Goal: Communication & Community: Answer question/provide support

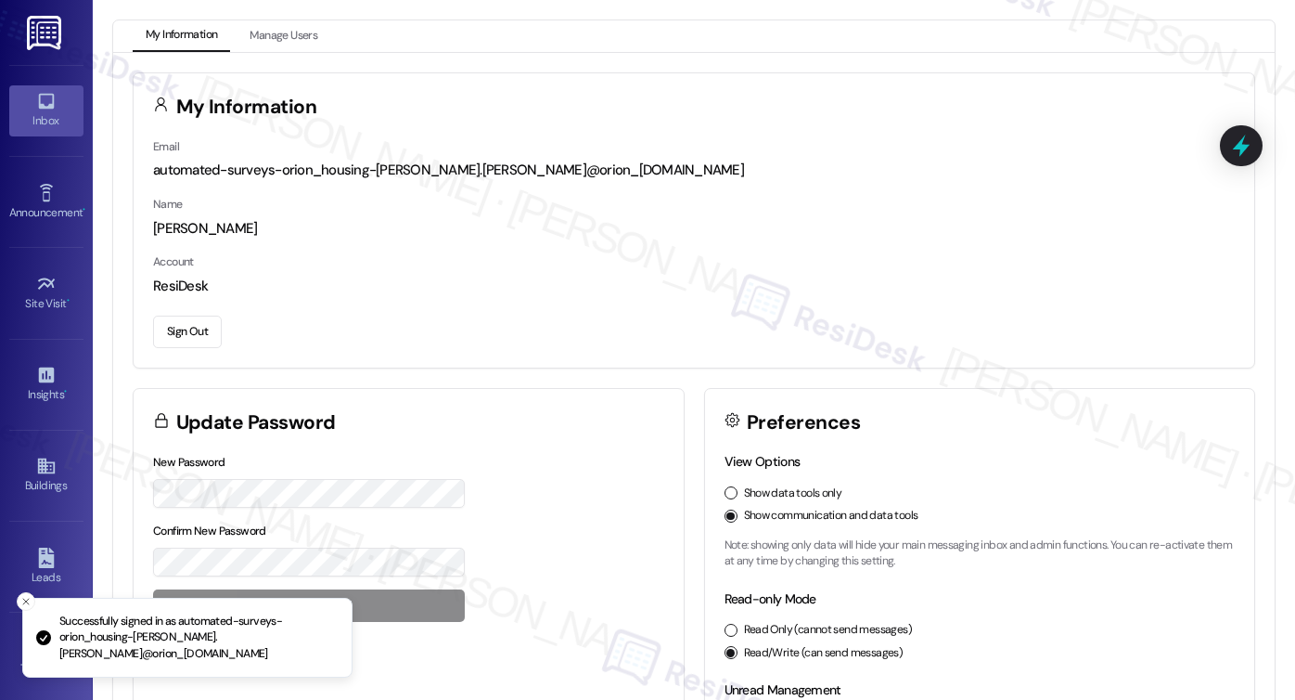
click at [58, 94] on link "Inbox" at bounding box center [46, 110] width 74 height 50
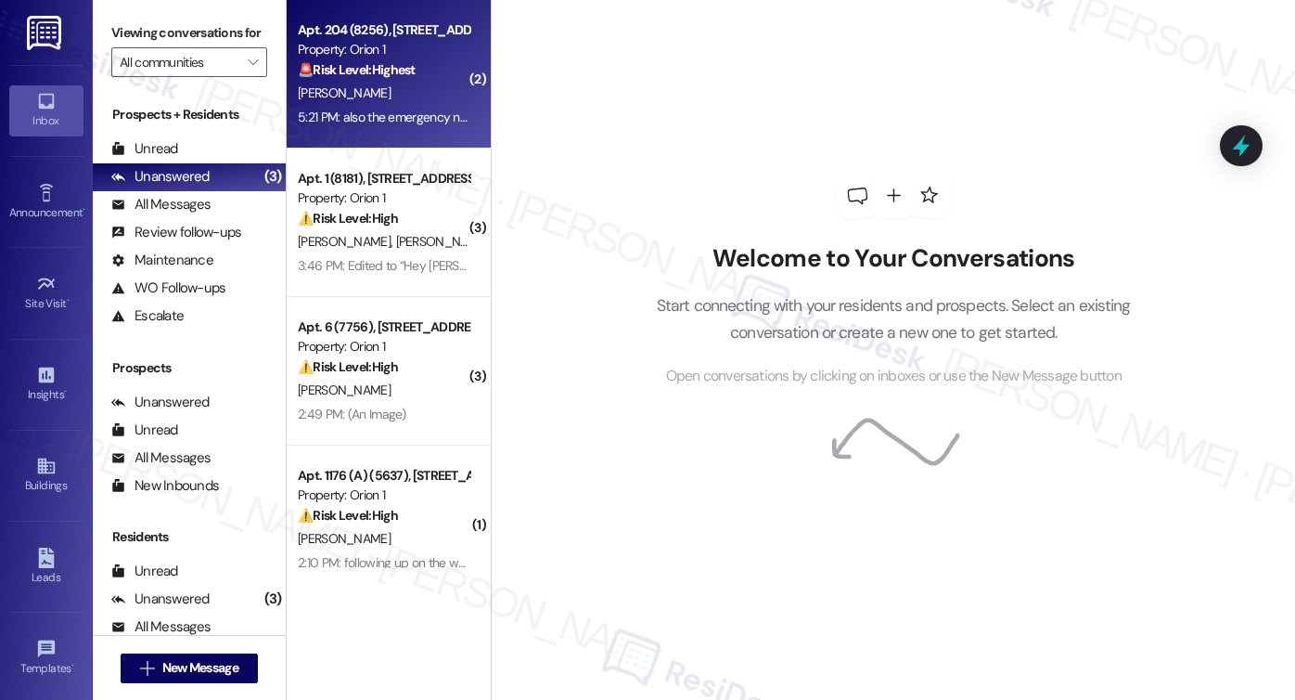
click at [386, 55] on div "Property: Orion 1" at bounding box center [384, 49] width 172 height 19
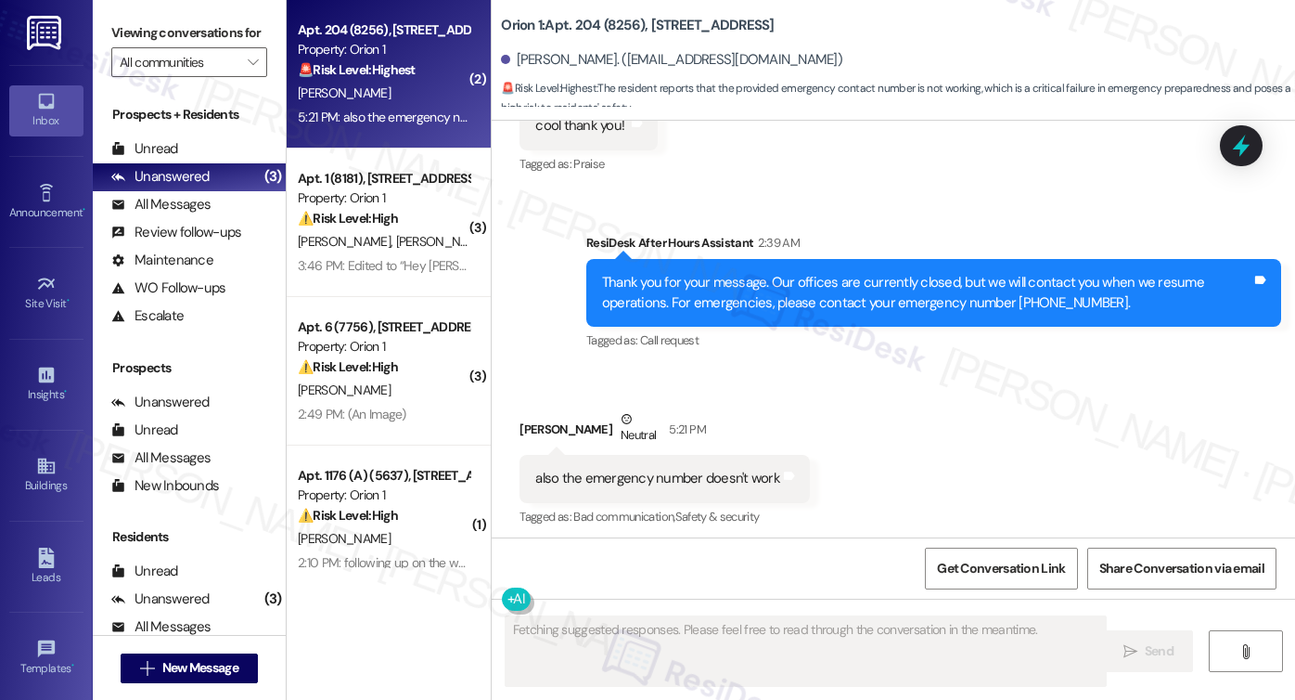
scroll to position [1250, 0]
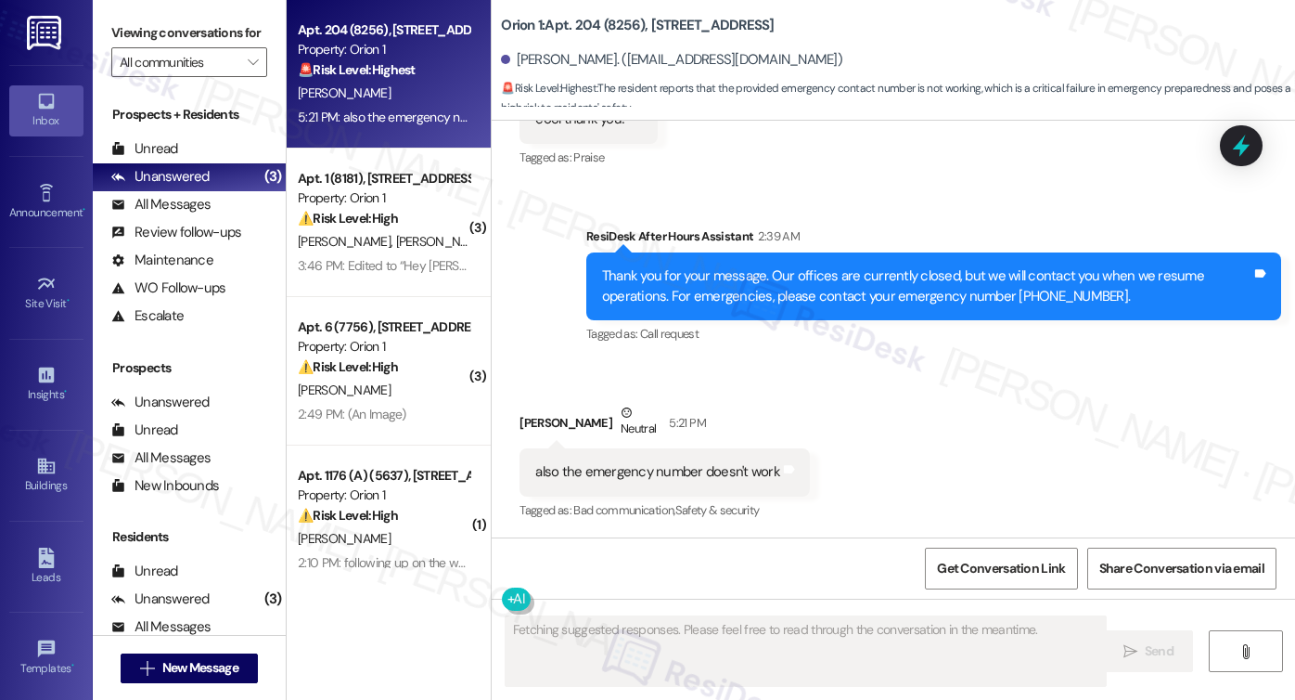
click at [638, 469] on div "also the emergency number doesn't work" at bounding box center [657, 471] width 245 height 19
click at [944, 269] on div "Thank you for your message. Our offices are currently closed, but we will conta…" at bounding box center [926, 286] width 649 height 40
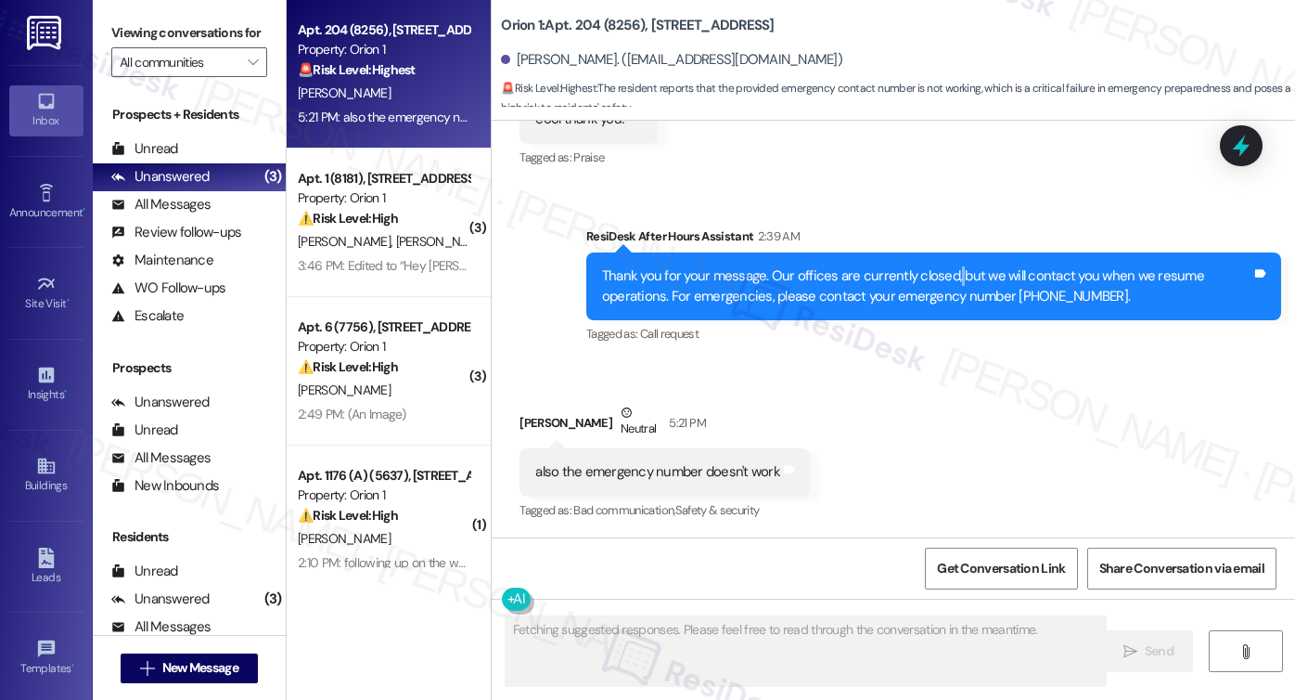
click at [944, 269] on div "Thank you for your message. Our offices are currently closed, but we will conta…" at bounding box center [926, 286] width 649 height 40
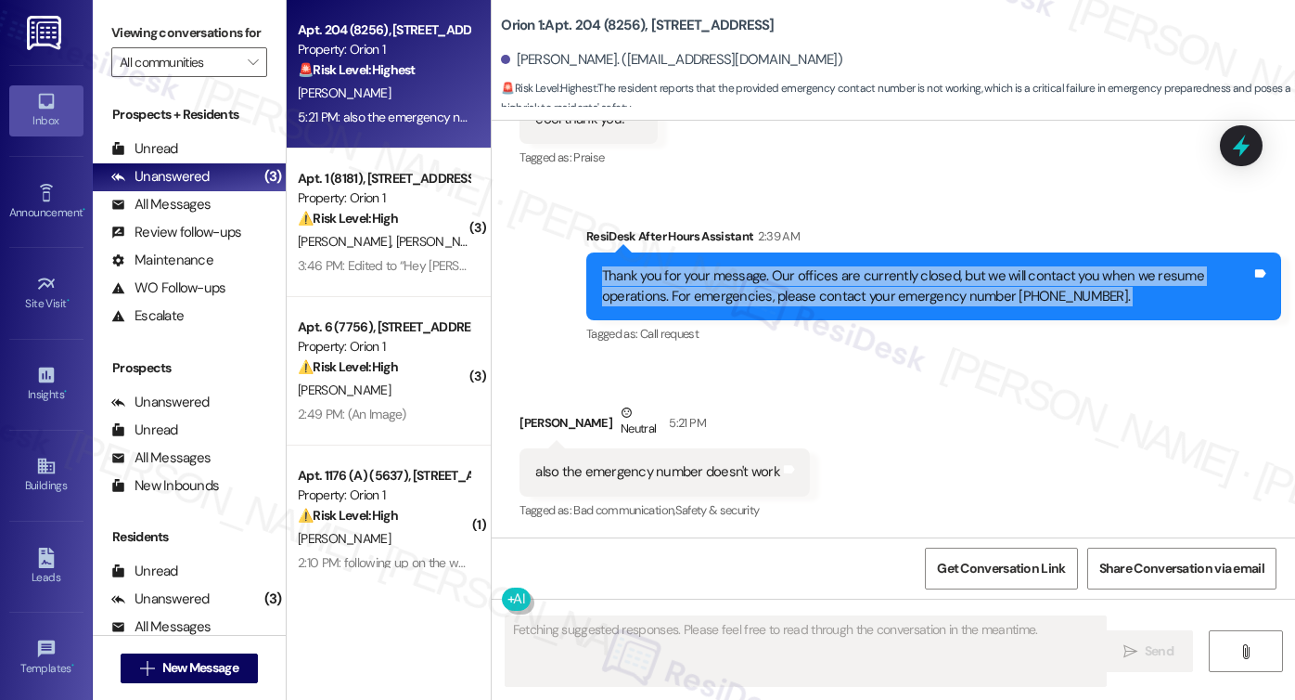
click at [944, 269] on div "Thank you for your message. Our offices are currently closed, but we will conta…" at bounding box center [926, 286] width 649 height 40
click at [1033, 289] on div "Thank you for your message. Our offices are currently closed, but we will conta…" at bounding box center [926, 286] width 649 height 40
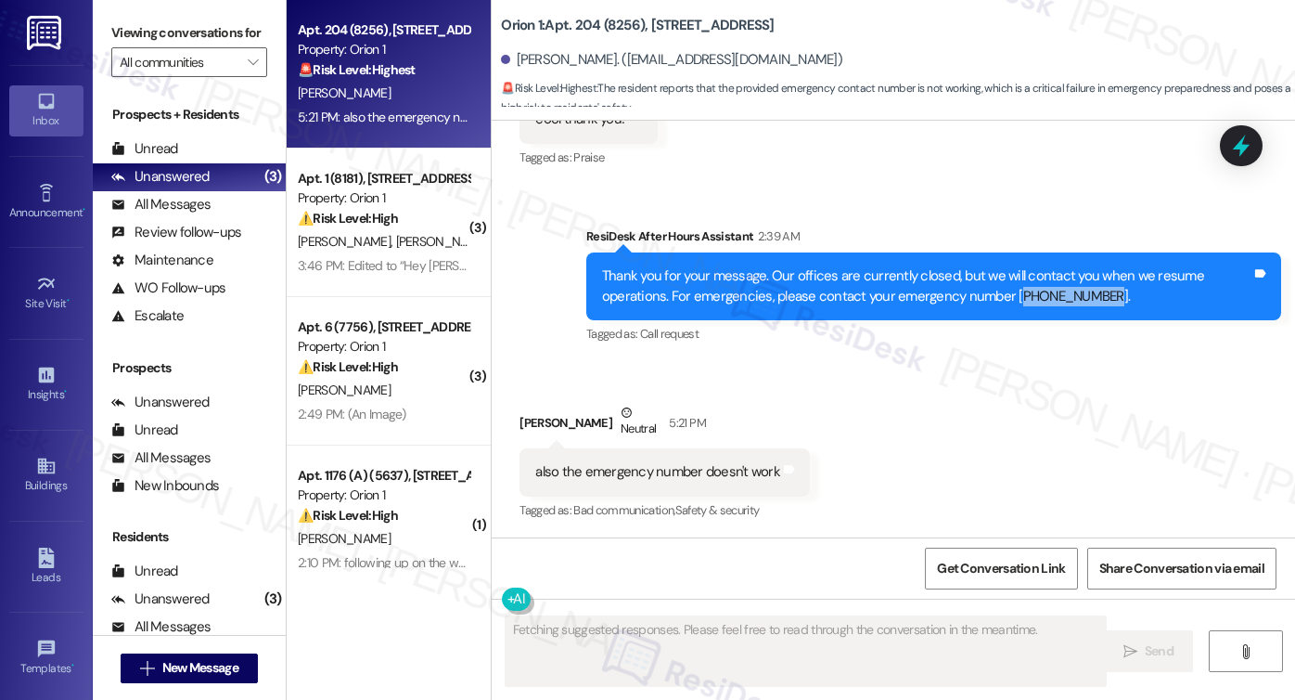
drag, startPoint x: 1004, startPoint y: 297, endPoint x: 1102, endPoint y: 296, distance: 98.3
click at [1102, 296] on div "Thank you for your message. Our offices are currently closed, but we will conta…" at bounding box center [926, 286] width 649 height 40
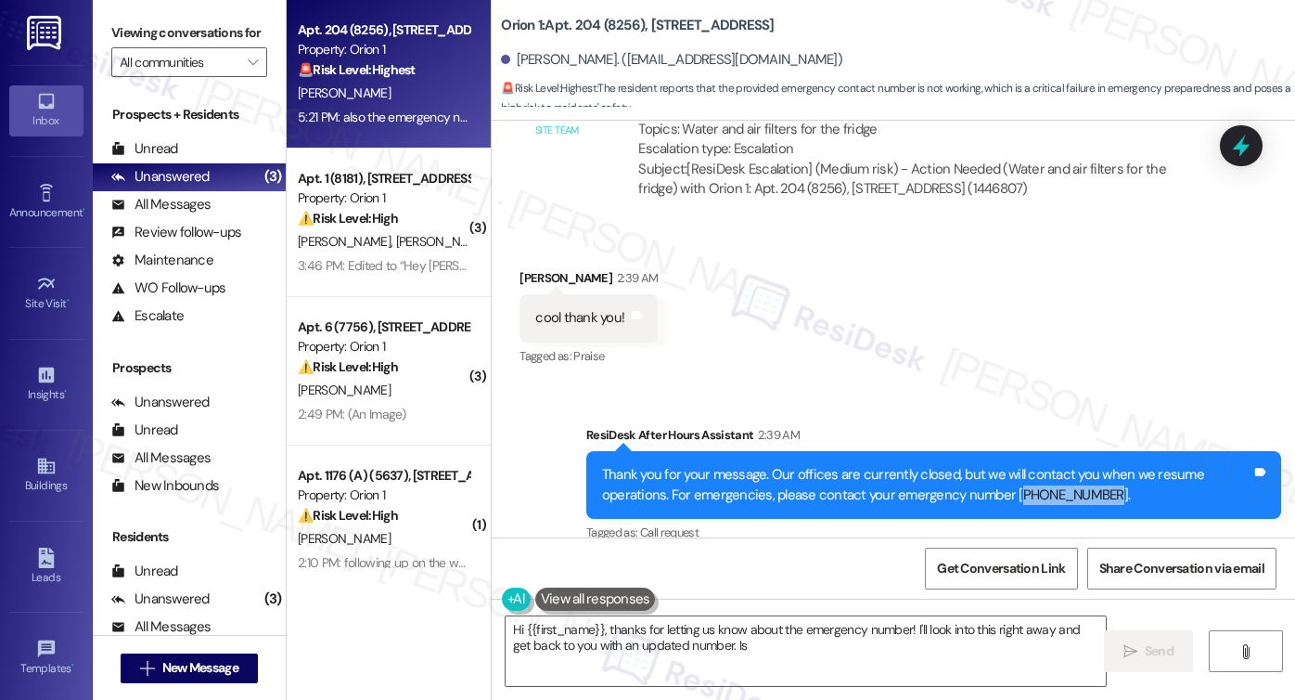
scroll to position [971, 0]
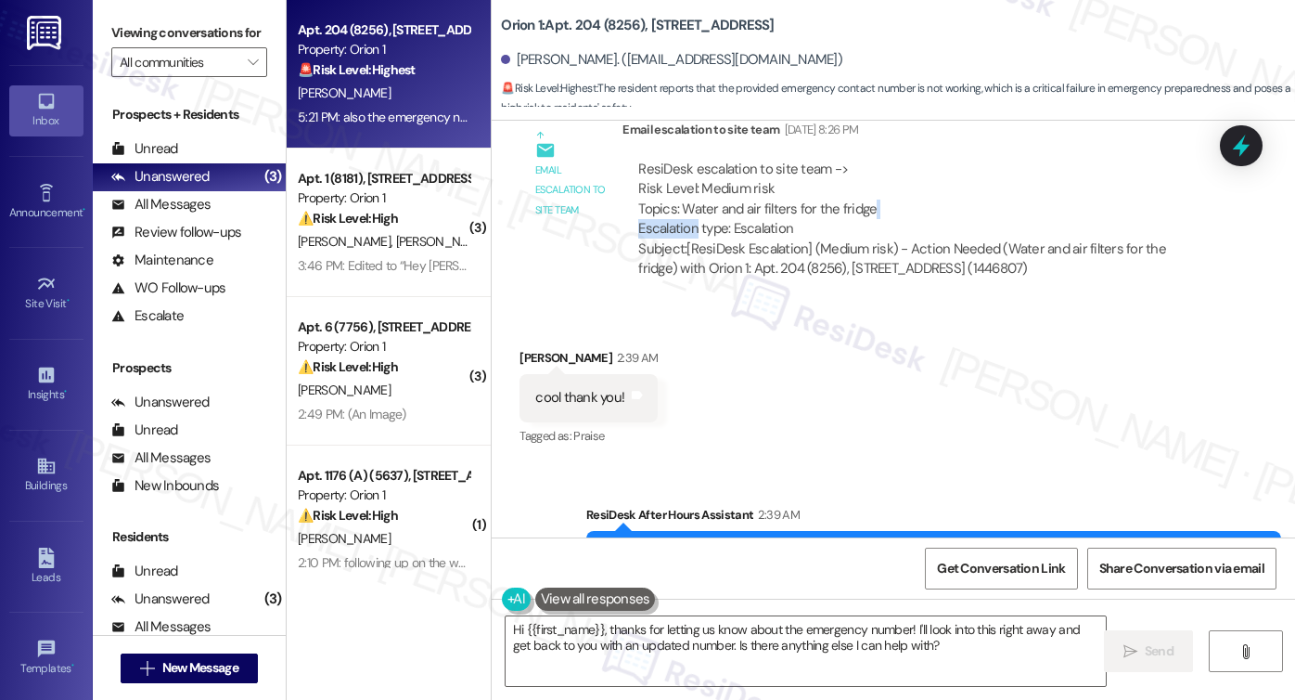
drag, startPoint x: 689, startPoint y: 219, endPoint x: 902, endPoint y: 214, distance: 212.5
click at [902, 214] on div "ResiDesk escalation to site team -> Risk Level: Medium risk Topics: Water and a…" at bounding box center [918, 200] width 560 height 80
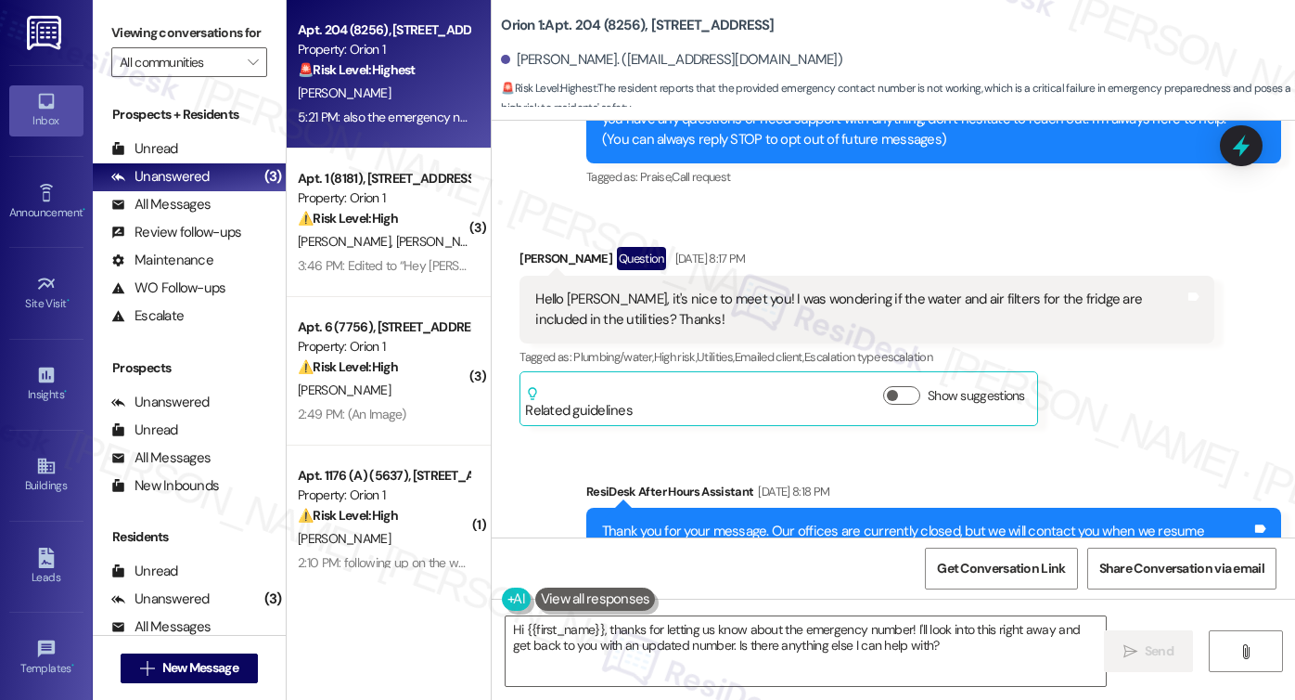
scroll to position [137, 0]
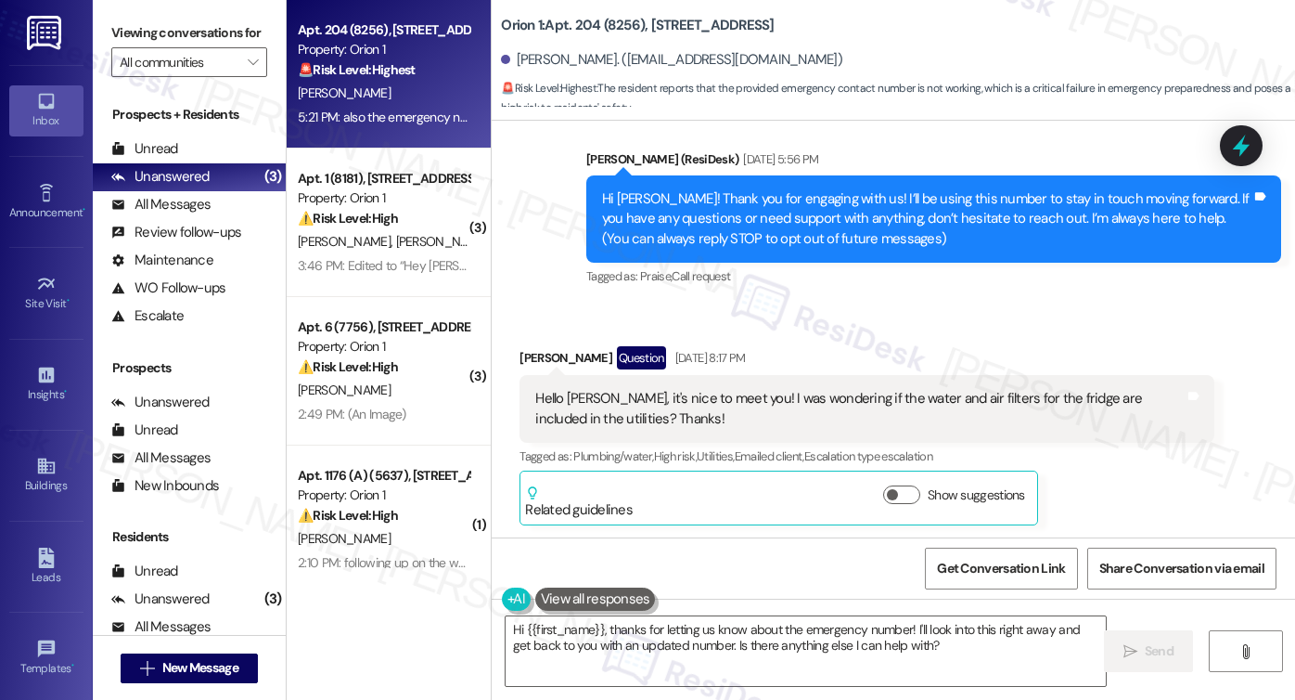
click at [624, 431] on div "Hello Sarah, it's nice to meet you! I was wondering if the water and air filter…" at bounding box center [867, 409] width 695 height 68
click at [678, 398] on div "Hello Sarah, it's nice to meet you! I was wondering if the water and air filter…" at bounding box center [859, 409] width 649 height 40
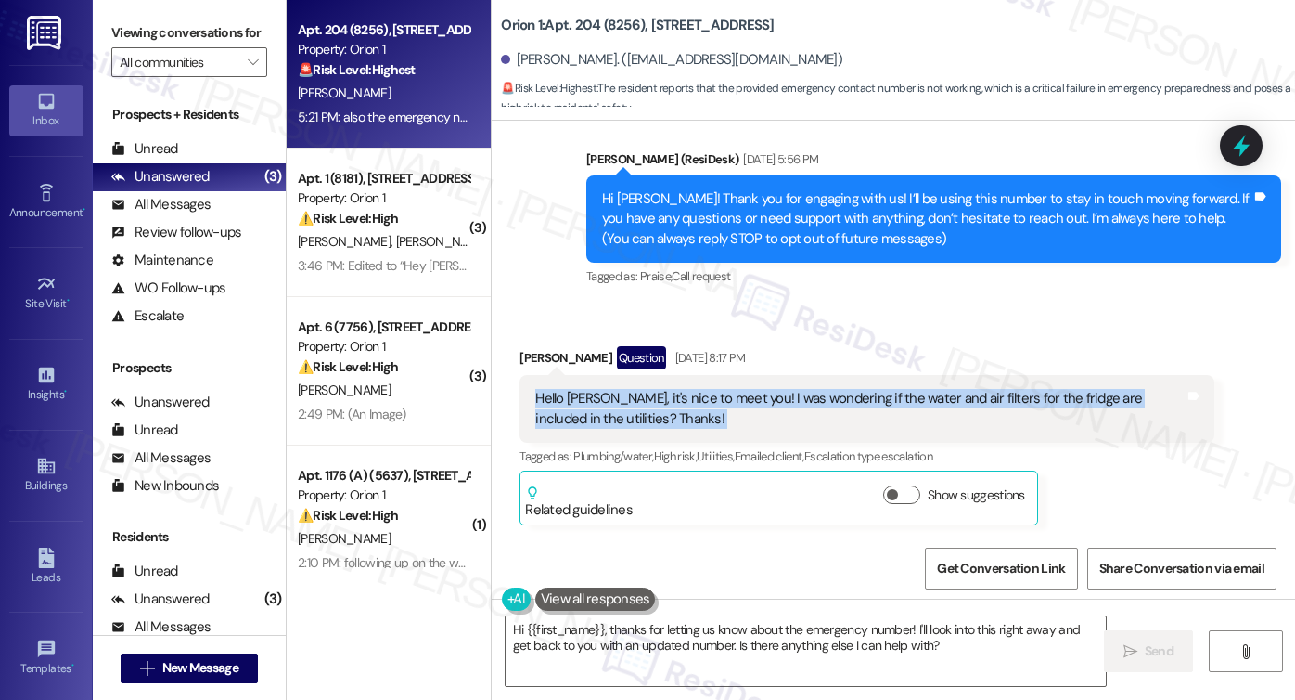
click at [678, 398] on div "Hello Sarah, it's nice to meet you! I was wondering if the water and air filter…" at bounding box center [859, 409] width 649 height 40
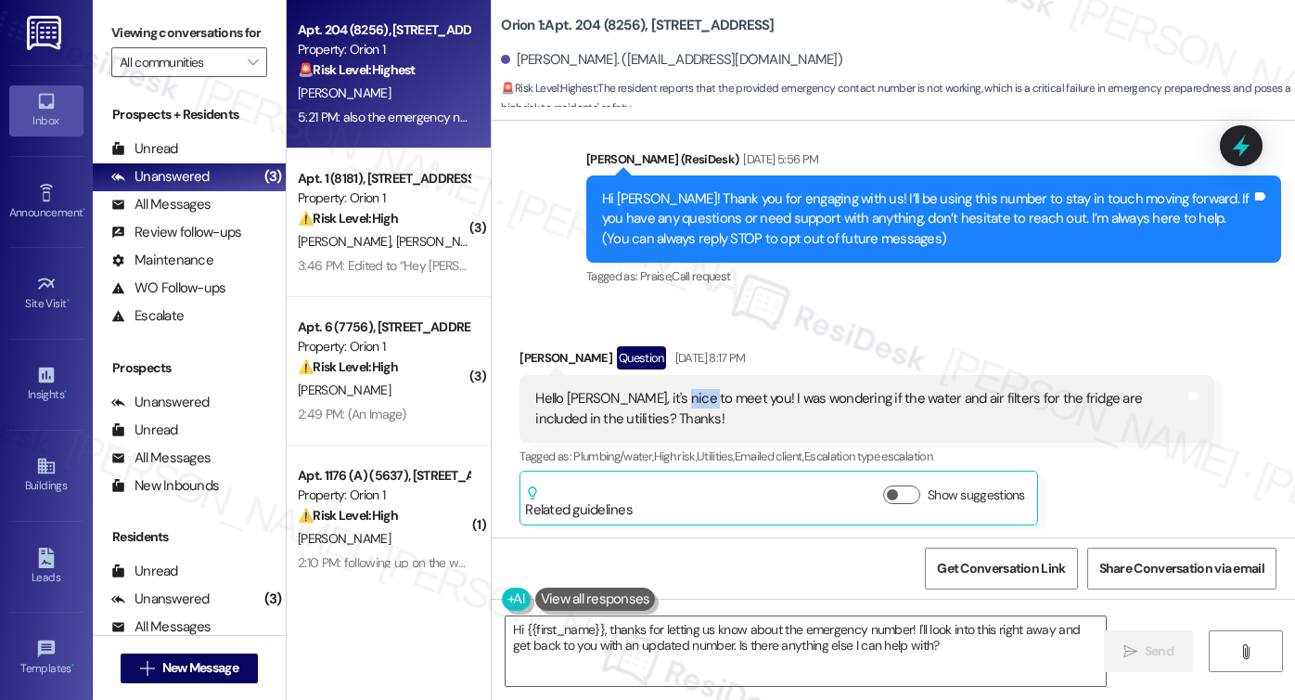
click at [678, 398] on div "Hello Sarah, it's nice to meet you! I was wondering if the water and air filter…" at bounding box center [859, 409] width 649 height 40
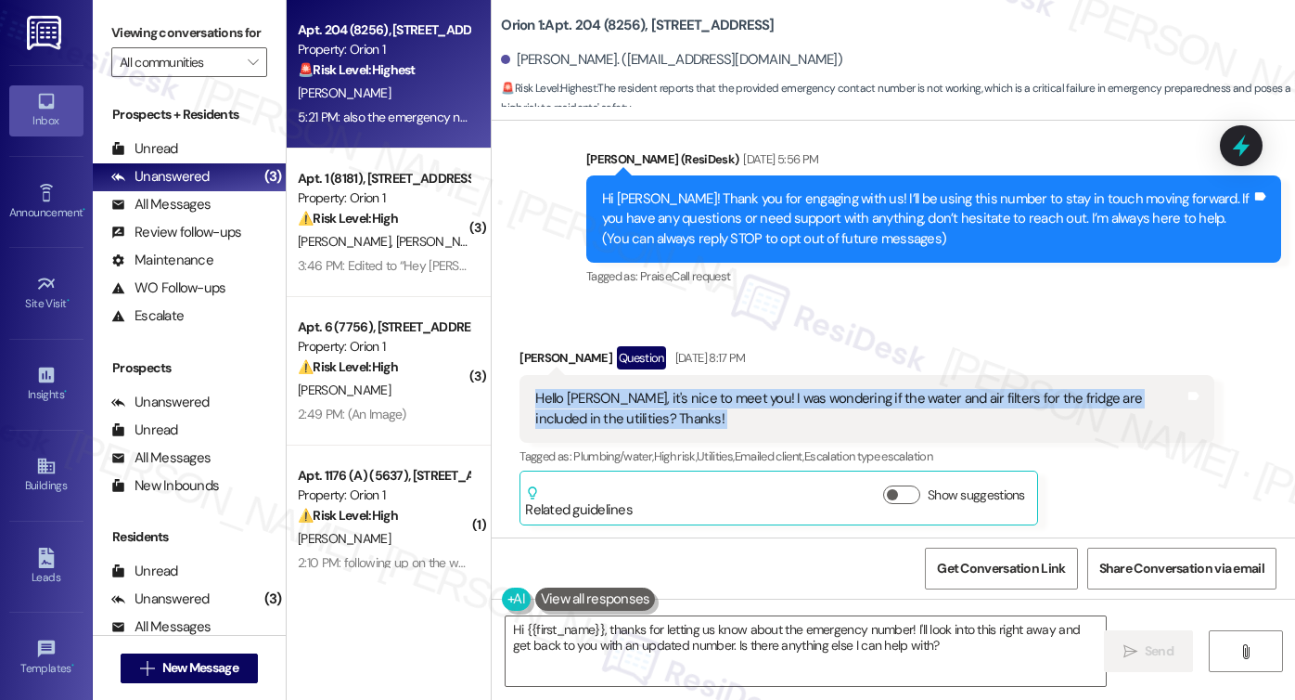
click at [678, 398] on div "Hello Sarah, it's nice to meet you! I was wondering if the water and air filter…" at bounding box center [859, 409] width 649 height 40
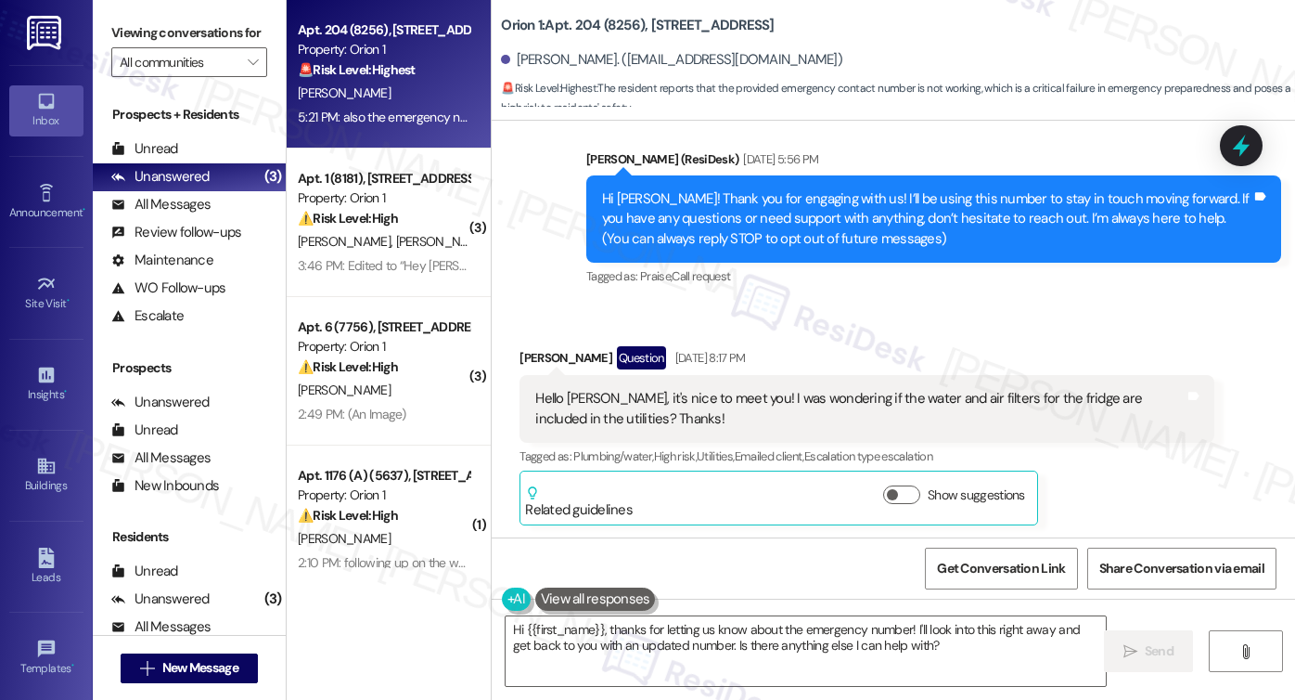
click at [785, 201] on div "Hi Joshua! Thank you for engaging with us! I’ll be using this number to stay in…" at bounding box center [926, 218] width 649 height 59
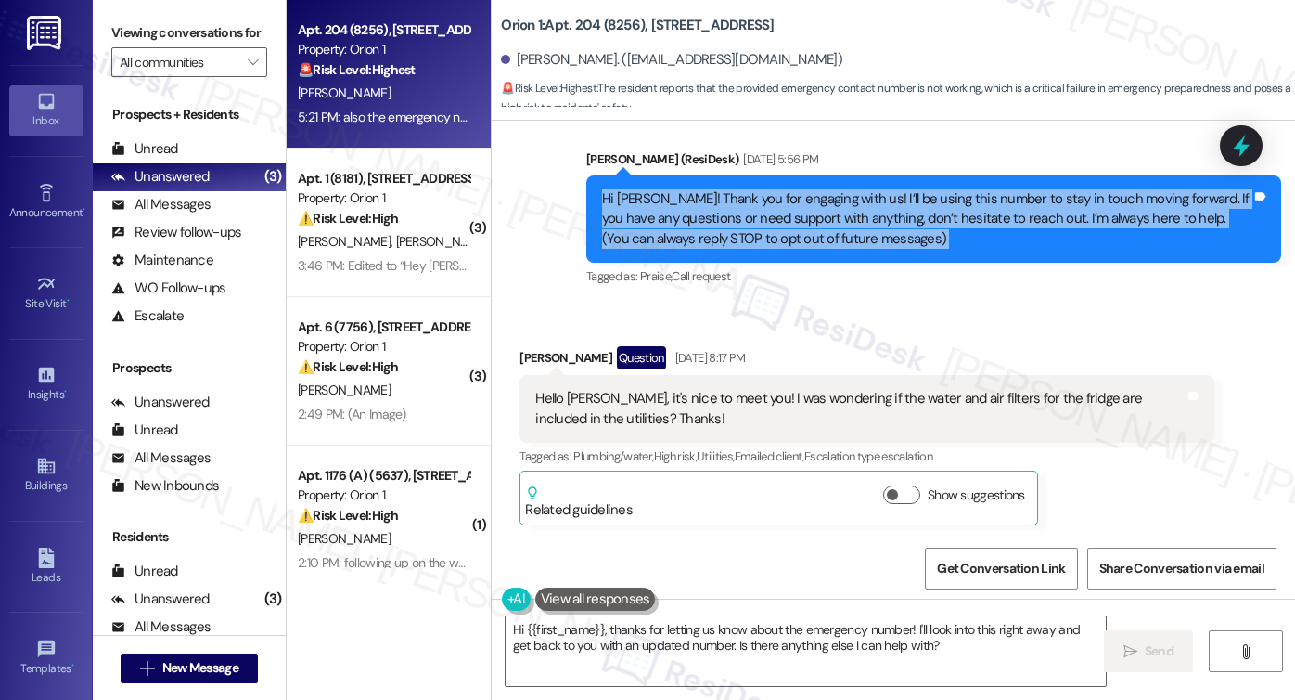
click at [785, 201] on div "Hi Joshua! Thank you for engaging with us! I’ll be using this number to stay in…" at bounding box center [926, 218] width 649 height 59
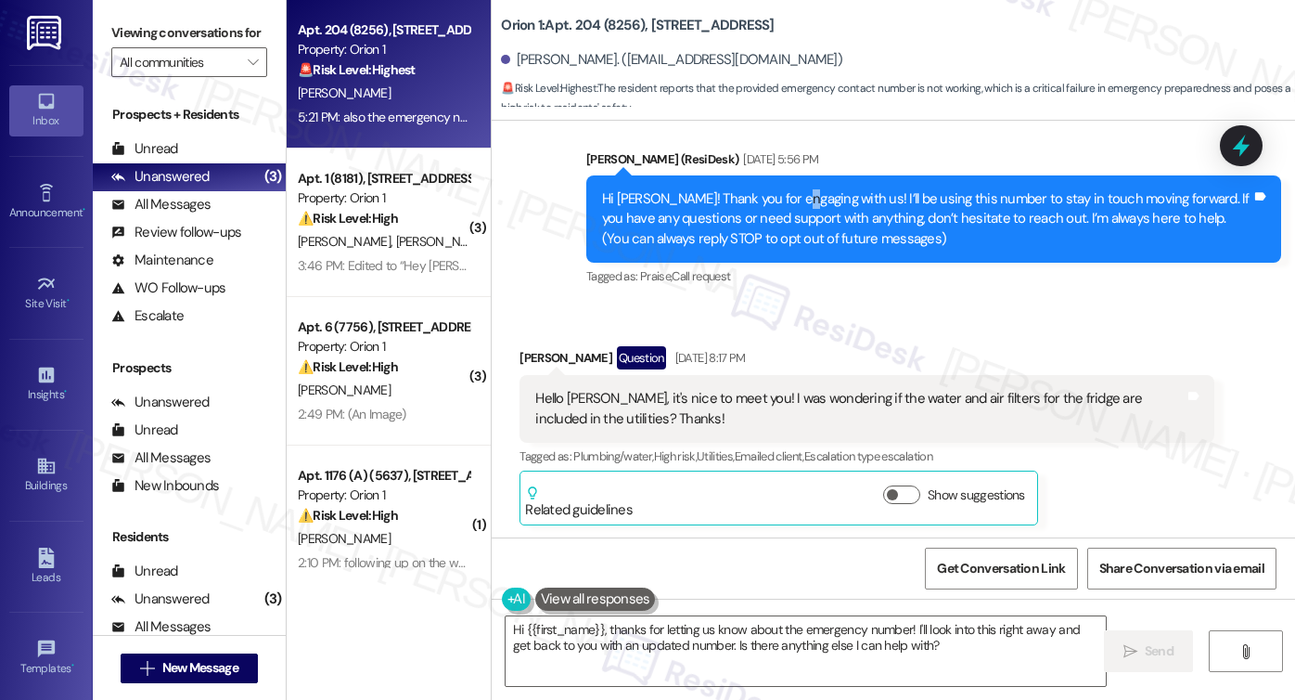
click at [785, 201] on div "Hi Joshua! Thank you for engaging with us! I’ll be using this number to stay in…" at bounding box center [926, 218] width 649 height 59
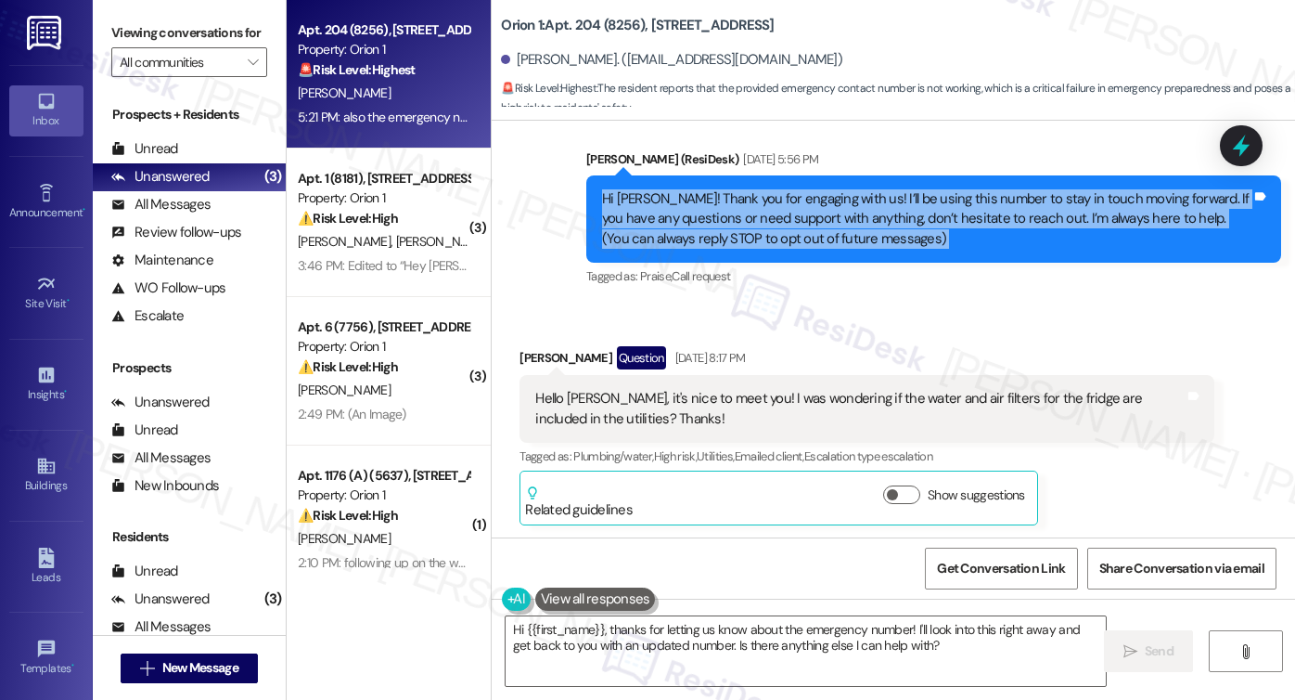
click at [785, 201] on div "Hi Joshua! Thank you for engaging with us! I’ll be using this number to stay in…" at bounding box center [926, 218] width 649 height 59
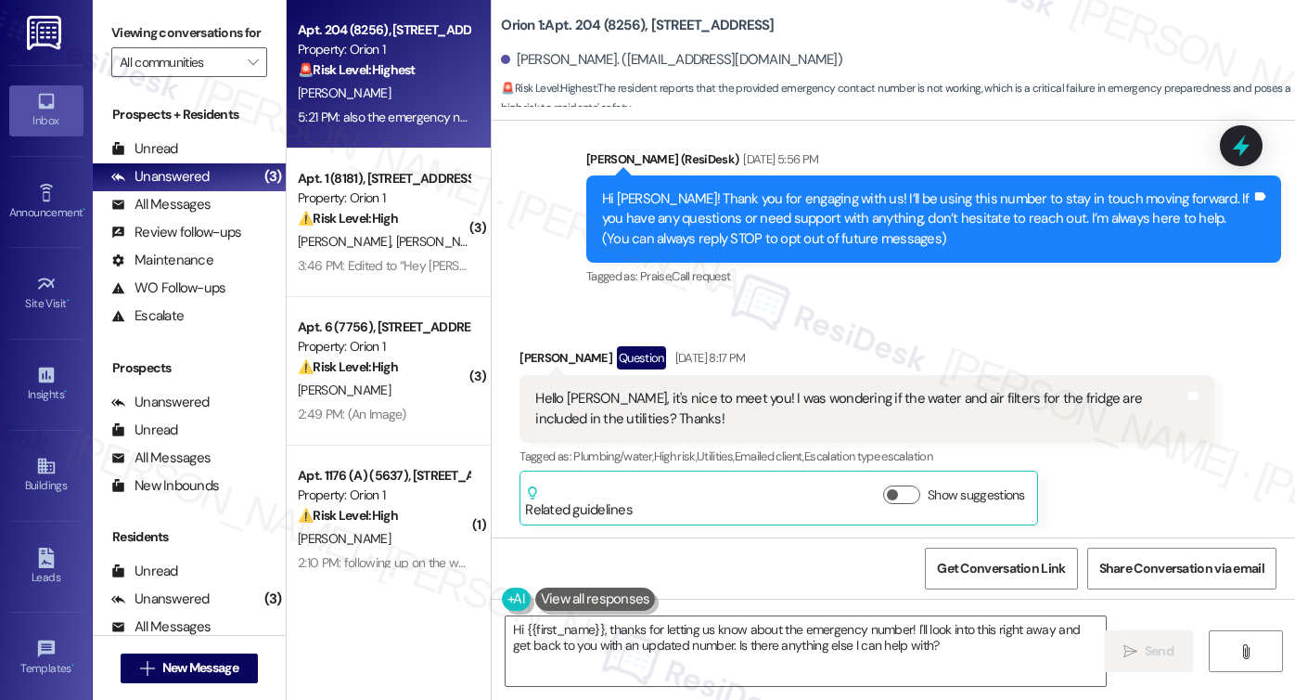
click at [1096, 275] on div "Tagged as: Praise , Click to highlight conversations about Praise Call request …" at bounding box center [933, 276] width 695 height 27
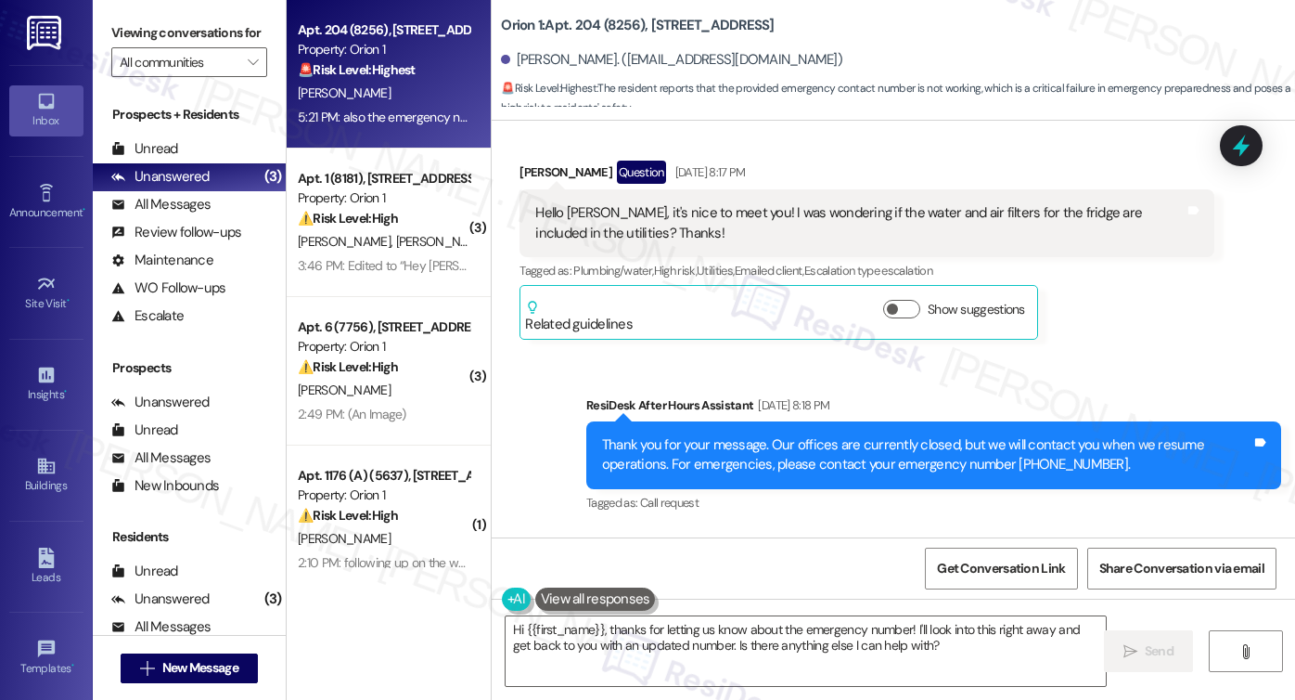
scroll to position [278, 0]
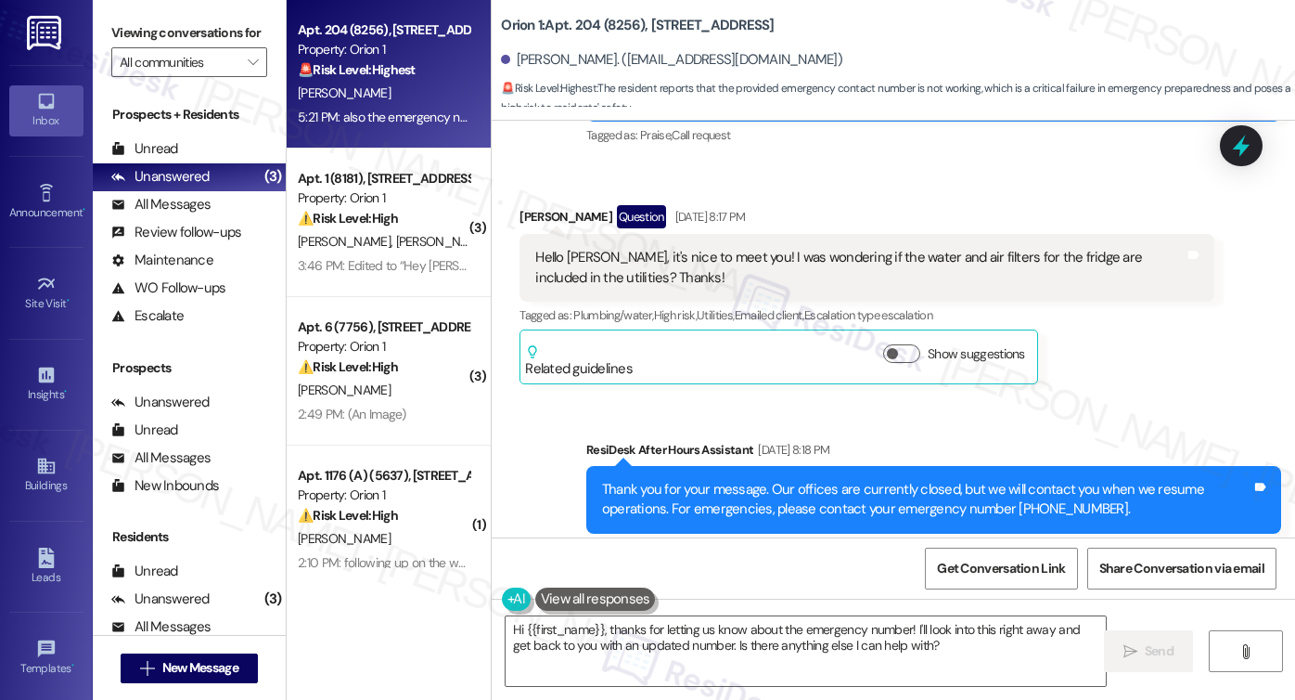
click at [739, 245] on div "Hello Sarah, it's nice to meet you! I was wondering if the water and air filter…" at bounding box center [867, 268] width 695 height 68
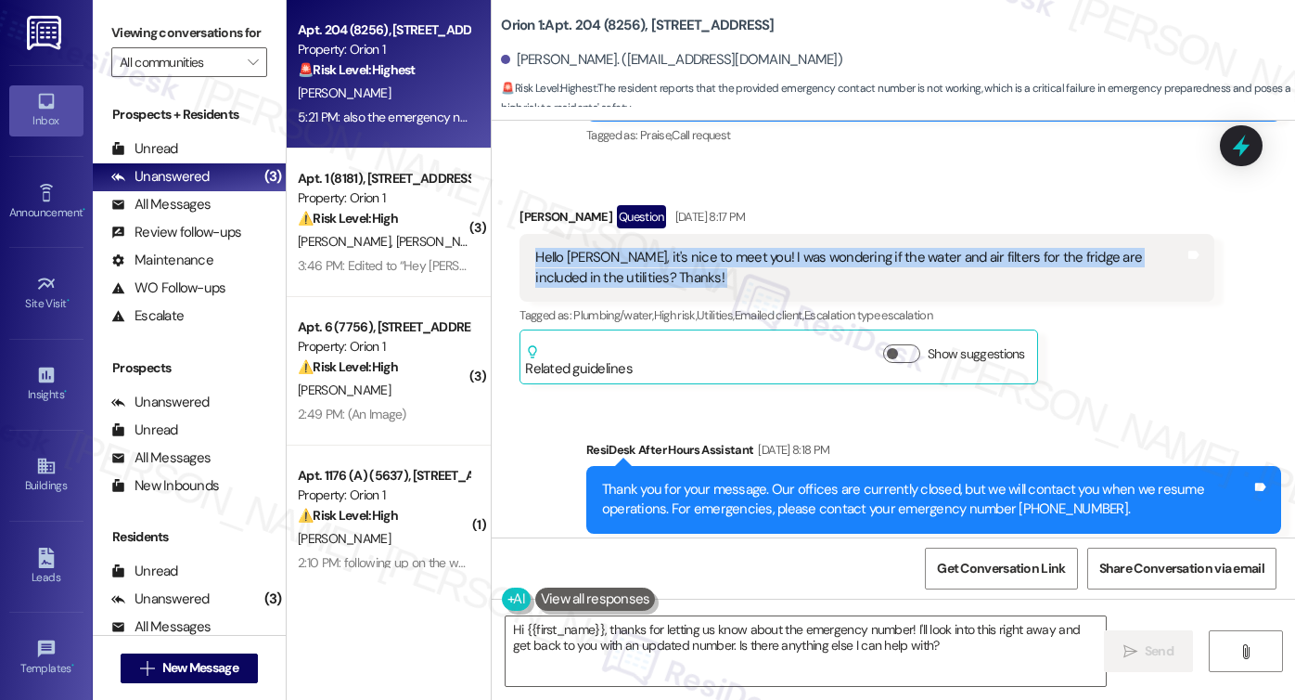
click at [737, 244] on div "Hello Sarah, it's nice to meet you! I was wondering if the water and air filter…" at bounding box center [867, 268] width 695 height 68
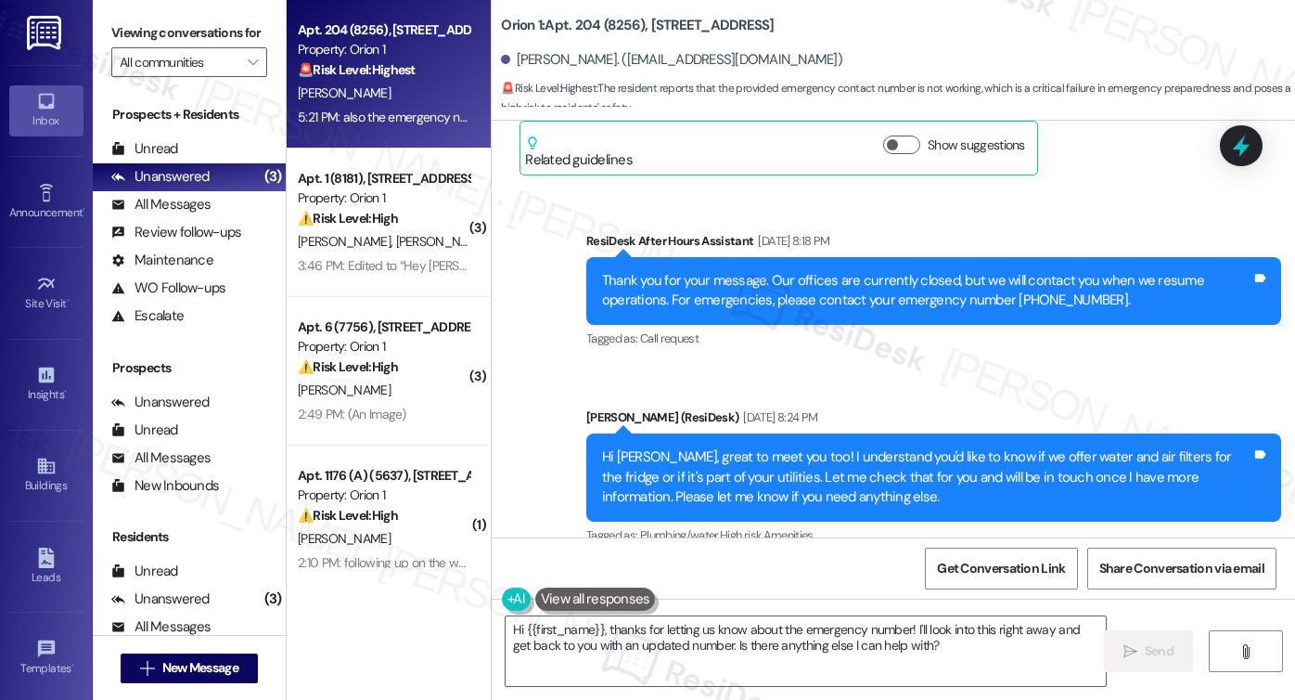
scroll to position [649, 0]
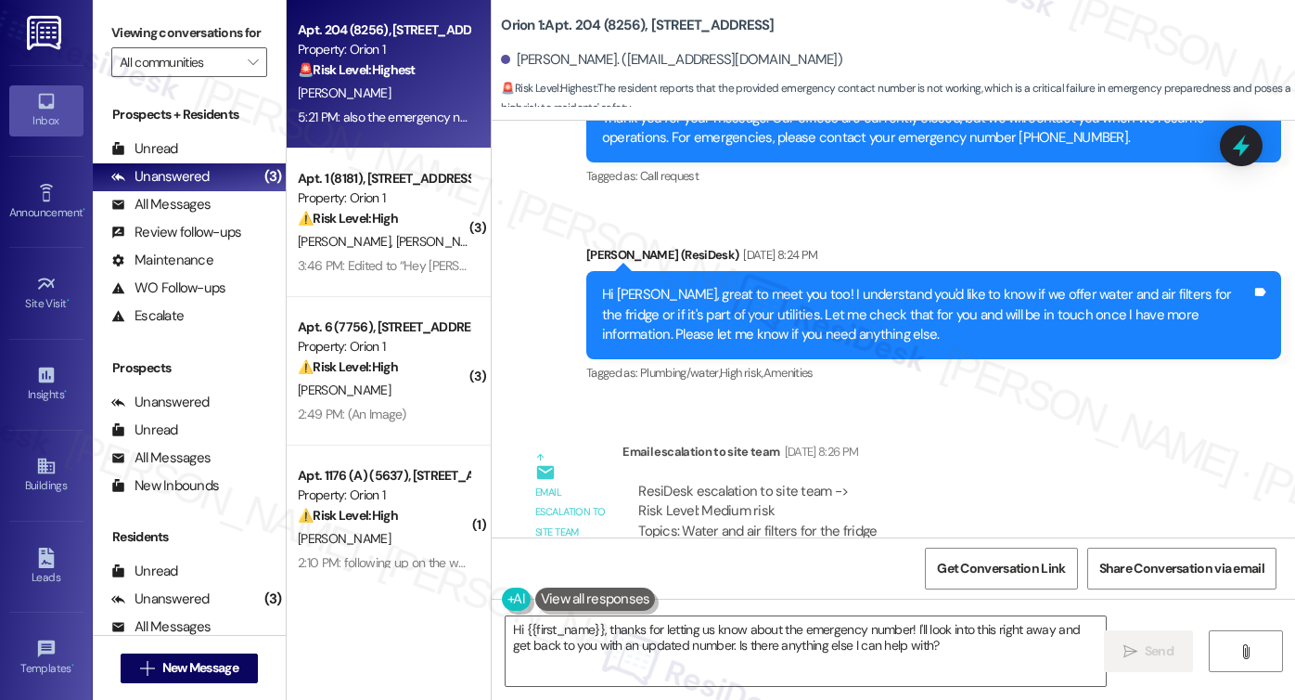
click at [729, 301] on div "Hi Joshua, great to meet you too! I understand you'd like to know if we offer w…" at bounding box center [926, 314] width 649 height 59
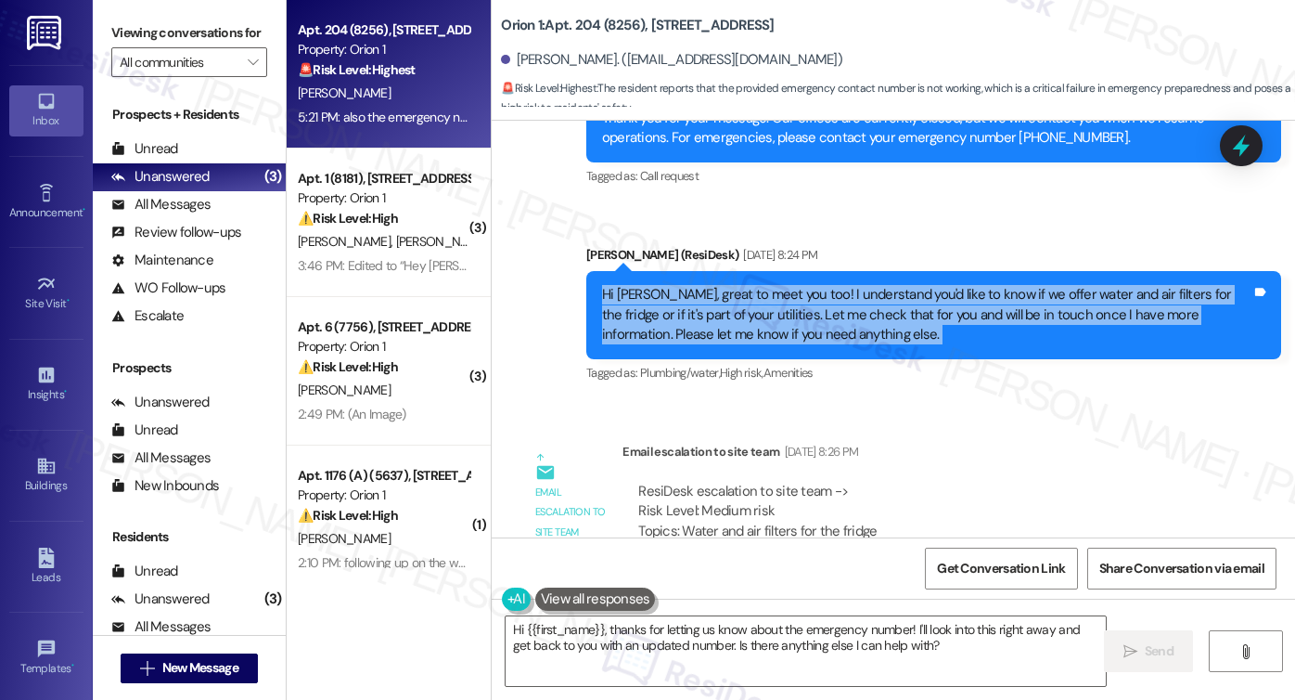
click at [729, 301] on div "Hi Joshua, great to meet you too! I understand you'd like to know if we offer w…" at bounding box center [926, 314] width 649 height 59
click at [831, 302] on div "Hi Joshua, great to meet you too! I understand you'd like to know if we offer w…" at bounding box center [926, 314] width 649 height 59
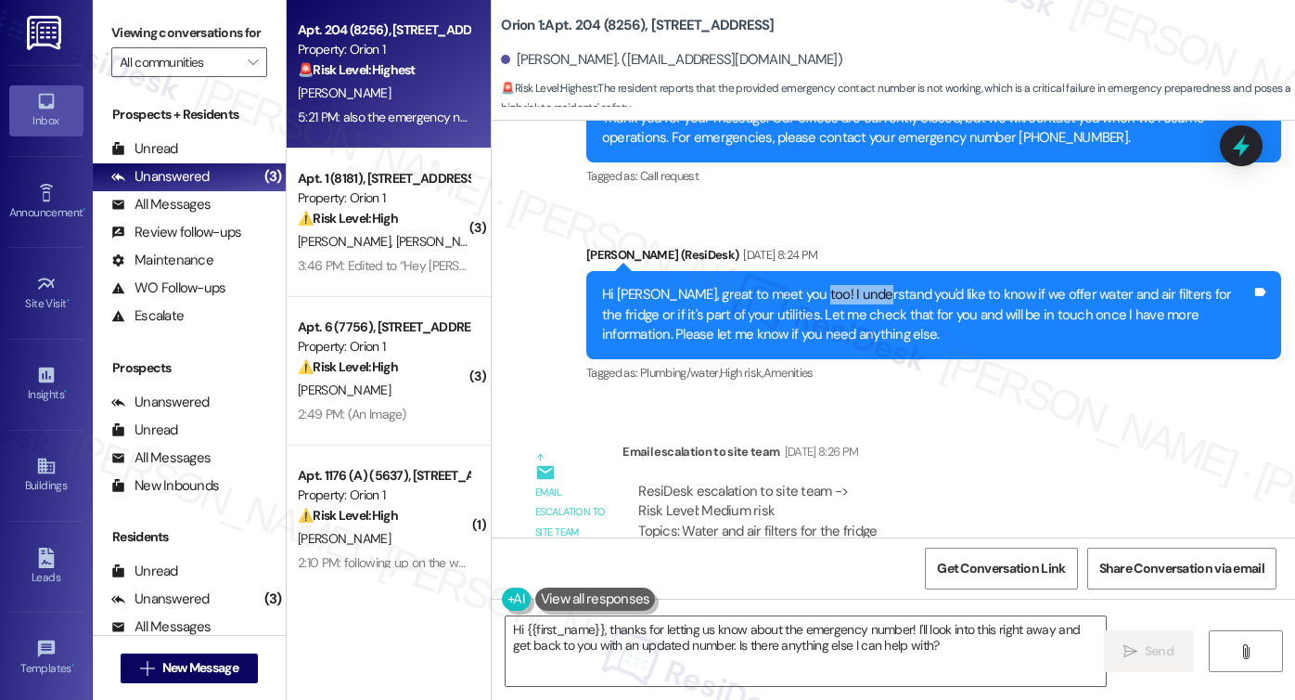
click at [831, 302] on div "Hi Joshua, great to meet you too! I understand you'd like to know if we offer w…" at bounding box center [926, 314] width 649 height 59
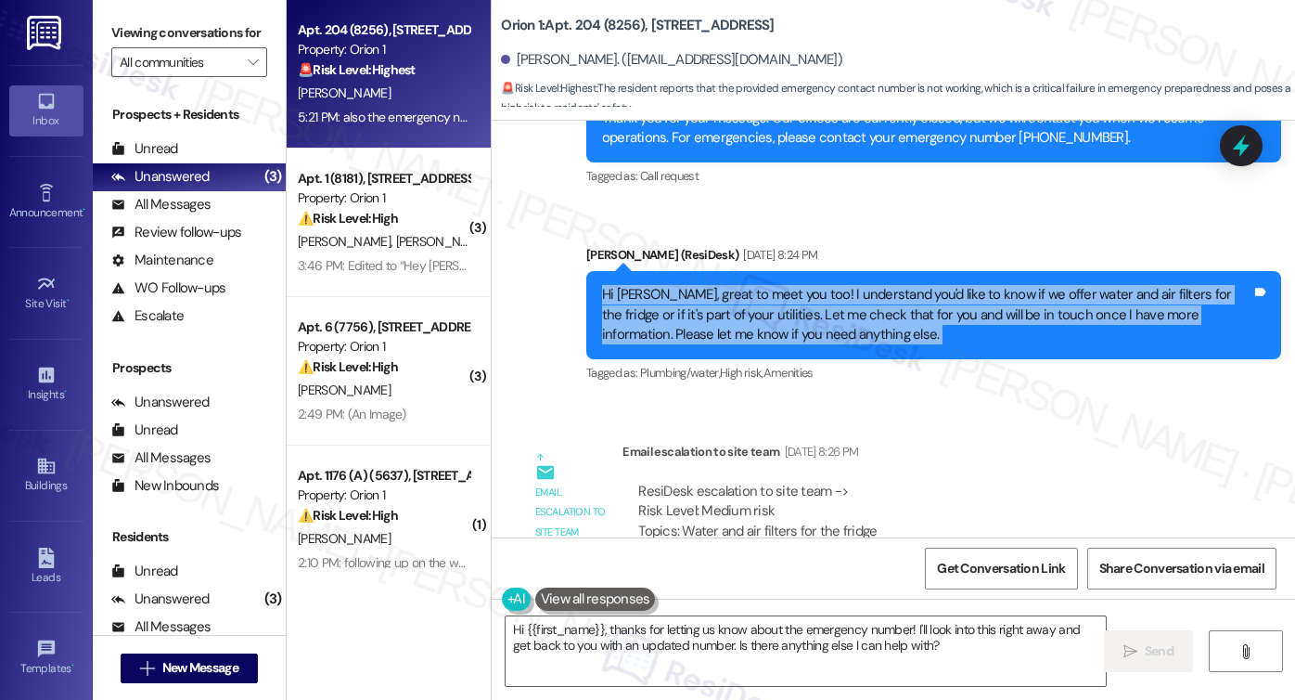
click at [831, 302] on div "Hi Joshua, great to meet you too! I understand you'd like to know if we offer w…" at bounding box center [926, 314] width 649 height 59
click at [742, 303] on div "Hi Joshua, great to meet you too! I understand you'd like to know if we offer w…" at bounding box center [926, 314] width 649 height 59
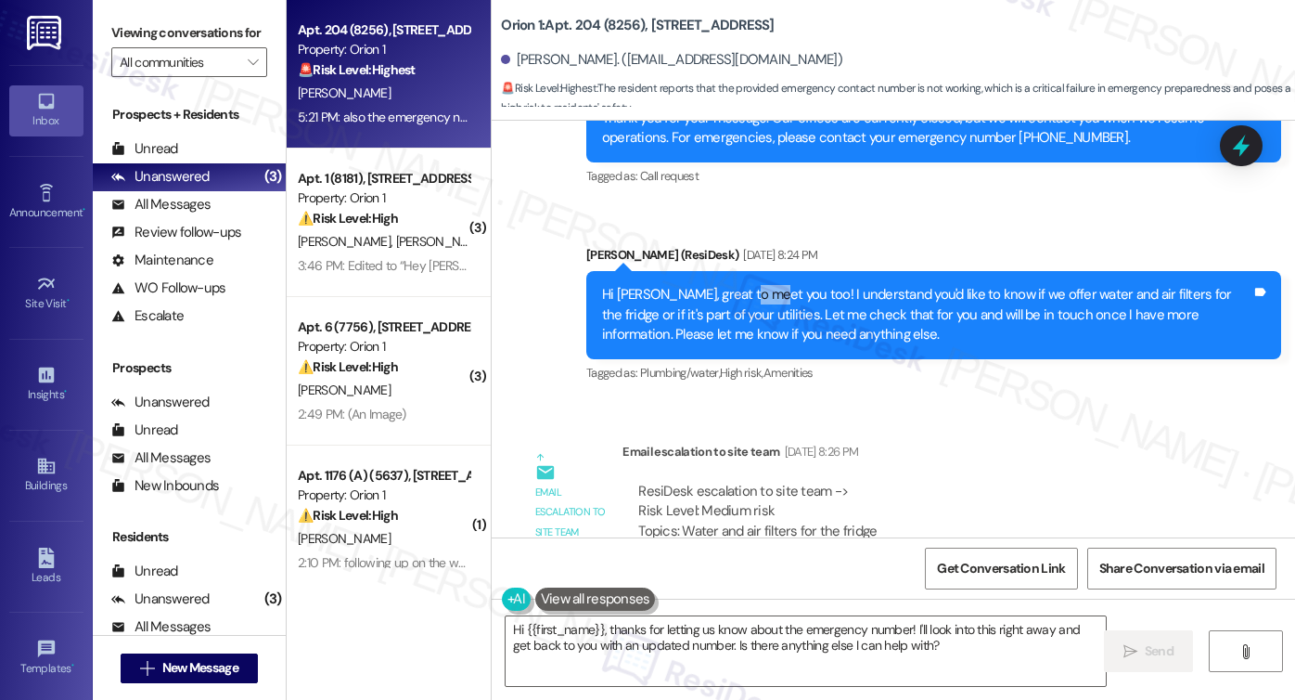
click at [742, 303] on div "Hi Joshua, great to meet you too! I understand you'd like to know if we offer w…" at bounding box center [926, 314] width 649 height 59
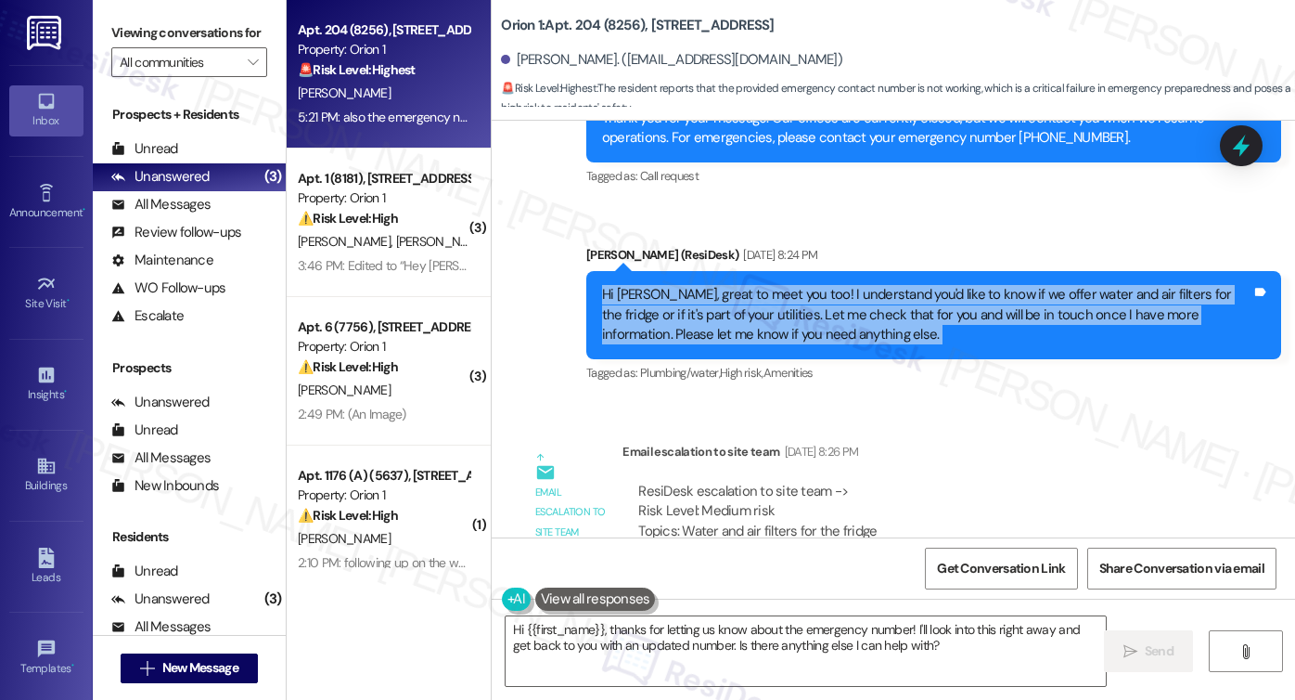
click at [742, 302] on div "Hi Joshua, great to meet you too! I understand you'd like to know if we offer w…" at bounding box center [926, 314] width 649 height 59
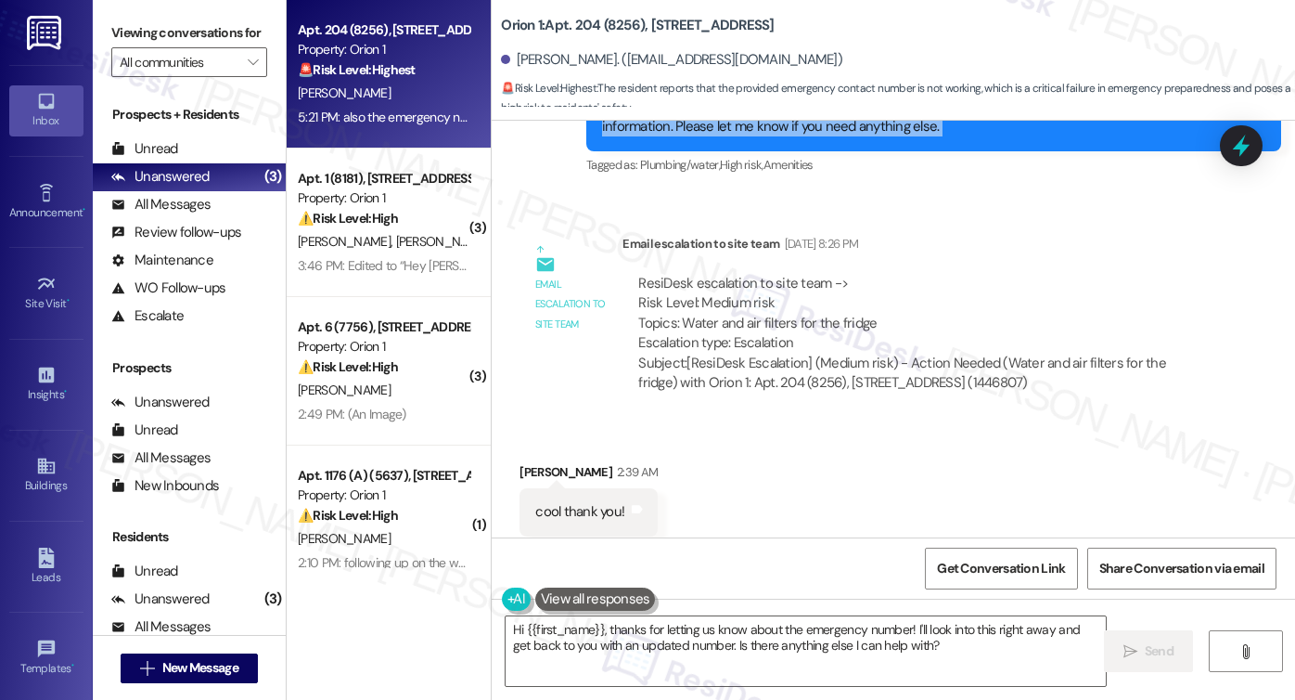
scroll to position [1113, 0]
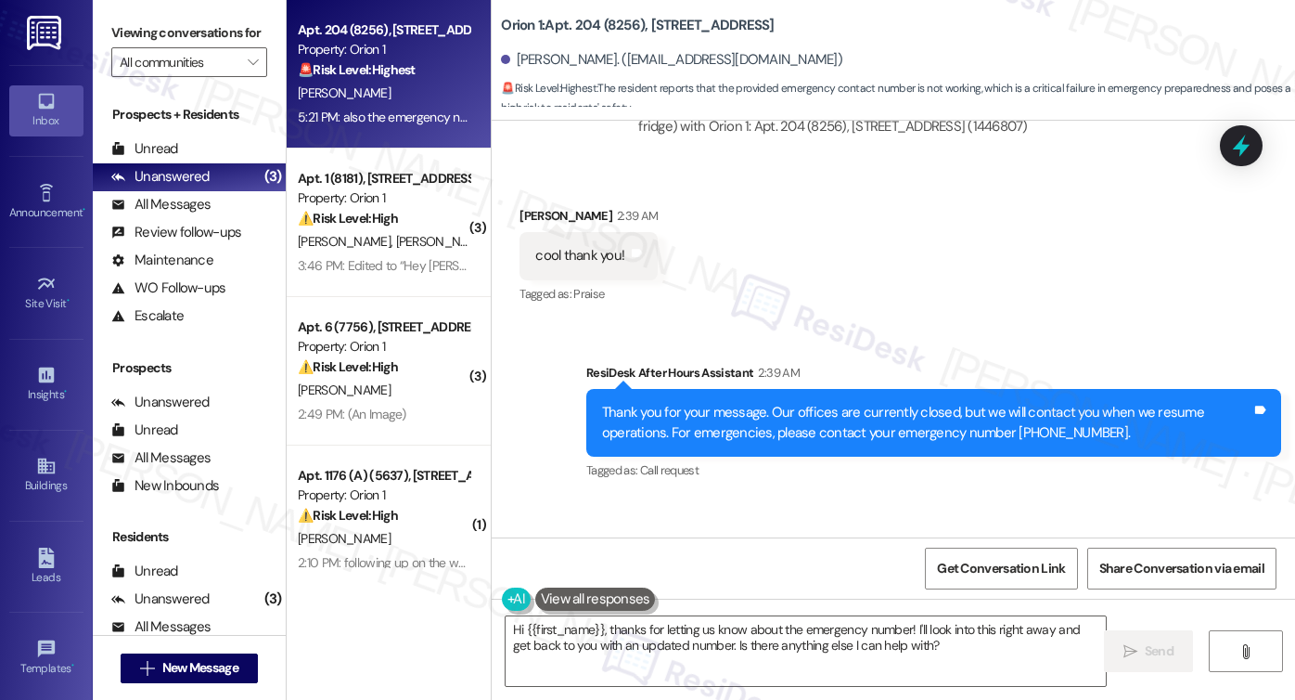
click at [580, 248] on div "cool thank you!" at bounding box center [579, 255] width 89 height 19
click at [579, 251] on div "cool thank you!" at bounding box center [579, 255] width 89 height 19
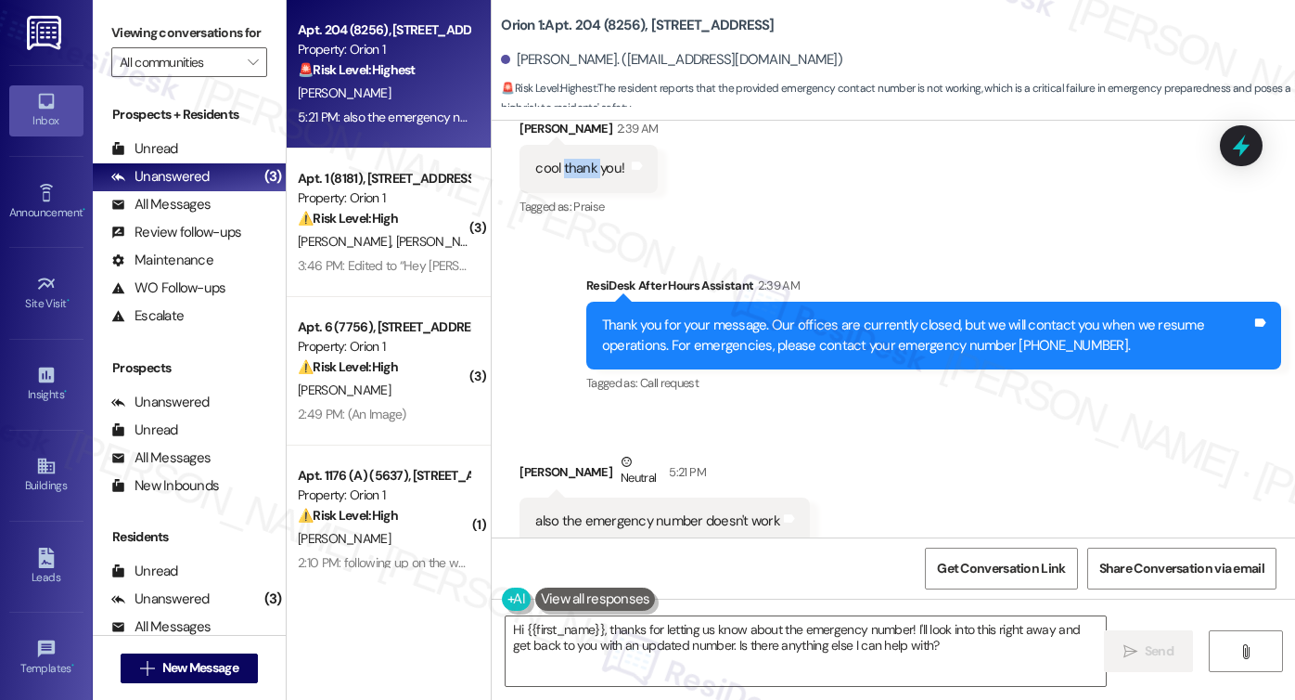
scroll to position [1251, 0]
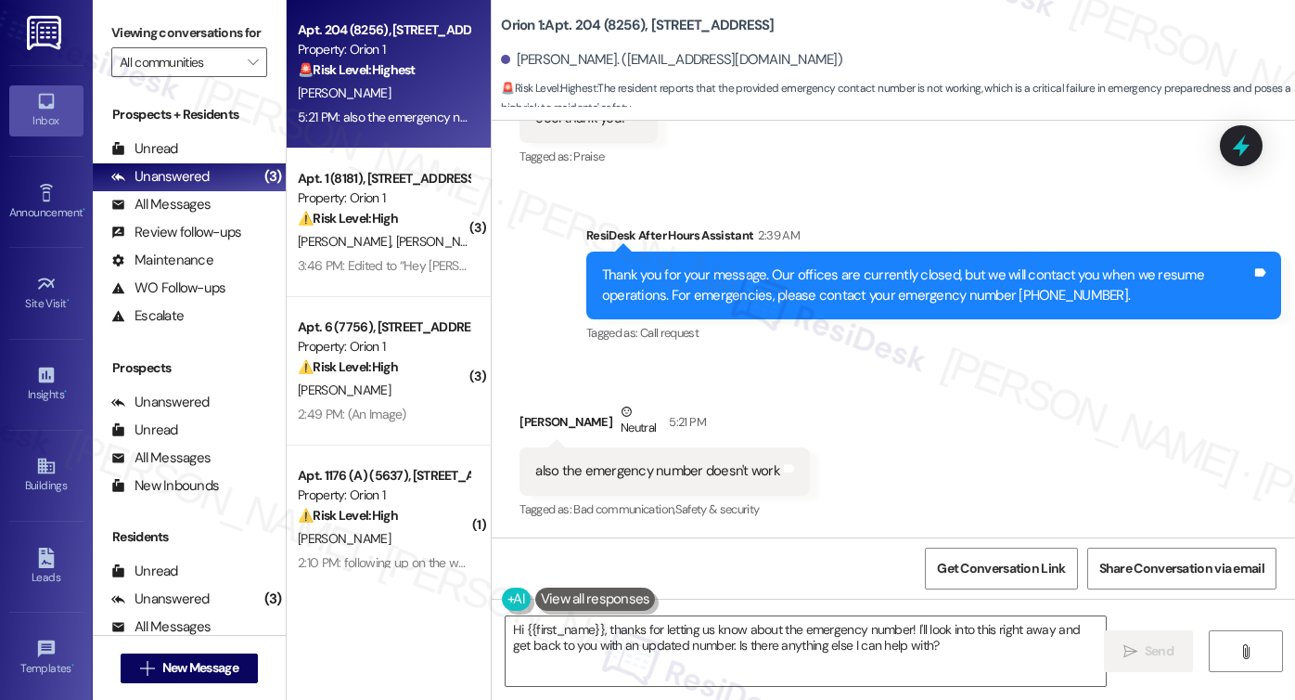
click at [606, 475] on div "also the emergency number doesn't work" at bounding box center [657, 470] width 245 height 19
click at [980, 294] on div "Thank you for your message. Our offices are currently closed, but we will conta…" at bounding box center [926, 285] width 649 height 40
click at [640, 477] on div "also the emergency number doesn't work" at bounding box center [657, 470] width 245 height 19
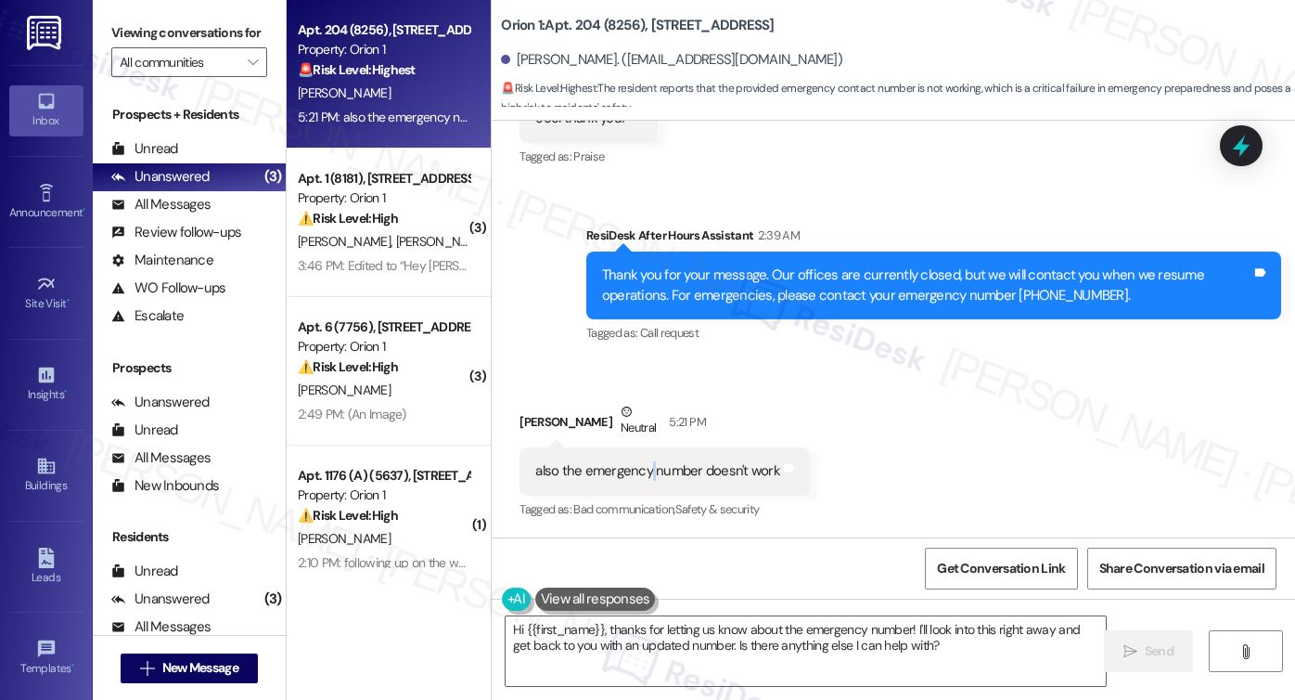
click at [640, 477] on div "also the emergency number doesn't work" at bounding box center [657, 470] width 245 height 19
copy div "also the emergency number doesn't work Tags and notes"
click at [122, 31] on label "Viewing conversations for" at bounding box center [189, 33] width 156 height 29
click at [140, 36] on label "Viewing conversations for" at bounding box center [189, 33] width 156 height 29
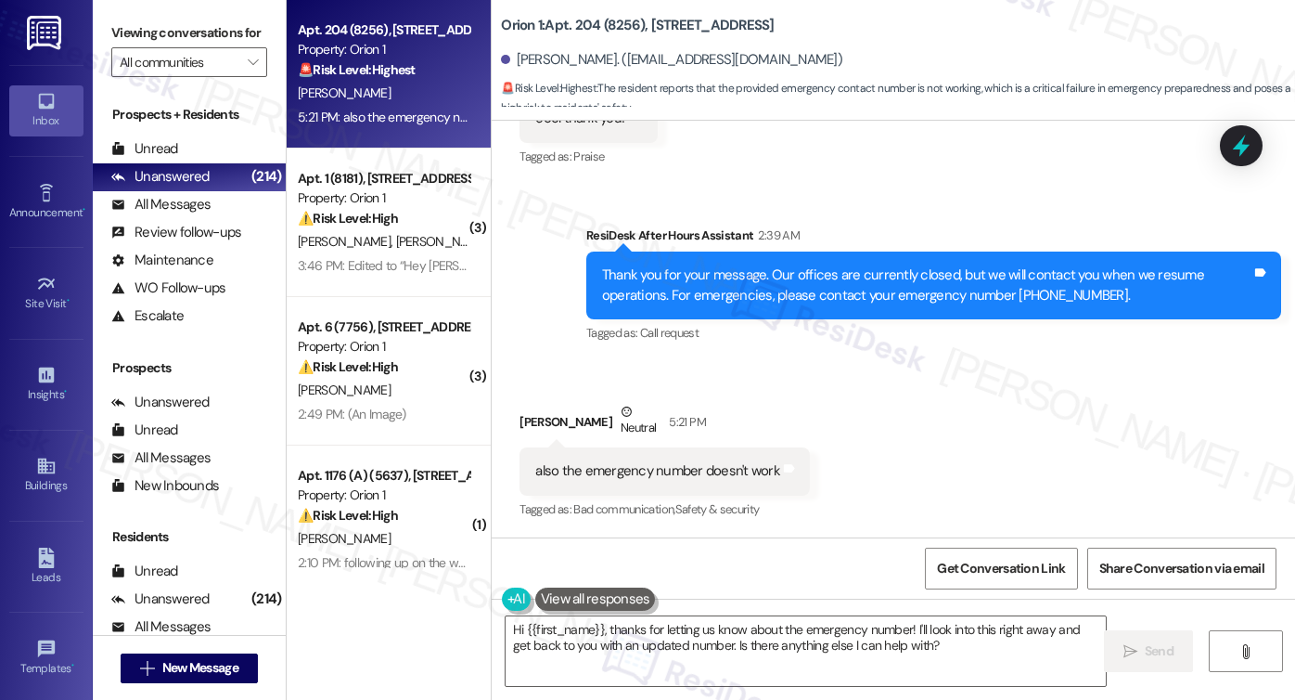
drag, startPoint x: 767, startPoint y: 466, endPoint x: 754, endPoint y: 466, distance: 13.0
click at [766, 466] on div "also the emergency number doesn't work Tags and notes" at bounding box center [665, 470] width 290 height 47
click at [727, 469] on div "also the emergency number doesn't work" at bounding box center [657, 470] width 245 height 19
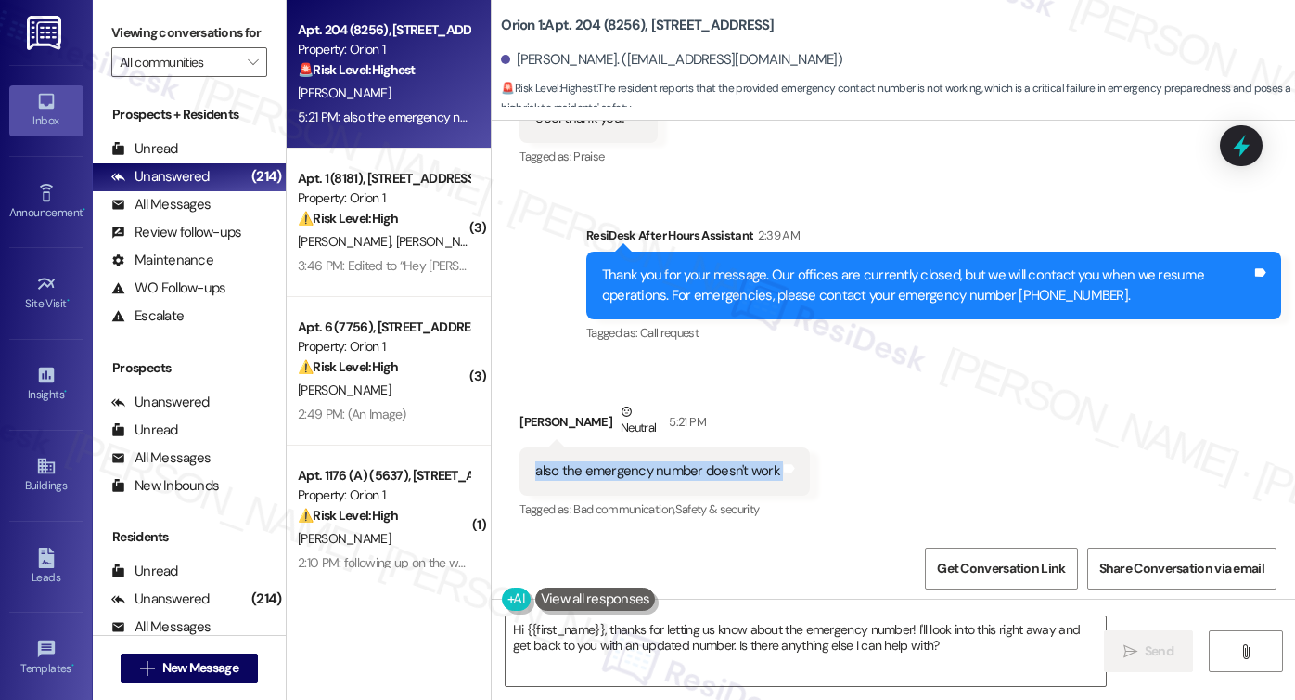
copy div "also the emergency number doesn't work Tags and notes"
click at [149, 46] on label "Viewing conversations for" at bounding box center [189, 33] width 156 height 29
click at [1012, 278] on div "Thank you for your message. Our offices are currently closed, but we will conta…" at bounding box center [926, 285] width 649 height 40
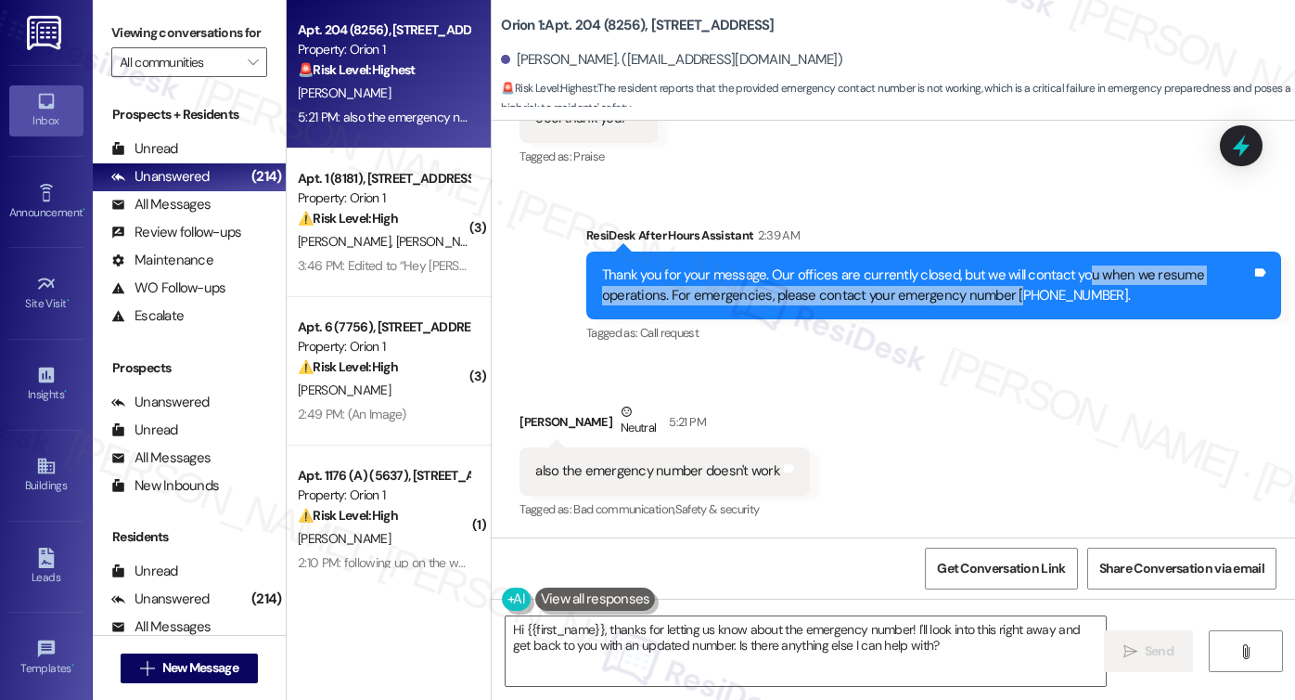
drag, startPoint x: 1006, startPoint y: 298, endPoint x: 1071, endPoint y: 284, distance: 66.4
click at [1071, 284] on div "Thank you for your message. Our offices are currently closed, but we will conta…" at bounding box center [926, 285] width 649 height 40
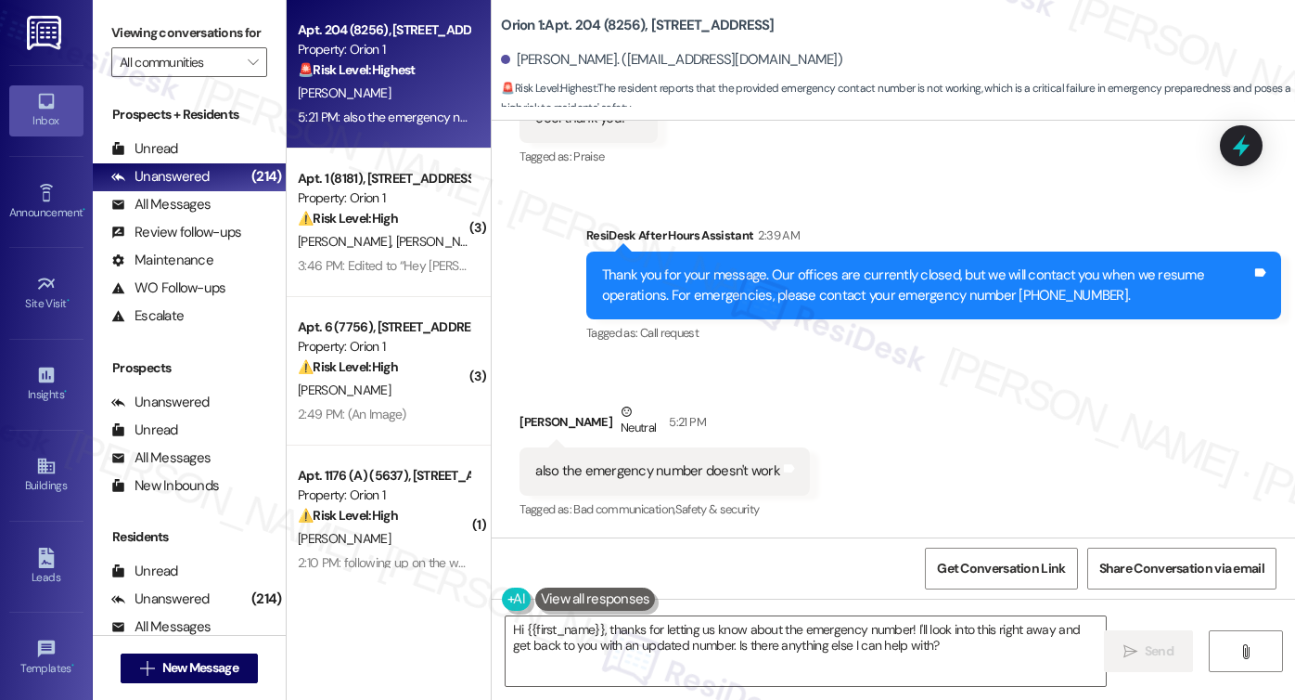
click at [1072, 289] on div "Thank you for your message. Our offices are currently closed, but we will conta…" at bounding box center [926, 285] width 649 height 40
click at [1054, 292] on div "Thank you for your message. Our offices are currently closed, but we will conta…" at bounding box center [926, 285] width 649 height 40
click at [108, 58] on div "Viewing conversations for All communities " at bounding box center [189, 48] width 193 height 96
click at [133, 39] on label "Viewing conversations for" at bounding box center [189, 33] width 156 height 29
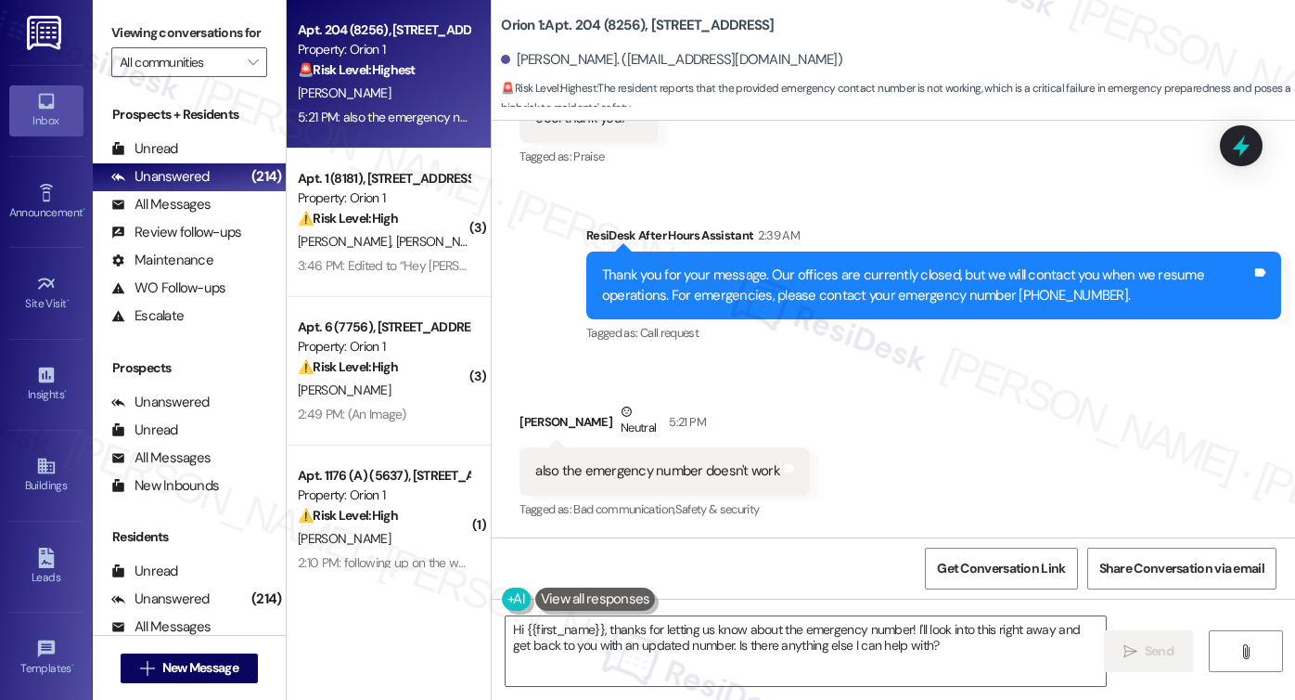
click at [667, 295] on div "Thank you for your message. Our offices are currently closed, but we will conta…" at bounding box center [926, 285] width 649 height 40
click at [668, 296] on div "Thank you for your message. Our offices are currently closed, but we will conta…" at bounding box center [926, 285] width 649 height 40
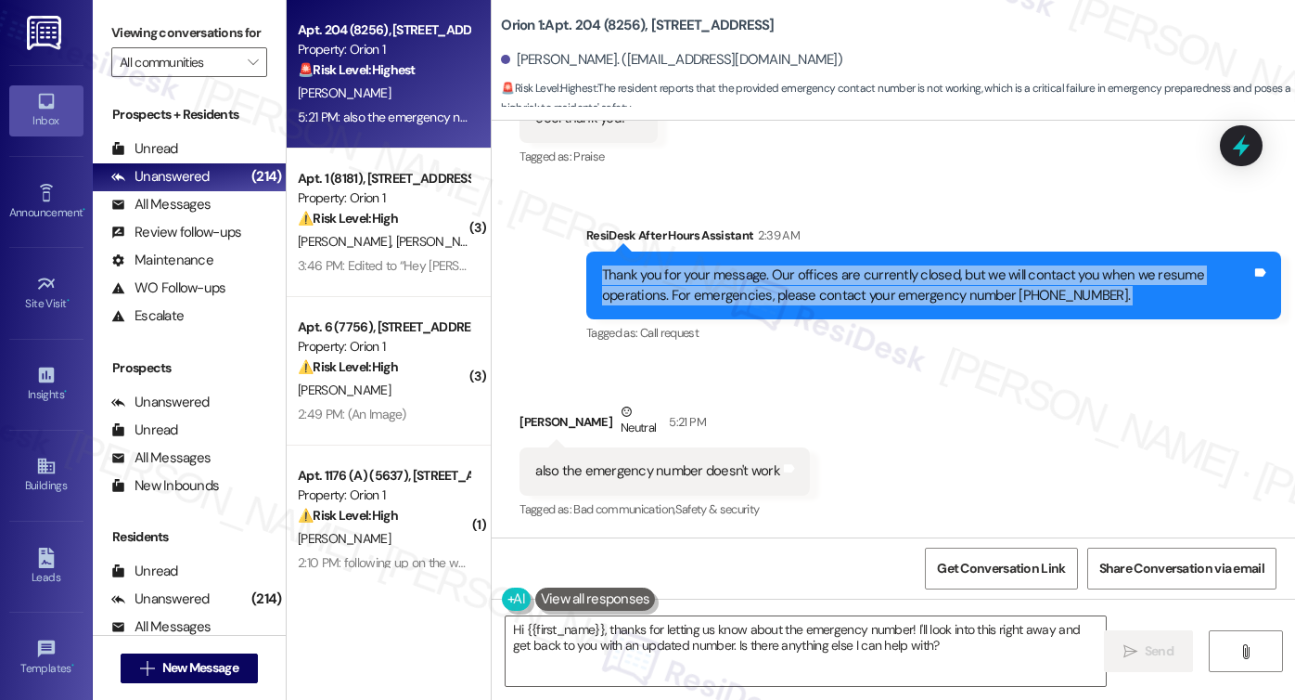
click at [668, 296] on div "Thank you for your message. Our offices are currently closed, but we will conta…" at bounding box center [926, 285] width 649 height 40
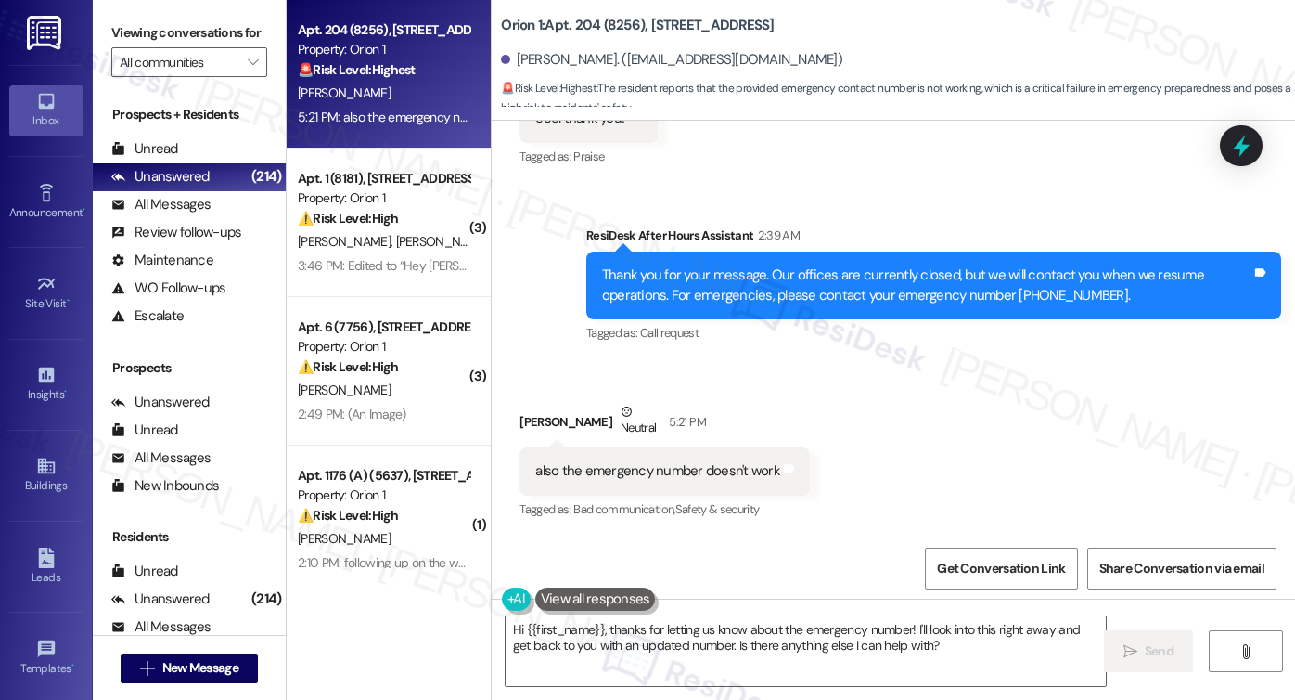
click at [137, 47] on label "Viewing conversations for" at bounding box center [189, 33] width 156 height 29
click at [738, 625] on textarea "Hi {{first_name}}, thanks for letting us know about the emergency number! I'll …" at bounding box center [806, 651] width 600 height 70
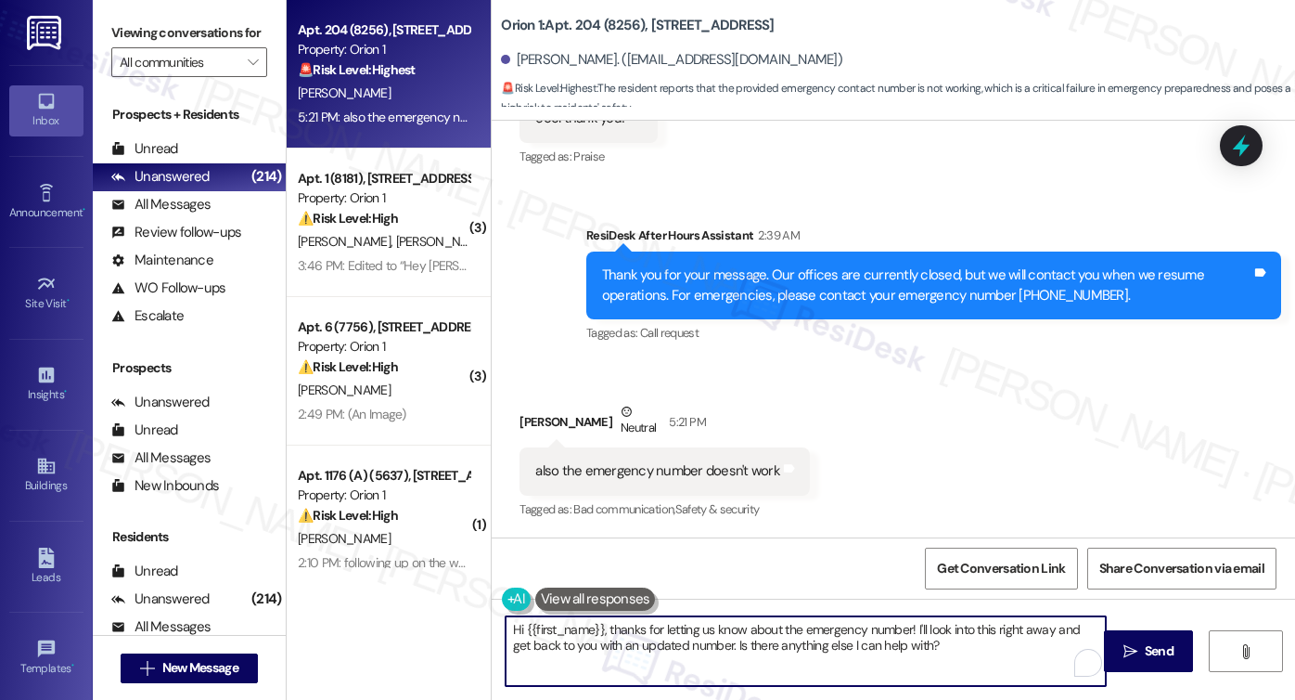
click at [998, 645] on textarea "Hi {{first_name}}, thanks for letting us know about the emergency number! I'll …" at bounding box center [806, 651] width 600 height 70
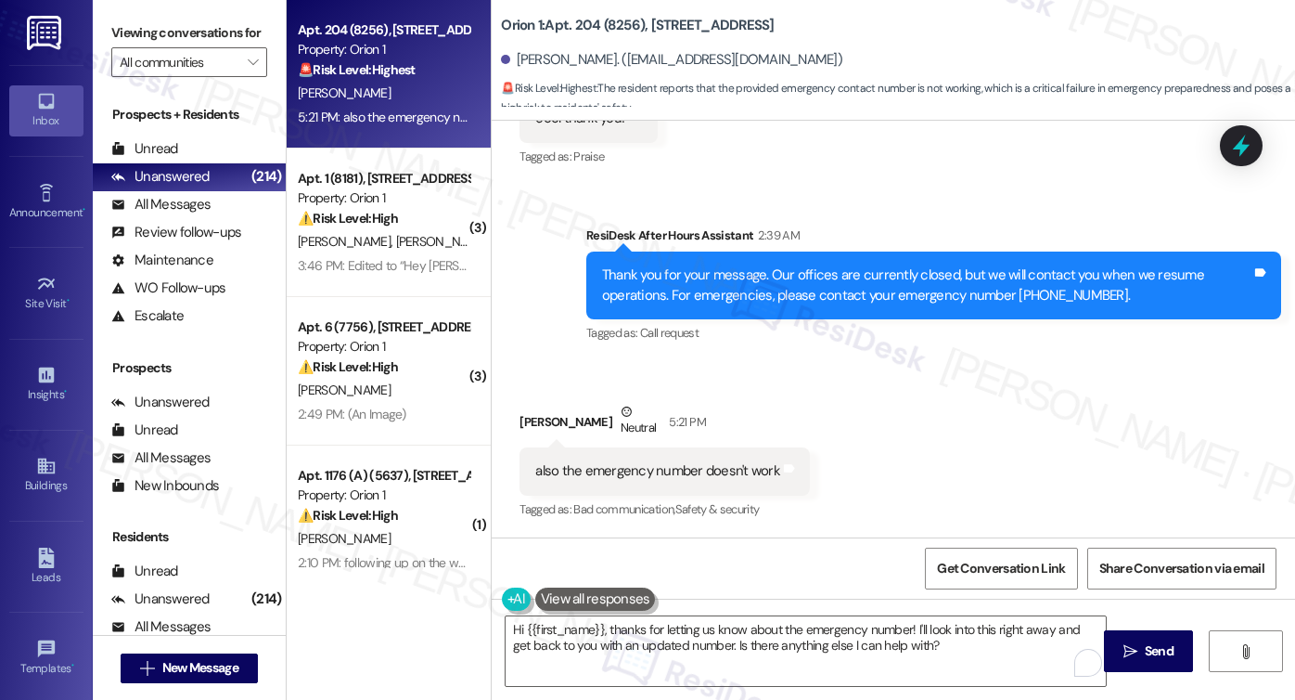
click at [156, 47] on label "Viewing conversations for" at bounding box center [189, 33] width 156 height 29
drag, startPoint x: 145, startPoint y: 45, endPoint x: 180, endPoint y: 71, distance: 43.2
click at [145, 45] on label "Viewing conversations for" at bounding box center [189, 33] width 156 height 29
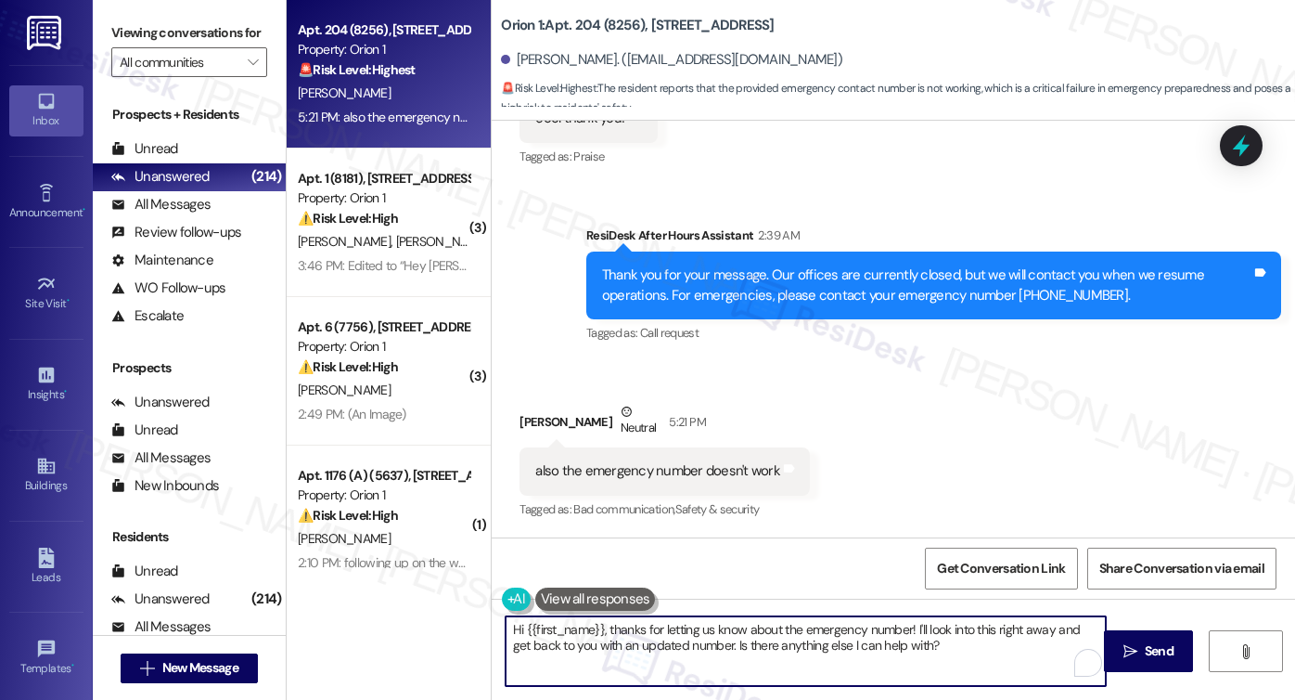
click at [740, 629] on textarea "Hi {{first_name}}, thanks for letting us know about the emergency number! I'll …" at bounding box center [806, 651] width 600 height 70
drag, startPoint x: 927, startPoint y: 645, endPoint x: 908, endPoint y: 625, distance: 26.9
click at [908, 625] on textarea "Hi {{first_name}}, thanks for letting us know about the emergency number! I'll …" at bounding box center [806, 651] width 600 height 70
click at [849, 619] on textarea "Hi {{first_name}}, thanks for letting us know about the emergency number! I'll …" at bounding box center [806, 651] width 600 height 70
drag, startPoint x: 928, startPoint y: 649, endPoint x: 739, endPoint y: 625, distance: 190.7
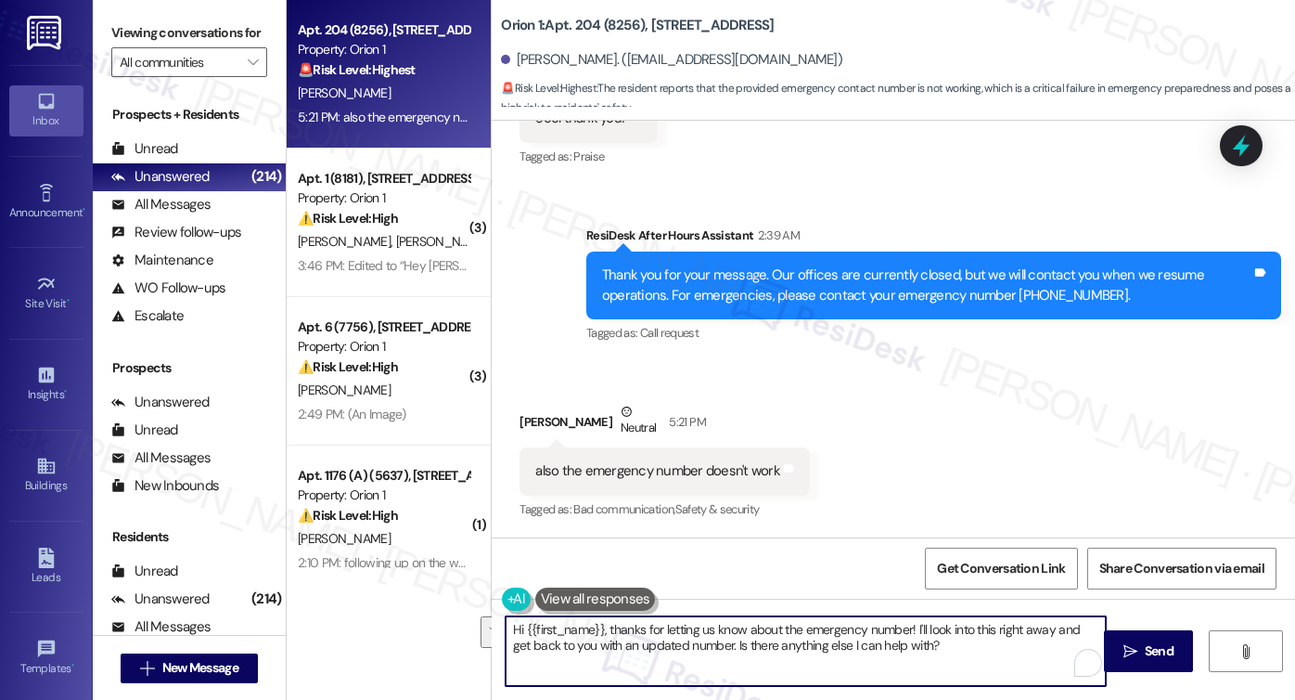
click at [739, 625] on textarea "Hi {{first_name}}, thanks for letting us know about the emergency number! I'll …" at bounding box center [806, 651] width 600 height 70
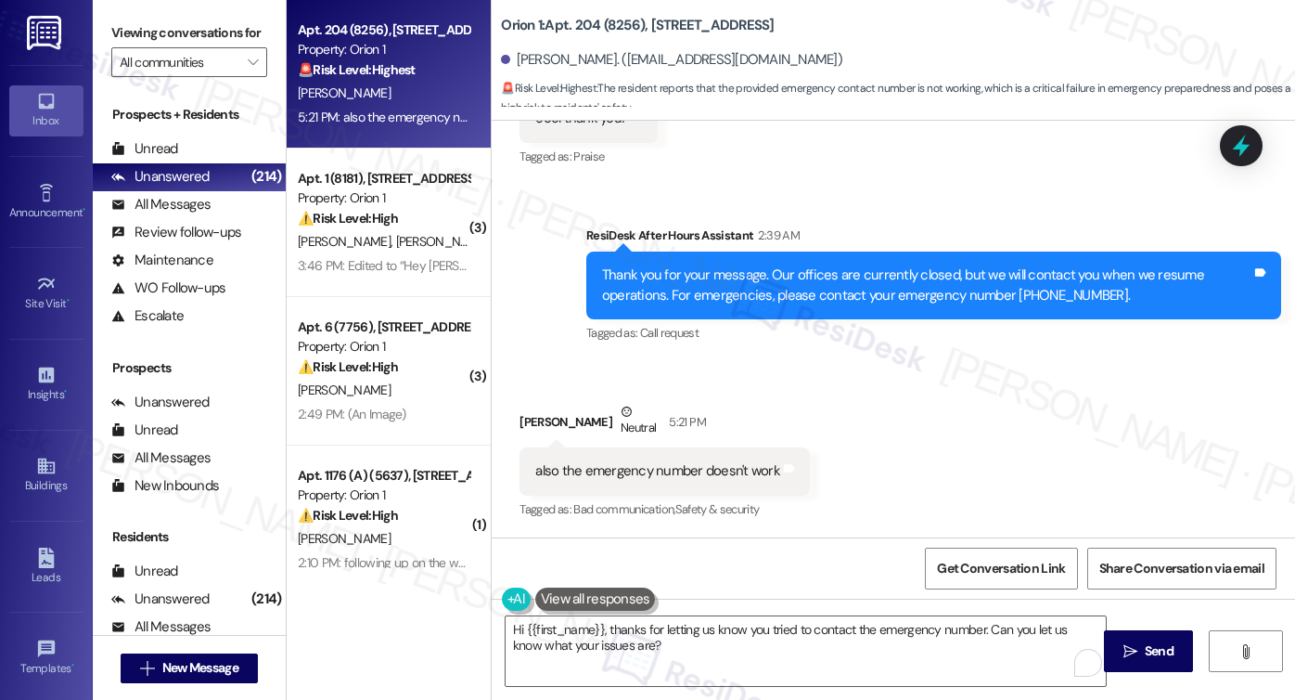
drag, startPoint x: 148, startPoint y: 39, endPoint x: 182, endPoint y: 63, distance: 41.2
click at [148, 39] on label "Viewing conversations for" at bounding box center [189, 33] width 156 height 29
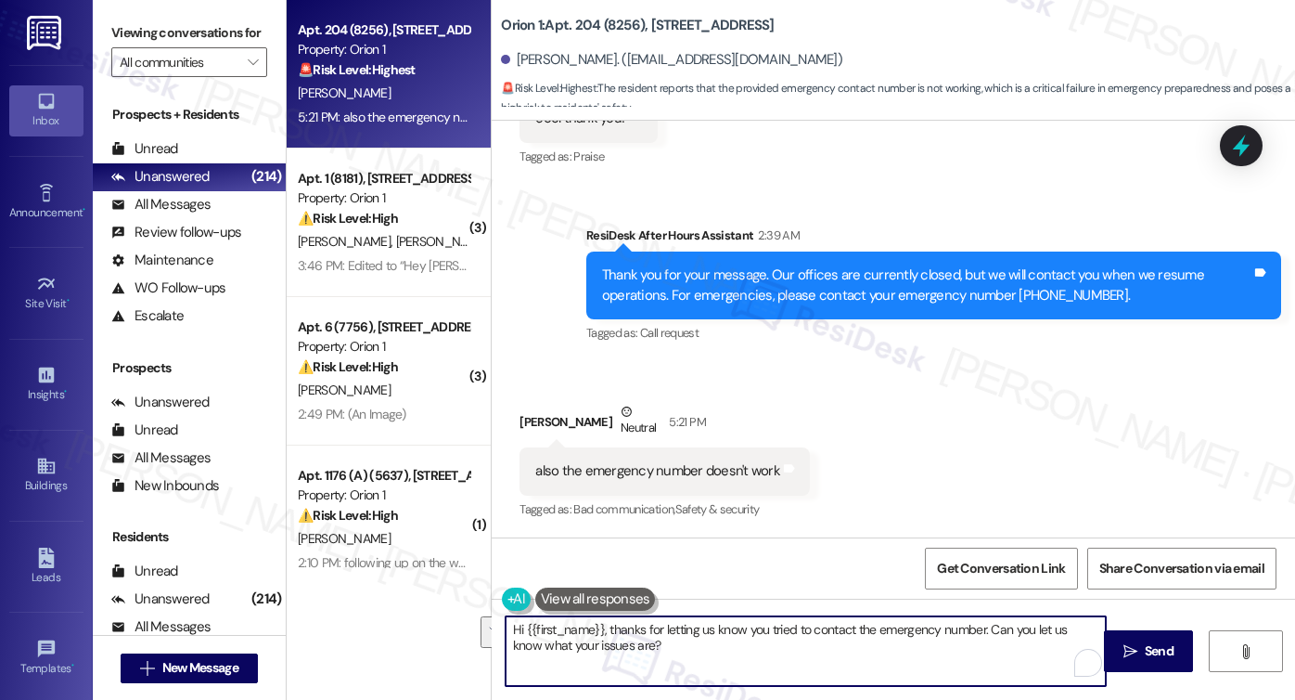
drag, startPoint x: 899, startPoint y: 652, endPoint x: 984, endPoint y: 626, distance: 89.2
click at [984, 626] on textarea "Hi {{first_name}}, thanks for letting us know you tried to contact the emergenc…" at bounding box center [806, 651] width 600 height 70
paste textarea "Just so I can better understand and pass this along to the team, can you also s…"
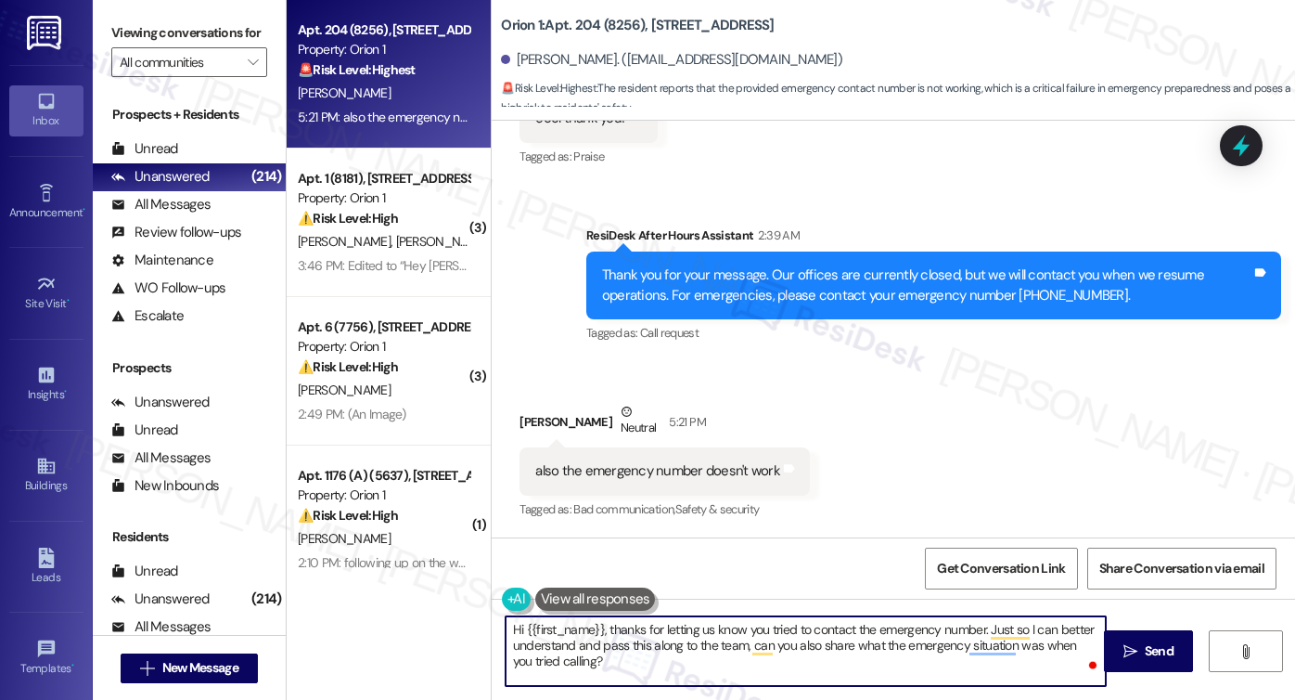
drag, startPoint x: 604, startPoint y: 627, endPoint x: 463, endPoint y: 609, distance: 142.2
click at [463, 609] on div "Apt. 204 (8256), 1317 W Jefferson Blvd Property: Orion 1 🚨 Risk Level: Highest …" at bounding box center [791, 350] width 1009 height 700
click at [521, 415] on div "Joshua Li Neutral 5:21 PM" at bounding box center [665, 424] width 290 height 45
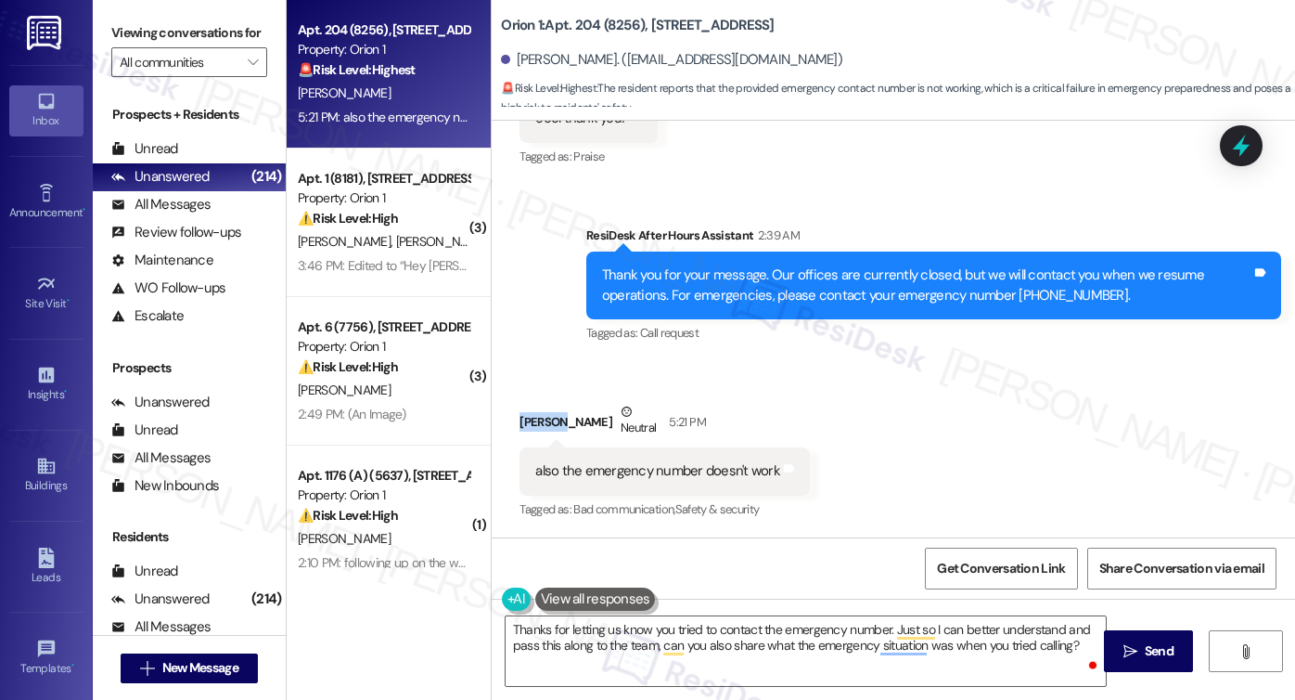
click at [521, 415] on div "Joshua Li Neutral 5:21 PM" at bounding box center [665, 424] width 290 height 45
copy div "Joshua"
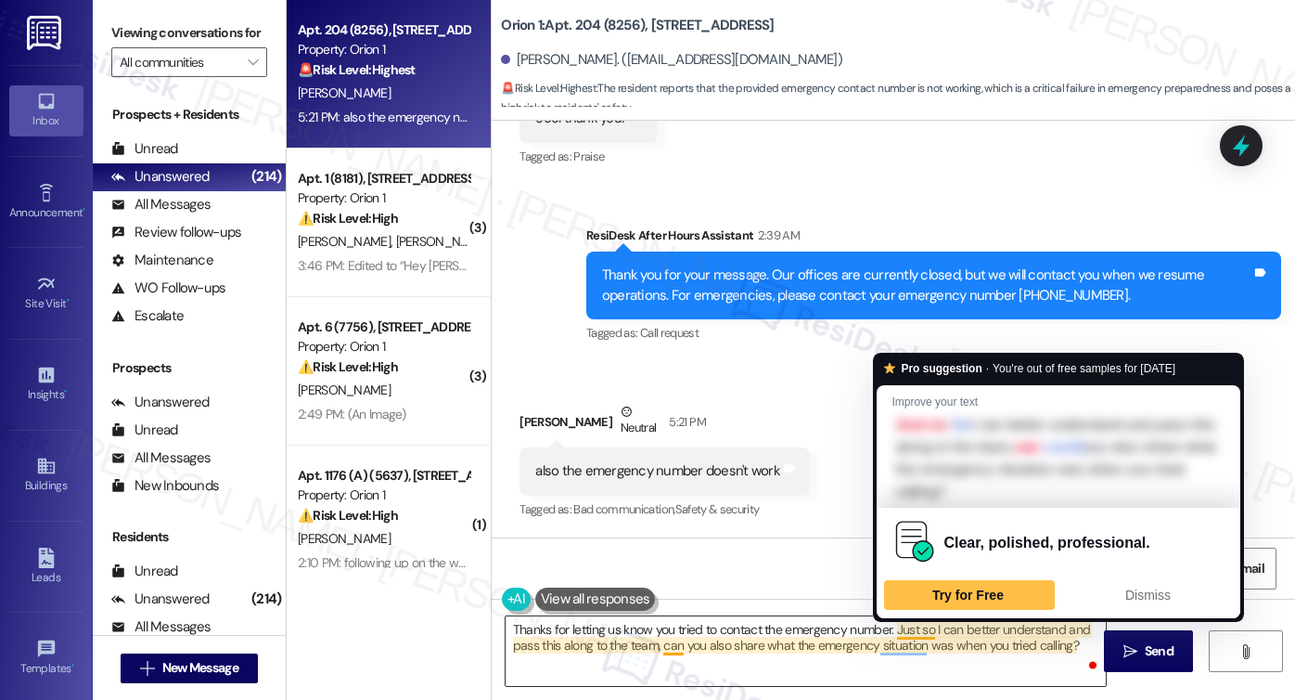
click at [880, 627] on textarea "Thanks for letting us know you tried to contact the emergency number. Just so I…" at bounding box center [806, 651] width 600 height 70
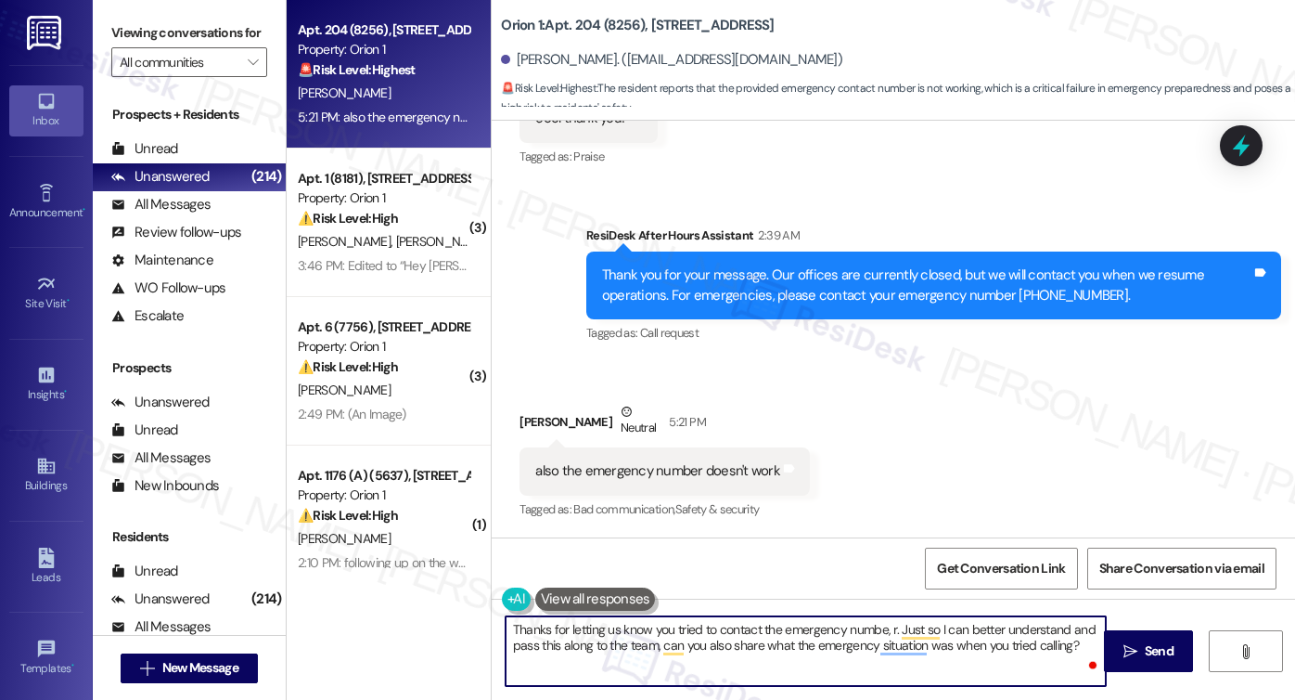
paste textarea "Joshua"
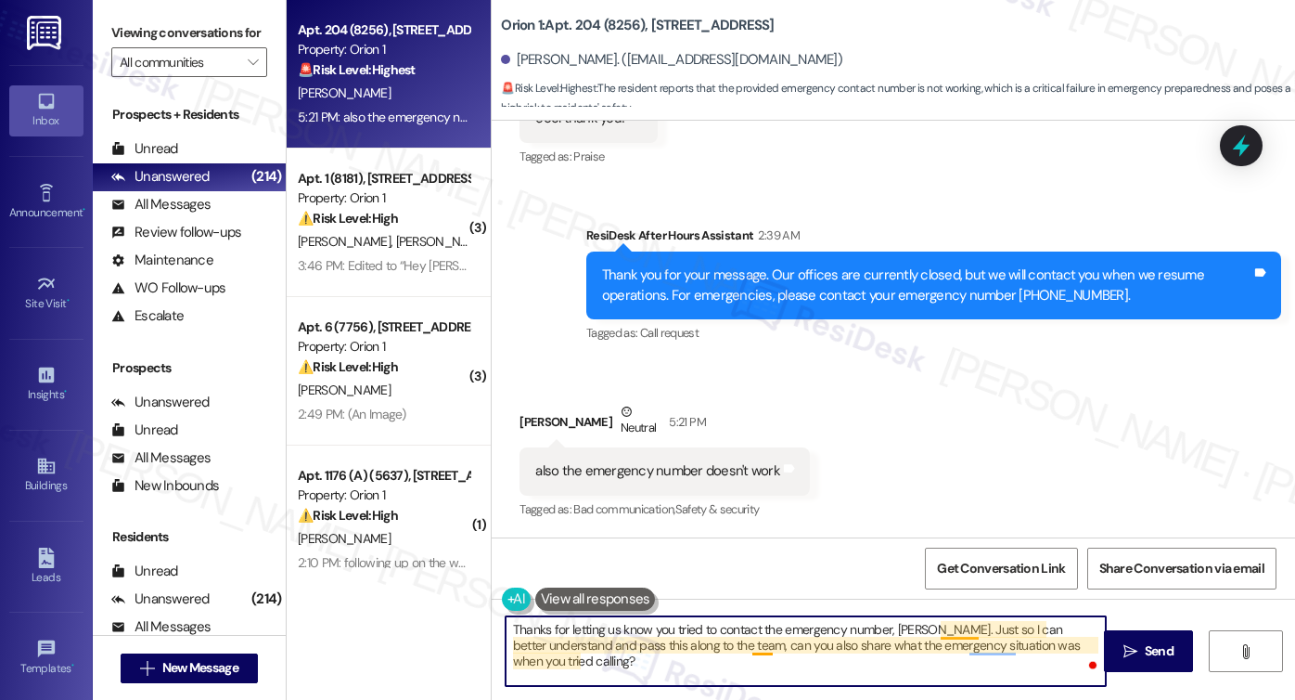
click at [748, 636] on textarea "Thanks for letting us know you tried to contact the emergency number, Joshua. J…" at bounding box center [806, 651] width 600 height 70
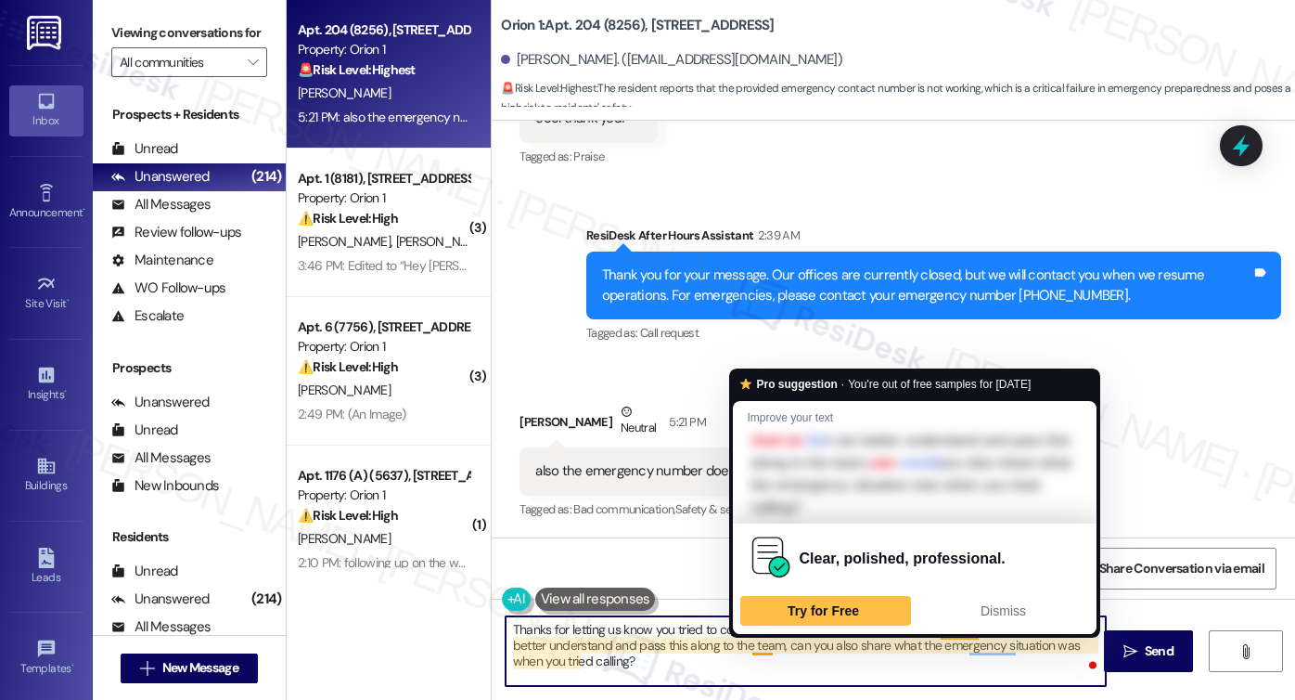
click at [749, 636] on textarea "Thanks for letting us know you tried to contact the emergency number, Joshua. J…" at bounding box center [806, 651] width 600 height 70
click at [623, 669] on textarea "Thanks for letting us know you tried to contact the emergency number, Joshua. J…" at bounding box center [806, 651] width 600 height 70
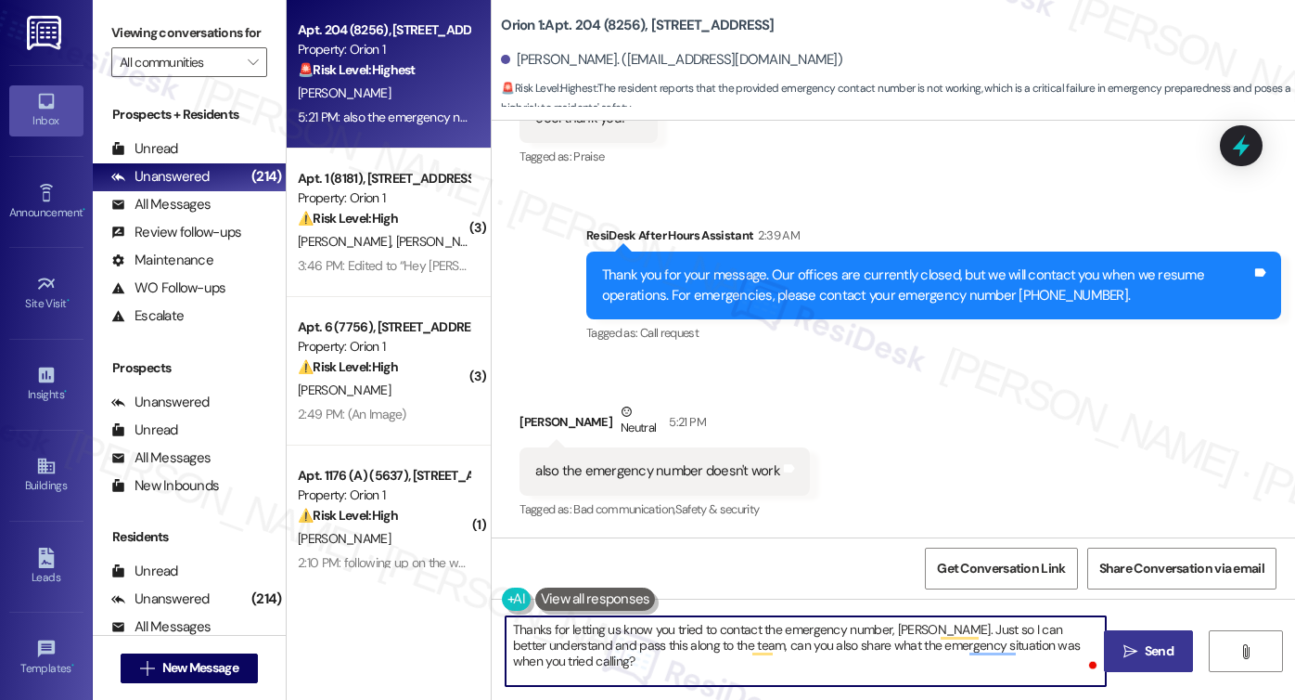
type textarea "Thanks for letting us know you tried to contact the emergency number, Joshua. J…"
click at [1163, 645] on span "Send" at bounding box center [1159, 650] width 29 height 19
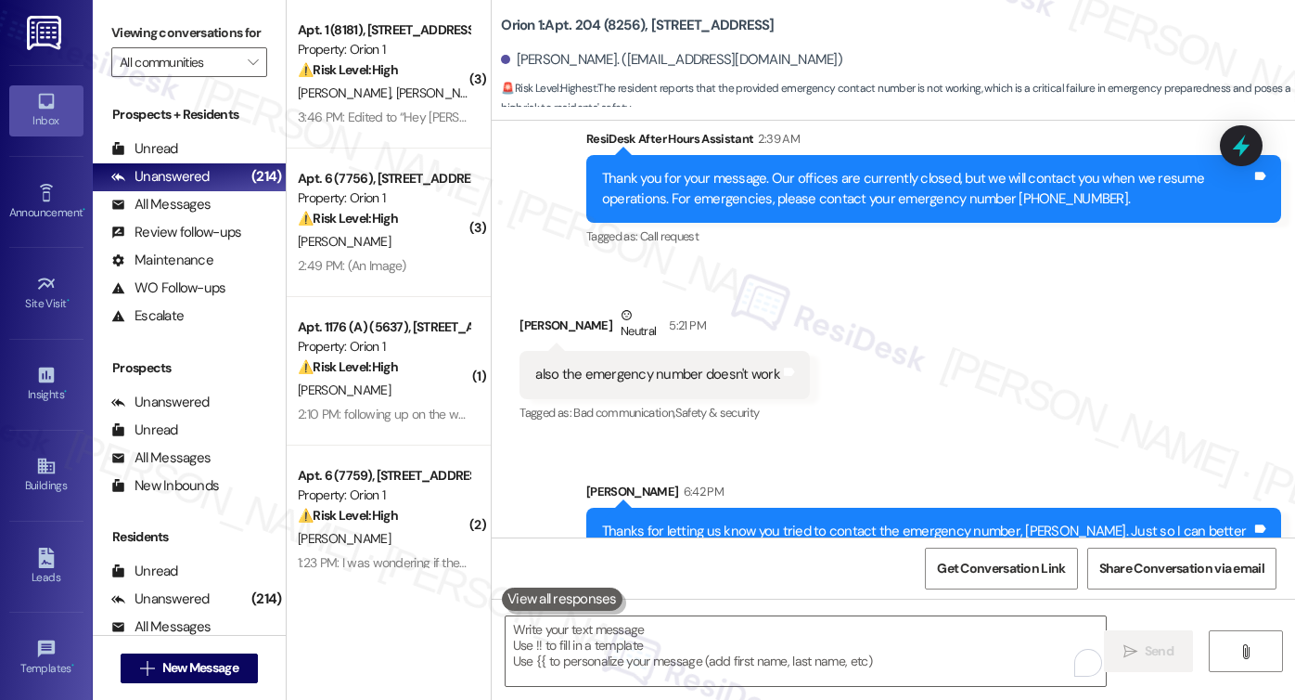
scroll to position [1399, 0]
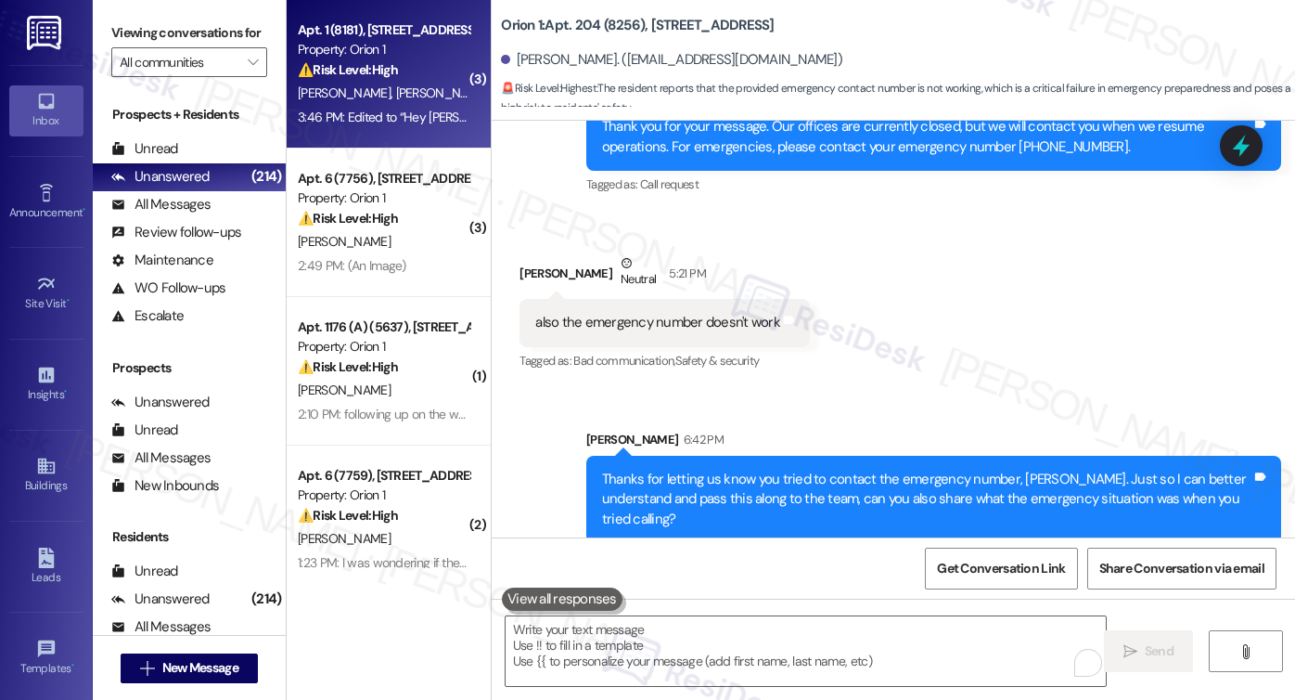
click at [494, 95] on span "[PERSON_NAME]" at bounding box center [543, 92] width 98 height 17
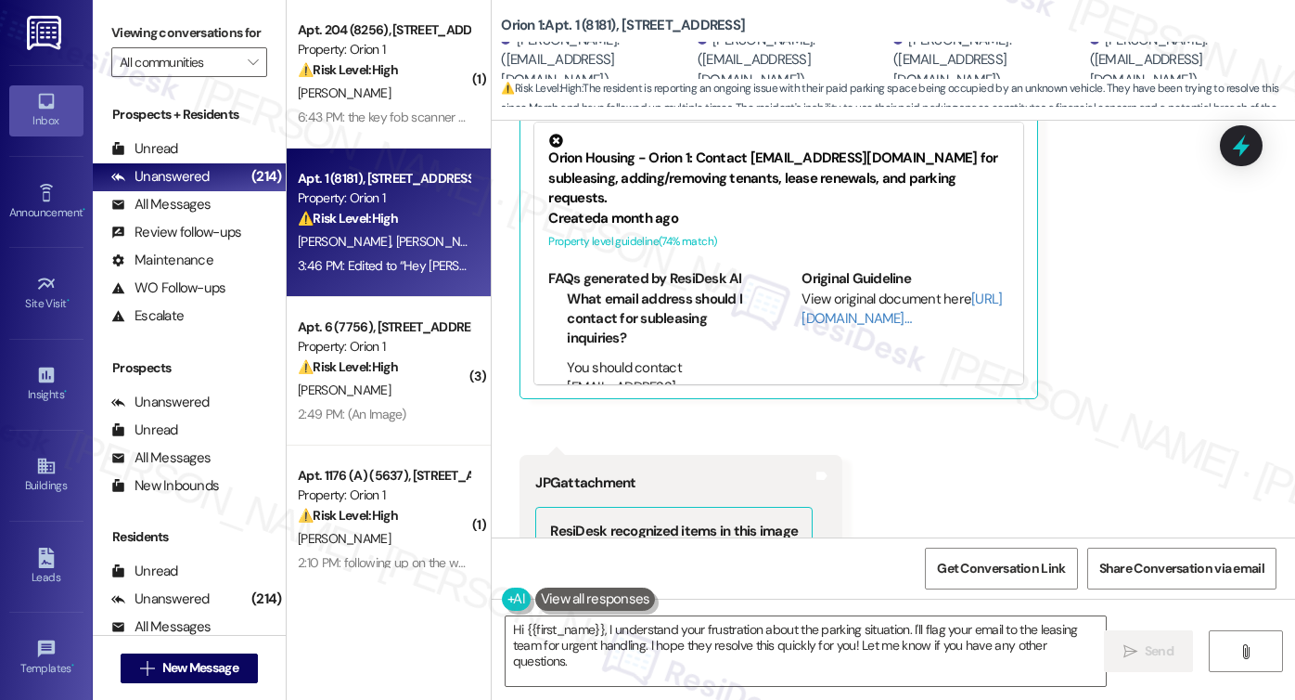
scroll to position [2637, 0]
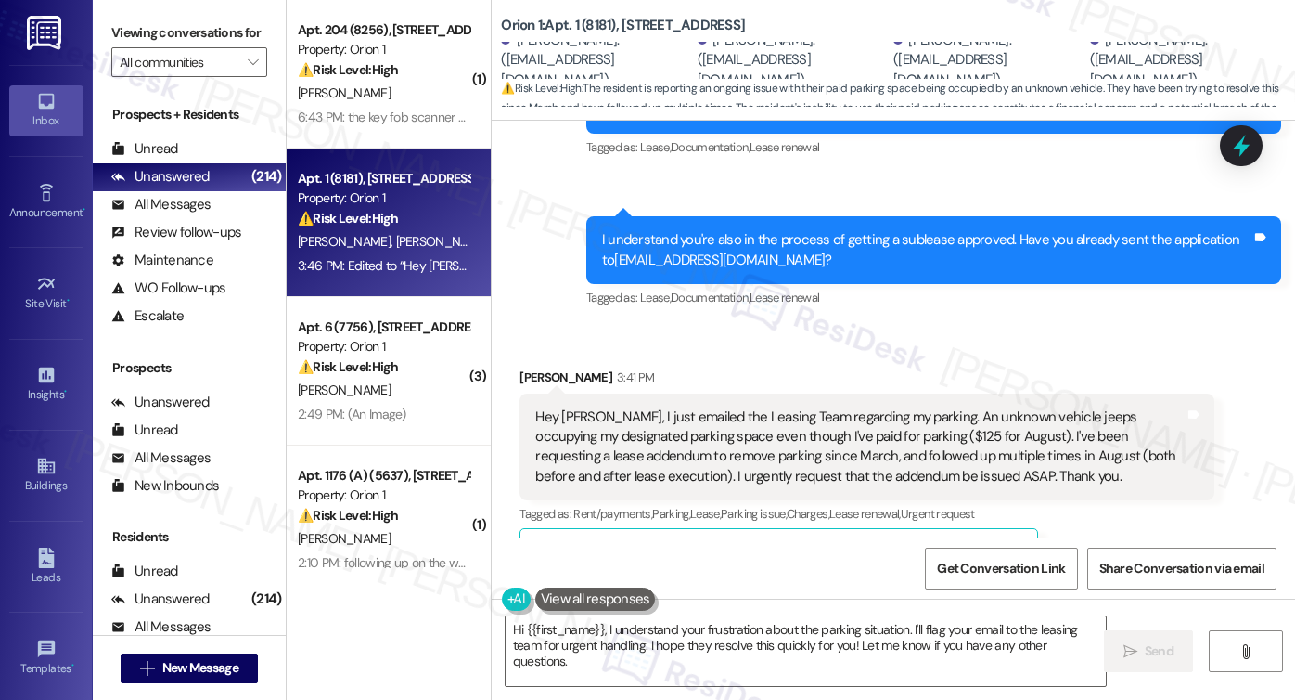
click at [737, 393] on div "Hey Sarah, I just emailed the Leasing Team regarding my parking. An unknown veh…" at bounding box center [867, 447] width 695 height 108
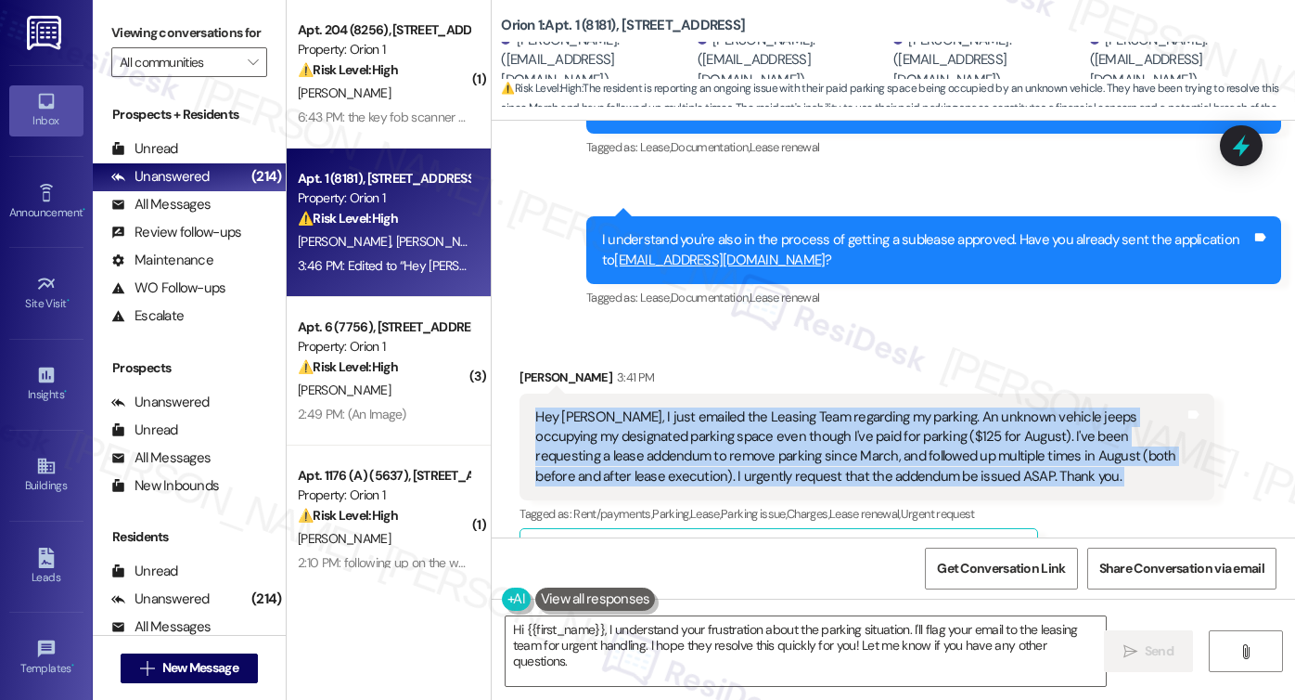
click at [737, 393] on div "Hey Sarah, I just emailed the Leasing Team regarding my parking. An unknown veh…" at bounding box center [867, 447] width 695 height 108
click at [667, 436] on div "Hey Sarah, I just emailed the Leasing Team regarding my parking. An unknown veh…" at bounding box center [859, 447] width 649 height 80
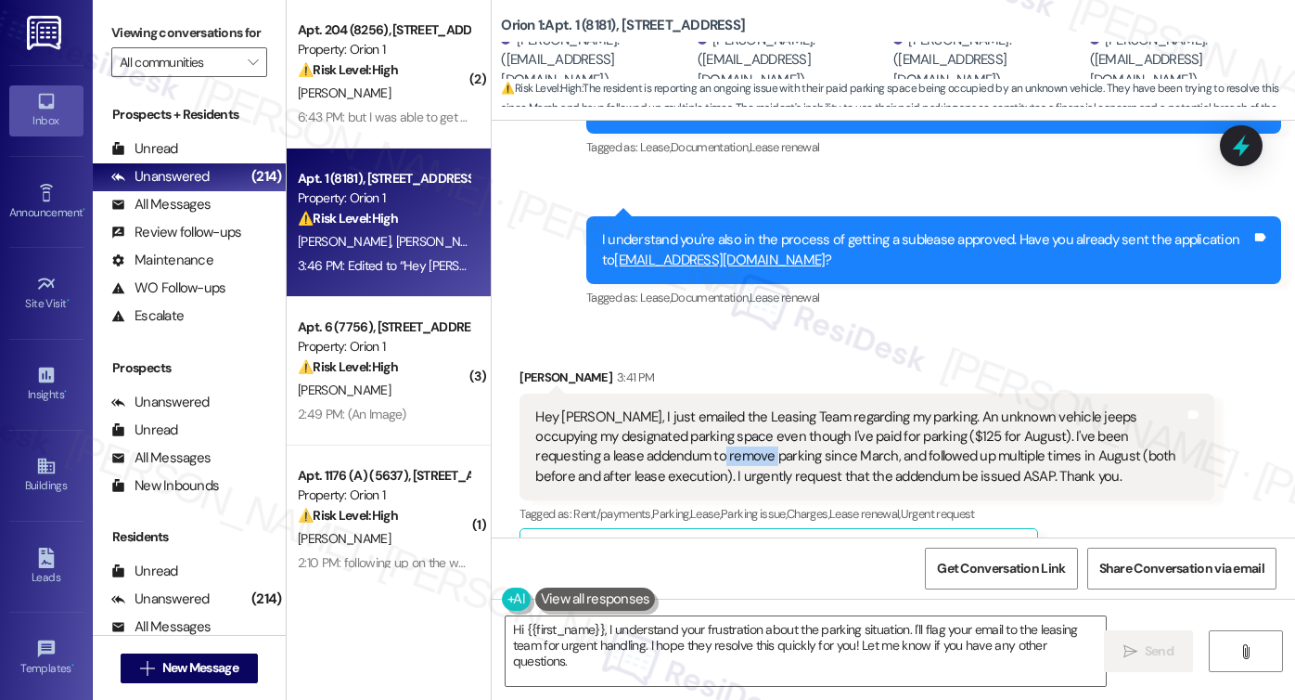
click at [667, 436] on div "Hey Sarah, I just emailed the Leasing Team regarding my parking. An unknown veh…" at bounding box center [859, 447] width 649 height 80
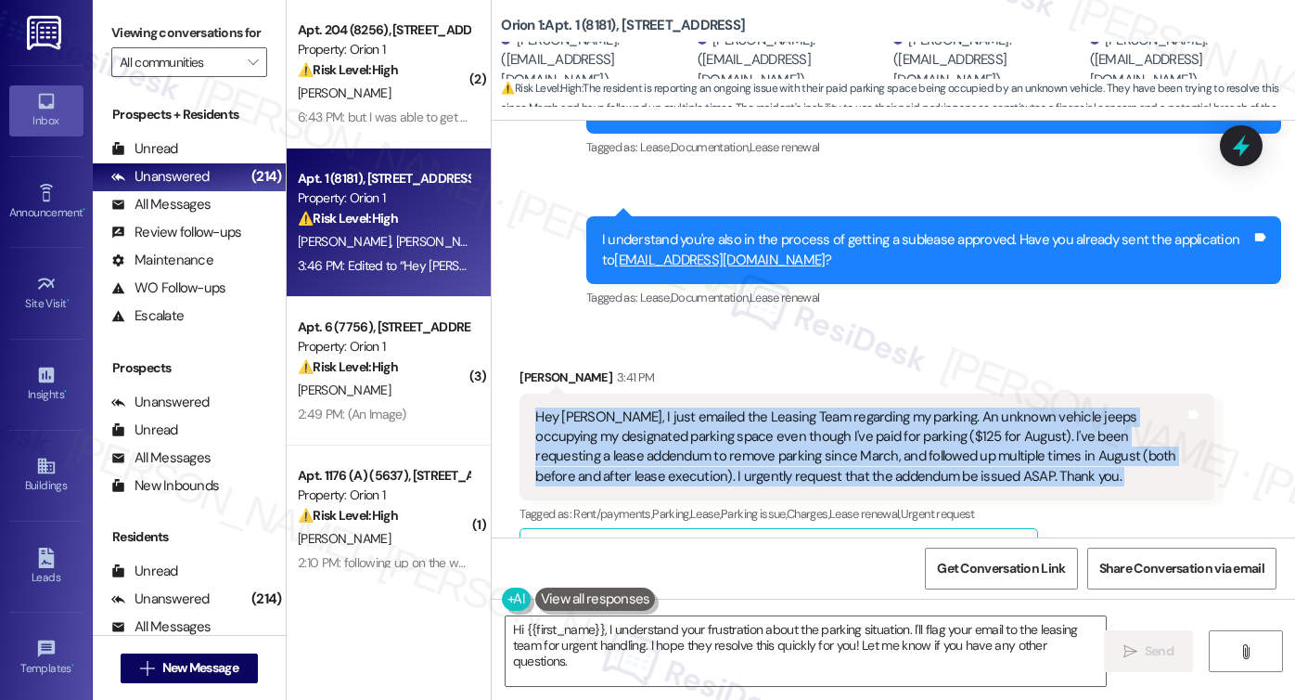
click at [667, 436] on div "Hey Sarah, I just emailed the Leasing Team regarding my parking. An unknown veh…" at bounding box center [859, 447] width 649 height 80
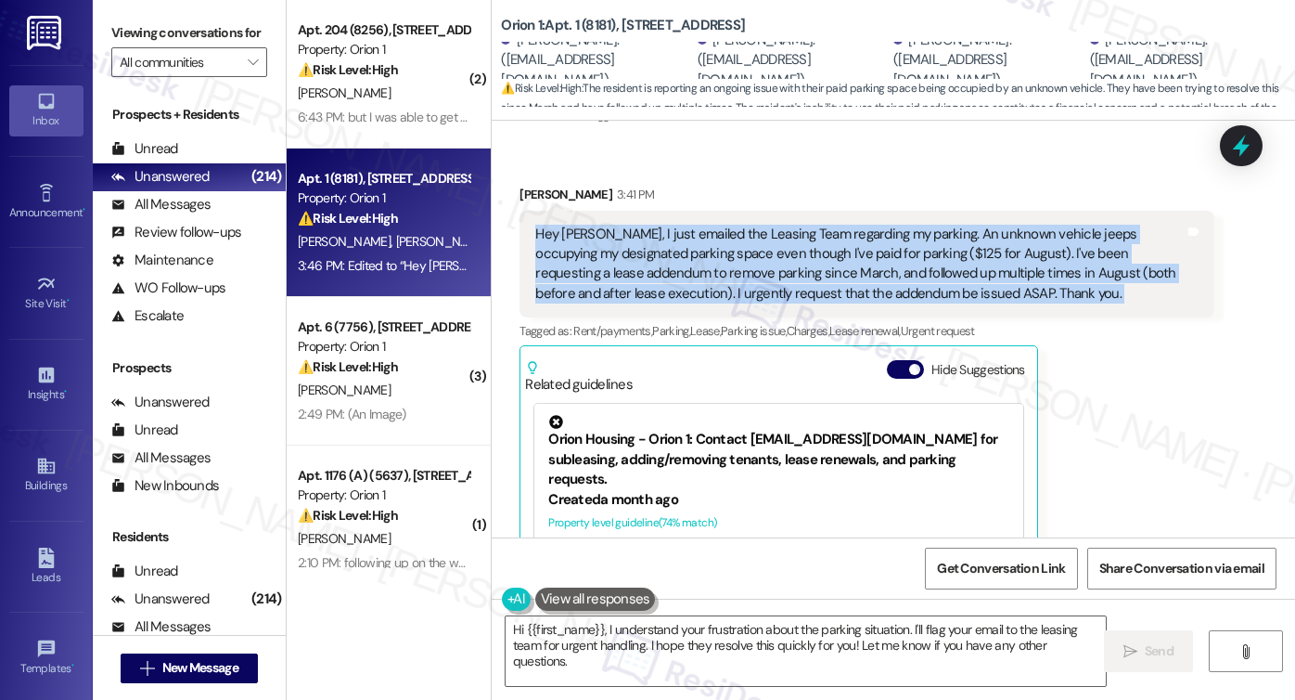
scroll to position [2822, 0]
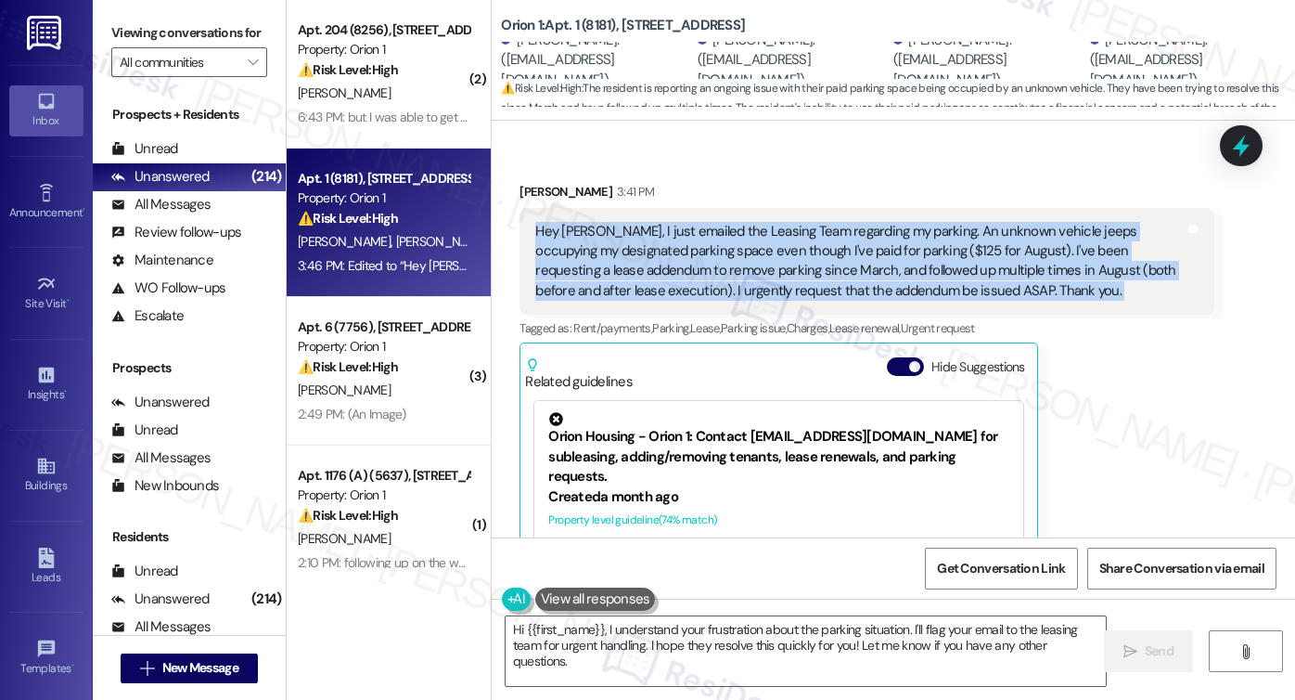
click at [828, 228] on div "Hey Sarah, I just emailed the Leasing Team regarding my parking. An unknown veh…" at bounding box center [859, 262] width 649 height 80
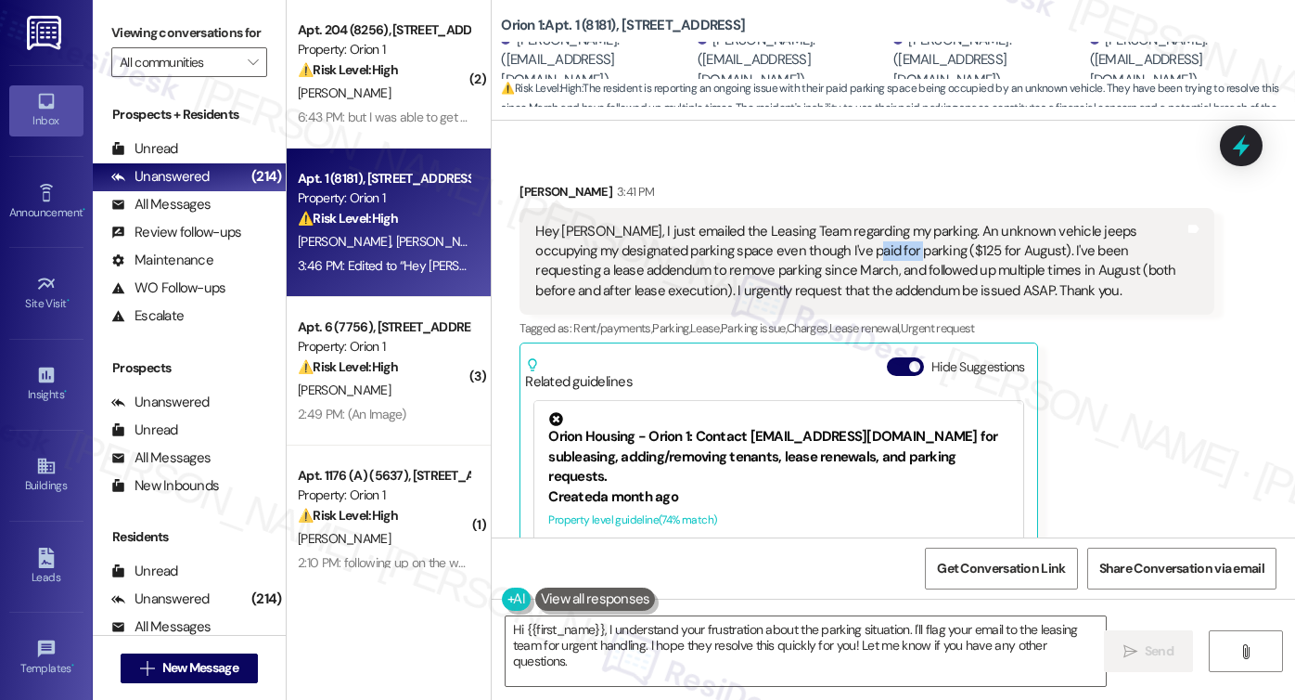
click at [828, 228] on div "Hey Sarah, I just emailed the Leasing Team regarding my parking. An unknown veh…" at bounding box center [859, 262] width 649 height 80
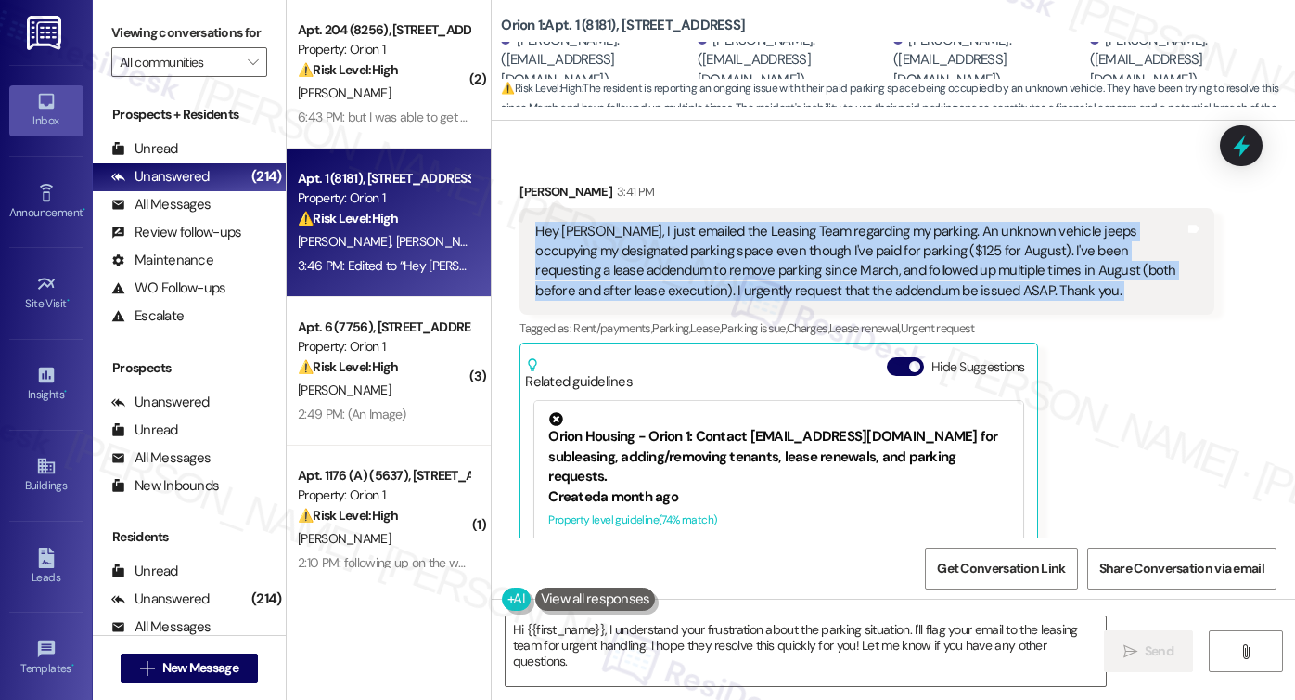
click at [828, 228] on div "Hey Sarah, I just emailed the Leasing Team regarding my parking. An unknown veh…" at bounding box center [859, 262] width 649 height 80
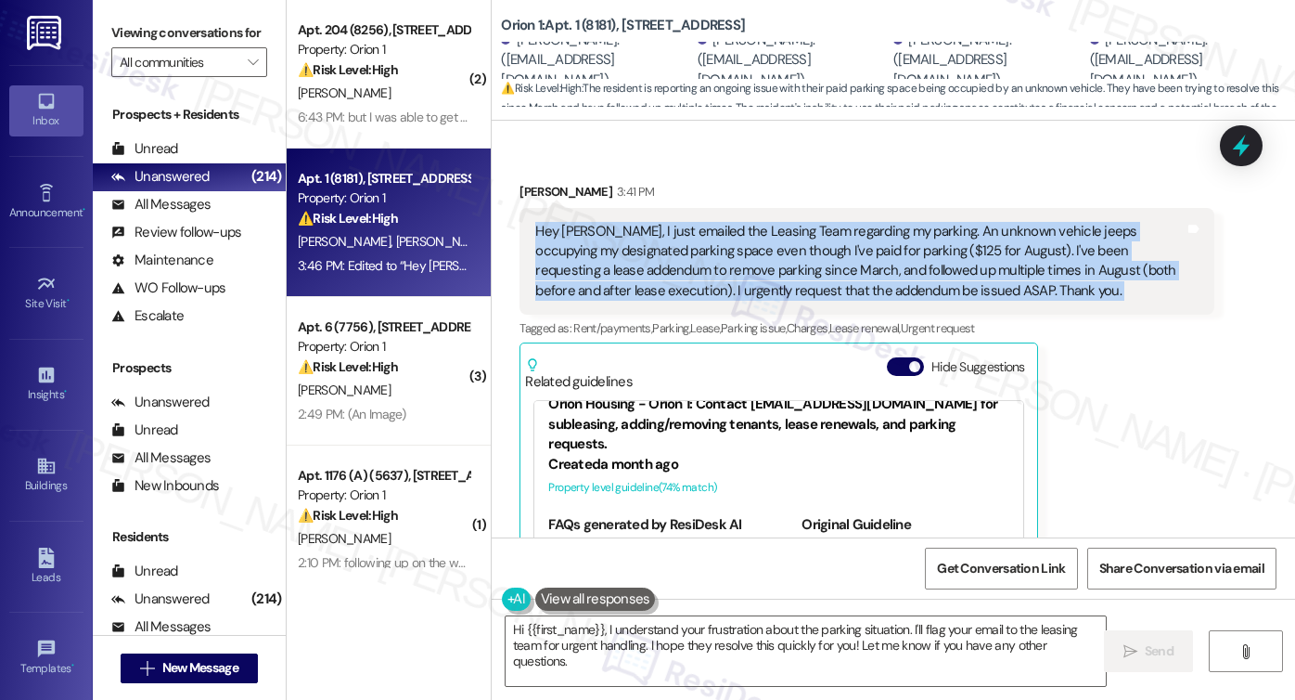
scroll to position [0, 0]
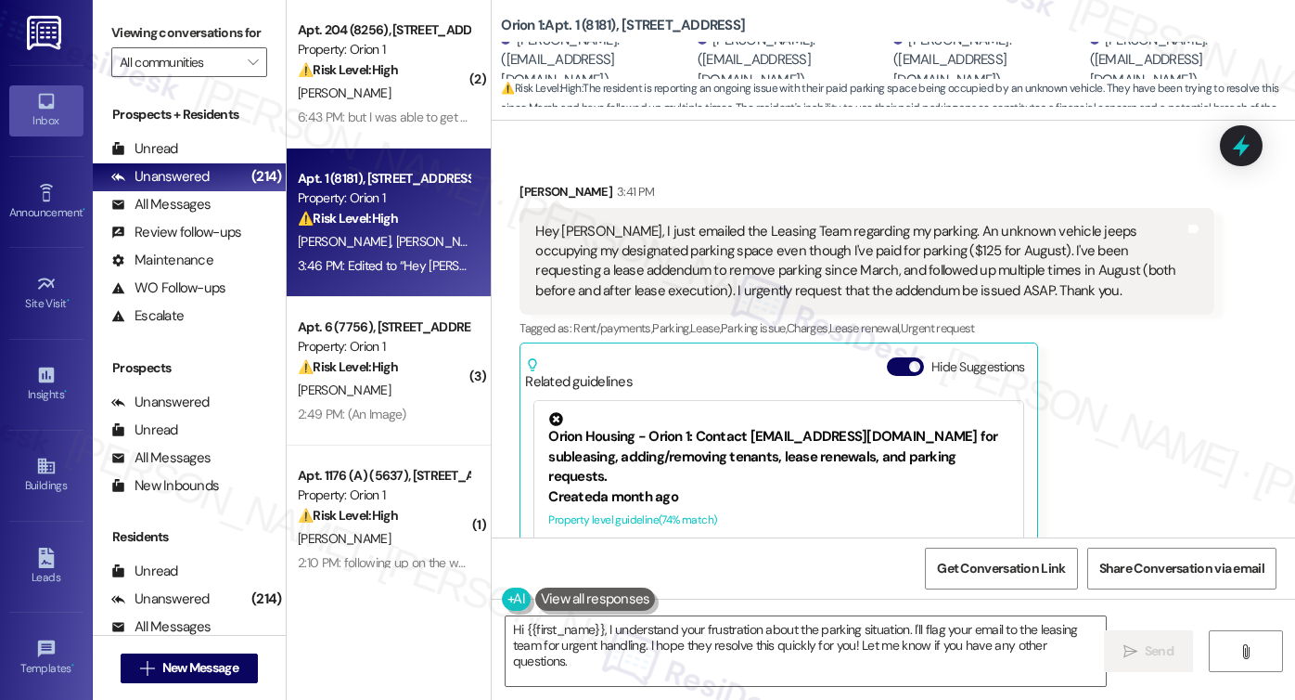
click at [524, 182] on div "Jiho Kim 3:41 PM" at bounding box center [867, 195] width 695 height 26
copy div "Jiho"
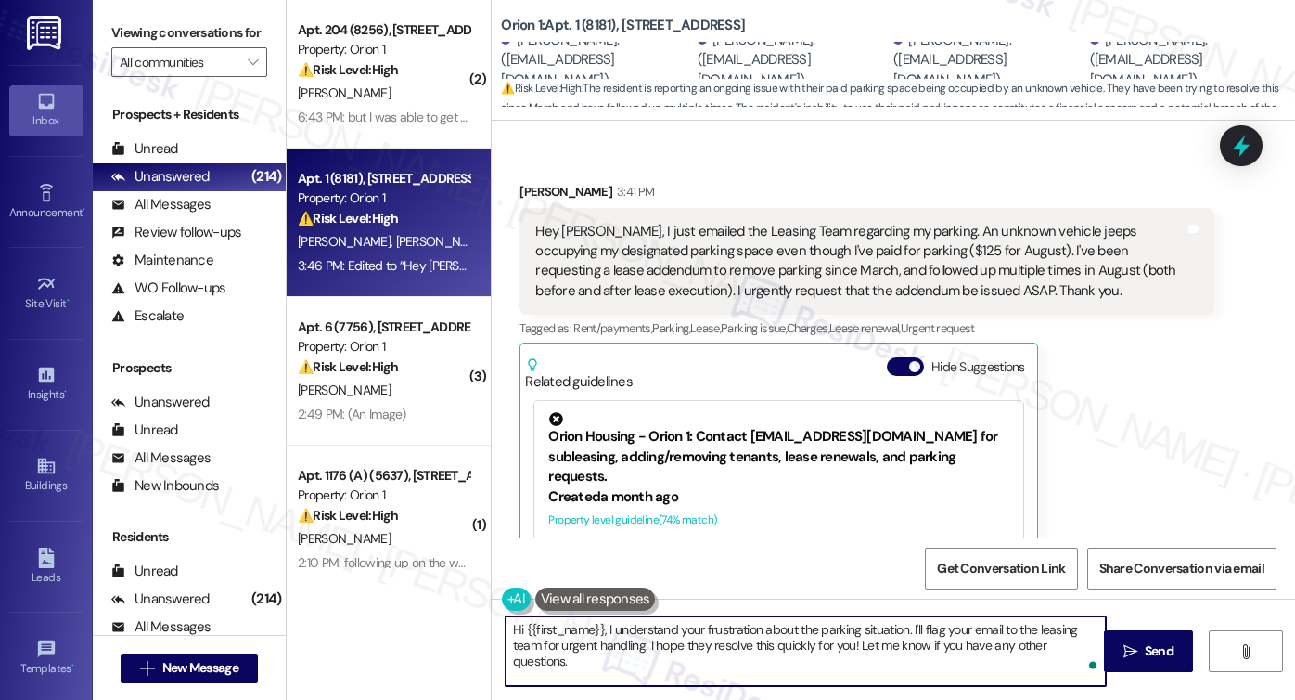
drag, startPoint x: 520, startPoint y: 628, endPoint x: 592, endPoint y: 627, distance: 72.4
click at [592, 627] on textarea "Hi {{first_name}}, I understand your frustration about the parking situation. I…" at bounding box center [806, 651] width 600 height 70
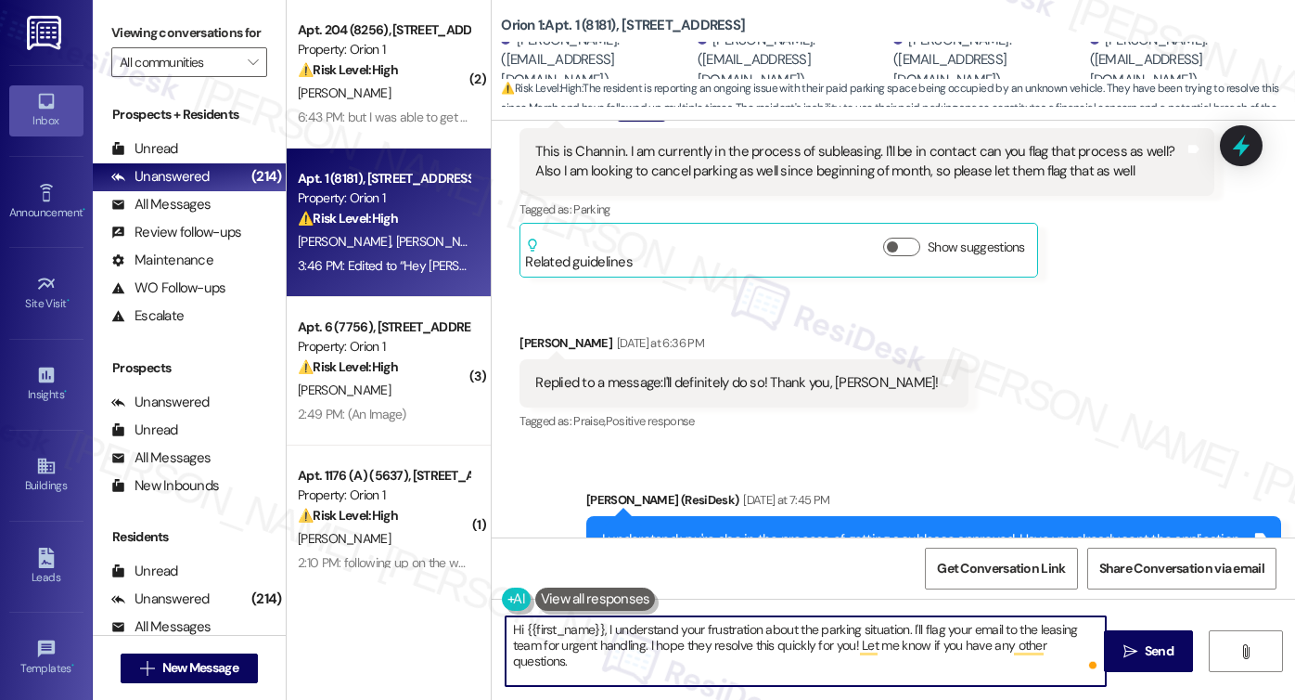
scroll to position [1895, 0]
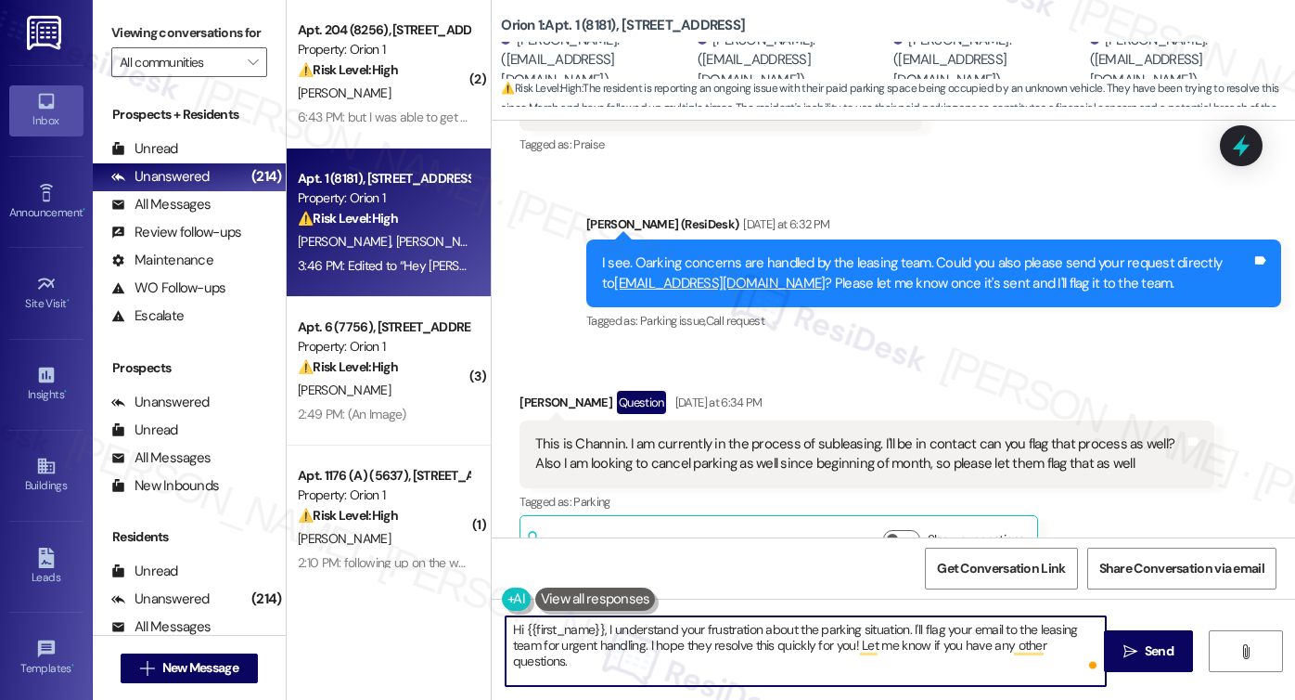
click at [961, 253] on div "I see. Oarking concerns are handled by the leasing team. Could you also please …" at bounding box center [926, 273] width 649 height 40
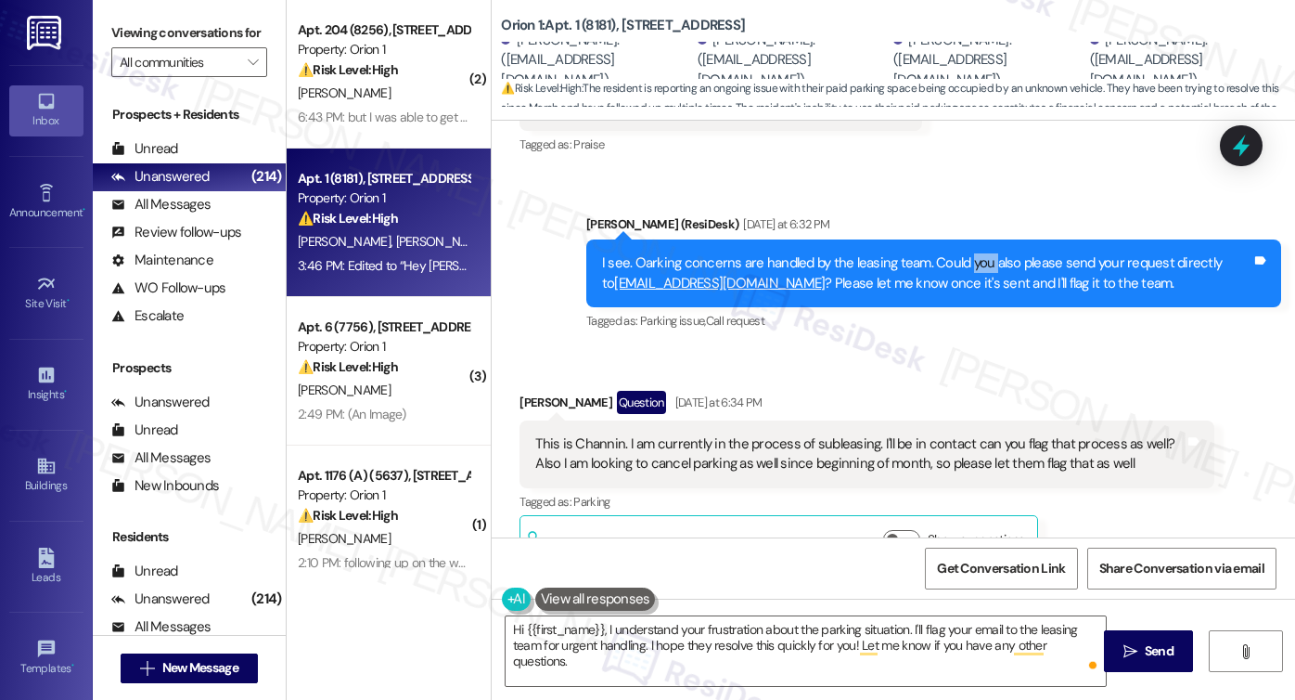
click at [961, 253] on div "I see. Oarking concerns are handled by the leasing team. Could you also please …" at bounding box center [926, 273] width 649 height 40
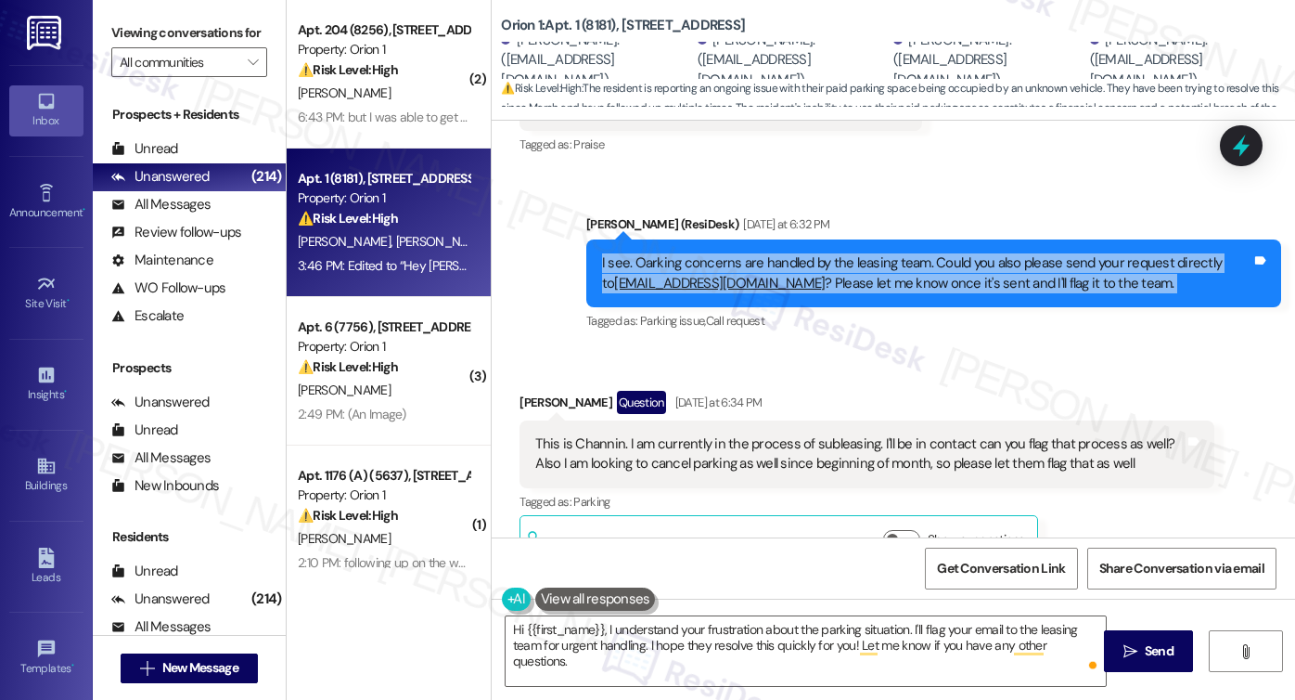
click at [961, 253] on div "I see. Oarking concerns are handled by the leasing team. Could you also please …" at bounding box center [926, 273] width 649 height 40
click at [871, 263] on div "I see. Oarking concerns are handled by the leasing team. Could you also please …" at bounding box center [926, 273] width 649 height 40
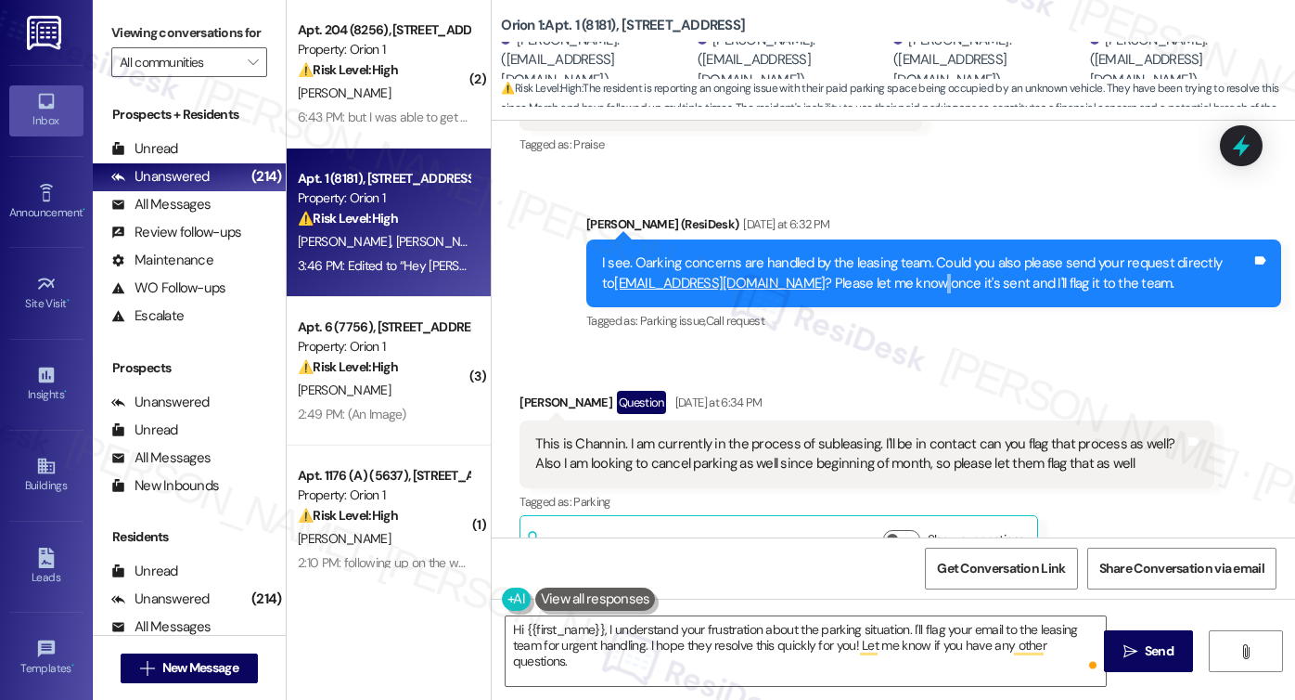
click at [871, 261] on div "I see. Oarking concerns are handled by the leasing team. Could you also please …" at bounding box center [926, 273] width 649 height 40
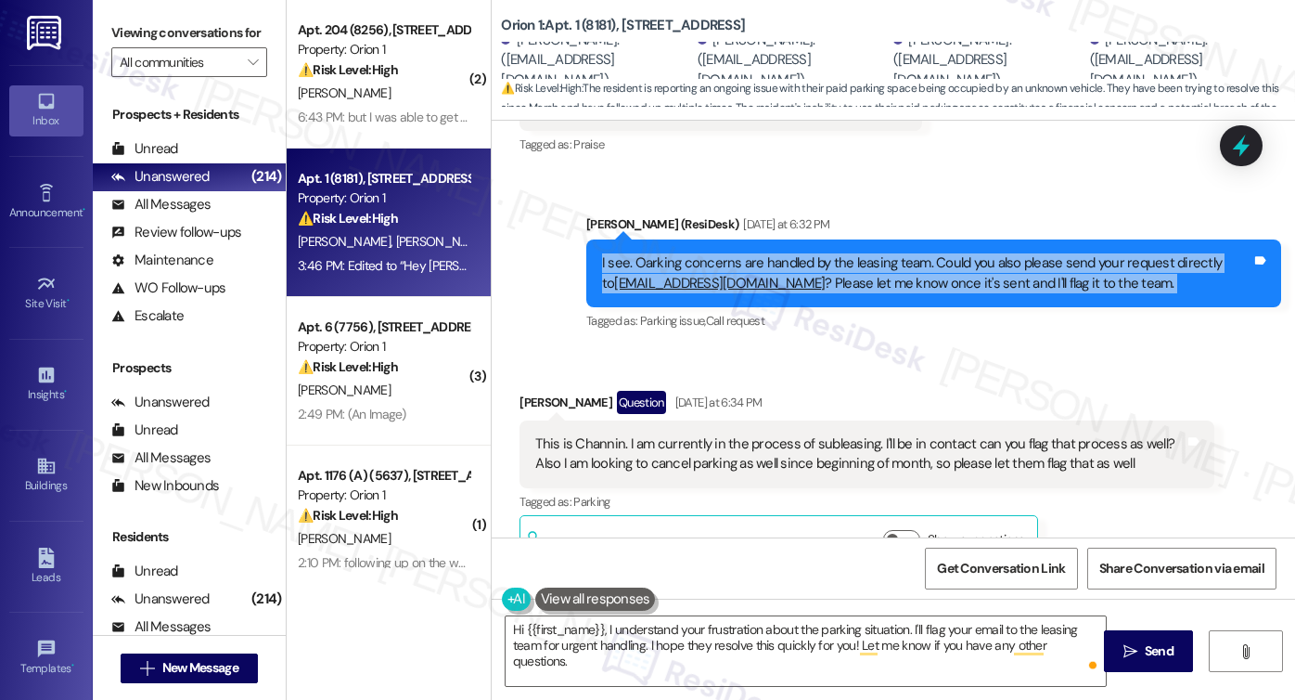
click at [871, 261] on div "I see. Oarking concerns are handled by the leasing team. Could you also please …" at bounding box center [926, 273] width 649 height 40
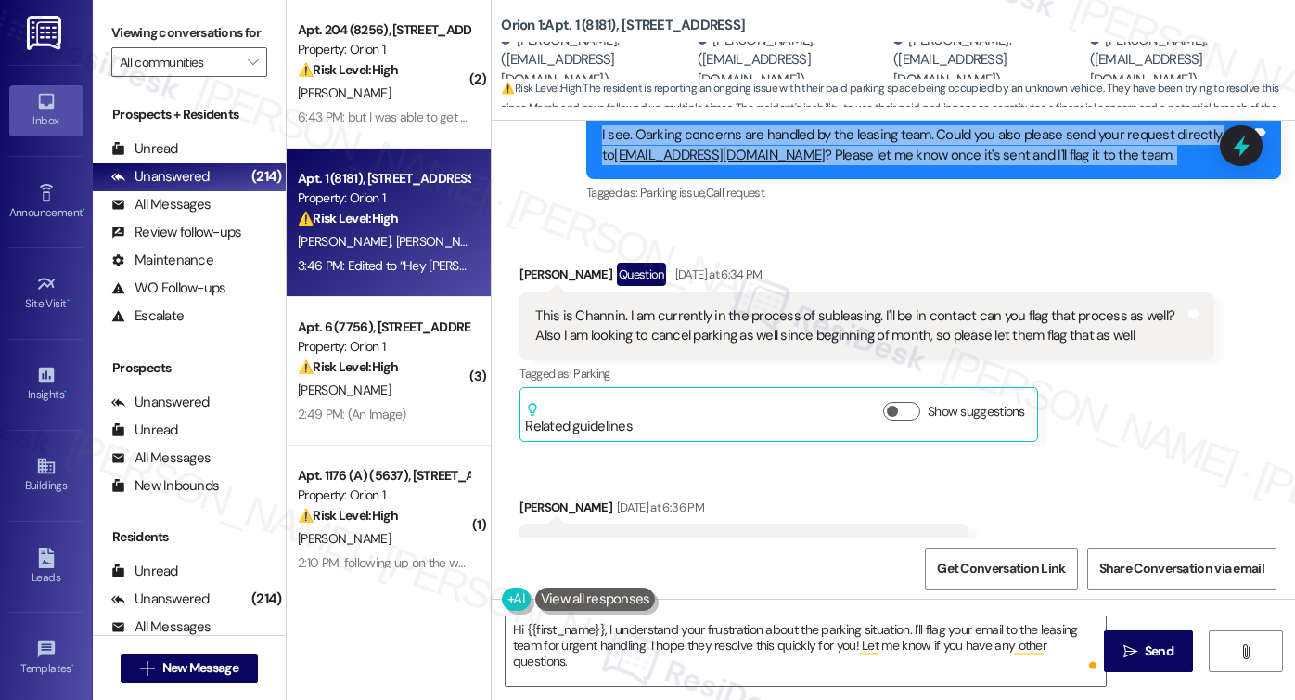
scroll to position [2173, 0]
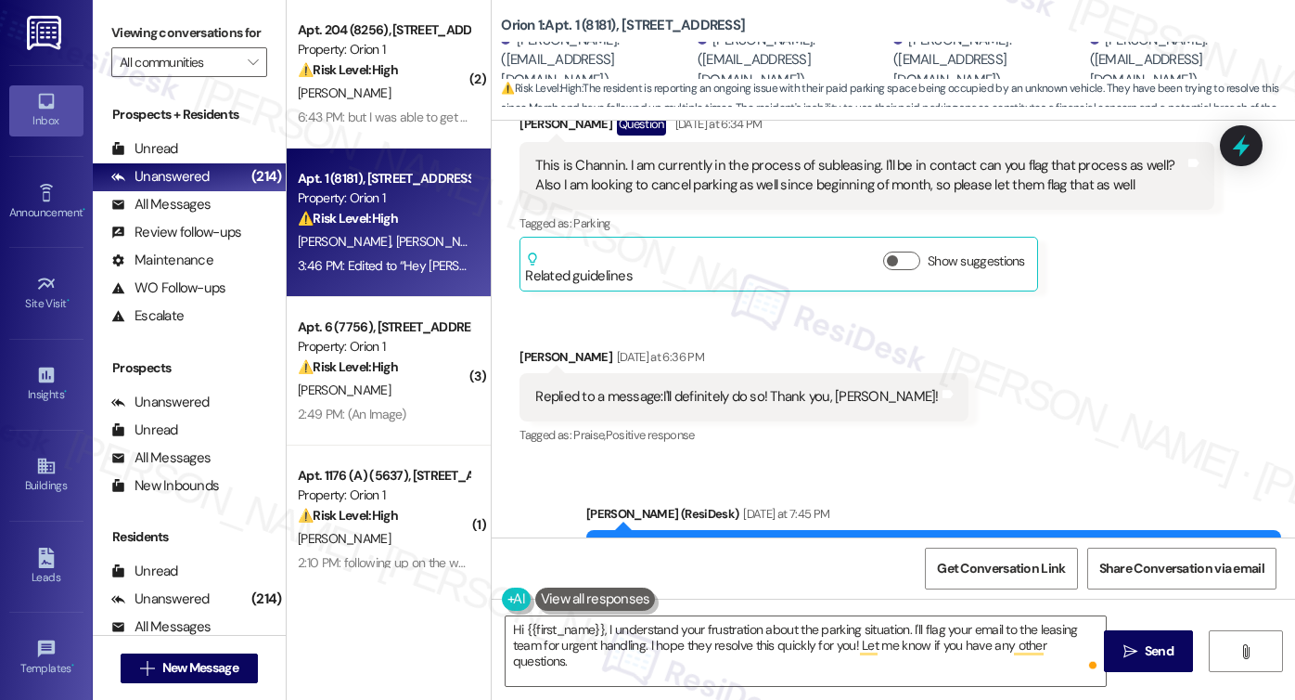
click at [679, 156] on div "This is Channin. I am currently in the process of subleasing. I'll be in contac…" at bounding box center [859, 176] width 649 height 40
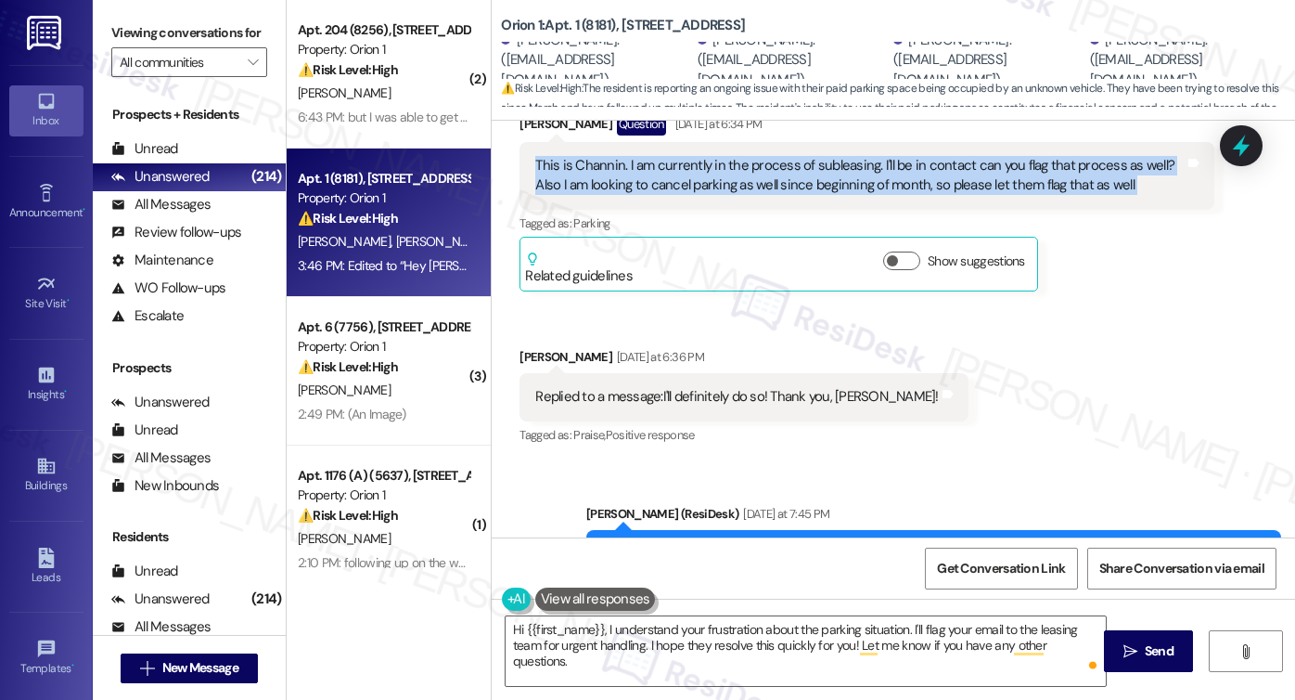
click at [679, 156] on div "This is Channin. I am currently in the process of subleasing. I'll be in contac…" at bounding box center [859, 176] width 649 height 40
click at [709, 159] on div "This is Channin. I am currently in the process of subleasing. I'll be in contac…" at bounding box center [859, 176] width 649 height 40
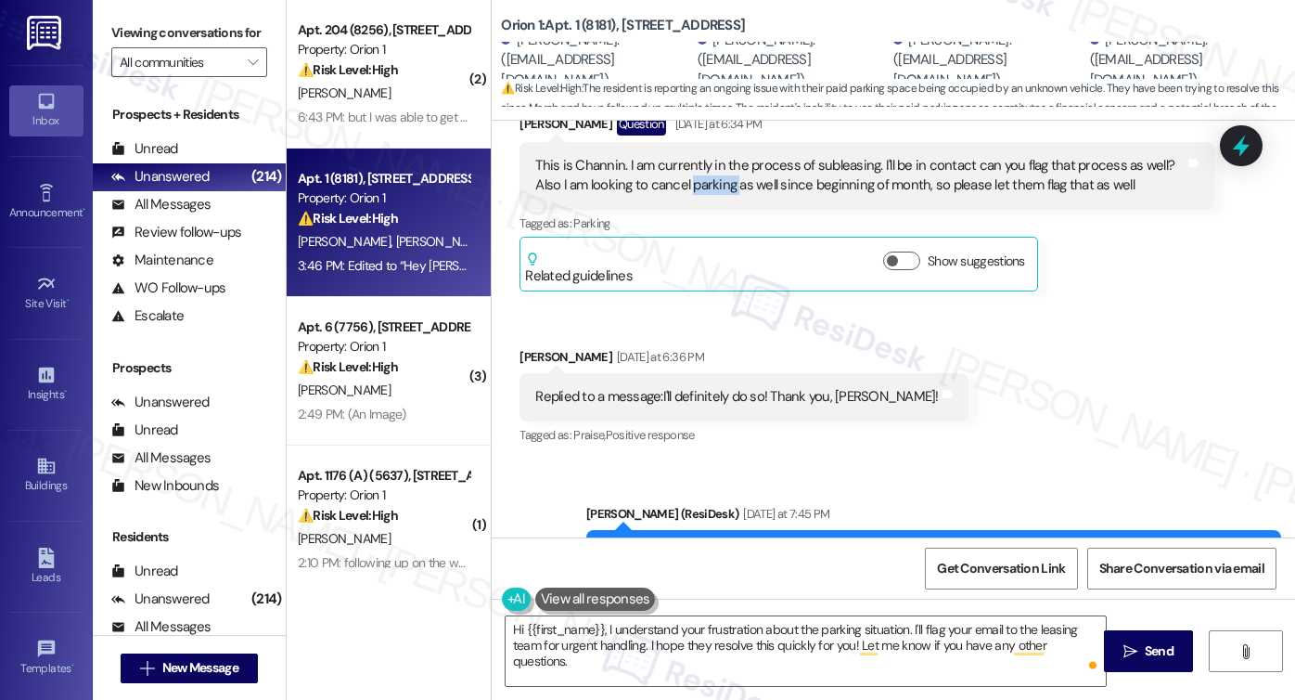
click at [709, 159] on div "This is Channin. I am currently in the process of subleasing. I'll be in contac…" at bounding box center [859, 176] width 649 height 40
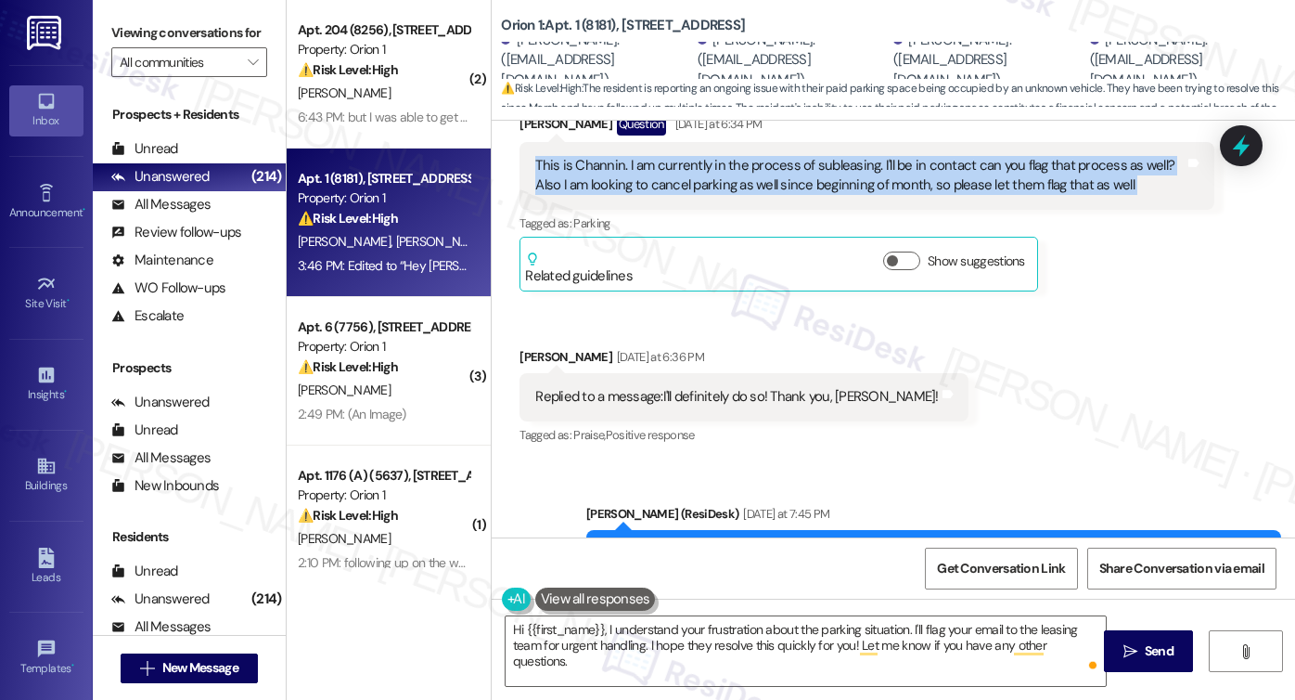
click at [709, 159] on div "This is Channin. I am currently in the process of subleasing. I'll be in contac…" at bounding box center [859, 176] width 649 height 40
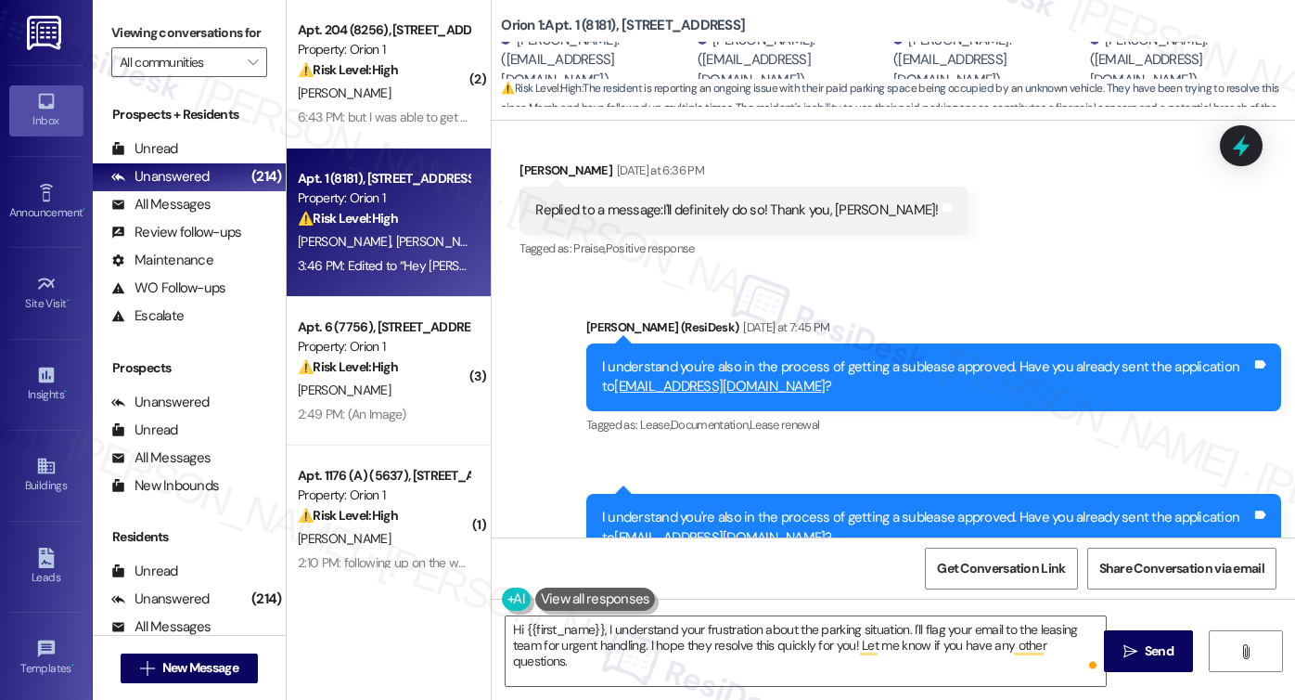
scroll to position [2451, 0]
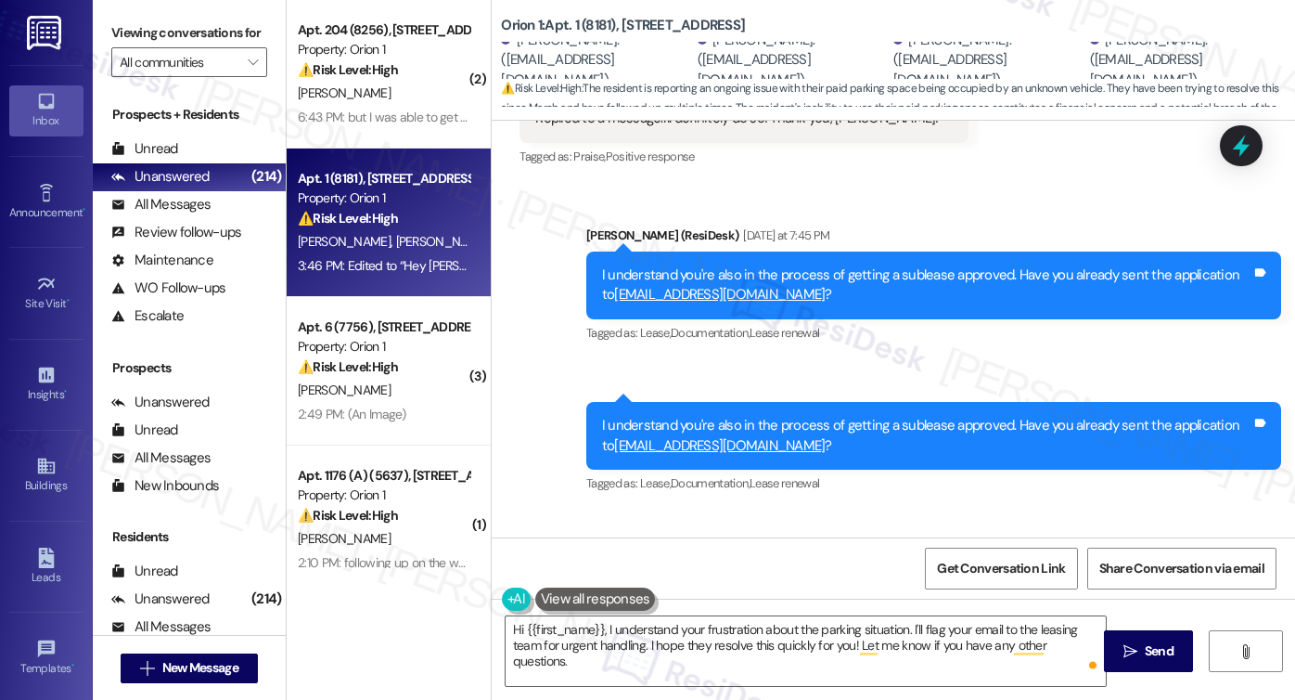
click at [802, 265] on div "I understand you're also in the process of getting a sublease approved. Have yo…" at bounding box center [926, 285] width 649 height 40
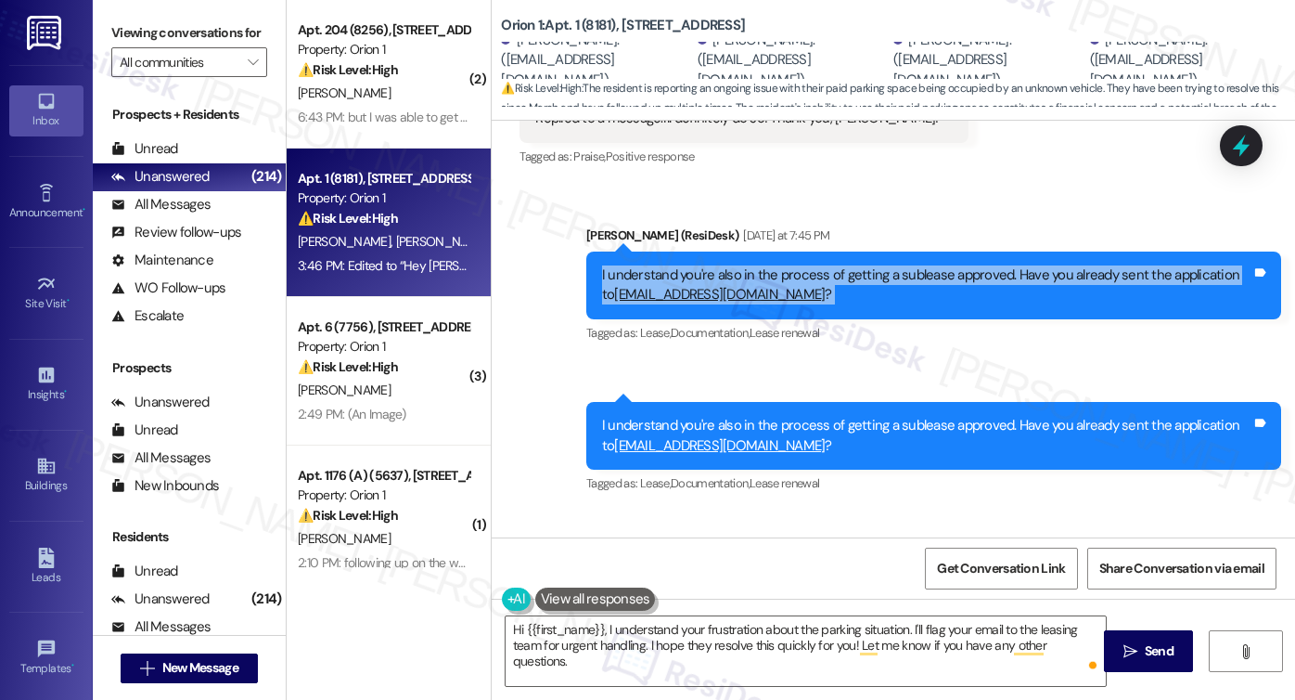
click at [802, 265] on div "I understand you're also in the process of getting a sublease approved. Have yo…" at bounding box center [926, 285] width 649 height 40
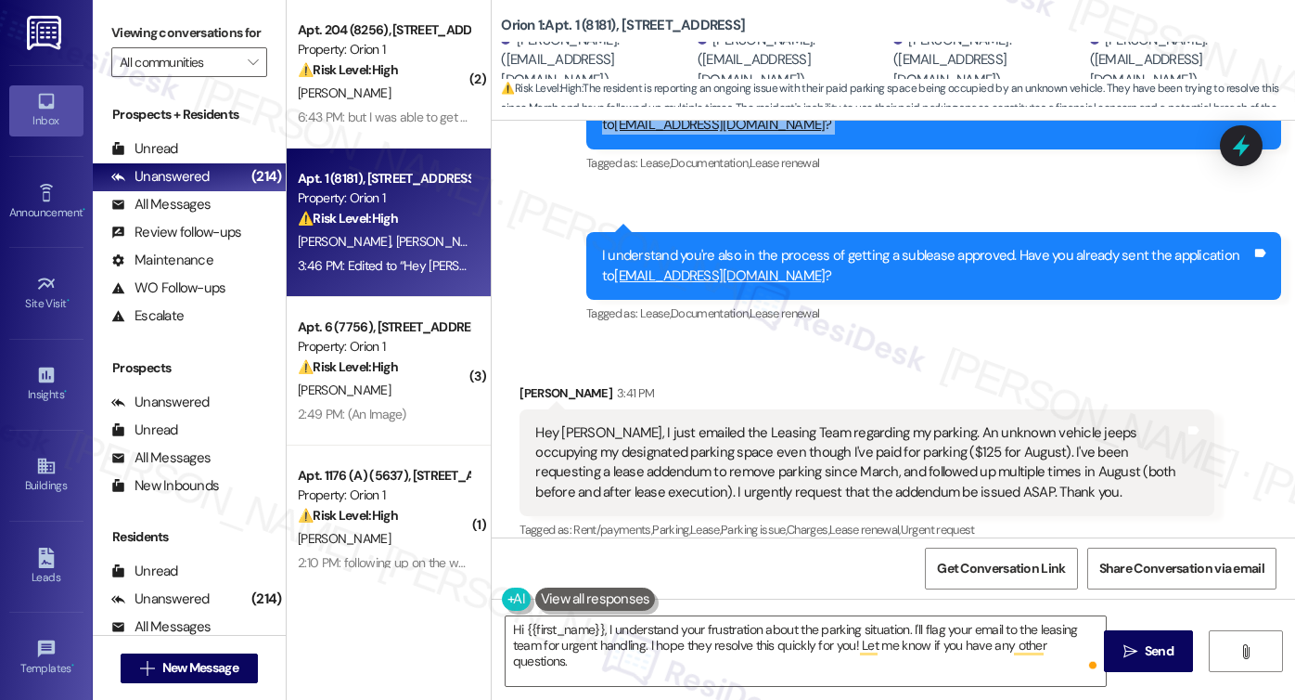
scroll to position [2730, 0]
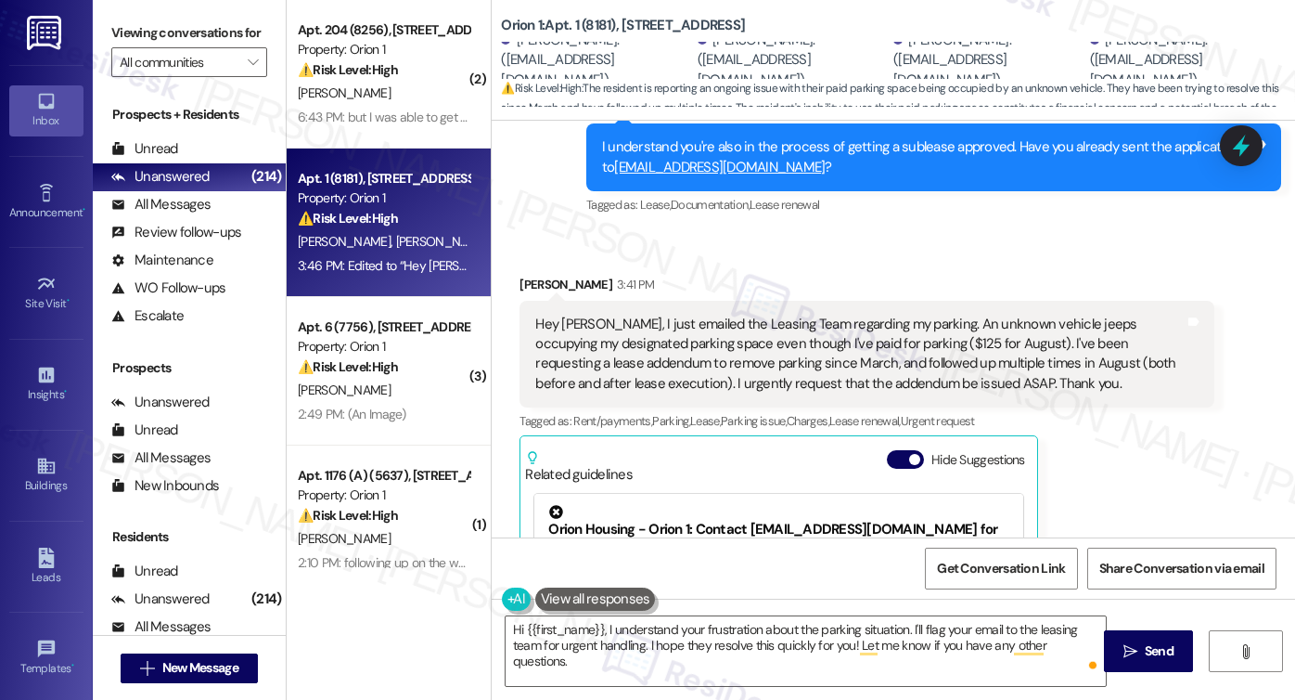
click at [687, 323] on div "Hey Sarah, I just emailed the Leasing Team regarding my parking. An unknown veh…" at bounding box center [859, 355] width 649 height 80
click at [944, 315] on div "Hey Sarah, I just emailed the Leasing Team regarding my parking. An unknown veh…" at bounding box center [859, 355] width 649 height 80
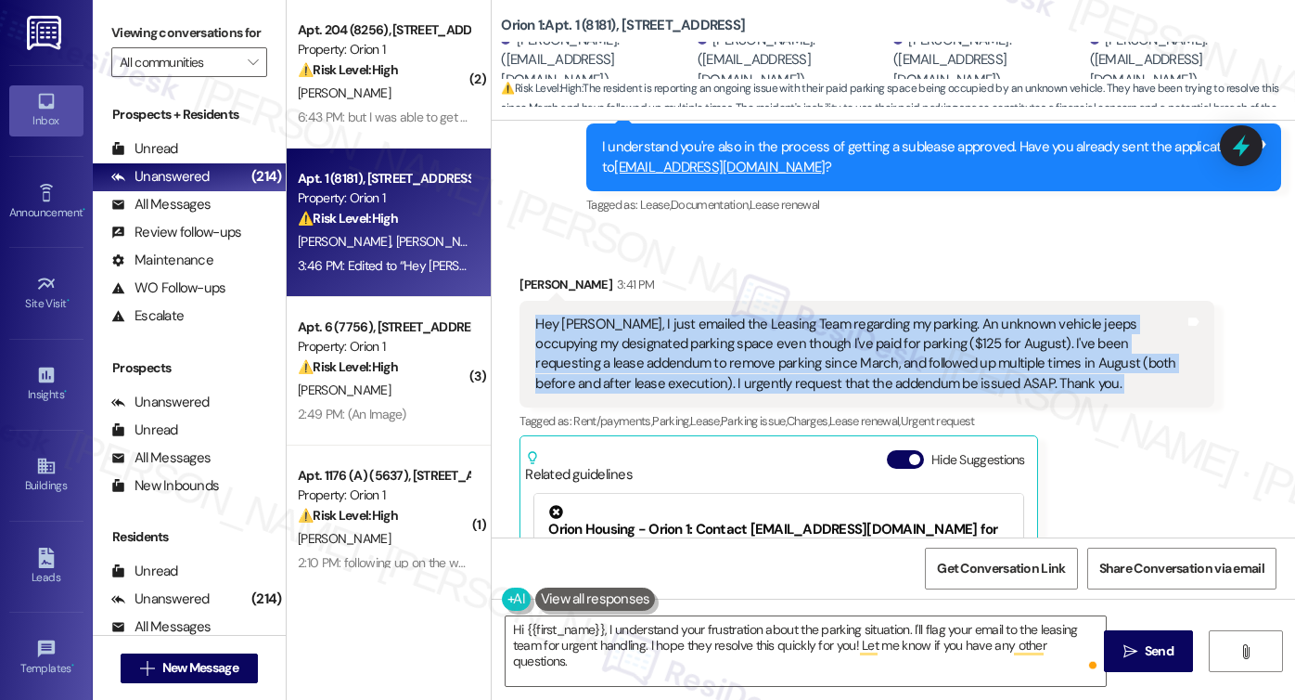
drag, startPoint x: 944, startPoint y: 307, endPoint x: 857, endPoint y: 307, distance: 87.2
click at [944, 315] on div "Hey Sarah, I just emailed the Leasing Team regarding my parking. An unknown veh…" at bounding box center [859, 355] width 649 height 80
click at [647, 315] on div "Hey Sarah, I just emailed the Leasing Team regarding my parking. An unknown veh…" at bounding box center [859, 355] width 649 height 80
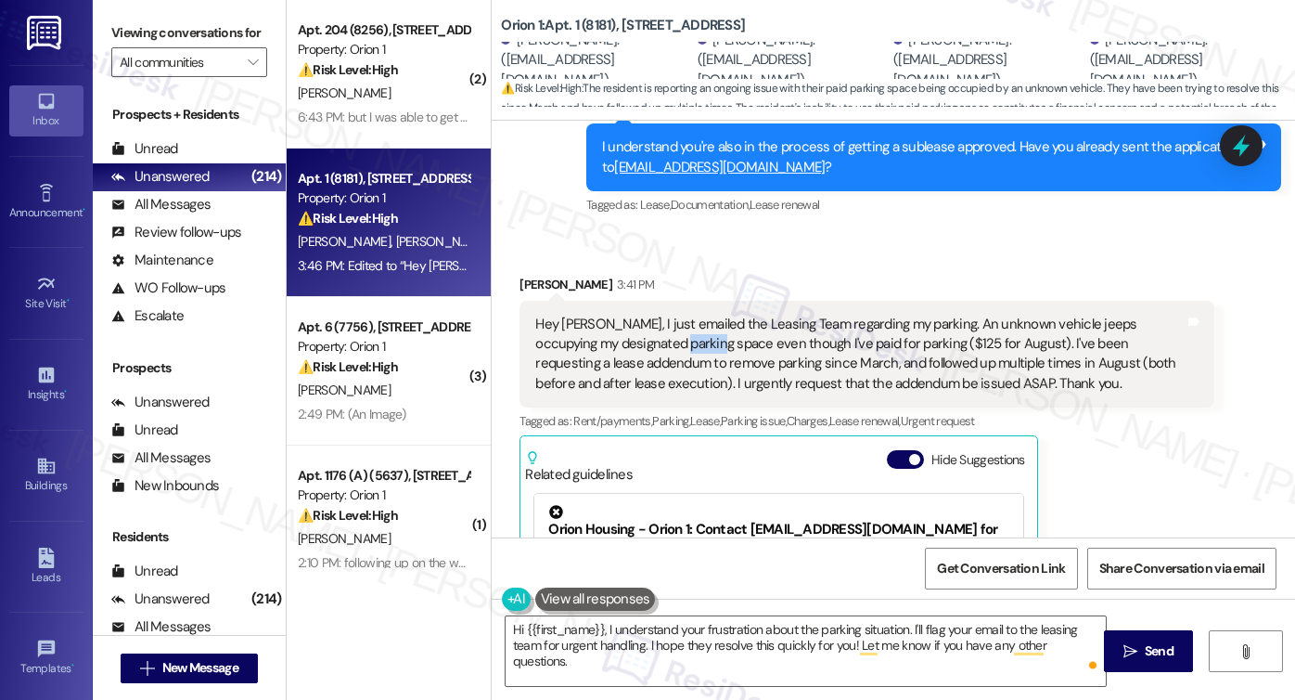
click at [647, 315] on div "Hey Sarah, I just emailed the Leasing Team regarding my parking. An unknown veh…" at bounding box center [859, 355] width 649 height 80
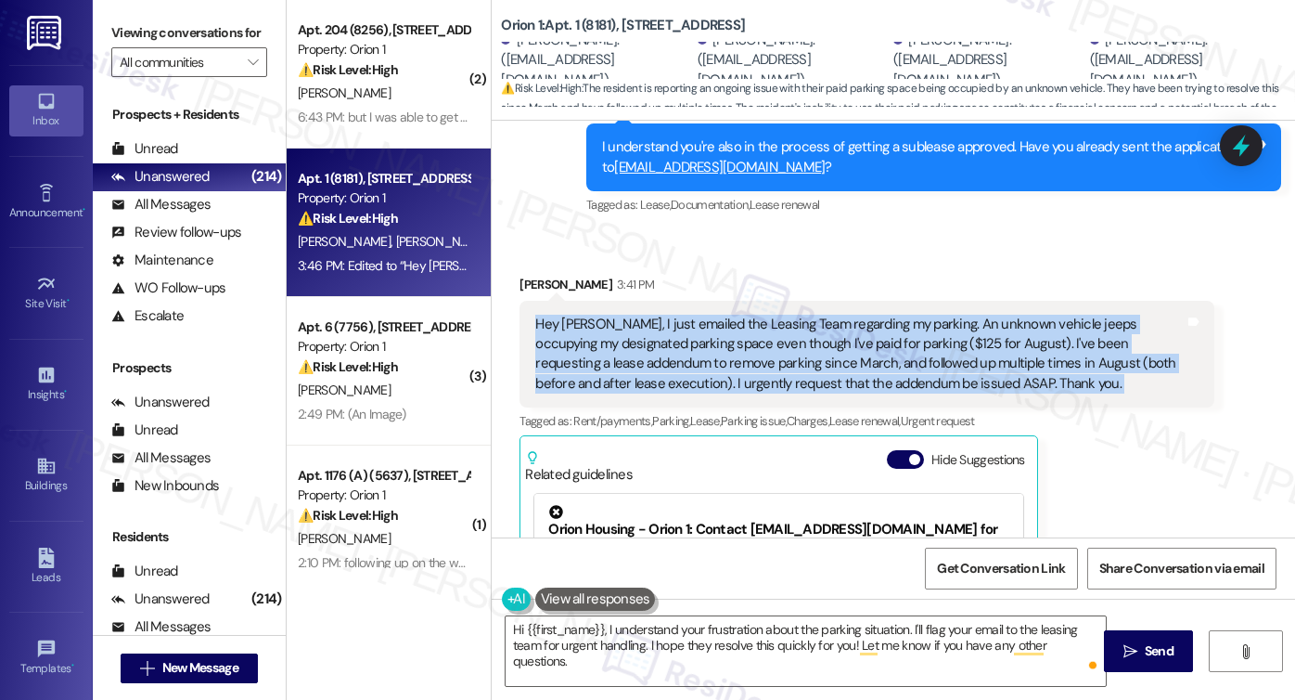
click at [647, 315] on div "Hey Sarah, I just emailed the Leasing Team regarding my parking. An unknown veh…" at bounding box center [859, 355] width 649 height 80
click at [679, 318] on div "Hey Sarah, I just emailed the Leasing Team regarding my parking. An unknown veh…" at bounding box center [859, 355] width 649 height 80
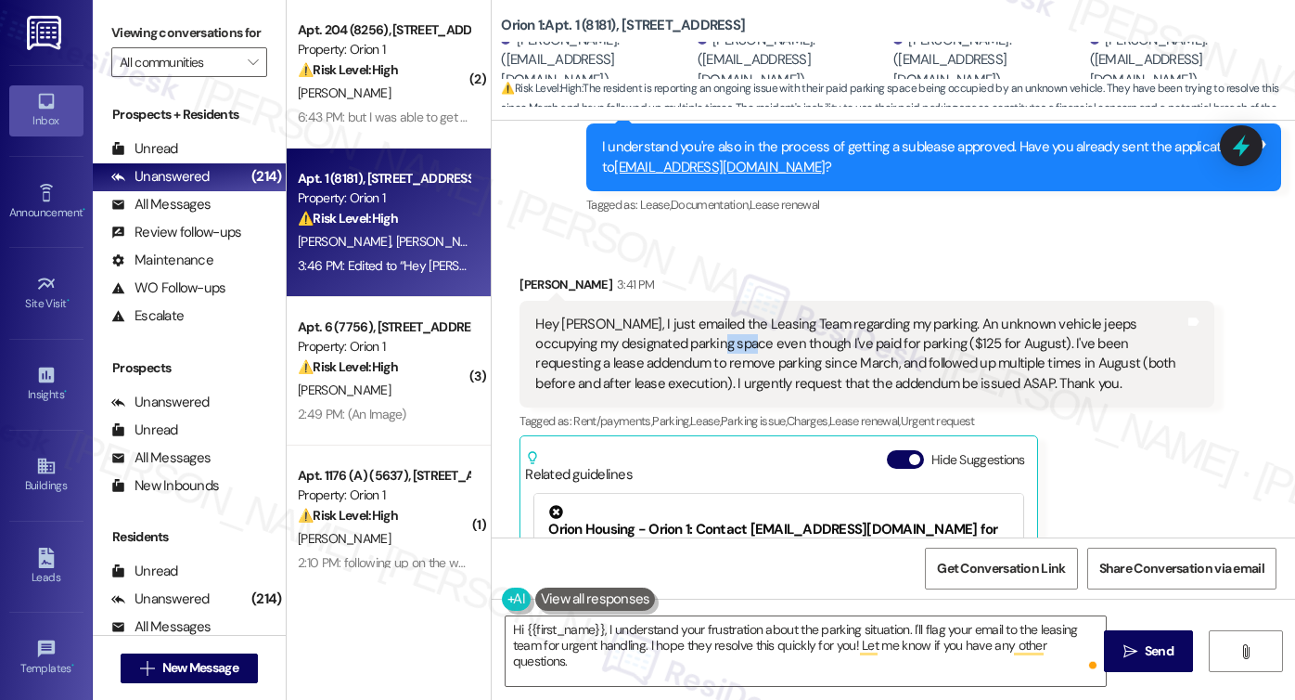
click at [679, 318] on div "Hey Sarah, I just emailed the Leasing Team regarding my parking. An unknown veh…" at bounding box center [859, 355] width 649 height 80
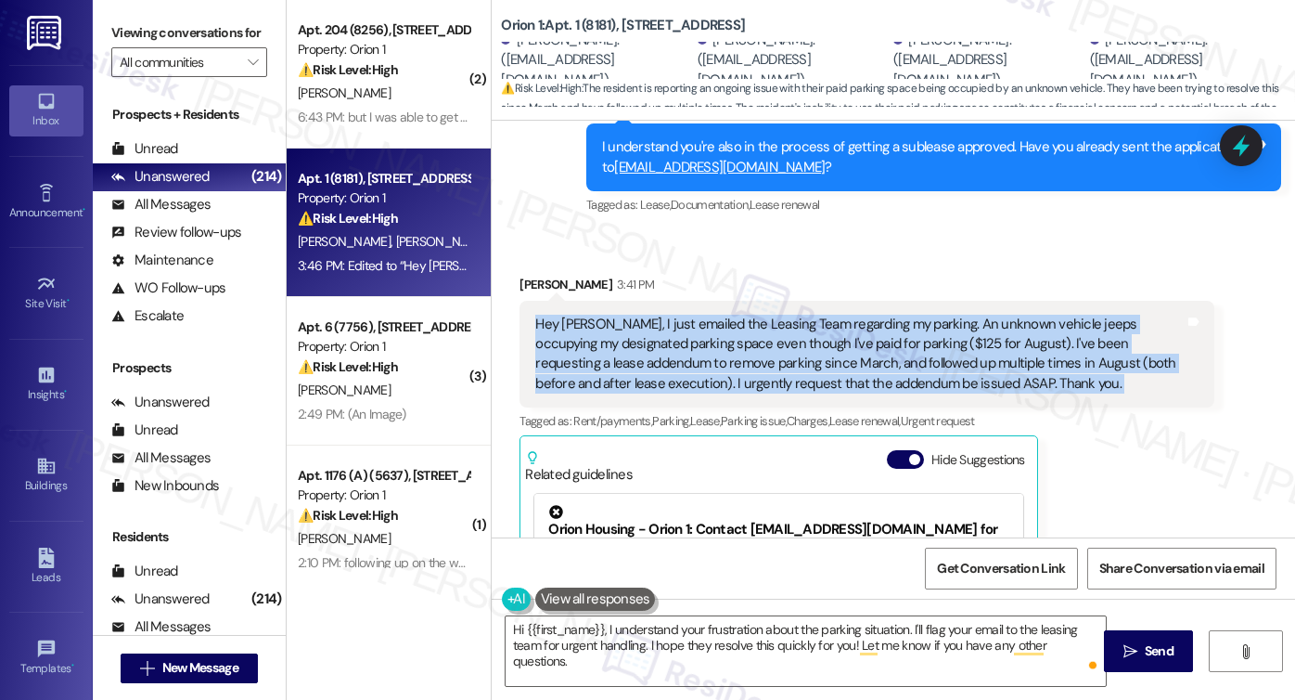
click at [679, 318] on div "Hey Sarah, I just emailed the Leasing Team regarding my parking. An unknown veh…" at bounding box center [859, 355] width 649 height 80
click at [755, 323] on div "Hey Sarah, I just emailed the Leasing Team regarding my parking. An unknown veh…" at bounding box center [859, 355] width 649 height 80
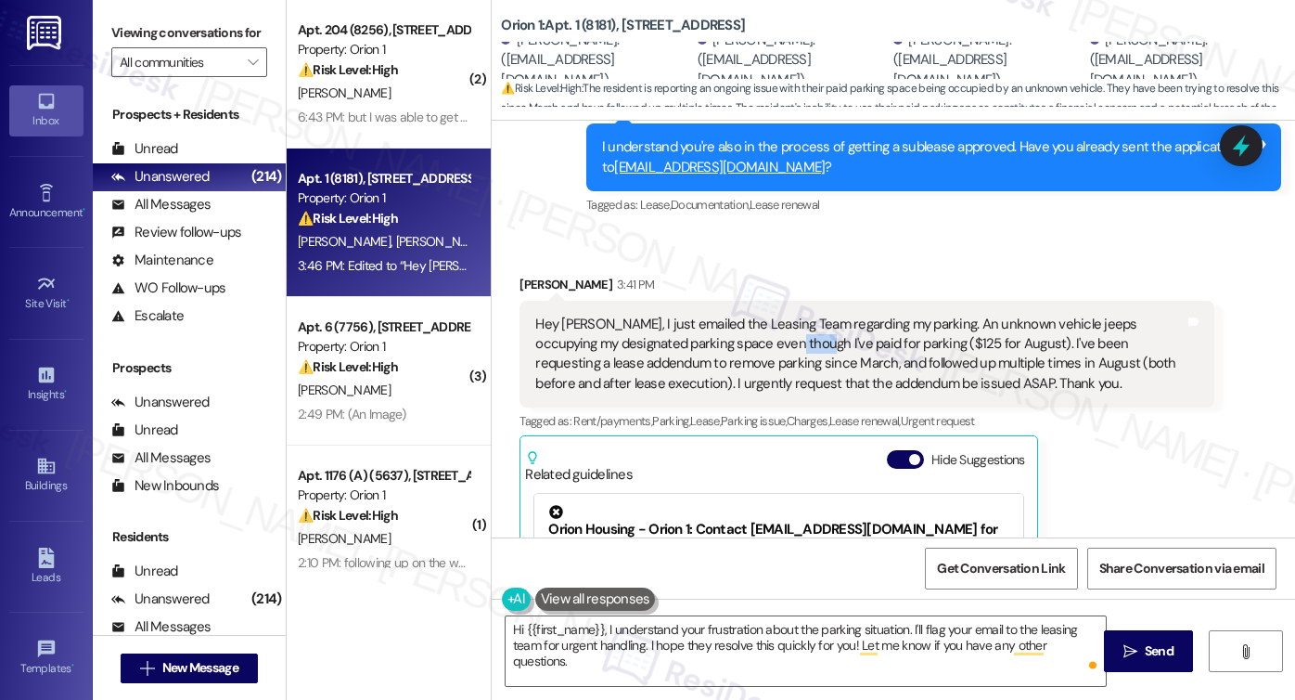
click at [755, 323] on div "Hey Sarah, I just emailed the Leasing Team regarding my parking. An unknown veh…" at bounding box center [859, 355] width 649 height 80
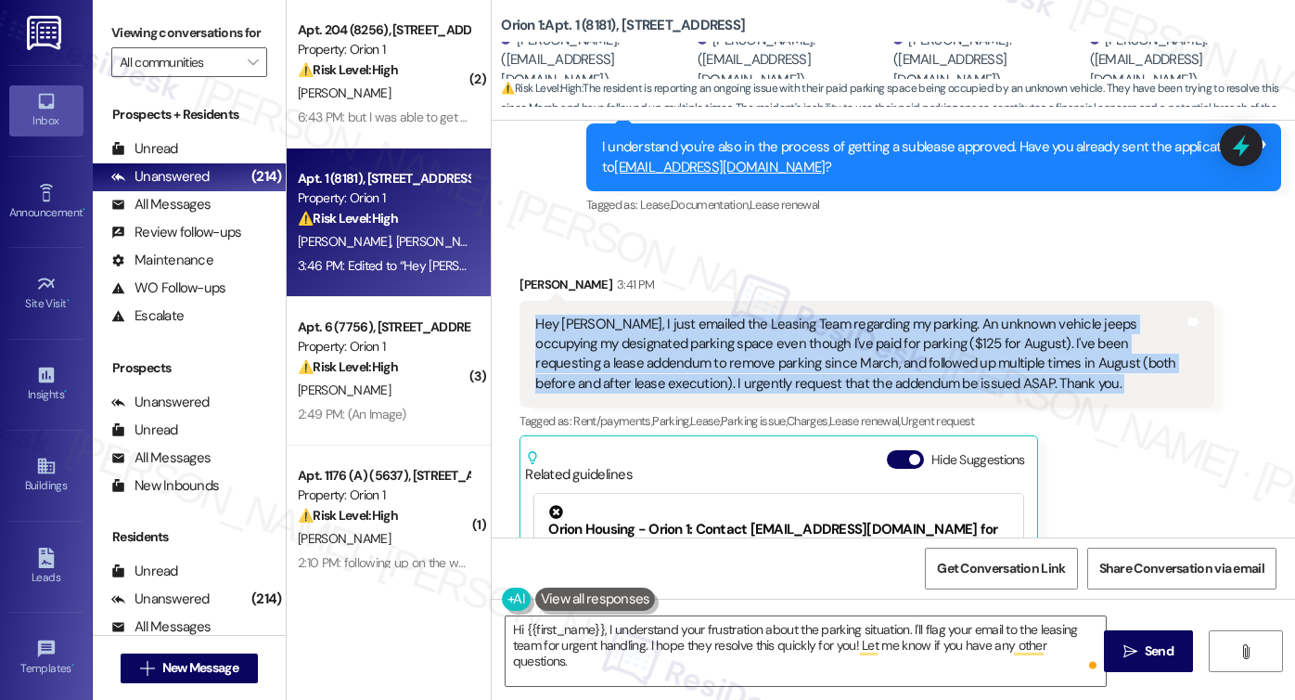
click at [755, 323] on div "Hey Sarah, I just emailed the Leasing Team regarding my parking. An unknown veh…" at bounding box center [859, 355] width 649 height 80
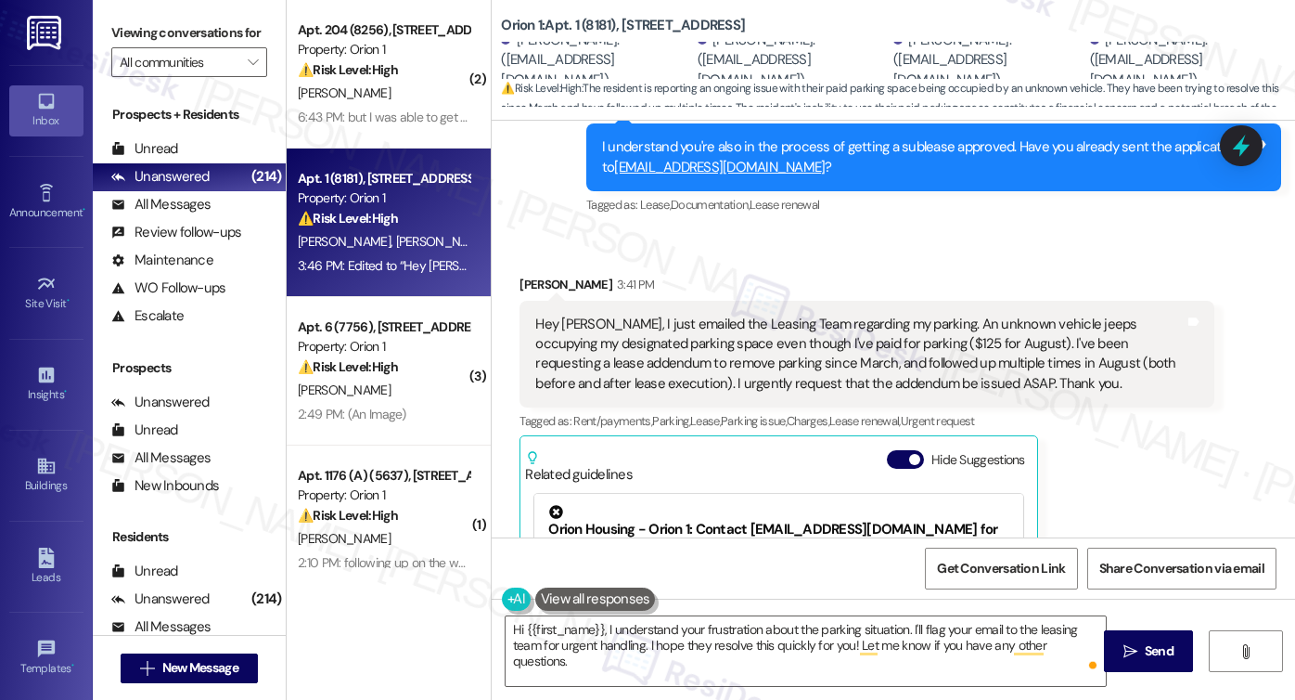
click at [520, 275] on div "Jiho Kim 3:41 PM" at bounding box center [867, 288] width 695 height 26
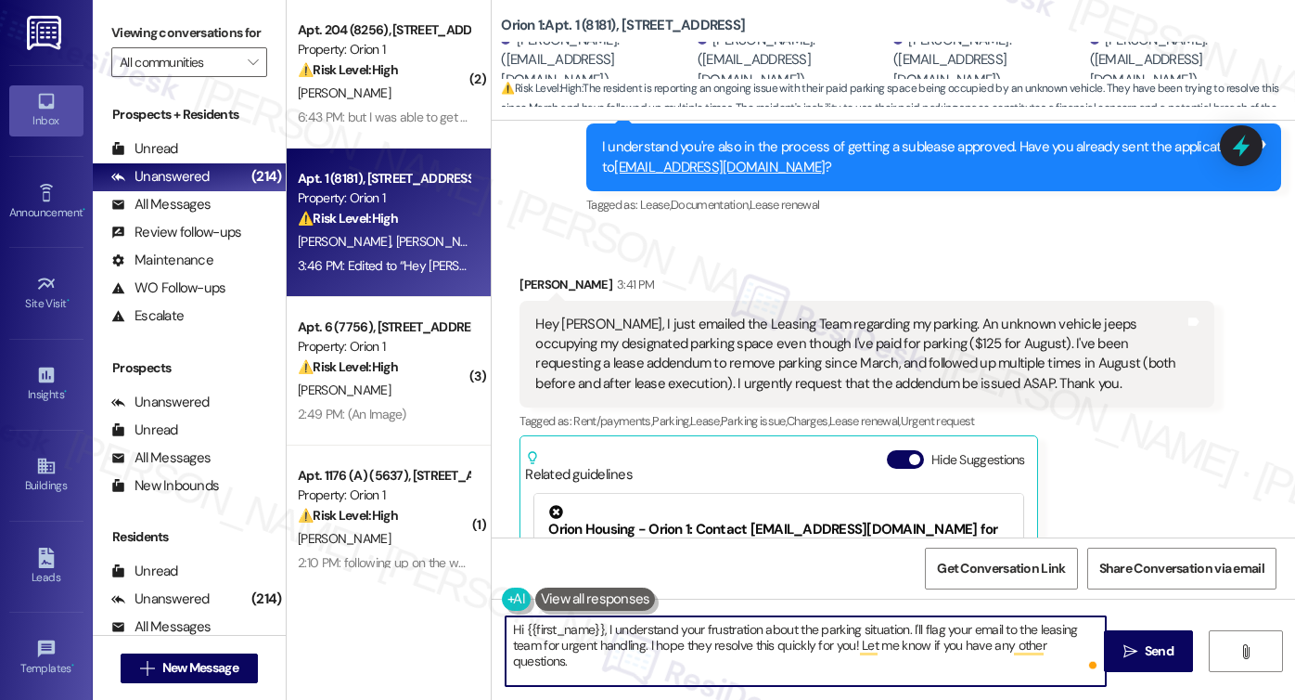
drag, startPoint x: 517, startPoint y: 626, endPoint x: 600, endPoint y: 610, distance: 85.0
click at [600, 615] on div "Hi {{first_name}}, I understand your frustration about the parking situation. I…" at bounding box center [796, 650] width 602 height 71
paste textarea "Jiho"
click at [656, 622] on textarea "Hi Jiho, I understand your frustration about the parking situation. I'll flag y…" at bounding box center [806, 651] width 600 height 70
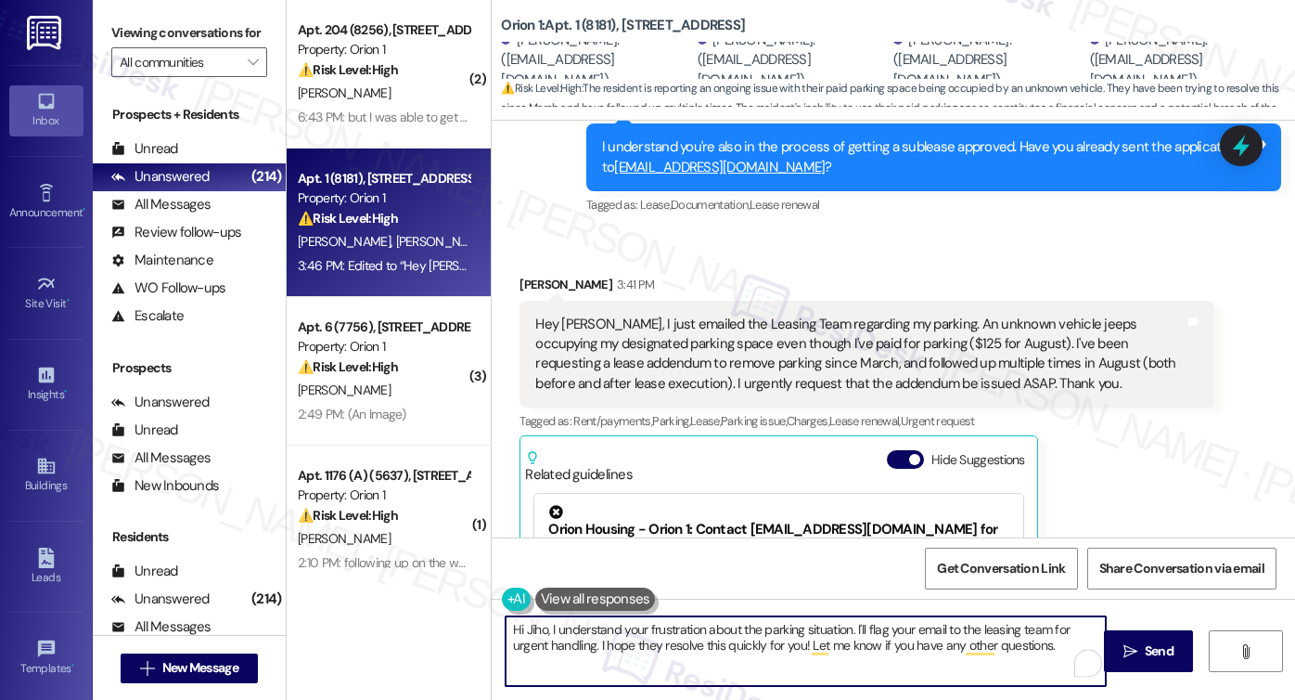
click at [656, 622] on textarea "Hi Jiho, I understand your frustration about the parking situation. I'll flag y…" at bounding box center [806, 651] width 600 height 70
click at [657, 622] on textarea "Hi Jiho, I understand your frustration about the parking situation. I'll flag y…" at bounding box center [806, 651] width 600 height 70
click at [854, 630] on textarea "Hi Jiho, I understand your concern about the parking situation. I'll flag your …" at bounding box center [806, 651] width 600 height 70
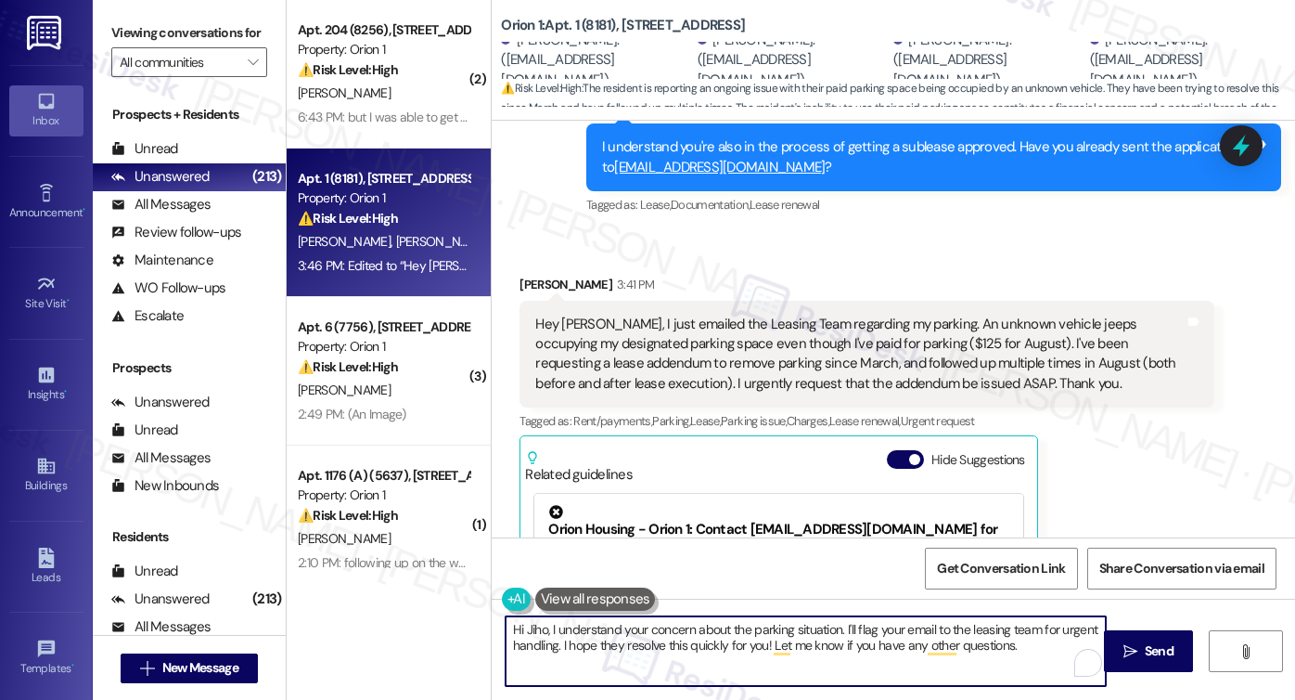
click at [917, 623] on textarea "Hi Jiho, I understand your concern about the parking situation. I'll flag your …" at bounding box center [806, 651] width 600 height 70
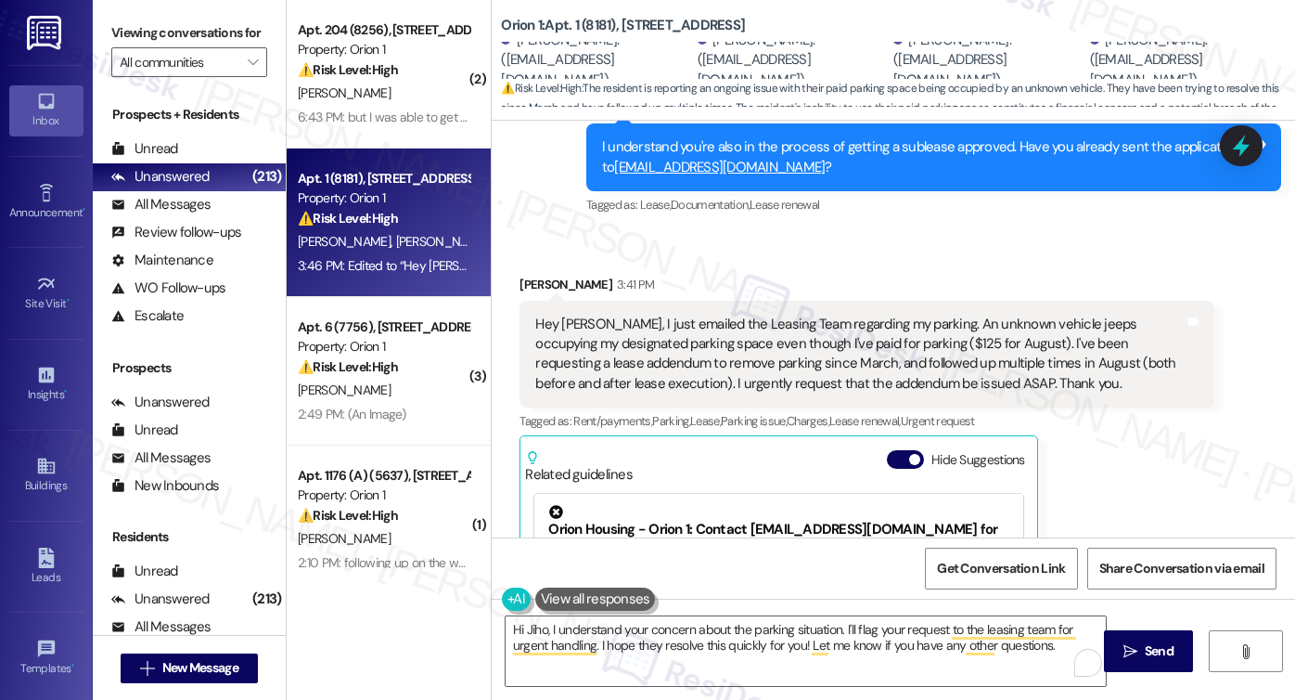
click at [162, 34] on label "Viewing conversations for" at bounding box center [189, 33] width 156 height 29
click at [501, 20] on b "Orion 1: Apt. 1 (8181), 1189 W 37th Pl" at bounding box center [623, 25] width 244 height 19
copy b "Orion"
click at [122, 25] on label "Viewing conversations for" at bounding box center [189, 33] width 156 height 29
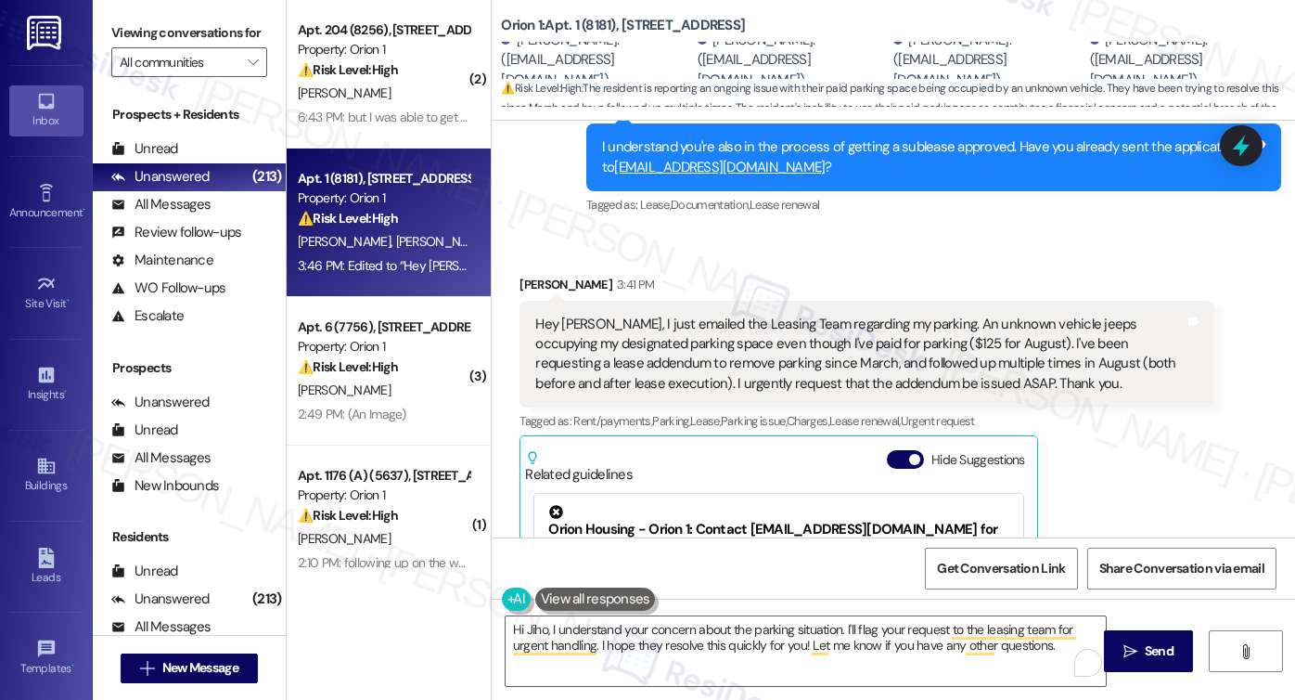
click at [714, 315] on div "Hey Sarah, I just emailed the Leasing Team regarding my parking. An unknown veh…" at bounding box center [859, 355] width 649 height 80
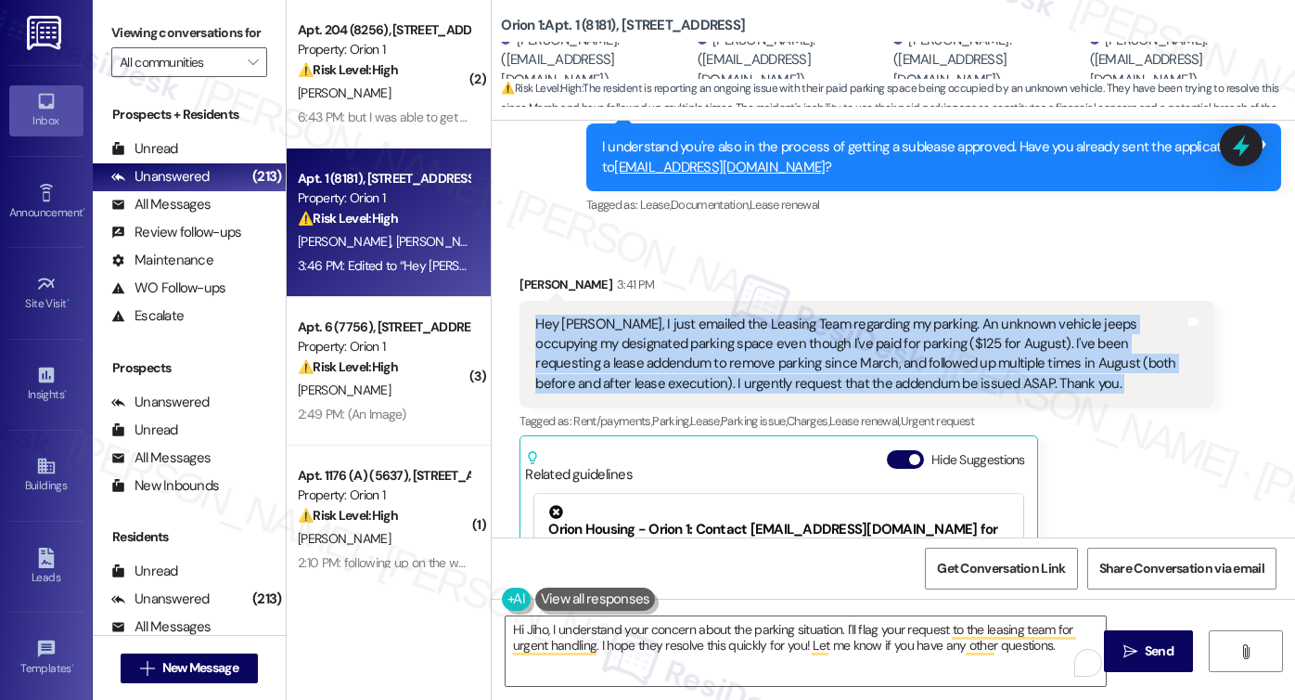
click at [714, 315] on div "Hey Sarah, I just emailed the Leasing Team regarding my parking. An unknown veh…" at bounding box center [859, 355] width 649 height 80
click at [140, 22] on label "Viewing conversations for" at bounding box center [189, 33] width 156 height 29
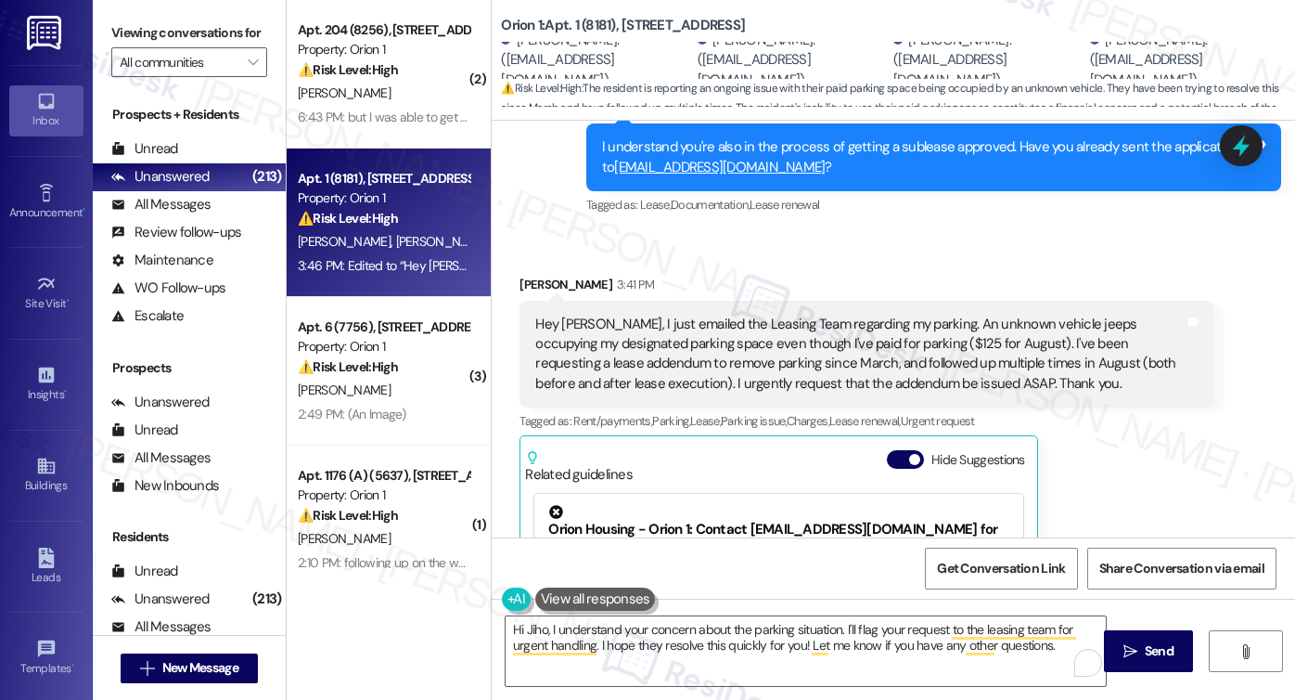
click at [775, 320] on div "Hey Sarah, I just emailed the Leasing Team regarding my parking. An unknown veh…" at bounding box center [859, 355] width 649 height 80
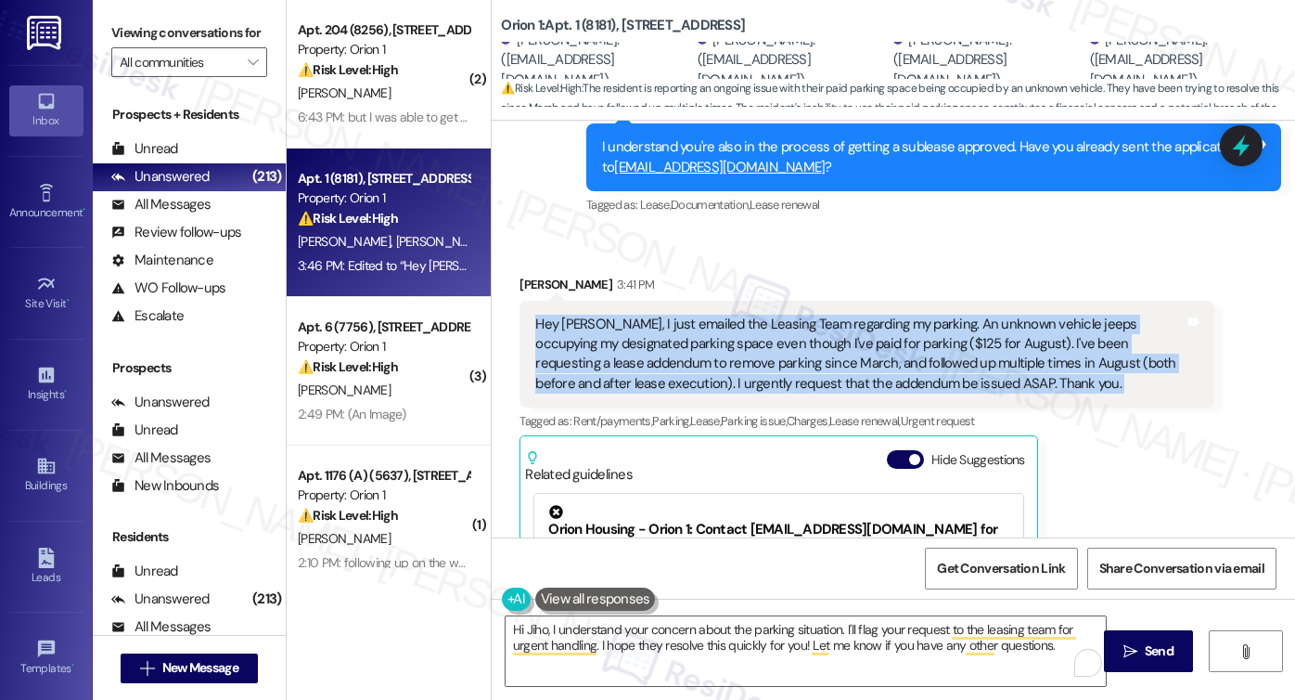
click at [775, 320] on div "Hey Sarah, I just emailed the Leasing Team regarding my parking. An unknown veh…" at bounding box center [859, 355] width 649 height 80
click at [952, 328] on div "Hey Sarah, I just emailed the Leasing Team regarding my parking. An unknown veh…" at bounding box center [859, 355] width 649 height 80
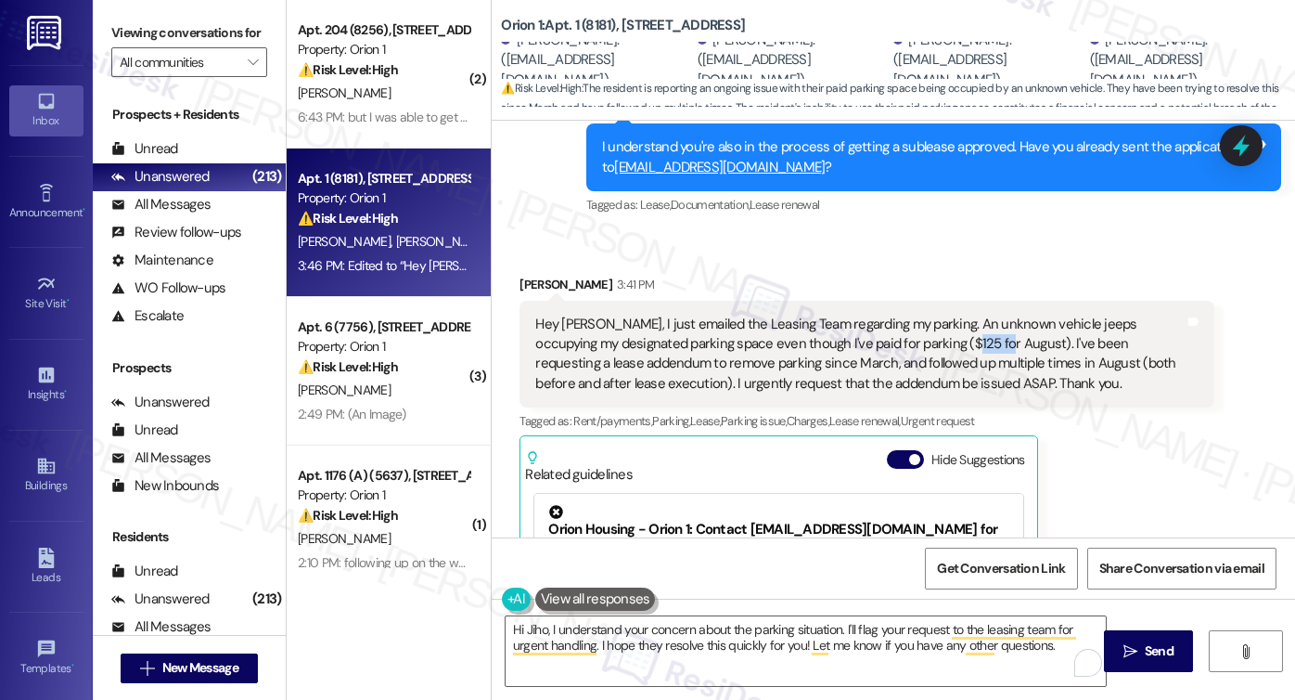
click at [952, 328] on div "Hey Sarah, I just emailed the Leasing Team regarding my parking. An unknown veh…" at bounding box center [859, 355] width 649 height 80
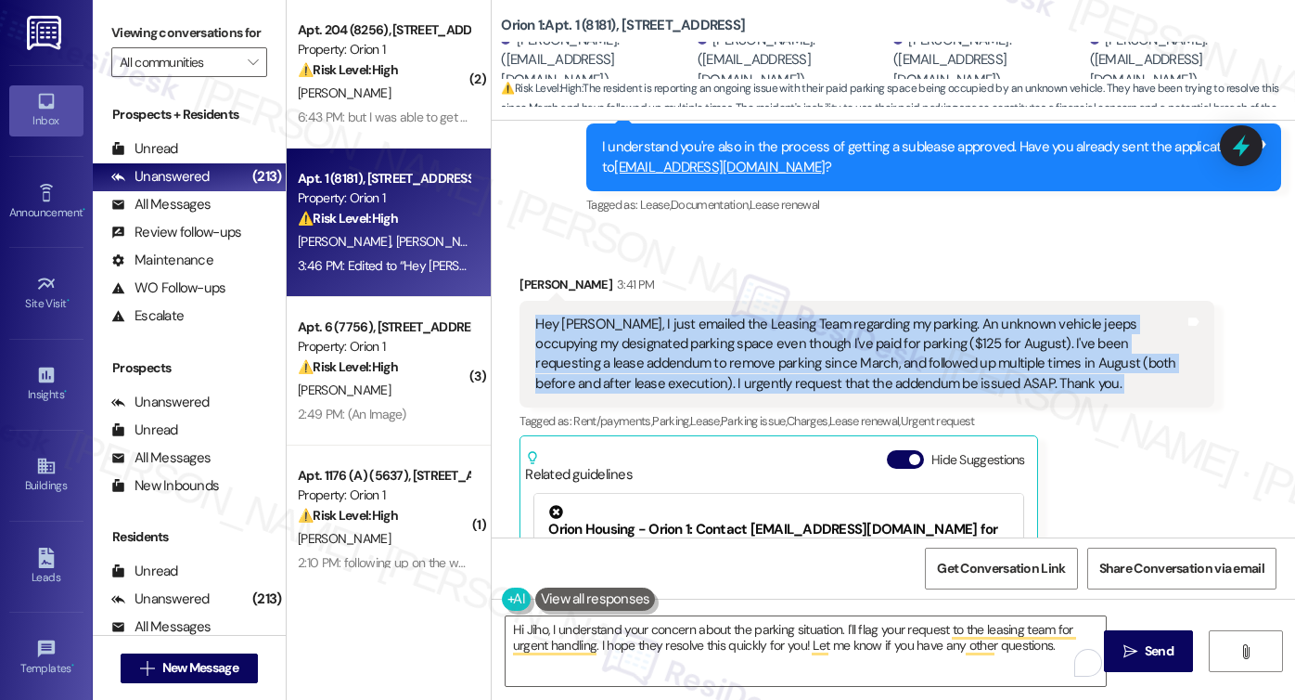
click at [952, 328] on div "Hey Sarah, I just emailed the Leasing Team regarding my parking. An unknown veh…" at bounding box center [859, 355] width 649 height 80
click at [148, 32] on label "Viewing conversations for" at bounding box center [189, 33] width 156 height 29
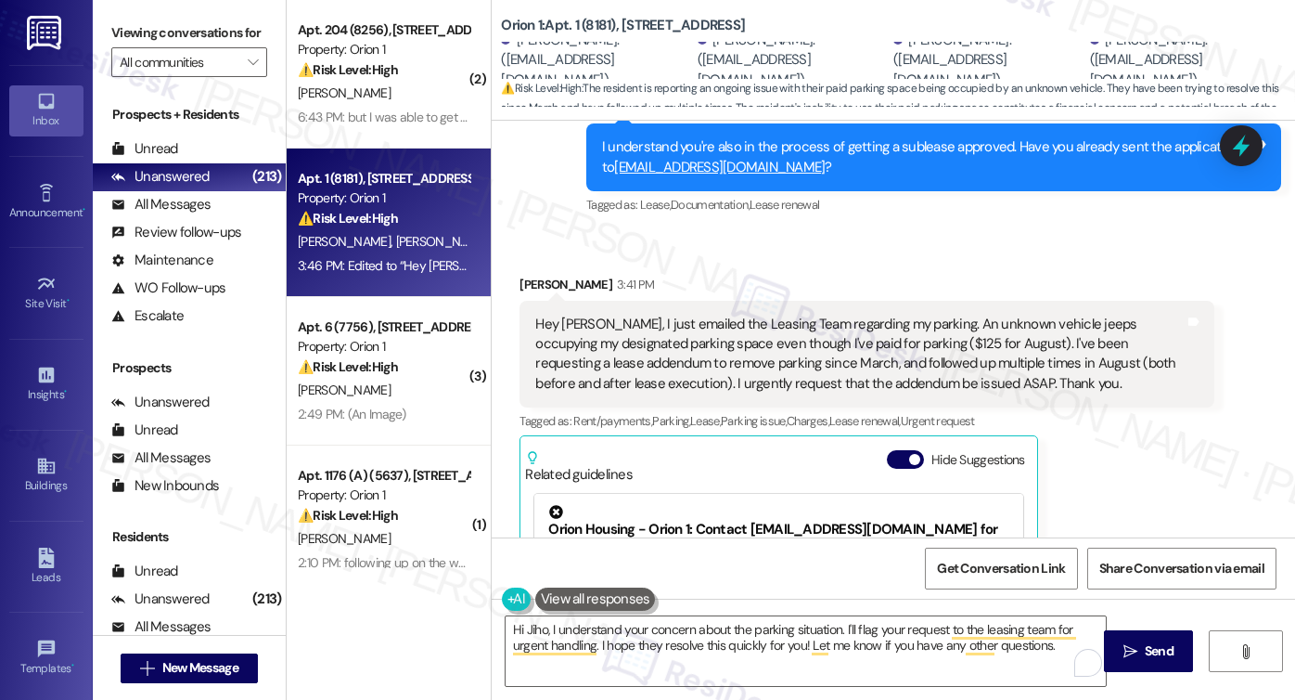
click at [597, 315] on div "Hey Sarah, I just emailed the Leasing Team regarding my parking. An unknown veh…" at bounding box center [859, 355] width 649 height 80
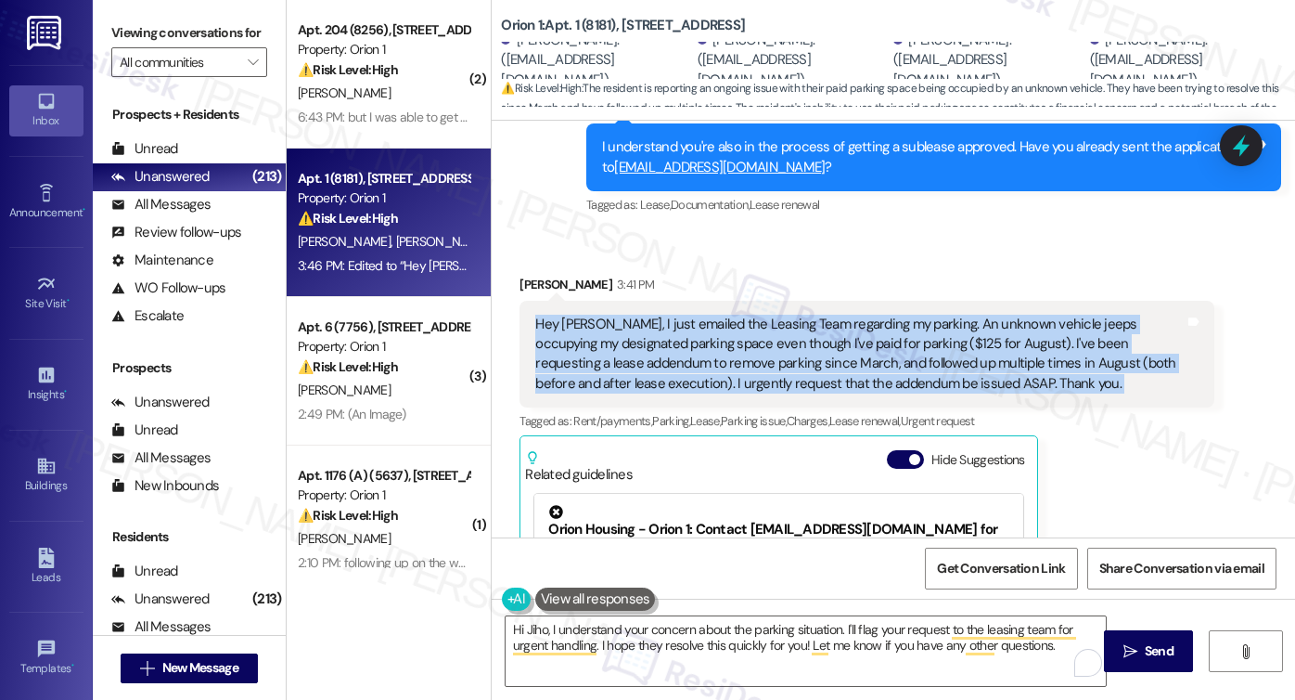
click at [114, 29] on label "Viewing conversations for" at bounding box center [189, 33] width 156 height 29
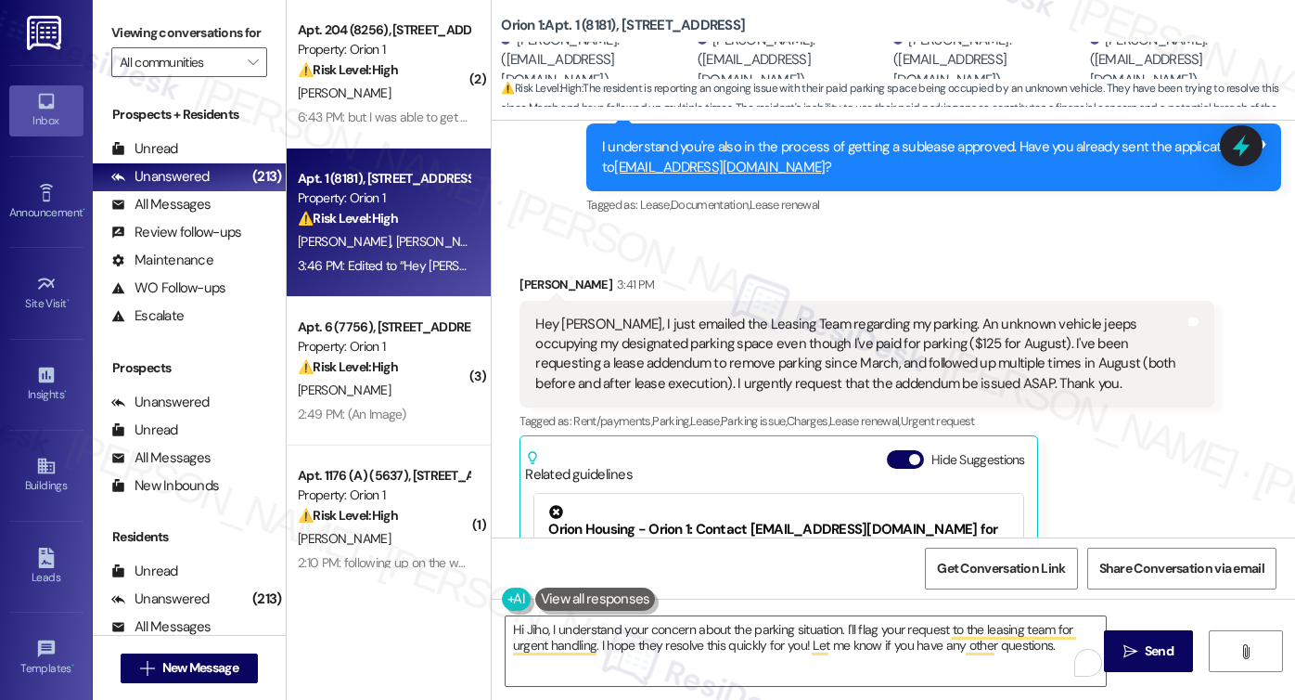
click at [670, 334] on div "Hey Sarah, I just emailed the Leasing Team regarding my parking. An unknown veh…" at bounding box center [859, 355] width 649 height 80
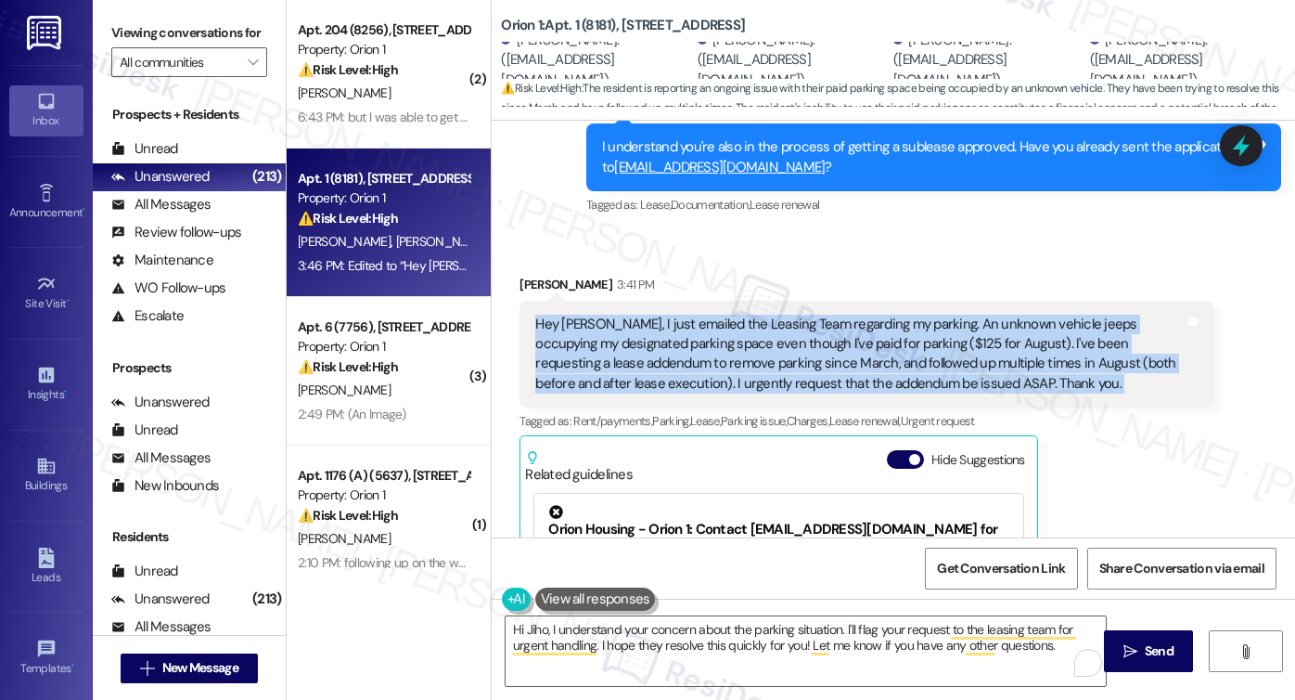
click at [670, 334] on div "Hey Sarah, I just emailed the Leasing Team regarding my parking. An unknown veh…" at bounding box center [859, 355] width 649 height 80
copy div "Hey Sarah, I just emailed the Leasing Team regarding my parking. An unknown veh…"
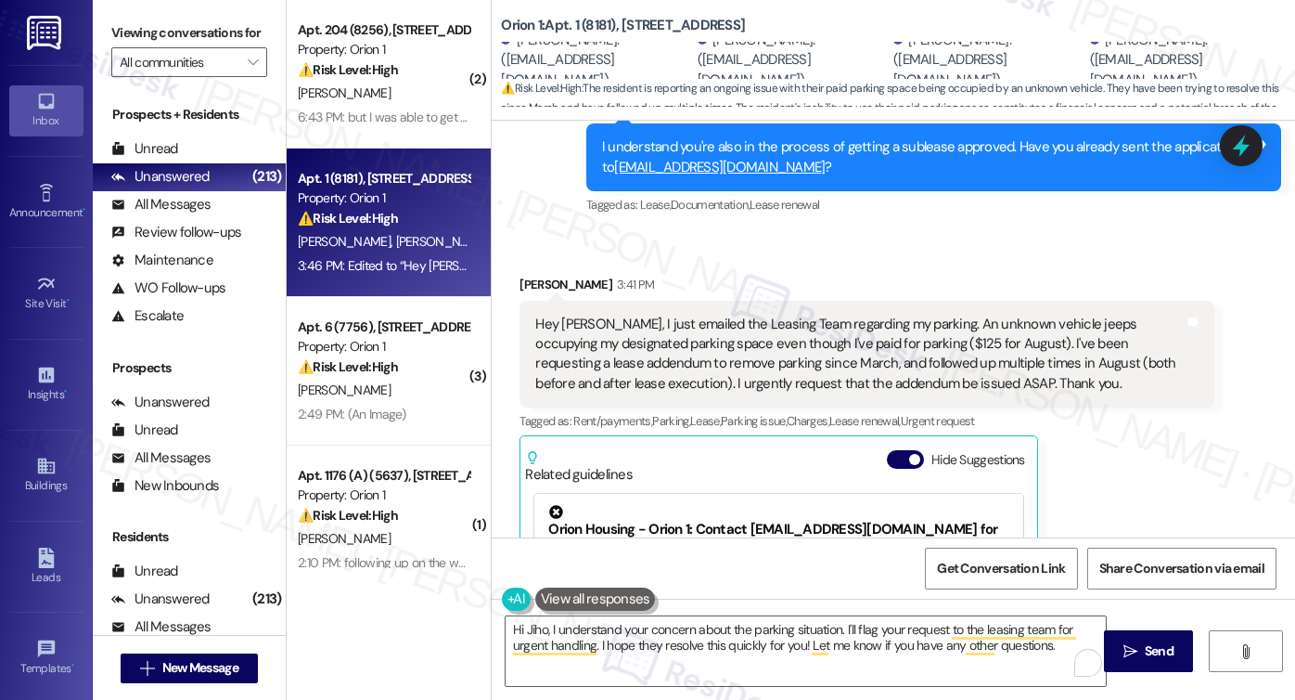
click at [161, 47] on label "Viewing conversations for" at bounding box center [189, 33] width 156 height 29
click at [112, 13] on div "Viewing conversations for All communities " at bounding box center [189, 48] width 193 height 96
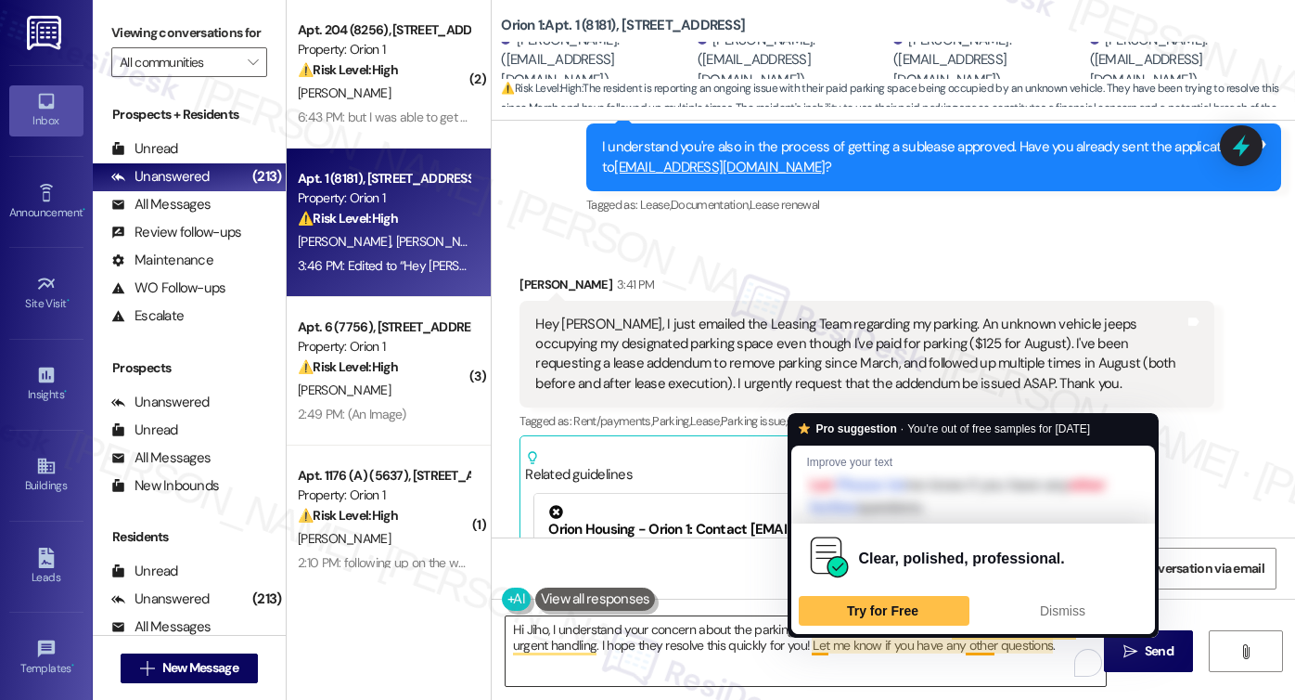
click at [806, 634] on div "Pro suggestion · You're out of free samples for today Improve your text Let Ple…" at bounding box center [973, 525] width 371 height 225
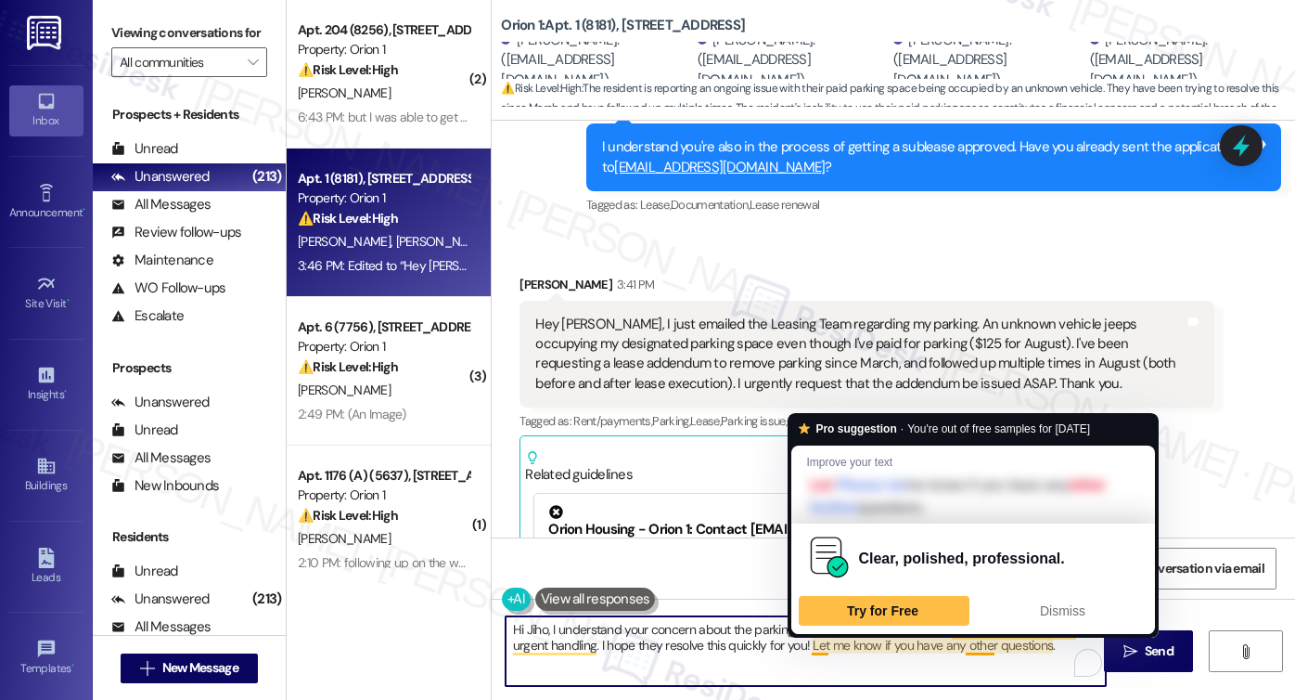
click at [746, 634] on textarea "Hi Jiho, I understand your concern about the parking situation. I'll flag your …" at bounding box center [806, 651] width 600 height 70
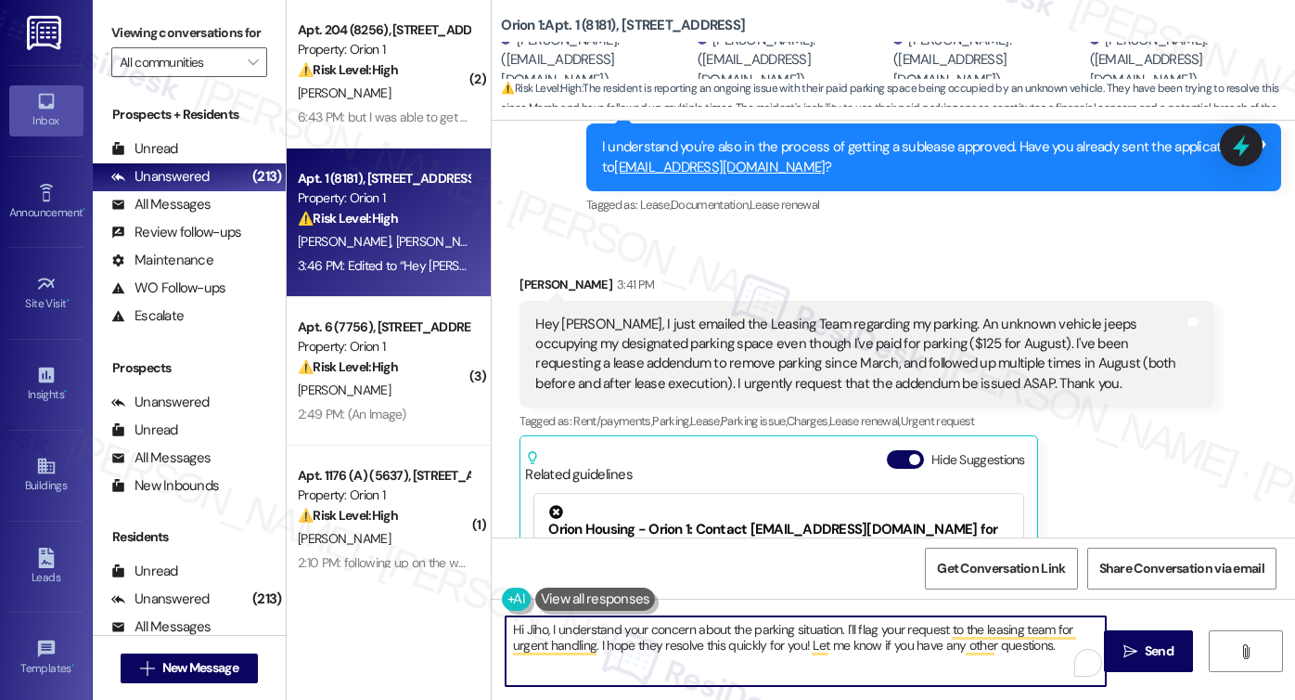
click at [746, 634] on textarea "Hi Jiho, I understand your concern about the parking situation. I'll flag your …" at bounding box center [806, 651] width 600 height 70
paste textarea "{{first_name}}, thank you for reaching out and sharing this with me. I complete…"
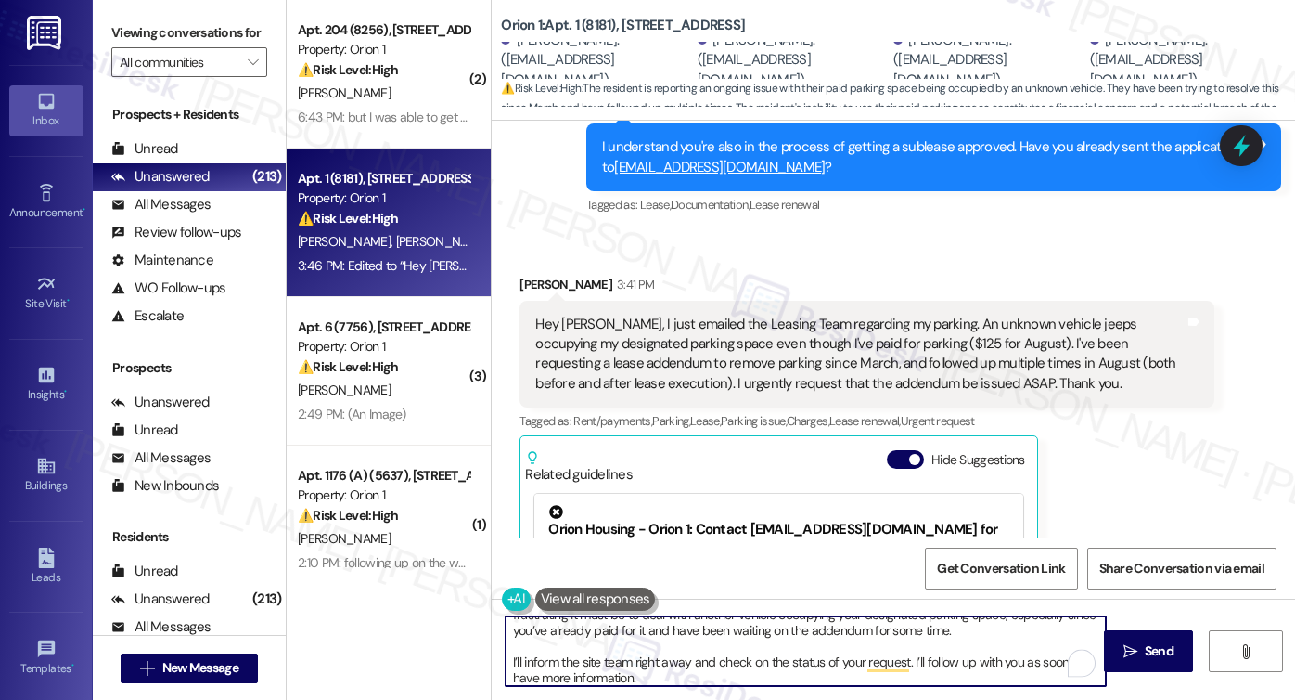
scroll to position [0, 0]
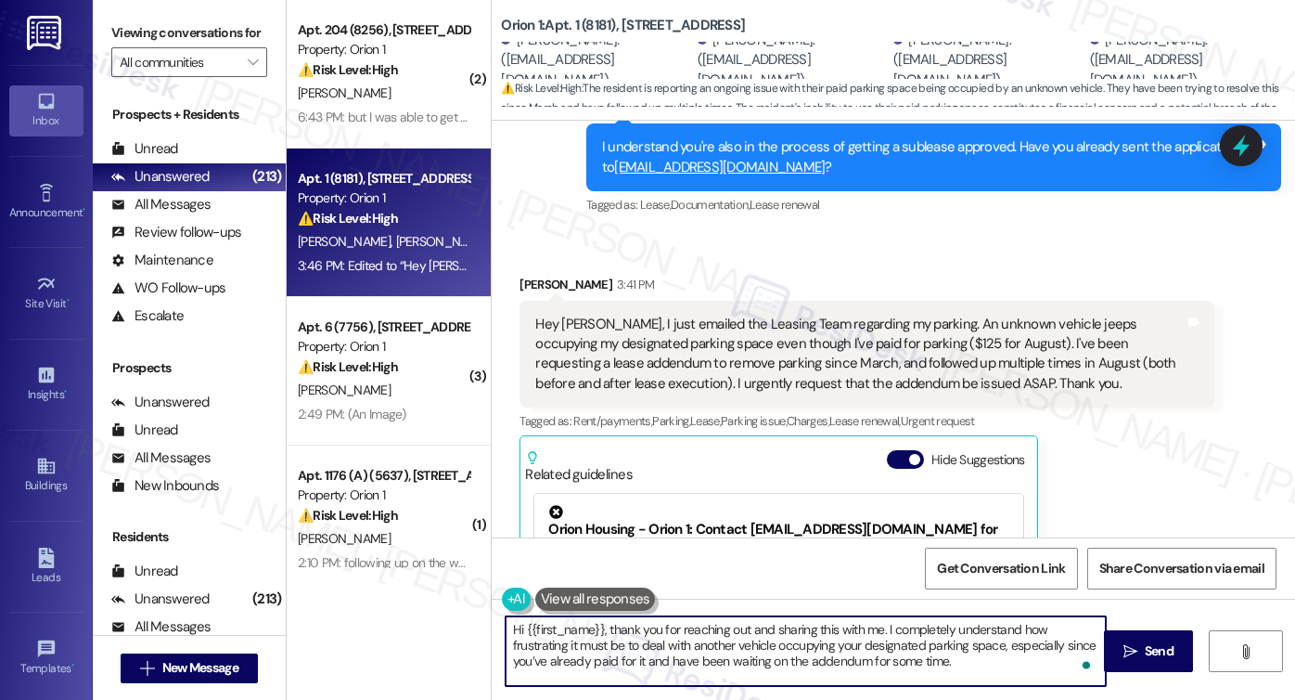
click at [522, 275] on div "Jiho Kim 3:41 PM" at bounding box center [867, 288] width 695 height 26
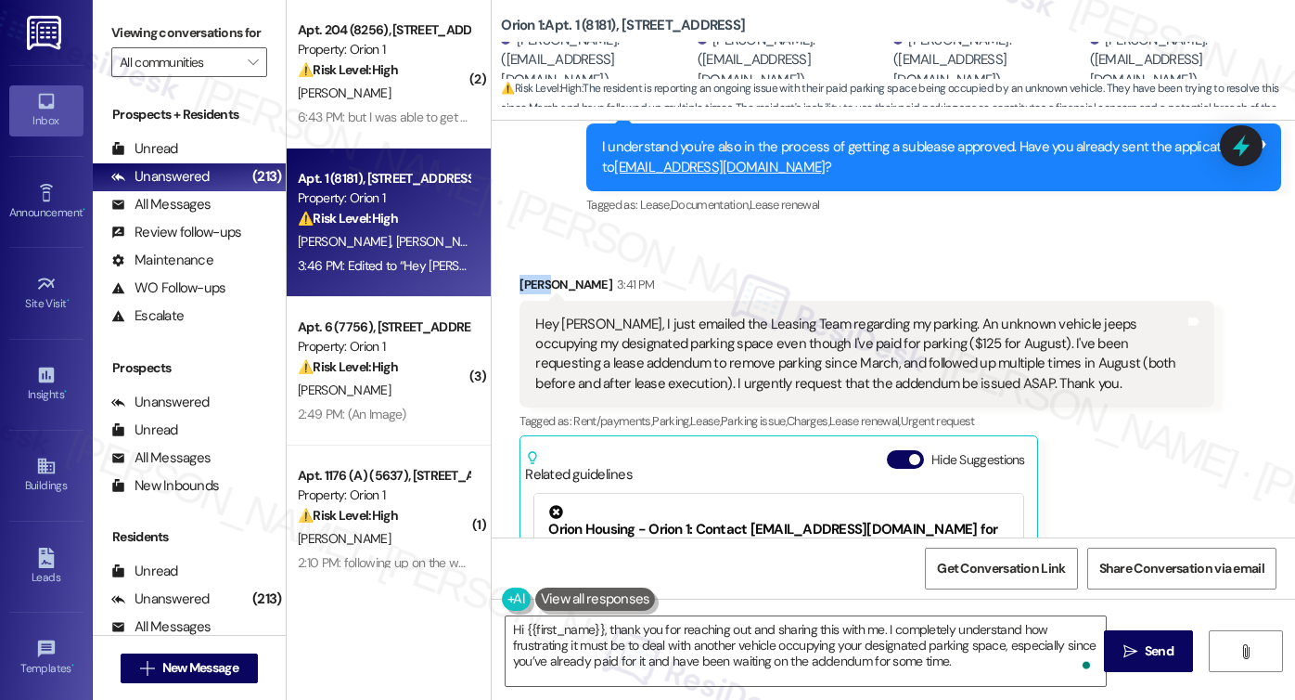
click at [522, 275] on div "Jiho Kim 3:41 PM" at bounding box center [867, 288] width 695 height 26
copy div "Jiho"
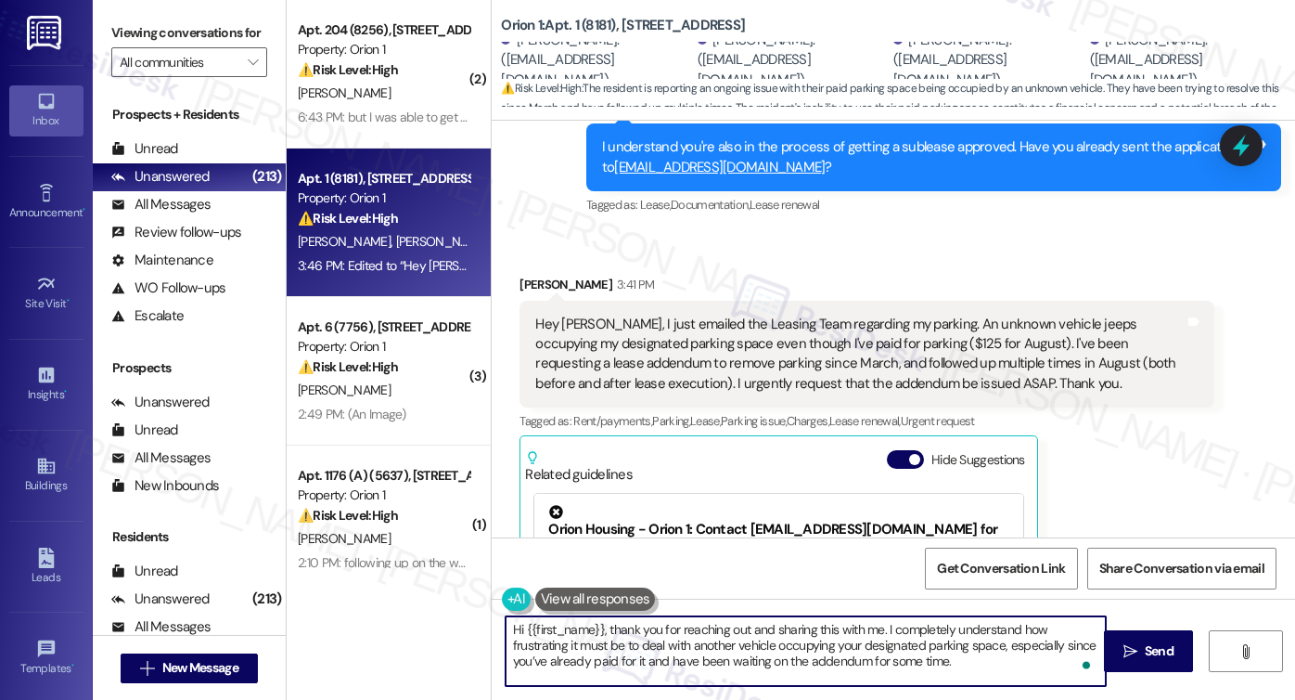
drag, startPoint x: 518, startPoint y: 626, endPoint x: 590, endPoint y: 619, distance: 72.7
click at [597, 625] on textarea "Hi {{first_name}}, thank you for reaching out and sharing this with me. I compl…" at bounding box center [806, 651] width 600 height 70
paste textarea "Jiho"
click at [848, 626] on textarea "Hi Jiho, thank you for reaching out and sharing this with me. I completely unde…" at bounding box center [806, 651] width 600 height 70
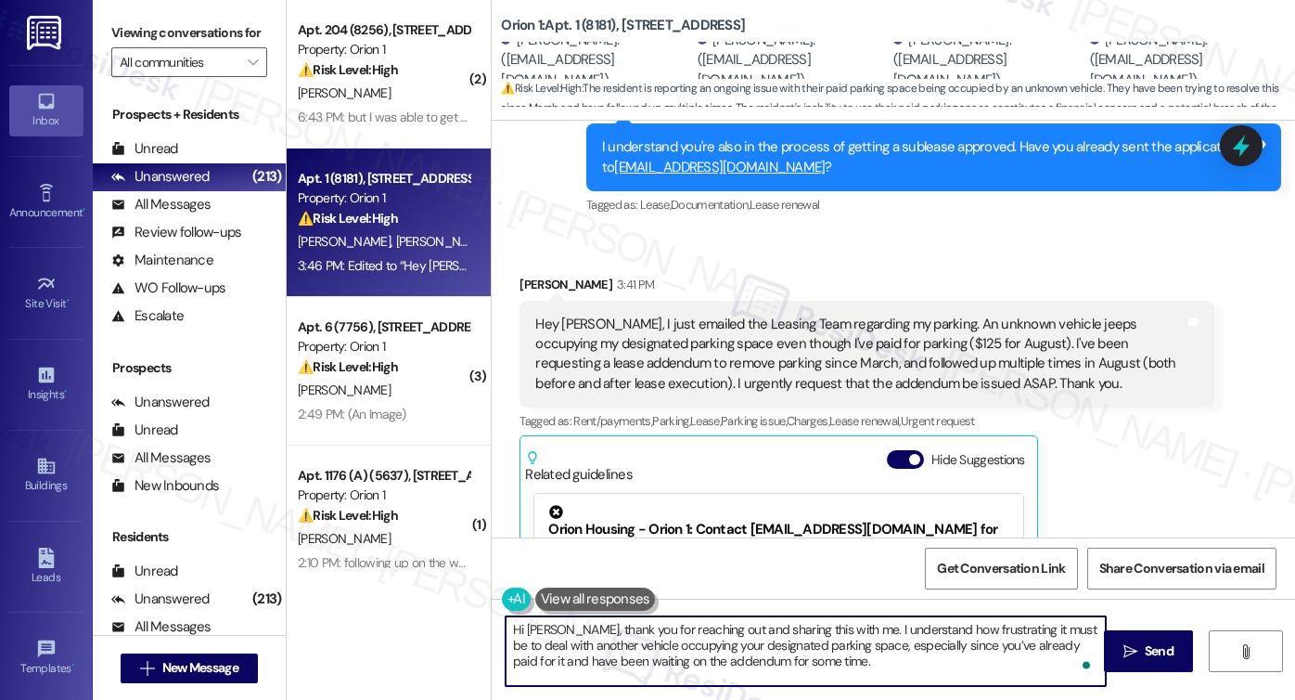
click at [939, 628] on textarea "Hi Jiho, thank you for reaching out and sharing this with me. I understand how …" at bounding box center [806, 651] width 600 height 70
click at [839, 659] on textarea "Hi Jiho, thank you for reaching out and sharing this with me. I understand how …" at bounding box center [806, 651] width 600 height 70
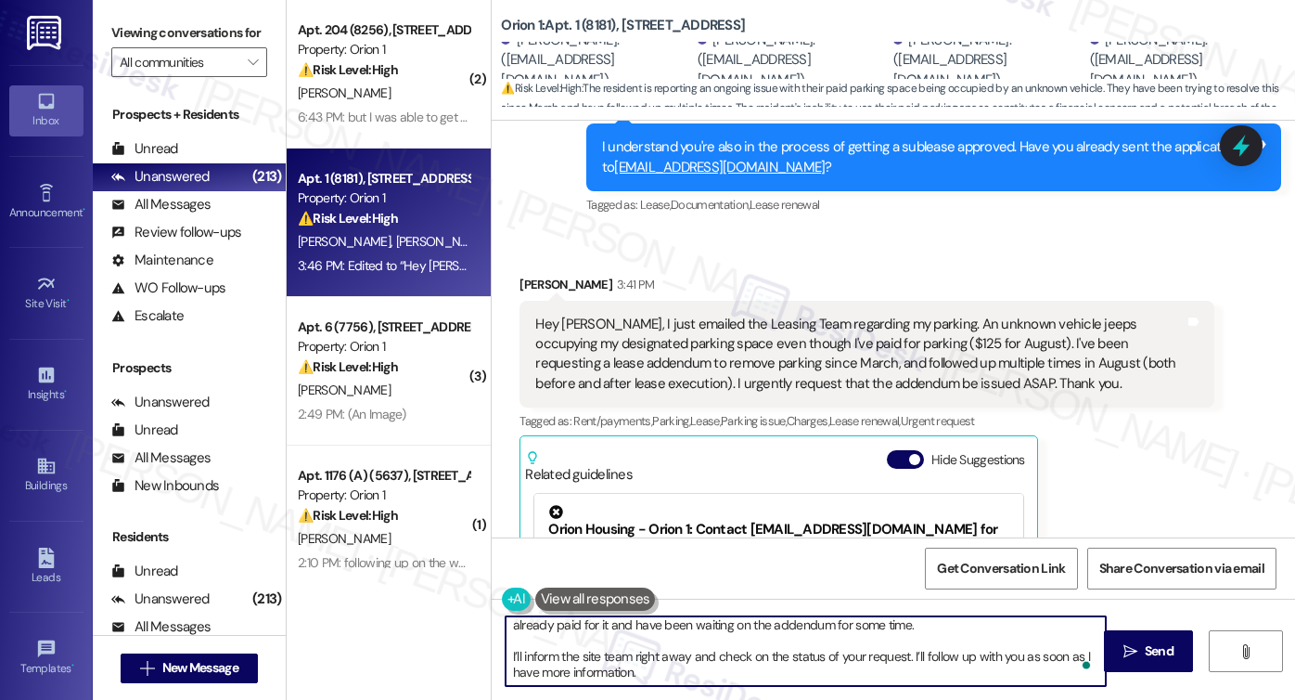
scroll to position [36, 0]
click at [531, 653] on textarea "Hi Jiho, thank you for reaching out and sharing this with me. I understand how …" at bounding box center [806, 651] width 600 height 70
drag, startPoint x: 780, startPoint y: 678, endPoint x: 957, endPoint y: 658, distance: 177.5
click at [957, 658] on textarea "Hi Jiho, thank you for reaching out and sharing this with me. I understand how …" at bounding box center [806, 651] width 600 height 70
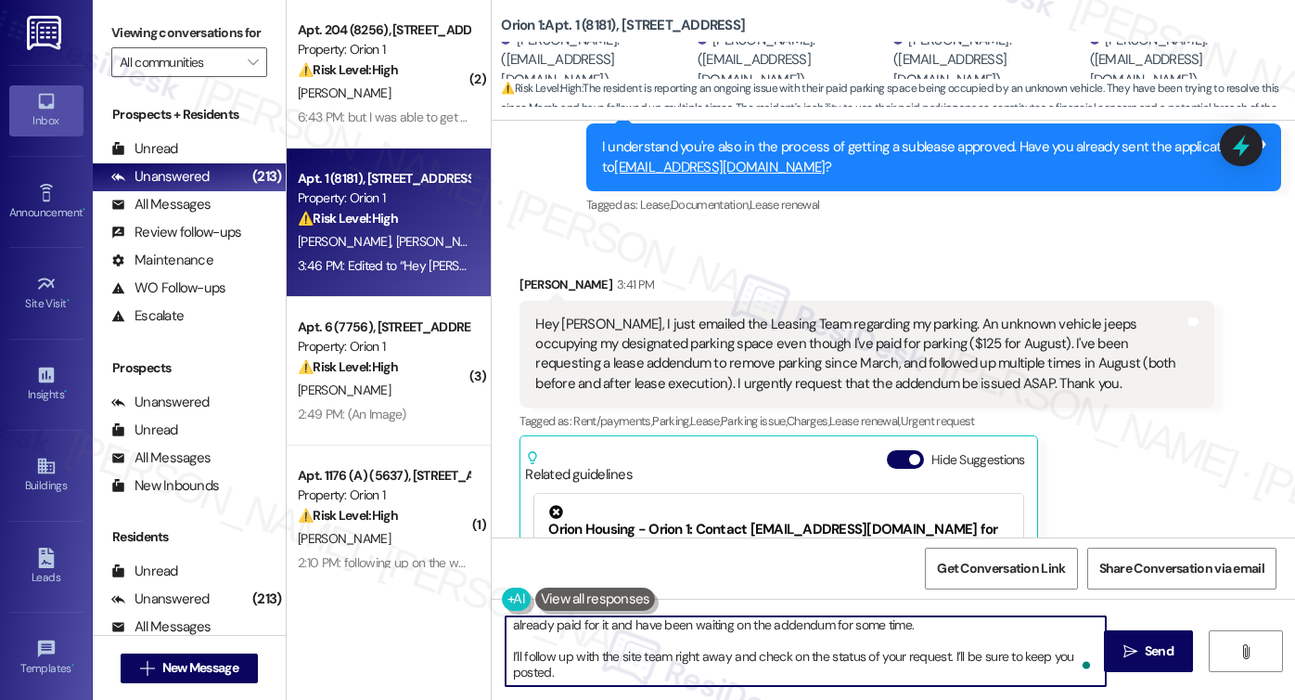
click at [1034, 656] on textarea "Hi Jiho, thank you for reaching out and sharing this with me. I understand how …" at bounding box center [806, 651] width 600 height 70
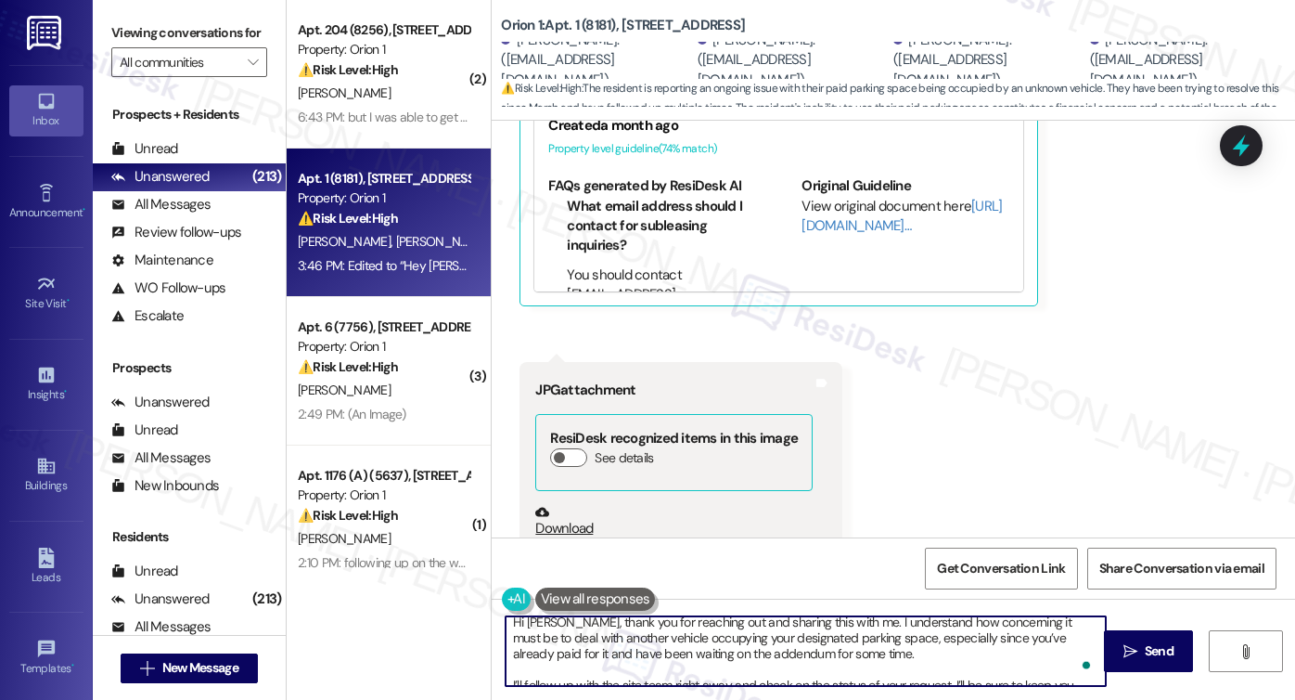
scroll to position [0, 0]
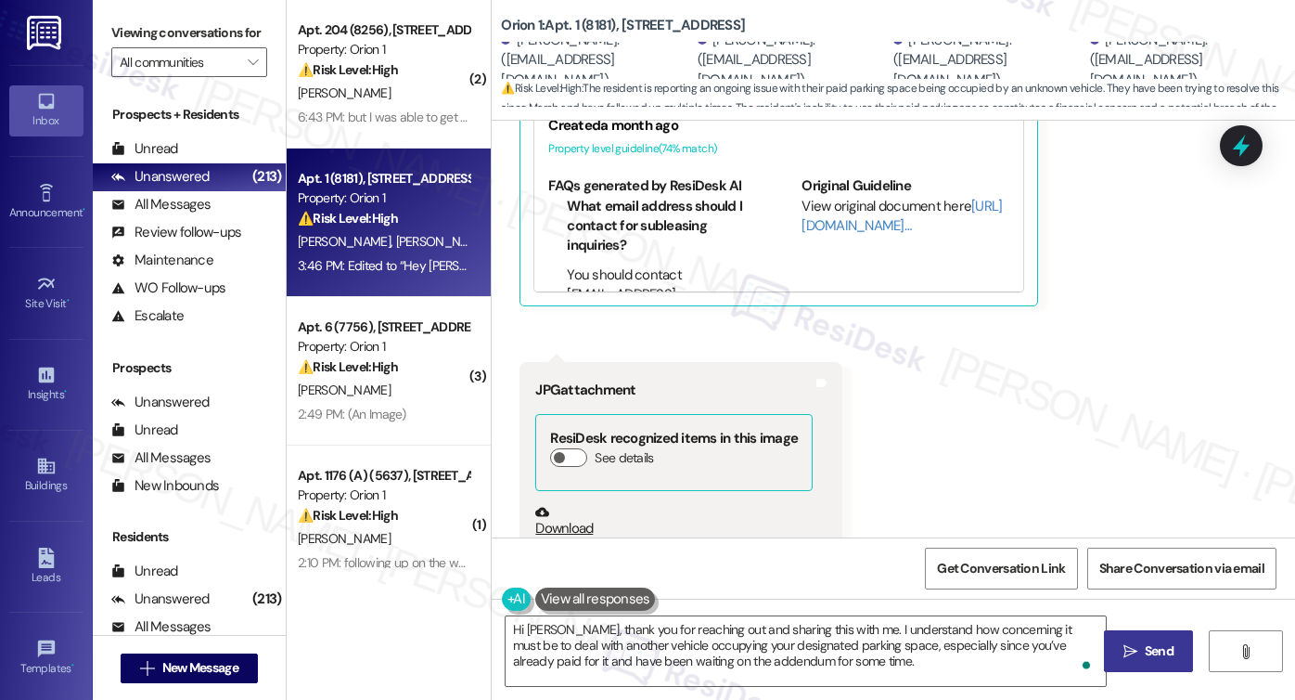
click at [1120, 645] on span " Send" at bounding box center [1149, 650] width 58 height 19
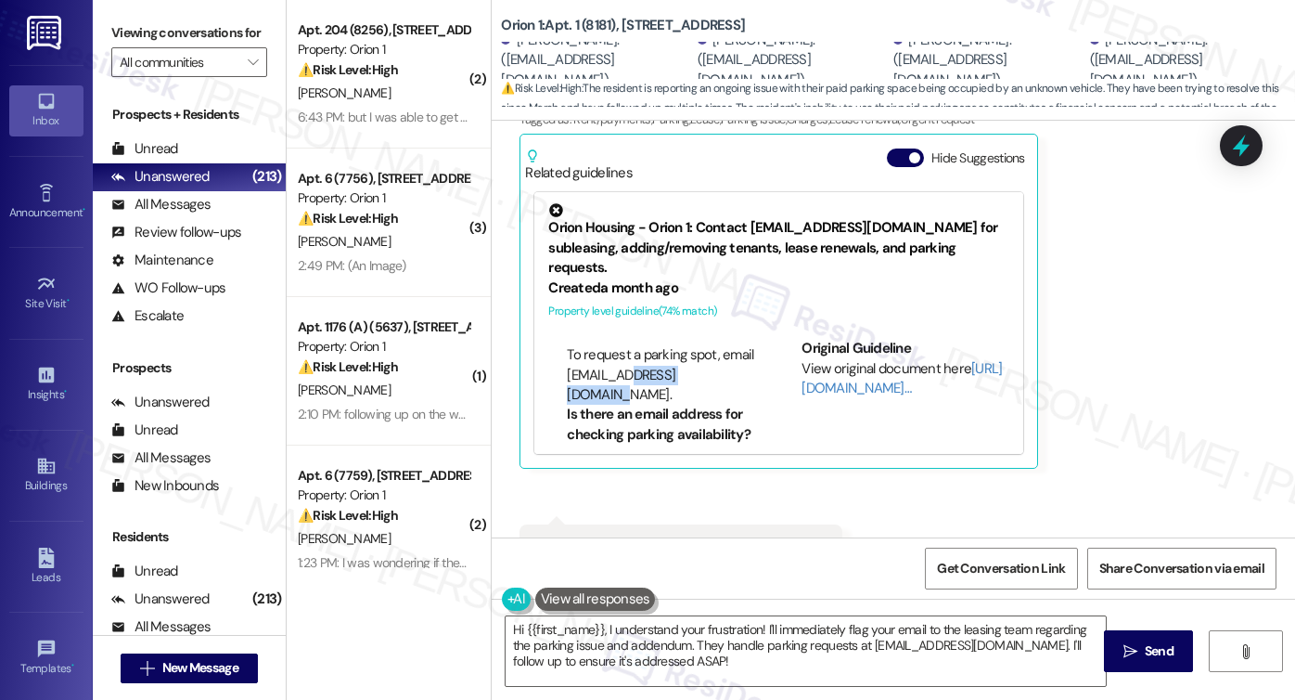
drag, startPoint x: 615, startPoint y: 355, endPoint x: 704, endPoint y: 354, distance: 89.1
click at [704, 354] on li "To request a parking spot, email [EMAIL_ADDRESS][DOMAIN_NAME]." at bounding box center [661, 374] width 188 height 59
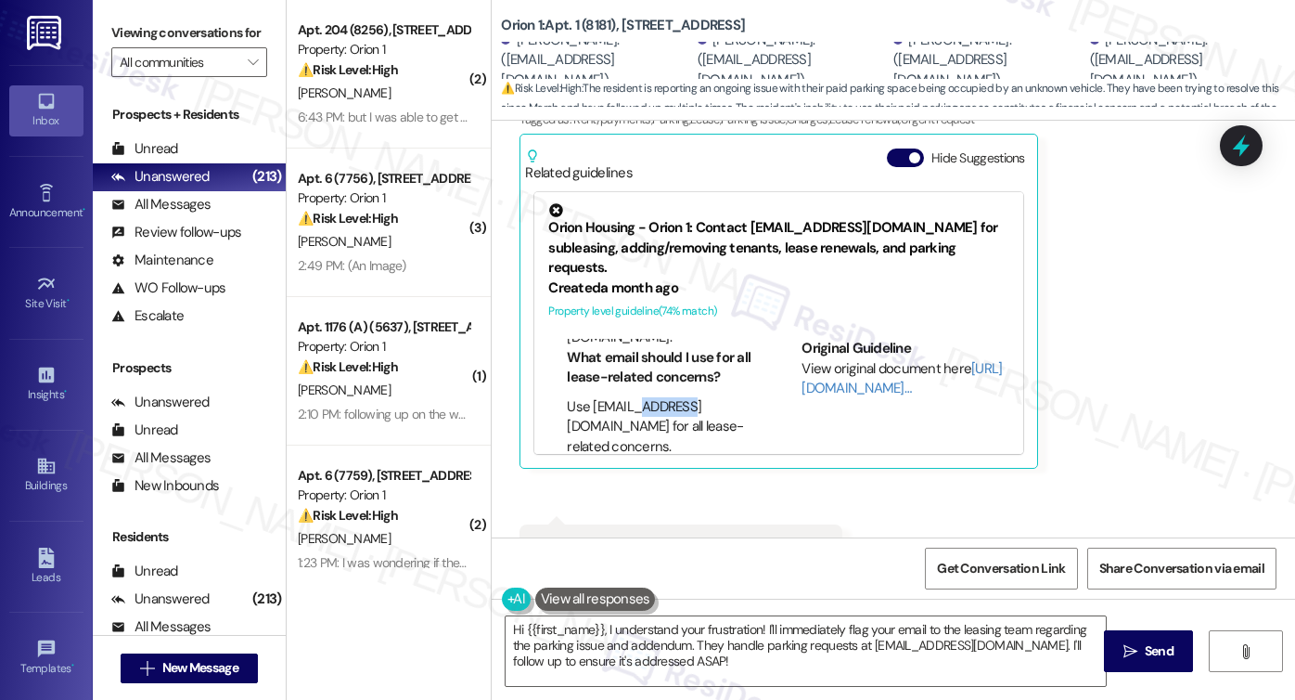
drag, startPoint x: 623, startPoint y: 392, endPoint x: 649, endPoint y: 392, distance: 26.9
click at [649, 397] on li "Use [EMAIL_ADDRESS][DOMAIN_NAME] for all lease-related concerns." at bounding box center [661, 426] width 188 height 59
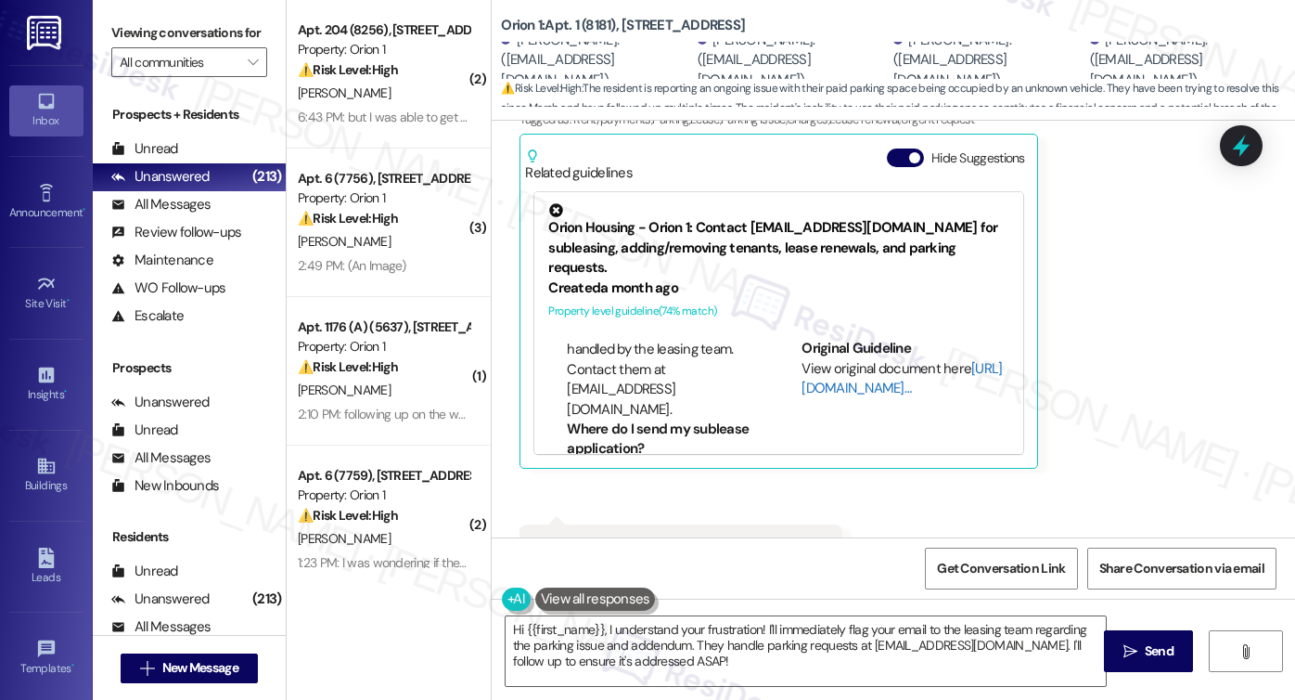
click at [807, 366] on link "[URL][DOMAIN_NAME]…" at bounding box center [902, 378] width 200 height 38
click at [638, 339] on li "Tenant addition requests are handled by the leasing team. Contact them at [EMAI…" at bounding box center [661, 369] width 188 height 99
click at [644, 344] on li "Tenant addition requests are handled by the leasing team. Contact them at [EMAI…" at bounding box center [661, 369] width 188 height 99
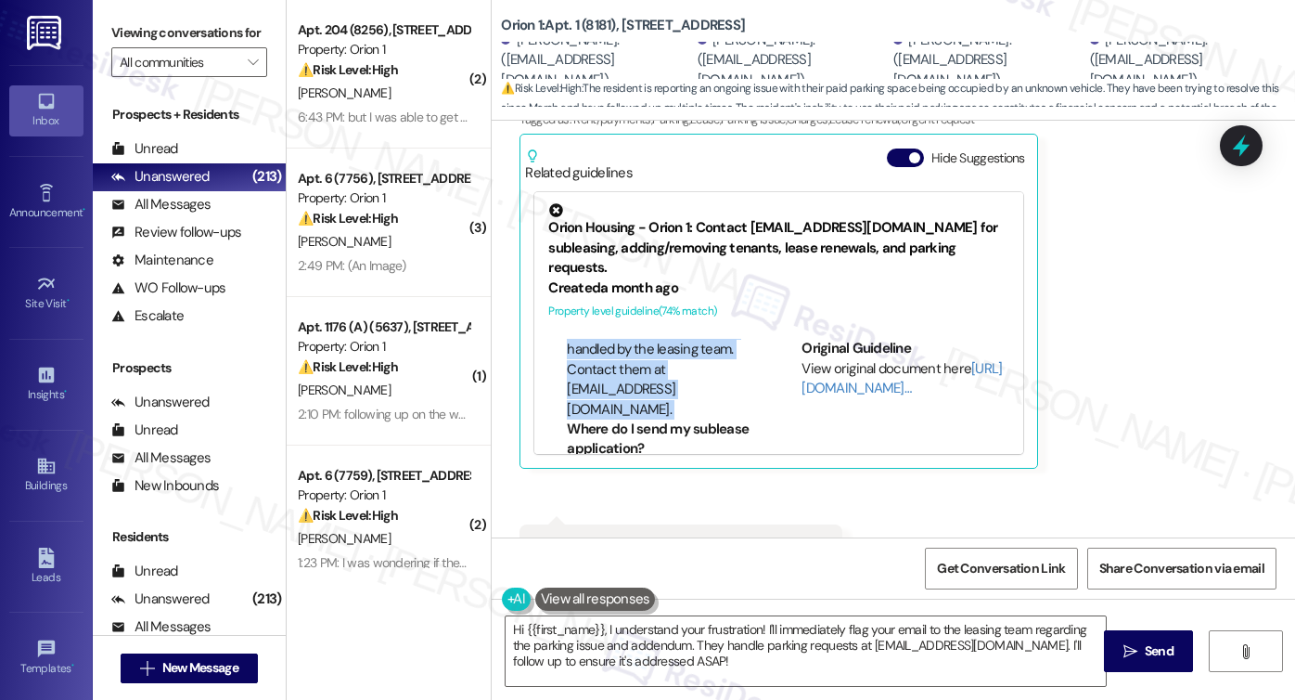
click at [644, 344] on li "Tenant addition requests are handled by the leasing team. Contact them at [EMAI…" at bounding box center [661, 369] width 188 height 99
click at [713, 623] on textarea "Hi {{first_name}}, I understand your frustration! I'll immediately flag your em…" at bounding box center [806, 651] width 600 height 70
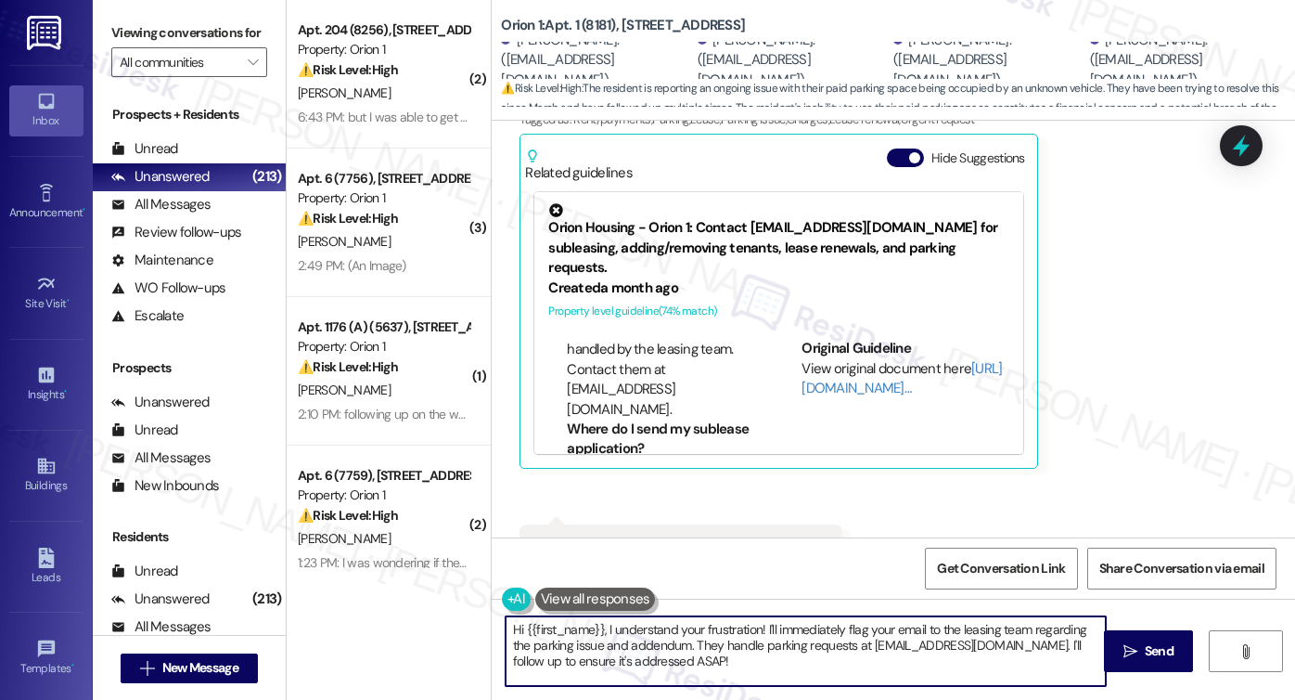
click at [713, 623] on textarea "Hi {{first_name}}, I understand your frustration! I'll immediately flag your em…" at bounding box center [806, 651] width 600 height 70
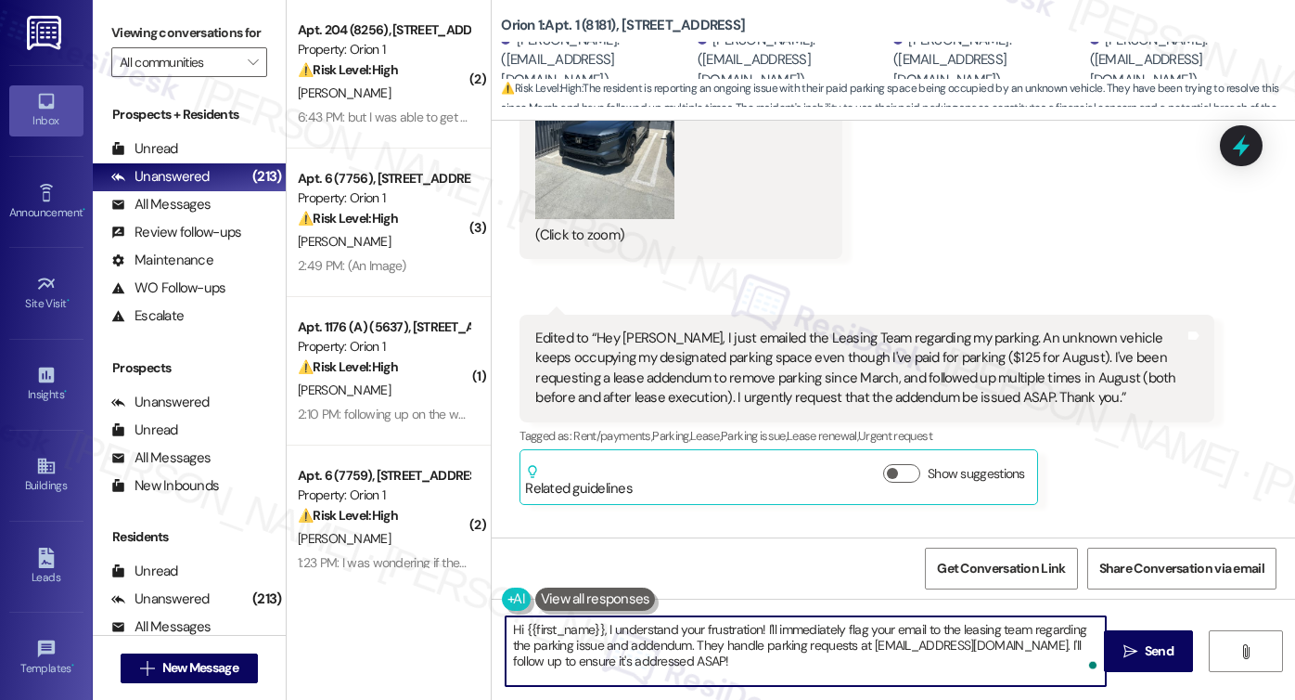
scroll to position [3866, 0]
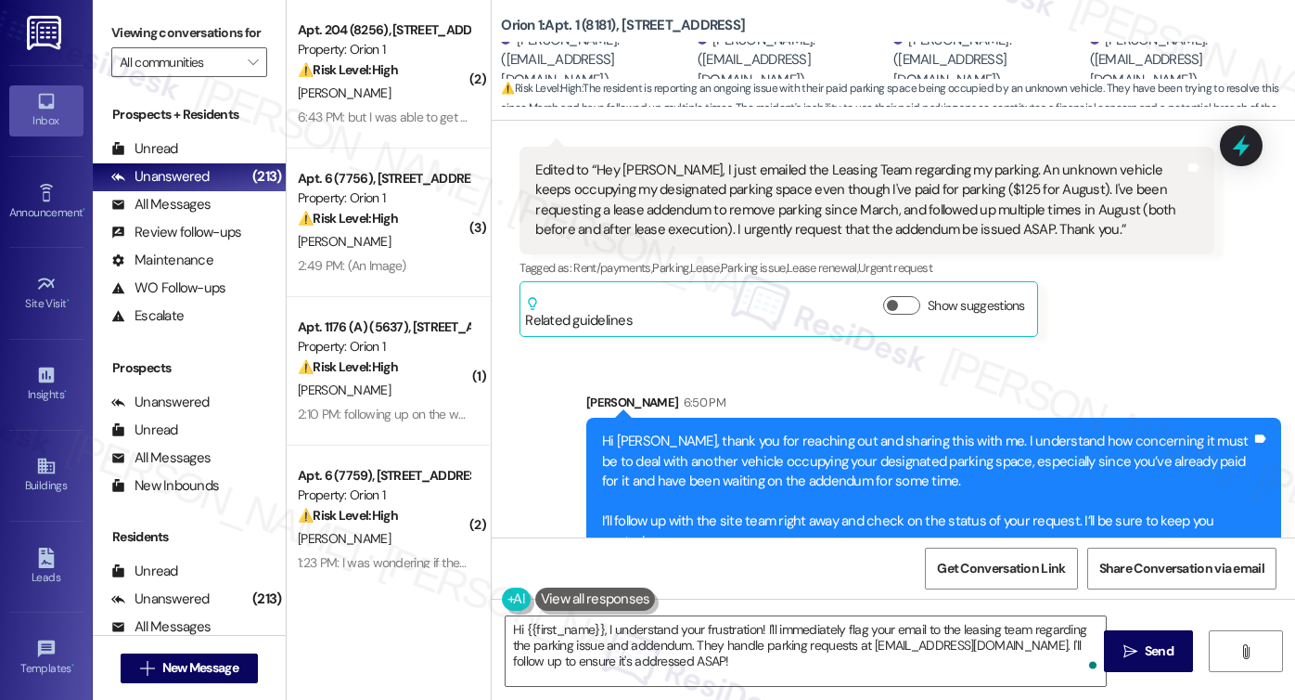
click at [720, 434] on div "Hi Jiho, thank you for reaching out and sharing this with me. I understand how …" at bounding box center [926, 491] width 649 height 120
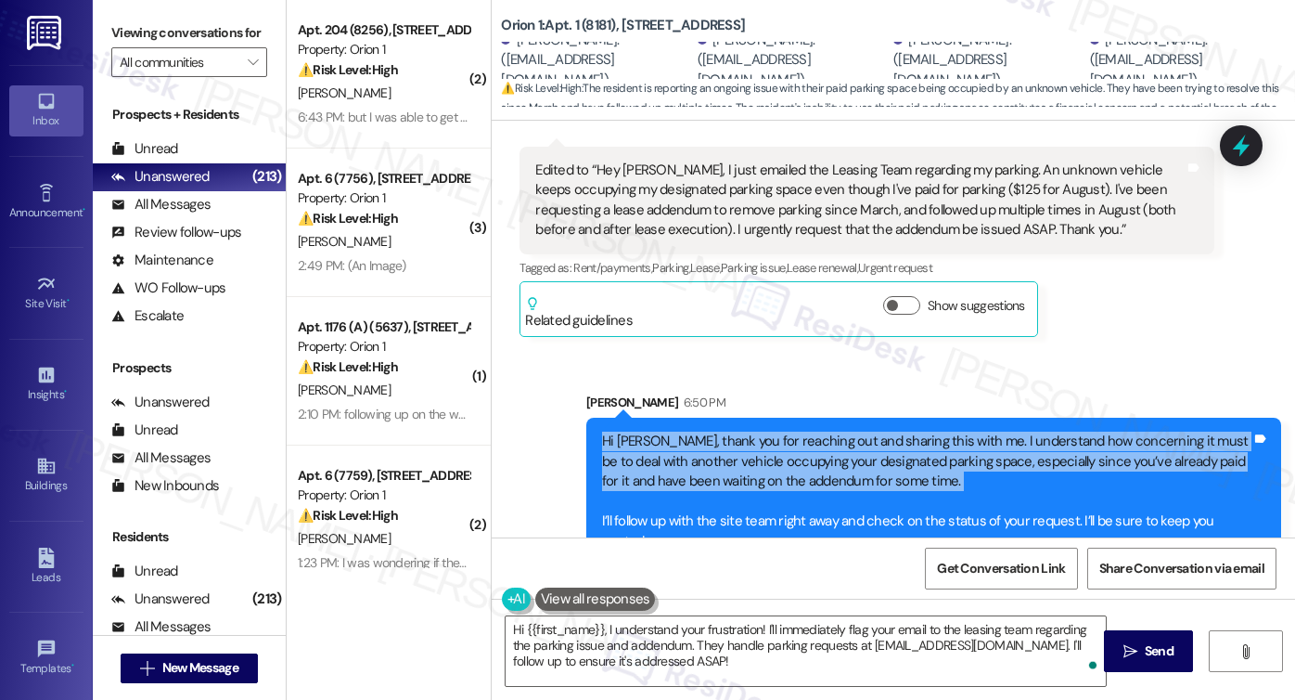
click at [720, 434] on div "Hi Jiho, thank you for reaching out and sharing this with me. I understand how …" at bounding box center [926, 491] width 649 height 120
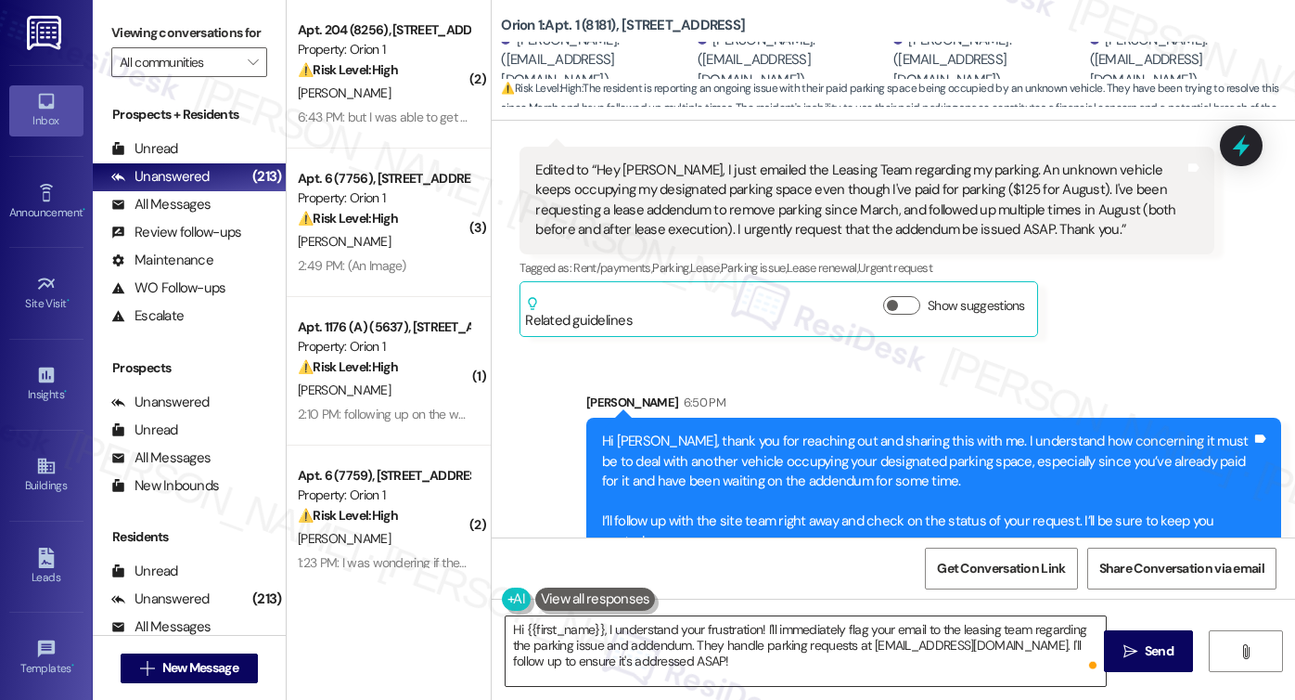
click at [679, 626] on textarea "Hi {{first_name}}, I understand your frustration! I'll immediately flag your em…" at bounding box center [806, 651] width 600 height 70
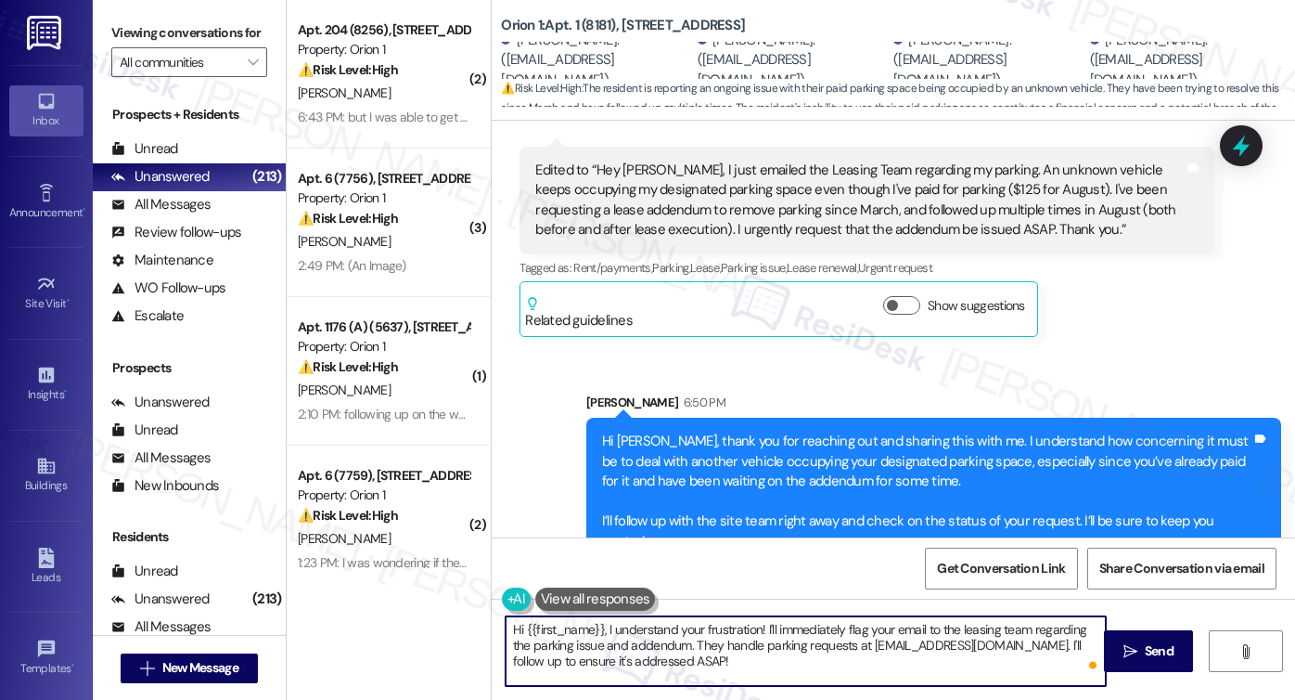
click at [679, 626] on textarea "Hi {{first_name}}, I understand your frustration! I'll immediately flag your em…" at bounding box center [806, 651] width 600 height 70
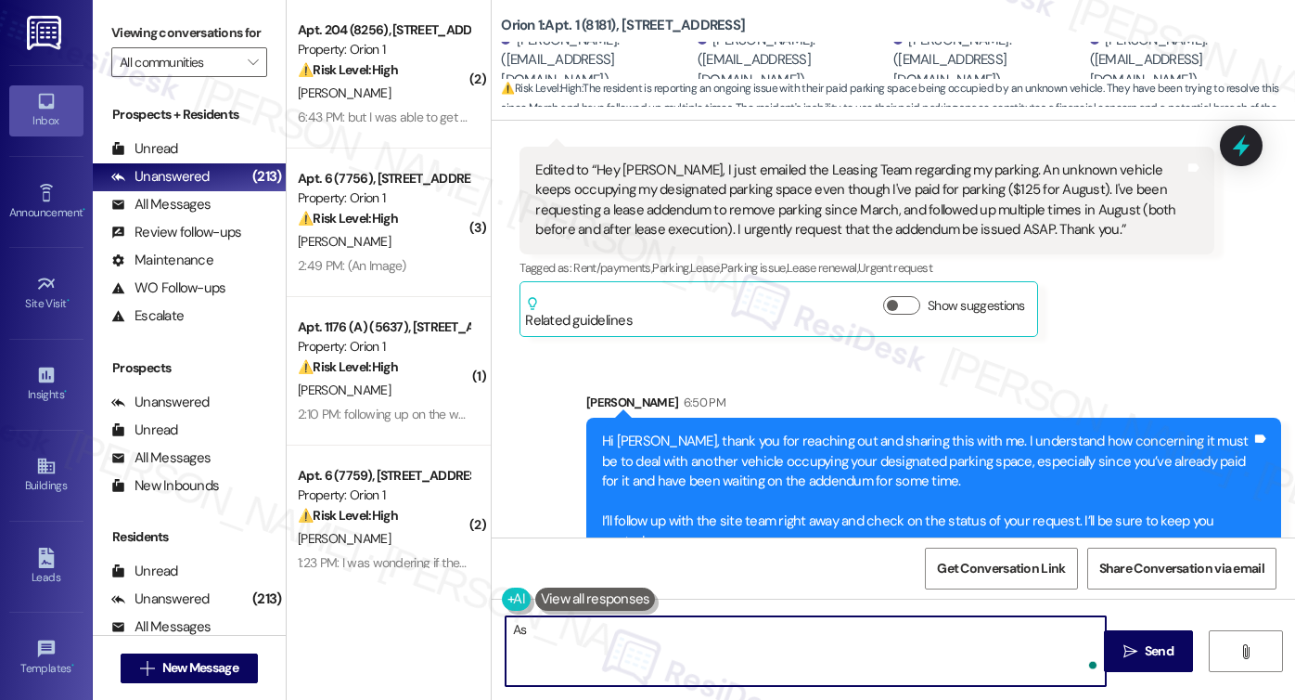
type textarea "A"
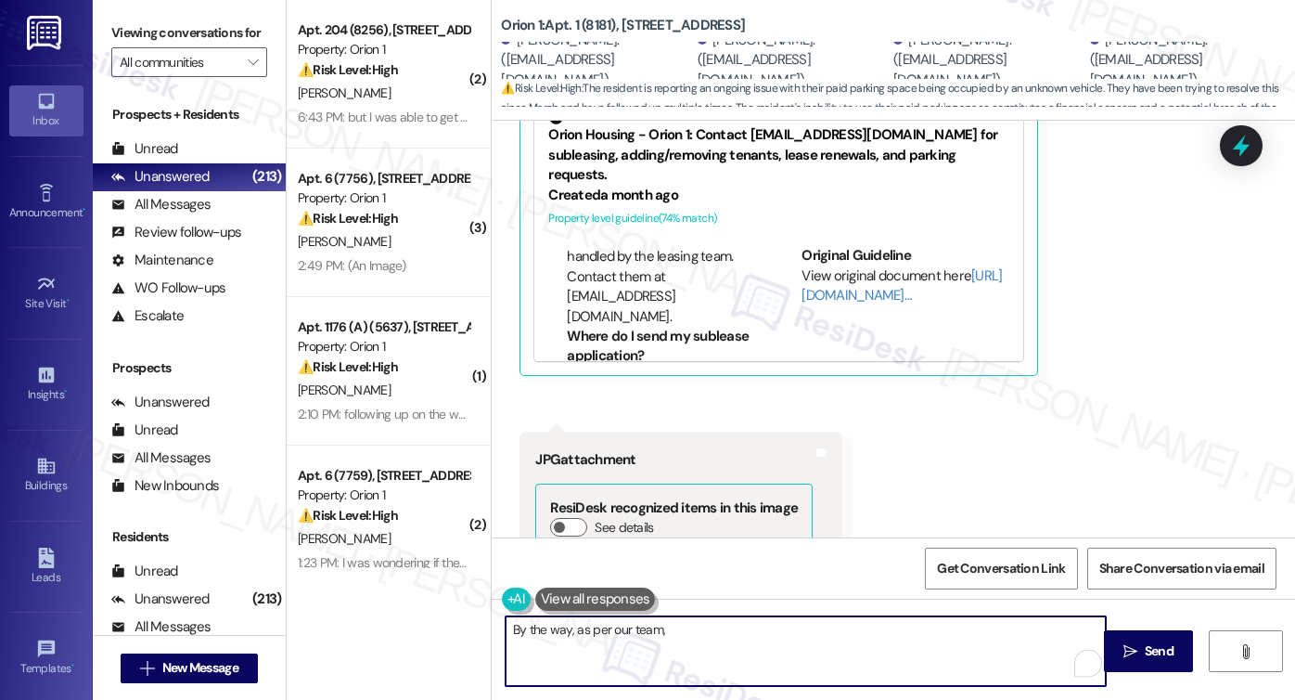
scroll to position [3031, 0]
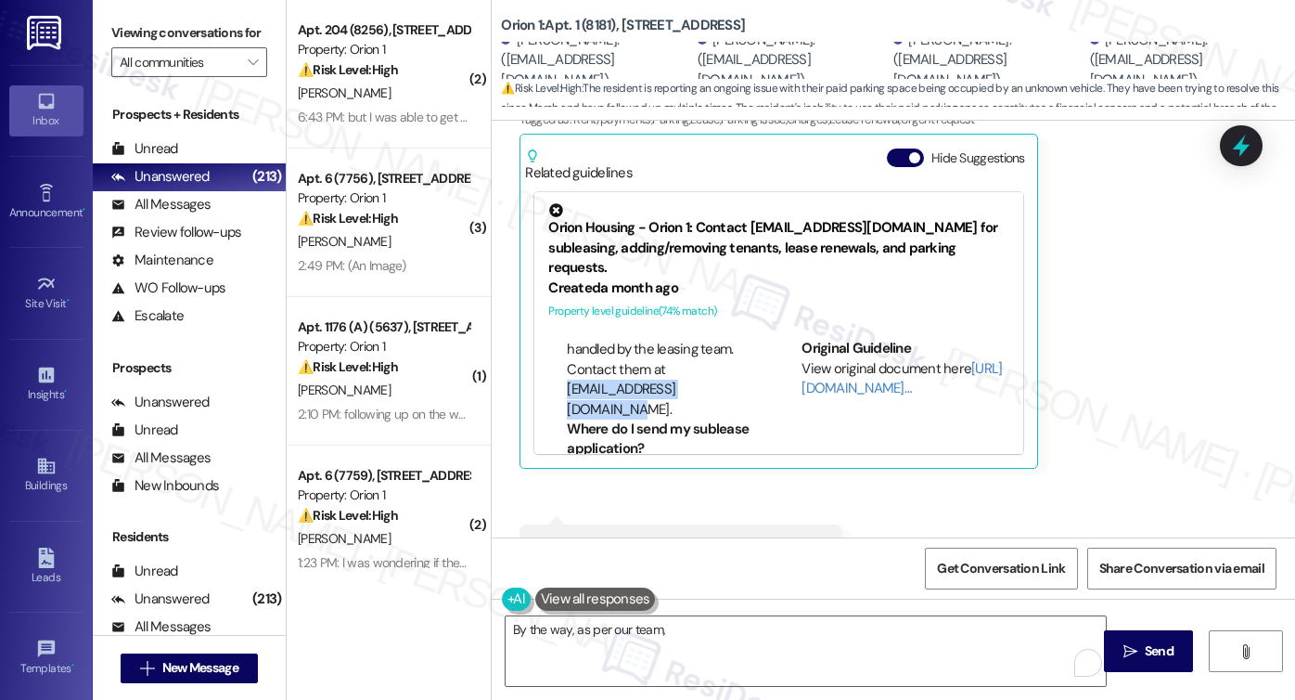
drag, startPoint x: 553, startPoint y: 352, endPoint x: 719, endPoint y: 352, distance: 166.1
click at [719, 352] on ul "Who handles tenant addition requests? Tenant addition requests are handled by t…" at bounding box center [651, 345] width 207 height 148
copy li "leasing@orionhousing.com."
click at [719, 634] on textarea "By the way, as per our team," at bounding box center [806, 651] width 600 height 70
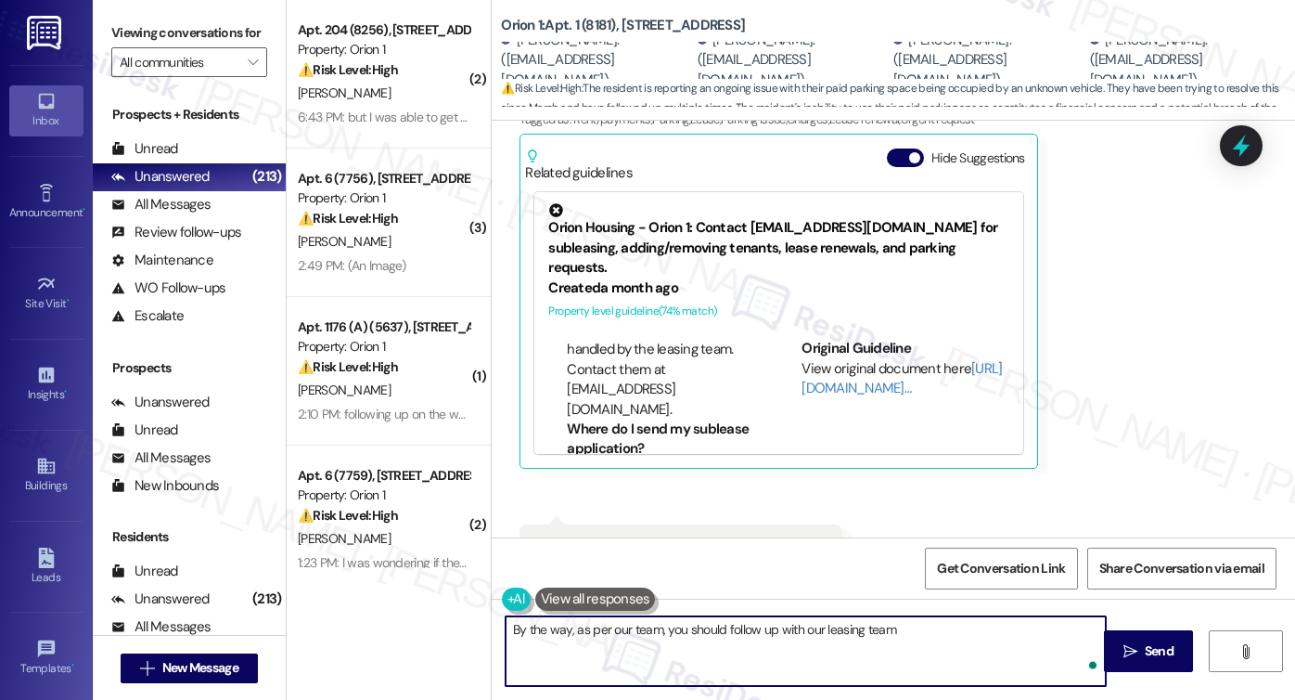
paste textarea "leasing@orionhousing.com."
click at [883, 625] on textarea "By the way, as per our team, you should follow up with our leasing team leasing…" at bounding box center [806, 651] width 600 height 70
click at [1065, 642] on textarea "By the way, as per our team, you should follow up with our leasing team at leas…" at bounding box center [806, 651] width 600 height 70
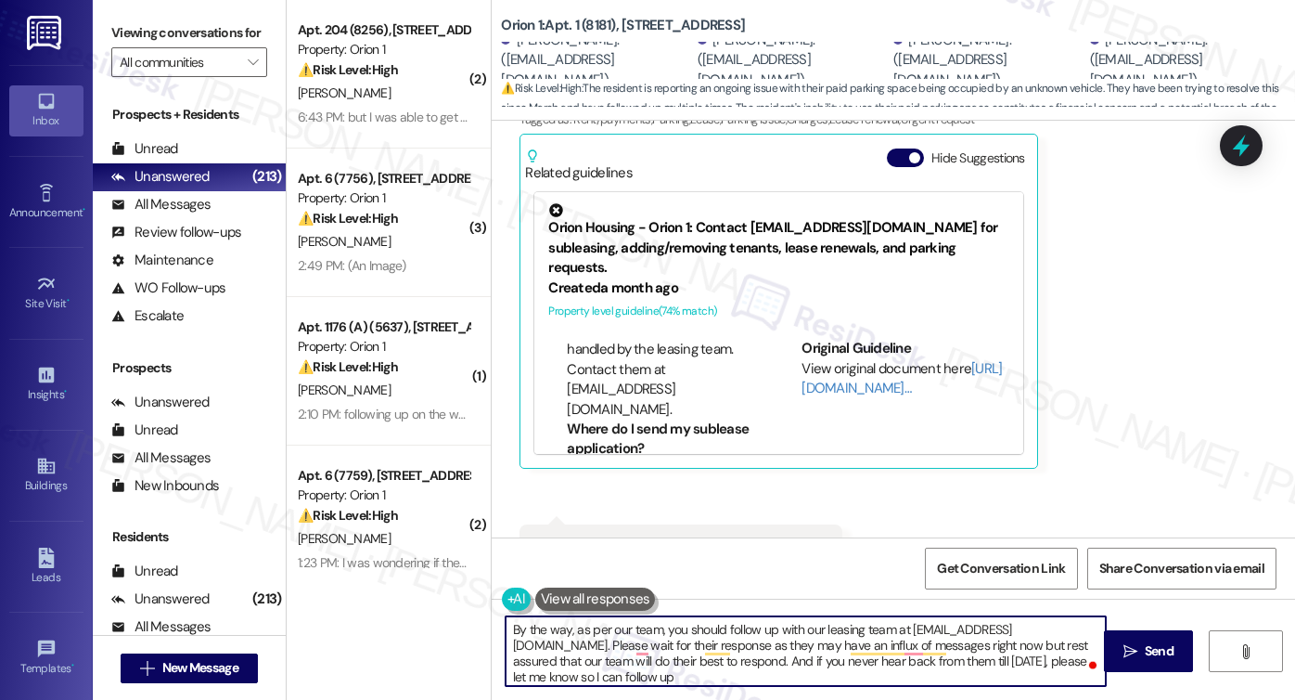
type textarea "By the way, as per our team, you should follow up with our leasing team at leas…"
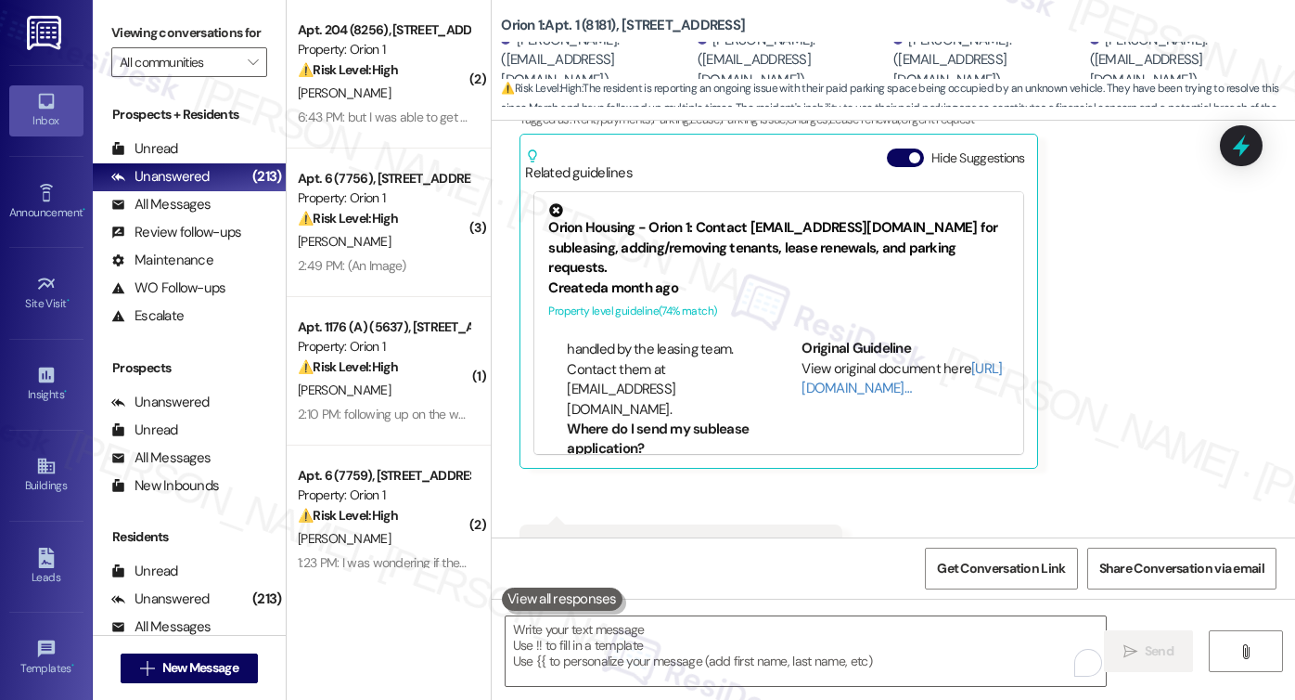
click at [134, 44] on label "Viewing conversations for" at bounding box center [189, 33] width 156 height 29
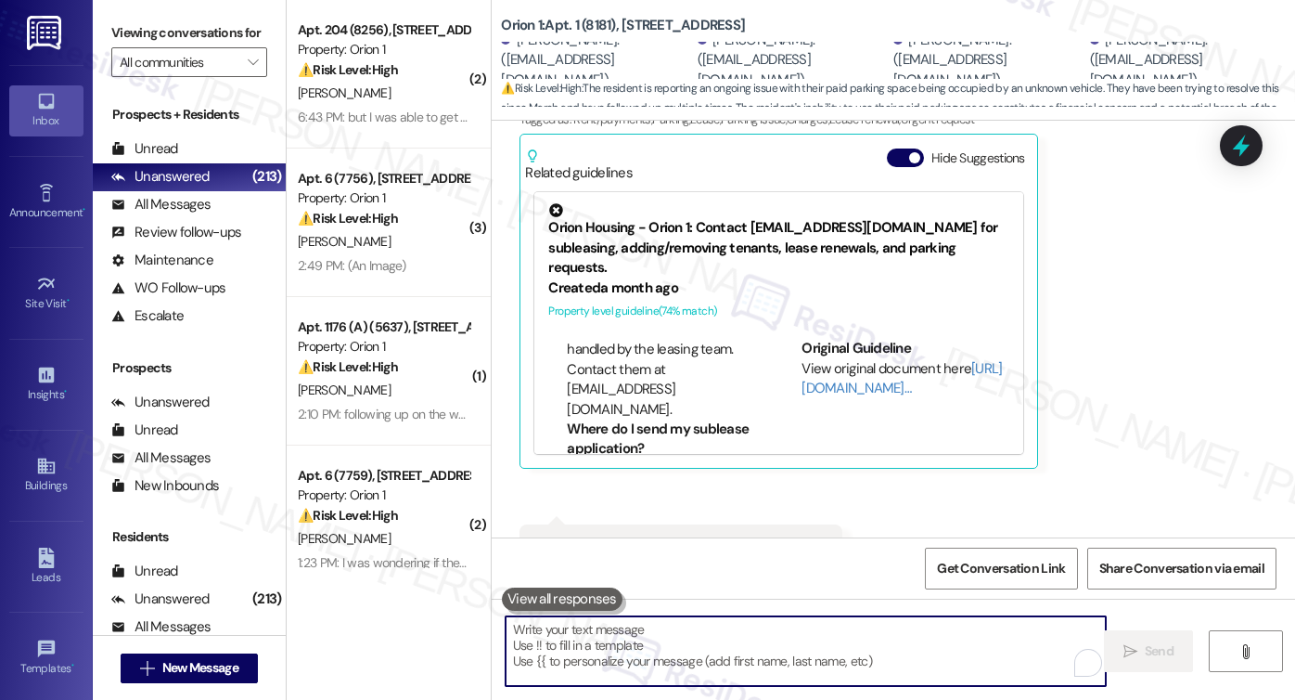
click at [700, 623] on textarea "To enrich screen reader interactions, please activate Accessibility in Grammarl…" at bounding box center [806, 651] width 600 height 70
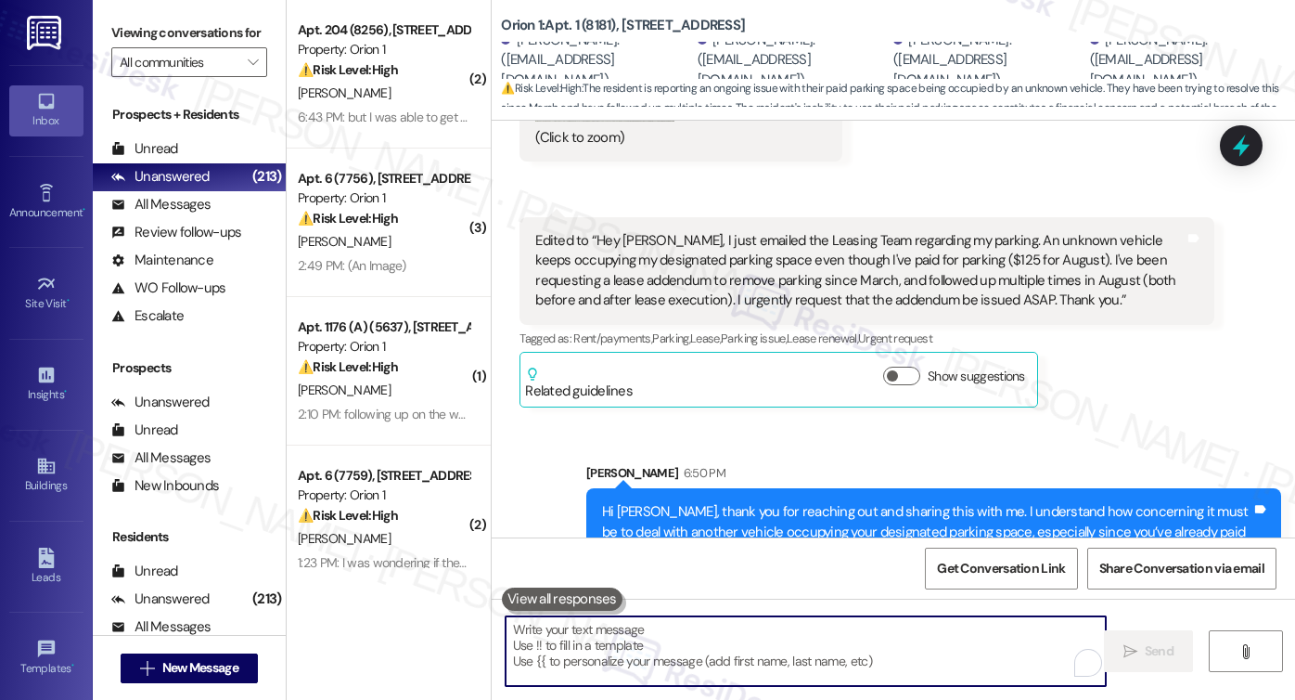
scroll to position [3866, 0]
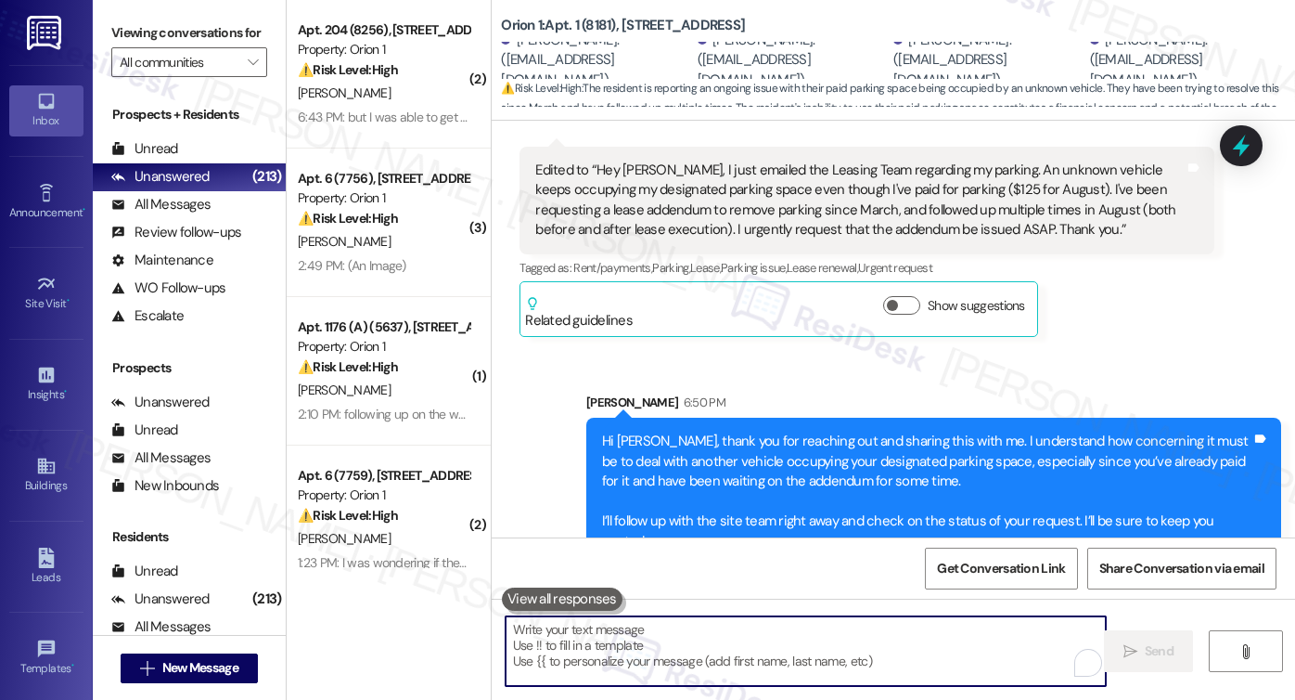
paste textarea "By the way, my apologies for the confusion. For lease-related concerns and park…"
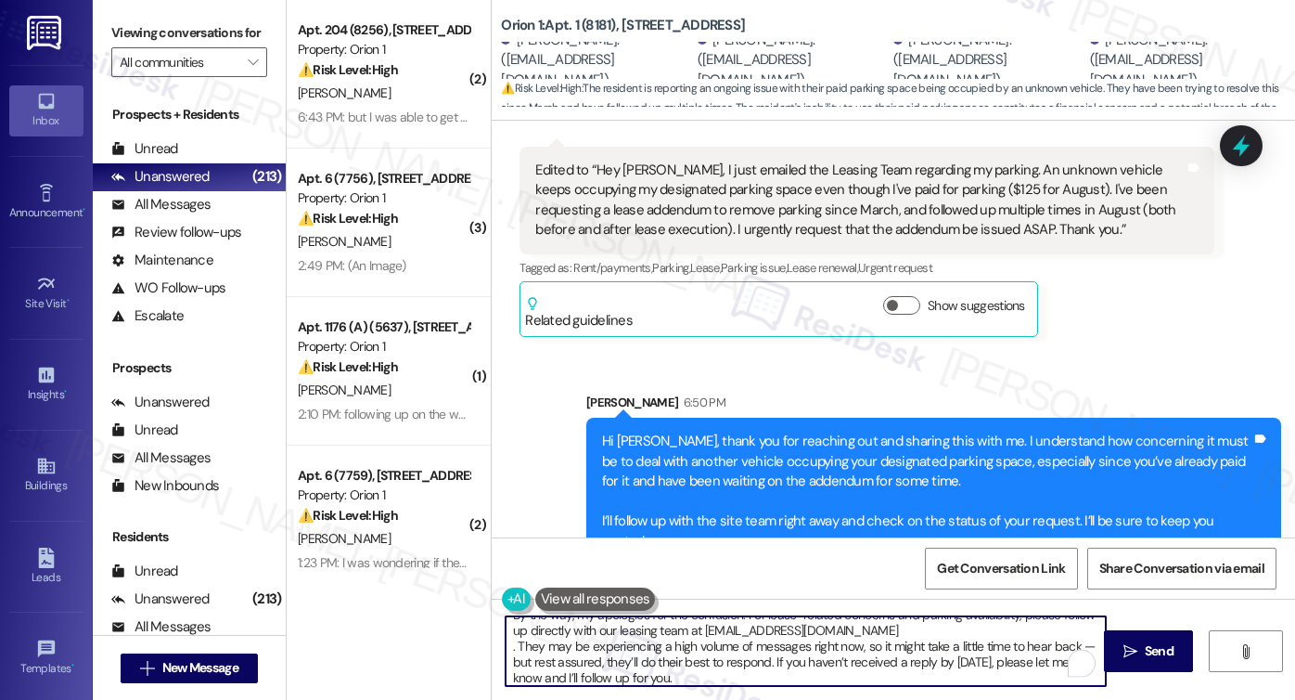
scroll to position [0, 0]
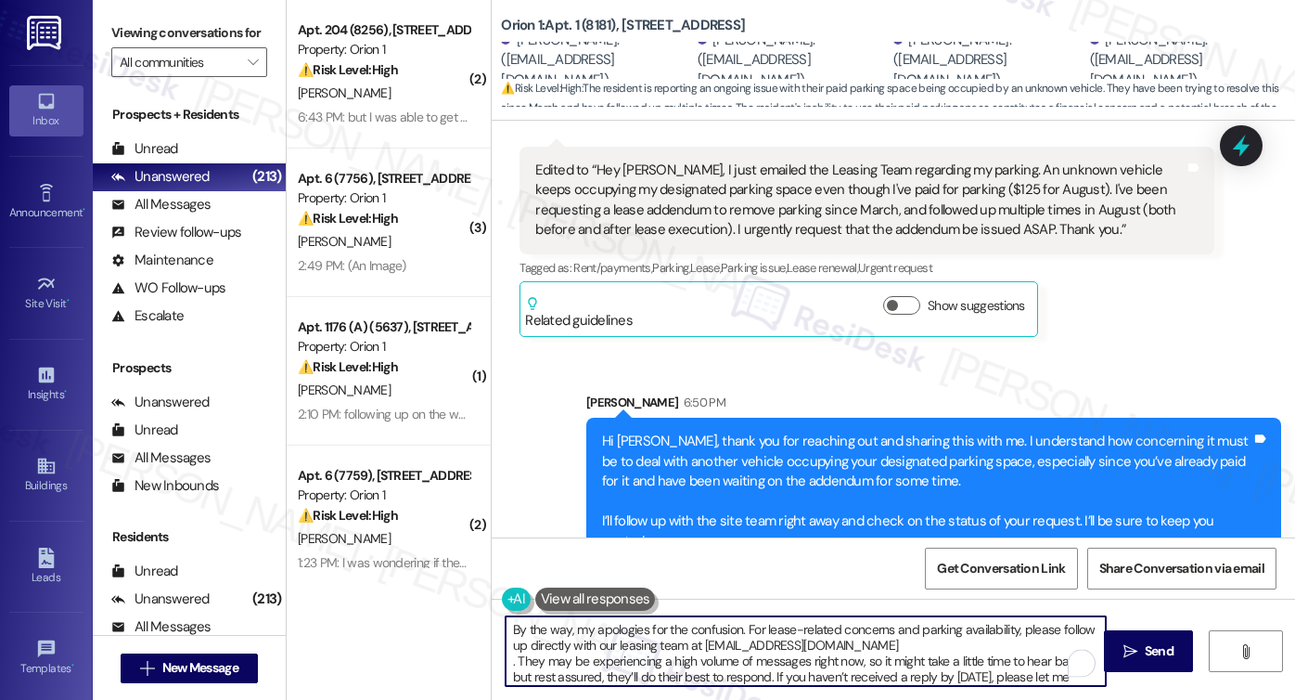
click at [628, 632] on textarea "By the way, my apologies for the confusion. For lease-related concerns and park…" at bounding box center [806, 651] width 600 height 70
click at [828, 629] on textarea "By the way, my apologies for the confusion. For lease-related concerns and park…" at bounding box center [806, 651] width 600 height 70
click at [972, 623] on textarea "By the way, my apologies for the confusion. For lease-related concerns and park…" at bounding box center [806, 651] width 600 height 70
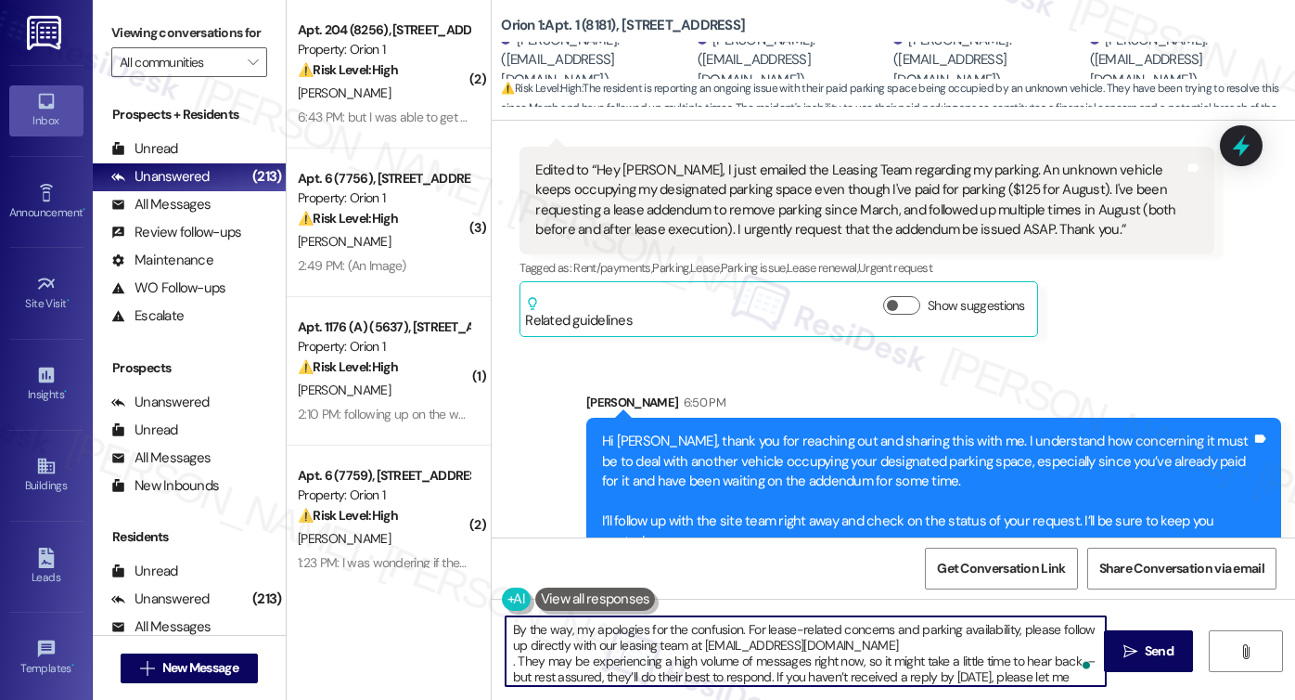
click at [972, 623] on textarea "By the way, my apologies for the confusion. For lease-related concerns and park…" at bounding box center [806, 651] width 600 height 70
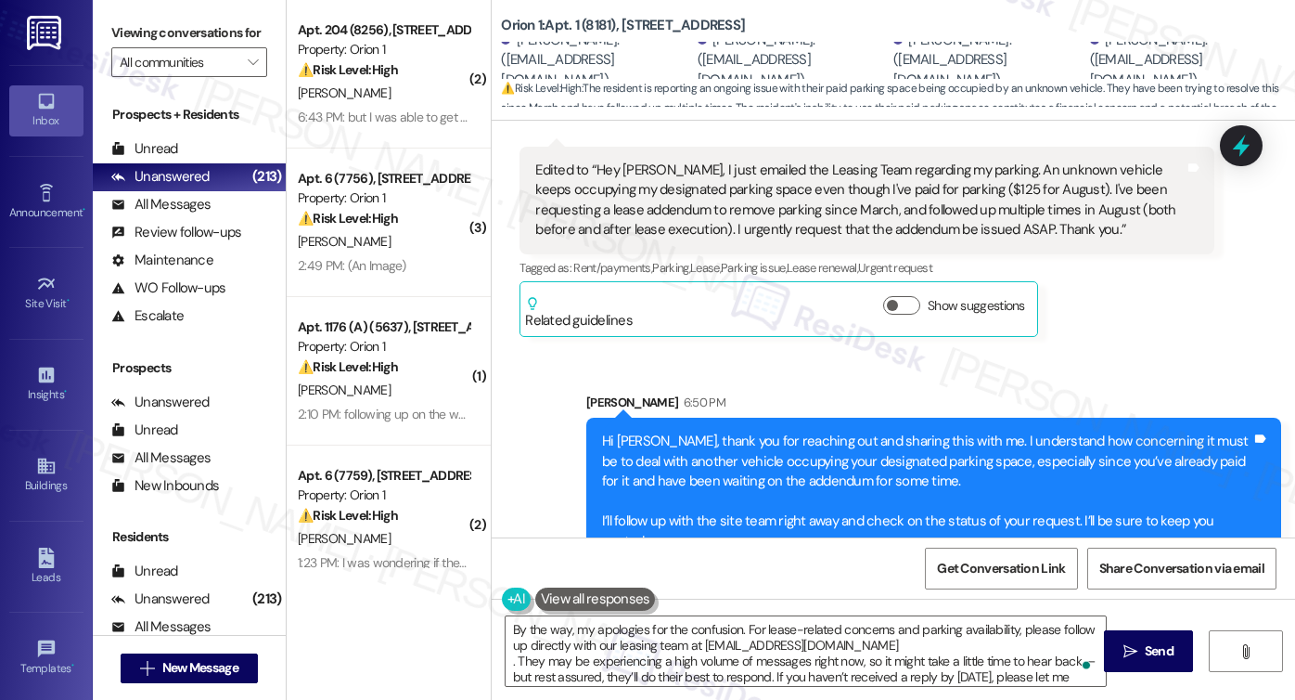
drag, startPoint x: 146, startPoint y: 44, endPoint x: 170, endPoint y: 37, distance: 25.0
click at [146, 44] on label "Viewing conversations for" at bounding box center [189, 33] width 156 height 29
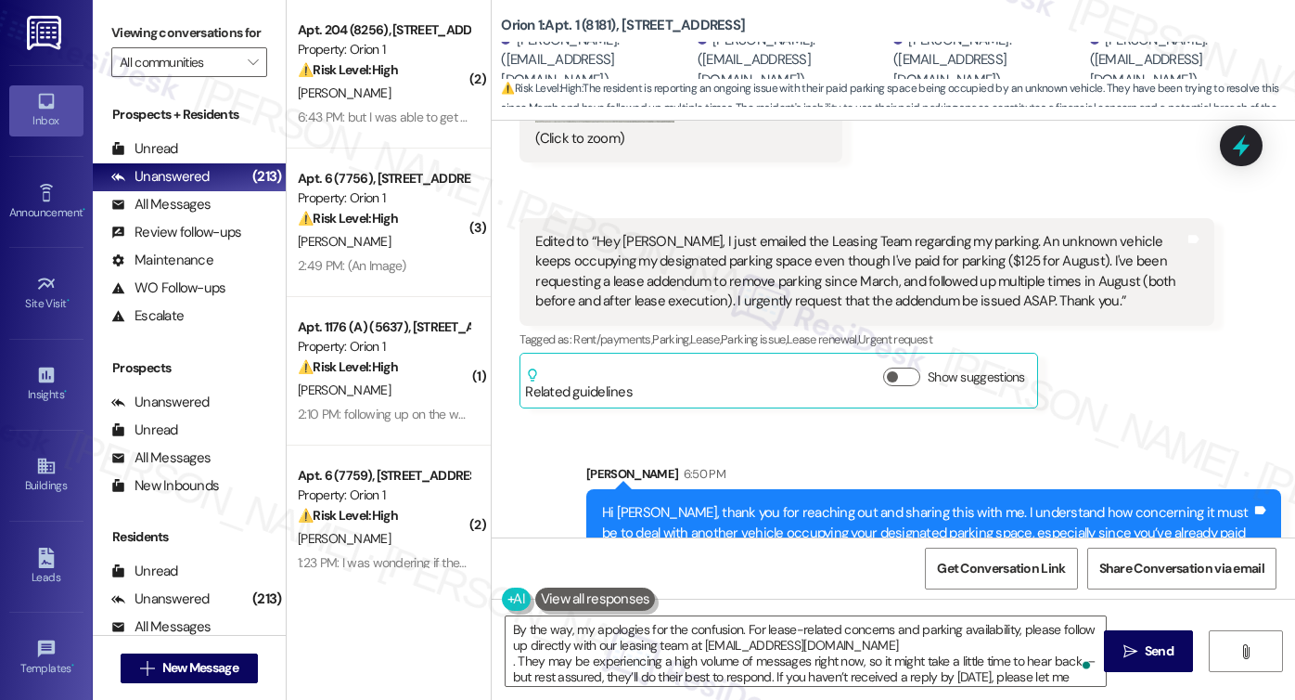
scroll to position [3866, 0]
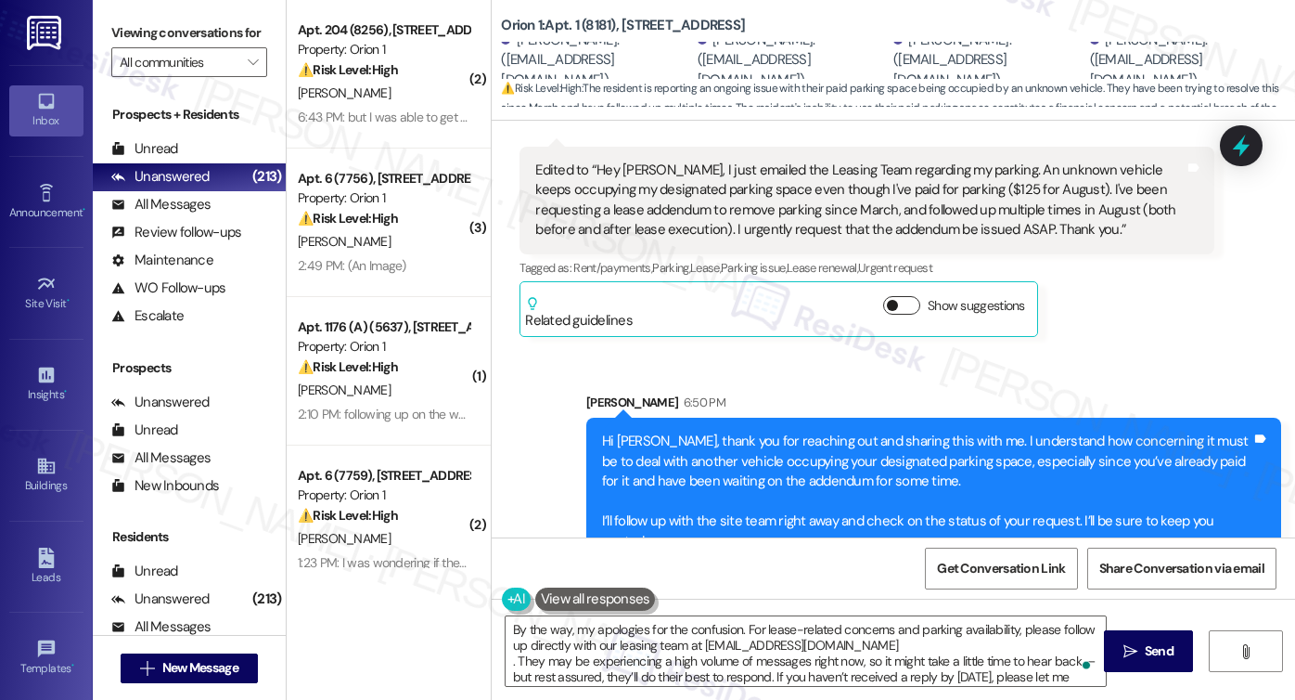
click at [891, 296] on button "Show suggestions" at bounding box center [901, 305] width 37 height 19
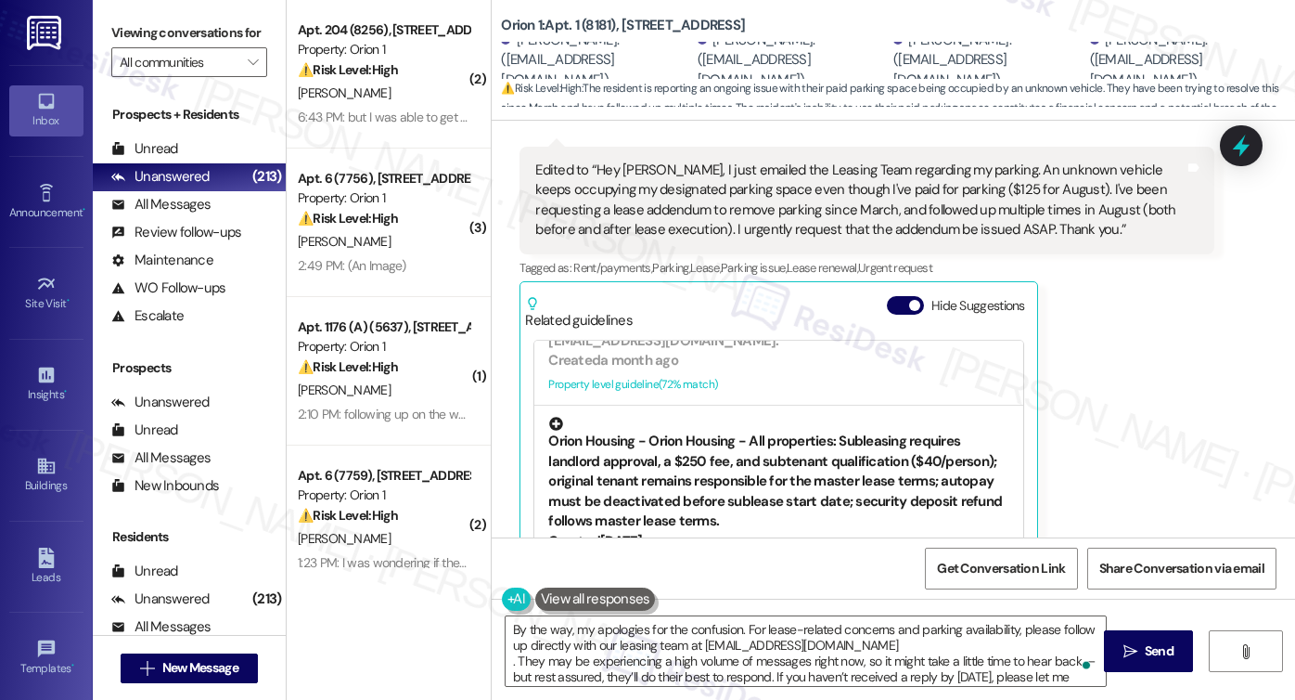
scroll to position [557, 0]
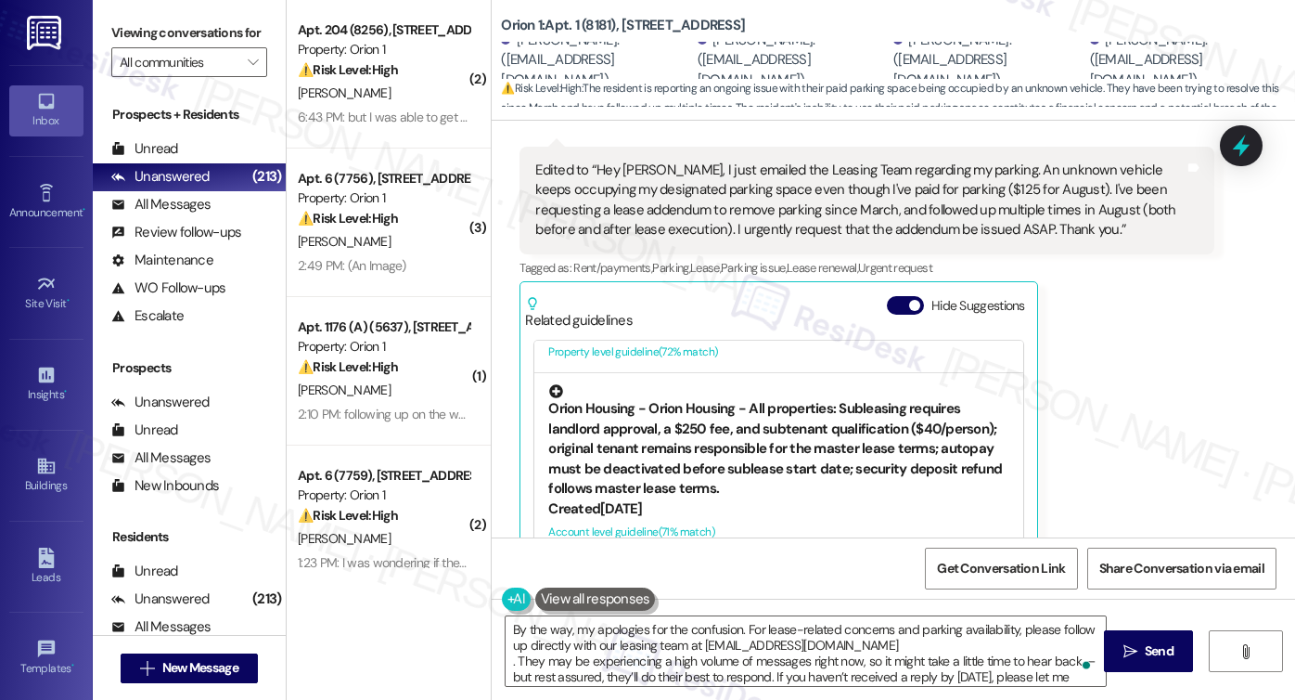
click at [661, 444] on div "Orion Housing - Orion Housing - All properties: Subleasing requires landlord ap…" at bounding box center [778, 441] width 460 height 114
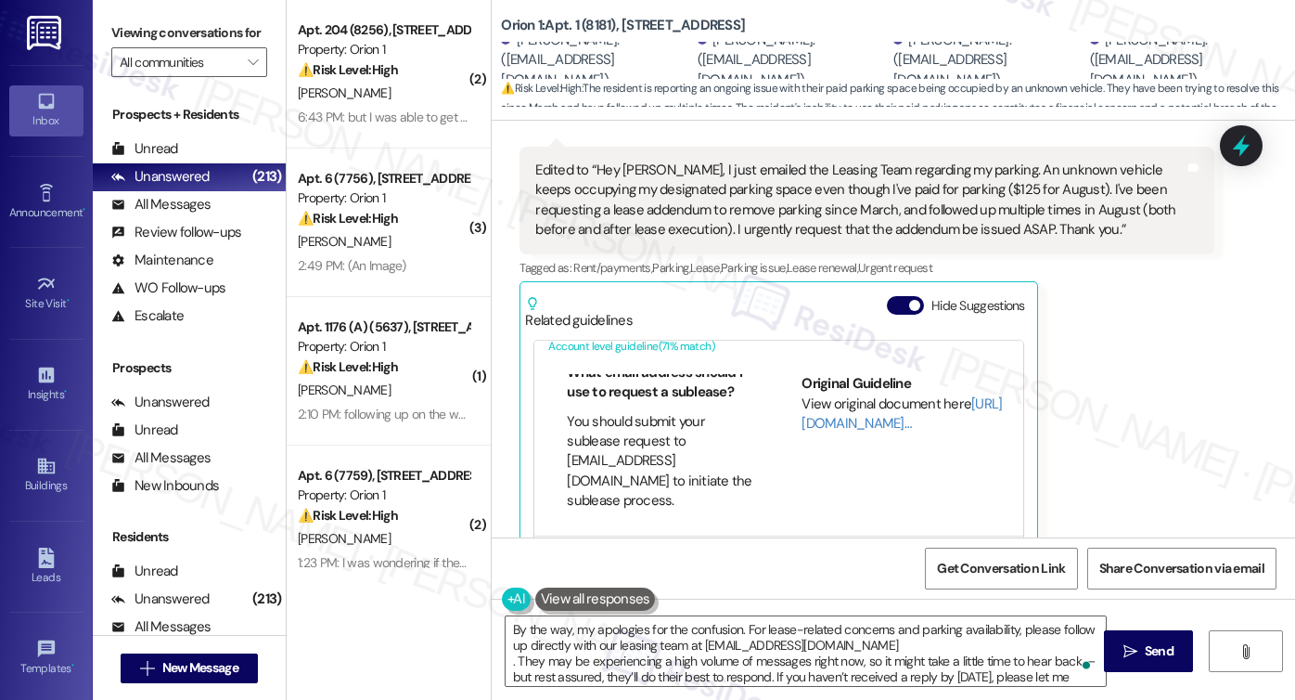
scroll to position [0, 0]
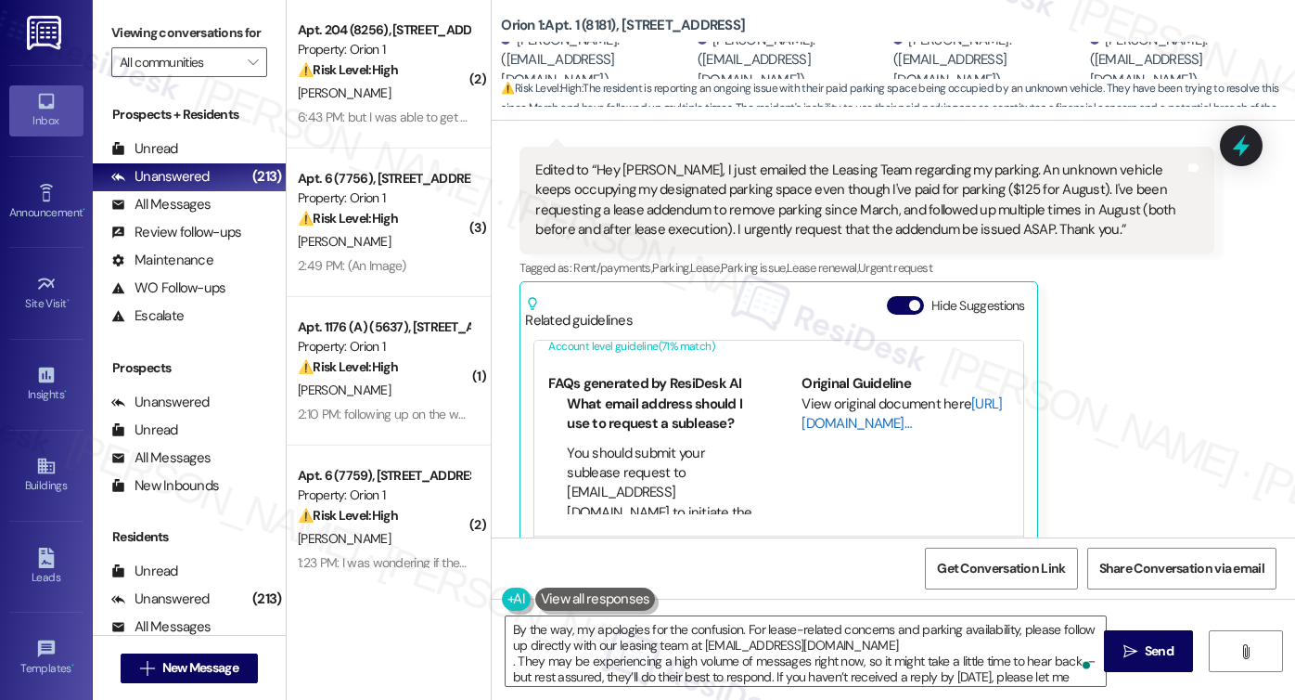
click at [828, 399] on link "[URL][DOMAIN_NAME]…" at bounding box center [902, 413] width 200 height 38
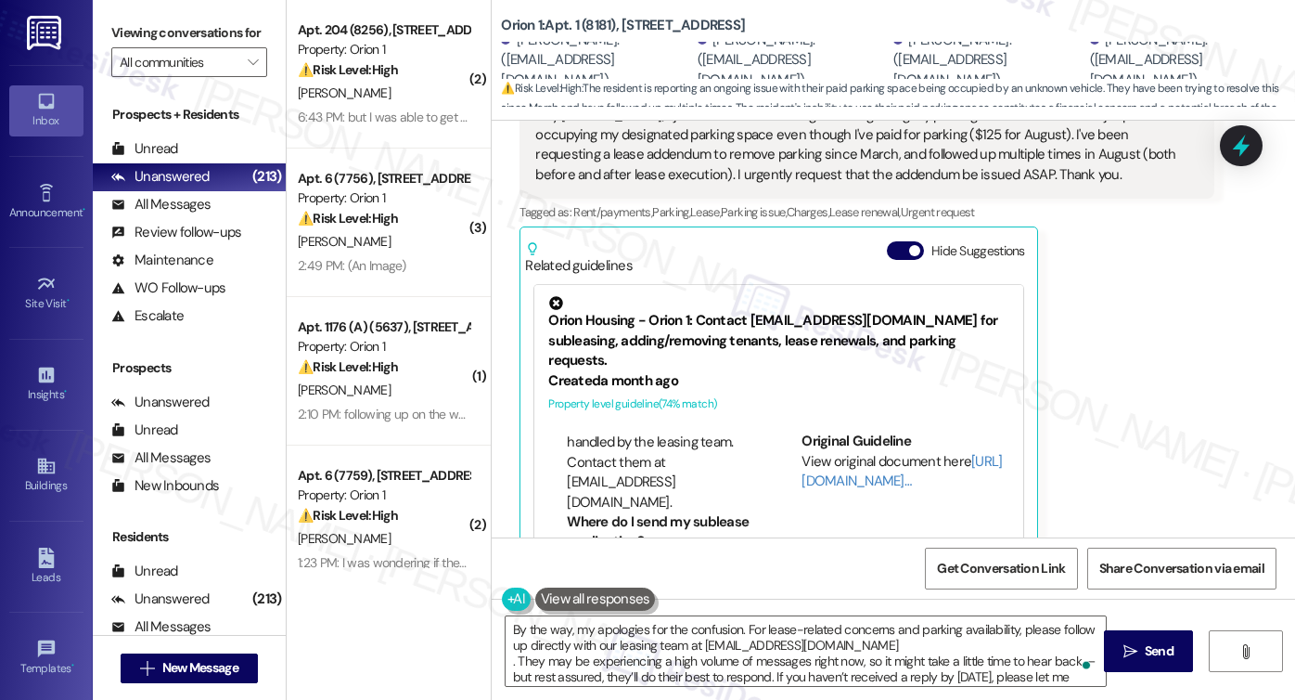
scroll to position [2753, 0]
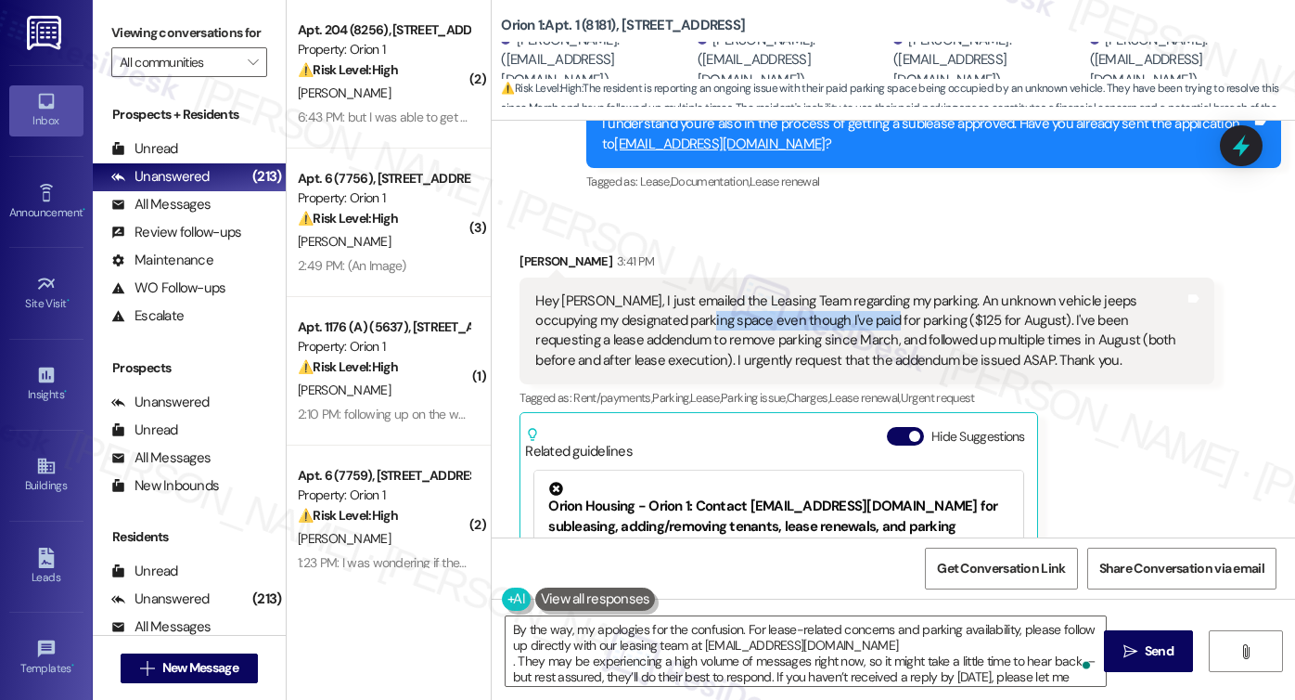
drag, startPoint x: 672, startPoint y: 300, endPoint x: 840, endPoint y: 307, distance: 168.1
click at [840, 307] on div "Hey Sarah, I just emailed the Leasing Team regarding my parking. An unknown veh…" at bounding box center [859, 331] width 649 height 80
click at [757, 329] on div "Hey Sarah, I just emailed the Leasing Team regarding my parking. An unknown veh…" at bounding box center [859, 331] width 649 height 80
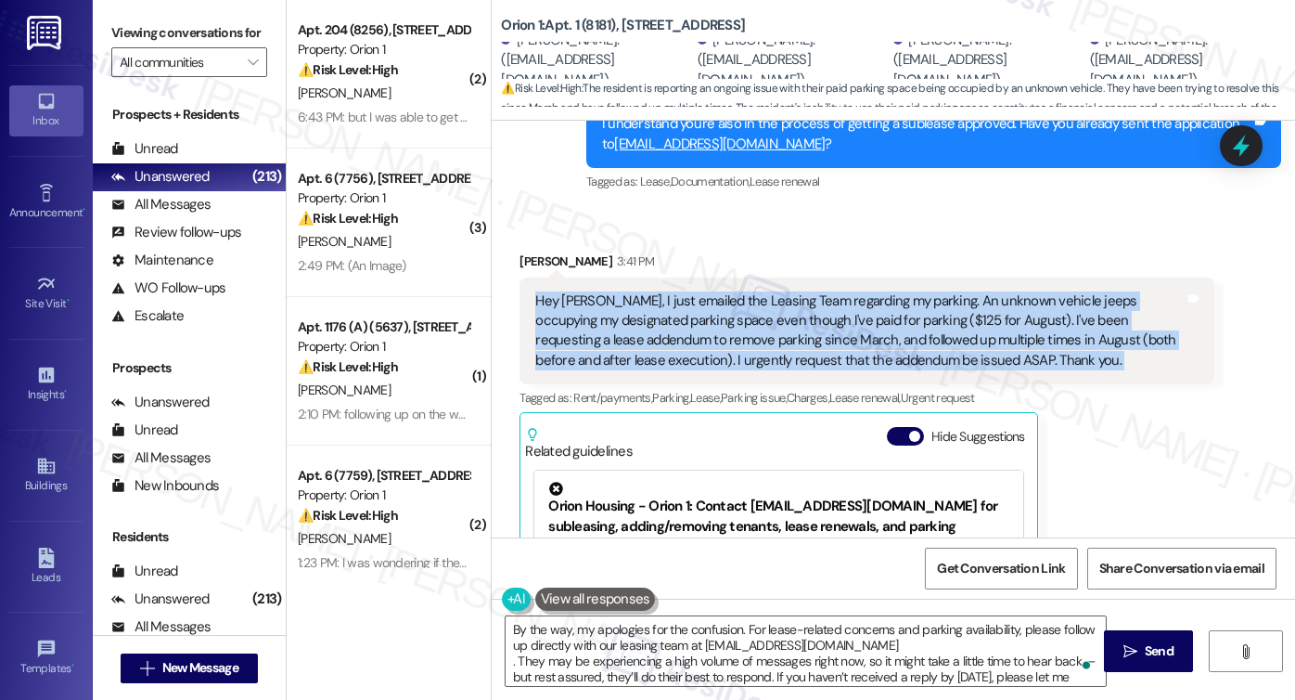
click at [757, 329] on div "Hey Sarah, I just emailed the Leasing Team regarding my parking. An unknown veh…" at bounding box center [859, 331] width 649 height 80
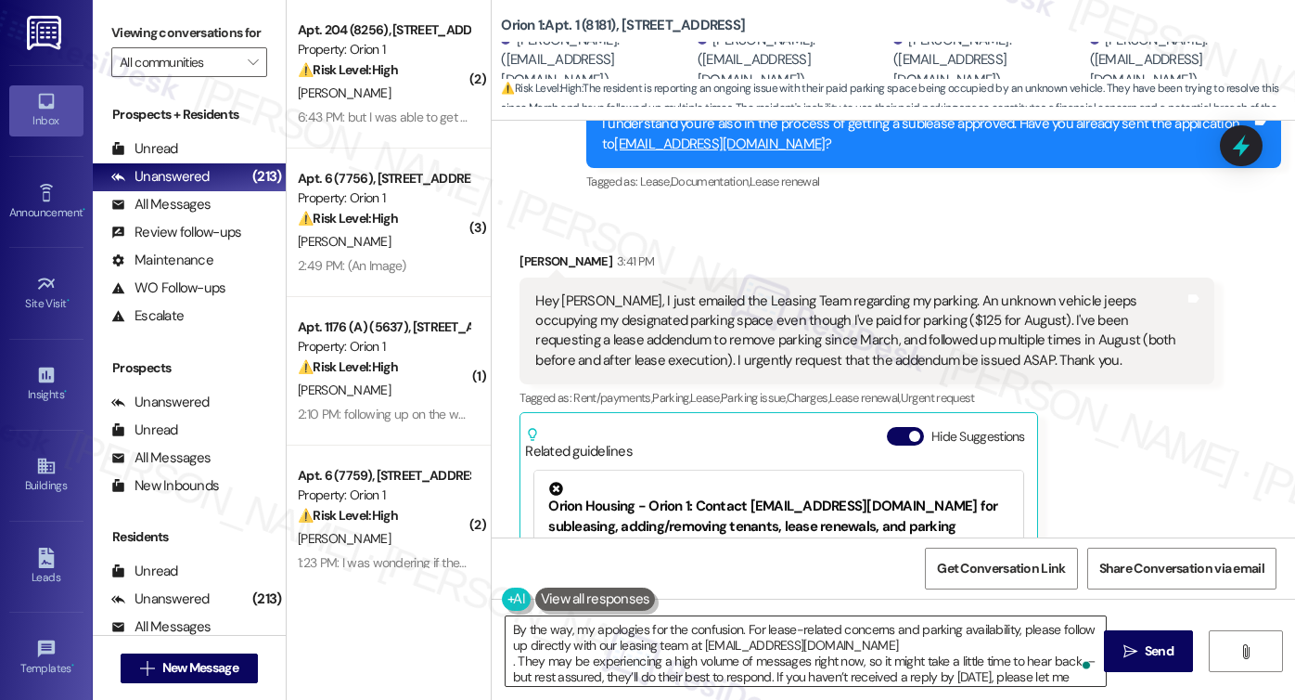
click at [962, 632] on textarea "By the way, my apologies for the confusion. For lease-related concerns and park…" at bounding box center [806, 651] width 600 height 70
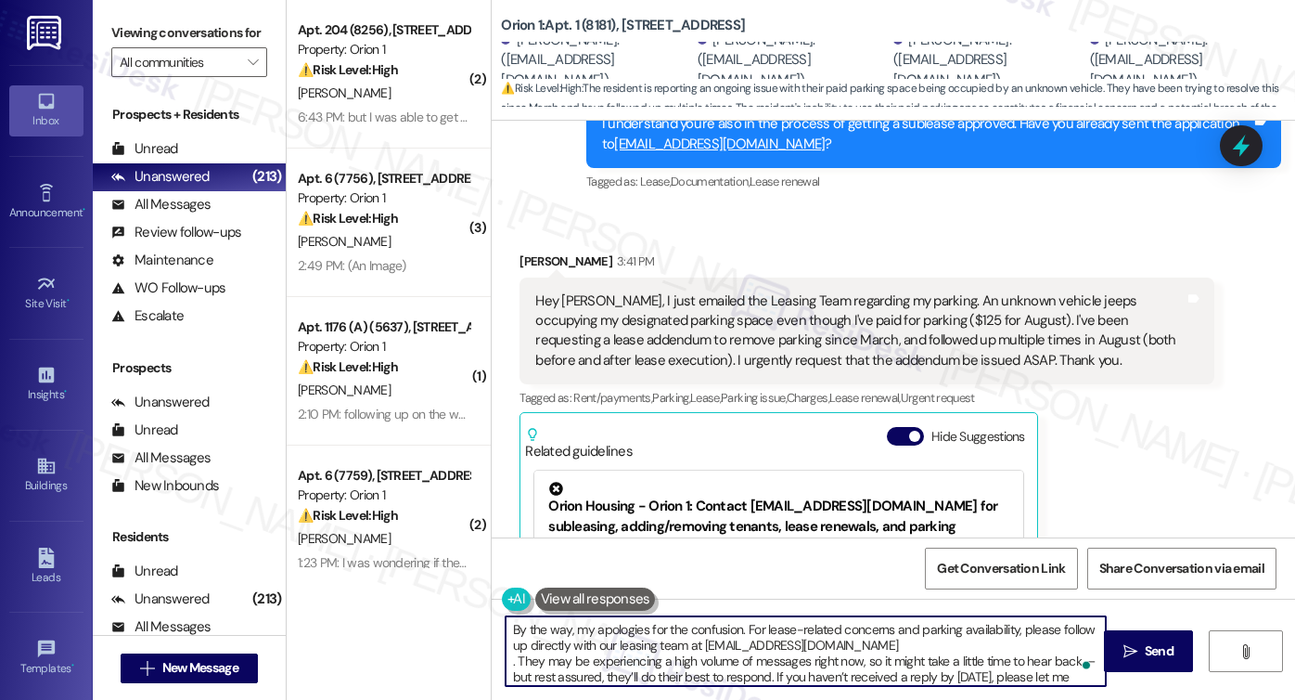
click at [962, 632] on textarea "By the way, my apologies for the confusion. For lease-related concerns and park…" at bounding box center [806, 651] width 600 height 70
drag, startPoint x: 500, startPoint y: 662, endPoint x: 537, endPoint y: 651, distance: 38.5
click at [506, 662] on textarea "By the way, my apologies for the confusion. For lease-related concerns and park…" at bounding box center [806, 651] width 600 height 70
drag, startPoint x: 846, startPoint y: 658, endPoint x: 829, endPoint y: 659, distance: 16.7
click at [829, 659] on textarea "By the way, my apologies for the confusion. For lease-related concerns and park…" at bounding box center [806, 651] width 600 height 70
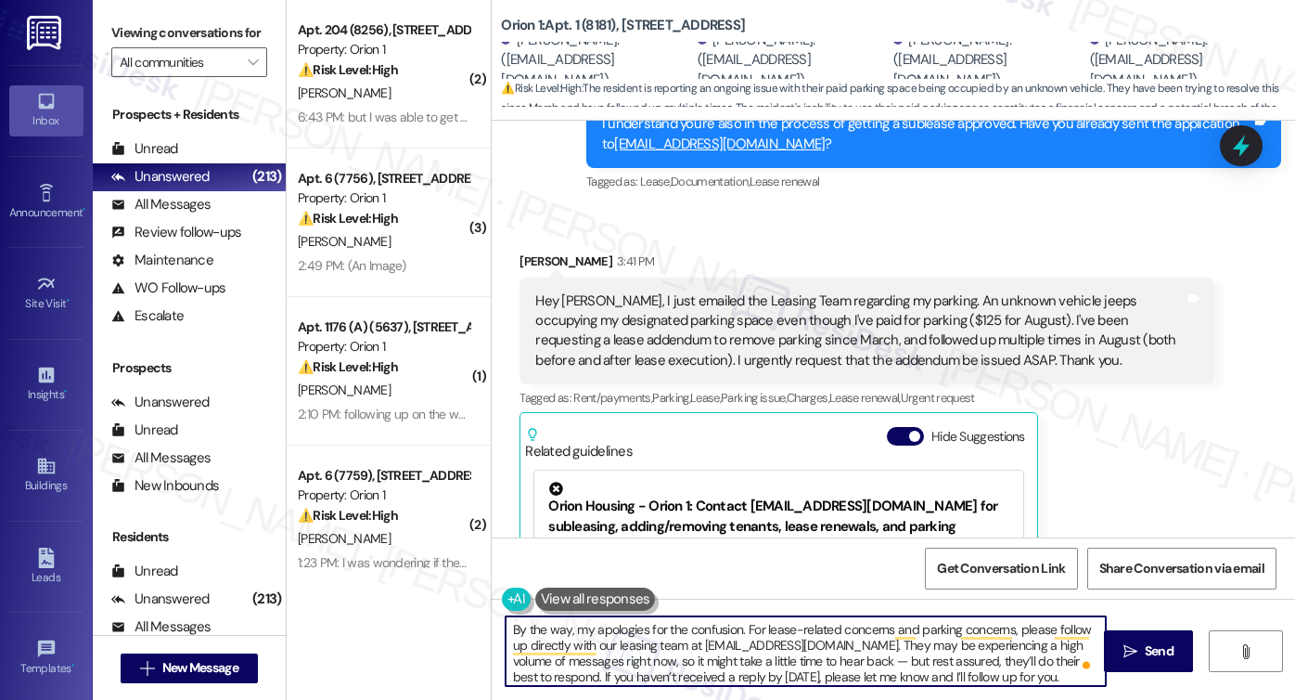
scroll to position [4, 0]
click at [730, 667] on textarea "By the way, my apologies for the confusion. For lease-related concerns and park…" at bounding box center [806, 651] width 600 height 70
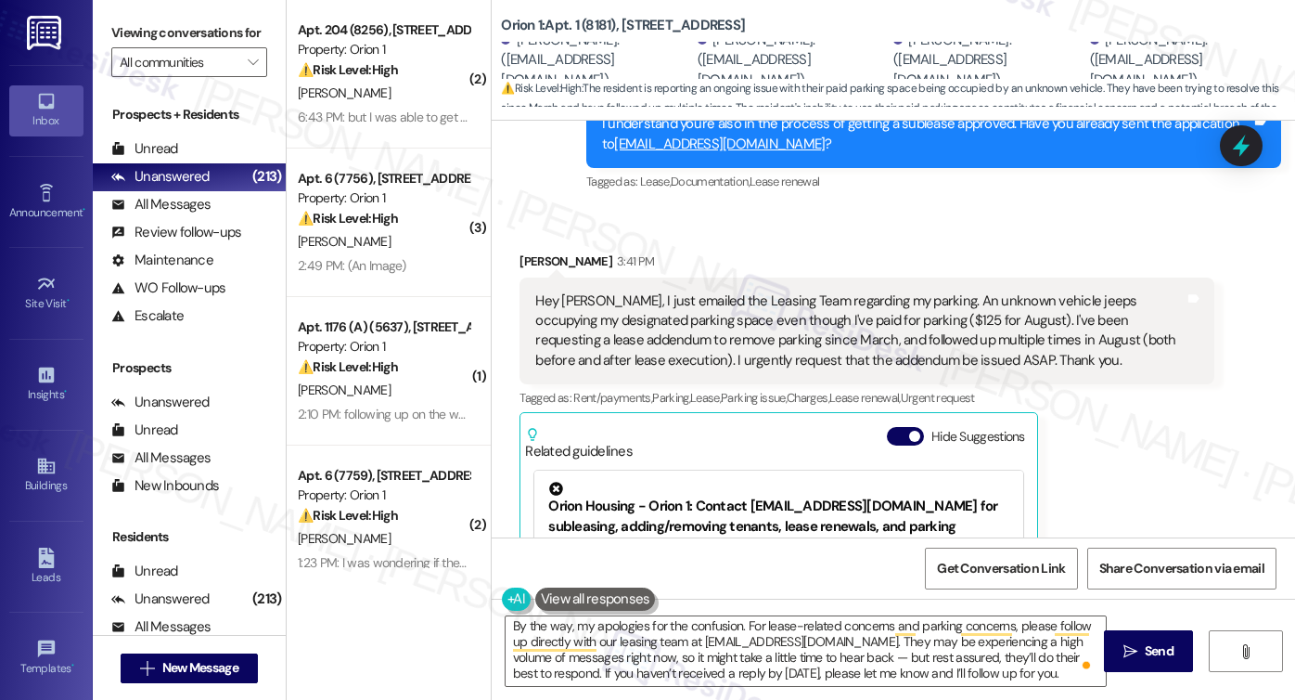
click at [138, 33] on label "Viewing conversations for" at bounding box center [189, 33] width 156 height 29
click at [141, 35] on label "Viewing conversations for" at bounding box center [189, 33] width 156 height 29
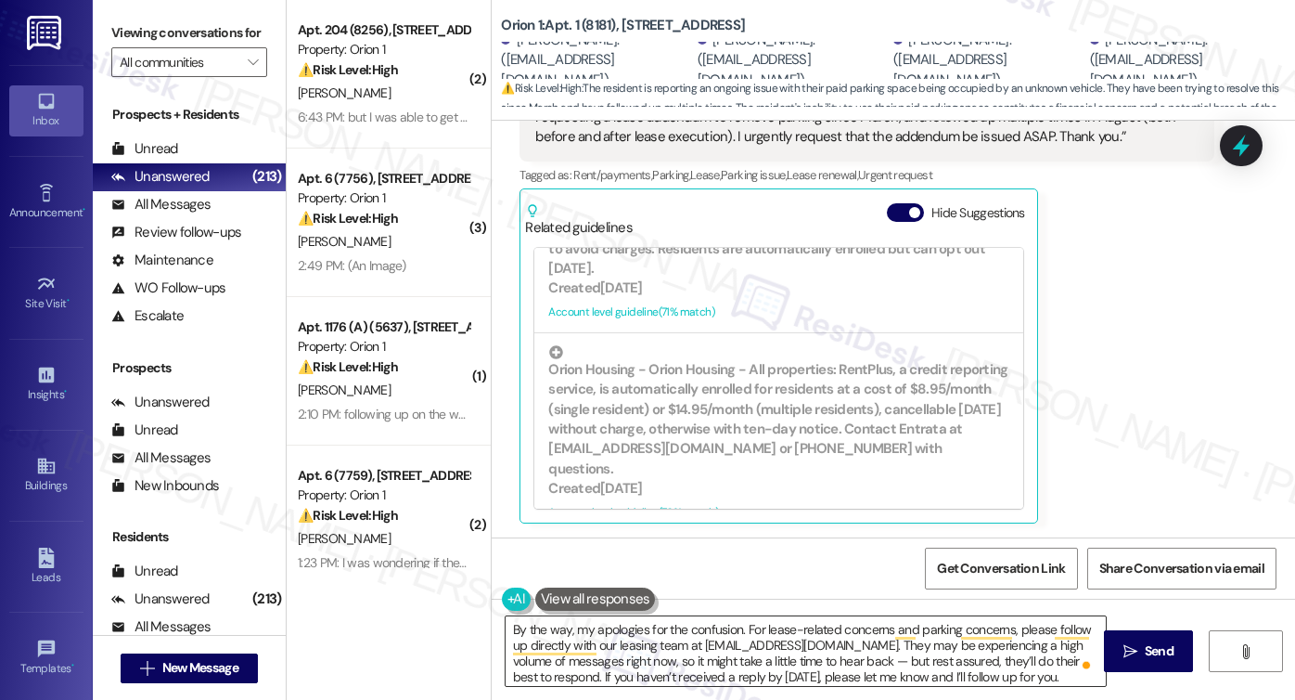
scroll to position [0, 0]
click at [1015, 635] on textarea "By the way, my apologies for the confusion. For lease-related concerns and park…" at bounding box center [806, 651] width 600 height 70
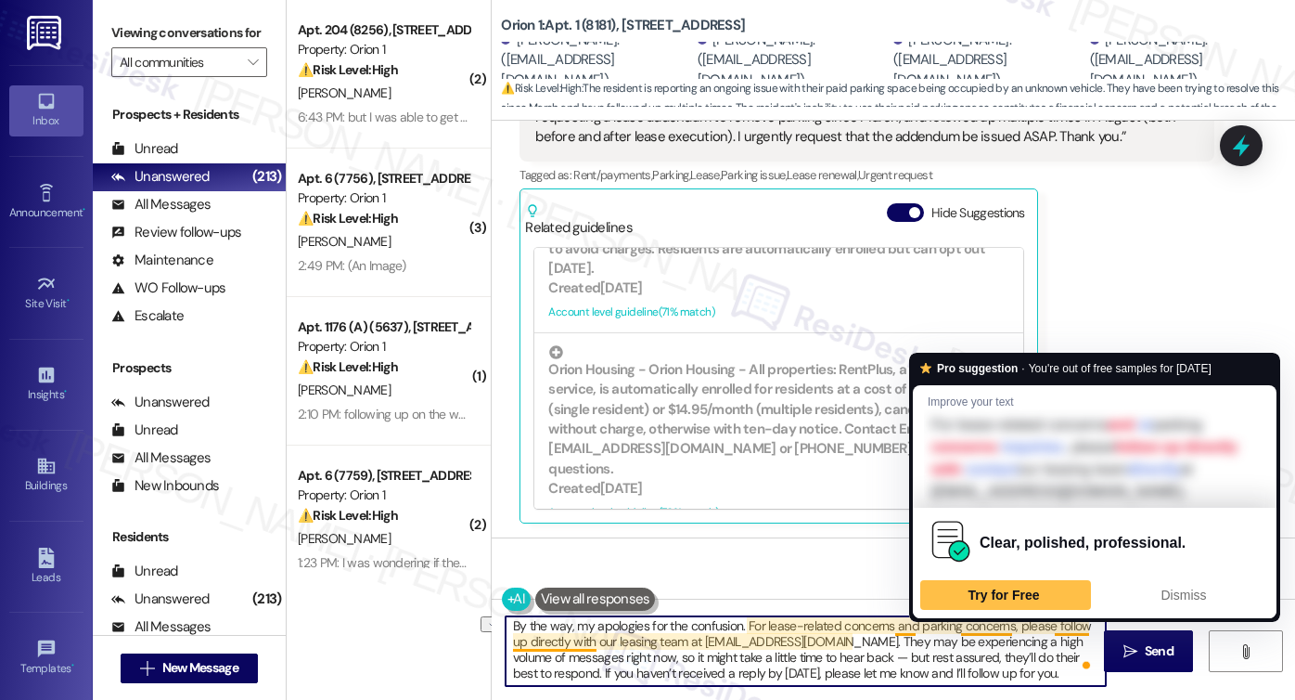
scroll to position [4, 0]
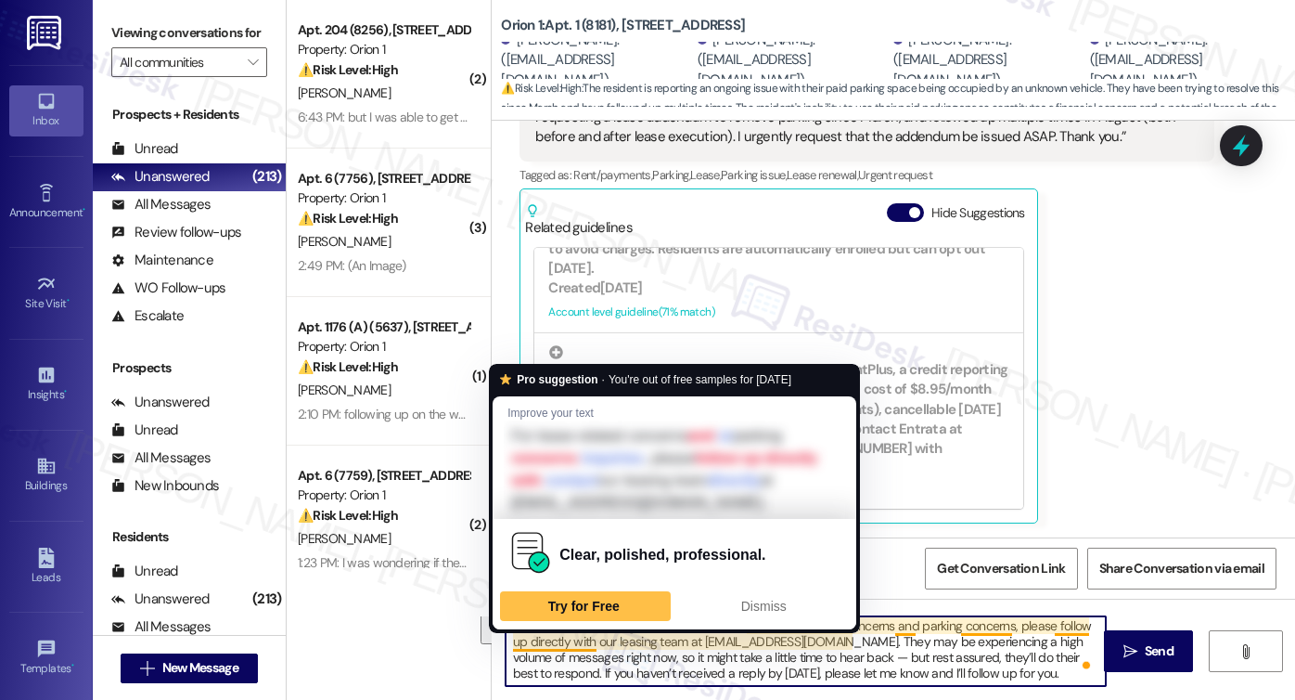
drag, startPoint x: 1008, startPoint y: 624, endPoint x: 586, endPoint y: 641, distance: 421.5
click at [586, 641] on textarea "By the way, my apologies for the confusion. For lease-related concerns and park…" at bounding box center [806, 651] width 600 height 70
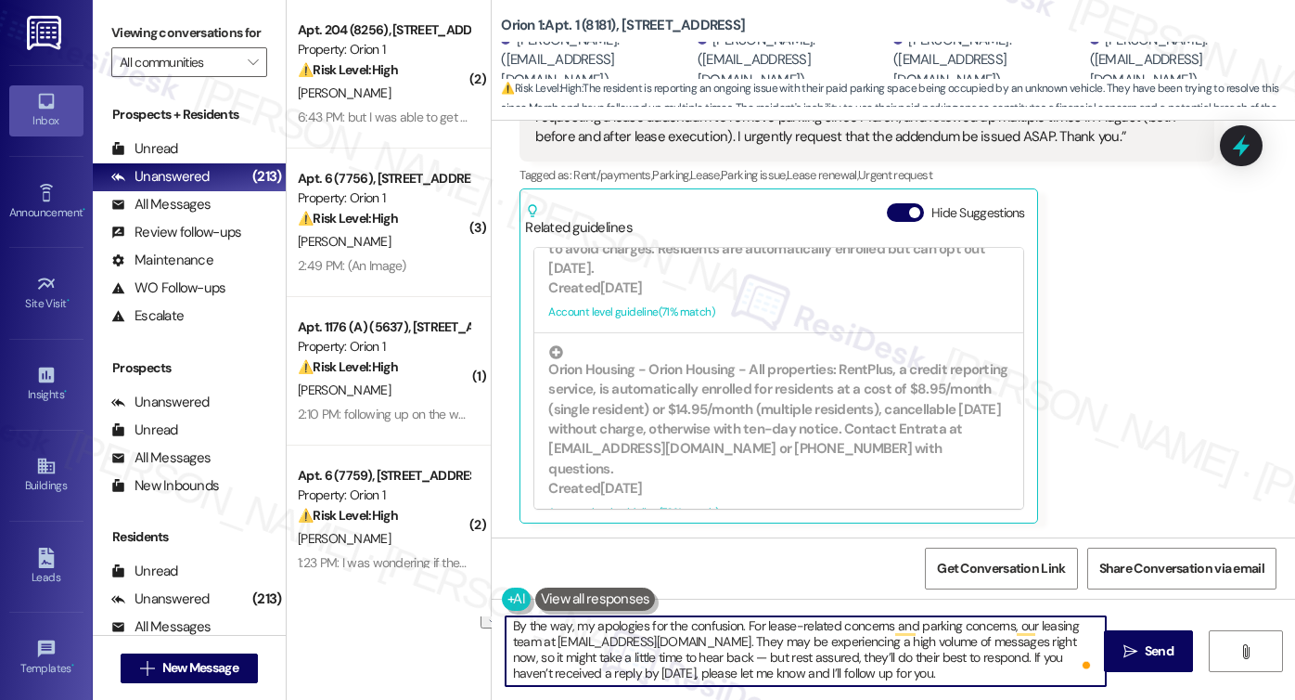
drag, startPoint x: 535, startPoint y: 636, endPoint x: 697, endPoint y: 632, distance: 161.5
click at [697, 632] on textarea "By the way, my apologies for the confusion. For lease-related concerns and park…" at bounding box center [806, 651] width 600 height 70
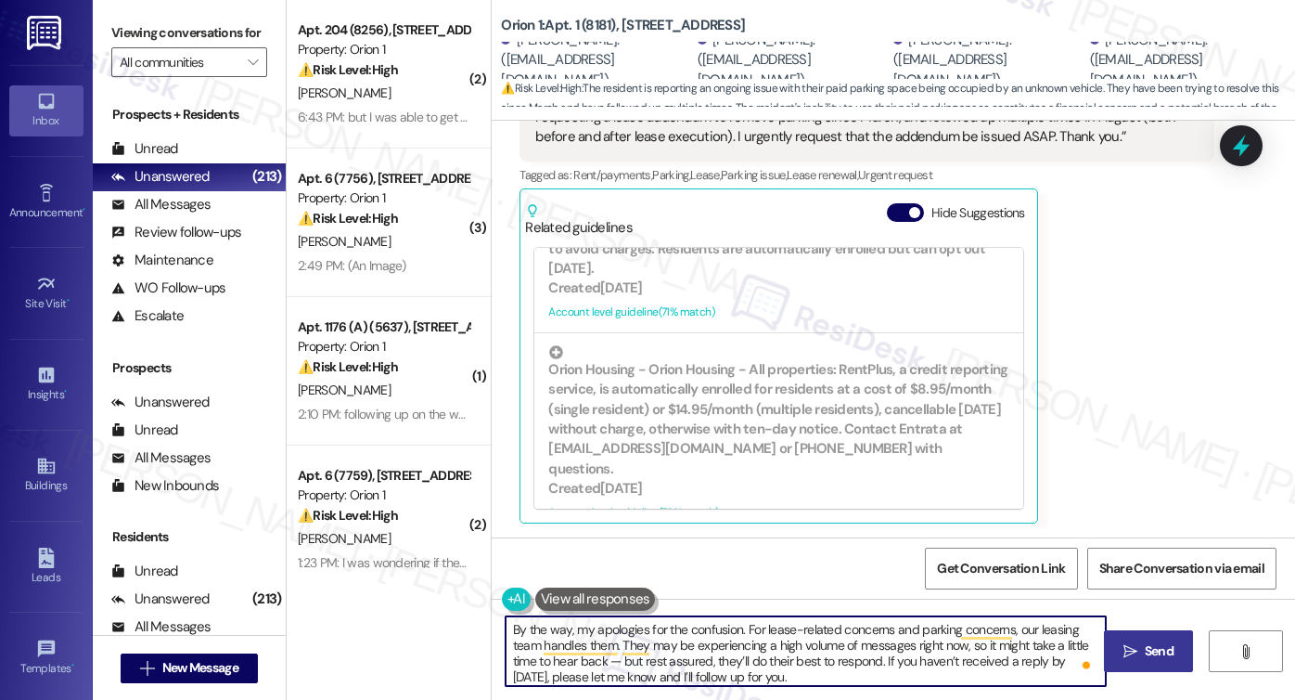
type textarea "By the way, my apologies for the confusion. For lease-related concerns and park…"
click at [1149, 634] on button " Send" at bounding box center [1149, 651] width 90 height 42
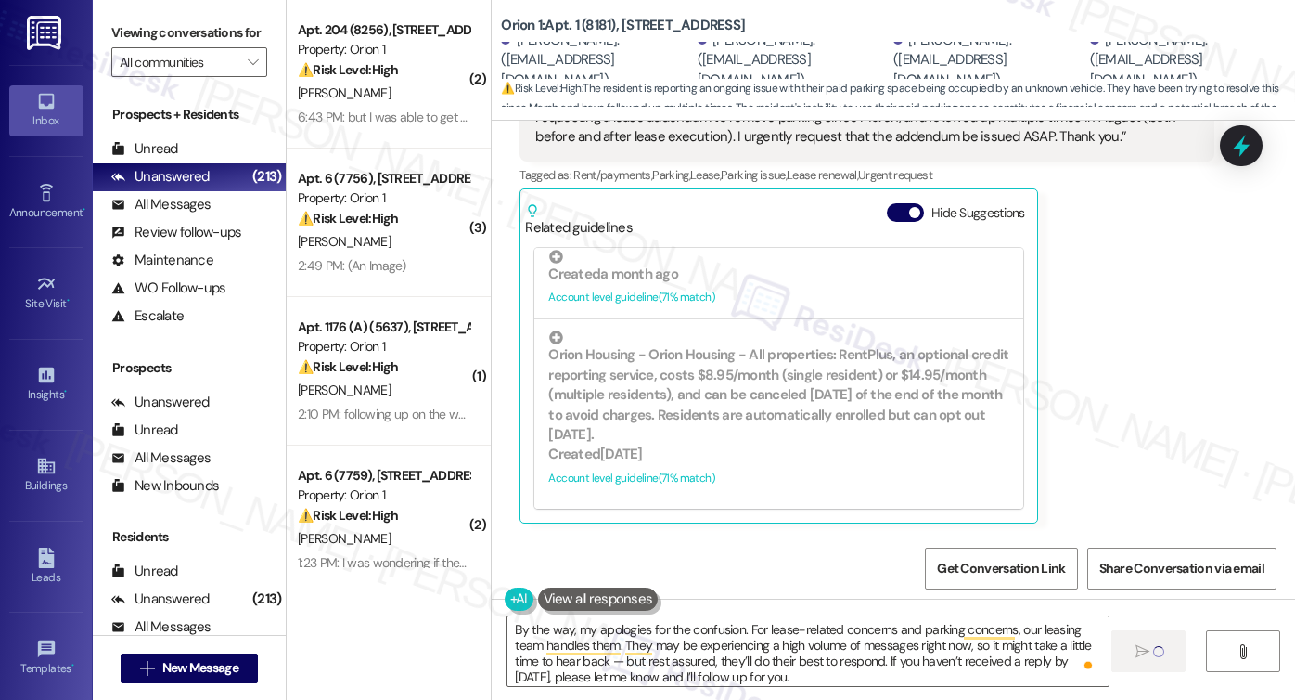
scroll to position [574, 0]
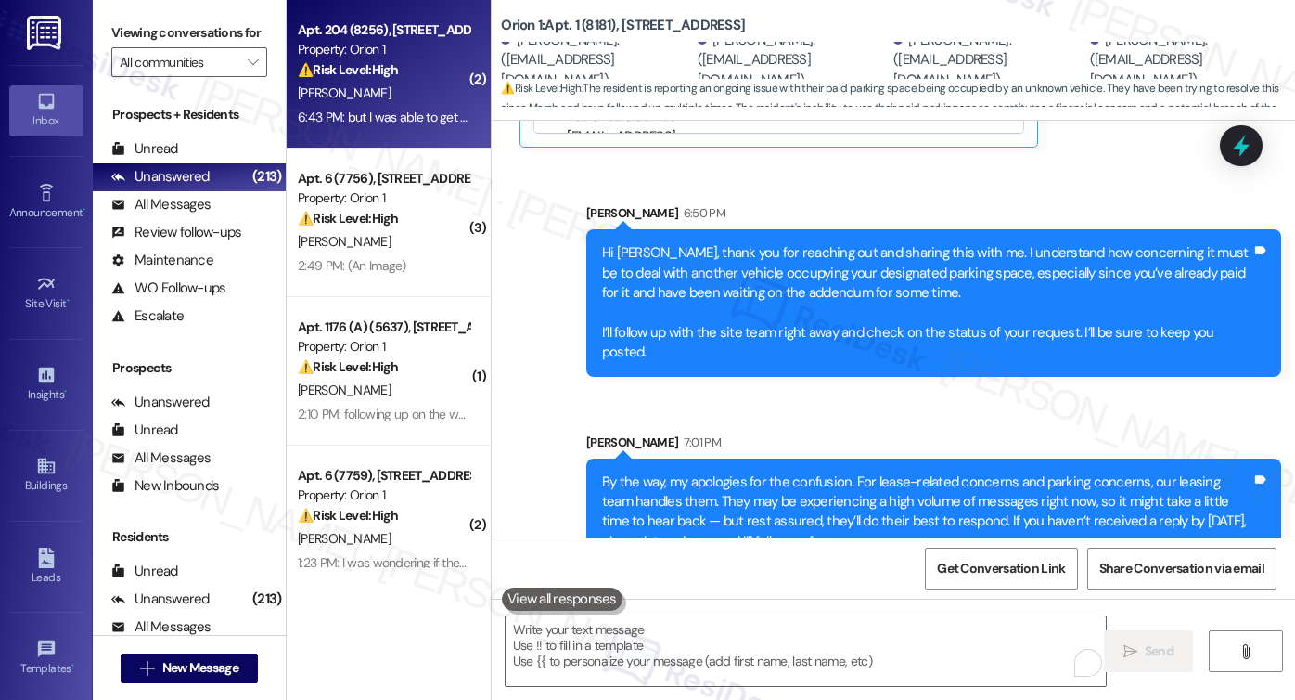
click at [360, 85] on div "J. Li" at bounding box center [383, 93] width 175 height 23
type textarea "Fetching suggested responses. Please feel free to read through the conversation…"
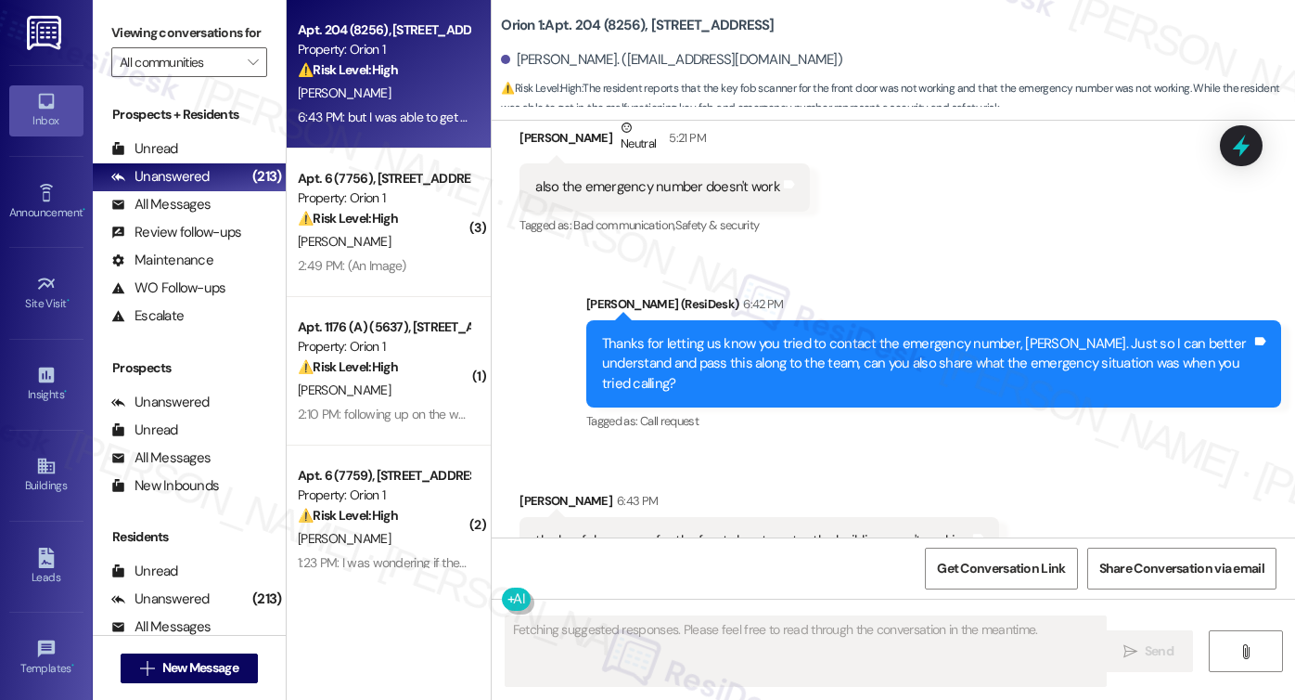
scroll to position [1528, 0]
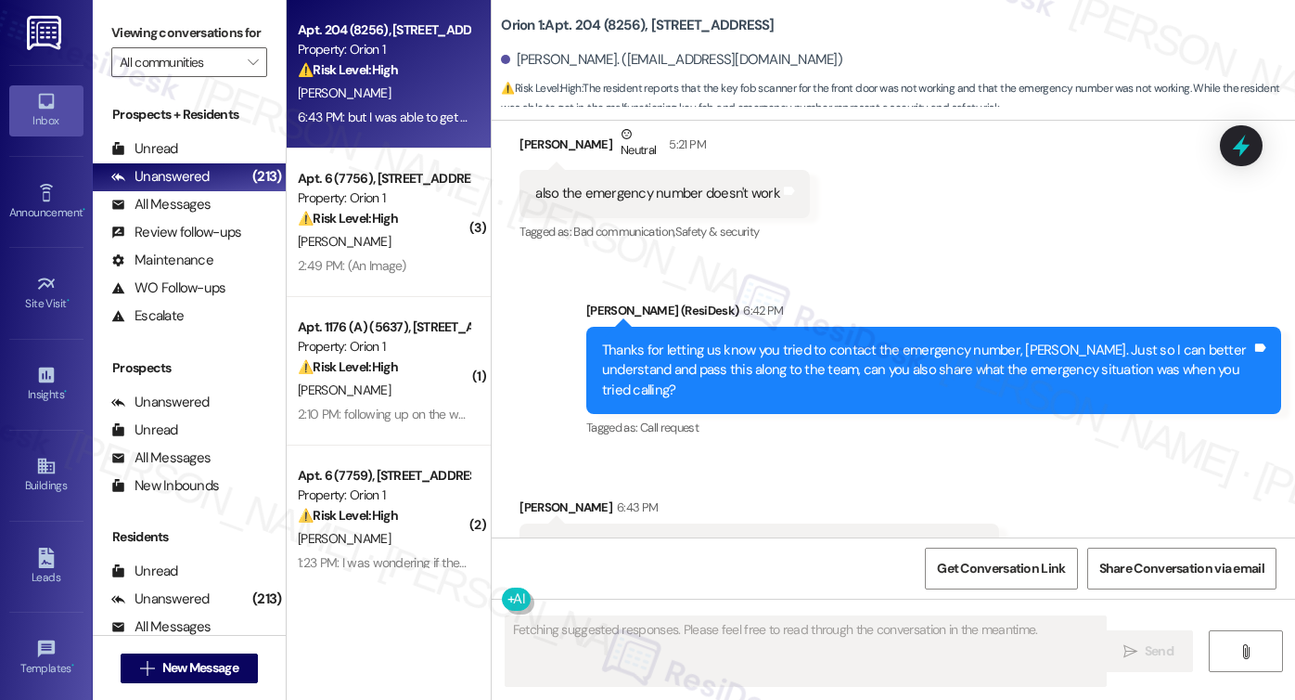
click at [689, 348] on div "Thanks for letting us know you tried to contact the emergency number, Joshua. J…" at bounding box center [926, 369] width 649 height 59
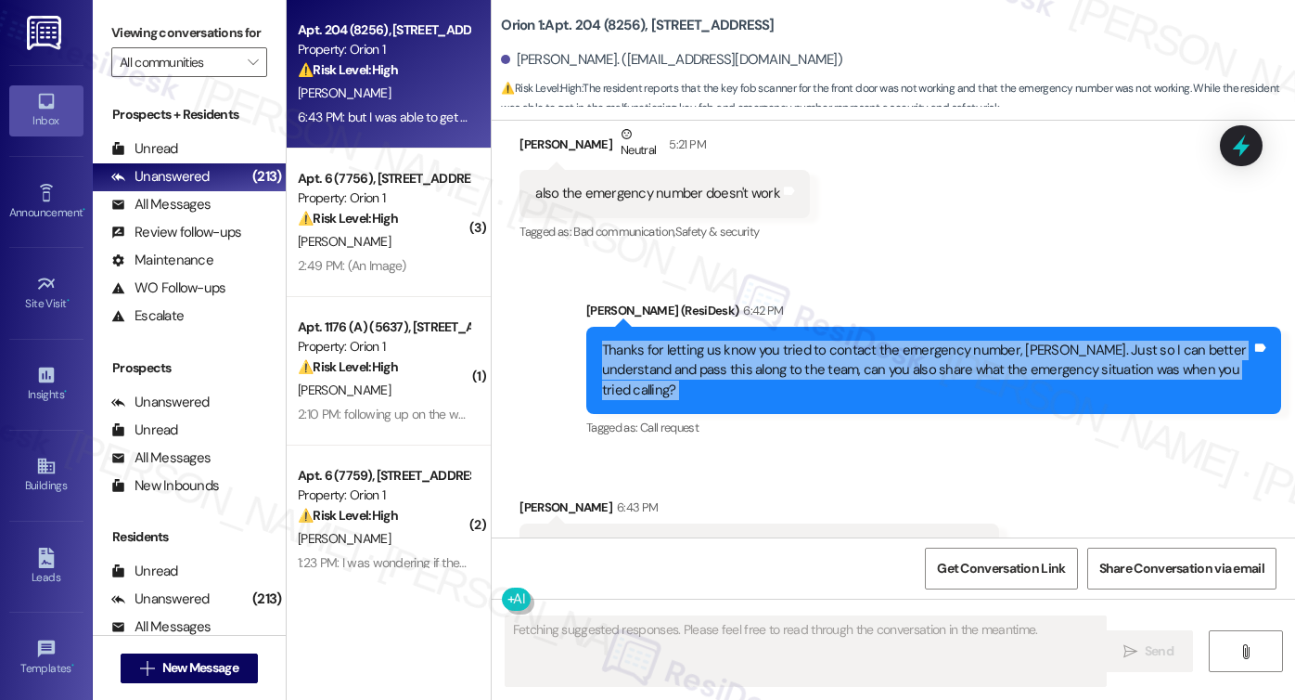
click at [690, 348] on div "Thanks for letting us know you tried to contact the emergency number, Joshua. J…" at bounding box center [926, 369] width 649 height 59
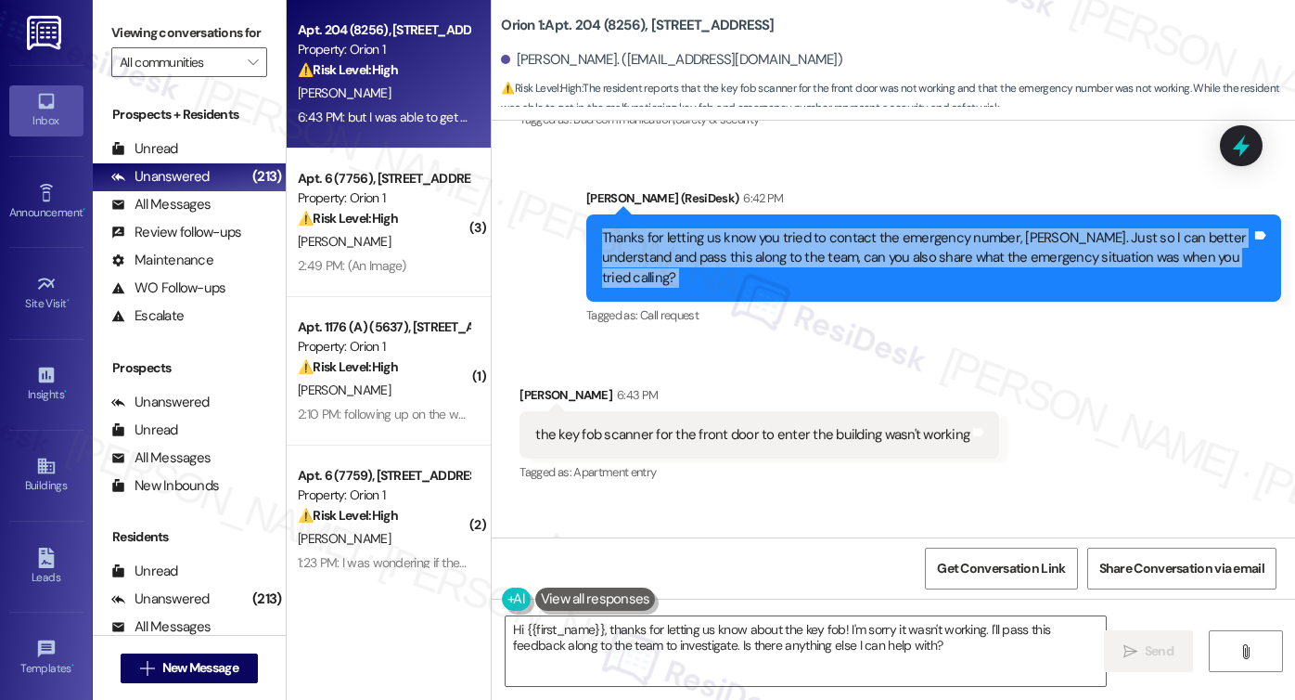
scroll to position [1714, 0]
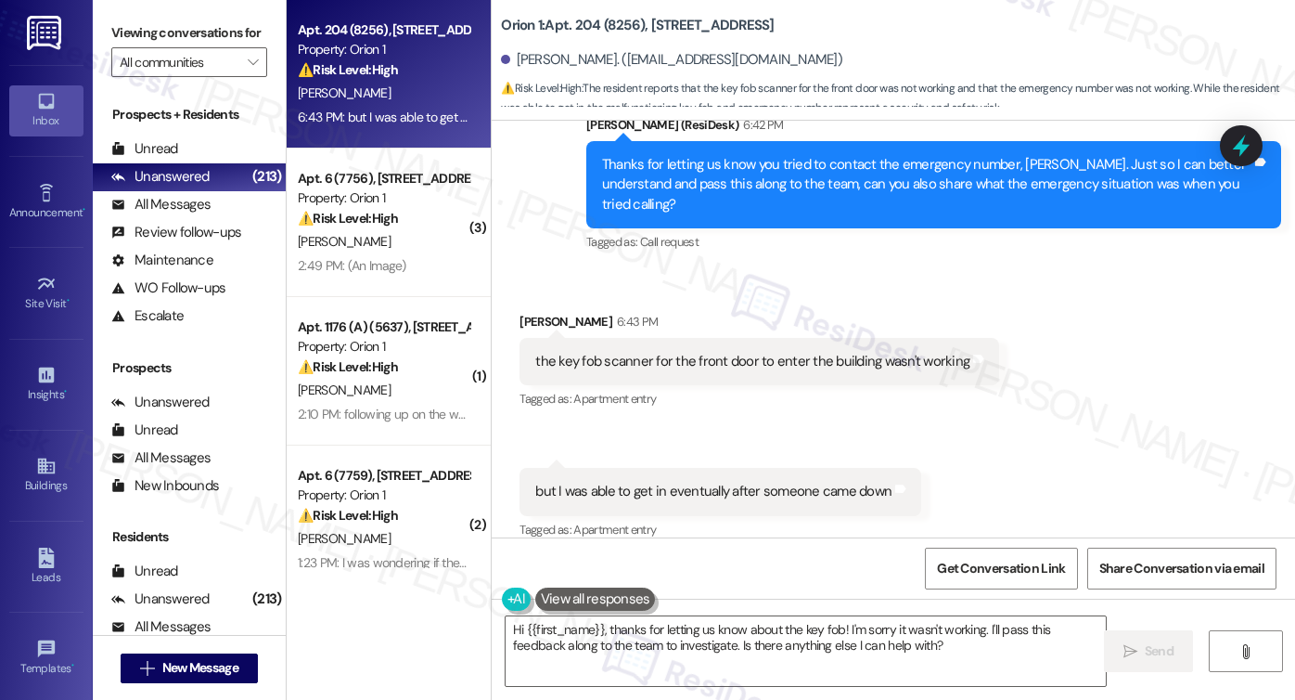
click at [638, 352] on div "the key fob scanner for the front door to enter the building wasn't working" at bounding box center [752, 361] width 434 height 19
click at [683, 482] on div "but I was able to get in eventually after someone came down" at bounding box center [713, 491] width 356 height 19
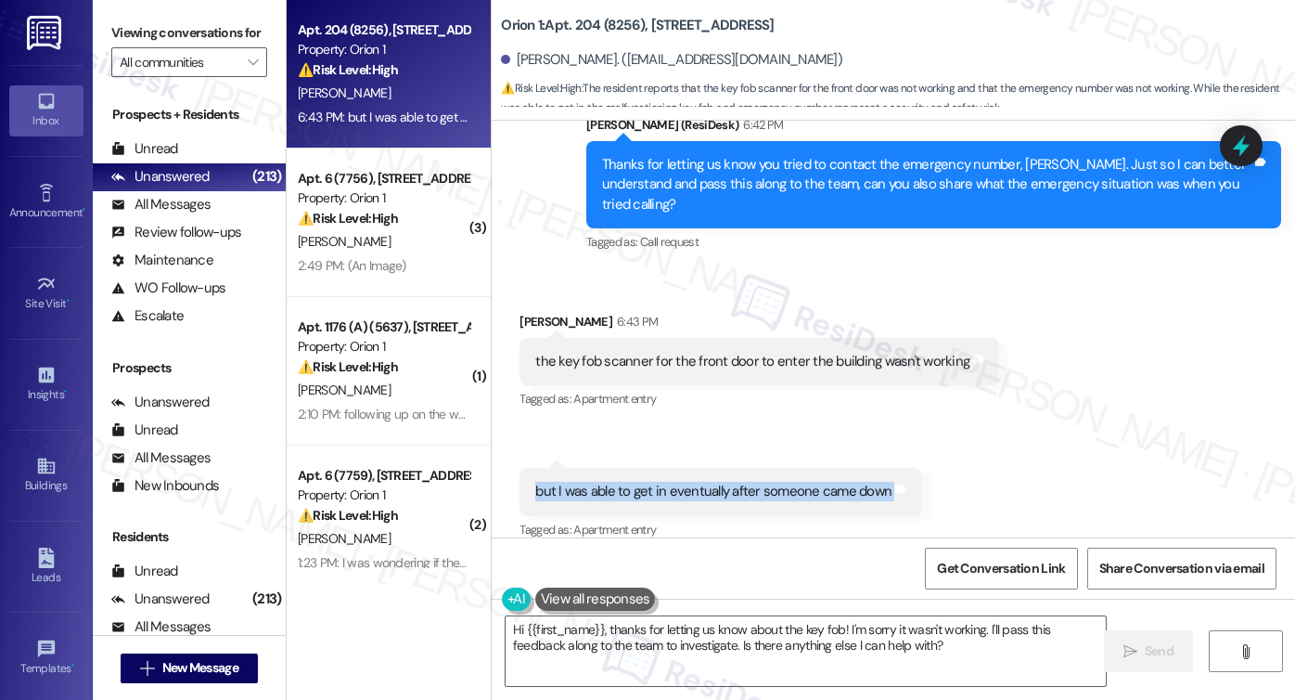
click at [683, 482] on div "but I was able to get in eventually after someone came down" at bounding box center [713, 491] width 356 height 19
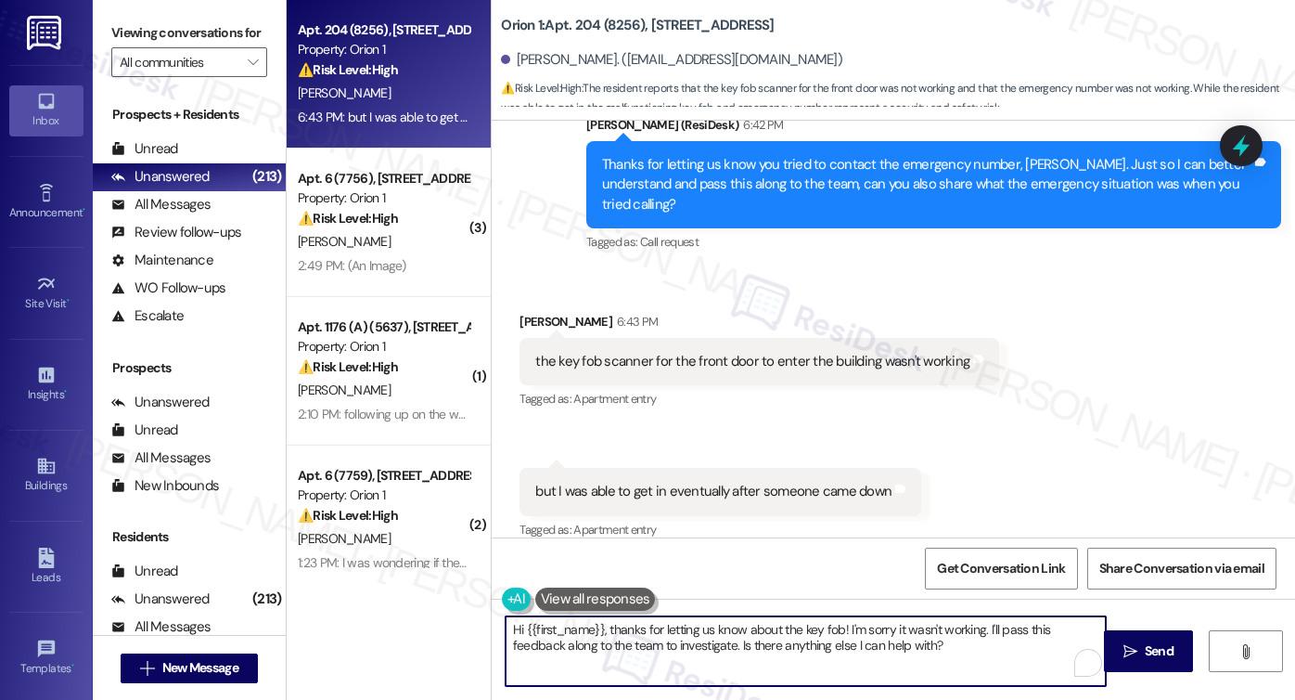
drag, startPoint x: 605, startPoint y: 629, endPoint x: 429, endPoint y: 627, distance: 176.3
click at [429, 627] on div "Apt. 204 (8256), 1317 W Jefferson Blvd Property: Orion 1 ⚠️ Risk Level: High Th…" at bounding box center [791, 350] width 1009 height 700
click at [828, 642] on textarea "Thanks for letting us know about the key fob! I'm sorry it wasn't working. I'll…" at bounding box center [806, 651] width 600 height 70
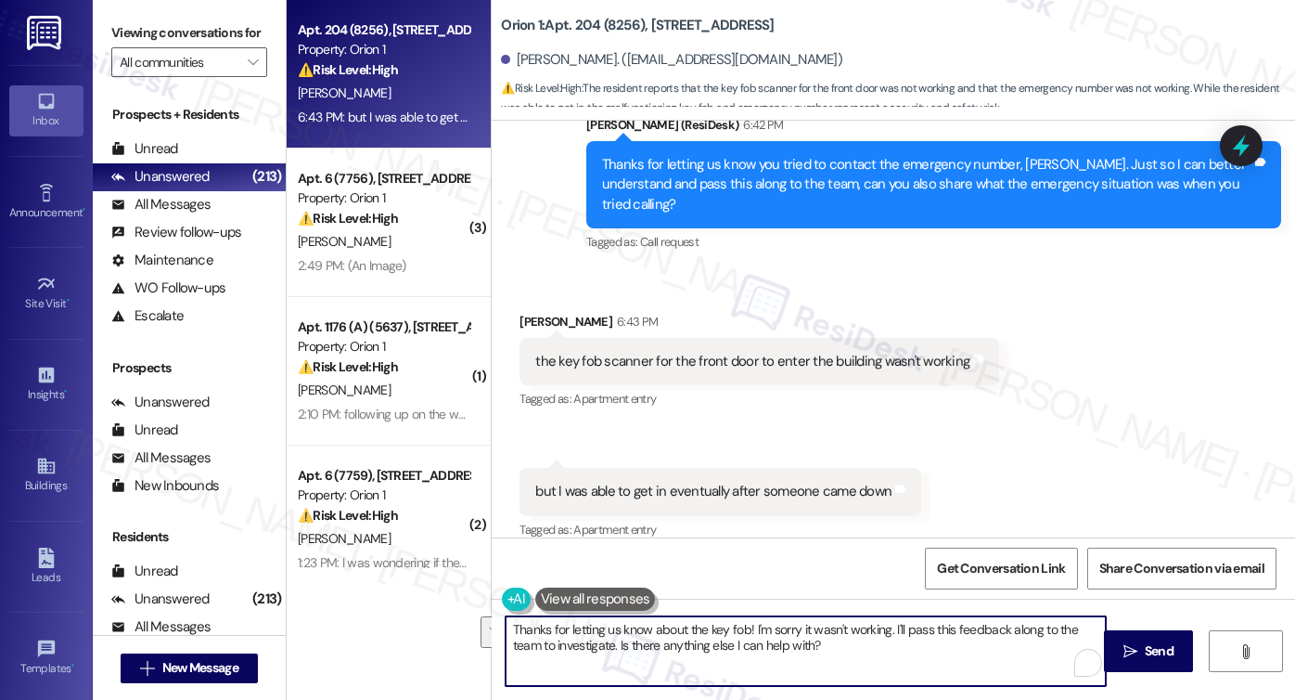
click at [828, 642] on textarea "Thanks for letting us know about the key fob! I'm sorry it wasn't working. I'll…" at bounding box center [806, 651] width 600 height 70
drag, startPoint x: 842, startPoint y: 645, endPoint x: 497, endPoint y: 622, distance: 345.9
click at [506, 622] on textarea "Thanks for letting us know about the key fob! I'm sorry it wasn't working. I'll…" at bounding box center [806, 651] width 600 height 70
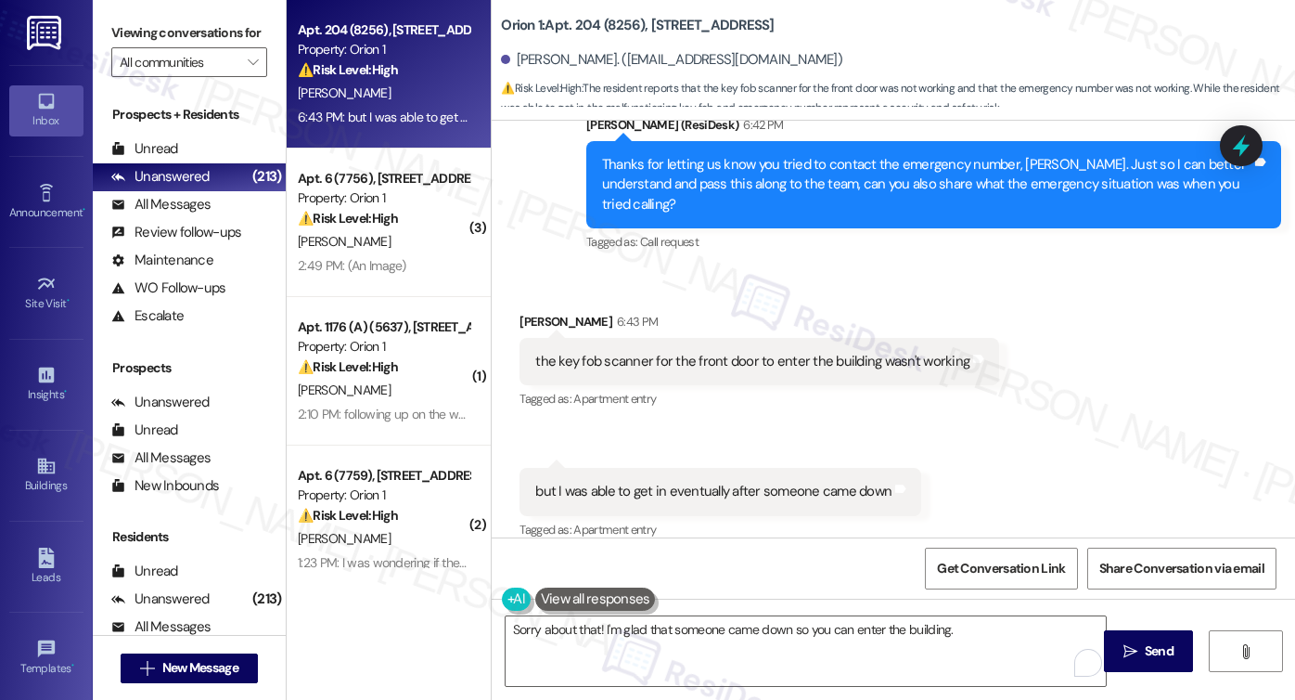
click at [516, 32] on b "Orion 1: Apt. 204 (8256), 1317 W Jefferson Blvd" at bounding box center [637, 25] width 273 height 19
click at [515, 32] on b "Orion 1: Apt. 204 (8256), 1317 W Jefferson Blvd" at bounding box center [637, 25] width 273 height 19
drag, startPoint x: 121, startPoint y: 6, endPoint x: 136, endPoint y: 12, distance: 16.7
click at [121, 6] on div "Viewing conversations for All communities " at bounding box center [189, 48] width 193 height 96
click at [605, 353] on div "the key fob scanner for the front door to enter the building wasn't working Tag…" at bounding box center [760, 361] width 480 height 47
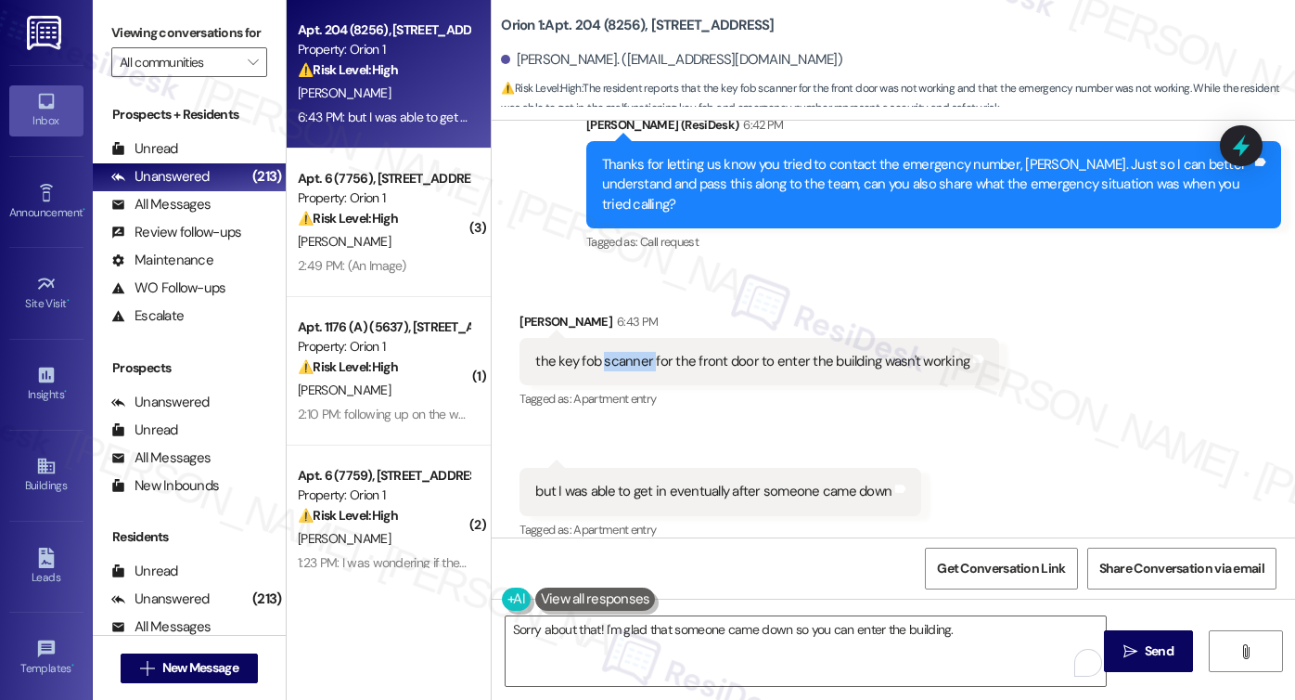
click at [605, 353] on div "the key fob scanner for the front door to enter the building wasn't working Tag…" at bounding box center [760, 361] width 480 height 47
click at [605, 352] on div "the key fob scanner for the front door to enter the building wasn't working Tag…" at bounding box center [760, 361] width 480 height 47
copy div "the key fob scanner for the front door to enter the building wasn't working Tag…"
click at [163, 29] on label "Viewing conversations for" at bounding box center [189, 33] width 156 height 29
click at [673, 482] on div "but I was able to get in eventually after someone came down" at bounding box center [713, 491] width 356 height 19
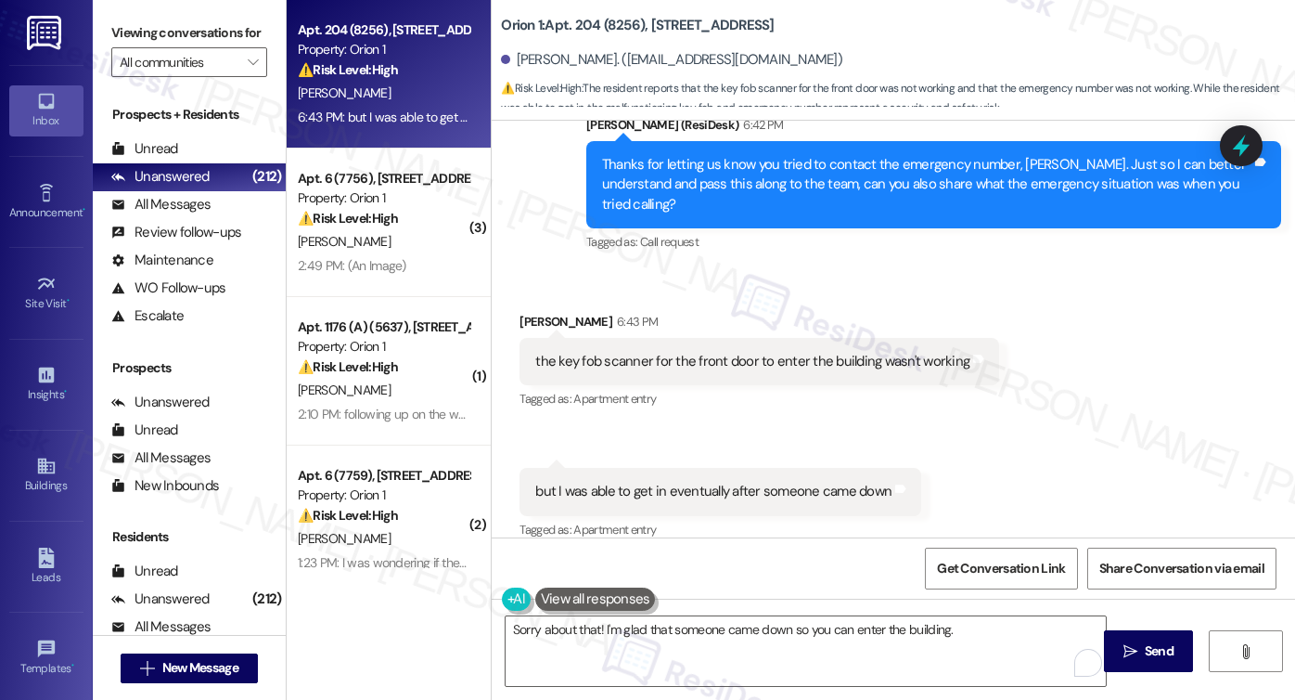
click at [148, 40] on label "Viewing conversations for" at bounding box center [189, 33] width 156 height 29
click at [972, 626] on textarea "Sorry about that! I'm glad that someone came down so you can enter the building." at bounding box center [806, 651] width 600 height 70
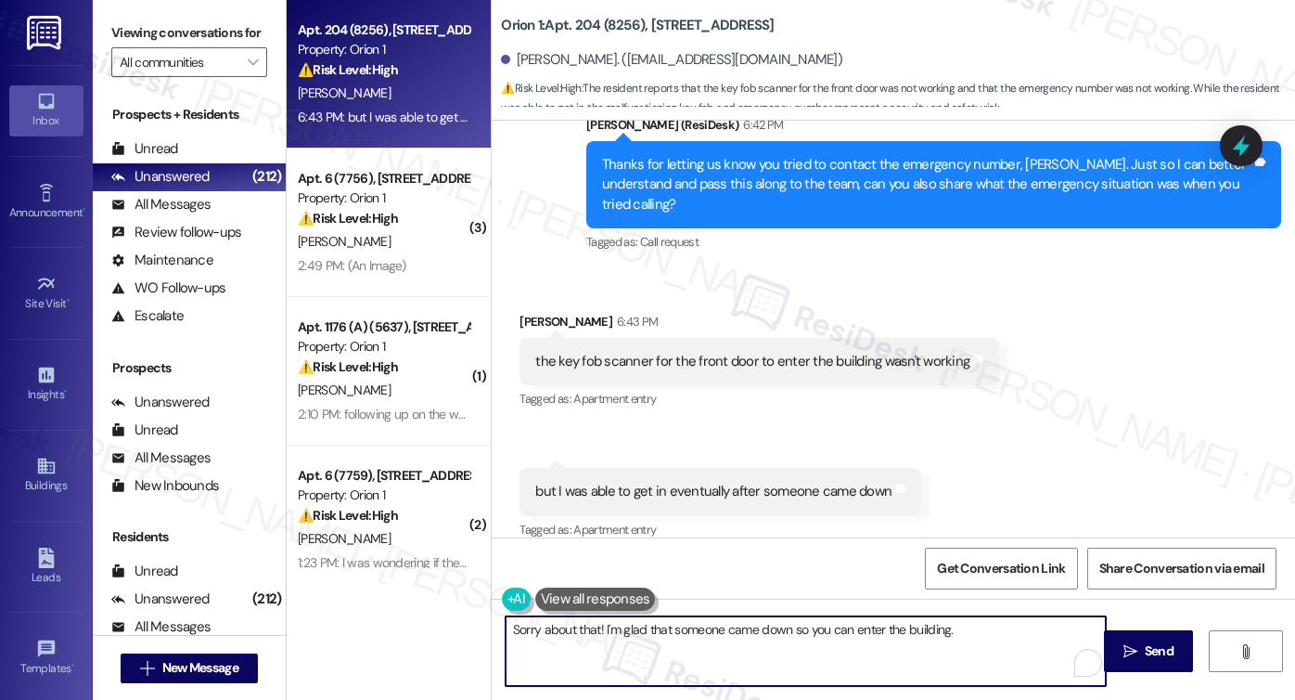
paste textarea "Does it not respond at all (no lights/beeps), or does it flash but still not un…"
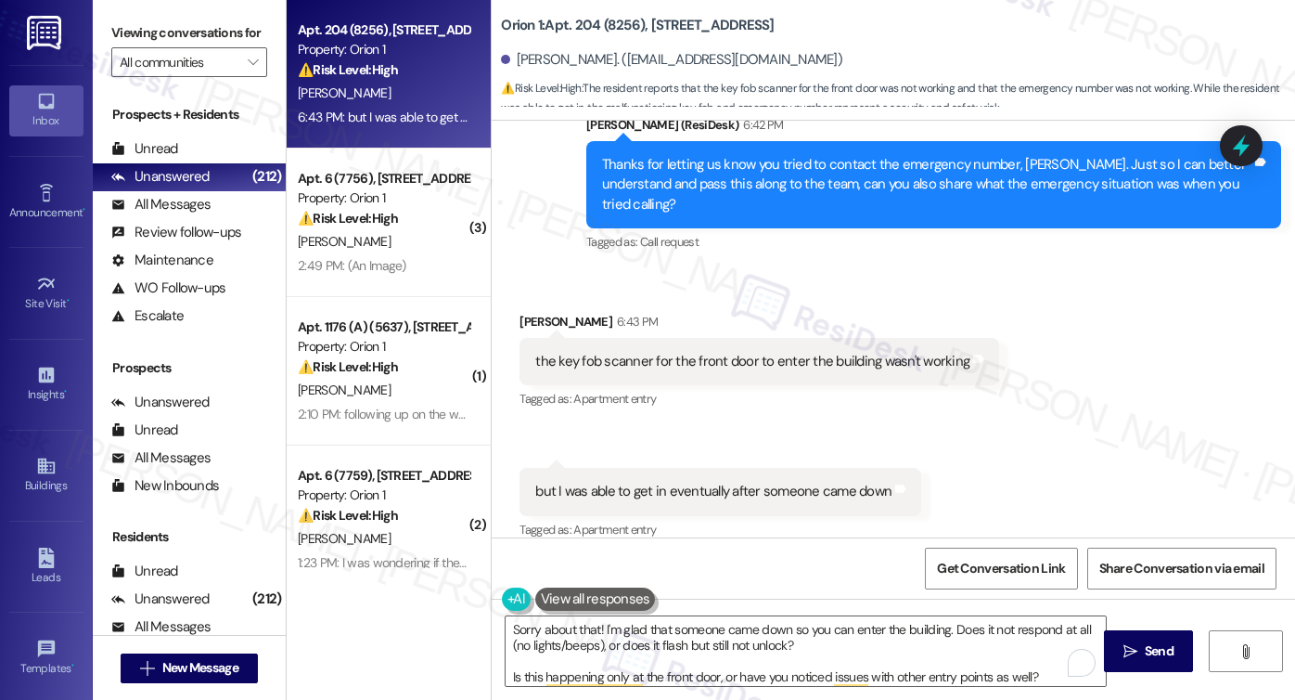
click at [160, 47] on label "Viewing conversations for" at bounding box center [189, 33] width 156 height 29
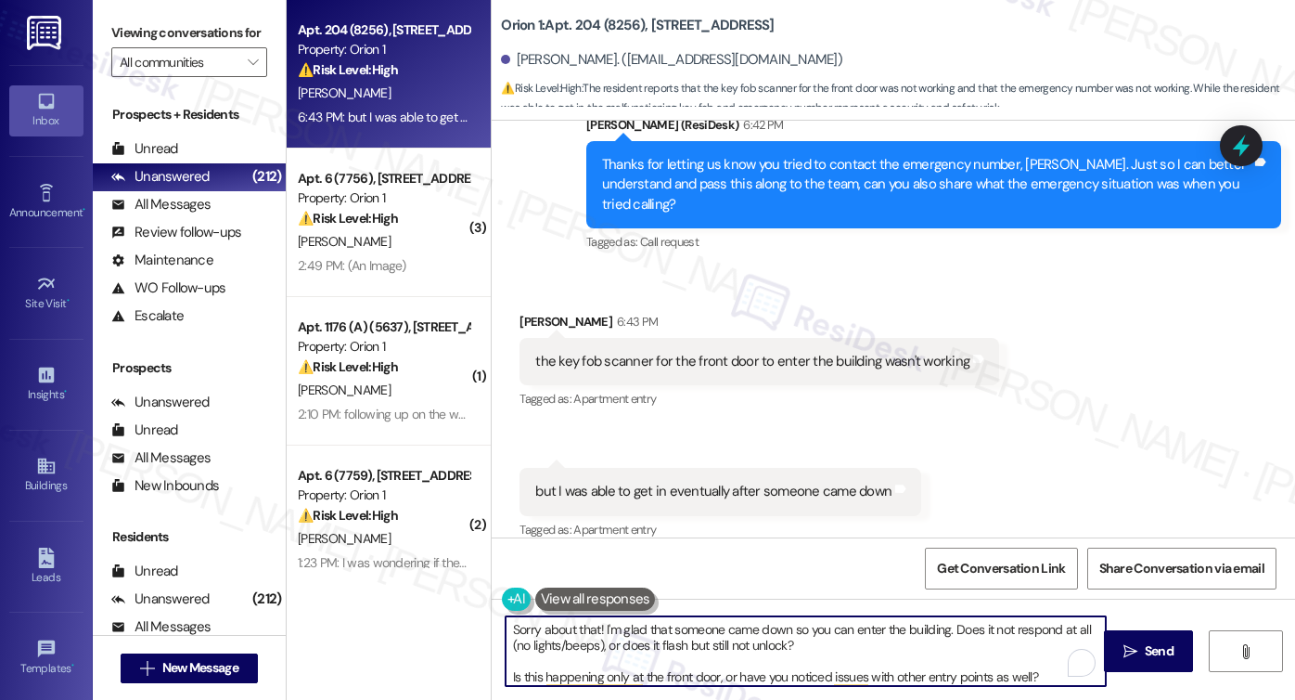
drag, startPoint x: 591, startPoint y: 627, endPoint x: 574, endPoint y: 623, distance: 17.1
click at [574, 623] on textarea "Sorry about that! I'm glad that someone came down so you can enter the building…" at bounding box center [806, 651] width 600 height 70
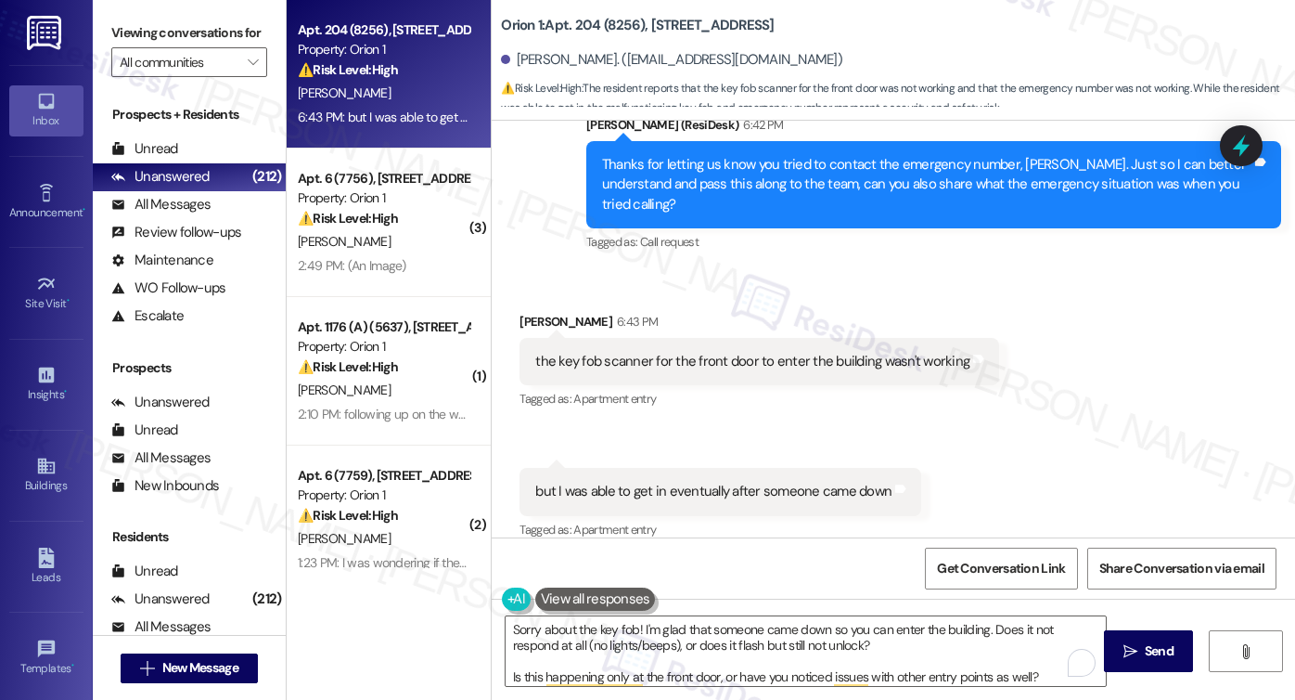
click at [124, 33] on label "Viewing conversations for" at bounding box center [189, 33] width 156 height 29
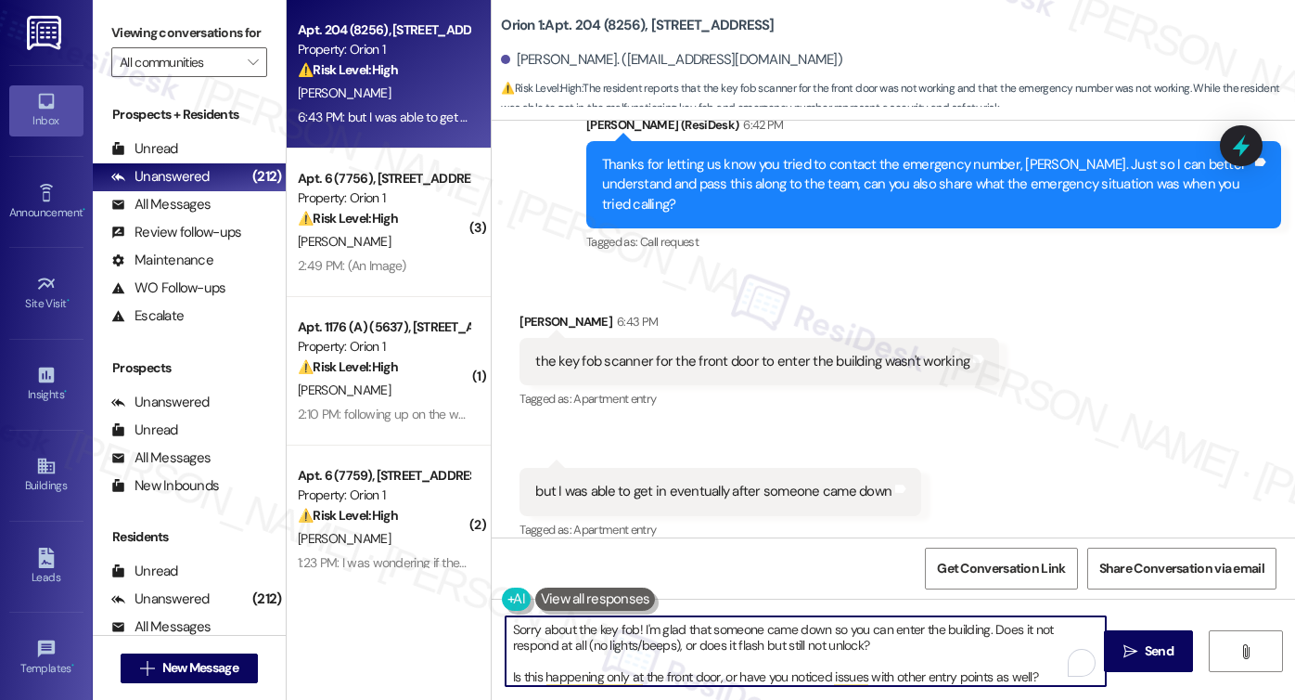
click at [986, 627] on textarea "Sorry about the key fob! I'm glad that someone came down so you can enter the b…" at bounding box center [806, 651] width 600 height 70
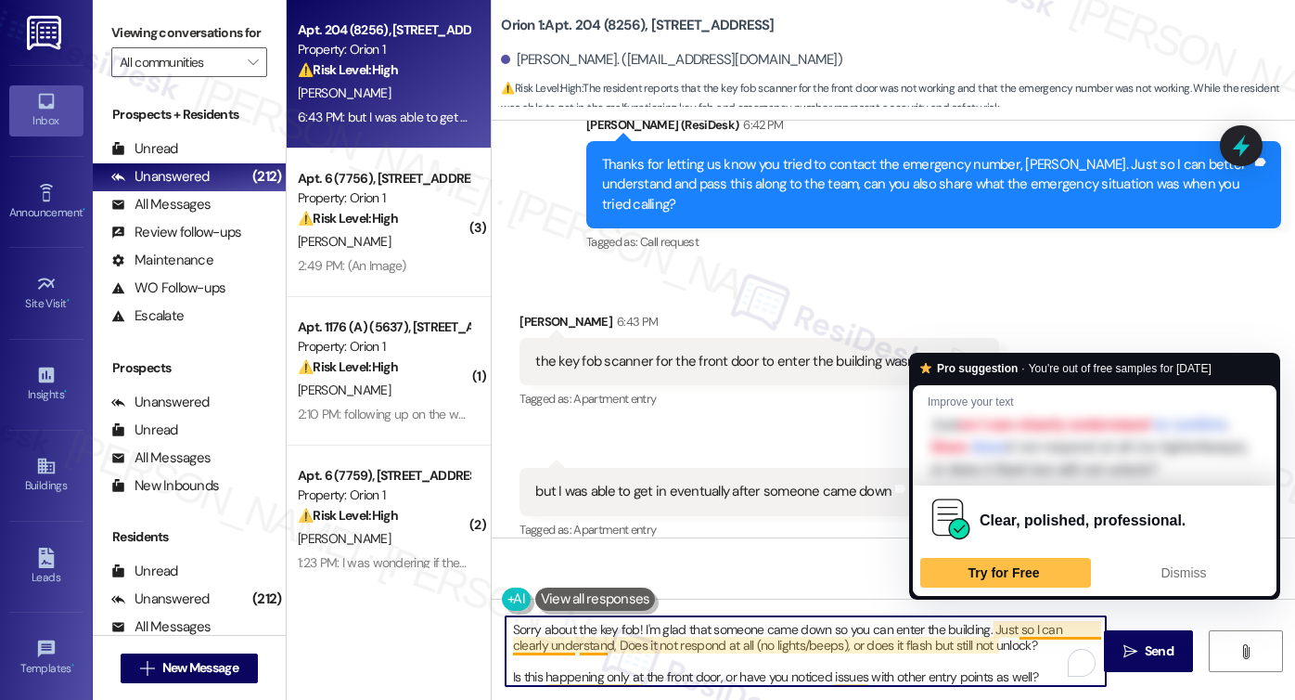
scroll to position [4, 0]
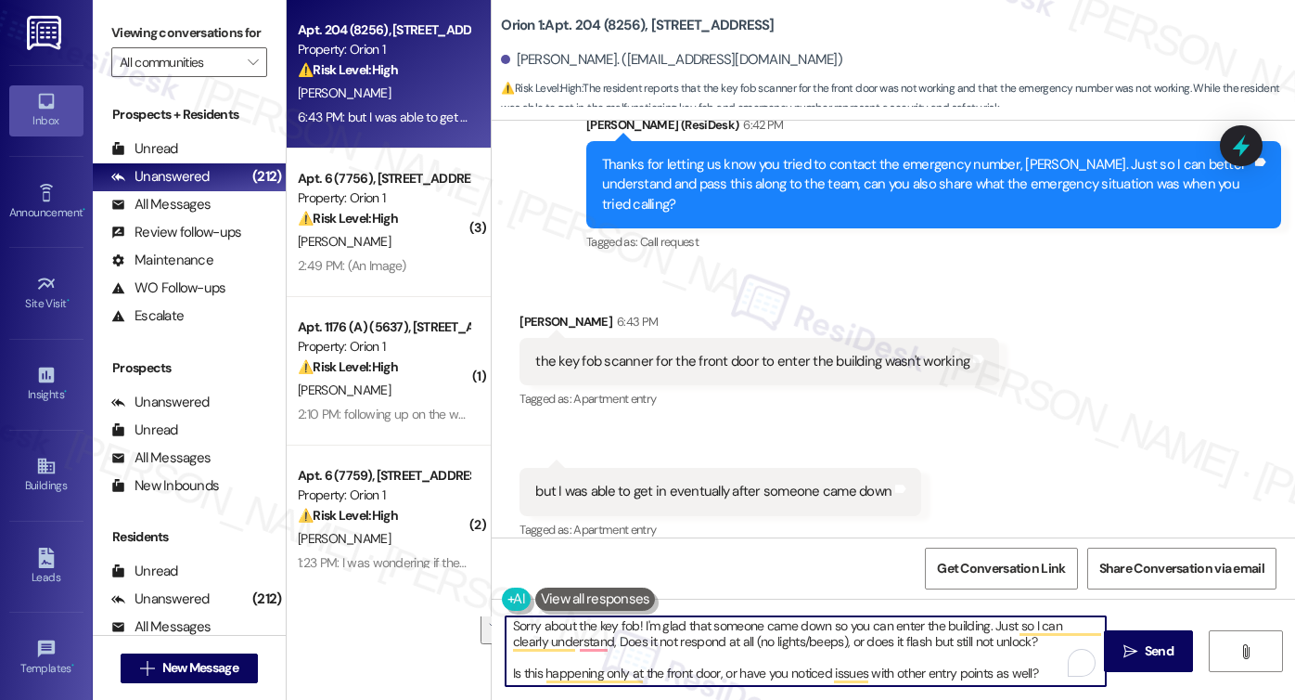
drag, startPoint x: 1011, startPoint y: 627, endPoint x: 567, endPoint y: 641, distance: 444.6
click at [567, 641] on textarea "Sorry about the key fob! I'm glad that someone came down so you can enter the b…" at bounding box center [806, 651] width 600 height 70
drag, startPoint x: 636, startPoint y: 641, endPoint x: 735, endPoint y: 641, distance: 99.3
click at [735, 641] on textarea "Sorry about the key fob! I'm glad that someone came down so you can enter the b…" at bounding box center [806, 651] width 600 height 70
click at [506, 670] on textarea "Sorry about the key fob! I'm glad that someone came down so you can enter the b…" at bounding box center [806, 651] width 600 height 70
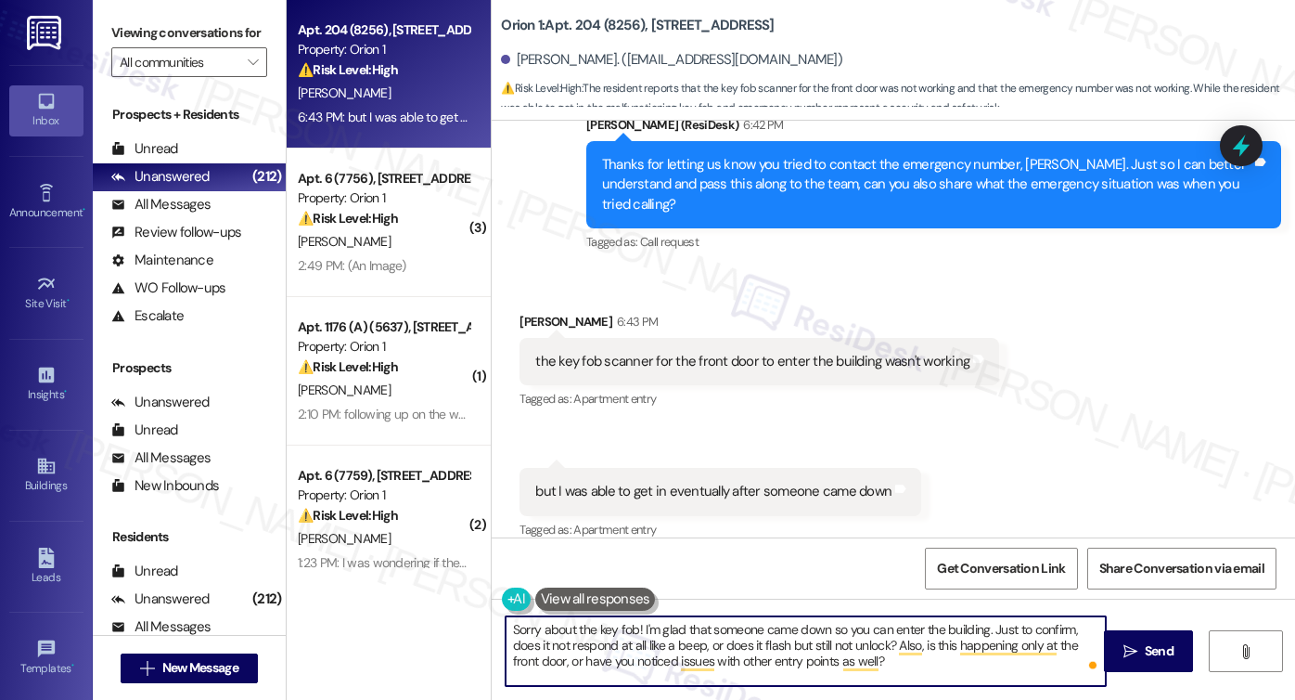
scroll to position [1715, 0]
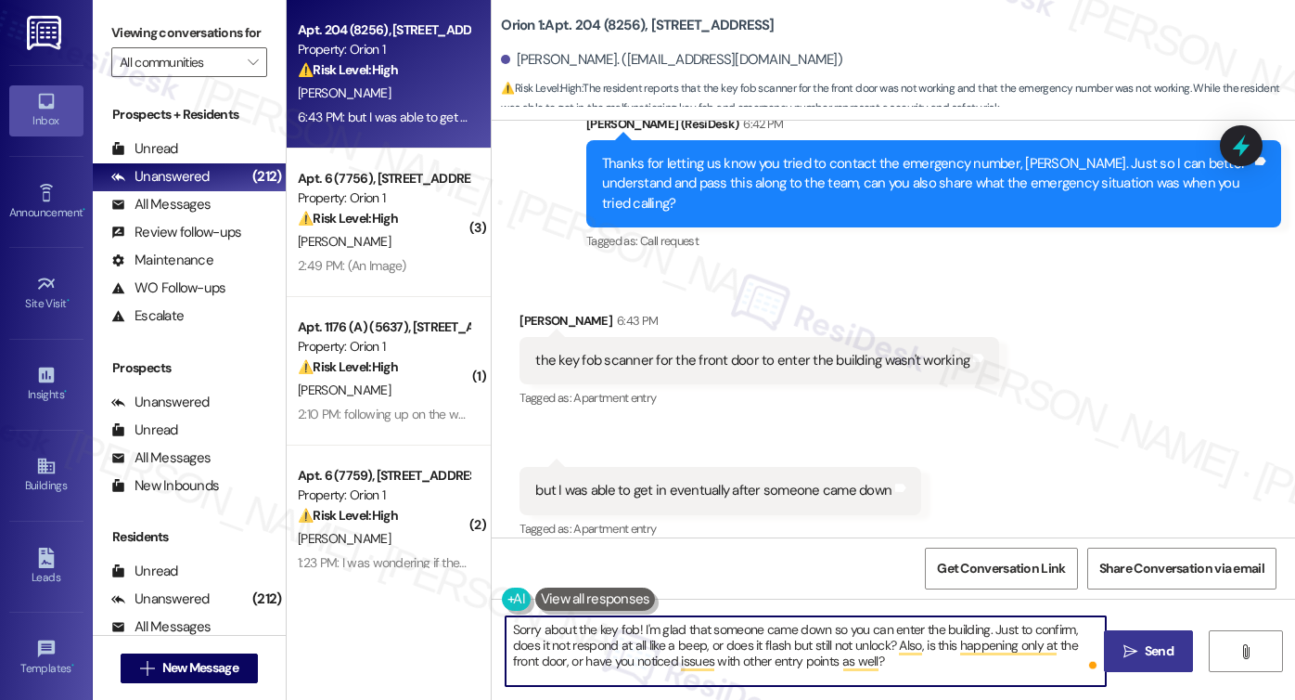
type textarea "Sorry about the key fob! I'm glad that someone came down so you can enter the b…"
click at [1133, 652] on icon "" at bounding box center [1131, 651] width 14 height 15
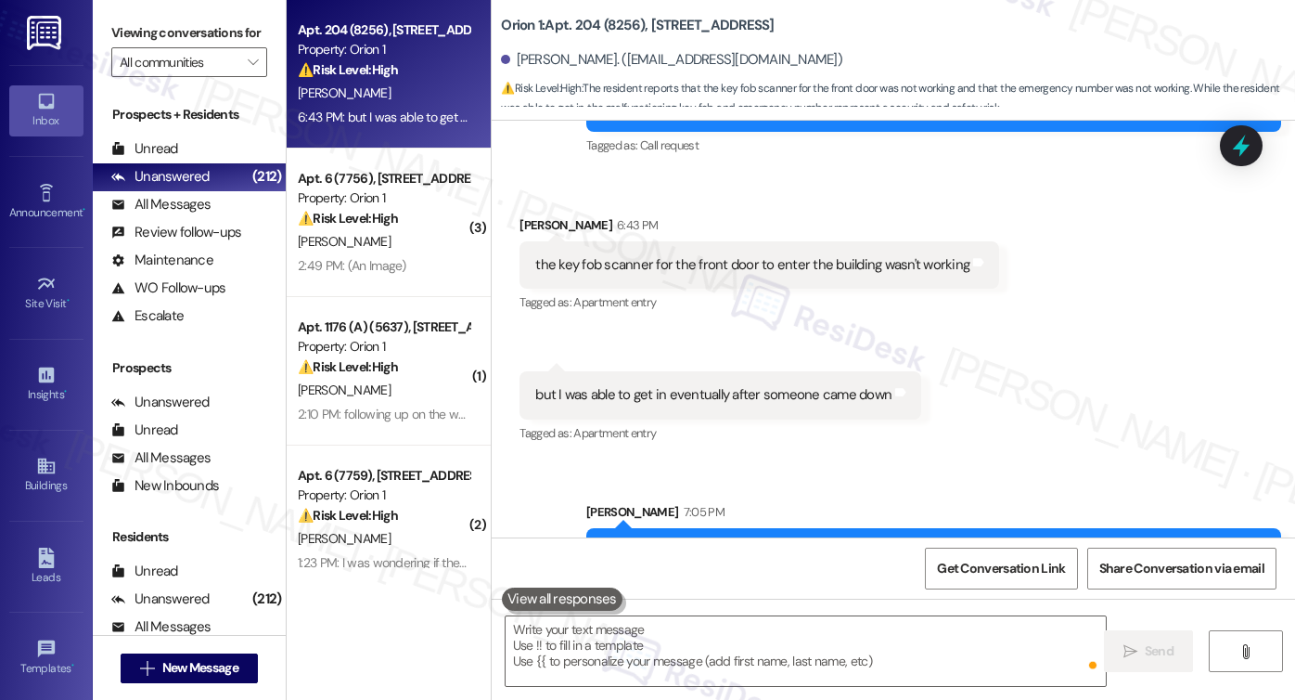
scroll to position [1883, 0]
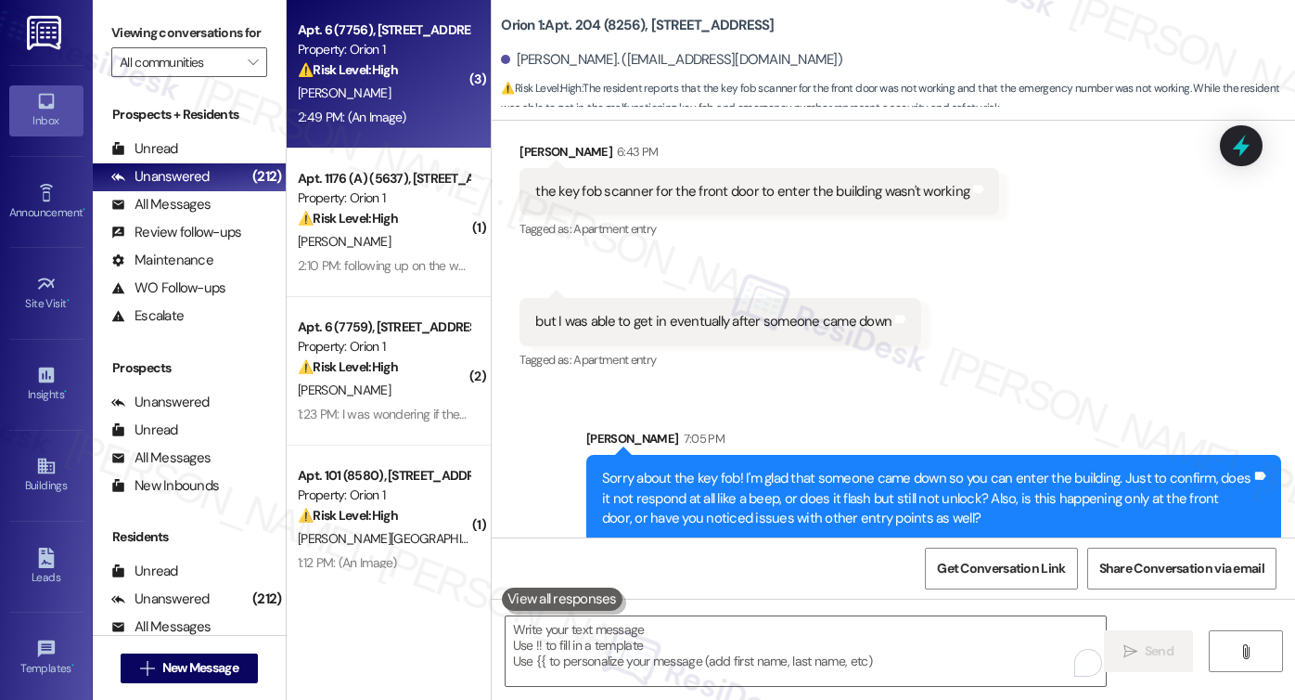
click at [425, 96] on div "J. Li" at bounding box center [383, 93] width 175 height 23
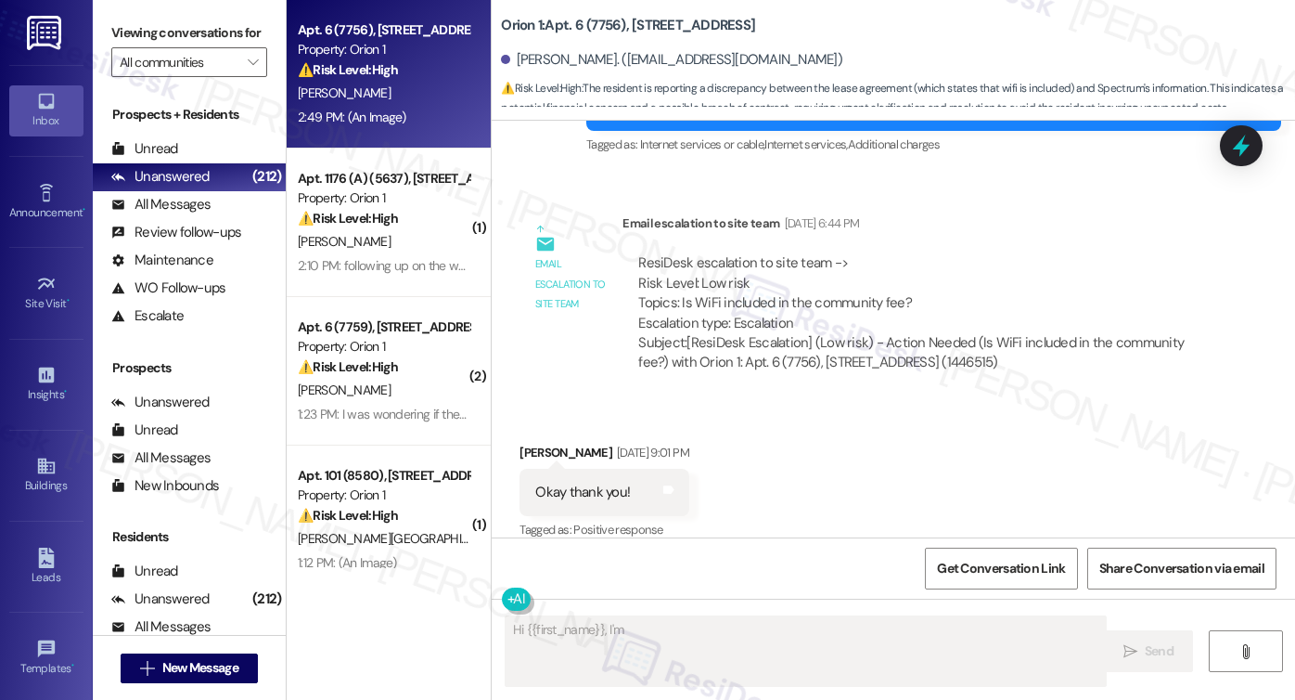
scroll to position [2427, 0]
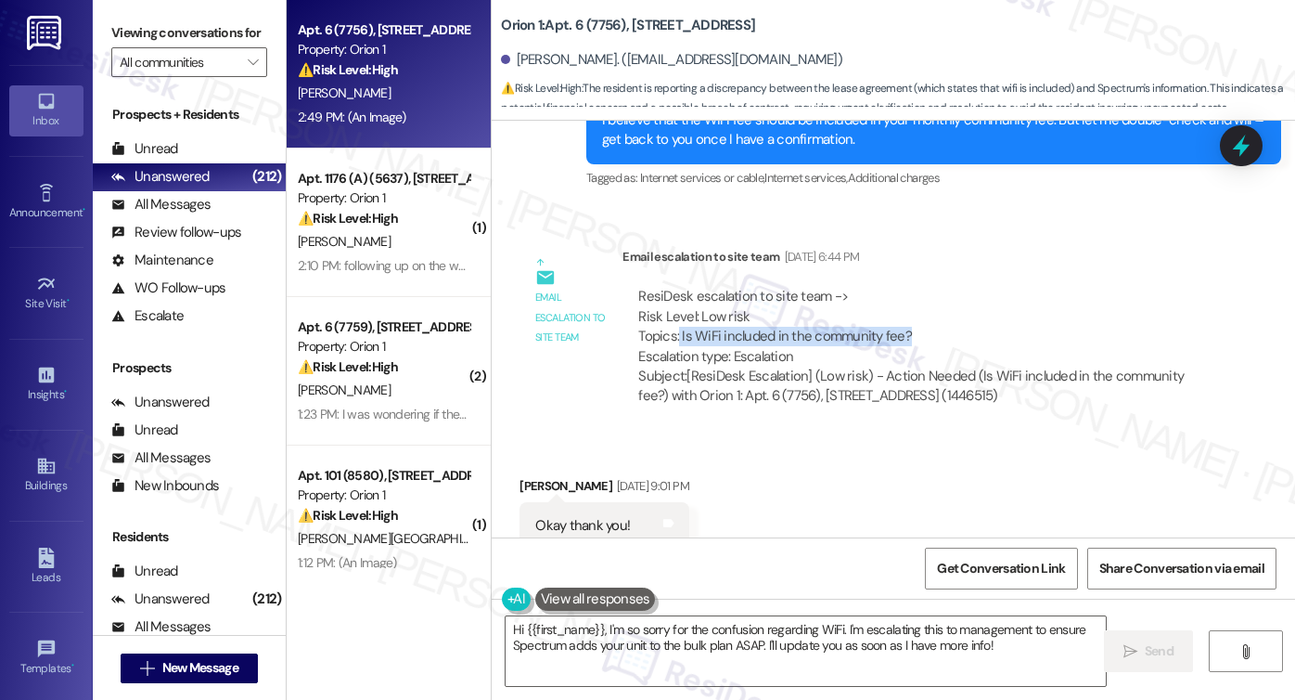
drag, startPoint x: 671, startPoint y: 303, endPoint x: 957, endPoint y: 296, distance: 286.8
click at [957, 296] on div "ResiDesk escalation to site team -> Risk Level: Low risk Topics: Is WiFi includ…" at bounding box center [918, 327] width 560 height 80
drag, startPoint x: 957, startPoint y: 296, endPoint x: 713, endPoint y: 296, distance: 244.9
click at [713, 296] on div "ResiDesk escalation to site team -> Risk Level: Low risk Topics: Is WiFi includ…" at bounding box center [918, 327] width 560 height 80
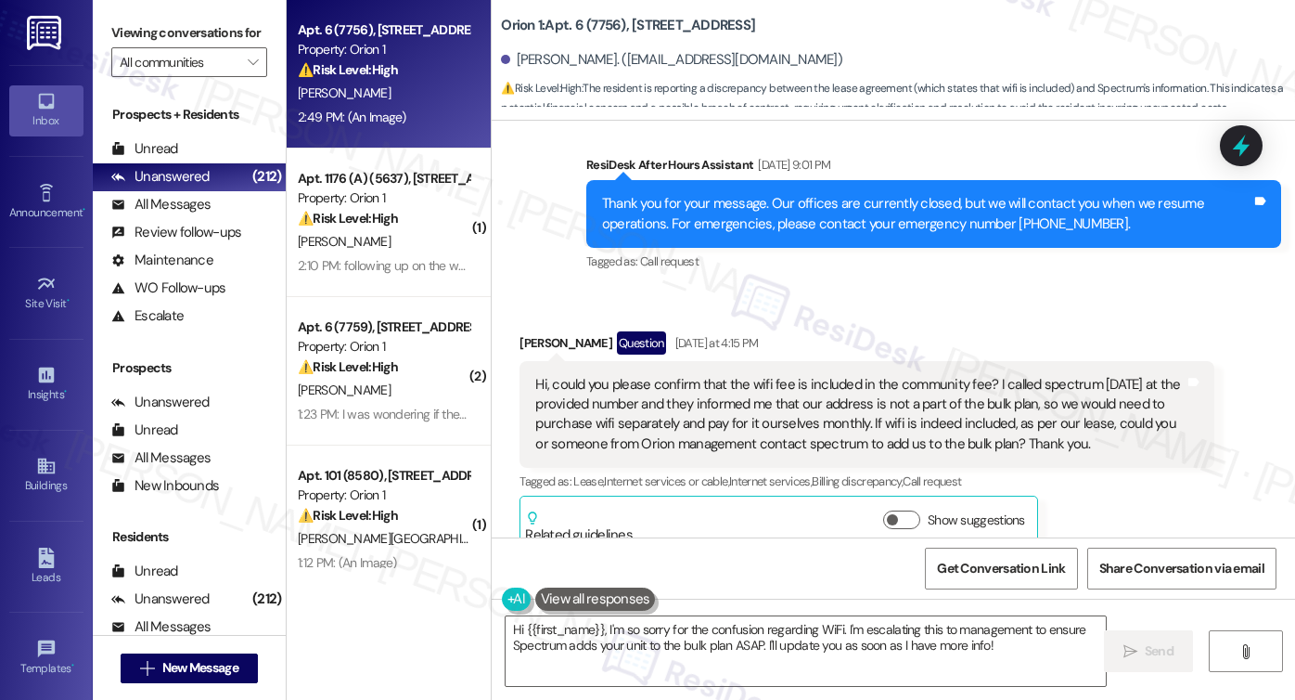
scroll to position [2984, 0]
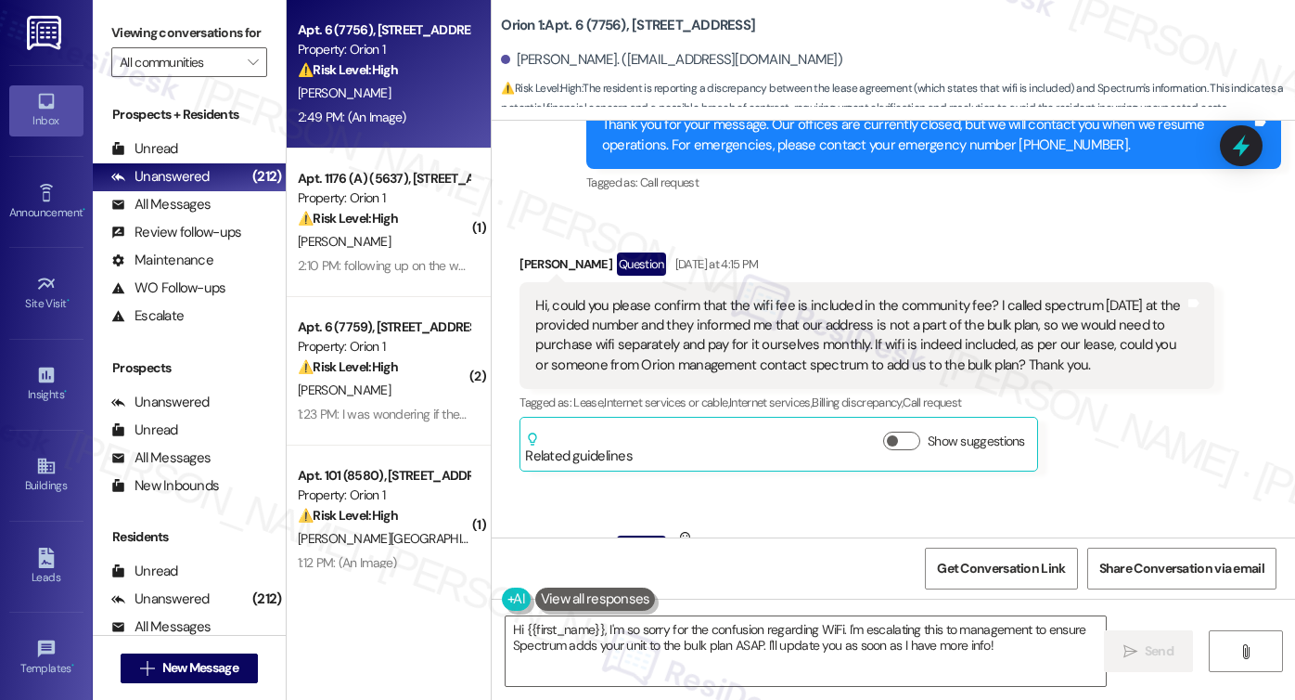
click at [581, 252] on div "Jiwen Li Question Yesterday at 4:15 PM" at bounding box center [867, 267] width 695 height 30
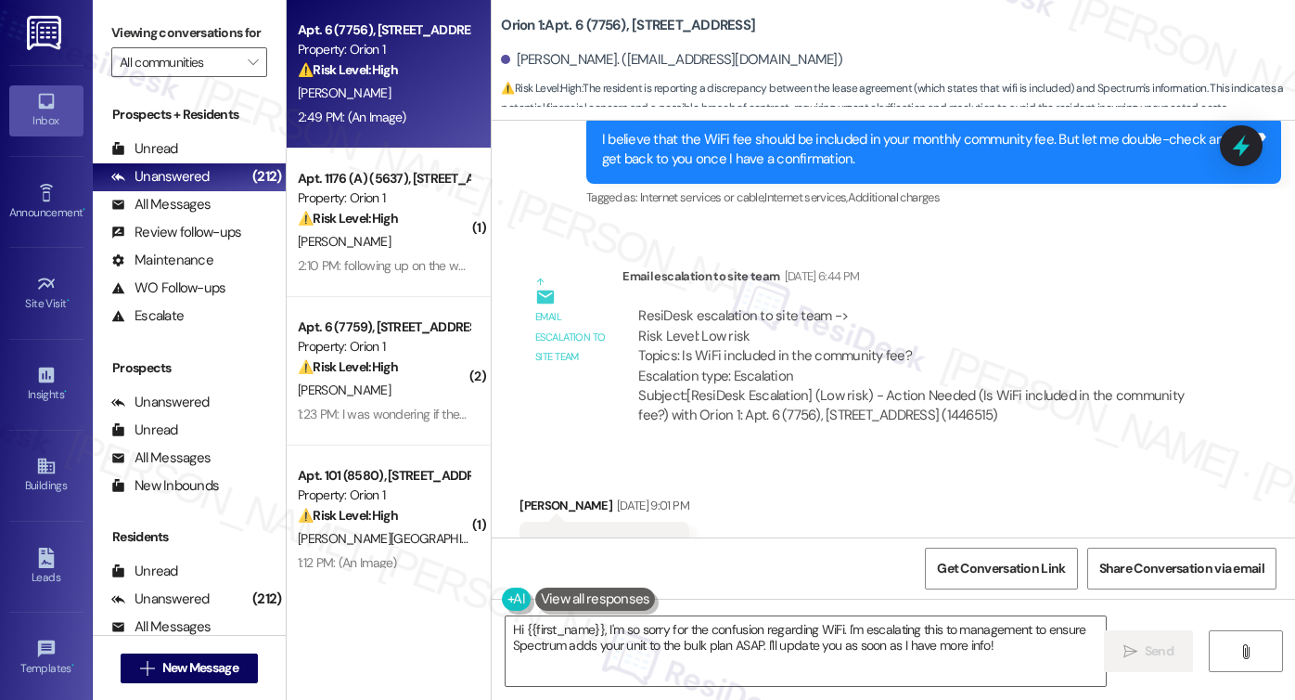
scroll to position [2242, 0]
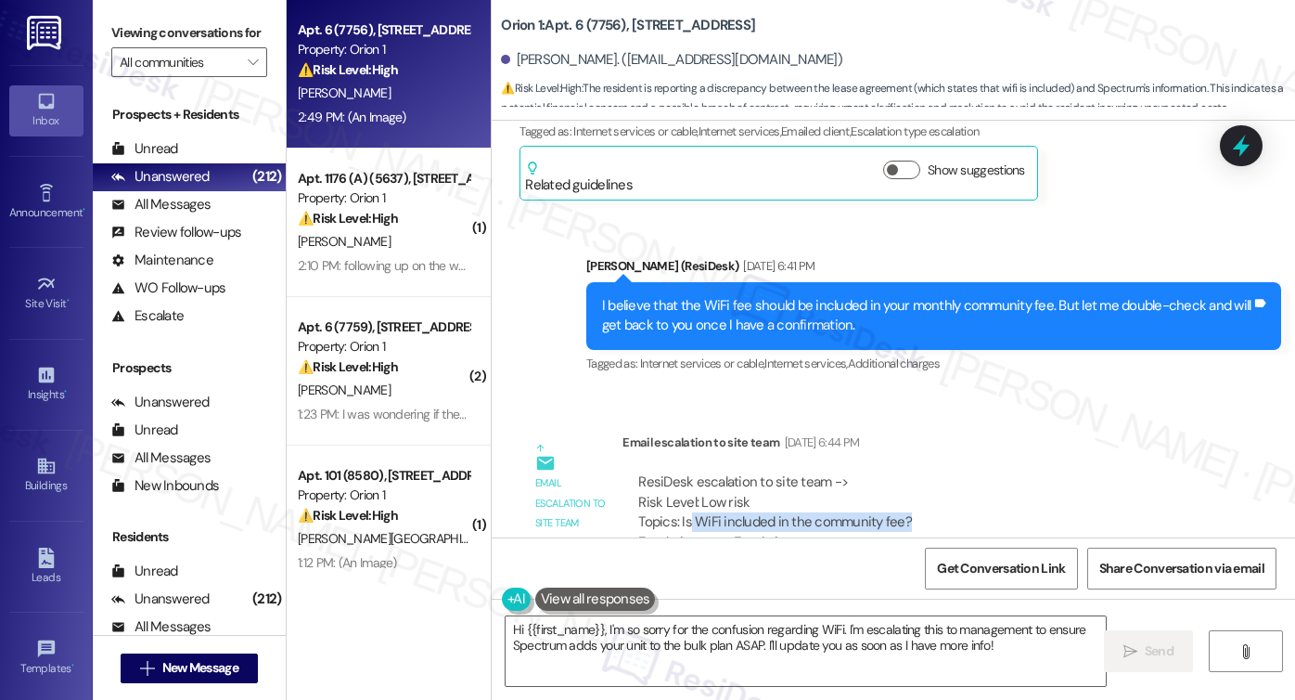
drag, startPoint x: 685, startPoint y: 482, endPoint x: 894, endPoint y: 483, distance: 209.7
click at [894, 483] on div "ResiDesk escalation to site team -> Risk Level: Low risk Topics: Is WiFi includ…" at bounding box center [918, 512] width 560 height 80
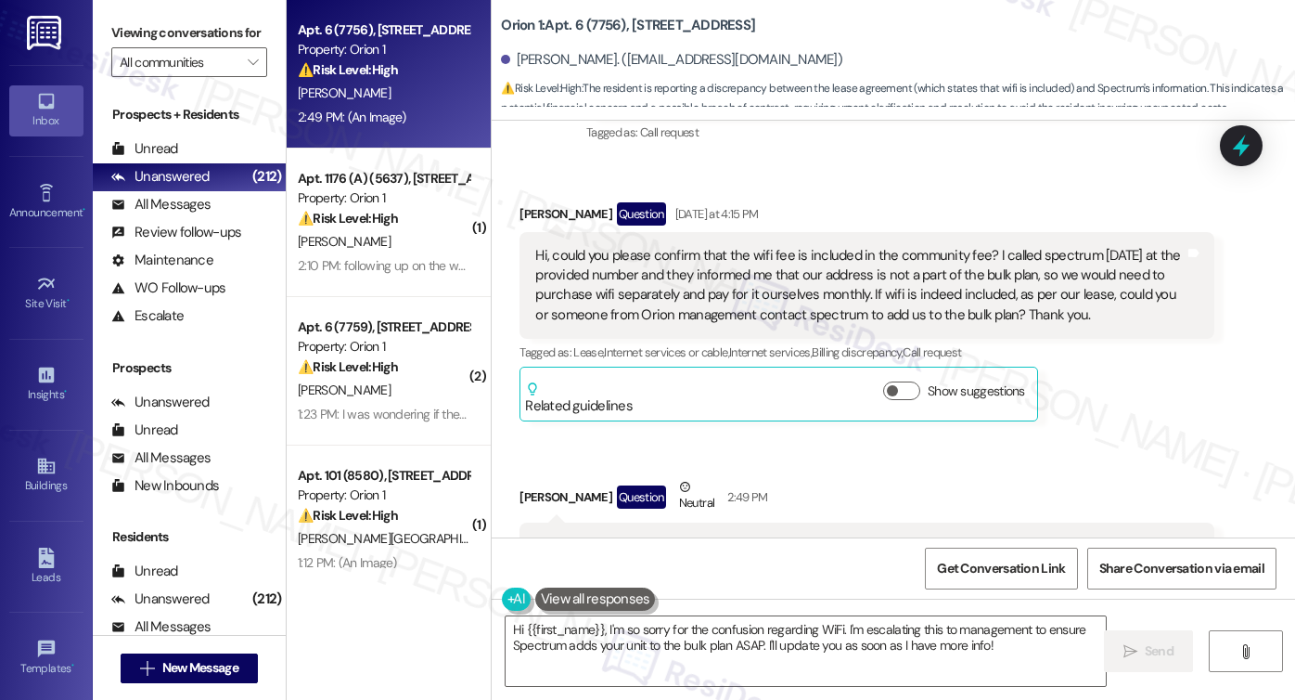
scroll to position [3077, 0]
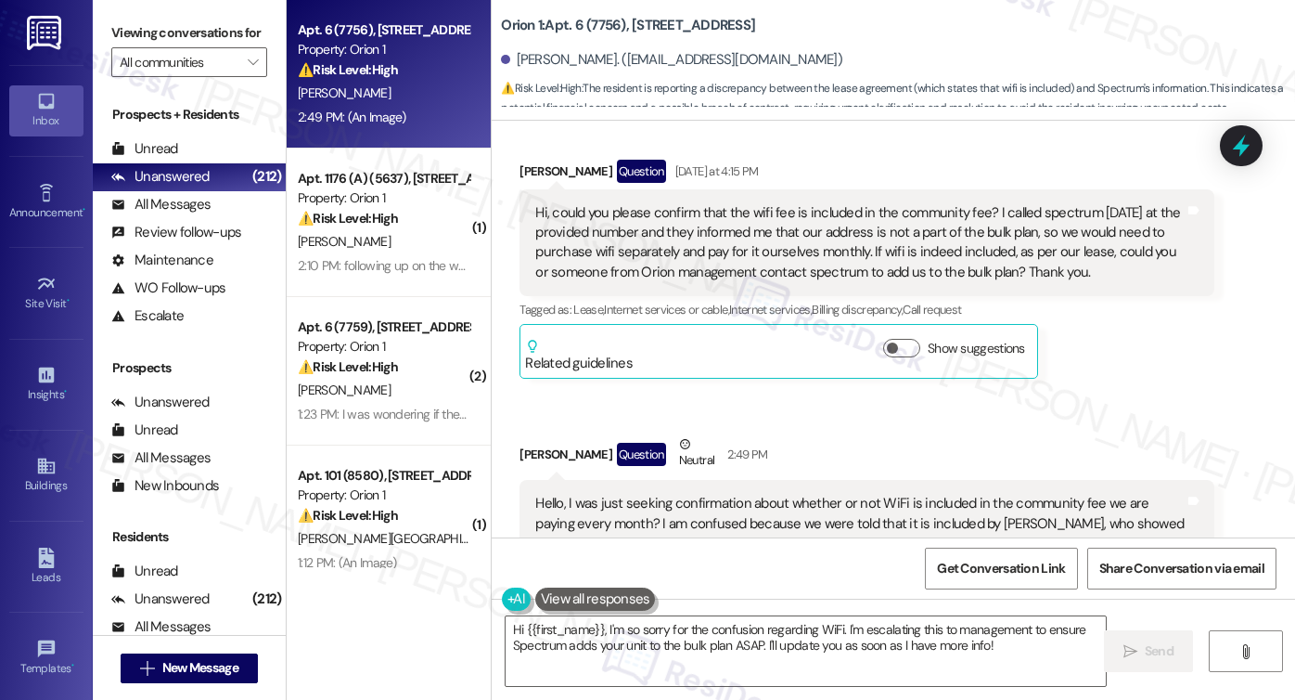
click at [623, 207] on div "Hi, could you please confirm that the wifi fee is included in the community fee…" at bounding box center [859, 243] width 649 height 80
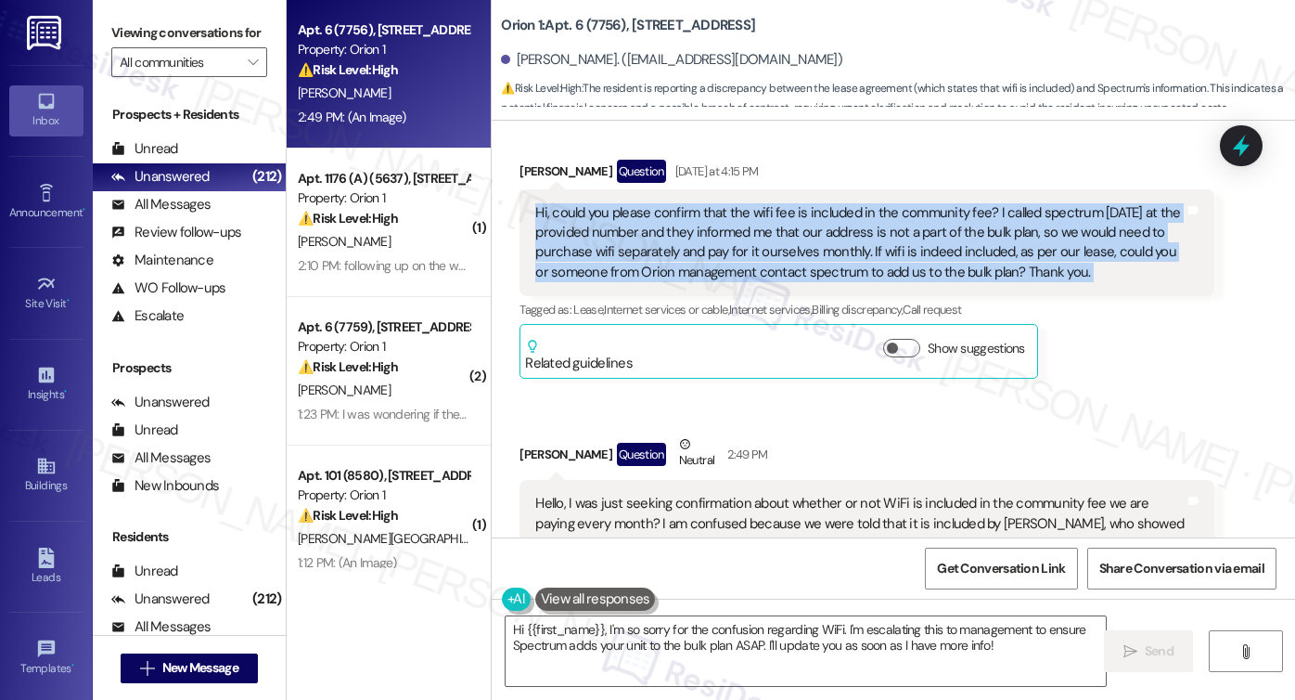
click at [622, 206] on div "Hi, could you please confirm that the wifi fee is included in the community fee…" at bounding box center [859, 243] width 649 height 80
click at [883, 203] on div "Hi, could you please confirm that the wifi fee is included in the community fee…" at bounding box center [859, 243] width 649 height 80
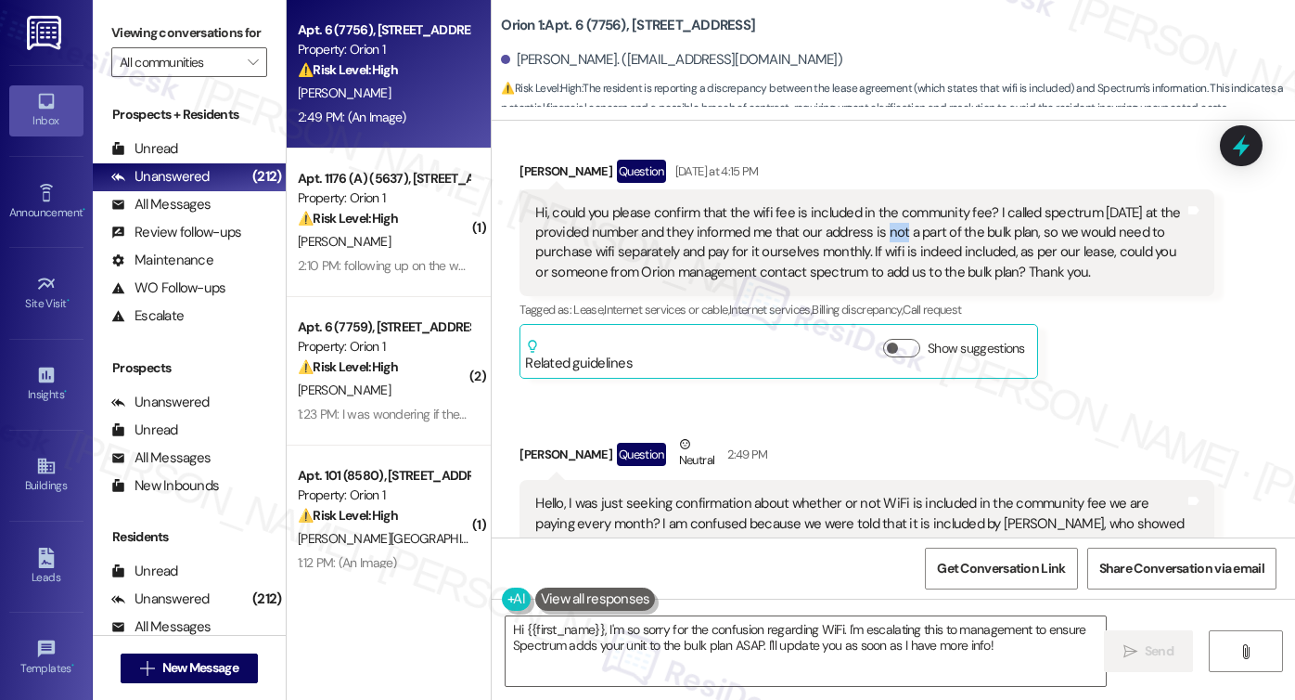
click at [883, 203] on div "Hi, could you please confirm that the wifi fee is included in the community fee…" at bounding box center [859, 243] width 649 height 80
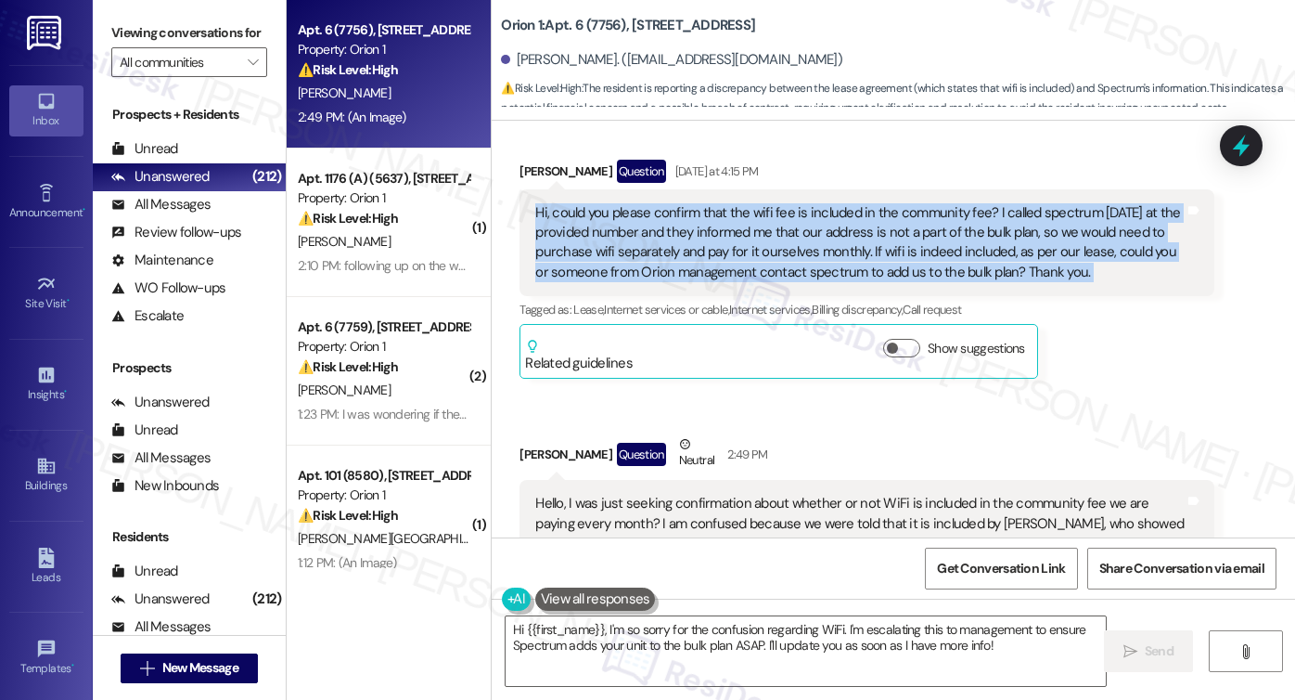
click at [883, 203] on div "Hi, could you please confirm that the wifi fee is included in the community fee…" at bounding box center [859, 243] width 649 height 80
click at [1003, 203] on div "Hi, could you please confirm that the wifi fee is included in the community fee…" at bounding box center [859, 243] width 649 height 80
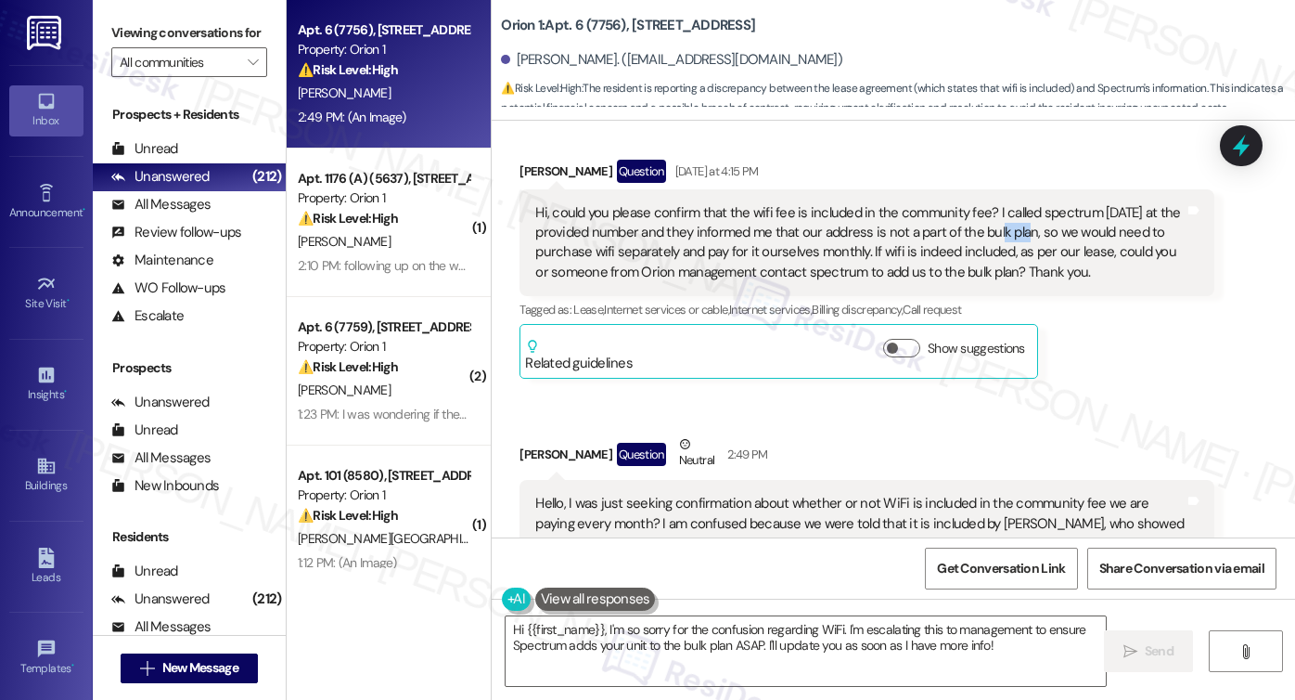
click at [1003, 203] on div "Hi, could you please confirm that the wifi fee is included in the community fee…" at bounding box center [859, 243] width 649 height 80
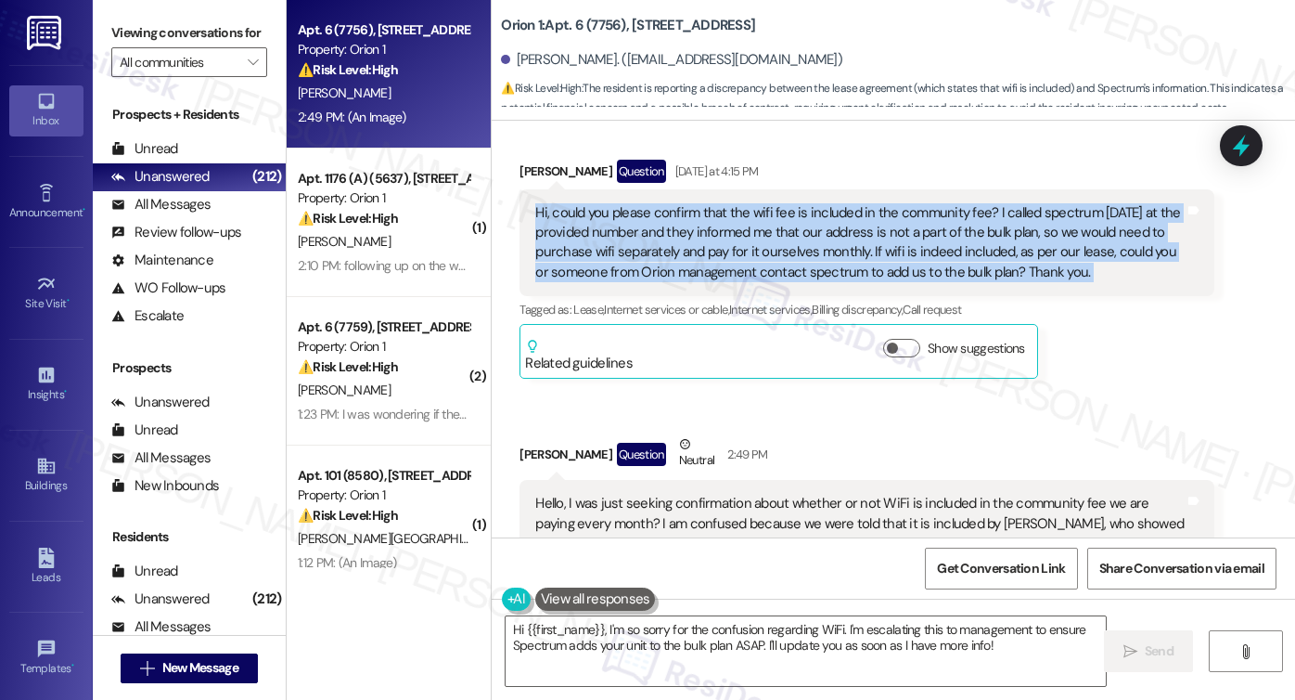
click at [1003, 203] on div "Hi, could you please confirm that the wifi fee is included in the community fee…" at bounding box center [859, 243] width 649 height 80
click at [690, 216] on div "Hi, could you please confirm that the wifi fee is included in the community fee…" at bounding box center [859, 243] width 649 height 80
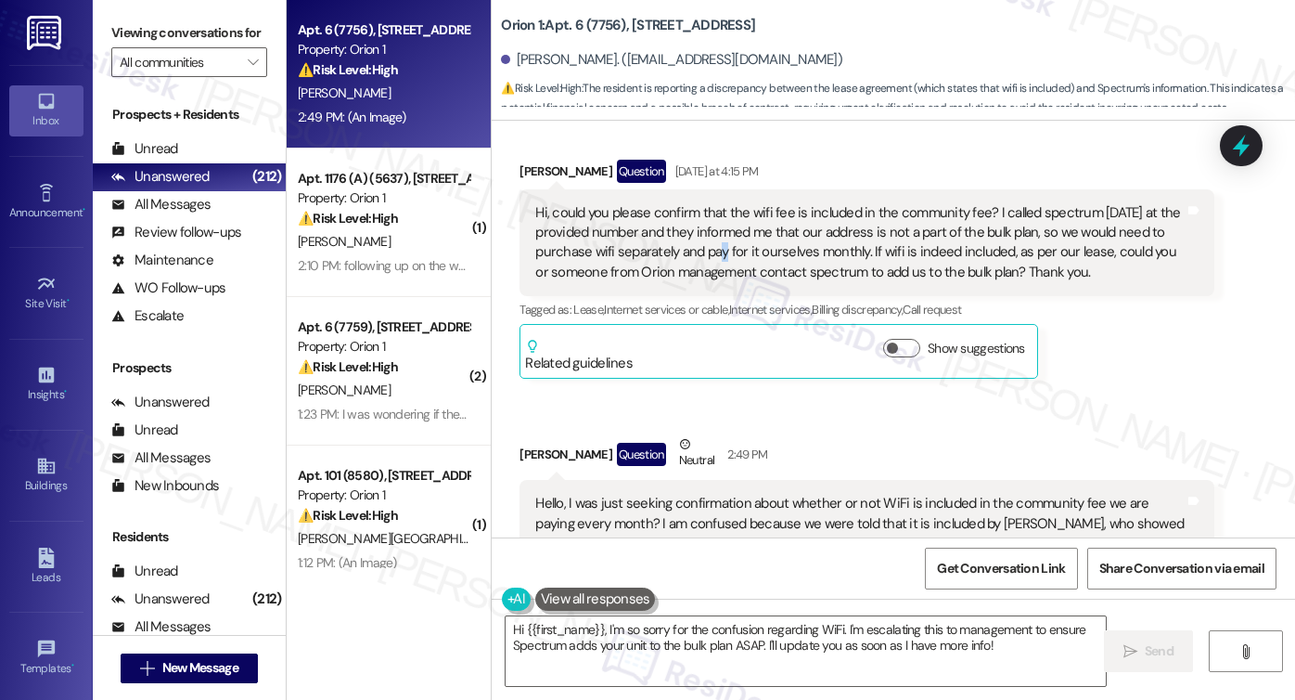
click at [690, 216] on div "Hi, could you please confirm that the wifi fee is included in the community fee…" at bounding box center [859, 243] width 649 height 80
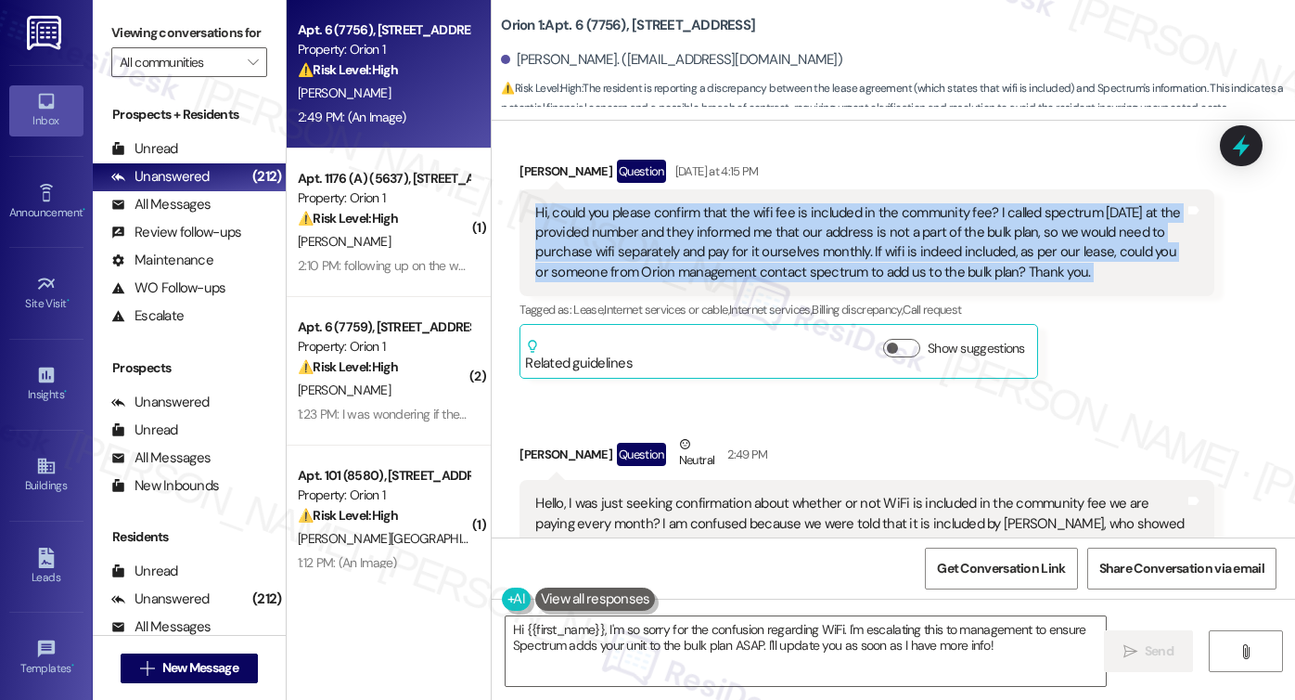
click at [690, 216] on div "Hi, could you please confirm that the wifi fee is included in the community fee…" at bounding box center [859, 243] width 649 height 80
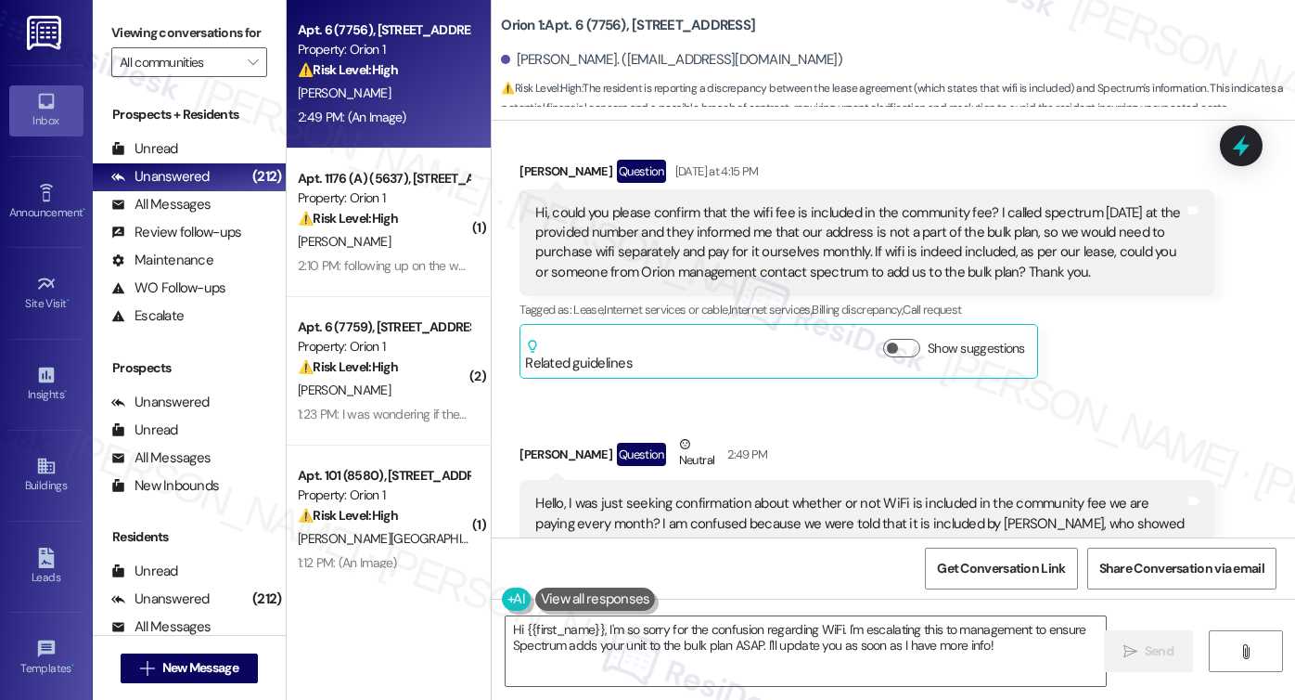
click at [831, 494] on div "Hello, I was just seeking confirmation about whether or not WiFi is included in…" at bounding box center [859, 543] width 649 height 99
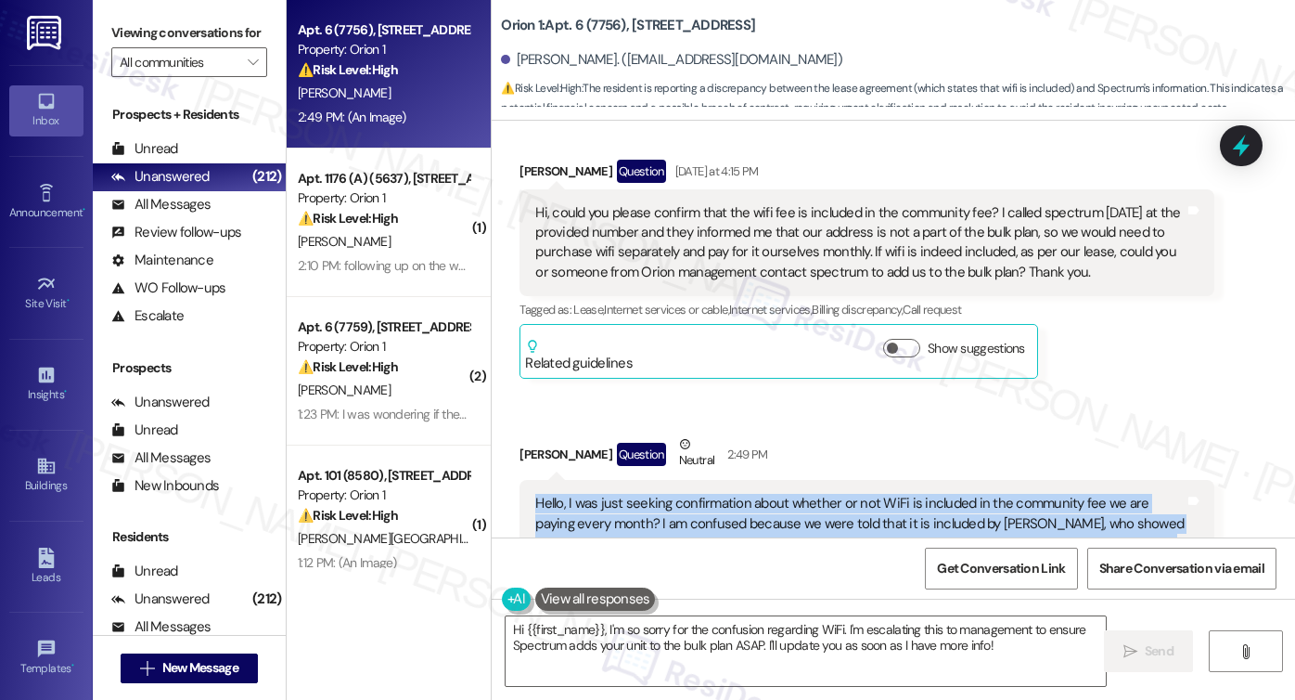
click at [831, 494] on div "Hello, I was just seeking confirmation about whether or not WiFi is included in…" at bounding box center [859, 543] width 649 height 99
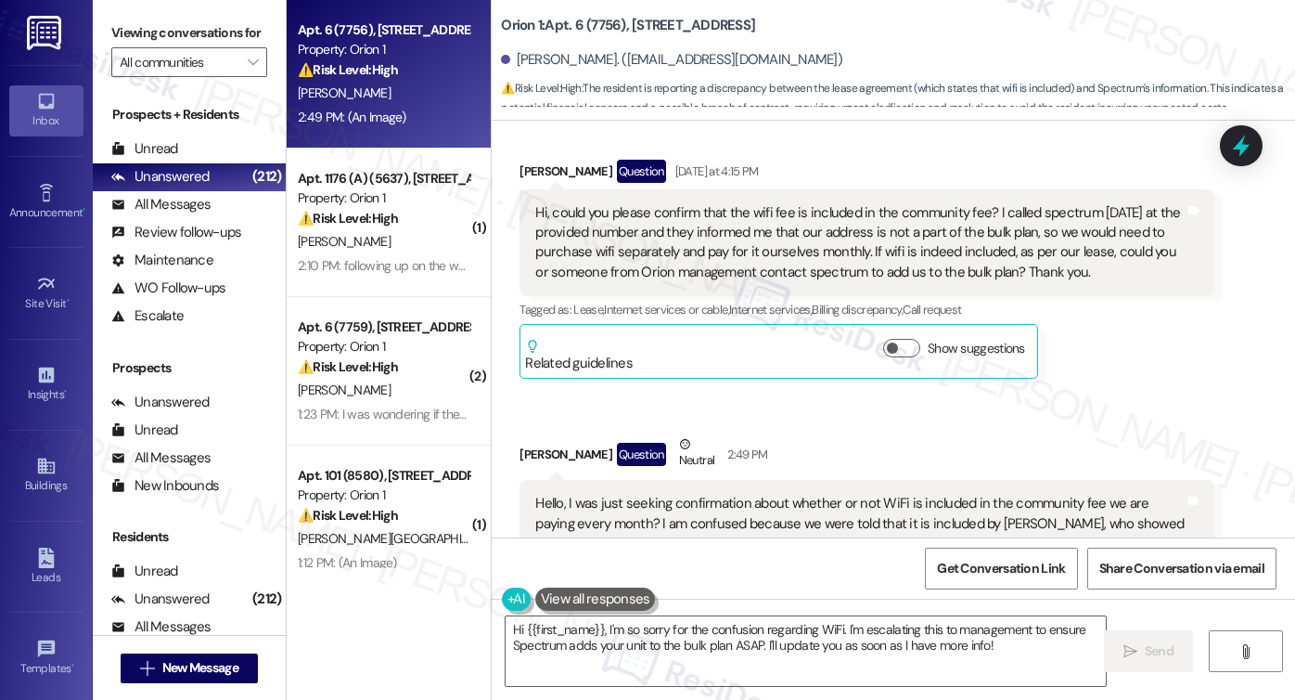
click at [769, 219] on div "Hi, could you please confirm that the wifi fee is included in the community fee…" at bounding box center [859, 243] width 649 height 80
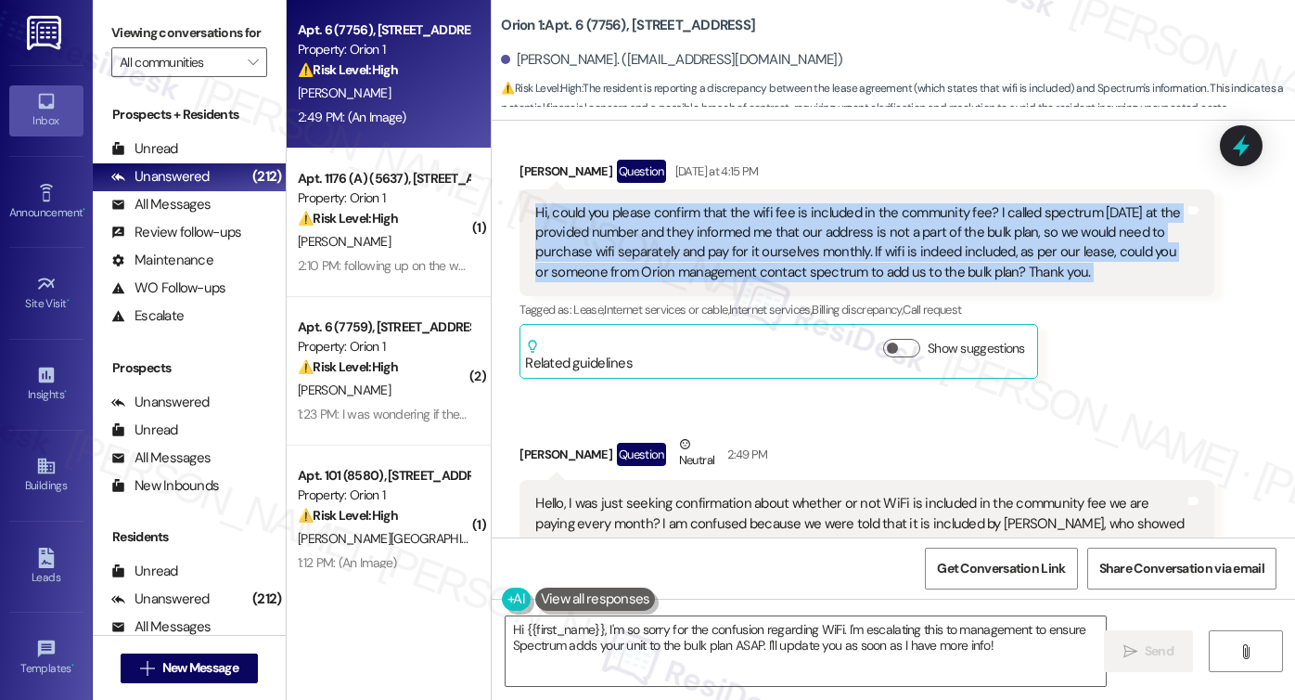
click at [769, 219] on div "Hi, could you please confirm that the wifi fee is included in the community fee…" at bounding box center [859, 243] width 649 height 80
click at [961, 222] on div "Hi, could you please confirm that the wifi fee is included in the community fee…" at bounding box center [859, 243] width 649 height 80
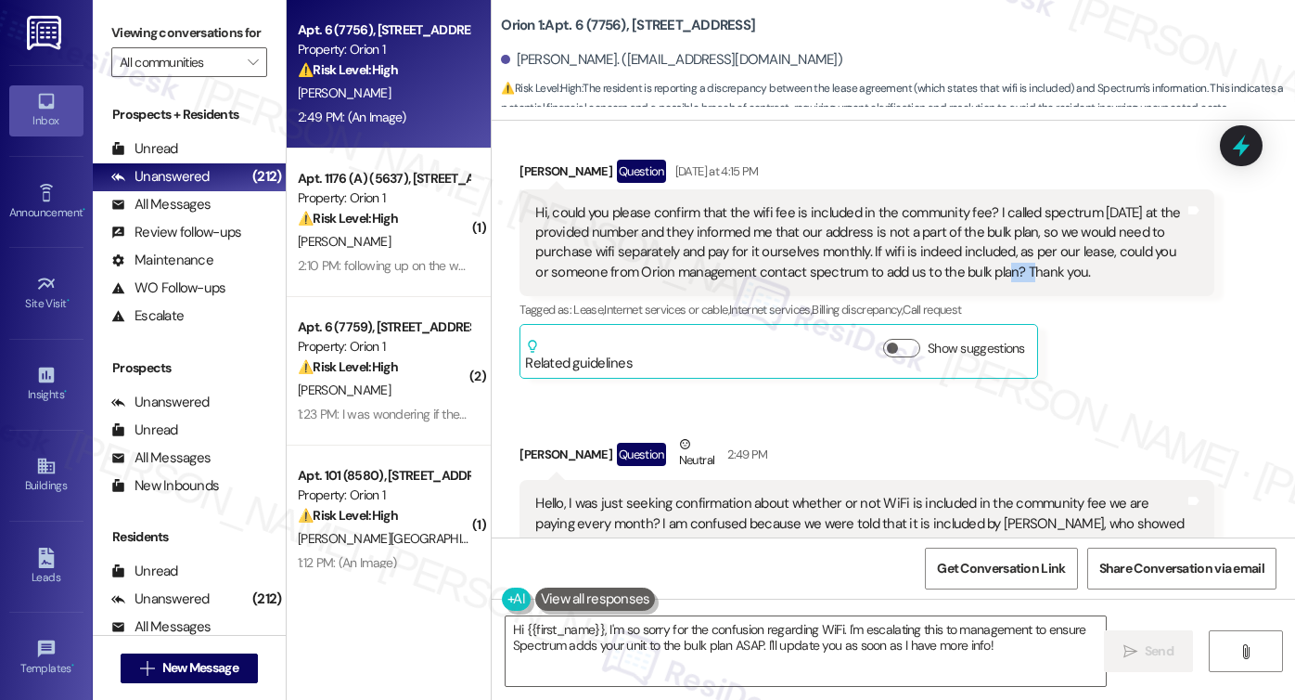
click at [961, 222] on div "Hi, could you please confirm that the wifi fee is included in the community fee…" at bounding box center [859, 243] width 649 height 80
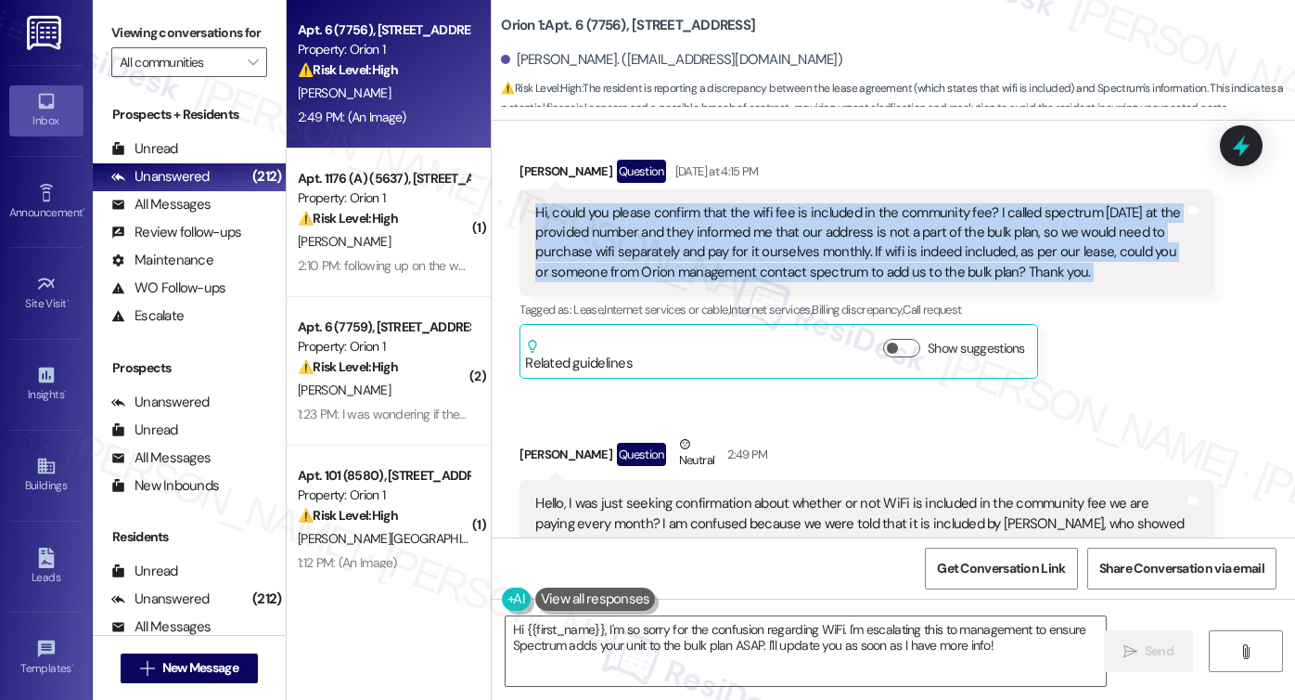
click at [961, 222] on div "Hi, could you please confirm that the wifi fee is included in the community fee…" at bounding box center [859, 243] width 649 height 80
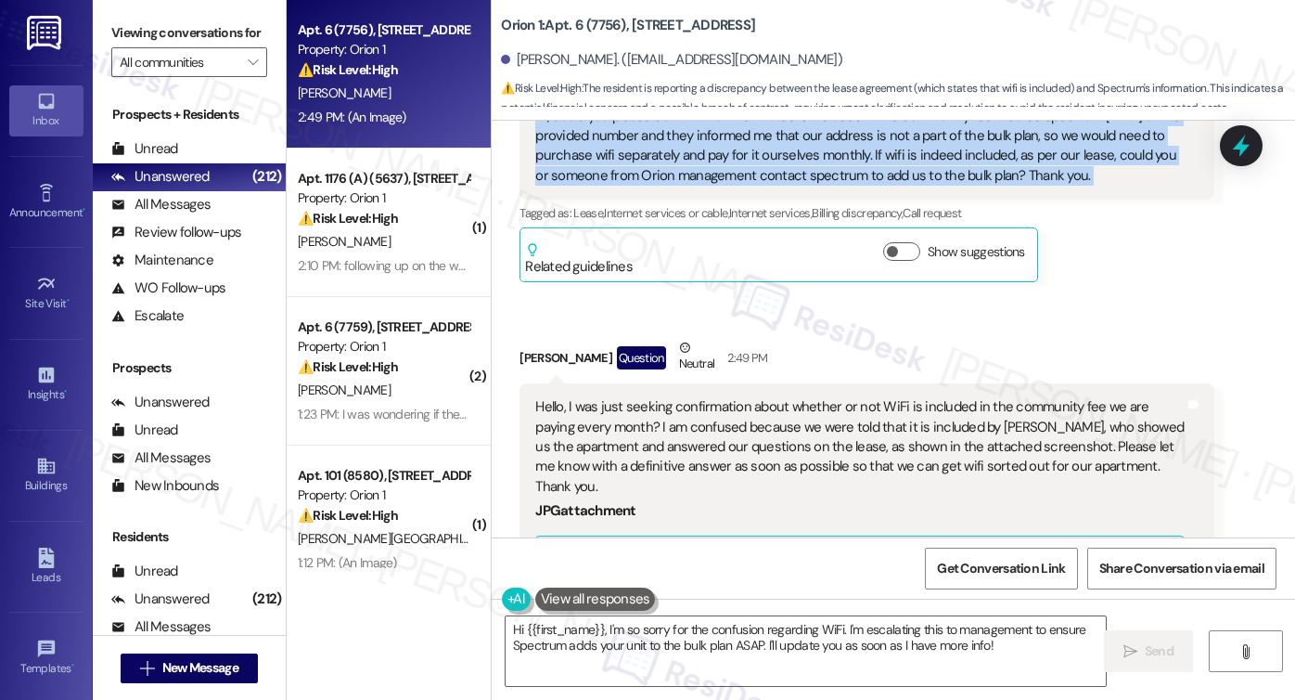
scroll to position [3262, 0]
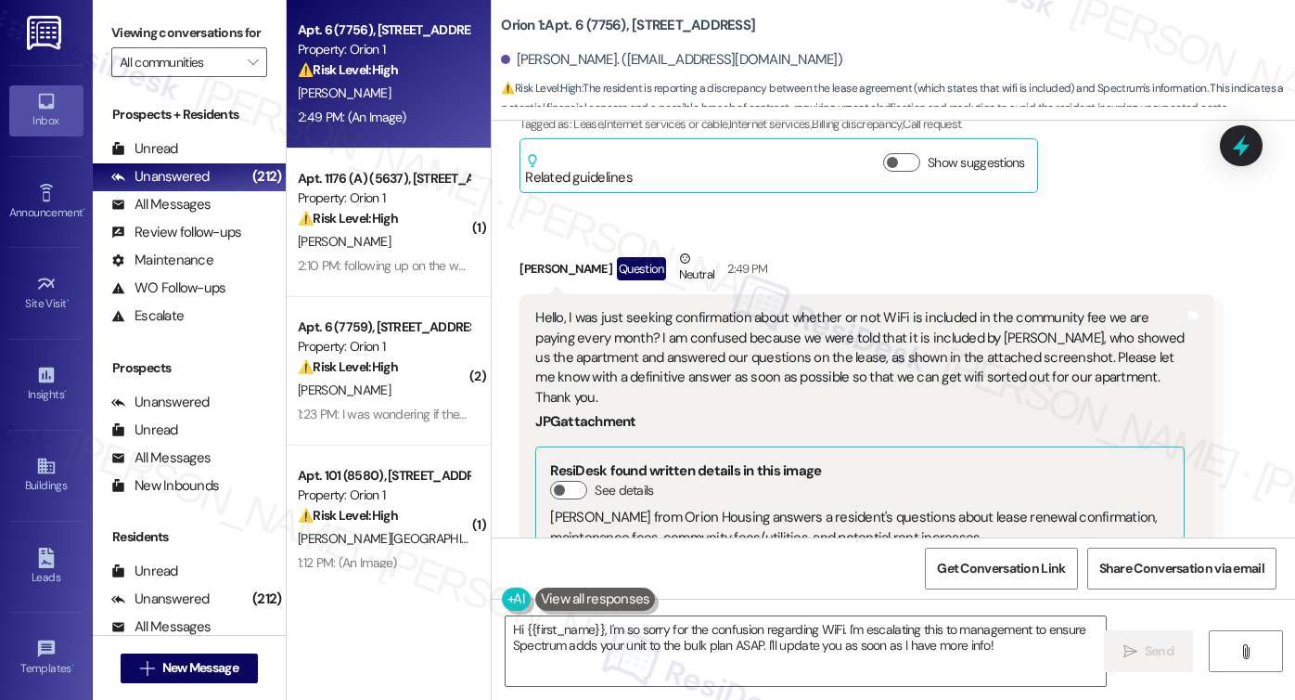
click at [653, 294] on div "Hello, I was just seeking confirmation about whether or not WiFi is included in…" at bounding box center [867, 582] width 695 height 577
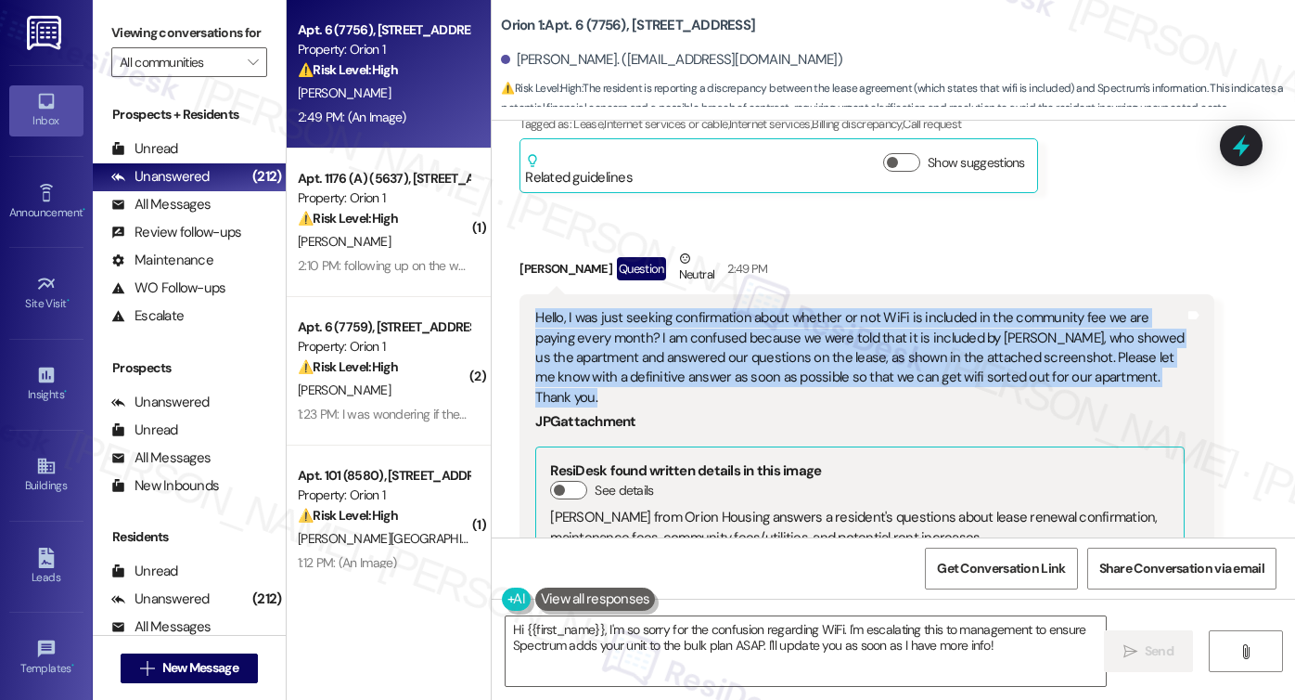
click at [653, 294] on div "Hello, I was just seeking confirmation about whether or not WiFi is included in…" at bounding box center [867, 582] width 695 height 577
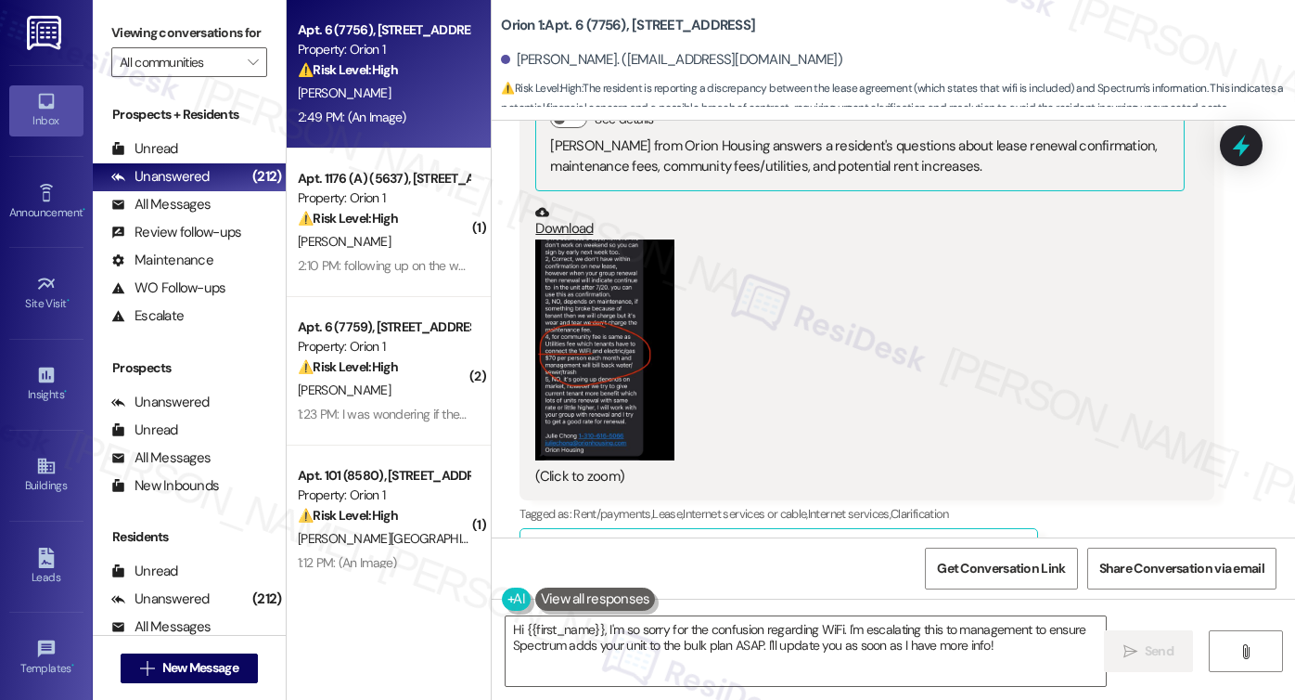
click at [635, 267] on button "Zoom image" at bounding box center [604, 350] width 139 height 222
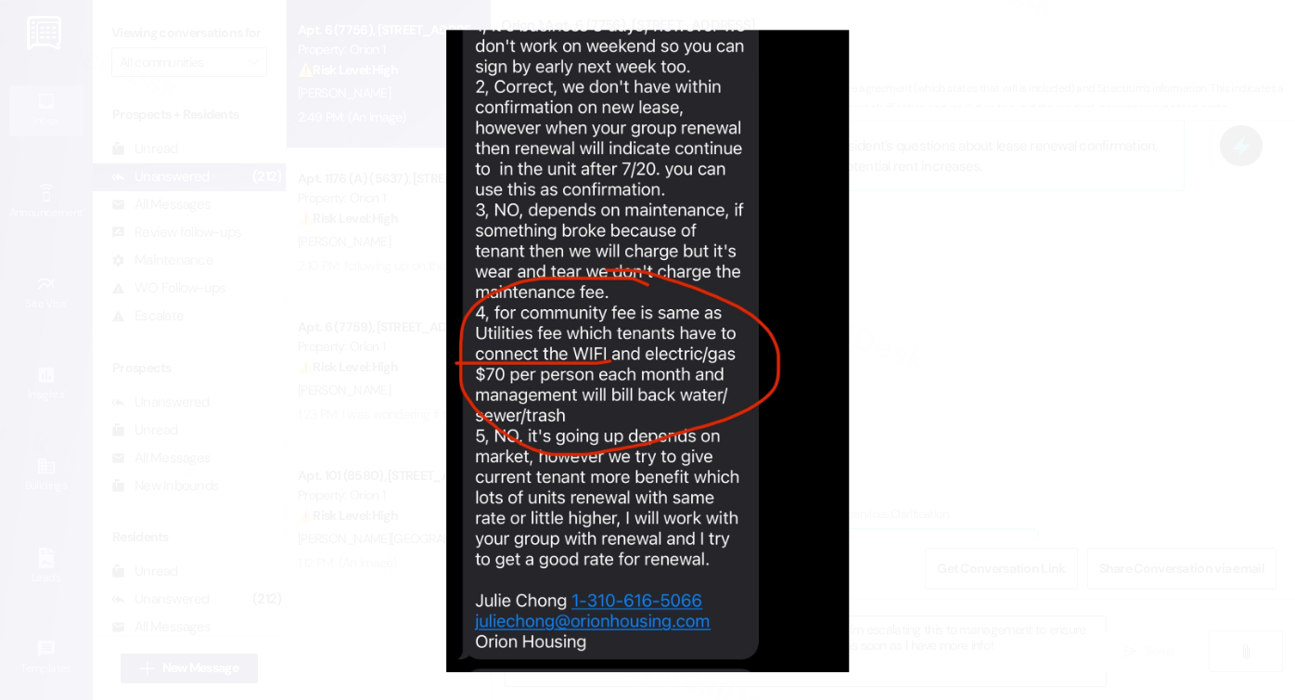
click at [1050, 336] on button "Unzoom image" at bounding box center [647, 350] width 1295 height 700
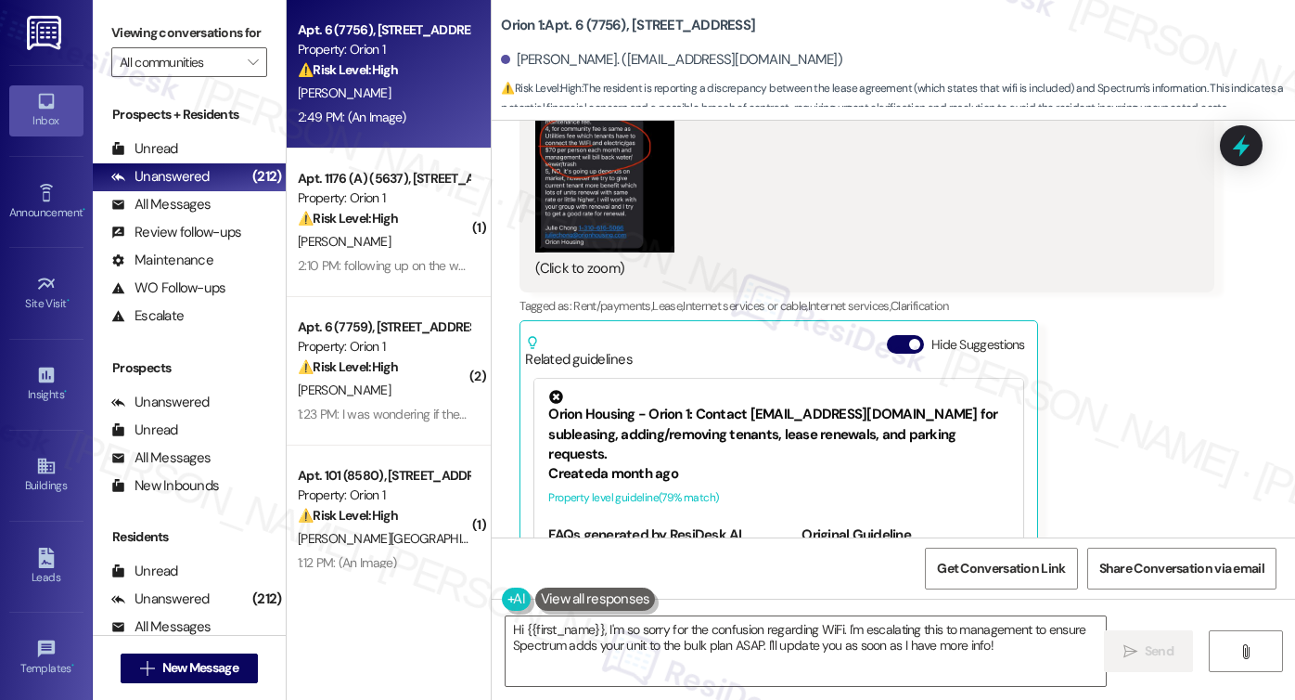
scroll to position [3911, 0]
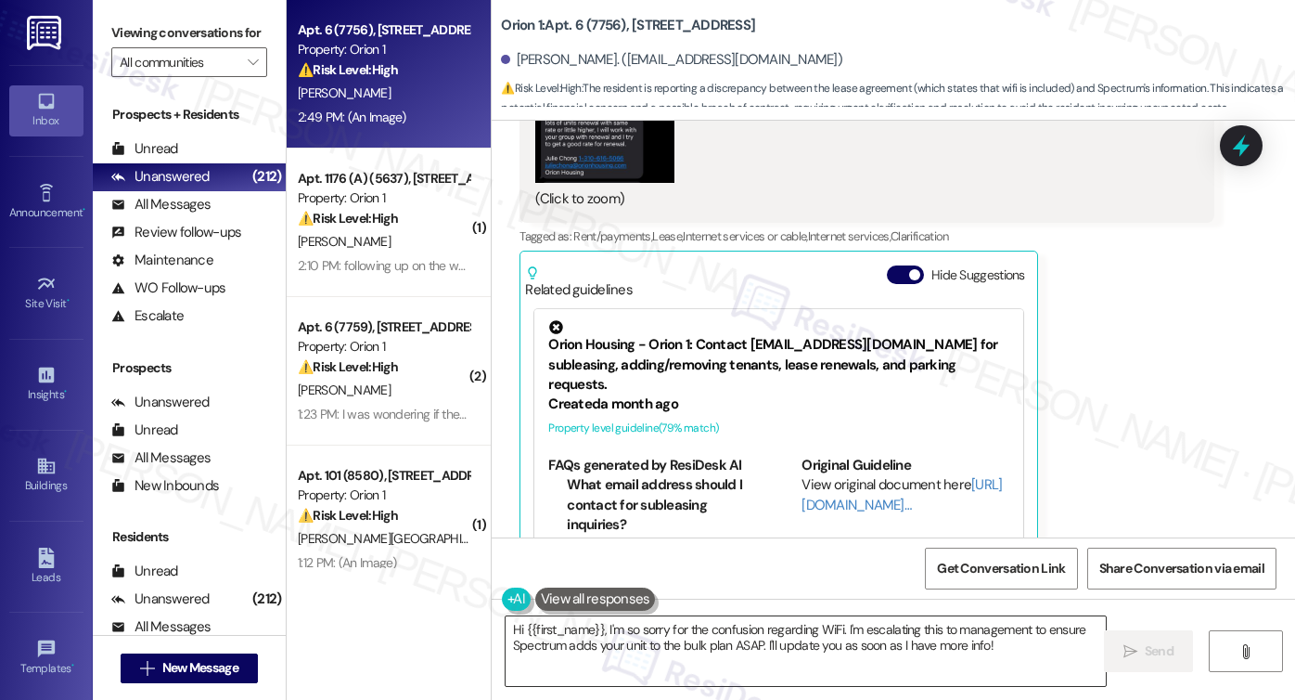
click at [862, 623] on textarea "Hi {{first_name}}, I'm so sorry for the confusion regarding WiFi. I'm escalatin…" at bounding box center [806, 651] width 600 height 70
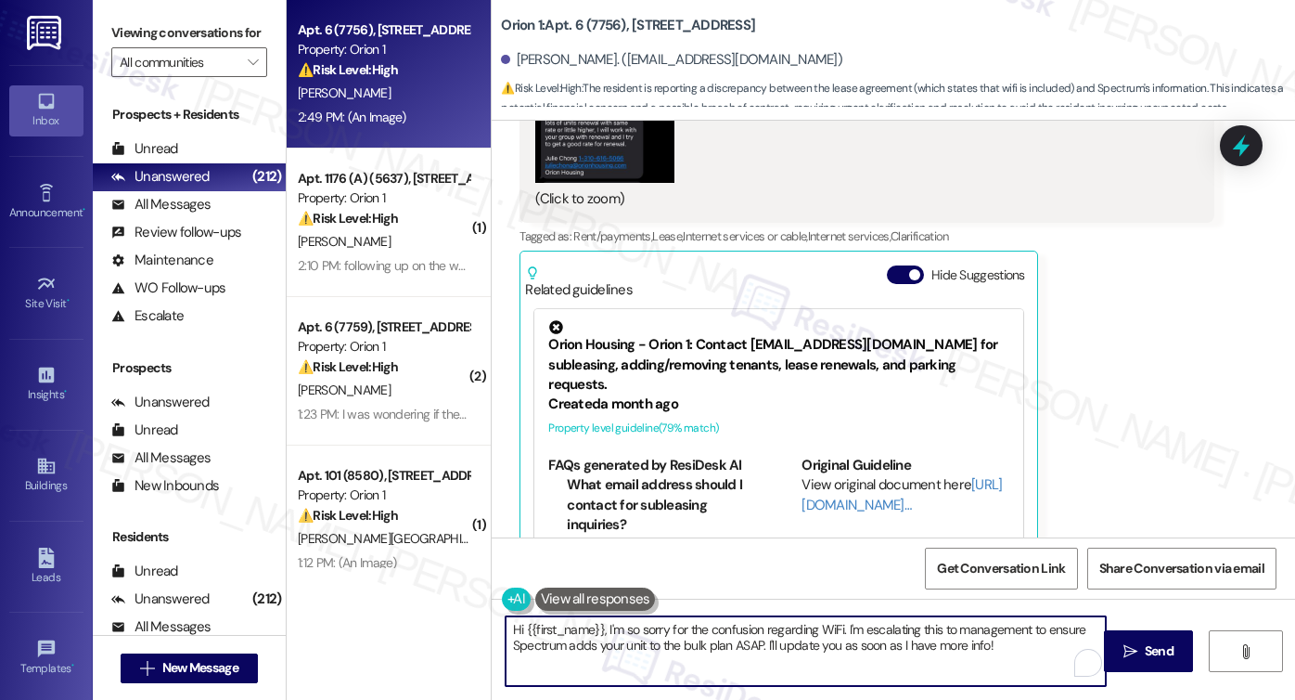
click at [863, 623] on textarea "Hi {{first_name}}, I'm so sorry for the confusion regarding WiFi. I'm escalatin…" at bounding box center [806, 651] width 600 height 70
type textarea "Hi {{first_name}}, I'm so sorry for the confusion regarding WiFi. I've asked fo…"
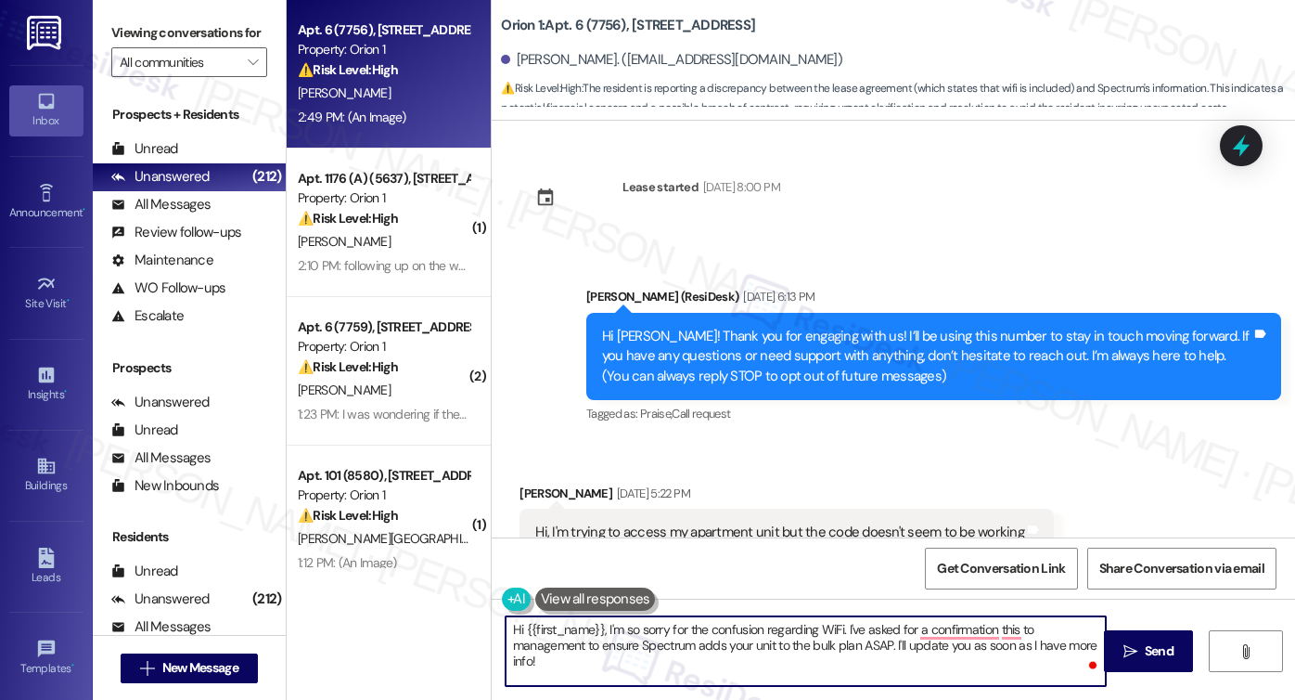
scroll to position [3911, 0]
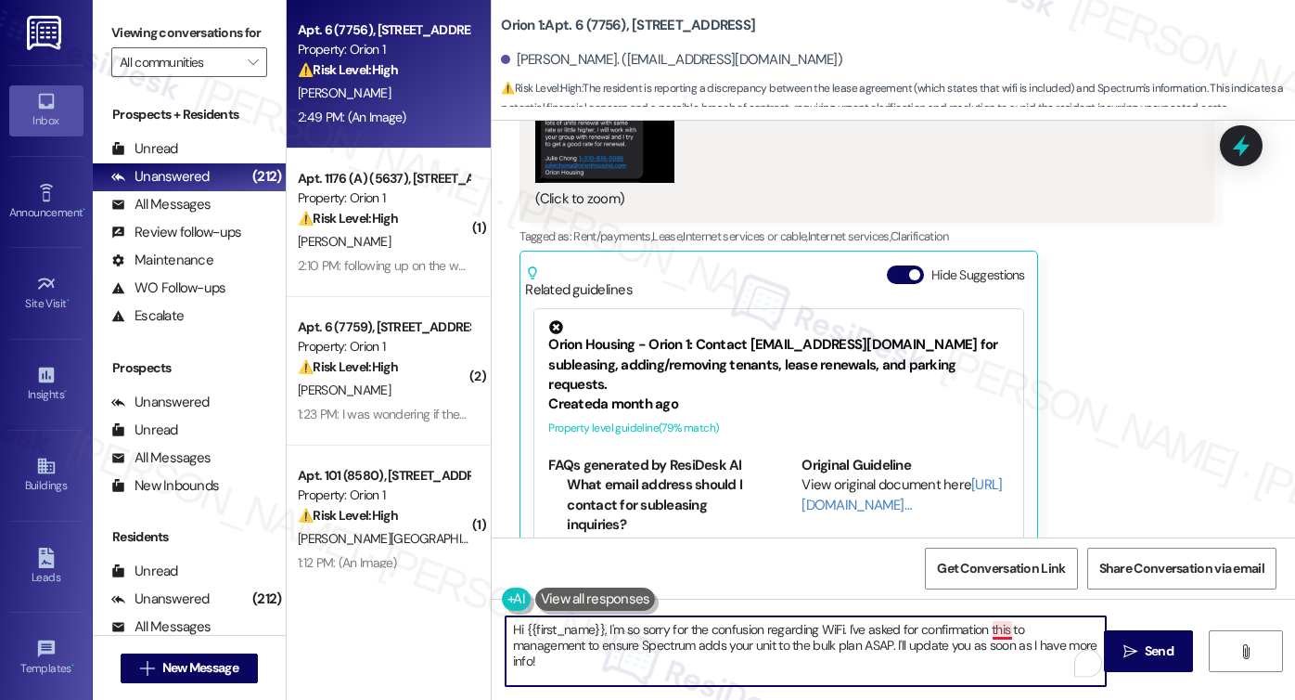
click at [984, 626] on textarea "Hi {{first_name}}, I'm so sorry for the confusion regarding WiFi. I've asked fo…" at bounding box center [806, 651] width 600 height 70
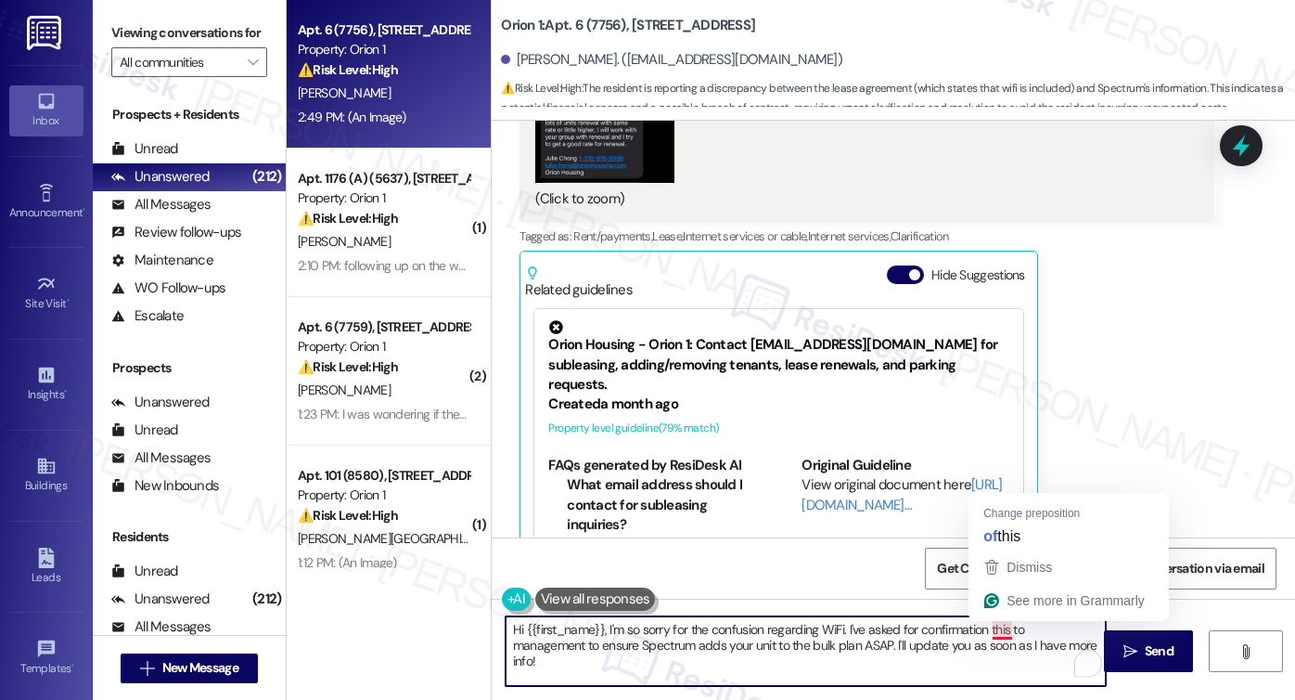
click at [984, 626] on textarea "Hi {{first_name}}, I'm so sorry for the confusion regarding WiFi. I've asked fo…" at bounding box center [806, 651] width 600 height 70
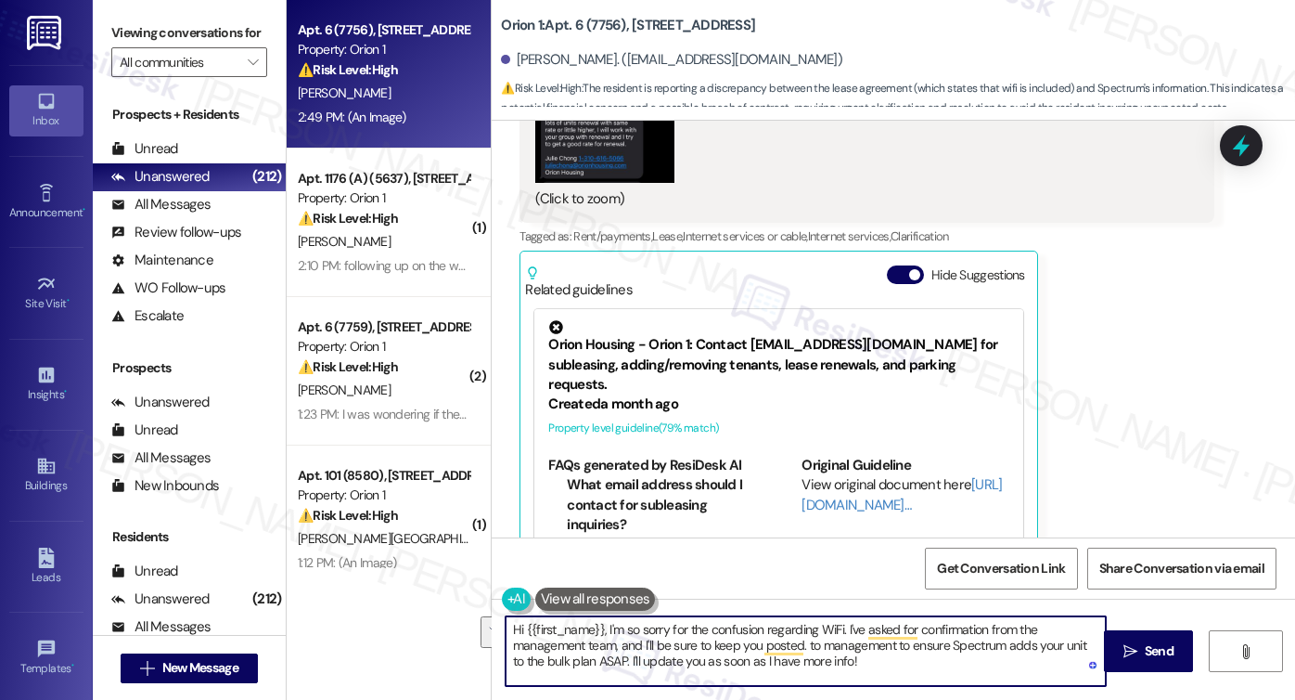
drag, startPoint x: 799, startPoint y: 643, endPoint x: 909, endPoint y: 671, distance: 113.9
click at [909, 671] on textarea "Hi {{first_name}}, I'm so sorry for the confusion regarding WiFi. I've asked fo…" at bounding box center [806, 651] width 600 height 70
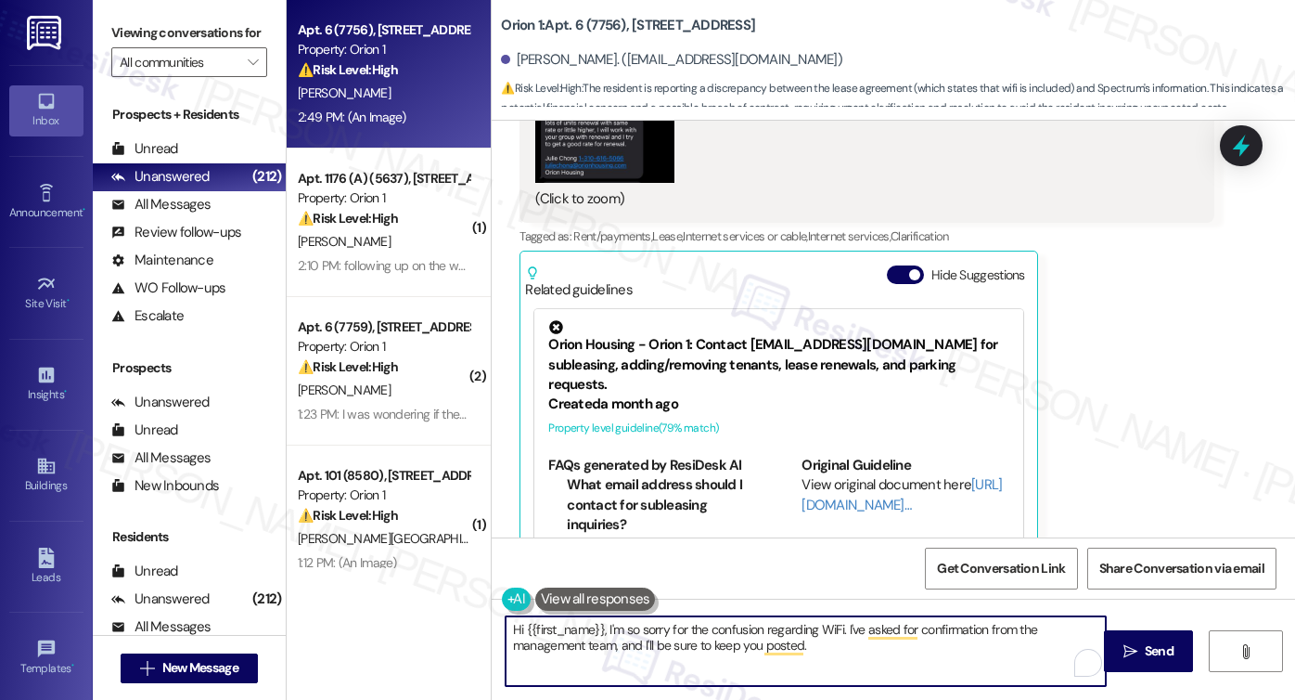
click at [813, 623] on textarea "Hi {{first_name}}, I'm so sorry for the confusion regarding WiFi. I've asked fo…" at bounding box center [806, 651] width 600 height 70
click at [723, 627] on textarea "Hi {{first_name}}, I'm so sorry for the confusion regarding WiFi. I've asked fo…" at bounding box center [806, 651] width 600 height 70
click at [816, 624] on textarea "Hi {{first_name}}, I'm so sorry for the confusion regarding WiFi. I've asked fo…" at bounding box center [806, 651] width 600 height 70
click at [607, 641] on textarea "Hi {{first_name}}, I'm so sorry for the confusion regarding WiFi. I've asked fo…" at bounding box center [806, 651] width 600 height 70
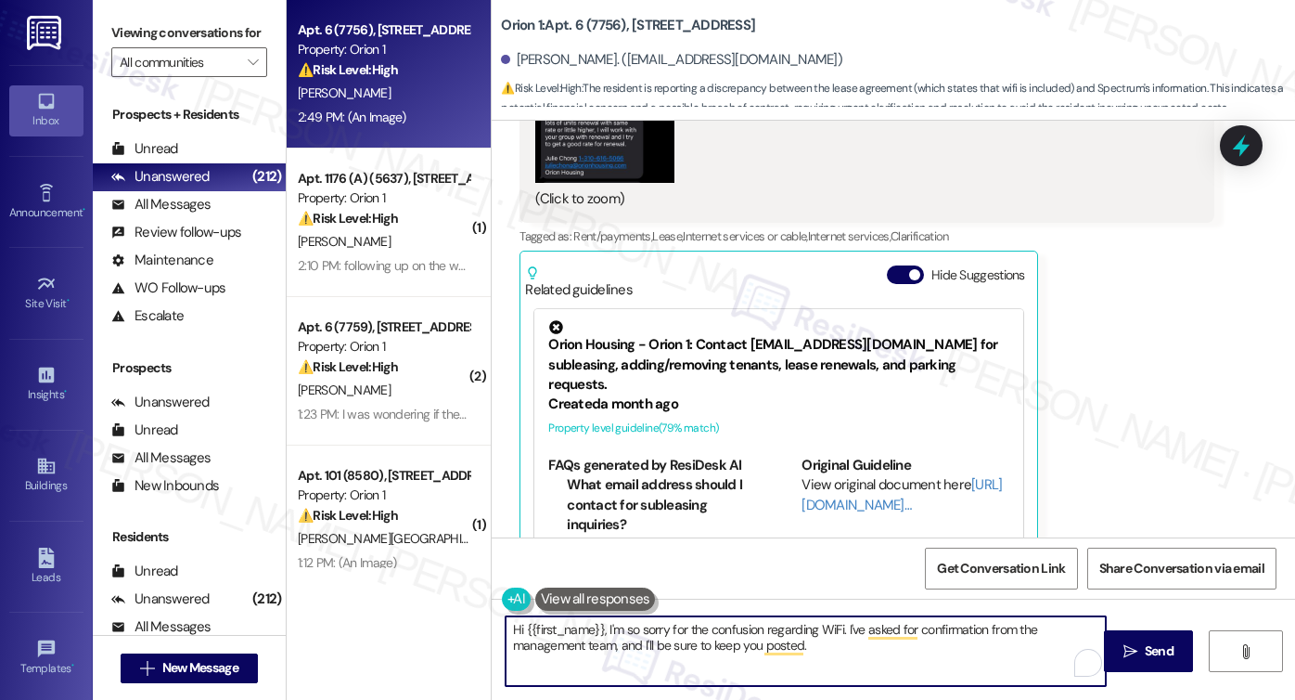
type textarea "Hi {{first_name}}, I'm so sorry for the confusion regarding WiFi. I've asked fo…"
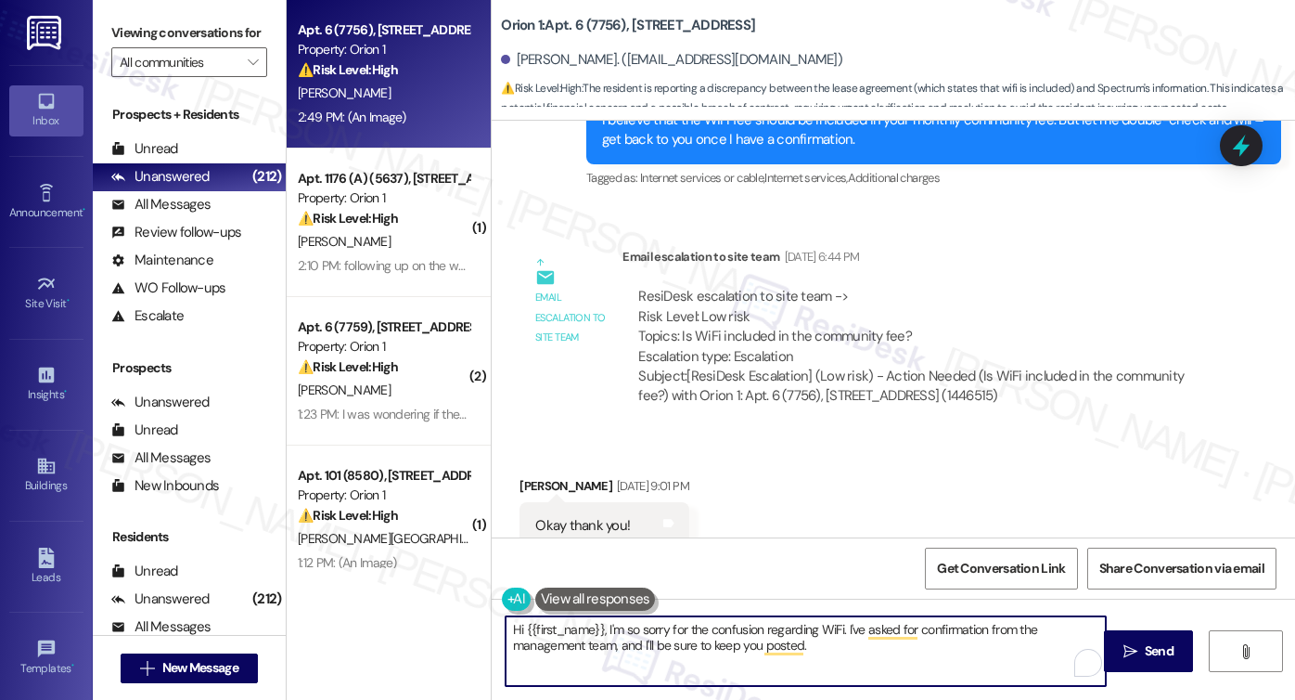
scroll to position [2426, 0]
click at [519, 24] on b "Orion 1: Apt. 6 (7756), 3431 S Catalina St" at bounding box center [628, 25] width 254 height 19
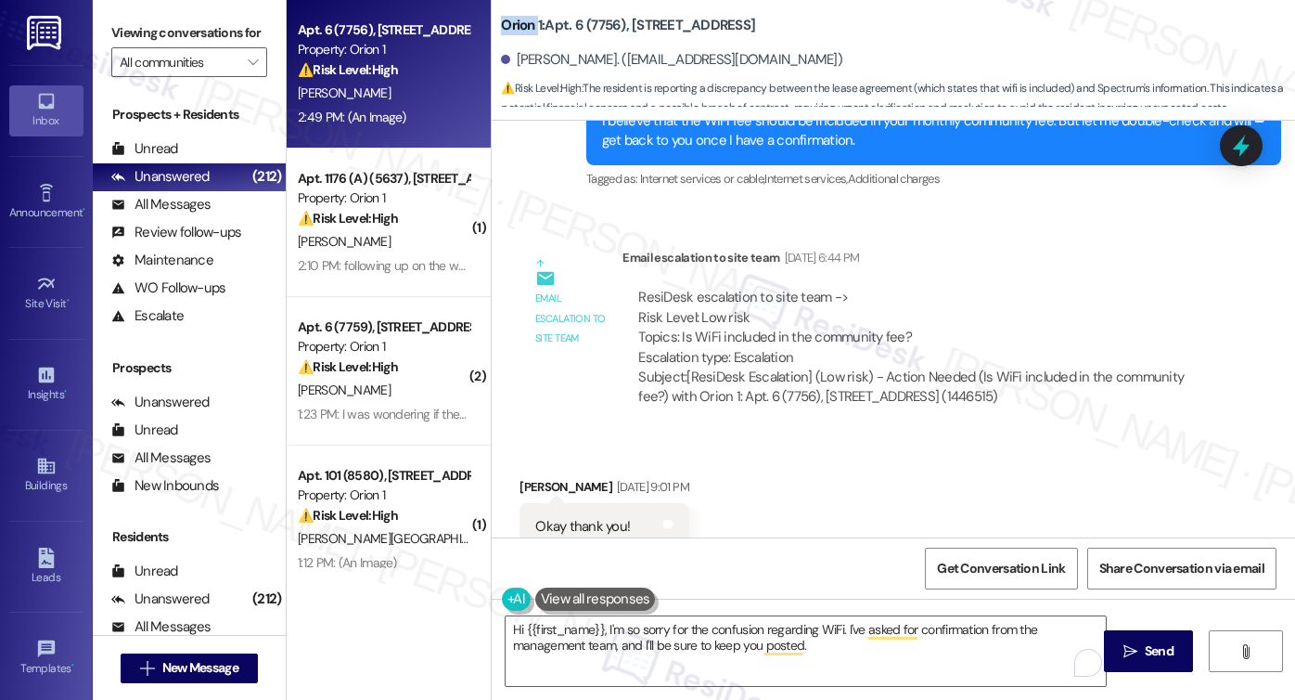
click at [519, 24] on b "Orion 1: Apt. 6 (7756), 3431 S Catalina St" at bounding box center [628, 25] width 254 height 19
click at [501, 25] on b "Orion 1: Apt. 6 (7756), 3431 S Catalina St" at bounding box center [628, 25] width 254 height 19
drag, startPoint x: 494, startPoint y: 24, endPoint x: 534, endPoint y: 23, distance: 40.8
click at [534, 23] on b "Orion 1: Apt. 6 (7756), 3431 S Catalina St" at bounding box center [628, 25] width 254 height 19
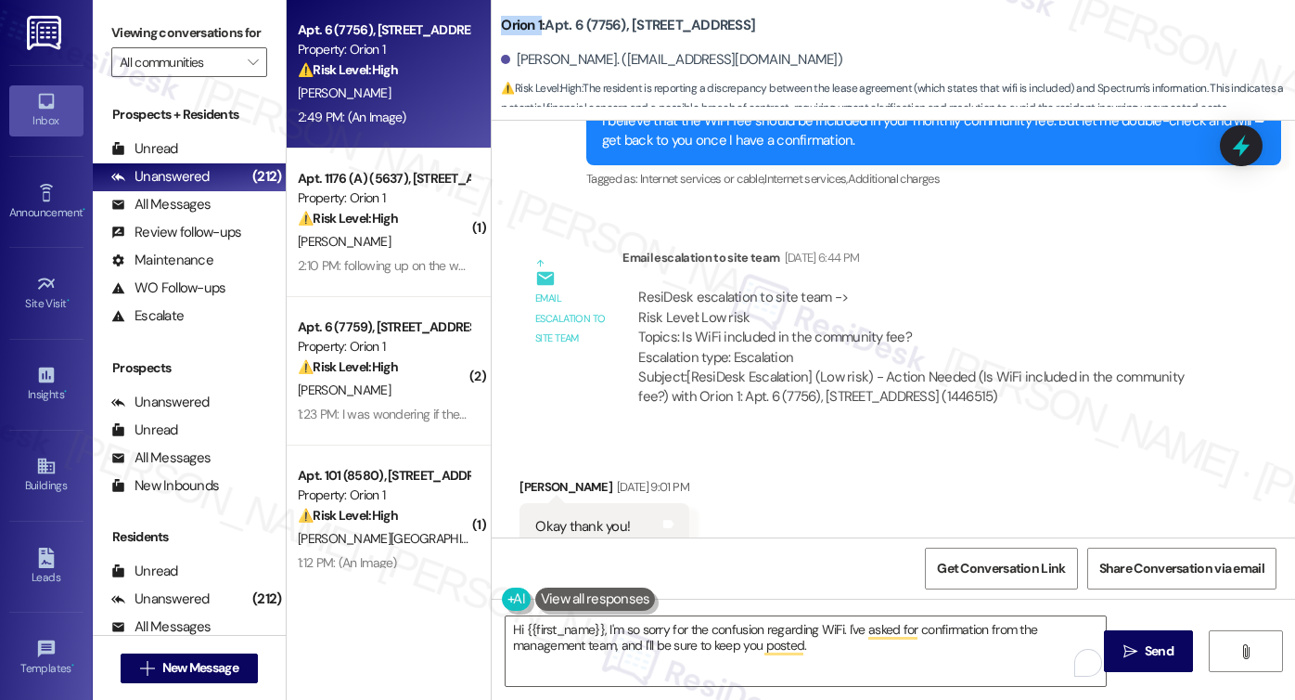
copy b "Orion 1"
click at [142, 19] on label "Viewing conversations for" at bounding box center [189, 33] width 156 height 29
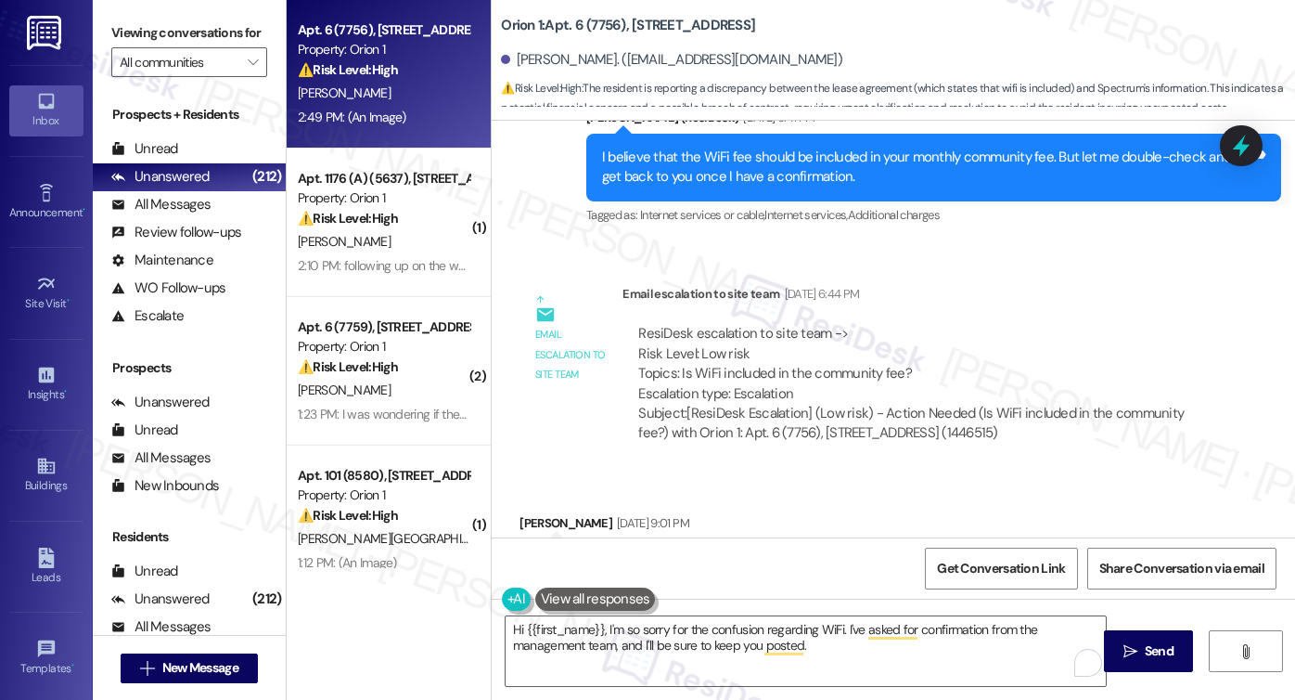
scroll to position [2333, 0]
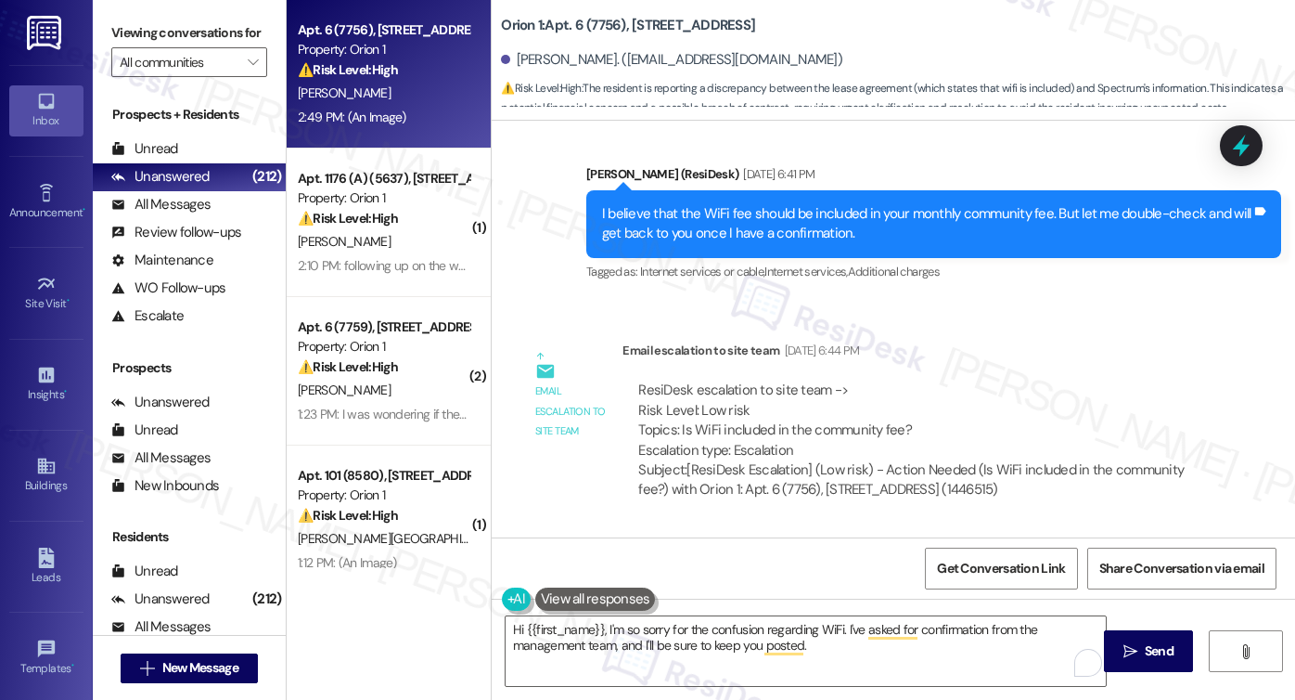
click at [123, 13] on div "Viewing conversations for All communities " at bounding box center [189, 48] width 193 height 96
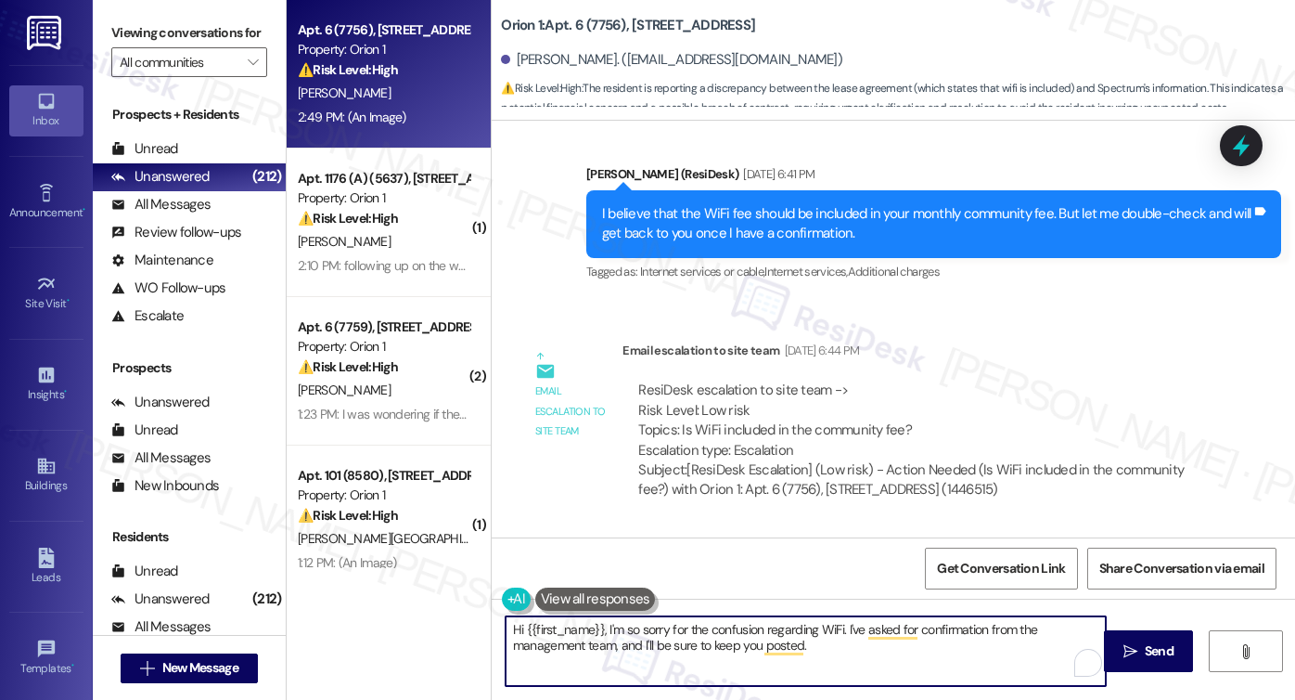
click at [827, 649] on textarea "Hi {{first_name}}, I'm so sorry for the confusion regarding WiFi. I've asked fo…" at bounding box center [806, 651] width 600 height 70
drag, startPoint x: 842, startPoint y: 643, endPoint x: 841, endPoint y: 623, distance: 19.6
click at [841, 623] on textarea "Hi {{first_name}}, I'm so sorry for the confusion regarding WiFi. I've asked fo…" at bounding box center [806, 651] width 600 height 70
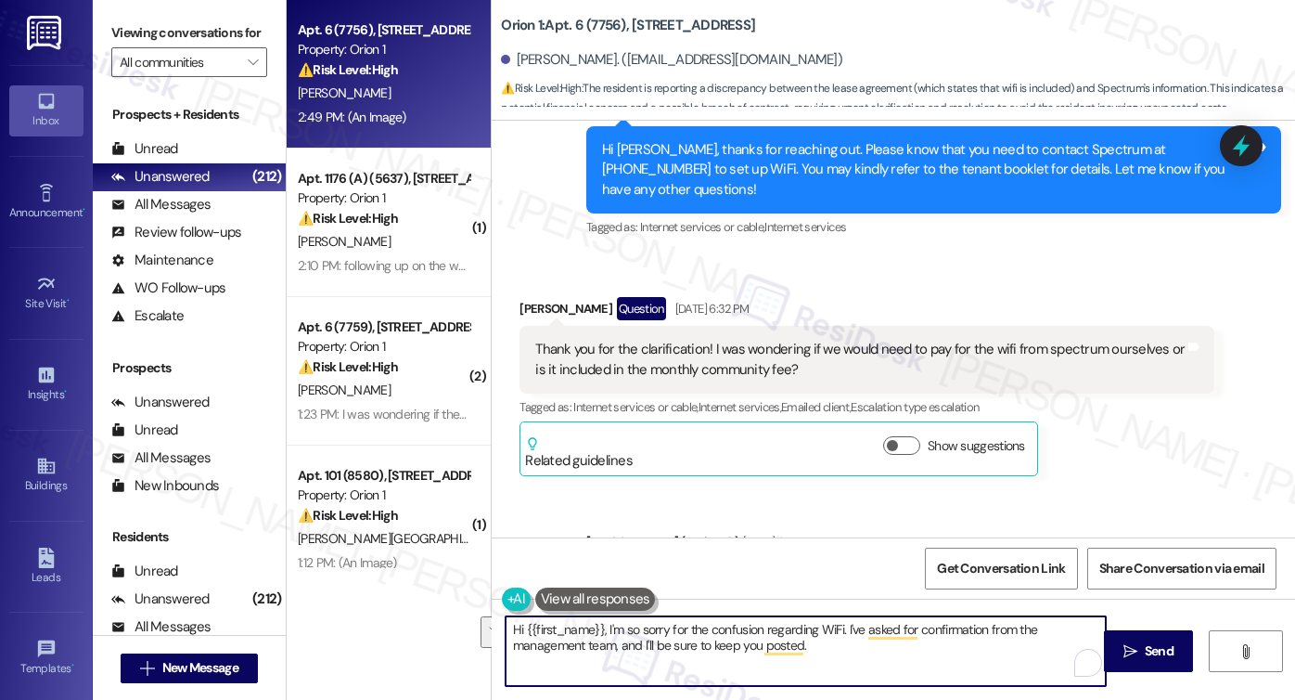
scroll to position [1962, 0]
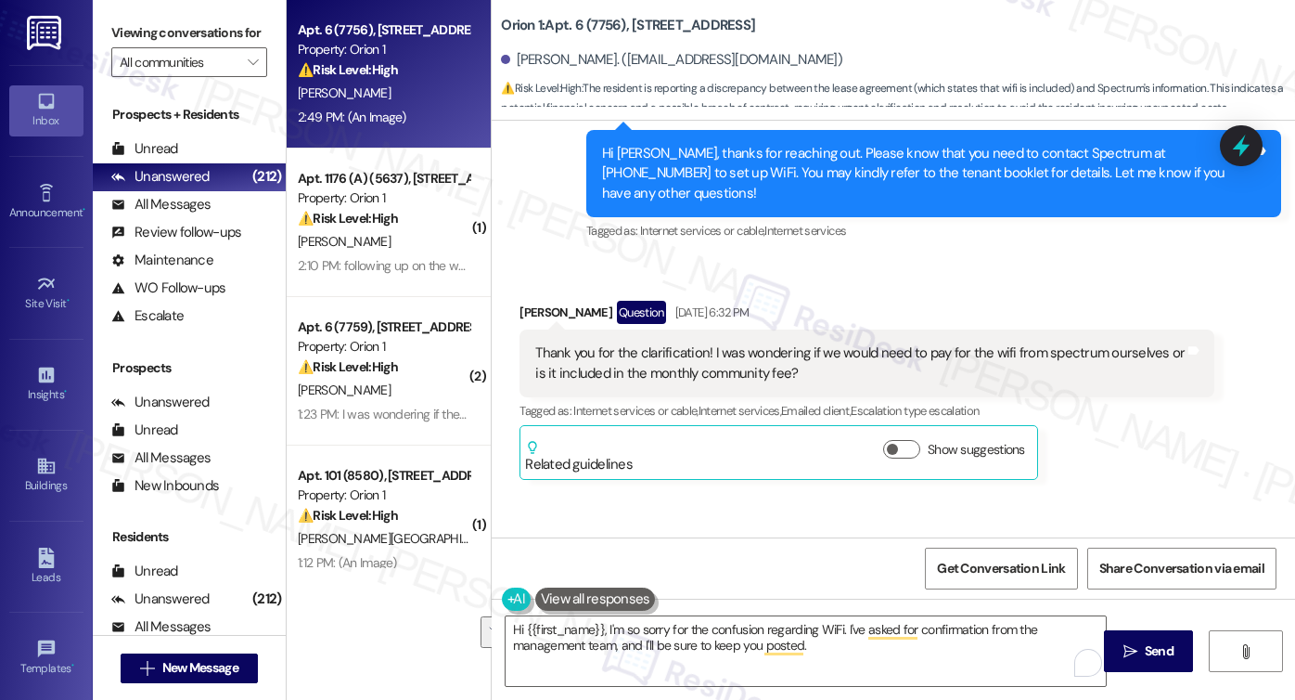
click at [129, 18] on div "Viewing conversations for All communities " at bounding box center [189, 48] width 193 height 96
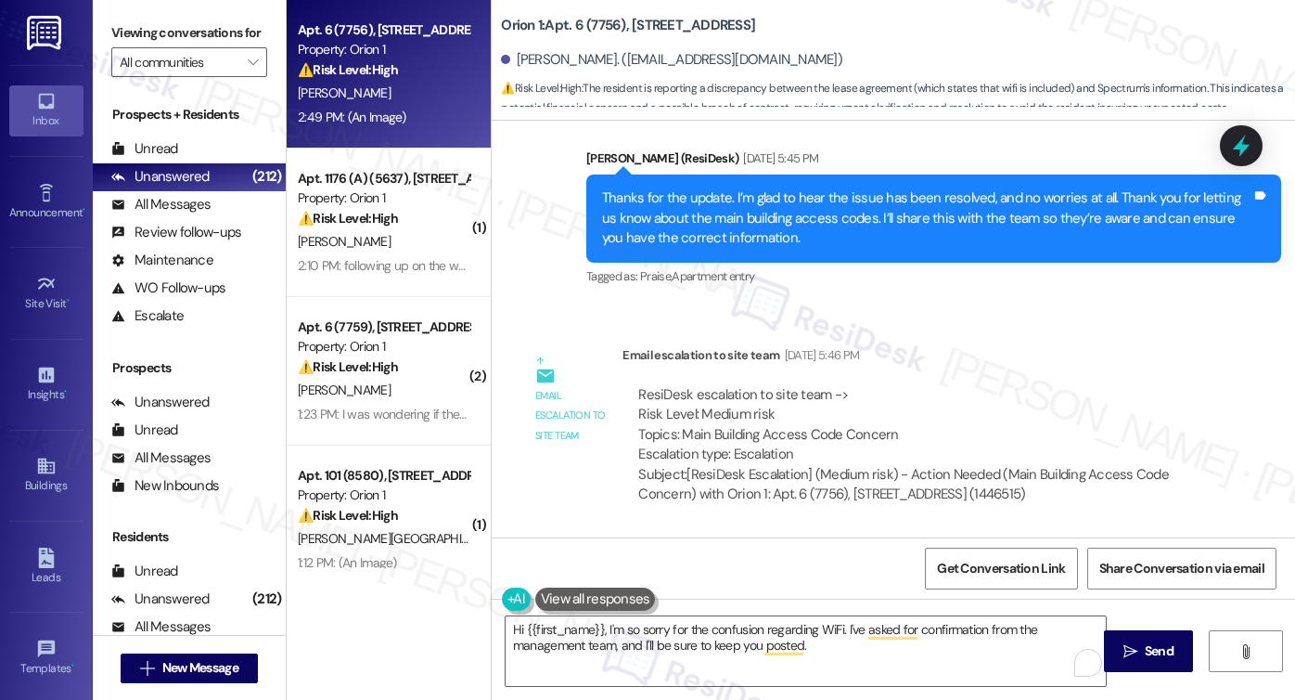
scroll to position [942, 0]
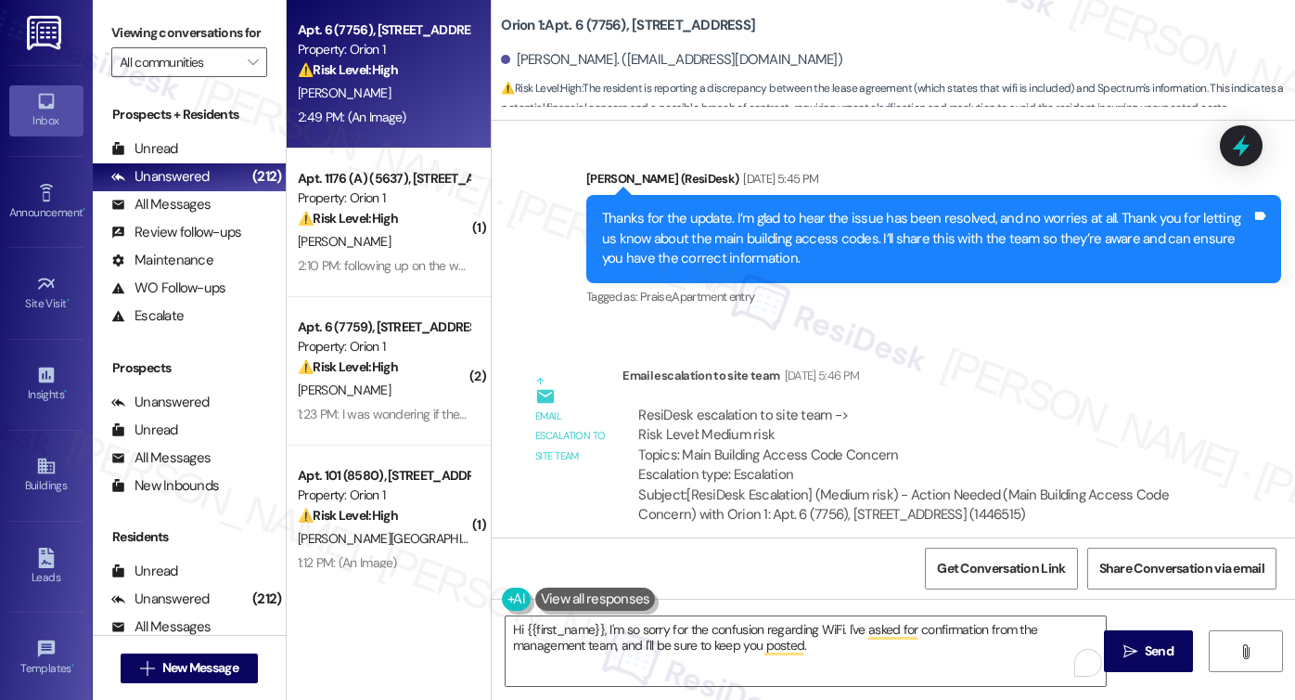
click at [841, 248] on div "Thanks for the update. I’m glad to hear the issue has been resolved, and no wor…" at bounding box center [933, 238] width 695 height 87
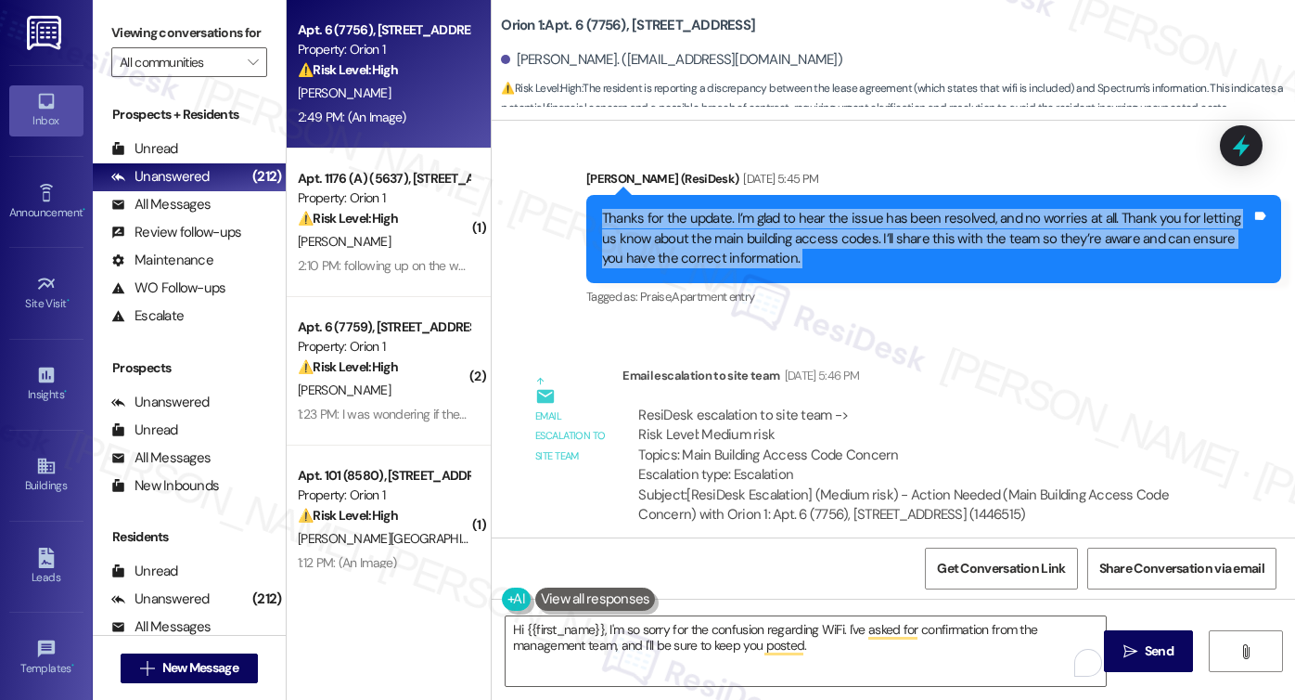
click at [841, 248] on div "Thanks for the update. I’m glad to hear the issue has been resolved, and no wor…" at bounding box center [933, 238] width 695 height 87
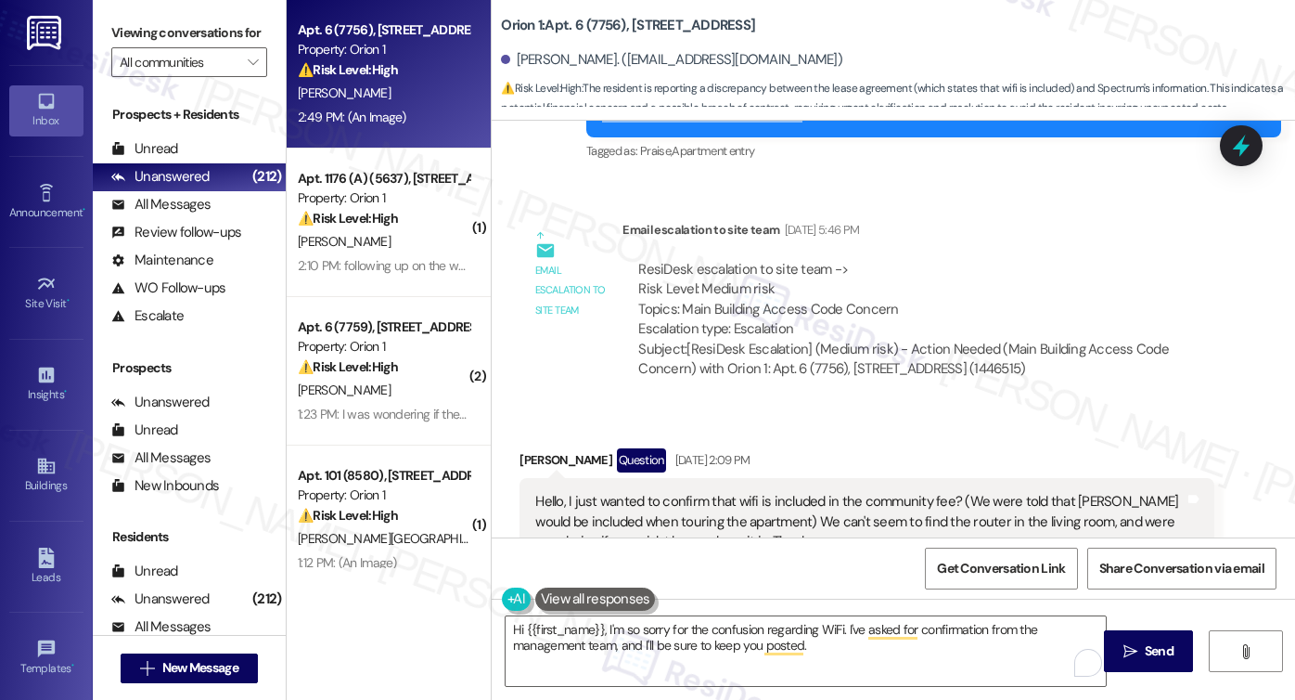
scroll to position [1313, 0]
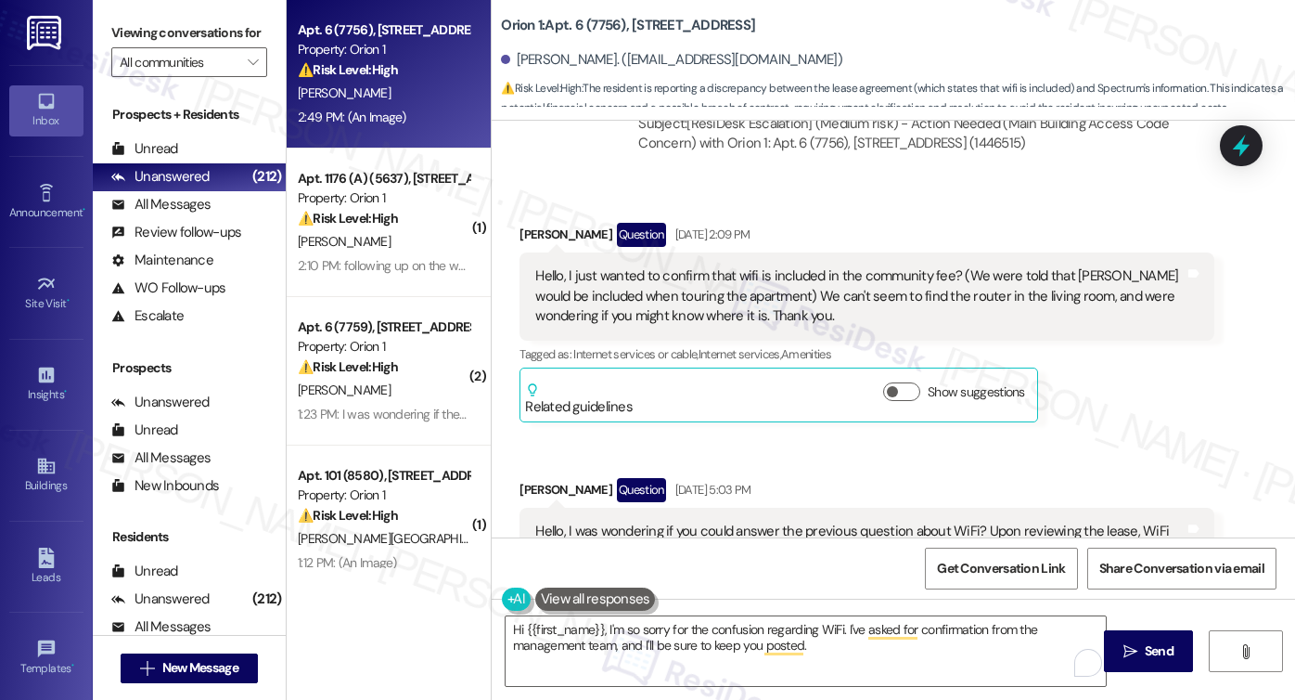
click at [597, 266] on div "Hello, I just wanted to confirm that wifi is included in the community fee? (We…" at bounding box center [859, 295] width 649 height 59
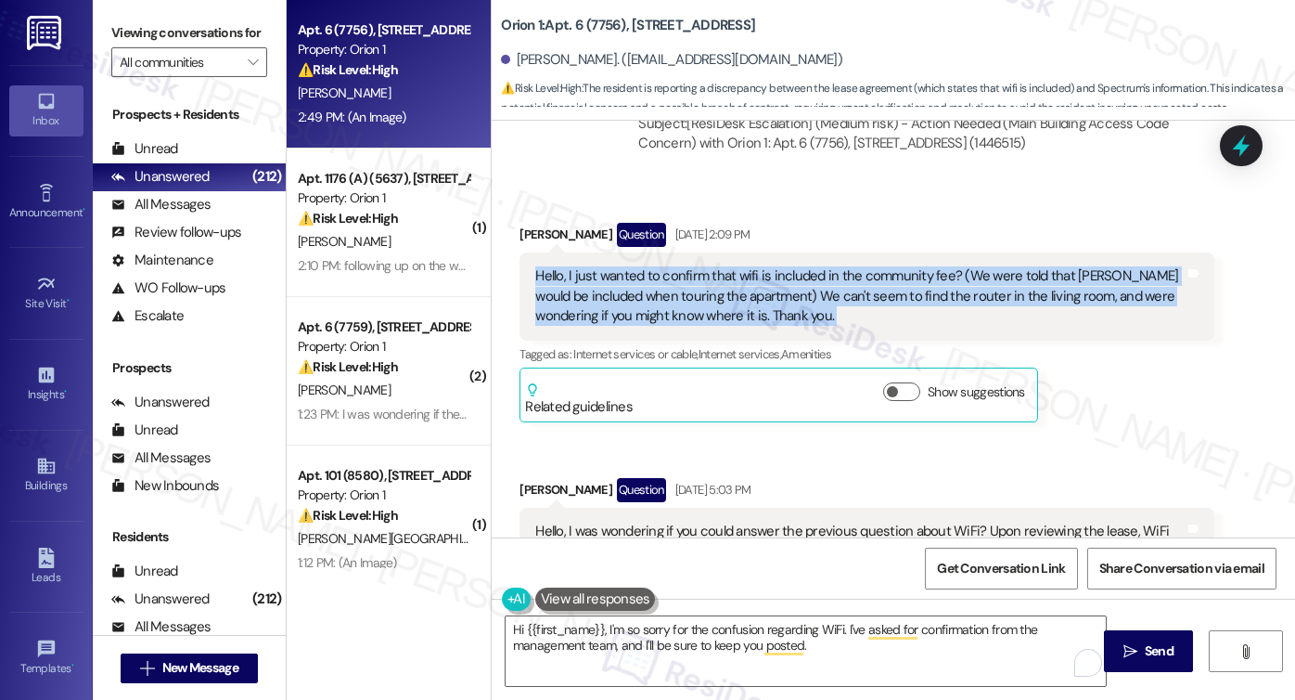
click at [597, 266] on div "Hello, I just wanted to confirm that wifi is included in the community fee? (We…" at bounding box center [859, 295] width 649 height 59
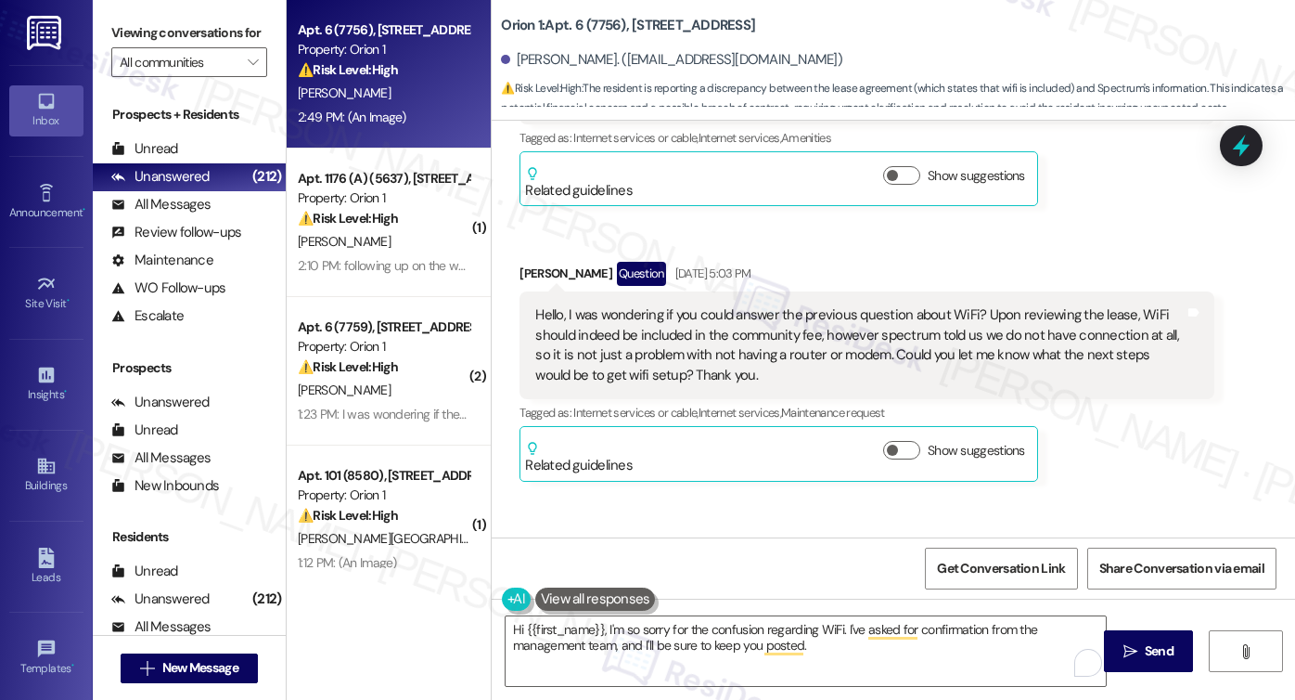
scroll to position [1591, 0]
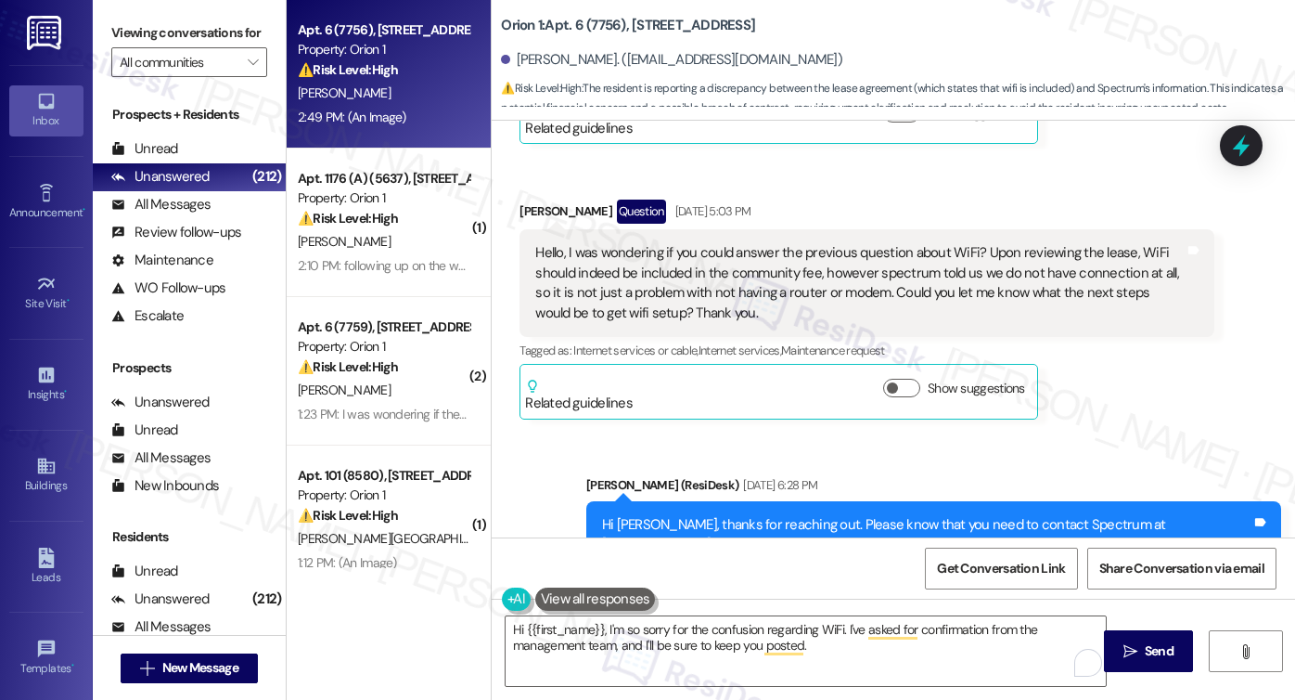
click at [679, 266] on div "Hello, I was wondering if you could answer the previous question about WiFi? Up…" at bounding box center [859, 283] width 649 height 80
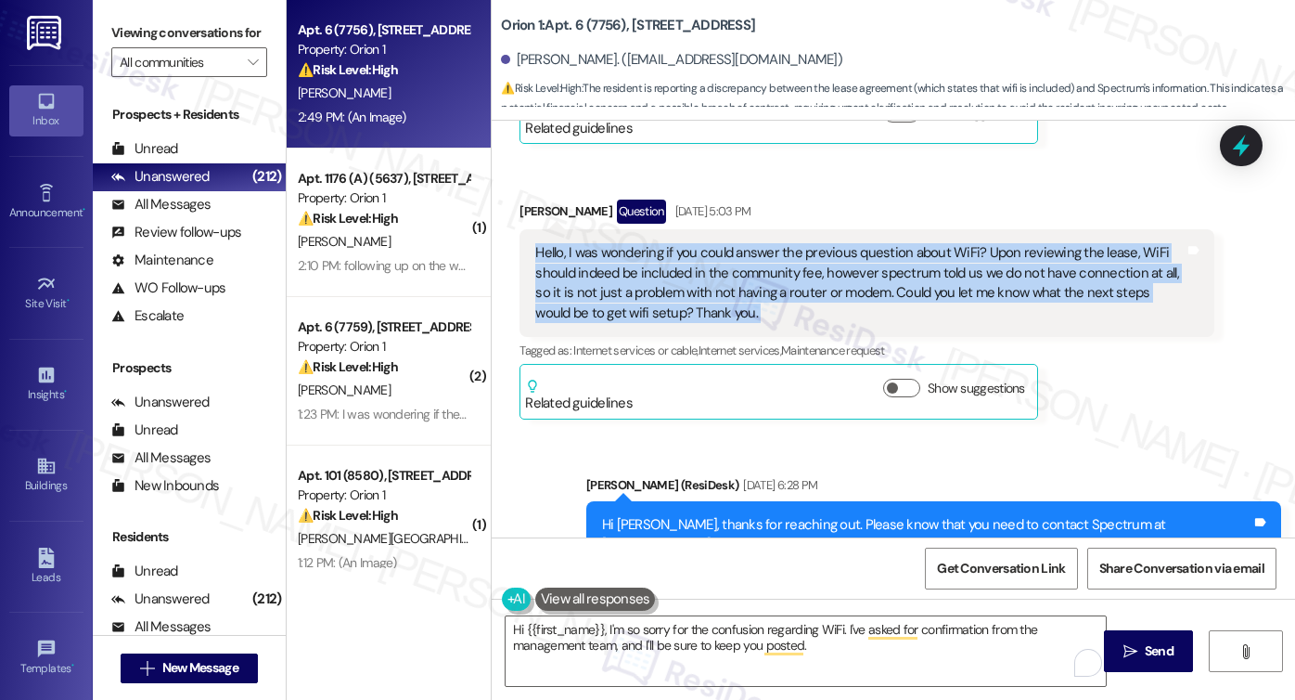
click at [679, 266] on div "Hello, I was wondering if you could answer the previous question about WiFi? Up…" at bounding box center [859, 283] width 649 height 80
click at [766, 243] on div "Hello, I was wondering if you could answer the previous question about WiFi? Up…" at bounding box center [859, 283] width 649 height 80
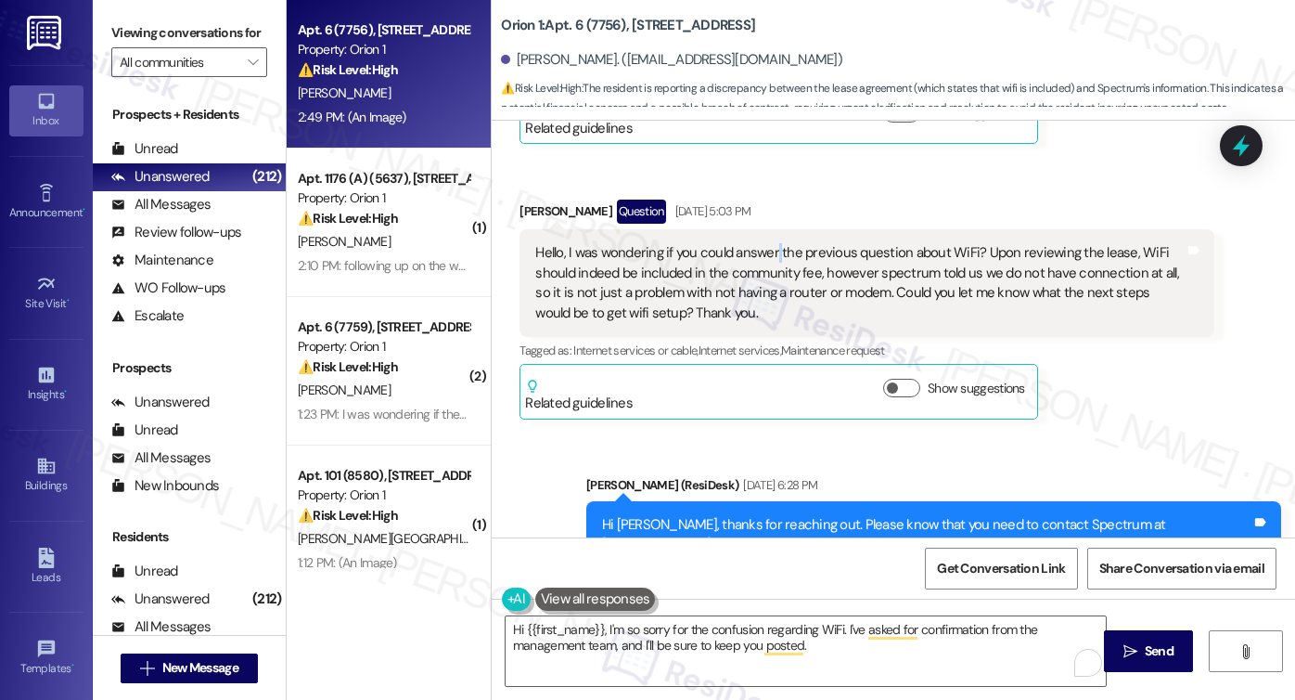
click at [766, 243] on div "Hello, I was wondering if you could answer the previous question about WiFi? Up…" at bounding box center [859, 283] width 649 height 80
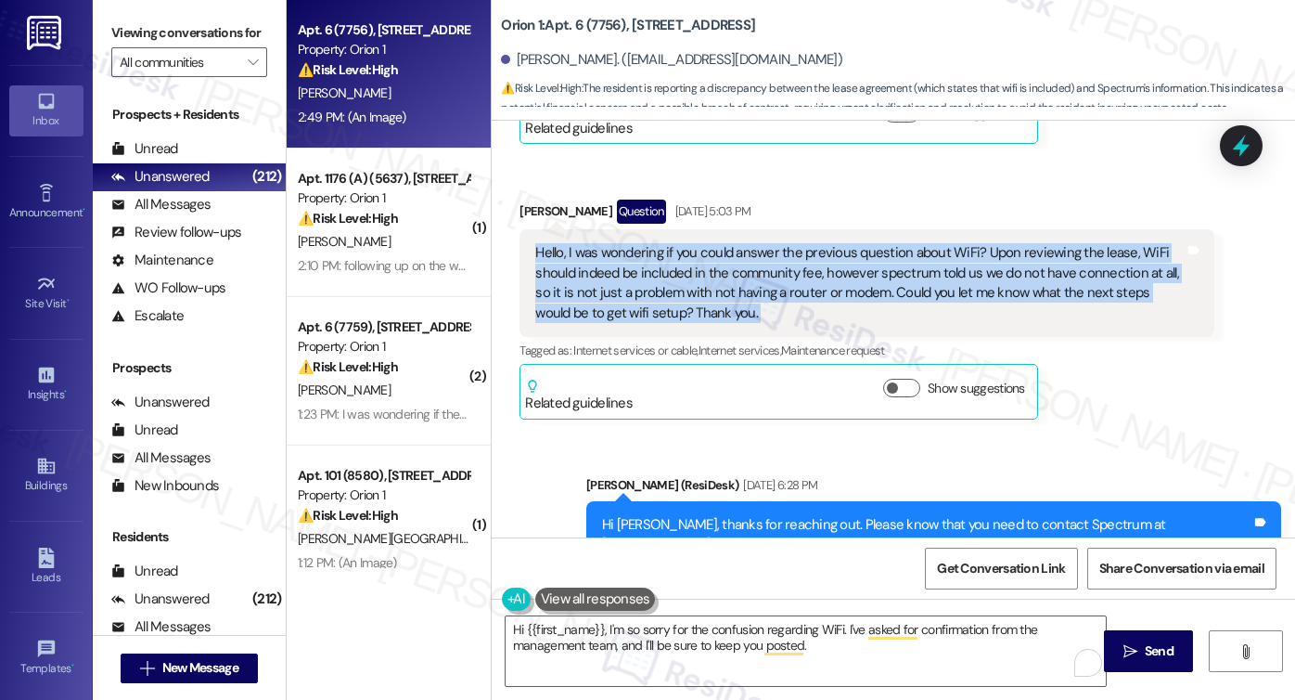
click at [766, 243] on div "Hello, I was wondering if you could answer the previous question about WiFi? Up…" at bounding box center [859, 283] width 649 height 80
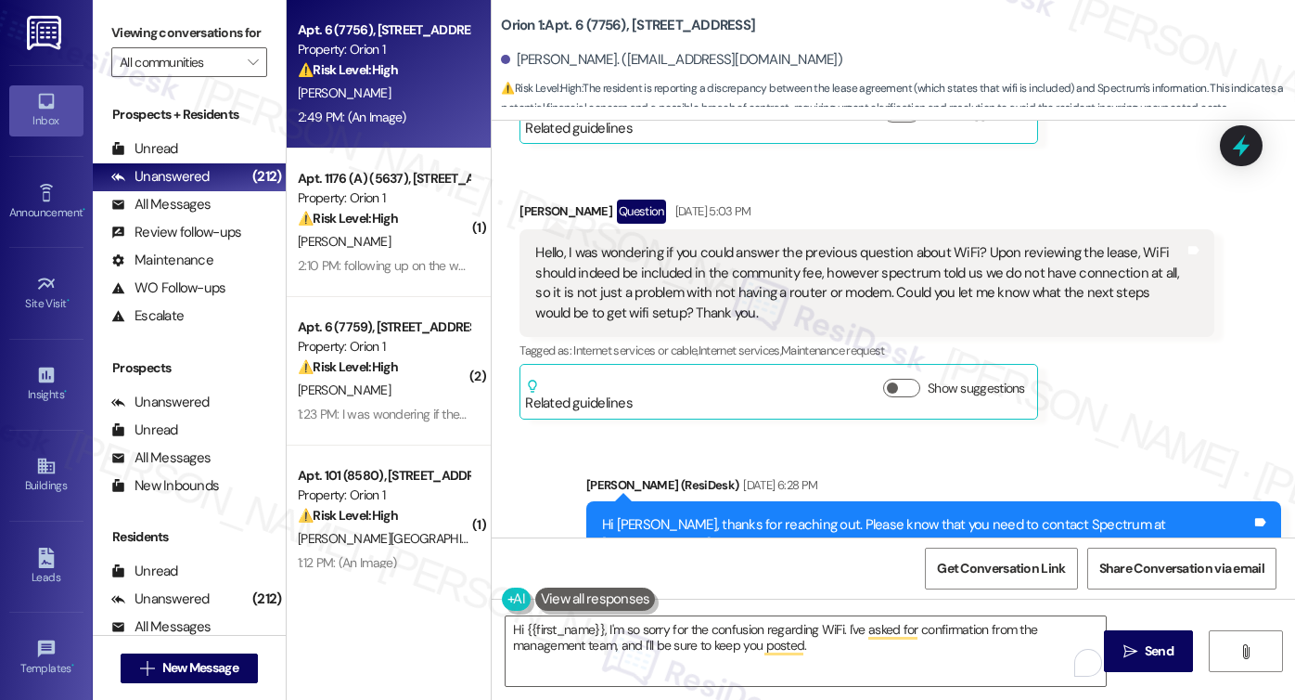
click at [138, 29] on label "Viewing conversations for" at bounding box center [189, 33] width 156 height 29
click at [220, 77] on input "All communities" at bounding box center [179, 62] width 118 height 30
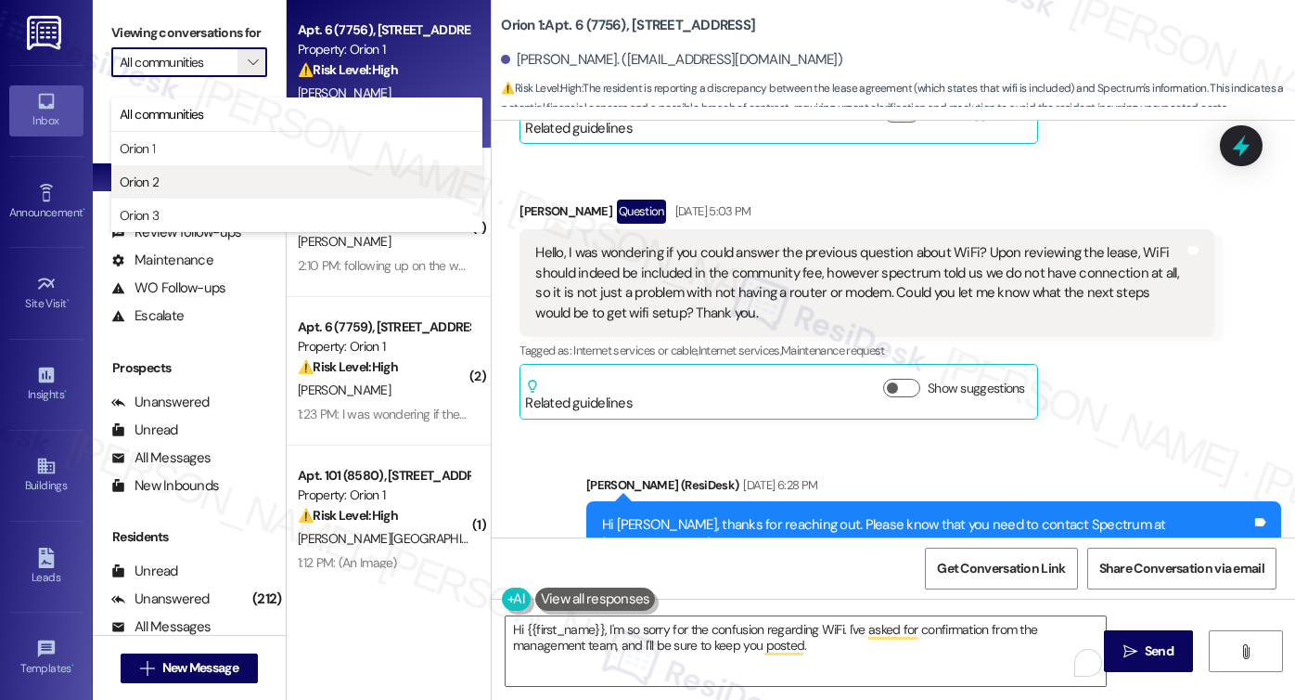
click at [185, 177] on span "Orion 2" at bounding box center [297, 182] width 354 height 19
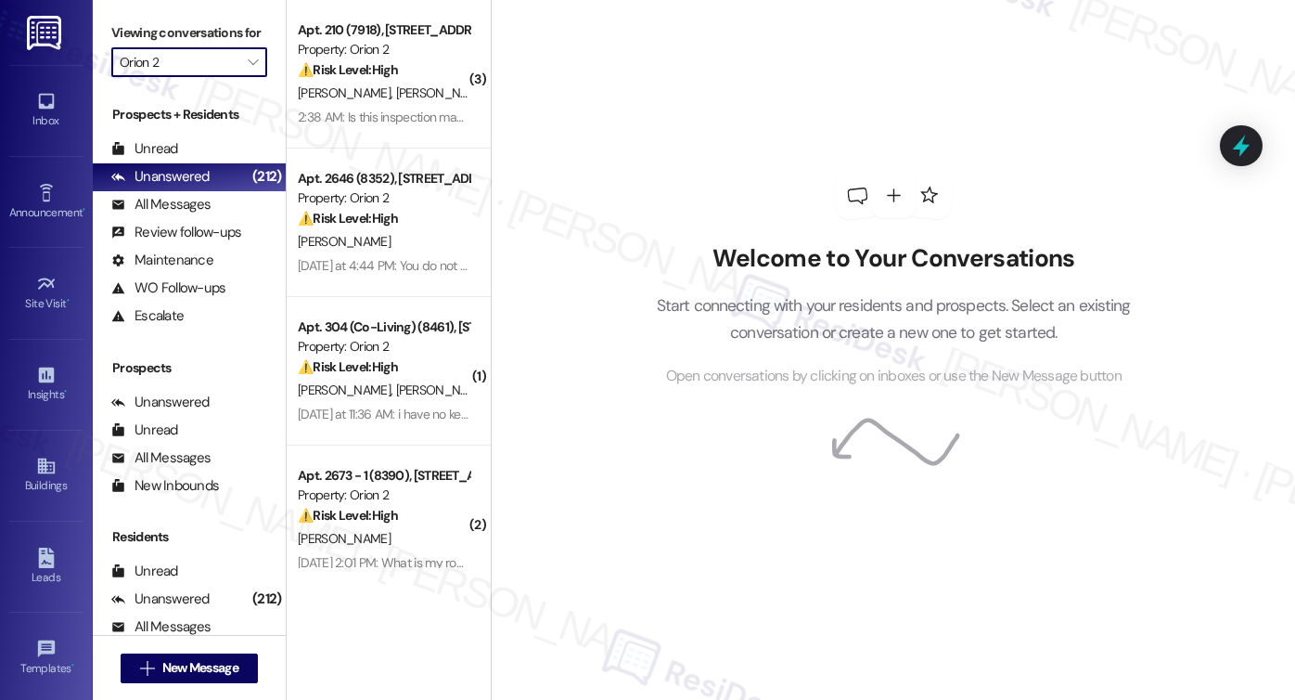
click at [220, 77] on input "Orion 2" at bounding box center [179, 62] width 118 height 30
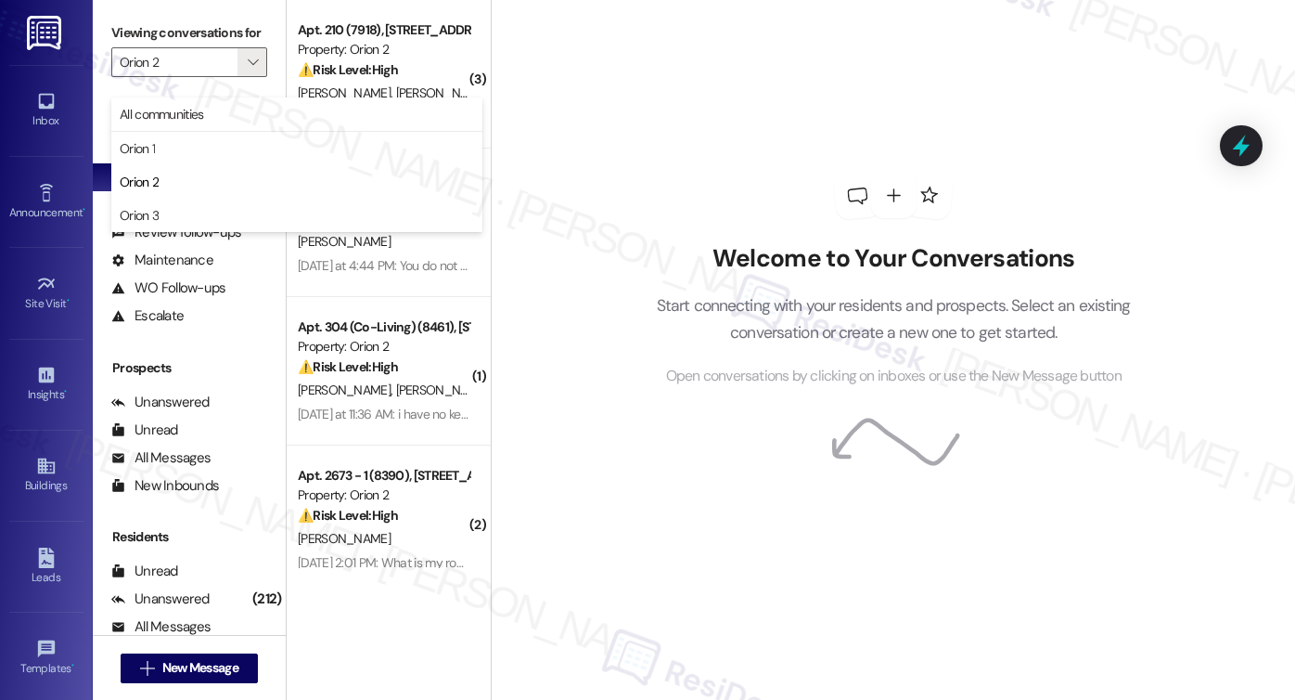
click at [662, 166] on div "Welcome to Your Conversations Start connecting with your residents and prospect…" at bounding box center [893, 279] width 557 height 559
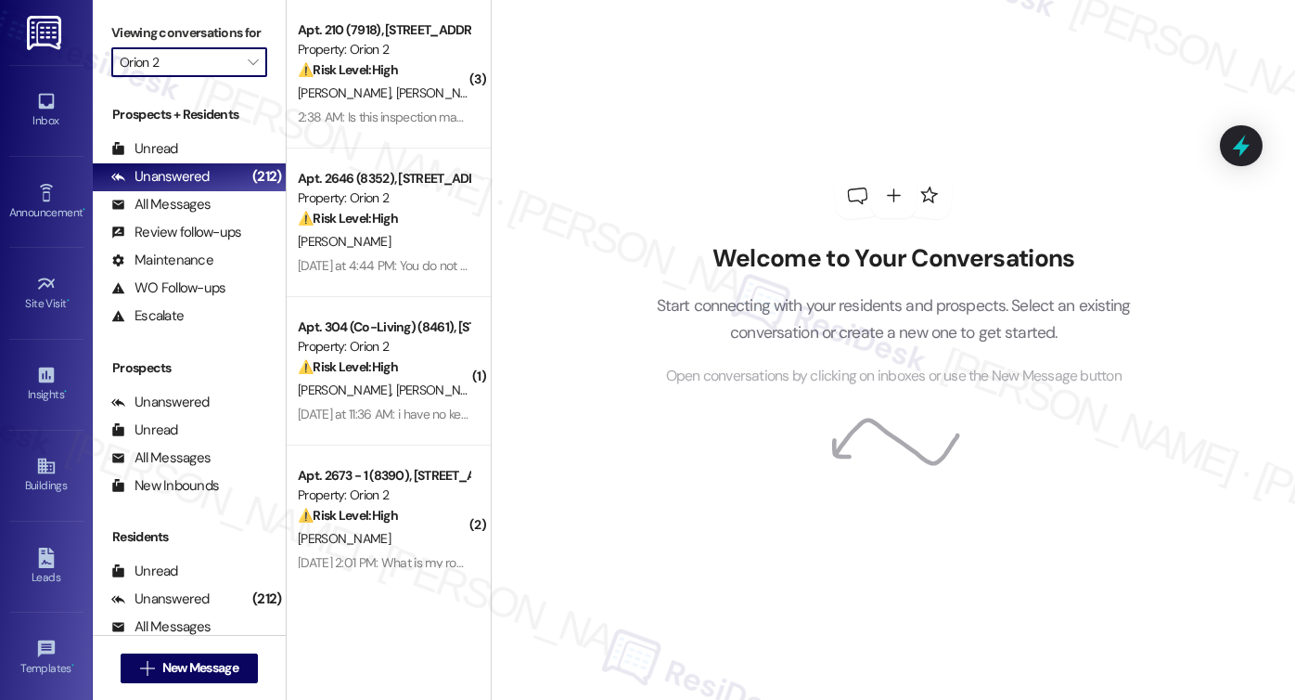
click at [228, 77] on input "Orion 2" at bounding box center [179, 62] width 118 height 30
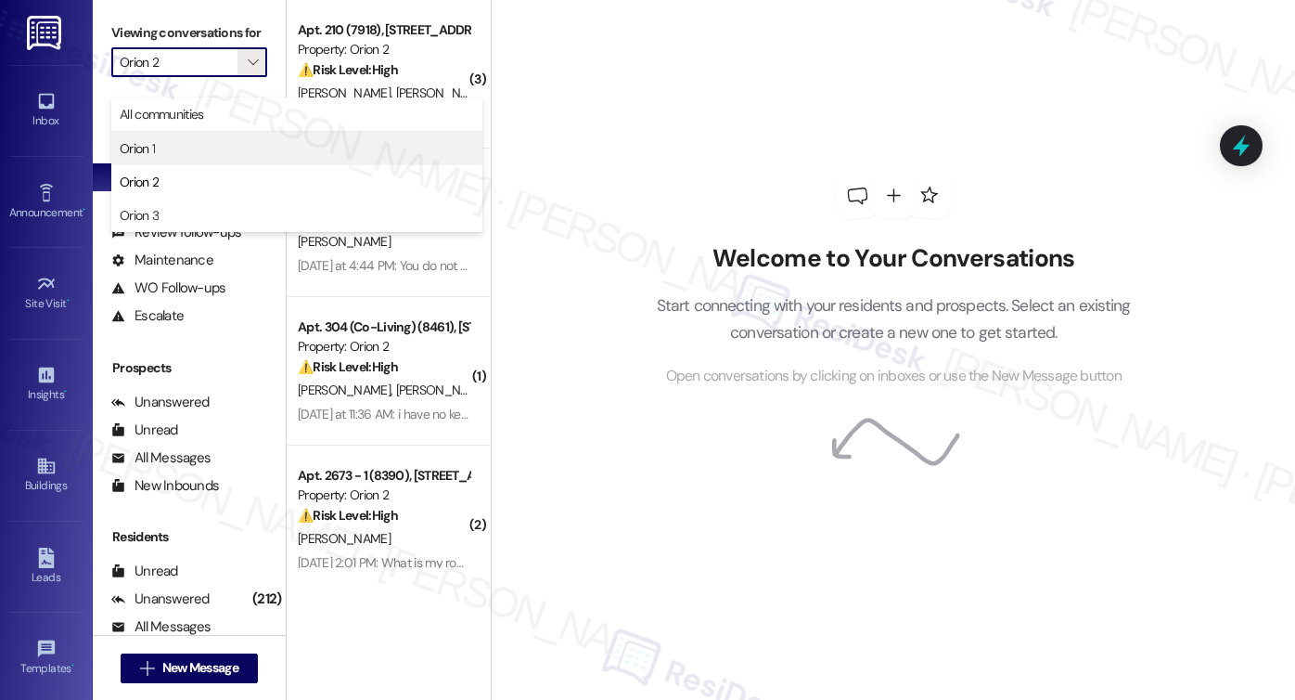
click at [159, 151] on span "Orion 1" at bounding box center [297, 148] width 354 height 19
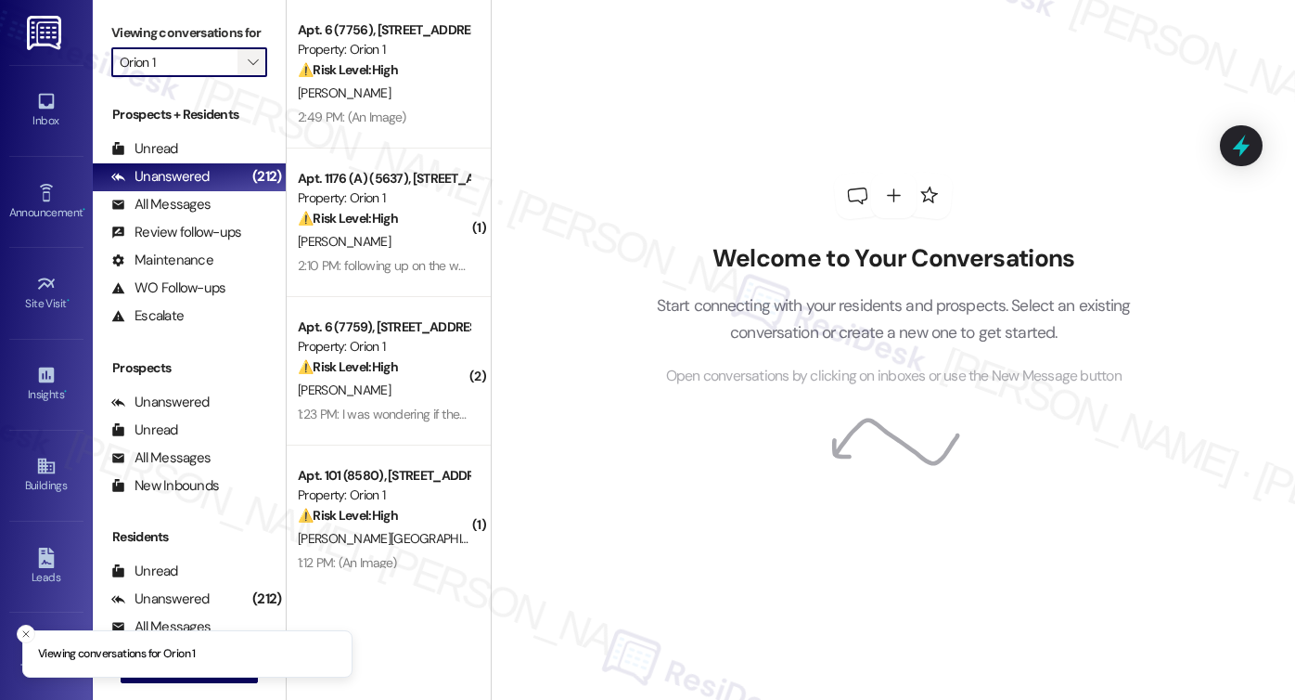
click at [248, 70] on icon "" at bounding box center [253, 62] width 10 height 15
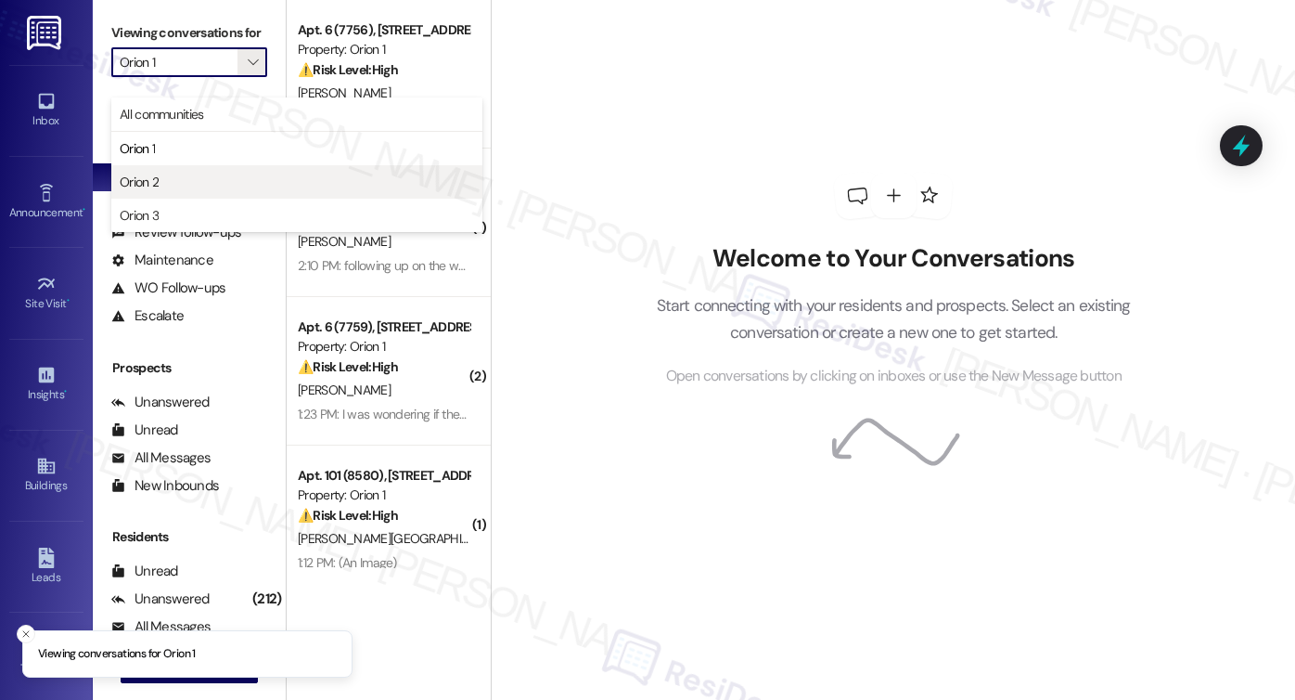
click at [174, 184] on span "Orion 2" at bounding box center [297, 182] width 354 height 19
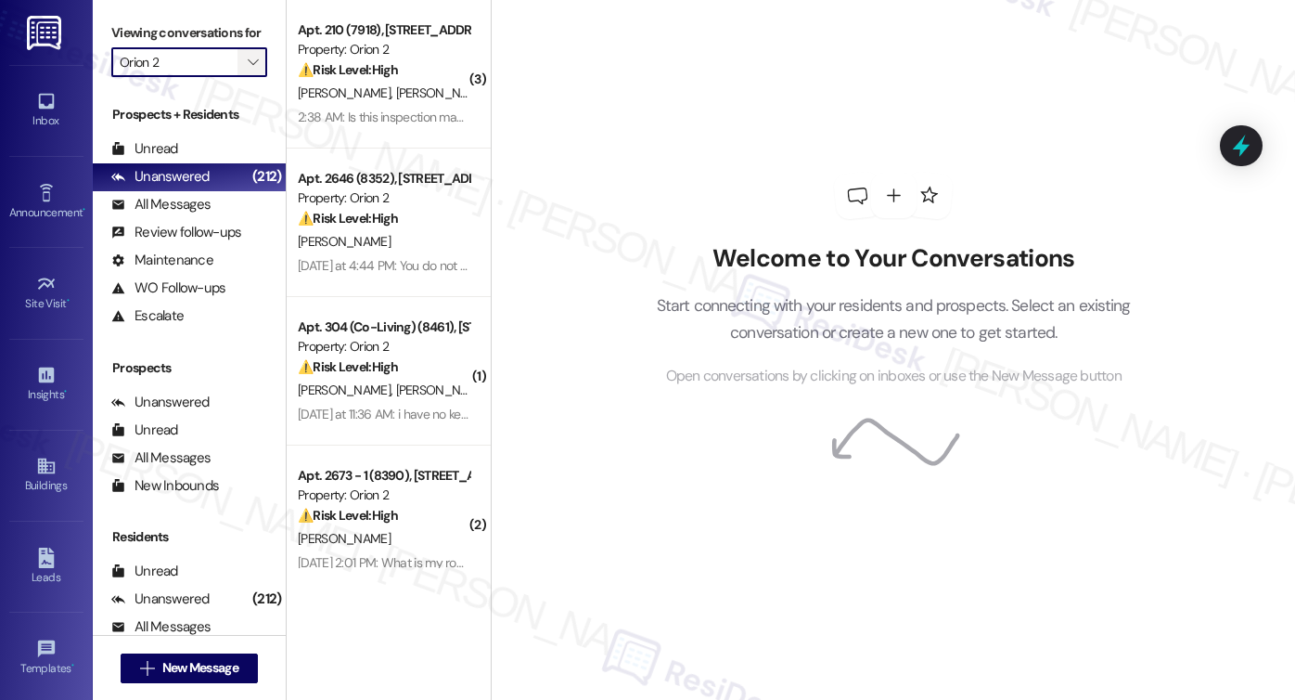
click at [244, 75] on span "" at bounding box center [253, 62] width 18 height 30
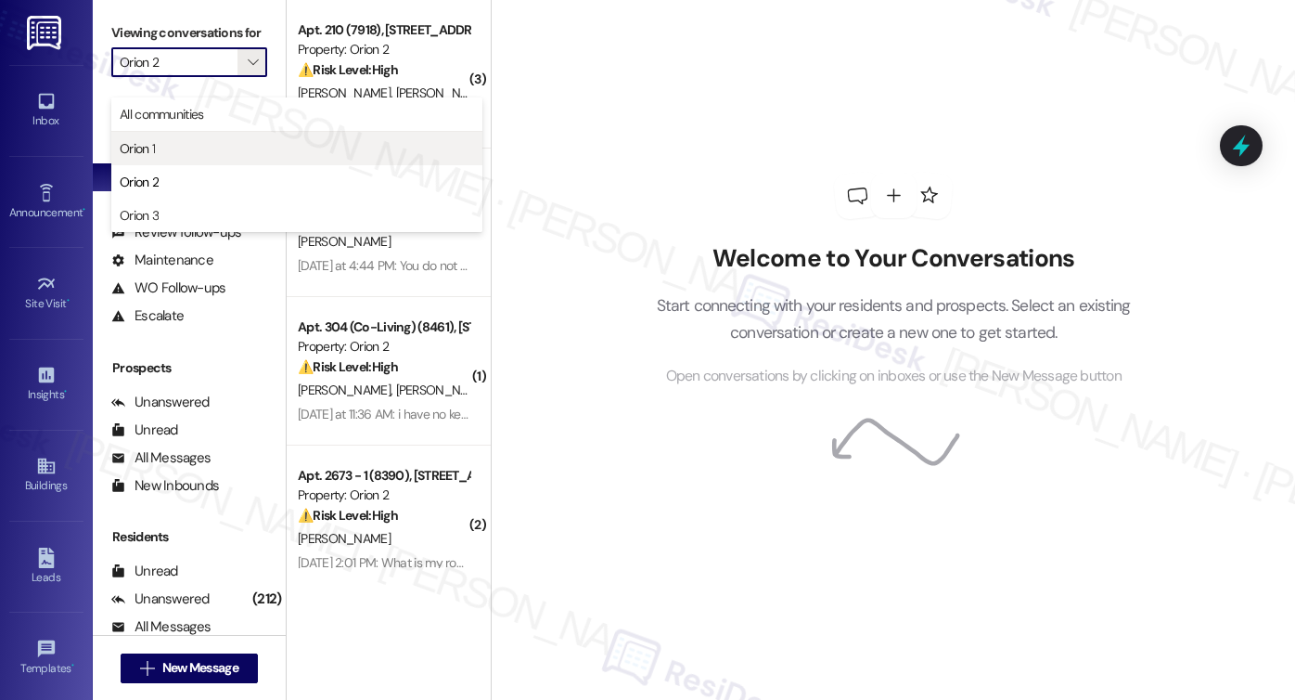
click at [163, 144] on span "Orion 1" at bounding box center [297, 148] width 354 height 19
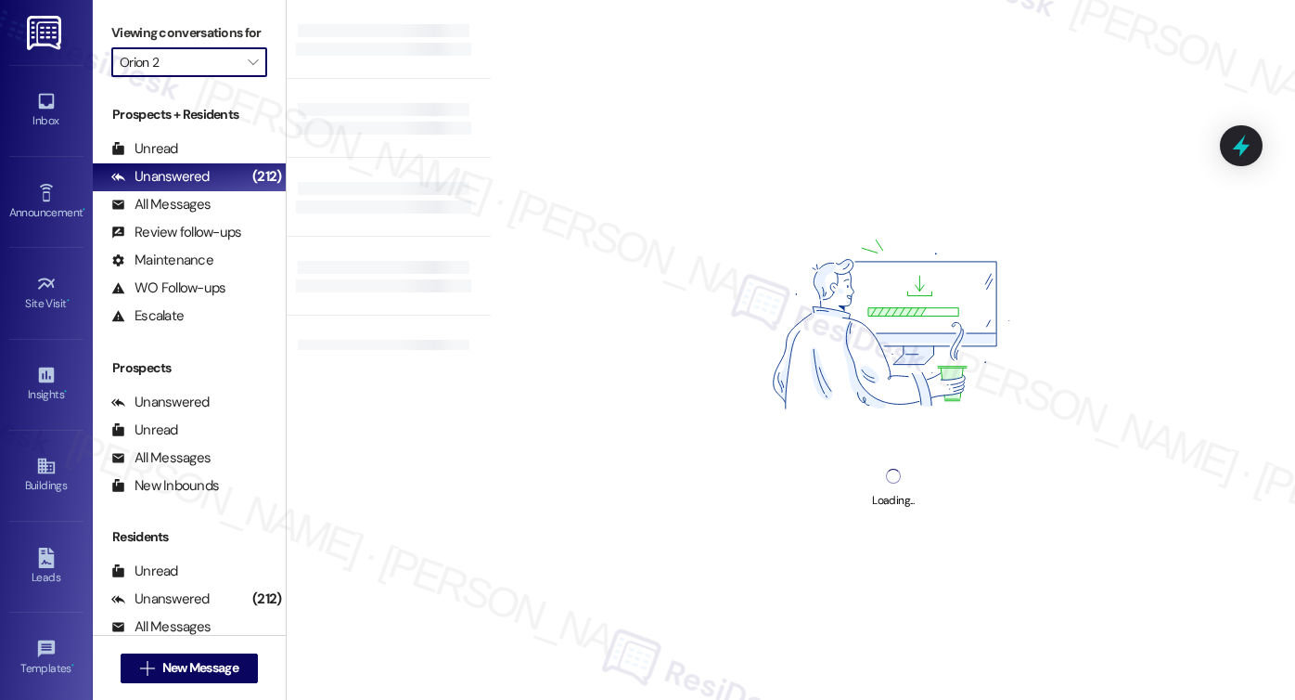
type input "Orion 1"
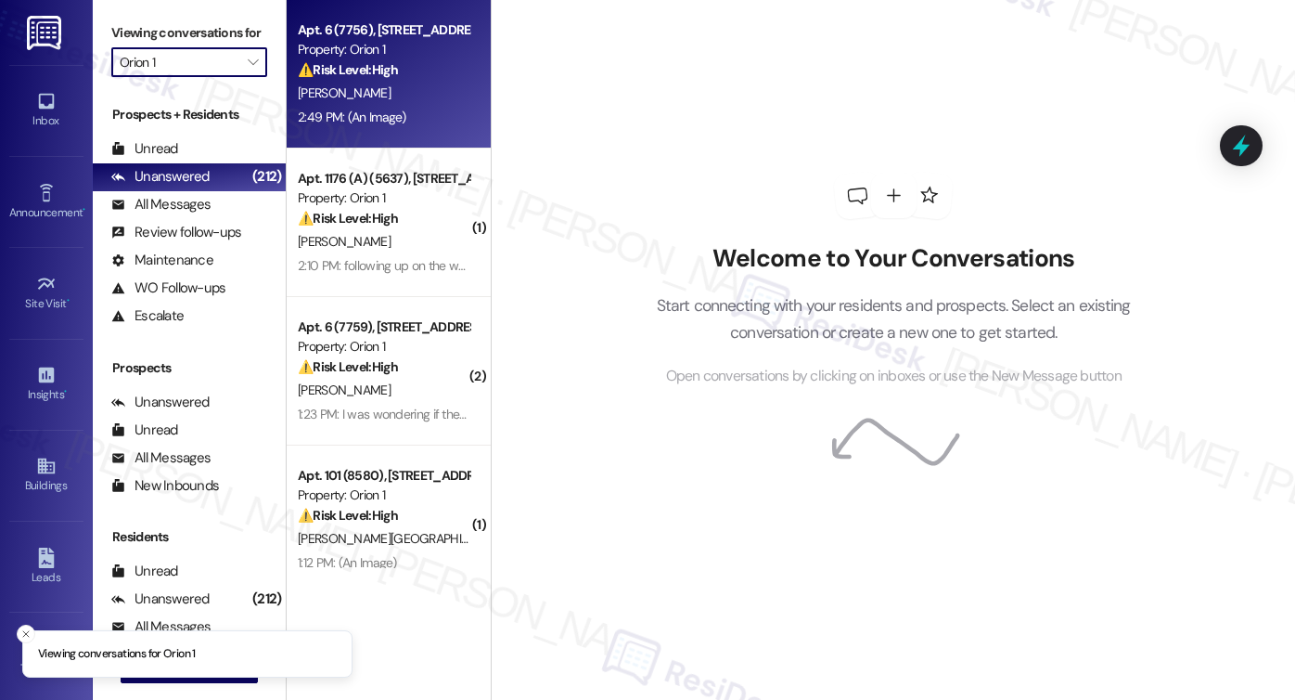
click at [407, 109] on div "2:49 PM: (An Image) 2:49 PM: (An Image)" at bounding box center [383, 117] width 175 height 23
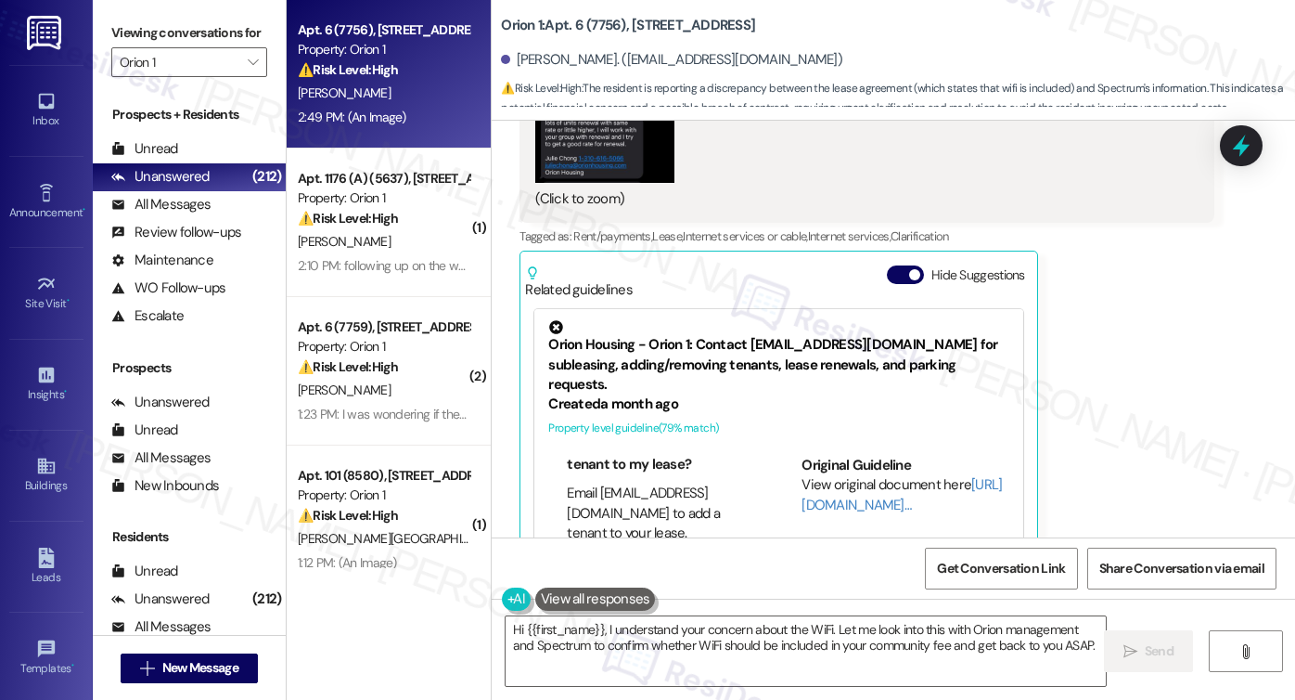
scroll to position [557, 0]
click at [1091, 418] on div "Jiwen Li Question Neutral 2:49 PM Hello, I was just seeking confirmation about …" at bounding box center [867, 92] width 695 height 984
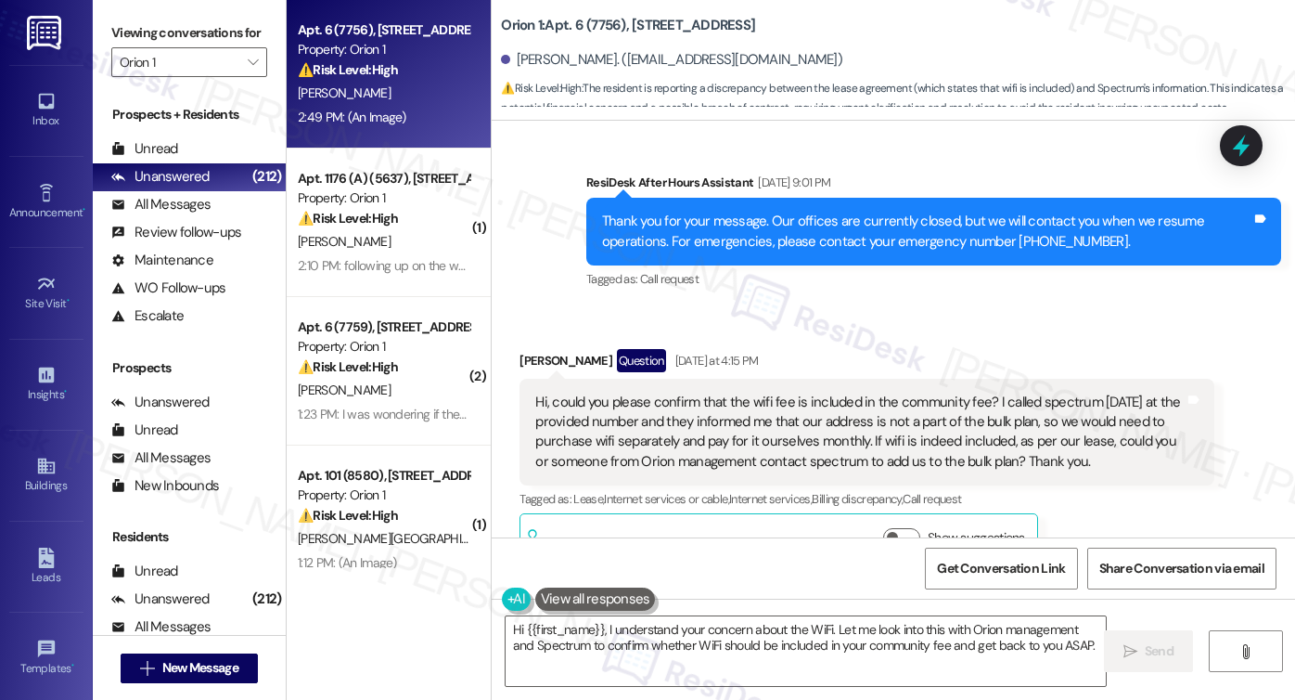
scroll to position [2798, 0]
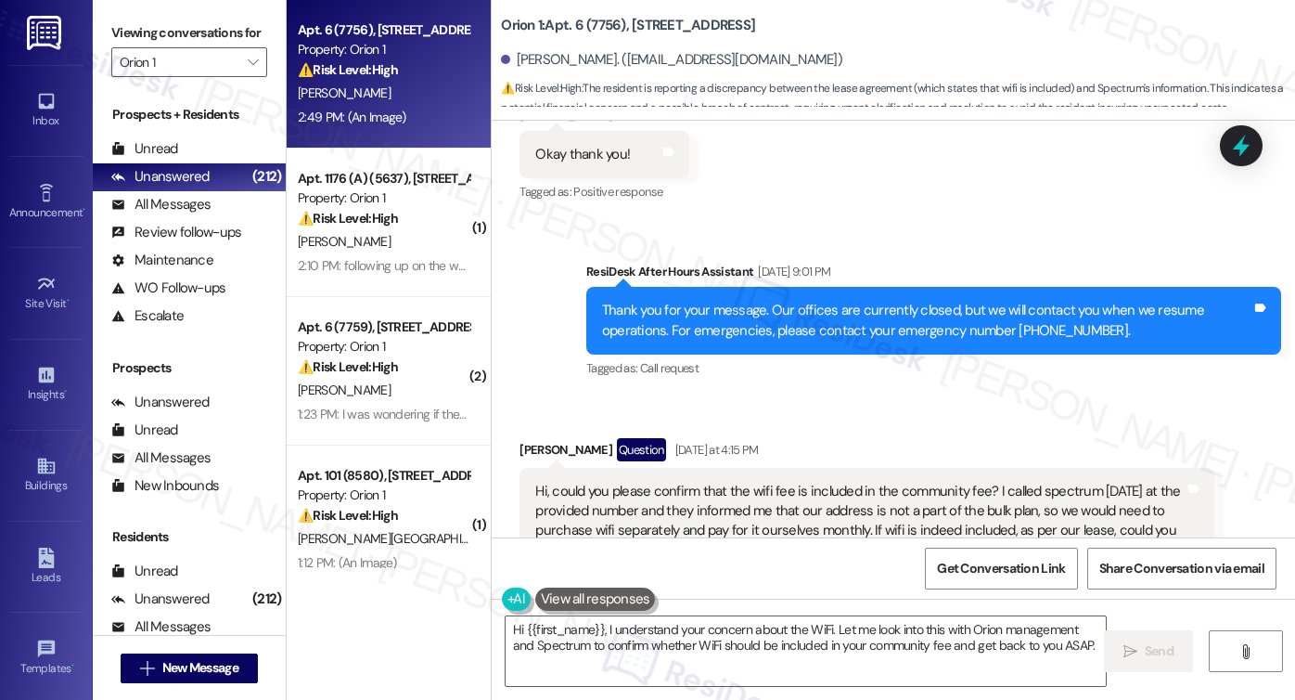
click at [688, 482] on div "Hi, could you please confirm that the wifi fee is included in the community fee…" at bounding box center [859, 522] width 649 height 80
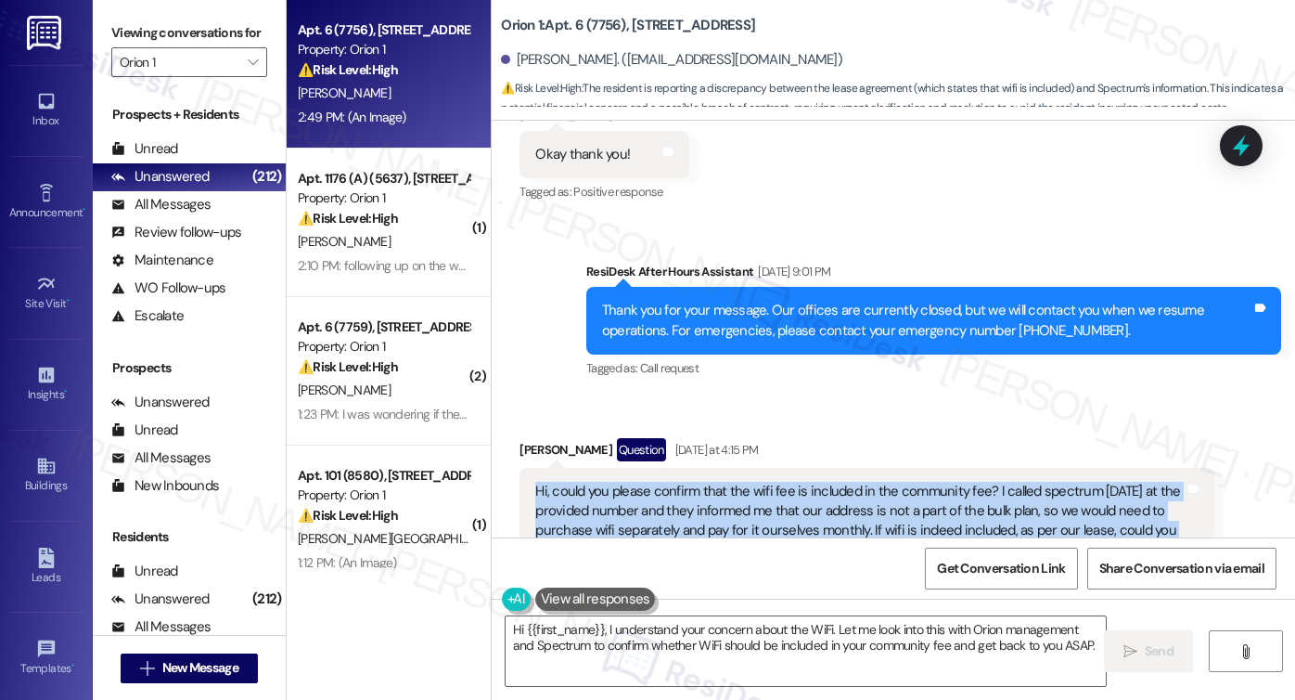
click at [688, 482] on div "Hi, could you please confirm that the wifi fee is included in the community fee…" at bounding box center [859, 522] width 649 height 80
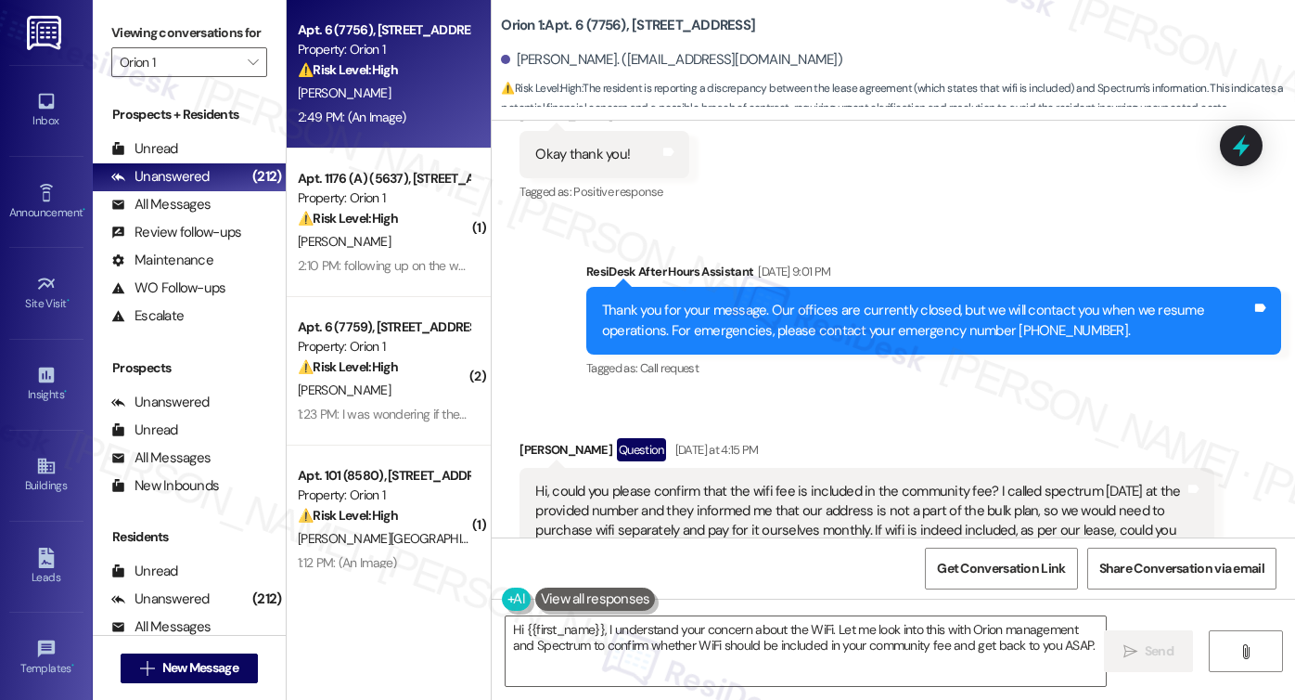
click at [894, 424] on div "Received via SMS Jiwen Li Question Yesterday at 4:15 PM Hi, could you please co…" at bounding box center [867, 547] width 723 height 247
click at [853, 482] on div "Hi, could you please confirm that the wifi fee is included in the community fee…" at bounding box center [859, 522] width 649 height 80
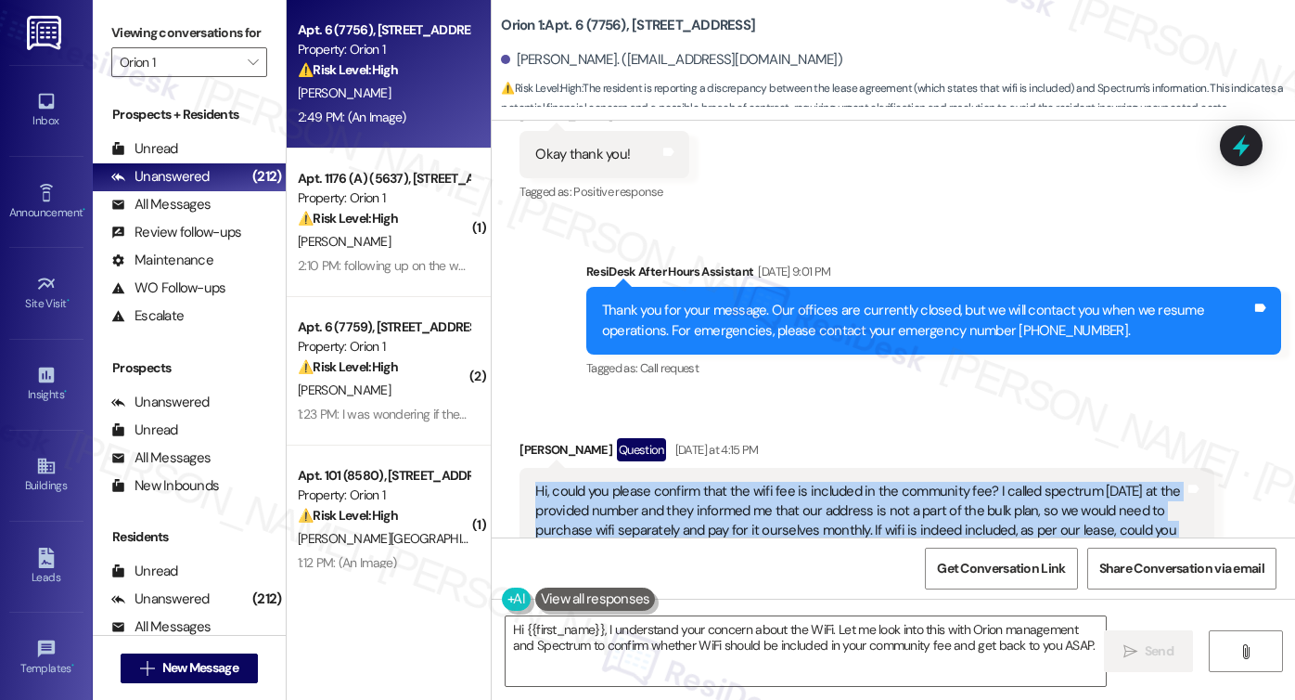
click at [853, 482] on div "Hi, could you please confirm that the wifi fee is included in the community fee…" at bounding box center [859, 522] width 649 height 80
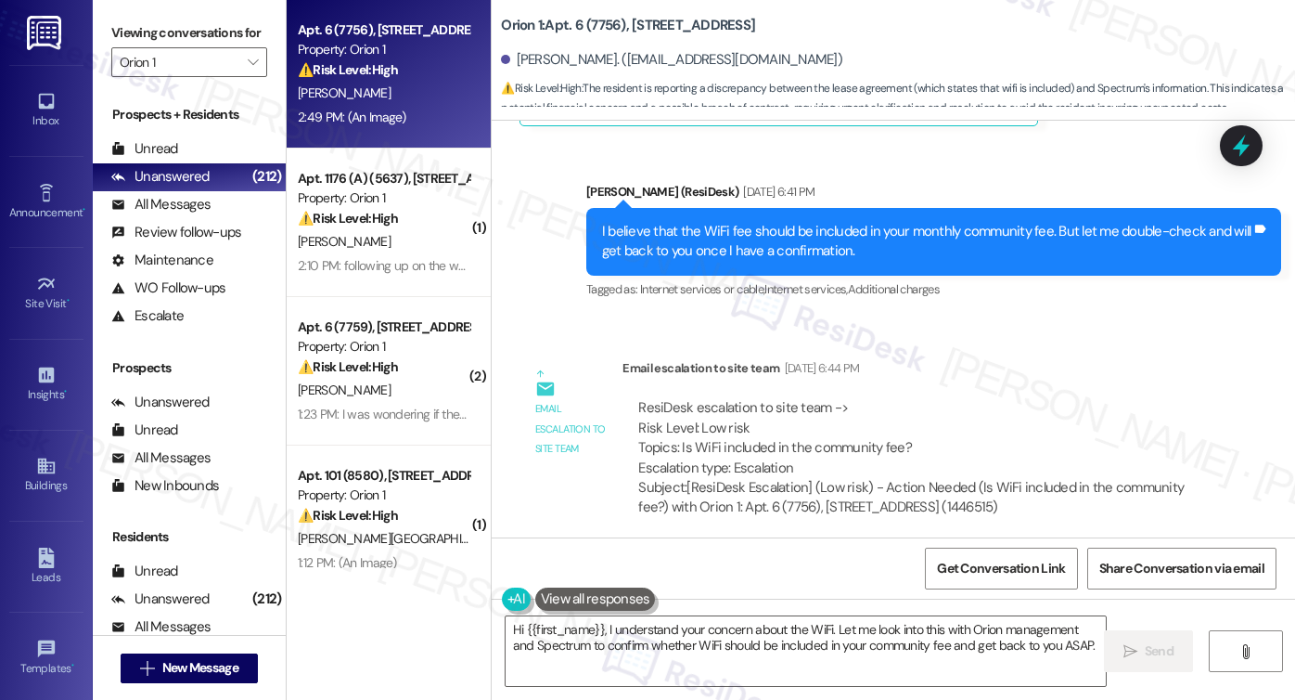
scroll to position [2427, 0]
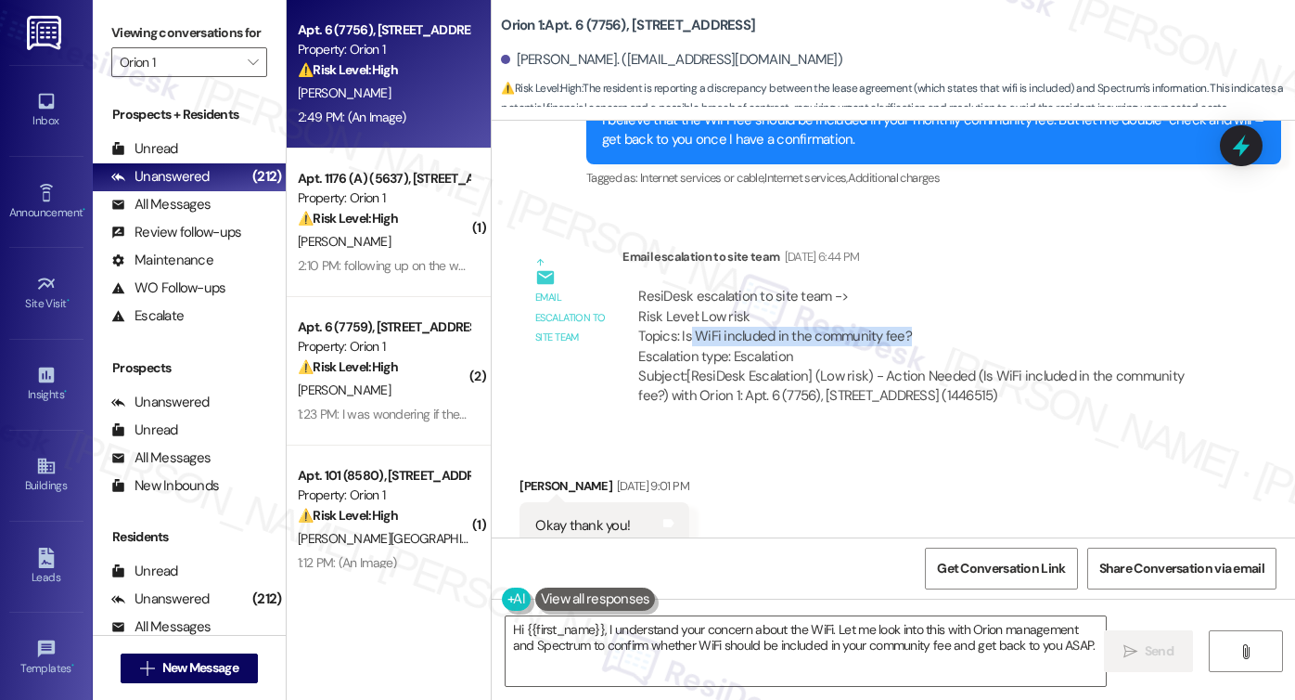
drag, startPoint x: 681, startPoint y: 298, endPoint x: 913, endPoint y: 300, distance: 232.0
click at [913, 300] on div "ResiDesk escalation to site team -> Risk Level: Low risk Topics: Is WiFi includ…" at bounding box center [918, 327] width 560 height 80
click at [809, 273] on div "ResiDesk escalation to site team -> Risk Level: Low risk Topics: Is WiFi includ…" at bounding box center [919, 347] width 592 height 148
click at [157, 34] on label "Viewing conversations for" at bounding box center [189, 33] width 156 height 29
drag, startPoint x: 728, startPoint y: 299, endPoint x: 854, endPoint y: 299, distance: 126.2
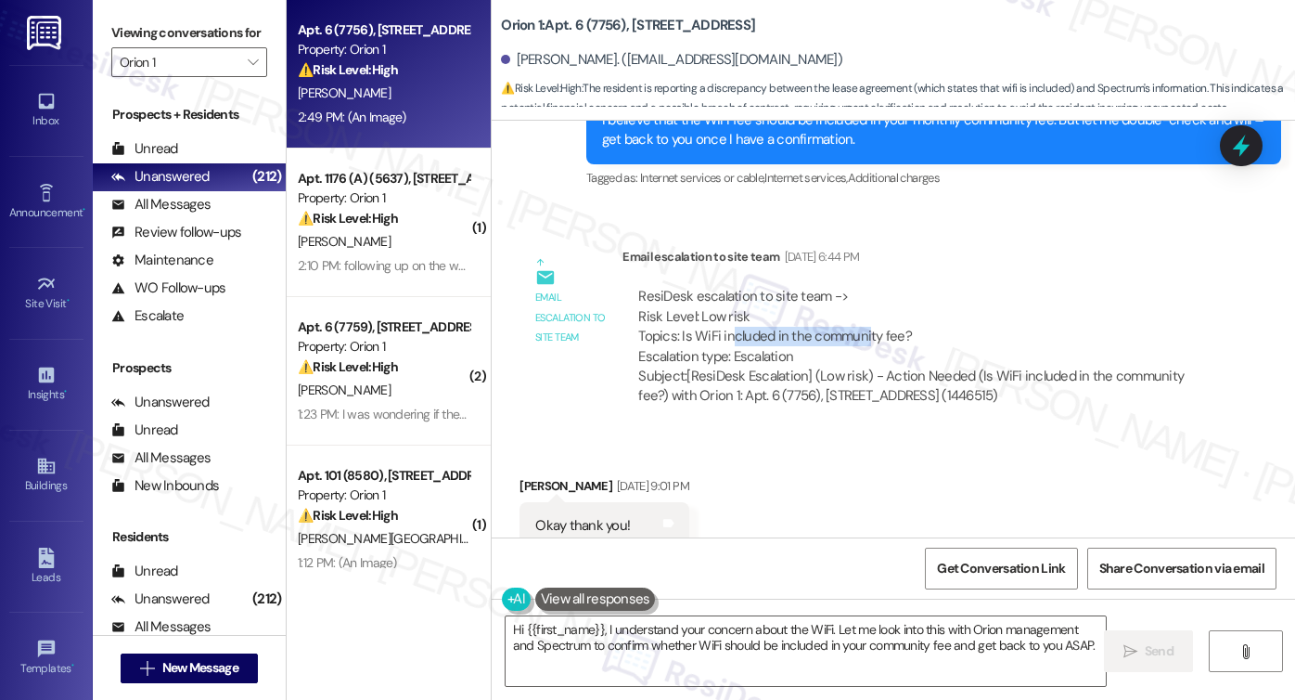
click at [854, 299] on div "ResiDesk escalation to site team -> Risk Level: Low risk Topics: Is WiFi includ…" at bounding box center [918, 327] width 560 height 80
click at [133, 32] on label "Viewing conversations for" at bounding box center [189, 33] width 156 height 29
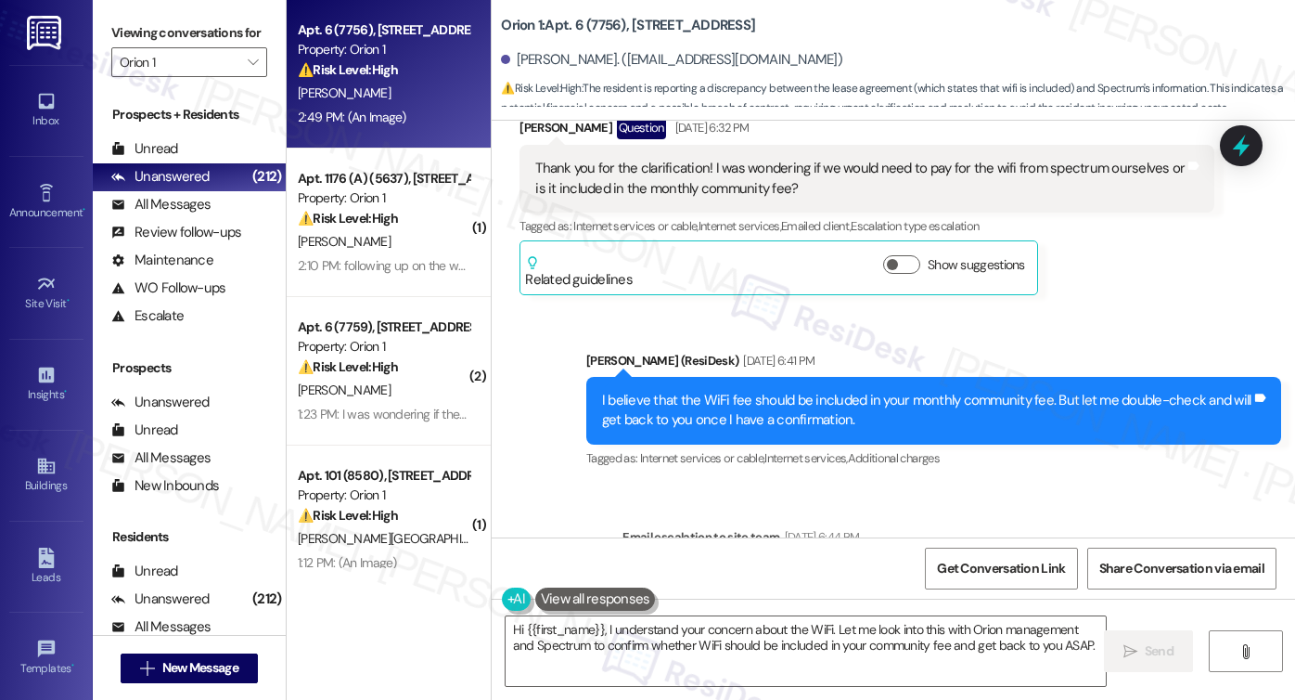
scroll to position [1870, 0]
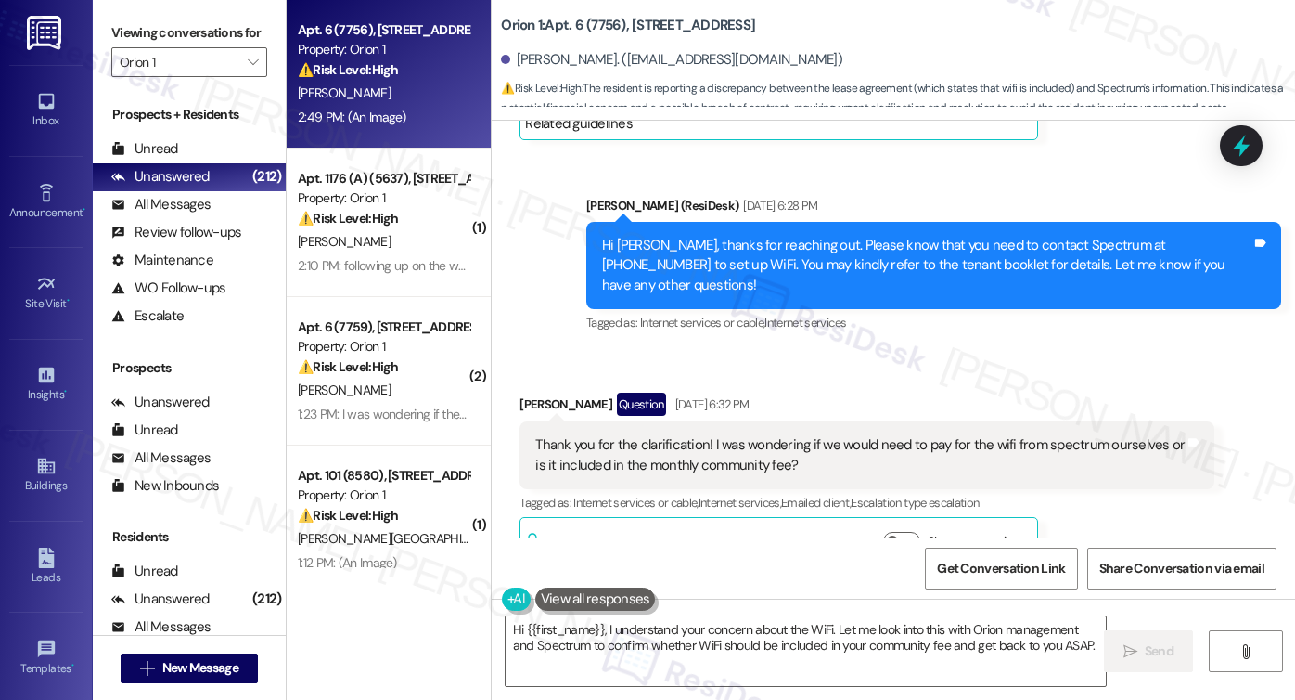
click at [666, 435] on div "Thank you for the clarification! I was wondering if we would need to pay for th…" at bounding box center [859, 455] width 649 height 40
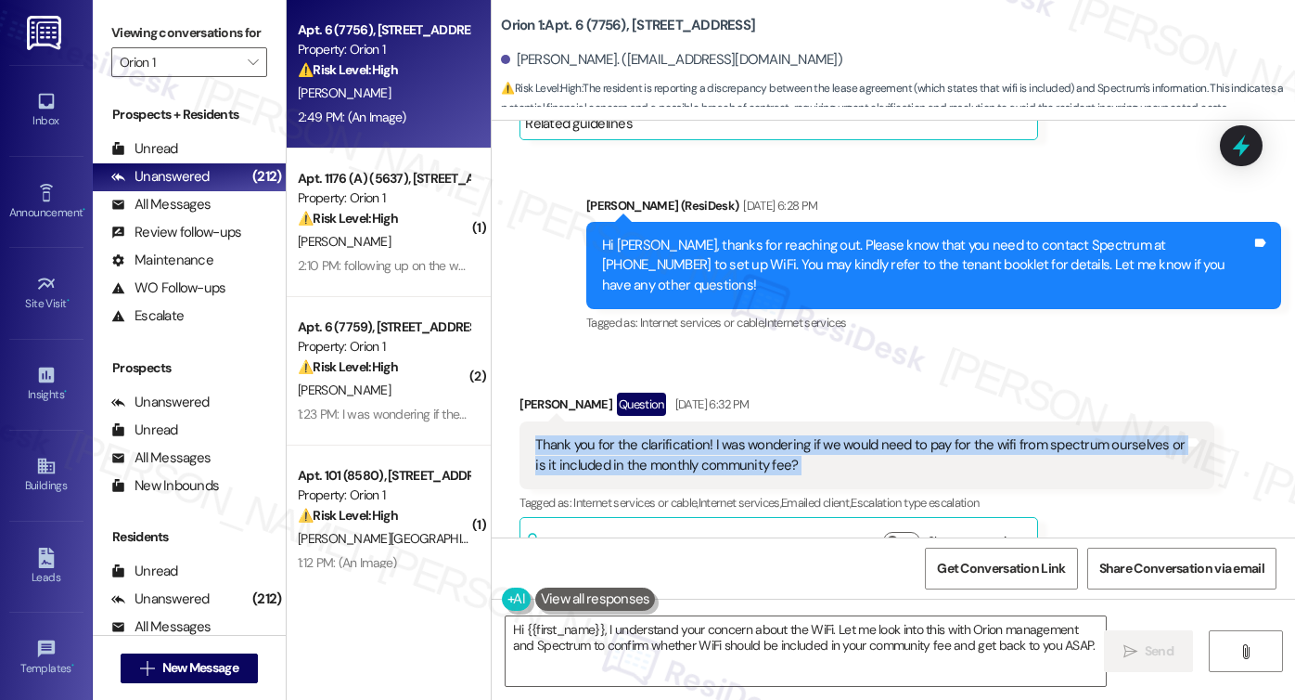
click at [666, 435] on div "Thank you for the clarification! I was wondering if we would need to pay for th…" at bounding box center [859, 455] width 649 height 40
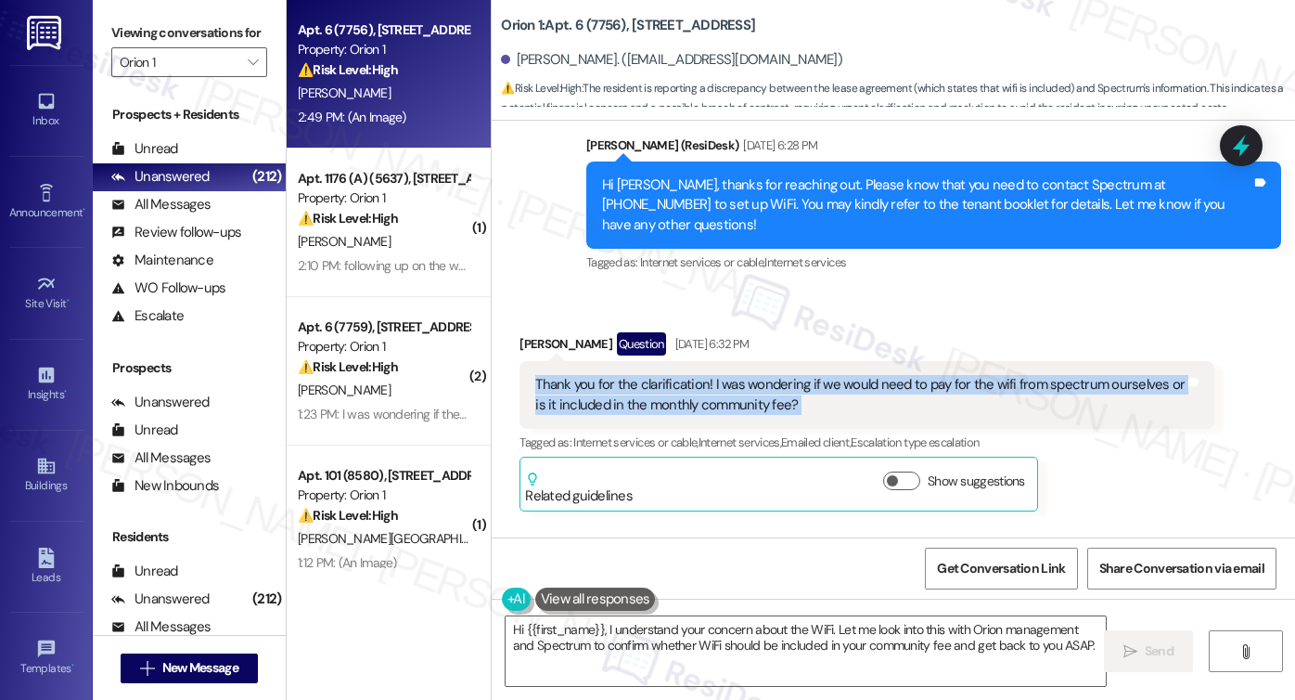
scroll to position [2056, 0]
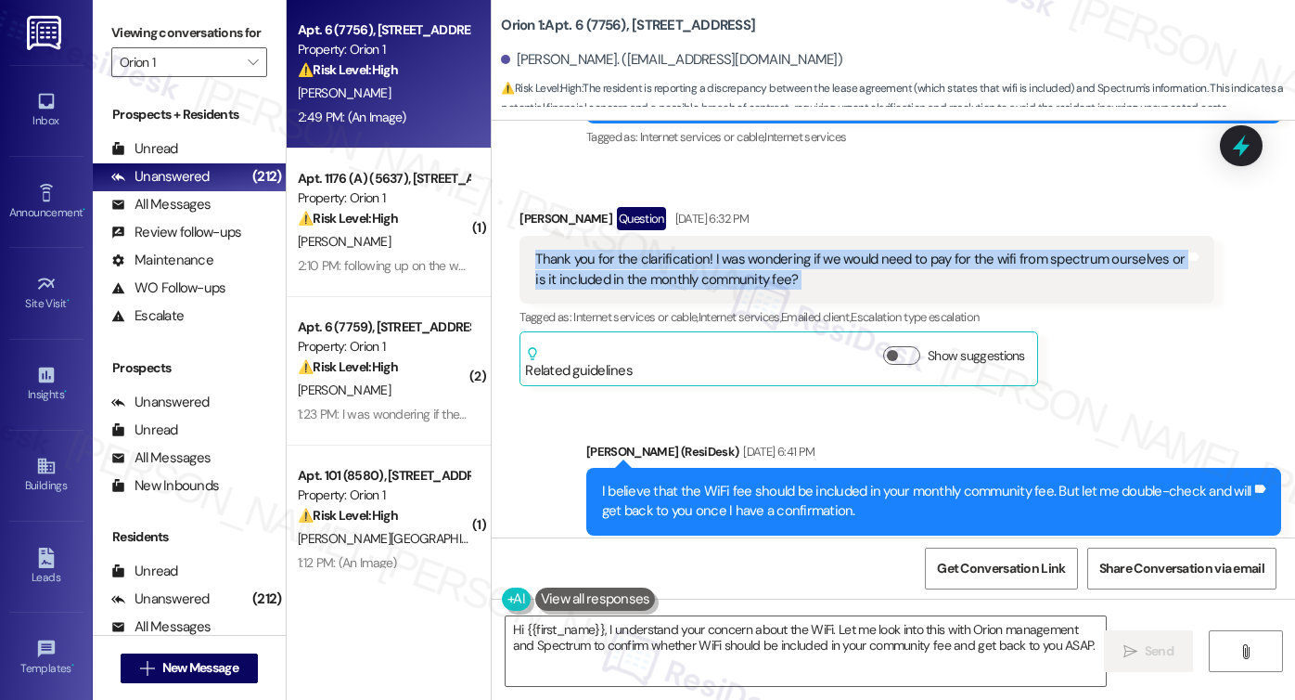
click at [689, 250] on div "Thank you for the clarification! I was wondering if we would need to pay for th…" at bounding box center [859, 270] width 649 height 40
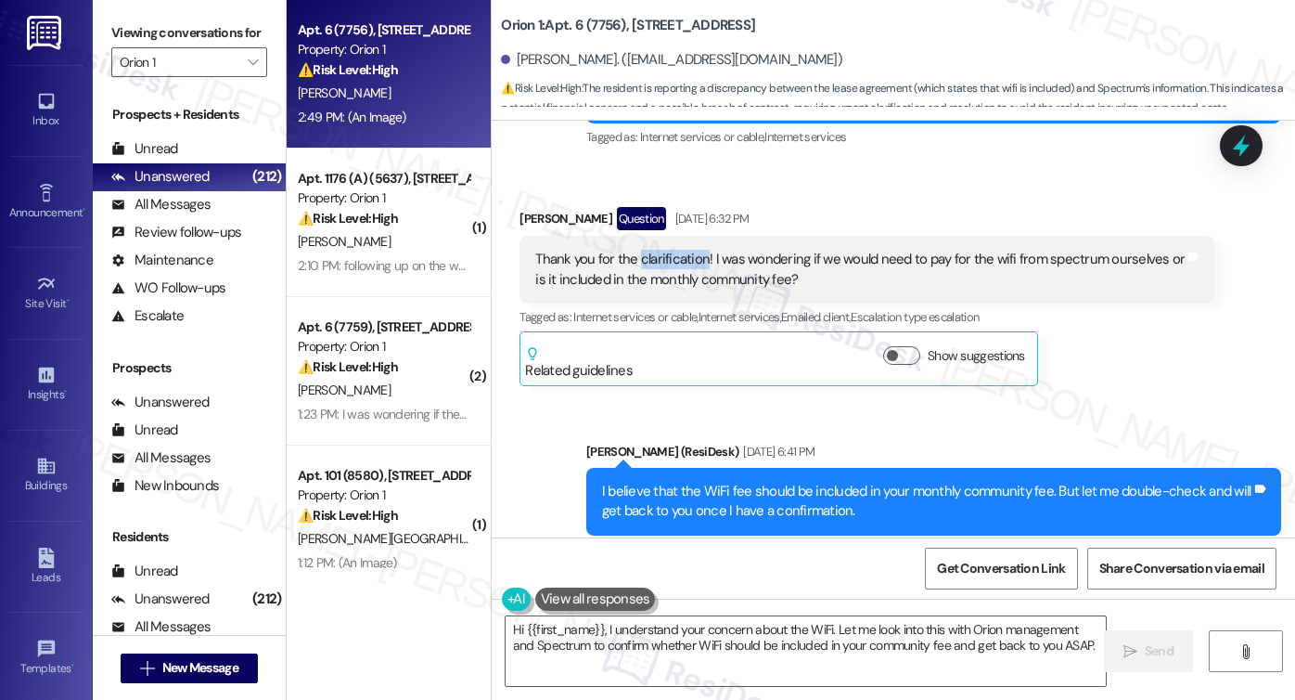
click at [689, 250] on div "Thank you for the clarification! I was wondering if we would need to pay for th…" at bounding box center [859, 270] width 649 height 40
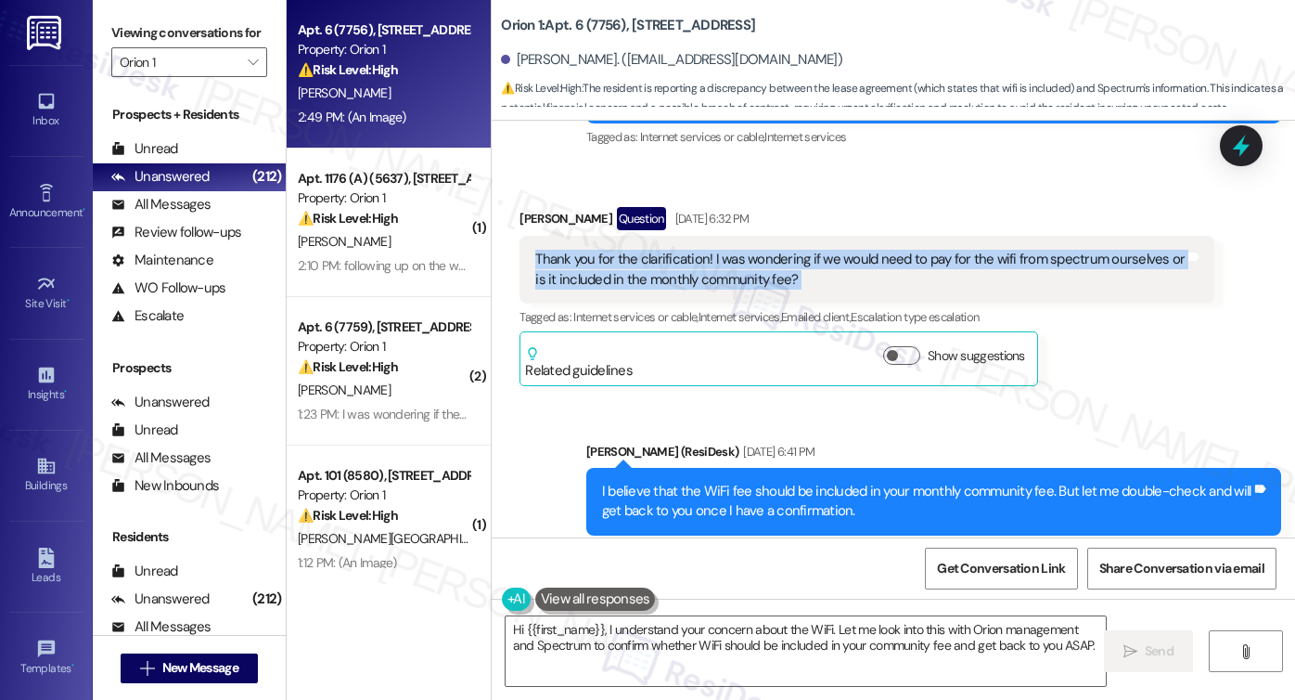
click at [689, 250] on div "Thank you for the clarification! I was wondering if we would need to pay for th…" at bounding box center [859, 270] width 649 height 40
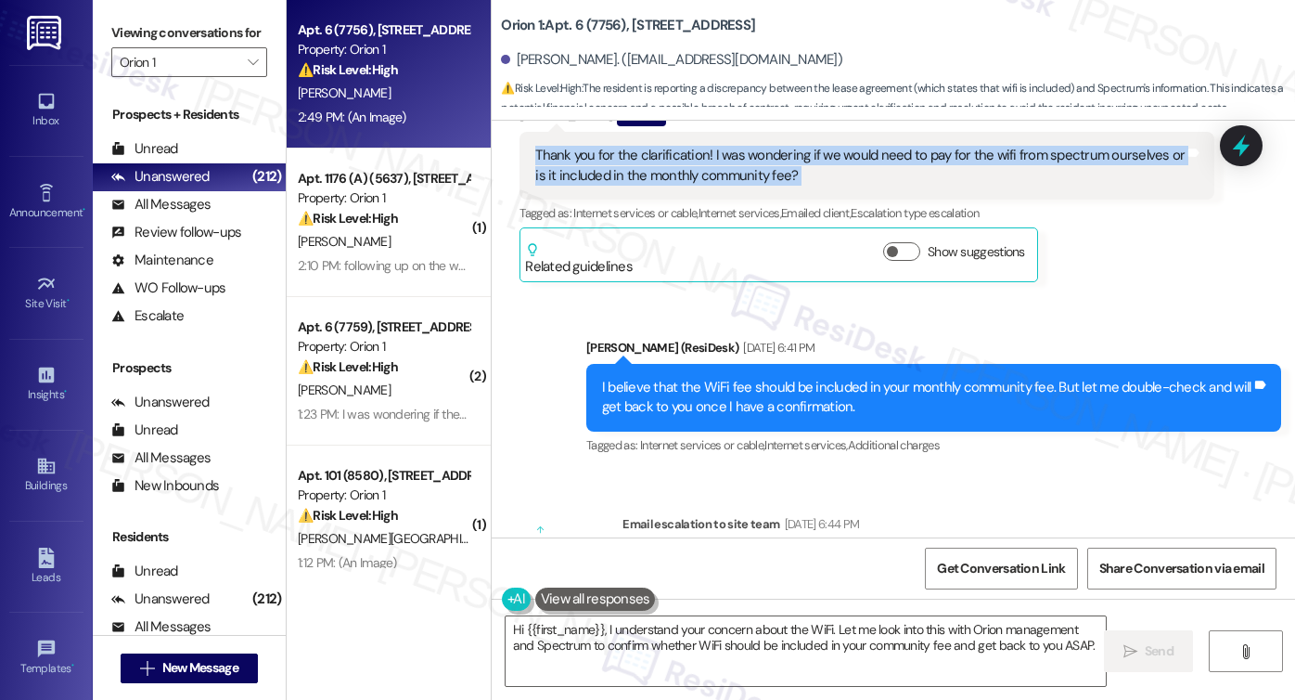
scroll to position [2242, 0]
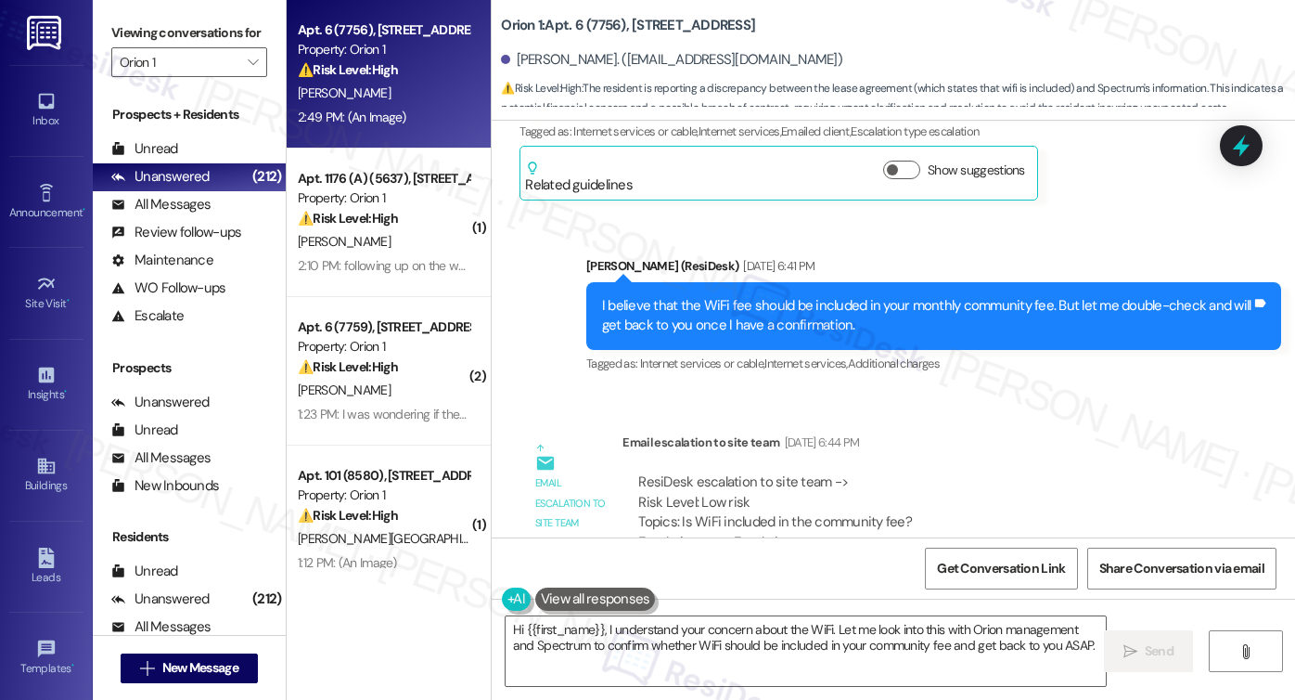
click at [700, 296] on div "I believe that the WiFi fee should be included in your monthly community fee. B…" at bounding box center [926, 316] width 649 height 40
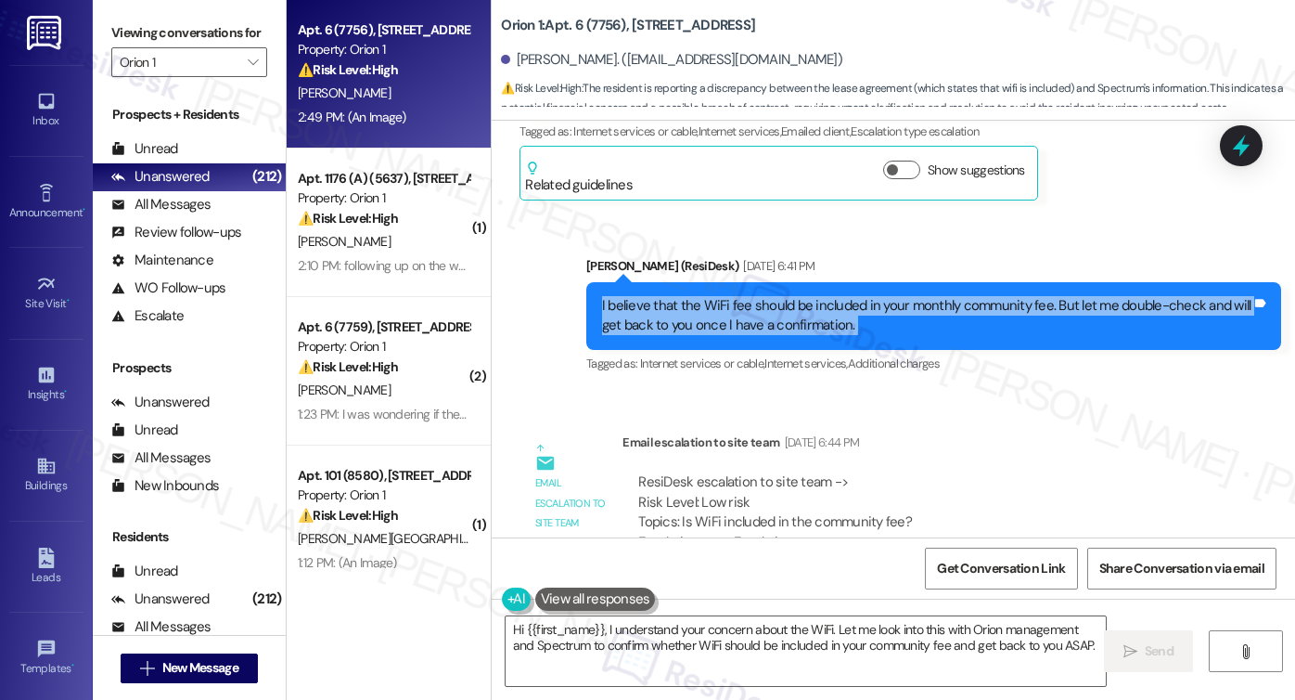
click at [700, 296] on div "I believe that the WiFi fee should be included in your monthly community fee. B…" at bounding box center [926, 316] width 649 height 40
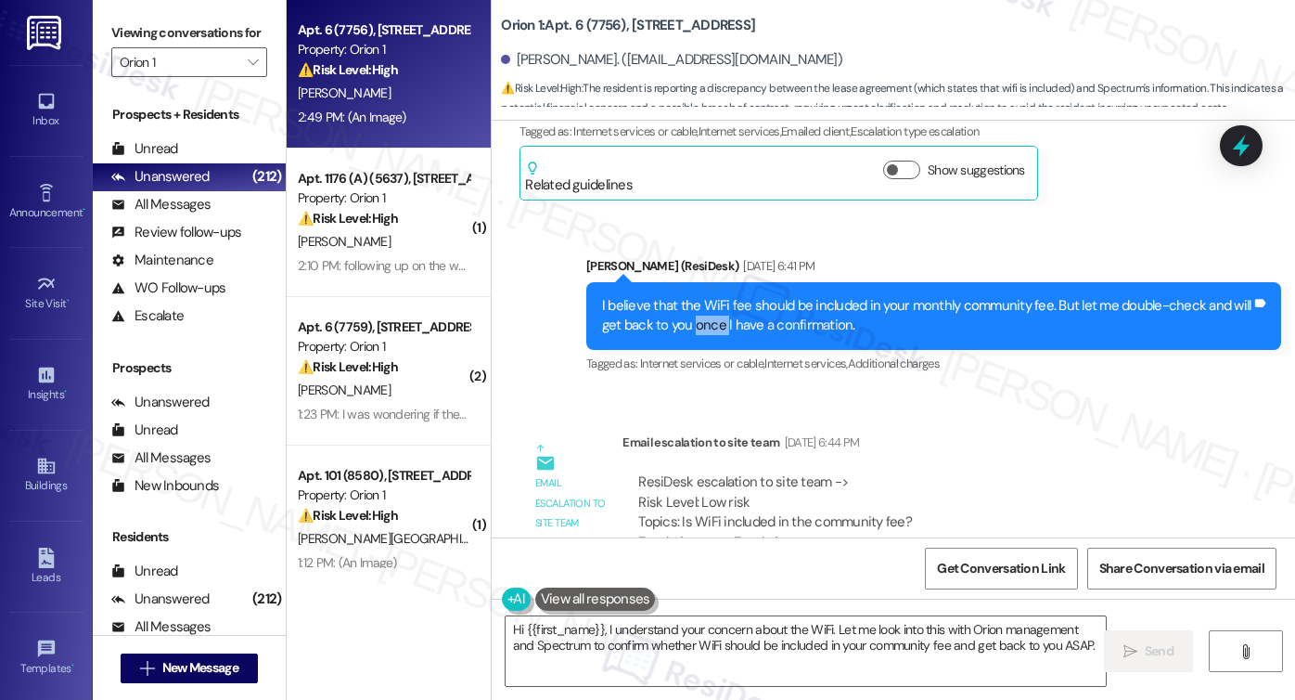
click at [700, 296] on div "I believe that the WiFi fee should be included in your monthly community fee. B…" at bounding box center [926, 316] width 649 height 40
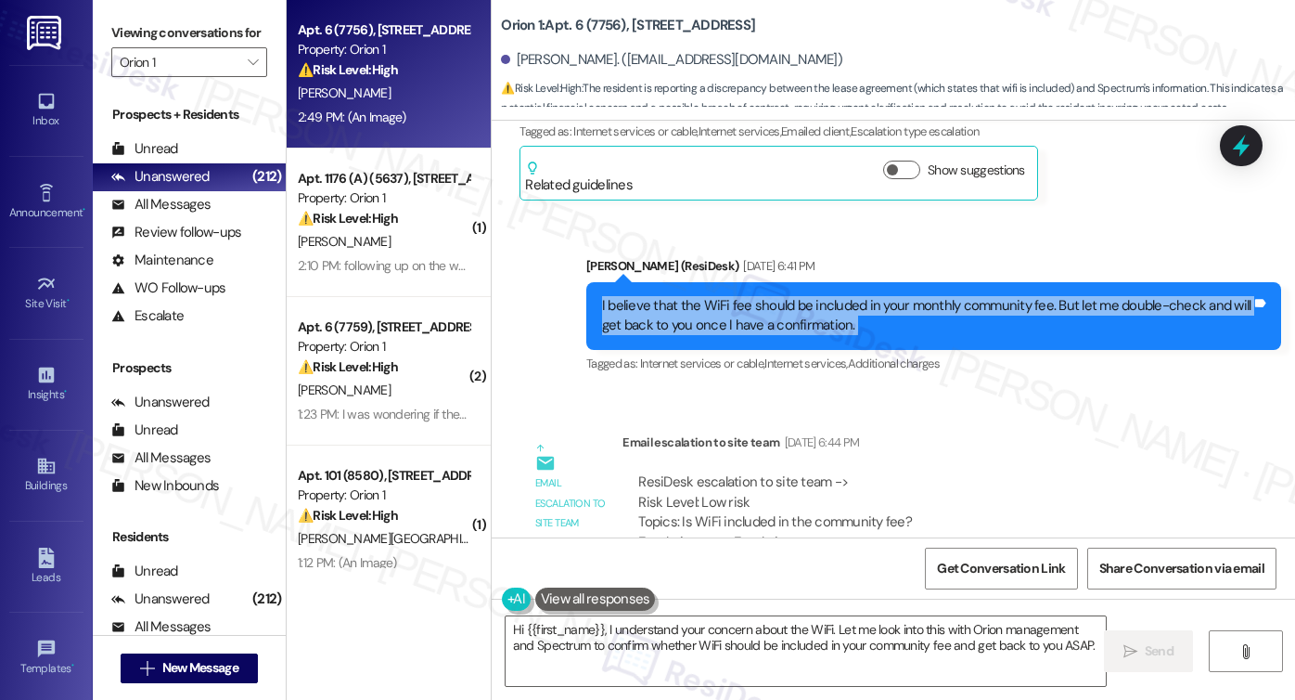
click at [700, 296] on div "I believe that the WiFi fee should be included in your monthly community fee. B…" at bounding box center [926, 316] width 649 height 40
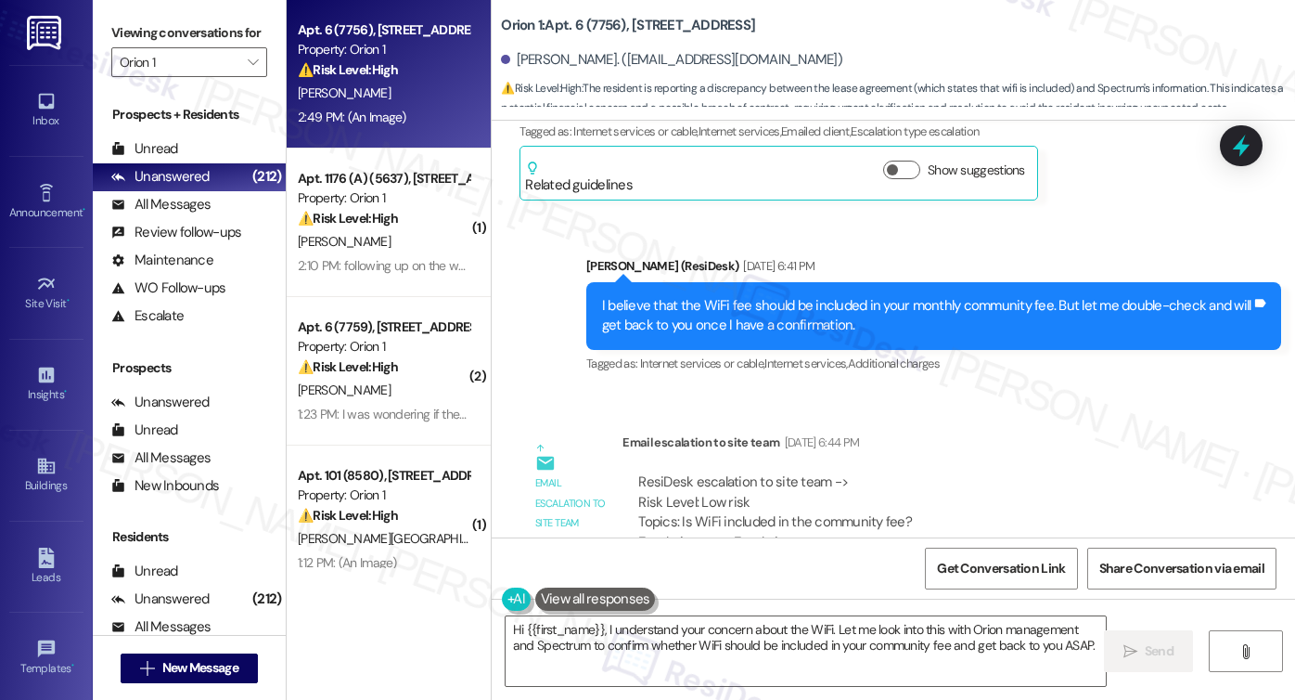
click at [852, 256] on div "Sarah (ResiDesk) Aug 25, 2025 at 6:41 PM" at bounding box center [933, 269] width 695 height 26
click at [857, 296] on div "I believe that the WiFi fee should be included in your monthly community fee. B…" at bounding box center [926, 316] width 649 height 40
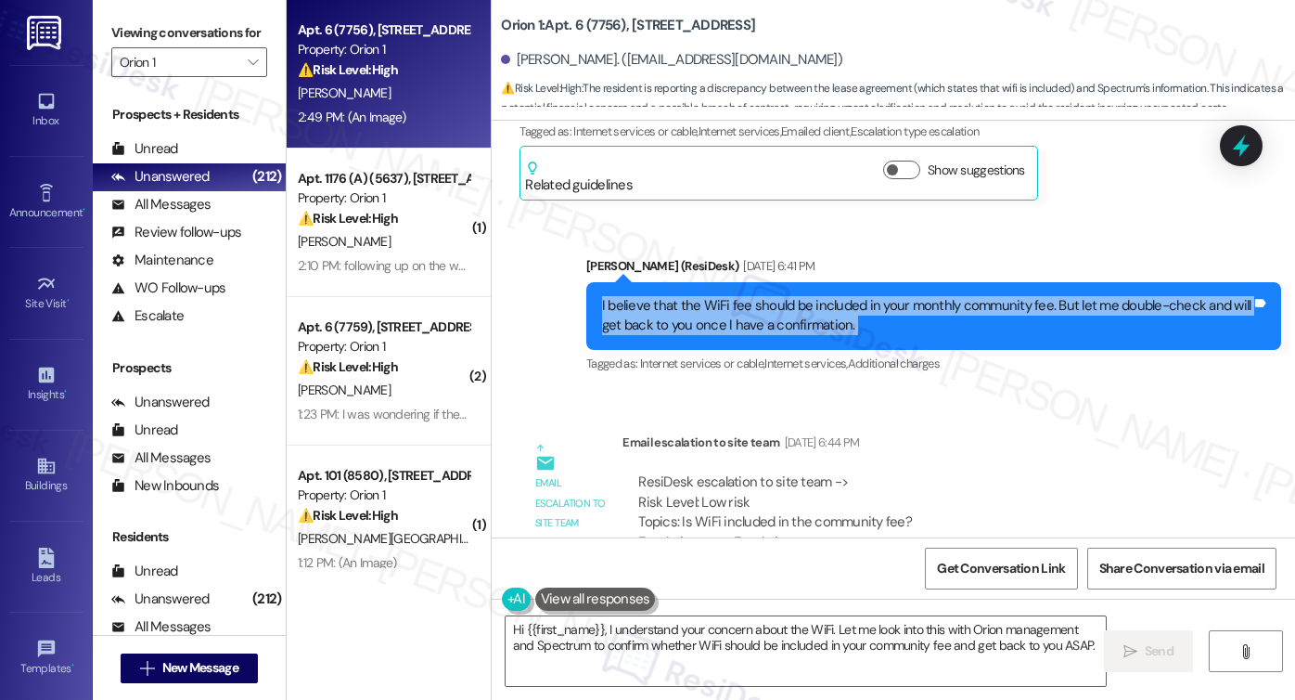
click at [857, 296] on div "I believe that the WiFi fee should be included in your monthly community fee. B…" at bounding box center [926, 316] width 649 height 40
click at [777, 296] on div "I believe that the WiFi fee should be included in your monthly community fee. B…" at bounding box center [926, 316] width 649 height 40
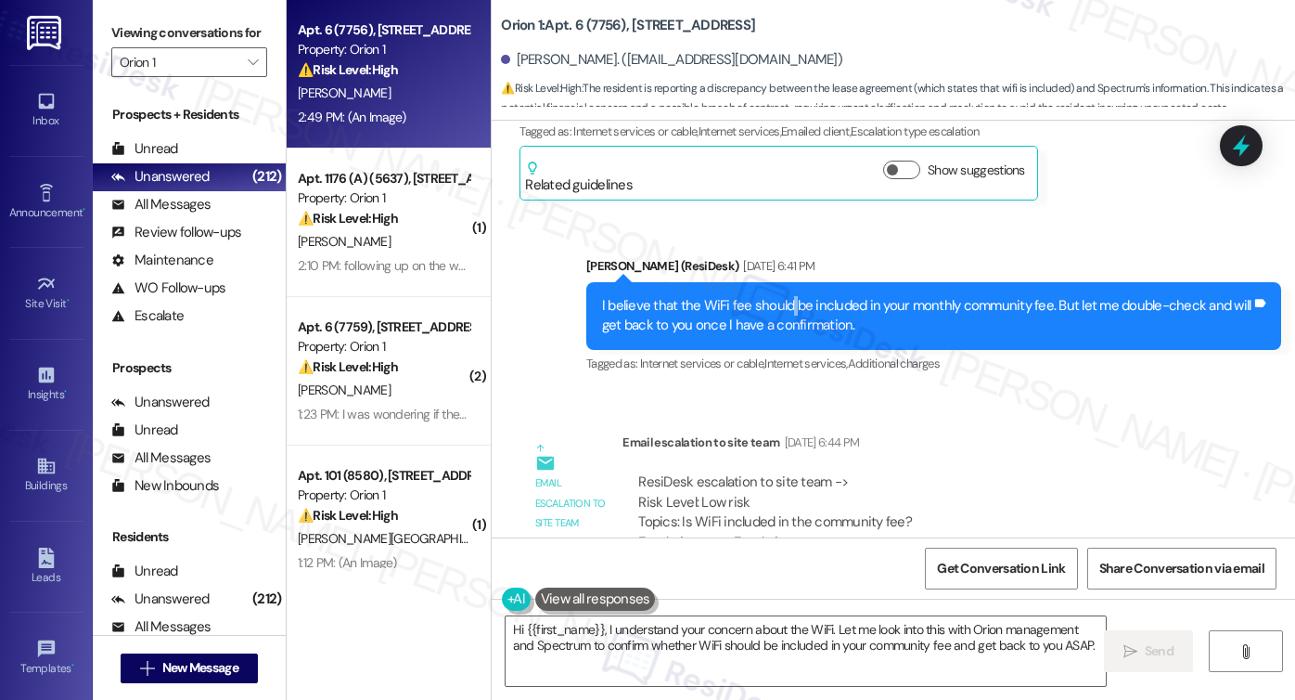
click at [777, 296] on div "I believe that the WiFi fee should be included in your monthly community fee. B…" at bounding box center [926, 316] width 649 height 40
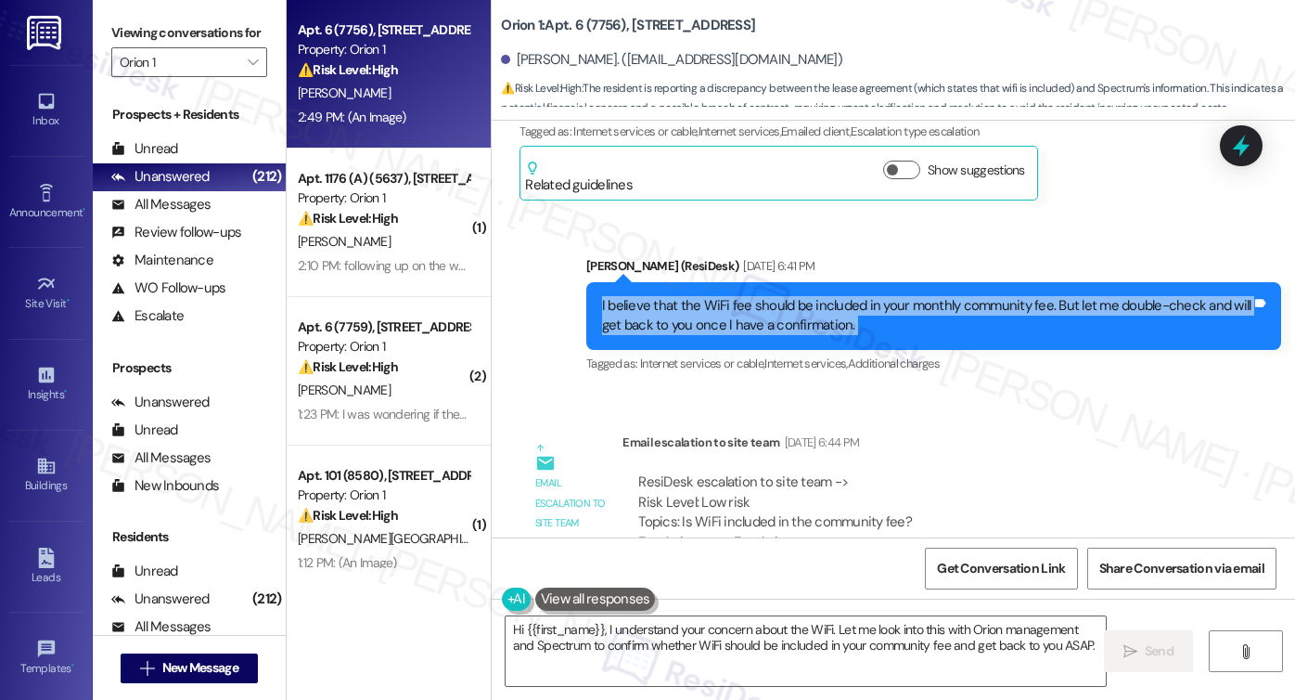
click at [777, 296] on div "I believe that the WiFi fee should be included in your monthly community fee. B…" at bounding box center [926, 316] width 649 height 40
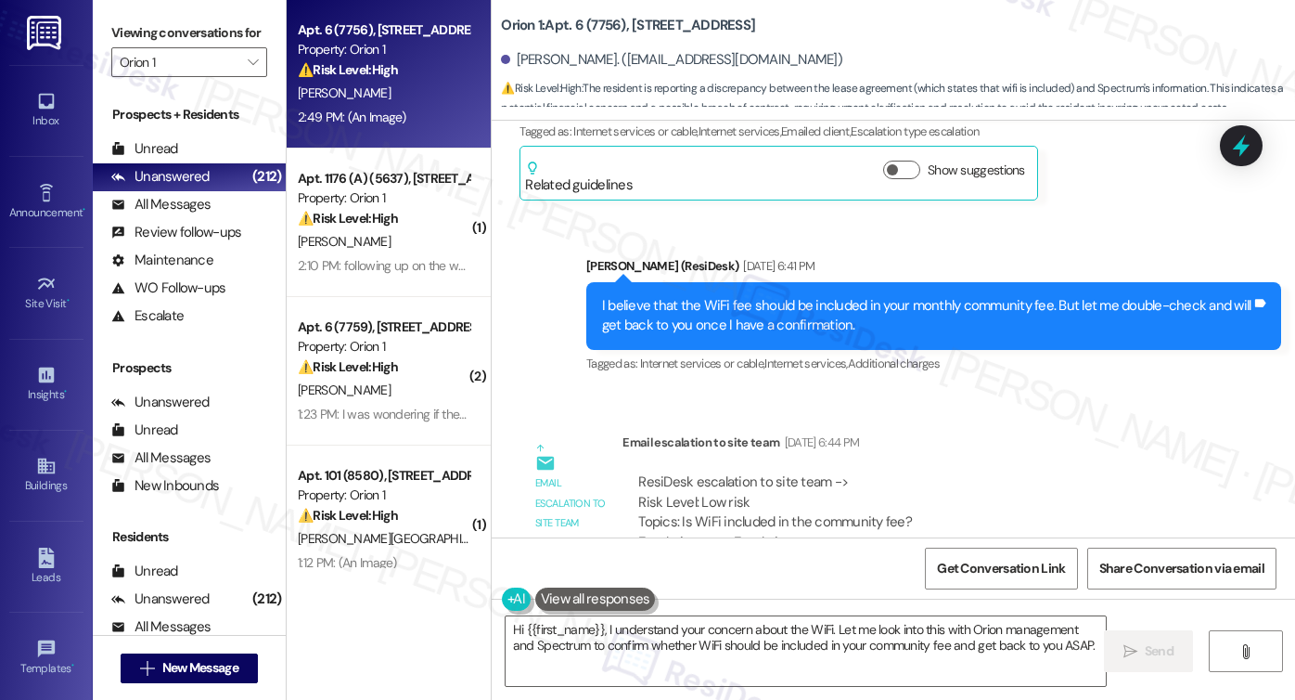
click at [831, 256] on div "Sarah (ResiDesk) Aug 25, 2025 at 6:41 PM" at bounding box center [933, 269] width 695 height 26
drag, startPoint x: 128, startPoint y: 35, endPoint x: 175, endPoint y: 65, distance: 55.9
click at [128, 35] on label "Viewing conversations for" at bounding box center [189, 33] width 156 height 29
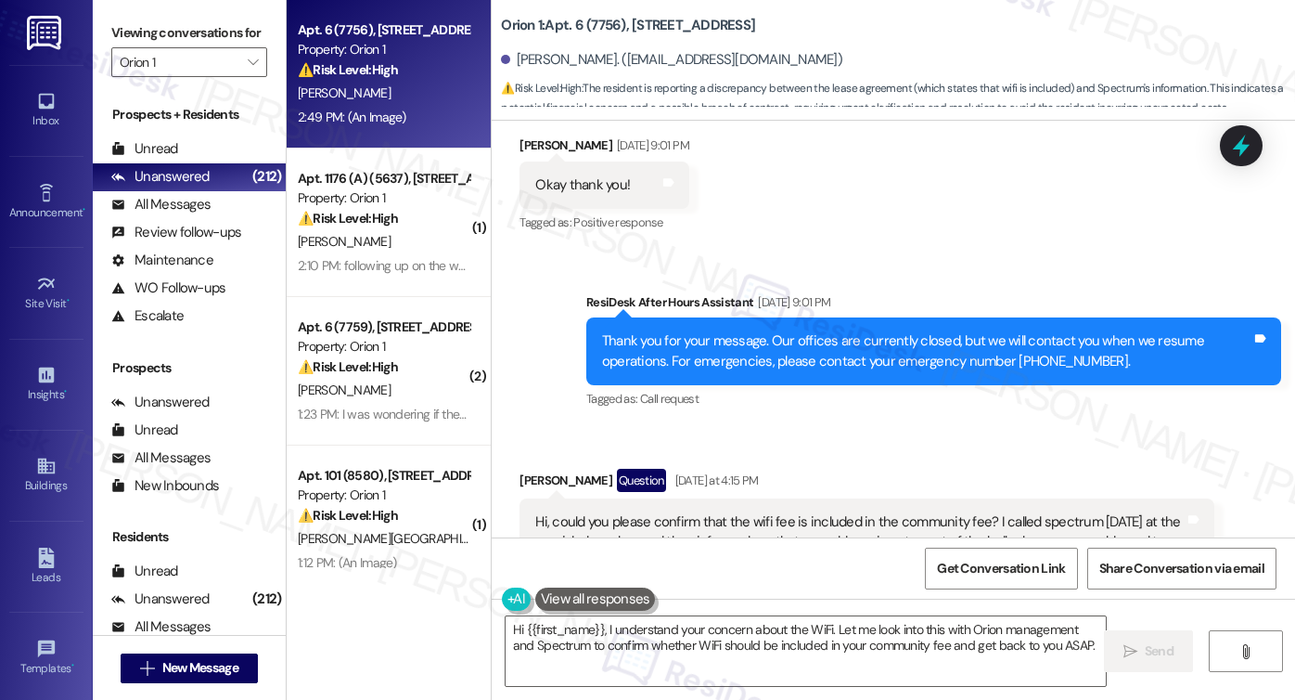
scroll to position [2891, 0]
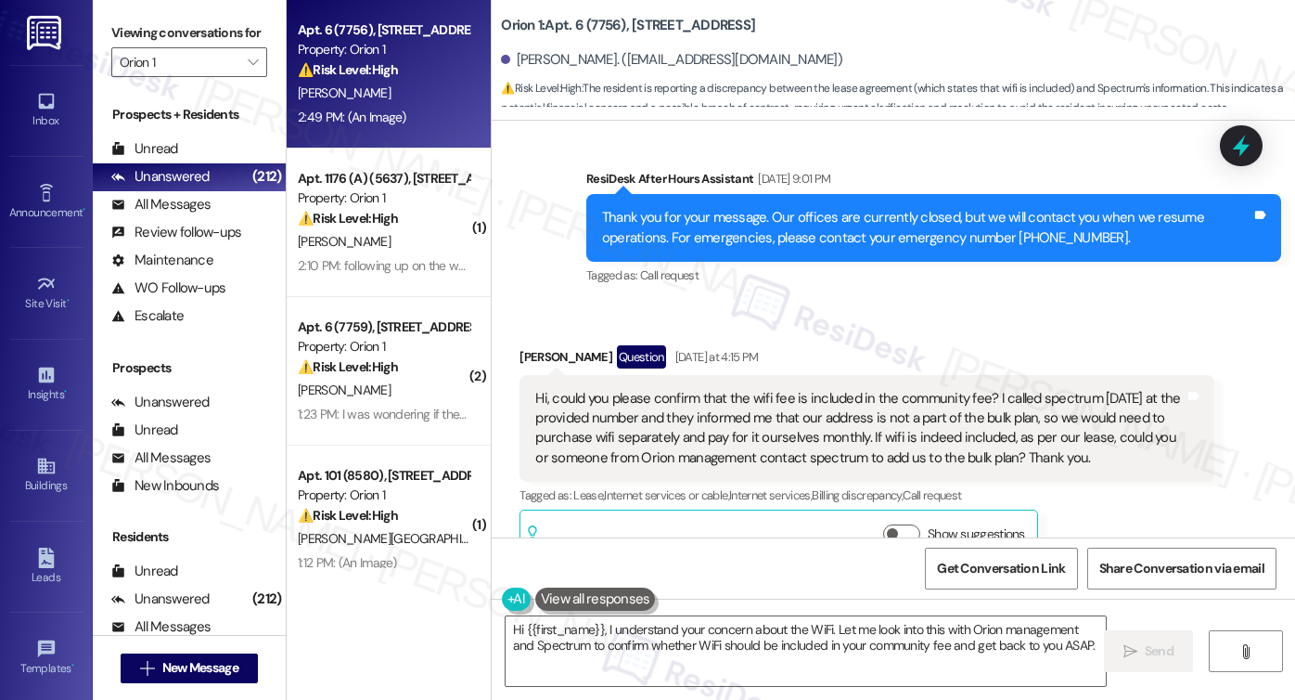
click at [646, 389] on div "Hi, could you please confirm that the wifi fee is included in the community fee…" at bounding box center [859, 429] width 649 height 80
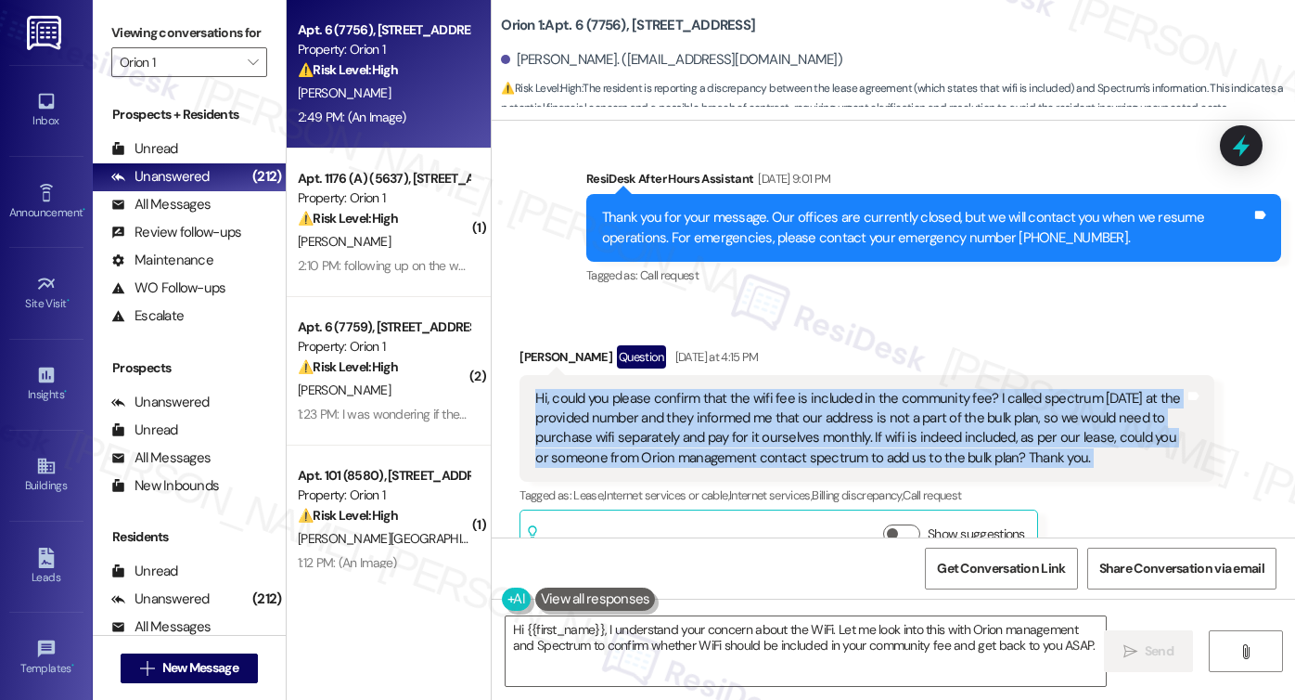
click at [646, 389] on div "Hi, could you please confirm that the wifi fee is included in the community fee…" at bounding box center [859, 429] width 649 height 80
click at [790, 390] on div "Hi, could you please confirm that the wifi fee is included in the community fee…" at bounding box center [859, 429] width 649 height 80
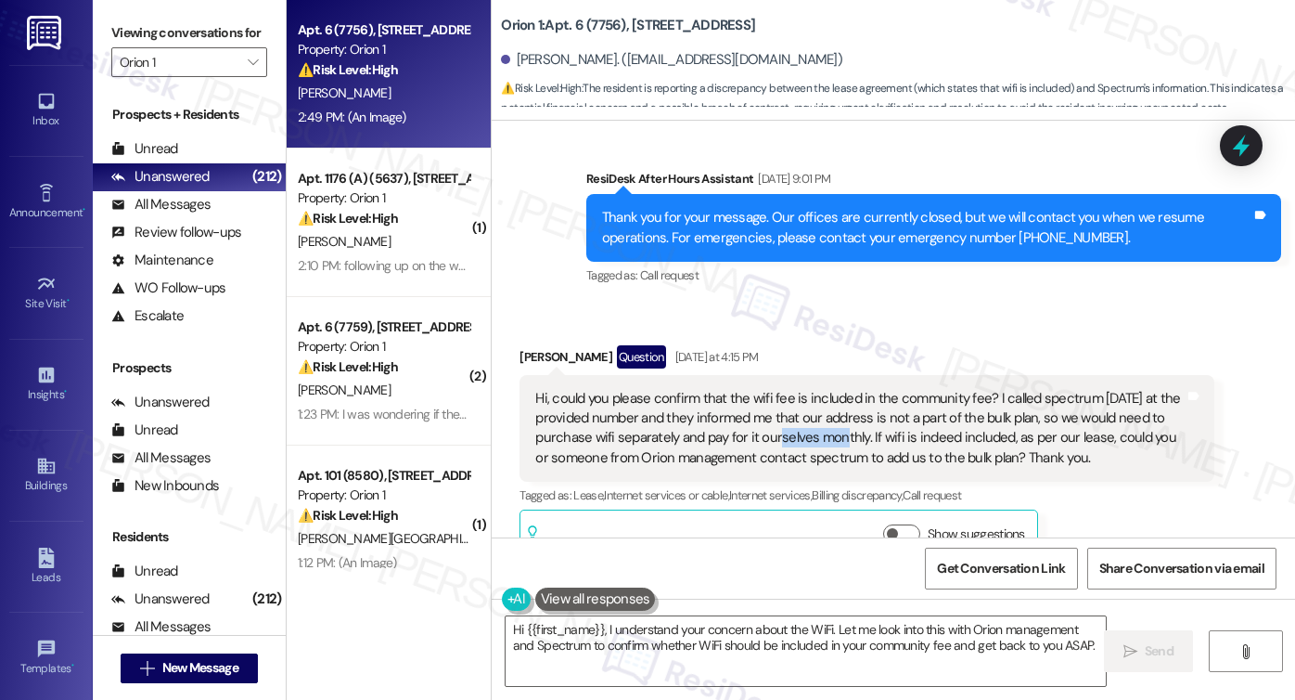
click at [790, 390] on div "Hi, could you please confirm that the wifi fee is included in the community fee…" at bounding box center [859, 429] width 649 height 80
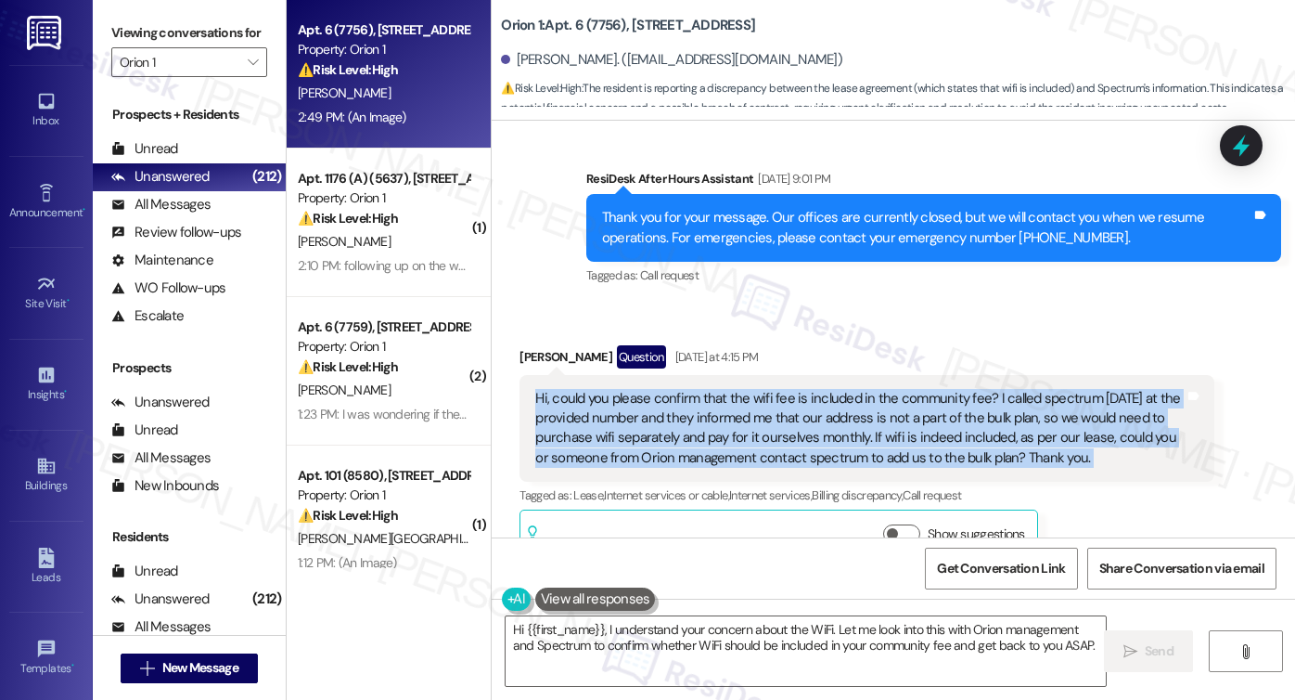
click at [790, 390] on div "Hi, could you please confirm that the wifi fee is included in the community fee…" at bounding box center [859, 429] width 649 height 80
click at [824, 409] on div "Hi, could you please confirm that the wifi fee is included in the community fee…" at bounding box center [859, 429] width 649 height 80
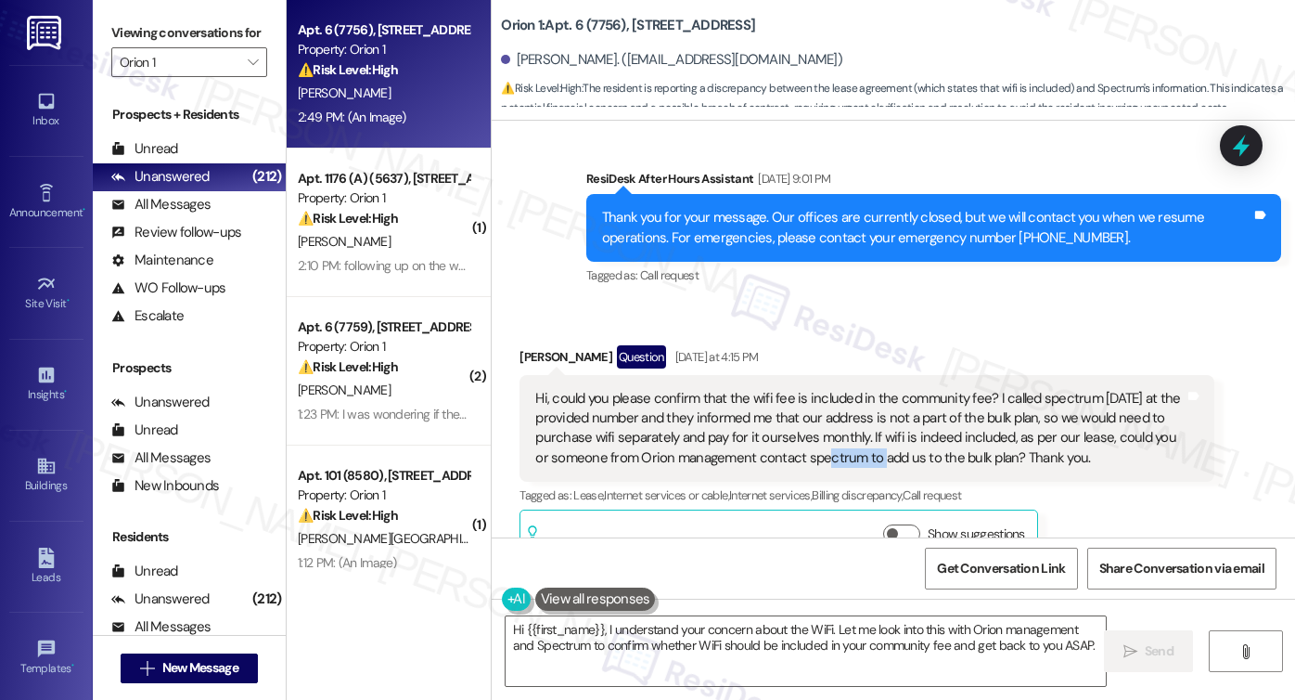
click at [824, 409] on div "Hi, could you please confirm that the wifi fee is included in the community fee…" at bounding box center [859, 429] width 649 height 80
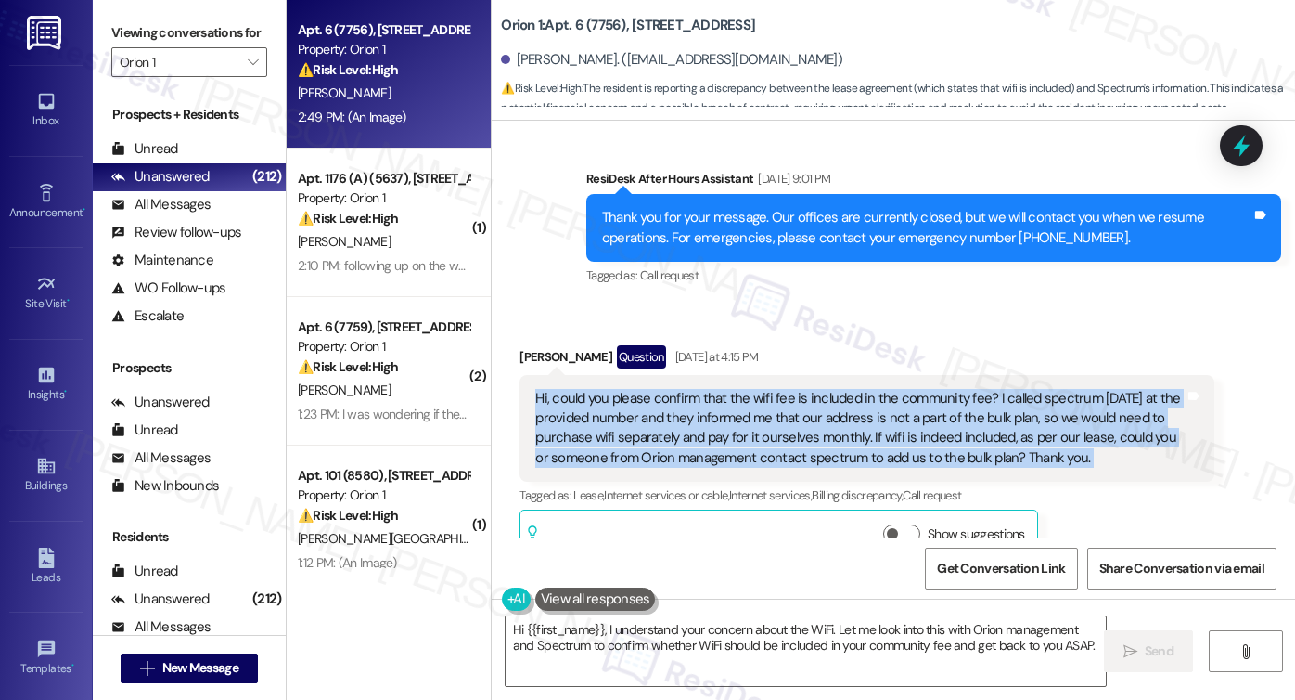
click at [824, 409] on div "Hi, could you please confirm that the wifi fee is included in the community fee…" at bounding box center [859, 429] width 649 height 80
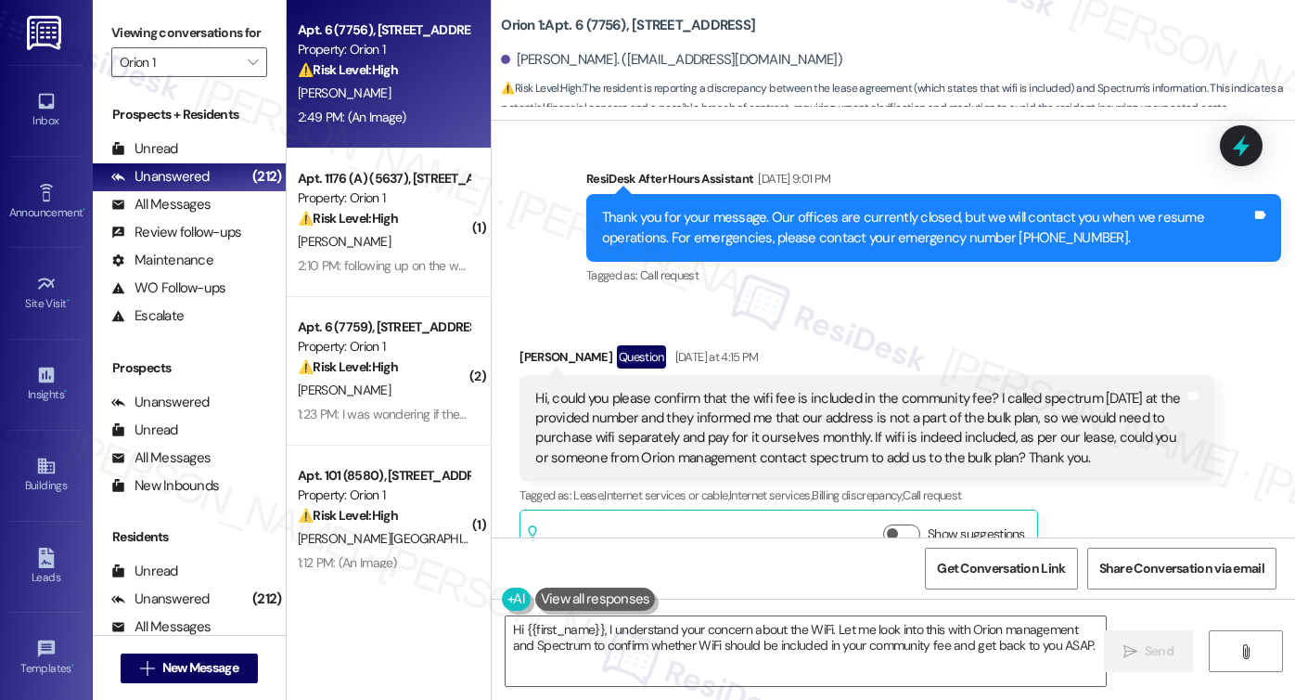
drag, startPoint x: 906, startPoint y: 286, endPoint x: 908, endPoint y: 355, distance: 69.6
click at [899, 392] on div "Hi, could you please confirm that the wifi fee is included in the community fee…" at bounding box center [859, 429] width 649 height 80
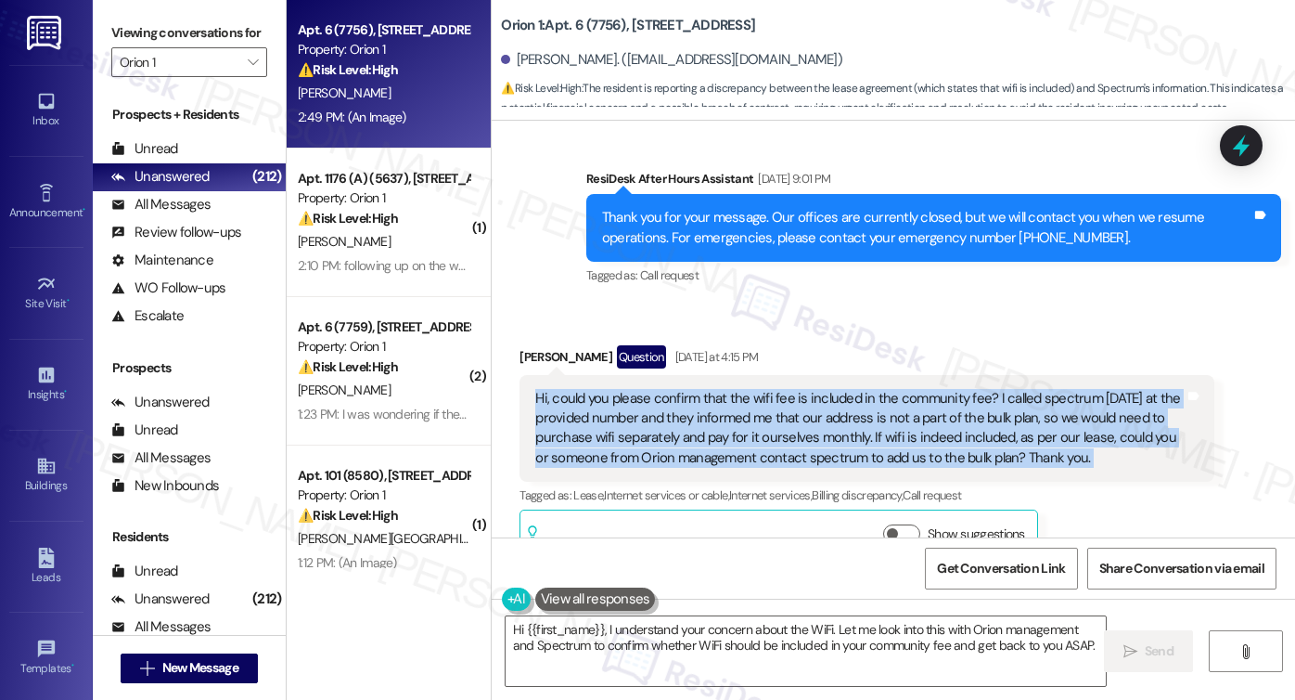
click at [899, 392] on div "Hi, could you please confirm that the wifi fee is included in the community fee…" at bounding box center [859, 429] width 649 height 80
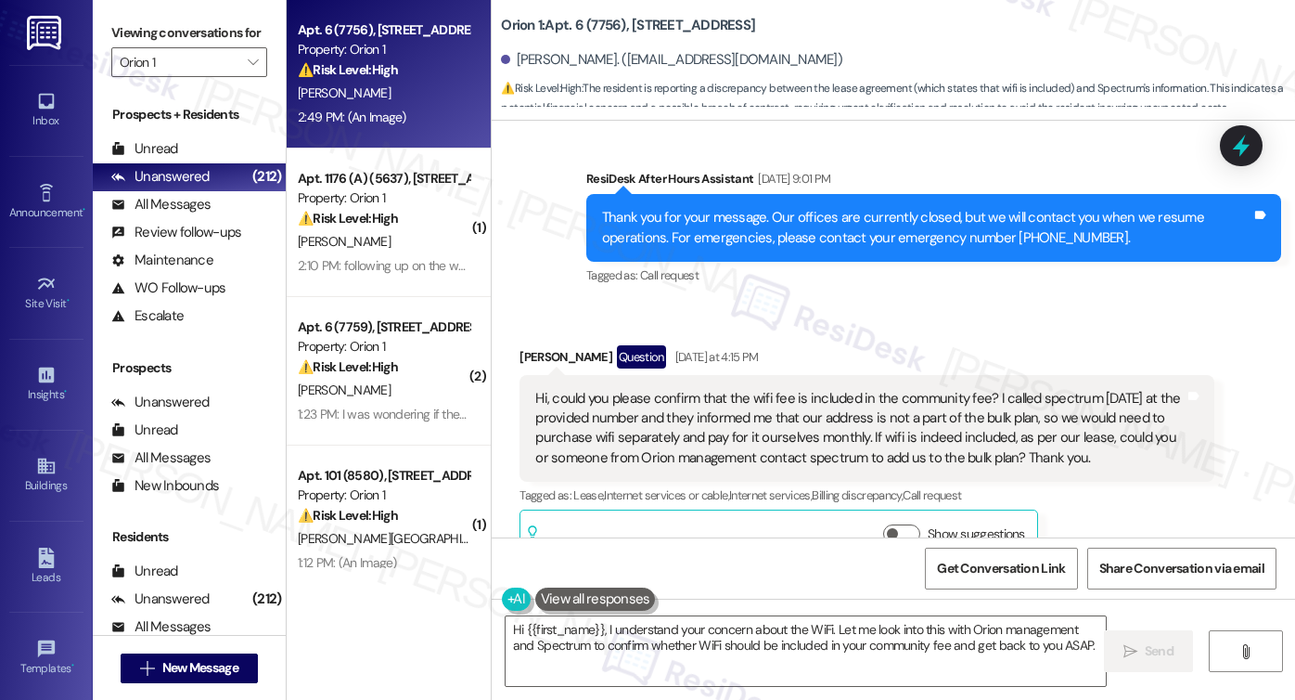
click at [137, 42] on label "Viewing conversations for" at bounding box center [189, 33] width 156 height 29
click at [707, 634] on textarea "Hi {{first_name}}, I understand your concern about the WiFi. Let me look into t…" at bounding box center [806, 651] width 600 height 70
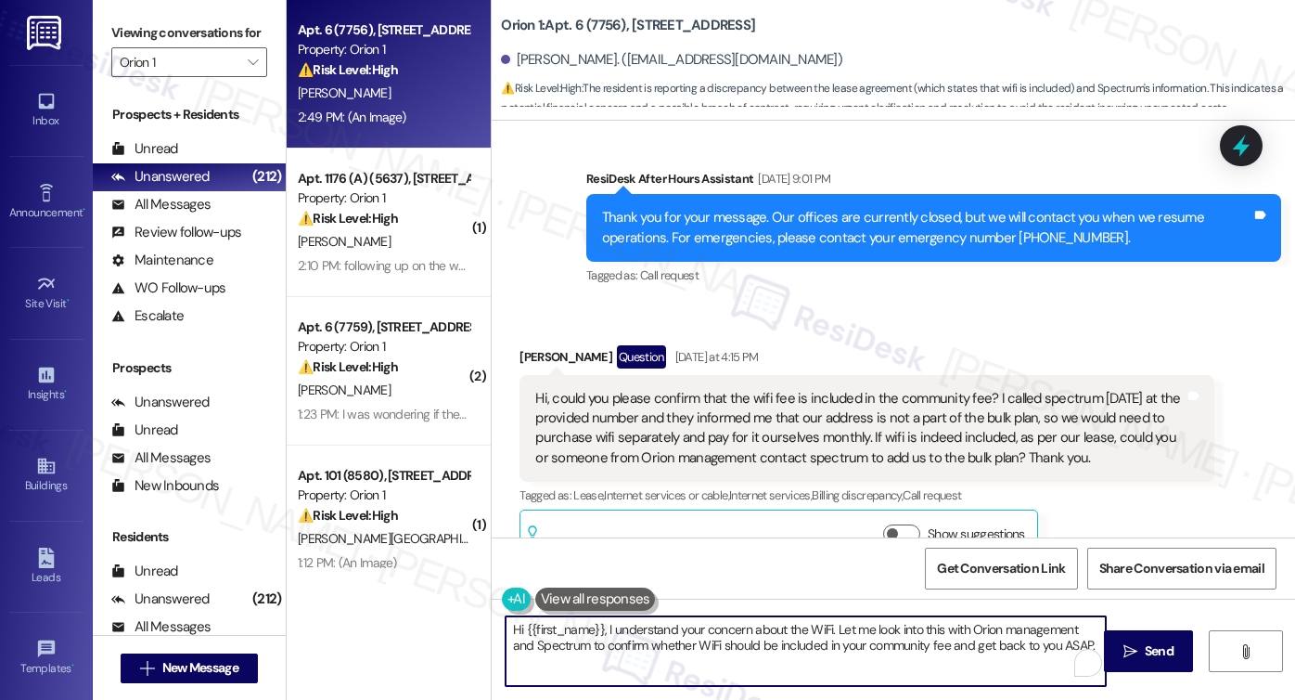
click at [707, 634] on textarea "Hi {{first_name}}, I understand your concern about the WiFi. Let me look into t…" at bounding box center [806, 651] width 600 height 70
click at [768, 644] on textarea "Hi {{first_name}}, I understand your concern about the WiFi. Let me look into t…" at bounding box center [806, 651] width 600 height 70
click at [826, 658] on textarea "Hi {{first_name}}, I understand your concern about the WiFi. Let me look into t…" at bounding box center [806, 651] width 600 height 70
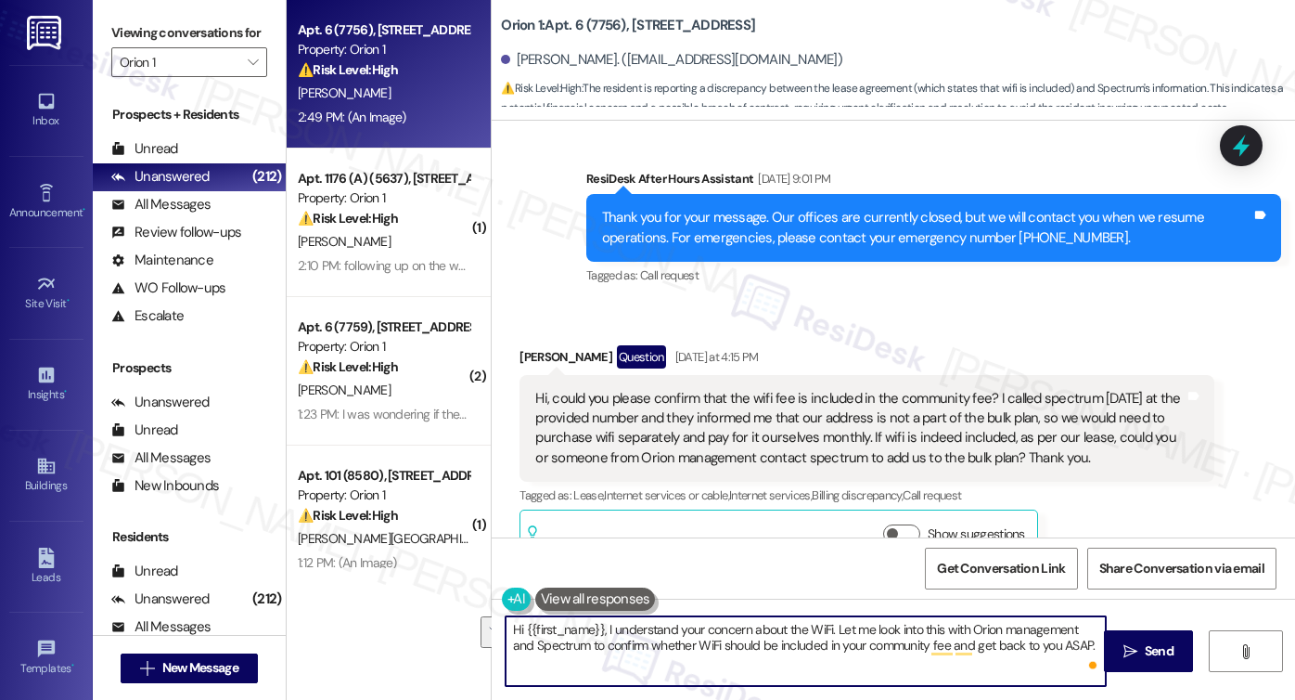
drag, startPoint x: 1064, startPoint y: 638, endPoint x: 600, endPoint y: 627, distance: 464.0
click at [600, 627] on textarea "Hi {{first_name}}, I understand your concern about the WiFi. Let me look into t…" at bounding box center [806, 651] width 600 height 70
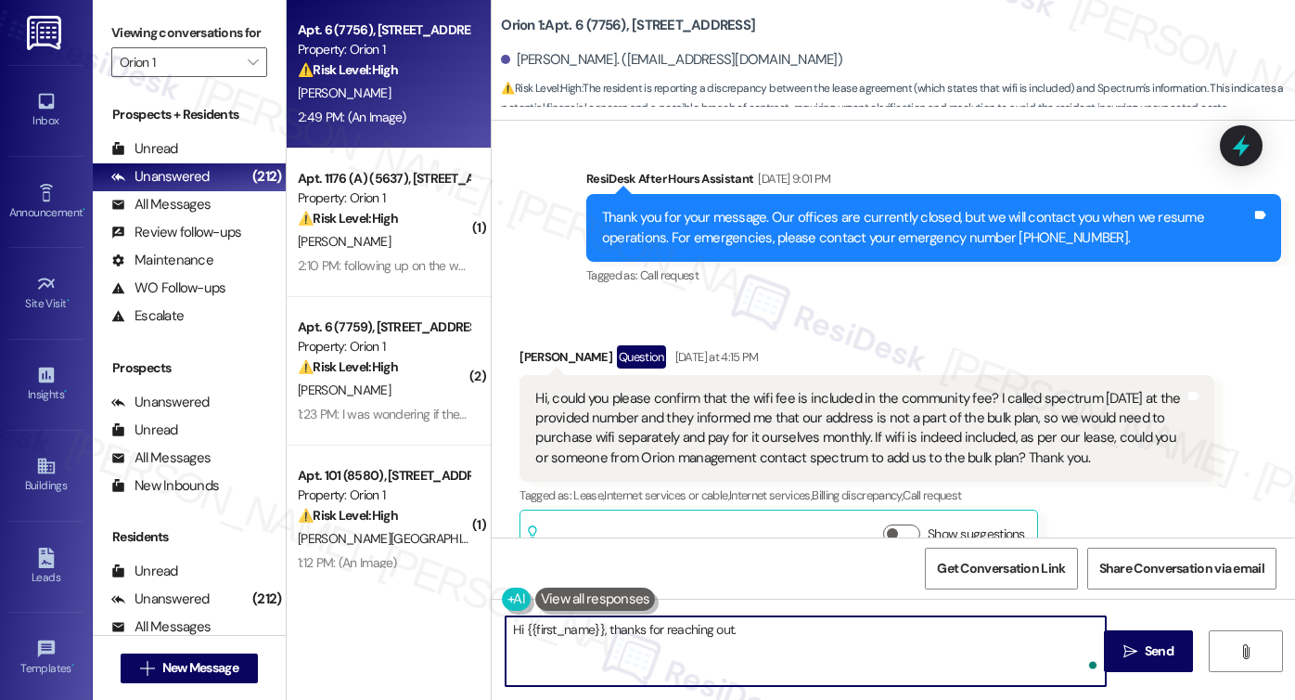
paste textarea "you are responsible for your own utilities, please make sure to get your utilit…"
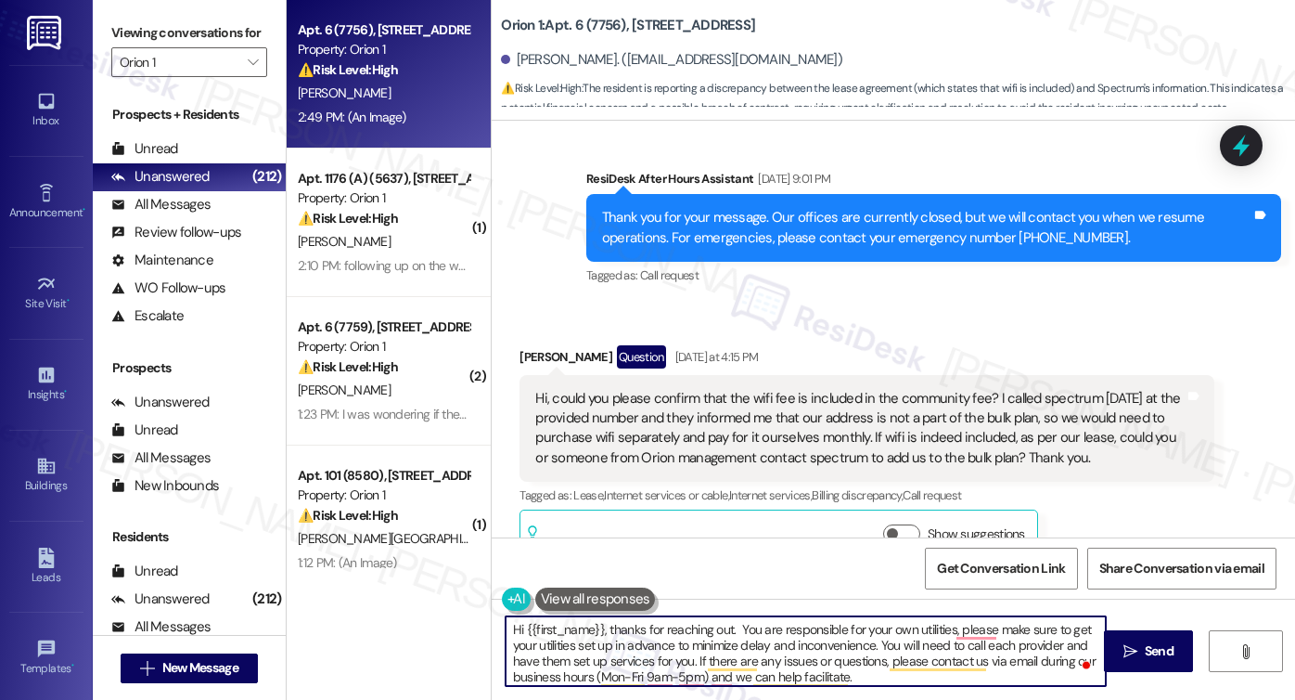
click at [728, 622] on textarea "Hi {{first_name}}, thanks for reaching out. You are responsible for your own ut…" at bounding box center [806, 651] width 600 height 70
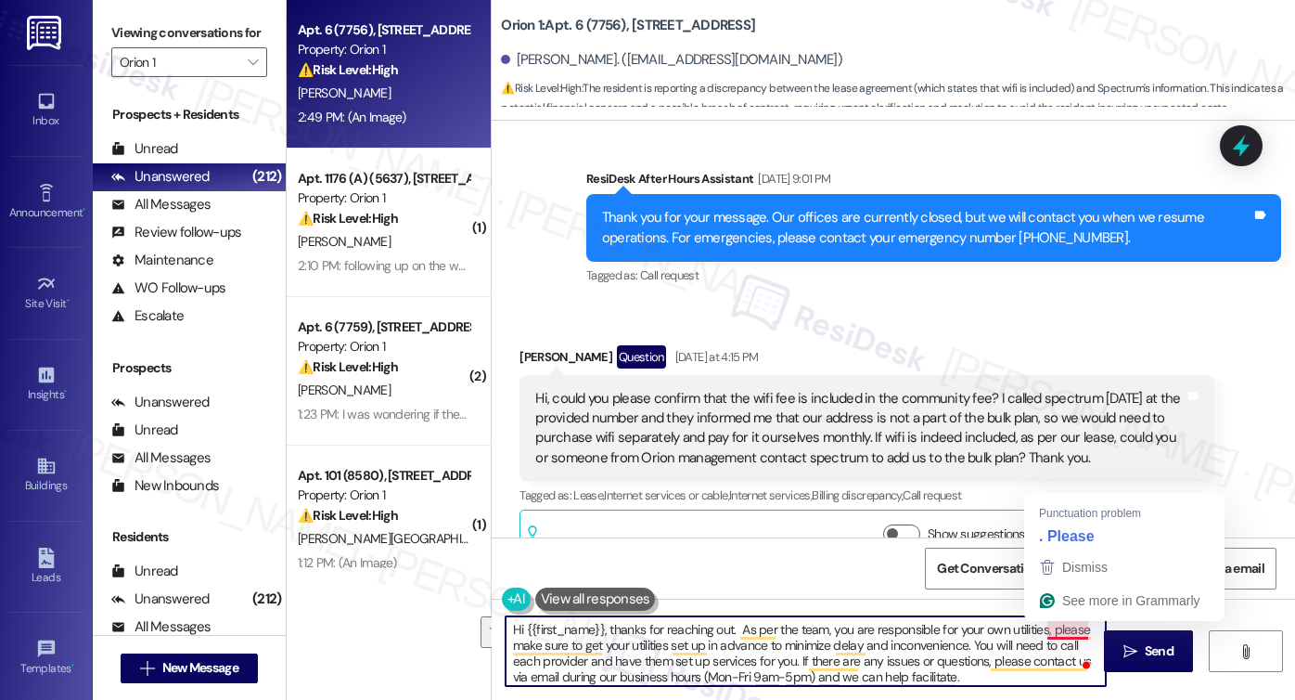
drag, startPoint x: 960, startPoint y: 648, endPoint x: 1039, endPoint y: 630, distance: 80.8
click at [1039, 630] on textarea "Hi {{first_name}}, thanks for reaching out. As per the team, you are responsibl…" at bounding box center [806, 651] width 600 height 70
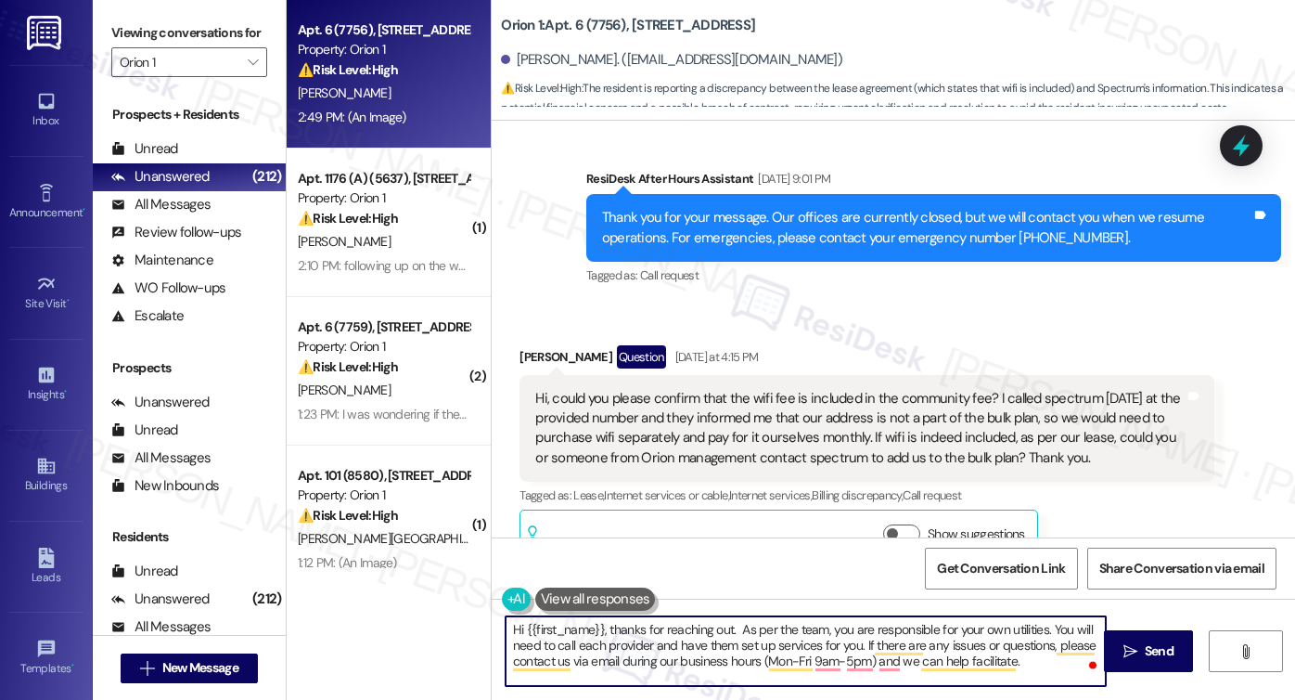
click at [633, 647] on textarea "Hi {{first_name}}, thanks for reaching out. As per the team, you are responsibl…" at bounding box center [806, 651] width 600 height 70
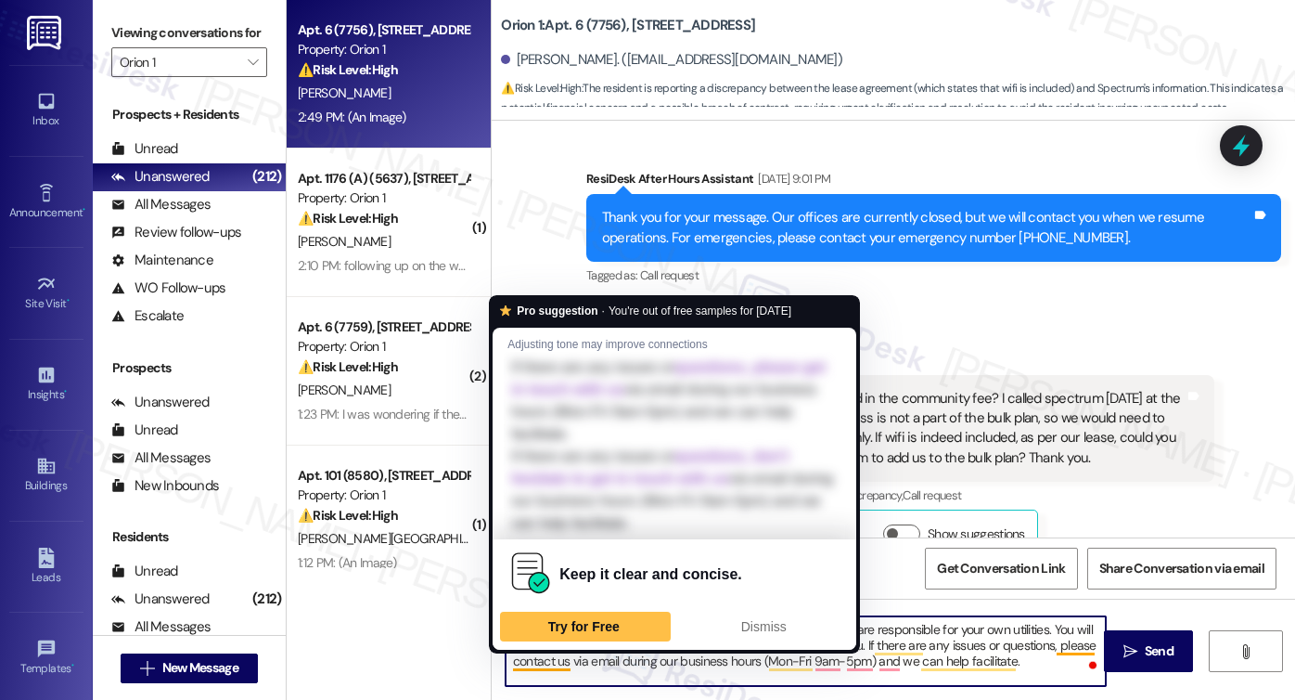
click at [558, 656] on textarea "Hi {{first_name}}, thanks for reaching out. As per the team, you are responsibl…" at bounding box center [806, 651] width 600 height 70
click at [636, 662] on textarea "Hi {{first_name}}, thanks for reaching out. As per the team, you are responsibl…" at bounding box center [806, 651] width 600 height 70
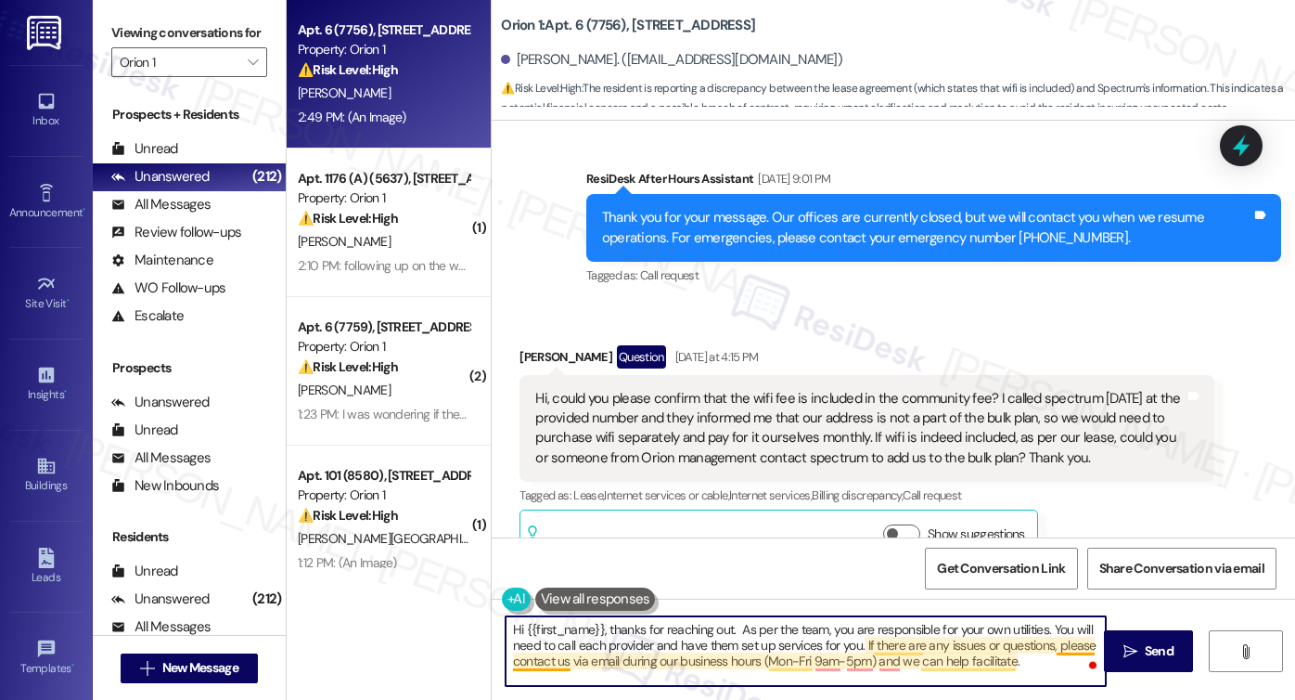
click at [553, 659] on textarea "Hi {{first_name}}, thanks for reaching out. As per the team, you are responsibl…" at bounding box center [806, 651] width 600 height 70
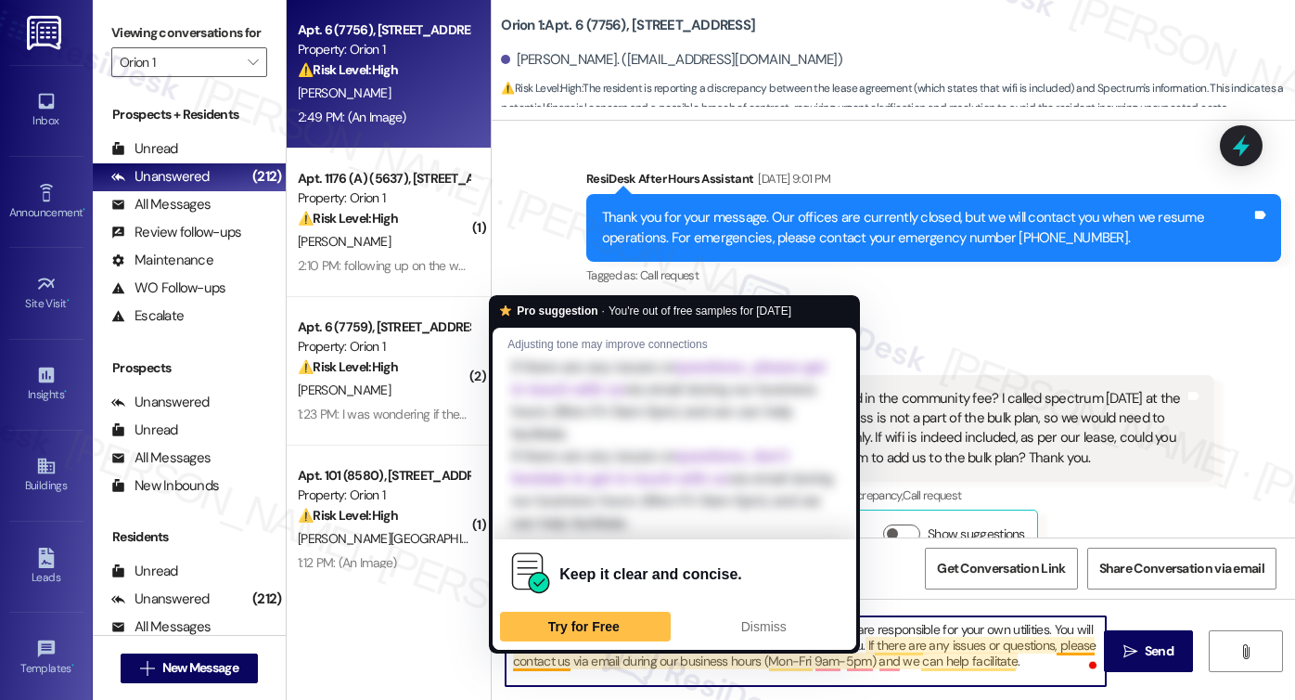
click at [553, 659] on textarea "Hi {{first_name}}, thanks for reaching out. As per the team, you are responsibl…" at bounding box center [806, 651] width 600 height 70
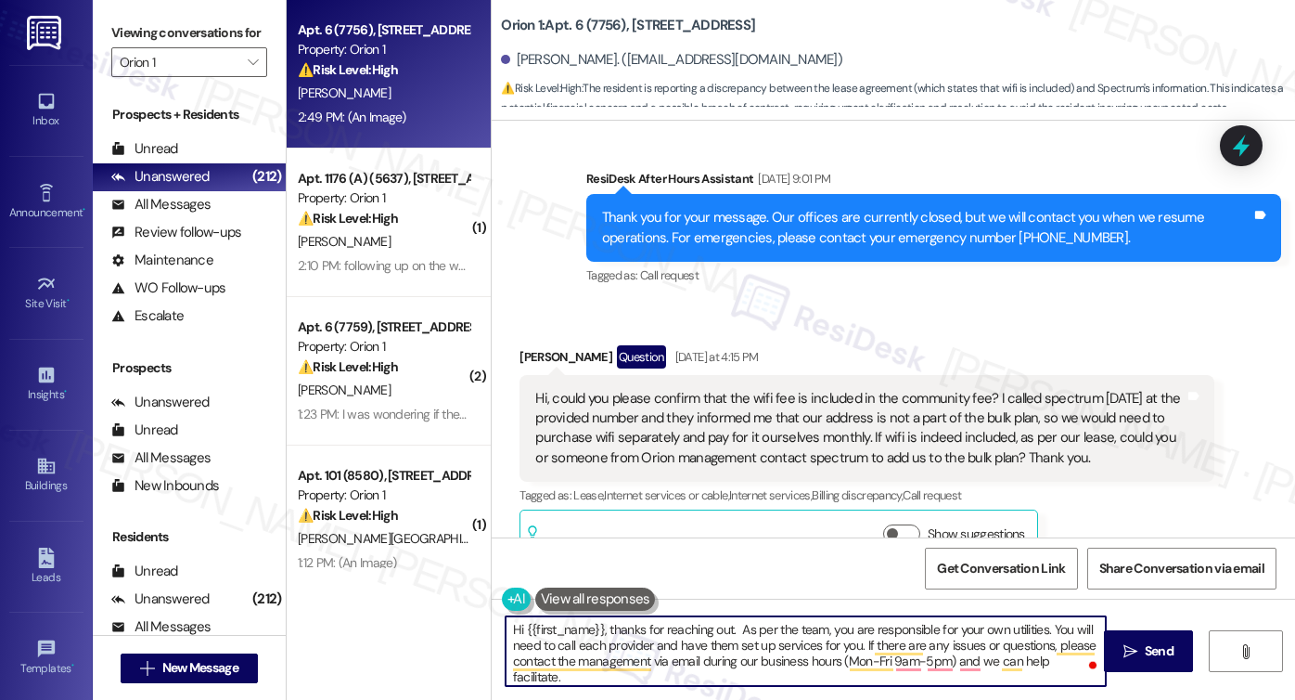
click at [740, 662] on textarea "Hi {{first_name}}, thanks for reaching out. As per the team, you are responsibl…" at bounding box center [806, 651] width 600 height 70
click at [666, 643] on textarea "Hi {{first_name}}, thanks for reaching out. As per the team, you are responsibl…" at bounding box center [806, 651] width 600 height 70
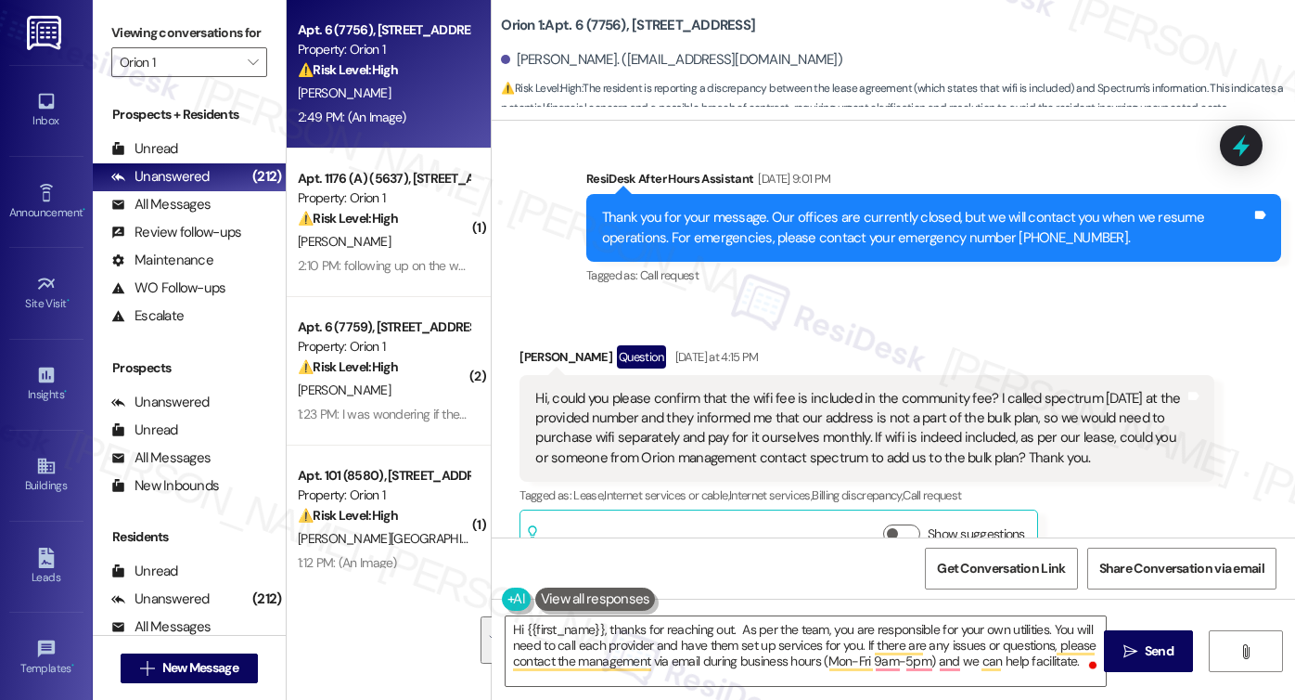
click at [144, 38] on label "Viewing conversations for" at bounding box center [189, 33] width 156 height 29
click at [167, 39] on label "Viewing conversations for" at bounding box center [189, 33] width 156 height 29
drag, startPoint x: 186, startPoint y: 44, endPoint x: 753, endPoint y: 289, distance: 618.4
drag, startPoint x: 803, startPoint y: 514, endPoint x: 726, endPoint y: 607, distance: 120.6
drag, startPoint x: 726, startPoint y: 607, endPoint x: 752, endPoint y: 630, distance: 34.8
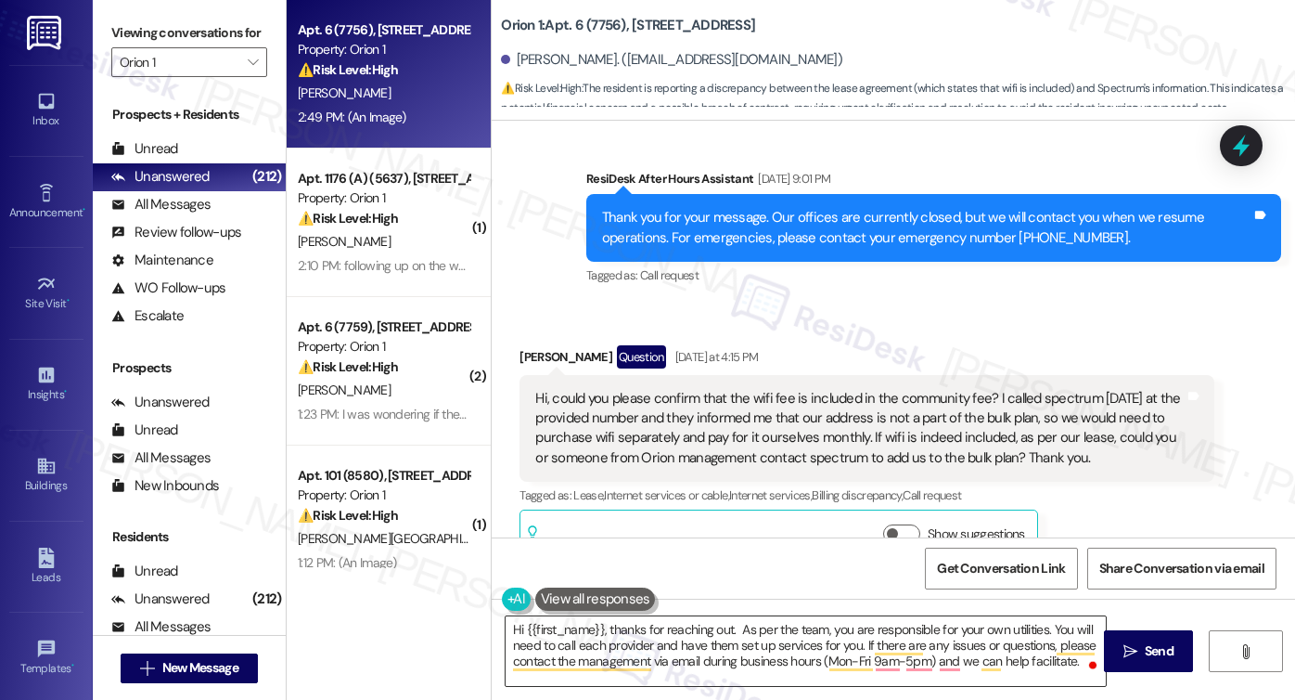
click at [752, 630] on textarea "Hi {{first_name}}, thanks for reaching out. As per the team, you are responsibl…" at bounding box center [806, 651] width 600 height 70
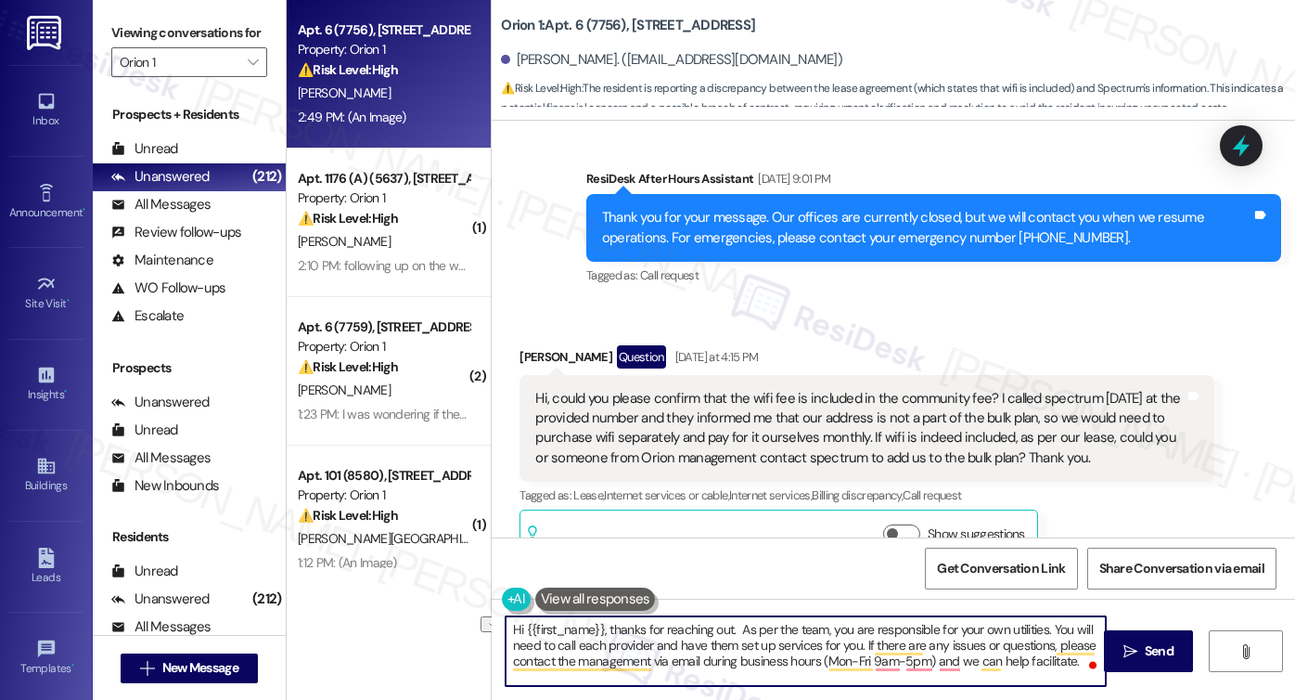
drag, startPoint x: 570, startPoint y: 644, endPoint x: 646, endPoint y: 640, distance: 76.2
click at [646, 640] on textarea "Hi {{first_name}}, thanks for reaching out. As per the team, you are responsibl…" at bounding box center [806, 651] width 600 height 70
click at [740, 633] on textarea "Hi {{first_name}}, thanks for reaching out. As per the team, you are responsibl…" at bounding box center [806, 651] width 600 height 70
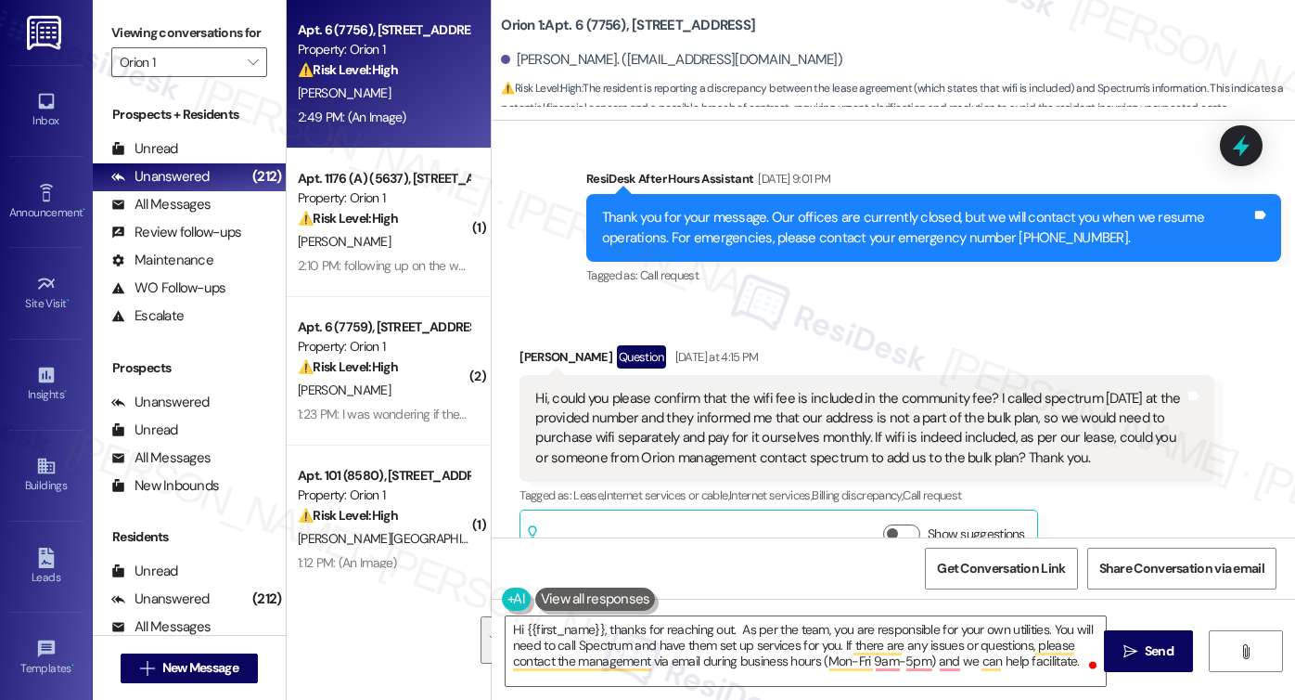
click at [159, 39] on label "Viewing conversations for" at bounding box center [189, 33] width 156 height 29
click at [148, 26] on label "Viewing conversations for" at bounding box center [189, 33] width 156 height 29
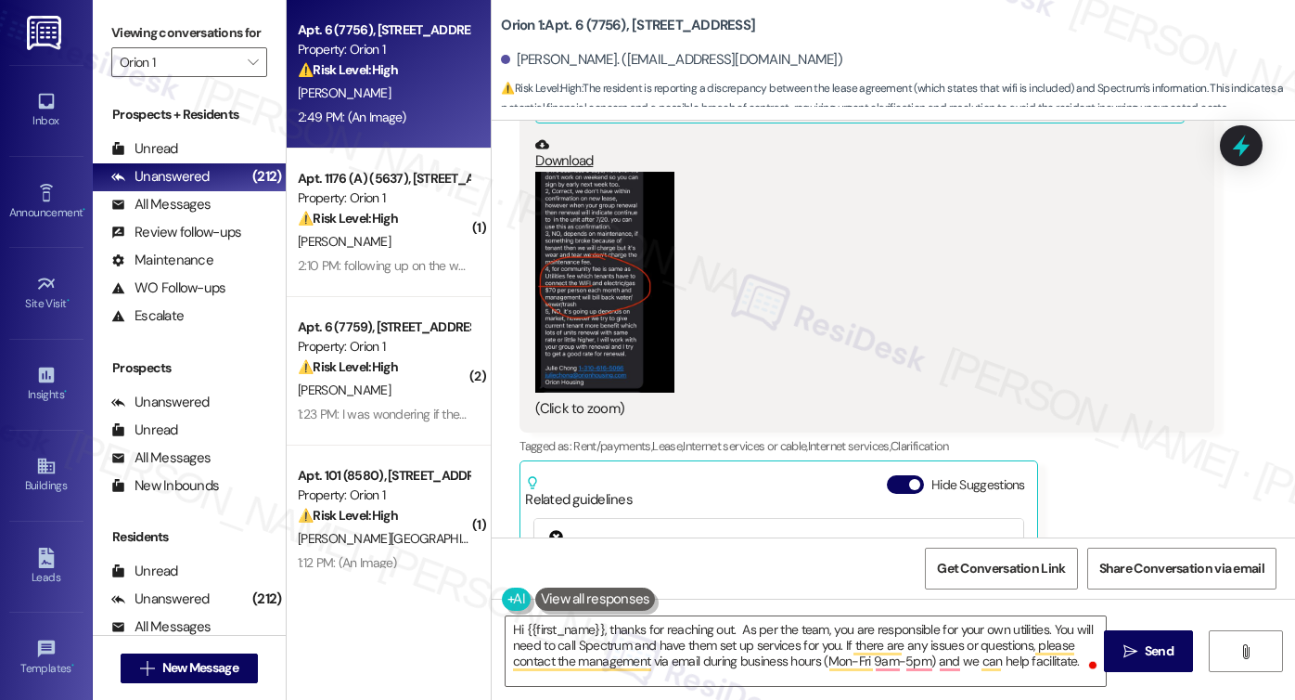
scroll to position [3540, 0]
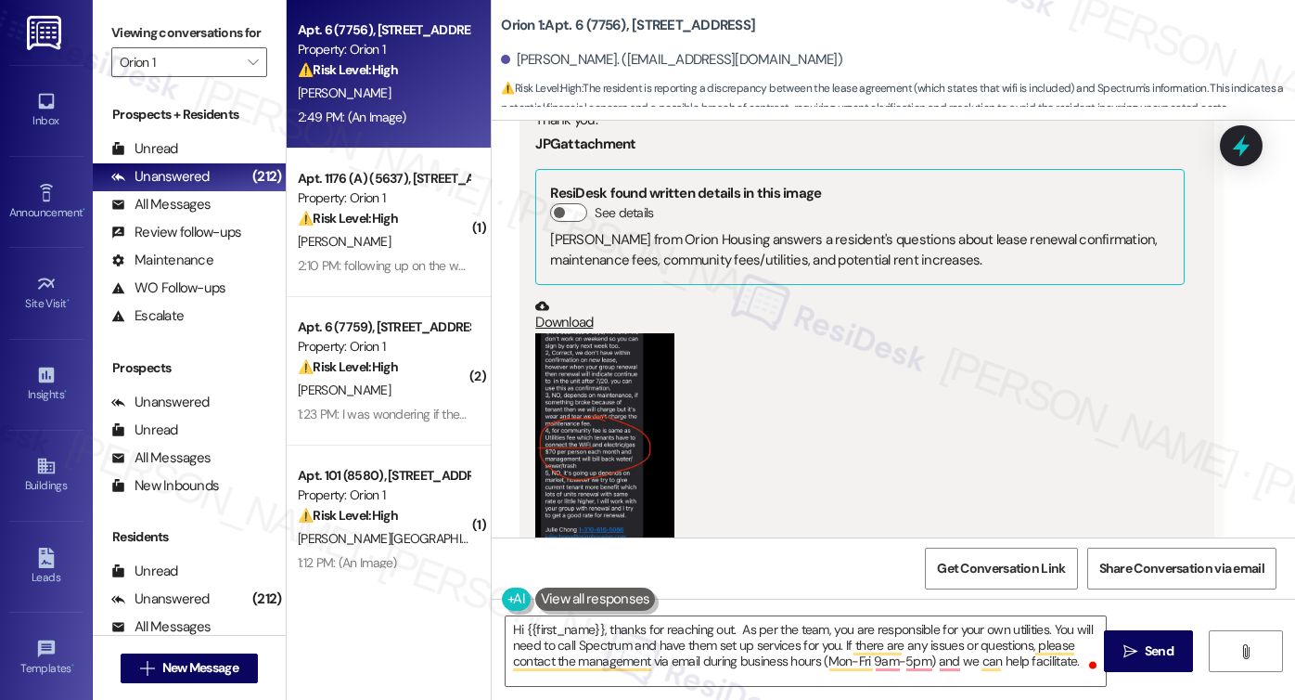
click at [605, 333] on button "Zoom image" at bounding box center [604, 444] width 139 height 222
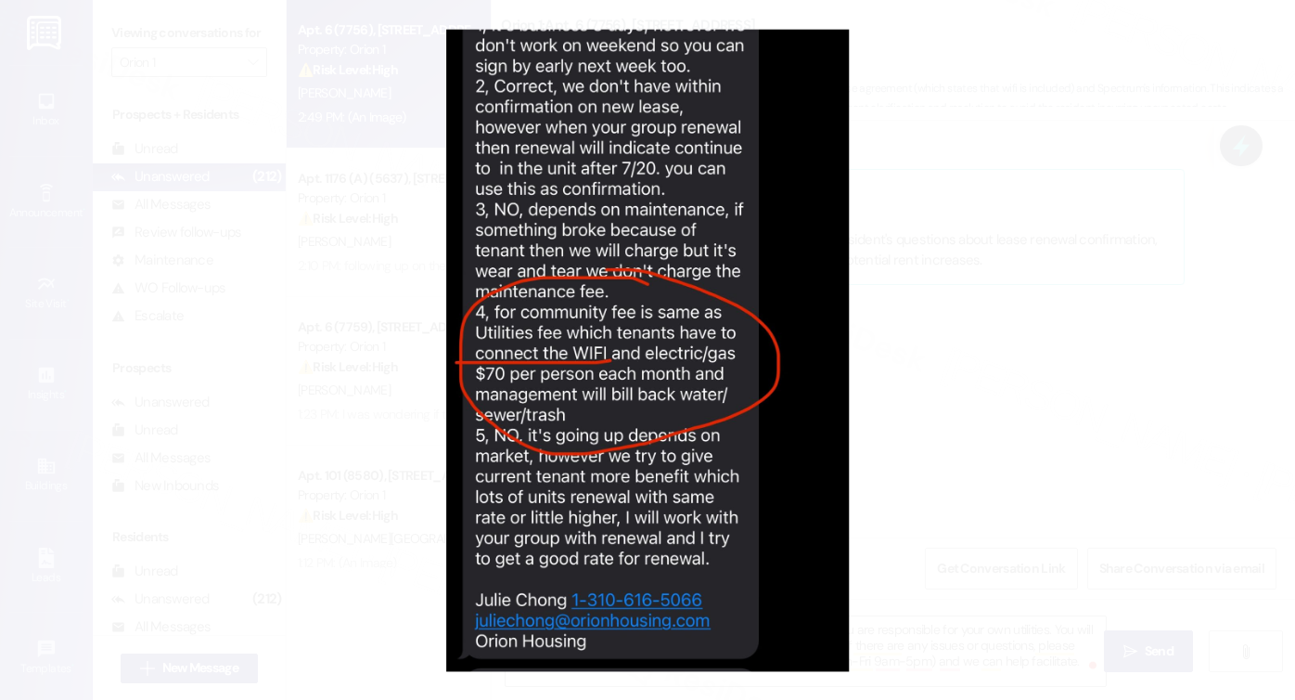
click at [1047, 306] on button "Unzoom image" at bounding box center [647, 350] width 1295 height 700
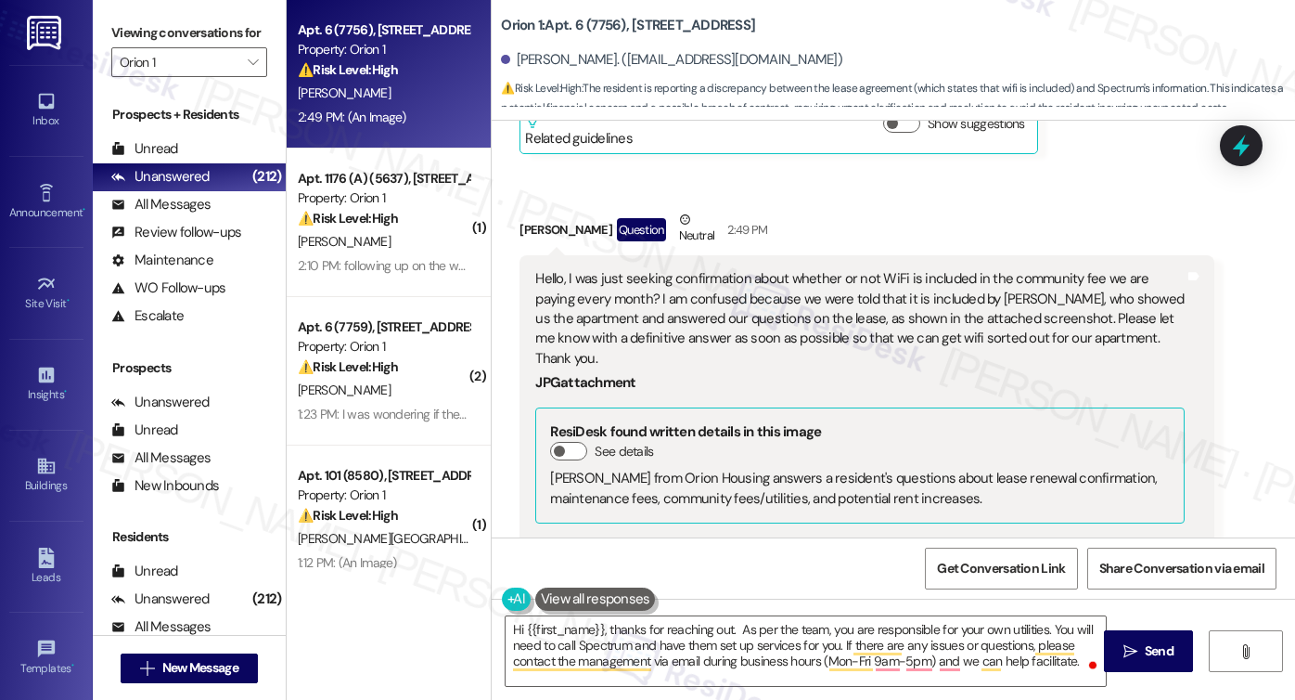
scroll to position [3168, 0]
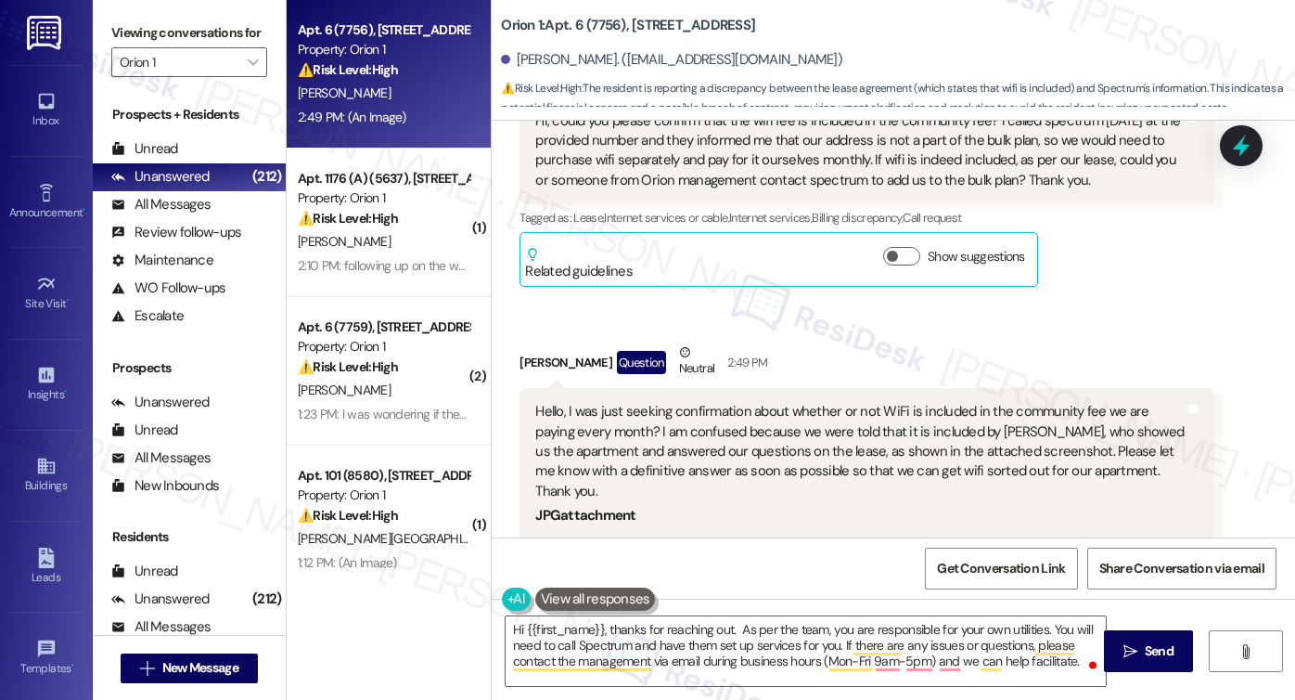
click at [697, 402] on div "Hello, I was just seeking confirmation about whether or not WiFi is included in…" at bounding box center [859, 451] width 649 height 99
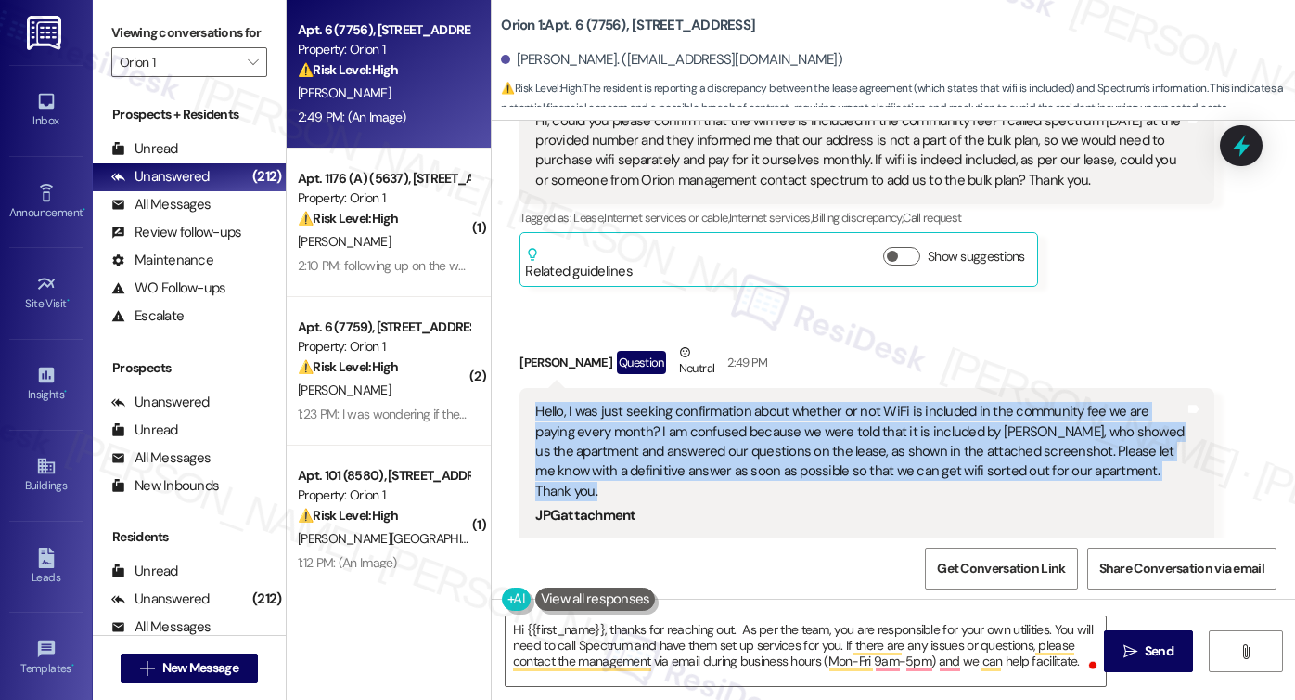
click at [697, 402] on div "Hello, I was just seeking confirmation about whether or not WiFi is included in…" at bounding box center [859, 451] width 649 height 99
click at [793, 402] on div "Hello, I was just seeking confirmation about whether or not WiFi is included in…" at bounding box center [859, 451] width 649 height 99
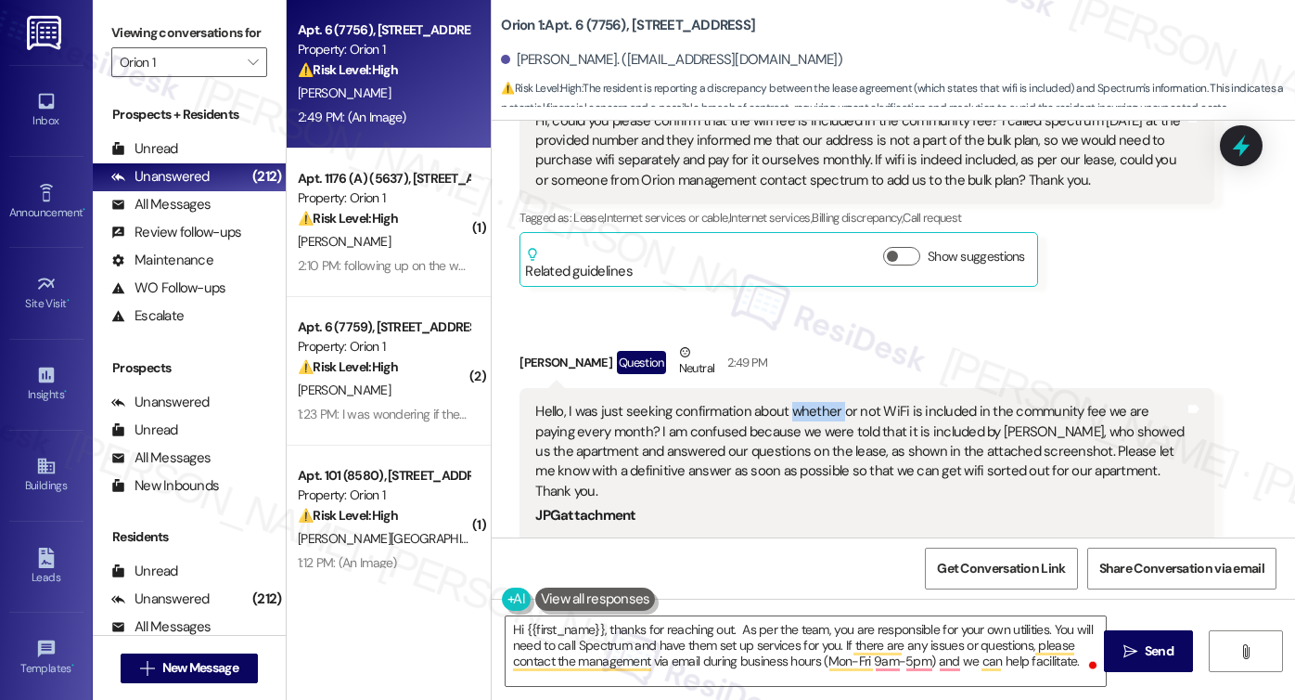
click at [793, 402] on div "Hello, I was just seeking confirmation about whether or not WiFi is included in…" at bounding box center [859, 451] width 649 height 99
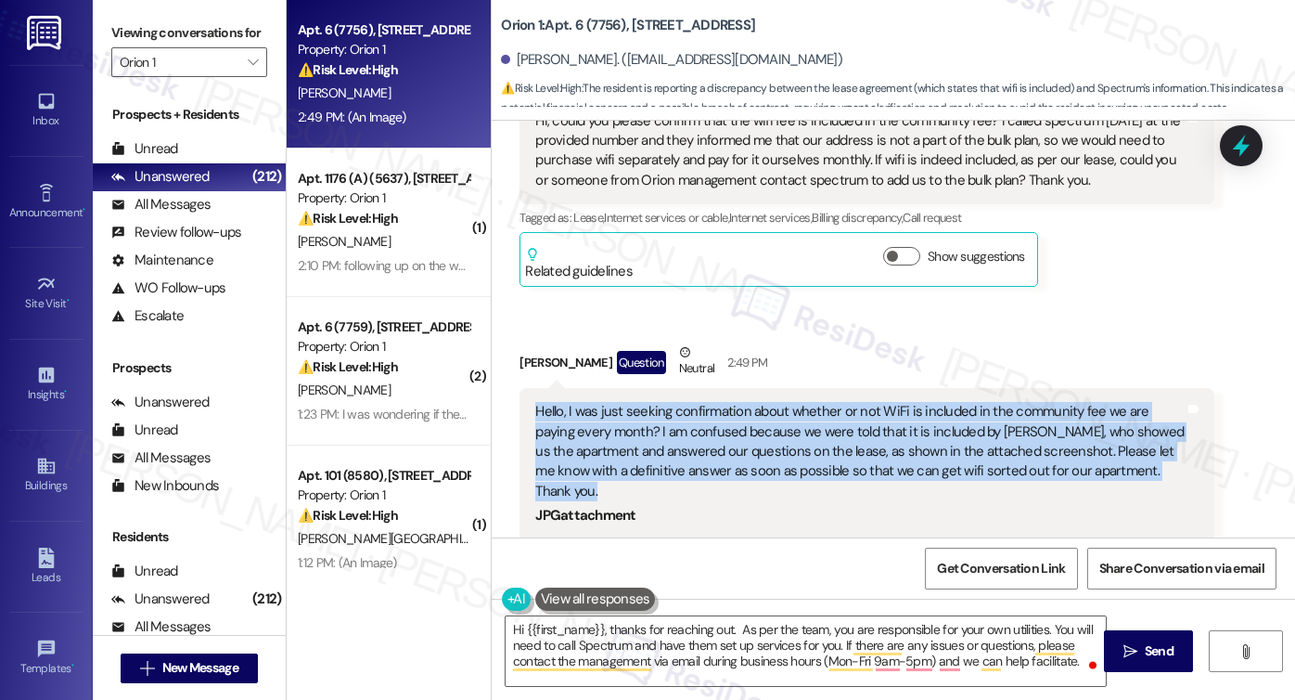
click at [793, 402] on div "Hello, I was just seeking confirmation about whether or not WiFi is included in…" at bounding box center [859, 451] width 649 height 99
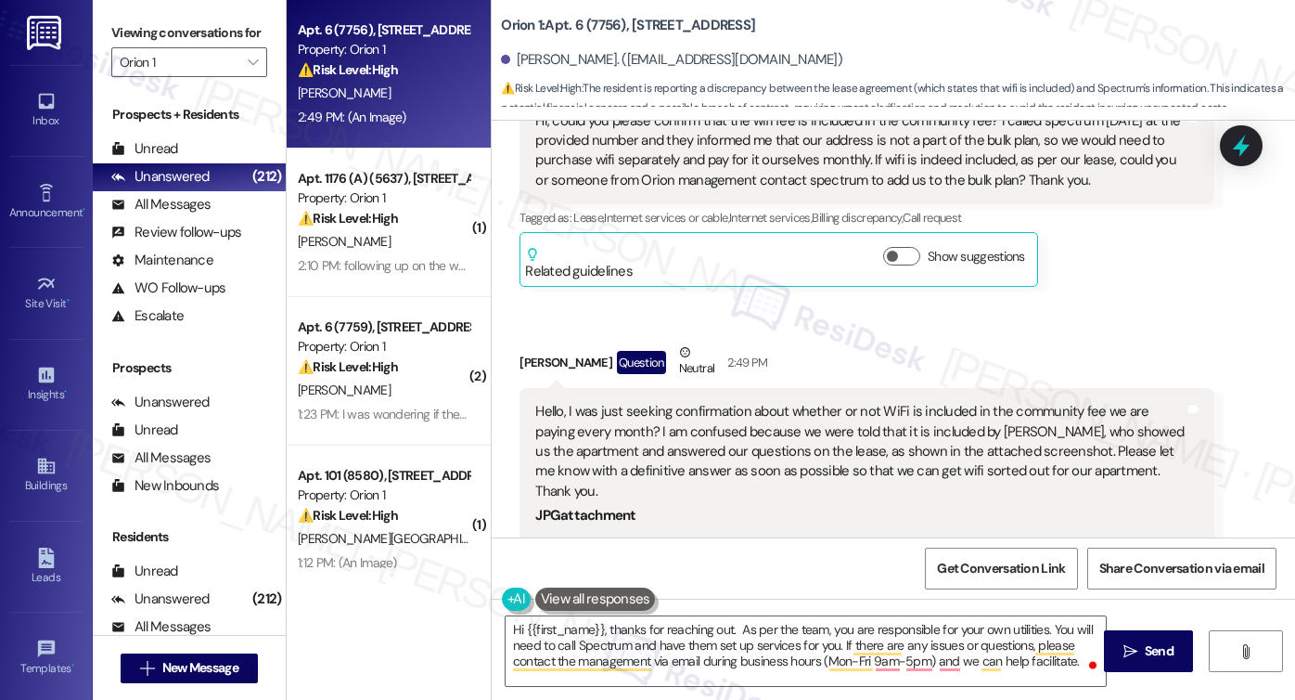
click at [983, 342] on div "Jiwen Li Question Neutral 2:49 PM" at bounding box center [867, 364] width 695 height 45
click at [170, 33] on label "Viewing conversations for" at bounding box center [189, 33] width 156 height 29
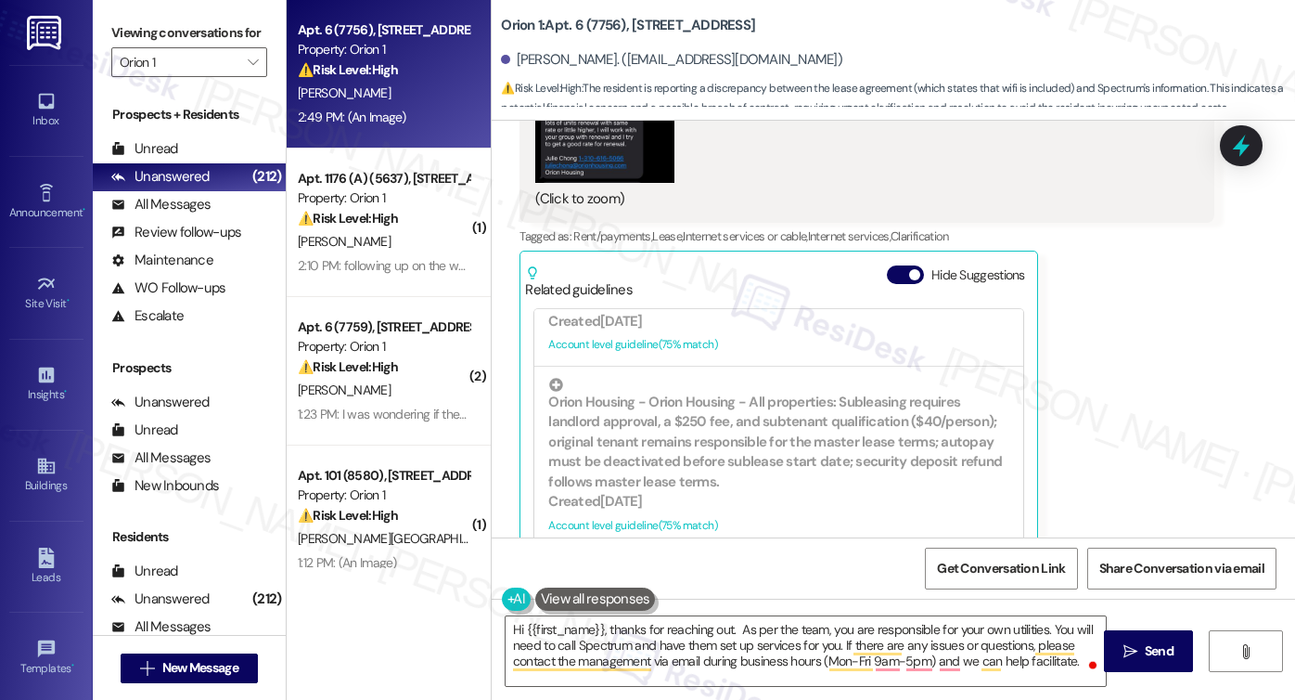
scroll to position [1299, 0]
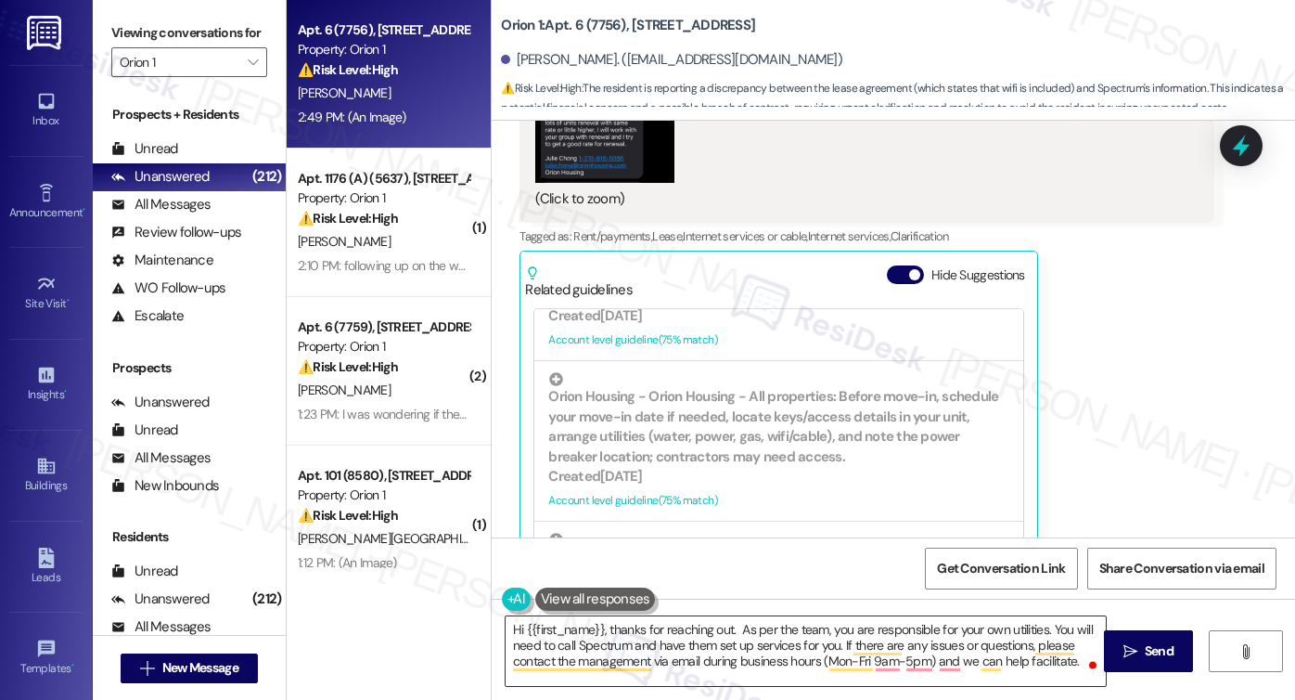
click at [724, 628] on textarea "Hi {{first_name}}, thanks for reaching out. As per the team, you are responsibl…" at bounding box center [806, 651] width 600 height 70
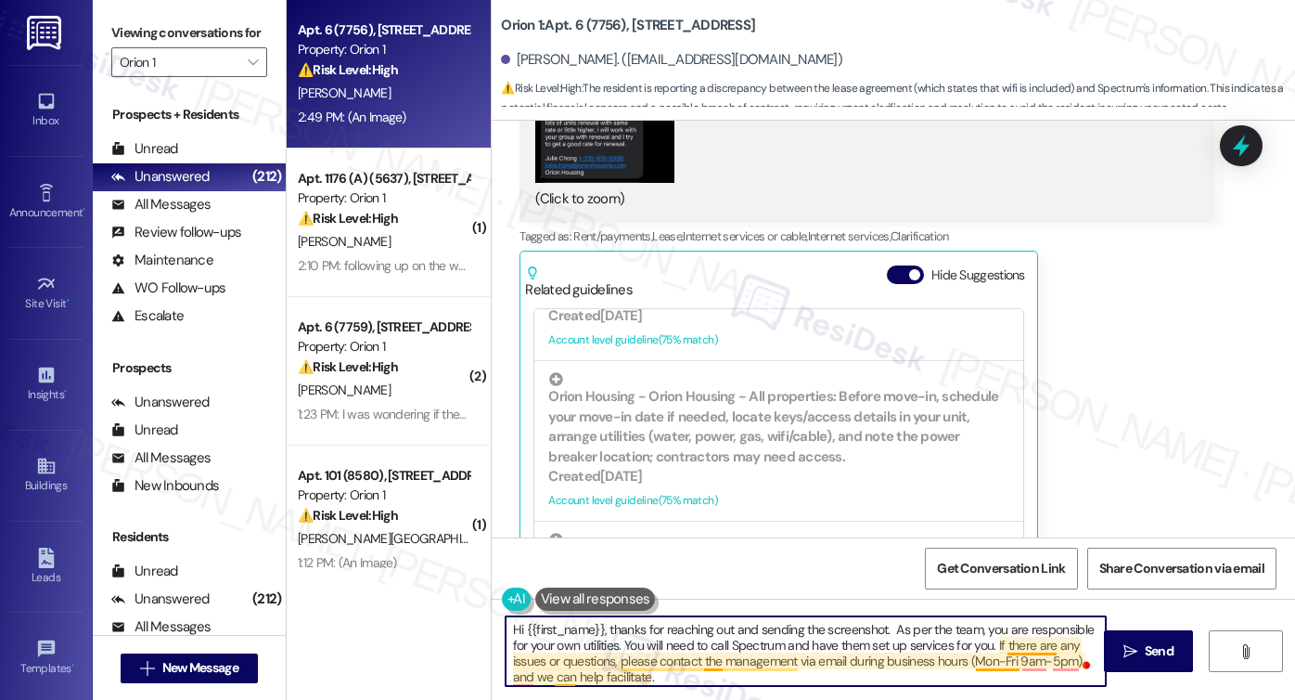
scroll to position [4, 0]
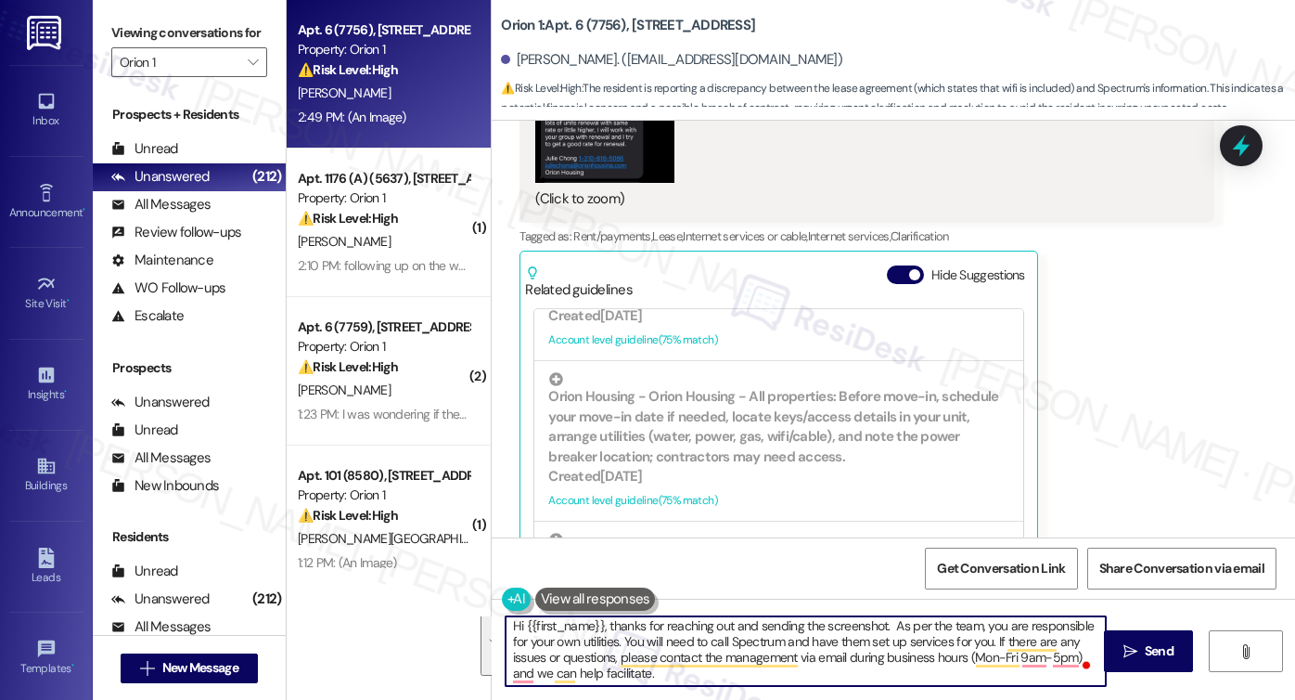
drag, startPoint x: 883, startPoint y: 630, endPoint x: 991, endPoint y: 688, distance: 122.5
click at [991, 688] on div "Hi {{first_name}}, thanks for reaching out and sending the screenshot. As per t…" at bounding box center [893, 667] width 803 height 139
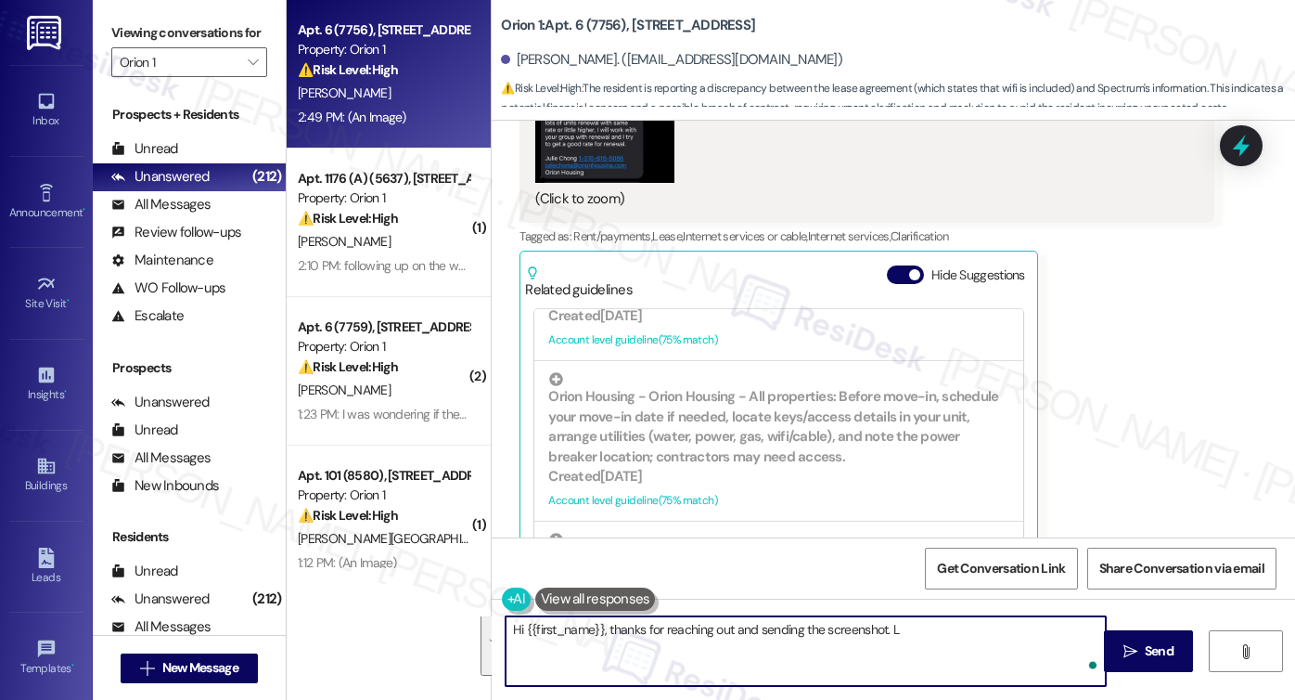
scroll to position [0, 0]
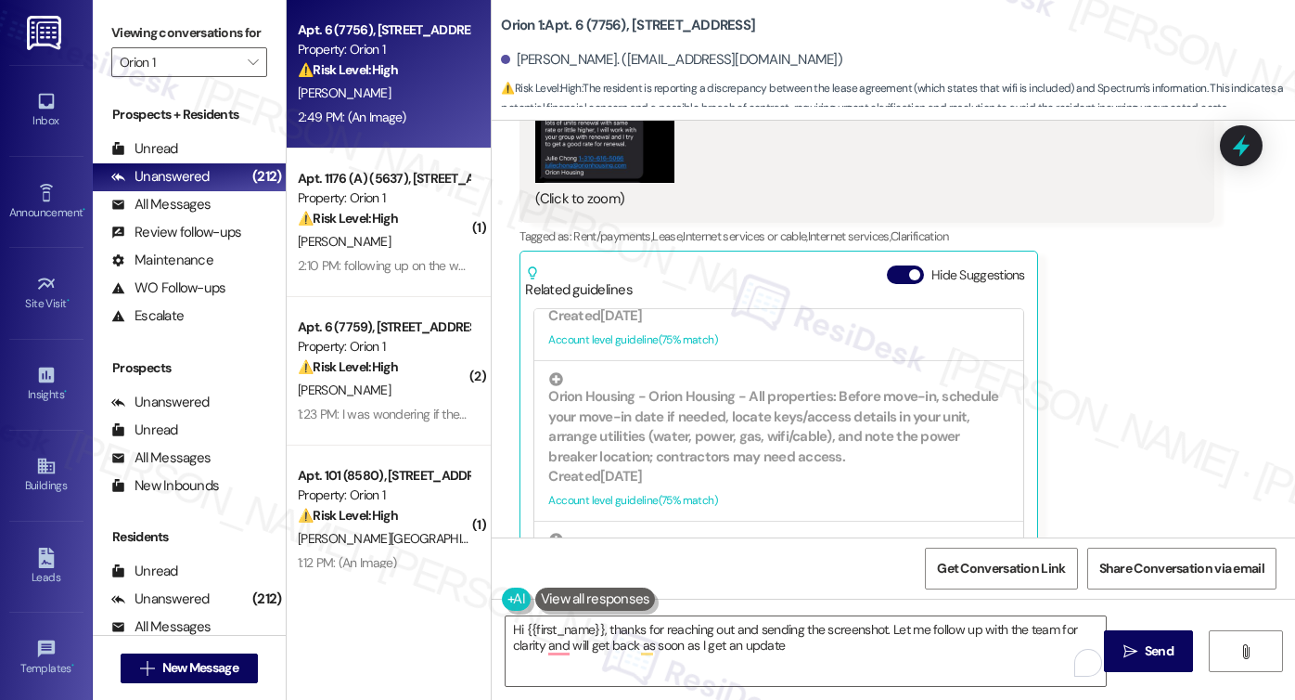
click at [144, 40] on label "Viewing conversations for" at bounding box center [189, 33] width 156 height 29
click at [148, 33] on label "Viewing conversations for" at bounding box center [189, 33] width 156 height 29
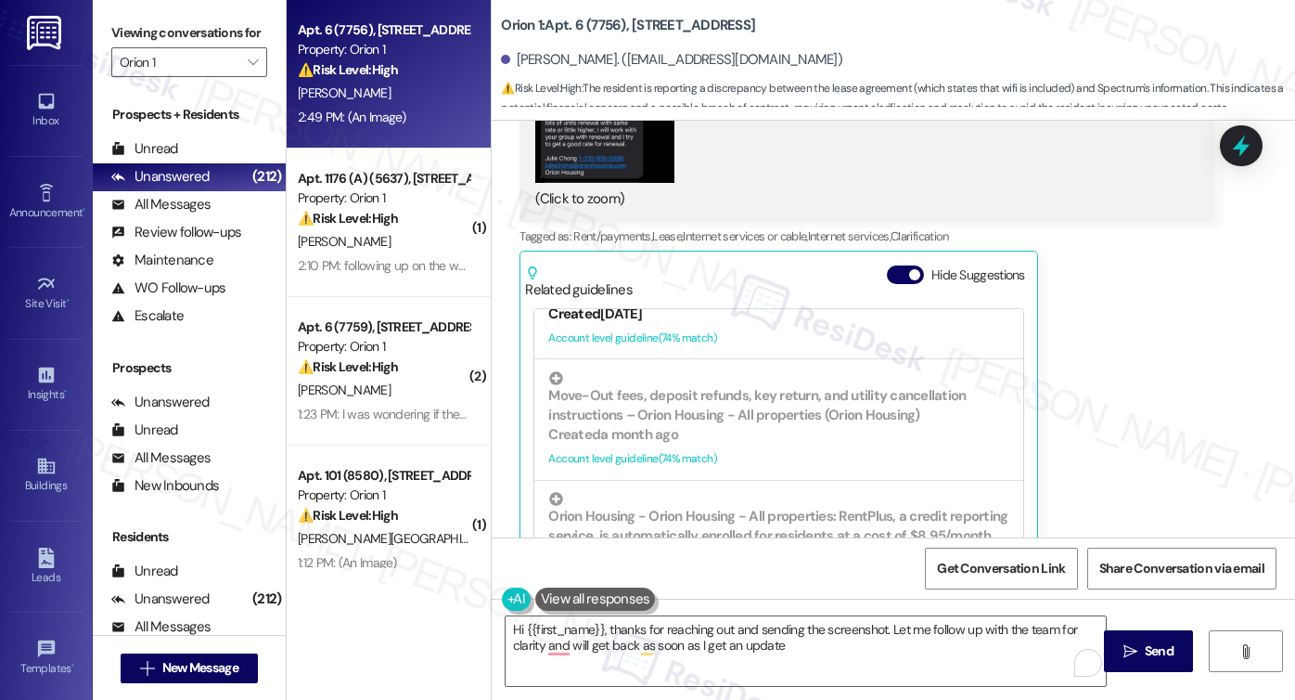
scroll to position [1948, 0]
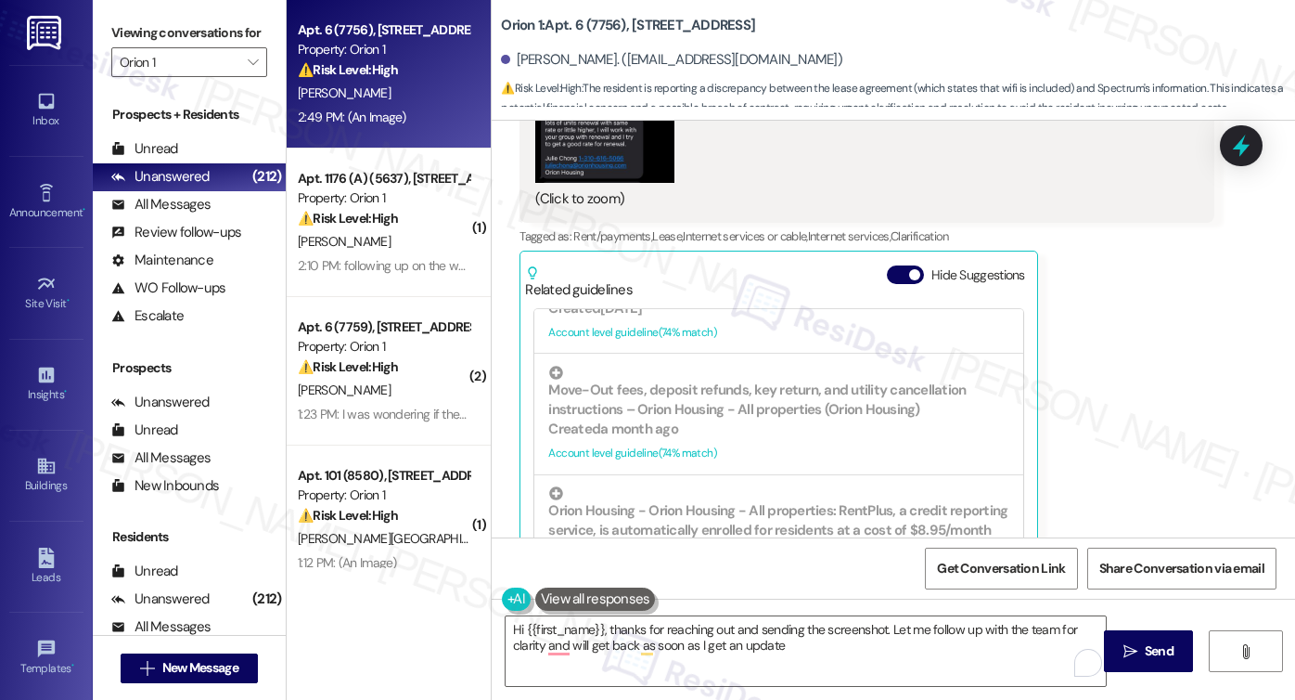
drag, startPoint x: 646, startPoint y: 397, endPoint x: 1151, endPoint y: 319, distance: 511.6
click at [1151, 319] on div "Jiwen Li Question Neutral 2:49 PM Hello, I was just seeking confirmation about …" at bounding box center [867, 92] width 695 height 984
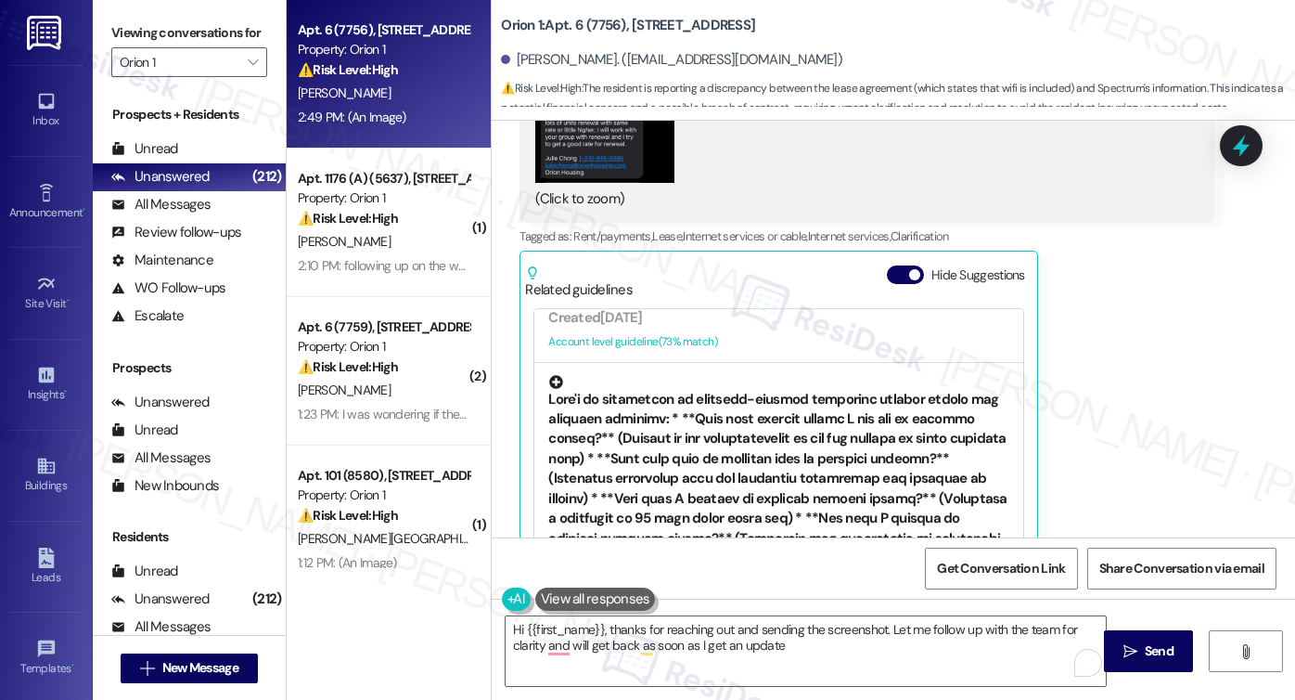
scroll to position [2876, 0]
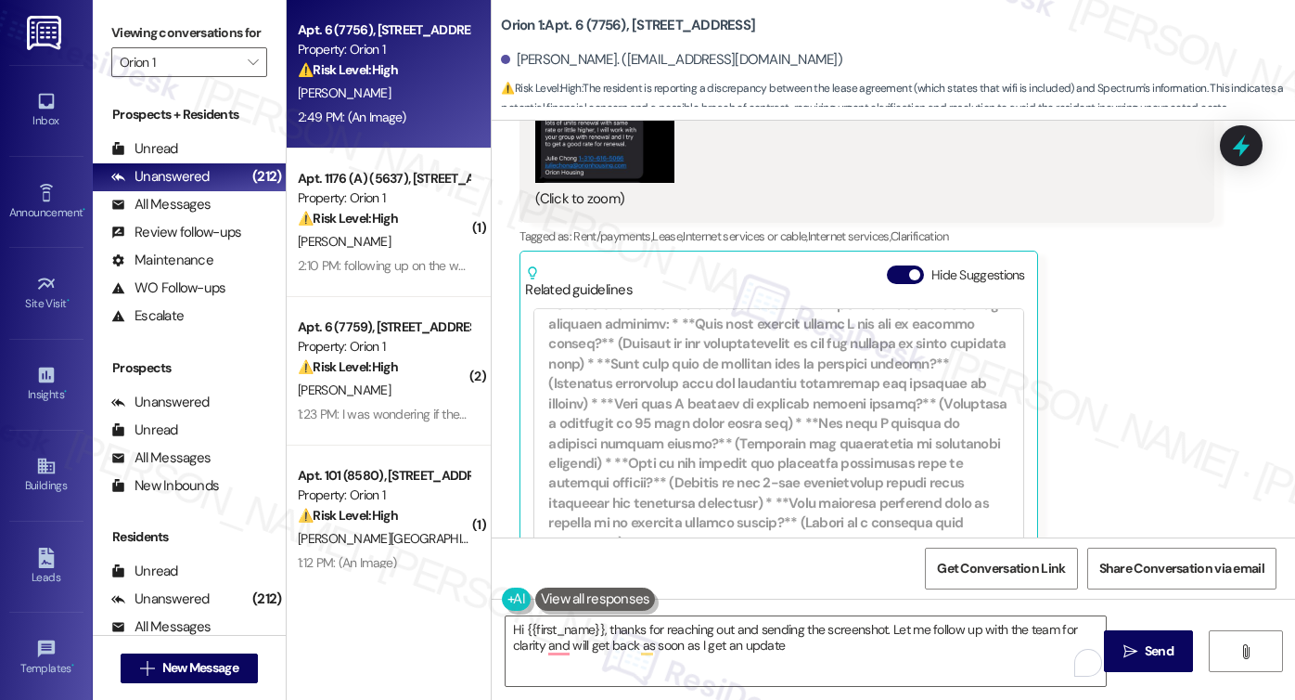
click at [1085, 364] on div "Jiwen Li Question Neutral 2:49 PM Hello, I was just seeking confirmation about …" at bounding box center [867, 92] width 695 height 984
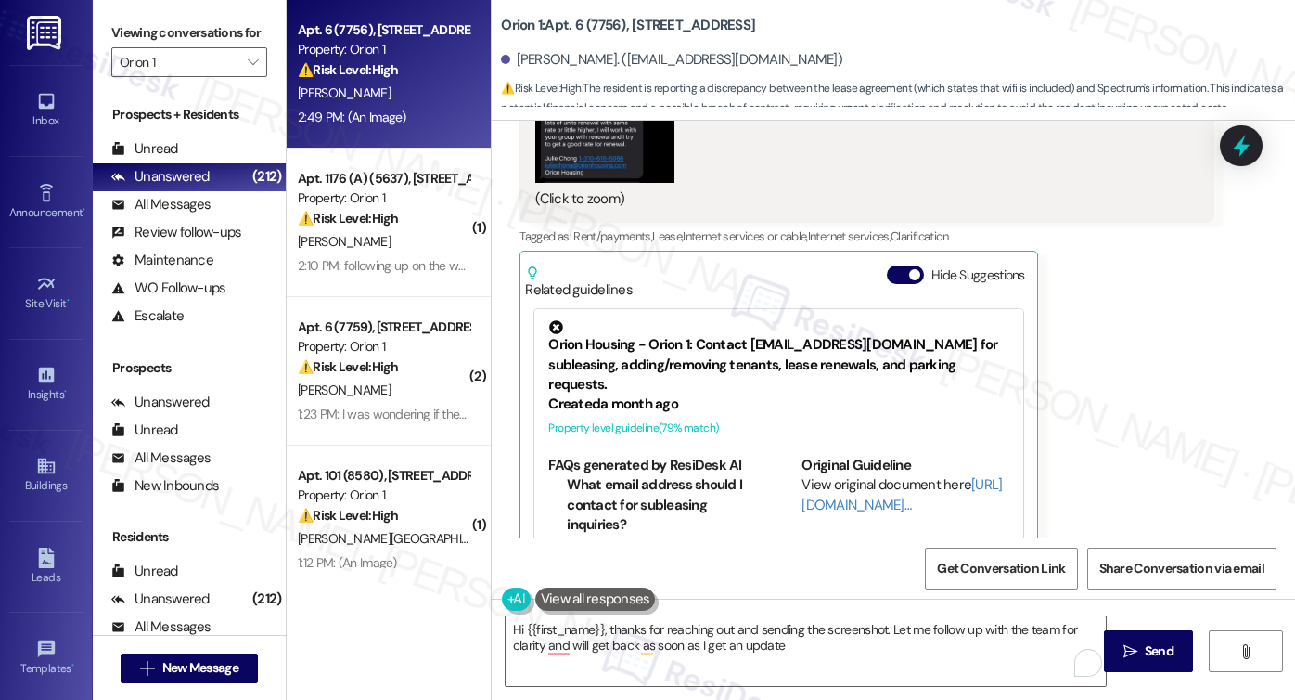
click at [156, 43] on label "Viewing conversations for" at bounding box center [189, 33] width 156 height 29
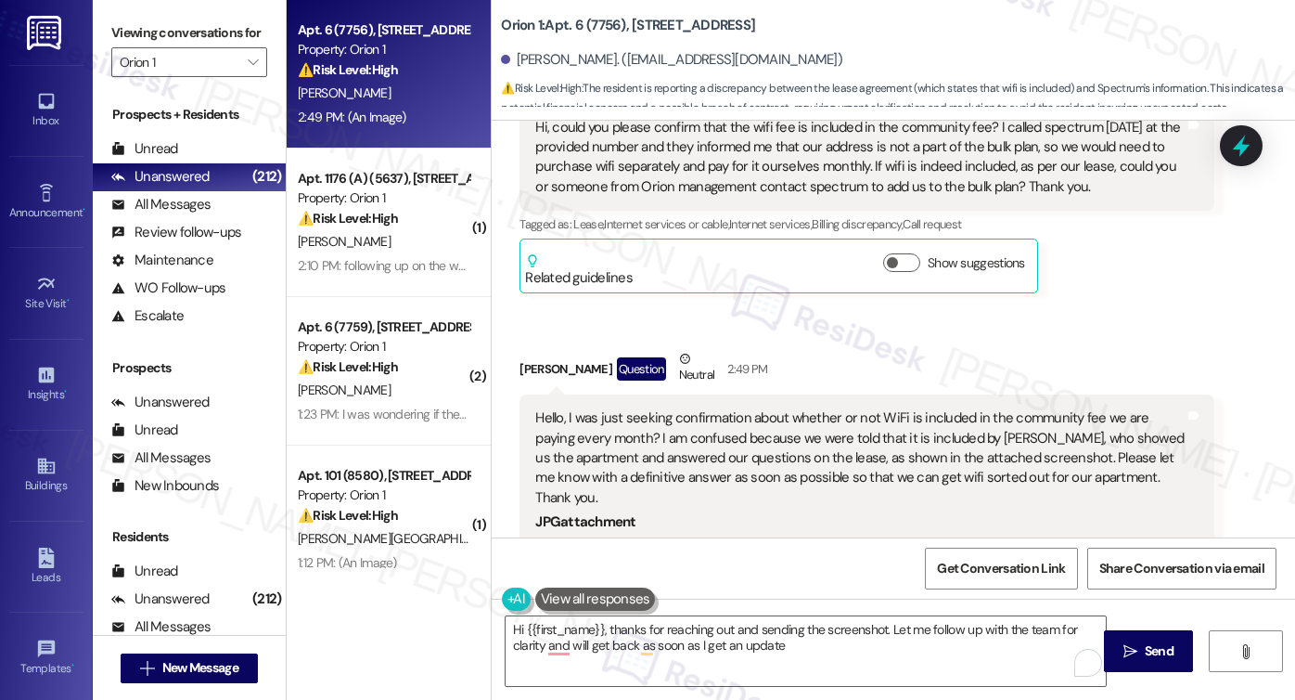
scroll to position [3261, 0]
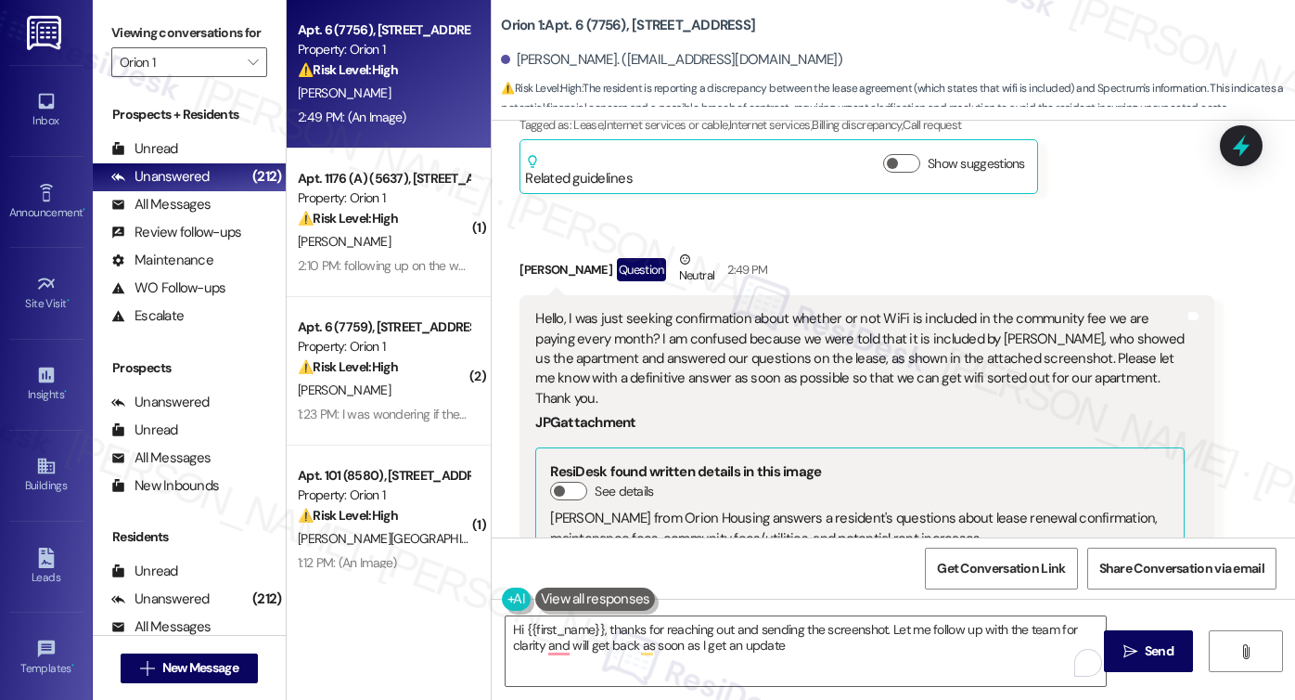
click at [656, 508] on div "Julie Chong from Orion Housing answers a resident's questions about lease renew…" at bounding box center [860, 528] width 620 height 40
click at [706, 309] on div "Hello, I was just seeking confirmation about whether or not WiFi is included in…" at bounding box center [859, 358] width 649 height 99
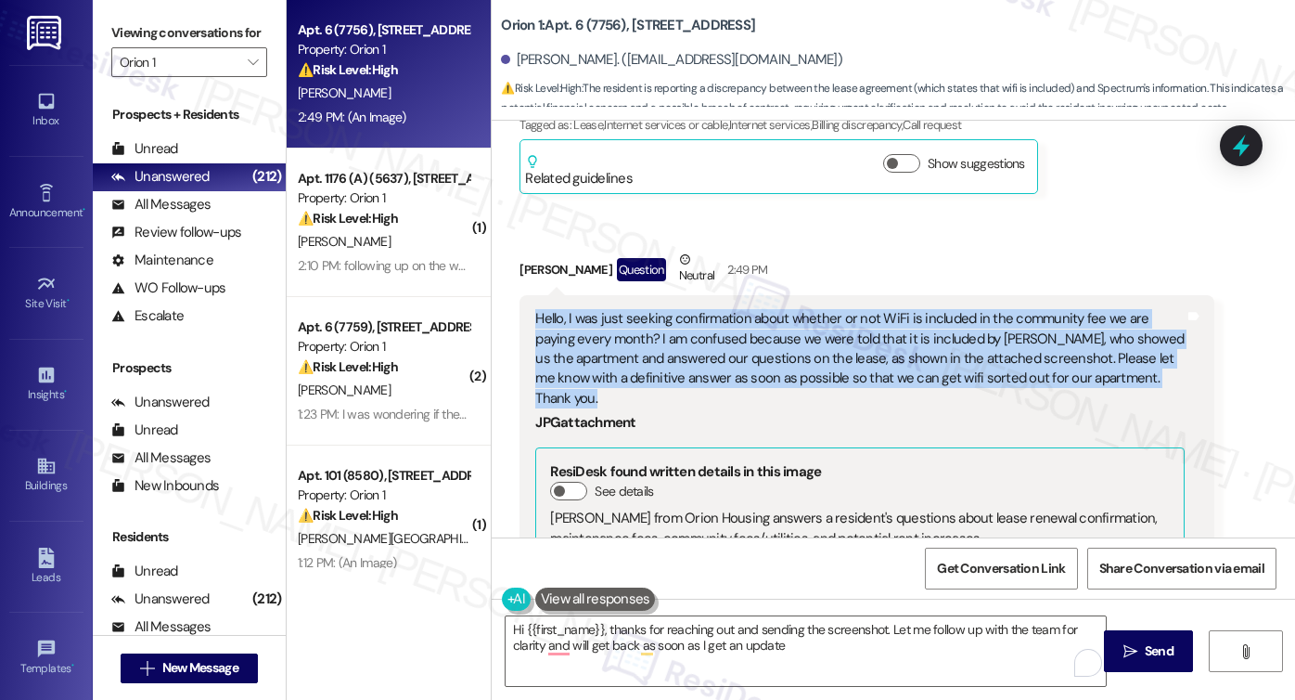
click at [706, 309] on div "Hello, I was just seeking confirmation about whether or not WiFi is included in…" at bounding box center [859, 358] width 649 height 99
copy div "Hello, I was just seeking confirmation about whether or not WiFi is included in…"
drag, startPoint x: 153, startPoint y: 38, endPoint x: 205, endPoint y: 83, distance: 68.4
click at [153, 38] on label "Viewing conversations for" at bounding box center [189, 33] width 156 height 29
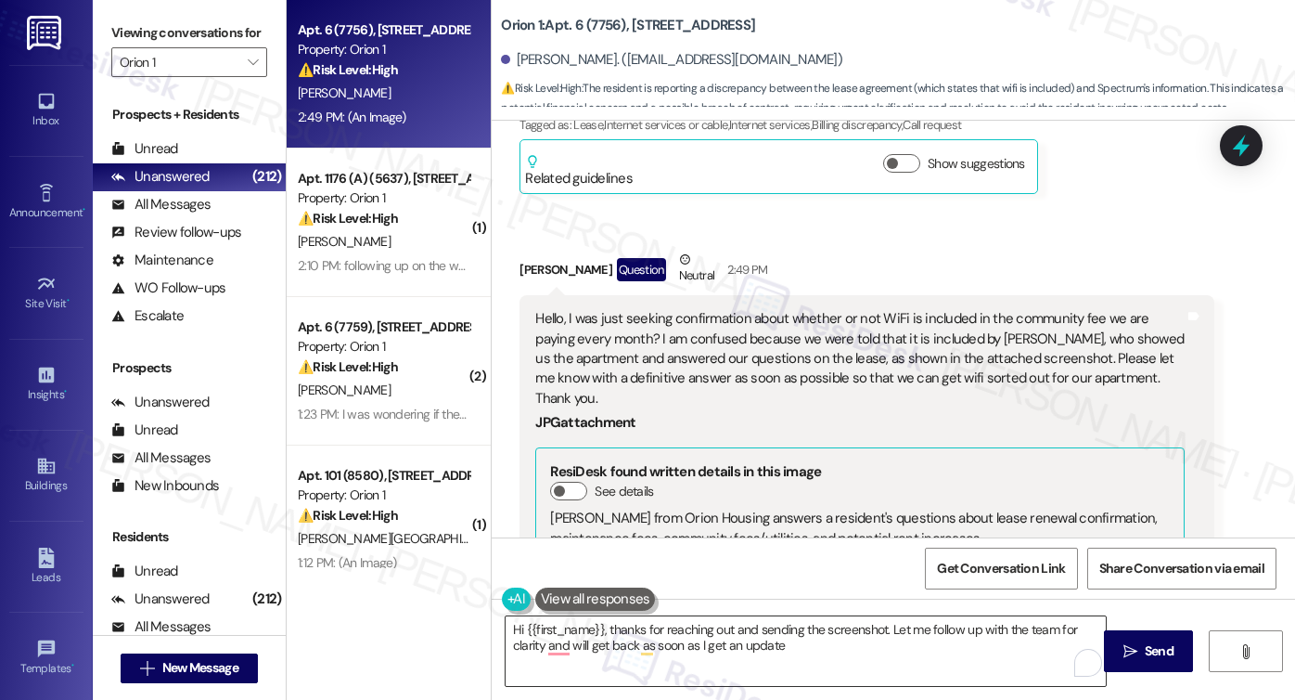
click at [766, 627] on textarea "Hi {{first_name}}, thanks for reaching out and sending the screenshot. Let me f…" at bounding box center [806, 651] width 600 height 70
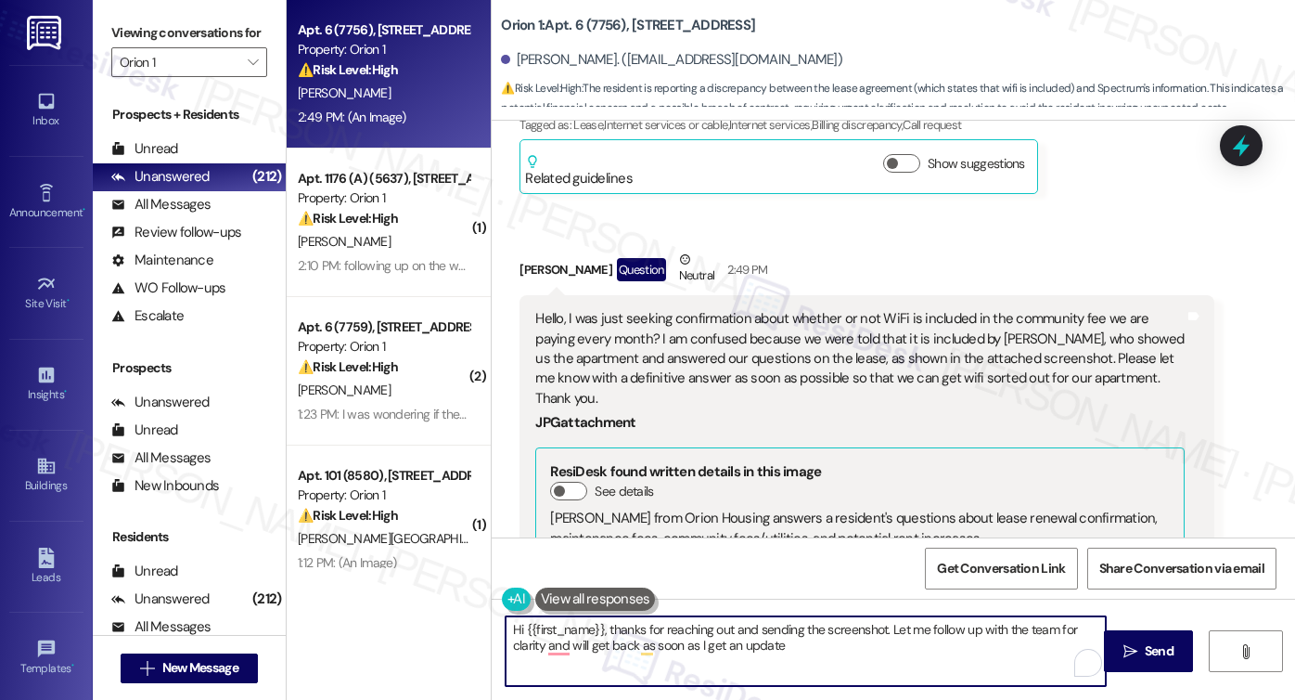
click at [678, 625] on textarea "Hi {{first_name}}, thanks for reaching out and sending the screenshot. Let me f…" at bounding box center [806, 651] width 600 height 70
click at [710, 630] on textarea "Hi {{first_name}}, thanks for reaching out and sending the screenshot. Let me f…" at bounding box center [806, 651] width 600 height 70
drag, startPoint x: 720, startPoint y: 628, endPoint x: 655, endPoint y: 627, distance: 65.0
click at [653, 628] on textarea "Hi {{first_name}}, thanks for reaching out and sending the screenshot. Let me f…" at bounding box center [806, 651] width 600 height 70
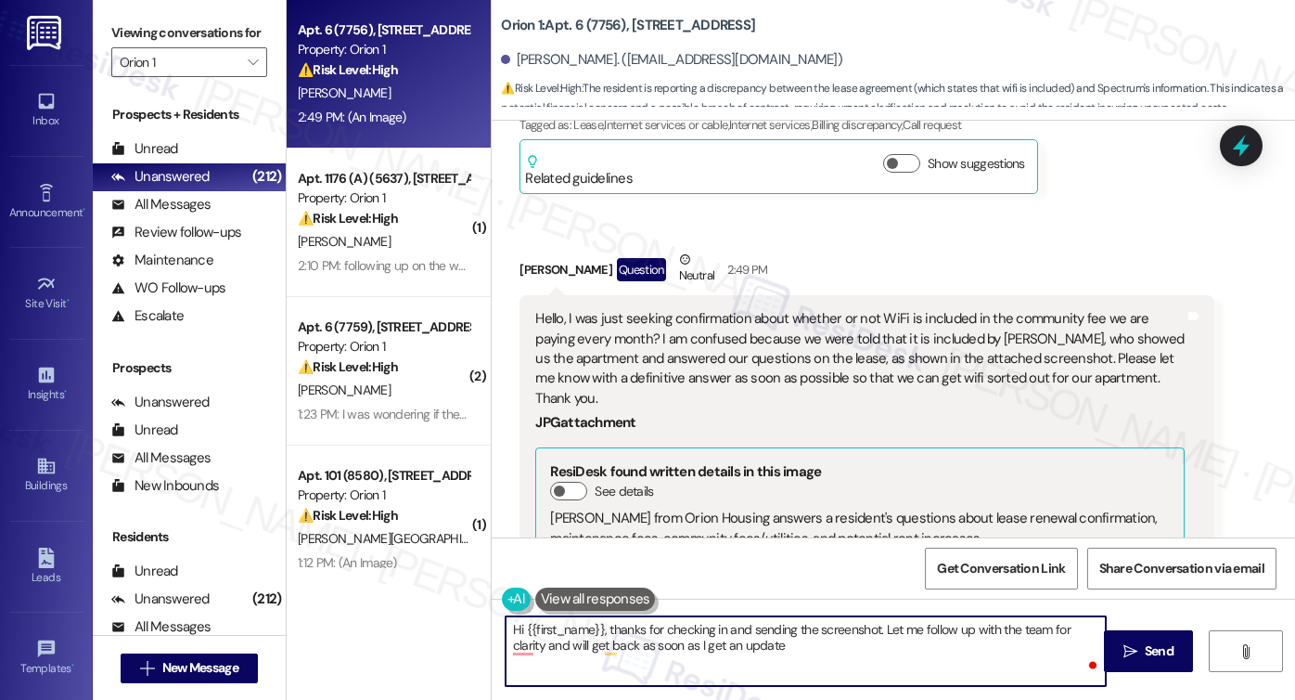
click at [866, 621] on textarea "Hi {{first_name}}, thanks for checking in and sending the screenshot. Let me fo…" at bounding box center [806, 651] width 600 height 70
drag, startPoint x: 876, startPoint y: 625, endPoint x: 899, endPoint y: 644, distance: 29.7
click at [899, 644] on textarea "Hi {{first_name}}, thanks for checking in and sending the screenshot. Let me fo…" at bounding box center [806, 651] width 600 height 70
paste textarea "I completely understand how important it is to have clarity on whether WiFi is …"
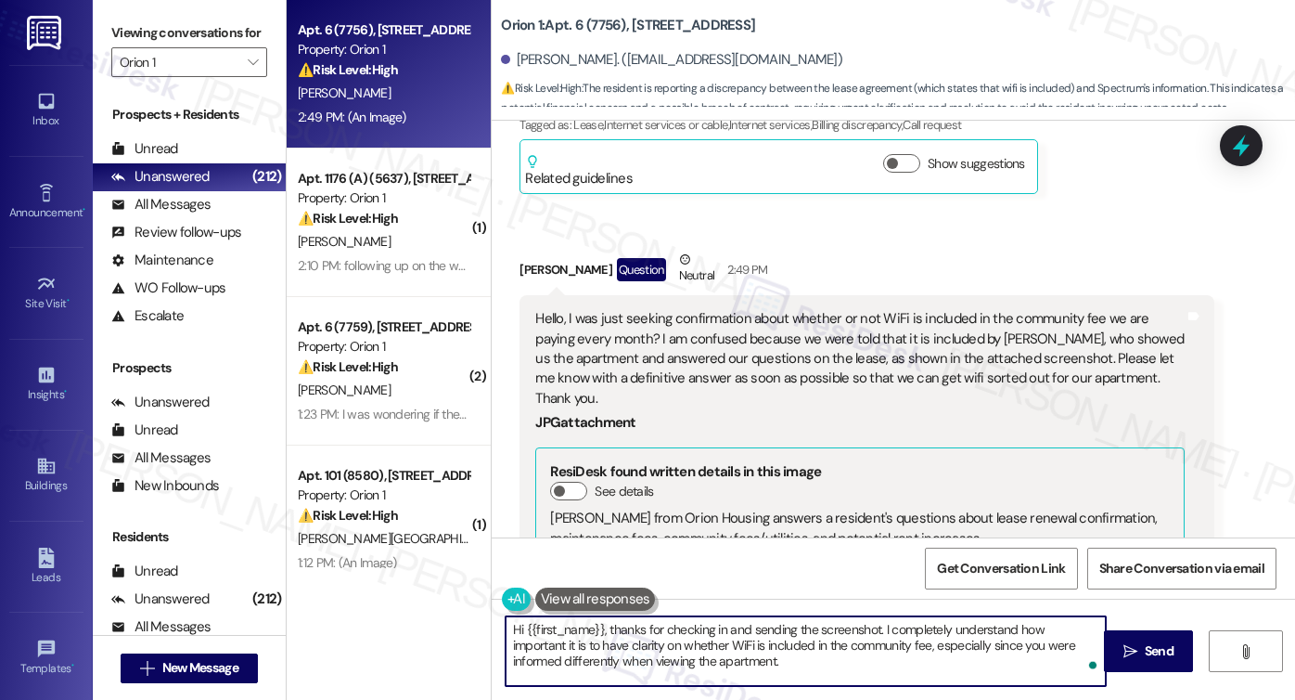
click at [898, 630] on textarea "Hi {{first_name}}, thanks for checking in and sending the screenshot. I complet…" at bounding box center [806, 651] width 600 height 70
click at [692, 668] on textarea "Hi {{first_name}}, thanks for checking in and sending the screenshot. I underst…" at bounding box center [806, 651] width 600 height 70
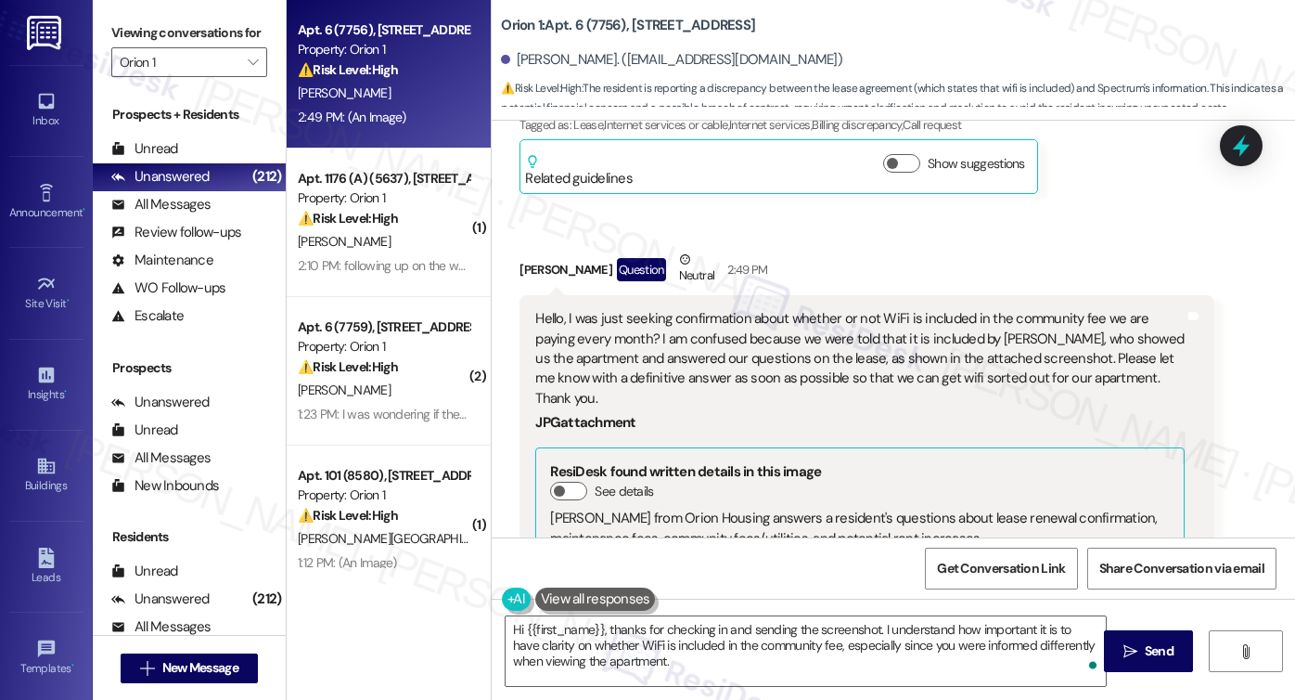
click at [149, 19] on label "Viewing conversations for" at bounding box center [189, 33] width 156 height 29
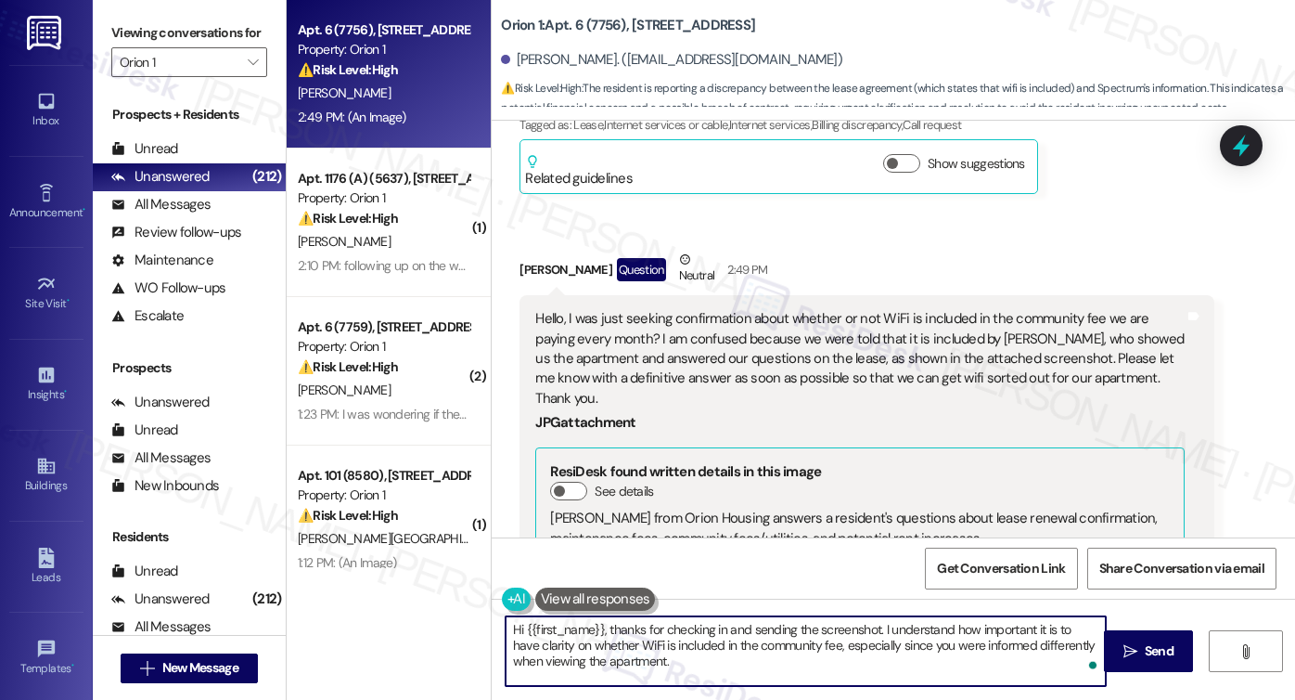
click at [665, 664] on textarea "Hi {{first_name}}, thanks for checking in and sending the screenshot. I underst…" at bounding box center [806, 651] width 600 height 70
paste textarea "I’ll check with the site team to confirm this detail and will get back to you a…"
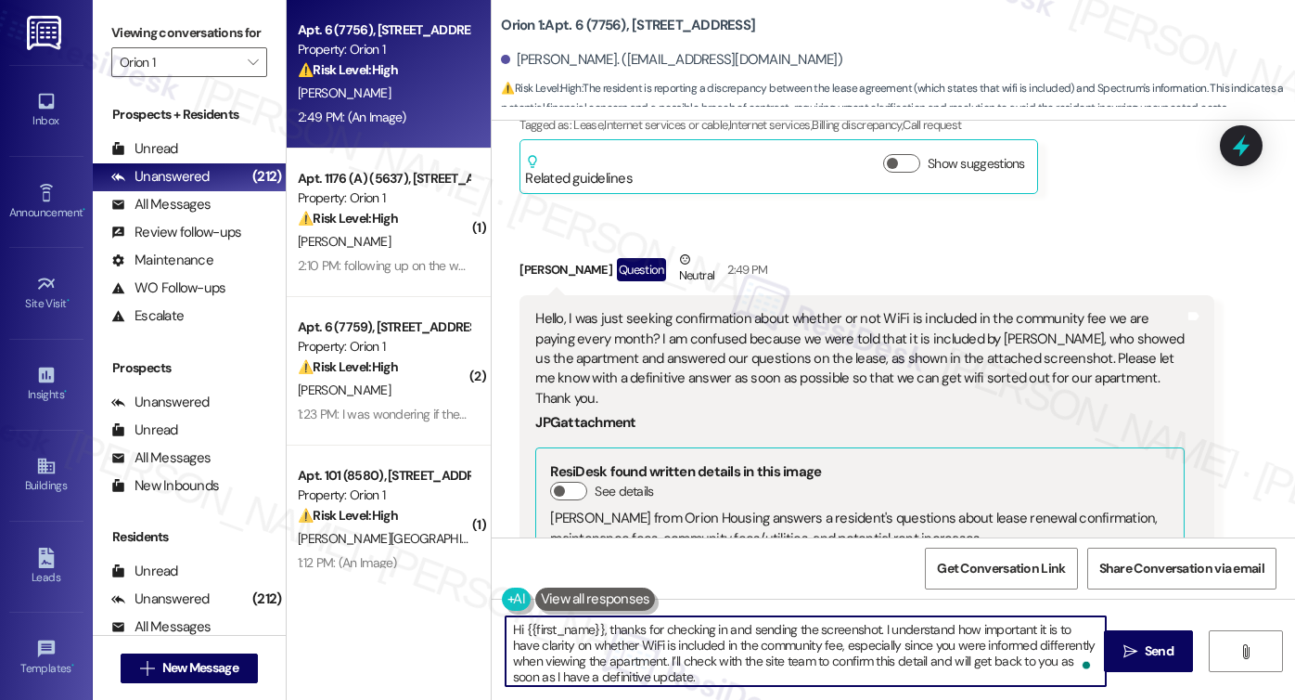
click at [676, 661] on textarea "Hi {{first_name}}, thanks for checking in and sending the screenshot. I underst…" at bounding box center [806, 651] width 600 height 70
drag, startPoint x: 676, startPoint y: 661, endPoint x: 687, endPoint y: 657, distance: 10.9
click at [676, 661] on textarea "Hi {{first_name}}, thanks for checking in and sending the screenshot. I underst…" at bounding box center [806, 651] width 600 height 70
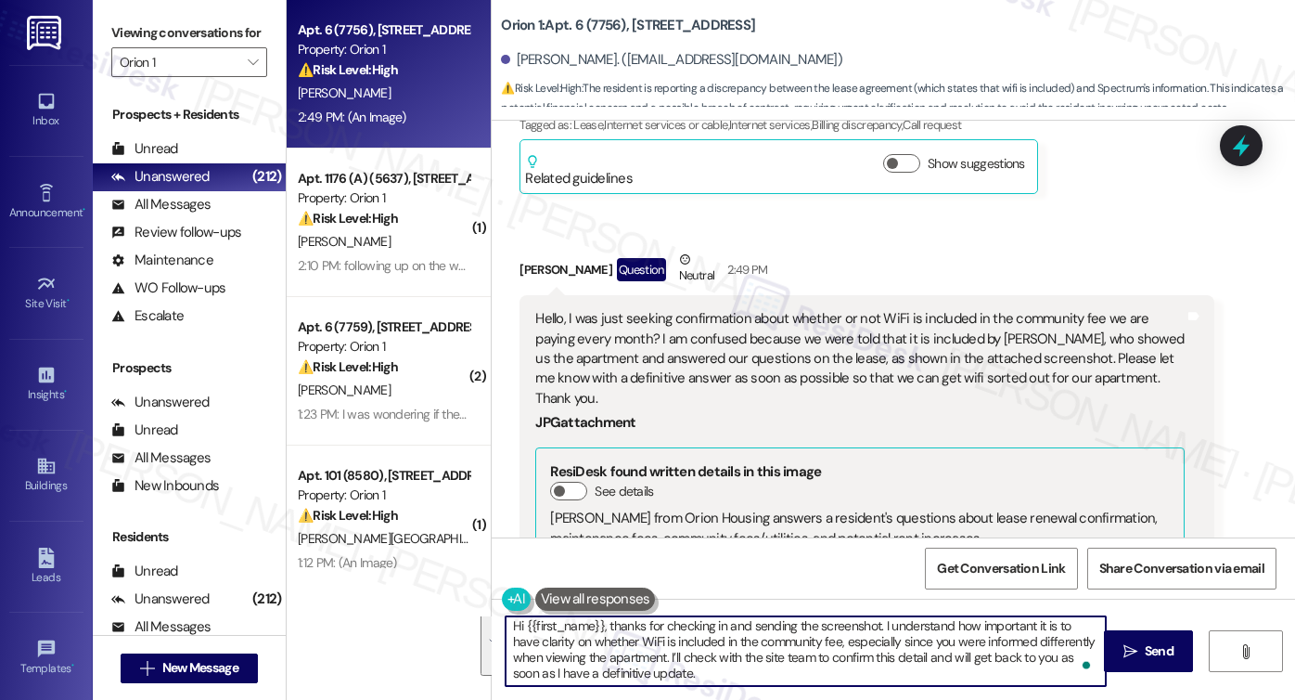
click at [700, 670] on textarea "Hi {{first_name}}, thanks for checking in and sending the screenshot. I underst…" at bounding box center [806, 651] width 600 height 70
drag, startPoint x: 714, startPoint y: 621, endPoint x: 657, endPoint y: 623, distance: 57.6
click at [657, 623] on textarea "Hi {{first_name}}, thanks for checking in and sending the screenshot. I underst…" at bounding box center [806, 651] width 600 height 70
click at [693, 674] on textarea "Hi {{first_name}}, thanks for following up and sending the screenshot. I unders…" at bounding box center [806, 651] width 600 height 70
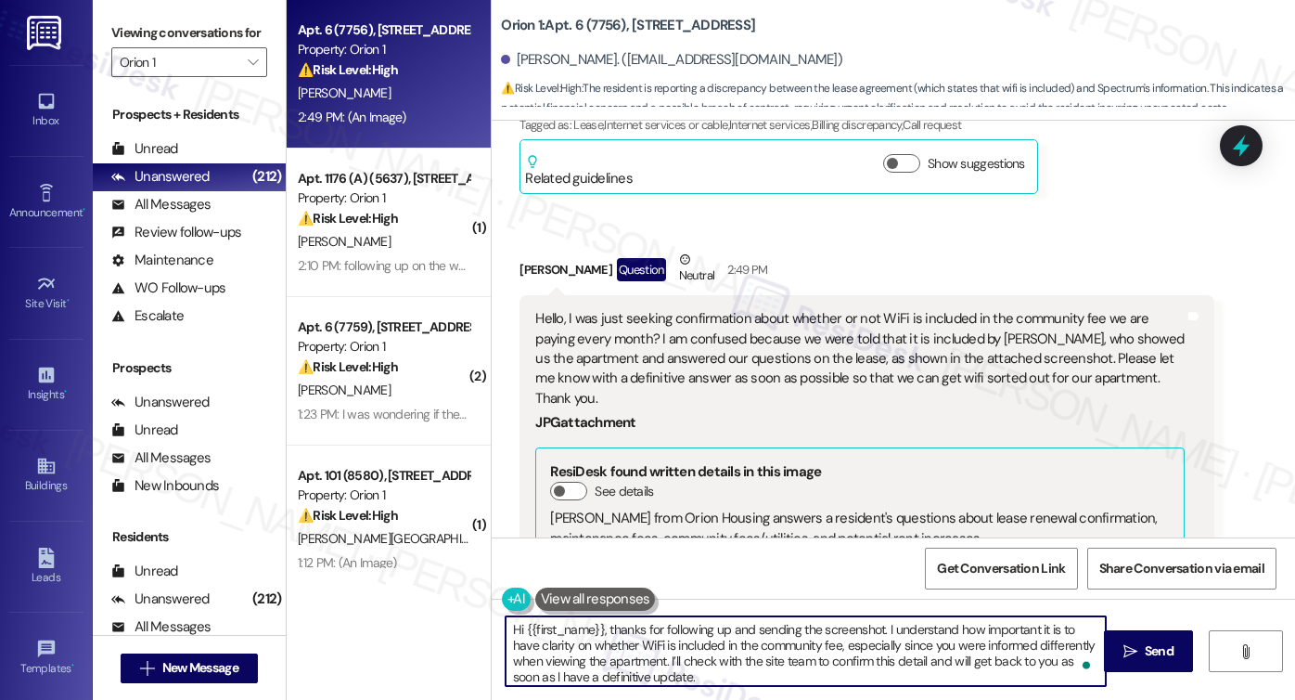
click at [744, 679] on textarea "Hi {{first_name}}, thanks for following up and sending the screenshot. I unders…" at bounding box center [806, 651] width 600 height 70
type textarea "Hi {{first_name}}, thanks for following up and sending the screenshot. I unders…"
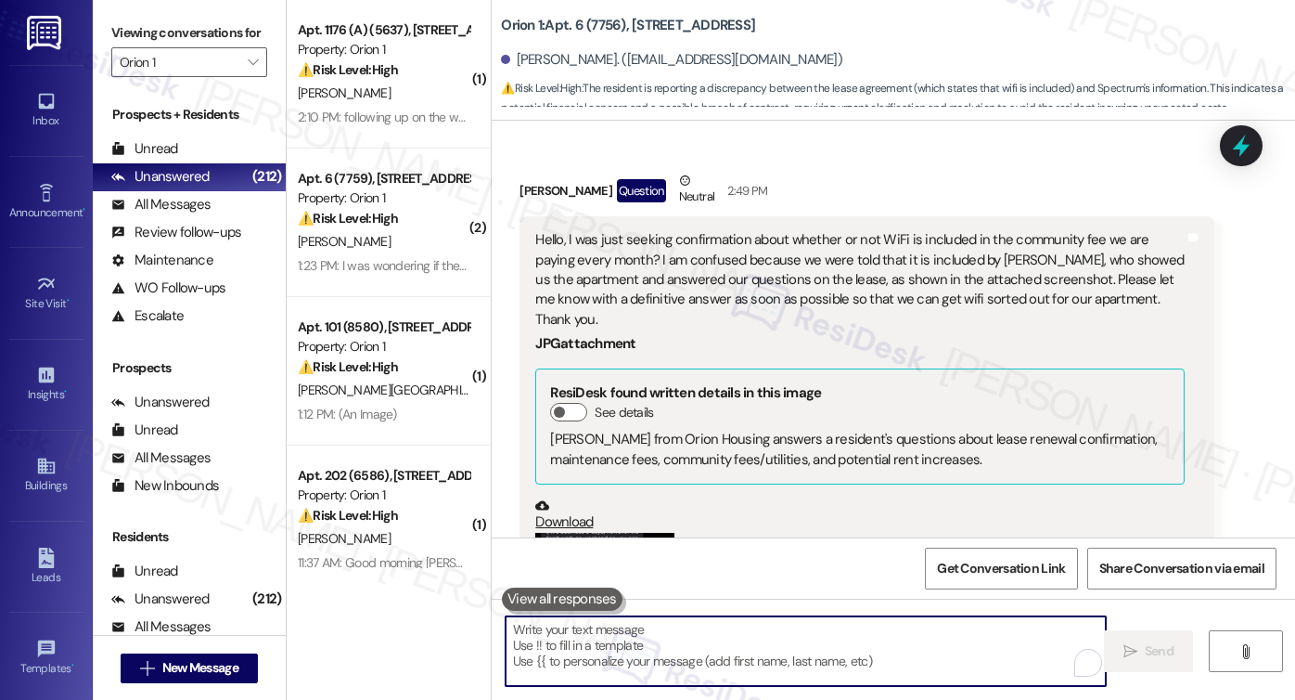
scroll to position [3173, 0]
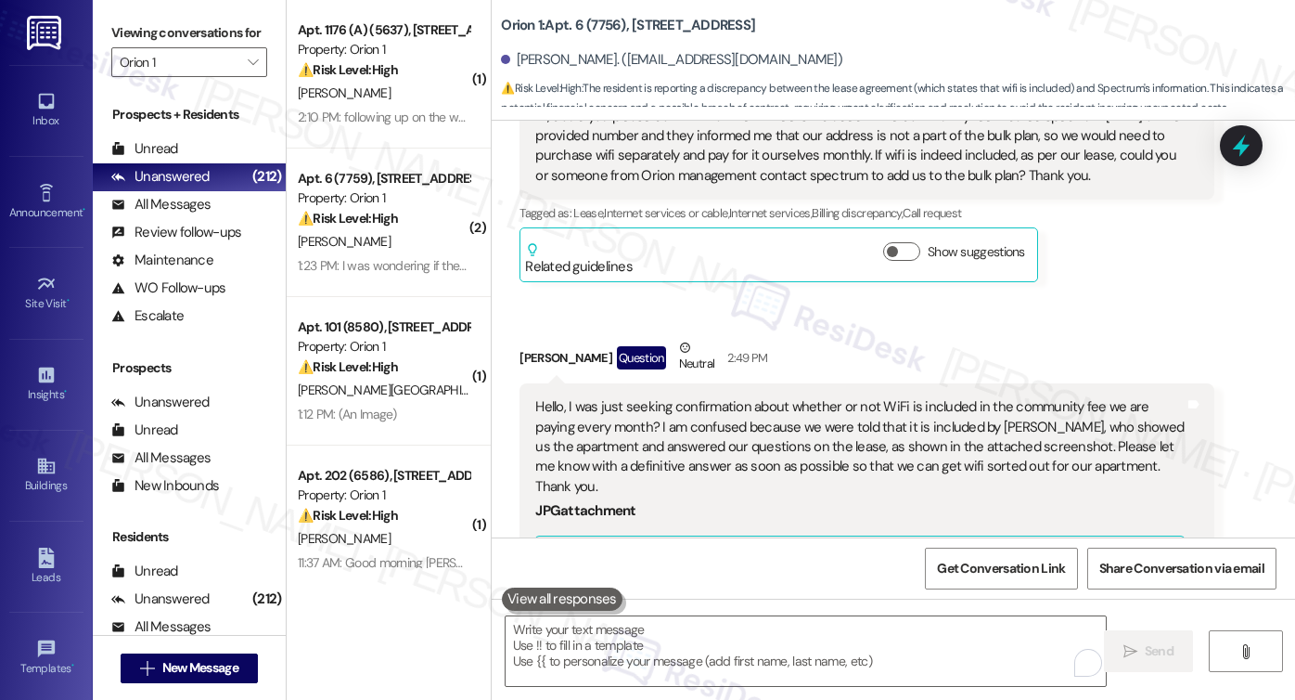
click at [103, 22] on div "Viewing conversations for Orion 1 " at bounding box center [189, 48] width 193 height 96
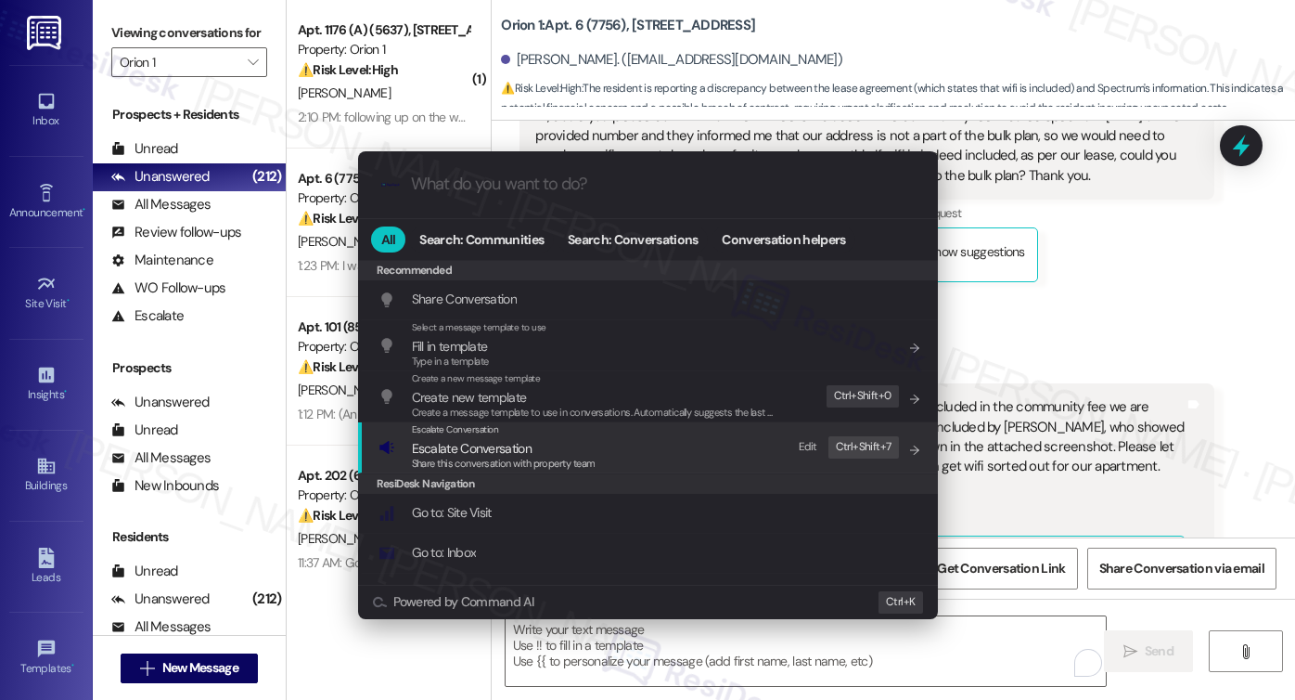
click at [538, 466] on span "Share this conversation with property team" at bounding box center [504, 462] width 184 height 13
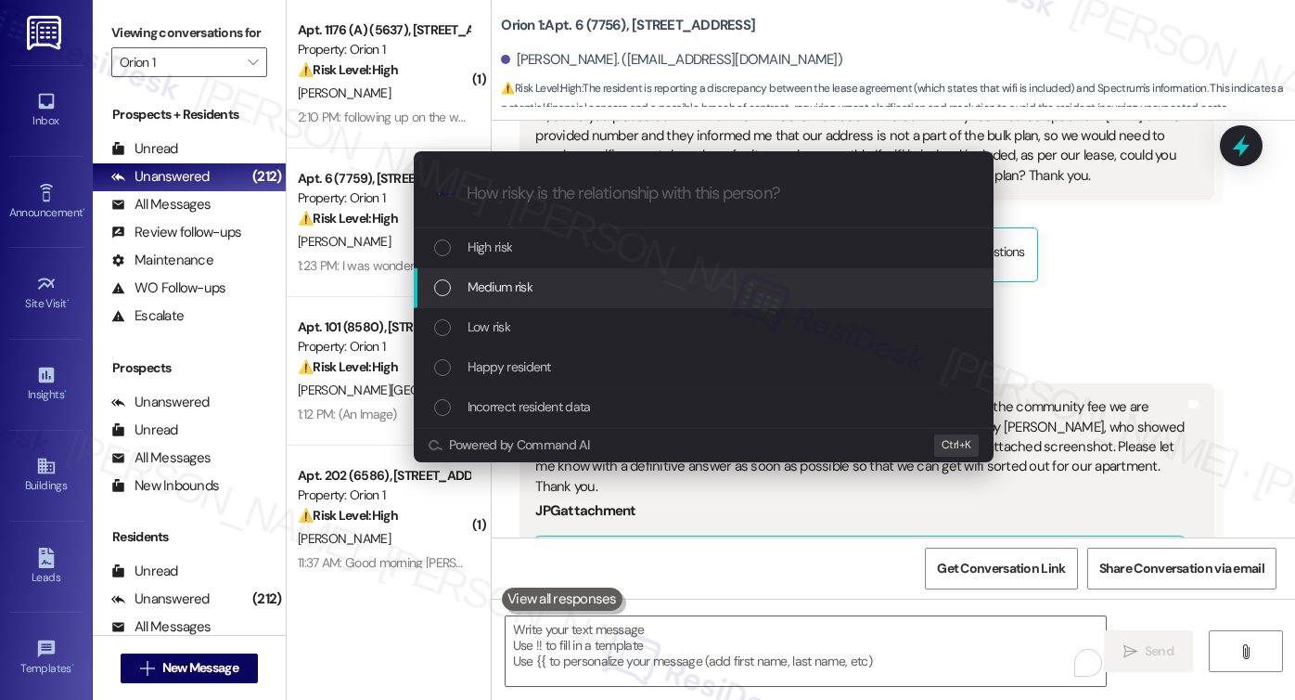
click at [537, 291] on div "Medium risk" at bounding box center [705, 286] width 543 height 20
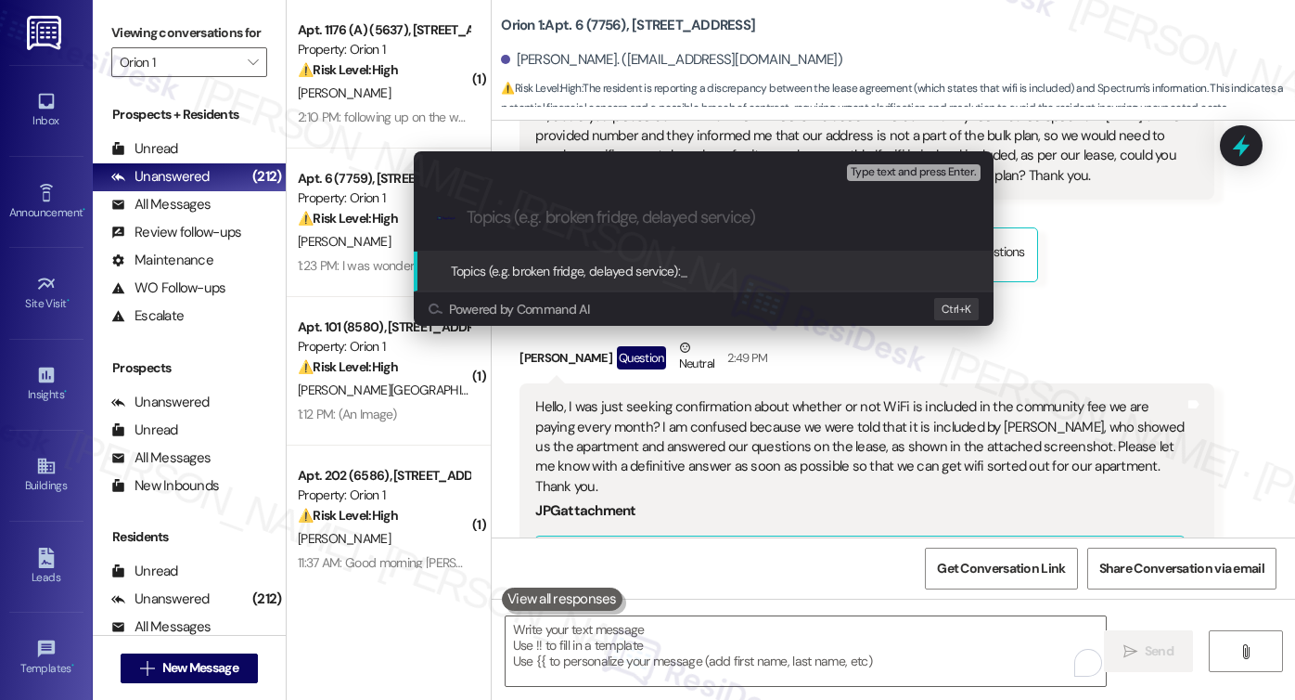
paste input "Clarification on WiFi Inclusion in Community Fee"
type input "Clarification on WiFi Inclusion in Community Fee"
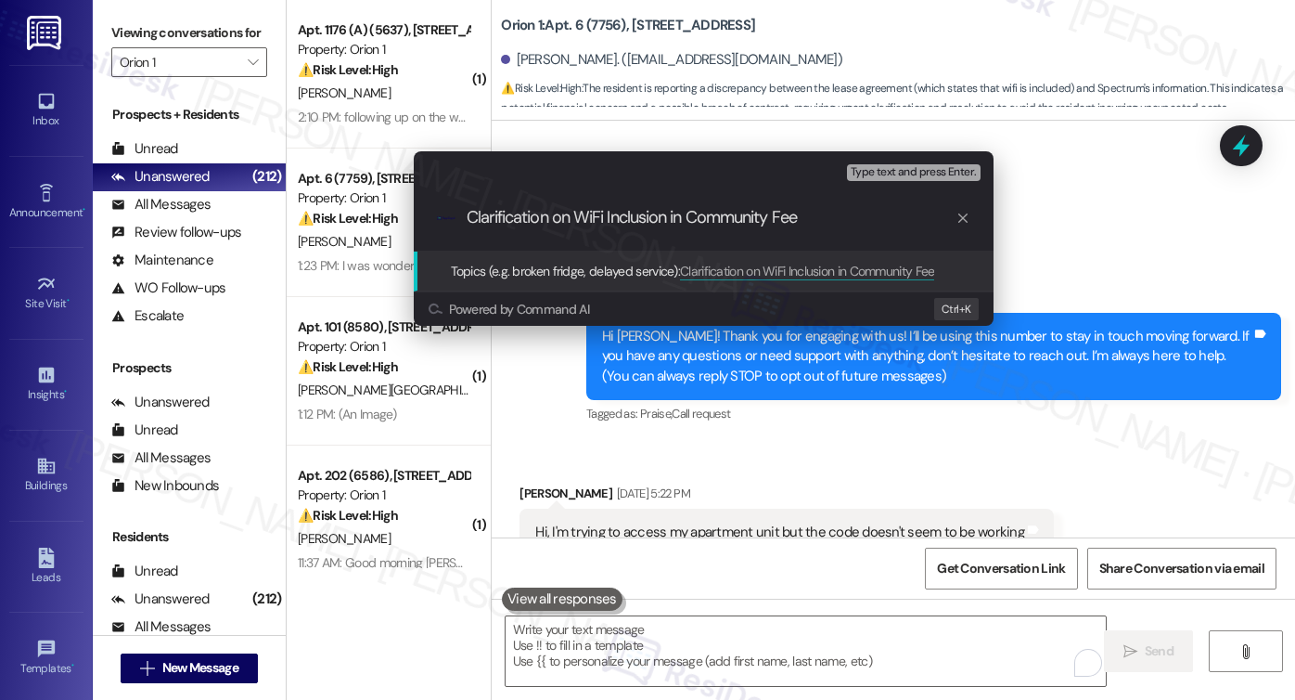
click at [1065, 229] on div "Escalate Conversation Medium risk Topics (e.g. broken fridge, delayed service) …" at bounding box center [647, 350] width 1295 height 700
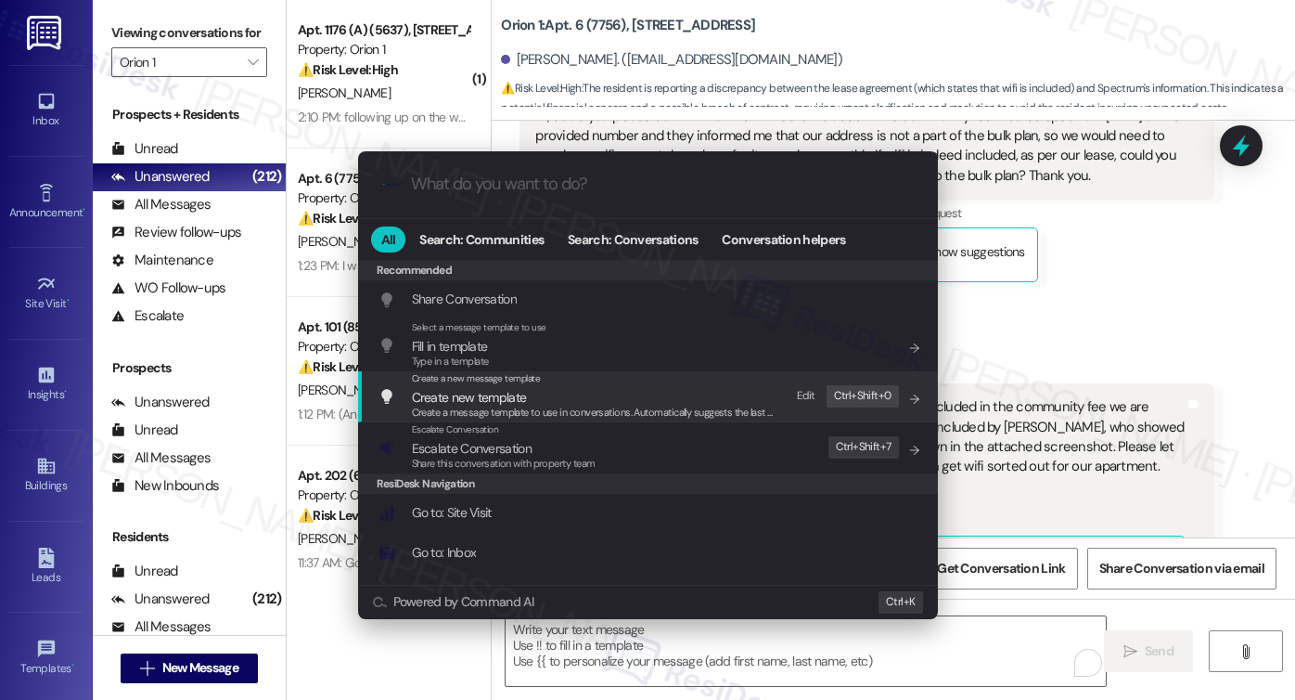
click at [527, 441] on span "Escalate Conversation" at bounding box center [472, 448] width 120 height 17
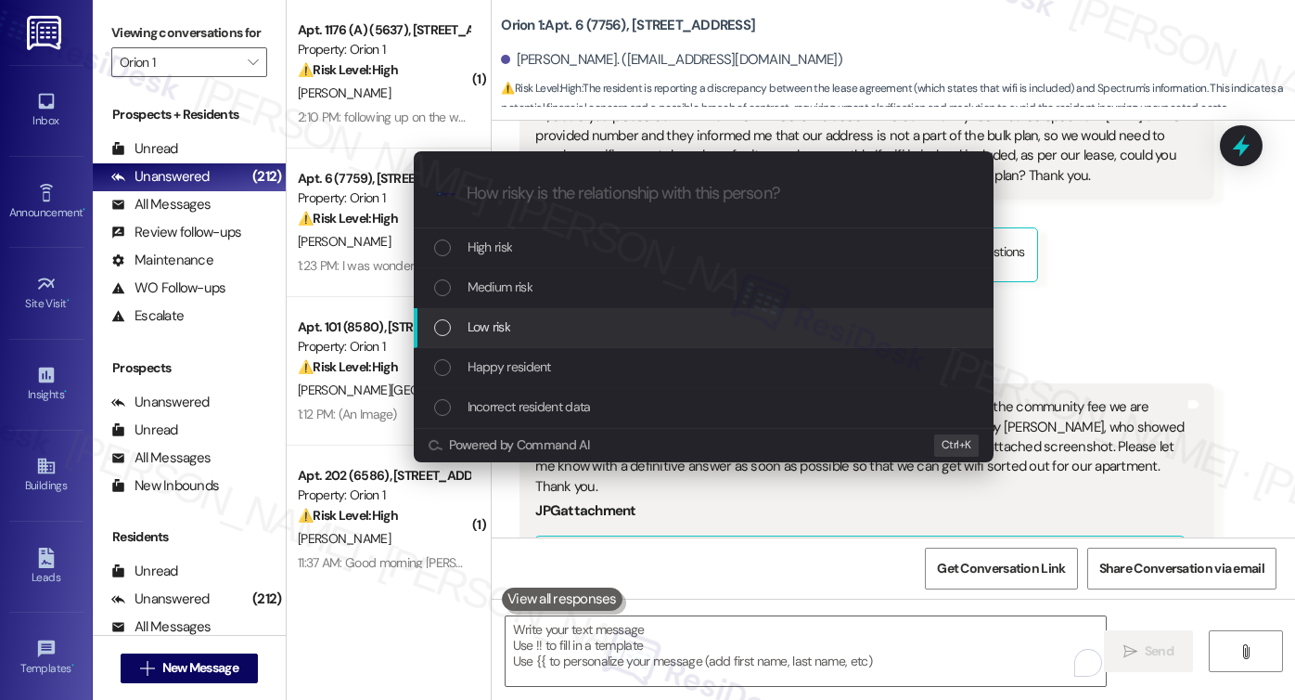
click at [540, 334] on div "Low risk" at bounding box center [705, 326] width 543 height 20
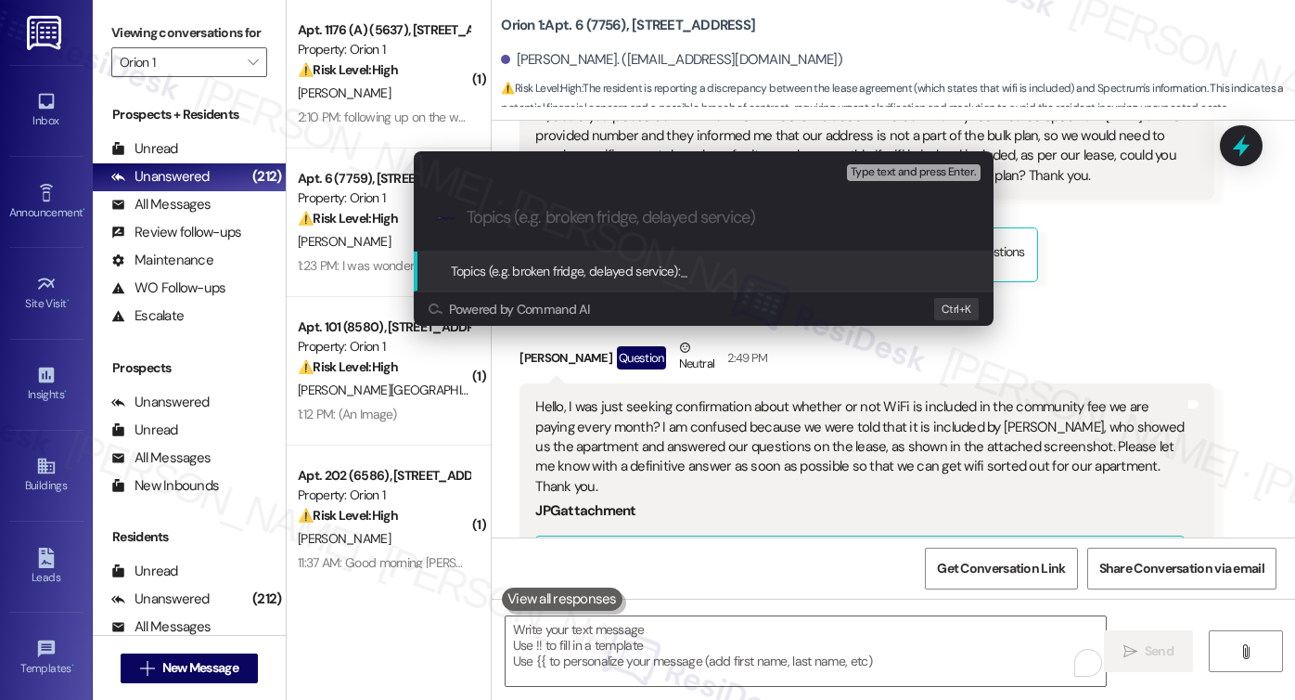
paste input "Clarification on WiFi Inclusion in Community Fee"
click at [469, 225] on input "Clarification on WiFi Inclusion in Community Fee" at bounding box center [711, 217] width 489 height 19
click at [563, 220] on input "Clarification on WiFi Inclusion in Community Fee" at bounding box center [711, 217] width 489 height 19
click at [616, 214] on input "Clarification if WiFi Inclusion in Community Fee" at bounding box center [711, 217] width 489 height 19
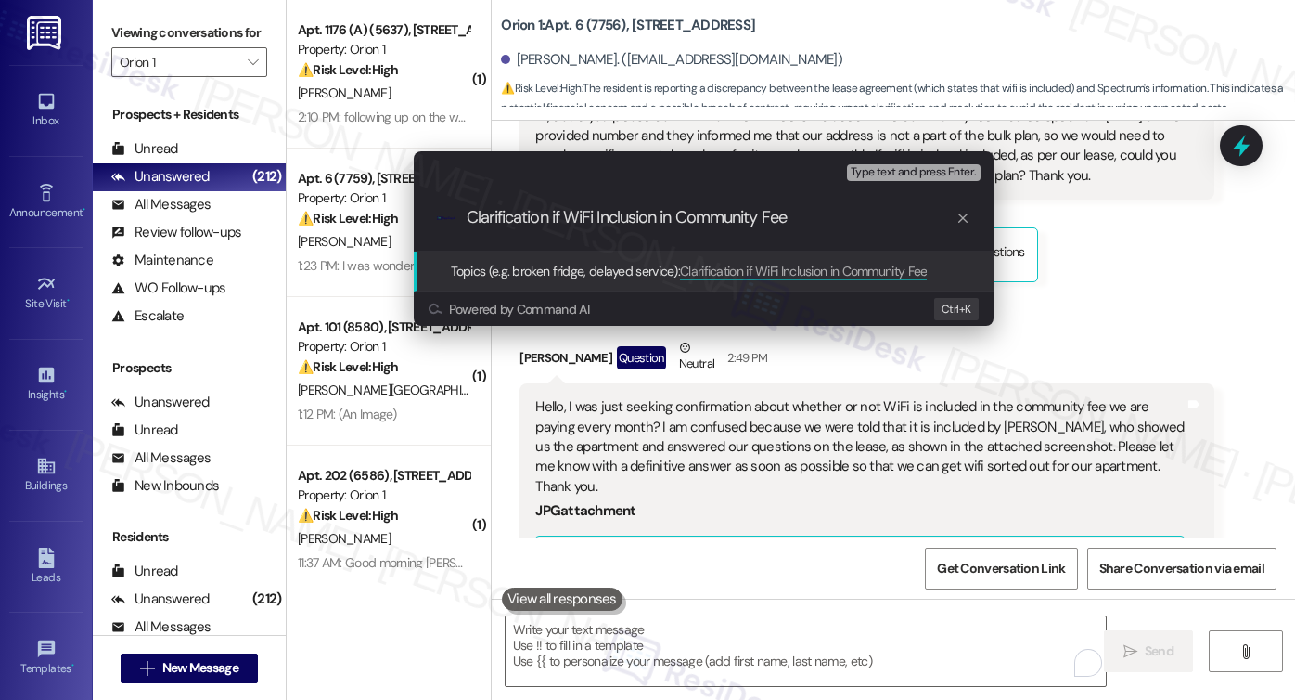
click at [616, 214] on input "Clarification if WiFi Inclusion in Community Fee" at bounding box center [711, 217] width 489 height 19
type input "Clarification if WiFi is included in Community Fee"
click at [683, 218] on input "Clarification if WiFi is included in Community Fee" at bounding box center [711, 217] width 489 height 19
click at [682, 217] on input "Clarification if WiFi is included in Community Fee" at bounding box center [711, 217] width 489 height 19
click at [680, 217] on input "Clarification if WiFi is included in Community Fee" at bounding box center [711, 217] width 489 height 19
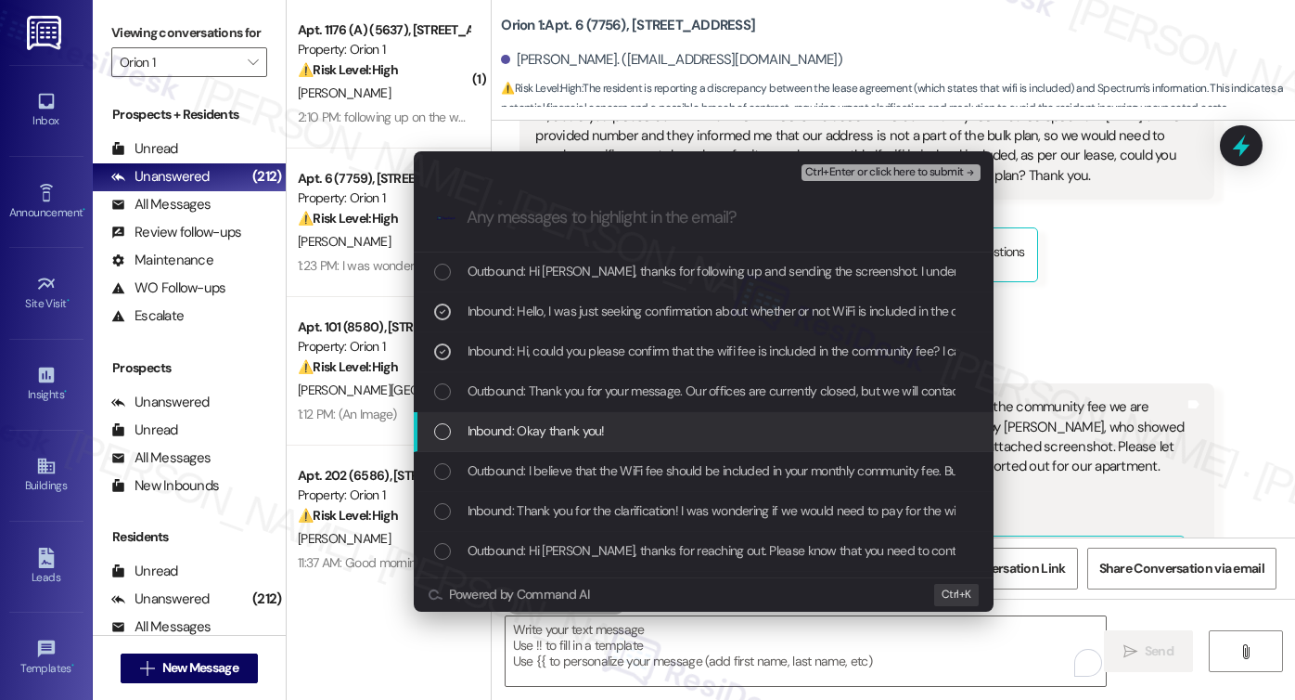
click at [627, 420] on div "Inbound: Okay thank you!" at bounding box center [705, 430] width 543 height 20
click at [631, 422] on div "Inbound: Okay thank you!" at bounding box center [705, 430] width 543 height 20
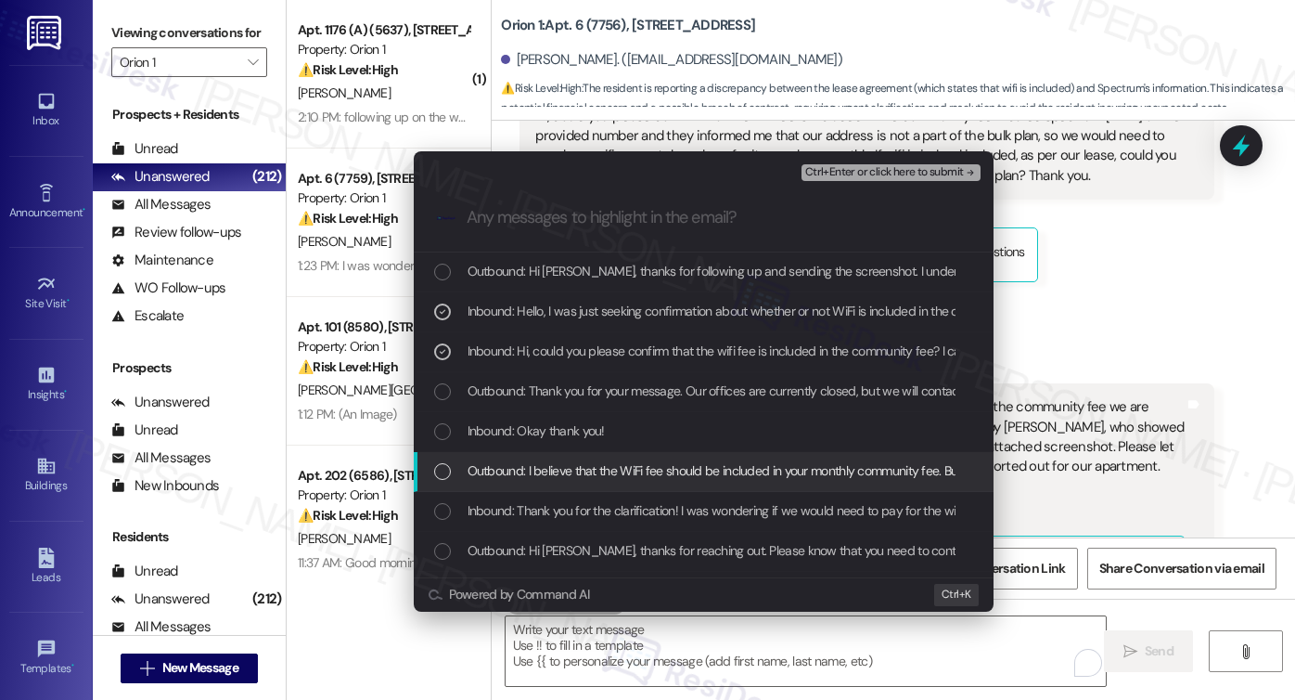
click at [617, 471] on span "Outbound: I believe that the WiFi fee should be included in your monthly commun…" at bounding box center [912, 470] width 889 height 20
click at [572, 474] on span "Outbound: I believe that the WiFi fee should be included in your monthly commun…" at bounding box center [912, 470] width 889 height 20
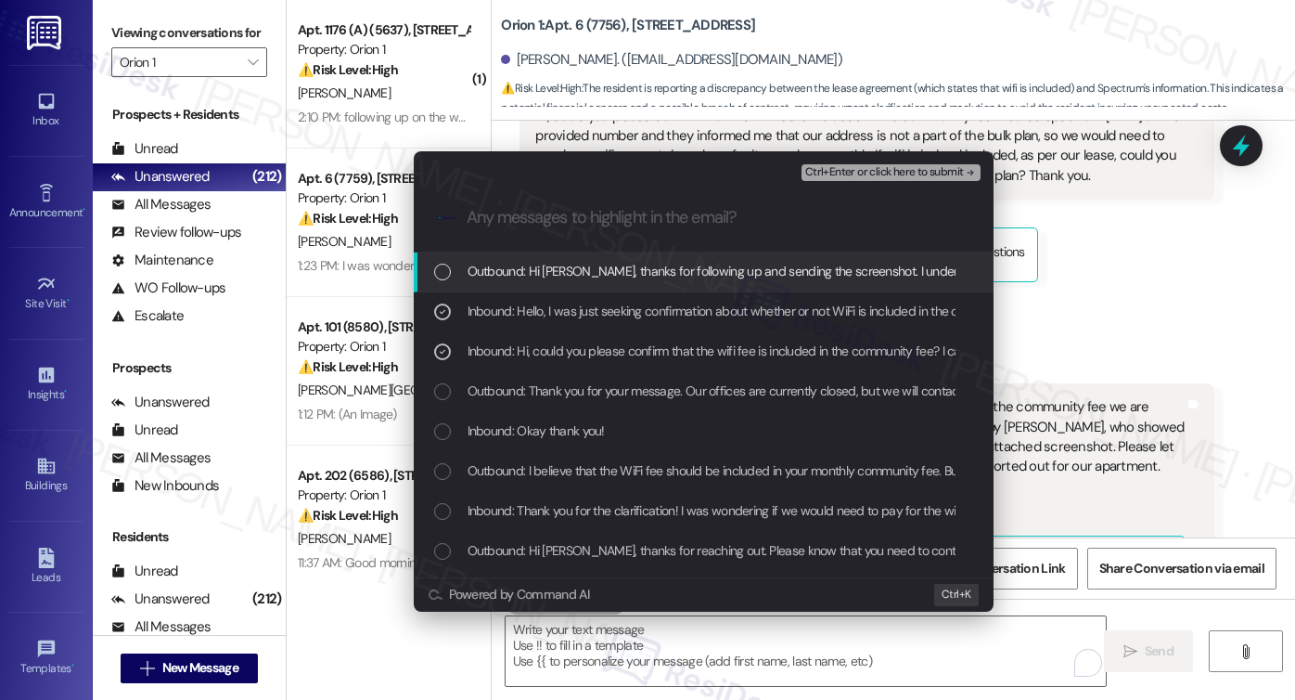
click at [858, 172] on span "Ctrl+Enter or click here to submit" at bounding box center [884, 172] width 159 height 13
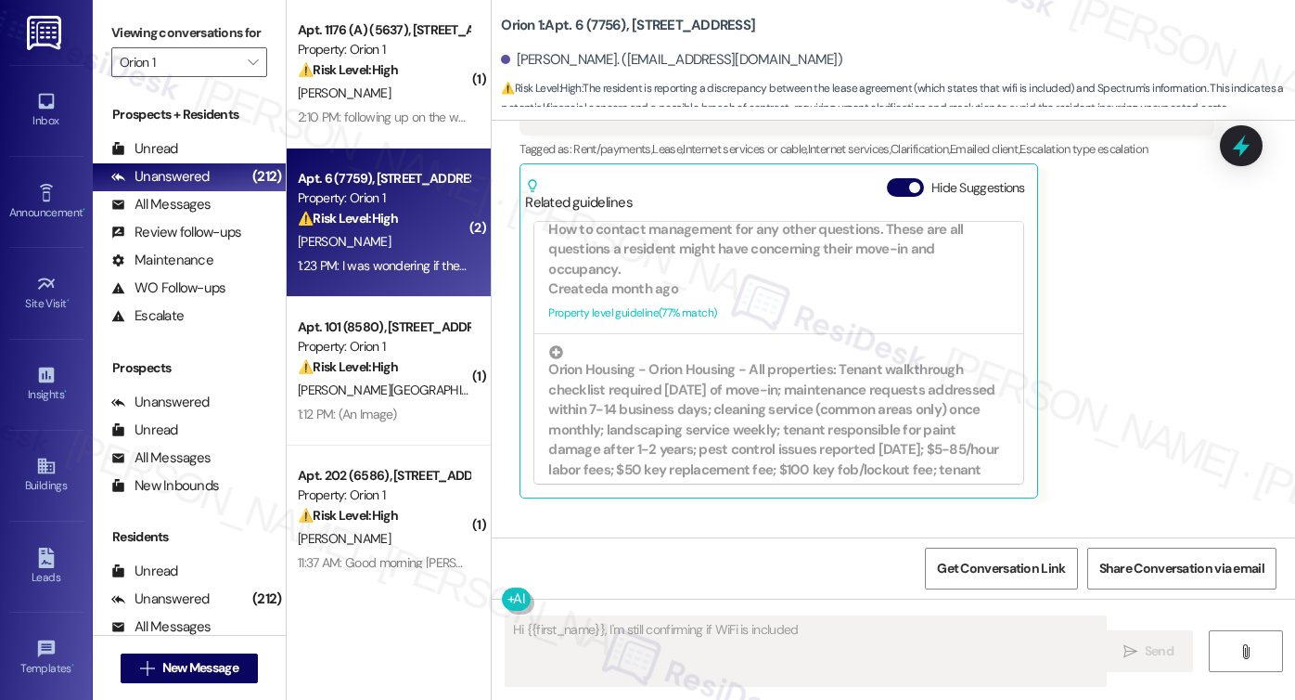
type textarea "Hi {{first_name}}, I'm still confirming if WiFi is included in"
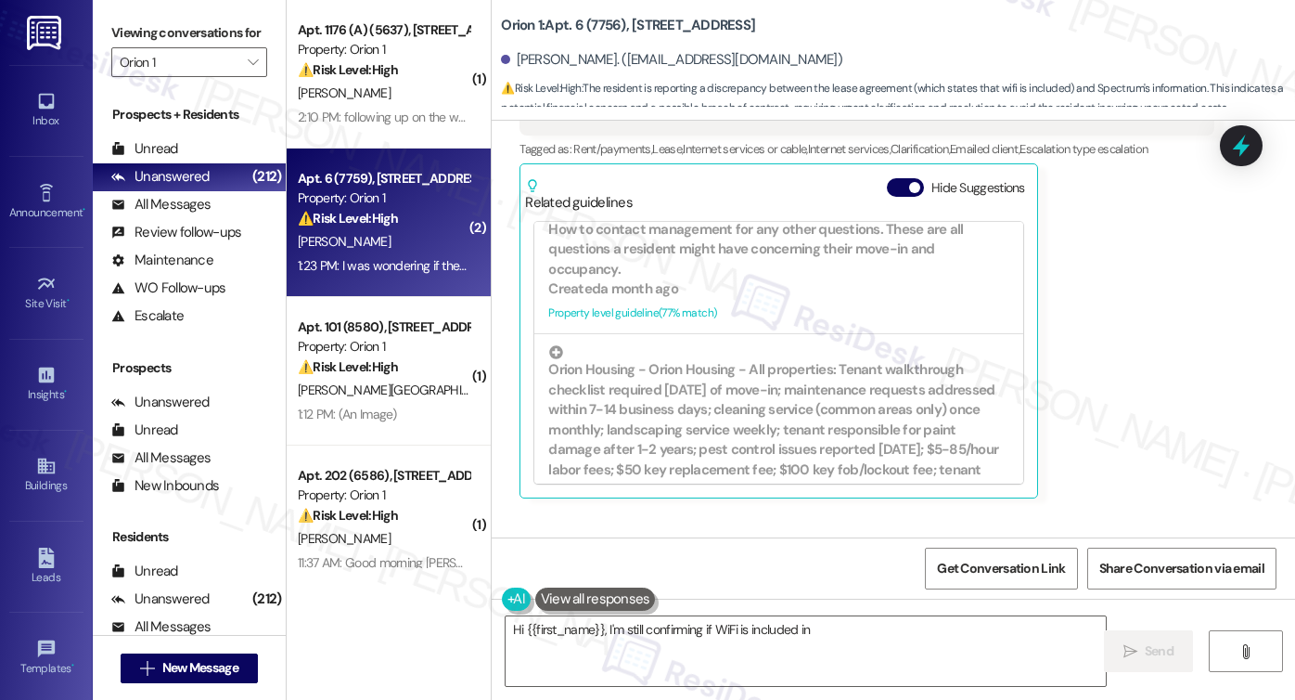
scroll to position [4127, 0]
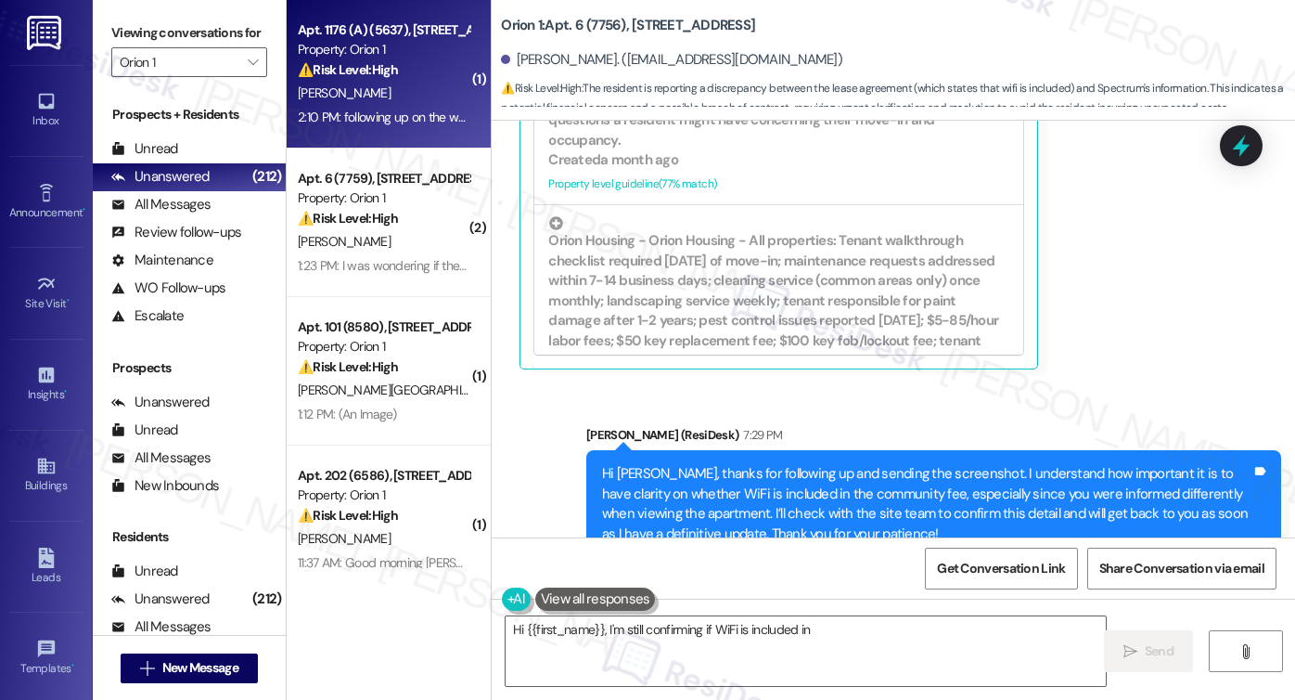
click at [299, 83] on div "[PERSON_NAME]" at bounding box center [383, 93] width 175 height 23
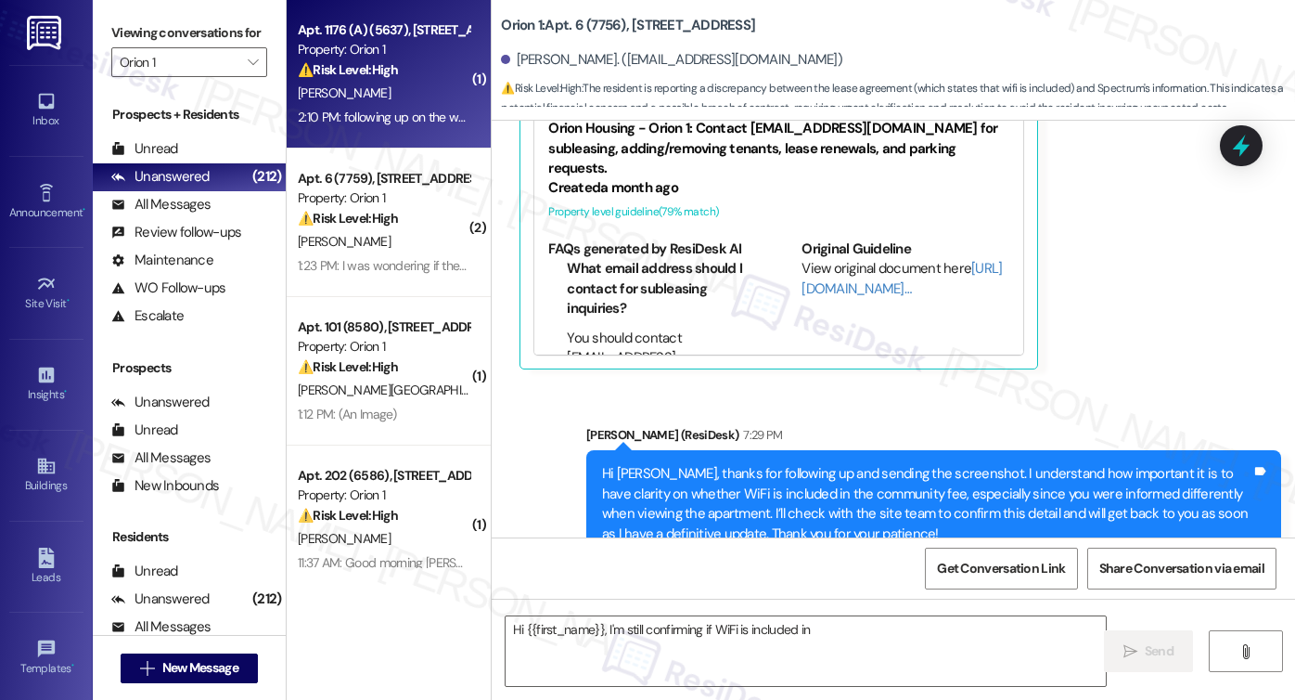
click at [397, 244] on div "M. Yang" at bounding box center [383, 241] width 175 height 23
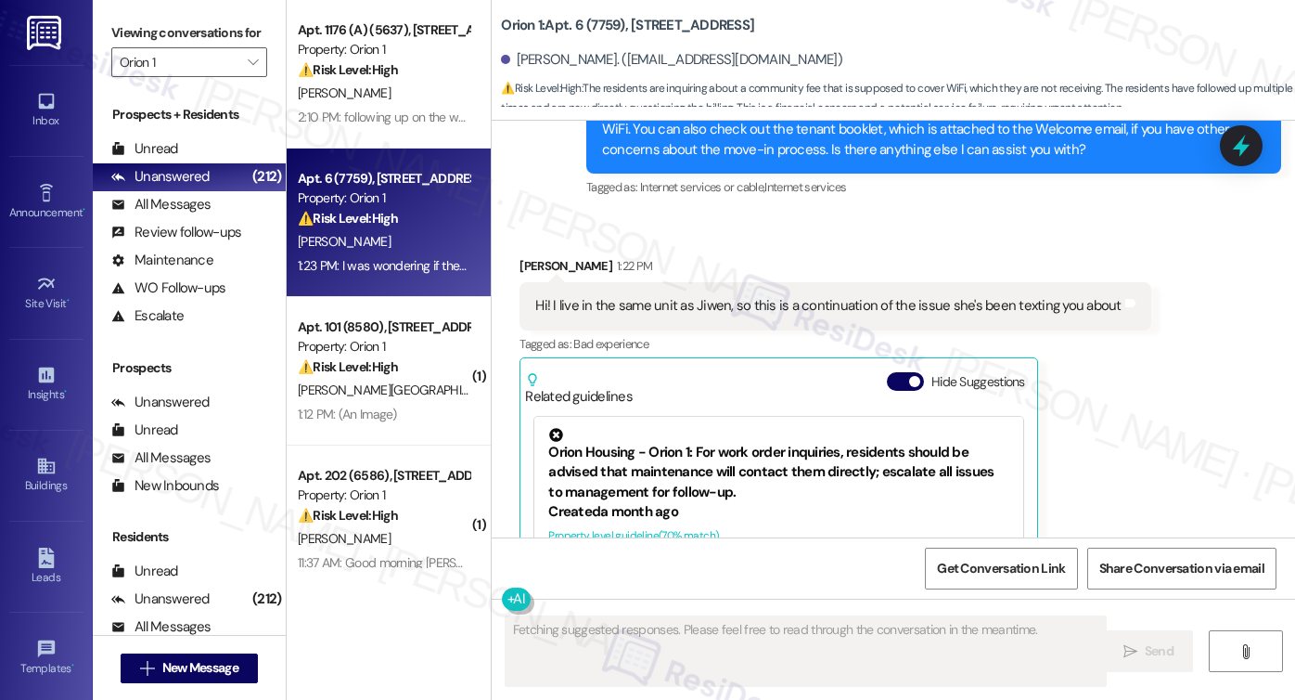
scroll to position [1054, 0]
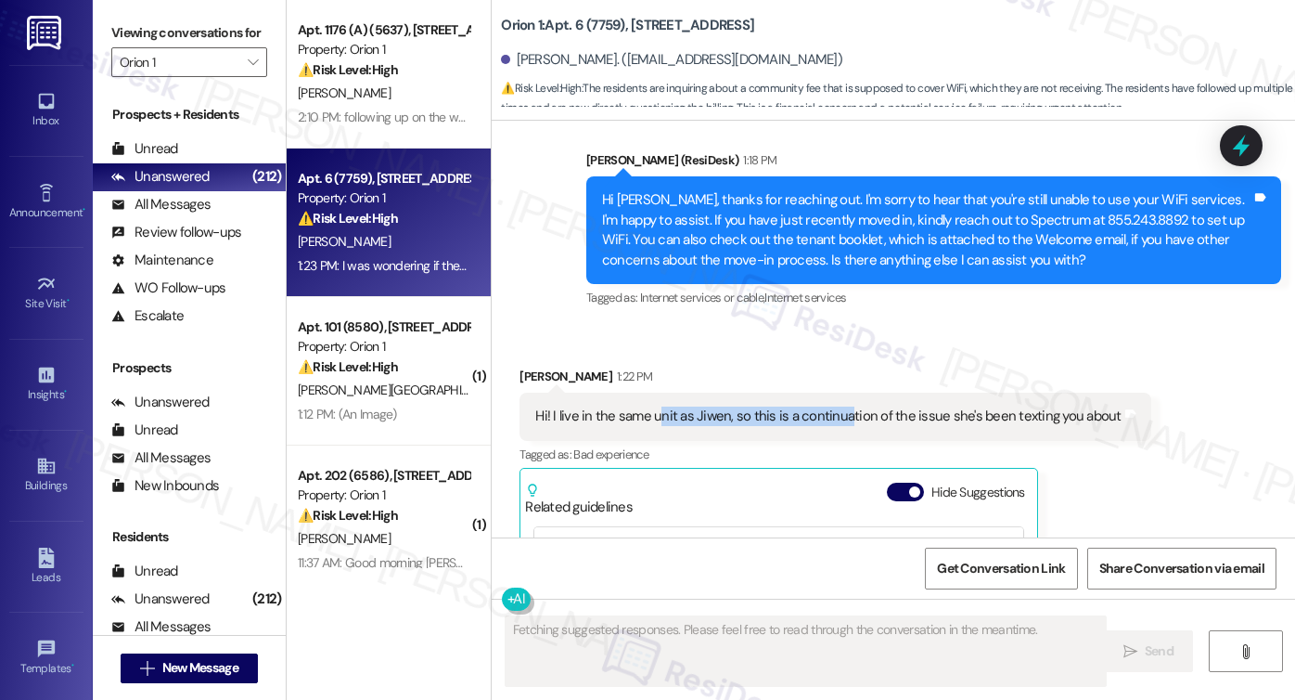
drag, startPoint x: 650, startPoint y: 409, endPoint x: 833, endPoint y: 416, distance: 182.9
click at [833, 416] on div "Hi! I live in the same unit as Jiwen, so this is a continuation of the issue sh…" at bounding box center [827, 415] width 585 height 19
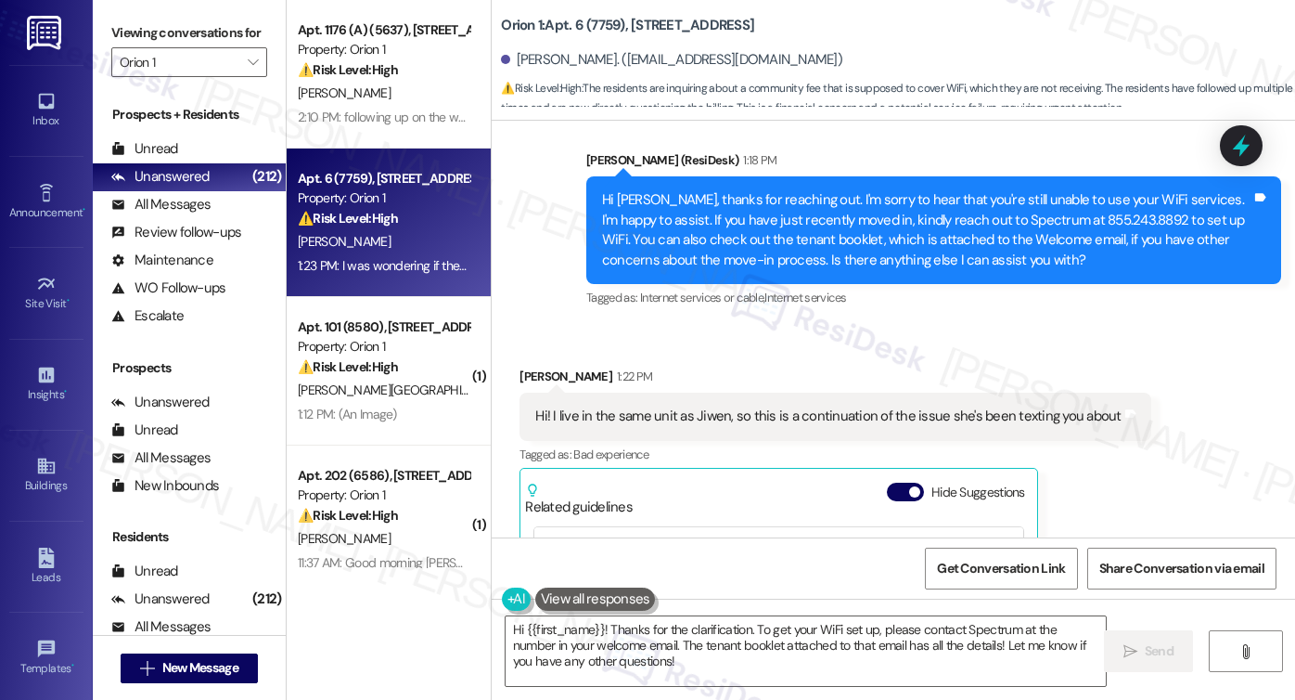
click at [903, 381] on div "Madison Yang 1:22 PM" at bounding box center [835, 379] width 631 height 26
click at [873, 406] on div "Hi! I live in the same unit as Jiwen, so this is a continuation of the issue sh…" at bounding box center [827, 415] width 585 height 19
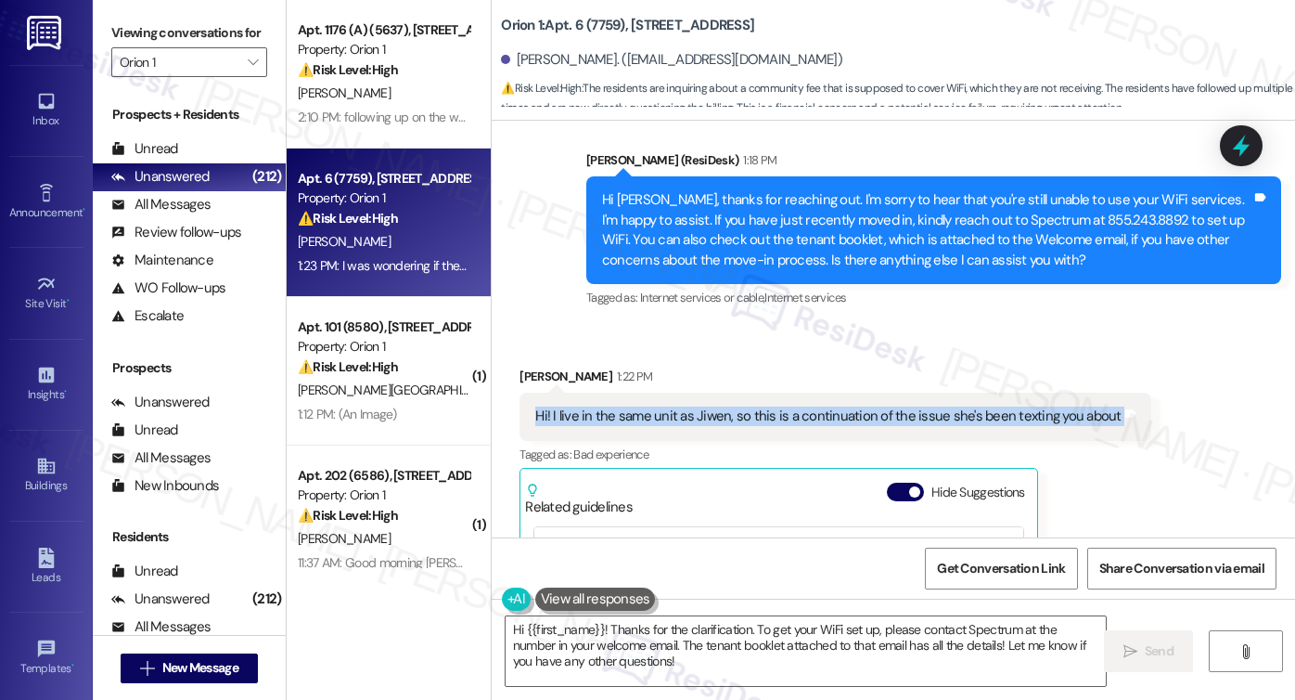
click at [873, 406] on div "Hi! I live in the same unit as Jiwen, so this is a continuation of the issue sh…" at bounding box center [827, 415] width 585 height 19
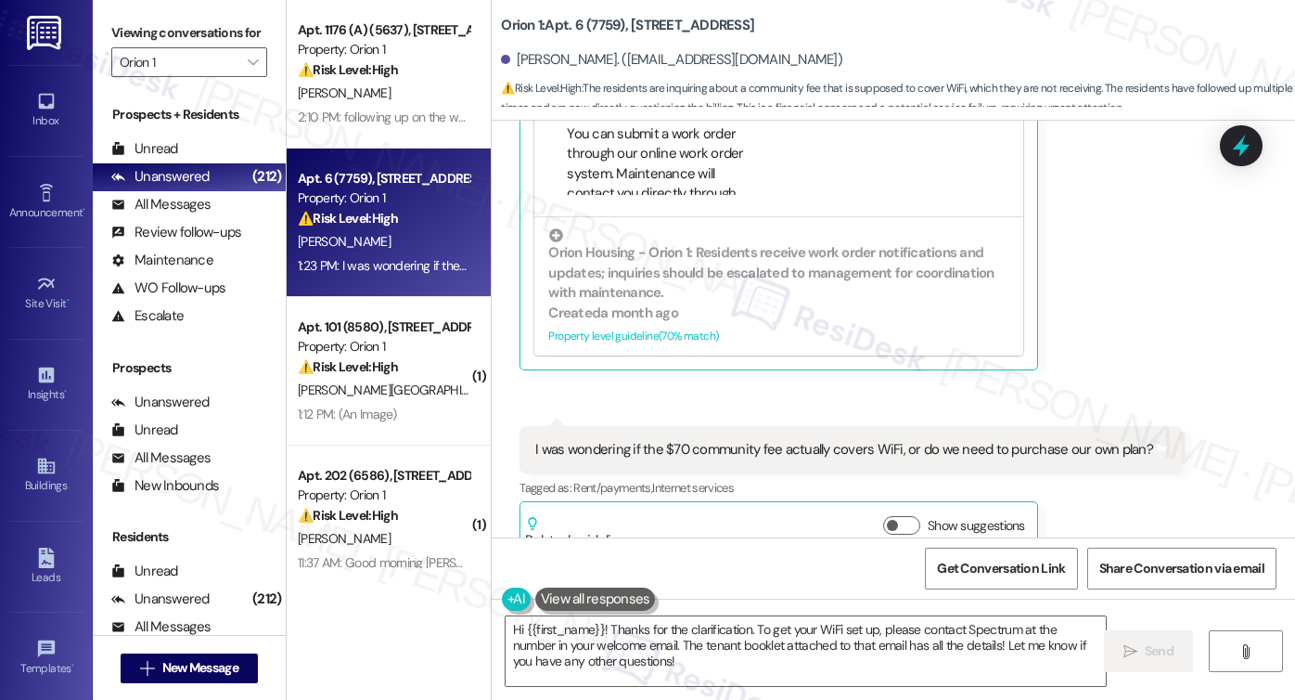
scroll to position [1518, 0]
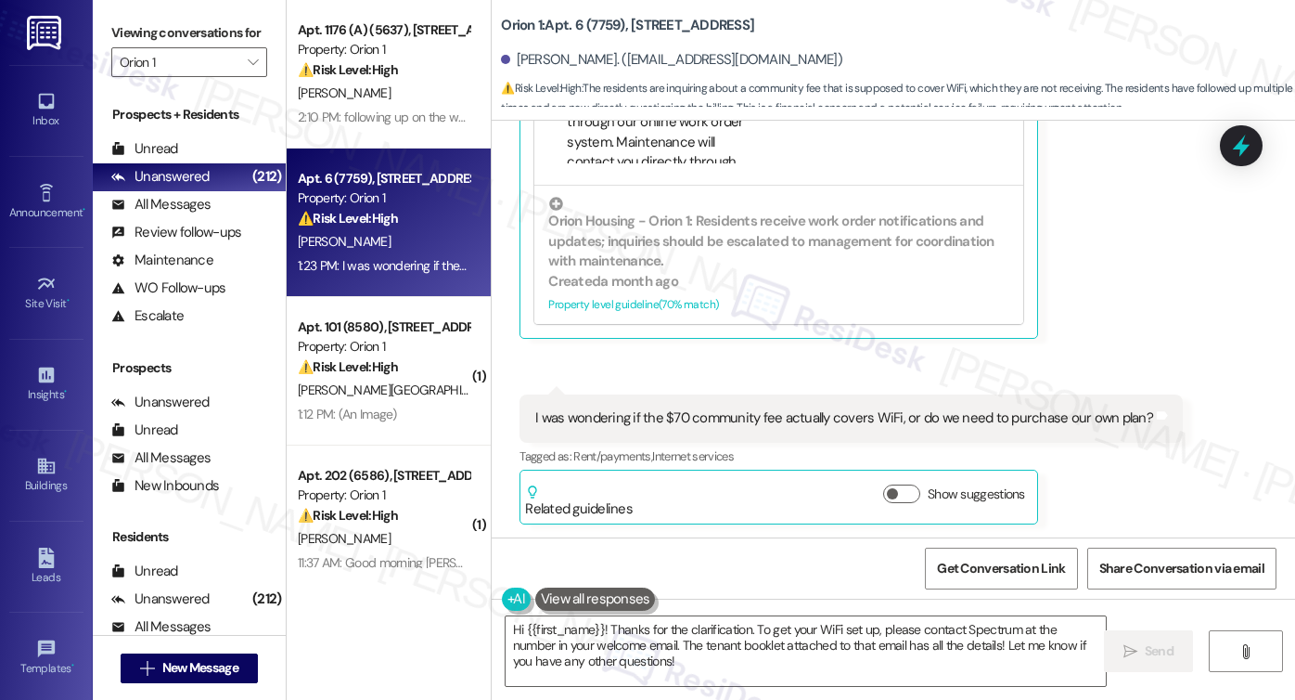
click at [901, 422] on div "I was wondering if the $70 community fee actually covers WiFi, or do we need to…" at bounding box center [844, 417] width 618 height 19
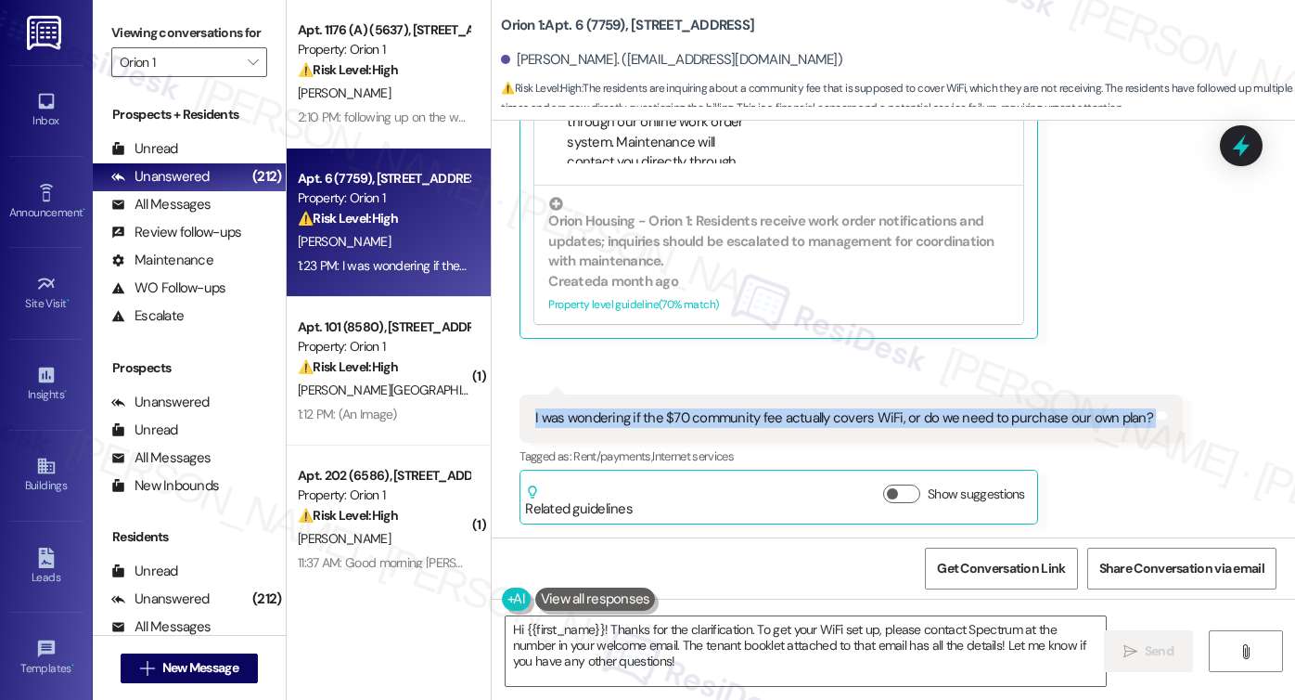
click at [901, 422] on div "I was wondering if the $70 community fee actually covers WiFi, or do we need to…" at bounding box center [844, 417] width 618 height 19
click at [678, 636] on textarea "Hi {{first_name}}! Thanks for the clarification. To get your WiFi set up, pleas…" at bounding box center [806, 651] width 600 height 70
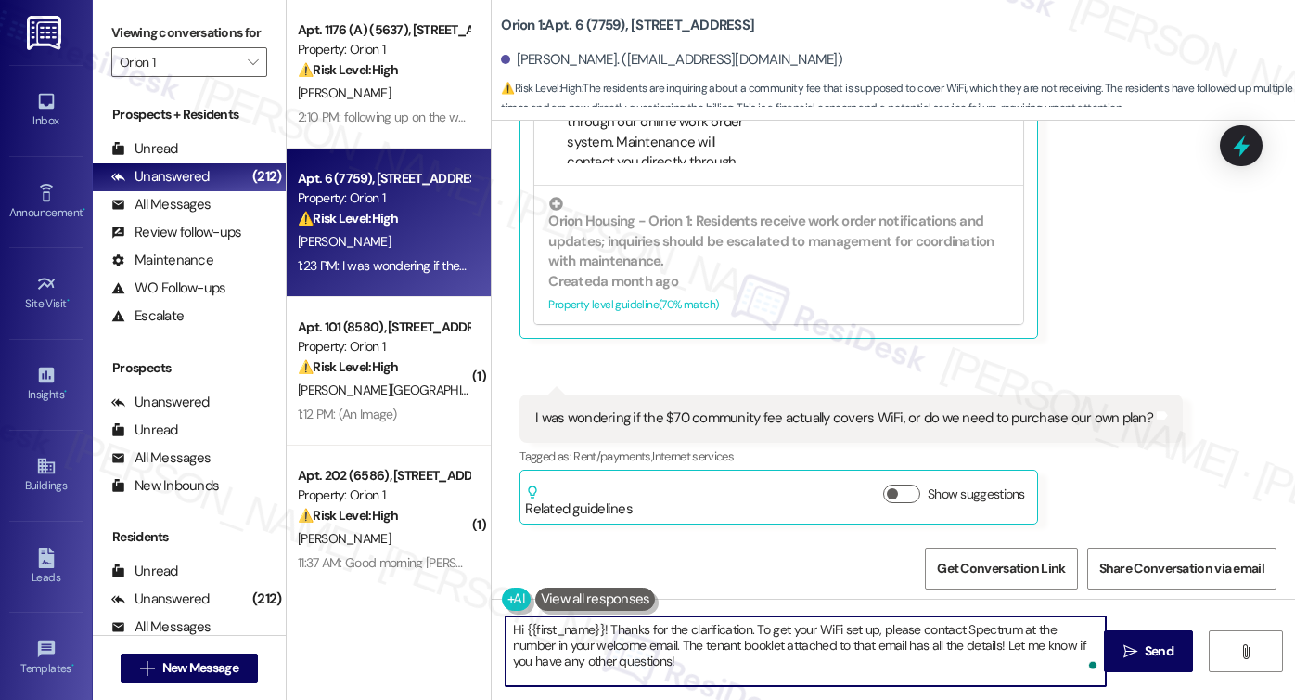
click at [678, 636] on textarea "Hi {{first_name}}! Thanks for the clarification. To get your WiFi set up, pleas…" at bounding box center [806, 651] width 600 height 70
click at [1150, 322] on div "Received via SMS Madison Yang 1:22 PM Hi! I live in the same unit as Jiwen, so …" at bounding box center [893, 199] width 803 height 677
drag, startPoint x: 642, startPoint y: 638, endPoint x: 701, endPoint y: 661, distance: 63.4
click at [701, 661] on textarea "Hi {{first_name}}! Thanks for the clarification. To get your WiFi set up, pleas…" at bounding box center [806, 651] width 600 height 70
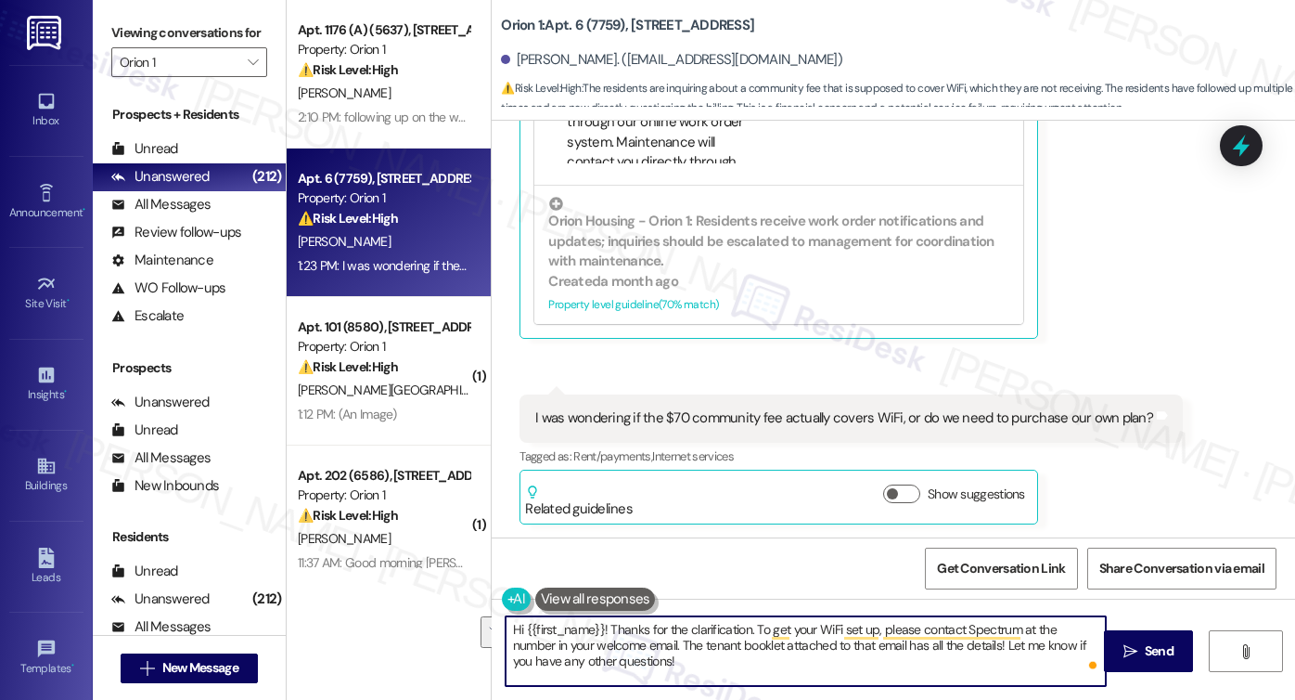
click at [761, 661] on textarea "Hi {{first_name}}! Thanks for the clarification. To get your WiFi set up, pleas…" at bounding box center [806, 651] width 600 height 70
drag, startPoint x: 649, startPoint y: 660, endPoint x: 560, endPoint y: 637, distance: 91.8
click at [560, 637] on textarea "Hi {{first_name}}! Thanks for the clarification. To get your WiFi set up, pleas…" at bounding box center [806, 651] width 600 height 70
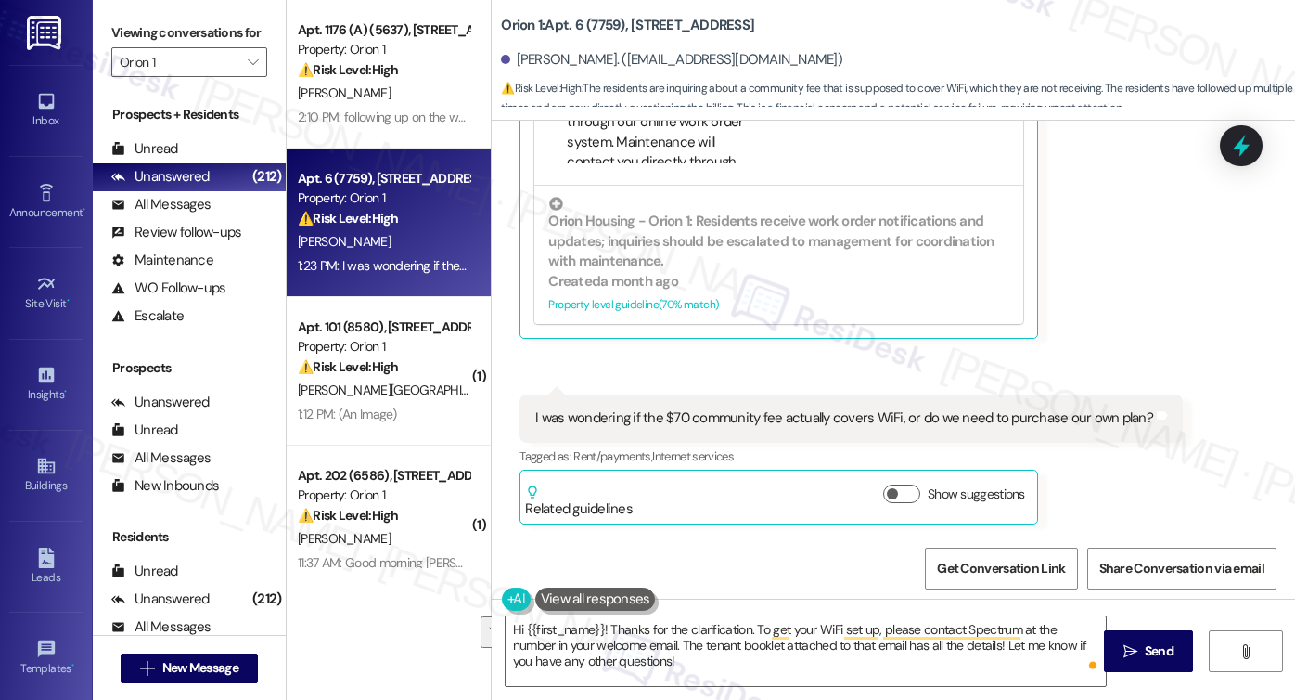
click at [528, 63] on div "Madison Yang. (madisonyang208@gmail.com)" at bounding box center [671, 59] width 341 height 19
click at [132, 32] on label "Viewing conversations for" at bounding box center [189, 33] width 156 height 29
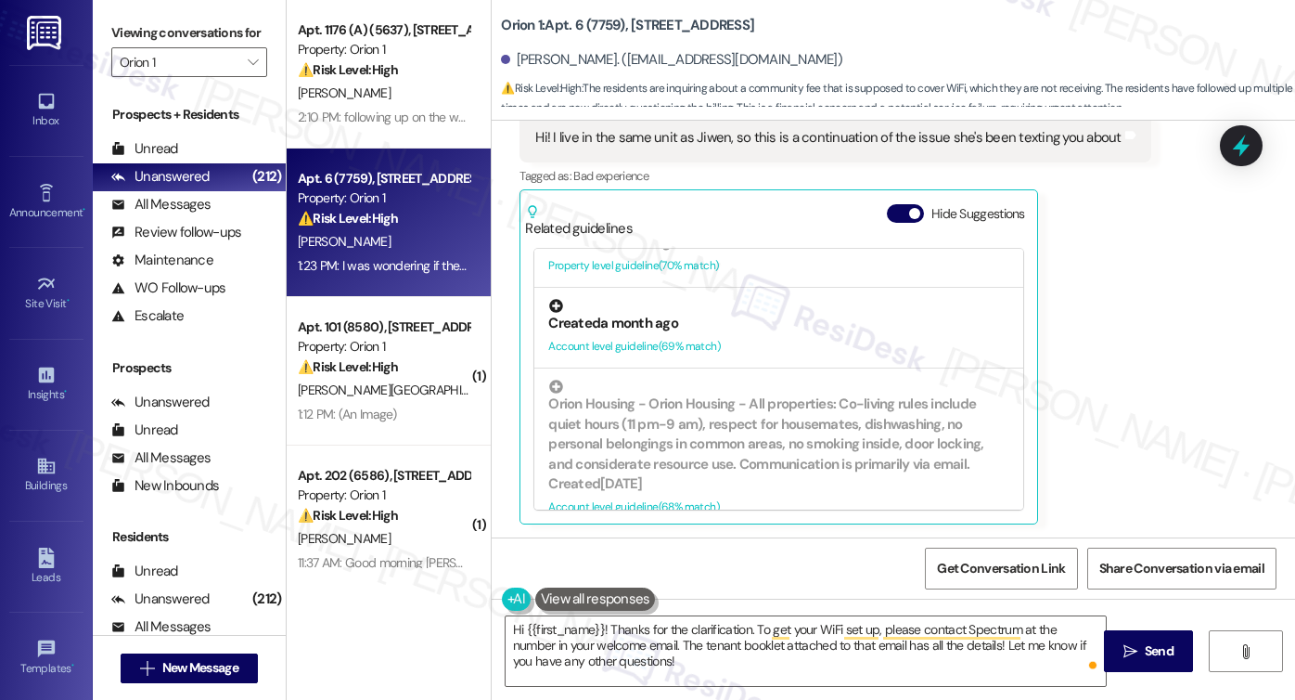
scroll to position [649, 0]
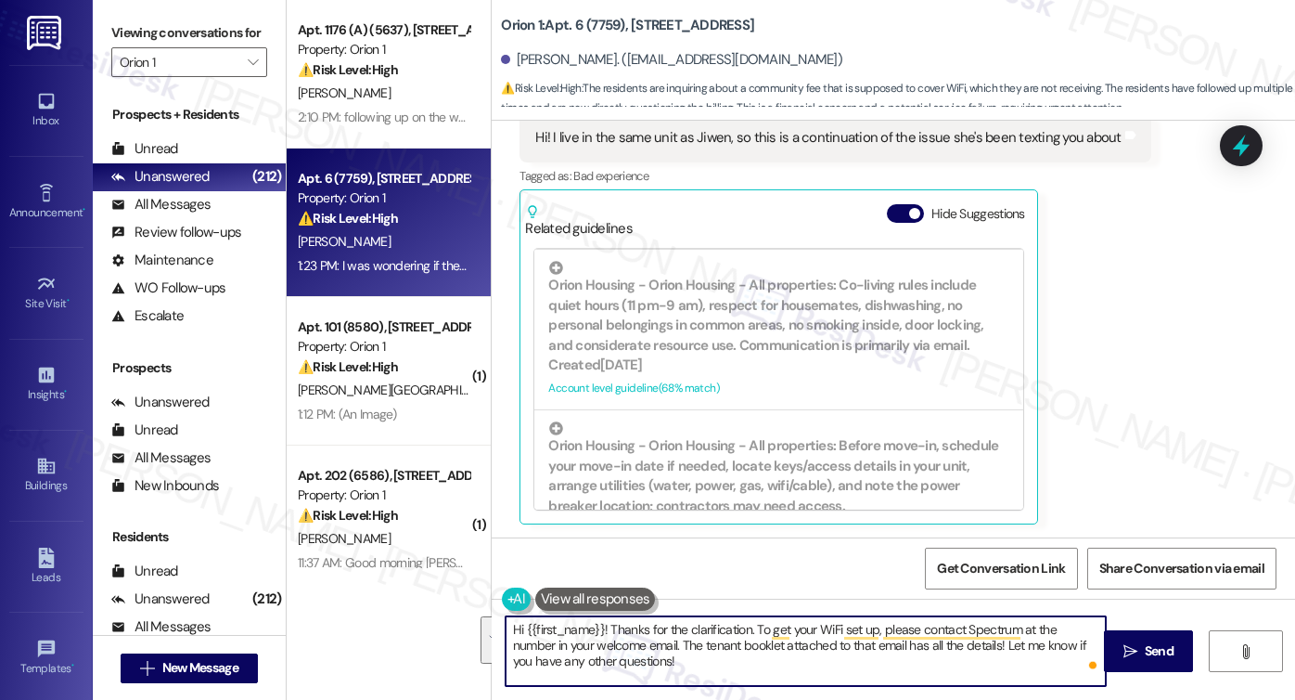
drag, startPoint x: 701, startPoint y: 663, endPoint x: 663, endPoint y: 615, distance: 61.4
click at [663, 616] on textarea "Hi {{first_name}}! Thanks for the clarification. To get your WiFi set up, pleas…" at bounding box center [806, 651] width 600 height 70
click at [662, 616] on textarea "Hi {{first_name}}! Thanks for the clarification. To get your WiFi set up, pleas…" at bounding box center [806, 651] width 600 height 70
drag, startPoint x: 661, startPoint y: 661, endPoint x: 663, endPoint y: 623, distance: 38.1
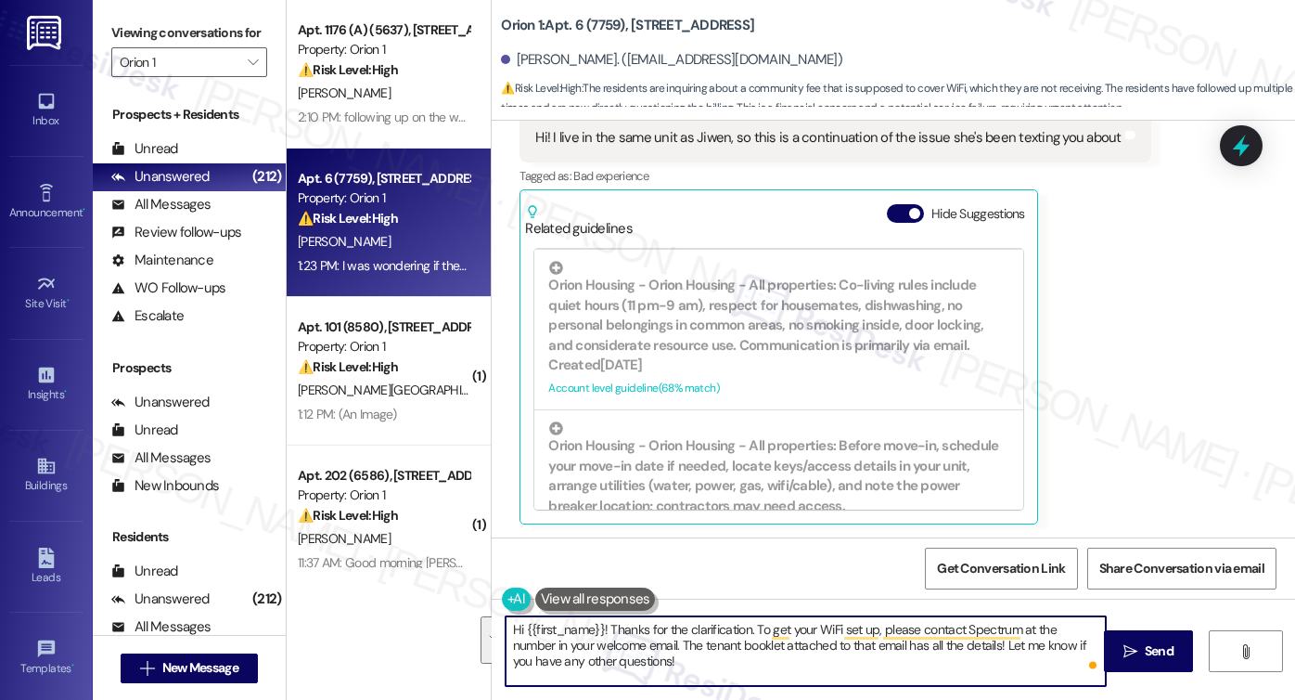
click at [663, 623] on textarea "Hi {{first_name}}! Thanks for the clarification. To get your WiFi set up, pleas…" at bounding box center [806, 651] width 600 height 70
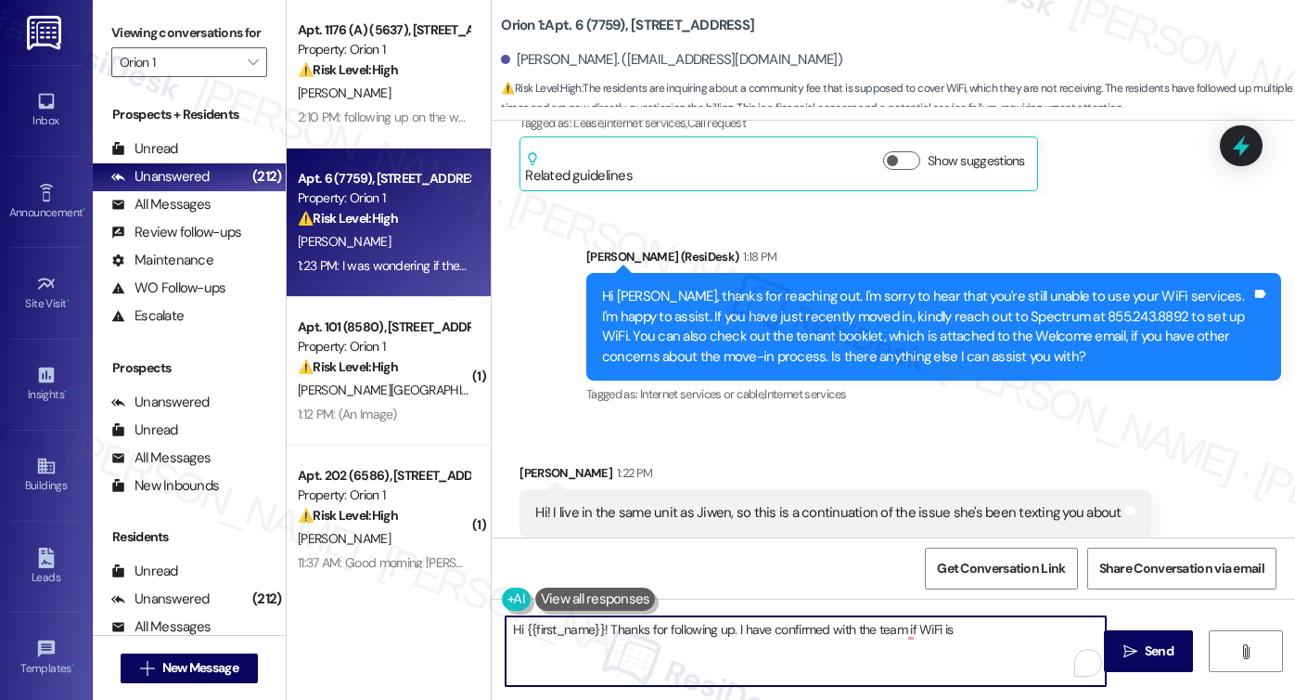
scroll to position [961, 0]
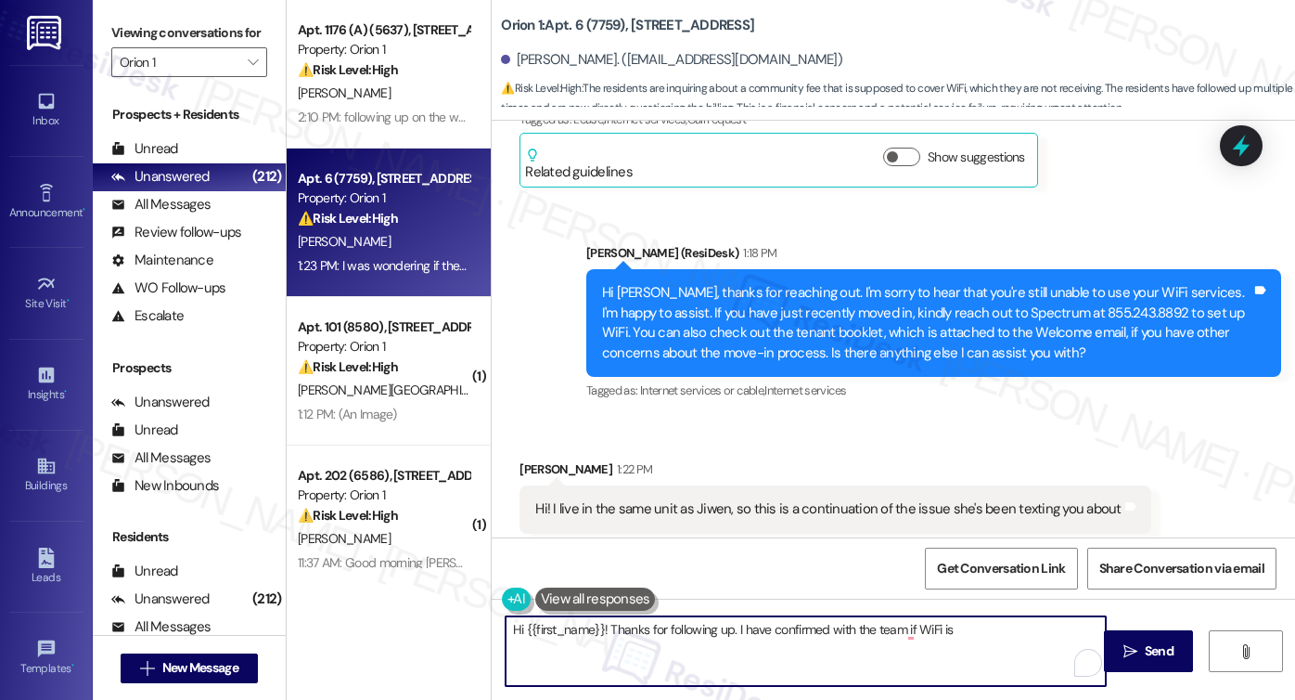
click at [863, 511] on div "Hi! I live in the same unit as Jiwen, so this is a continuation of the issue sh…" at bounding box center [827, 508] width 585 height 19
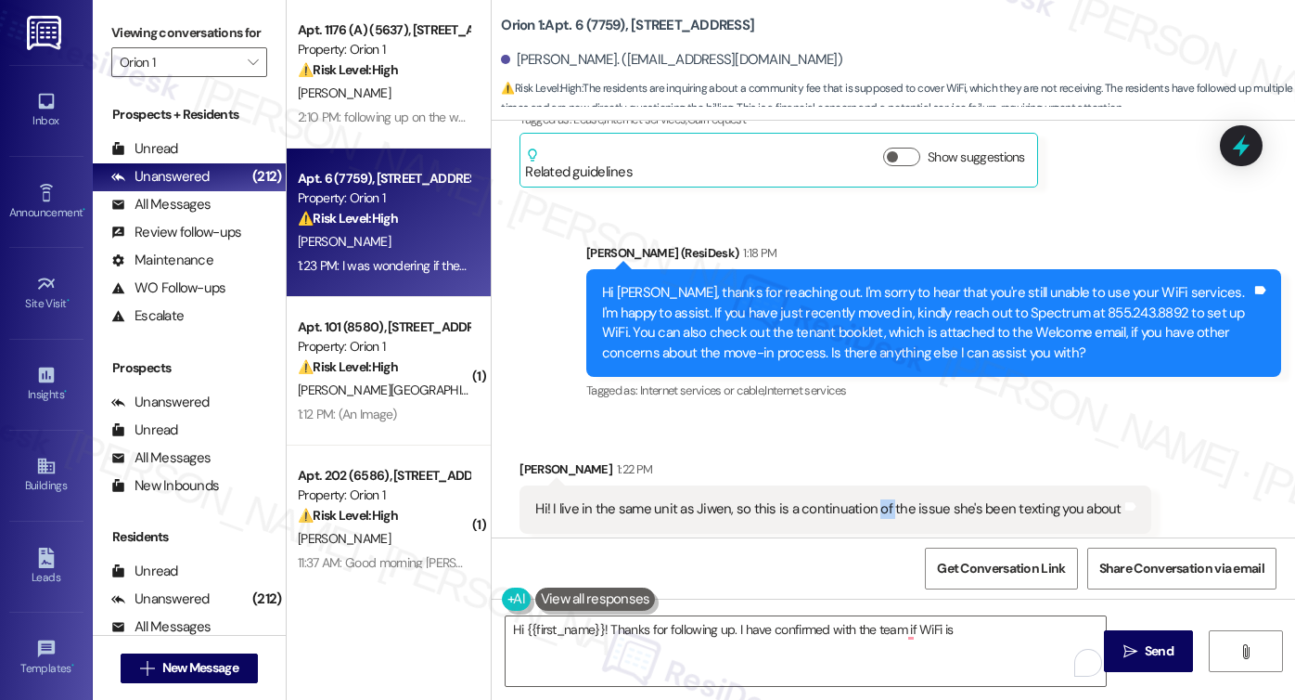
click at [863, 511] on div "Hi! I live in the same unit as Jiwen, so this is a continuation of the issue sh…" at bounding box center [827, 508] width 585 height 19
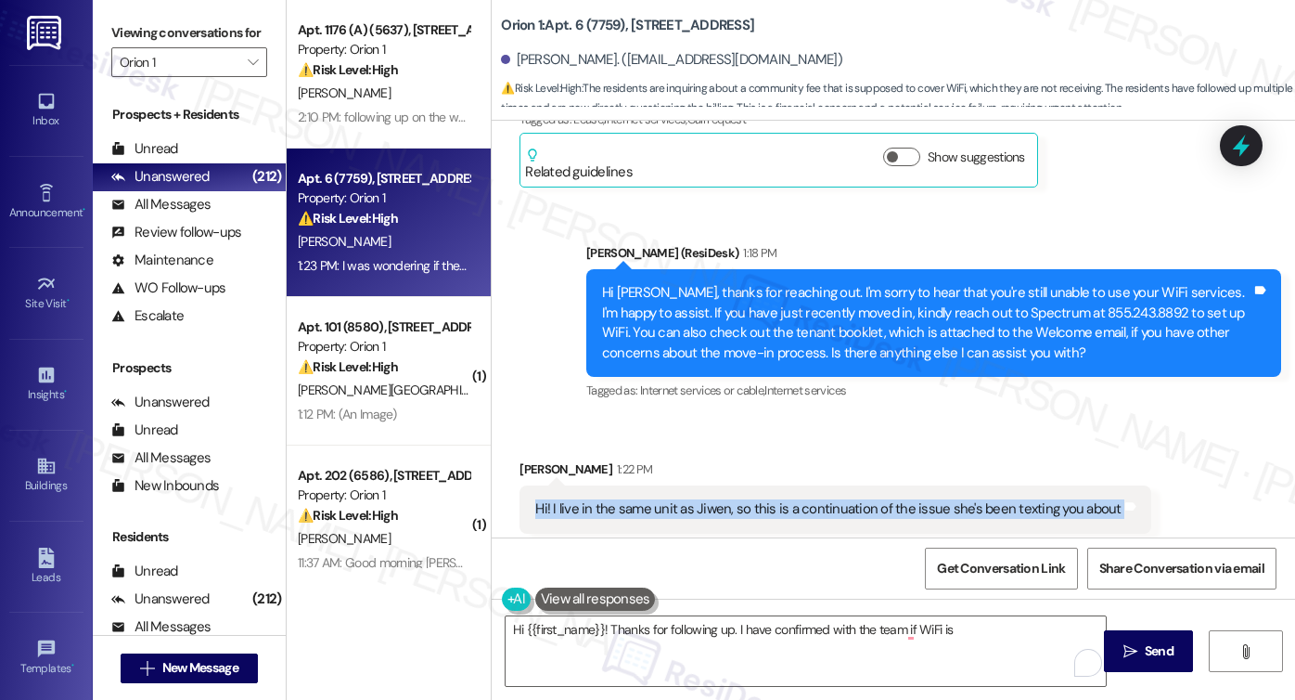
click at [863, 511] on div "Hi! I live in the same unit as Jiwen, so this is a continuation of the issue sh…" at bounding box center [827, 508] width 585 height 19
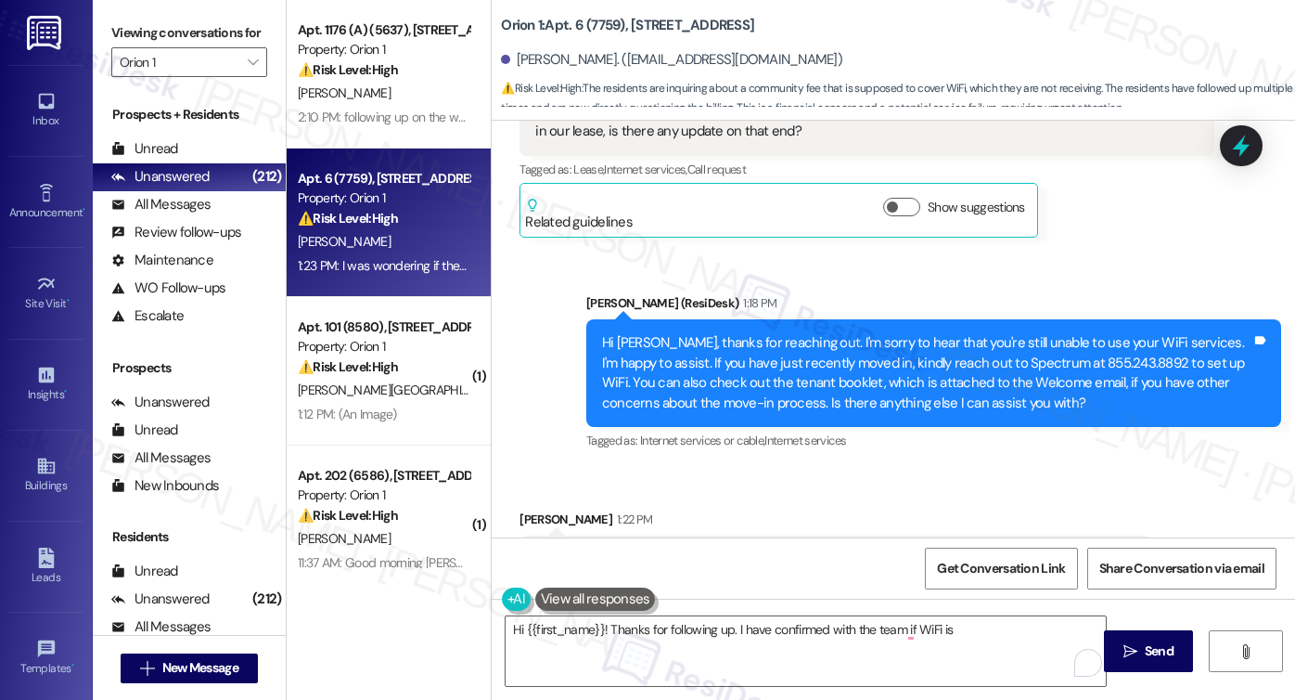
scroll to position [868, 0]
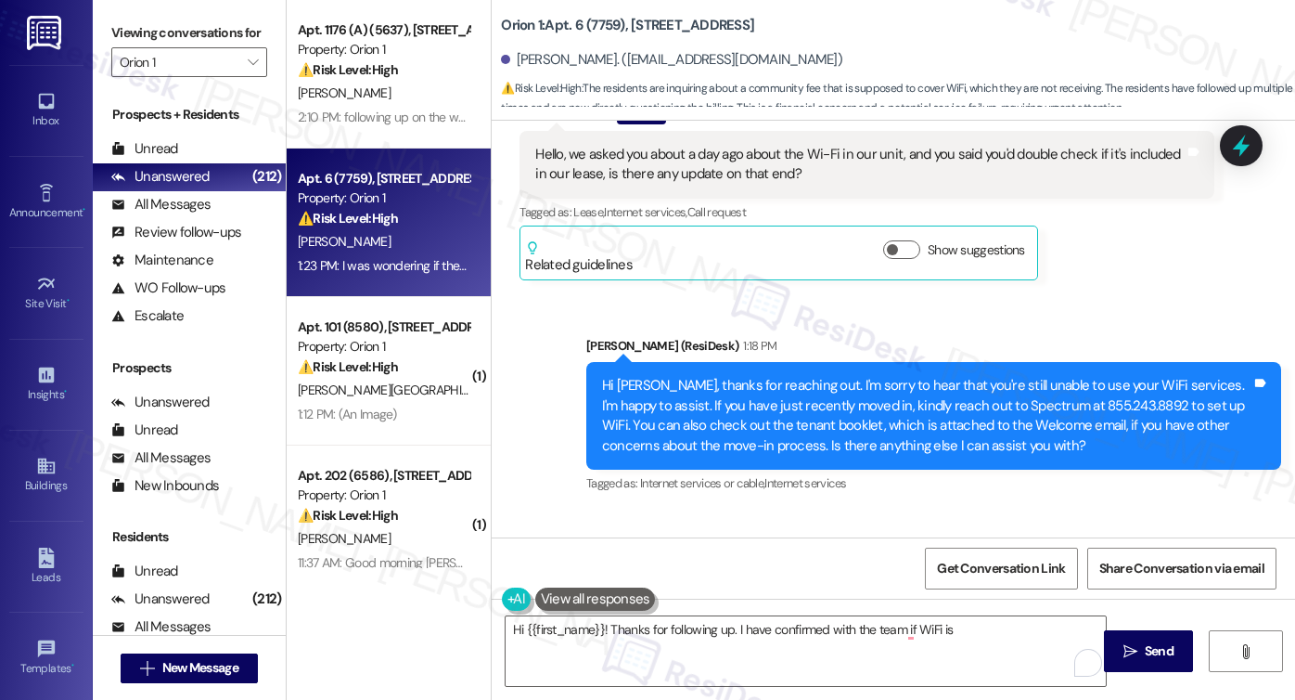
click at [818, 410] on div "Hi Madison, thanks for reaching out. I'm sorry to hear that you're still unable…" at bounding box center [926, 416] width 649 height 80
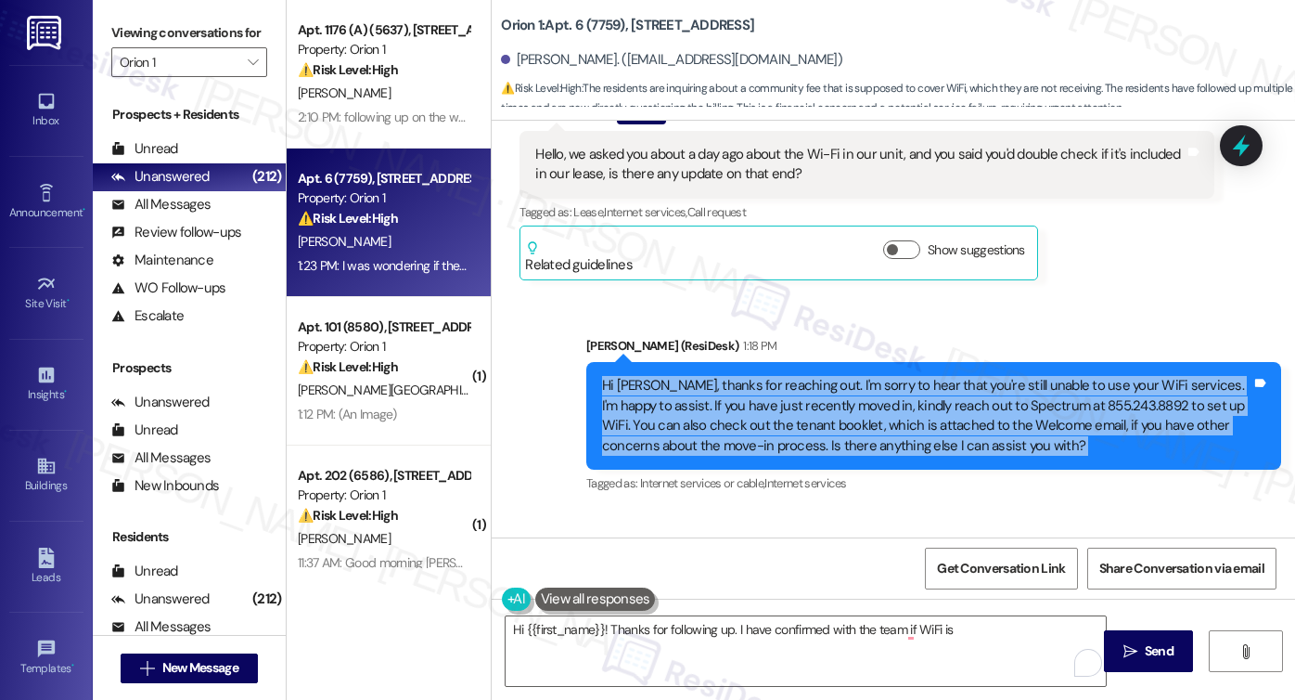
click at [818, 410] on div "Hi Madison, thanks for reaching out. I'm sorry to hear that you're still unable…" at bounding box center [926, 416] width 649 height 80
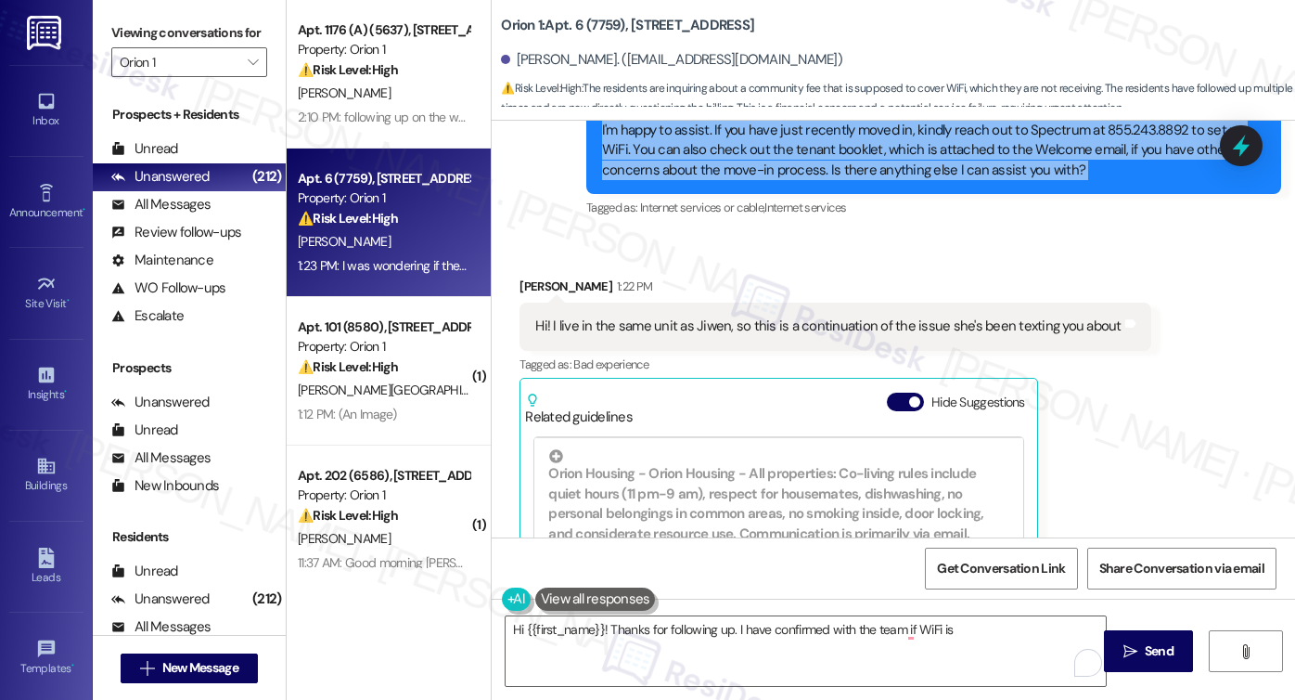
scroll to position [1147, 0]
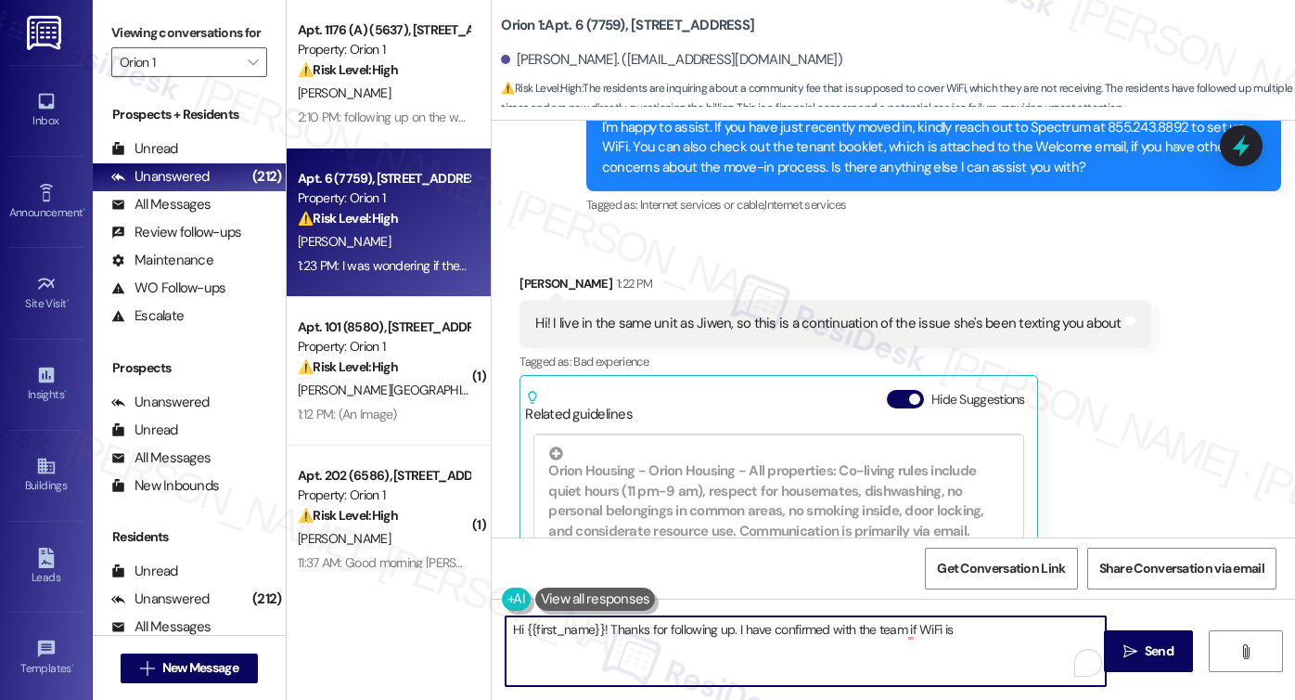
click at [986, 627] on textarea "Hi {{first_name}}! Thanks for following up. I have confirmed with the team if W…" at bounding box center [806, 651] width 600 height 70
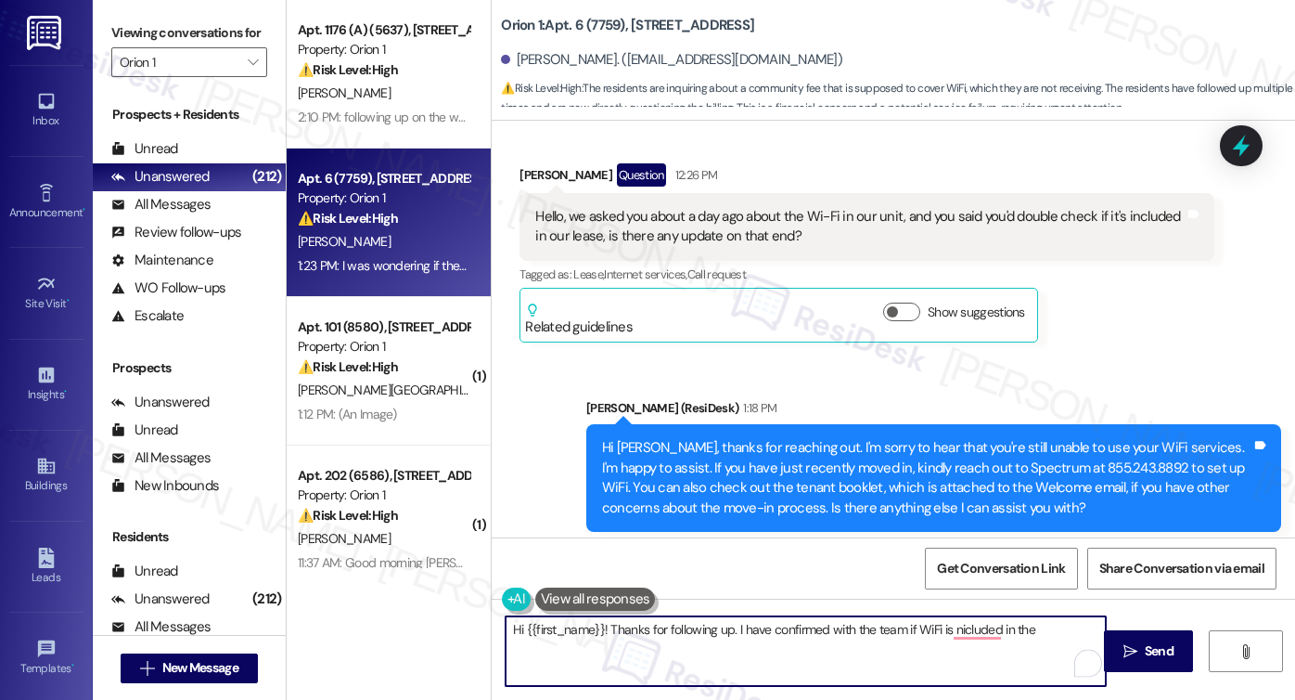
scroll to position [776, 0]
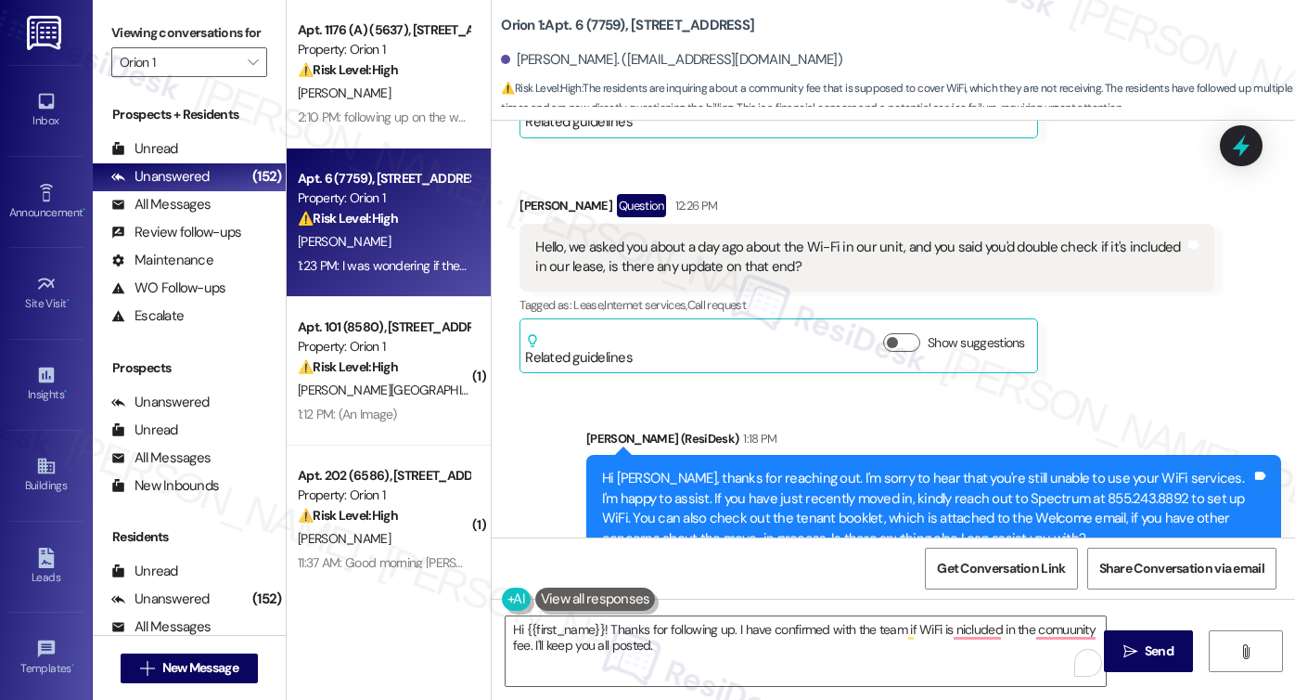
click at [164, 25] on label "Viewing conversations for" at bounding box center [189, 33] width 156 height 29
click at [694, 641] on textarea "Hi {{first_name}}! Thanks for following up. I have confirmed with the team if W…" at bounding box center [806, 651] width 600 height 70
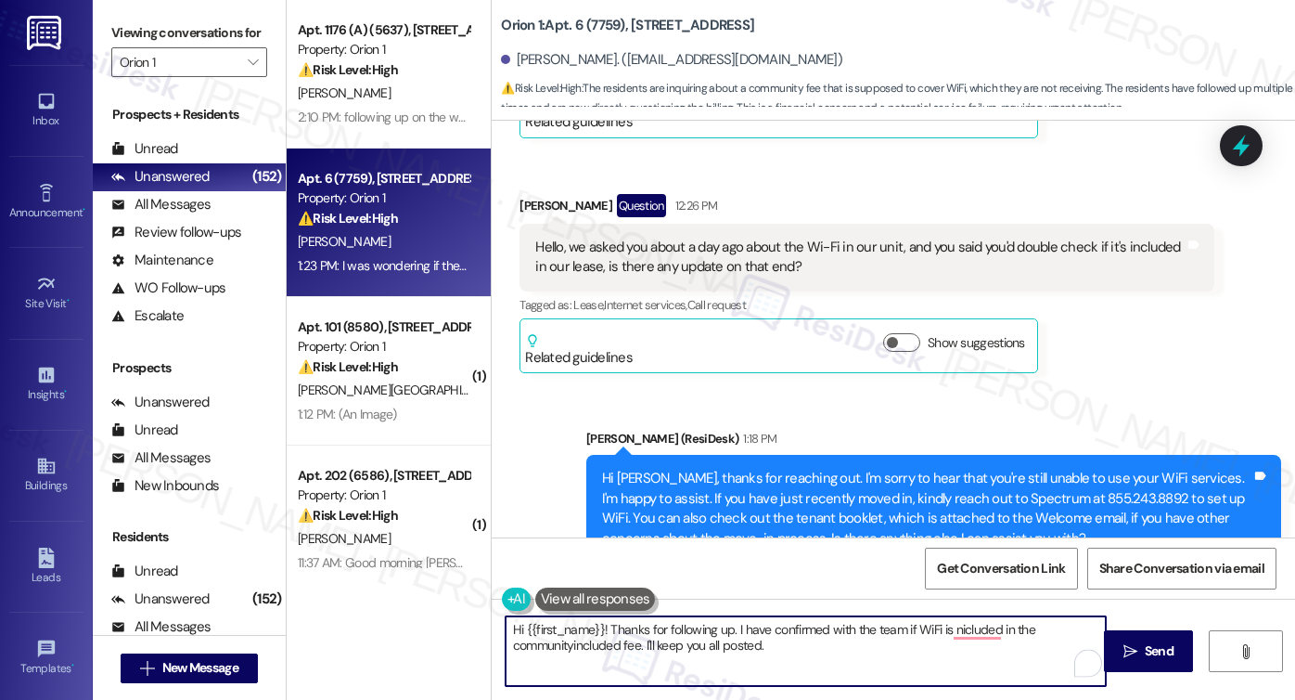
click at [565, 642] on textarea "Hi {{first_name}}! Thanks for following up. I have confirmed with the team if W…" at bounding box center [806, 651] width 600 height 70
click at [575, 643] on textarea "Hi {{first_name}}! Thanks for following up. I have confirmed with the team if W…" at bounding box center [806, 651] width 600 height 70
click at [741, 652] on textarea "Hi {{first_name}}! Thanks for following up. I have confirmed with the team if W…" at bounding box center [806, 651] width 600 height 70
paste textarea "When you get a chance, please reply within the main group chat thread so we can…"
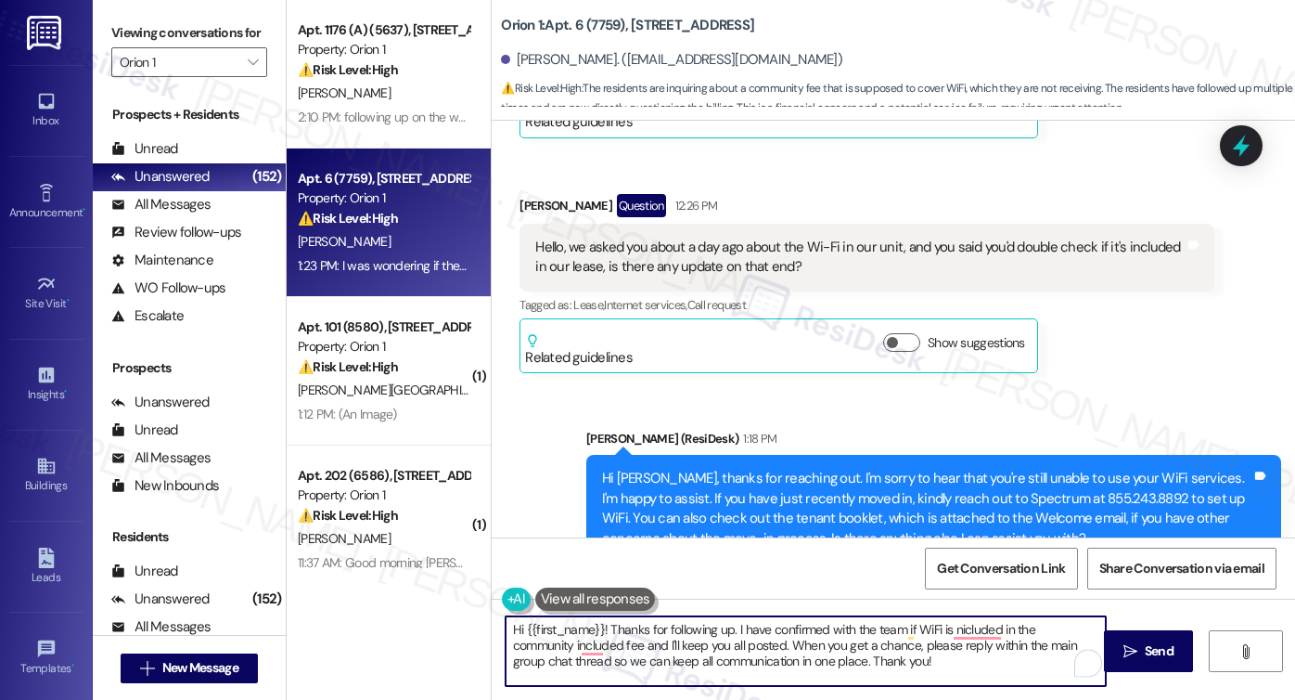
click at [777, 648] on textarea "Hi {{first_name}}! Thanks for following up. I have confirmed with the team if W…" at bounding box center [806, 651] width 600 height 70
click at [778, 647] on textarea "Hi {{first_name}}! Thanks for following up. I have confirmed with the team if W…" at bounding box center [806, 651] width 600 height 70
click at [885, 647] on textarea "Hi {{first_name}}! Thanks for following up. I have confirmed with the team if W…" at bounding box center [806, 651] width 600 height 70
click at [871, 638] on textarea "Hi {{first_name}}! Thanks for following up. I have confirmed with the team if W…" at bounding box center [806, 651] width 600 height 70
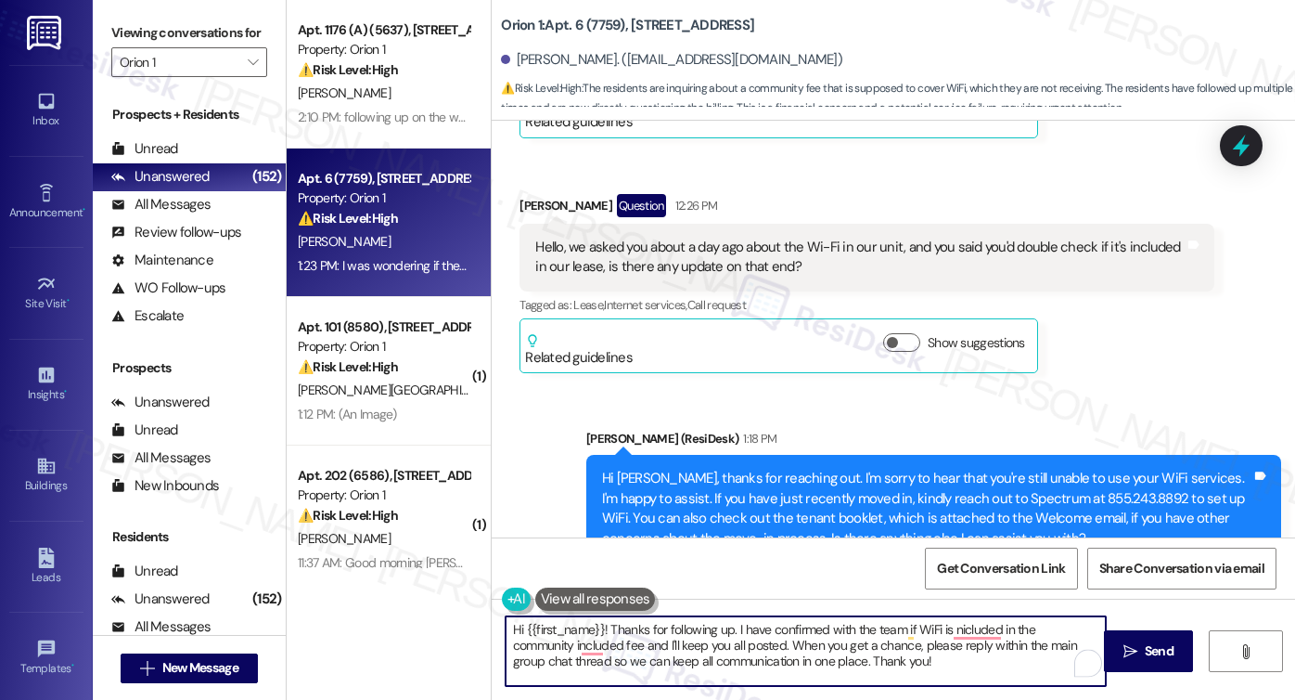
click at [871, 638] on textarea "Hi {{first_name}}! Thanks for following up. I have confirmed with the team if W…" at bounding box center [806, 651] width 600 height 70
click at [706, 632] on textarea "Hi {{first_name}}! Thanks for following up. I have confirmed with the team if W…" at bounding box center [806, 651] width 600 height 70
click at [820, 622] on textarea "Hi {{first_name}}! Thanks for following up. I have confirmed with the team if W…" at bounding box center [806, 651] width 600 height 70
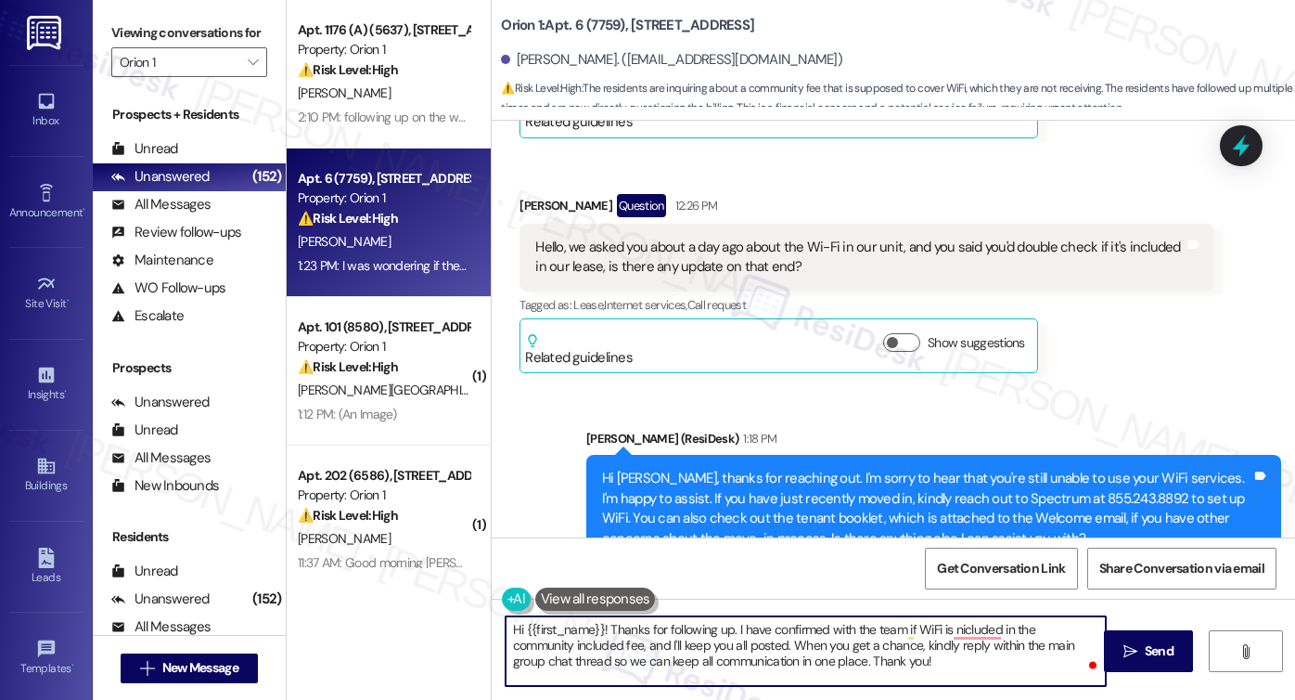
click at [803, 632] on textarea "Hi {{first_name}}! Thanks for following up. I have confirmed with the team if W…" at bounding box center [806, 651] width 600 height 70
click at [882, 649] on textarea "Hi {{first_name}}! Thanks for following up. I have followed up with the team on…" at bounding box center [806, 651] width 600 height 70
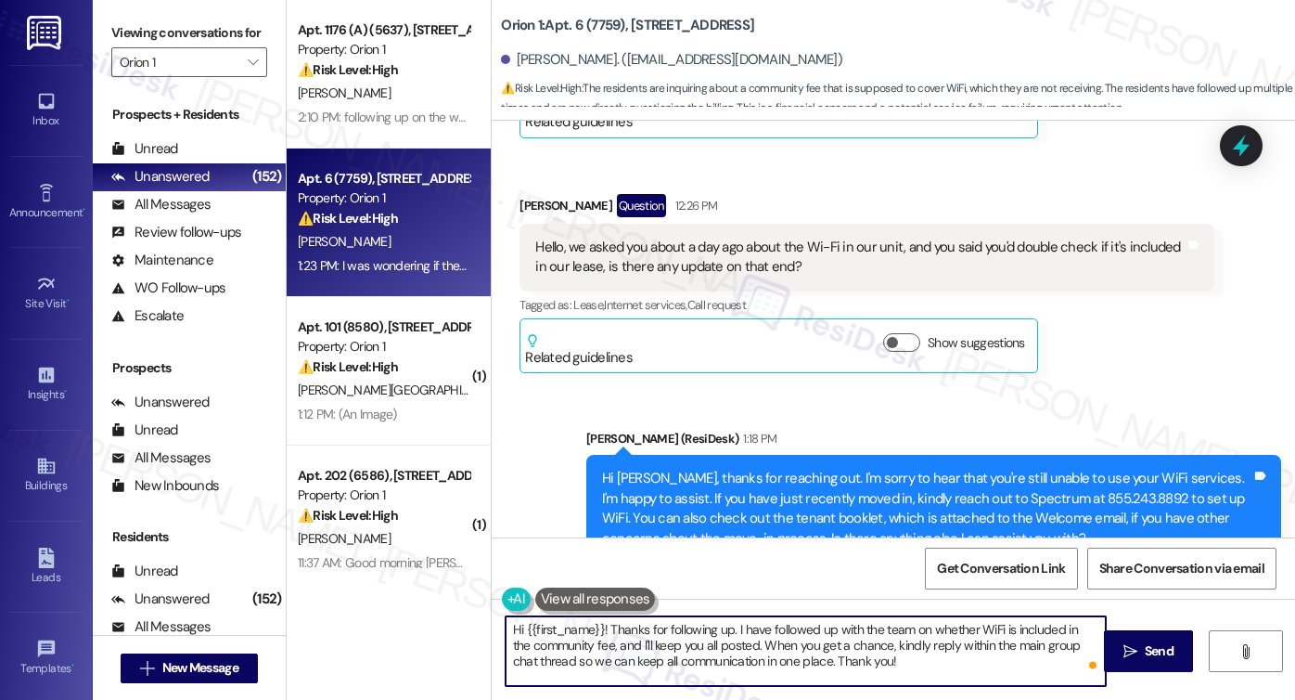
click at [882, 649] on textarea "Hi {{first_name}}! Thanks for following up. I have followed up with the team on…" at bounding box center [806, 651] width 600 height 70
type textarea "Hi {{first_name}}! Thanks for following up. I have followed up with the team on…"
click at [1159, 649] on span "Send" at bounding box center [1159, 650] width 29 height 19
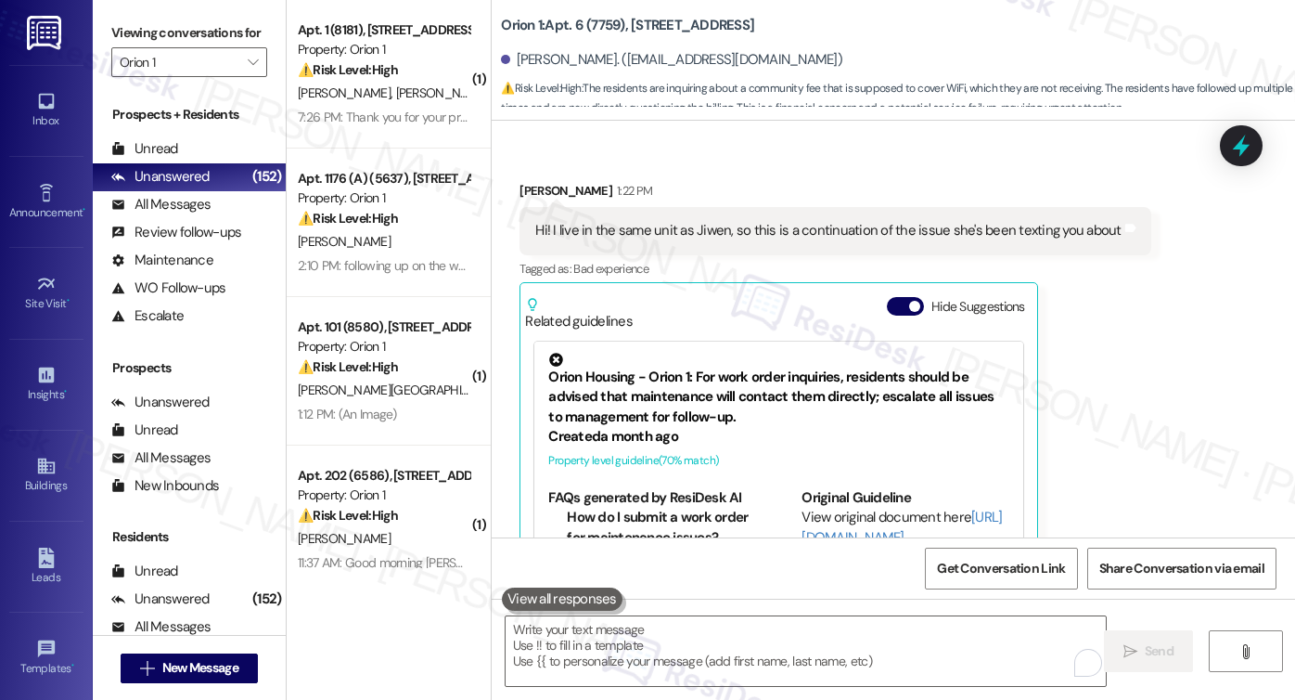
scroll to position [1687, 0]
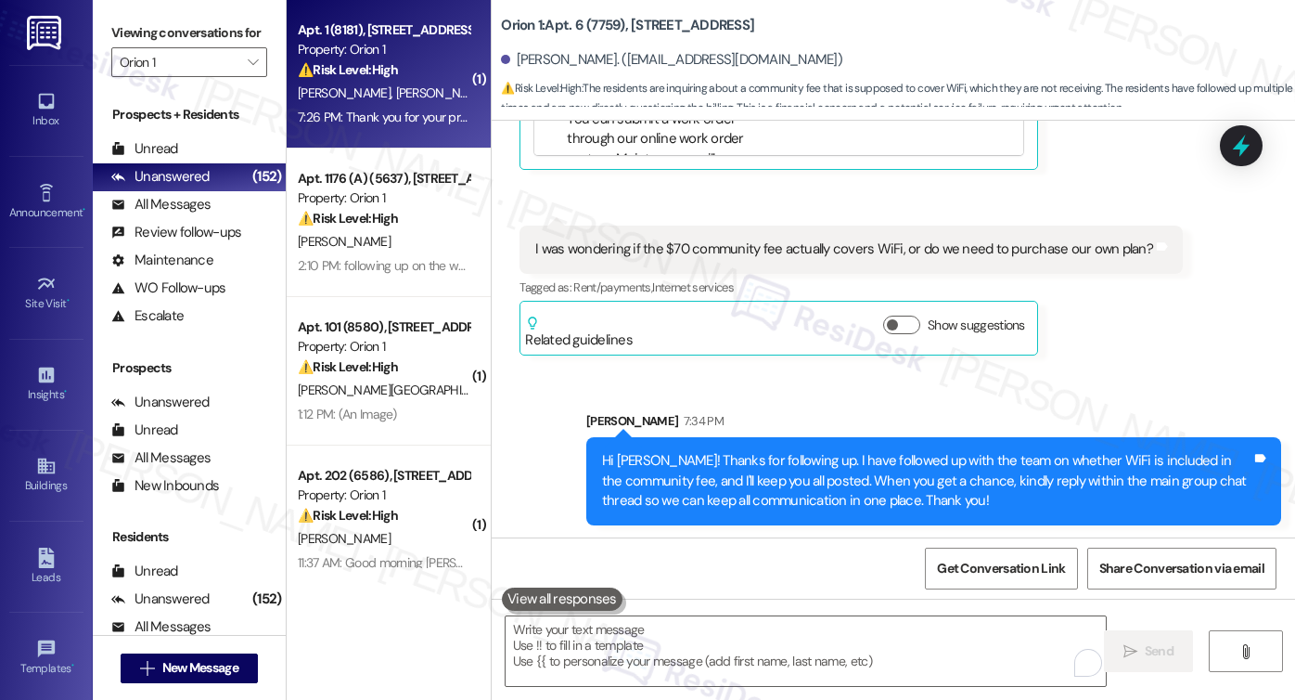
type textarea "Fetching suggested responses. Please feel free to read through the conversation…"
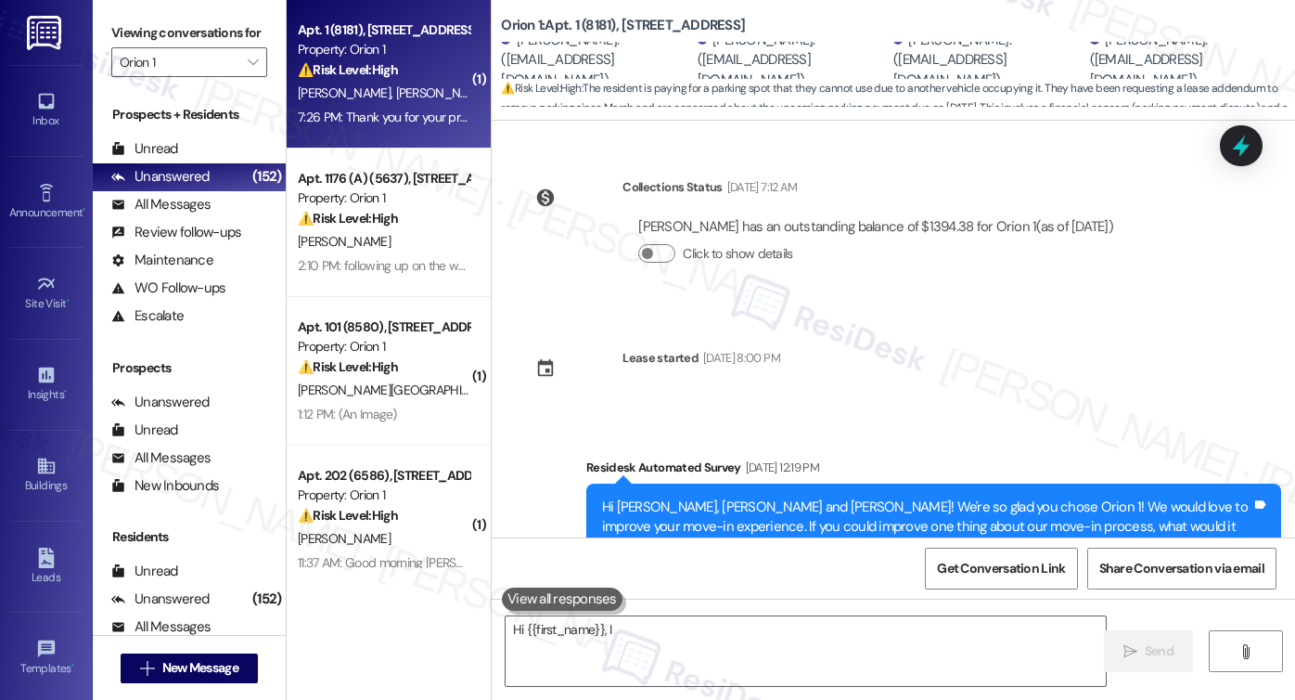
scroll to position [4383, 0]
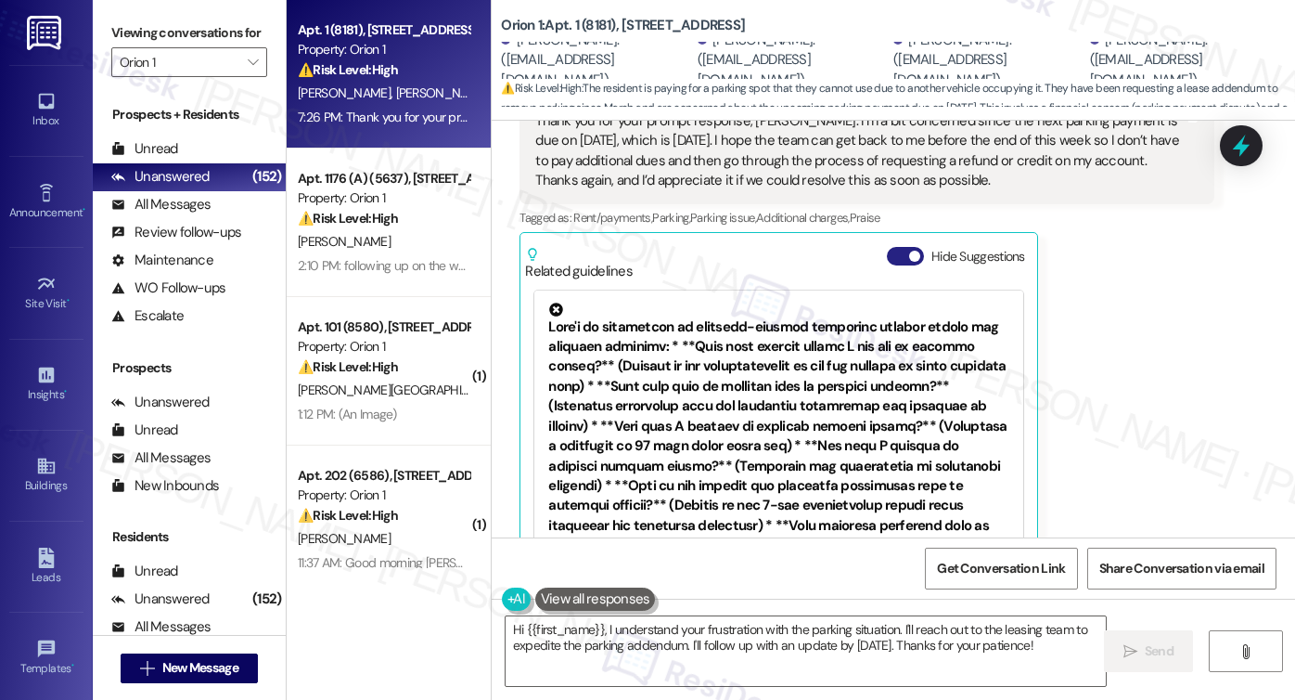
click at [909, 251] on span "button" at bounding box center [914, 256] width 11 height 11
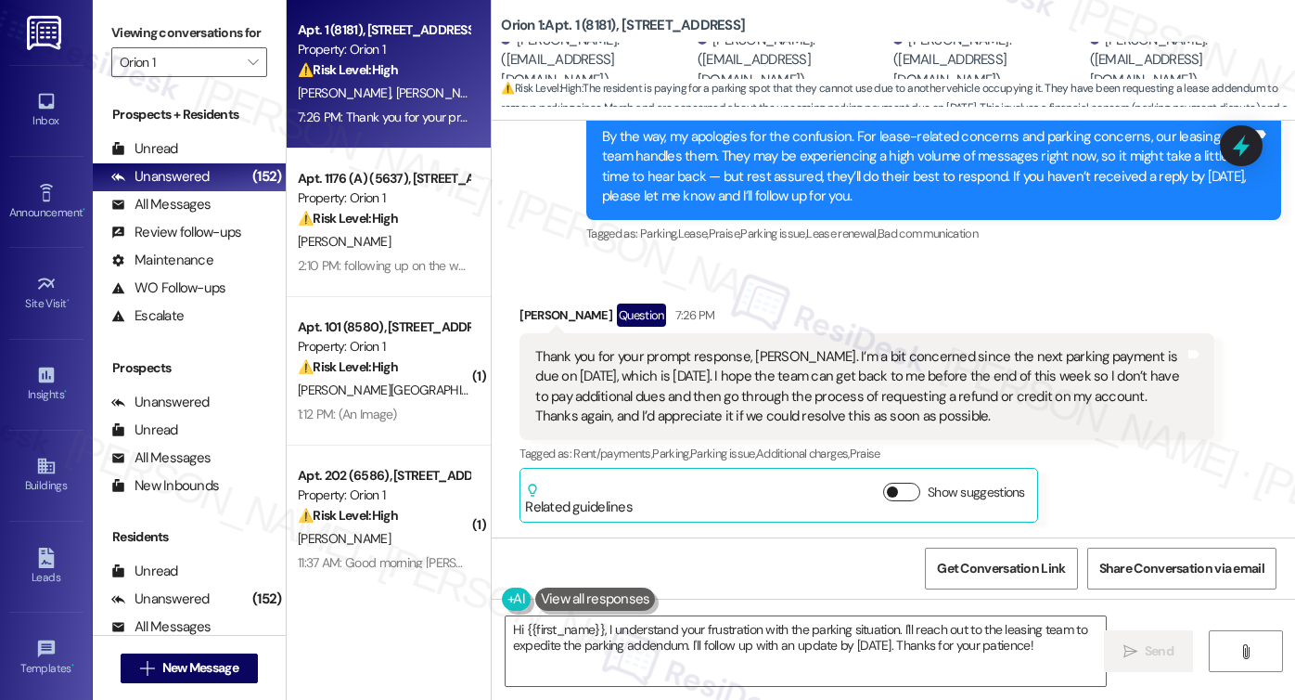
scroll to position [4105, 0]
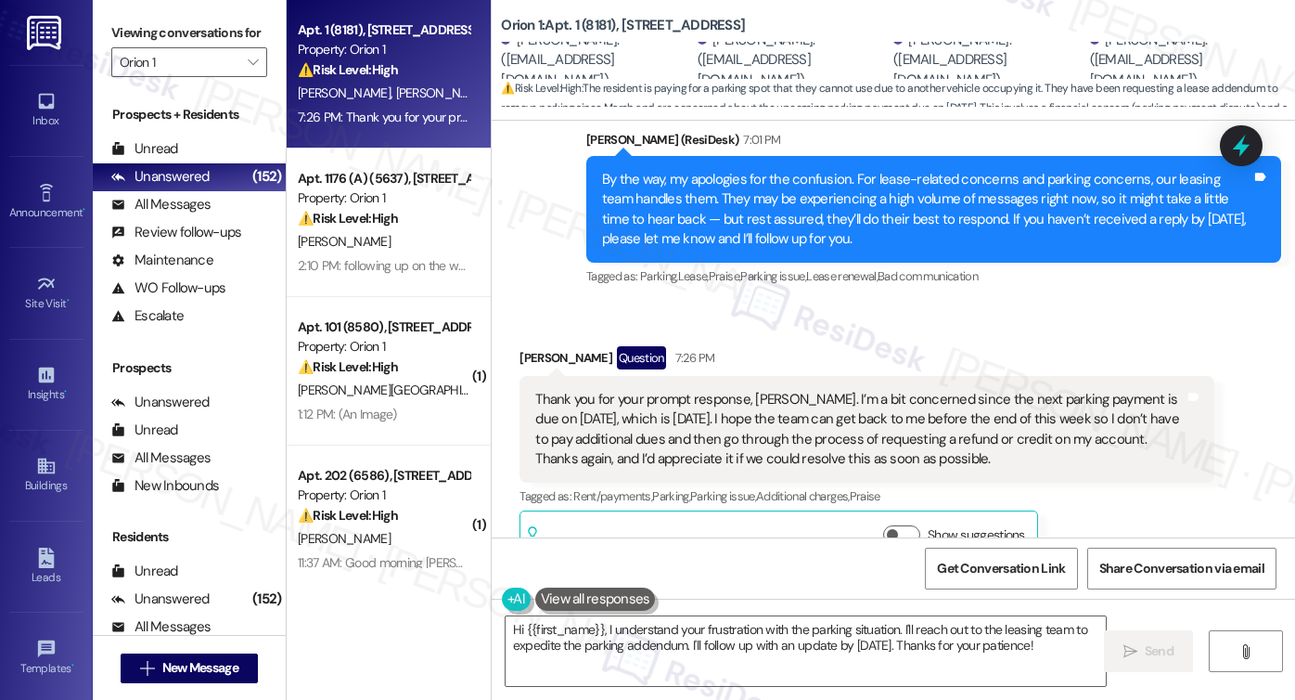
click at [735, 391] on div "Thank you for your prompt response, Sarah. I’m a bit concerned since the next p…" at bounding box center [859, 430] width 649 height 80
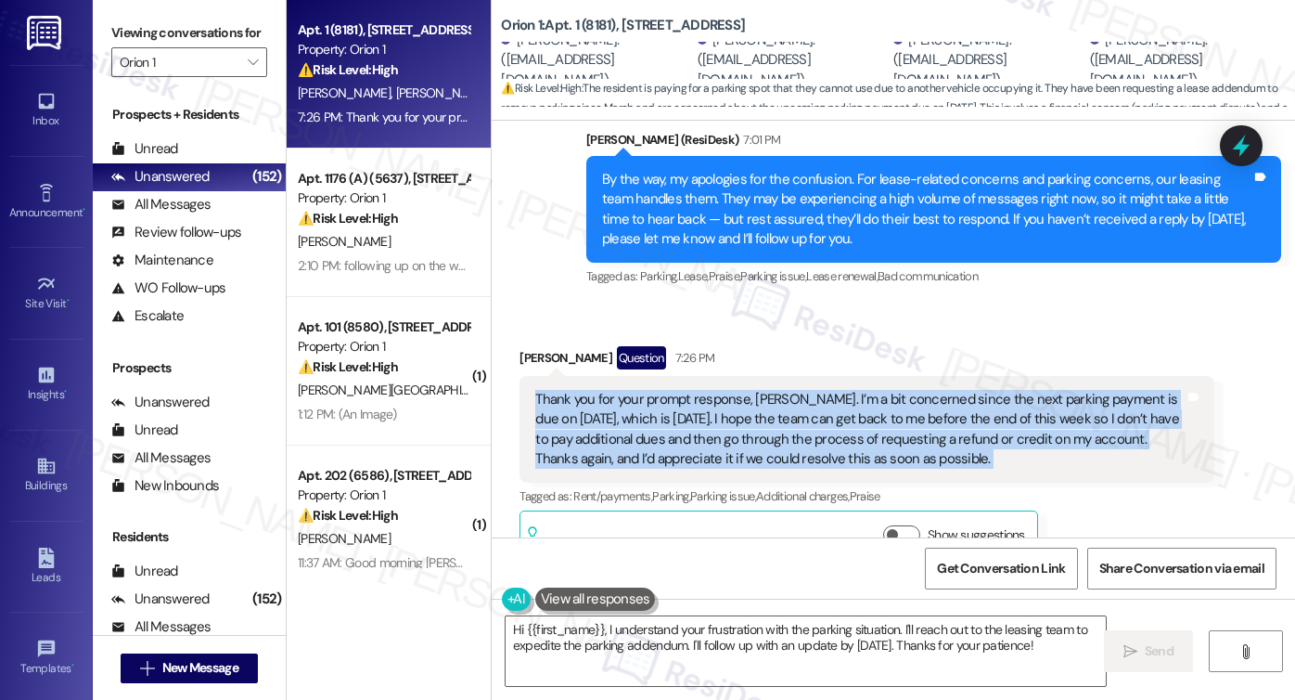
click at [735, 391] on div "Thank you for your prompt response, Sarah. I’m a bit concerned since the next p…" at bounding box center [859, 430] width 649 height 80
click at [737, 390] on div "Thank you for your prompt response, Sarah. I’m a bit concerned since the next p…" at bounding box center [859, 430] width 649 height 80
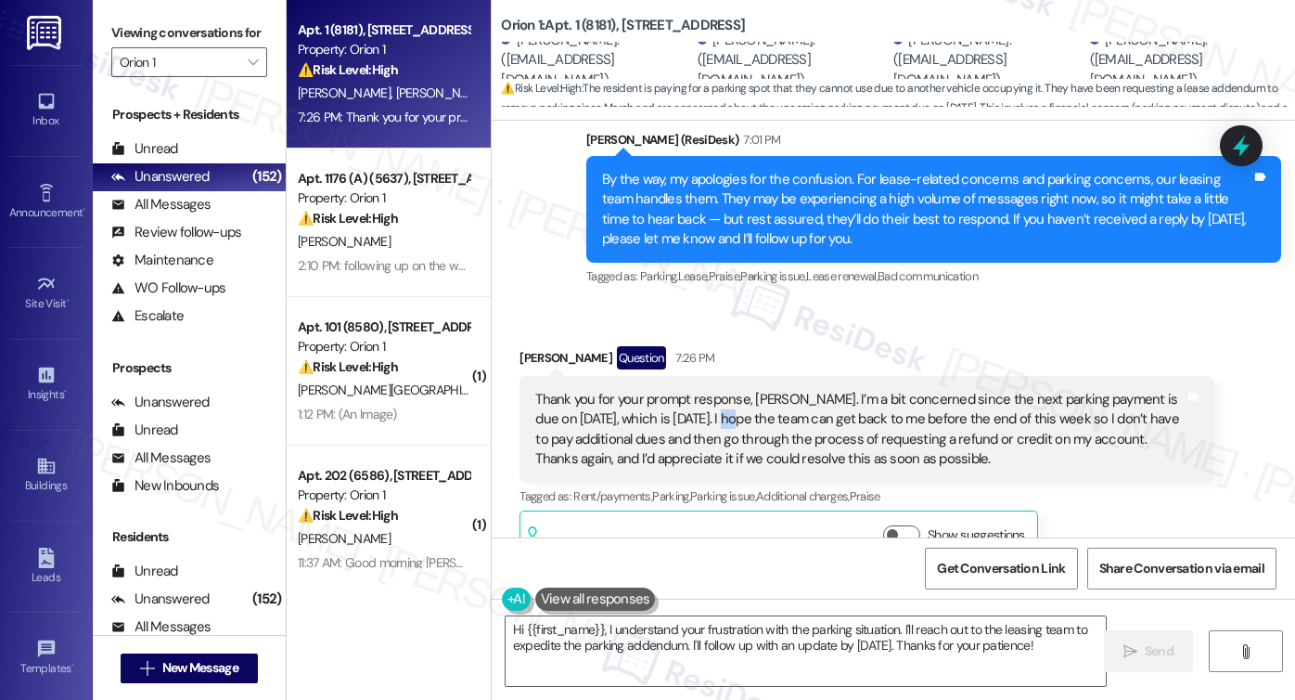
click at [737, 390] on div "Thank you for your prompt response, Sarah. I’m a bit concerned since the next p…" at bounding box center [859, 430] width 649 height 80
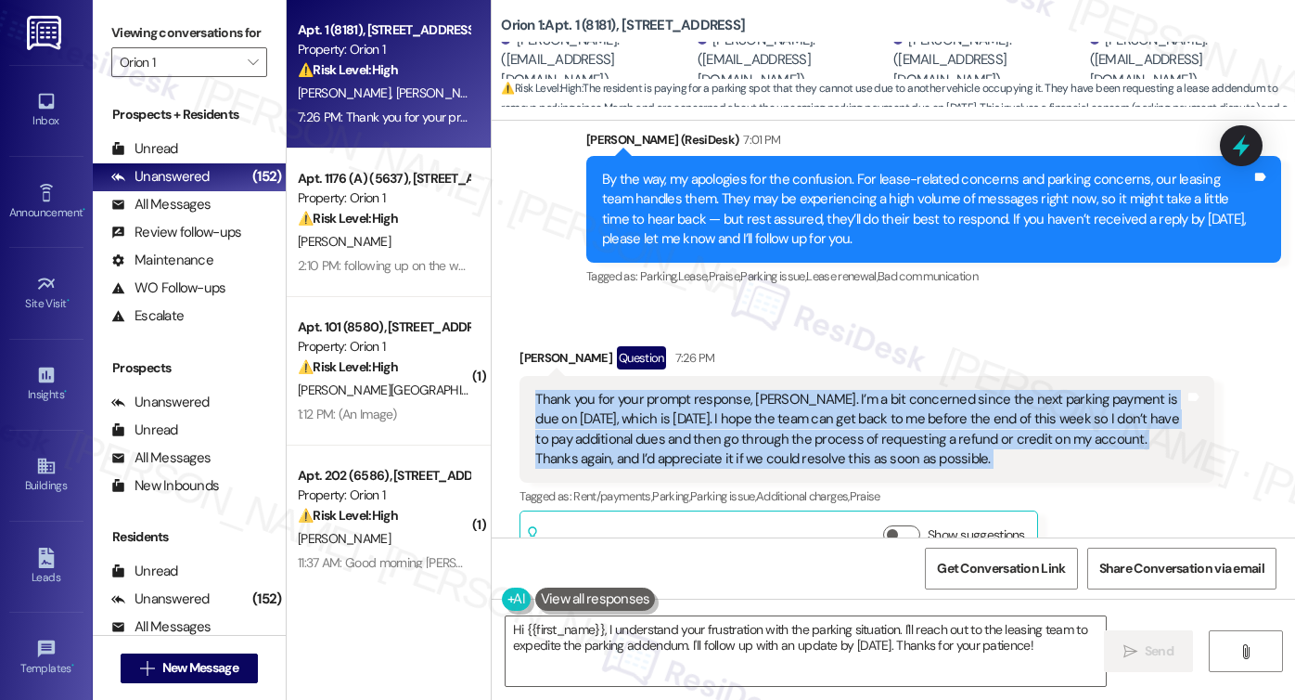
click at [833, 393] on div "Thank you for your prompt response, Sarah. I’m a bit concerned since the next p…" at bounding box center [859, 430] width 649 height 80
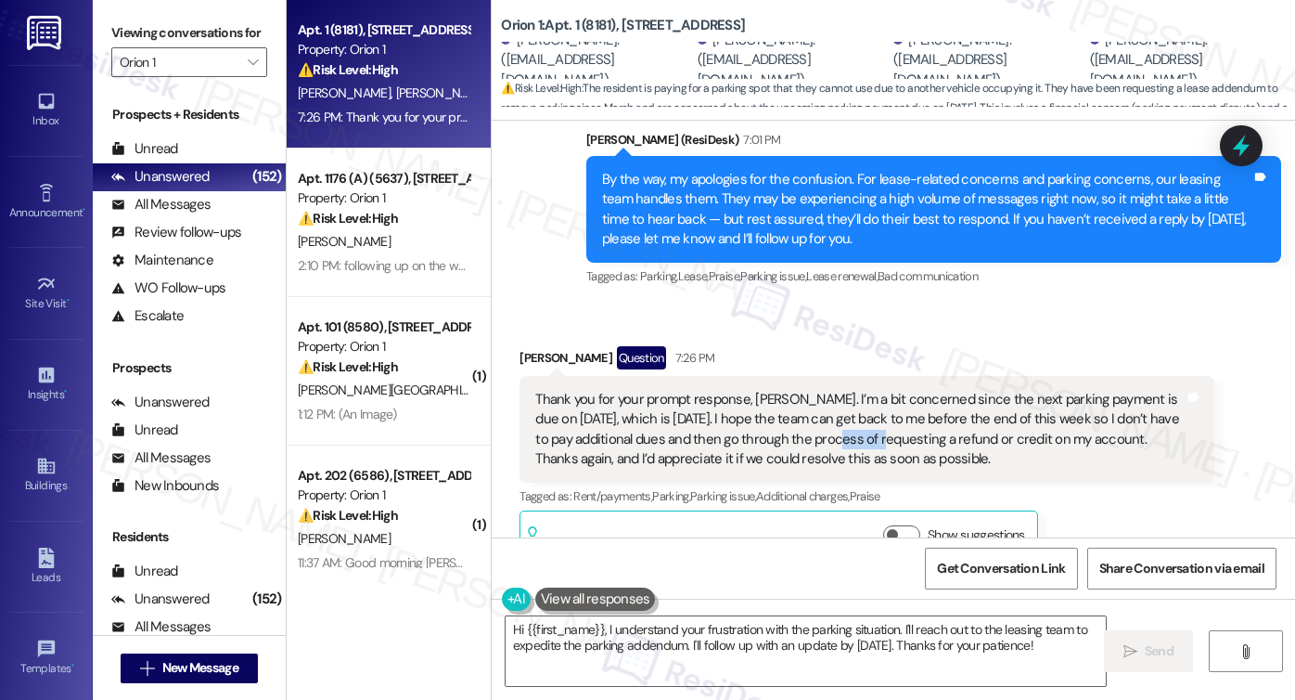
click at [833, 393] on div "Thank you for your prompt response, Sarah. I’m a bit concerned since the next p…" at bounding box center [859, 430] width 649 height 80
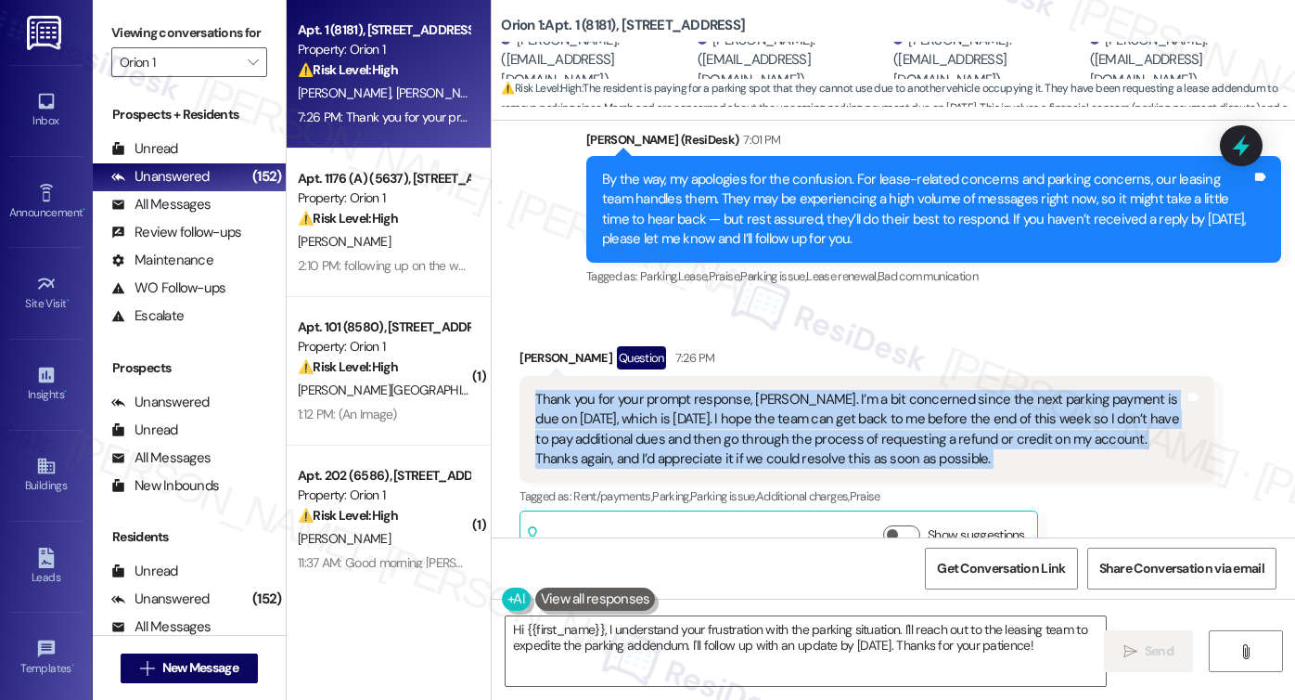
click at [833, 393] on div "Thank you for your prompt response, Sarah. I’m a bit concerned since the next p…" at bounding box center [859, 430] width 649 height 80
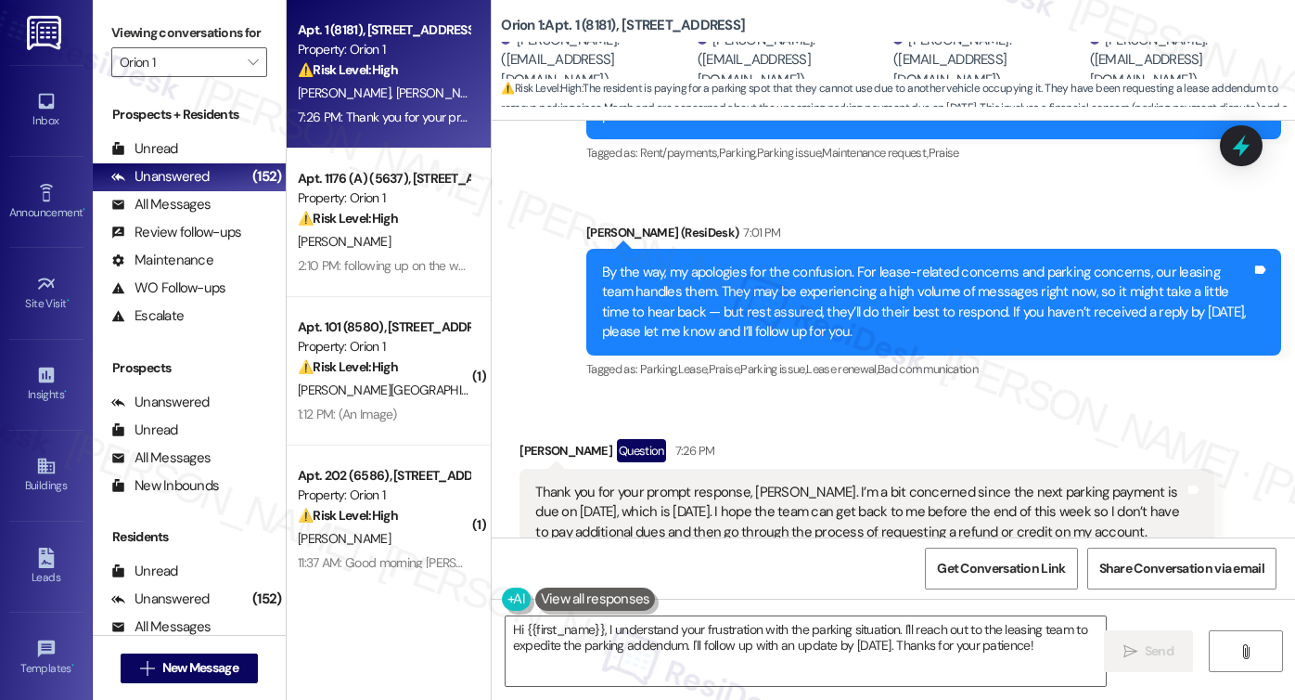
click at [756, 263] on div "By the way, my apologies for the confusion. For lease-related concerns and park…" at bounding box center [926, 303] width 649 height 80
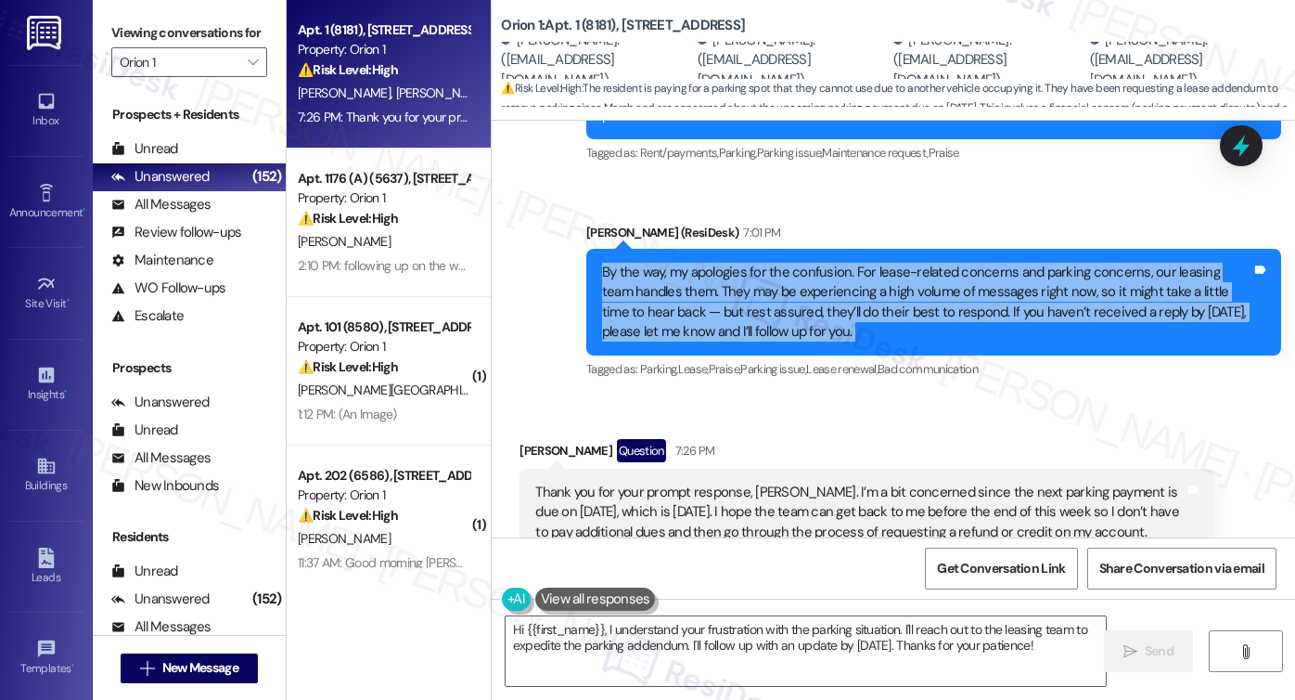
click at [756, 263] on div "By the way, my apologies for the confusion. For lease-related concerns and park…" at bounding box center [926, 303] width 649 height 80
click at [804, 263] on div "By the way, my apologies for the confusion. For lease-related concerns and park…" at bounding box center [926, 303] width 649 height 80
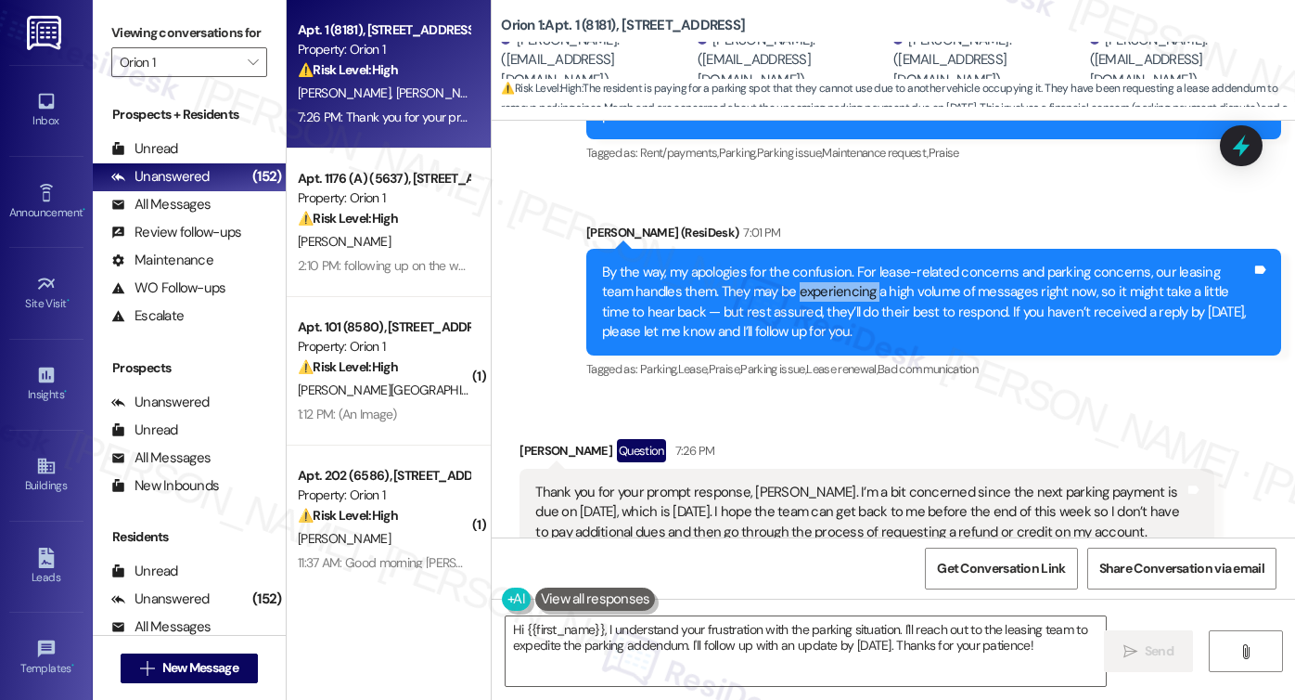
click at [804, 263] on div "By the way, my apologies for the confusion. For lease-related concerns and park…" at bounding box center [926, 303] width 649 height 80
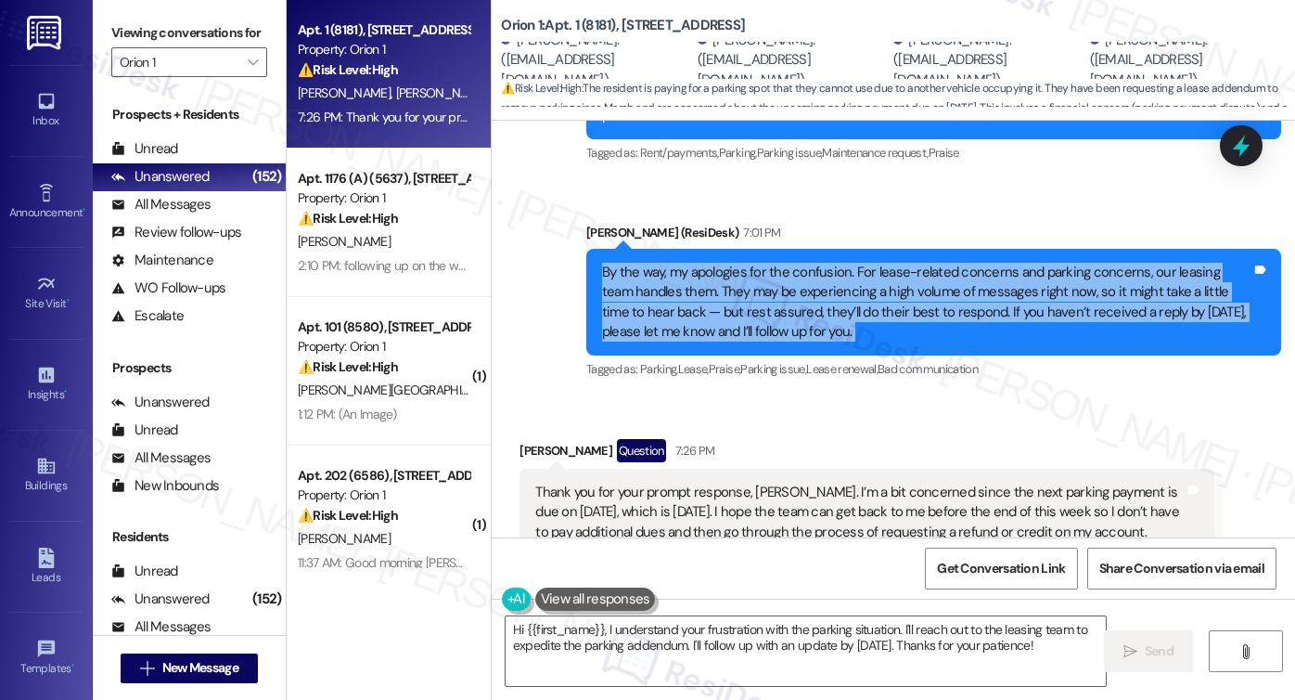
click at [804, 263] on div "By the way, my apologies for the confusion. For lease-related concerns and park…" at bounding box center [926, 303] width 649 height 80
click at [760, 271] on div "By the way, my apologies for the confusion. For lease-related concerns and park…" at bounding box center [926, 303] width 649 height 80
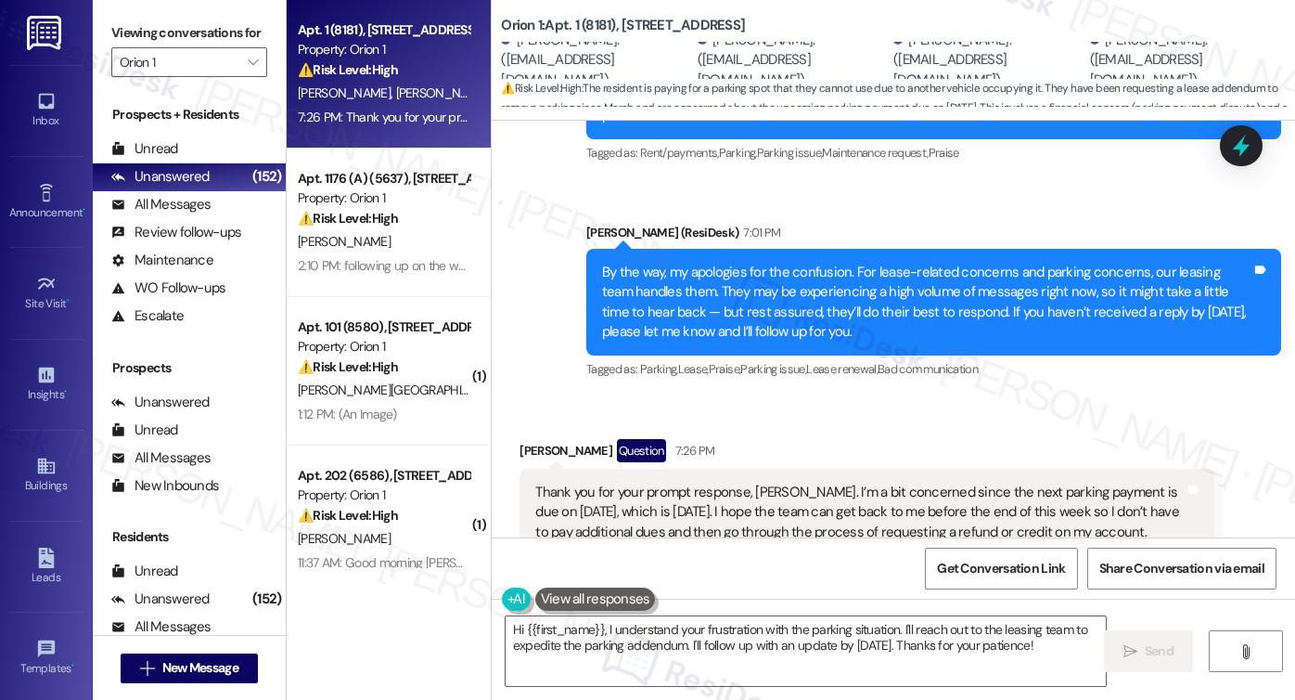
click at [760, 271] on div "By the way, my apologies for the confusion. For lease-related concerns and park…" at bounding box center [926, 303] width 649 height 80
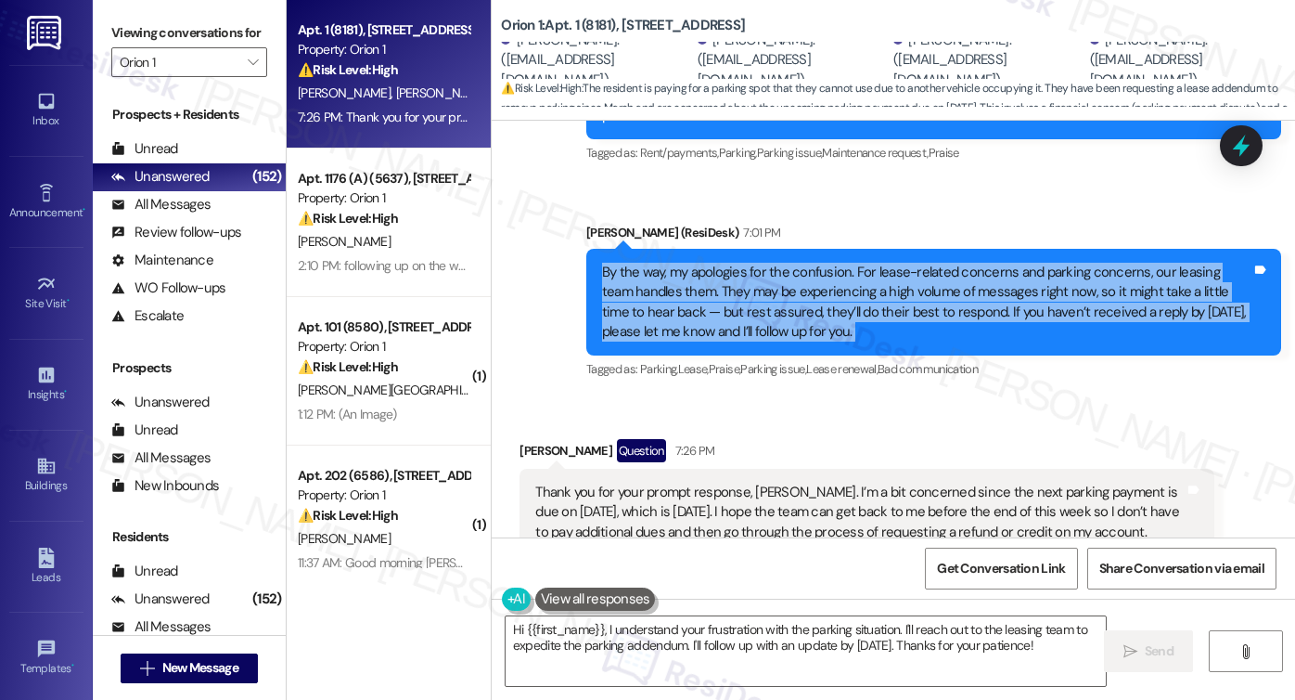
click at [760, 271] on div "By the way, my apologies for the confusion. For lease-related concerns and park…" at bounding box center [926, 303] width 649 height 80
click at [857, 265] on div "By the way, my apologies for the confusion. For lease-related concerns and park…" at bounding box center [926, 303] width 649 height 80
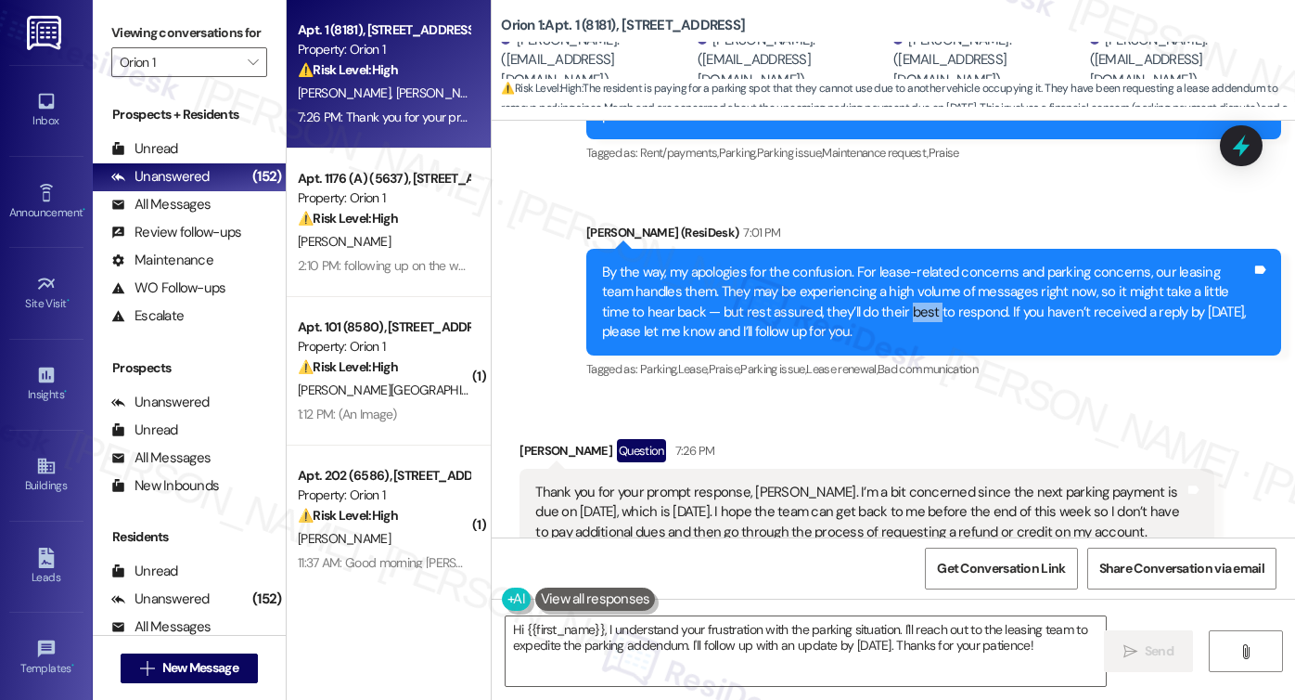
click at [857, 265] on div "By the way, my apologies for the confusion. For lease-related concerns and park…" at bounding box center [926, 303] width 649 height 80
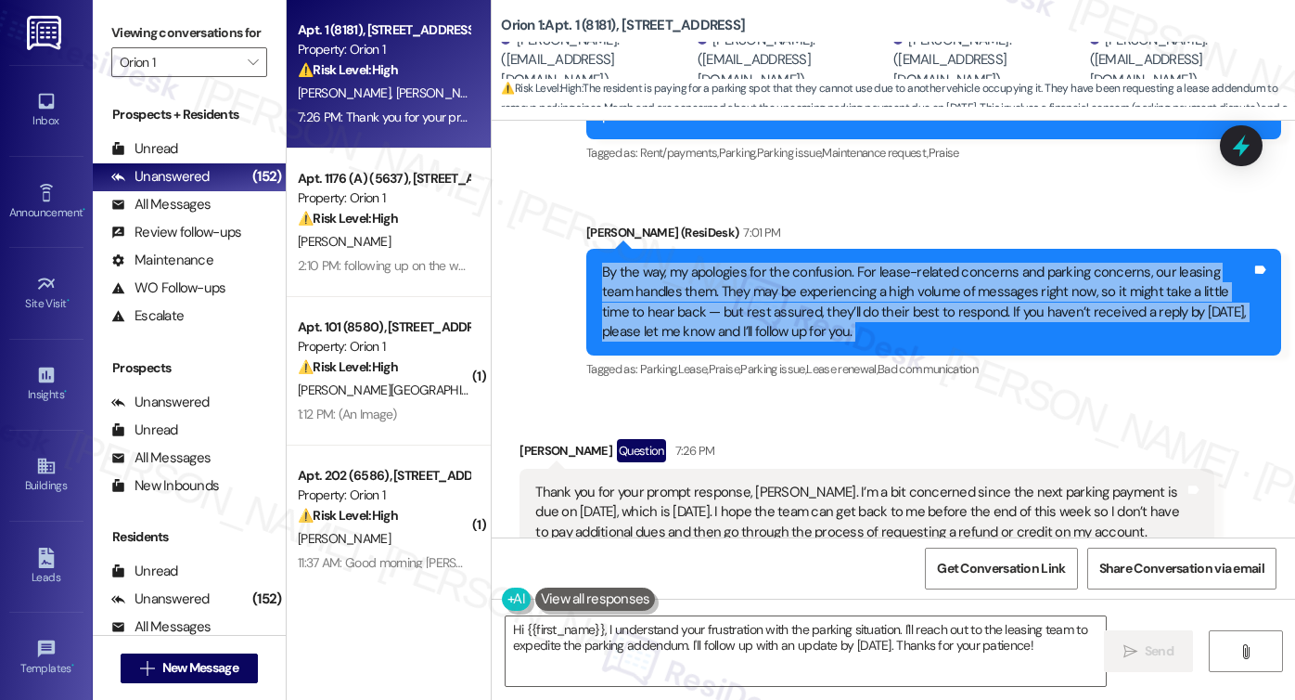
click at [857, 265] on div "By the way, my apologies for the confusion. For lease-related concerns and park…" at bounding box center [926, 303] width 649 height 80
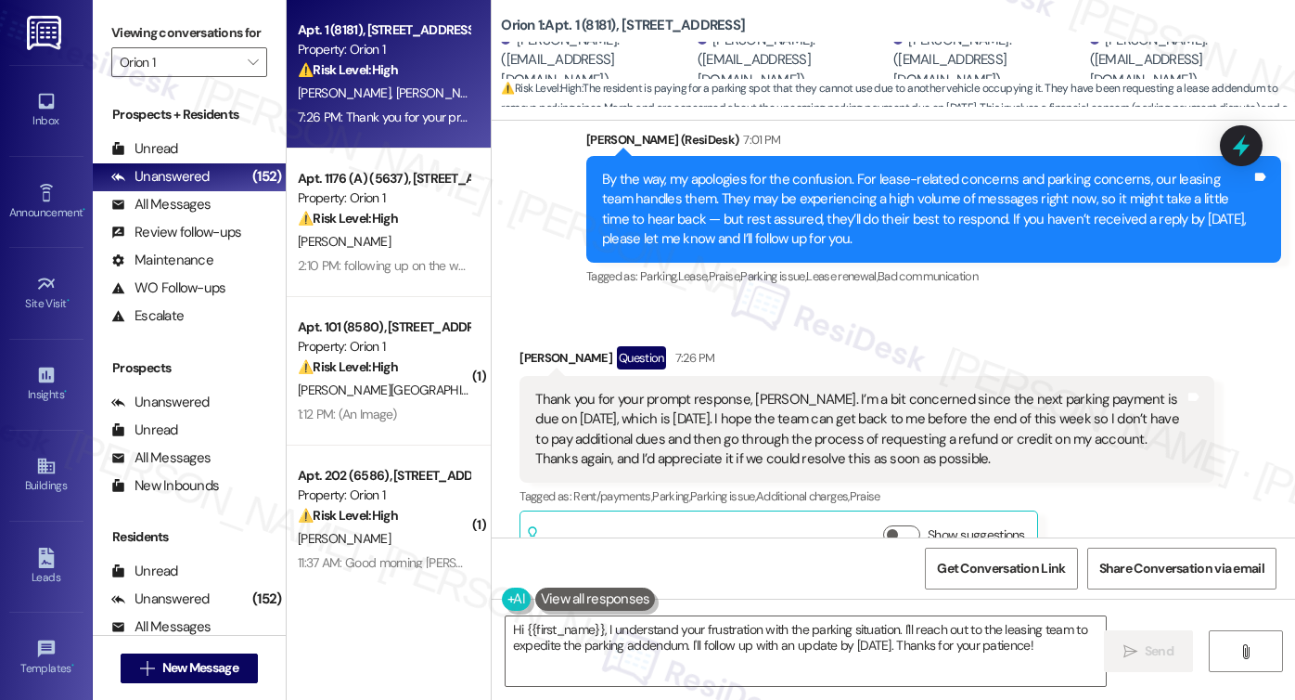
click at [705, 390] on div "Thank you for your prompt response, Sarah. I’m a bit concerned since the next p…" at bounding box center [859, 430] width 649 height 80
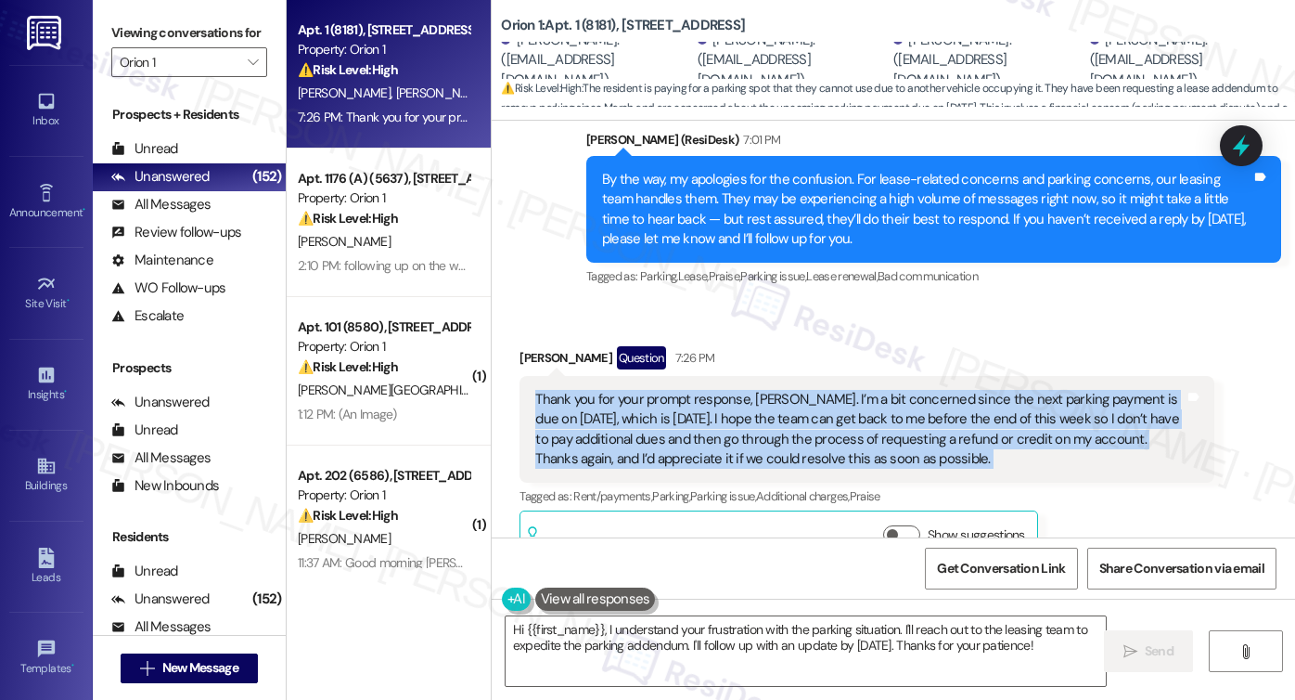
click at [705, 390] on div "Thank you for your prompt response, Sarah. I’m a bit concerned since the next p…" at bounding box center [859, 430] width 649 height 80
click at [666, 390] on div "Thank you for your prompt response, Sarah. I’m a bit concerned since the next p…" at bounding box center [859, 430] width 649 height 80
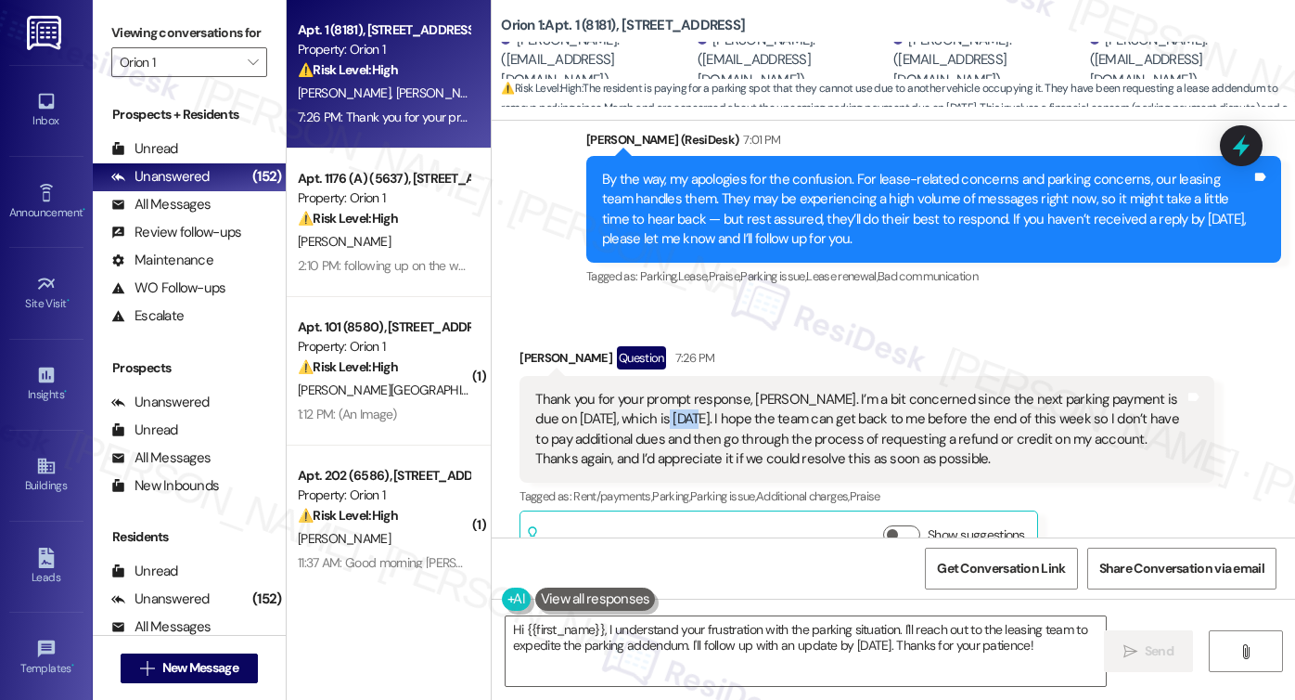
click at [666, 390] on div "Thank you for your prompt response, Sarah. I’m a bit concerned since the next p…" at bounding box center [859, 430] width 649 height 80
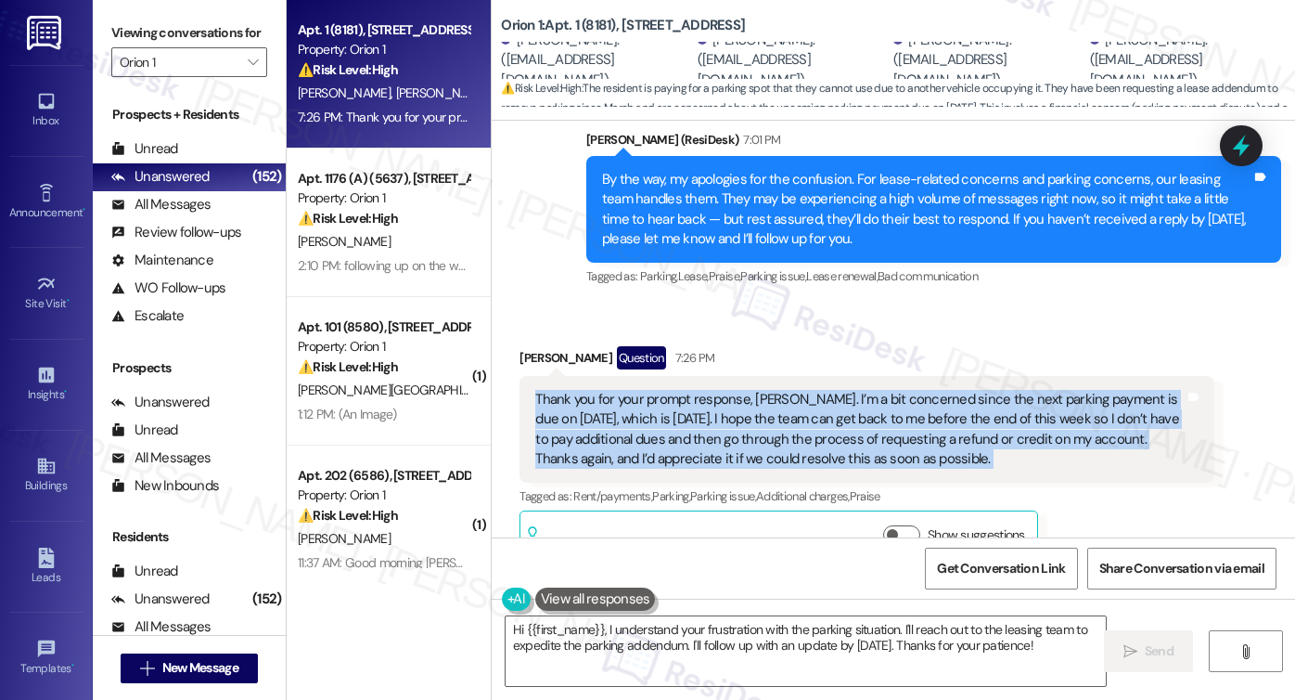
click at [666, 390] on div "Thank you for your prompt response, Sarah. I’m a bit concerned since the next p…" at bounding box center [859, 430] width 649 height 80
click at [696, 629] on textarea "Hi {{first_name}}, I understand your frustration with the parking situation. I'…" at bounding box center [806, 651] width 600 height 70
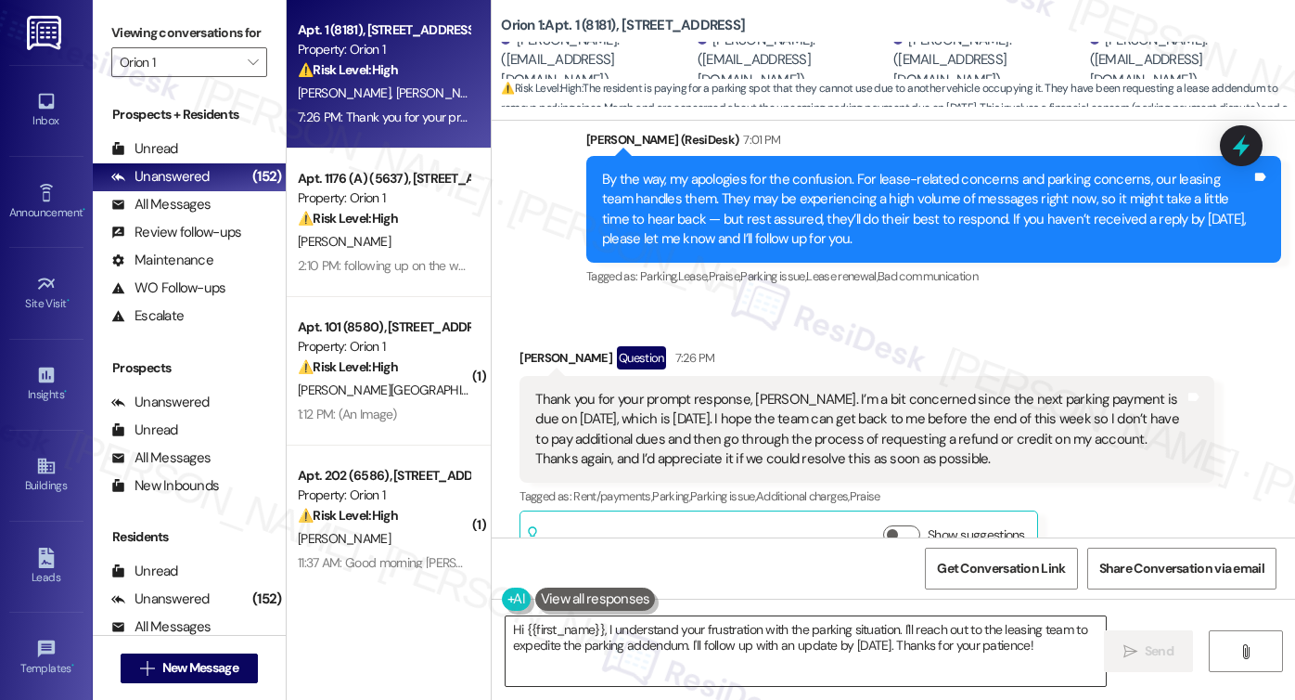
click at [696, 629] on textarea "Hi {{first_name}}, I understand your frustration with the parking situation. I'…" at bounding box center [806, 651] width 600 height 70
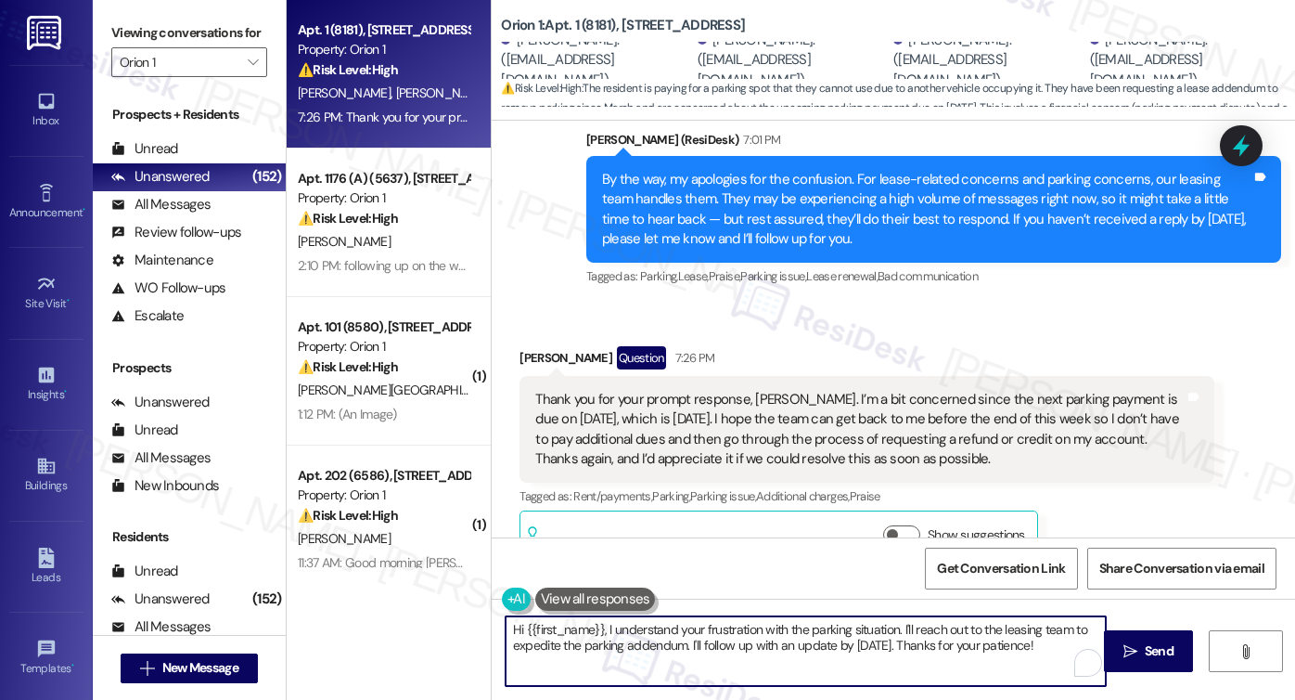
click at [696, 629] on textarea "Hi {{first_name}}, I understand your frustration with the parking situation. I'…" at bounding box center [806, 651] width 600 height 70
click at [610, 636] on textarea "Hi {{first_name}}, I understand your frustration with the parking situation. I'…" at bounding box center [806, 651] width 600 height 70
drag, startPoint x: 601, startPoint y: 628, endPoint x: 366, endPoint y: 615, distance: 235.1
click at [356, 619] on div "Apt. 1 (8181), 1189 W 37th Pl Property: Orion 1 ⚠️ Risk Level: High The residen…" at bounding box center [791, 350] width 1009 height 700
click at [636, 622] on textarea "I understand your frustration with the parking situation. I'll reach out to the…" at bounding box center [806, 651] width 600 height 70
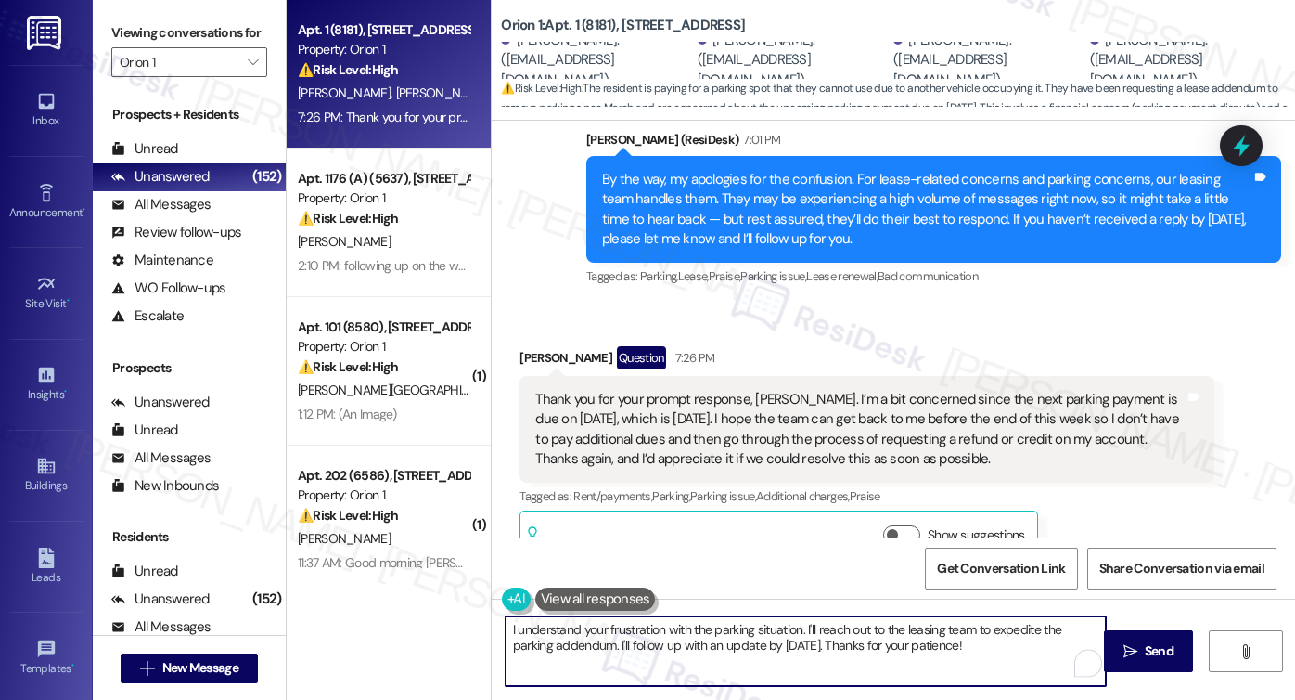
click at [636, 622] on textarea "I understand your frustration with the parking situation. I'll reach out to the…" at bounding box center [806, 651] width 600 height 70
click at [782, 616] on textarea "I understand your frustration with the parking situation. I'll reach out to the…" at bounding box center [806, 651] width 600 height 70
drag, startPoint x: 798, startPoint y: 630, endPoint x: 570, endPoint y: 626, distance: 228.3
click at [570, 626] on textarea "I understand your frustration with the parking situation. I'll reach out to the…" at bounding box center [806, 651] width 600 height 70
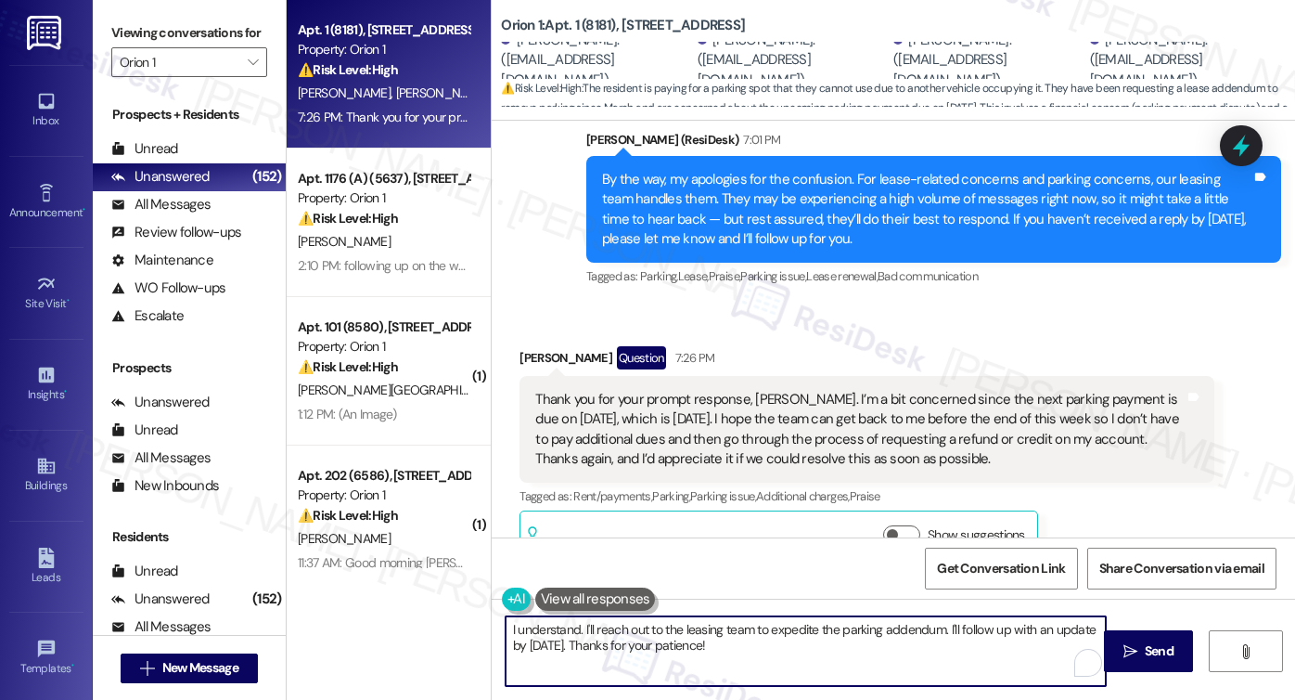
click at [604, 623] on textarea "I understand. I'll reach out to the leasing team to expedite the parking addend…" at bounding box center [806, 651] width 600 height 70
type textarea "I understand. I'll reach out to the leasing team to expedite the parking addend…"
click at [695, 415] on div "Thank you for your prompt response, Sarah. I’m a bit concerned since the next p…" at bounding box center [859, 430] width 649 height 80
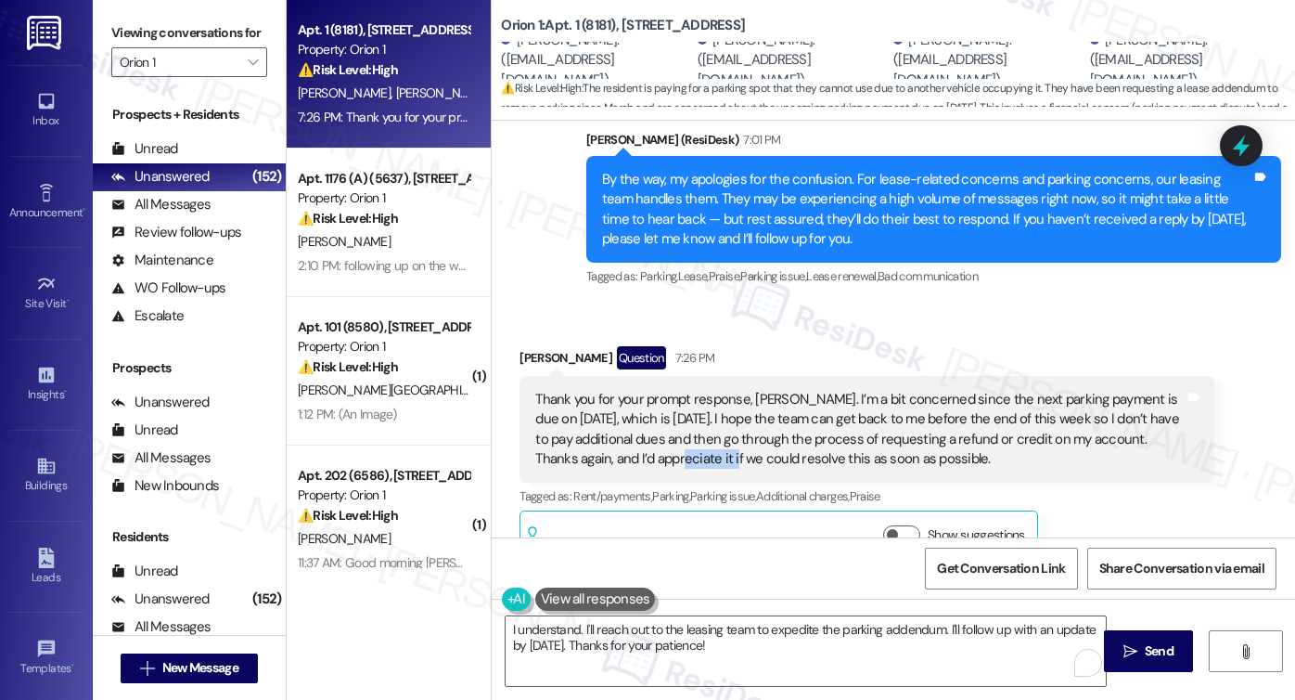
click at [695, 415] on div "Thank you for your prompt response, Sarah. I’m a bit concerned since the next p…" at bounding box center [859, 430] width 649 height 80
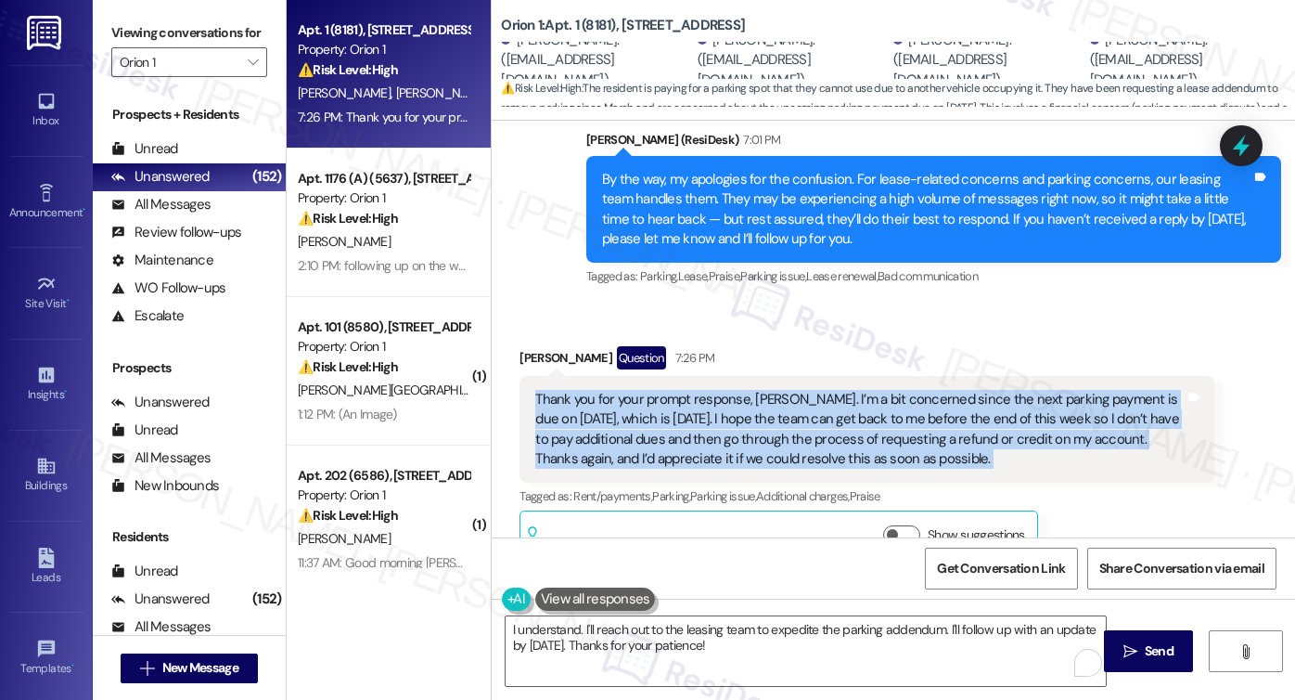
click at [695, 415] on div "Thank you for your prompt response, Sarah. I’m a bit concerned since the next p…" at bounding box center [859, 430] width 649 height 80
click at [166, 30] on label "Viewing conversations for" at bounding box center [189, 33] width 156 height 29
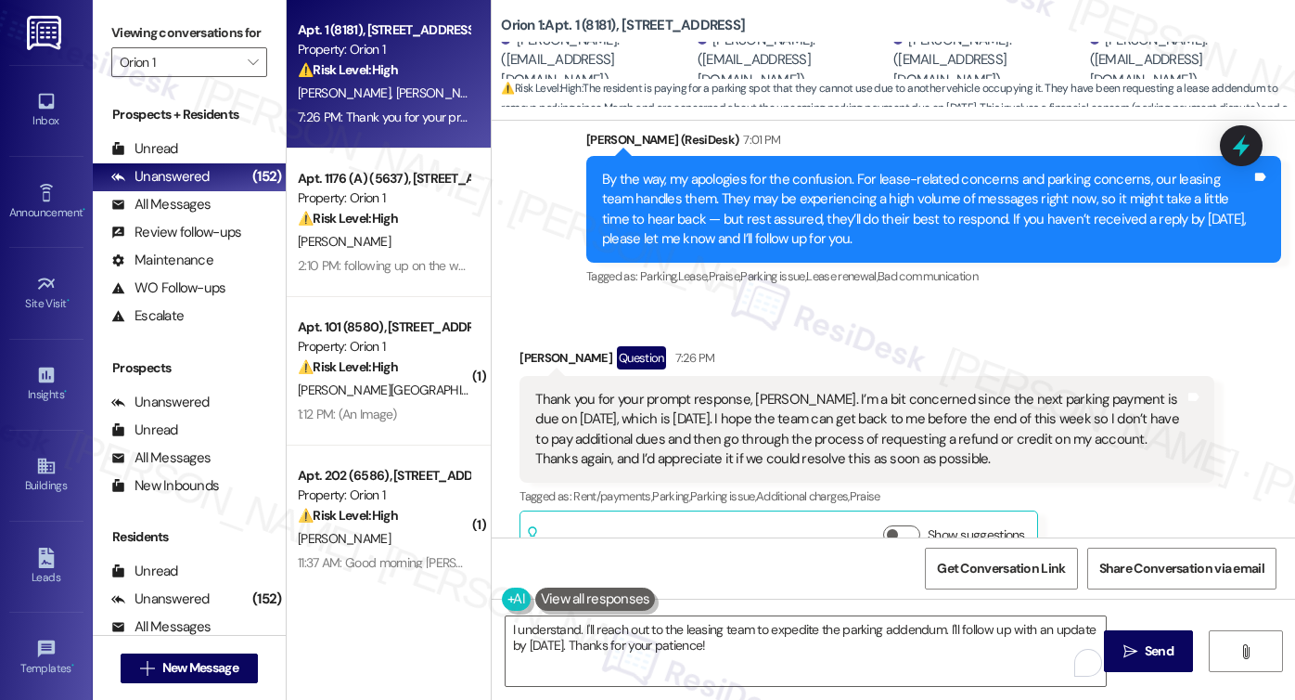
click at [667, 390] on div "Thank you for your prompt response, Sarah. I’m a bit concerned since the next p…" at bounding box center [859, 430] width 649 height 80
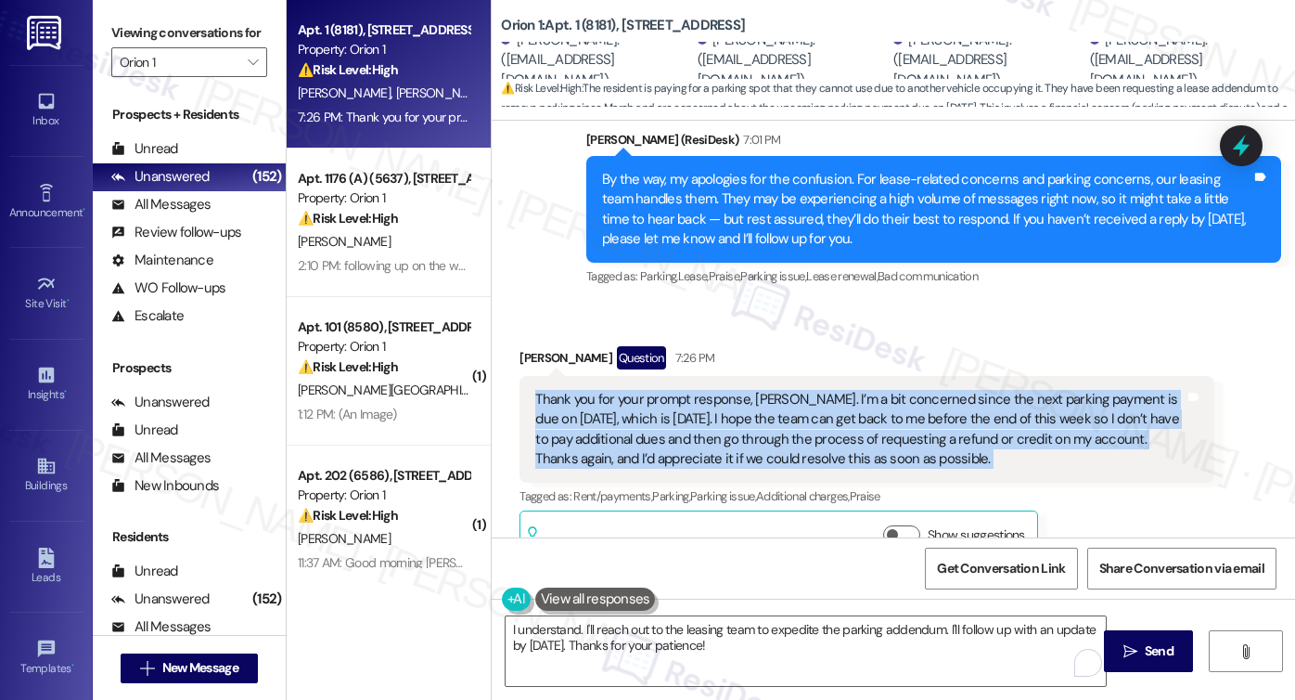
click at [667, 390] on div "Thank you for your prompt response, Sarah. I’m a bit concerned since the next p…" at bounding box center [859, 430] width 649 height 80
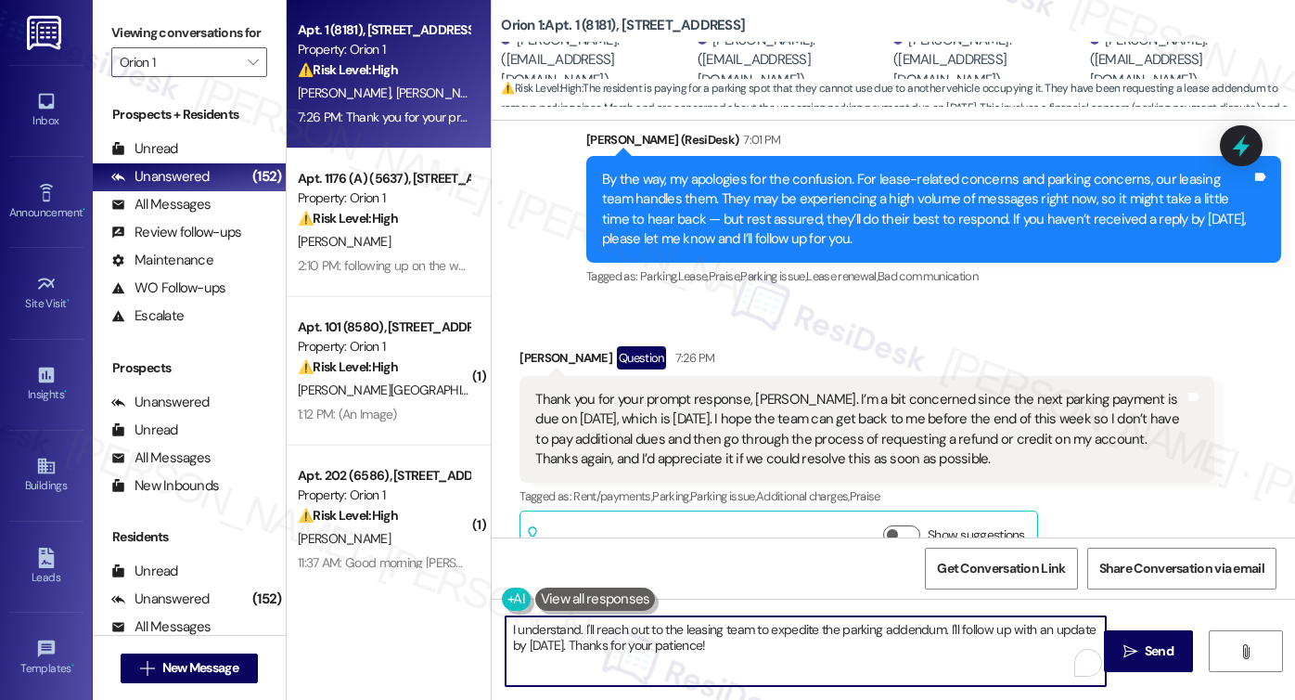
click at [664, 636] on textarea "I understand. I'll reach out to the leasing team to expedite the parking addend…" at bounding box center [806, 651] width 600 height 70
click at [719, 637] on textarea "I understand. I'll reach out to the leasing team to expedite the parking addend…" at bounding box center [806, 651] width 600 height 70
drag, startPoint x: 724, startPoint y: 649, endPoint x: 575, endPoint y: 626, distance: 150.1
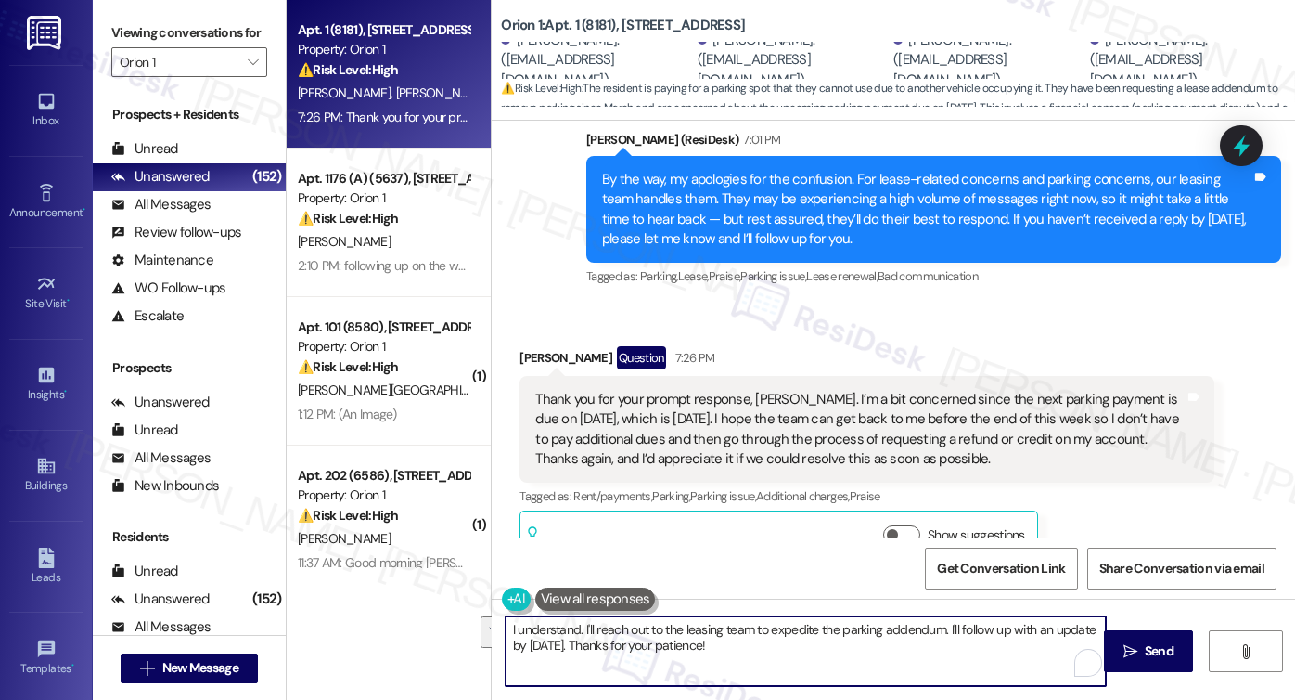
click at [575, 626] on textarea "I understand. I'll reach out to the leasing team to expedite the parking addend…" at bounding box center [806, 651] width 600 height 70
click at [809, 390] on div "Thank you for your prompt response, Sarah. I’m a bit concerned since the next p…" at bounding box center [859, 430] width 649 height 80
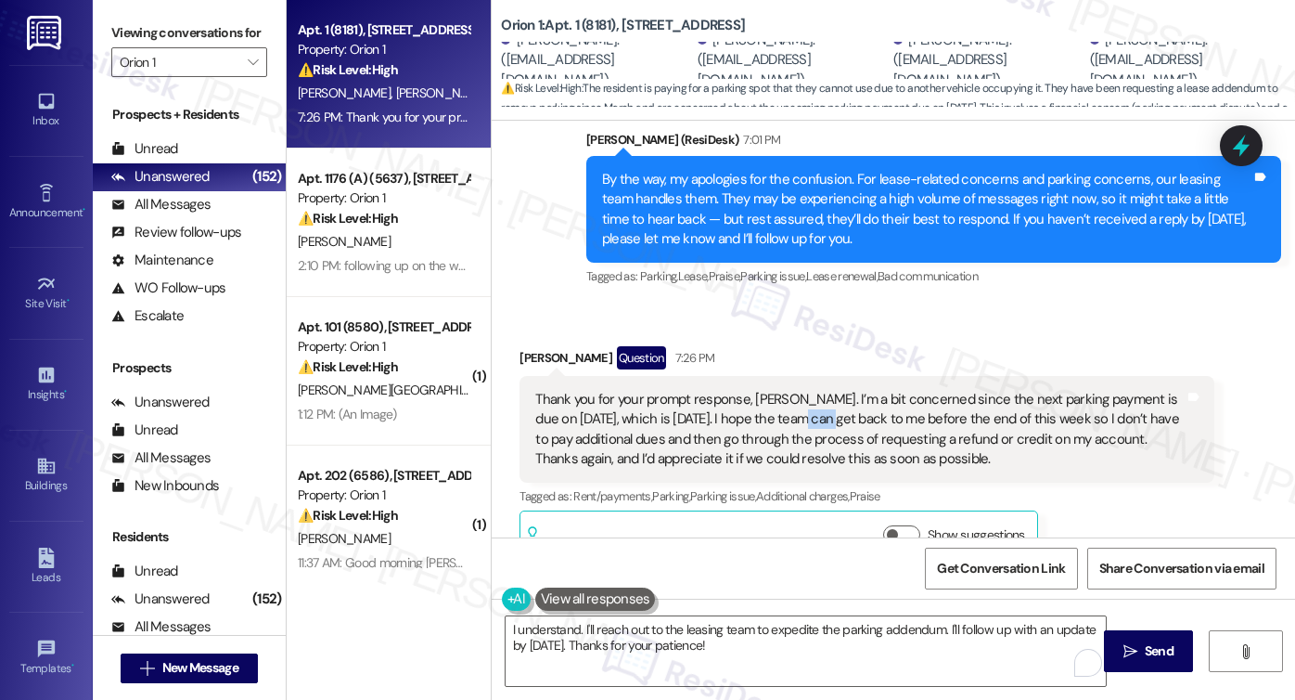
click at [809, 390] on div "Thank you for your prompt response, Sarah. I’m a bit concerned since the next p…" at bounding box center [859, 430] width 649 height 80
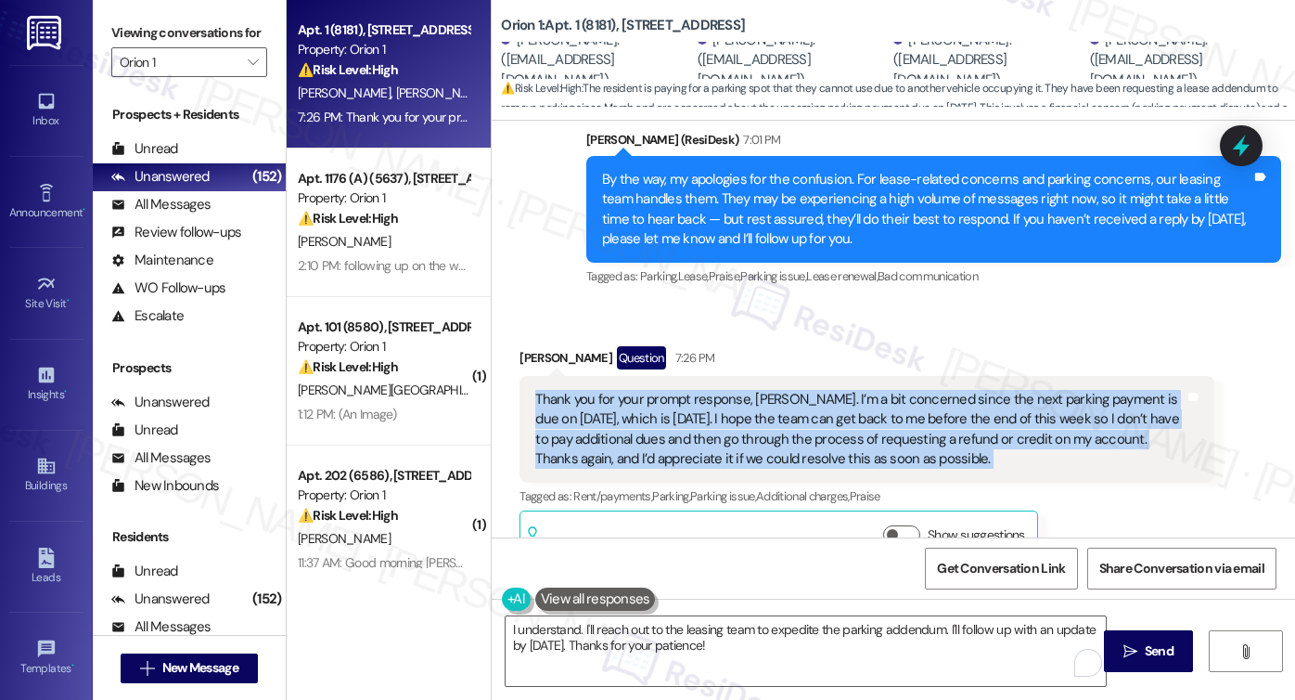
click at [809, 390] on div "Thank you for your prompt response, Sarah. I’m a bit concerned since the next p…" at bounding box center [859, 430] width 649 height 80
copy div "Thank you for your prompt response, Sarah. I’m a bit concerned since the next p…"
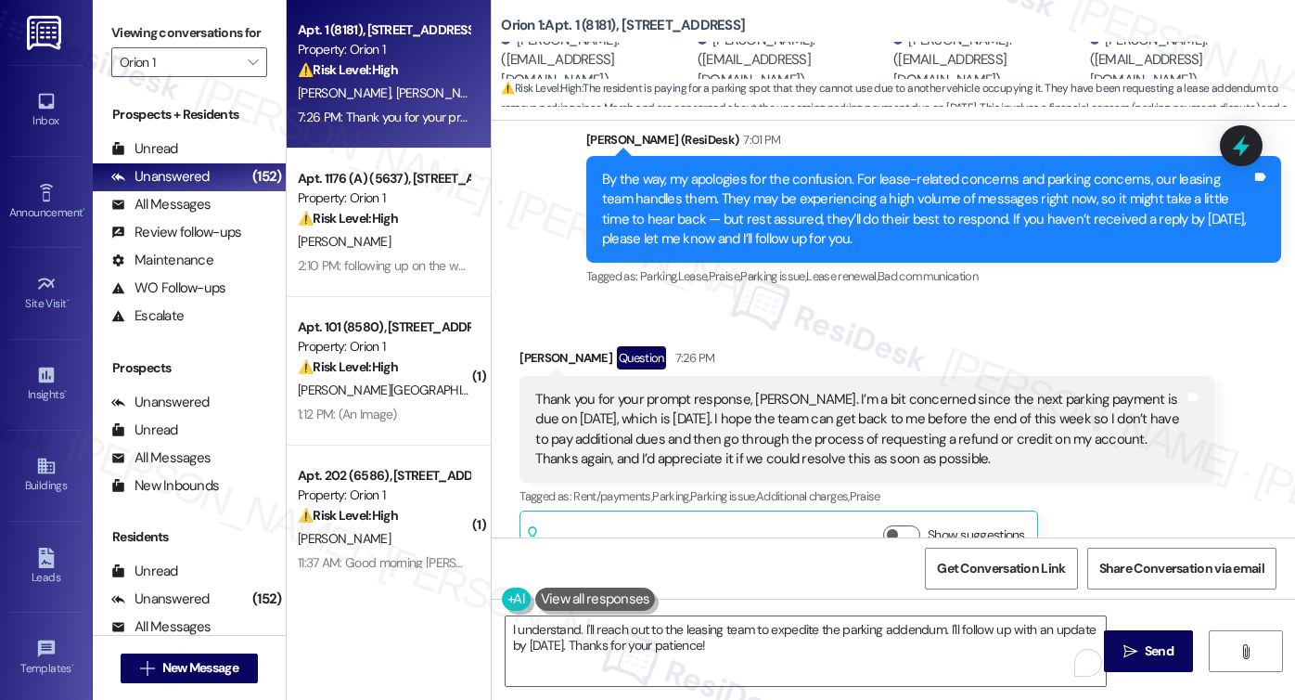
click at [152, 10] on div "Viewing conversations for Orion 1 " at bounding box center [189, 48] width 193 height 96
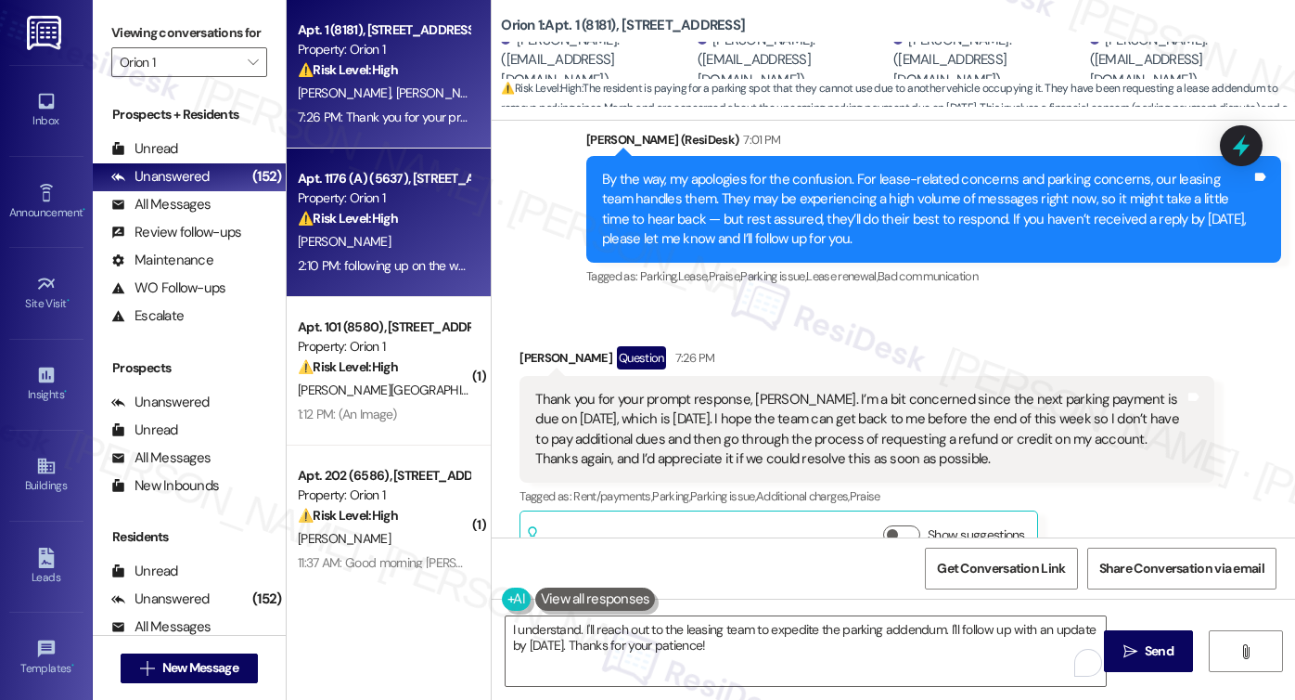
click at [408, 276] on div "2:10 PM: following up on the weird late fee charge 2:10 PM: following up on the…" at bounding box center [383, 265] width 175 height 23
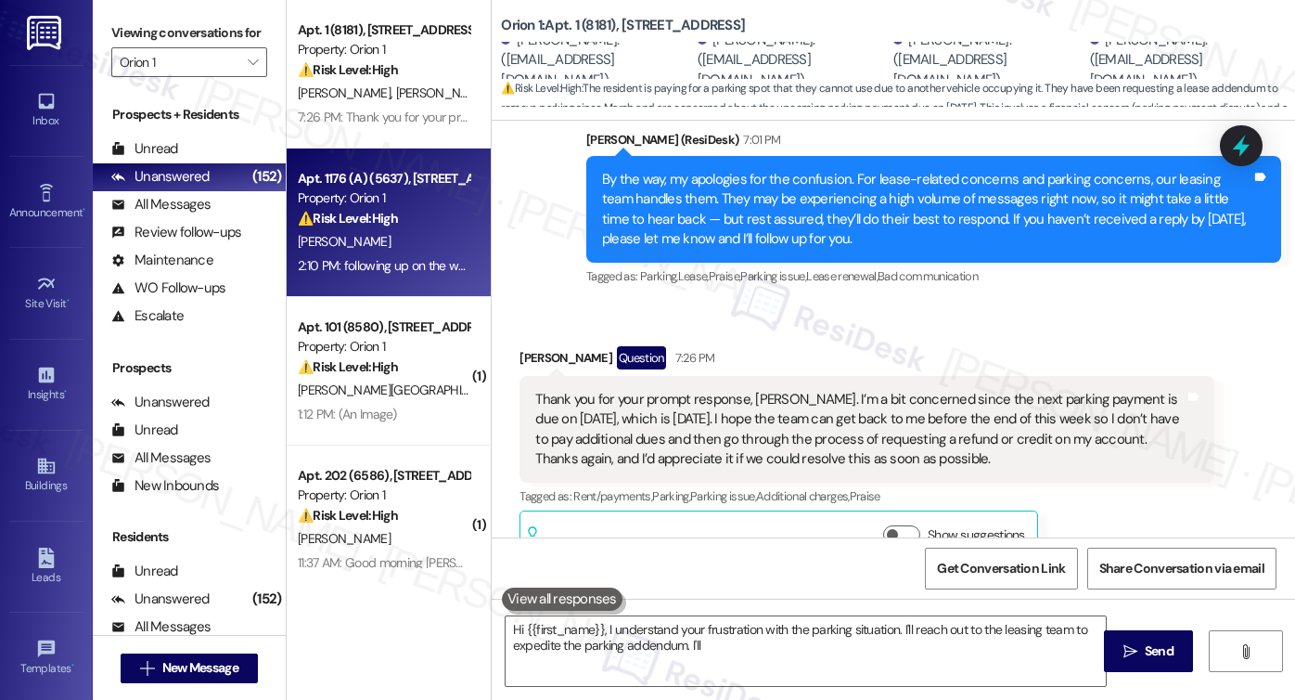
type textarea "Hi {{first_name}}, I understand your frustration with the parking situation. I'…"
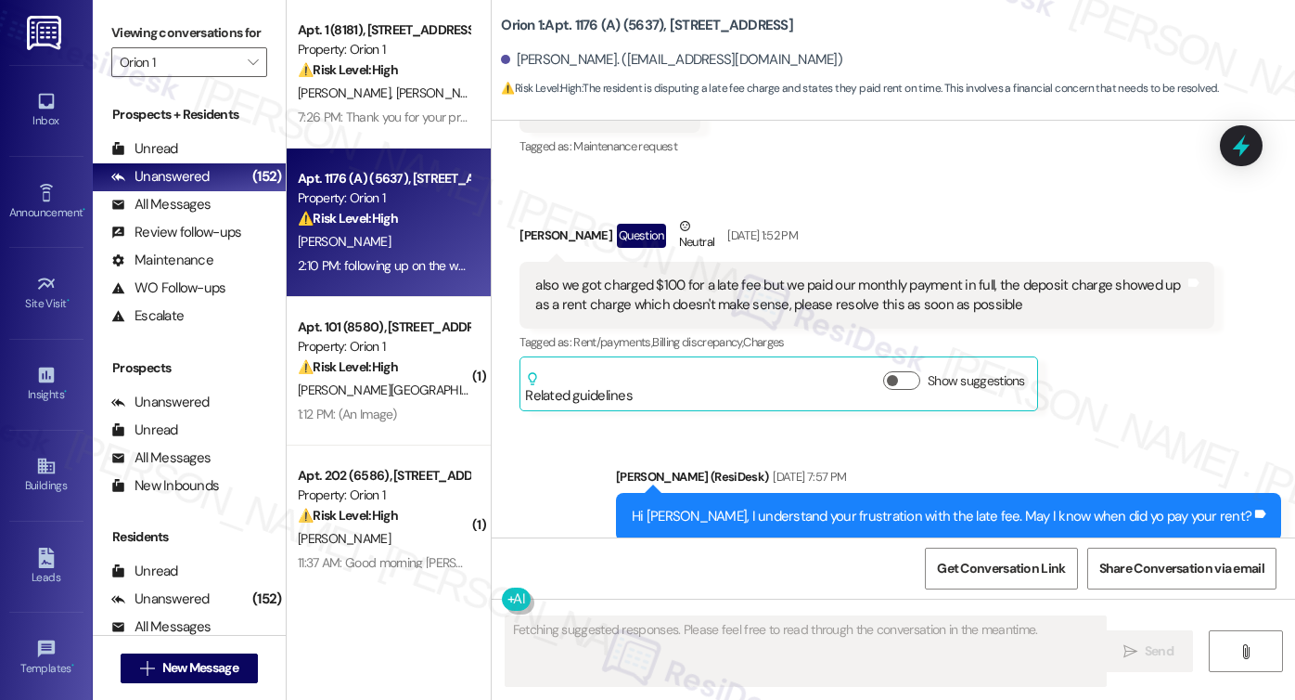
scroll to position [2390, 0]
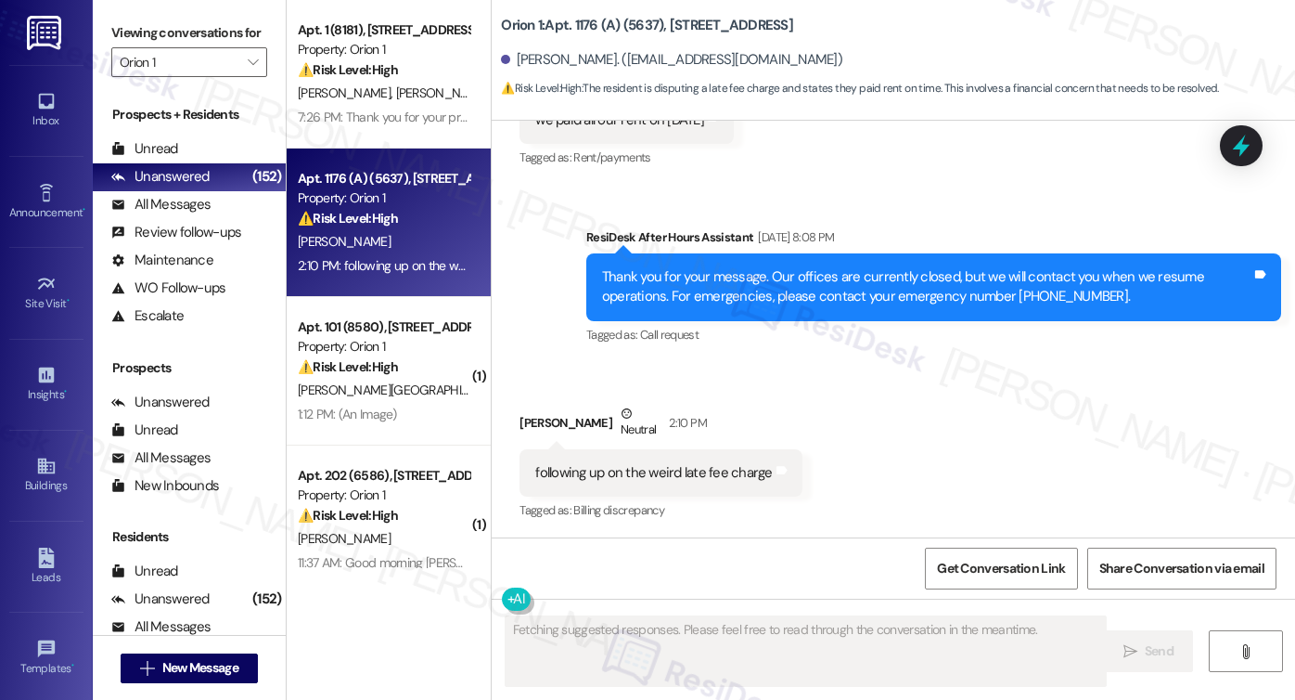
click at [692, 470] on div "following up on the weird late fee charge" at bounding box center [653, 472] width 237 height 19
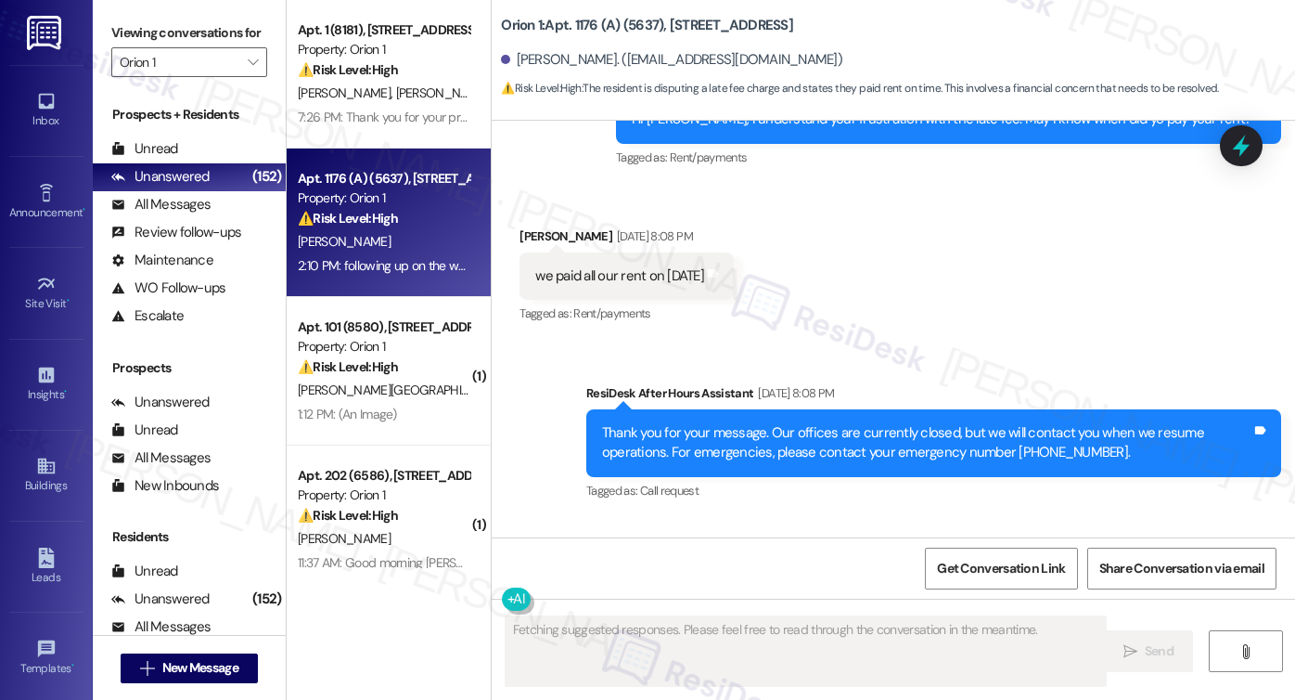
scroll to position [2204, 0]
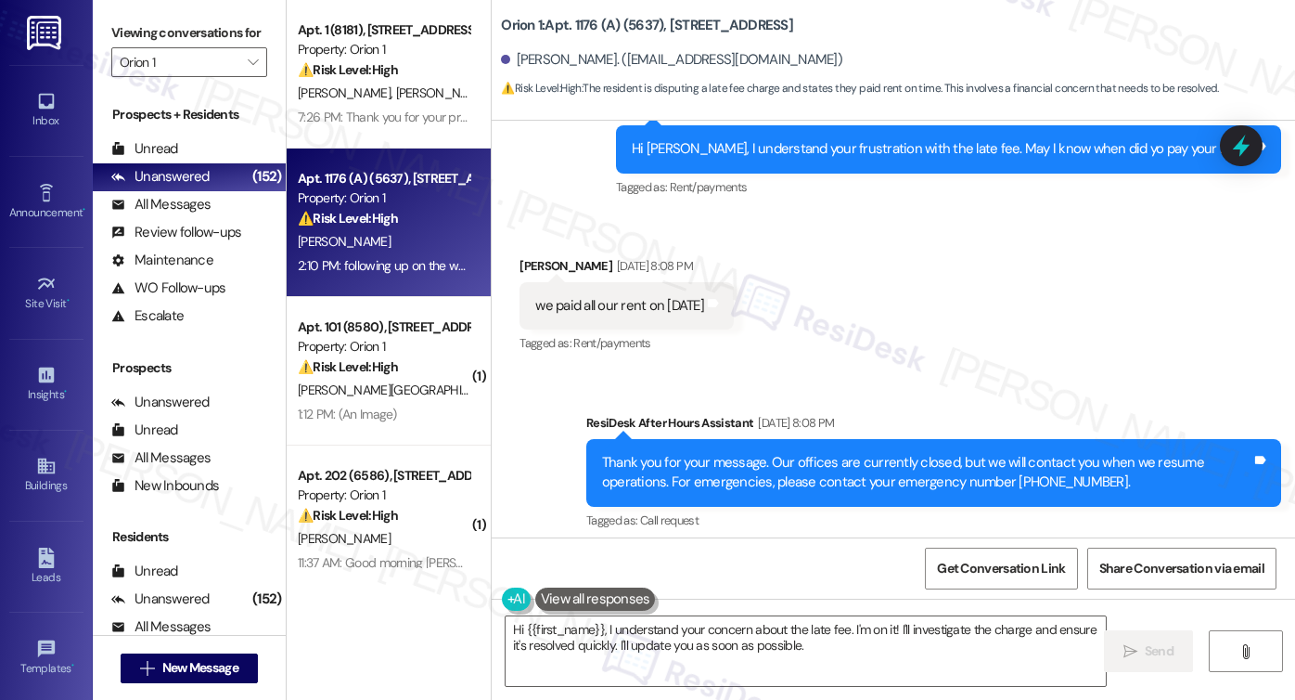
click at [661, 311] on div "we paid all our rent on August 4th" at bounding box center [619, 305] width 169 height 19
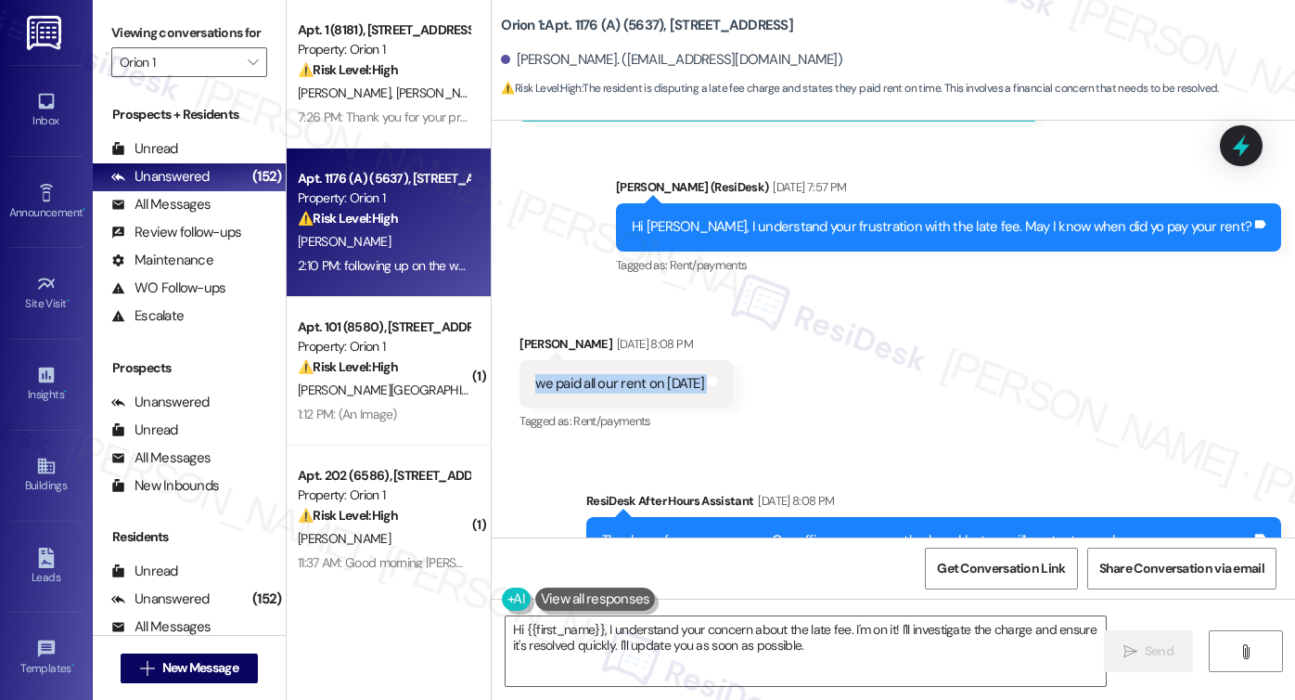
scroll to position [1926, 0]
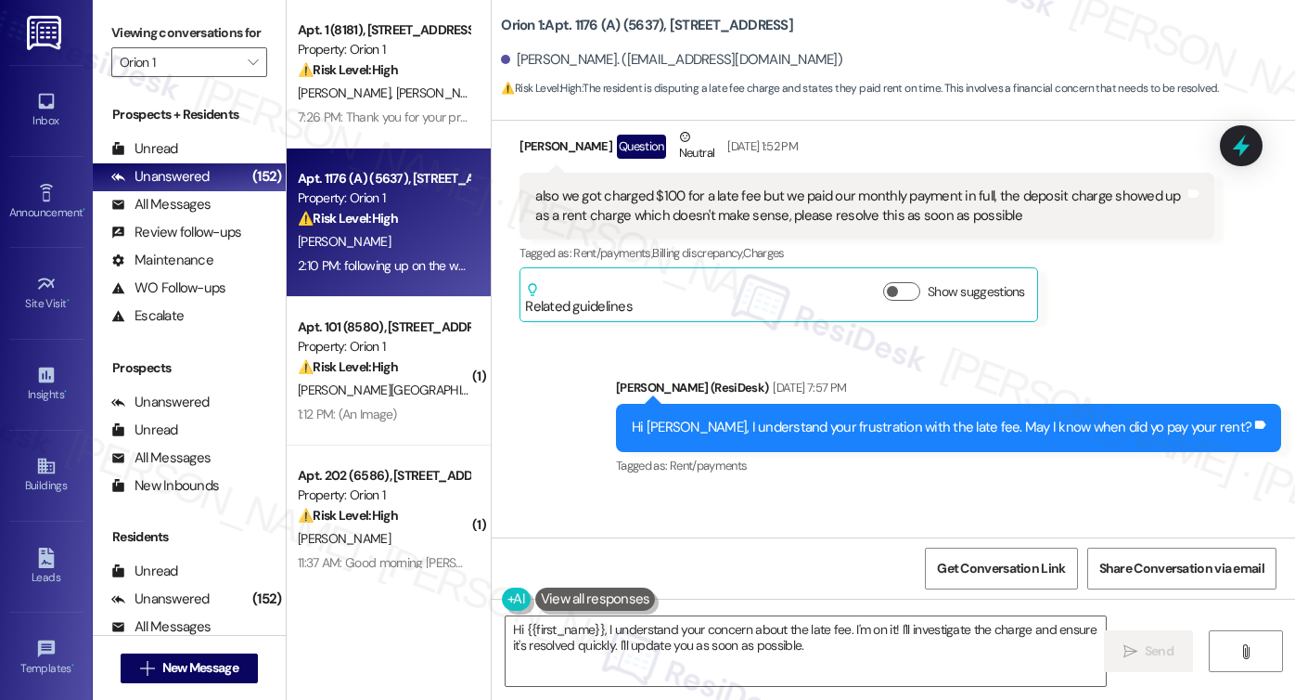
click at [926, 428] on div "Hi Jiayang, I understand your frustration with the late fee. May I know when di…" at bounding box center [942, 427] width 620 height 19
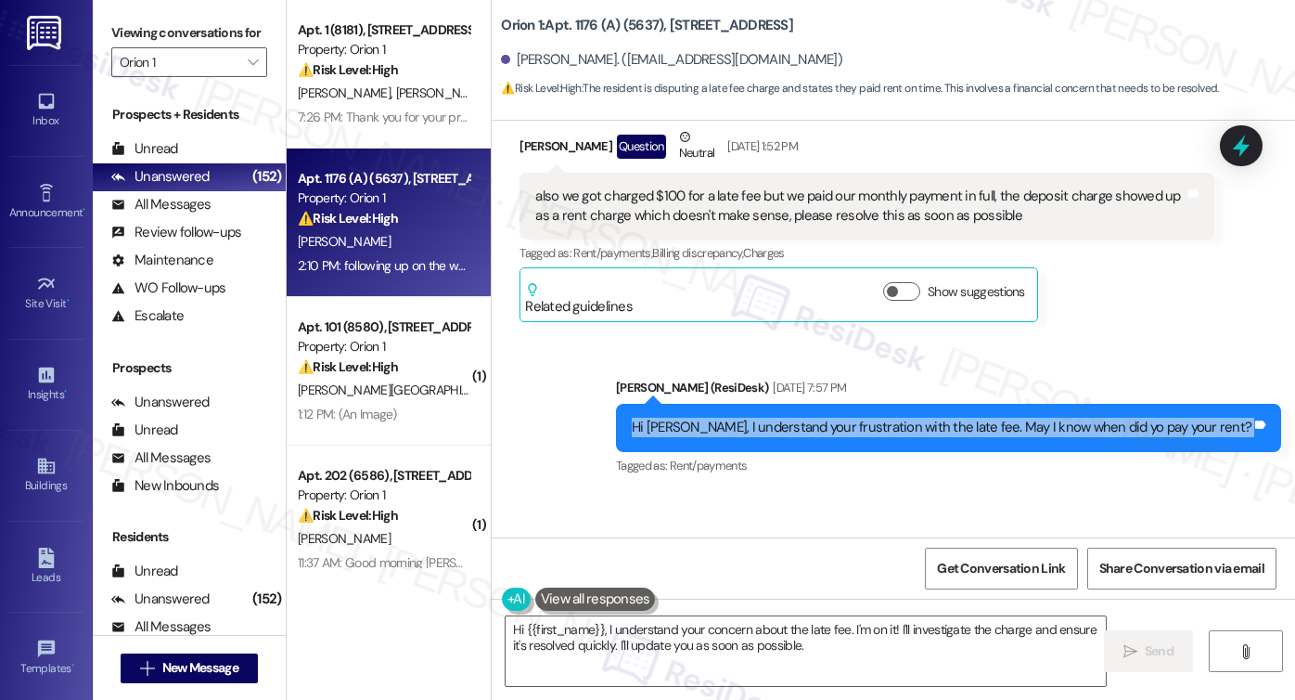
click at [926, 428] on div "Hi Jiayang, I understand your frustration with the late fee. May I know when di…" at bounding box center [942, 427] width 620 height 19
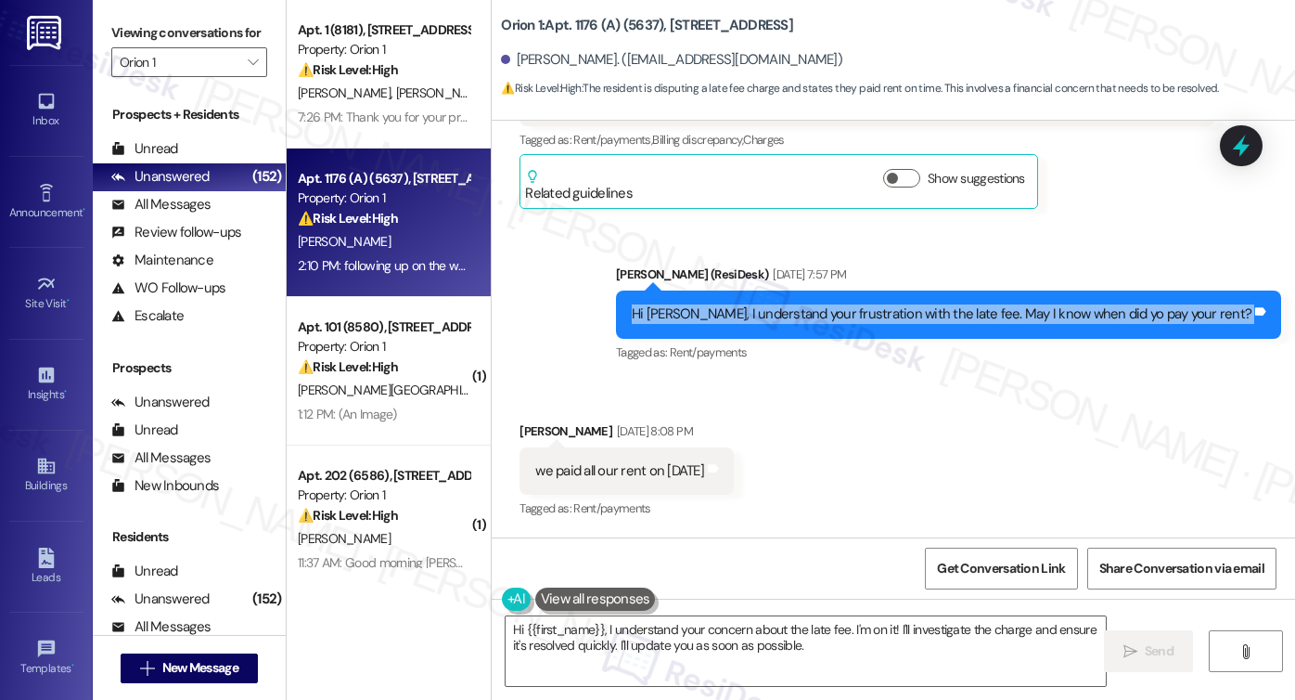
scroll to position [2204, 0]
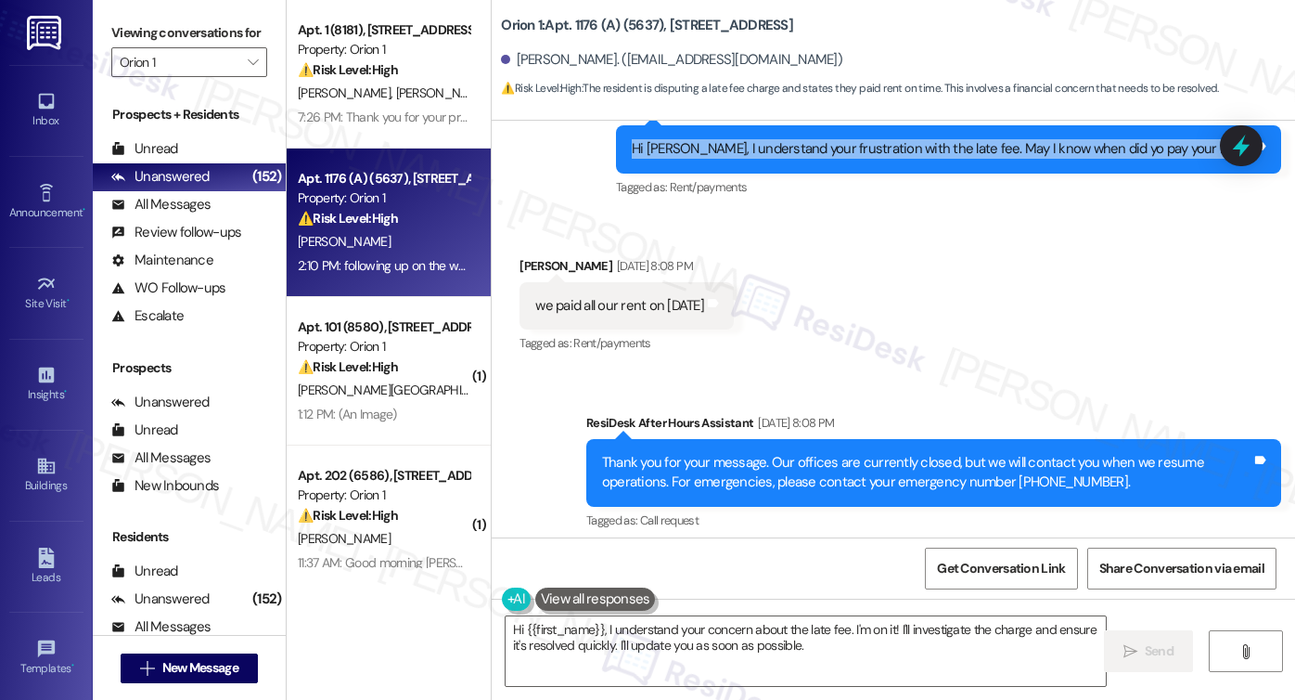
click at [592, 302] on div "we paid all our rent on August 4th" at bounding box center [619, 305] width 169 height 19
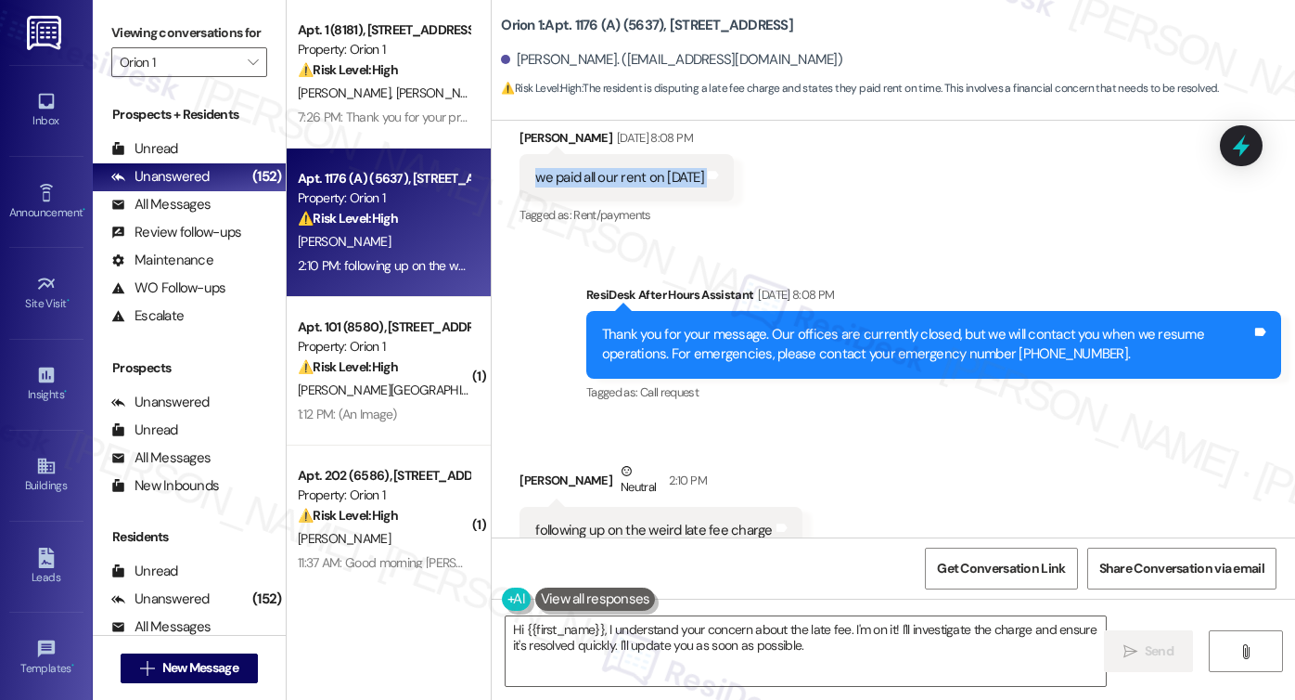
scroll to position [2390, 0]
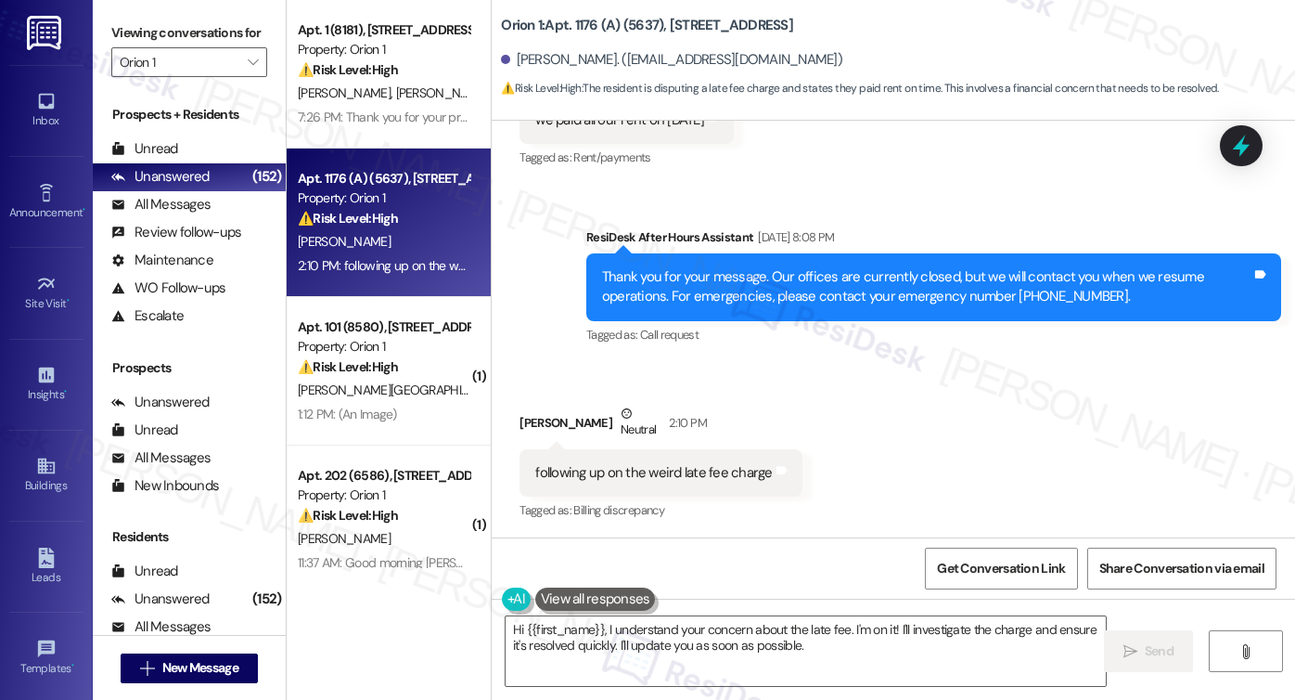
click at [631, 475] on div "following up on the weird late fee charge" at bounding box center [653, 472] width 237 height 19
click at [826, 645] on textarea "Hi {{first_name}}, I understand your concern about the late fee. I'm on it! I'l…" at bounding box center [806, 651] width 600 height 70
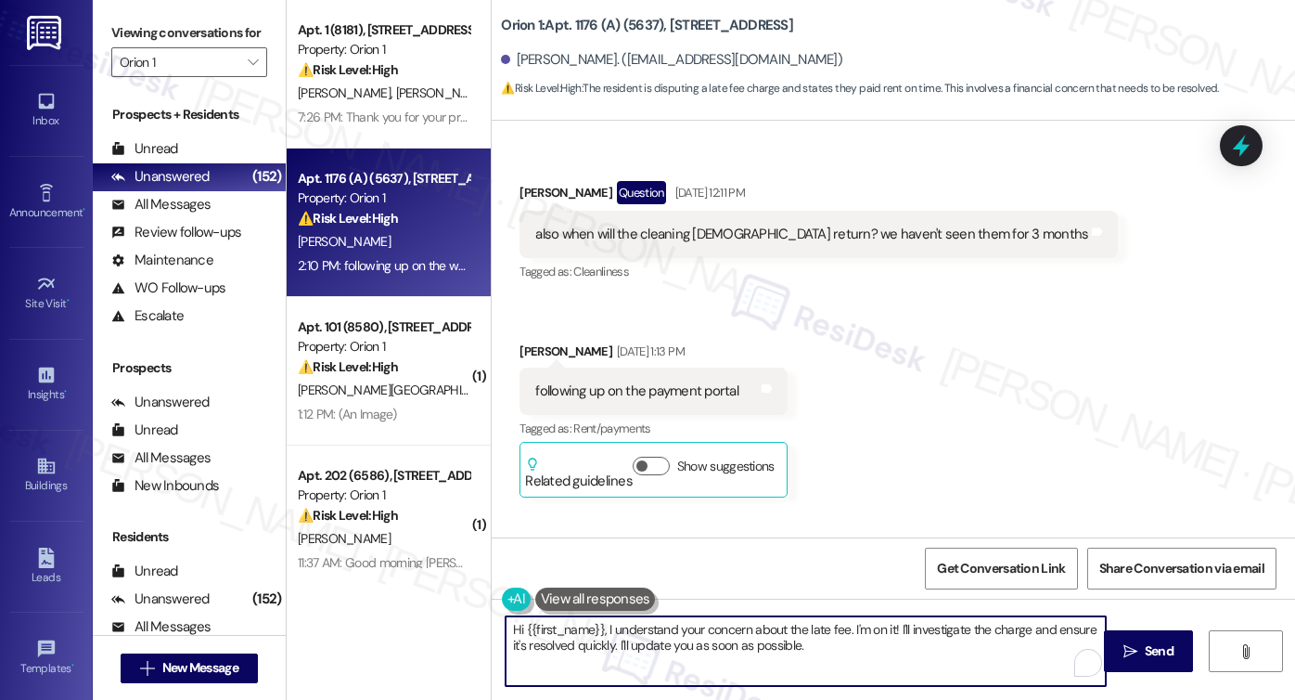
scroll to position [1184, 0]
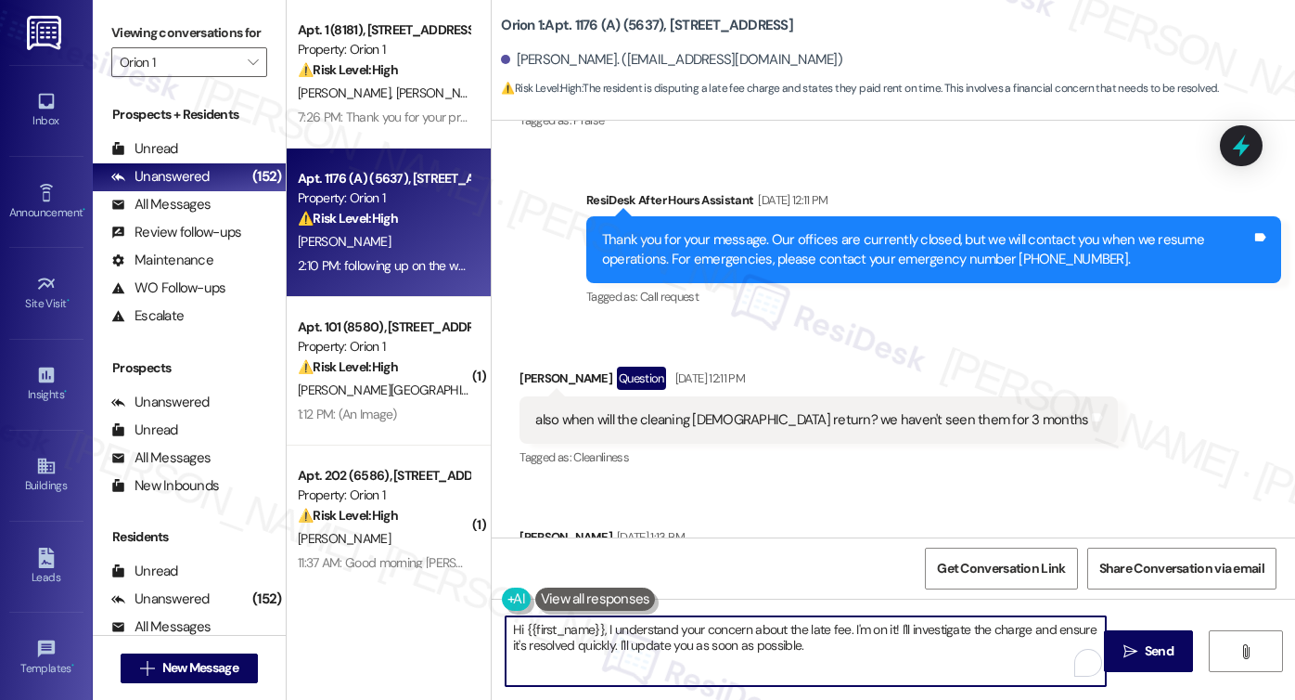
click at [834, 419] on div "also when will the cleaning ladies return? we haven't seen them for 3 months" at bounding box center [811, 419] width 553 height 19
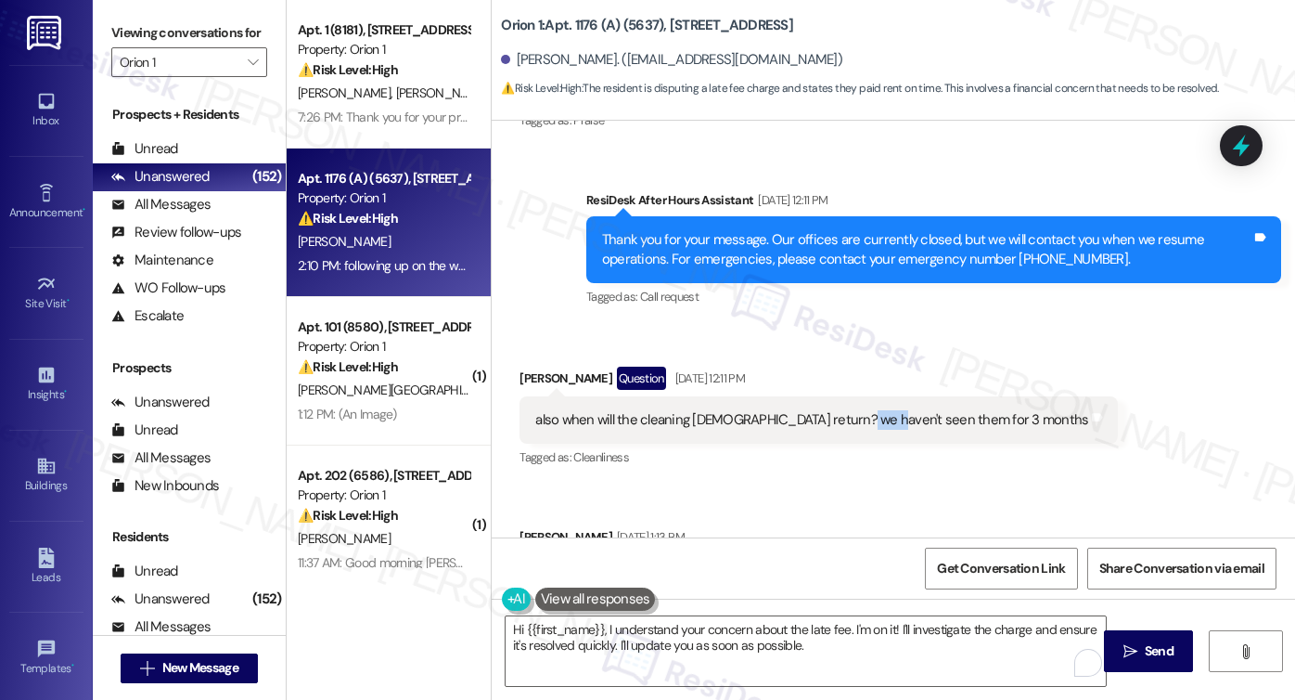
click at [834, 419] on div "also when will the cleaning ladies return? we haven't seen them for 3 months" at bounding box center [811, 419] width 553 height 19
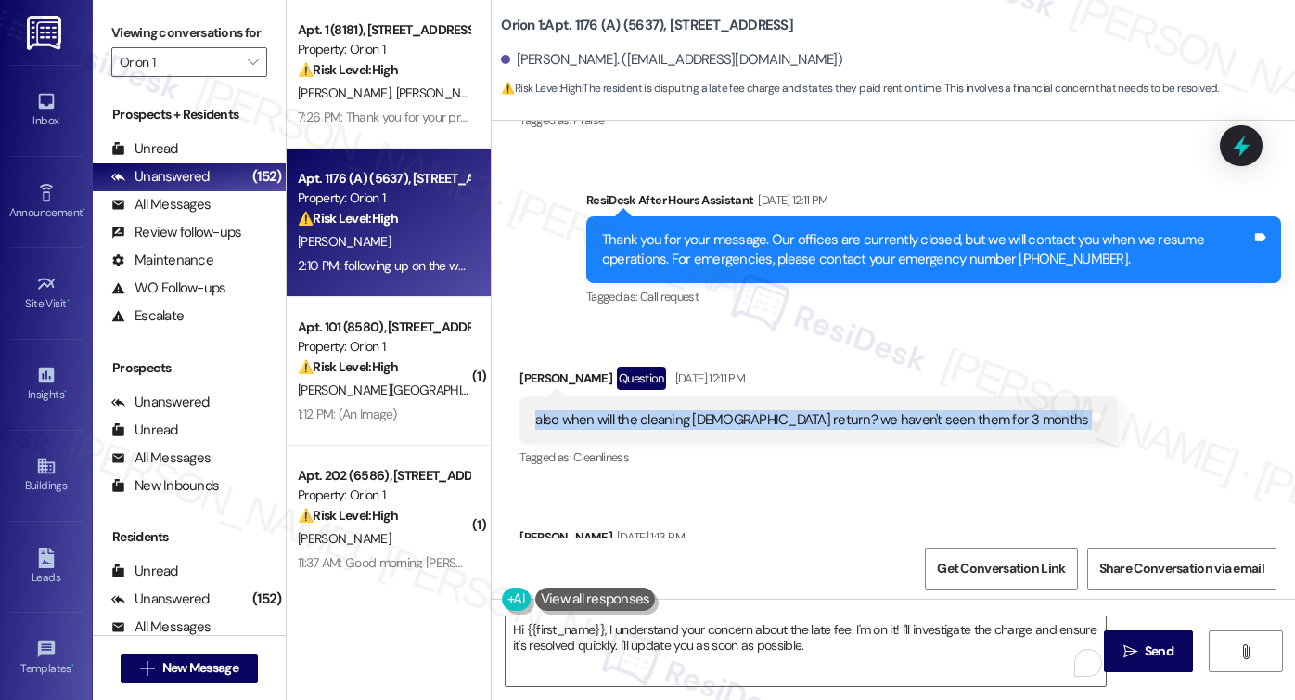
click at [834, 419] on div "also when will the cleaning ladies return? we haven't seen them for 3 months" at bounding box center [811, 419] width 553 height 19
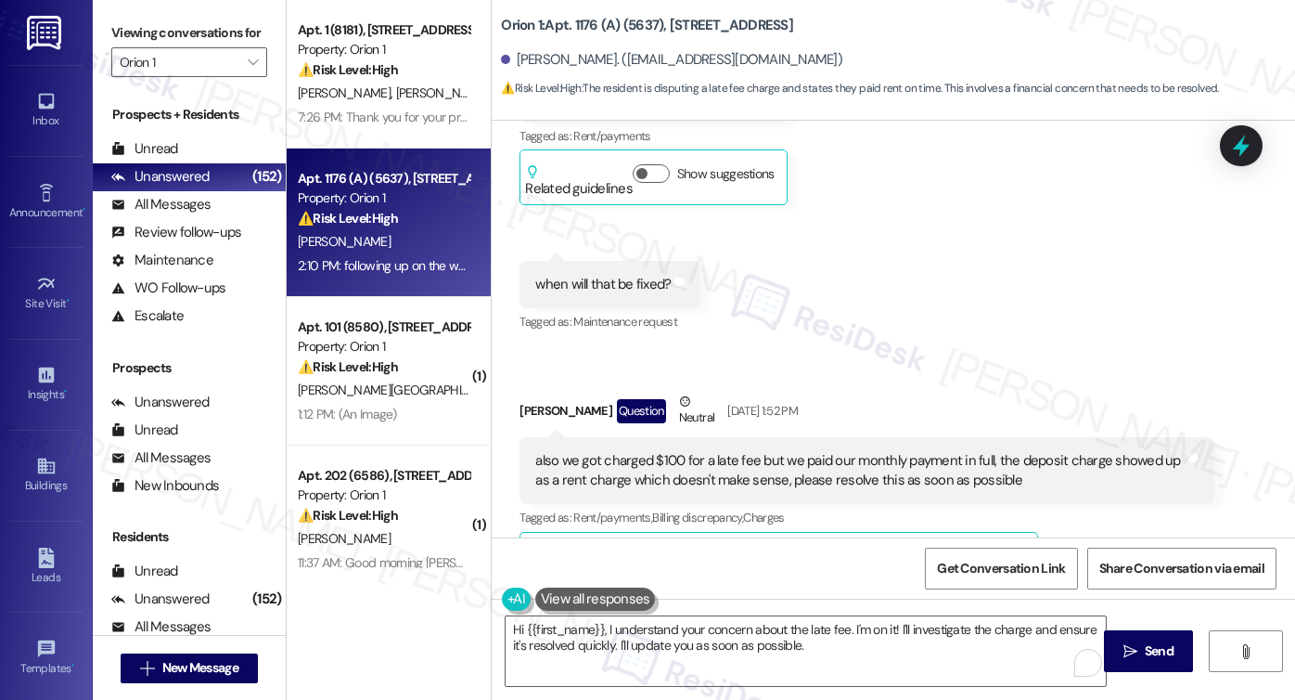
scroll to position [1741, 0]
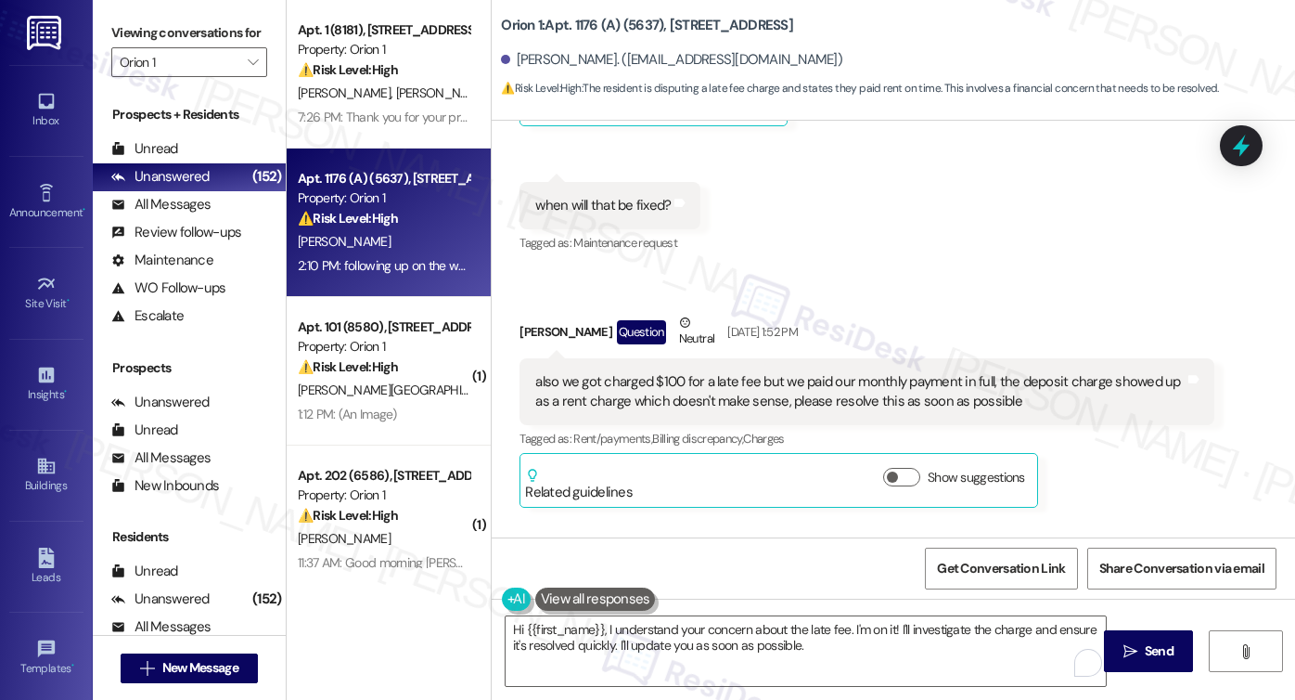
click at [702, 389] on div "also we got charged $100 for a late fee but we paid our monthly payment in full…" at bounding box center [859, 392] width 649 height 40
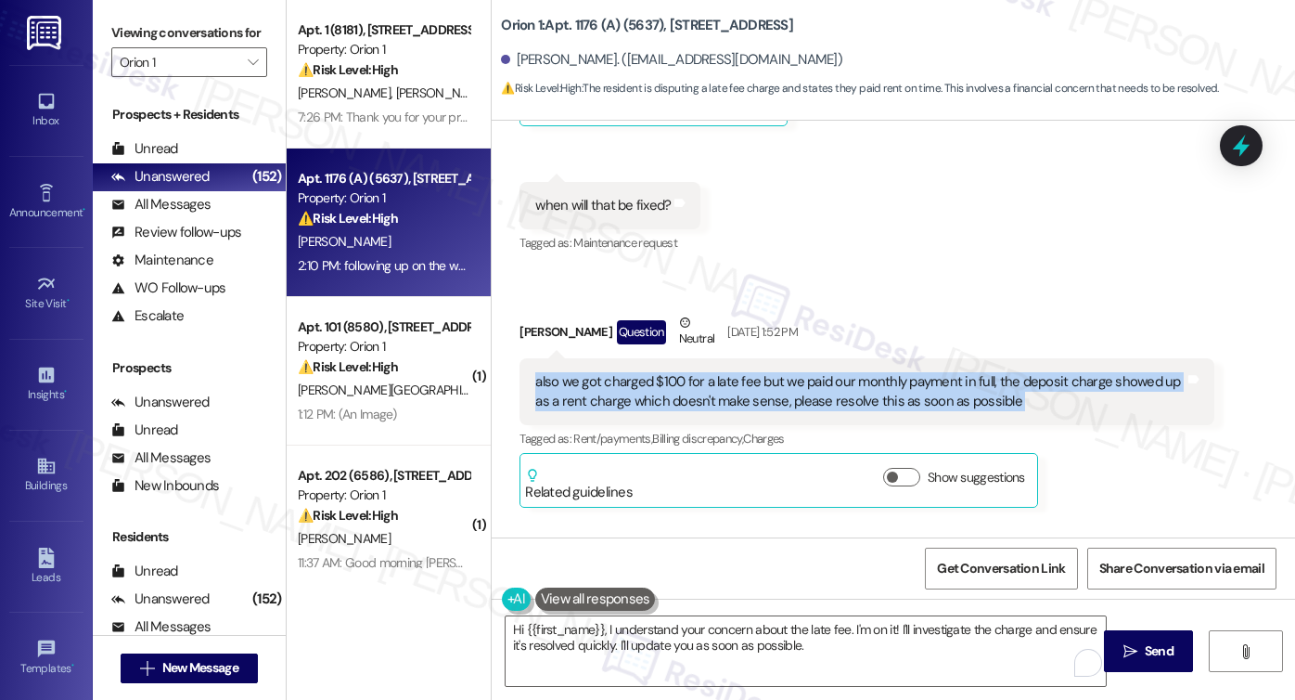
click at [702, 389] on div "also we got charged $100 for a late fee but we paid our monthly payment in full…" at bounding box center [859, 392] width 649 height 40
click at [675, 379] on div "also we got charged $100 for a late fee but we paid our monthly payment in full…" at bounding box center [859, 392] width 649 height 40
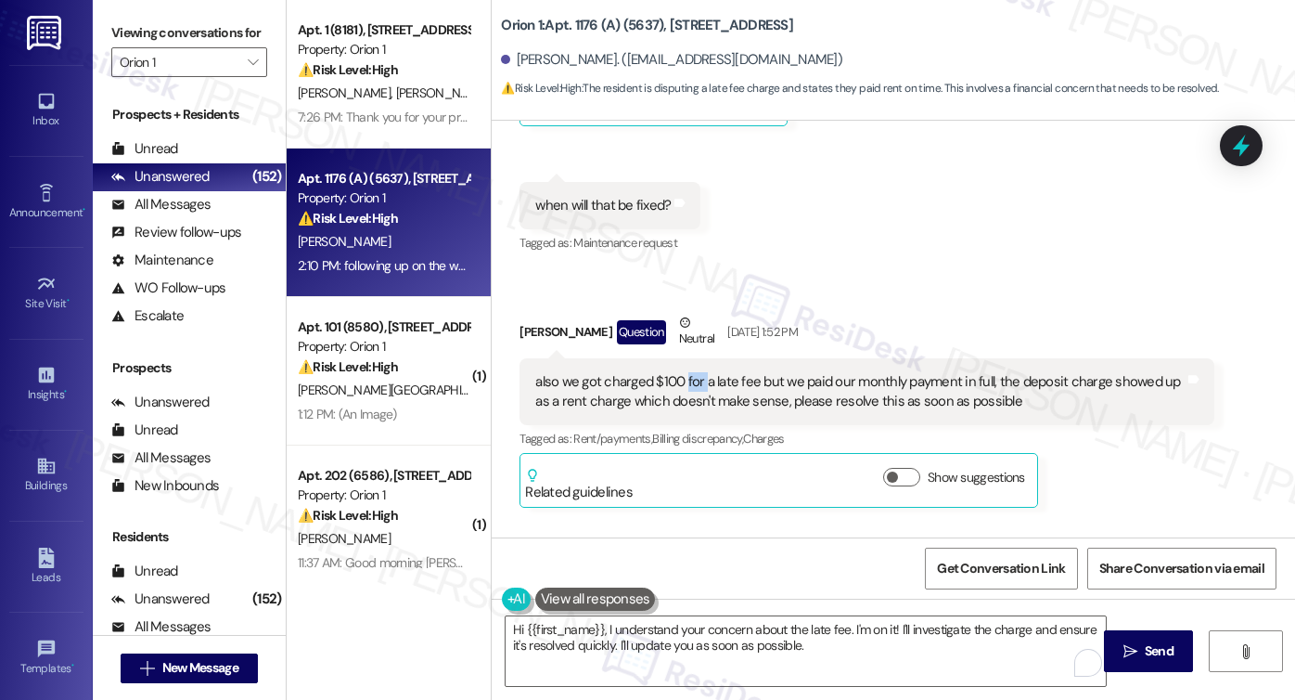
click at [675, 379] on div "also we got charged $100 for a late fee but we paid our monthly payment in full…" at bounding box center [859, 392] width 649 height 40
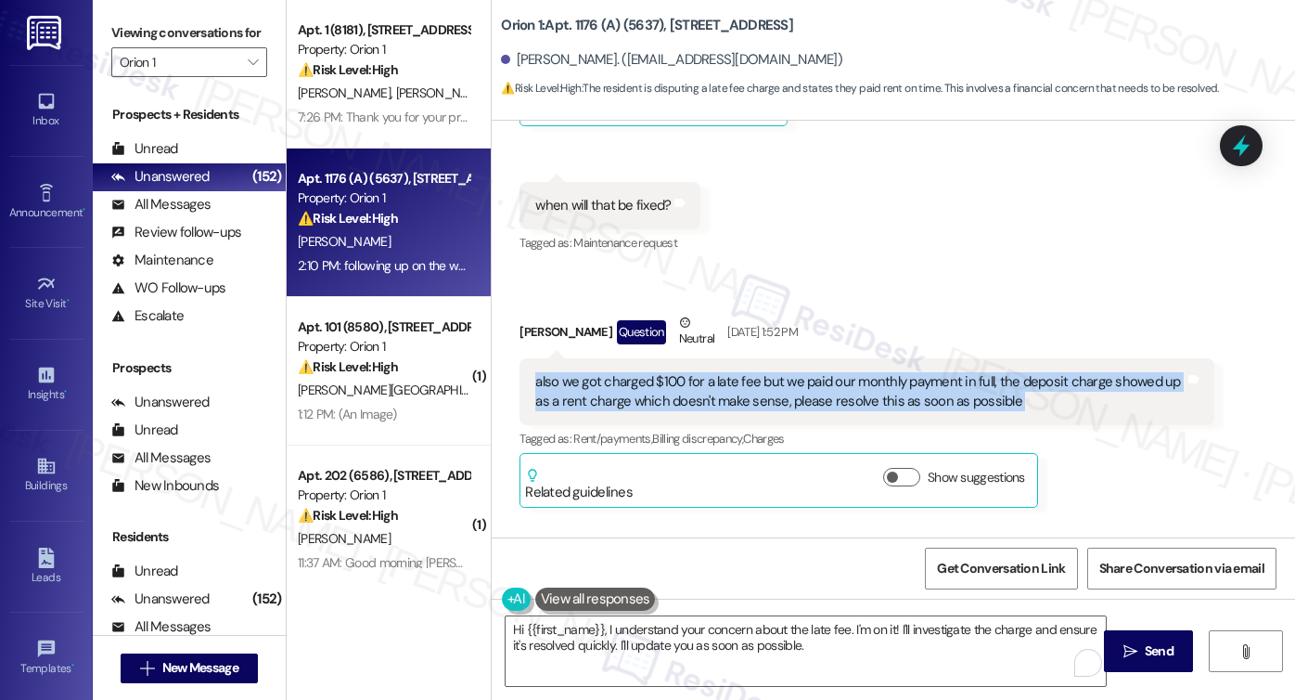
click at [675, 379] on div "also we got charged $100 for a late fee but we paid our monthly payment in full…" at bounding box center [859, 392] width 649 height 40
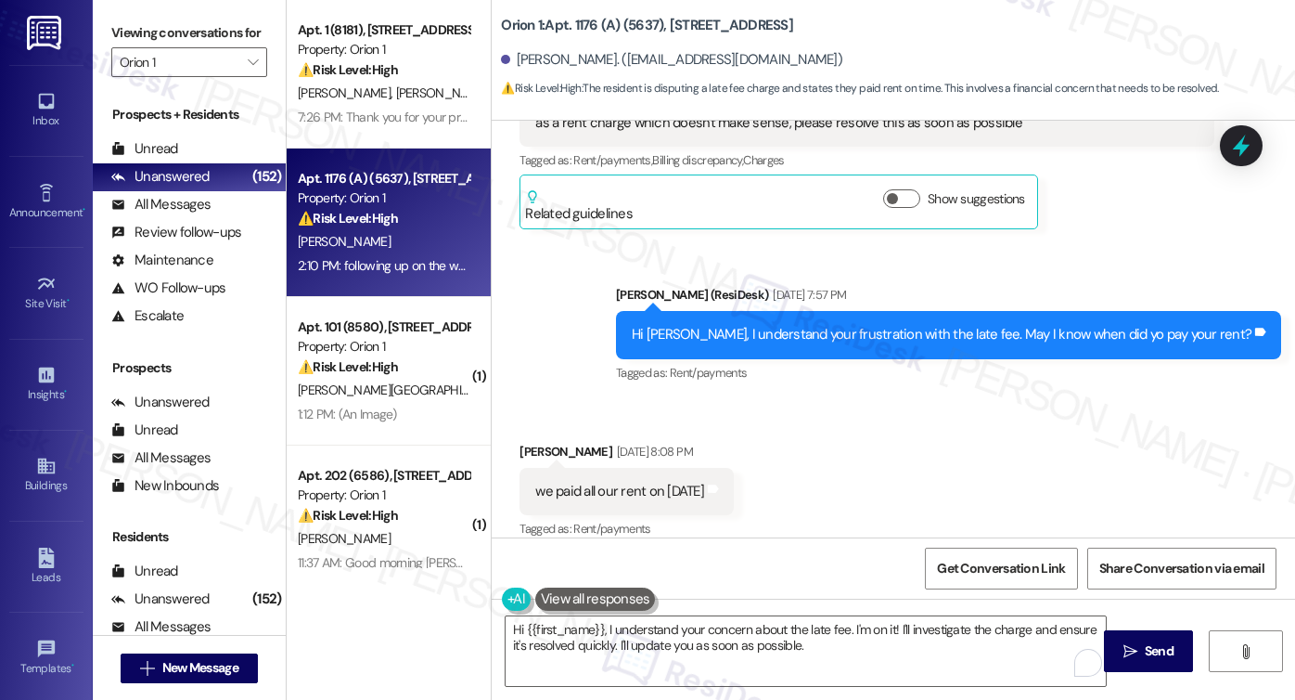
click at [617, 497] on div "we paid all our rent on August 4th" at bounding box center [619, 491] width 169 height 19
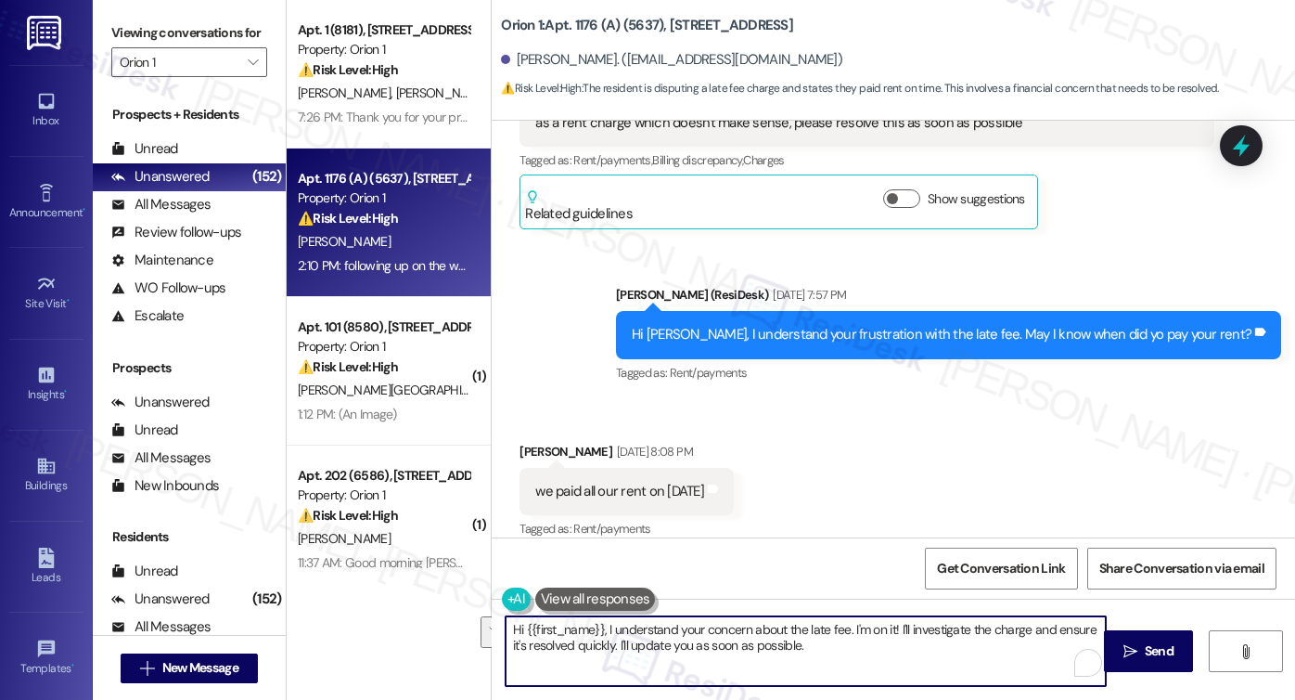
drag, startPoint x: 816, startPoint y: 650, endPoint x: 690, endPoint y: 634, distance: 127.3
click at [699, 636] on textarea "Hi {{first_name}}, I understand your concern about the late fee. I'm on it! I'l…" at bounding box center [806, 651] width 600 height 70
click at [530, 442] on div "Jiayang Liu Aug 25, 2025 at 8:08 PM" at bounding box center [627, 455] width 214 height 26
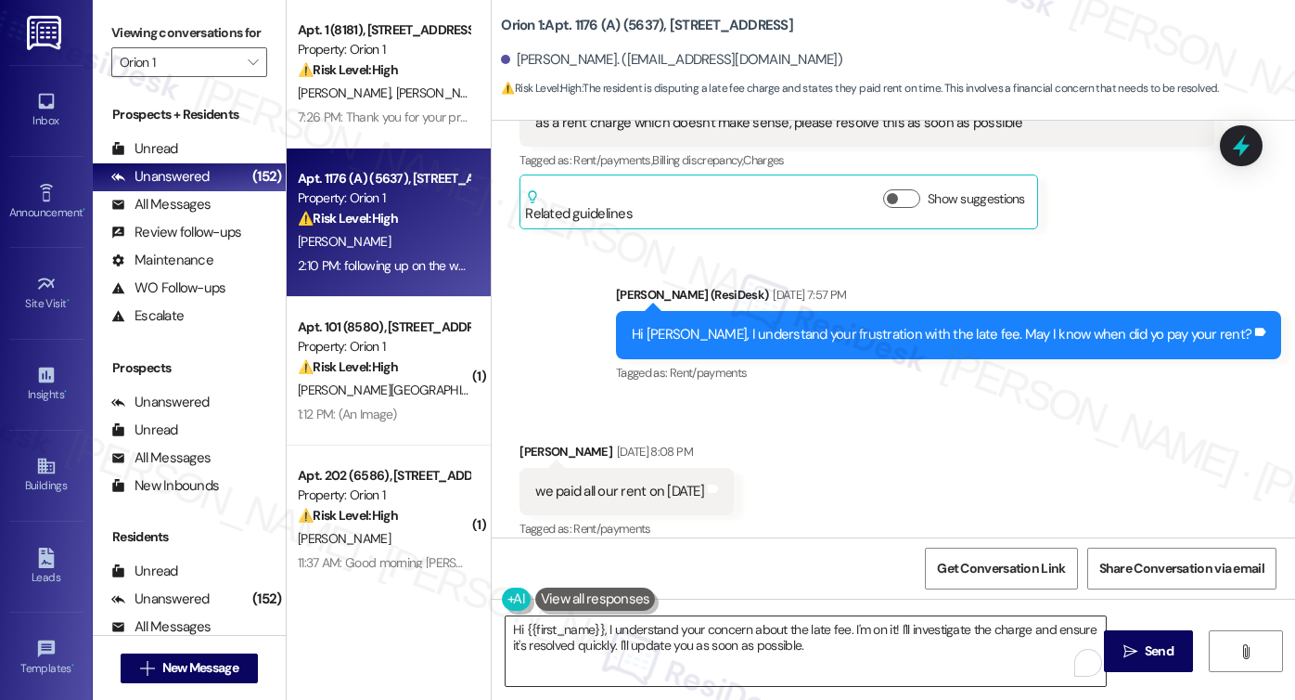
click at [816, 626] on textarea "Hi {{first_name}}, I understand your concern about the late fee. I'm on it! I'l…" at bounding box center [806, 651] width 600 height 70
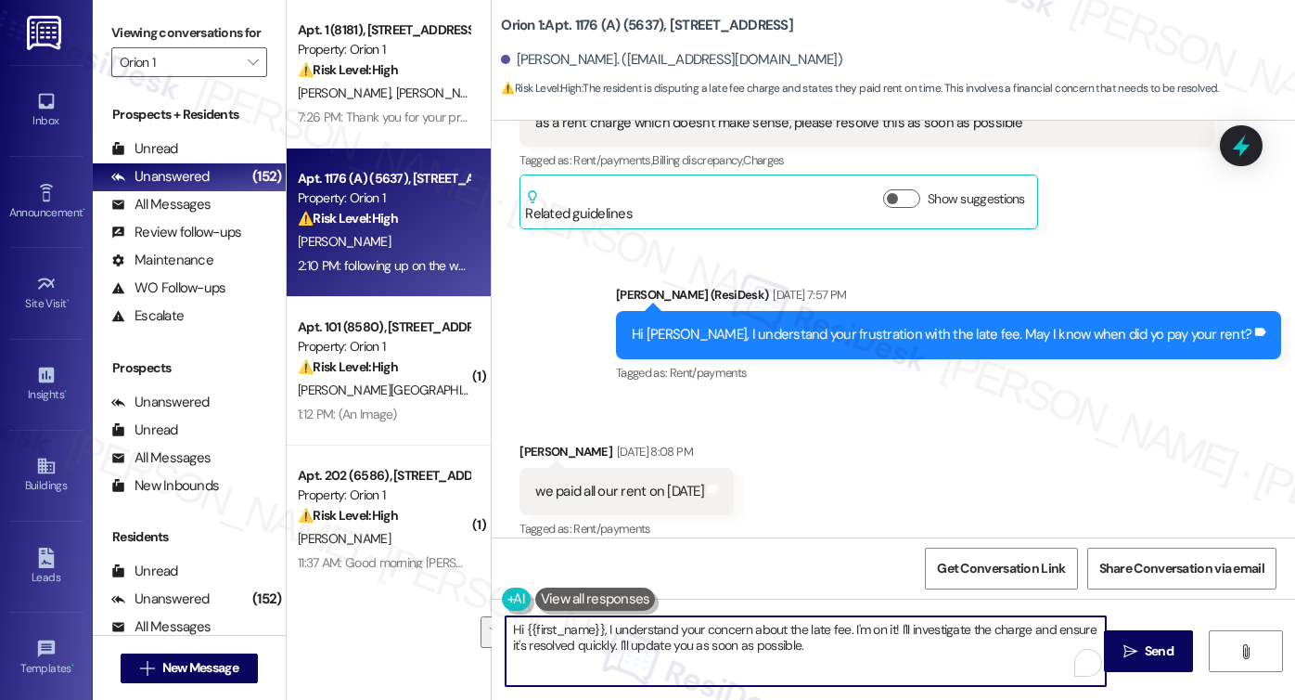
drag, startPoint x: 837, startPoint y: 657, endPoint x: 847, endPoint y: 612, distance: 45.7
click at [845, 615] on div "Hi {{first_name}}, I understand your concern about the late fee. I'm on it! I'l…" at bounding box center [806, 650] width 602 height 71
type textarea "Hi {{first_name}}, I understand your concern about the late fee. Can you please…"
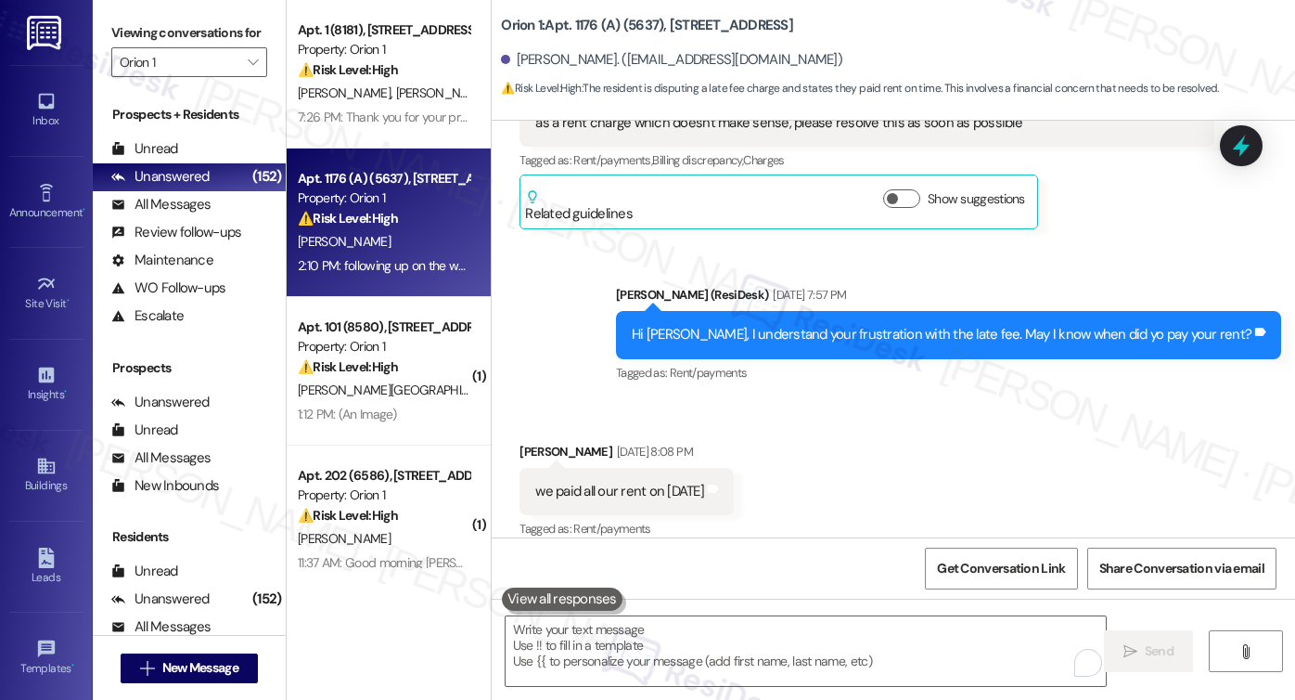
click at [128, 32] on label "Viewing conversations for" at bounding box center [189, 33] width 156 height 29
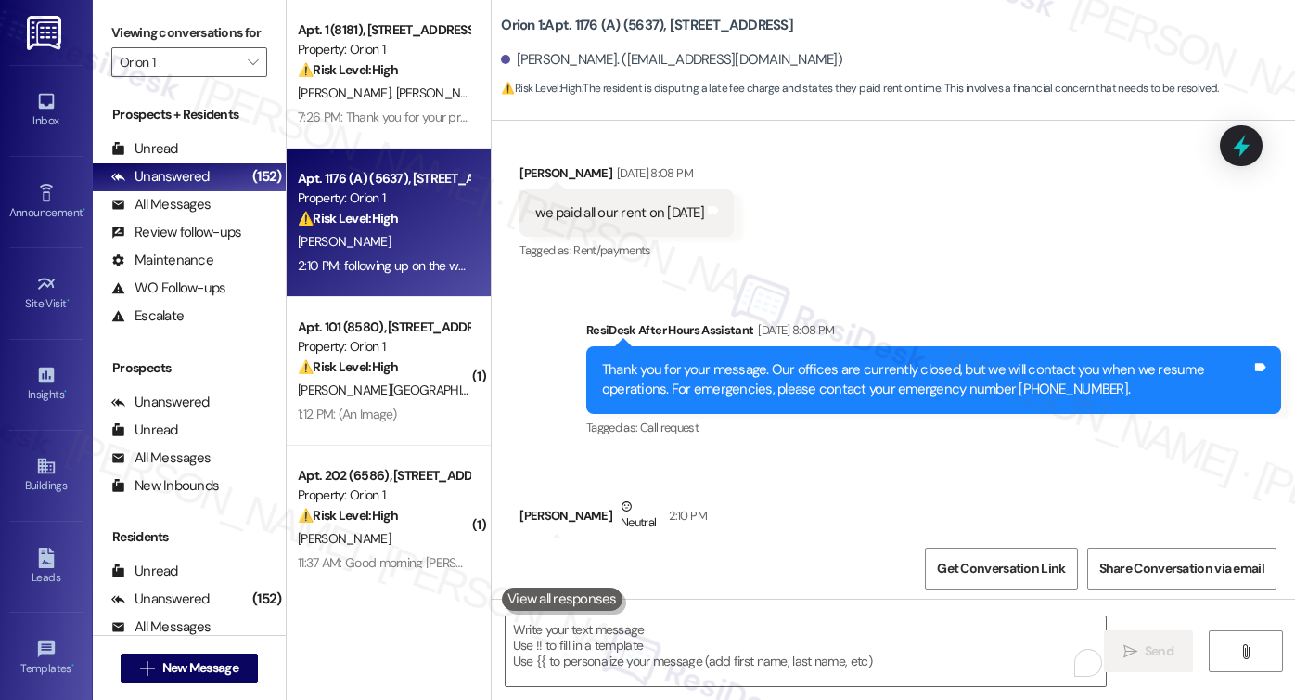
scroll to position [2390, 0]
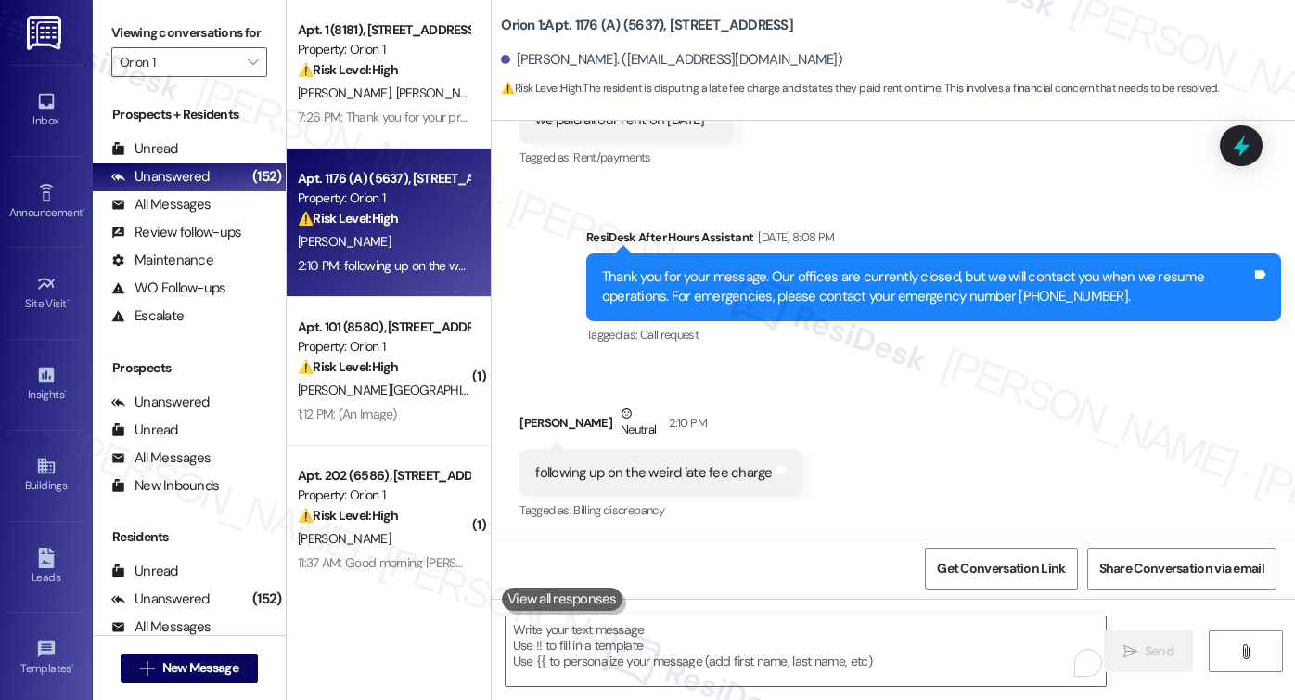
click at [661, 463] on div "following up on the weird late fee charge" at bounding box center [653, 472] width 237 height 19
click at [573, 634] on textarea "To enrich screen reader interactions, please activate Accessibility in Grammarl…" at bounding box center [806, 651] width 600 height 70
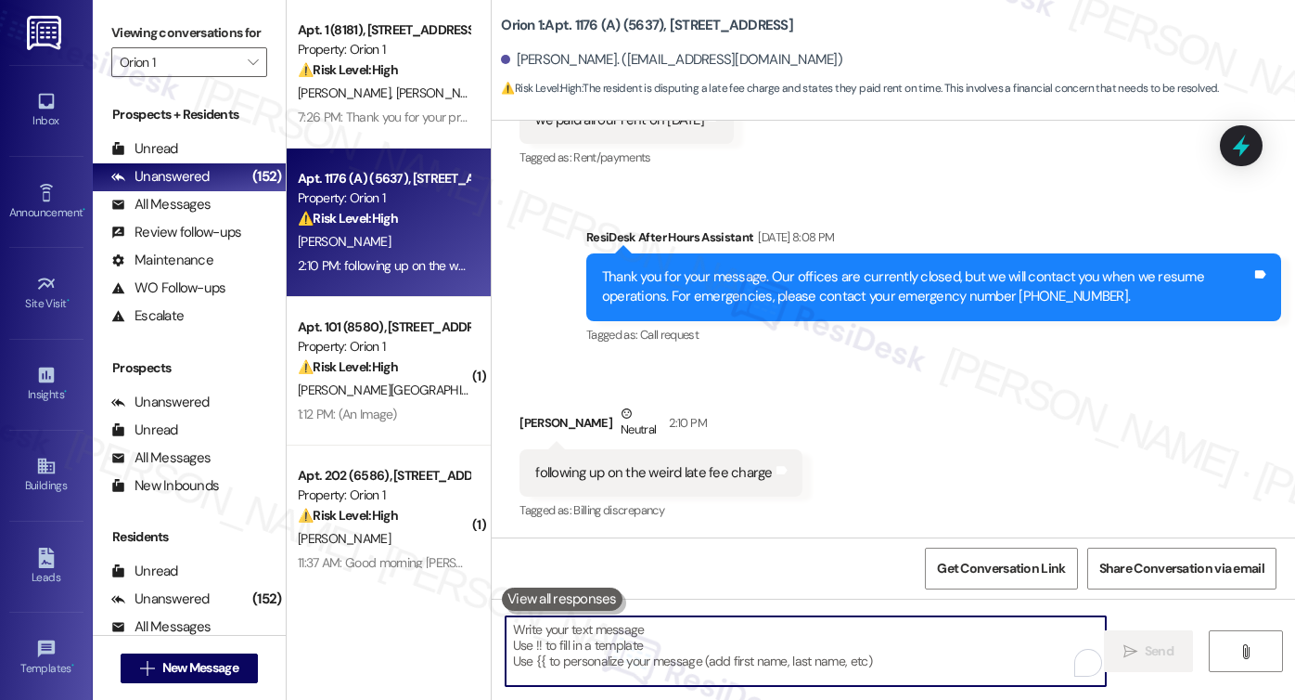
paste textarea "I completely understand your concern about the late fee. Could you please confi…"
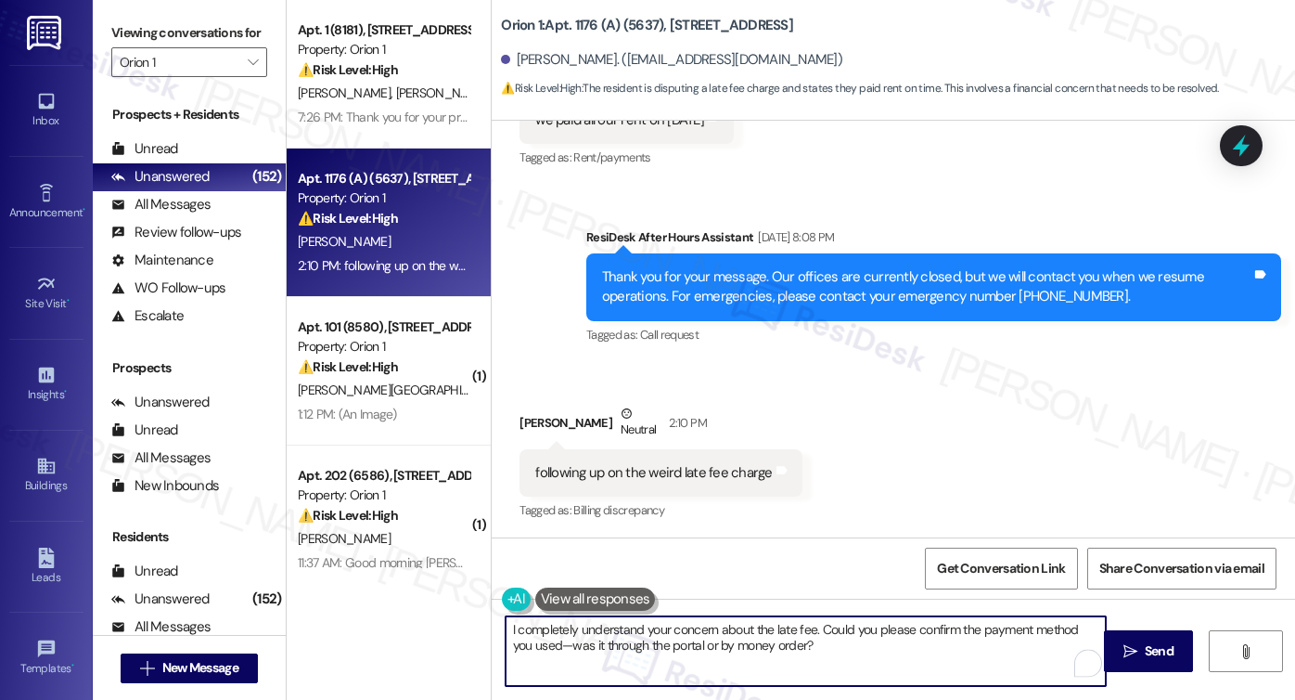
click at [549, 628] on textarea "I completely understand your concern about the late fee. Could you please confi…" at bounding box center [806, 651] width 600 height 70
click at [506, 628] on textarea "I understand your concern about the late fee. Could you please confirm the paym…" at bounding box center [806, 651] width 600 height 70
click at [879, 645] on textarea "Thanks for checking. I understand your concern about the late fee. Could you pl…" at bounding box center [806, 651] width 600 height 70
click at [922, 642] on textarea "Thanks for checking. I understand your concern about the late fee. Could you pl…" at bounding box center [806, 651] width 600 height 70
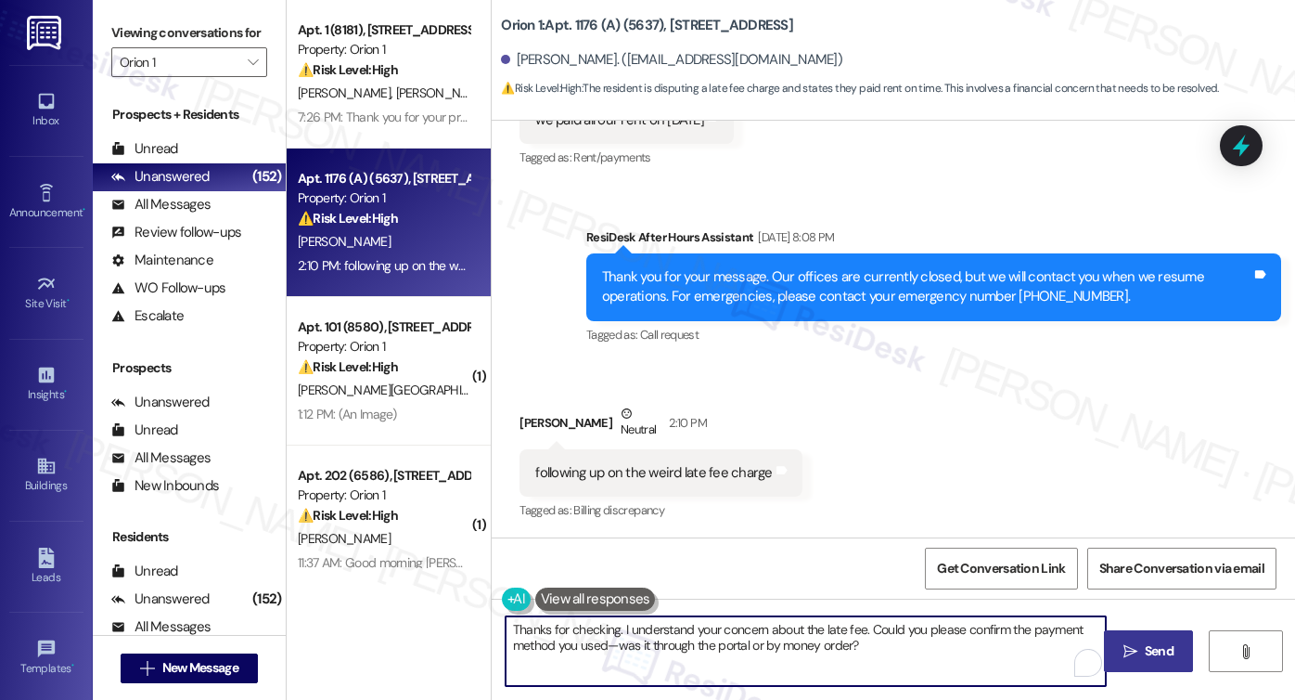
type textarea "Thanks for checking. I understand your concern about the late fee. Could you pl…"
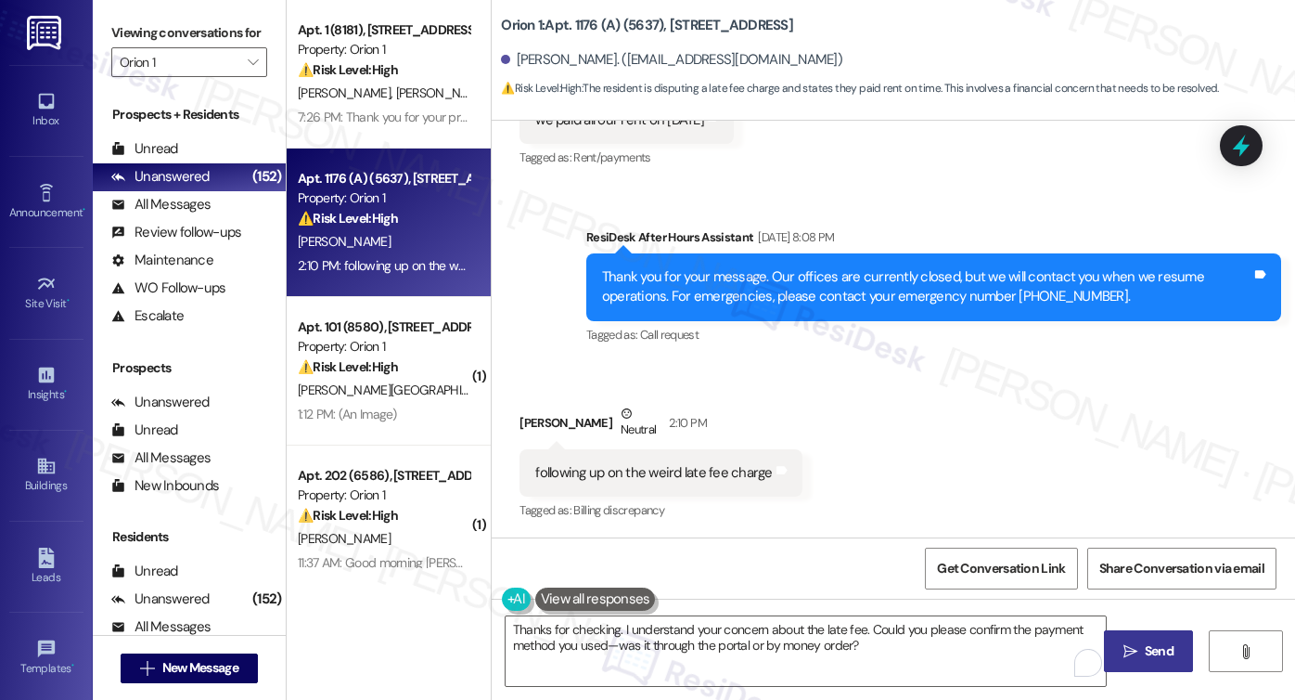
click at [1141, 651] on span "Send" at bounding box center [1159, 650] width 36 height 19
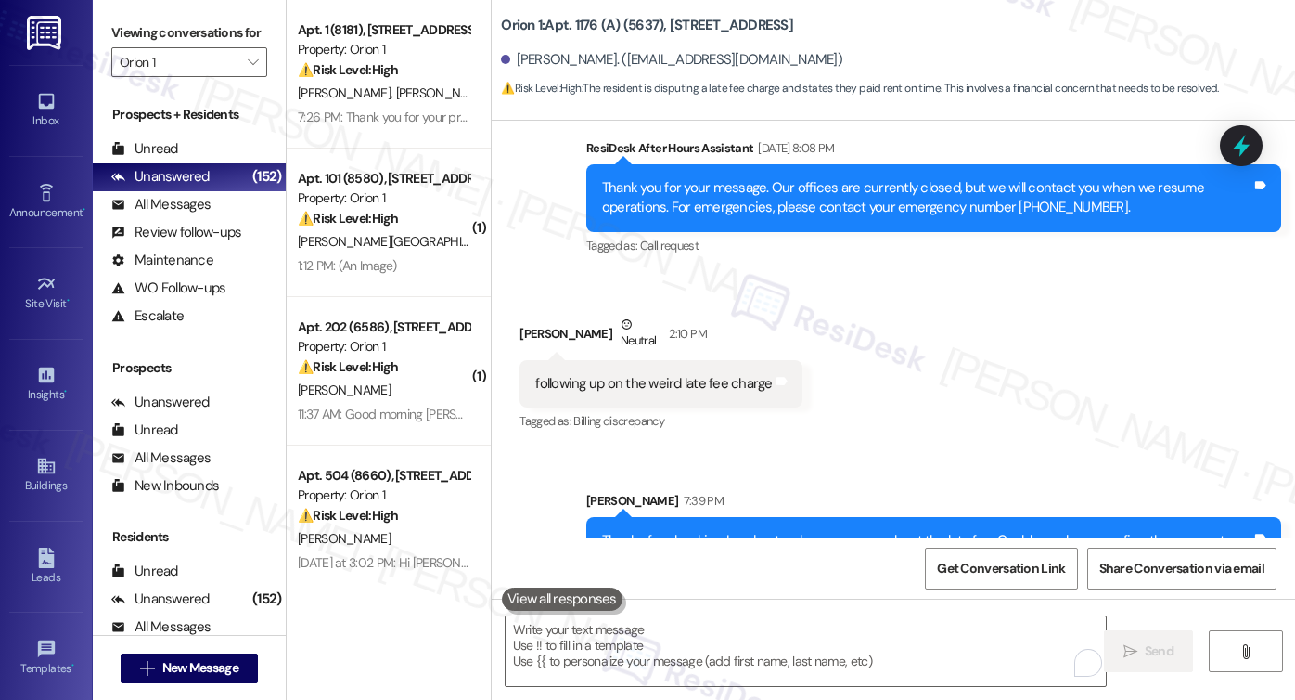
scroll to position [2539, 0]
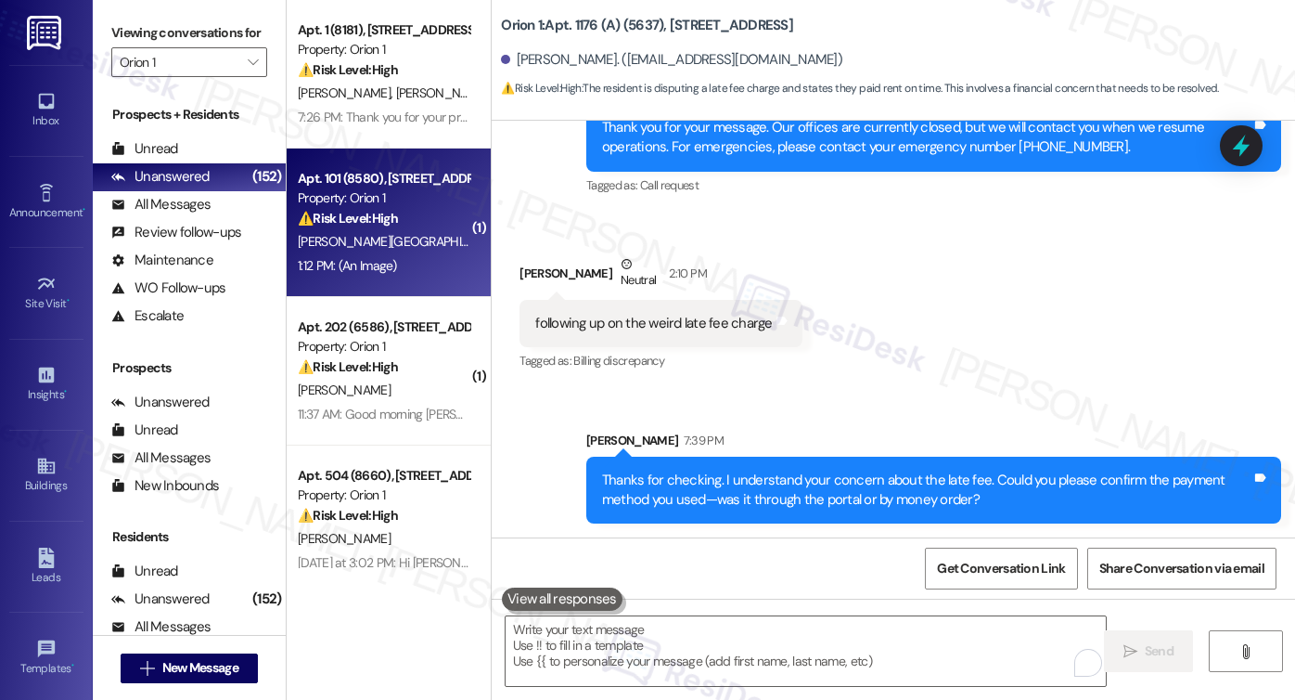
click at [410, 211] on div "⚠️ Risk Level: High The resident was locked out and the emergency contact numbe…" at bounding box center [384, 218] width 172 height 19
type textarea "Fetching suggested responses. Please feel free to read through the conversation…"
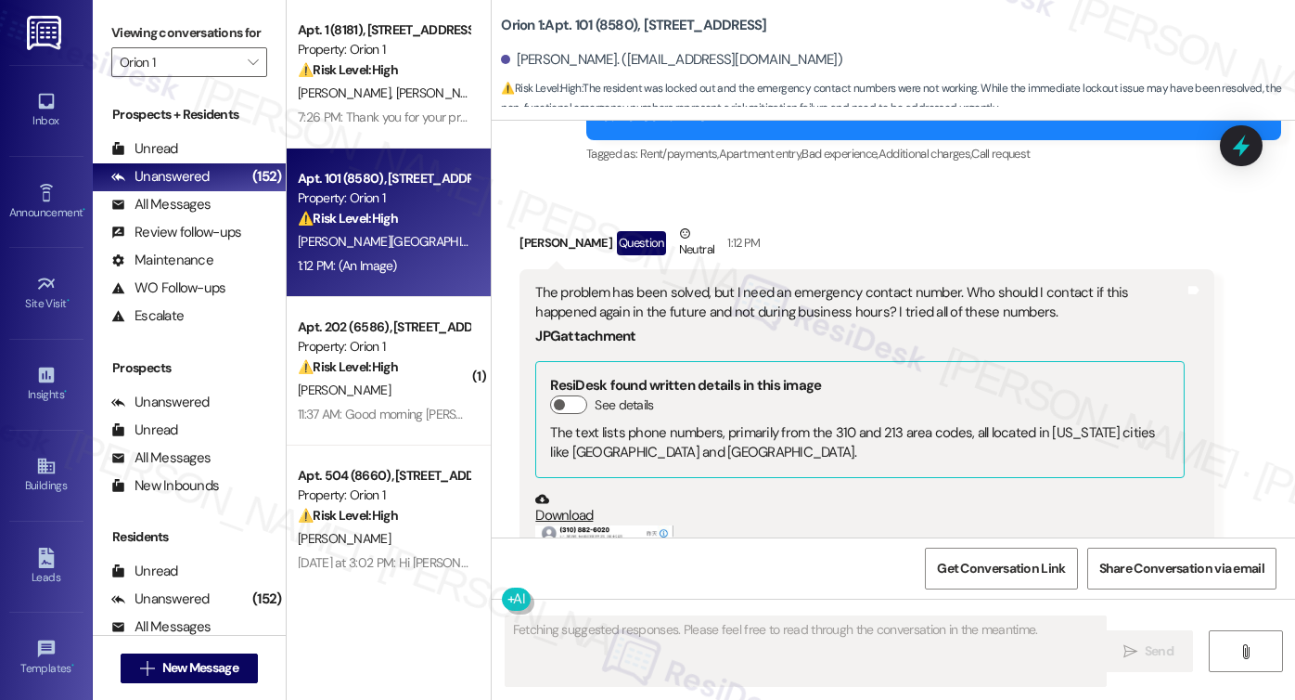
scroll to position [1510, 0]
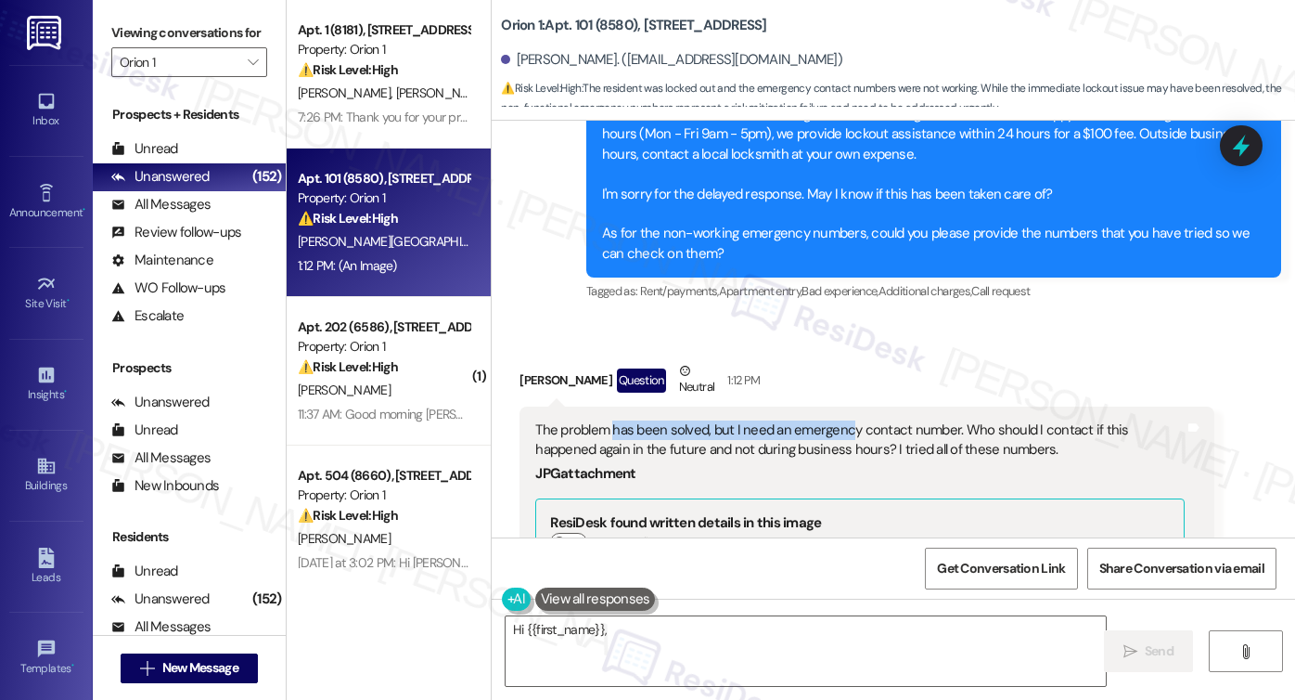
drag, startPoint x: 607, startPoint y: 426, endPoint x: 839, endPoint y: 426, distance: 231.9
click at [839, 426] on div "The problem has been solved, but I need an emergency contact number. Who should…" at bounding box center [859, 440] width 649 height 40
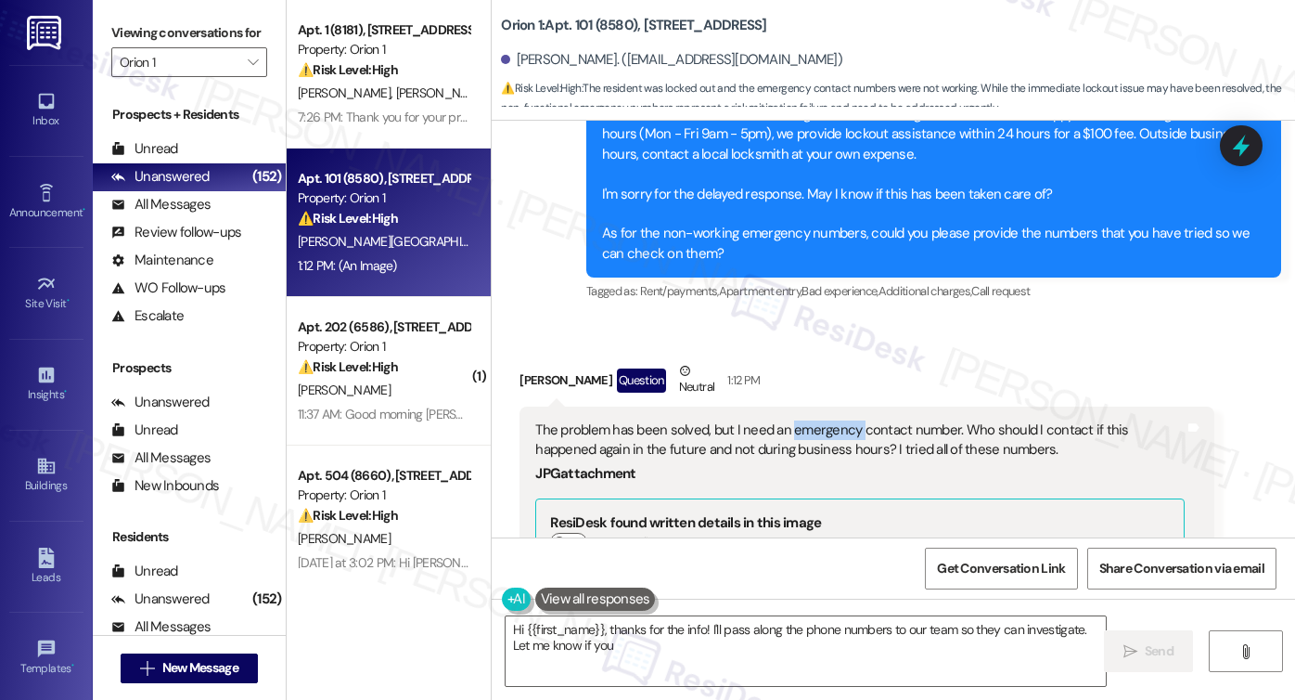
click at [839, 426] on div "The problem has been solved, but I need an emergency contact number. Who should…" at bounding box center [859, 440] width 649 height 40
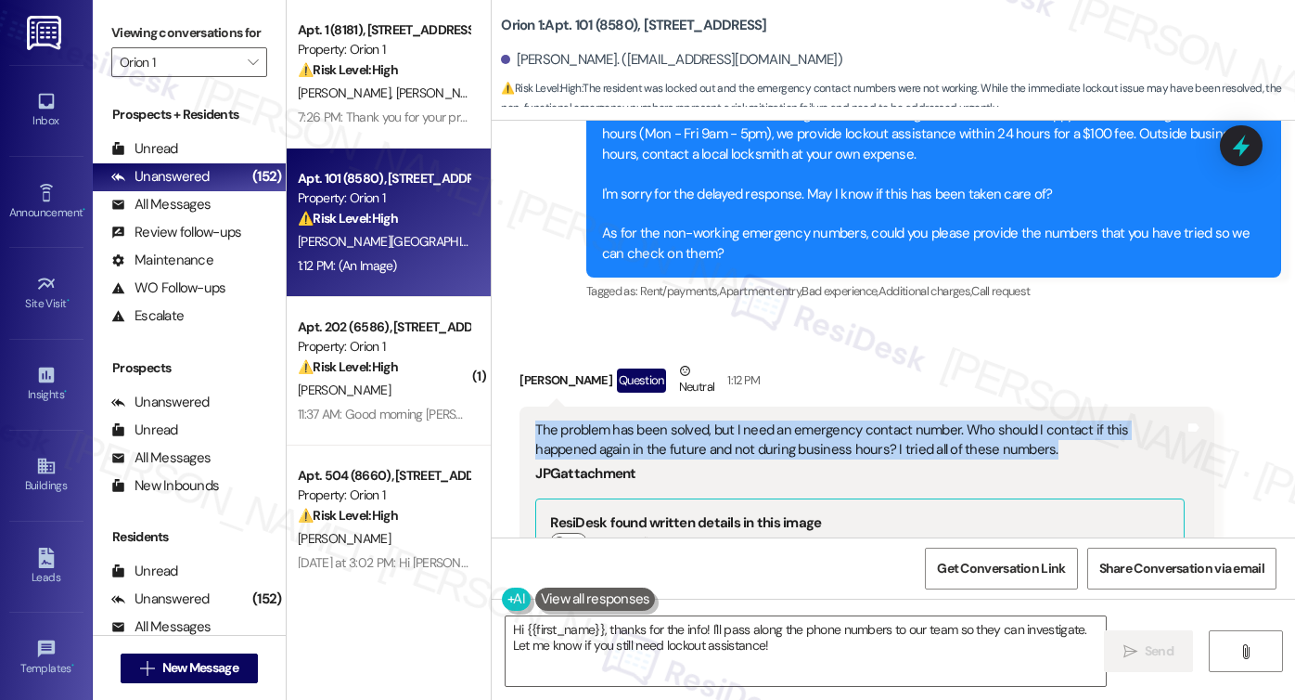
click at [839, 426] on div "The problem has been solved, but I need an emergency contact number. Who should…" at bounding box center [859, 440] width 649 height 40
click at [933, 426] on div "The problem has been solved, but I need an emergency contact number. Who should…" at bounding box center [859, 440] width 649 height 40
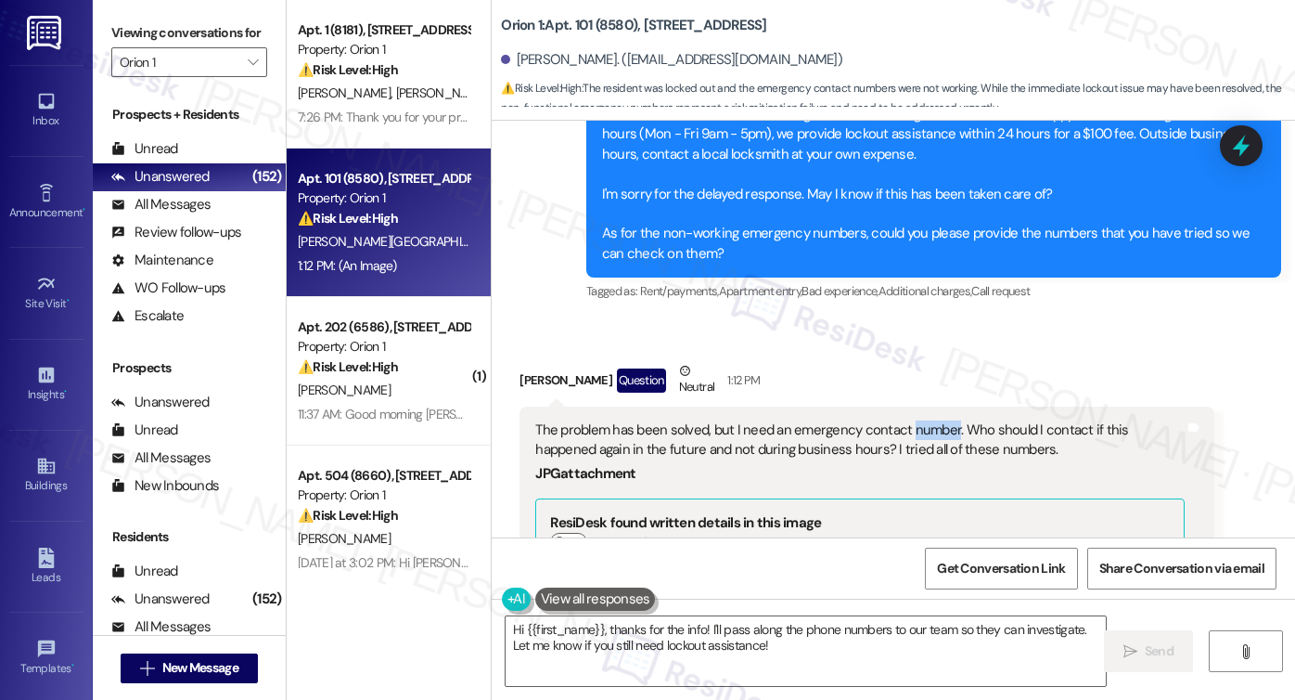
click at [933, 426] on div "The problem has been solved, but I need an emergency contact number. Who should…" at bounding box center [859, 440] width 649 height 40
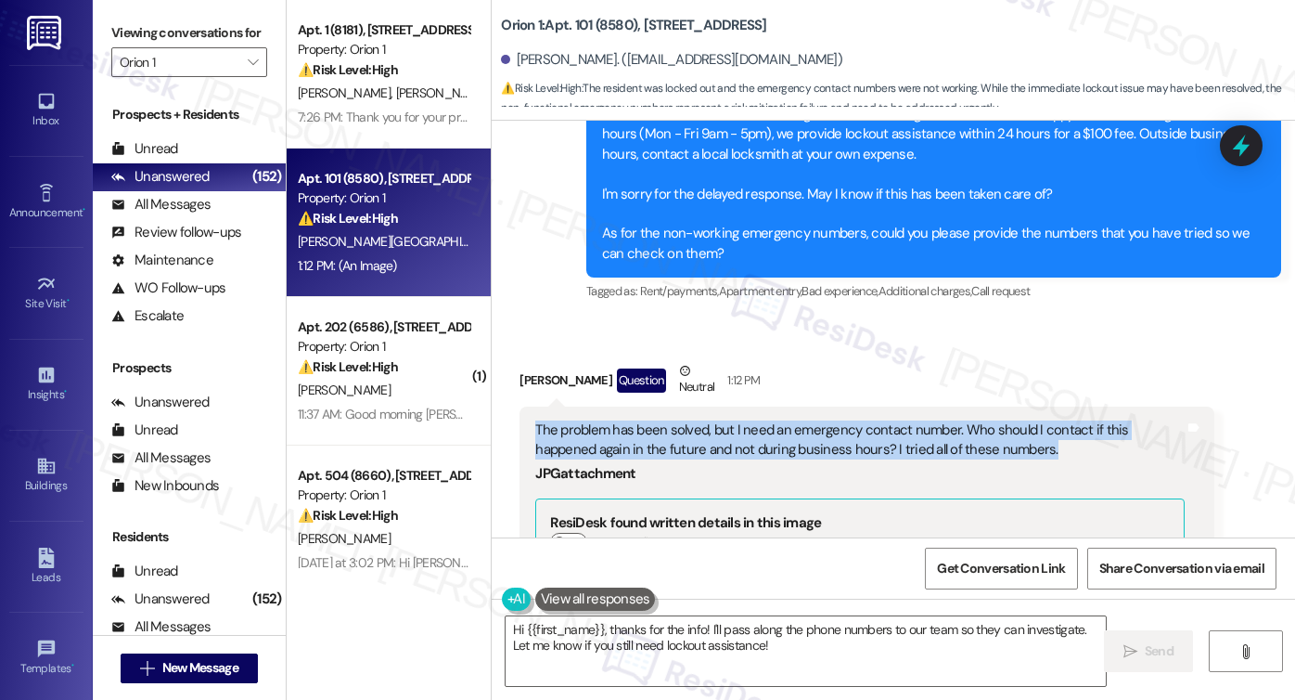
click at [933, 426] on div "The problem has been solved, but I need an emergency contact number. Who should…" at bounding box center [859, 440] width 649 height 40
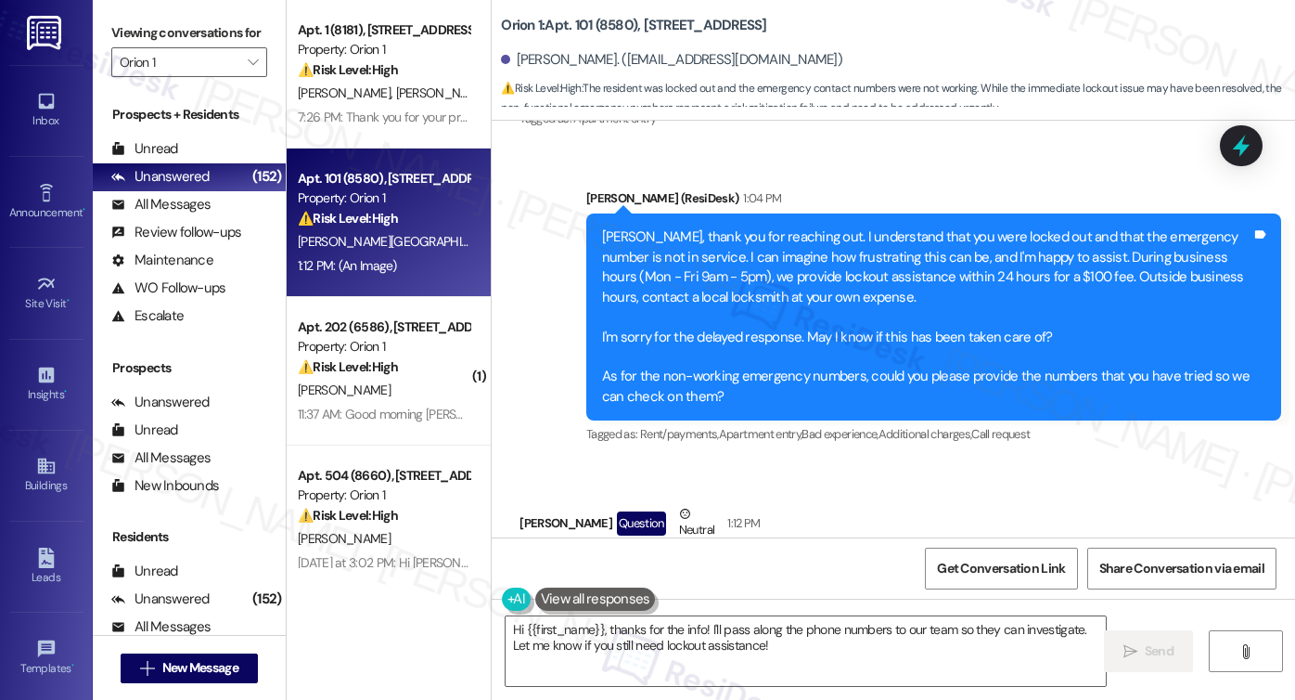
scroll to position [1324, 0]
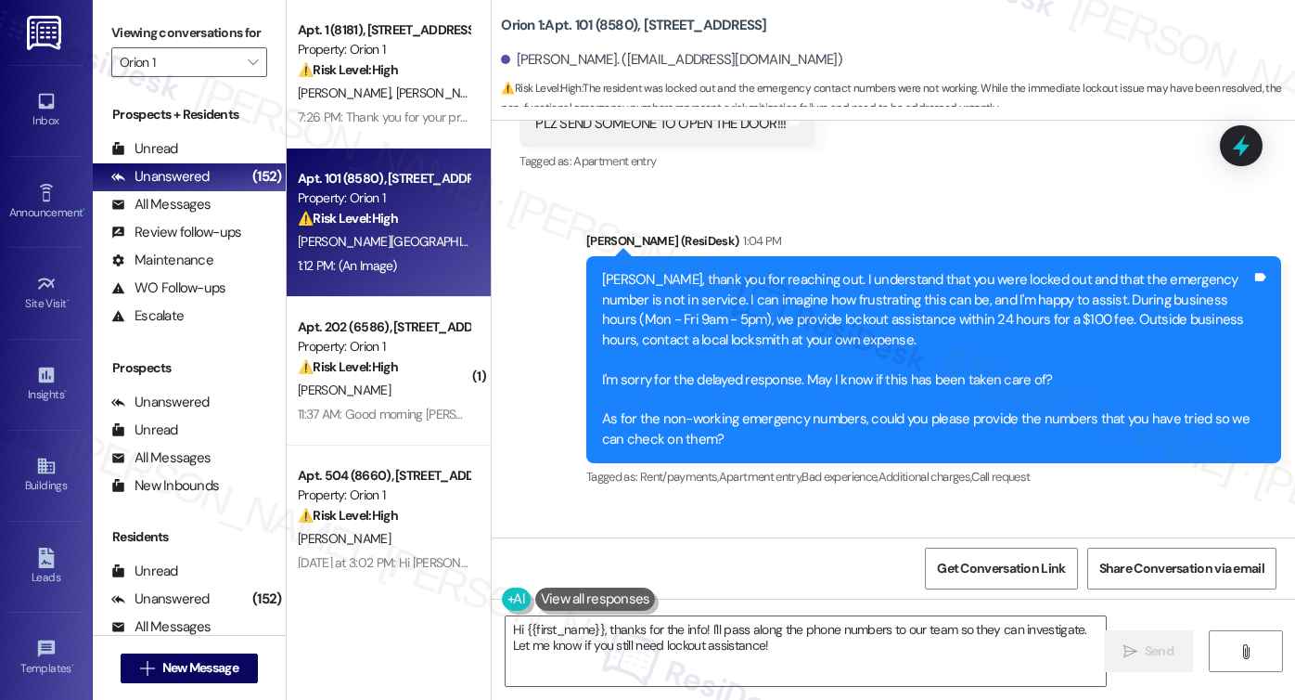
click at [726, 306] on div "[PERSON_NAME], thank you for reaching out. I understand that you were locked ou…" at bounding box center [926, 359] width 649 height 179
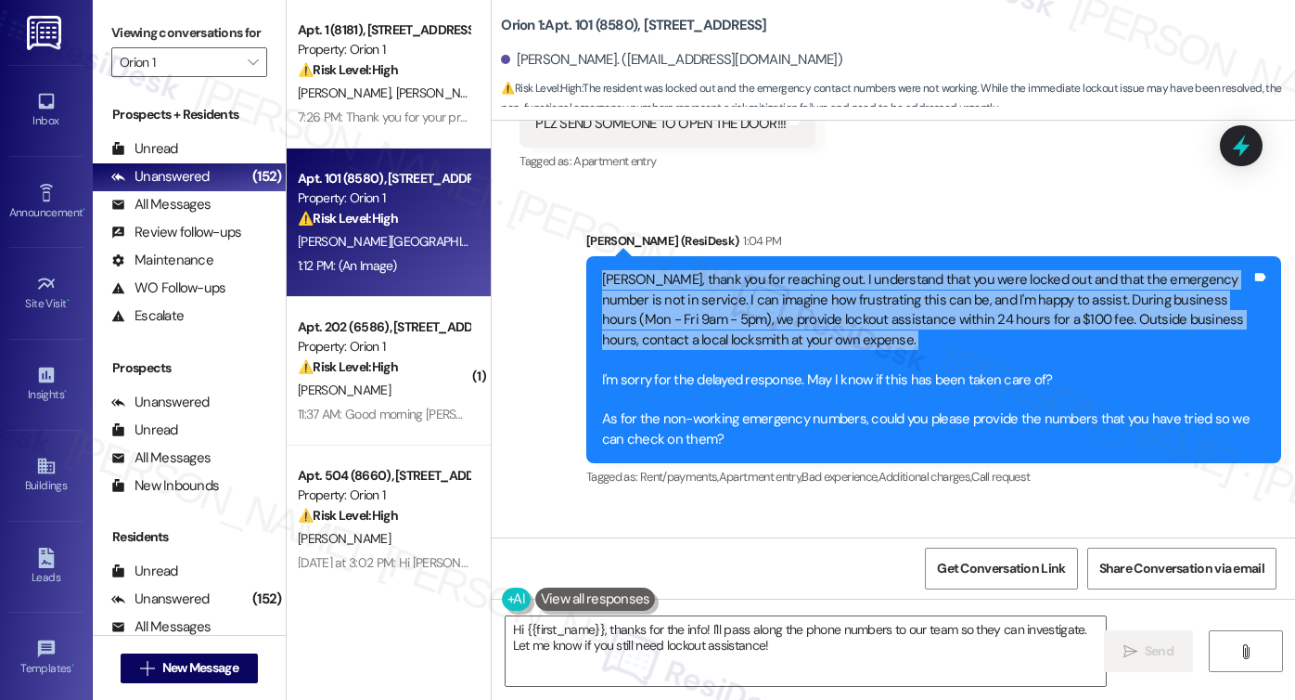
click at [726, 306] on div "[PERSON_NAME], thank you for reaching out. I understand that you were locked ou…" at bounding box center [926, 359] width 649 height 179
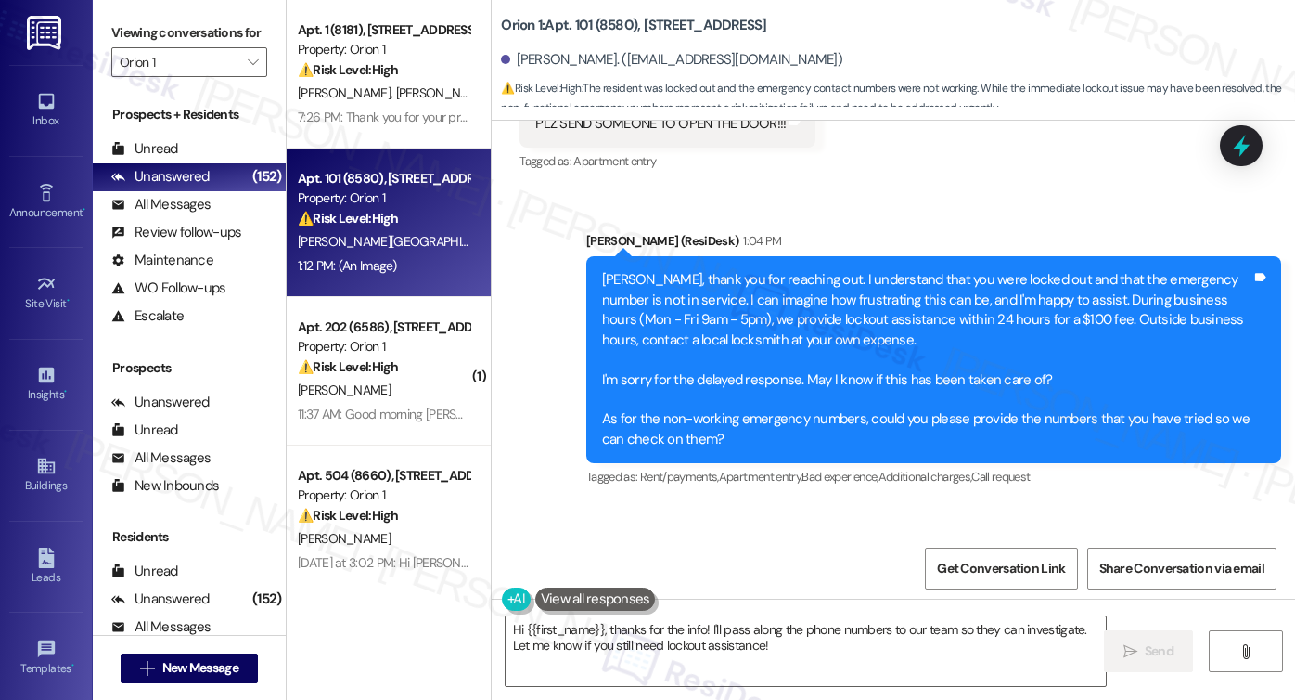
click at [735, 380] on div "[PERSON_NAME], thank you for reaching out. I understand that you were locked ou…" at bounding box center [926, 359] width 649 height 179
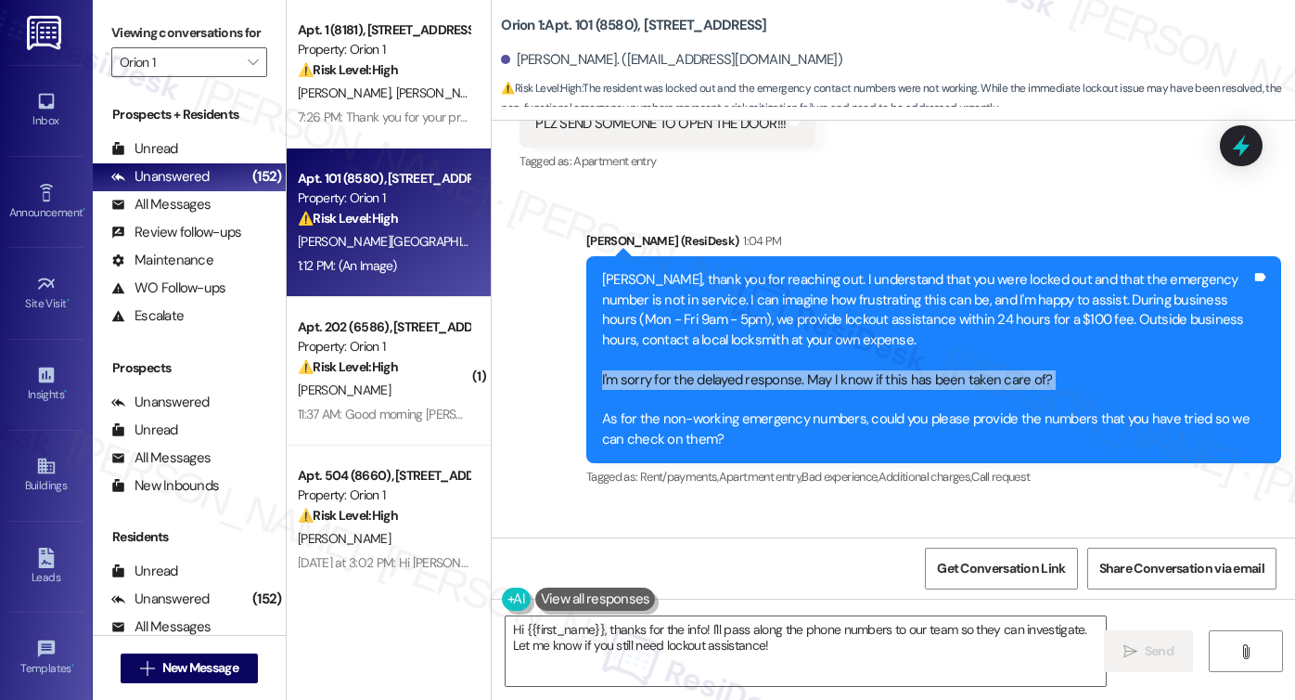
click at [736, 380] on div "[PERSON_NAME], thank you for reaching out. I understand that you were locked ou…" at bounding box center [926, 359] width 649 height 179
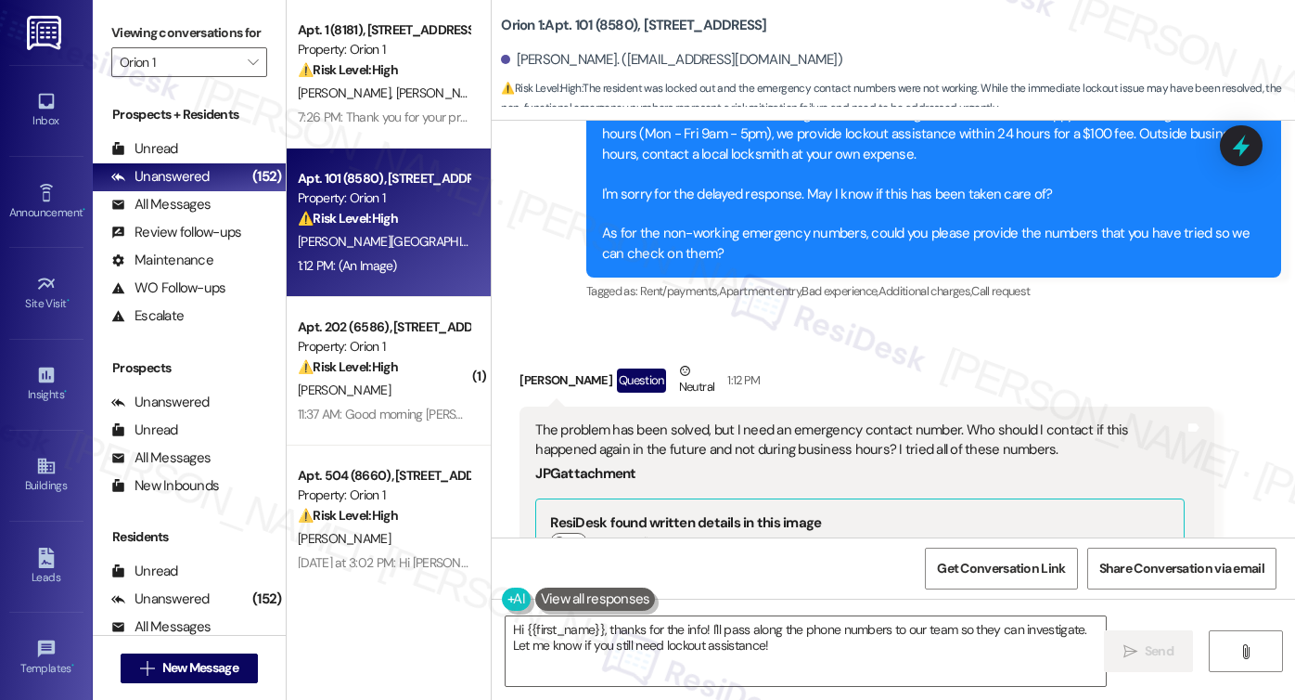
click at [843, 250] on div "[PERSON_NAME], thank you for reaching out. I understand that you were locked ou…" at bounding box center [926, 173] width 649 height 179
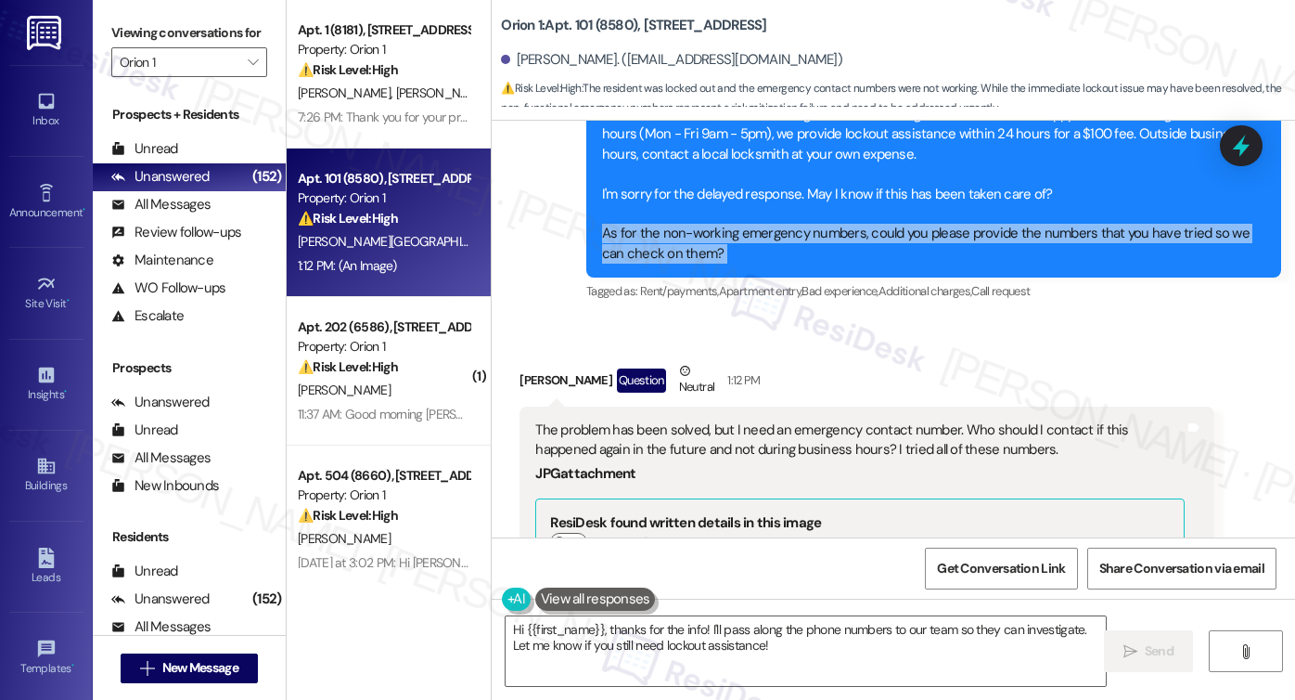
click at [843, 250] on div "[PERSON_NAME], thank you for reaching out. I understand that you were locked ou…" at bounding box center [926, 173] width 649 height 179
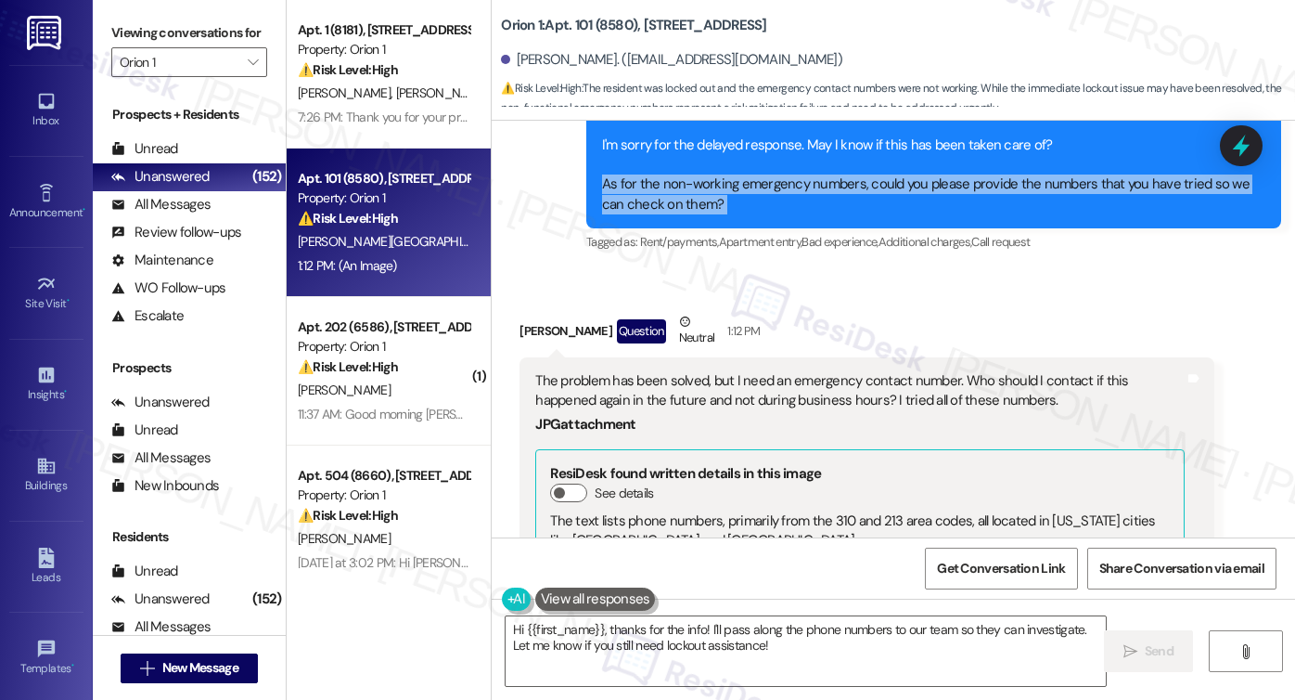
scroll to position [1602, 0]
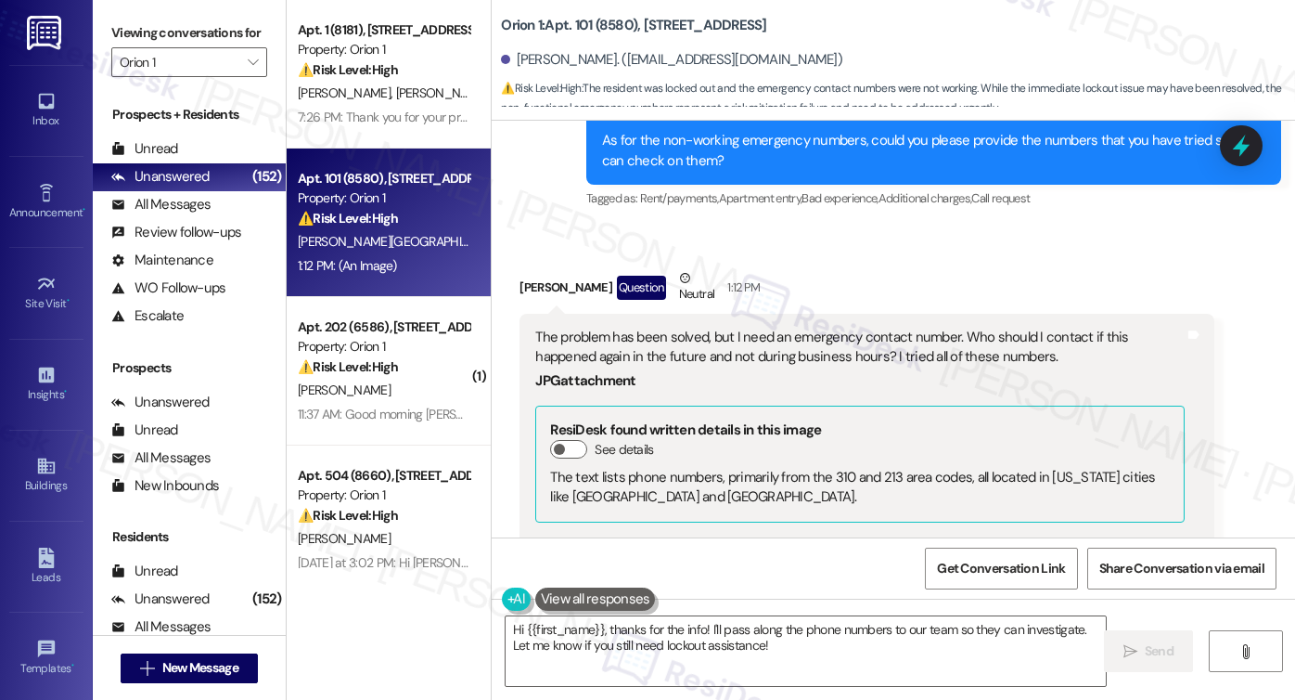
click at [642, 357] on div "The problem has been solved, but I need an emergency contact number. Who should…" at bounding box center [859, 348] width 649 height 40
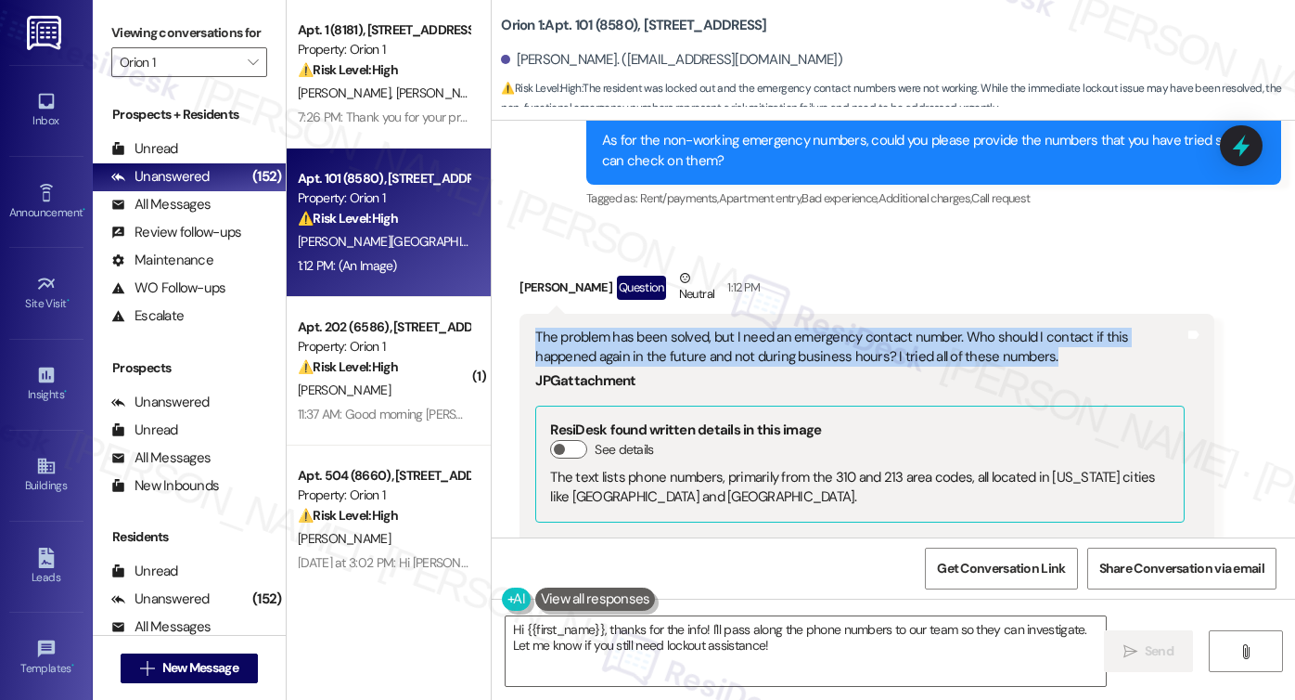
click at [642, 357] on div "The problem has been solved, but I need an emergency contact number. Who should…" at bounding box center [859, 348] width 649 height 40
click at [735, 335] on div "The problem has been solved, but I need an emergency contact number. Who should…" at bounding box center [859, 348] width 649 height 40
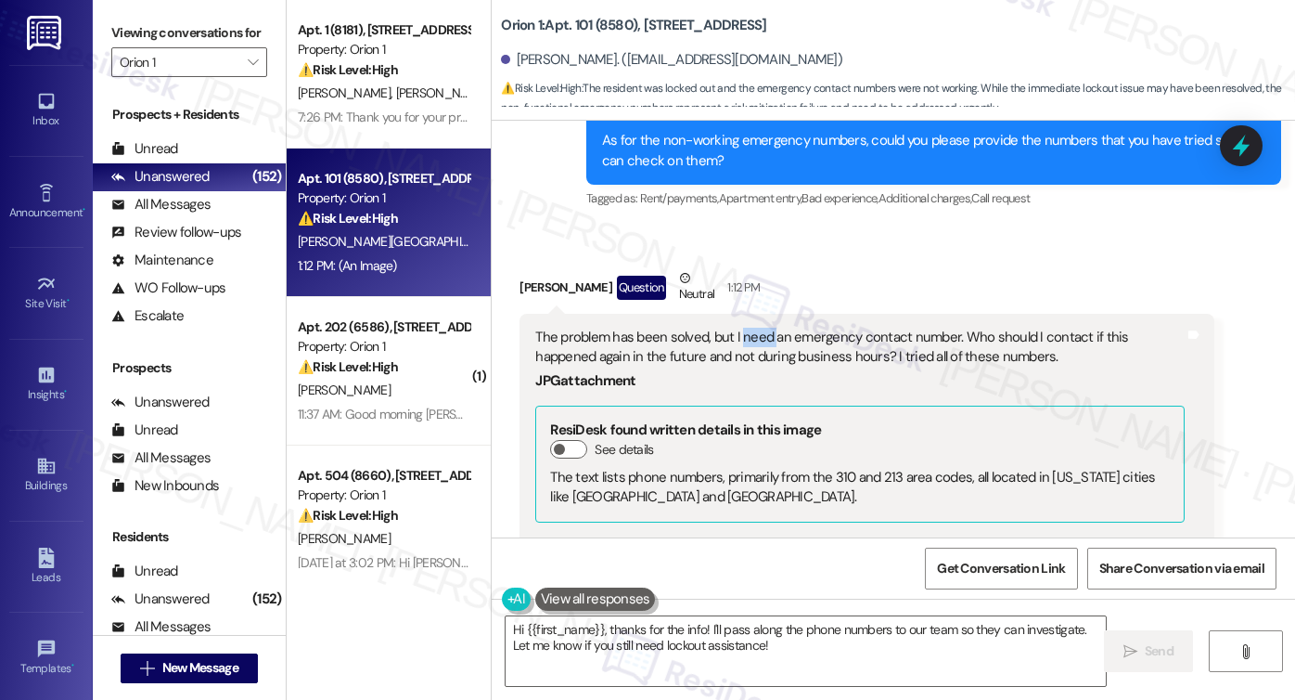
click at [735, 335] on div "The problem has been solved, but I need an emergency contact number. Who should…" at bounding box center [859, 348] width 649 height 40
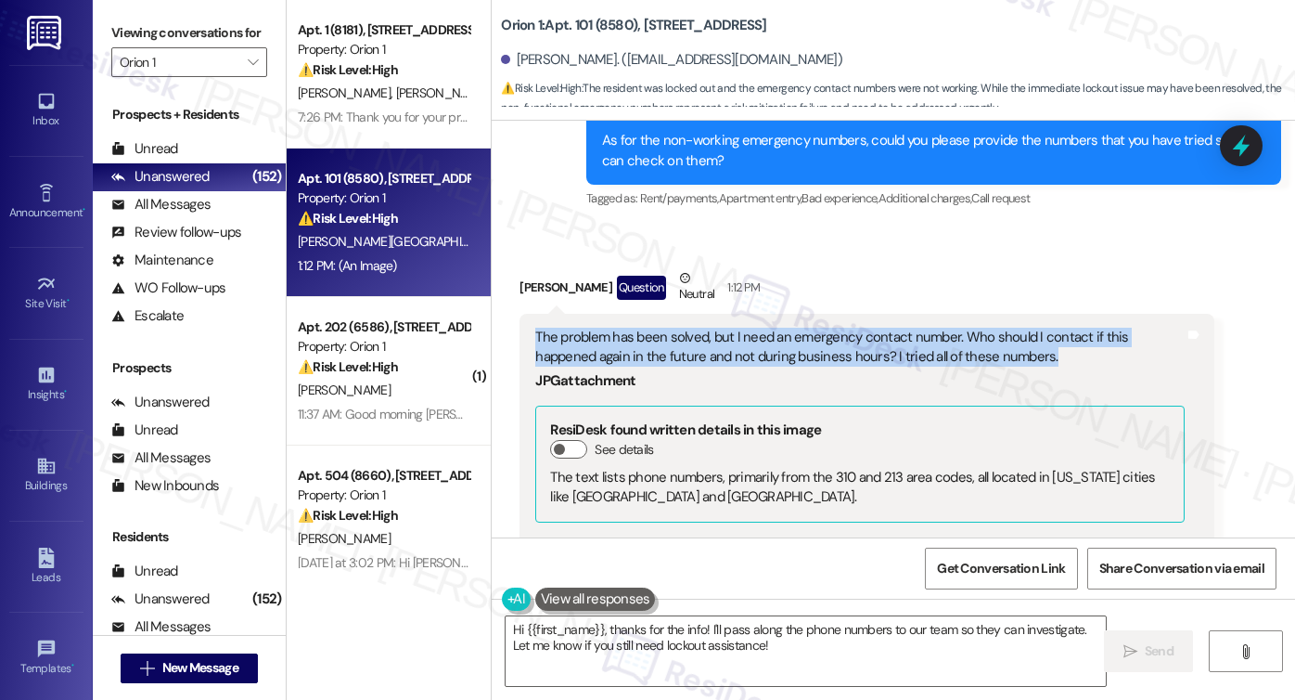
click at [735, 335] on div "The problem has been solved, but I need an emergency contact number. Who should…" at bounding box center [859, 348] width 649 height 40
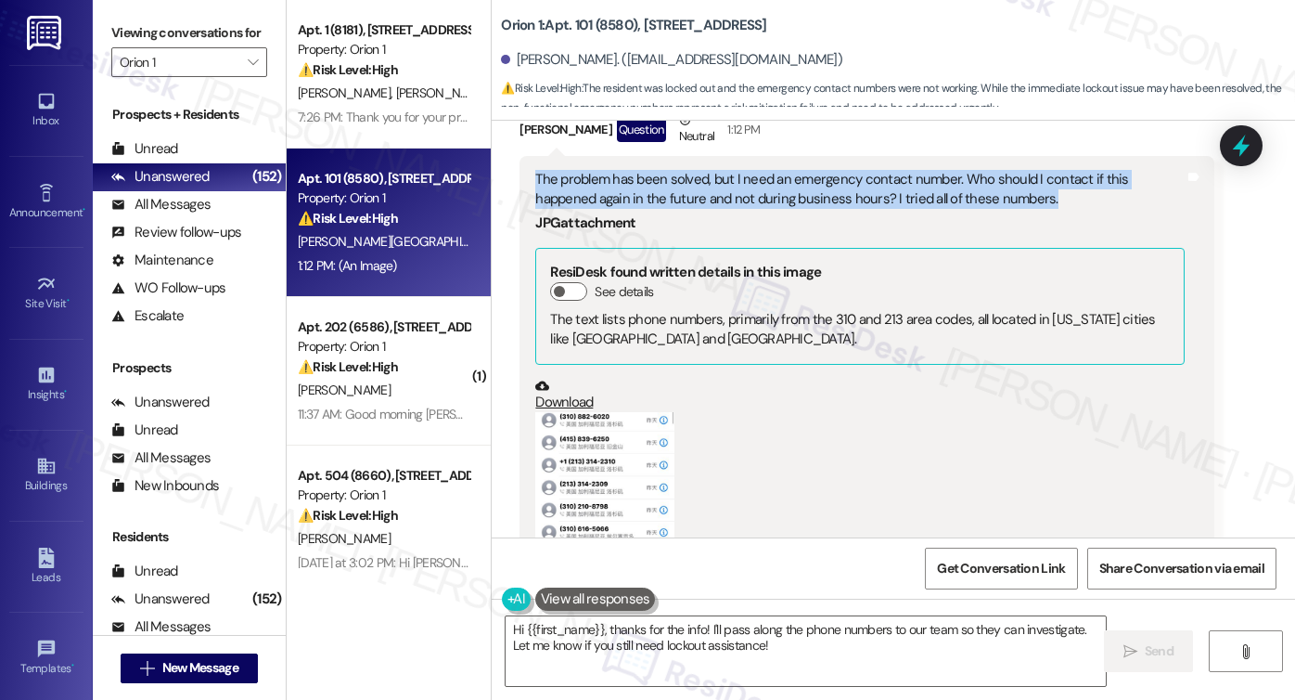
scroll to position [1788, 0]
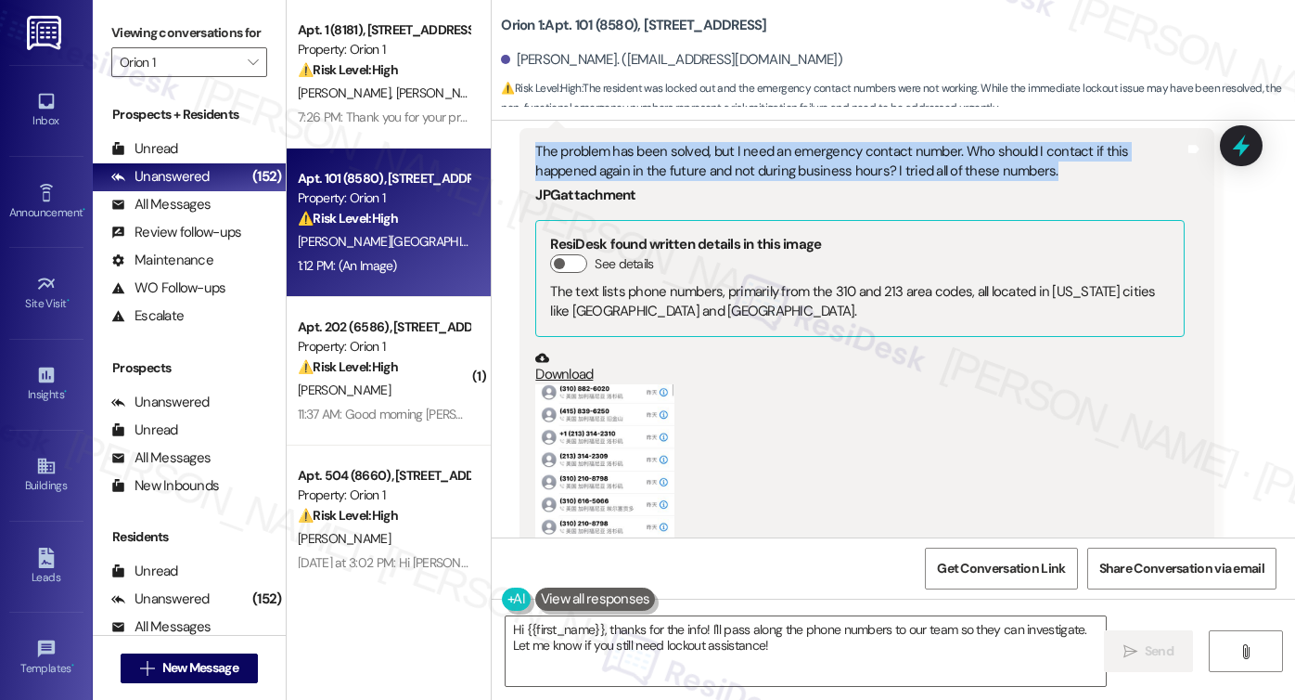
click at [559, 443] on button "Zoom image" at bounding box center [604, 484] width 139 height 201
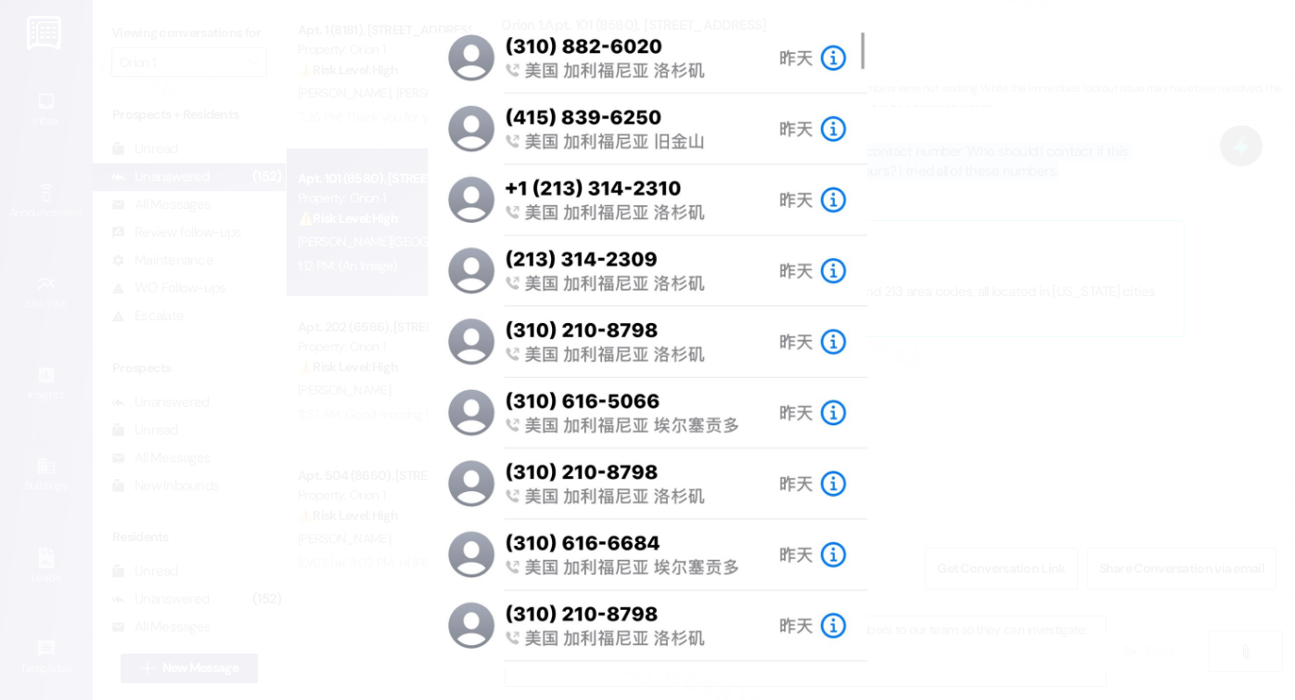
click at [973, 229] on button "Unzoom image" at bounding box center [647, 350] width 1295 height 700
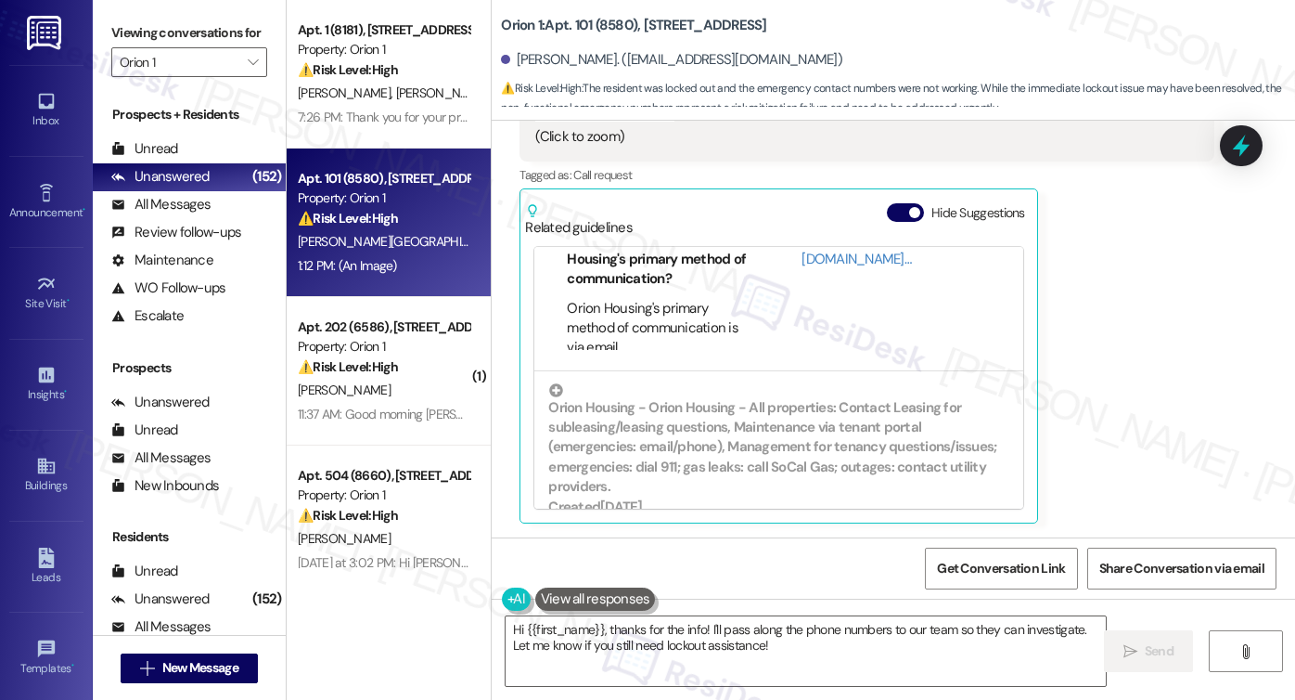
scroll to position [93, 0]
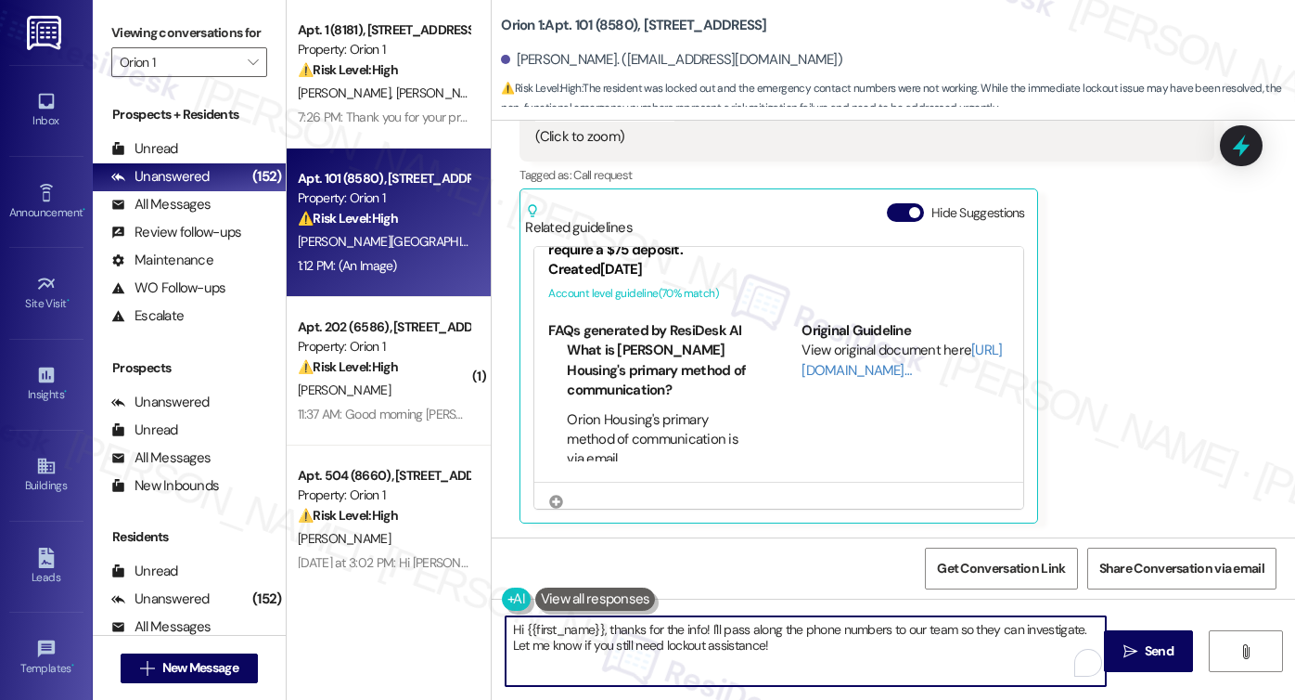
drag, startPoint x: 605, startPoint y: 630, endPoint x: 424, endPoint y: 628, distance: 180.9
click at [424, 628] on div "Apt. 1 (8181), 1189 W 37th Pl Property: Orion 1 ⚠️ Risk Level: High The residen…" at bounding box center [791, 350] width 1009 height 700
type textarea "Thanks for the info! I'll pass along the phone numbers to our team so they can …"
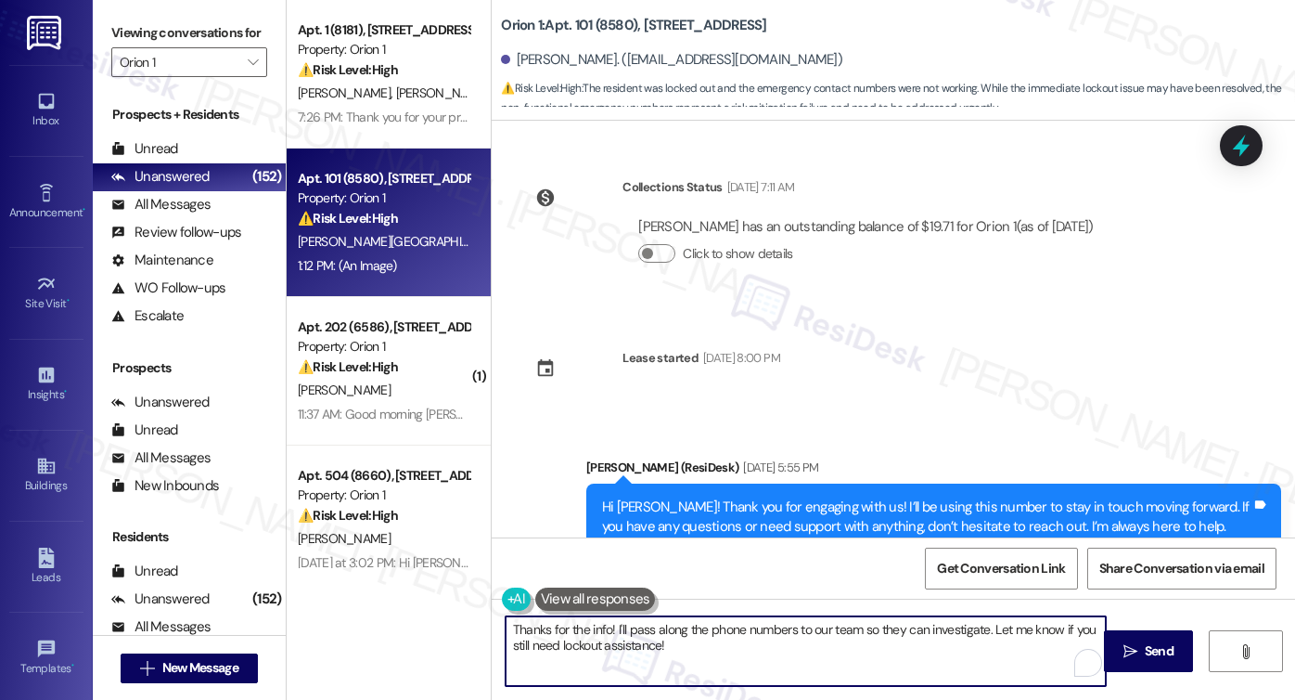
scroll to position [93, 0]
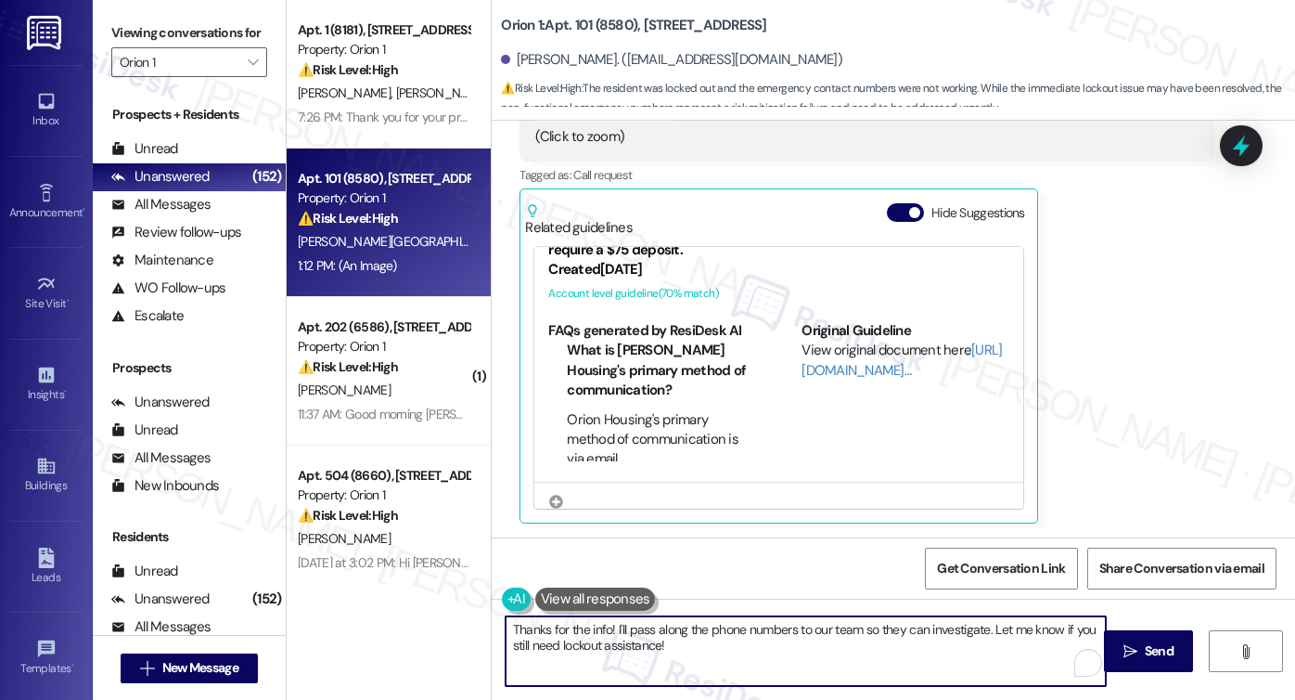
click at [605, 630] on textarea "Thanks for the info! I'll pass along the phone numbers to our team so they can …" at bounding box center [806, 651] width 600 height 70
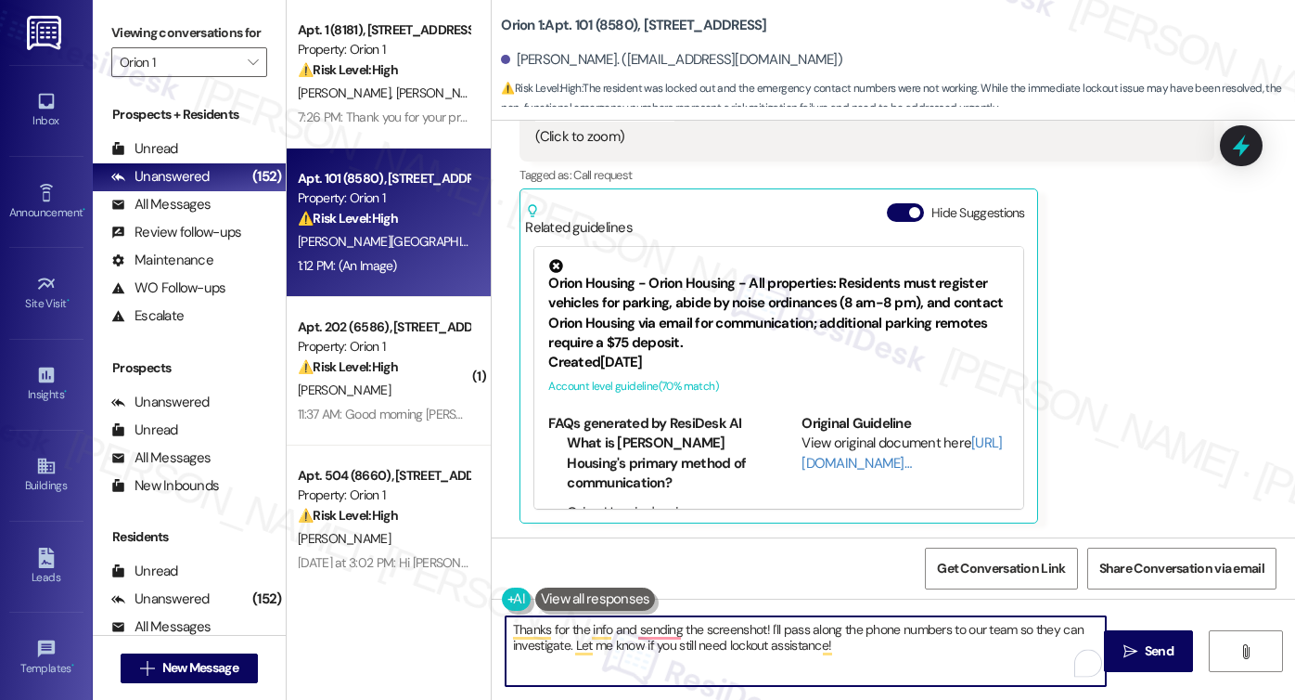
click at [1000, 629] on textarea "Thanks for the info and sending the screenshot! I'll pass along the phone numbe…" at bounding box center [806, 651] width 600 height 70
click at [1000, 628] on textarea "Thanks for the info and sending the screenshot! I'll pass along the phone numbe…" at bounding box center [806, 651] width 600 height 70
click at [765, 633] on textarea "Thanks for the info and sending the screenshot! I'll pass along the phone numbe…" at bounding box center [806, 651] width 600 height 70
drag, startPoint x: 870, startPoint y: 643, endPoint x: 564, endPoint y: 644, distance: 306.2
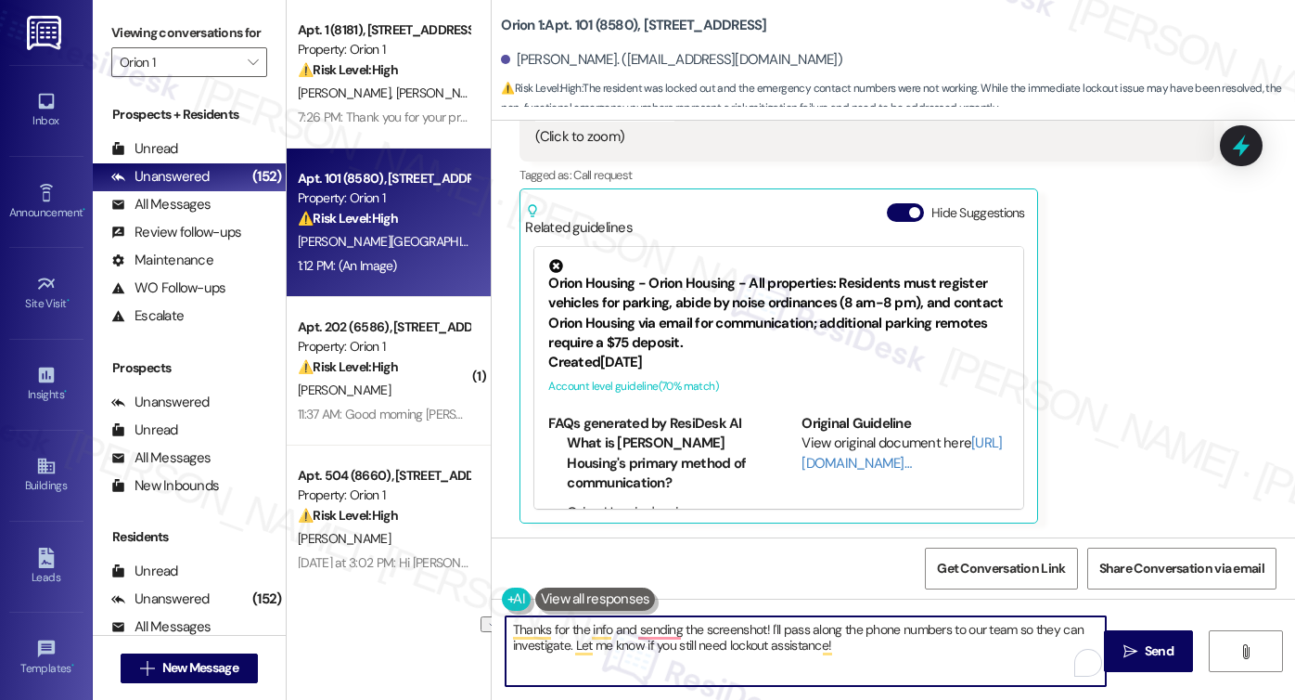
click at [564, 644] on textarea "Thanks for the info and sending the screenshot! I'll pass along the phone numbe…" at bounding box center [806, 651] width 600 height 70
drag, startPoint x: 916, startPoint y: 644, endPoint x: 791, endPoint y: 631, distance: 125.0
click at [791, 631] on textarea "Thanks for the info and for sending the screenshot! I'll pass along the phone n…" at bounding box center [806, 651] width 600 height 70
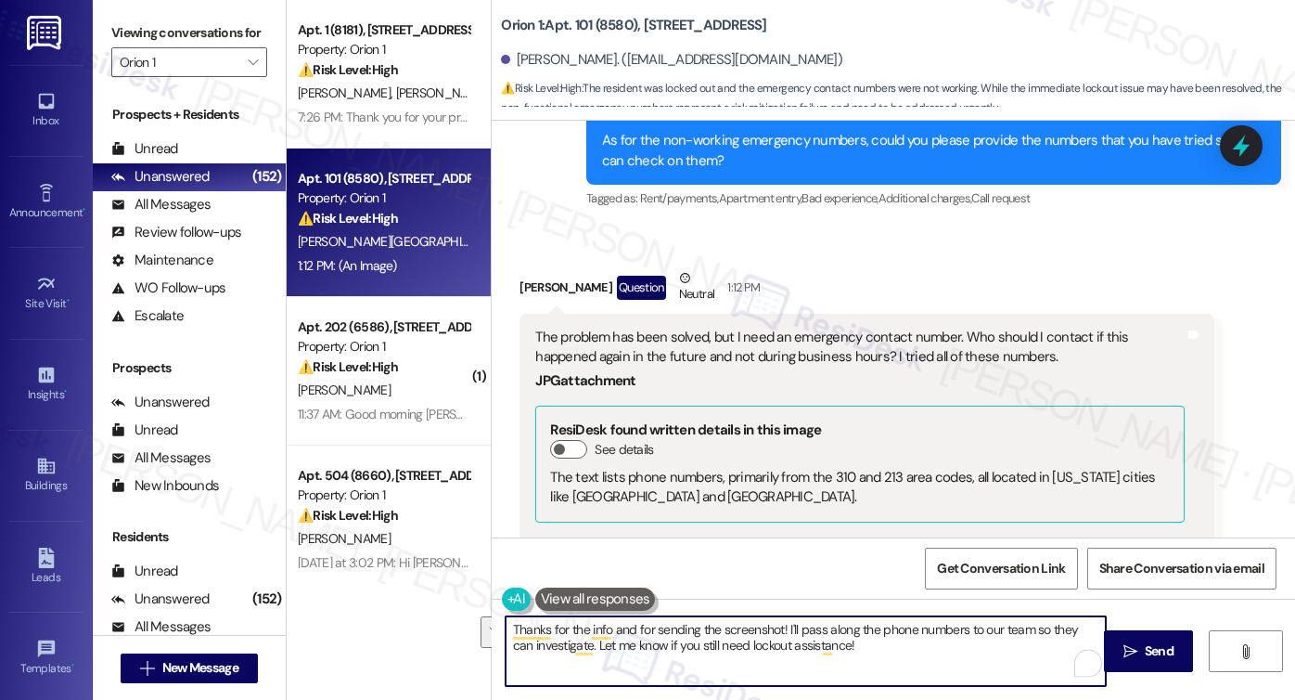
scroll to position [1324, 0]
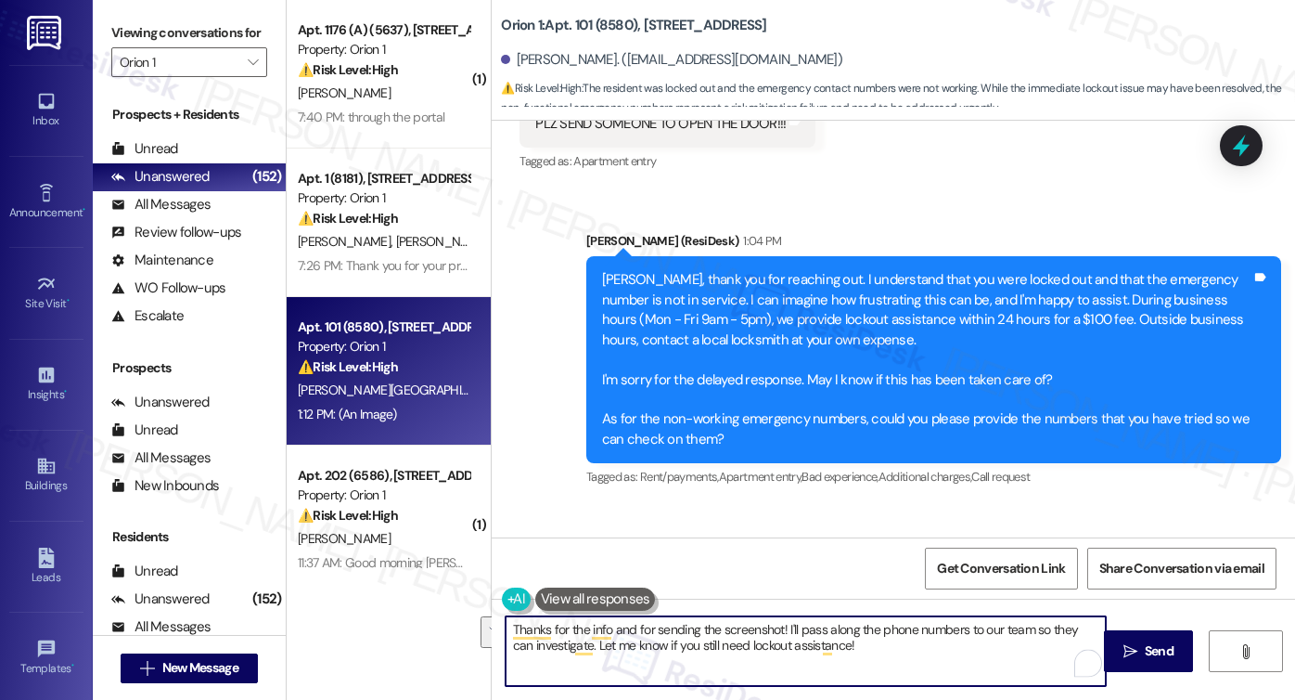
click at [756, 315] on div "[PERSON_NAME], thank you for reaching out. I understand that you were locked ou…" at bounding box center [926, 359] width 649 height 179
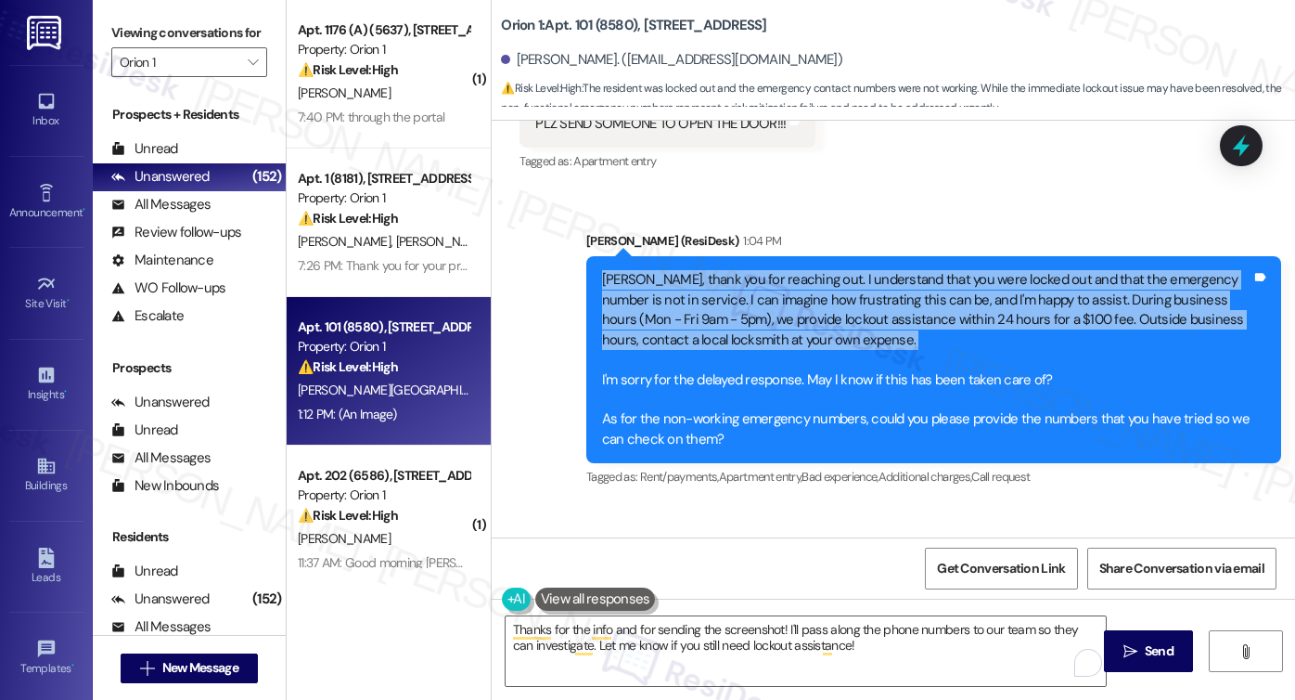
click at [756, 315] on div "[PERSON_NAME], thank you for reaching out. I understand that you were locked ou…" at bounding box center [926, 359] width 649 height 179
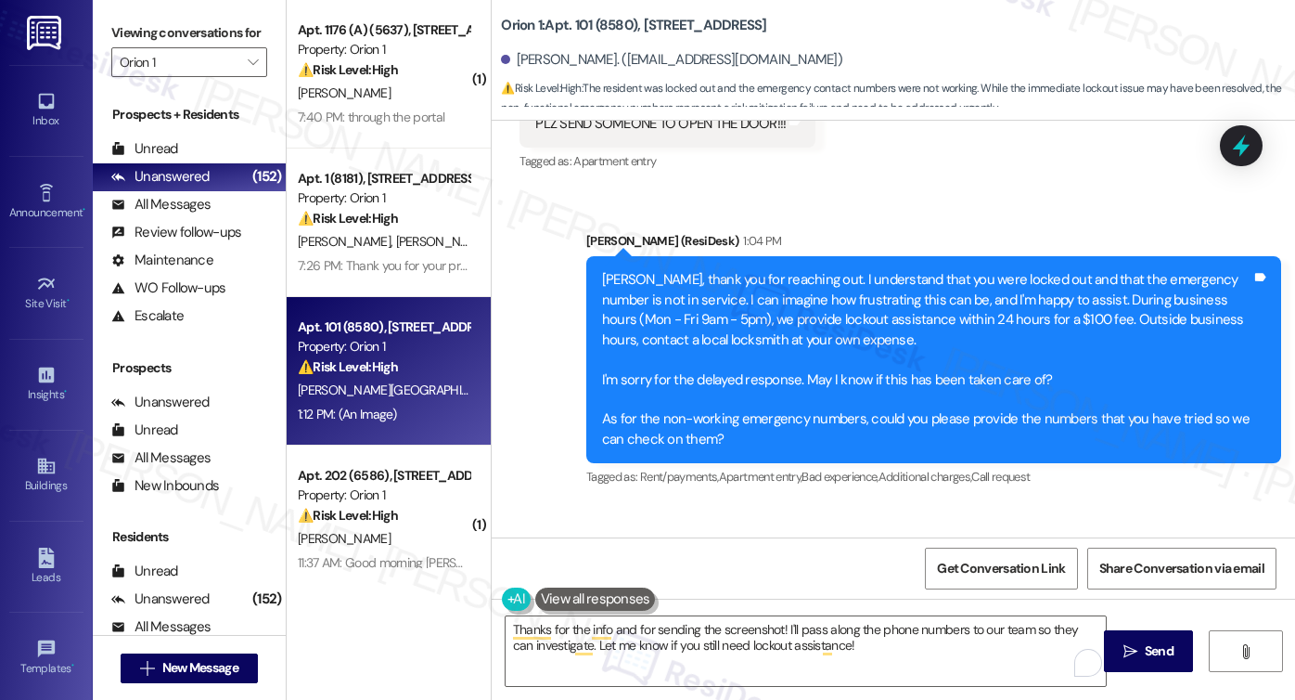
click at [1002, 392] on div "[PERSON_NAME], thank you for reaching out. I understand that you were locked ou…" at bounding box center [926, 359] width 649 height 179
click at [841, 318] on div "[PERSON_NAME], thank you for reaching out. I understand that you were locked ou…" at bounding box center [926, 359] width 649 height 179
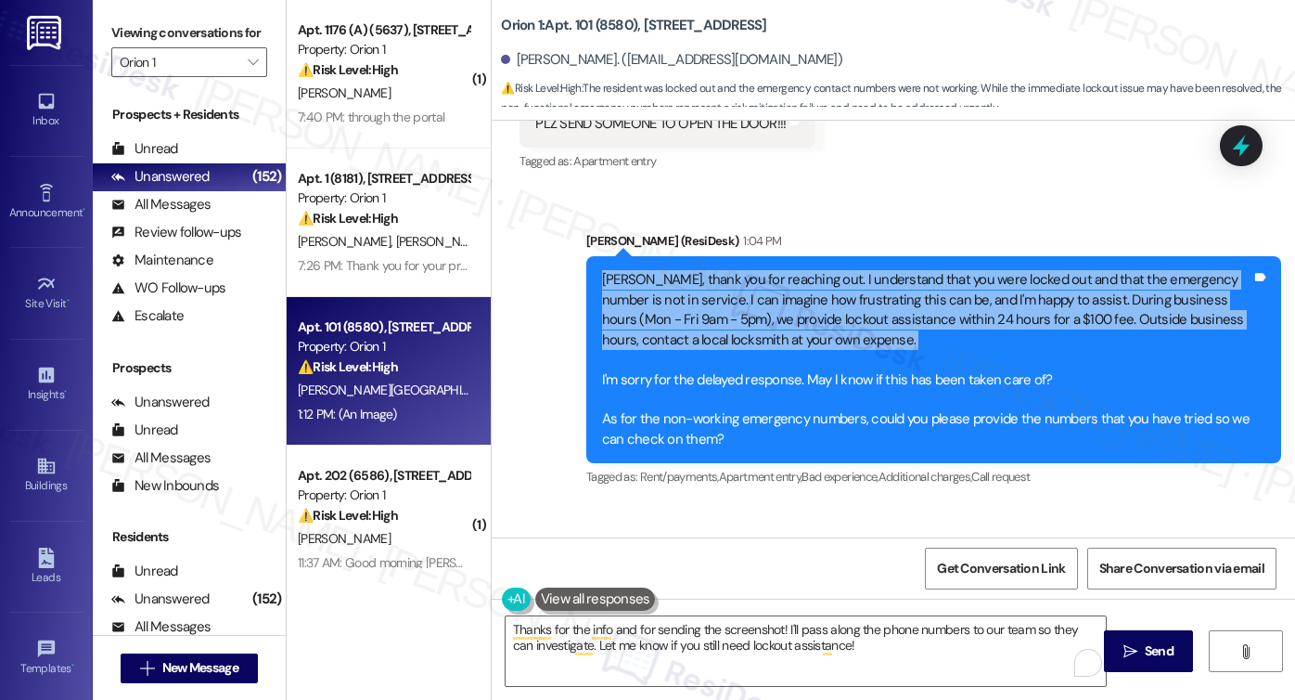
click at [841, 318] on div "[PERSON_NAME], thank you for reaching out. I understand that you were locked ou…" at bounding box center [926, 359] width 649 height 179
click at [153, 36] on label "Viewing conversations for" at bounding box center [189, 33] width 156 height 29
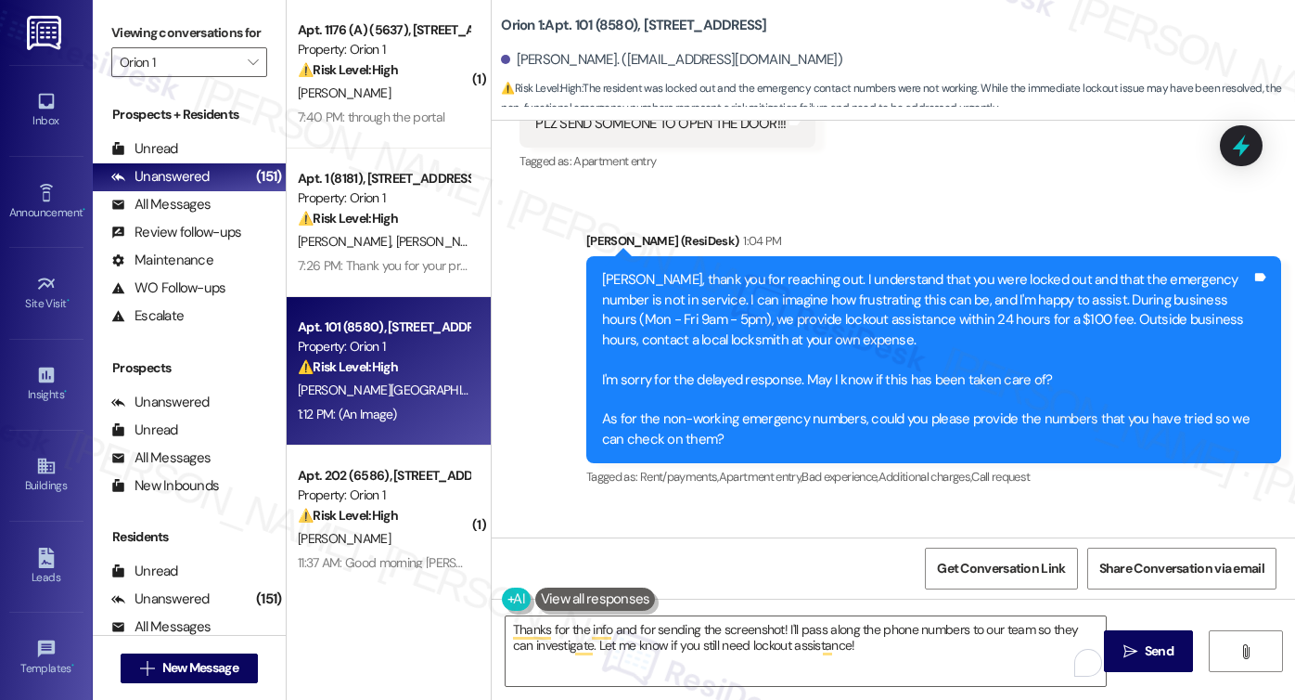
click at [725, 378] on div "[PERSON_NAME], thank you for reaching out. I understand that you were locked ou…" at bounding box center [926, 359] width 649 height 179
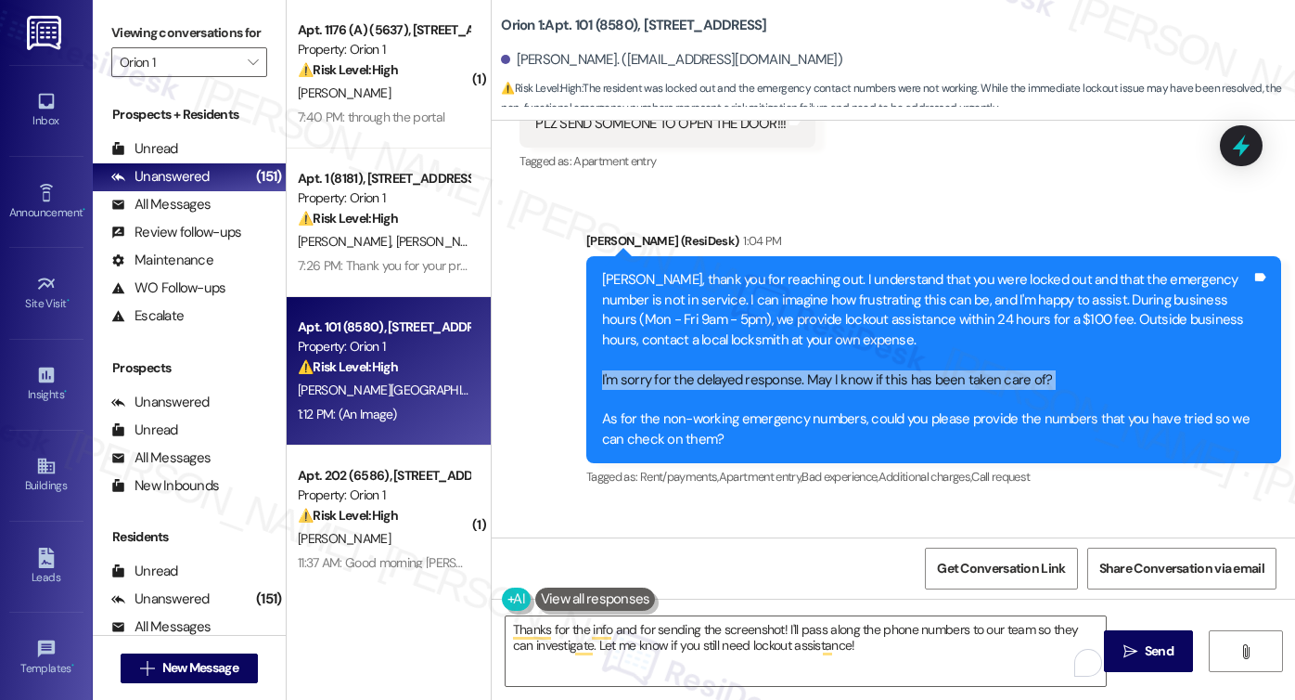
click at [725, 378] on div "[PERSON_NAME], thank you for reaching out. I understand that you were locked ou…" at bounding box center [926, 359] width 649 height 179
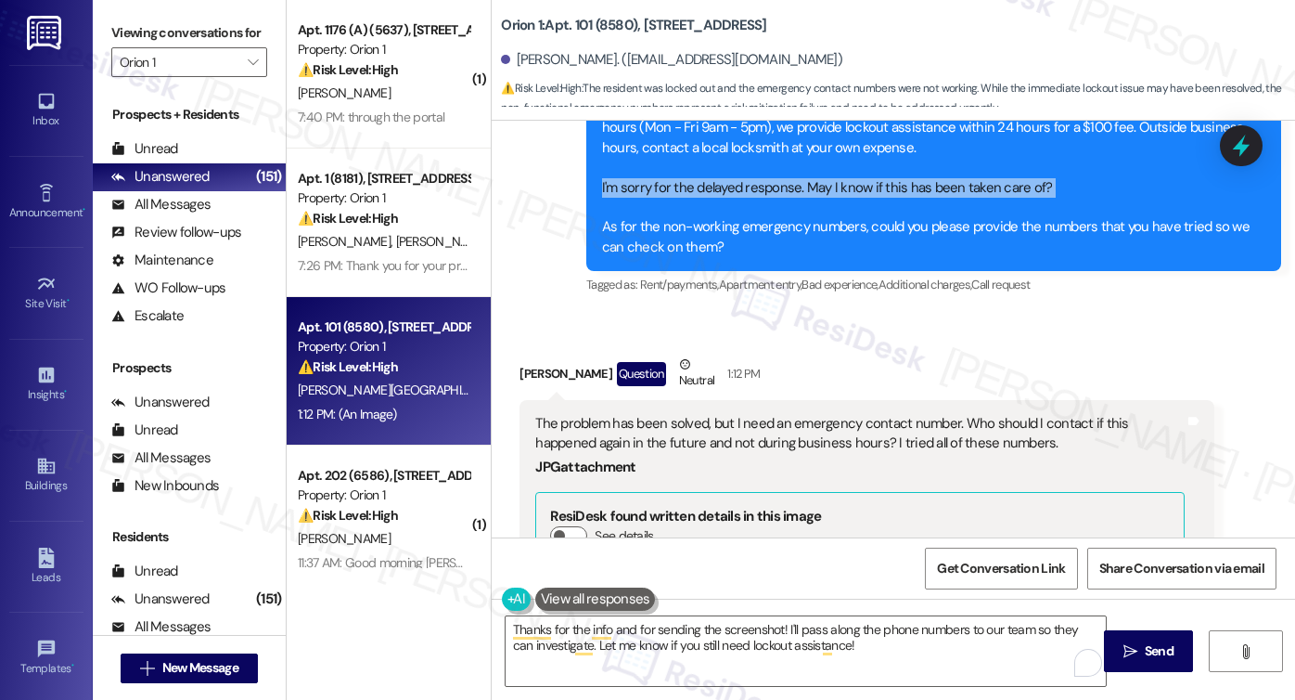
scroll to position [1695, 0]
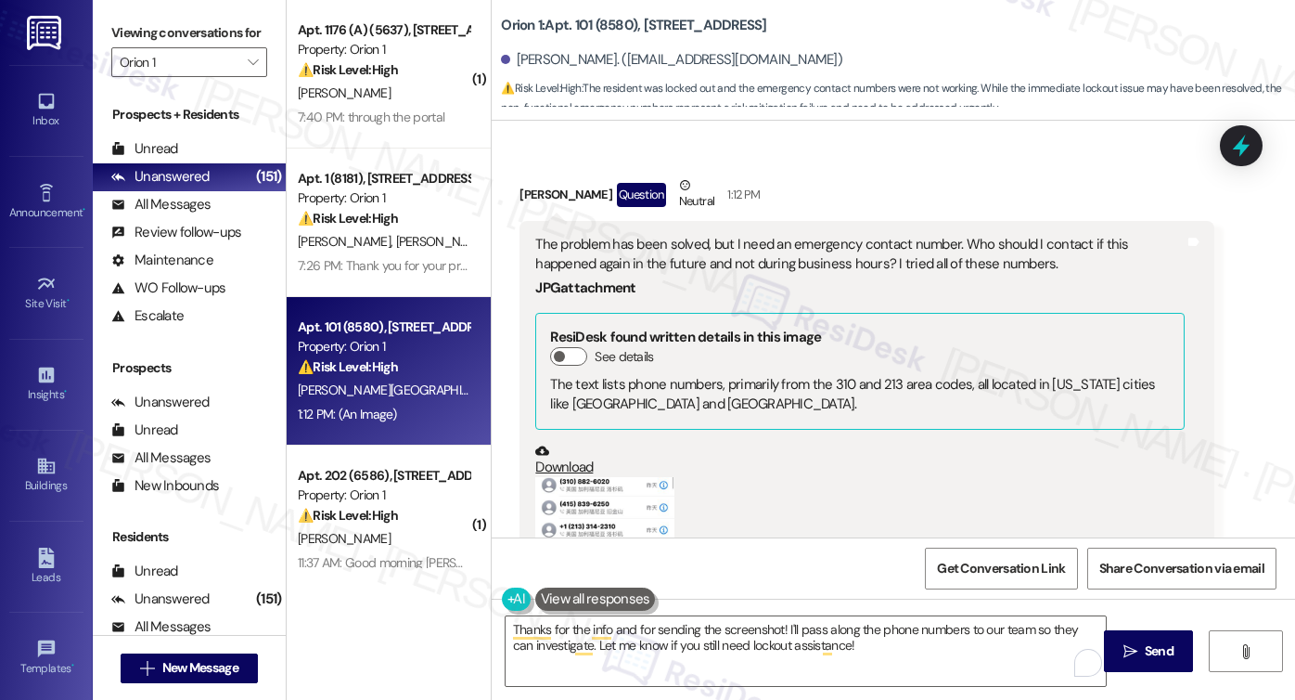
click at [649, 274] on div "The problem has been solved, but I need an emergency contact number. Who should…" at bounding box center [859, 255] width 649 height 40
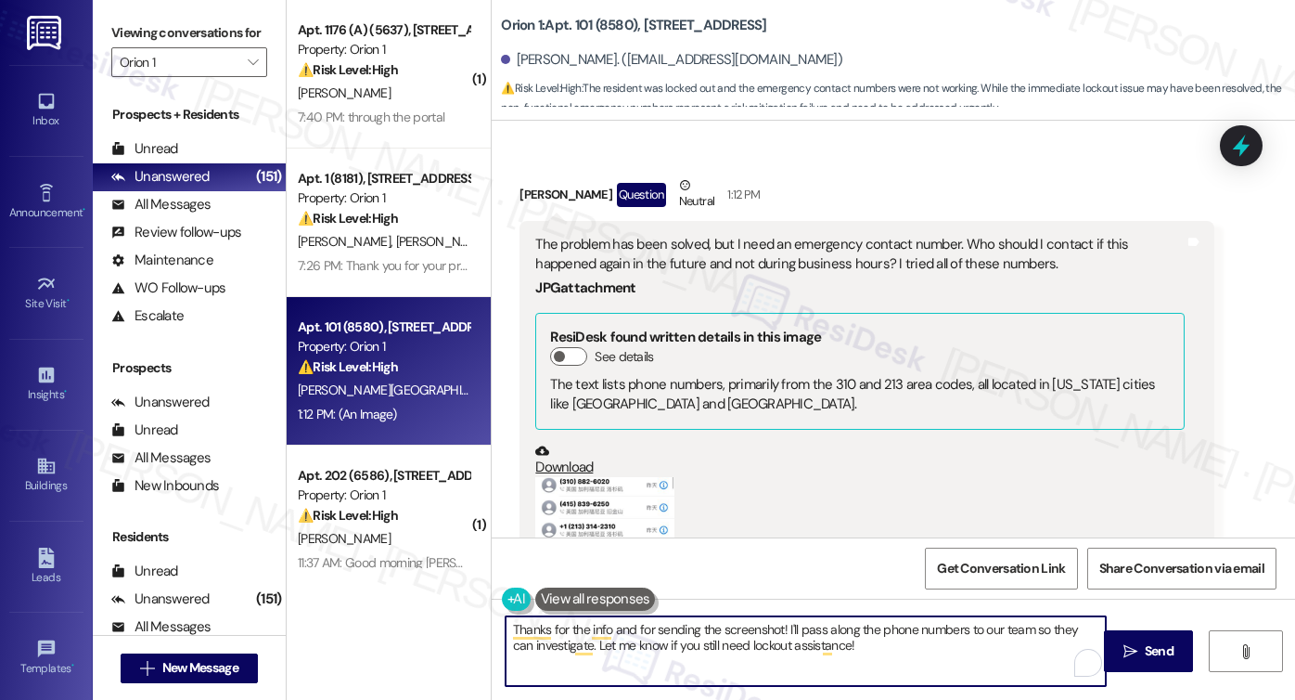
click at [719, 621] on textarea "Thanks for the info and for sending the screenshot! I'll pass along the phone n…" at bounding box center [806, 651] width 600 height 70
click at [890, 633] on textarea "Thanks for the info and for sending the screenshot! I'll pass along the phone n…" at bounding box center [806, 651] width 600 height 70
click at [894, 639] on textarea "Thanks for the info and for sending the screenshot! I'll pass along the phone n…" at bounding box center [806, 651] width 600 height 70
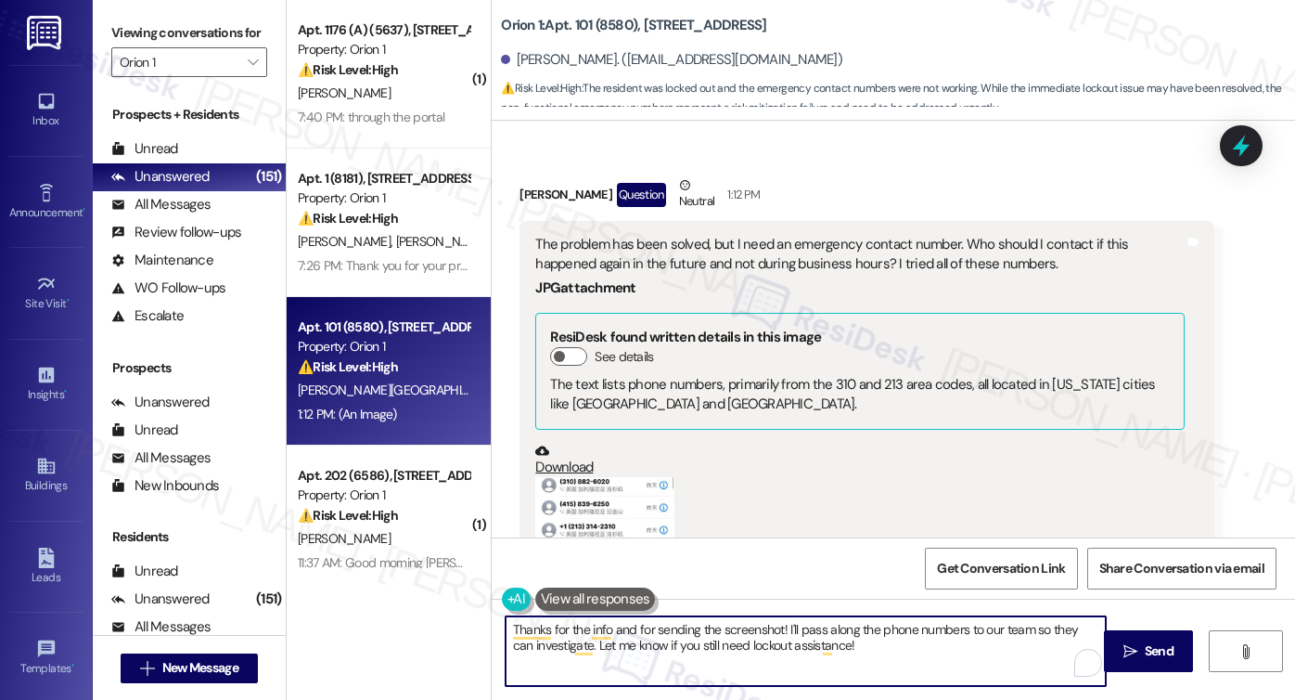
click at [894, 641] on textarea "Thanks for the info and for sending the screenshot! I'll pass along the phone n…" at bounding box center [806, 651] width 600 height 70
drag, startPoint x: 893, startPoint y: 645, endPoint x: 642, endPoint y: 623, distance: 251.5
click at [639, 637] on textarea "Thanks for the info and for sending the screenshot! I'll pass along the phone n…" at bounding box center [806, 651] width 600 height 70
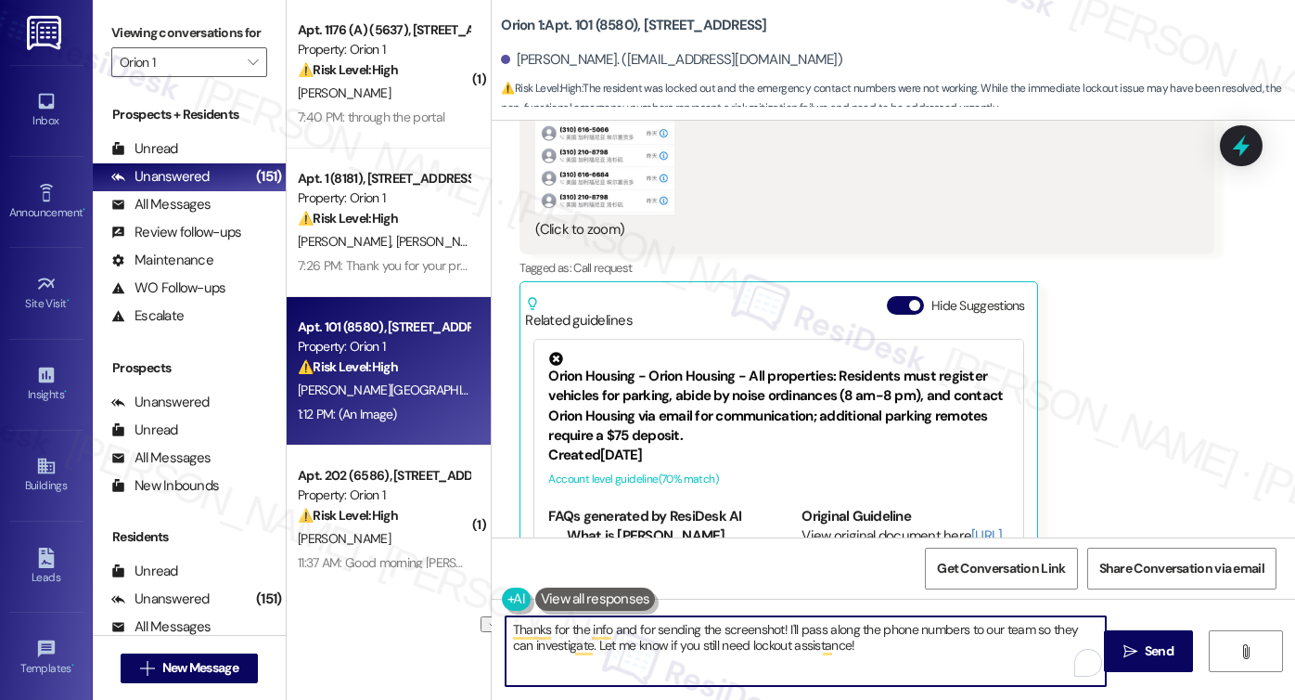
scroll to position [93, 0]
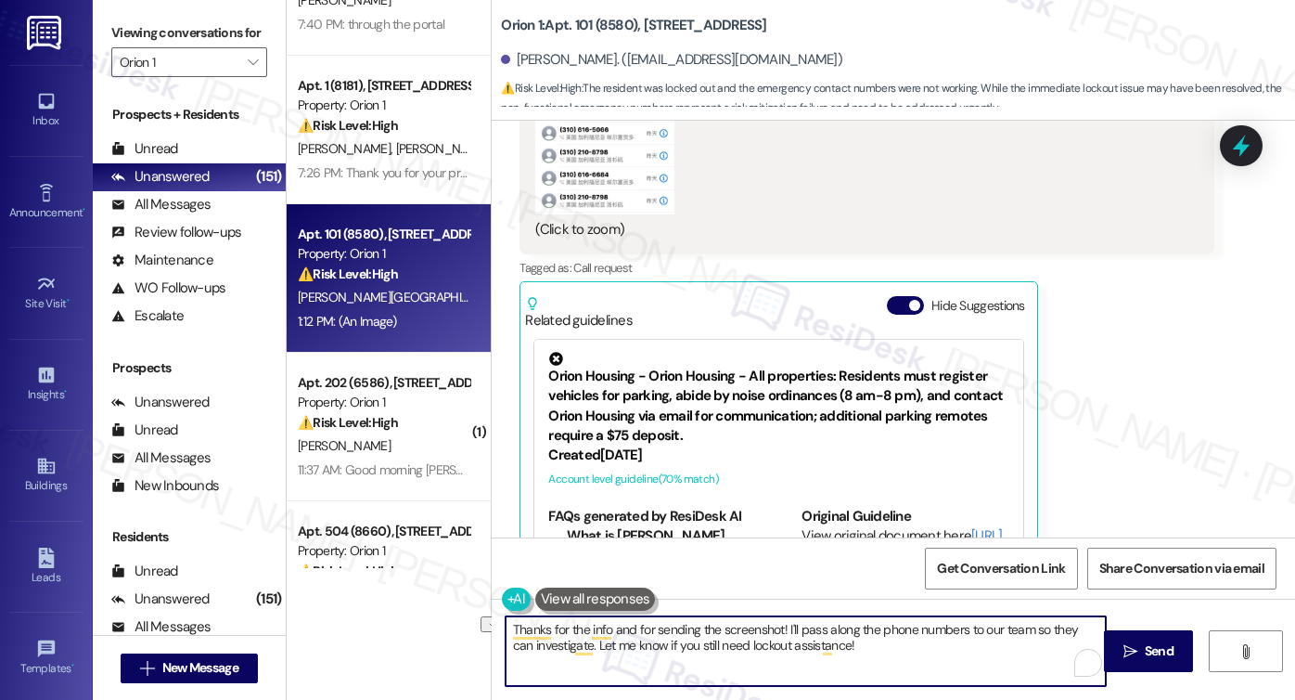
click at [725, 634] on textarea "Thanks for the info and for sending the screenshot! I'll pass along the phone n…" at bounding box center [806, 651] width 600 height 70
click at [658, 631] on textarea "Thanks for the info and for sending the screenshot! I'll pass along the phone n…" at bounding box center [806, 651] width 600 height 70
drag, startPoint x: 850, startPoint y: 647, endPoint x: 851, endPoint y: 630, distance: 16.7
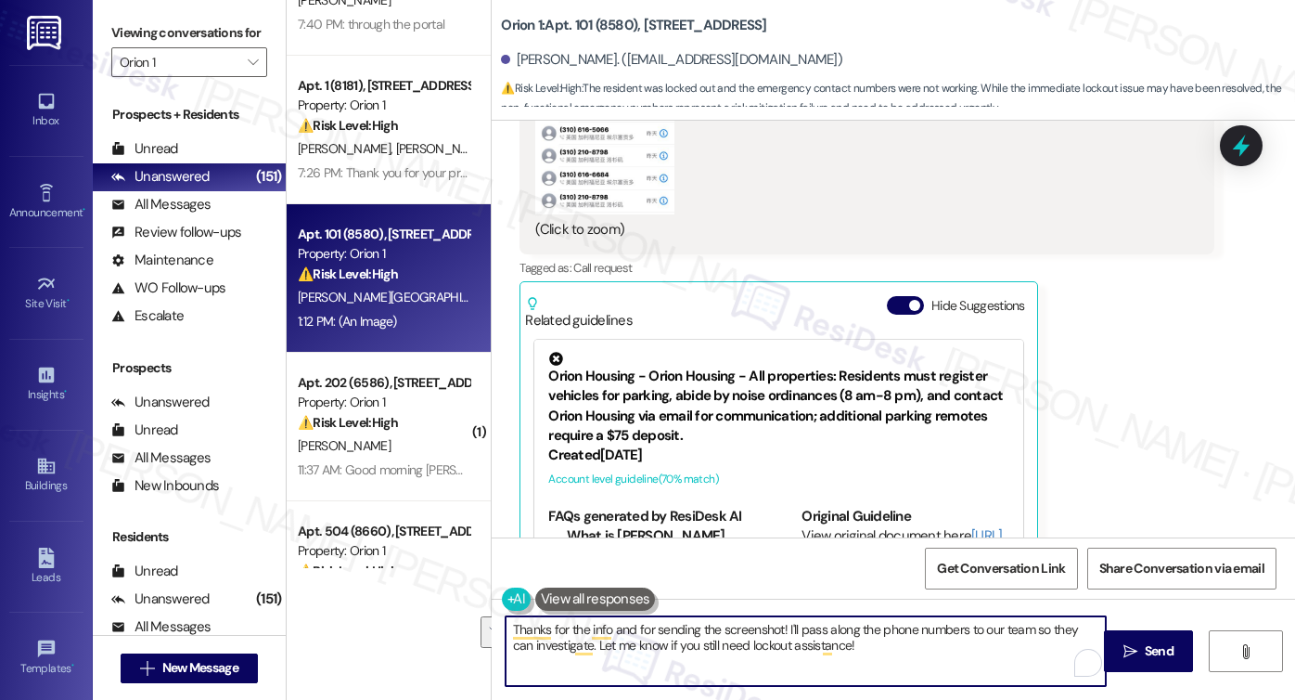
click at [851, 630] on textarea "Thanks for the info and for sending the screenshot! I'll pass along the phone n…" at bounding box center [806, 651] width 600 height 70
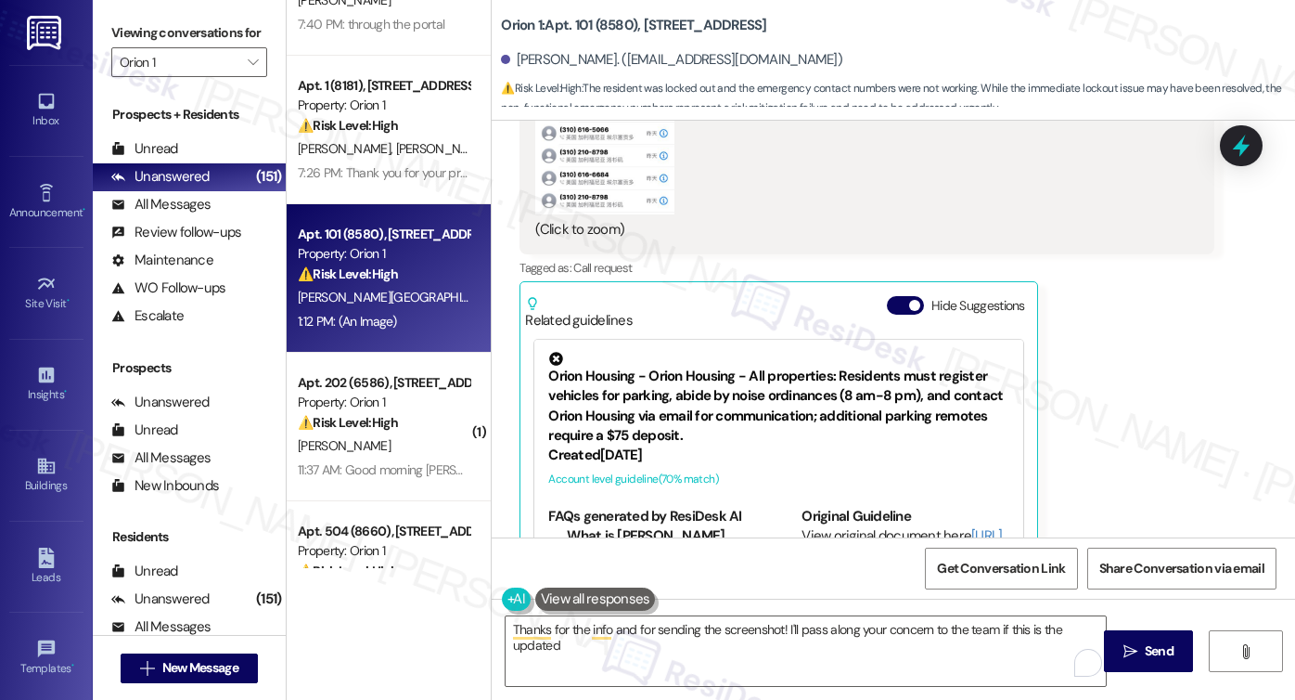
click at [145, 29] on label "Viewing conversations for" at bounding box center [189, 33] width 156 height 29
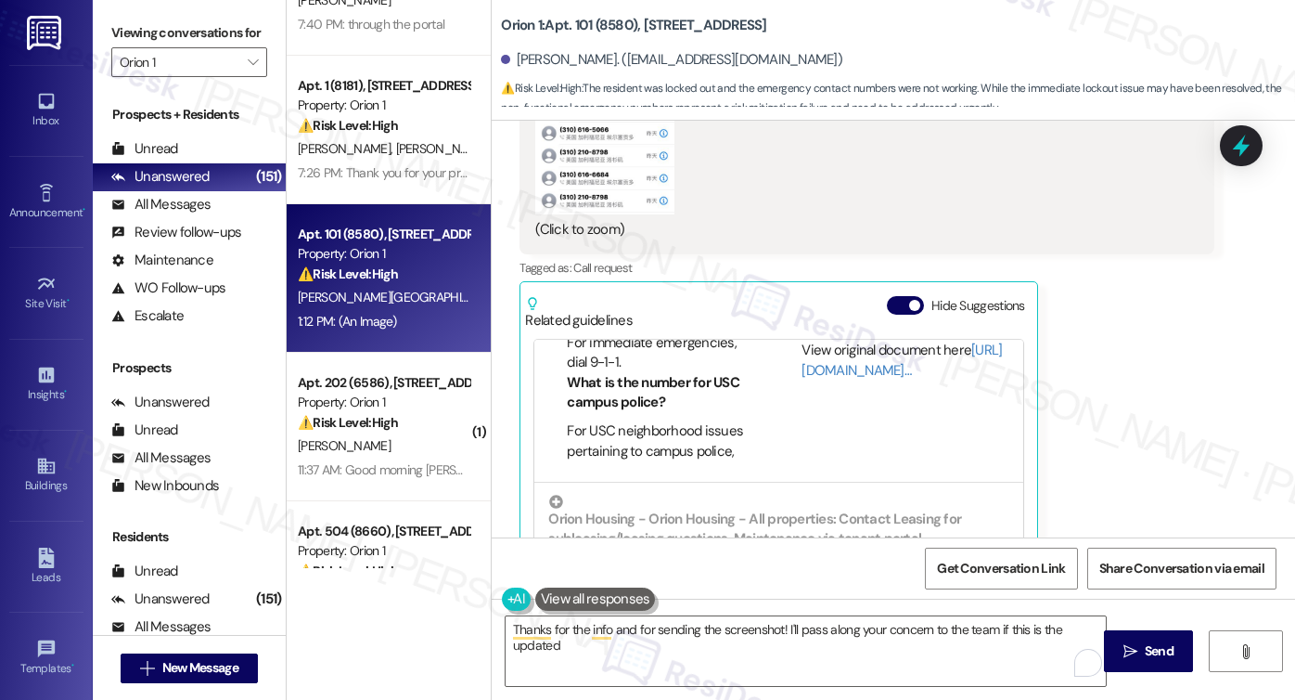
scroll to position [278, 0]
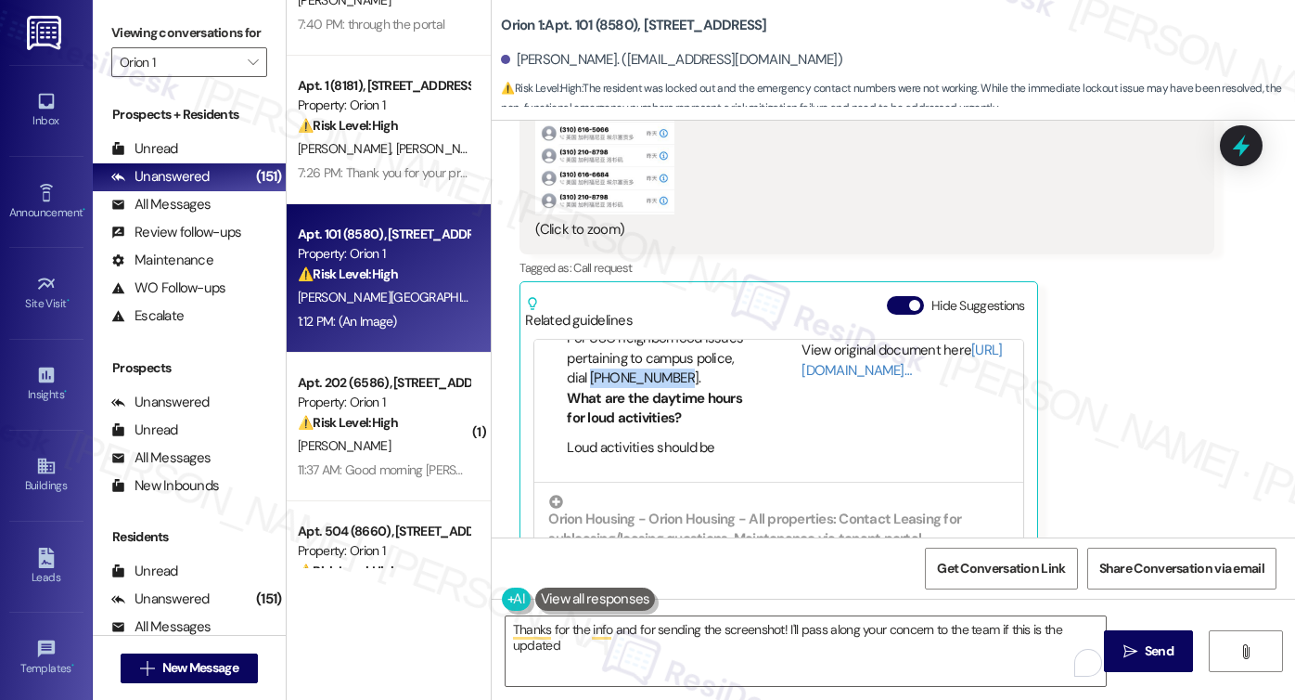
drag, startPoint x: 670, startPoint y: 373, endPoint x: 584, endPoint y: 381, distance: 86.7
click at [584, 381] on li "For USC neighborhood issues pertaining to campus police, dial [PHONE_NUMBER]." at bounding box center [661, 357] width 188 height 59
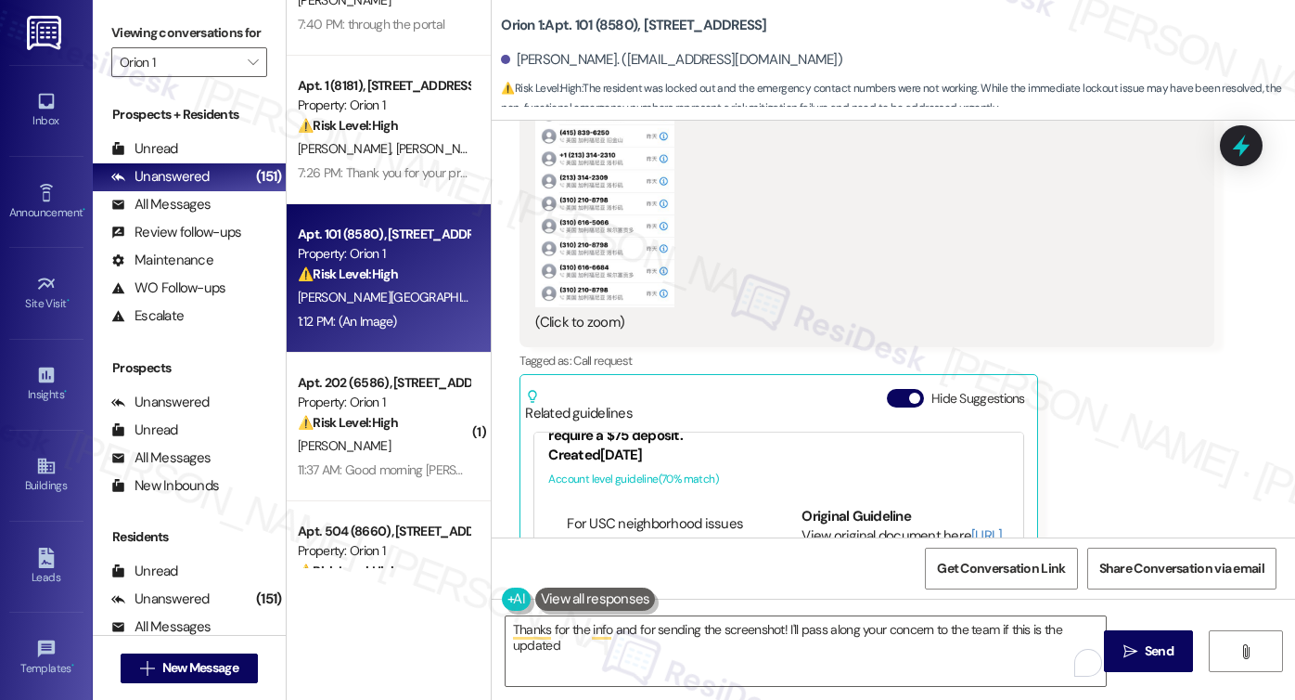
scroll to position [186, 0]
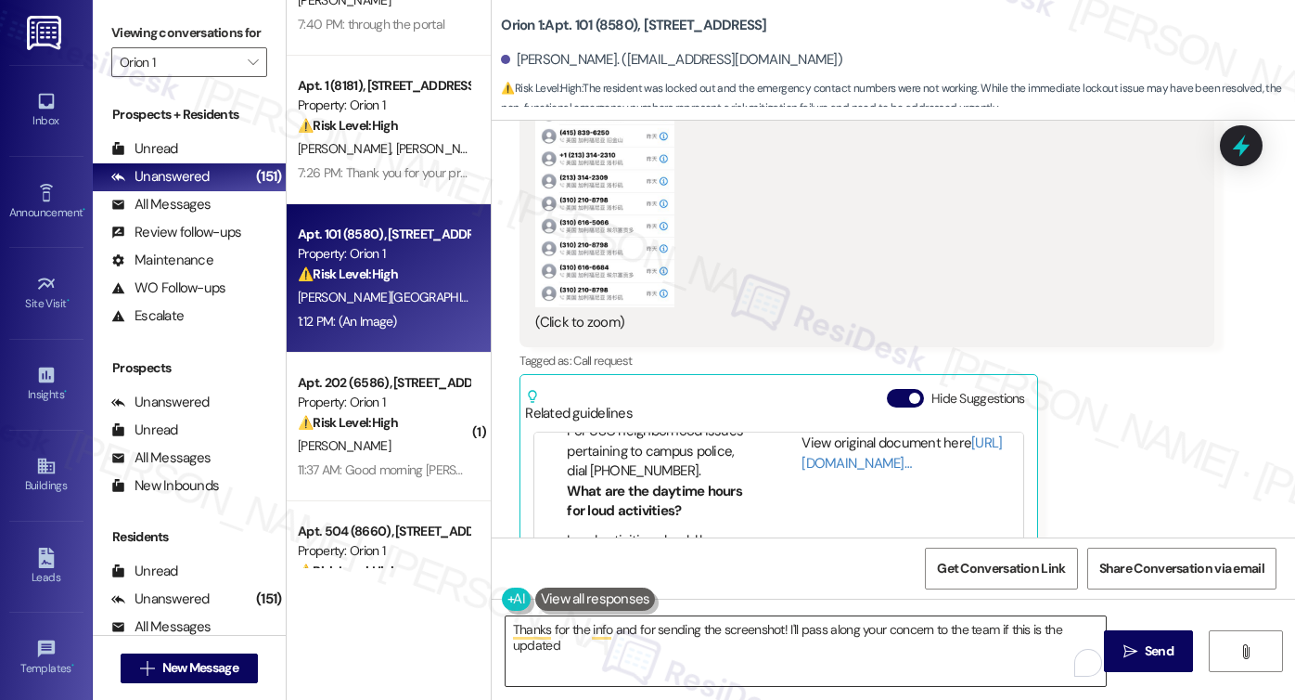
click at [600, 645] on textarea "Thanks for the info and for sending the screenshot! I'll pass along your concer…" at bounding box center [806, 651] width 600 height 70
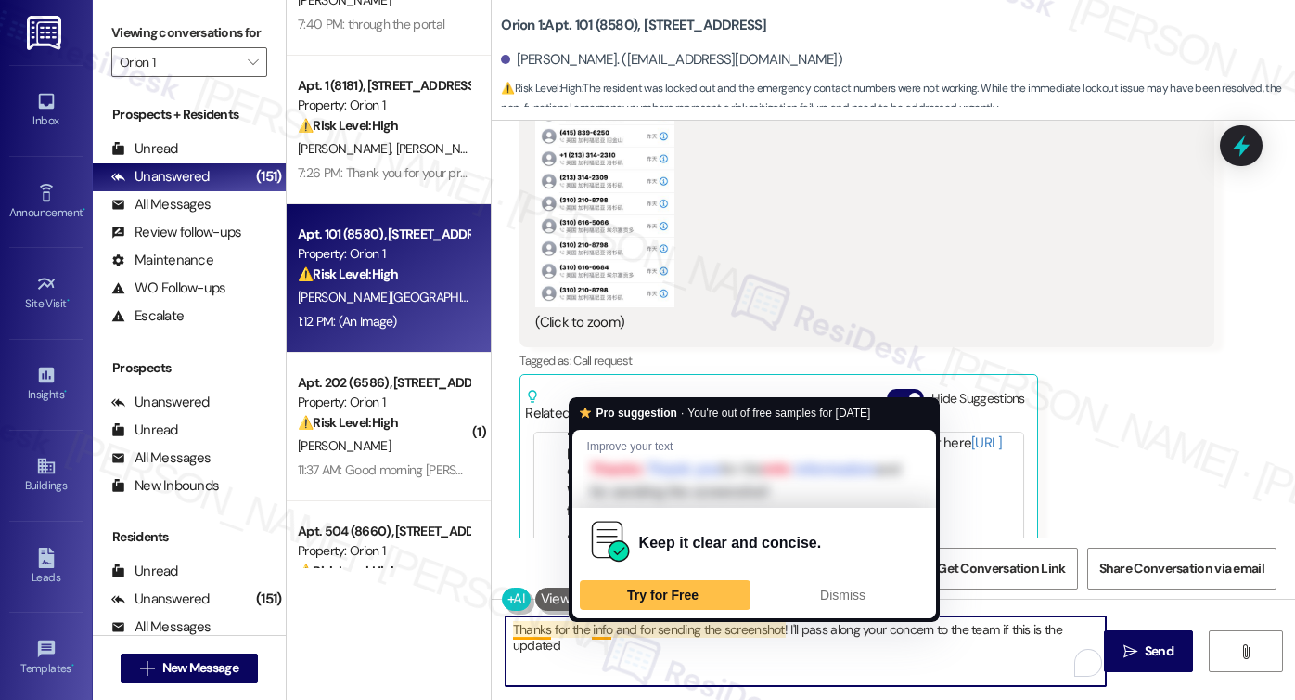
click at [594, 628] on textarea "Thanks for the info and for sending the screenshot! I'll pass along your concer…" at bounding box center [806, 651] width 600 height 70
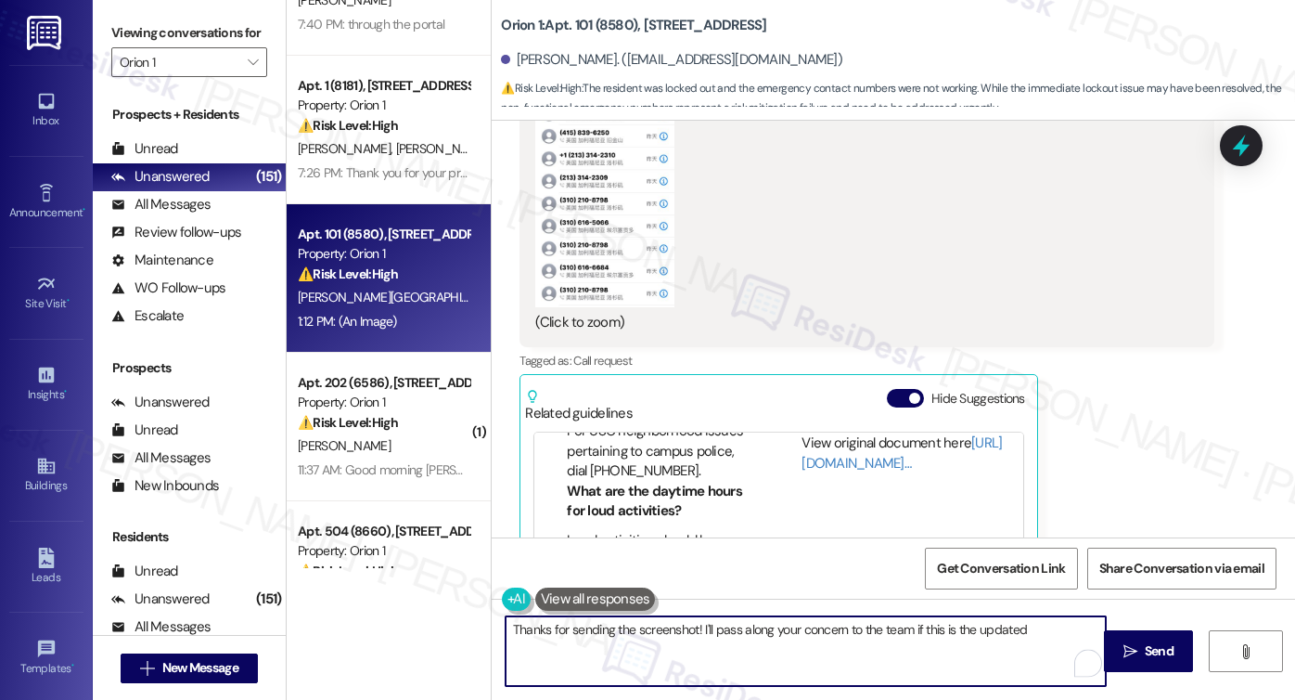
click at [694, 624] on textarea "Thanks for sending the screenshot! I'll pass along your concern to the team if …" at bounding box center [806, 651] width 600 height 70
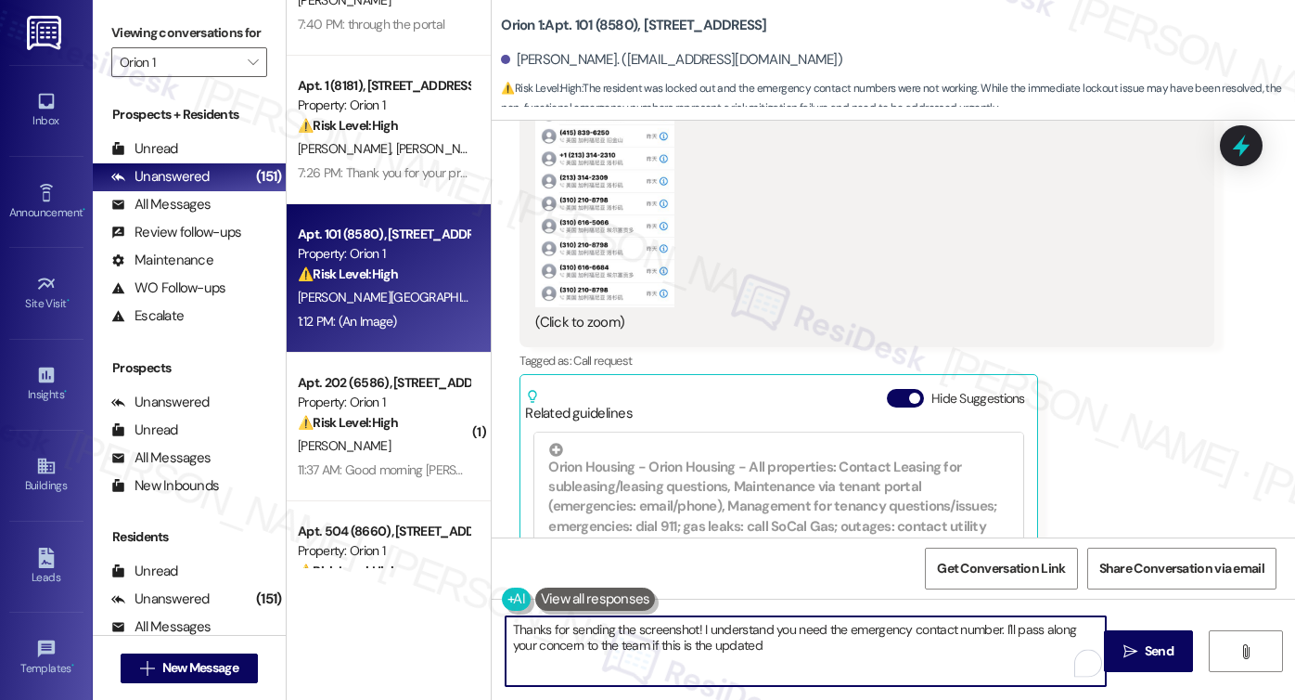
scroll to position [371, 0]
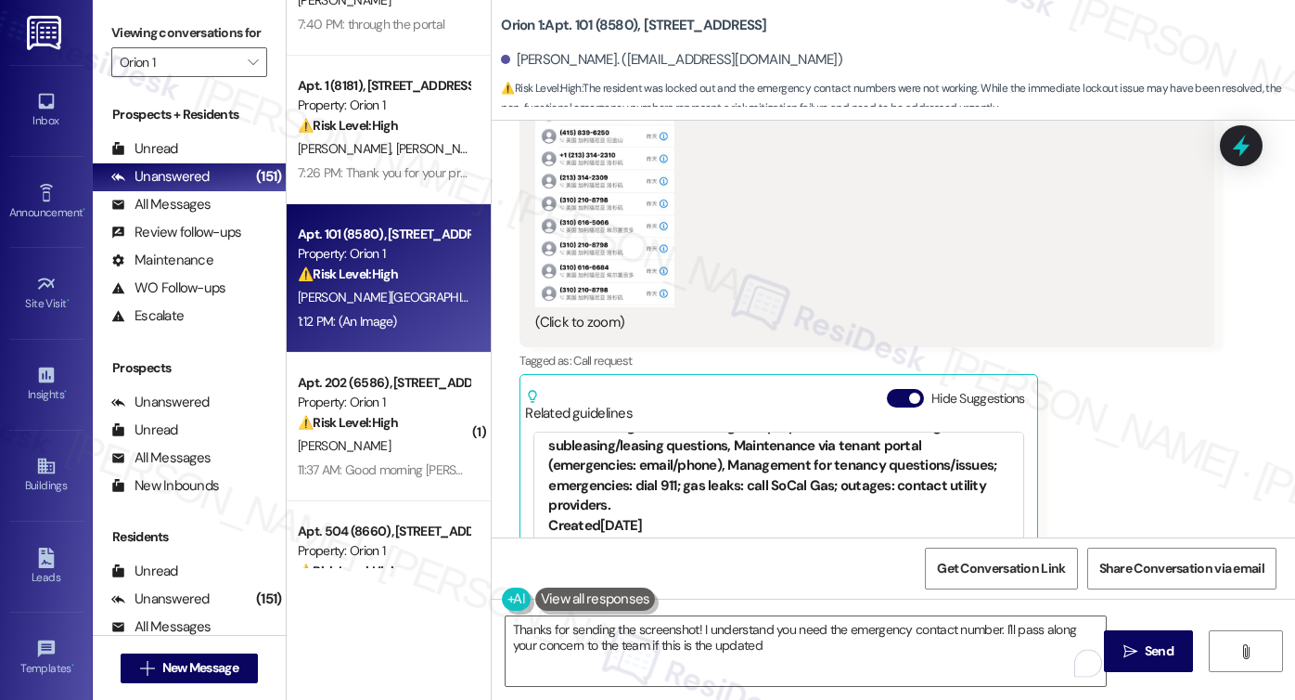
click at [755, 470] on div "Orion Housing - Orion Housing - All properties: Contact Leasing for subleasing/…" at bounding box center [778, 459] width 460 height 114
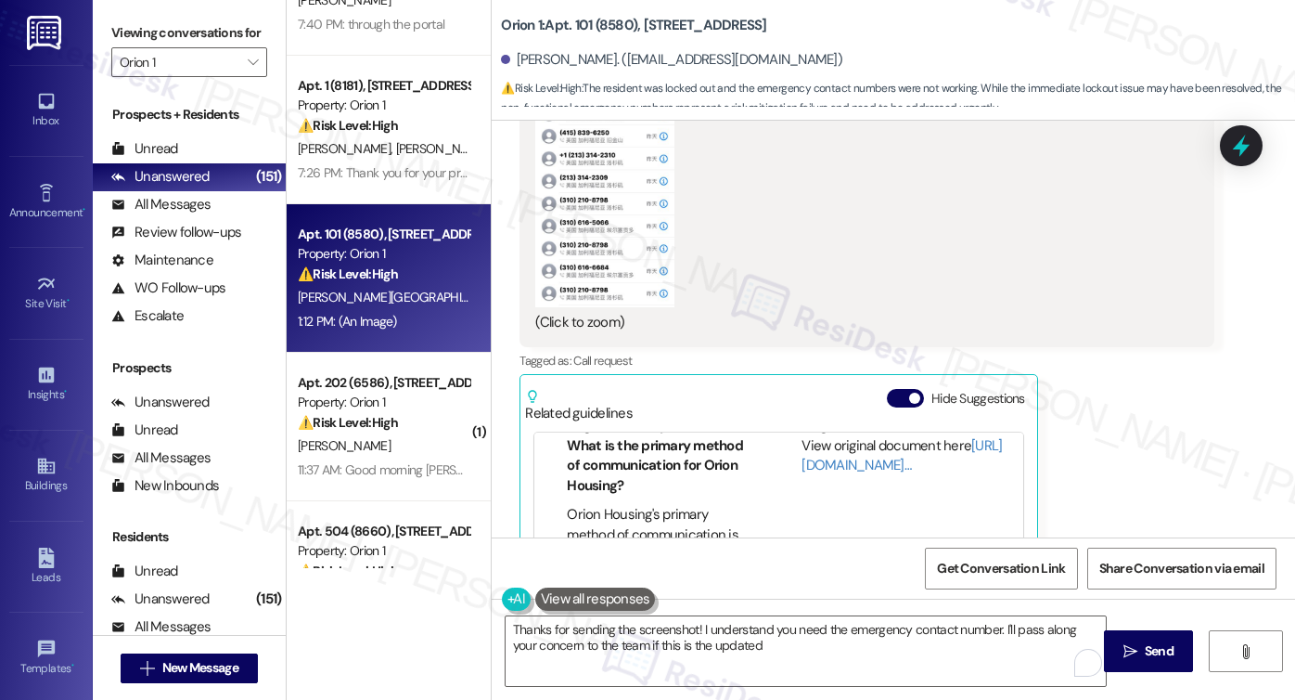
scroll to position [389, 0]
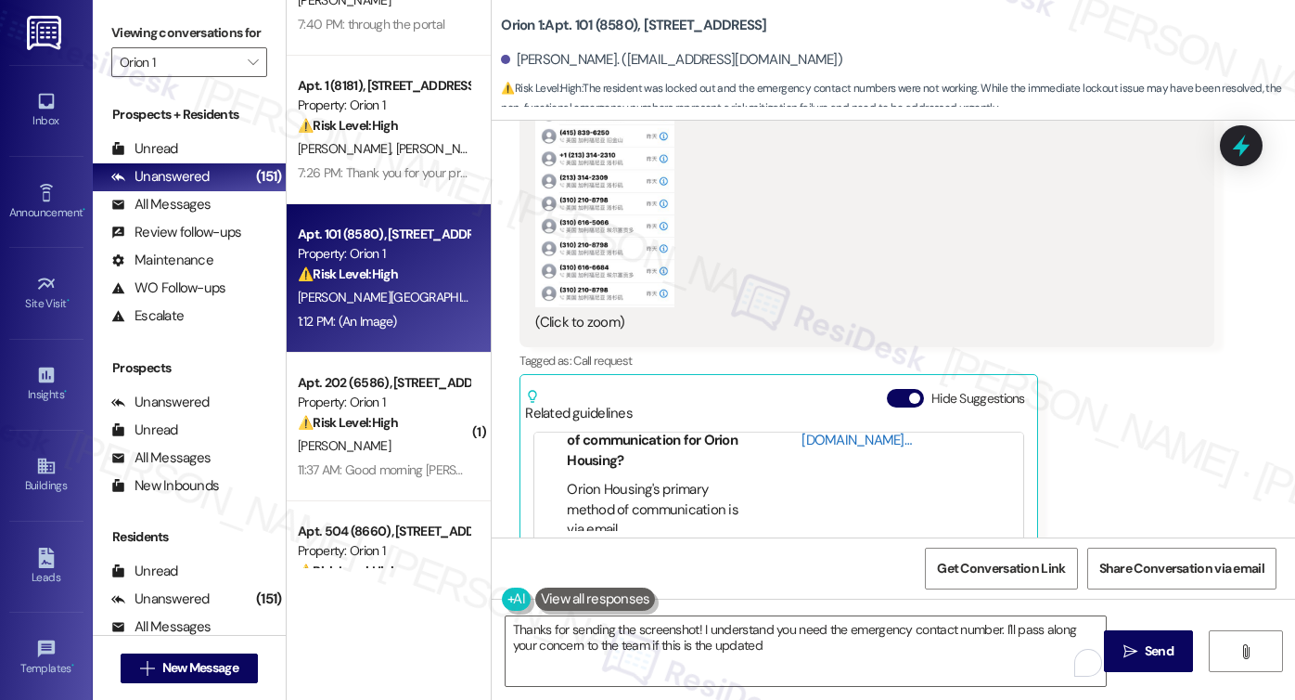
click at [832, 441] on link "[URL][DOMAIN_NAME]…" at bounding box center [902, 430] width 200 height 38
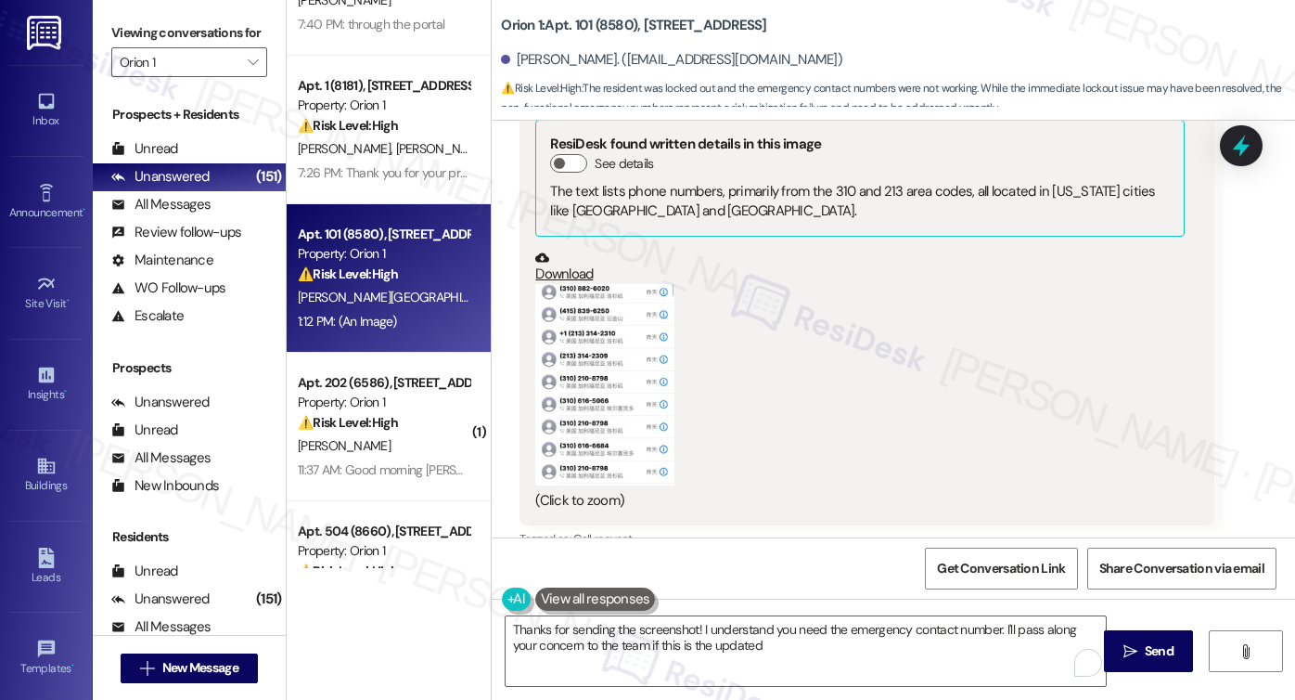
scroll to position [1881, 0]
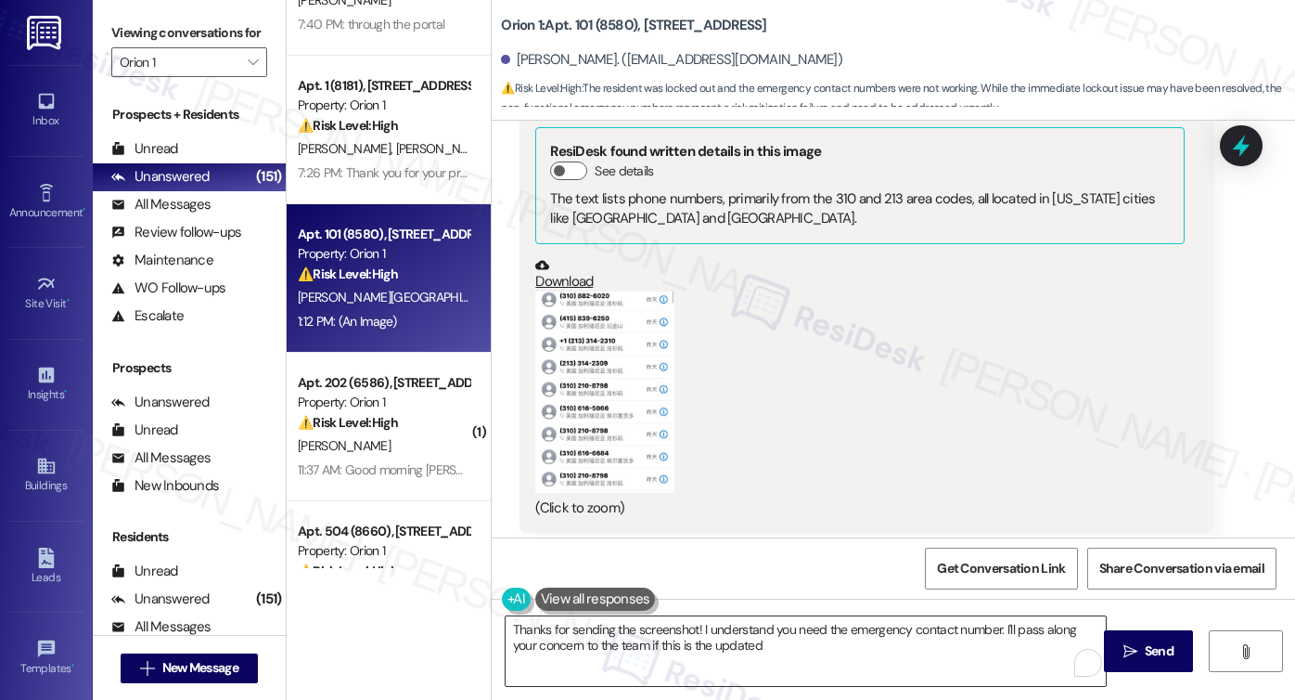
click at [774, 647] on textarea "Thanks for sending the screenshot! I understand you need the emergency contact …" at bounding box center [806, 651] width 600 height 70
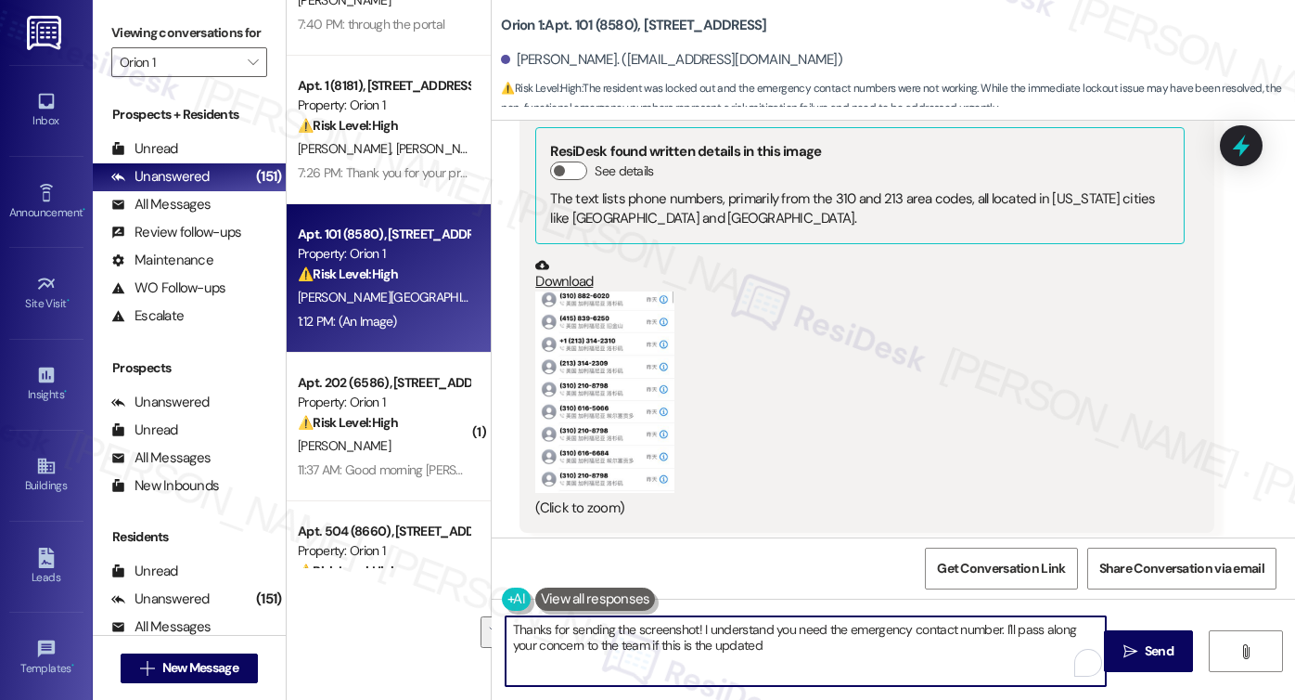
drag, startPoint x: 1008, startPoint y: 653, endPoint x: 996, endPoint y: 629, distance: 27.0
click at [996, 629] on textarea "Thanks for sending the screenshot! I understand you need the emergency contact …" at bounding box center [806, 651] width 600 height 70
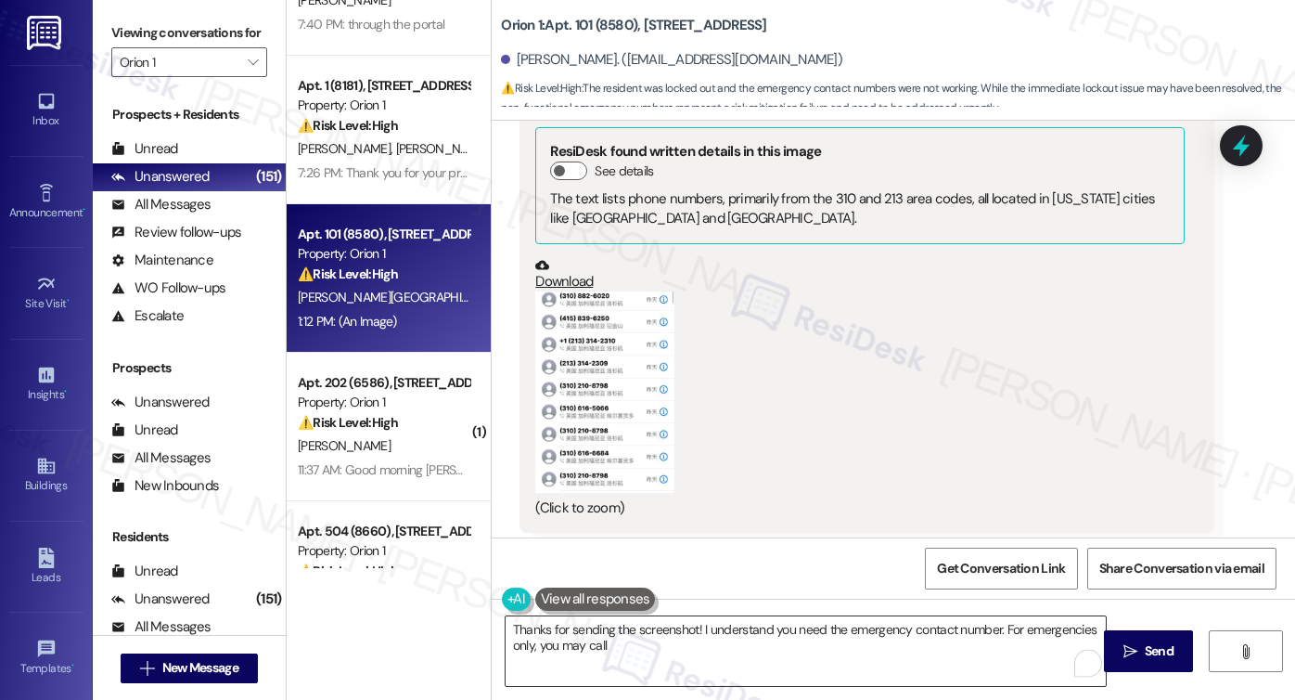
drag, startPoint x: 625, startPoint y: 669, endPoint x: 631, endPoint y: 660, distance: 10.8
click at [625, 669] on textarea "Thanks for sending the screenshot! I understand you need the emergency contact …" at bounding box center [806, 651] width 600 height 70
click at [733, 648] on textarea "Thanks for sending the screenshot! I understand you need the emergency contact …" at bounding box center [806, 651] width 600 height 70
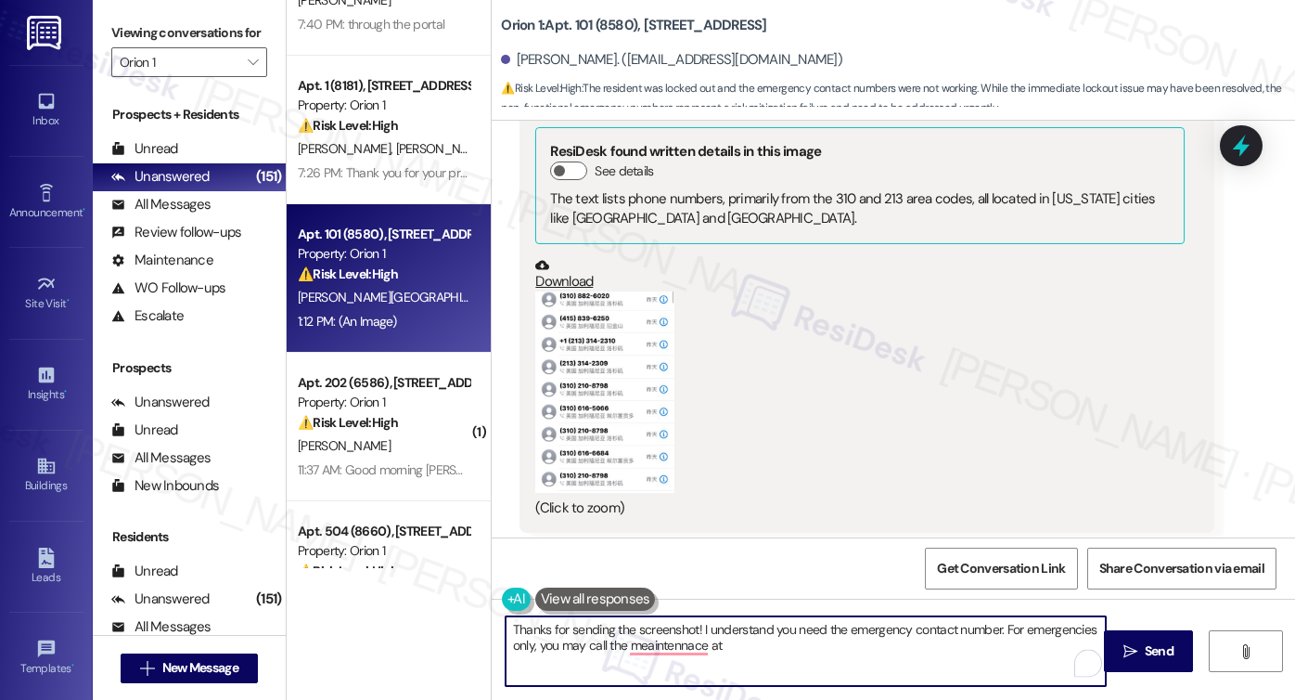
click at [702, 644] on textarea "Thanks for sending the screenshot! I understand you need the emergency contact …" at bounding box center [806, 651] width 600 height 70
click at [579, 641] on textarea "Thanks for sending the screenshot! I understand you need the emergency contact …" at bounding box center [806, 651] width 600 height 70
click at [586, 643] on textarea "Thanks for sending the screenshot! I understand you need the emergency contact …" at bounding box center [806, 651] width 600 height 70
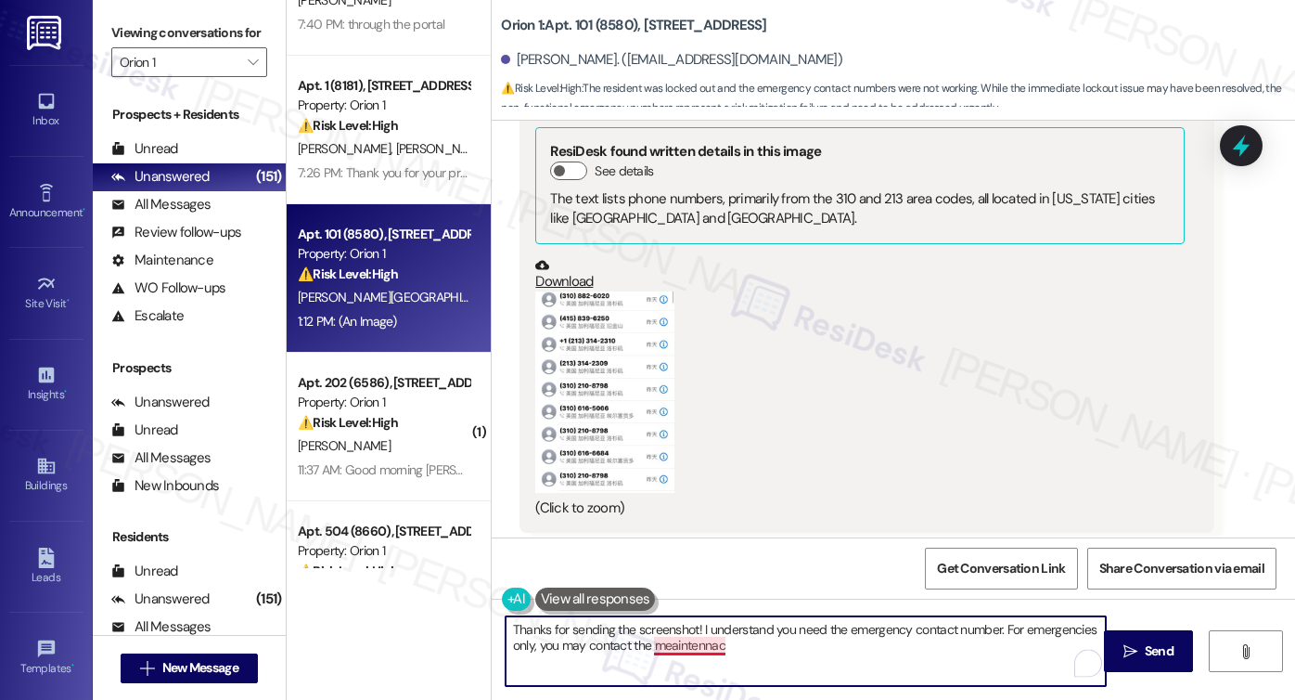
click at [694, 649] on textarea "Thanks for sending the screenshot! I understand you need the emergency contact …" at bounding box center [806, 651] width 600 height 70
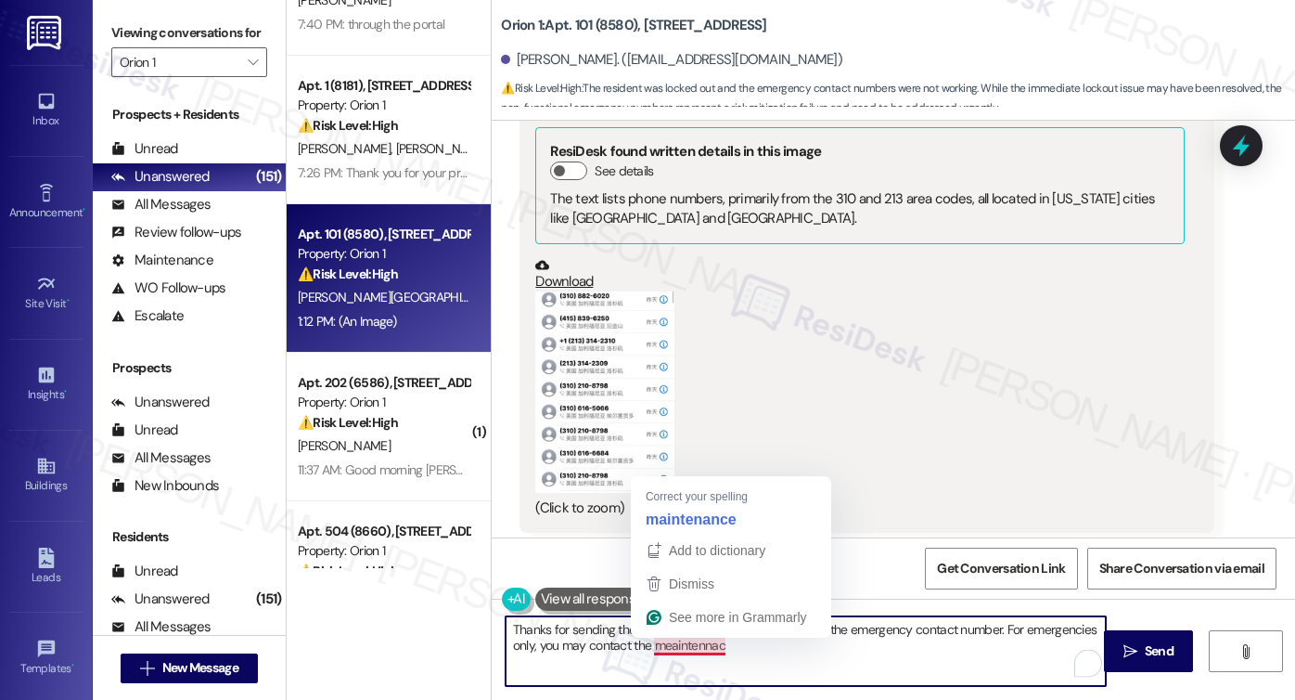
click at [694, 649] on textarea "Thanks for sending the screenshot! I understand you need the emergency contact …" at bounding box center [806, 651] width 600 height 70
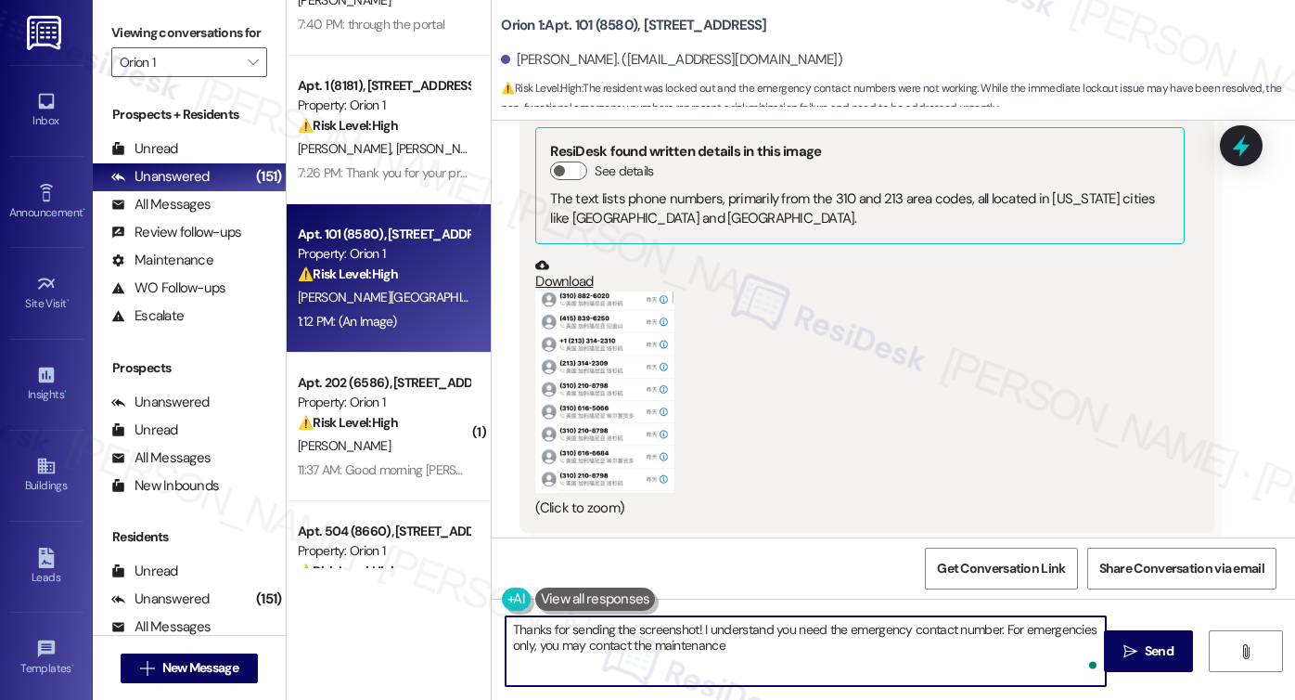
click at [745, 654] on textarea "Thanks for sending the screenshot! I understand you need the emergency contact …" at bounding box center [806, 651] width 600 height 70
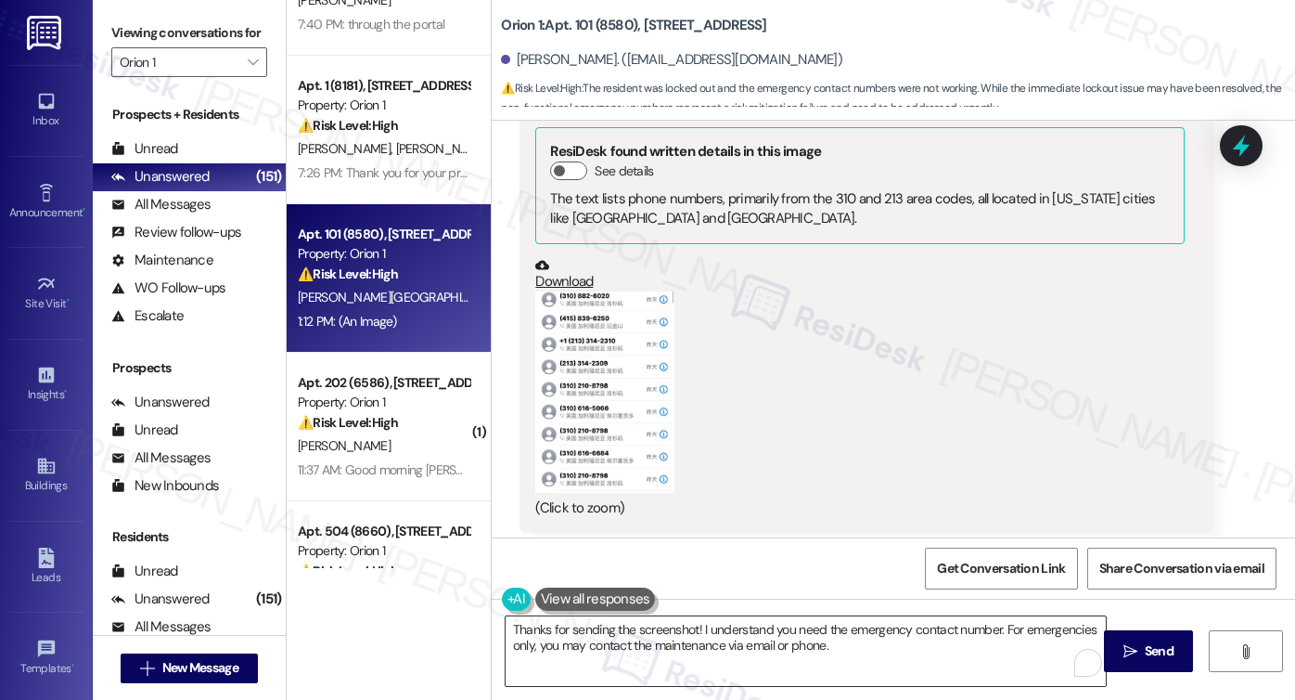
click at [783, 634] on textarea "Thanks for sending the screenshot! I understand you need the emergency contact …" at bounding box center [806, 651] width 600 height 70
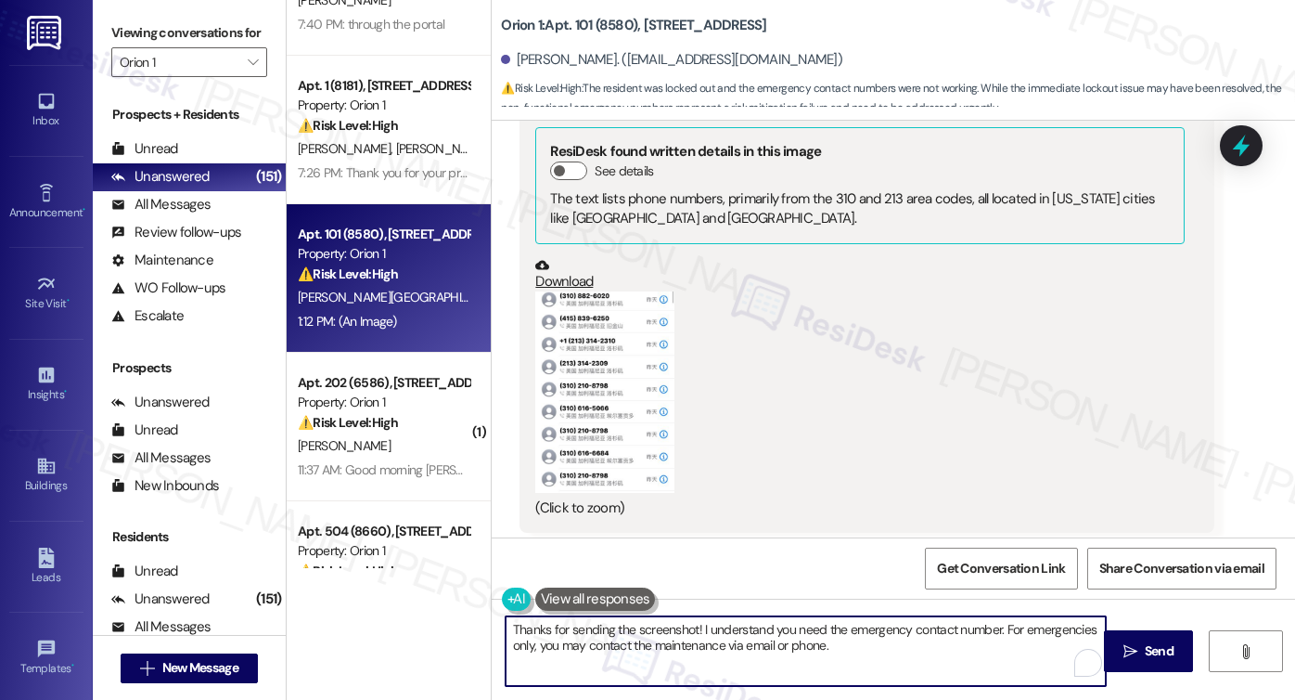
drag, startPoint x: 857, startPoint y: 639, endPoint x: 868, endPoint y: 641, distance: 11.3
click at [857, 639] on textarea "Thanks for sending the screenshot! I understand you need the emergency contact …" at bounding box center [806, 651] width 600 height 70
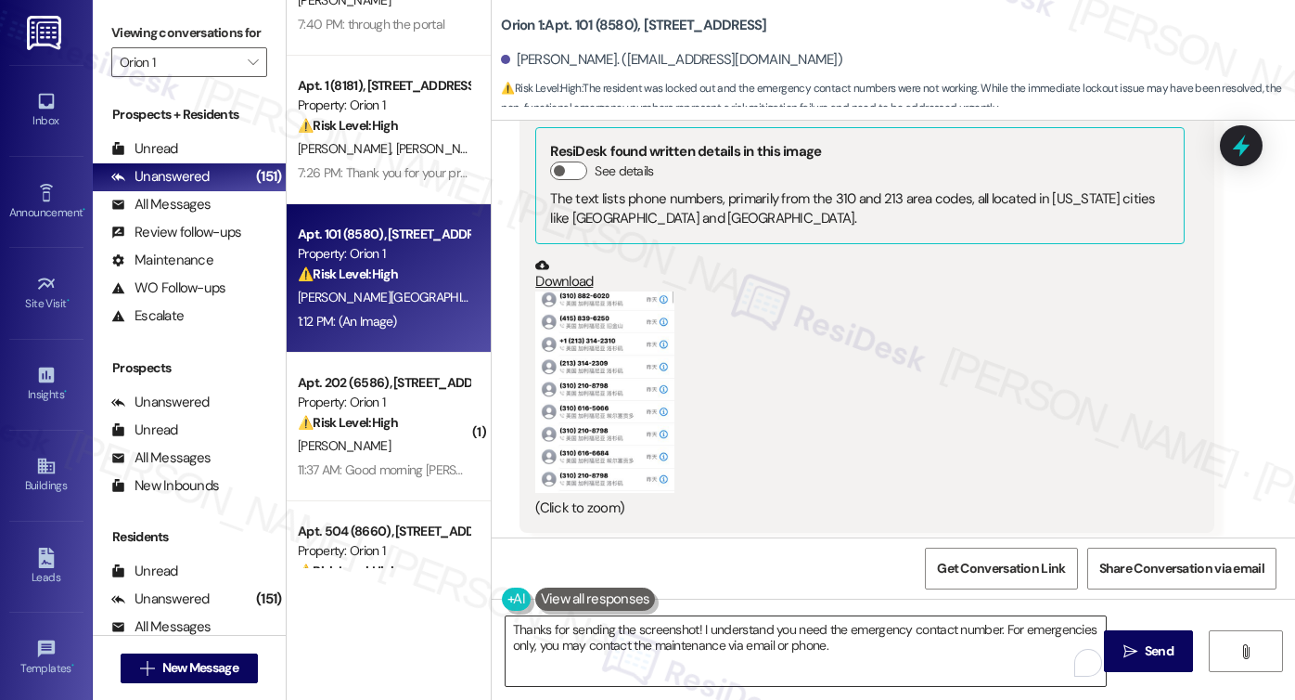
click at [735, 637] on textarea "Thanks for sending the screenshot! I understand you need the emergency contact …" at bounding box center [806, 651] width 600 height 70
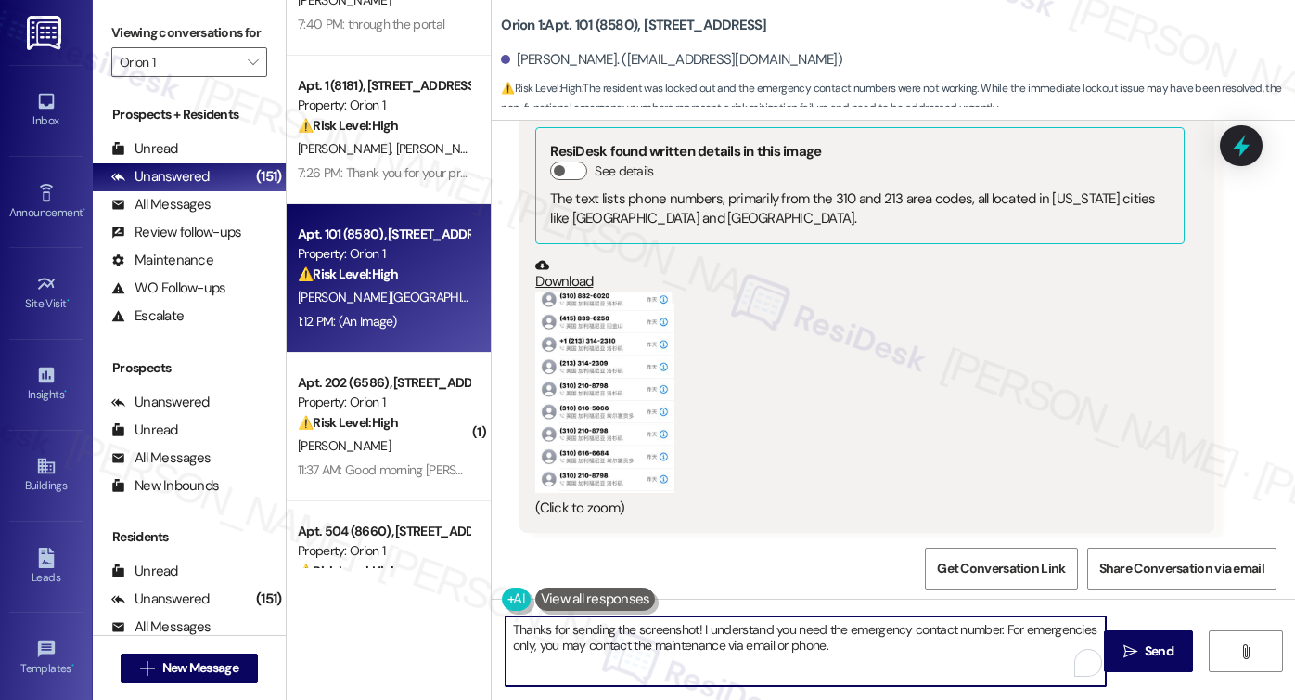
click at [885, 649] on textarea "Thanks for sending the screenshot! I understand you need the emergency contact …" at bounding box center [806, 651] width 600 height 70
drag, startPoint x: 718, startPoint y: 639, endPoint x: 780, endPoint y: 638, distance: 62.2
click at [718, 639] on textarea "Thanks for sending the screenshot! I understand you need the emergency contact …" at bounding box center [806, 651] width 600 height 70
click at [980, 653] on textarea "Thanks for sending the screenshot! I understand you need the emergency contact …" at bounding box center [806, 651] width 600 height 70
click at [799, 641] on textarea "Thanks for sending the screenshot! I understand you need the emergency contact …" at bounding box center [806, 651] width 600 height 70
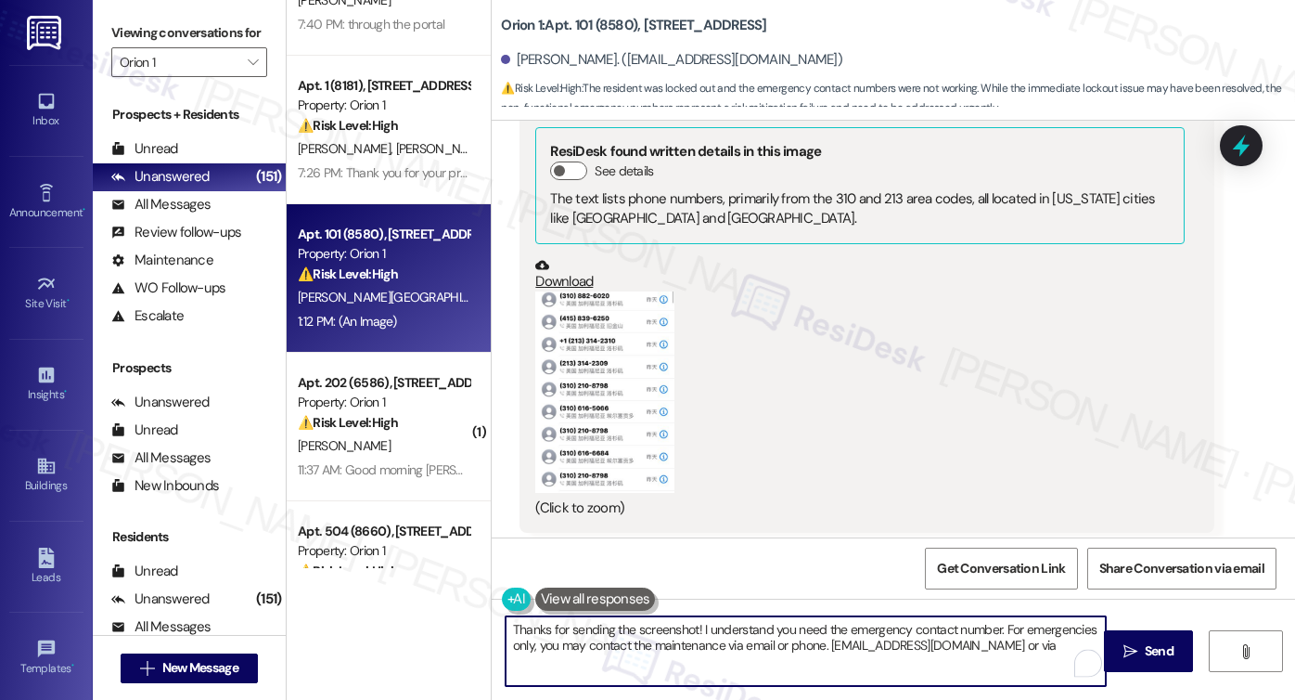
click at [799, 641] on textarea "Thanks for sending the screenshot! I understand you need the emergency contact …" at bounding box center [806, 651] width 600 height 70
click at [1013, 649] on textarea "Thanks for sending the screenshot! I understand you need the emergency contact …" at bounding box center [806, 651] width 600 height 70
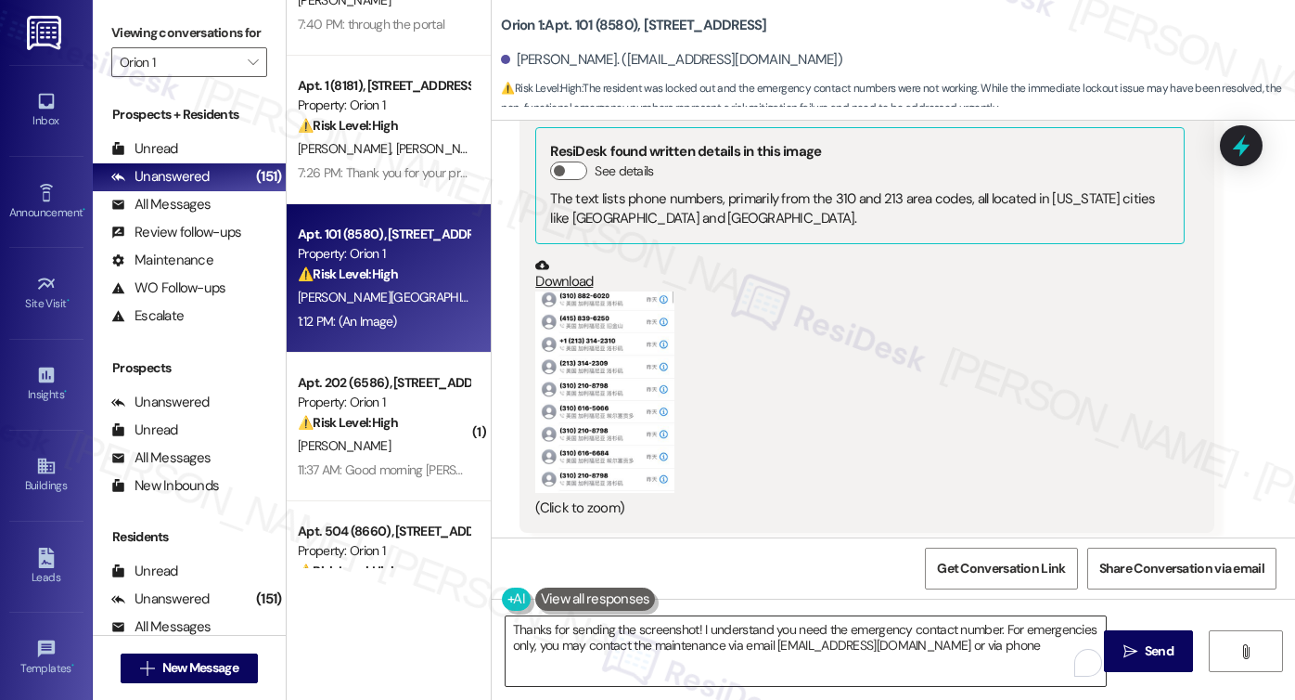
drag, startPoint x: 724, startPoint y: 647, endPoint x: 803, endPoint y: 644, distance: 78.9
click at [724, 647] on textarea "Thanks for sending the screenshot! I understand you need the emergency contact …" at bounding box center [806, 651] width 600 height 70
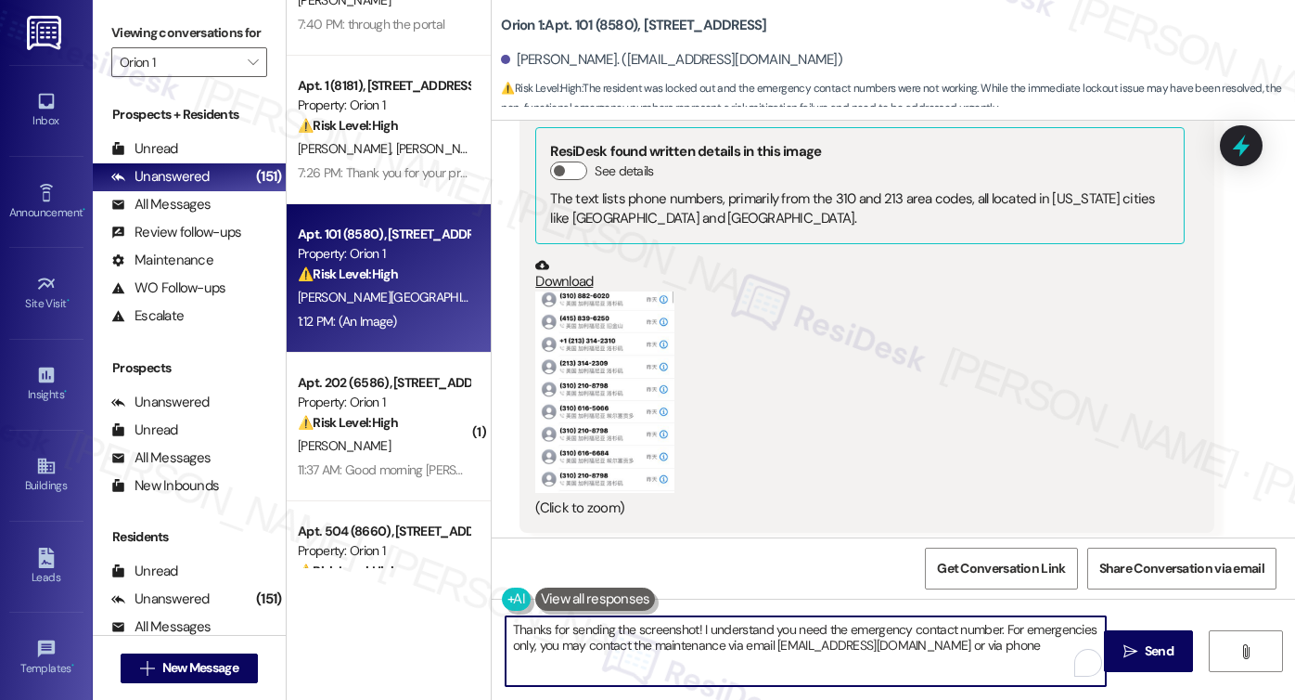
click at [1016, 641] on textarea "Thanks for sending the screenshot! I understand you need the emergency contact …" at bounding box center [806, 651] width 600 height 70
click at [1025, 641] on textarea "Thanks for sending the screenshot! I understand you need the emergency contact …" at bounding box center [806, 651] width 600 height 70
click at [805, 630] on textarea "Thanks for sending the screenshot! I understand you need the emergency contact …" at bounding box center [806, 651] width 600 height 70
click at [1027, 643] on textarea "Thanks for sending the screenshot! I understand you need the emergency contact …" at bounding box center [806, 651] width 600 height 70
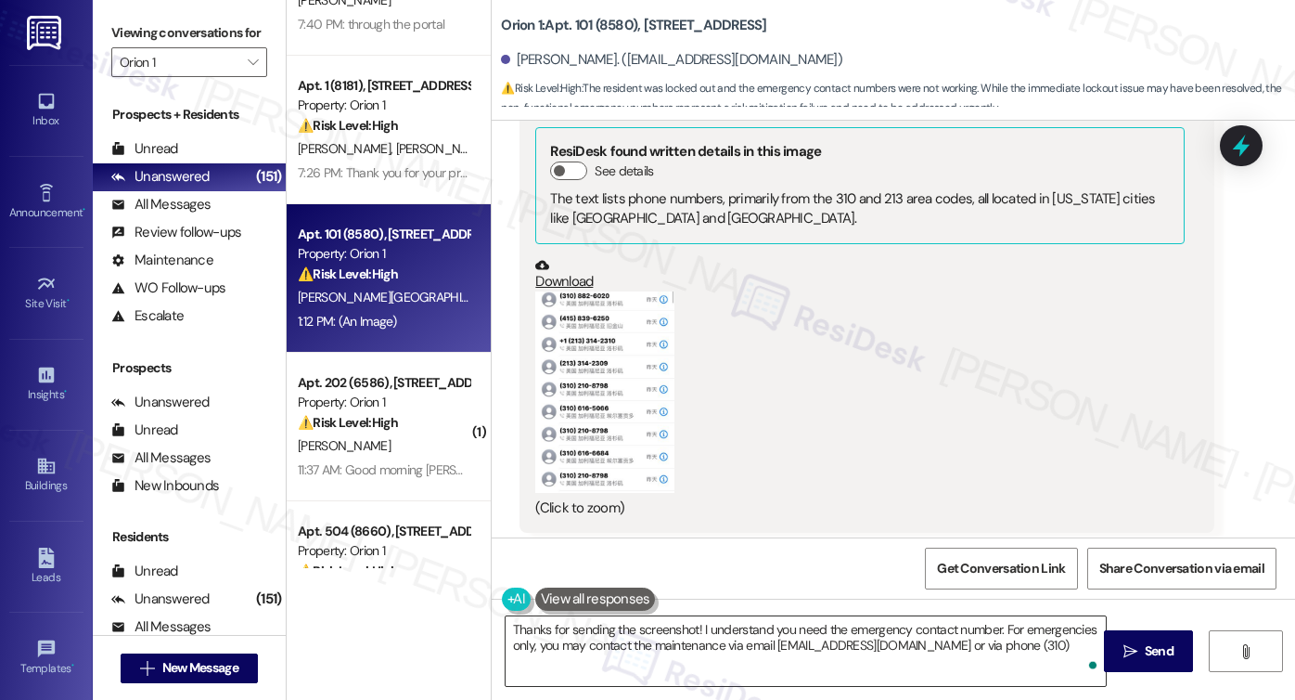
drag, startPoint x: 730, startPoint y: 645, endPoint x: 740, endPoint y: 645, distance: 10.2
click at [730, 646] on textarea "Thanks for sending the screenshot! I understand you need the emergency contact …" at bounding box center [806, 651] width 600 height 70
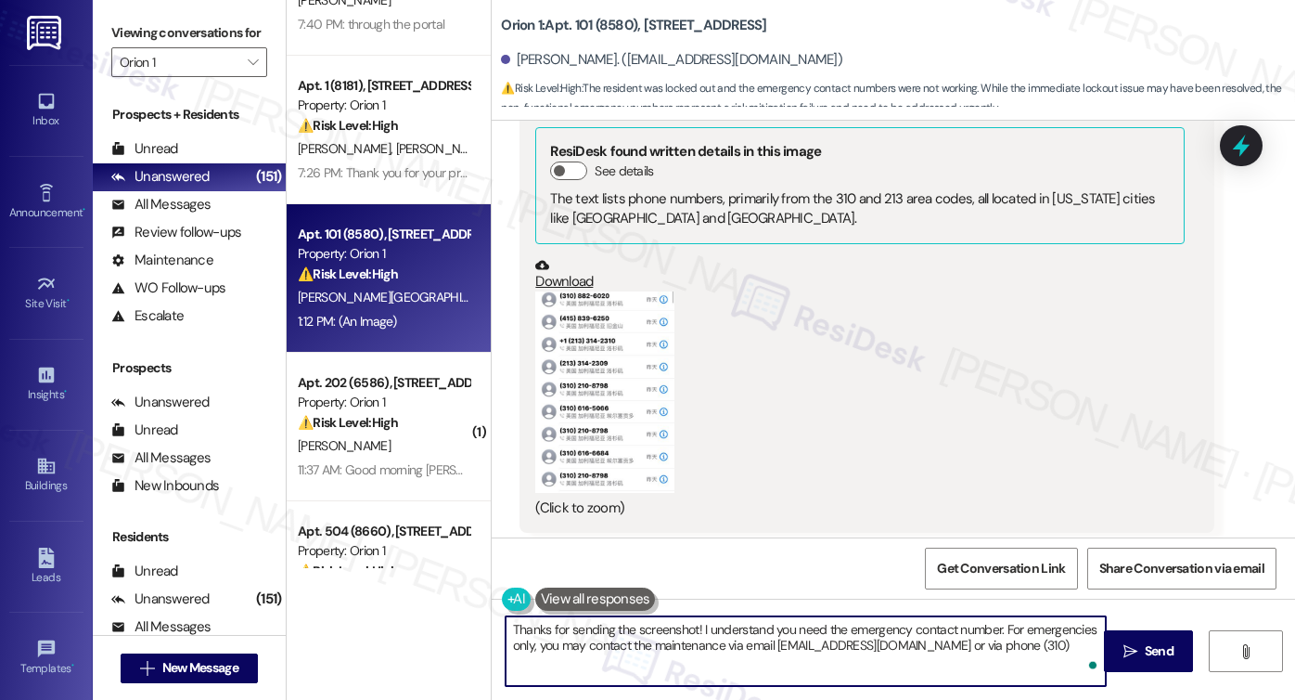
click at [1060, 637] on textarea "Thanks for sending the screenshot! I understand you need the emergency contact …" at bounding box center [806, 651] width 600 height 70
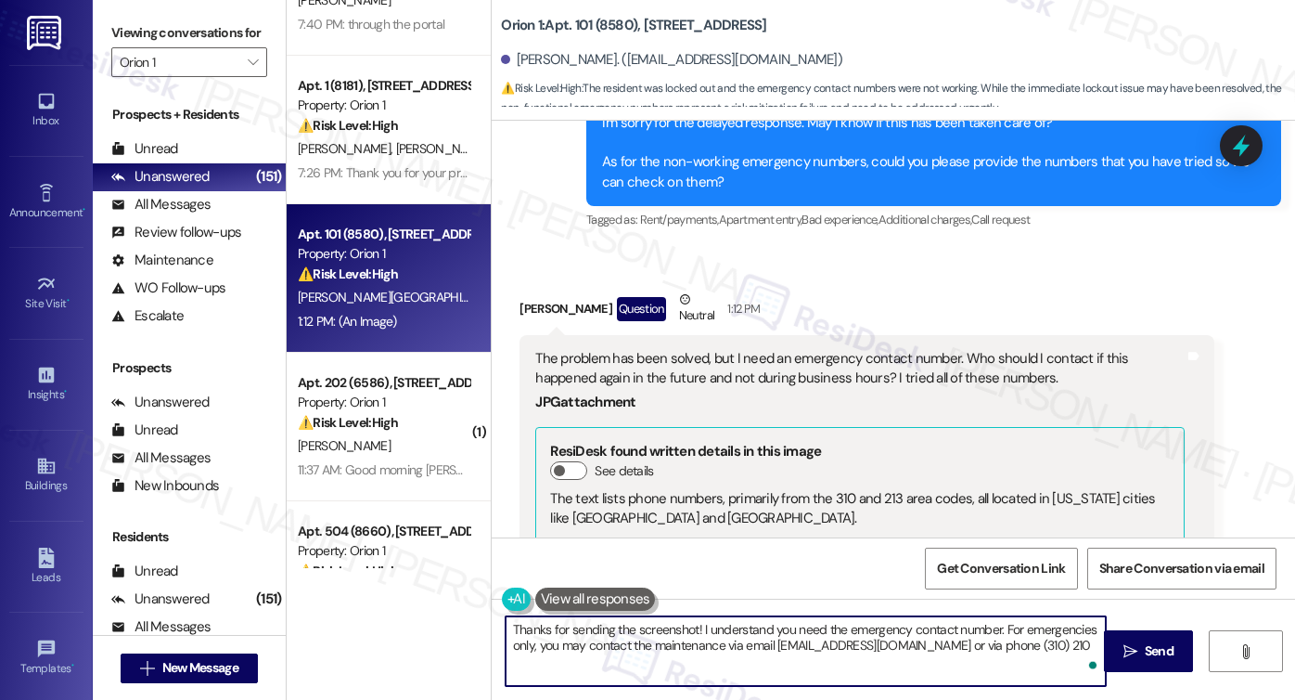
scroll to position [1417, 0]
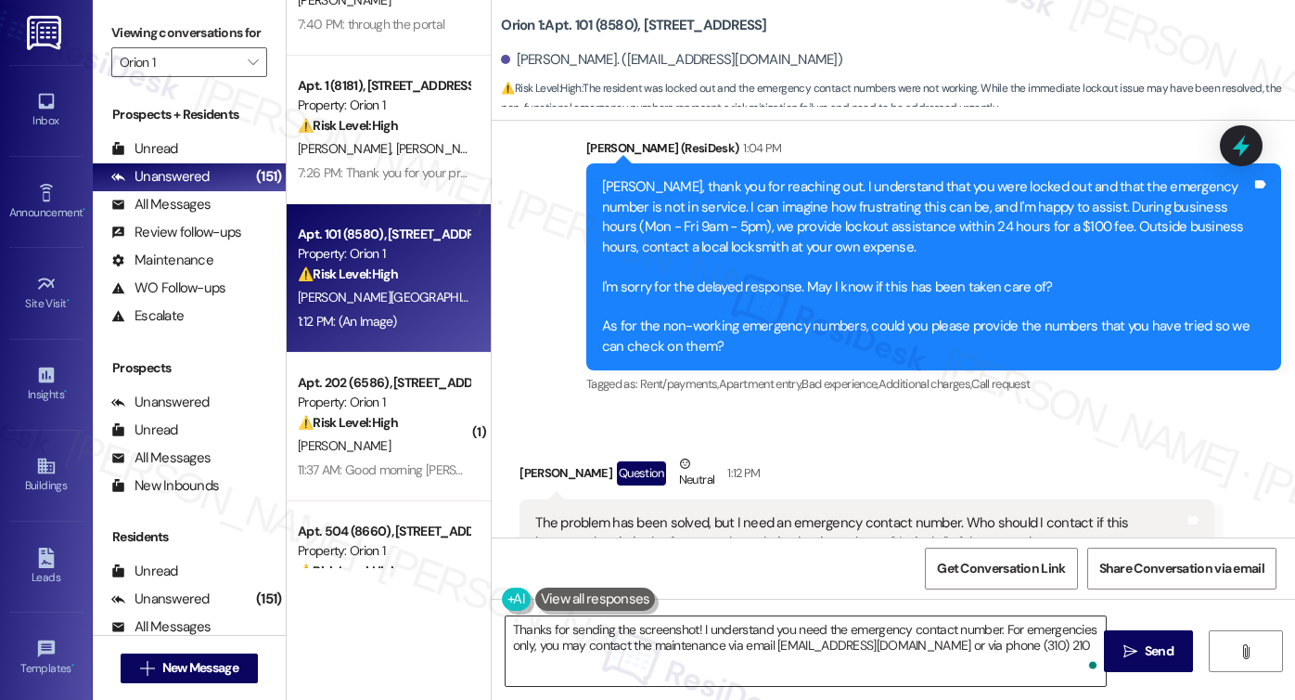
drag, startPoint x: 729, startPoint y: 655, endPoint x: 777, endPoint y: 637, distance: 50.5
click at [729, 655] on textarea "Thanks for sending the screenshot! I understand you need the emergency contact …" at bounding box center [806, 651] width 600 height 70
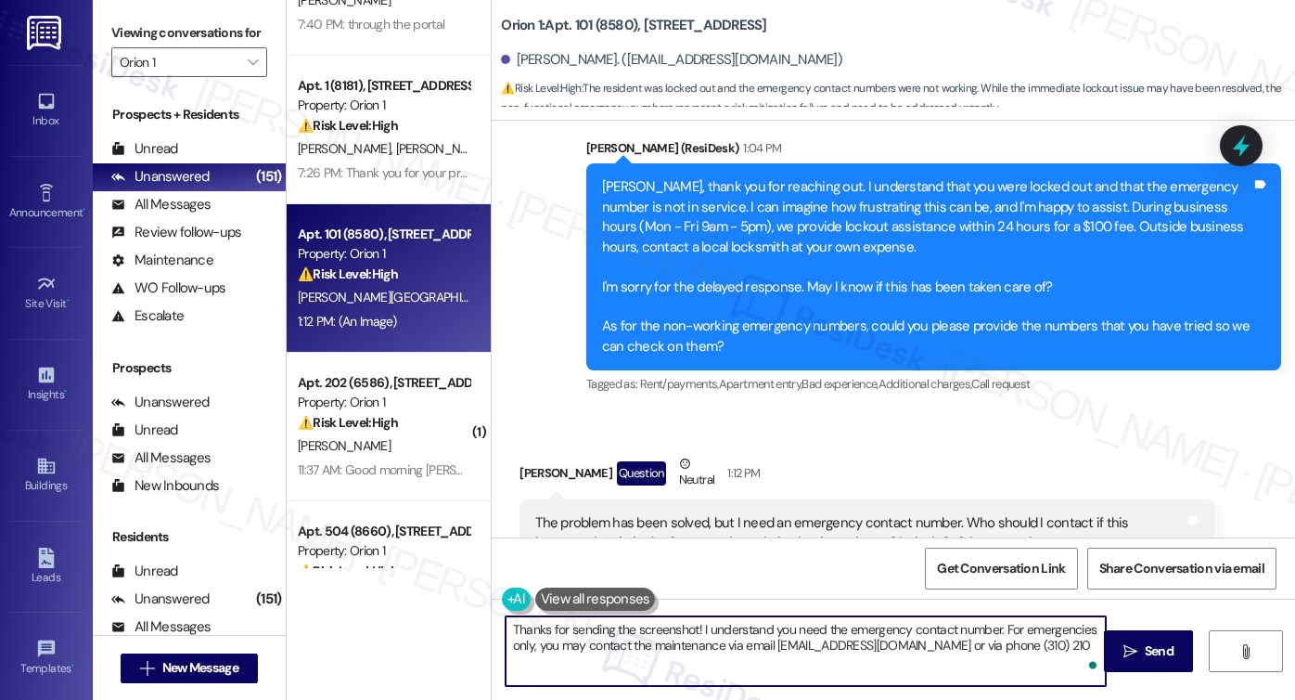
click at [1065, 643] on textarea "Thanks for sending the screenshot! I understand you need the emergency contact …" at bounding box center [806, 651] width 600 height 70
drag, startPoint x: 1080, startPoint y: 643, endPoint x: 1063, endPoint y: 640, distance: 16.9
click at [1080, 644] on textarea "Thanks for sending the screenshot! I understand you need the emergency contact …" at bounding box center [806, 651] width 600 height 70
click at [616, 656] on textarea "Thanks for sending the screenshot! I understand you need the emergency contact …" at bounding box center [806, 651] width 600 height 70
click at [653, 653] on textarea "Thanks for sending the screenshot! I understand you need the emergency contact …" at bounding box center [806, 651] width 600 height 70
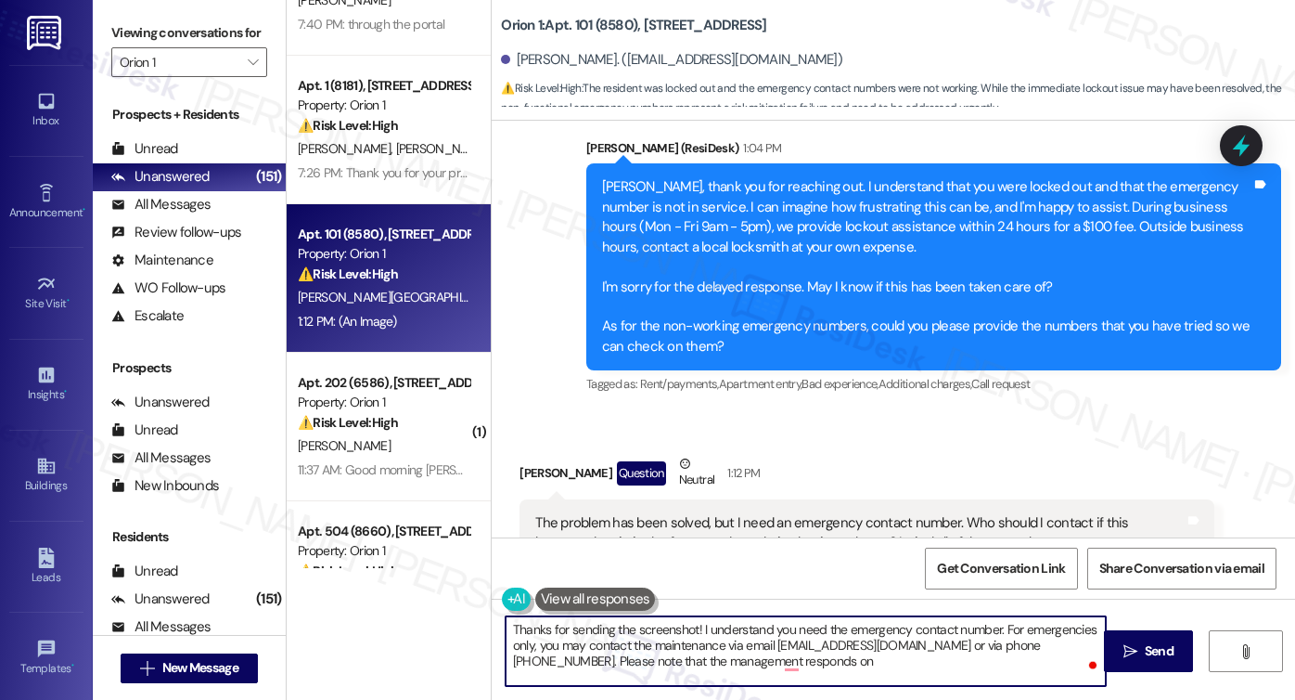
click at [593, 636] on textarea "Thanks for sending the screenshot! I understand you need the emergency contact …" at bounding box center [806, 651] width 600 height 70
click at [871, 644] on textarea "Thanks for sending the screenshot! I understand you need the emergency contact …" at bounding box center [806, 651] width 600 height 70
click at [829, 662] on textarea "Thanks for sending the screenshot! I understand you need the emergency contact …" at bounding box center [806, 651] width 600 height 70
drag, startPoint x: 639, startPoint y: 625, endPoint x: 744, endPoint y: 637, distance: 105.5
click at [639, 625] on textarea "Thanks for sending the screenshot! I understand you need the emergency contact …" at bounding box center [806, 651] width 600 height 70
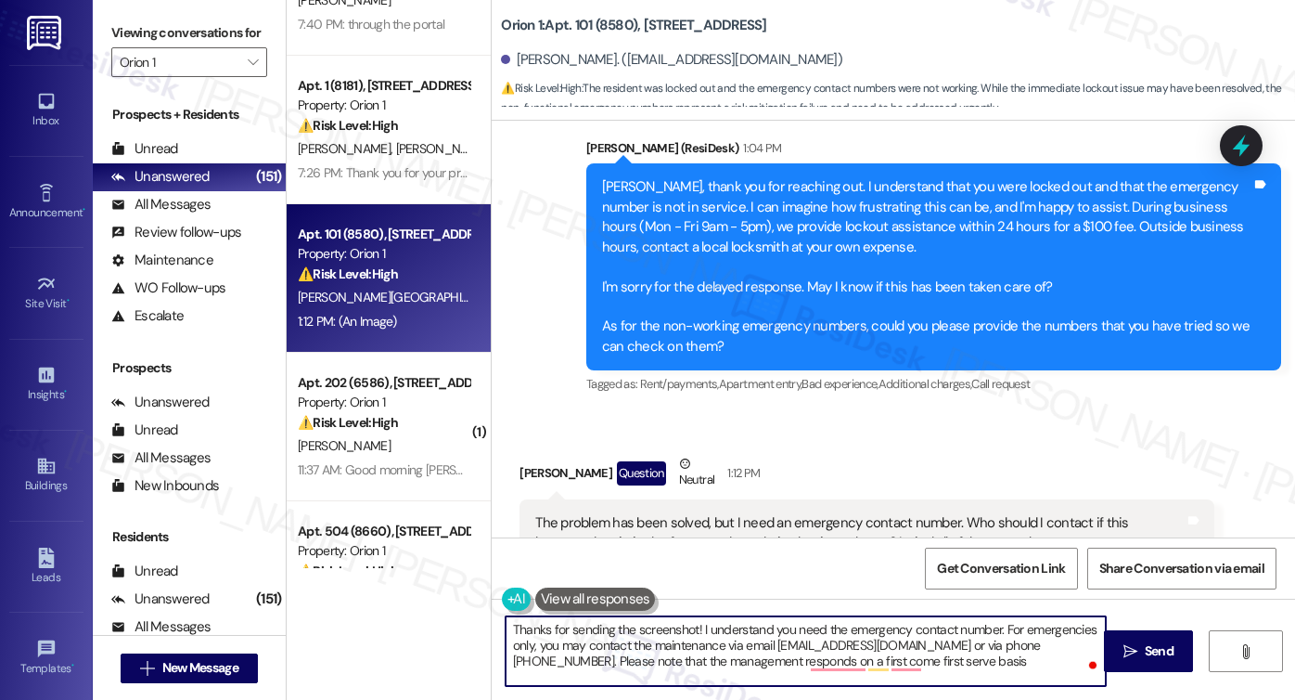
click at [962, 662] on textarea "Thanks for sending the screenshot! I understand you need the emergency contact …" at bounding box center [806, 651] width 600 height 70
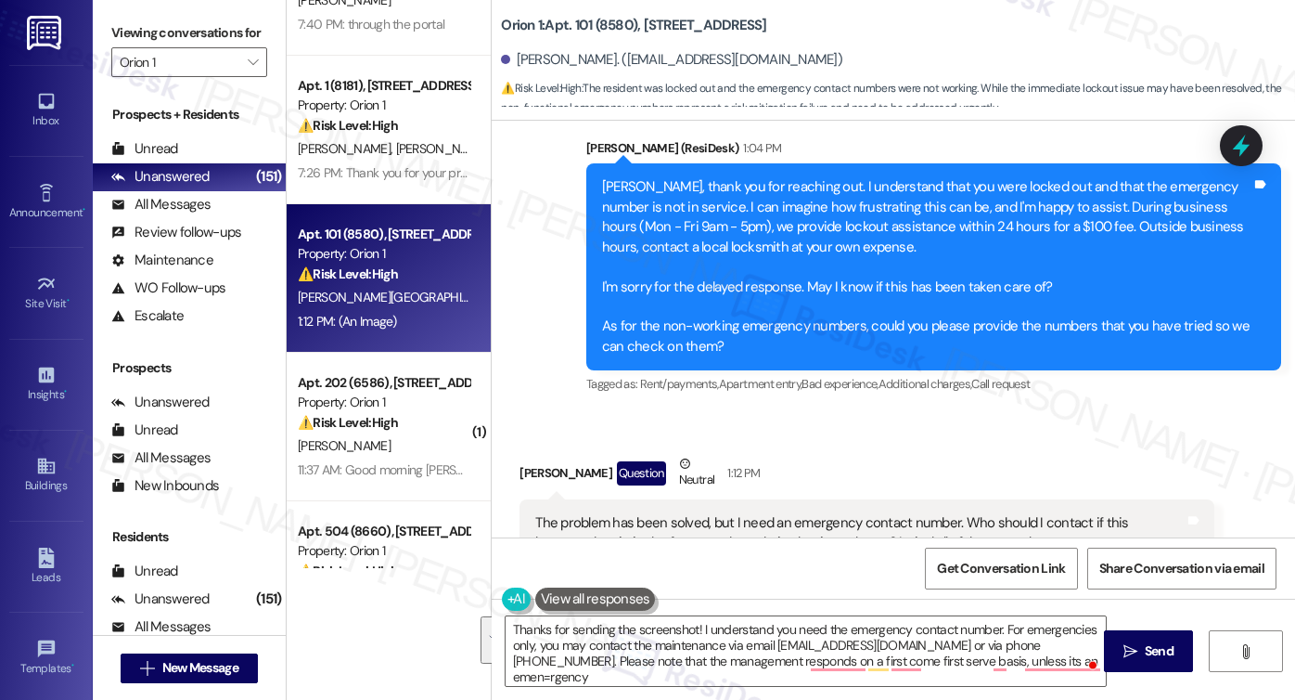
click at [155, 44] on label "Viewing conversations for" at bounding box center [189, 33] width 156 height 29
click at [722, 632] on textarea "Thanks for sending the screenshot! I understand you need the emergency contact …" at bounding box center [806, 651] width 600 height 70
click at [723, 632] on textarea "Thanks for sending the screenshot! I understand you need the emergency contact …" at bounding box center [806, 651] width 600 height 70
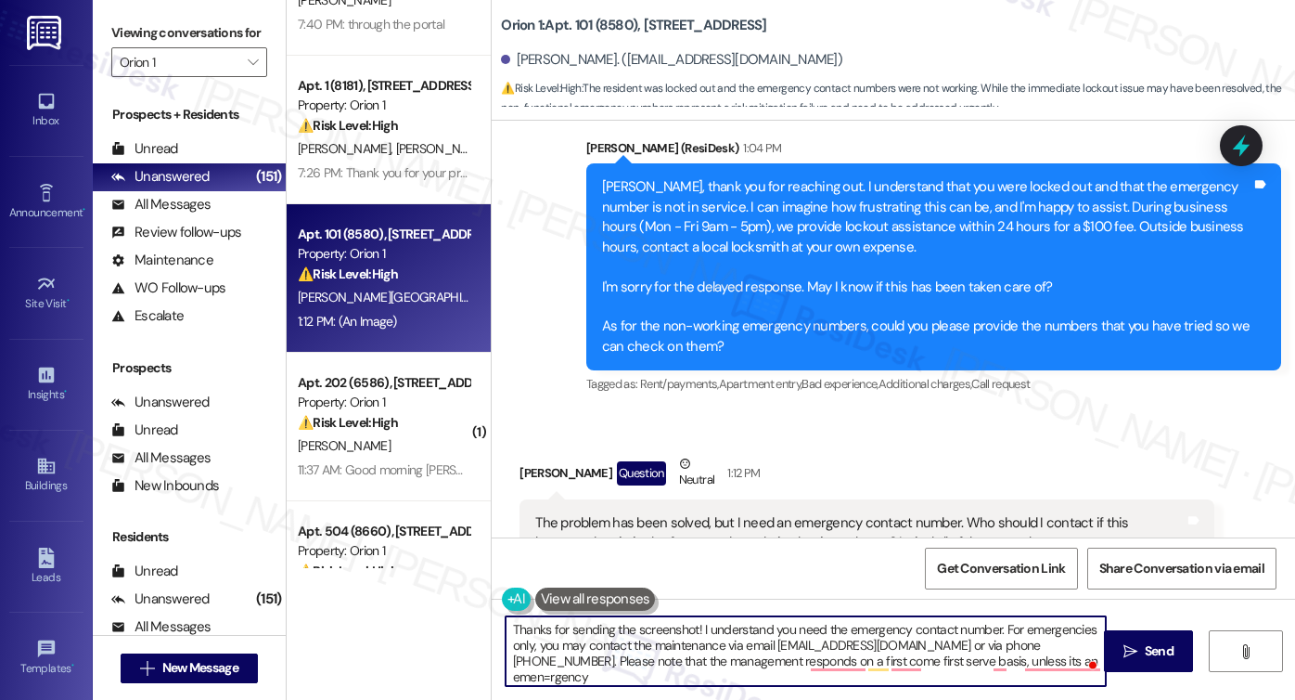
click at [723, 632] on textarea "Thanks for sending the screenshot! I understand you need the emergency contact …" at bounding box center [806, 651] width 600 height 70
paste textarea "information. For emergencies only, you may reach maintenance by email at manage…"
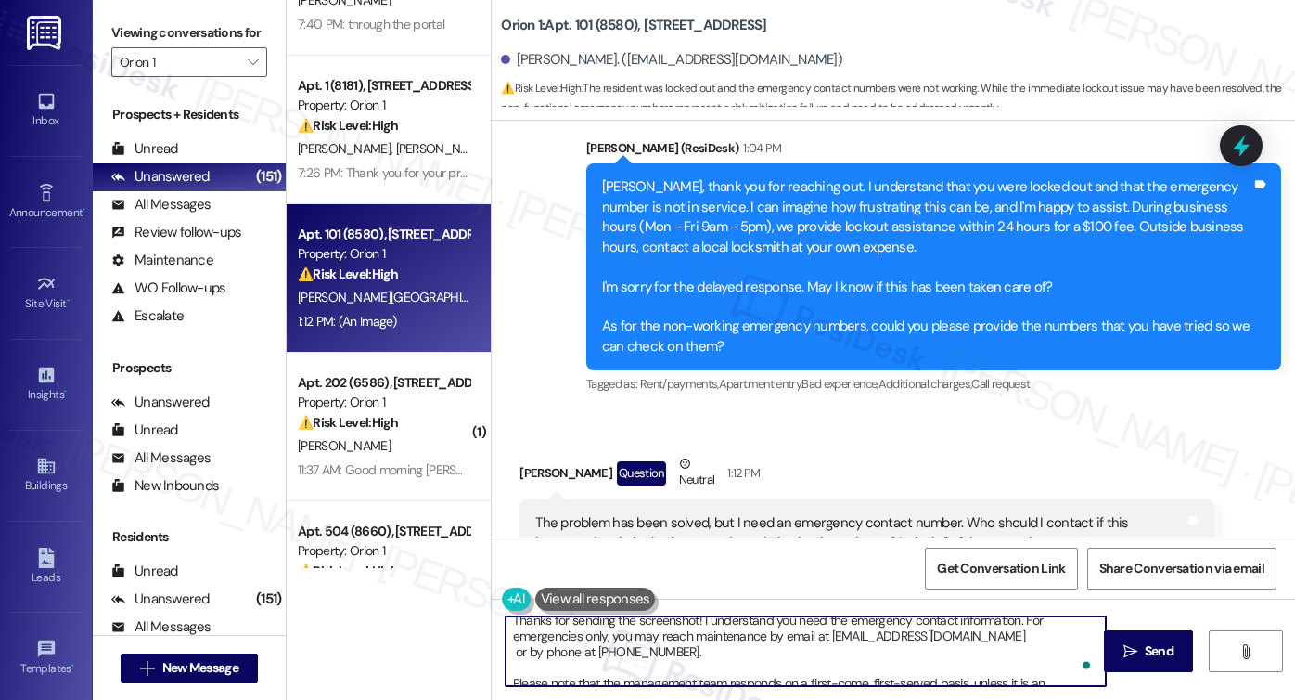
scroll to position [0, 0]
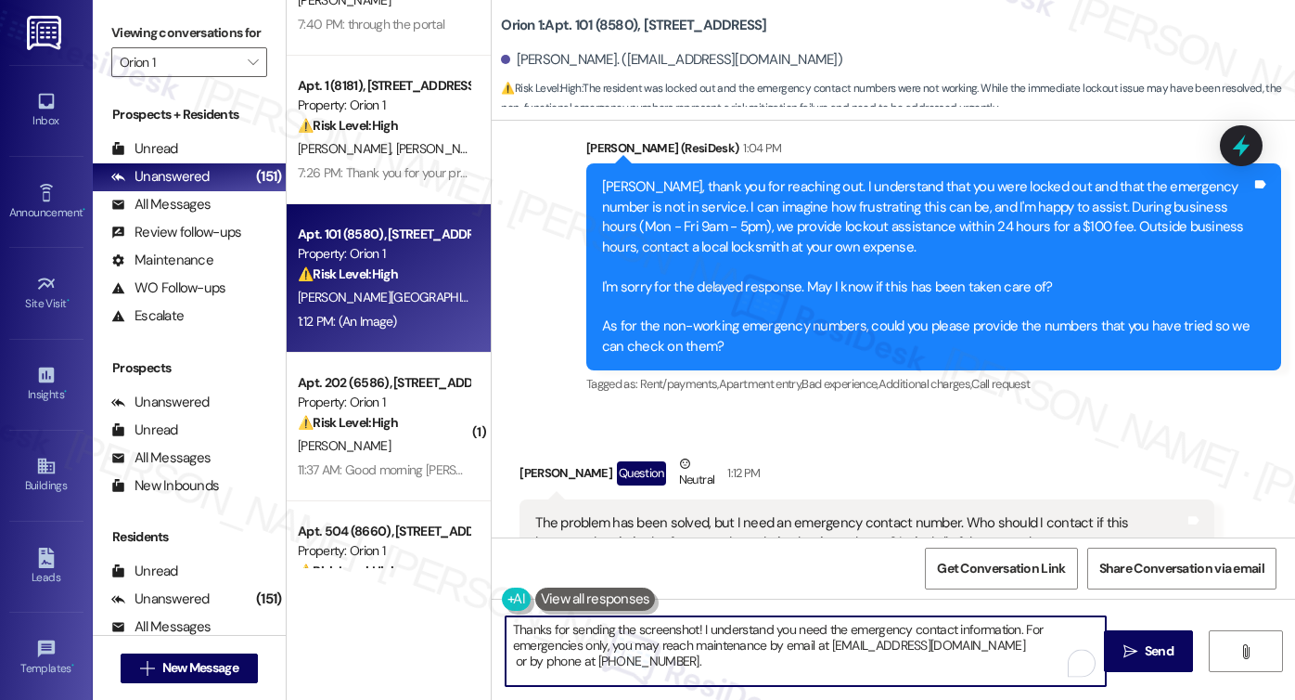
click at [686, 626] on textarea "Thanks for sending the screenshot! I understand you need the emergency contact …" at bounding box center [806, 651] width 600 height 70
click at [689, 626] on textarea "Thanks for sending the screenshot! I understand you need the emergency contact …" at bounding box center [806, 651] width 600 height 70
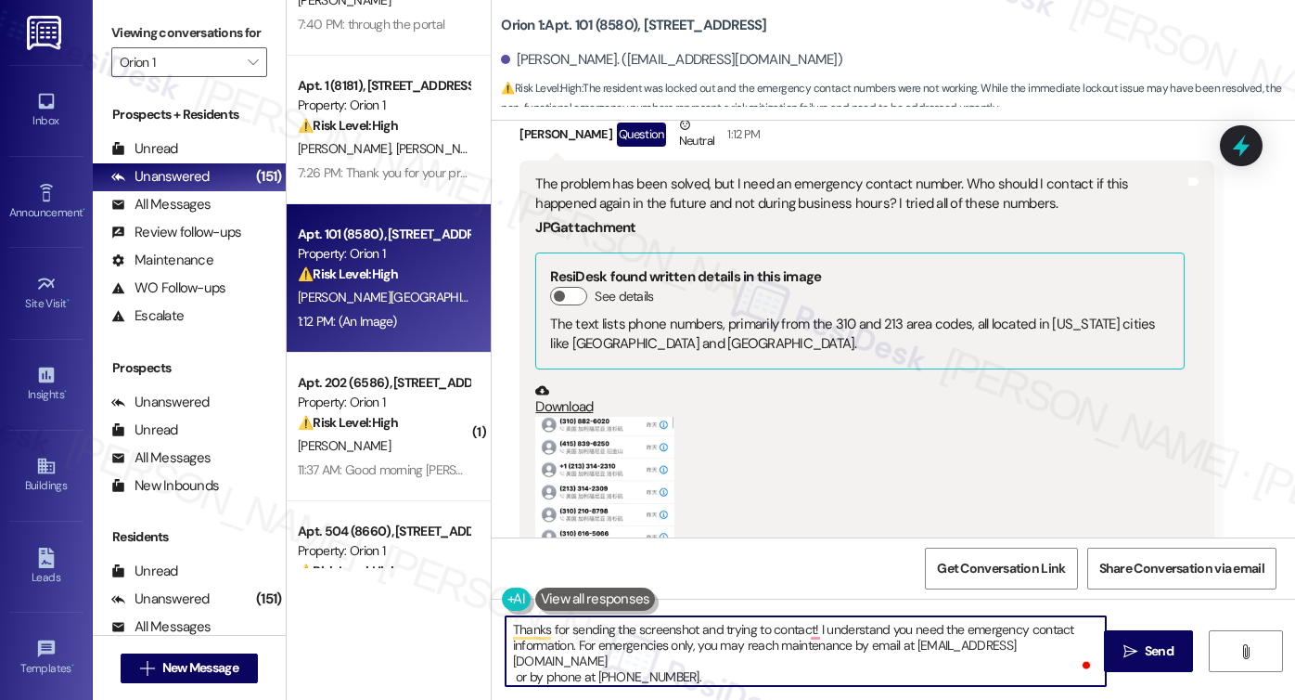
scroll to position [1788, 0]
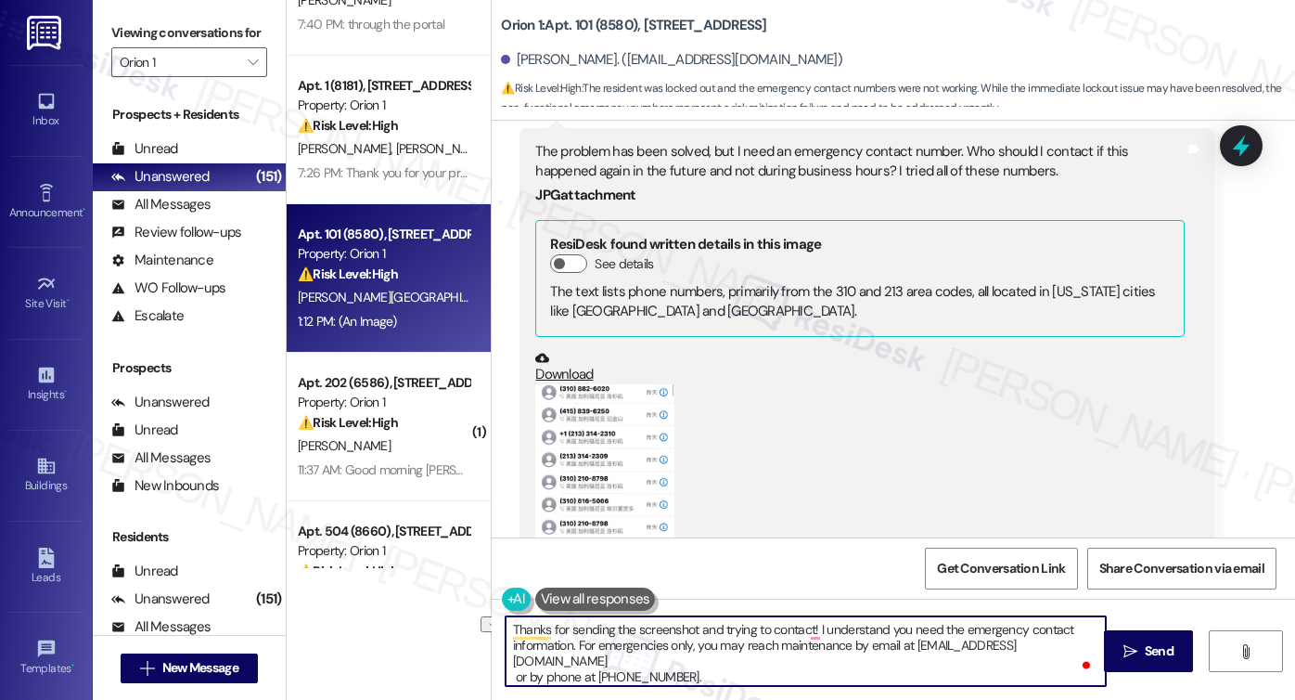
drag, startPoint x: 805, startPoint y: 626, endPoint x: 693, endPoint y: 626, distance: 112.3
click at [693, 626] on textarea "Thanks for sending the screenshot and trying to contact! I understand you need …" at bounding box center [806, 651] width 600 height 70
click at [727, 627] on textarea "Thanks for sending the screenshot! I understand you need the emergency contact …" at bounding box center [806, 651] width 600 height 70
click at [786, 633] on textarea "Thanks for sending the screenshot! I understand you need the emergency contact …" at bounding box center [806, 651] width 600 height 70
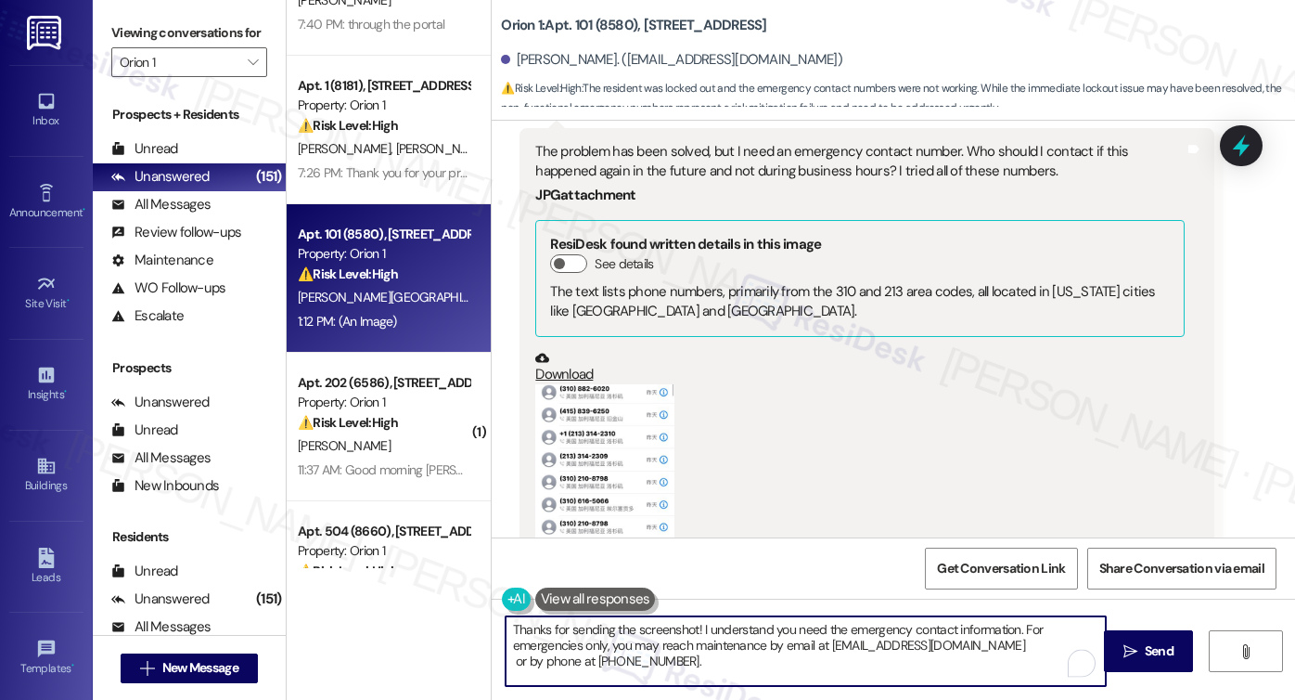
click at [786, 633] on textarea "Thanks for sending the screenshot! I understand you need the emergency contact …" at bounding box center [806, 651] width 600 height 70
click at [609, 671] on textarea "Thanks for sending the screenshot! I understand you need the emergency contact …" at bounding box center [806, 651] width 600 height 70
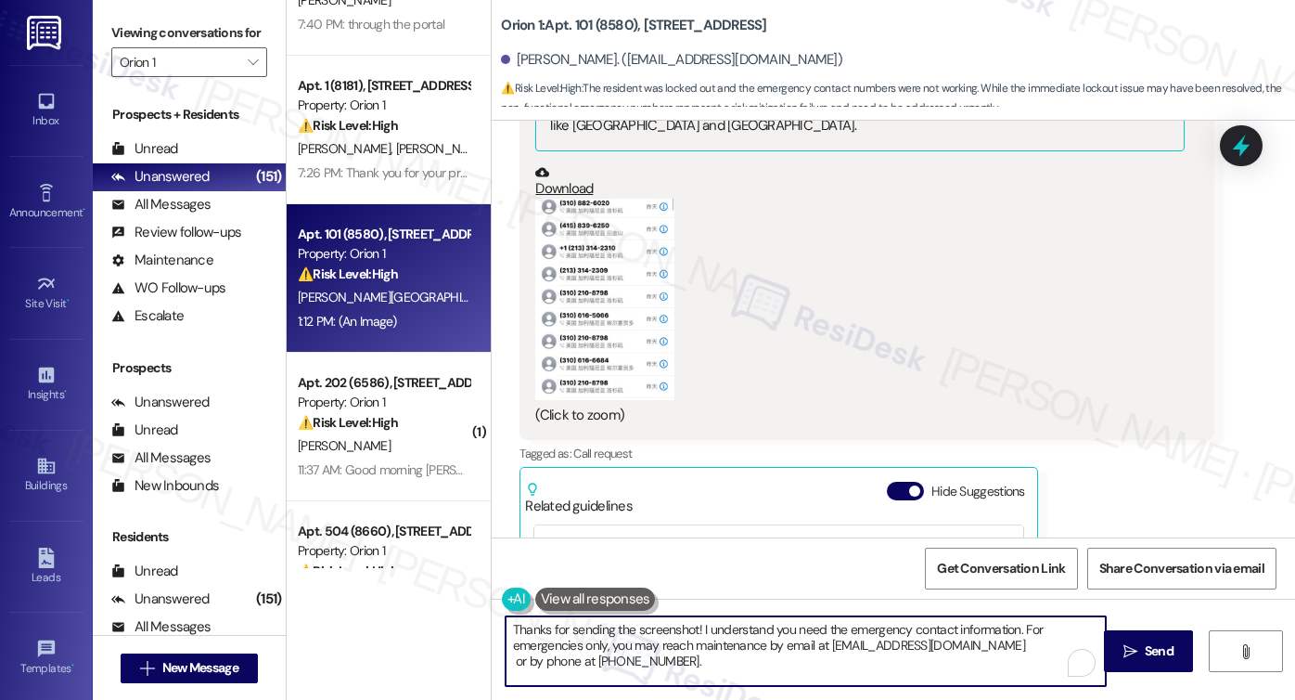
scroll to position [22, 0]
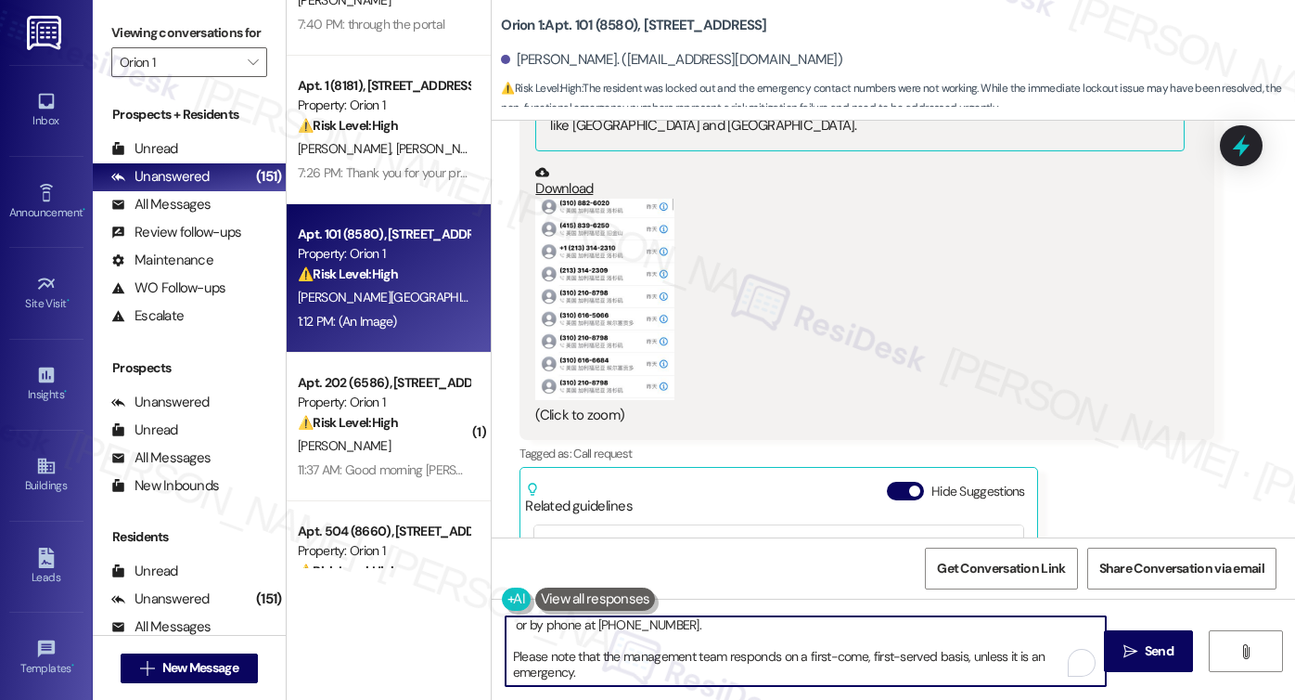
click at [507, 656] on textarea "Thanks for sending the screenshot! I understand you need the emergency contact …" at bounding box center [806, 651] width 600 height 70
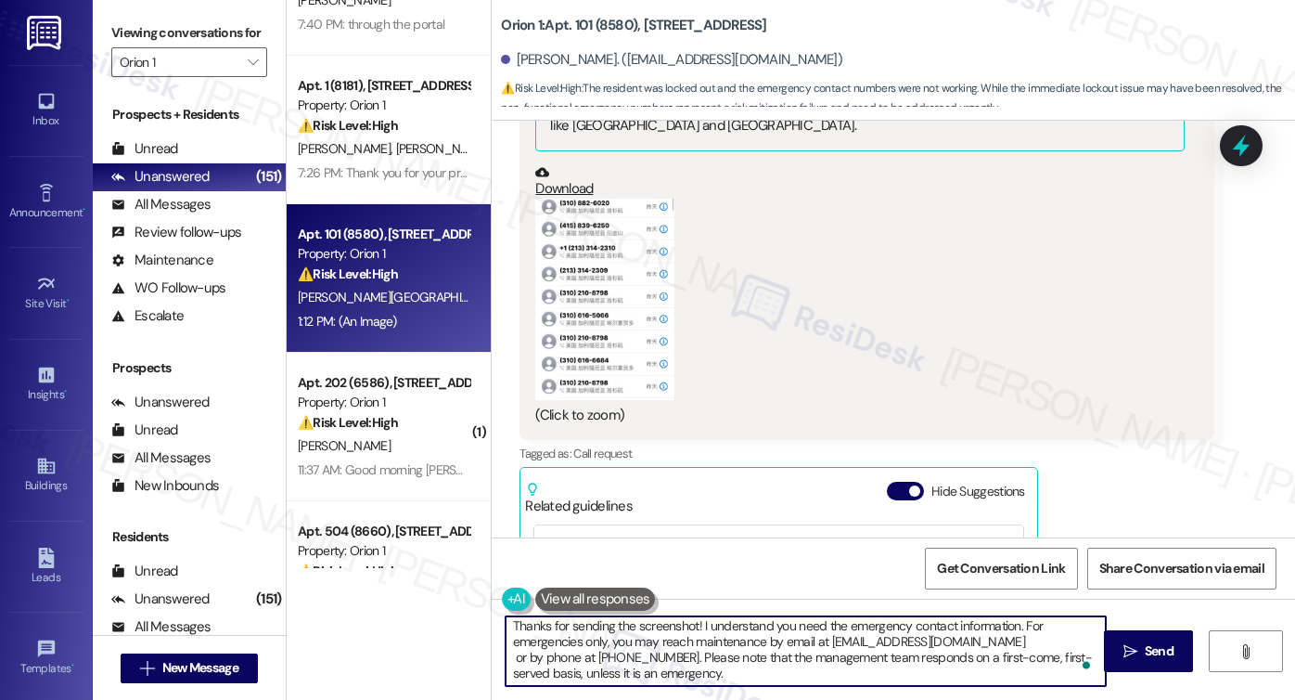
click at [753, 662] on textarea "Thanks for sending the screenshot! I understand you need the emergency contact …" at bounding box center [806, 651] width 600 height 70
click at [756, 669] on textarea "Thanks for sending the screenshot! I understand you need the emergency contact …" at bounding box center [806, 651] width 600 height 70
click at [728, 649] on textarea "Thanks for sending the screenshot! I understand you need the emergency contact …" at bounding box center [806, 651] width 600 height 70
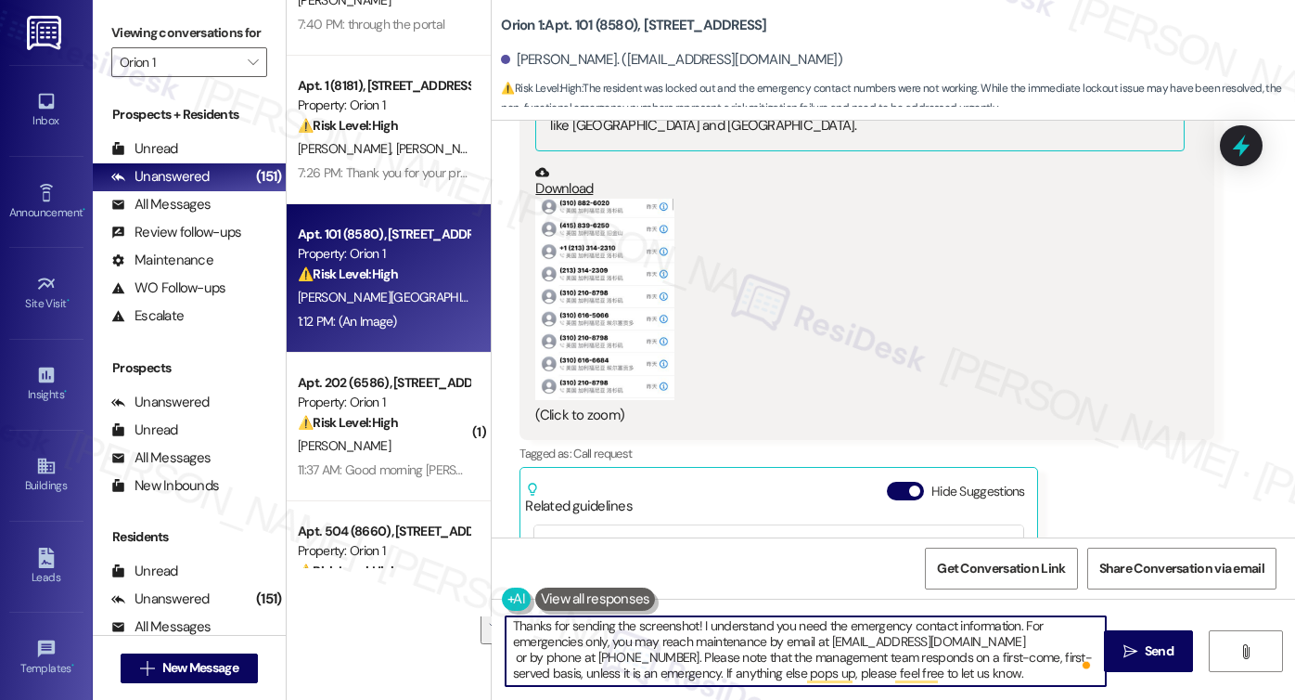
click at [664, 657] on textarea "Thanks for sending the screenshot! I understand you need the emergency contact …" at bounding box center [806, 651] width 600 height 70
type textarea "Thanks for sending the screenshot! I understand you need the emergency contact …"
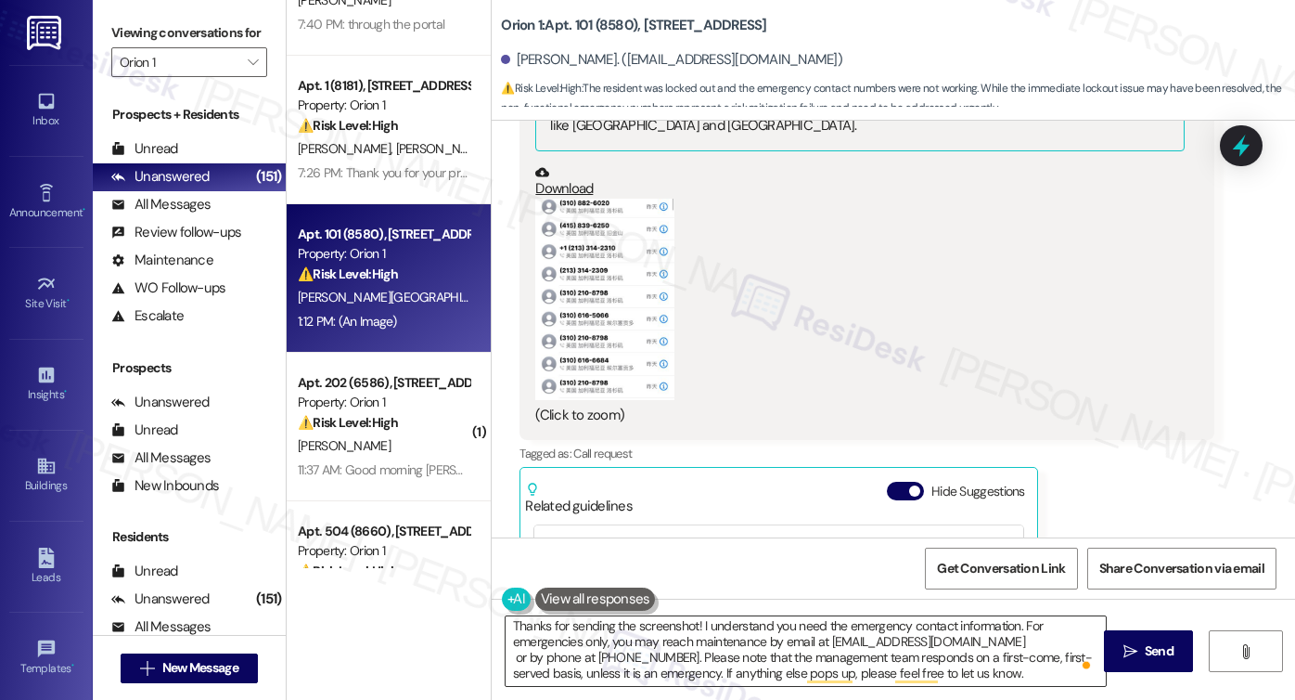
click at [1028, 663] on textarea "Thanks for sending the screenshot! I understand you need the emergency contact …" at bounding box center [806, 651] width 600 height 70
click at [1163, 639] on button " Send" at bounding box center [1149, 651] width 90 height 42
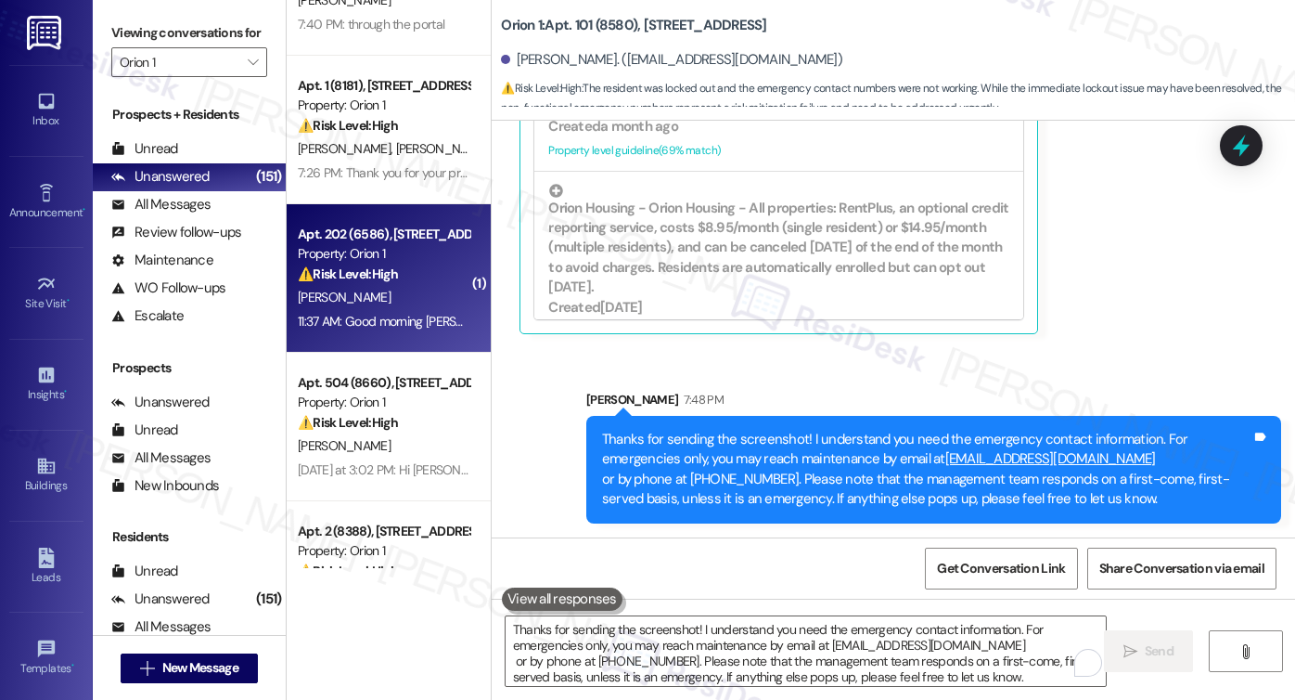
click at [433, 251] on div "Property: Orion 1" at bounding box center [384, 253] width 172 height 19
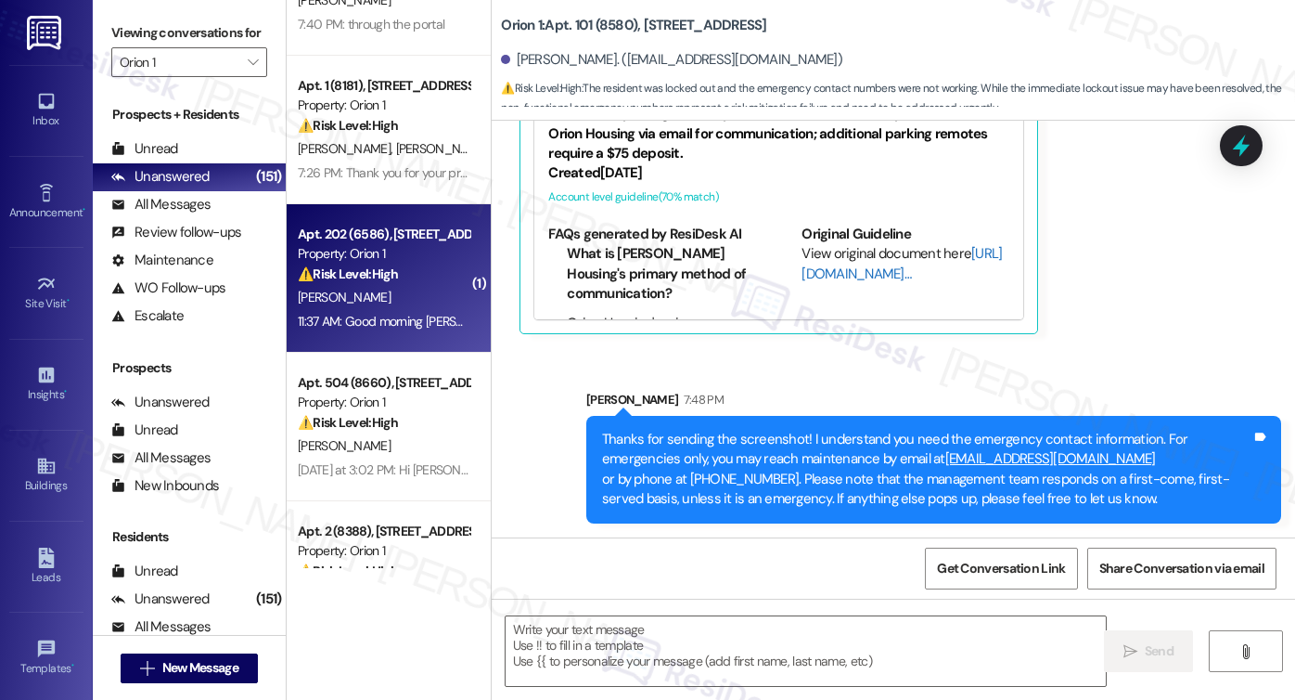
type textarea "Fetching suggested responses. Please feel free to read through the conversation…"
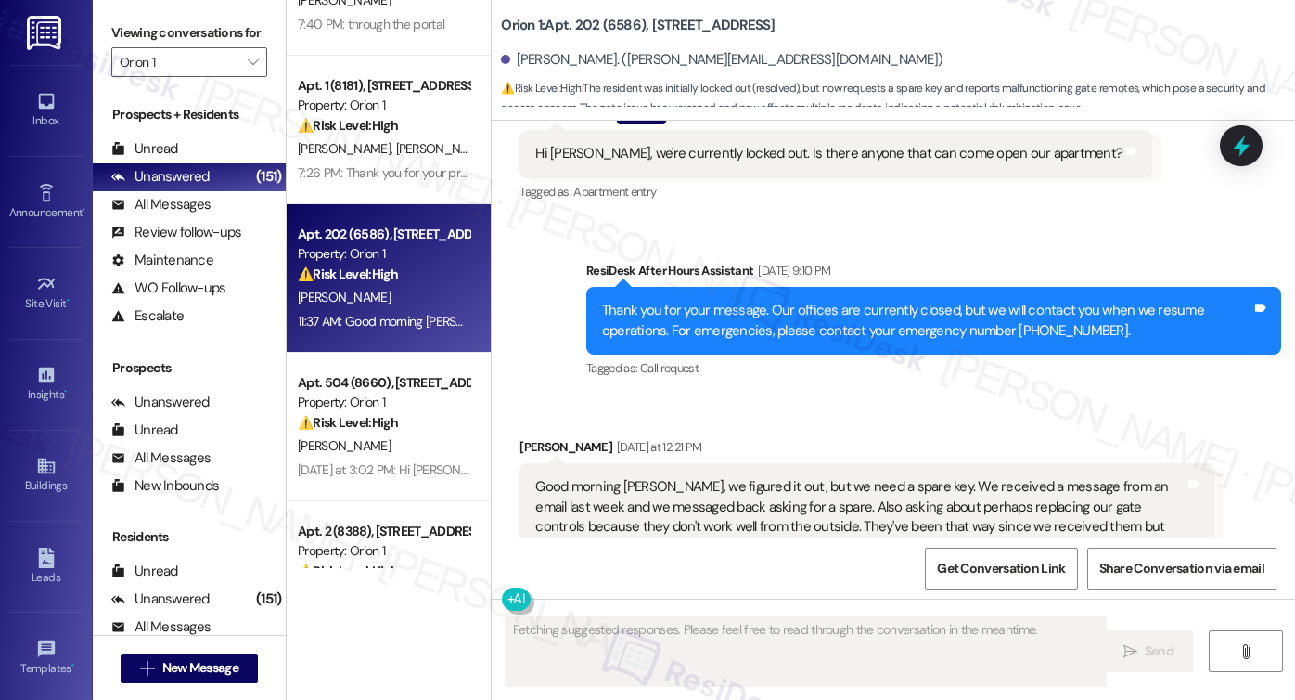
click at [604, 477] on div "Good morning Sarah, we figured it out, but we need a spare key. We received a m…" at bounding box center [859, 517] width 649 height 80
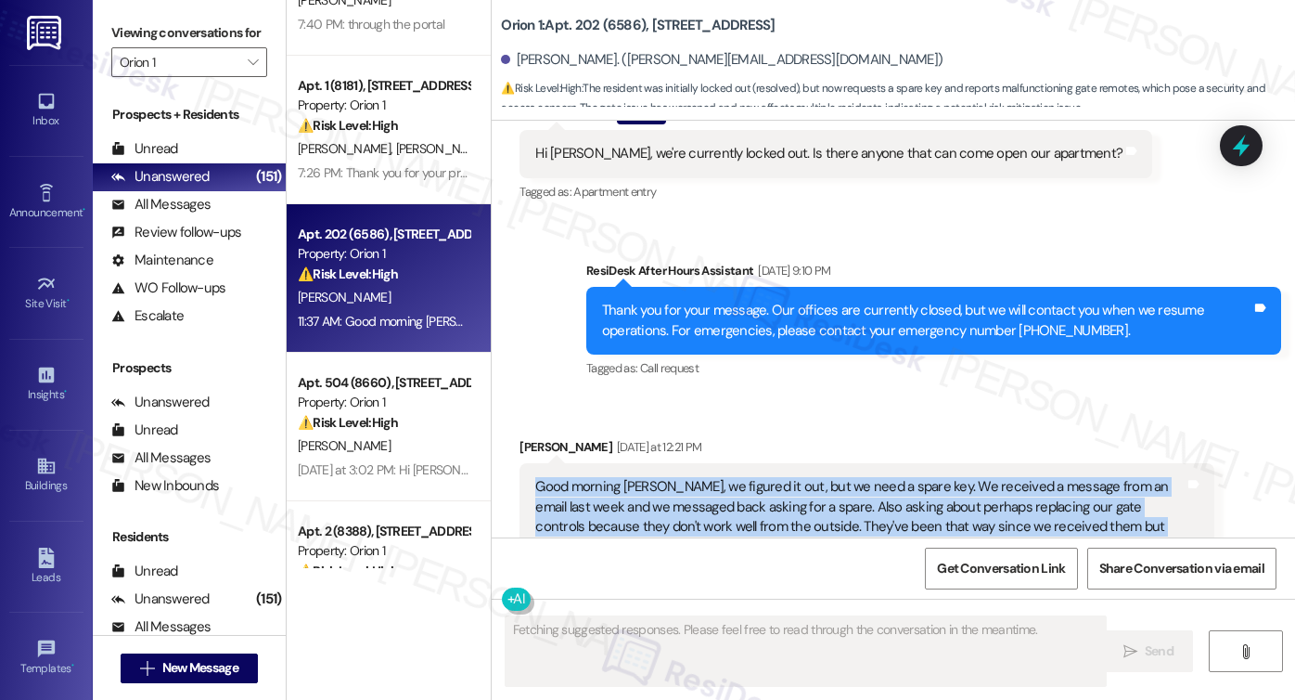
click at [605, 477] on div "Good morning Sarah, we figured it out, but we need a spare key. We received a m…" at bounding box center [859, 517] width 649 height 80
click at [846, 477] on div "Good morning Sarah, we figured it out, but we need a spare key. We received a m…" at bounding box center [859, 517] width 649 height 80
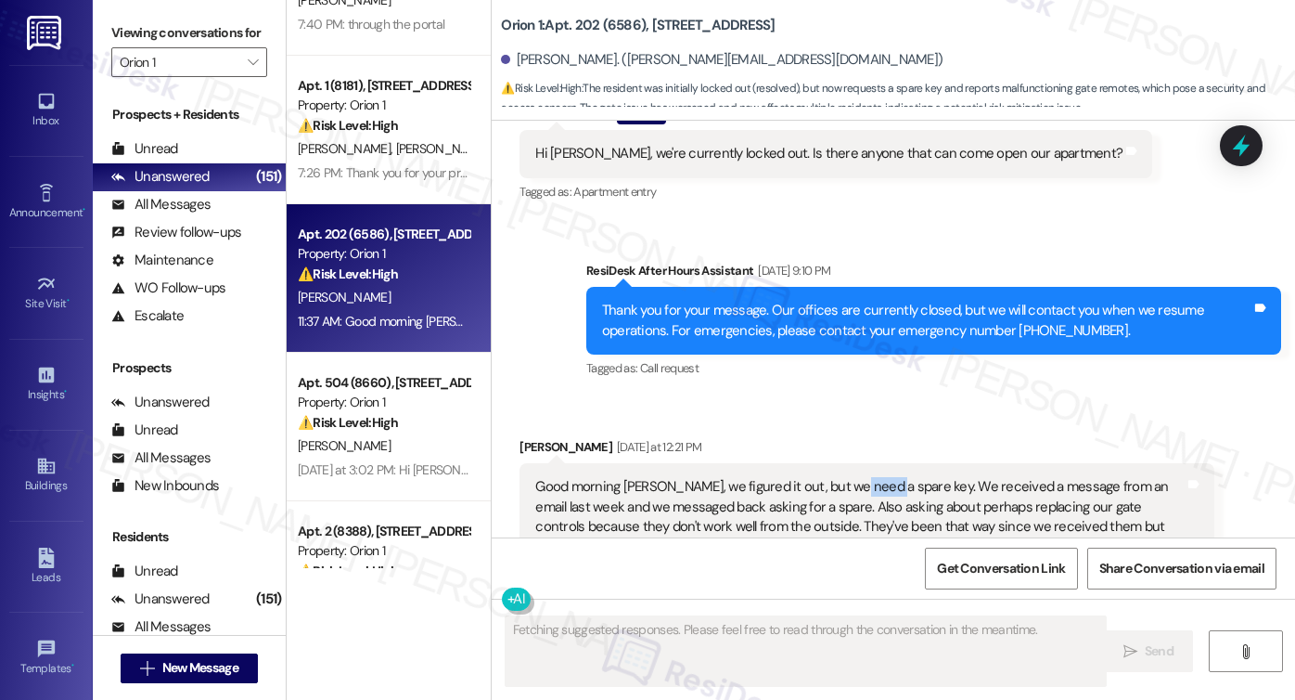
click at [846, 477] on div "Good morning Sarah, we figured it out, but we need a spare key. We received a m…" at bounding box center [859, 517] width 649 height 80
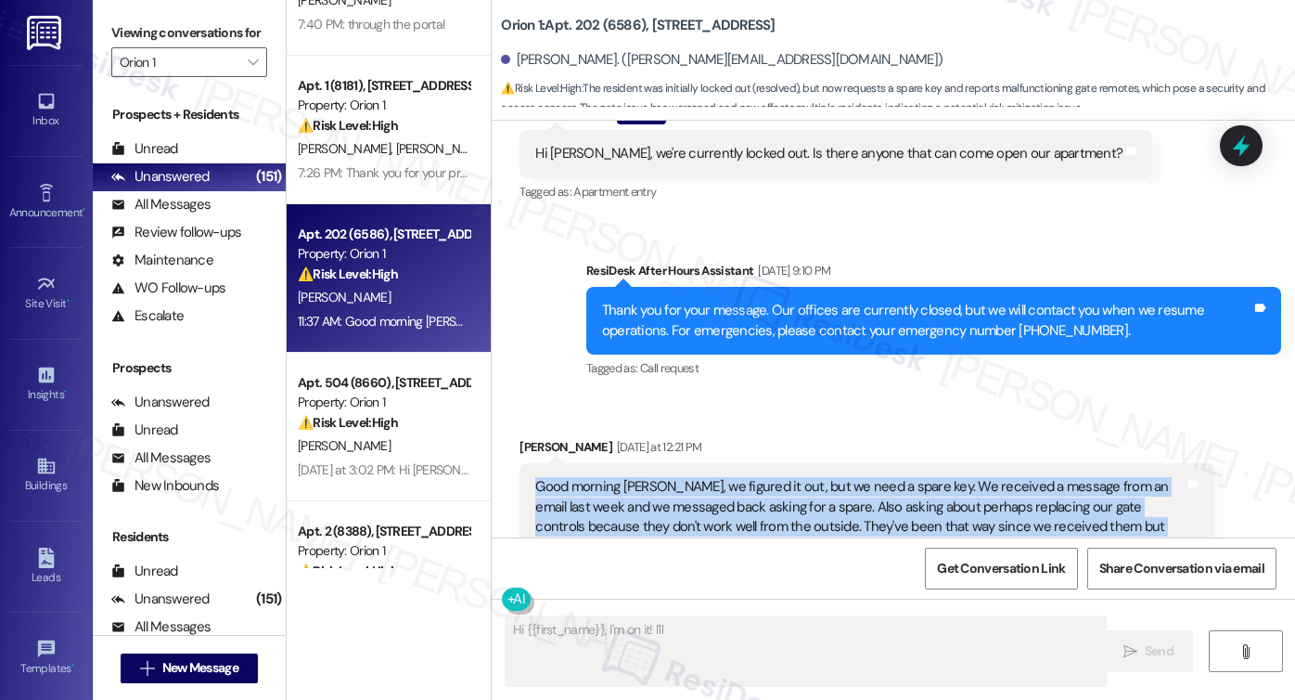
click at [846, 477] on div "Good morning Sarah, we figured it out, but we need a spare key. We received a m…" at bounding box center [859, 517] width 649 height 80
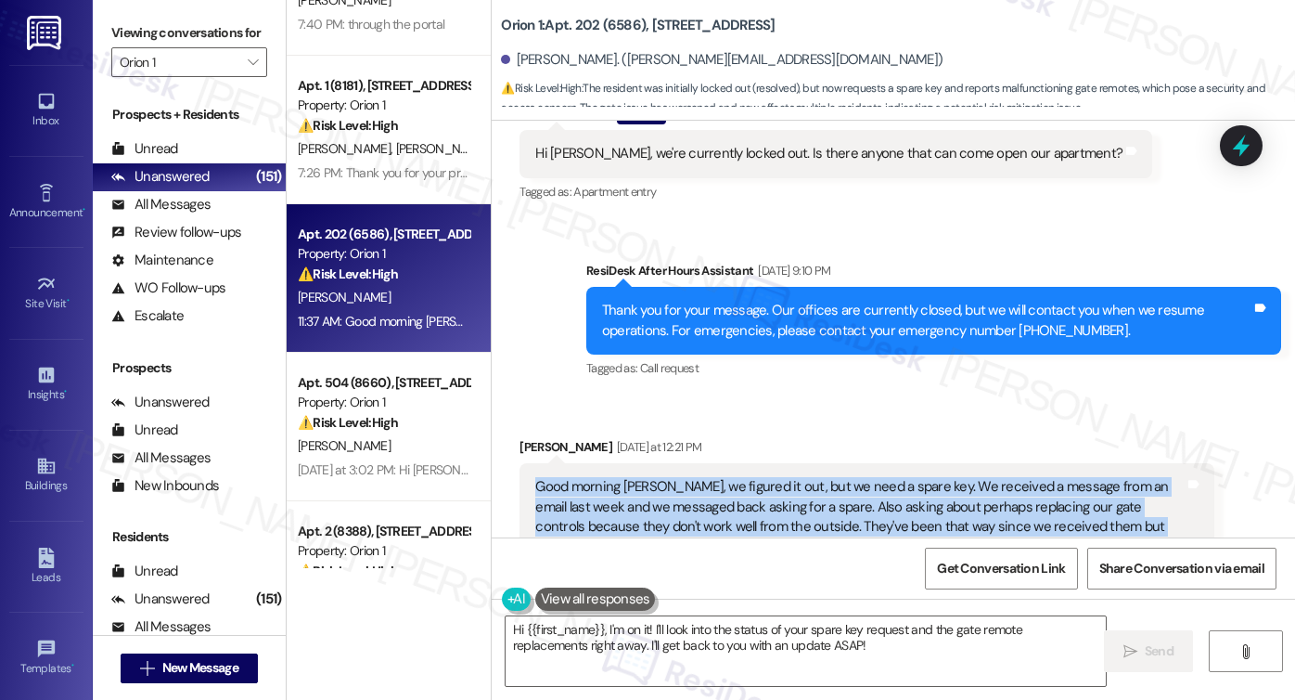
click at [736, 477] on div "Good morning Sarah, we figured it out, but we need a spare key. We received a m…" at bounding box center [859, 517] width 649 height 80
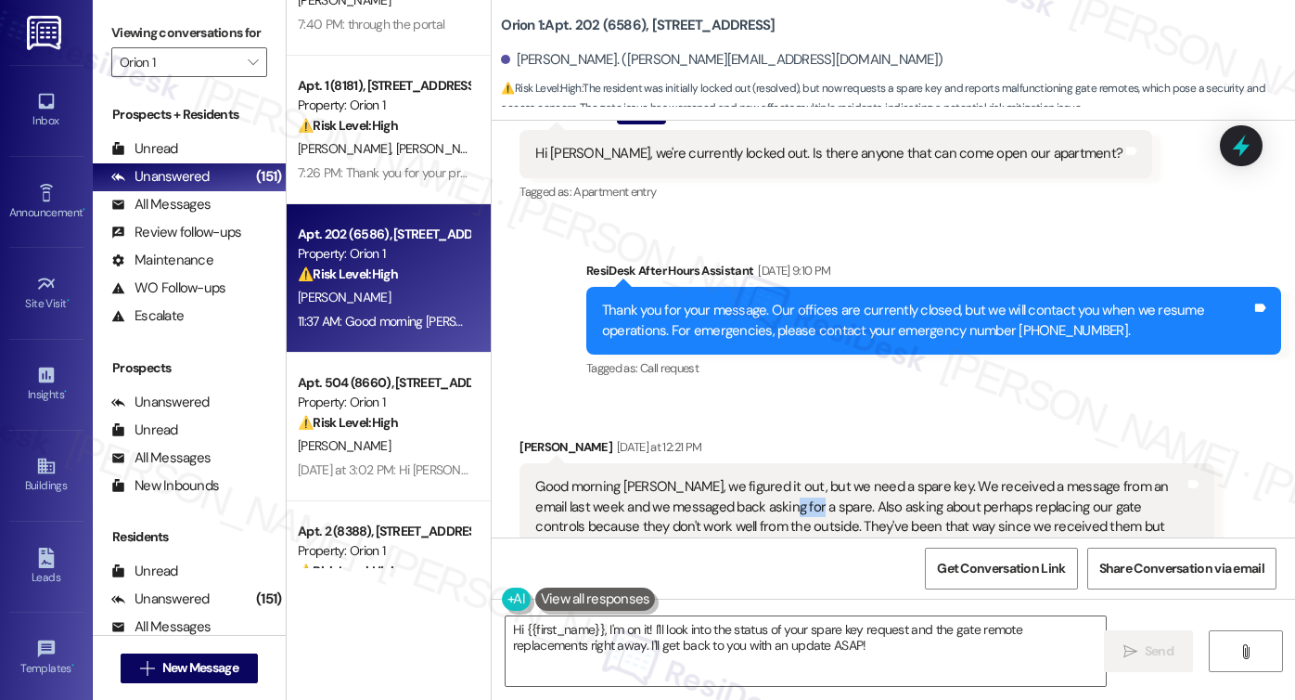
click at [736, 477] on div "Good morning Sarah, we figured it out, but we need a spare key. We received a m…" at bounding box center [859, 517] width 649 height 80
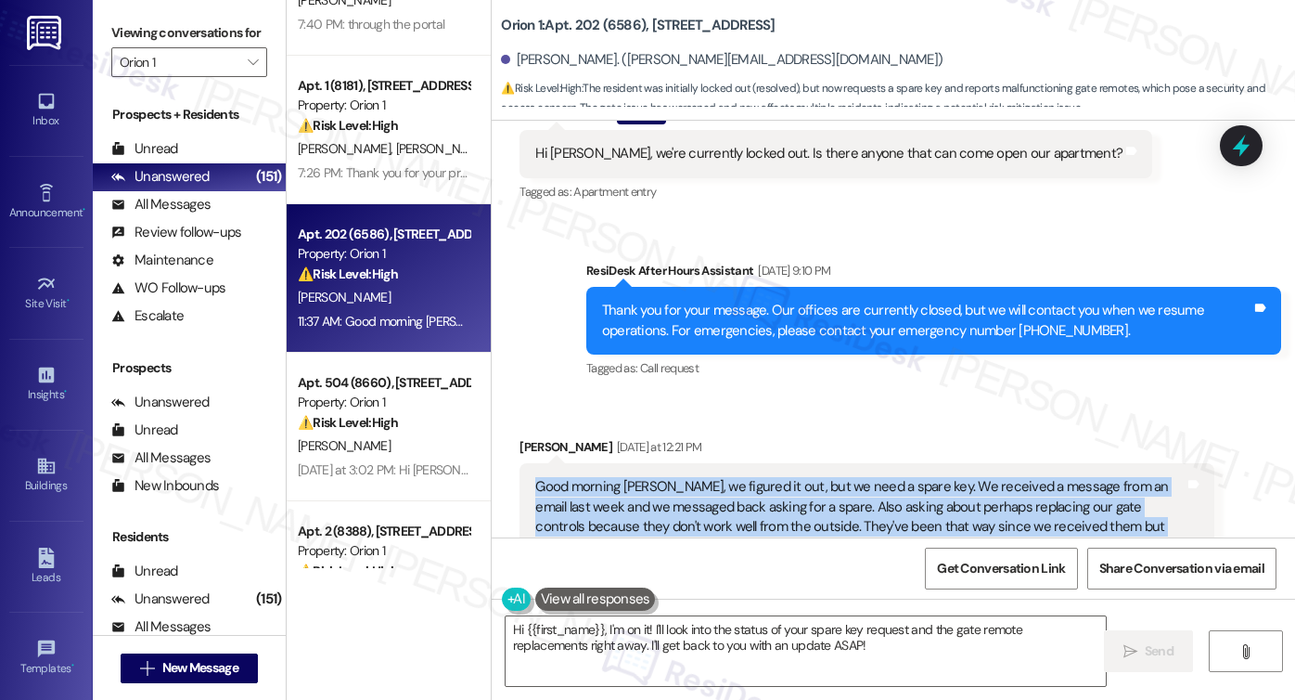
click at [736, 477] on div "Good morning Sarah, we figured it out, but we need a spare key. We received a m…" at bounding box center [859, 517] width 649 height 80
click at [166, 29] on label "Viewing conversations for" at bounding box center [189, 33] width 156 height 29
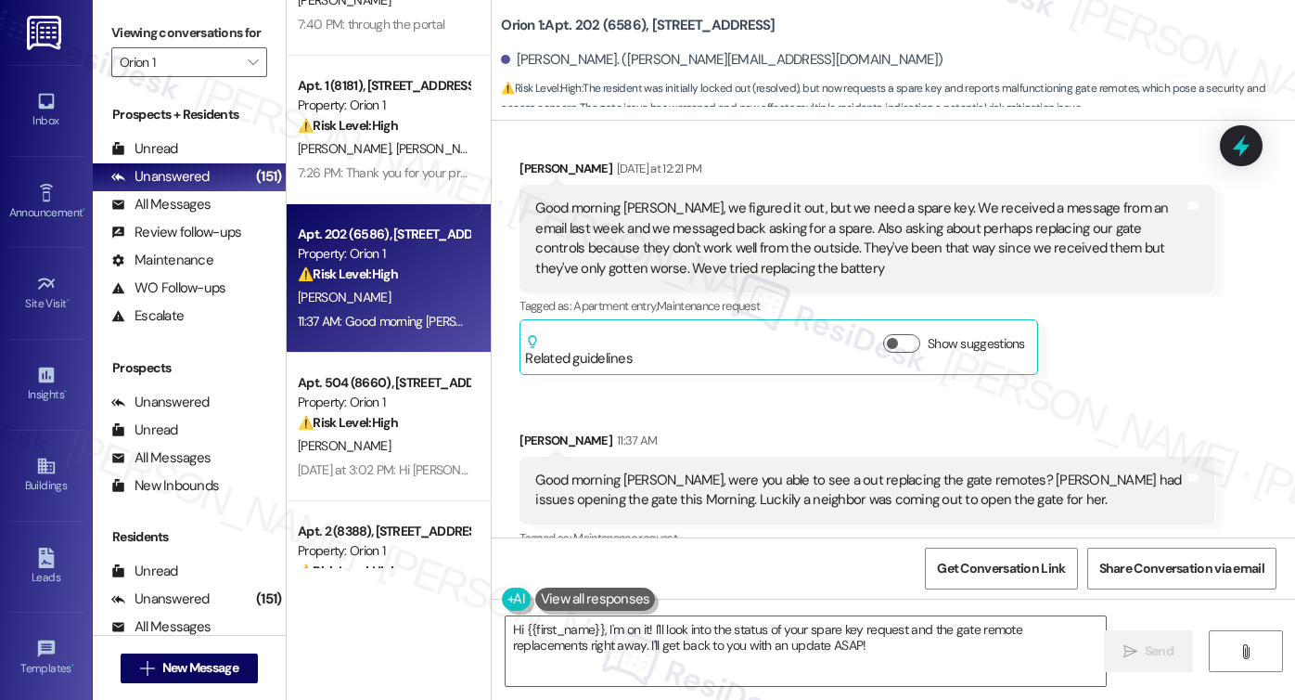
click at [636, 470] on div "Good morning Sarah, were you able to see a out replacing the gate remotes? Step…" at bounding box center [859, 490] width 649 height 40
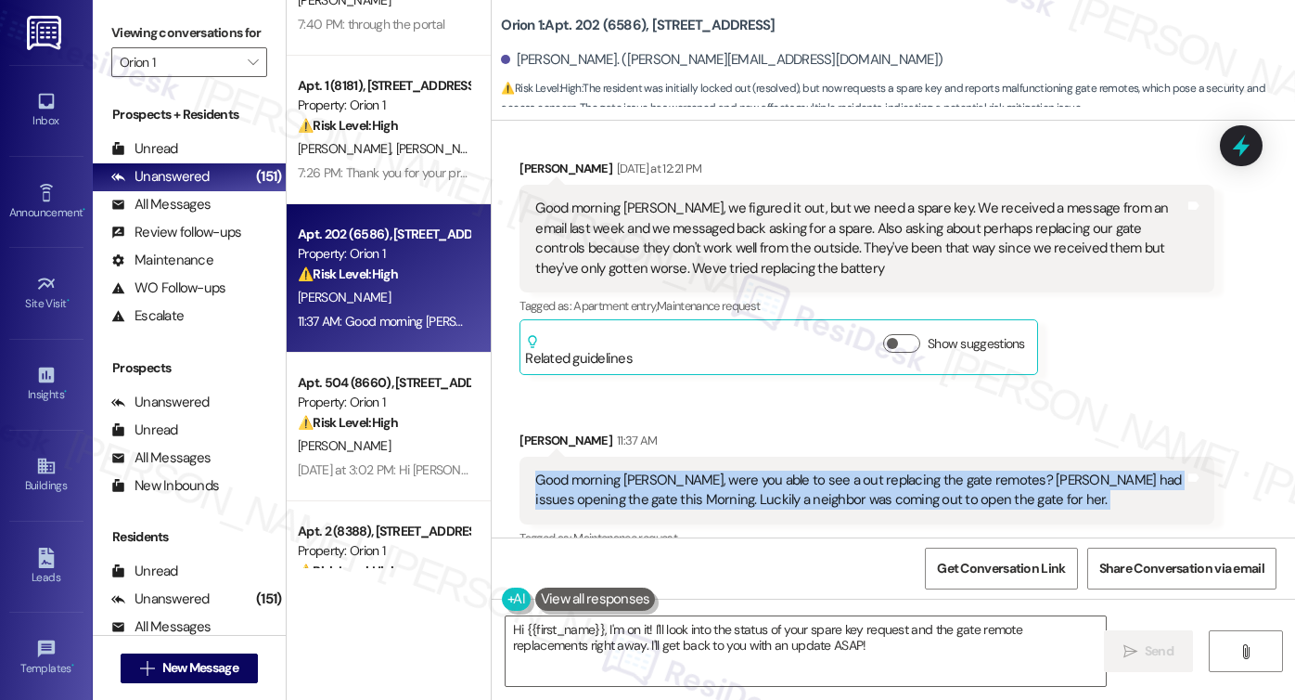
click at [636, 470] on div "Good morning Sarah, were you able to see a out replacing the gate remotes? Step…" at bounding box center [859, 490] width 649 height 40
copy div "Good morning Sarah, were you able to see a out replacing the gate remotes? Step…"
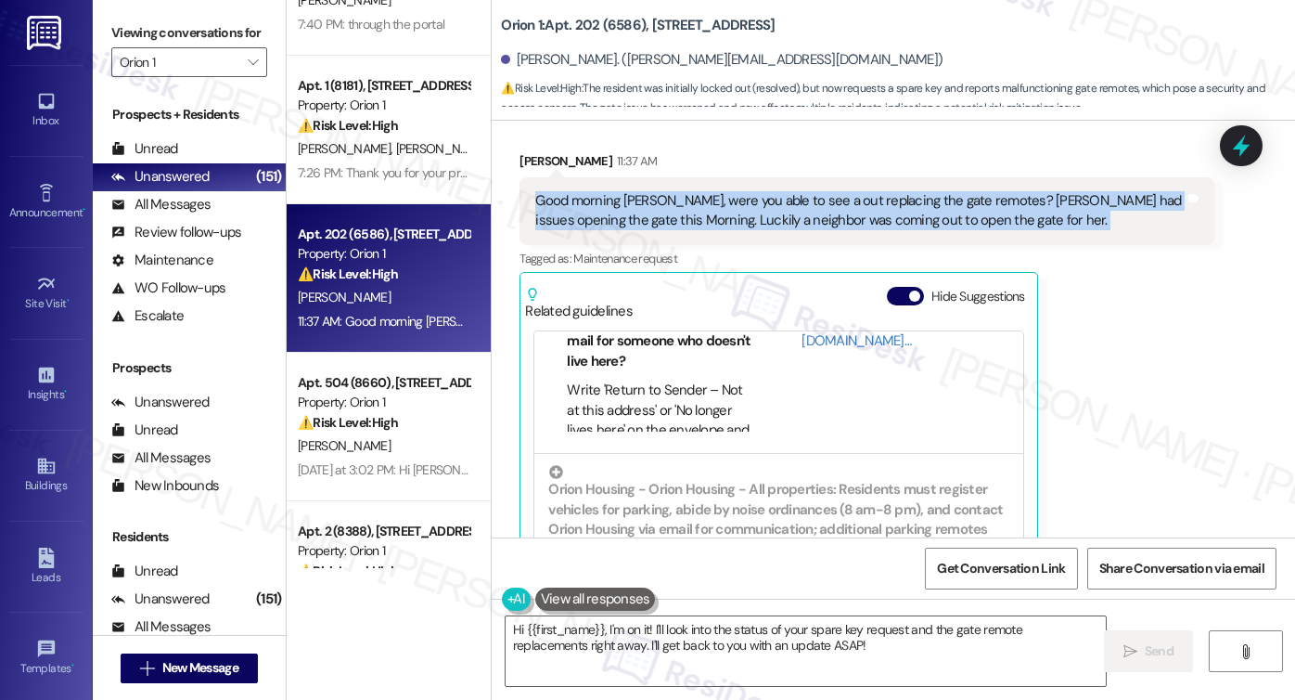
drag, startPoint x: 135, startPoint y: 4, endPoint x: 177, endPoint y: 45, distance: 59.0
click at [135, 4] on div "Viewing conversations for Orion 1 " at bounding box center [189, 48] width 193 height 96
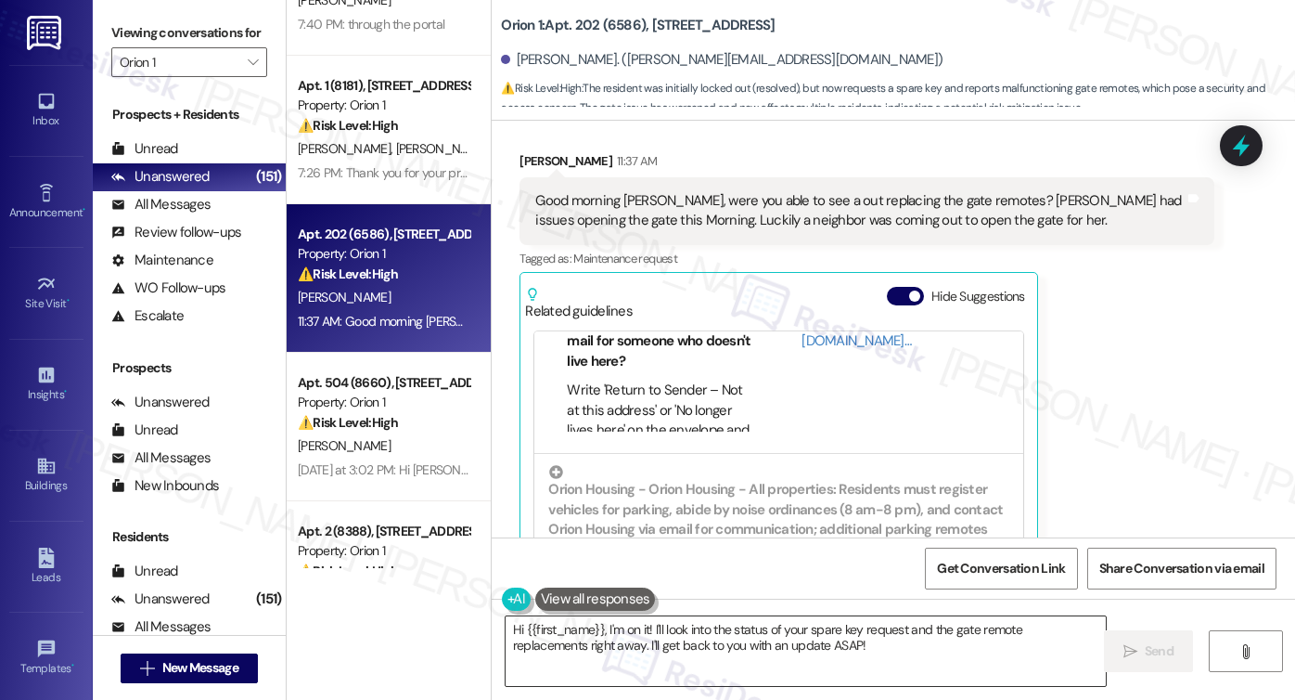
click at [573, 634] on textarea "Hi {{first_name}}, I'm on it! I'll look into the status of your spare key reque…" at bounding box center [806, 651] width 600 height 70
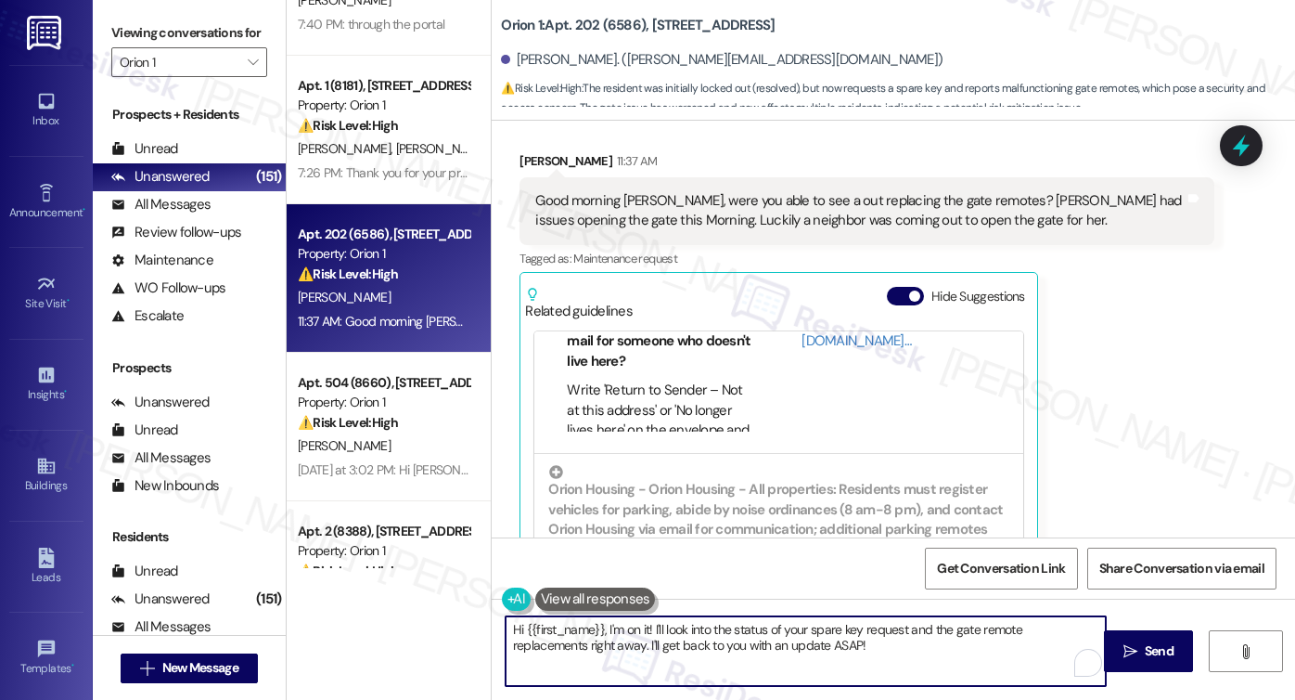
click at [776, 642] on textarea "Hi {{first_name}}, I'm on it! I'll look into the status of your spare key reque…" at bounding box center [806, 651] width 600 height 70
drag, startPoint x: 838, startPoint y: 642, endPoint x: 646, endPoint y: 626, distance: 192.7
click at [646, 626] on textarea "Hi {{first_name}}, I'm on it! I'll look into the status of your spare key reque…" at bounding box center [806, 651] width 600 height 70
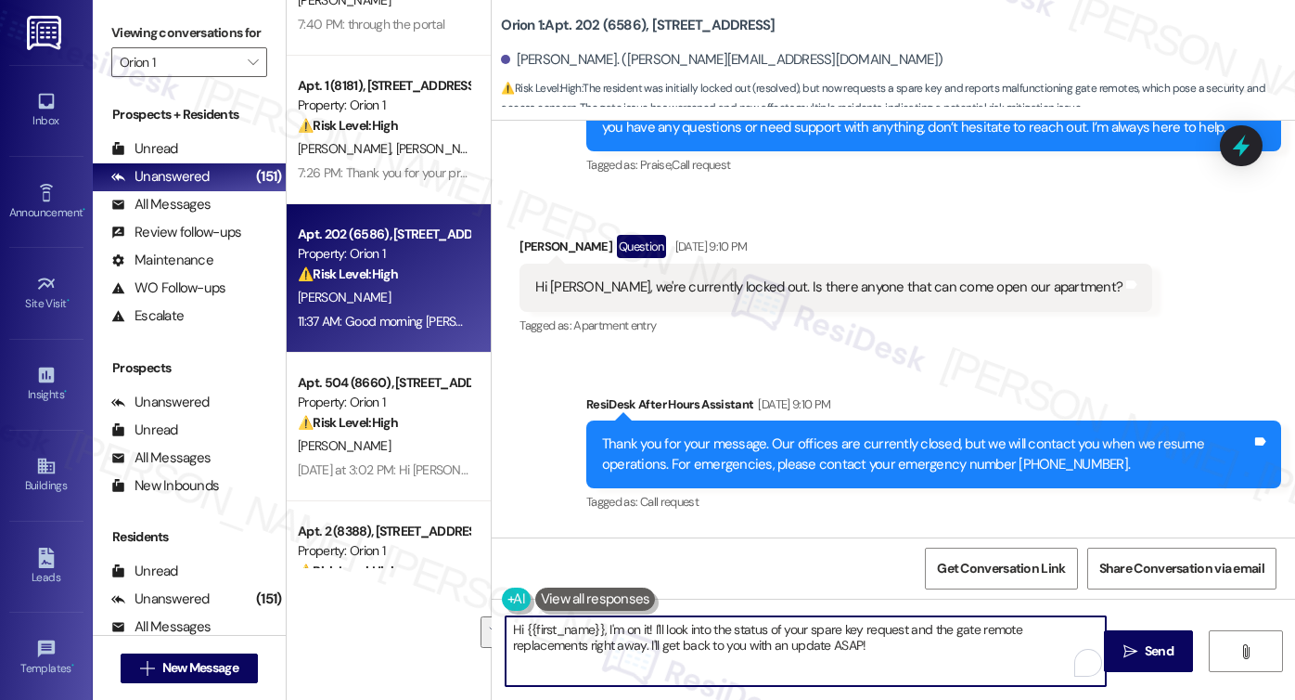
scroll to position [10745, 0]
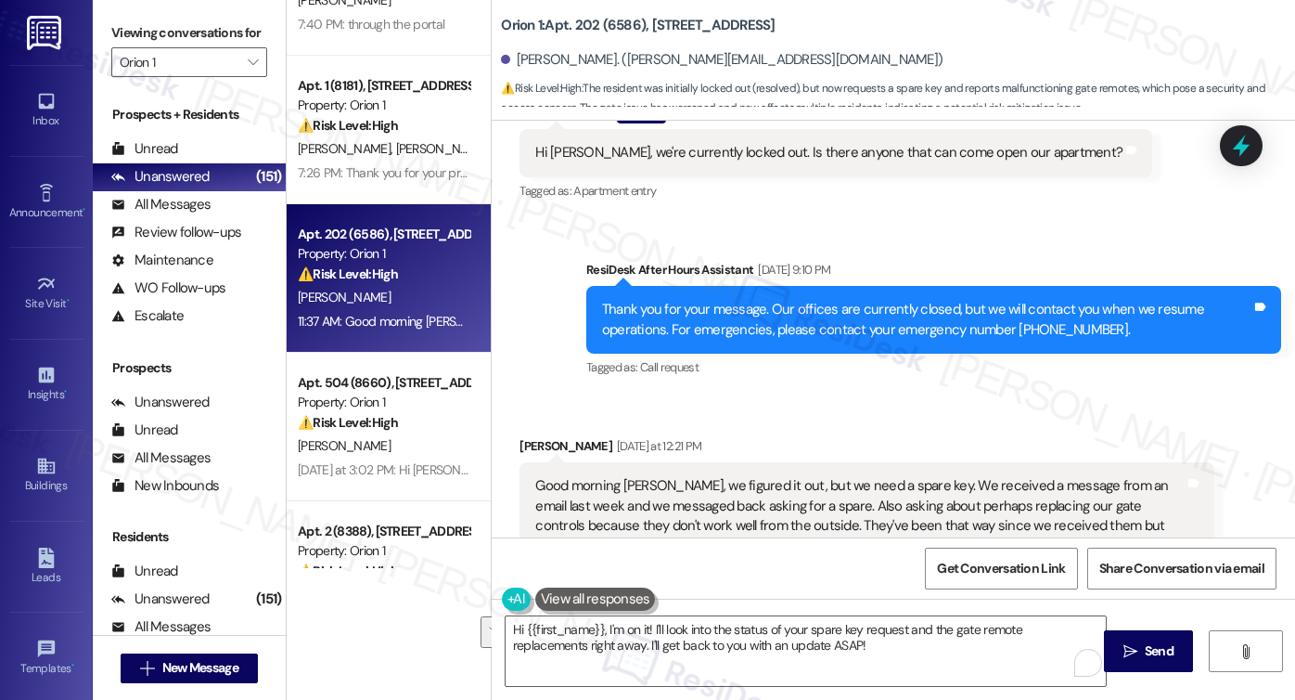
click at [141, 96] on div "Viewing conversations for Orion 1 " at bounding box center [189, 48] width 193 height 96
click at [533, 436] on div "Erwin A. Acevedo Yesterday at 12:21 PM" at bounding box center [867, 449] width 695 height 26
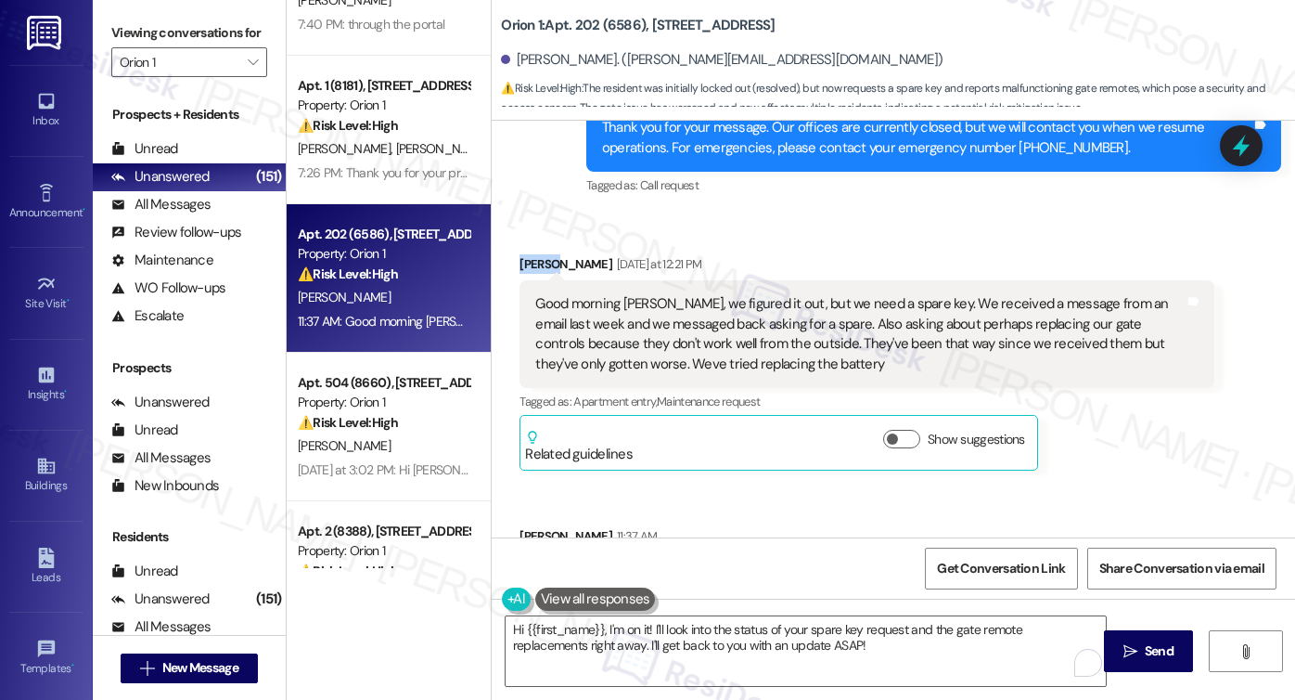
scroll to position [10930, 0]
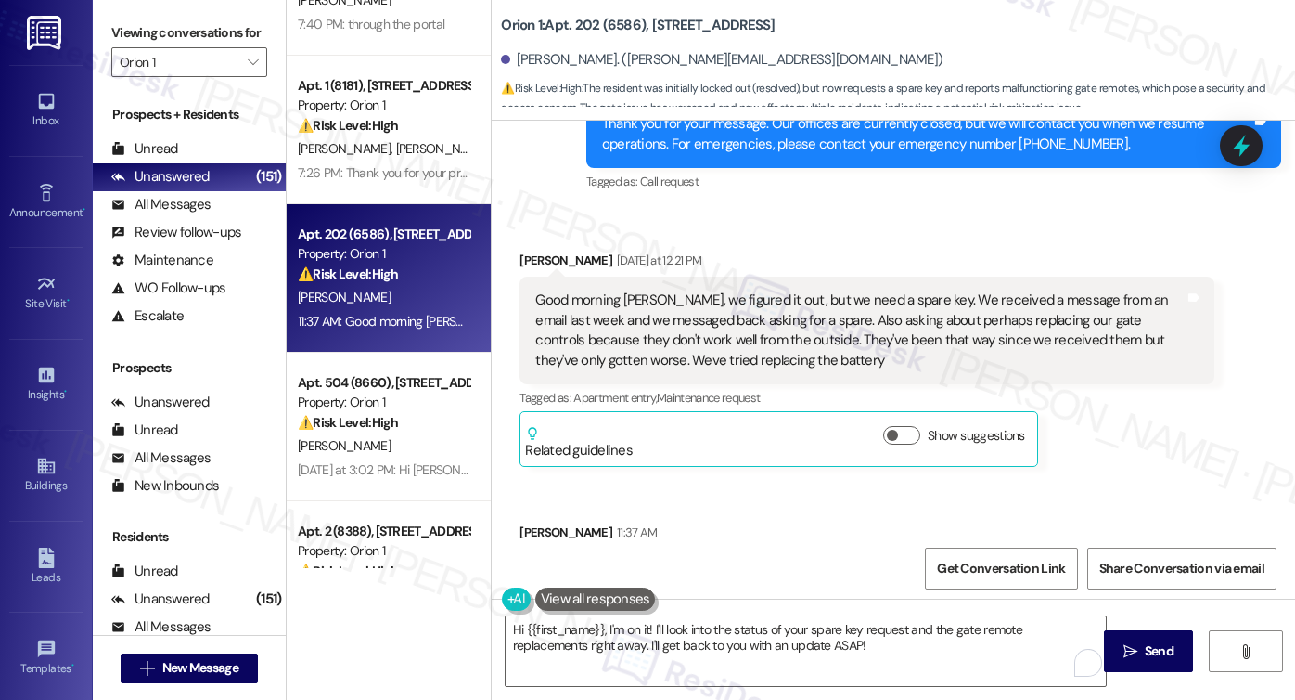
click at [662, 290] on div "Good morning Sarah, we figured it out, but we need a spare key. We received a m…" at bounding box center [859, 330] width 649 height 80
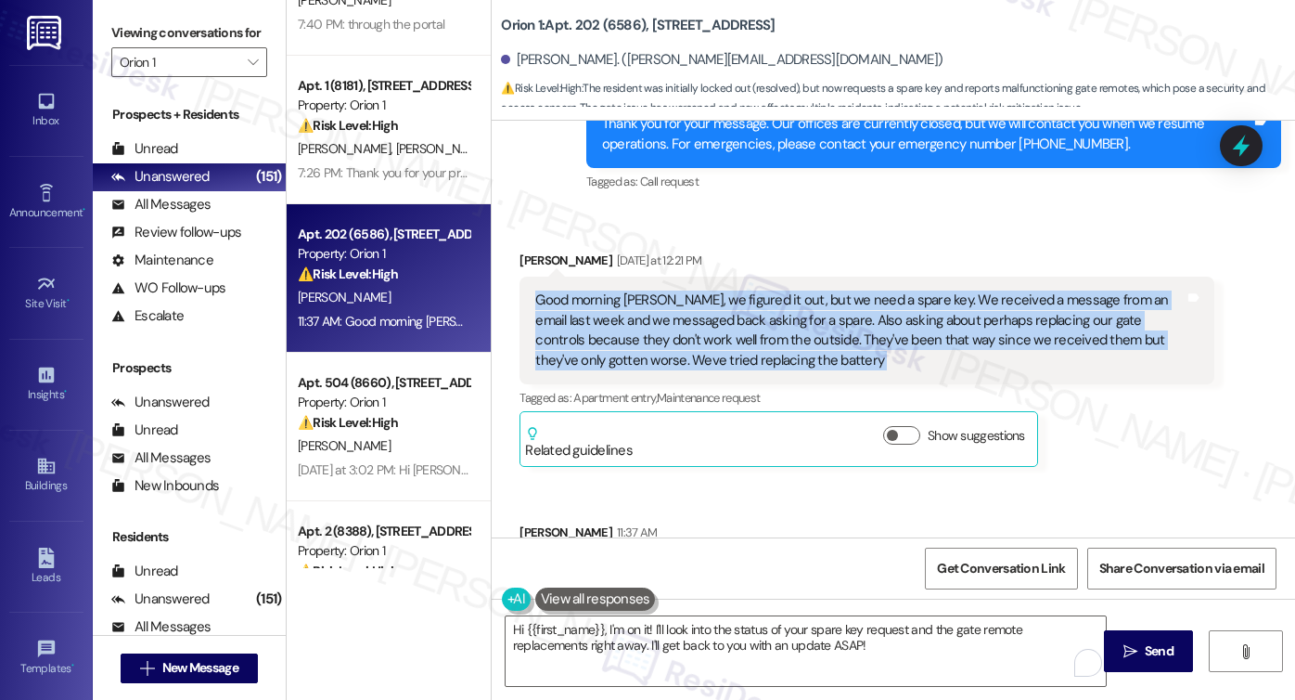
click at [662, 290] on div "Good morning Sarah, we figured it out, but we need a spare key. We received a m…" at bounding box center [859, 330] width 649 height 80
click at [807, 290] on div "Good morning Sarah, we figured it out, but we need a spare key. We received a m…" at bounding box center [859, 330] width 649 height 80
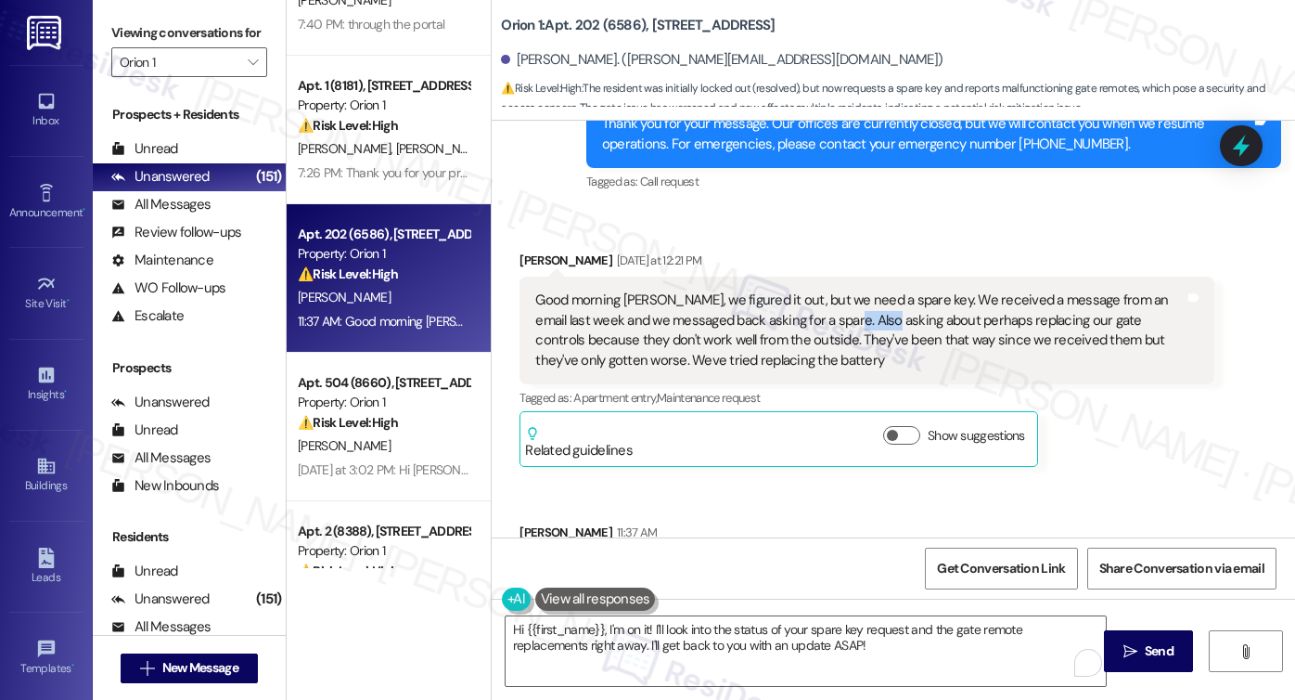
click at [807, 290] on div "Good morning Sarah, we figured it out, but we need a spare key. We received a m…" at bounding box center [859, 330] width 649 height 80
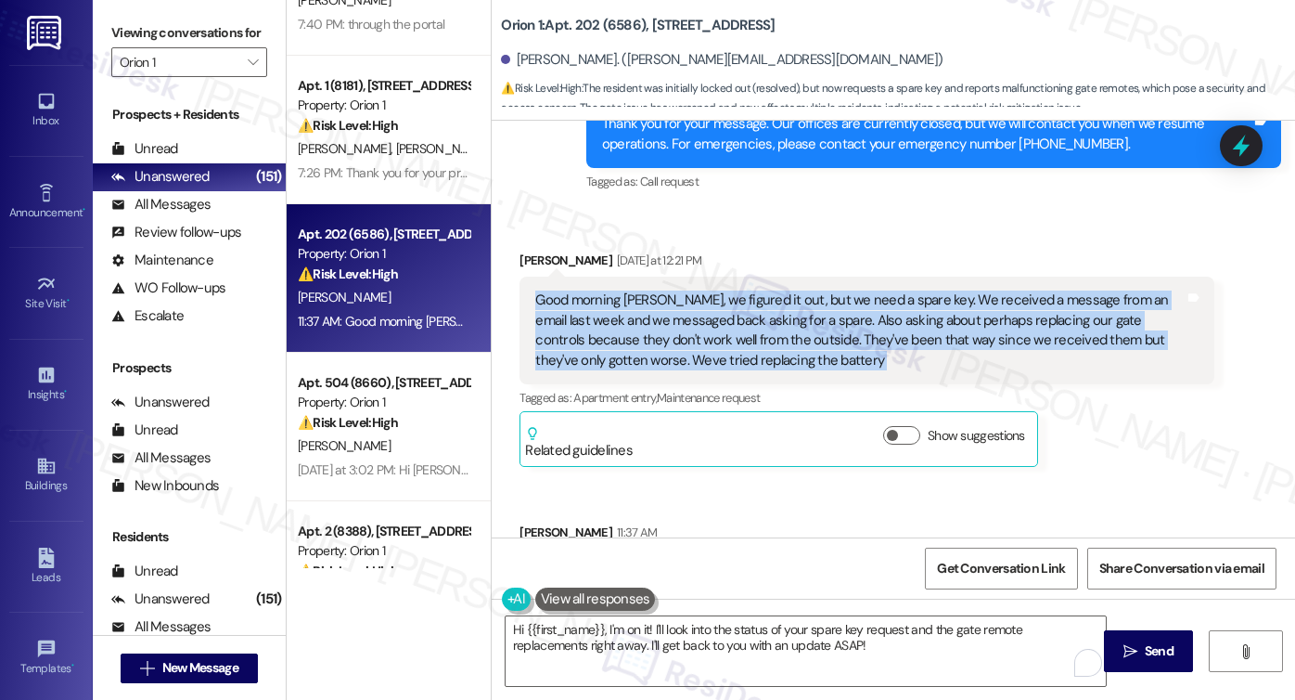
click at [807, 290] on div "Good morning Sarah, we figured it out, but we need a spare key. We received a m…" at bounding box center [859, 330] width 649 height 80
click at [880, 290] on div "Good morning Sarah, we figured it out, but we need a spare key. We received a m…" at bounding box center [859, 330] width 649 height 80
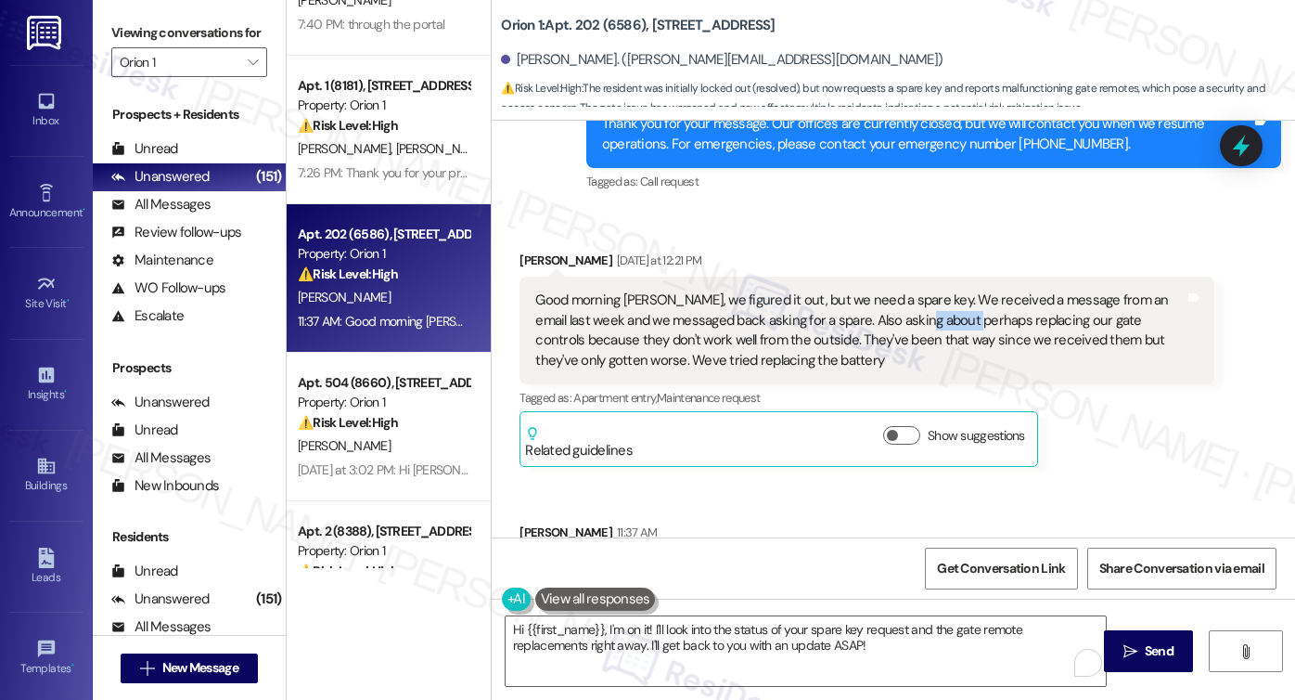
click at [880, 290] on div "Good morning Sarah, we figured it out, but we need a spare key. We received a m…" at bounding box center [859, 330] width 649 height 80
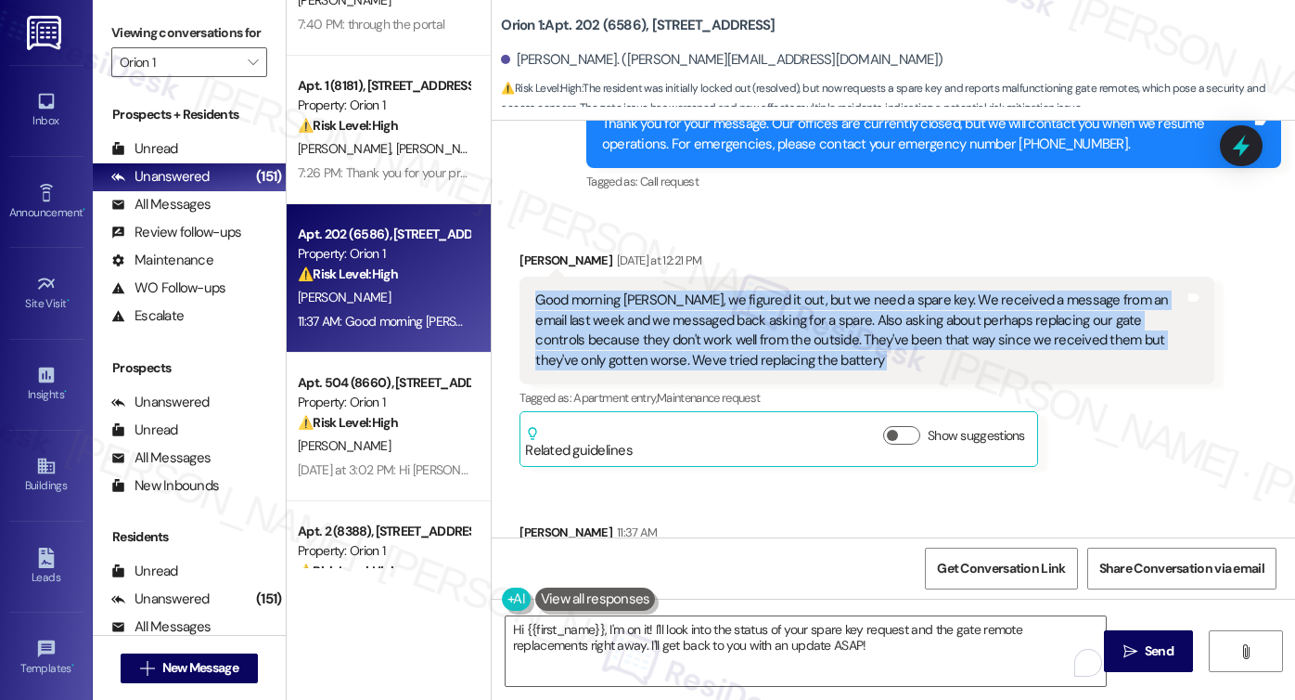
click at [880, 290] on div "Good morning Sarah, we figured it out, but we need a spare key. We received a m…" at bounding box center [859, 330] width 649 height 80
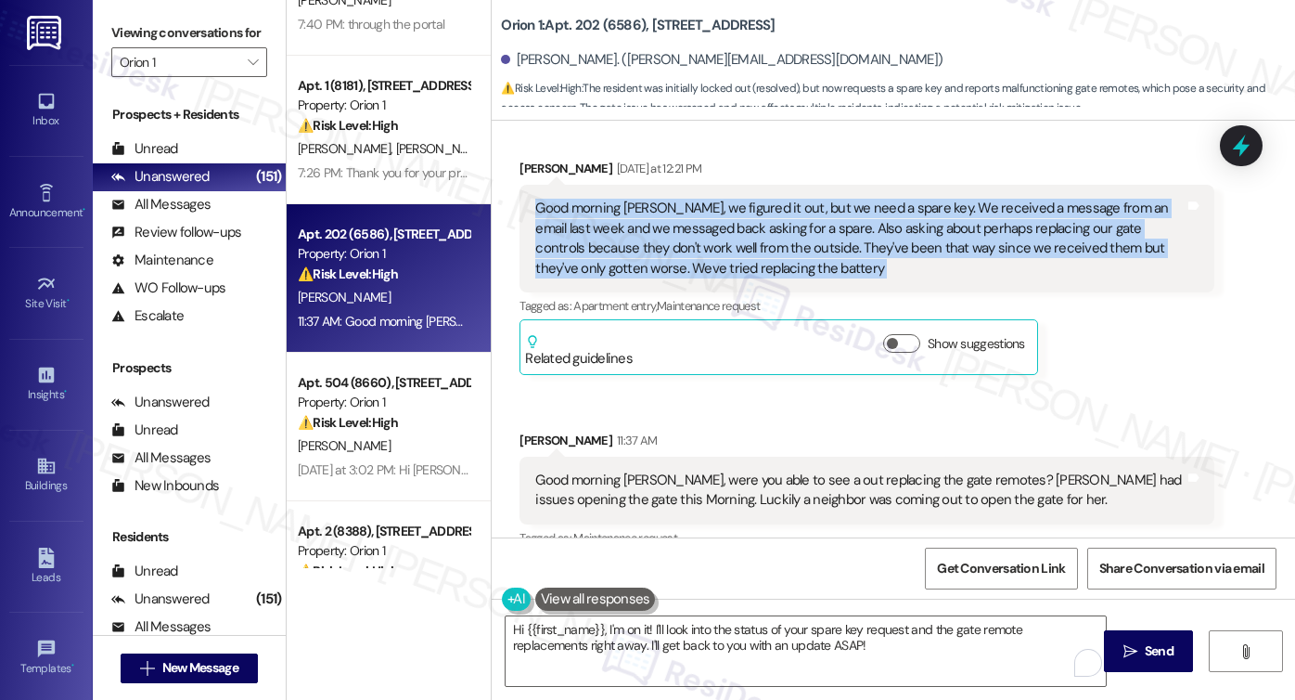
scroll to position [11023, 0]
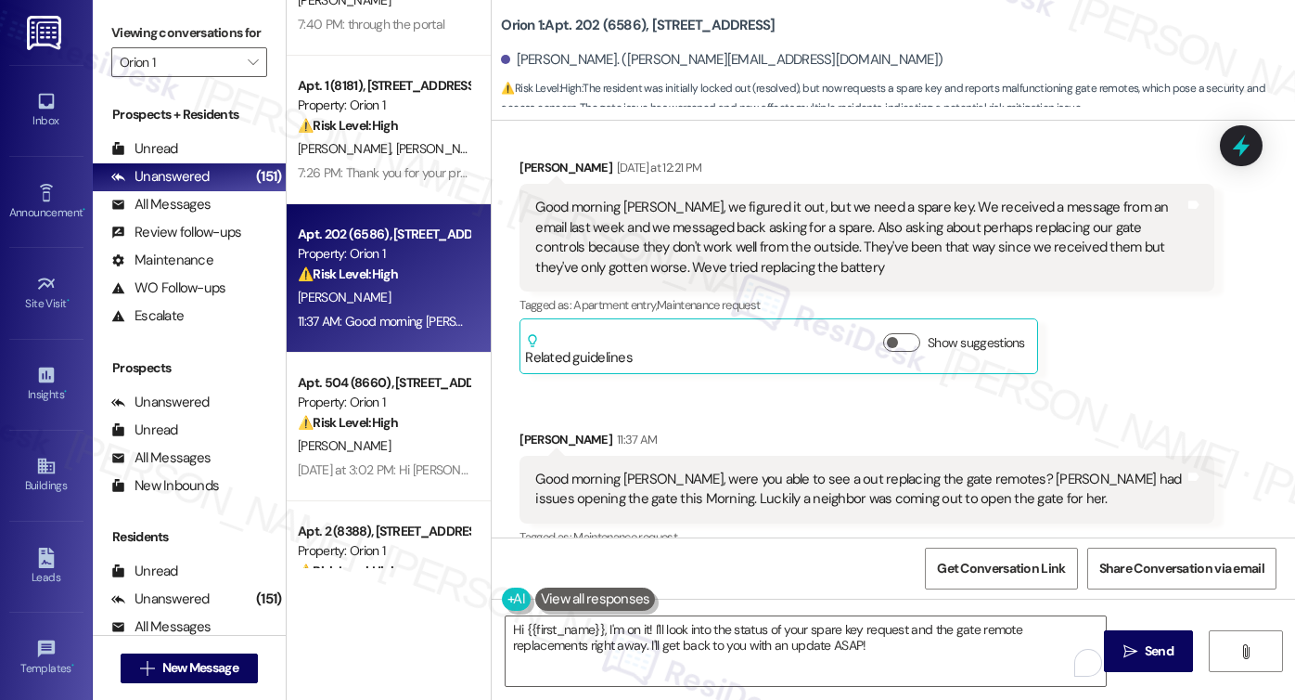
click at [685, 469] on div "Good morning Sarah, were you able to see a out replacing the gate remotes? Step…" at bounding box center [859, 489] width 649 height 40
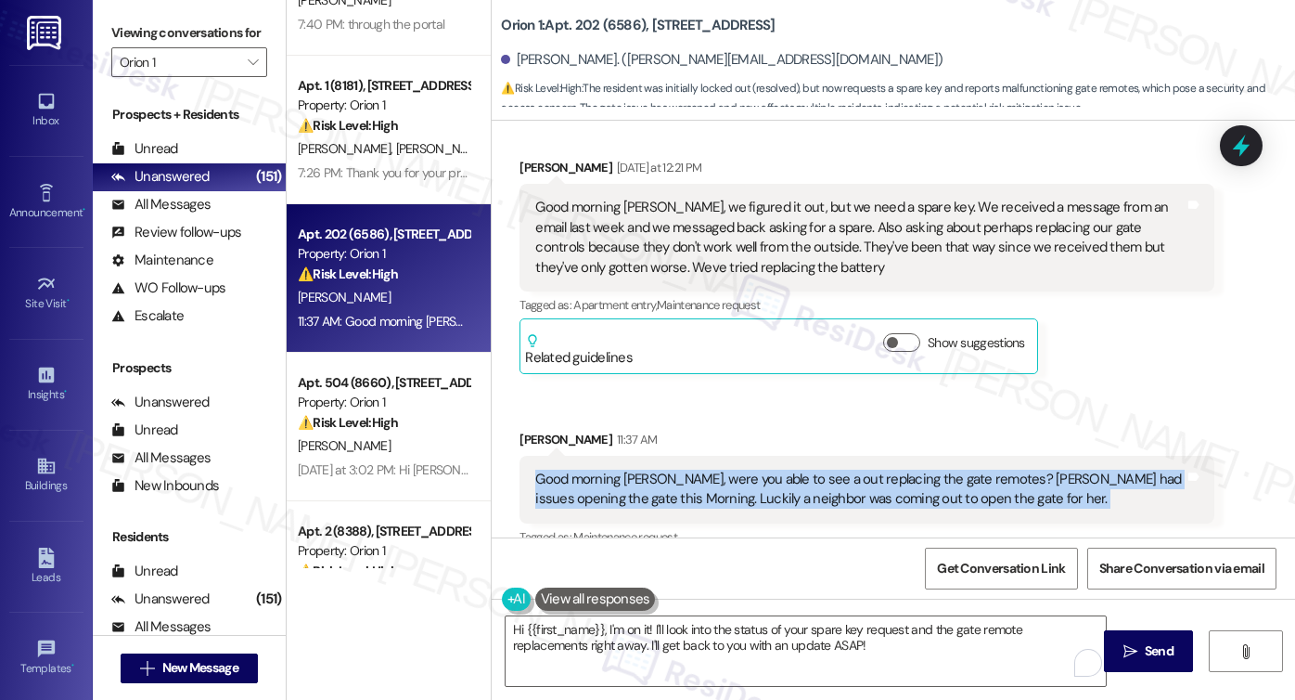
click at [685, 469] on div "Good morning Sarah, were you able to see a out replacing the gate remotes? Step…" at bounding box center [859, 489] width 649 height 40
click at [819, 469] on div "Good morning Sarah, were you able to see a out replacing the gate remotes? Step…" at bounding box center [859, 489] width 649 height 40
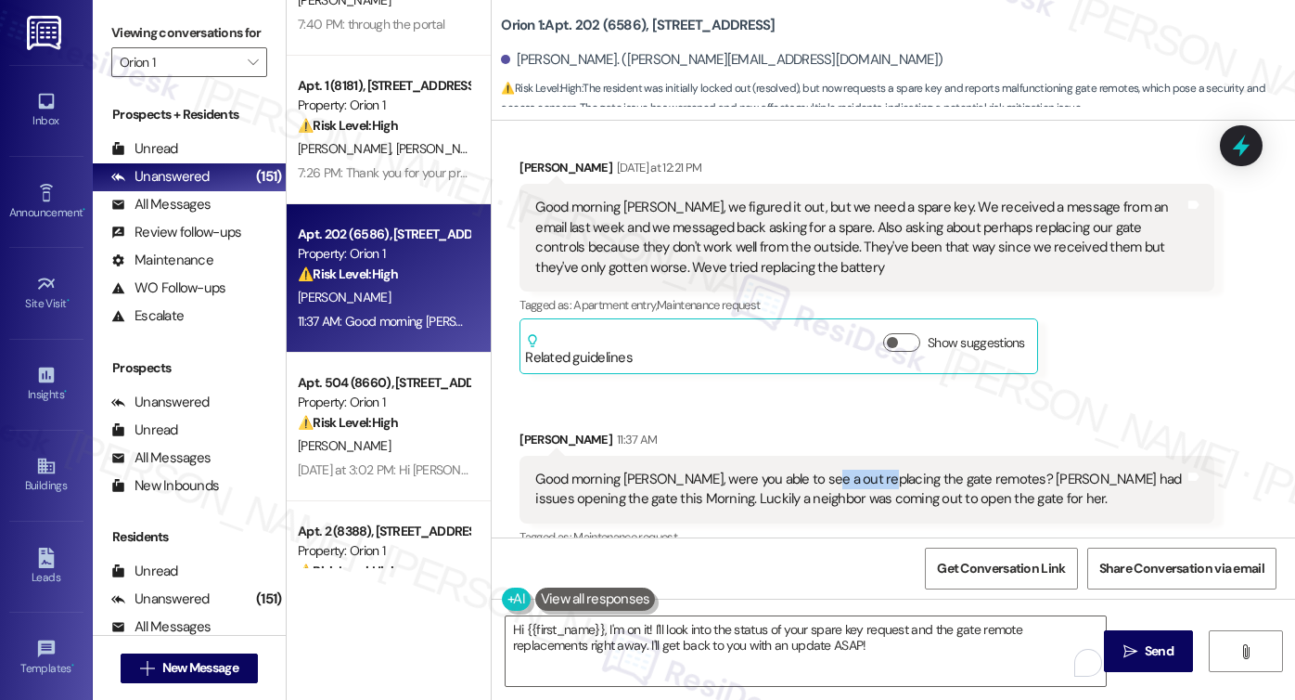
click at [819, 469] on div "Good morning Sarah, were you able to see a out replacing the gate remotes? Step…" at bounding box center [859, 489] width 649 height 40
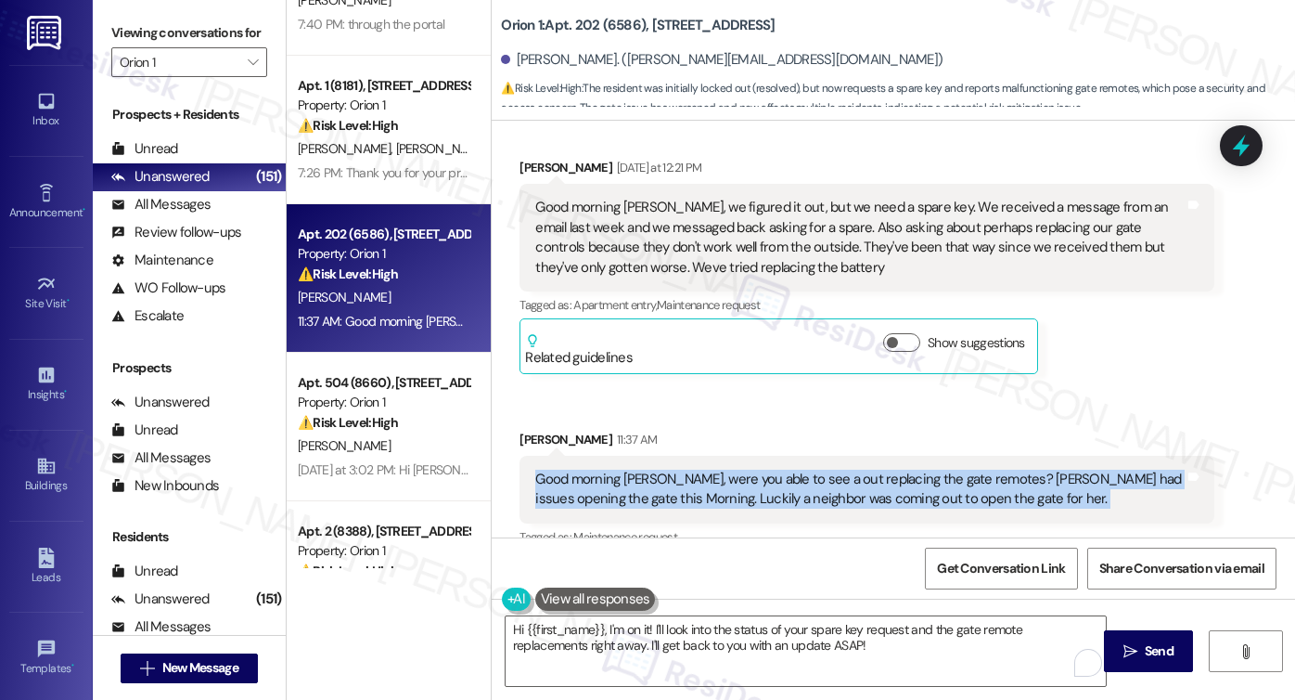
click at [819, 469] on div "Good morning Sarah, were you able to see a out replacing the gate remotes? Step…" at bounding box center [859, 489] width 649 height 40
click at [965, 469] on div "Good morning Sarah, were you able to see a out replacing the gate remotes? Step…" at bounding box center [859, 489] width 649 height 40
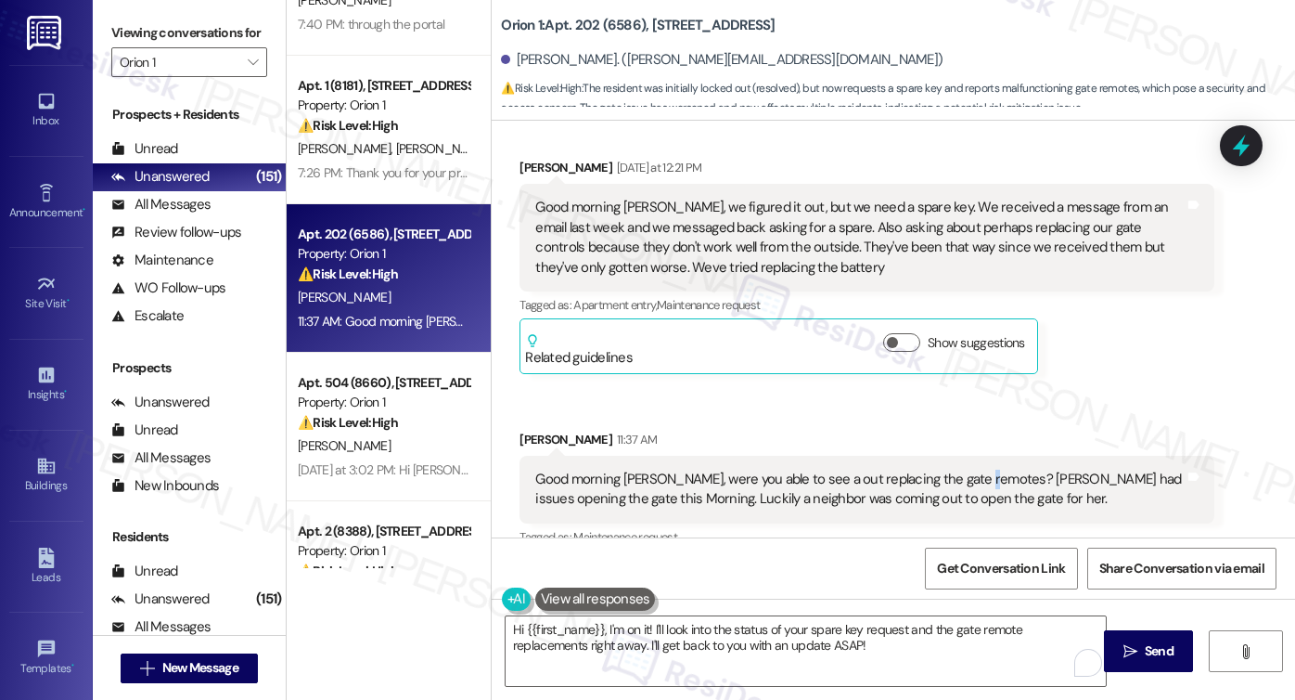
click at [965, 469] on div "Good morning Sarah, were you able to see a out replacing the gate remotes? Step…" at bounding box center [859, 489] width 649 height 40
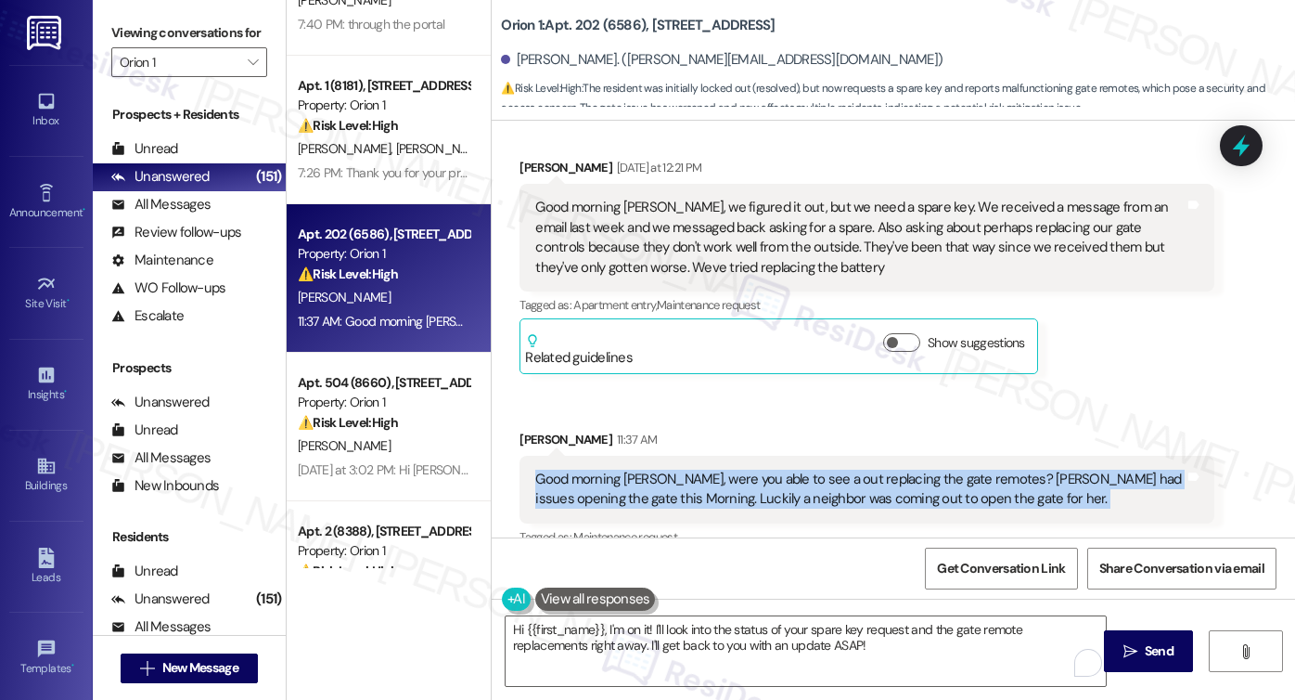
click at [965, 469] on div "Good morning Sarah, were you able to see a out replacing the gate remotes? Step…" at bounding box center [859, 489] width 649 height 40
click at [913, 469] on div "Good morning Sarah, were you able to see a out replacing the gate remotes? Step…" at bounding box center [859, 489] width 649 height 40
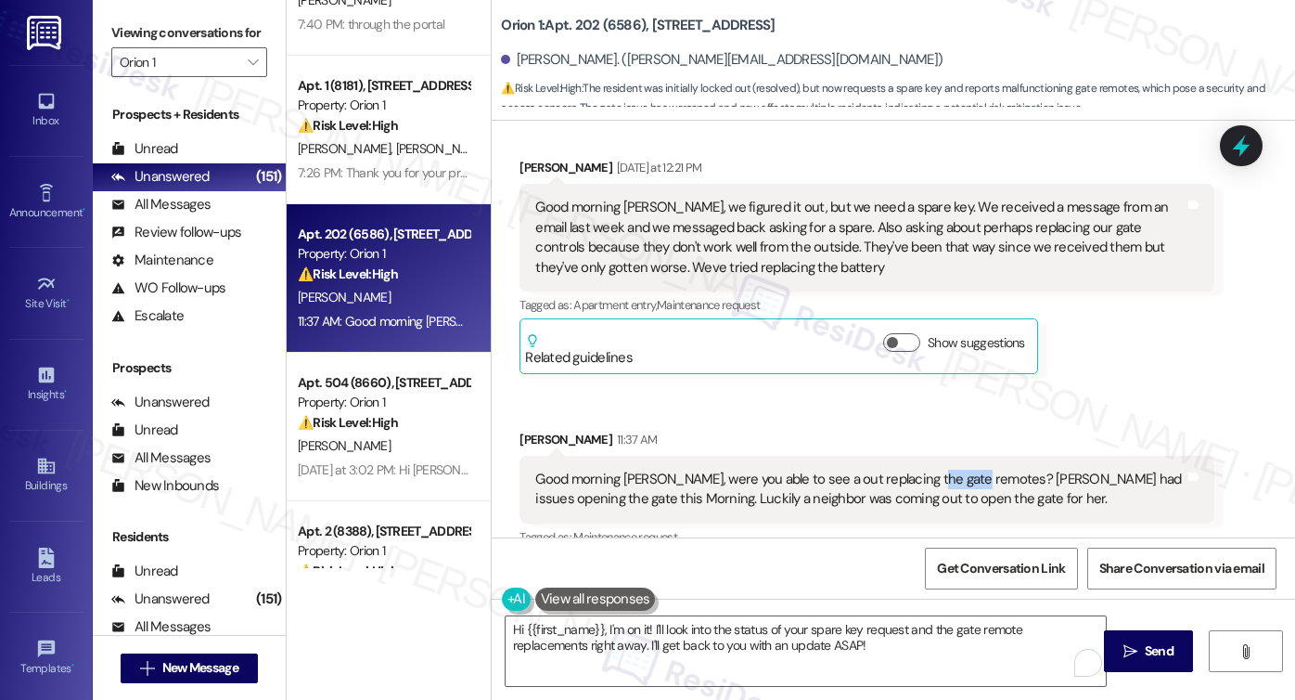
click at [913, 469] on div "Good morning Sarah, were you able to see a out replacing the gate remotes? Step…" at bounding box center [859, 489] width 649 height 40
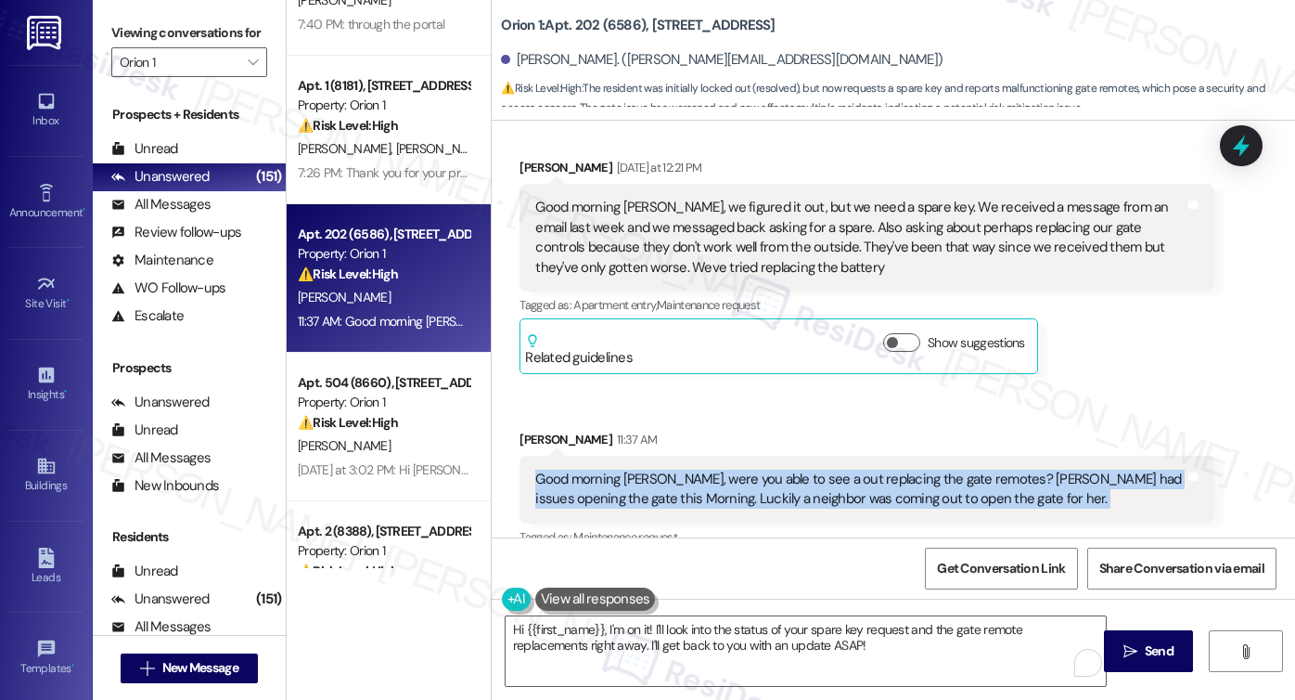
click at [913, 469] on div "Good morning Sarah, were you able to see a out replacing the gate remotes? Step…" at bounding box center [859, 489] width 649 height 40
click at [166, 22] on label "Viewing conversations for" at bounding box center [189, 33] width 156 height 29
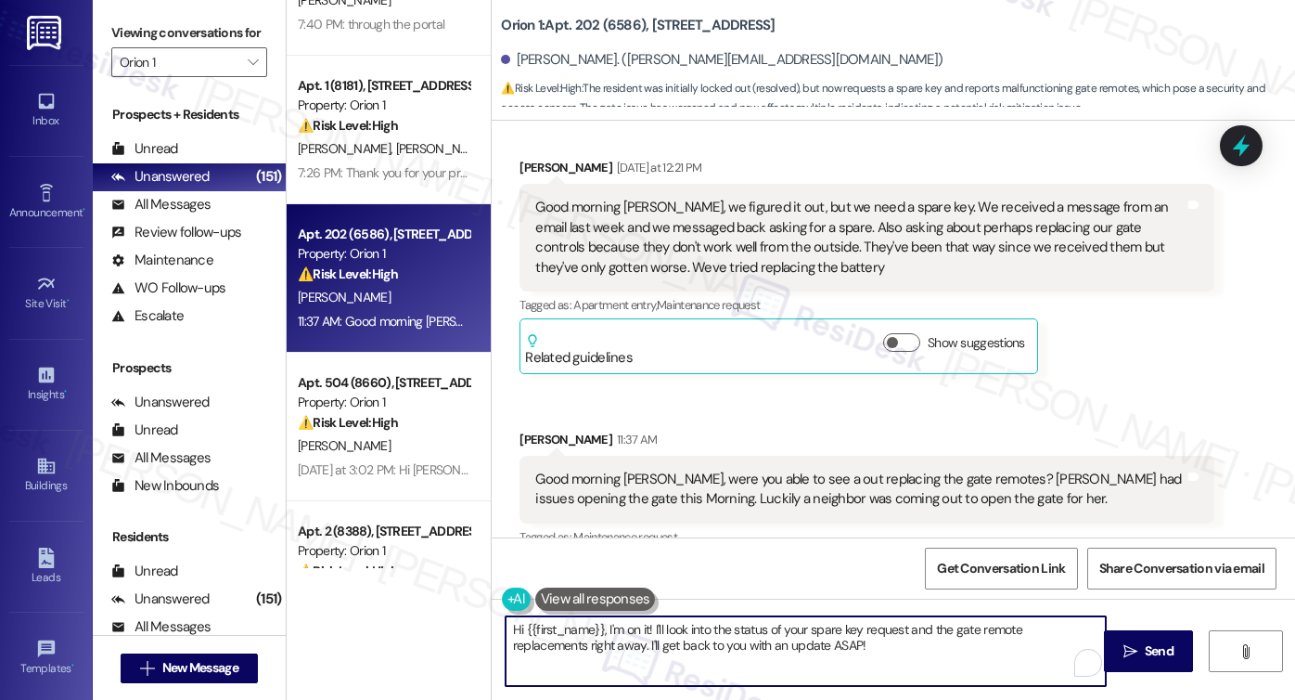
click at [806, 641] on textarea "Hi {{first_name}}, I'm on it! I'll look into the status of your spare key reque…" at bounding box center [806, 651] width 600 height 70
drag, startPoint x: 838, startPoint y: 637, endPoint x: 687, endPoint y: 612, distance: 153.3
click at [597, 625] on textarea "Hi {{first_name}}, I'm on it! I'll look into the status of your spare key reque…" at bounding box center [806, 651] width 600 height 70
paste textarea "Thank you for letting me know, and I understand how frustrating it must be to d…"
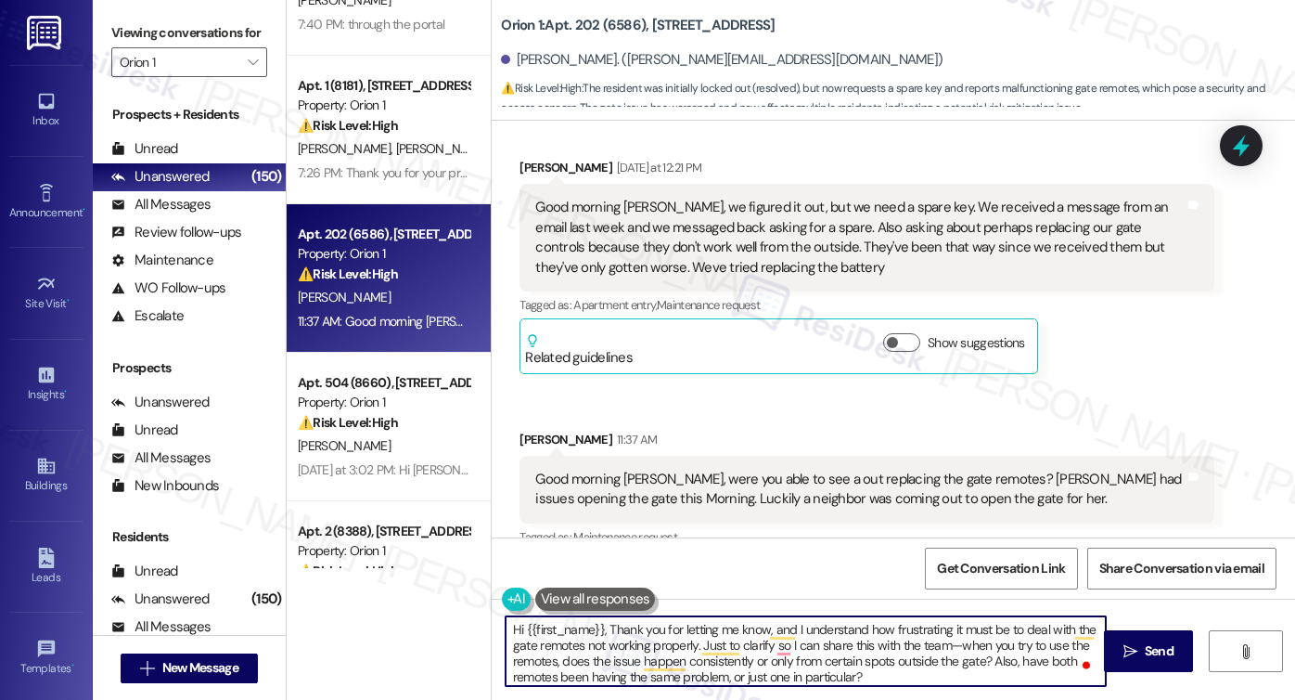
click at [600, 623] on textarea "Hi {{first_name}}, Thank you for letting me know, and I understand how frustrat…" at bounding box center [806, 651] width 600 height 70
click at [602, 626] on textarea "Hi {{first_name}}, Thank you for letting me know, and I understand how frustrat…" at bounding box center [806, 651] width 600 height 70
click at [597, 632] on textarea "Hi {{first_name}}, thank you for letting me know, and I understand how frustrat…" at bounding box center [806, 651] width 600 height 70
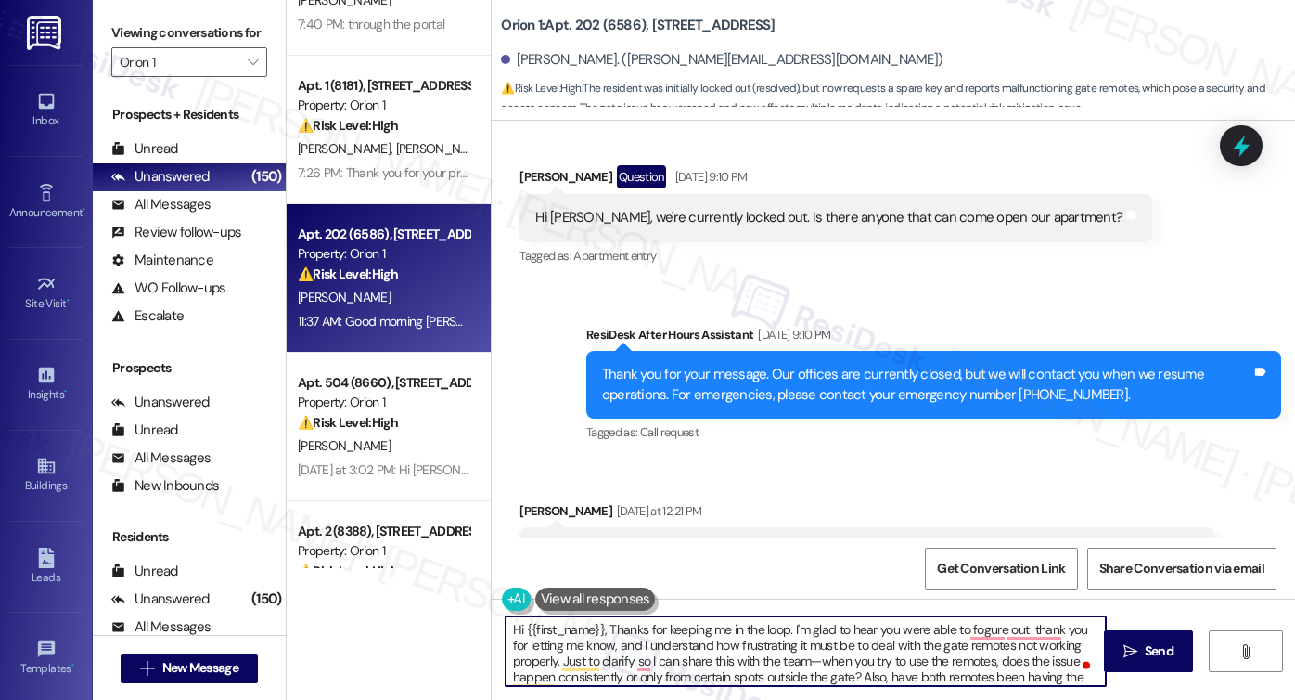
scroll to position [10559, 0]
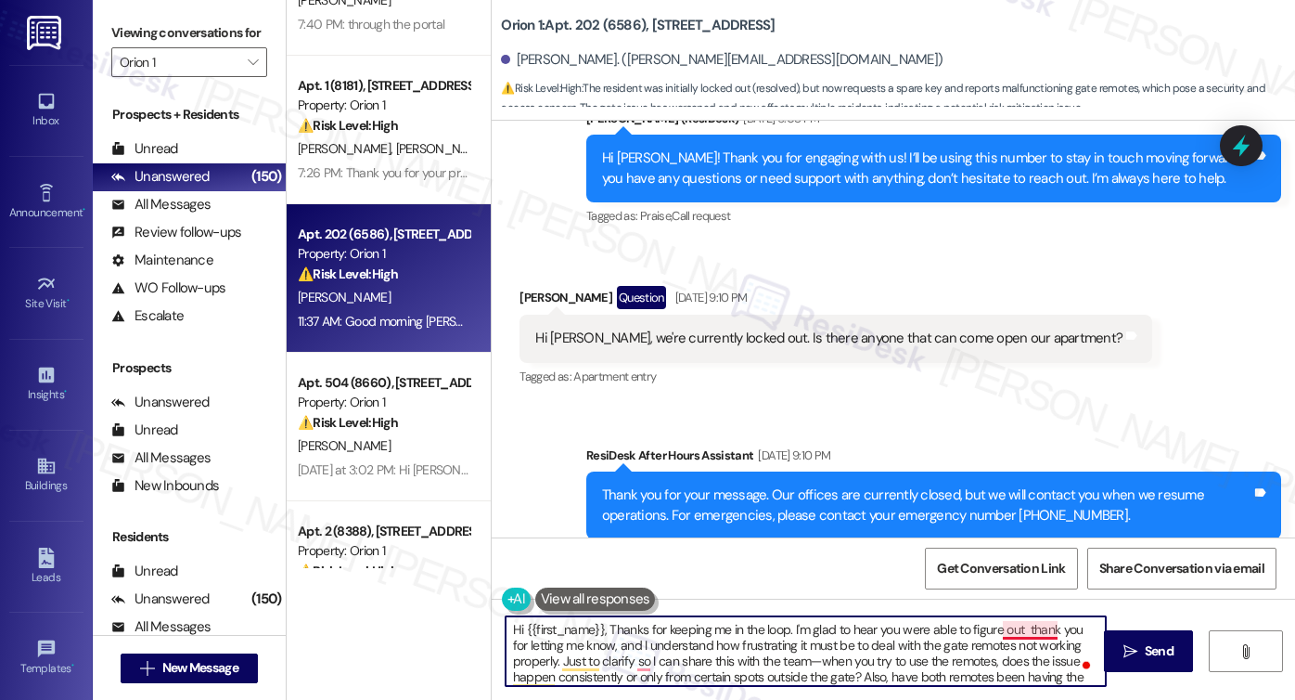
click at [1015, 628] on textarea "Hi {{first_name}}, Thanks for keeping me in the loop. I'm glad to hear you were…" at bounding box center [806, 651] width 600 height 70
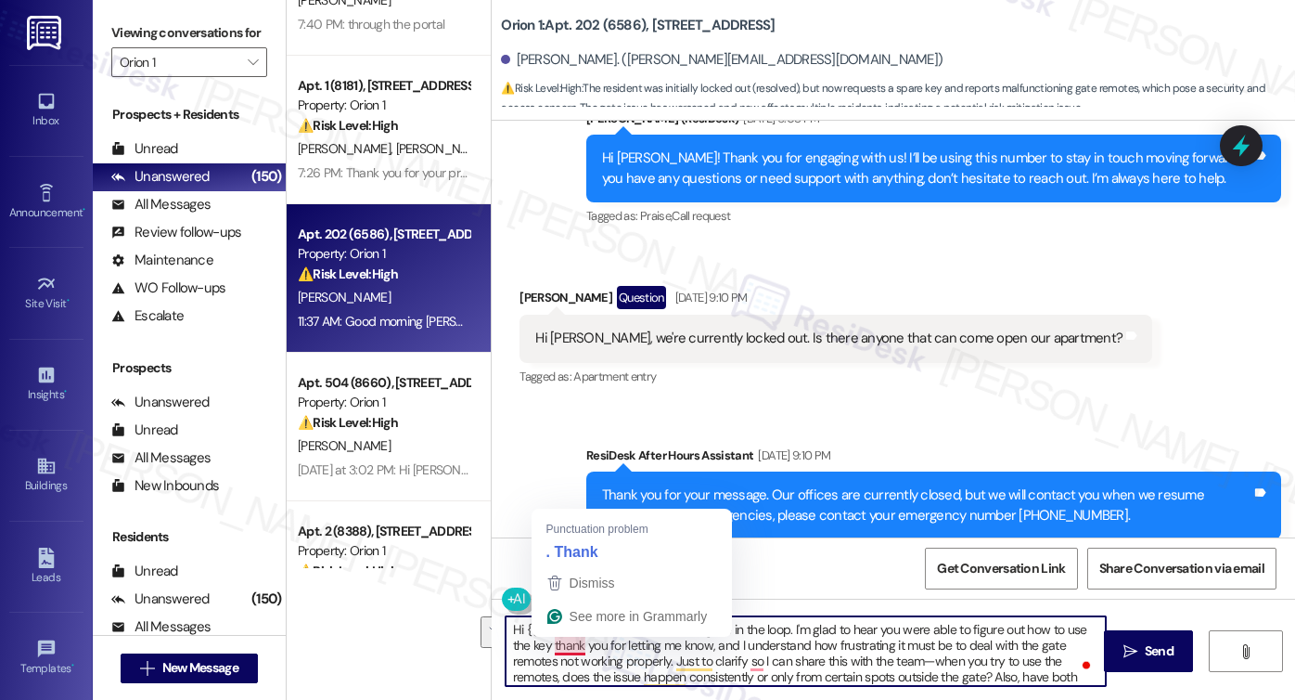
drag, startPoint x: 667, startPoint y: 663, endPoint x: 542, endPoint y: 644, distance: 126.8
click at [542, 644] on textarea "Hi {{first_name}}, Thanks for keeping me in the loop. I'm glad to hear you were…" at bounding box center [806, 651] width 600 height 70
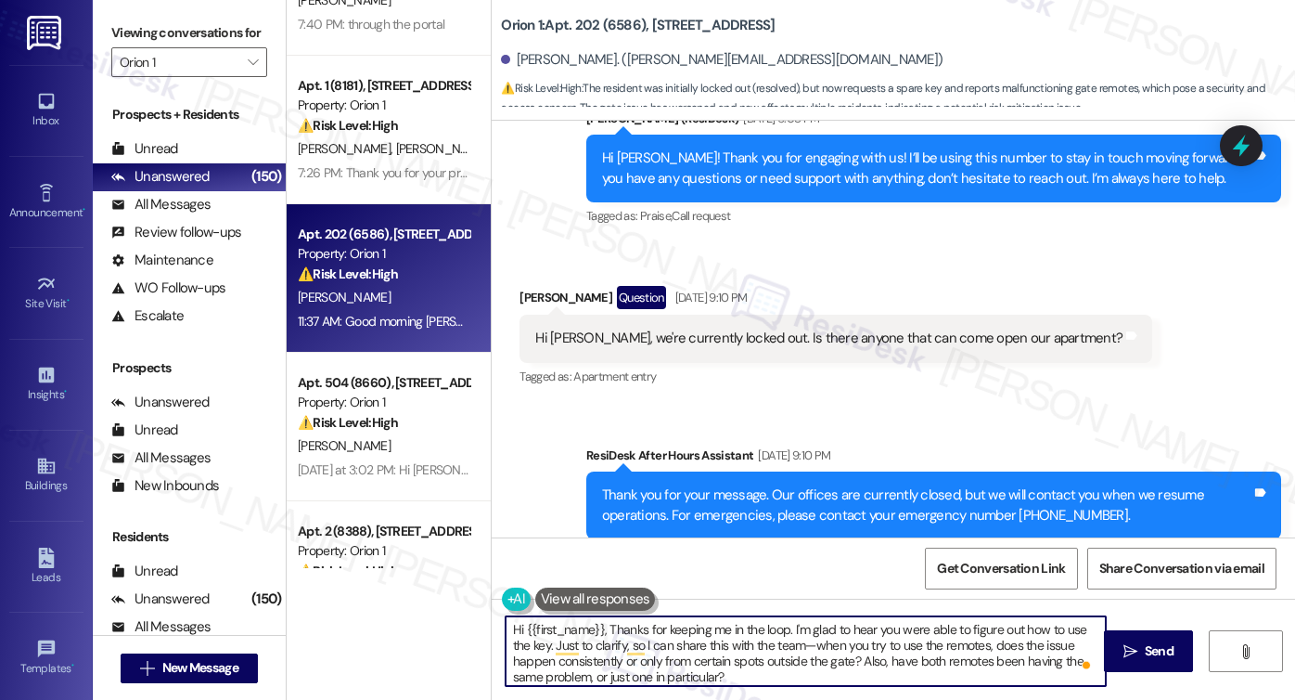
drag, startPoint x: 805, startPoint y: 645, endPoint x: 796, endPoint y: 644, distance: 9.3
click at [796, 644] on textarea "Hi {{first_name}}, Thanks for keeping me in the loop. I'm glad to hear you were…" at bounding box center [806, 651] width 600 height 70
click at [790, 674] on textarea "Hi {{first_name}}, Thanks for keeping me in the loop. I'm glad to hear you were…" at bounding box center [806, 651] width 600 height 70
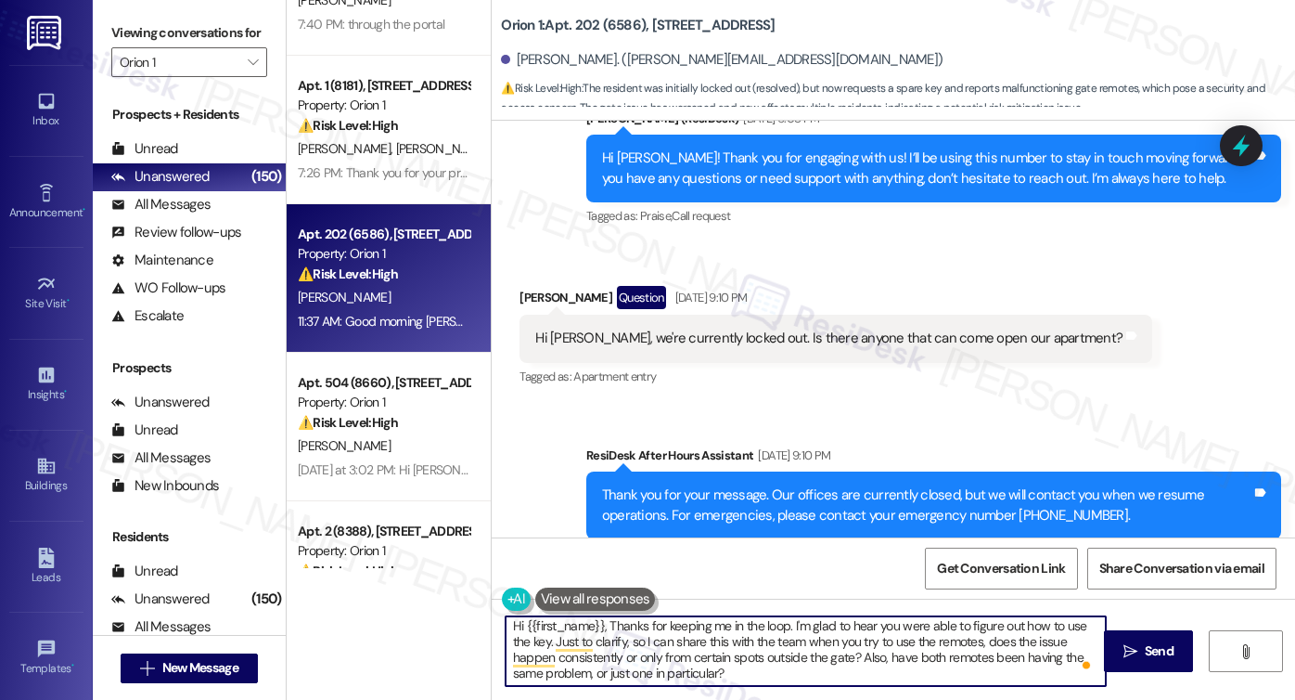
click at [790, 675] on textarea "Hi {{first_name}}, Thanks for keeping me in the loop. I'm glad to hear you were…" at bounding box center [806, 651] width 600 height 70
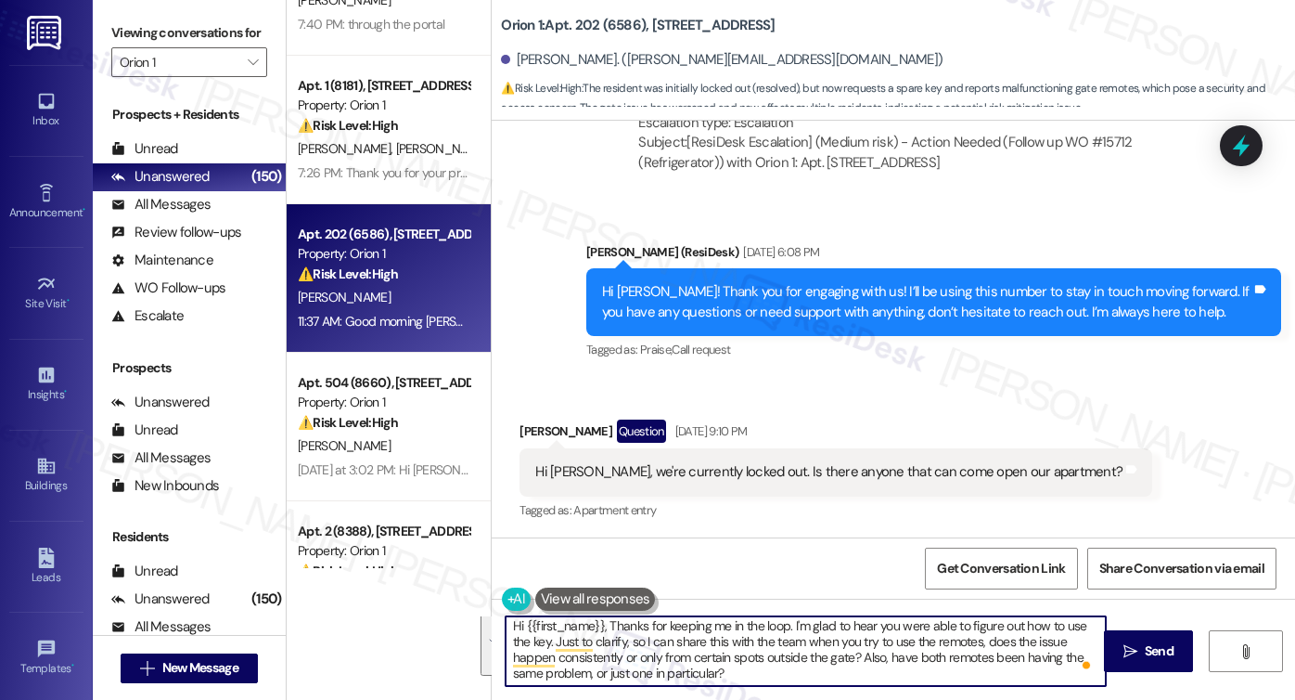
scroll to position [10374, 0]
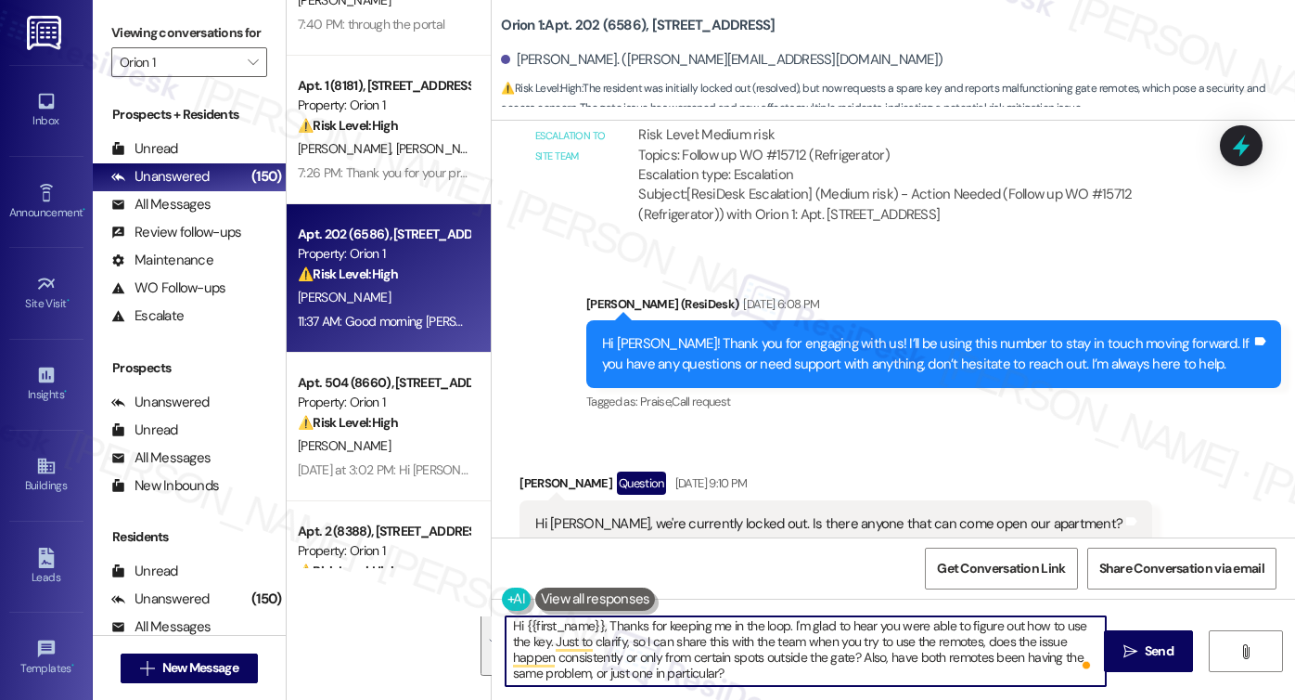
click at [767, 500] on div "Hi Sarah, we're currently locked out. Is there anyone that can come open our ap…" at bounding box center [836, 523] width 633 height 47
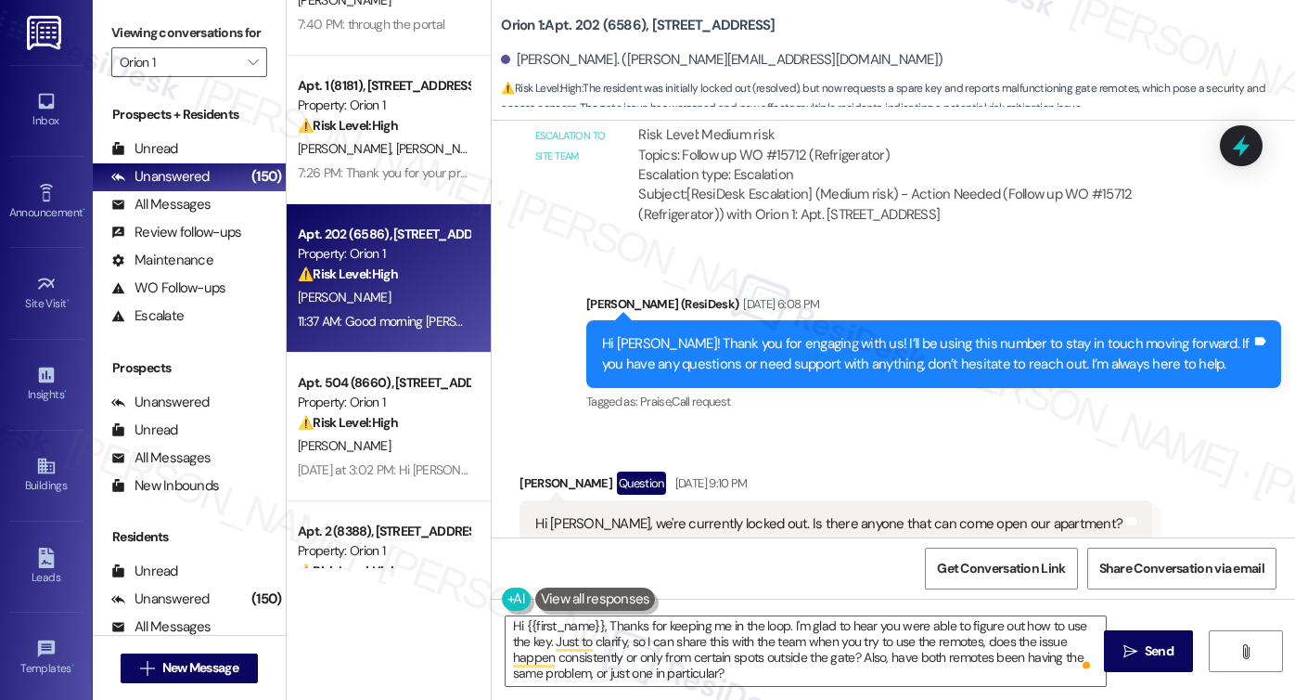
click at [767, 500] on div "Hi Sarah, we're currently locked out. Is there anyone that can come open our ap…" at bounding box center [836, 523] width 633 height 47
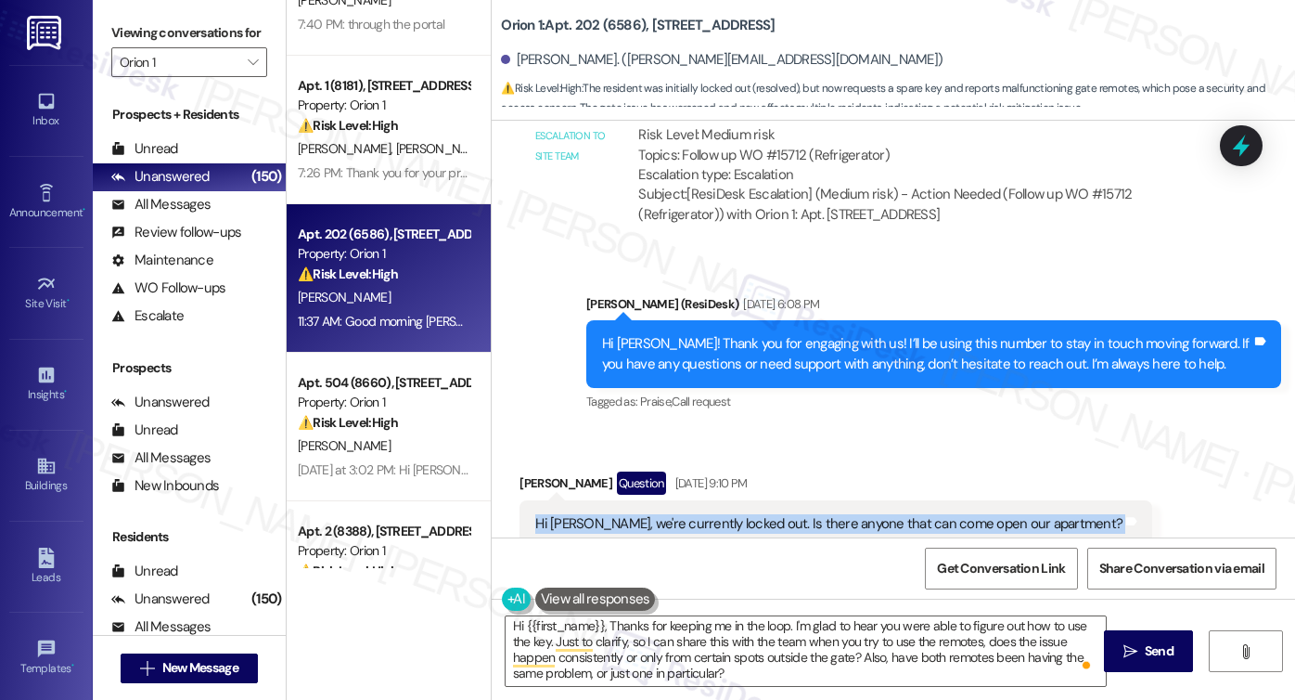
click at [767, 500] on div "Hi Sarah, we're currently locked out. Is there anyone that can come open our ap…" at bounding box center [836, 523] width 633 height 47
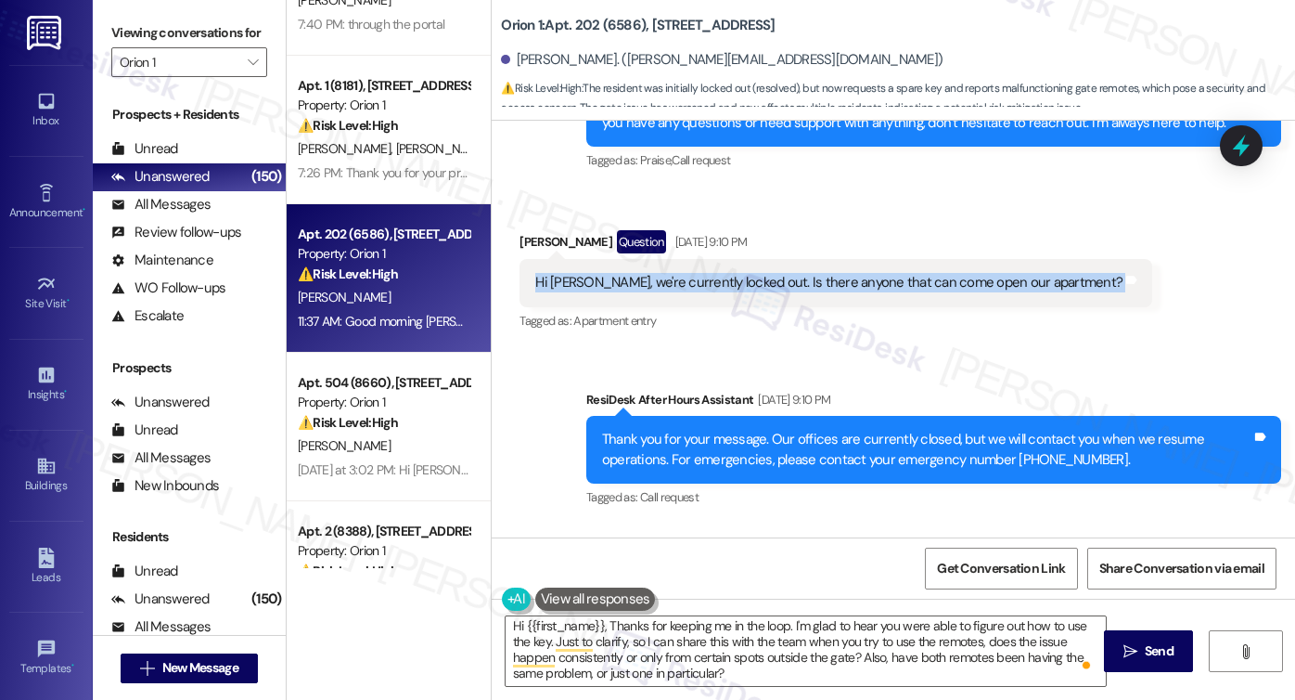
scroll to position [10745, 0]
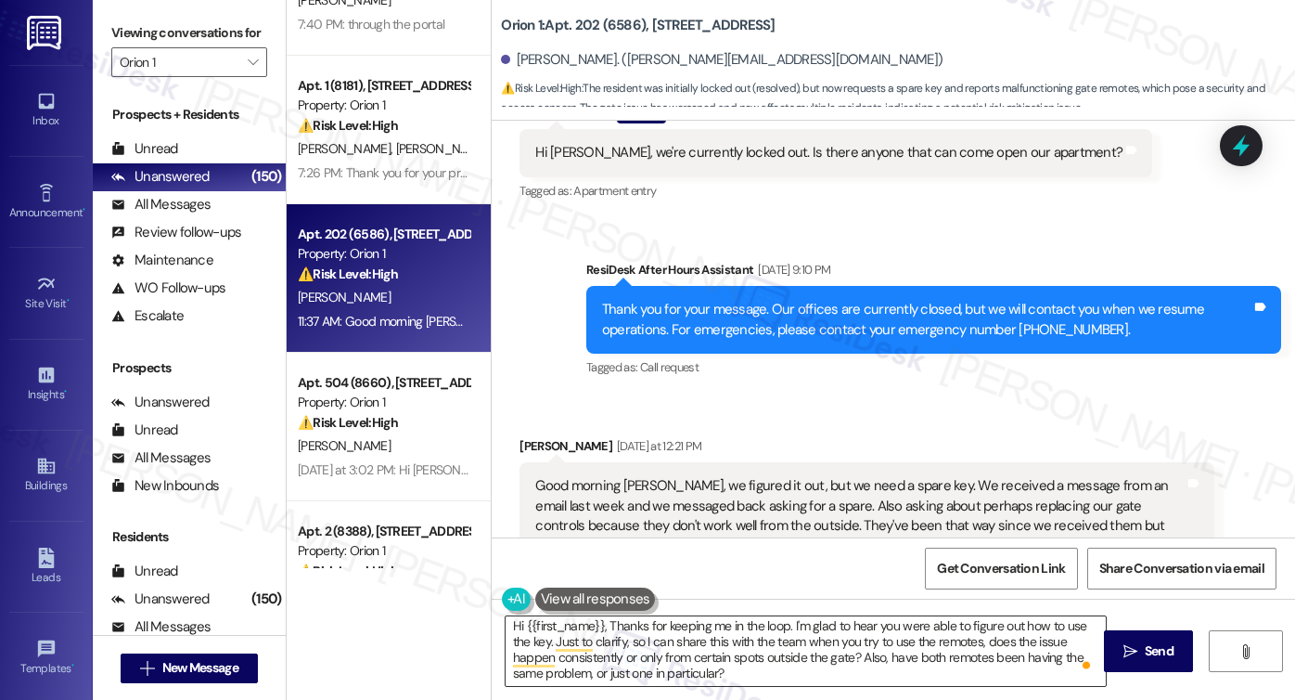
click at [764, 649] on textarea "Hi {{first_name}}, Thanks for keeping me in the loop. I'm glad to hear you were…" at bounding box center [806, 651] width 600 height 70
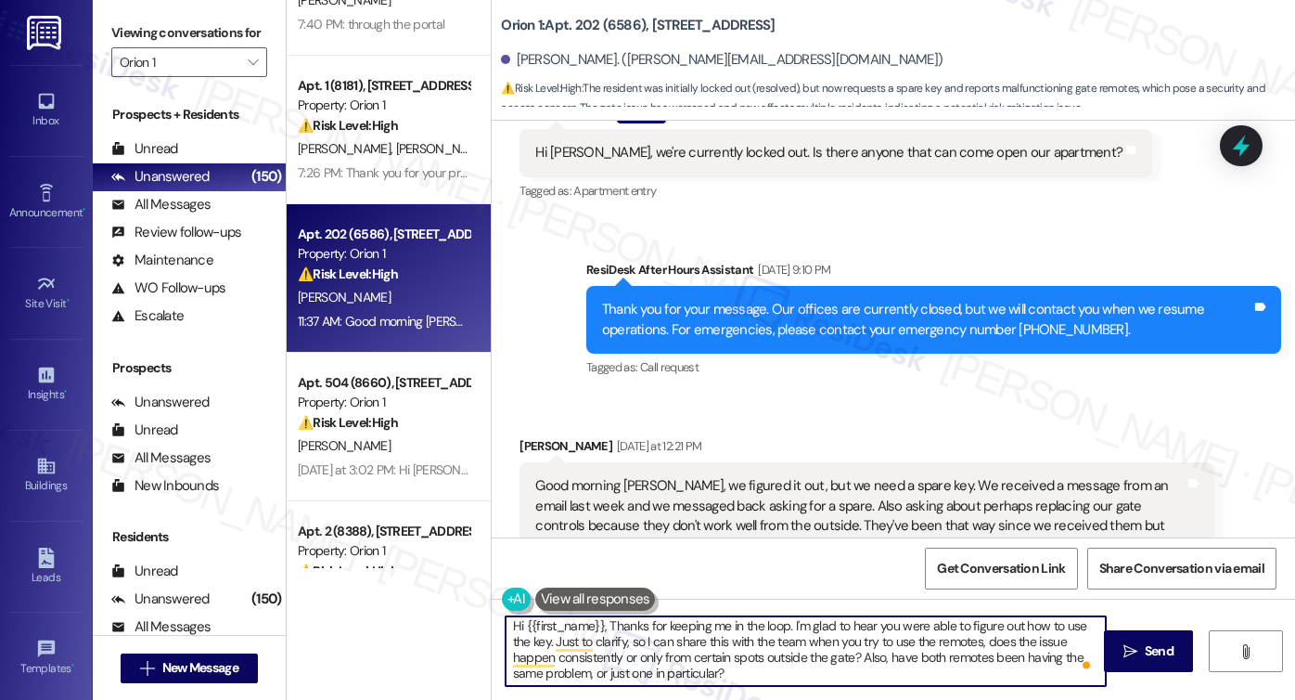
click at [764, 649] on textarea "Hi {{first_name}}, Thanks for keeping me in the loop. I'm glad to hear you were…" at bounding box center [806, 651] width 600 height 70
click at [816, 671] on textarea "Hi {{first_name}}, Thanks for keeping me in the loop. I'm glad to hear you were…" at bounding box center [806, 651] width 600 height 70
click at [905, 652] on textarea "Hi {{first_name}}, Thanks for keeping me in the loop. I'm glad to hear you were…" at bounding box center [806, 651] width 600 height 70
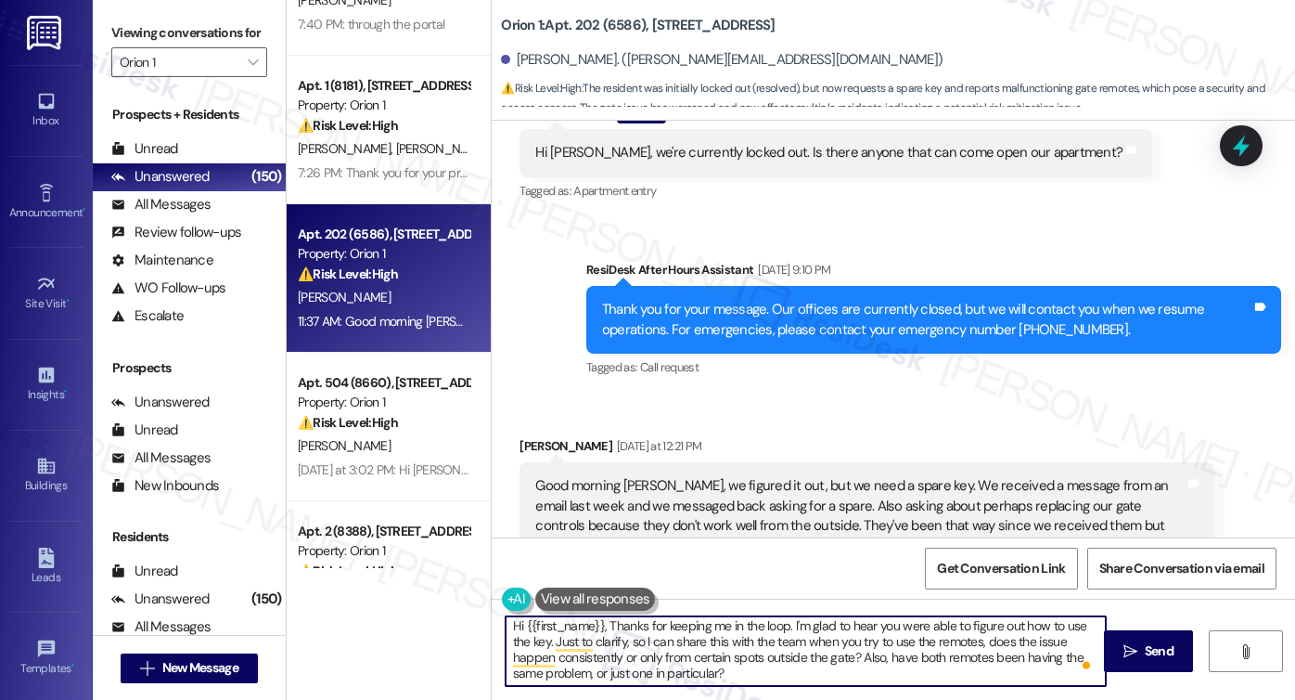
click at [906, 652] on textarea "Hi {{first_name}}, Thanks for keeping me in the loop. I'm glad to hear you were…" at bounding box center [806, 651] width 600 height 70
click at [791, 667] on textarea "Hi {{first_name}}, Thanks for keeping me in the loop. I'm glad to hear you were…" at bounding box center [806, 651] width 600 height 70
click at [710, 476] on div "Good morning Sarah, we figured it out, but we need a spare key. We received a m…" at bounding box center [859, 516] width 649 height 80
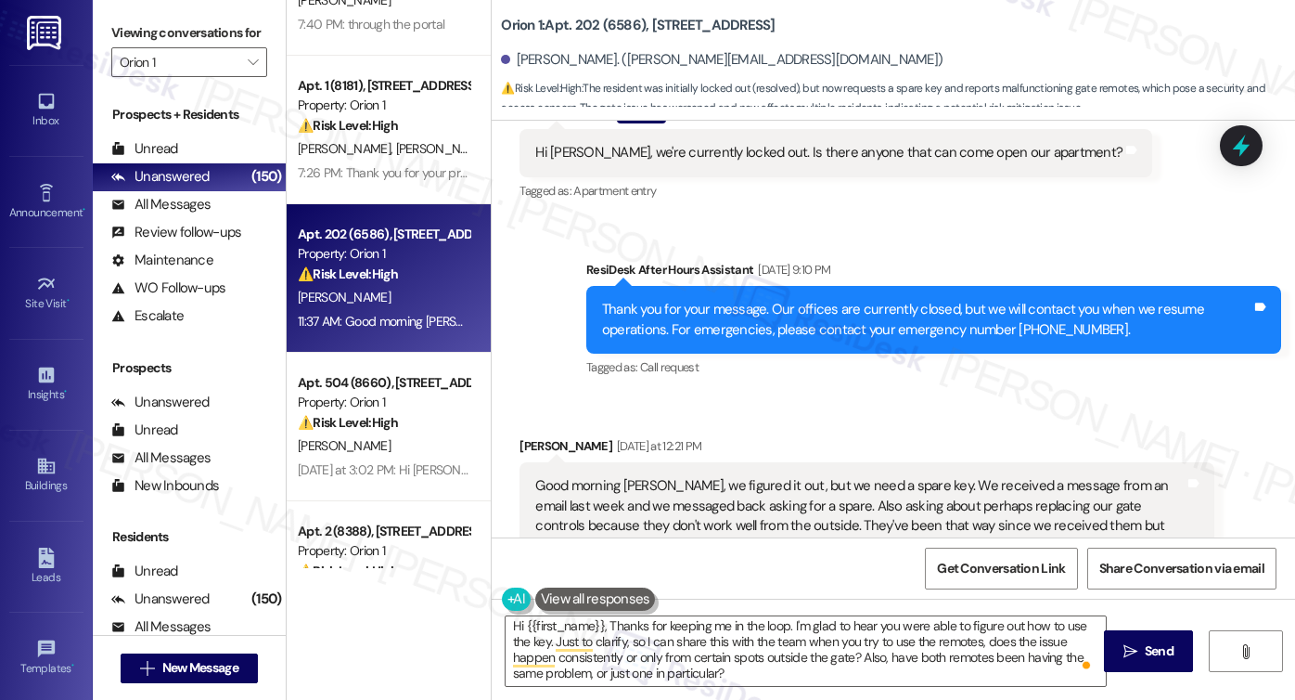
click at [710, 476] on div "Good morning Sarah, we figured it out, but we need a spare key. We received a m…" at bounding box center [859, 516] width 649 height 80
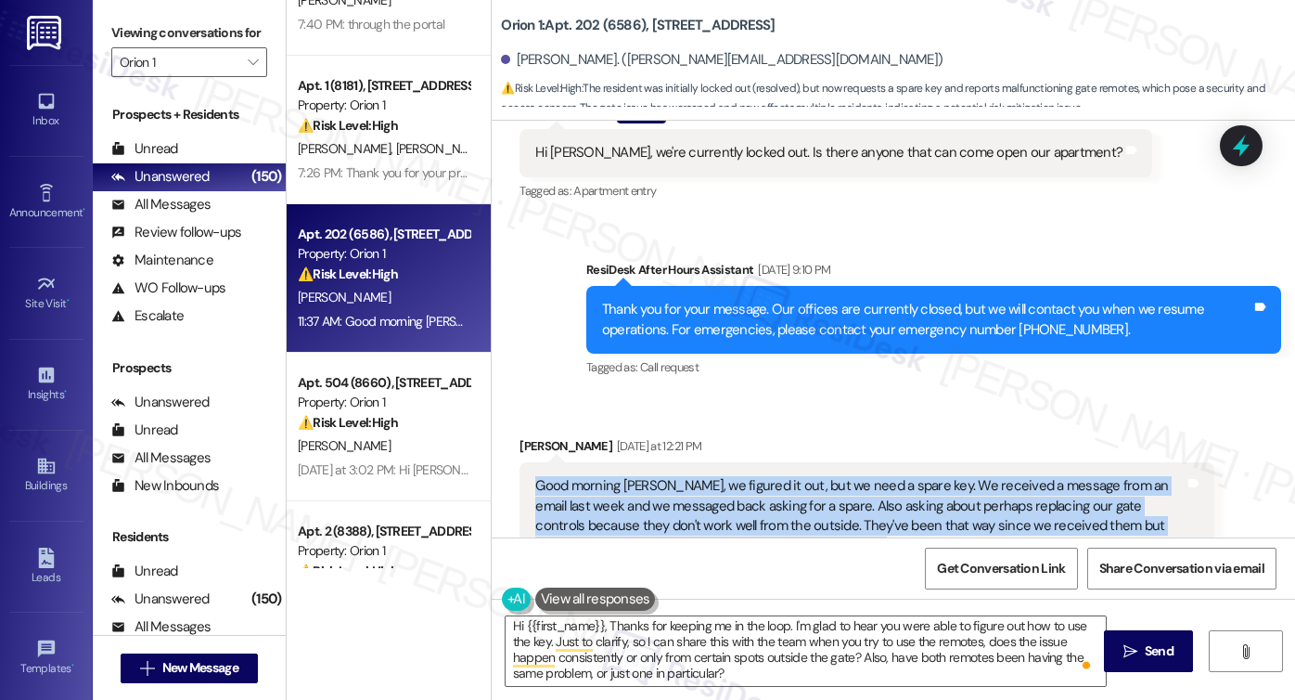
click at [710, 476] on div "Good morning Sarah, we figured it out, but we need a spare key. We received a m…" at bounding box center [859, 516] width 649 height 80
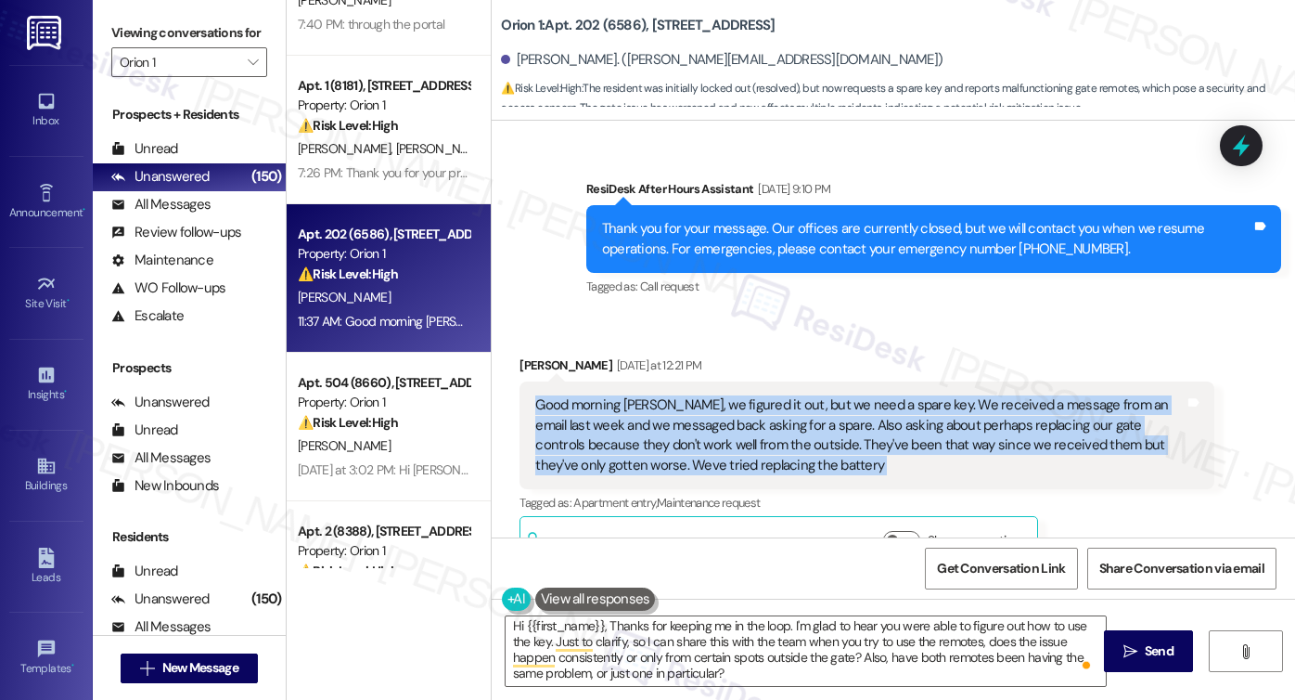
scroll to position [11023, 0]
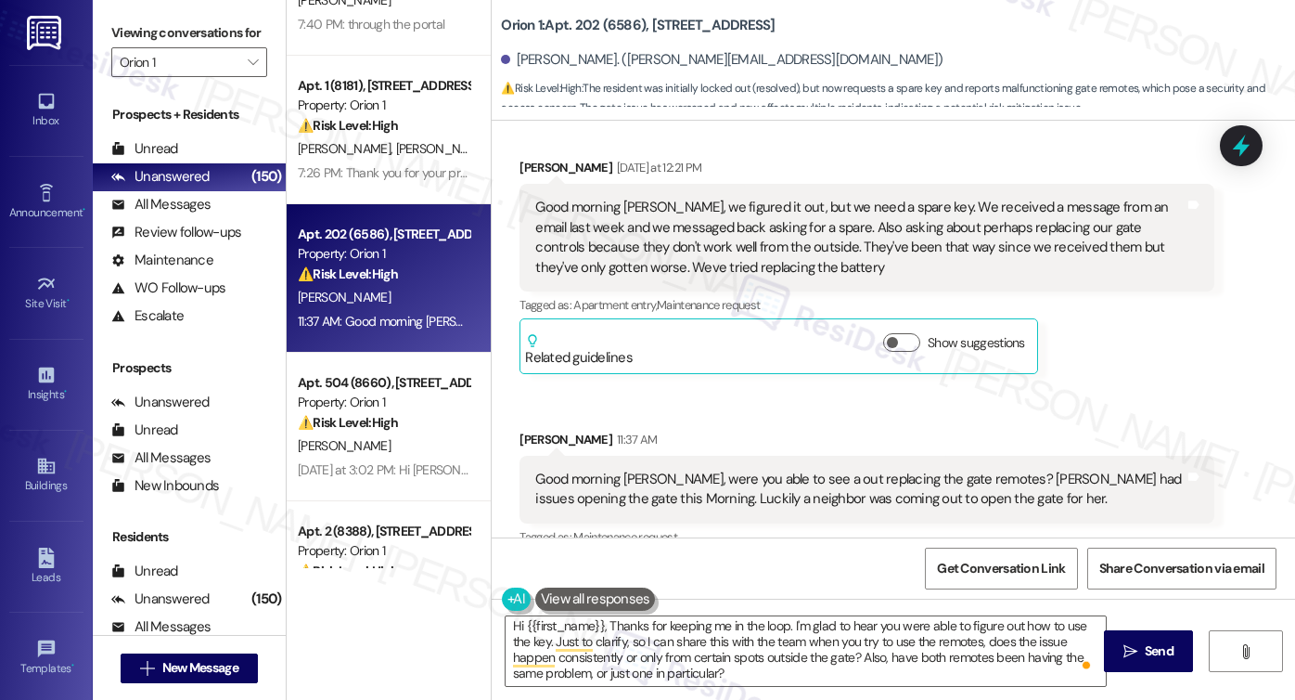
click at [654, 469] on div "Good morning Sarah, were you able to see a out replacing the gate remotes? Step…" at bounding box center [859, 489] width 649 height 40
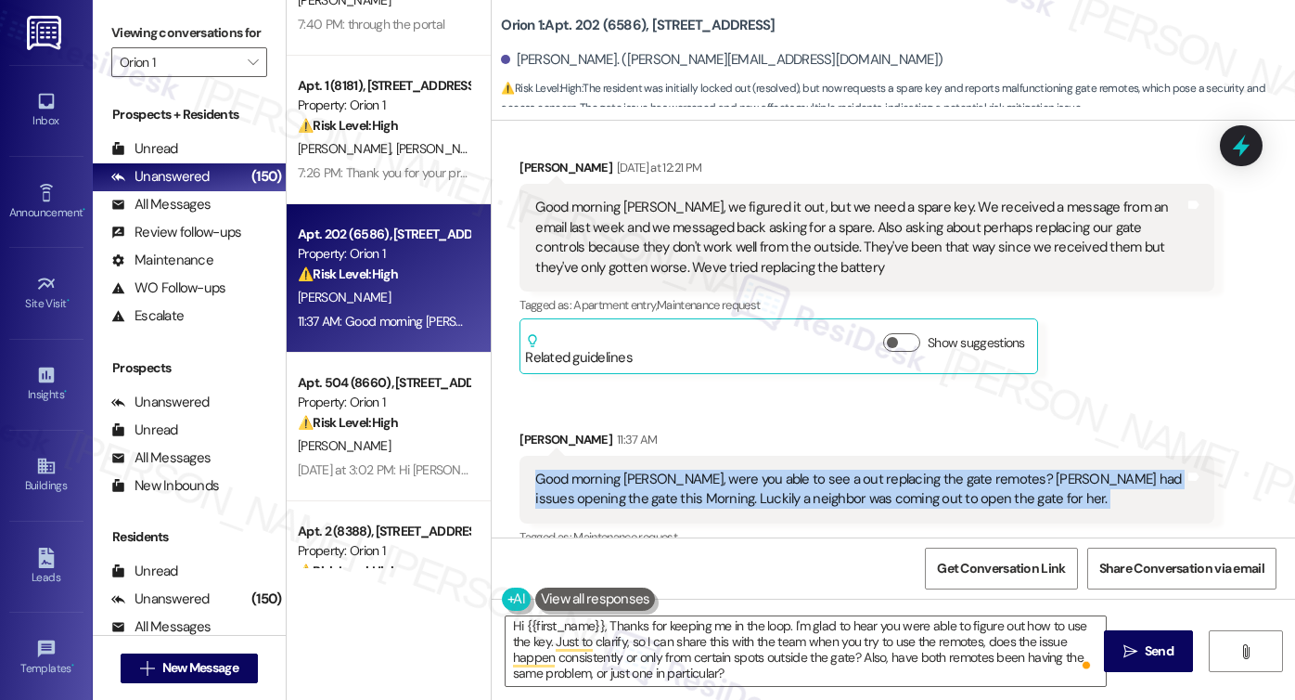
click at [654, 469] on div "Good morning Sarah, were you able to see a out replacing the gate remotes? Step…" at bounding box center [859, 489] width 649 height 40
click at [838, 469] on div "Good morning Sarah, were you able to see a out replacing the gate remotes? Step…" at bounding box center [859, 489] width 649 height 40
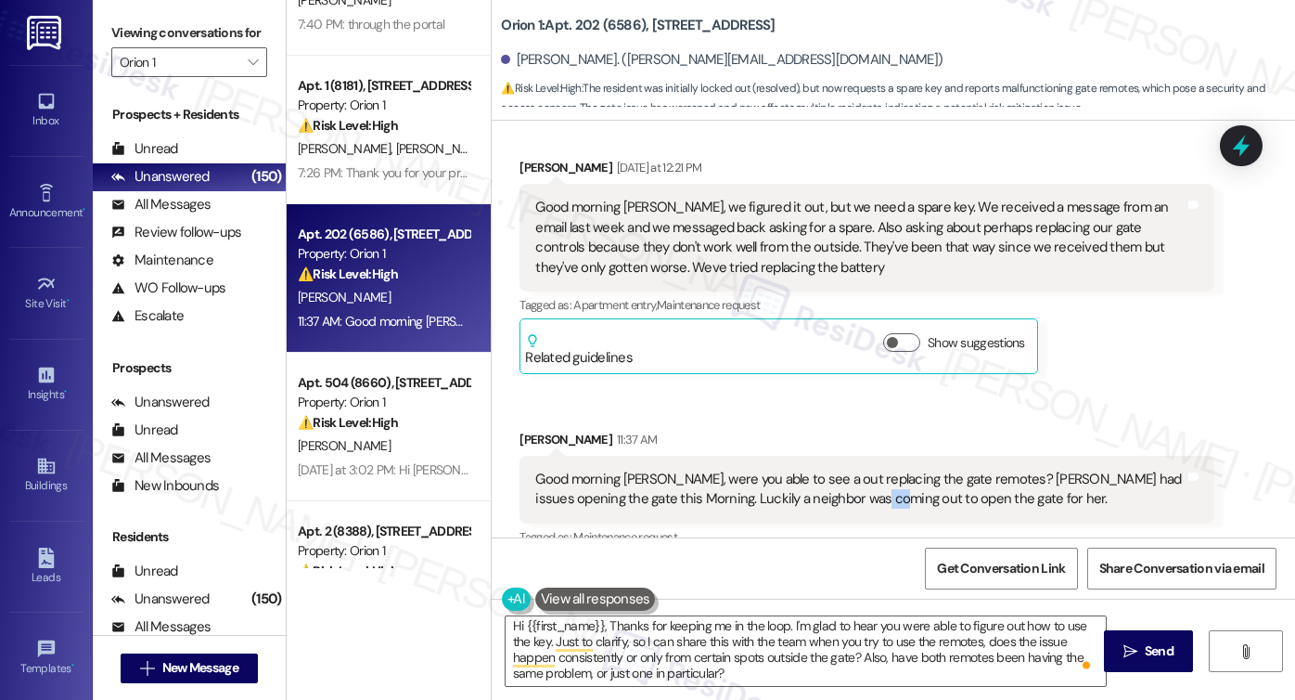
click at [838, 469] on div "Good morning Sarah, were you able to see a out replacing the gate remotes? Step…" at bounding box center [859, 489] width 649 height 40
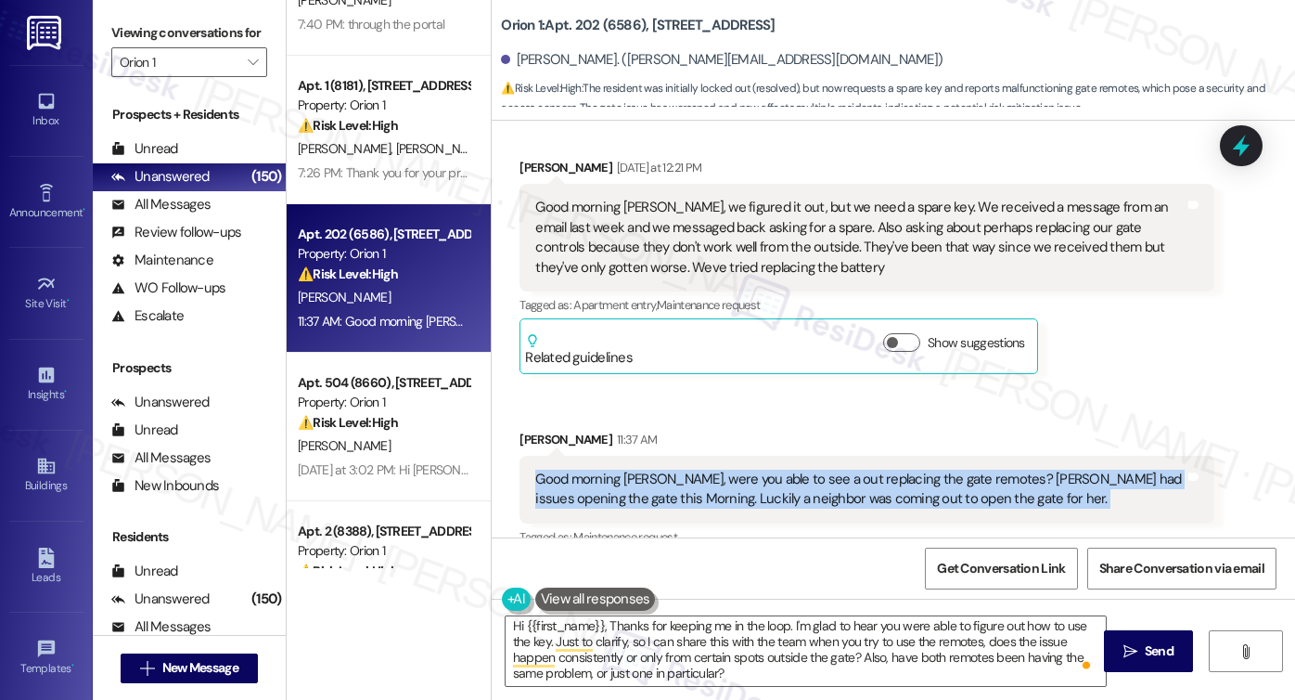
click at [838, 469] on div "Good morning Sarah, were you able to see a out replacing the gate remotes? Step…" at bounding box center [859, 489] width 649 height 40
click at [733, 652] on textarea "Hi {{first_name}}, Thanks for keeping me in the loop. I'm glad to hear you were…" at bounding box center [806, 651] width 600 height 70
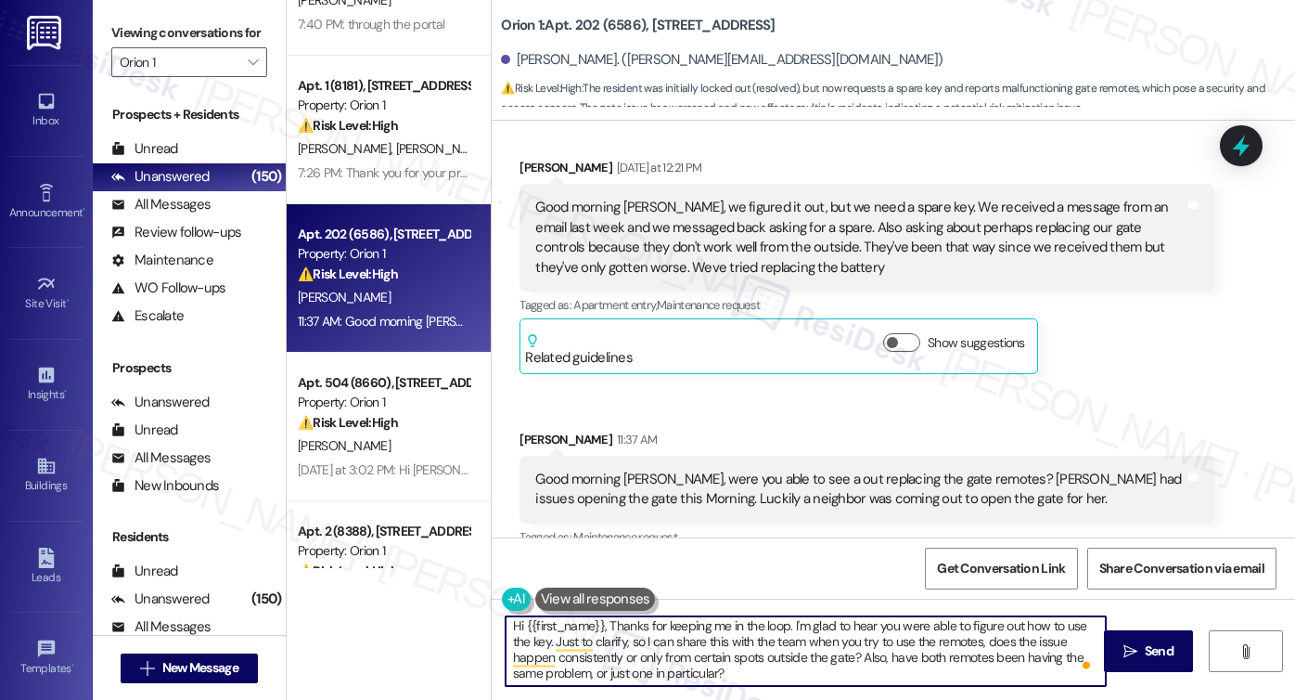
click at [686, 641] on textarea "Hi {{first_name}}, Thanks for keeping me in the loop. I'm glad to hear you were…" at bounding box center [806, 651] width 600 height 70
click at [895, 649] on textarea "Hi {{first_name}}, Thanks for keeping me in the loop. I'm glad to hear you were…" at bounding box center [806, 651] width 600 height 70
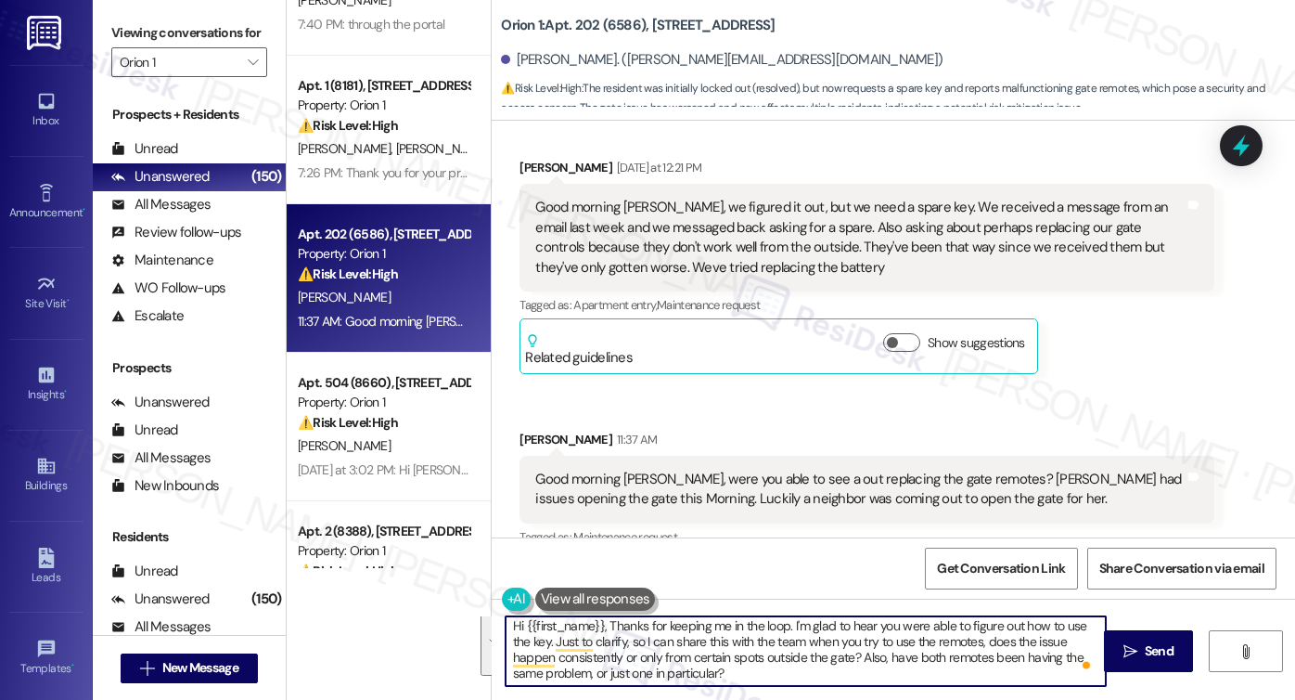
click at [608, 655] on textarea "Hi {{first_name}}, Thanks for keeping me in the loop. I'm glad to hear you were…" at bounding box center [806, 651] width 600 height 70
drag, startPoint x: 615, startPoint y: 654, endPoint x: 753, endPoint y: 652, distance: 138.3
click at [753, 652] on textarea "Hi {{first_name}}, Thanks for keeping me in the loop. I'm glad to hear you were…" at bounding box center [806, 651] width 600 height 70
click at [808, 649] on textarea "Hi {{first_name}}, Thanks for keeping me in the loop. I'm glad to hear you were…" at bounding box center [806, 651] width 600 height 70
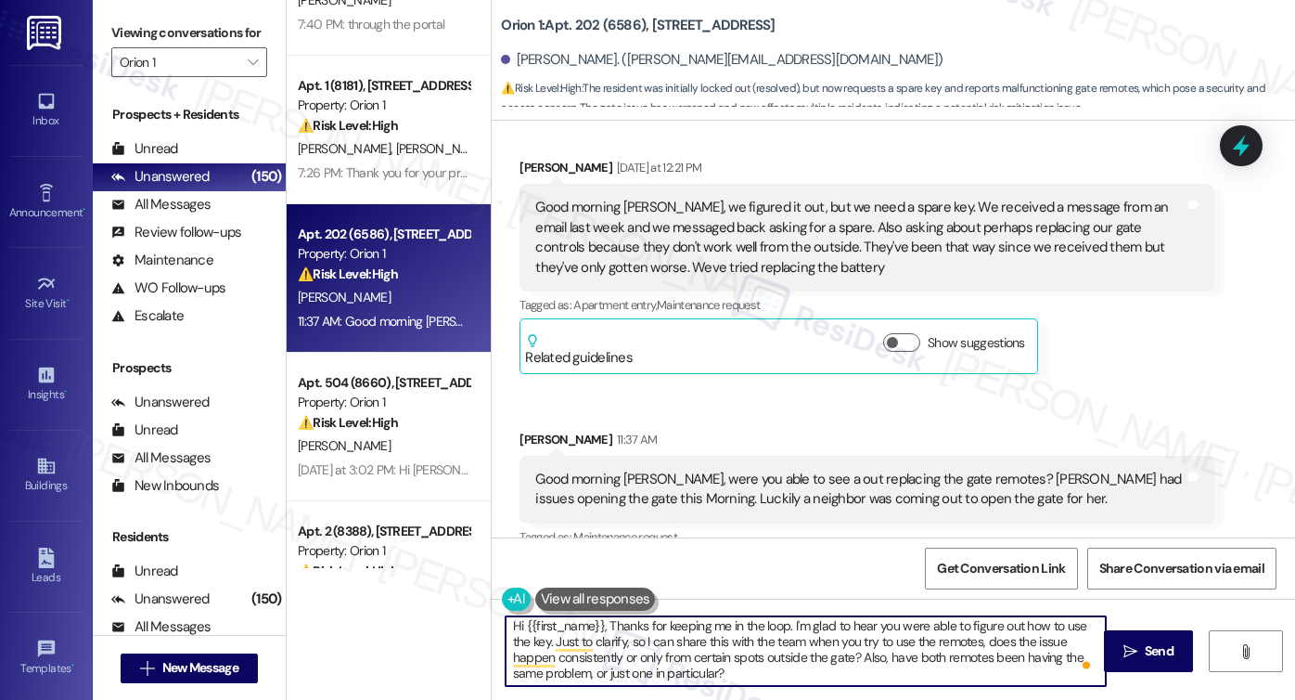
click at [808, 649] on textarea "Hi {{first_name}}, Thanks for keeping me in the loop. I'm glad to hear you were…" at bounding box center [806, 651] width 600 height 70
click at [902, 664] on textarea "Hi {{first_name}}, Thanks for keeping me in the loop. I'm glad to hear you were…" at bounding box center [806, 651] width 600 height 70
click at [936, 655] on textarea "Hi {{first_name}}, Thanks for keeping me in the loop. I'm glad to hear you were…" at bounding box center [806, 651] width 600 height 70
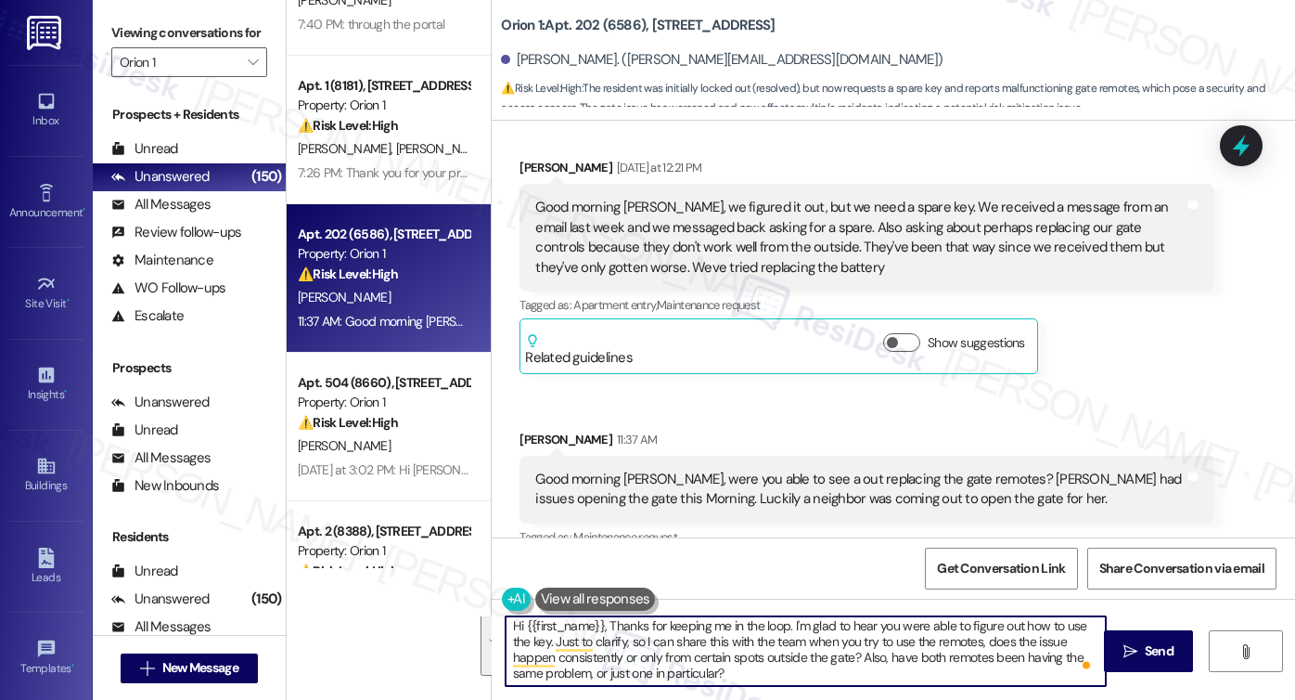
click at [868, 672] on textarea "Hi {{first_name}}, Thanks for keeping me in the loop. I'm glad to hear you were…" at bounding box center [806, 651] width 600 height 70
drag, startPoint x: 709, startPoint y: 668, endPoint x: 854, endPoint y: 654, distance: 145.4
click at [854, 654] on textarea "Hi {{first_name}}, Thanks for keeping me in the loop. I'm glad to hear you were…" at bounding box center [806, 651] width 600 height 70
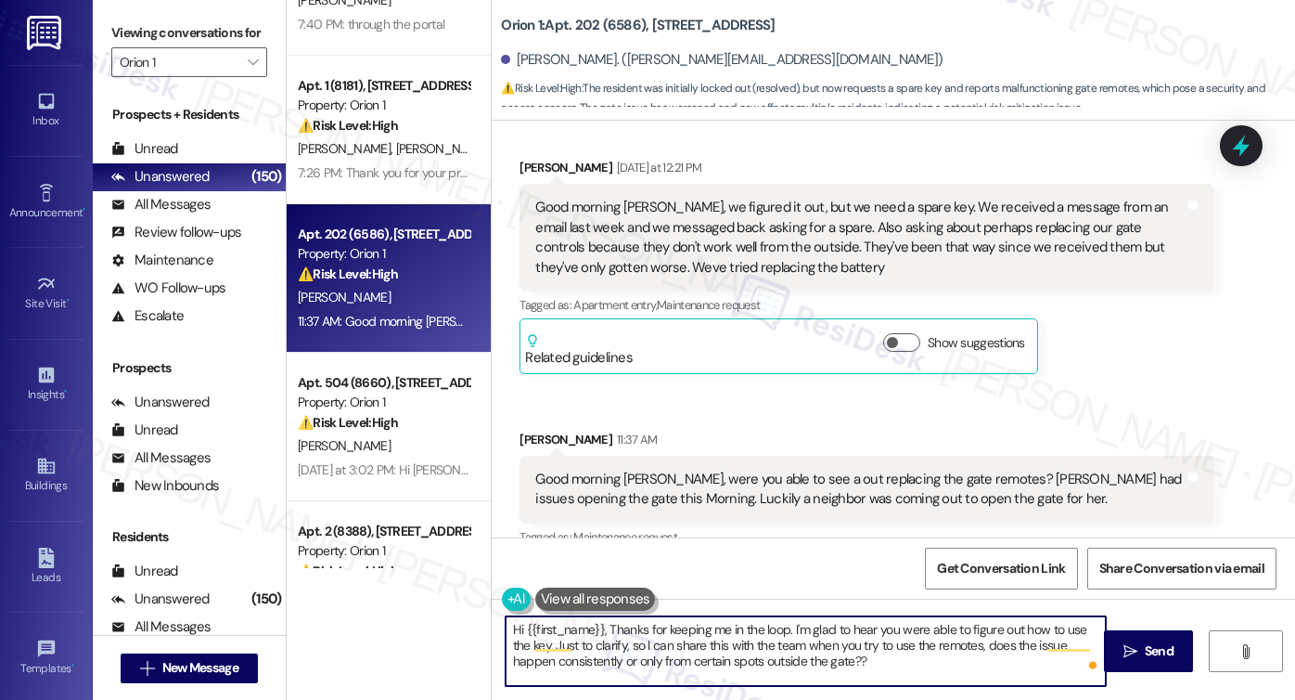
scroll to position [0, 0]
click at [844, 661] on textarea "Hi {{first_name}}, Thanks for keeping me in the loop. I'm glad to hear you were…" at bounding box center [806, 651] width 600 height 70
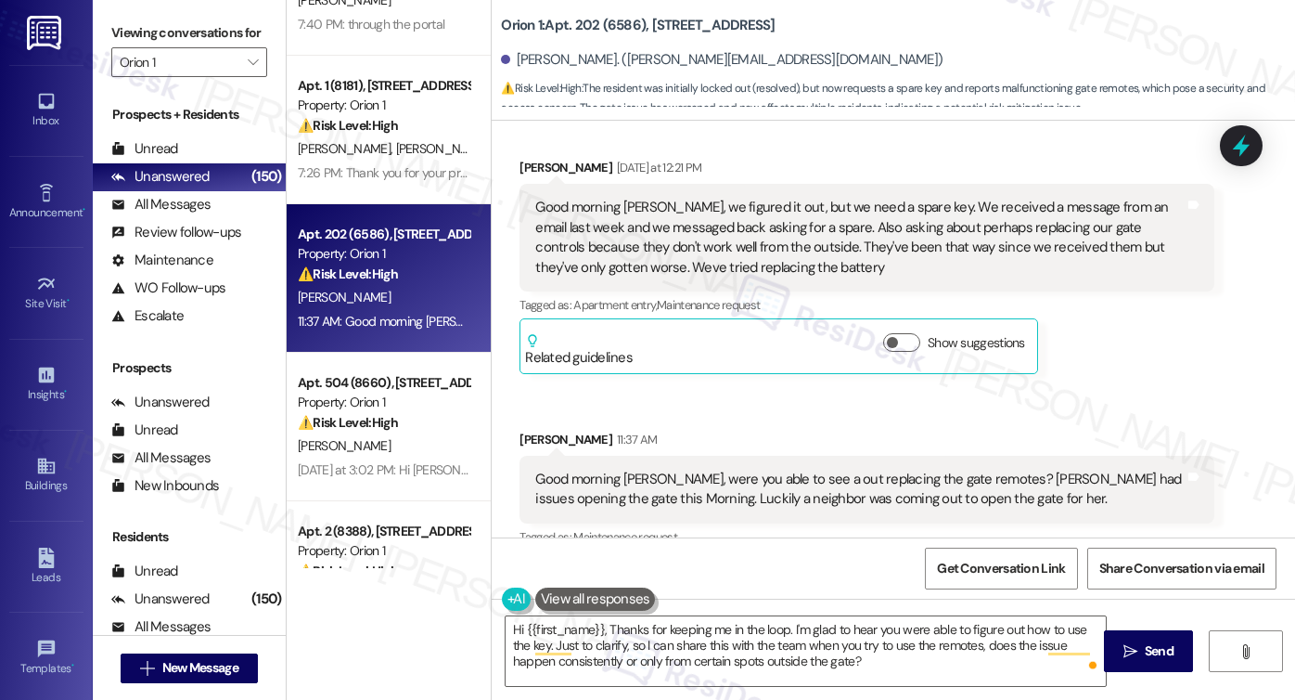
click at [130, 40] on label "Viewing conversations for" at bounding box center [189, 33] width 156 height 29
click at [842, 662] on textarea "Hi {{first_name}}, Thanks for keeping me in the loop. I'm glad to hear you were…" at bounding box center [806, 651] width 600 height 70
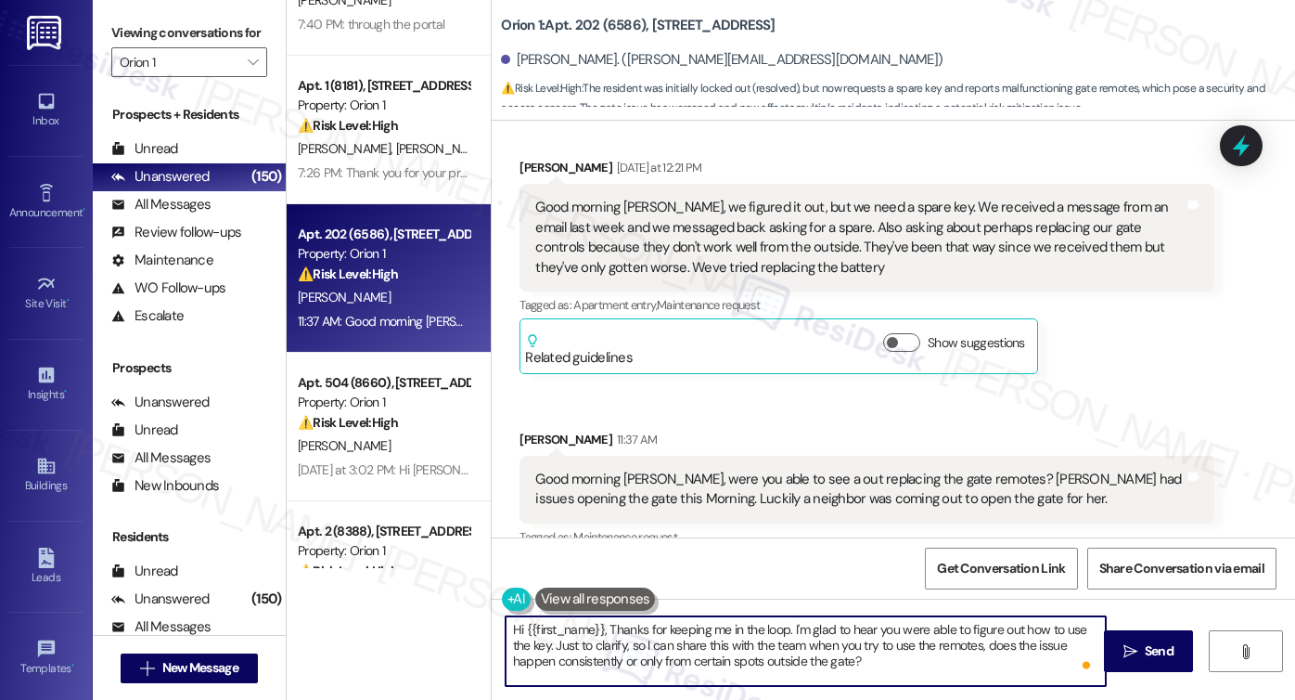
scroll to position [15, 0]
paste textarea "Regarding the spare key request, I’ll confirm the process with the team and fol…"
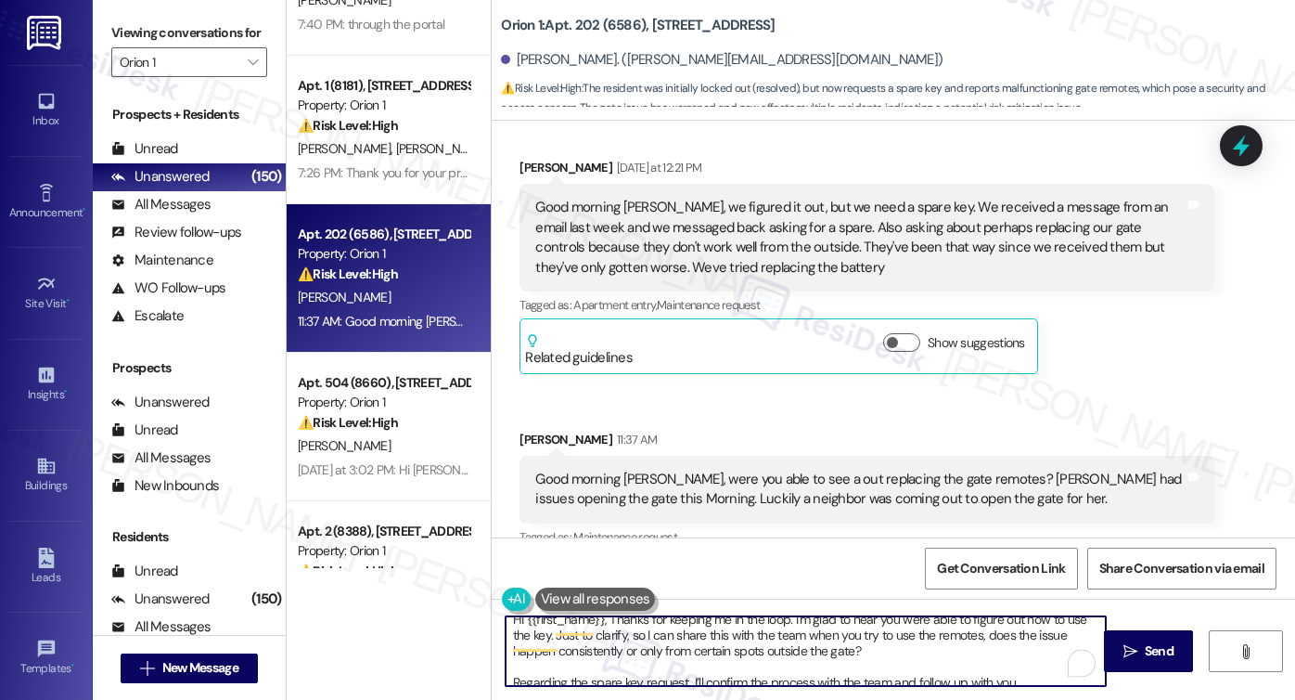
scroll to position [0, 0]
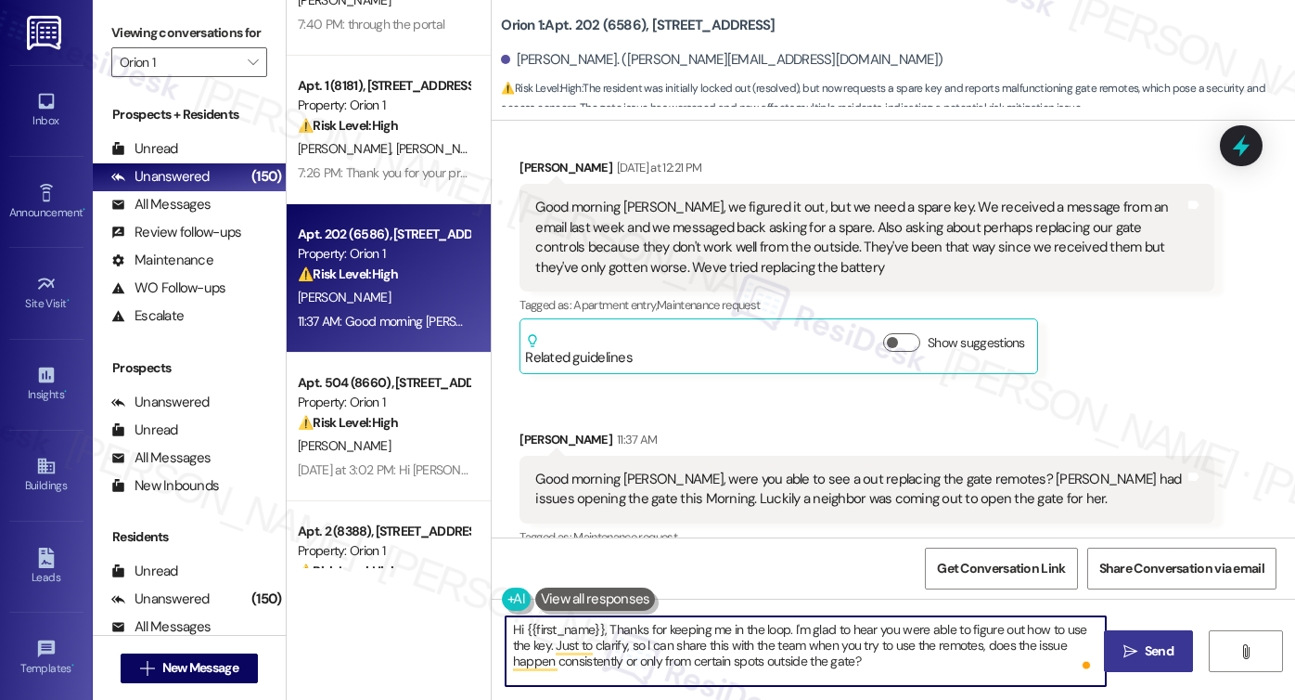
type textarea "Hi {{first_name}}, Thanks for keeping me in the loop. I'm glad to hear you were…"
click at [1138, 661] on button " Send" at bounding box center [1149, 651] width 90 height 42
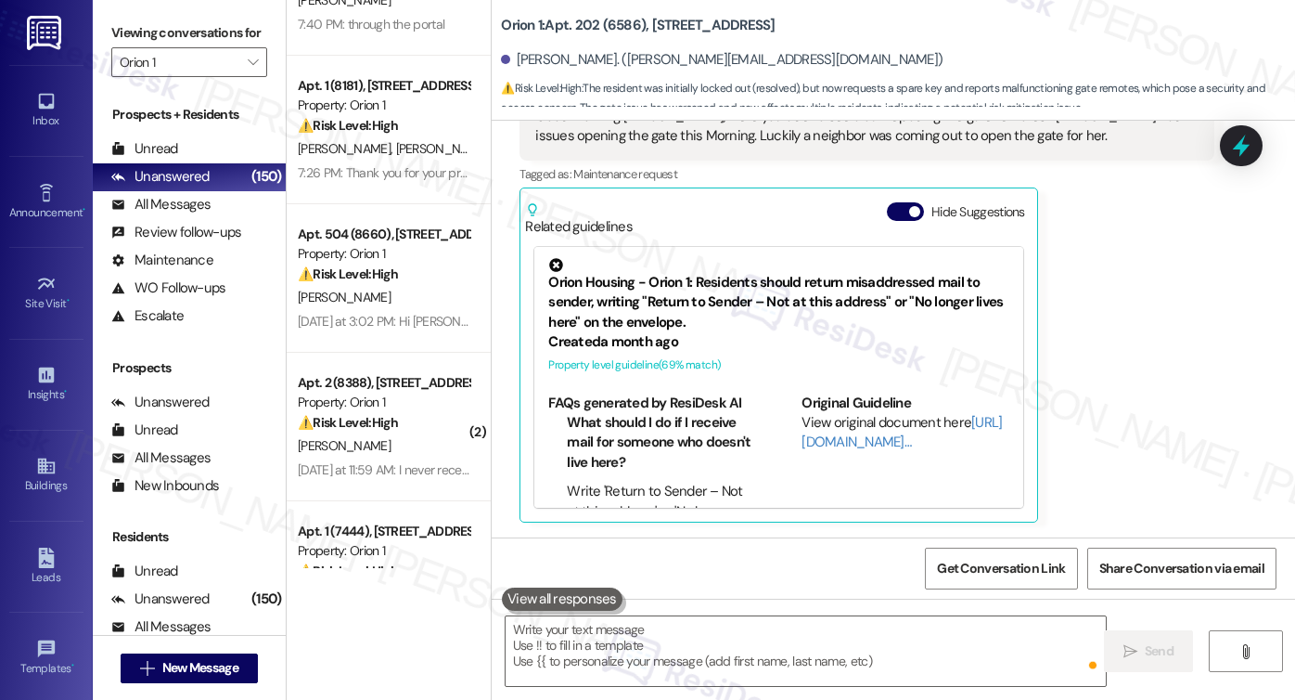
scroll to position [11510, 0]
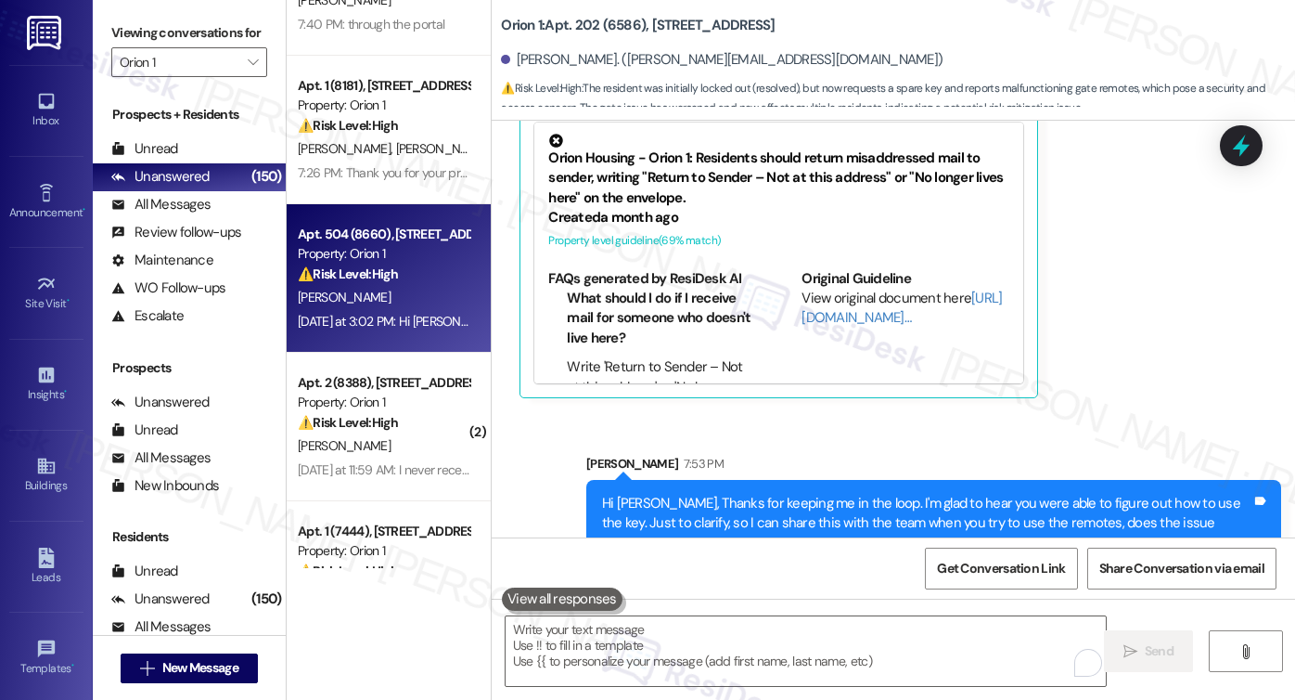
click at [423, 274] on div "⚠️ Risk Level: High The resident is following up on a long-unresolved maintenan…" at bounding box center [384, 273] width 172 height 19
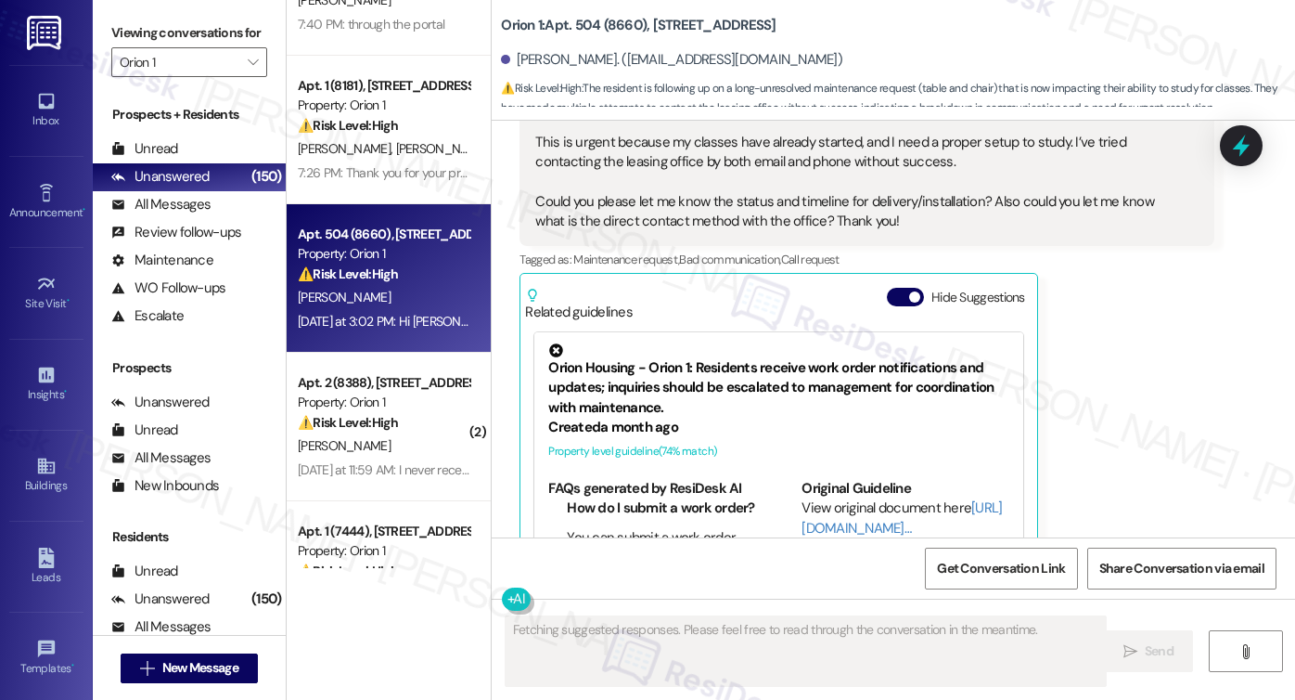
scroll to position [1211, 0]
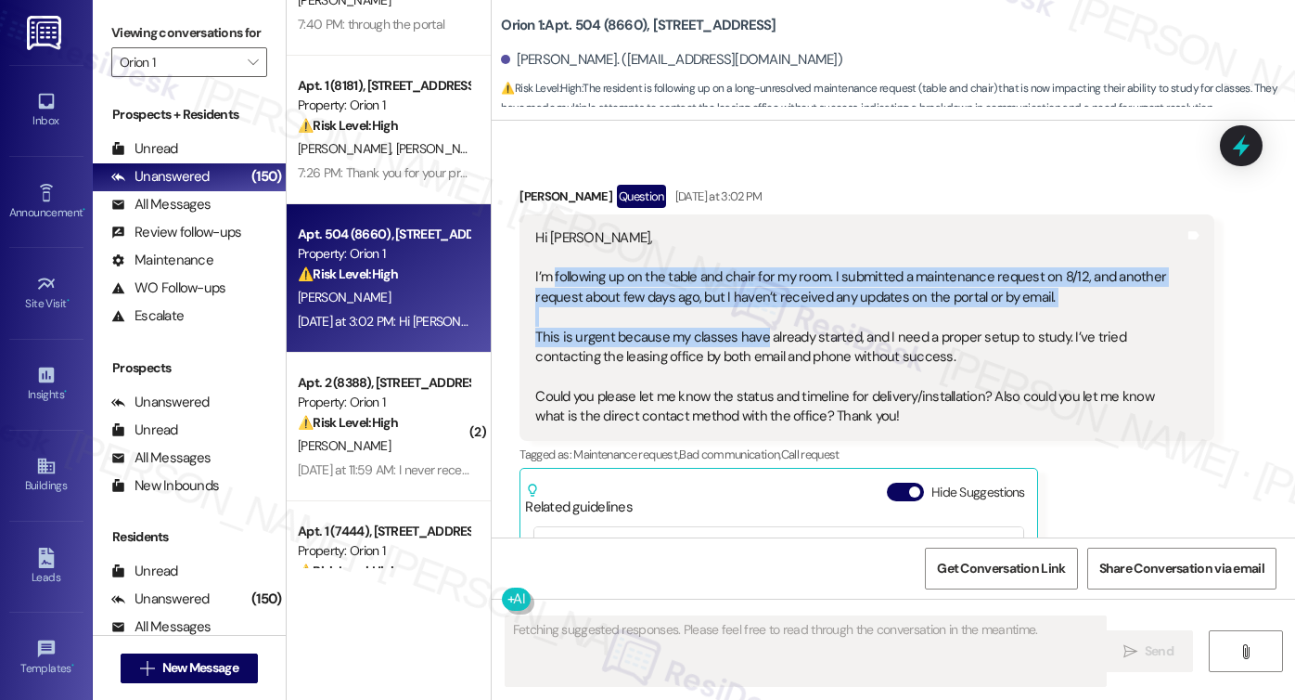
drag, startPoint x: 547, startPoint y: 269, endPoint x: 753, endPoint y: 346, distance: 219.9
click at [751, 344] on div "Hi Sarah, I’m following up on the table and chair for my room. I submitted a ma…" at bounding box center [859, 327] width 649 height 199
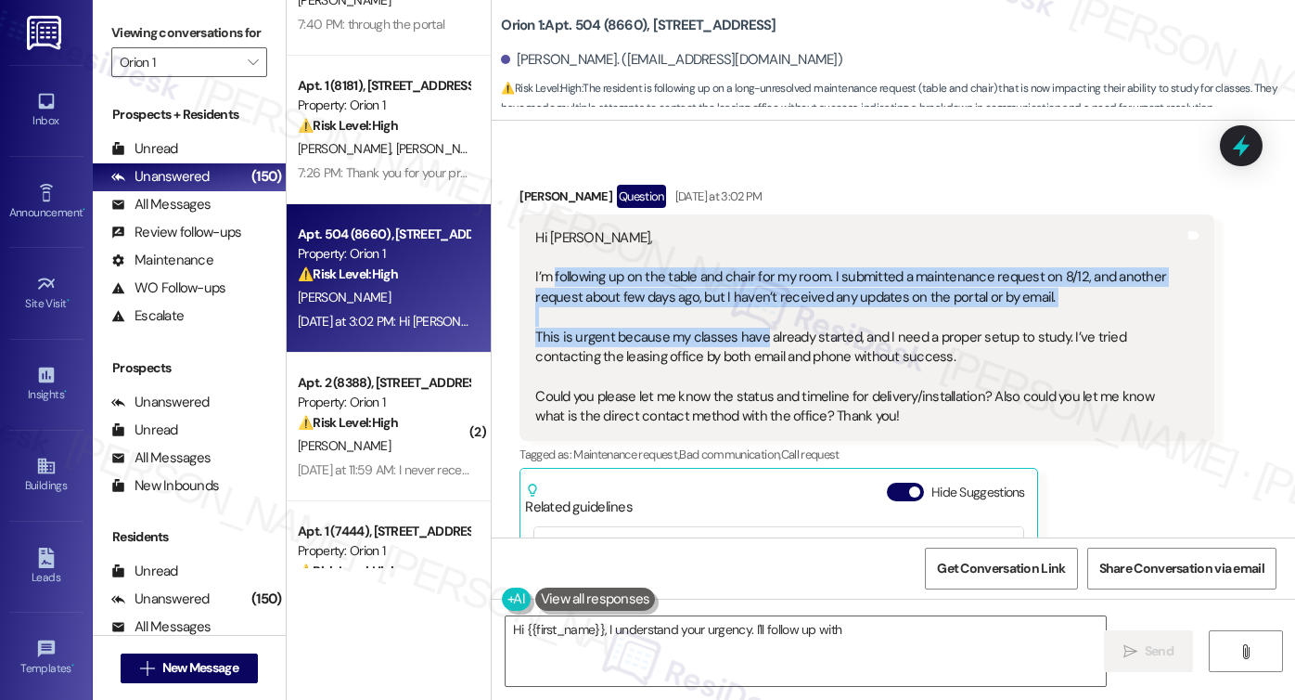
click at [773, 289] on div "Hi Sarah, I’m following up on the table and chair for my room. I submitted a ma…" at bounding box center [859, 327] width 649 height 199
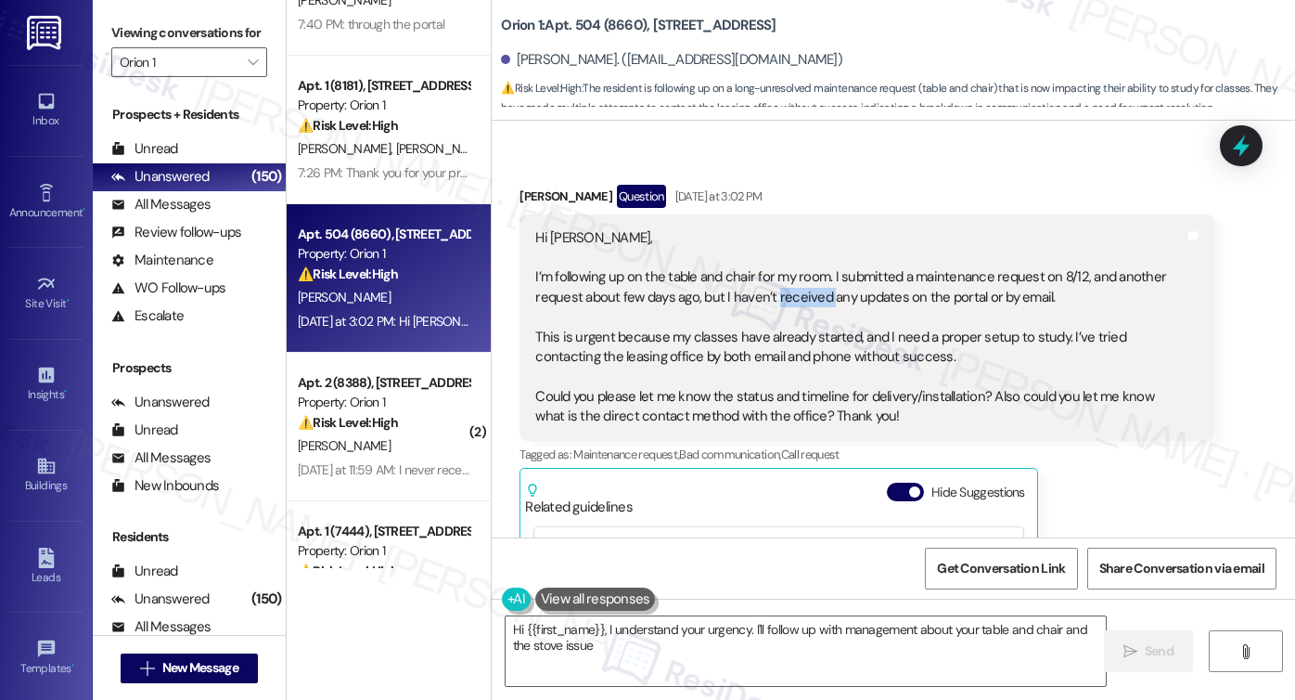
click at [773, 289] on div "Hi Sarah, I’m following up on the table and chair for my room. I submitted a ma…" at bounding box center [859, 327] width 649 height 199
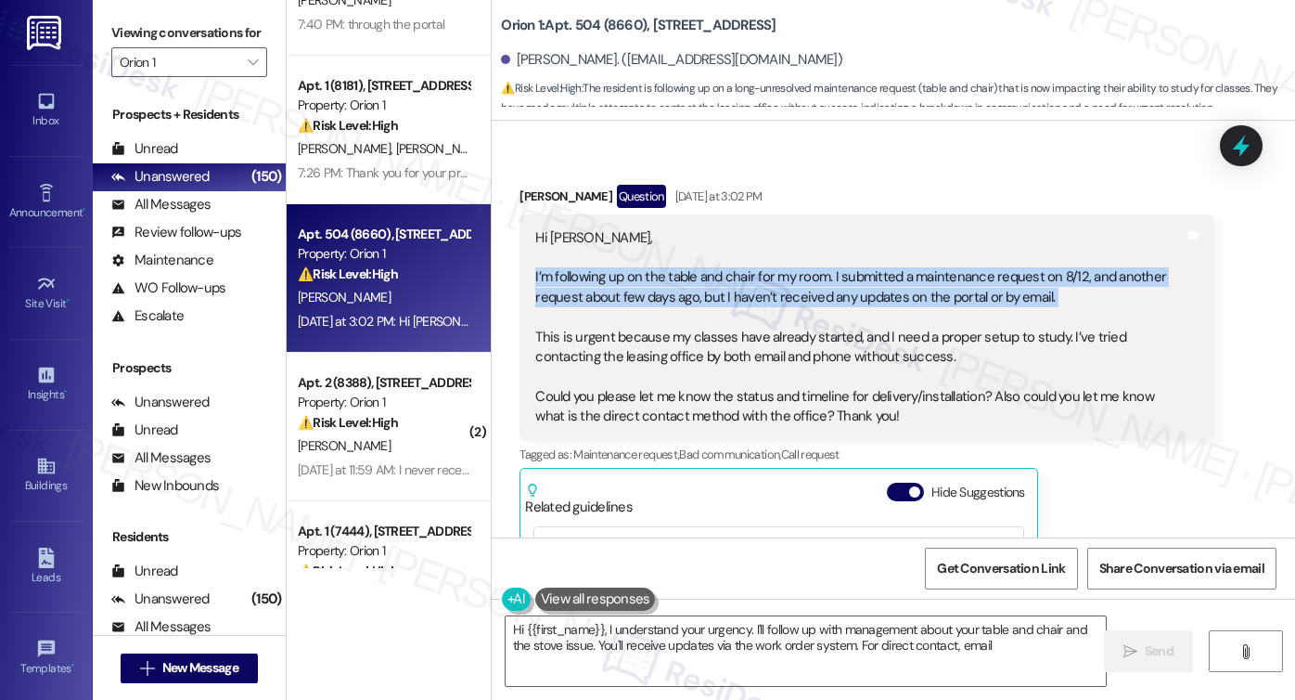
click at [773, 289] on div "Hi Sarah, I’m following up on the table and chair for my room. I submitted a ma…" at bounding box center [859, 327] width 649 height 199
click at [623, 285] on div "Hi Sarah, I’m following up on the table and chair for my room. I submitted a ma…" at bounding box center [859, 327] width 649 height 199
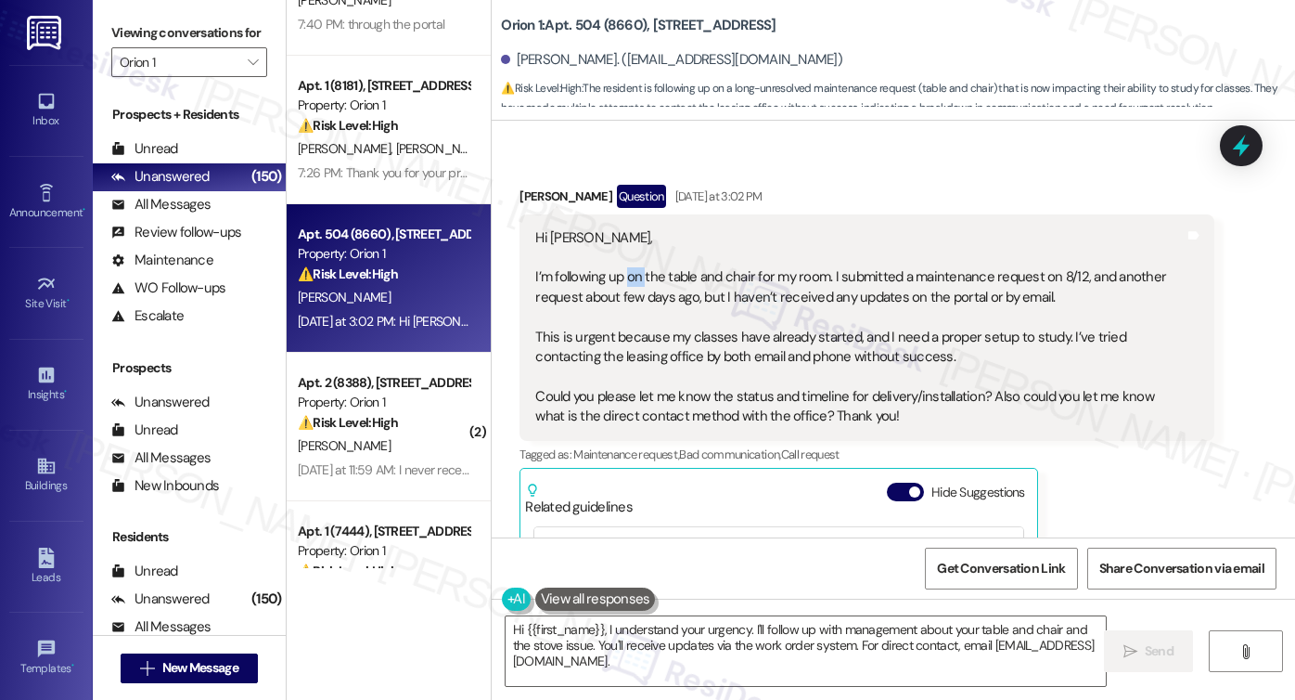
click at [623, 285] on div "Hi Sarah, I’m following up on the table and chair for my room. I submitted a ma…" at bounding box center [859, 327] width 649 height 199
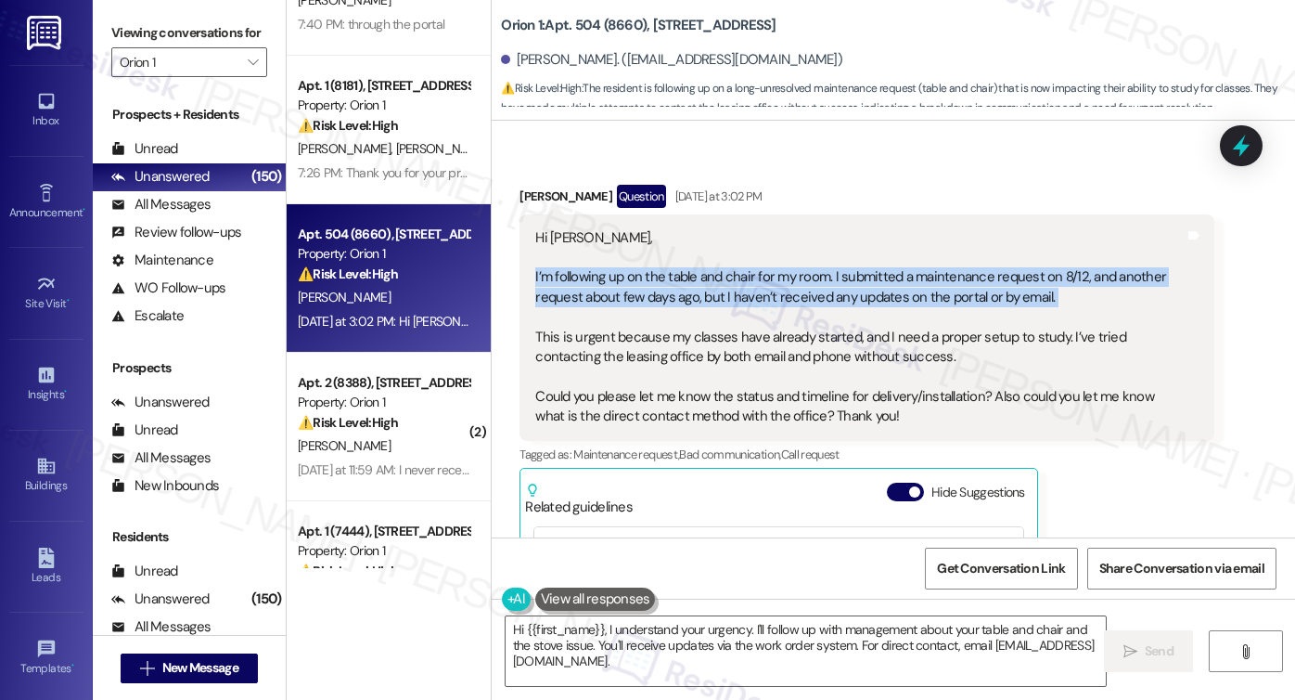
click at [623, 285] on div "Hi Sarah, I’m following up on the table and chair for my room. I submitted a ma…" at bounding box center [859, 327] width 649 height 199
click at [777, 286] on div "Hi Sarah, I’m following up on the table and chair for my room. I submitted a ma…" at bounding box center [859, 327] width 649 height 199
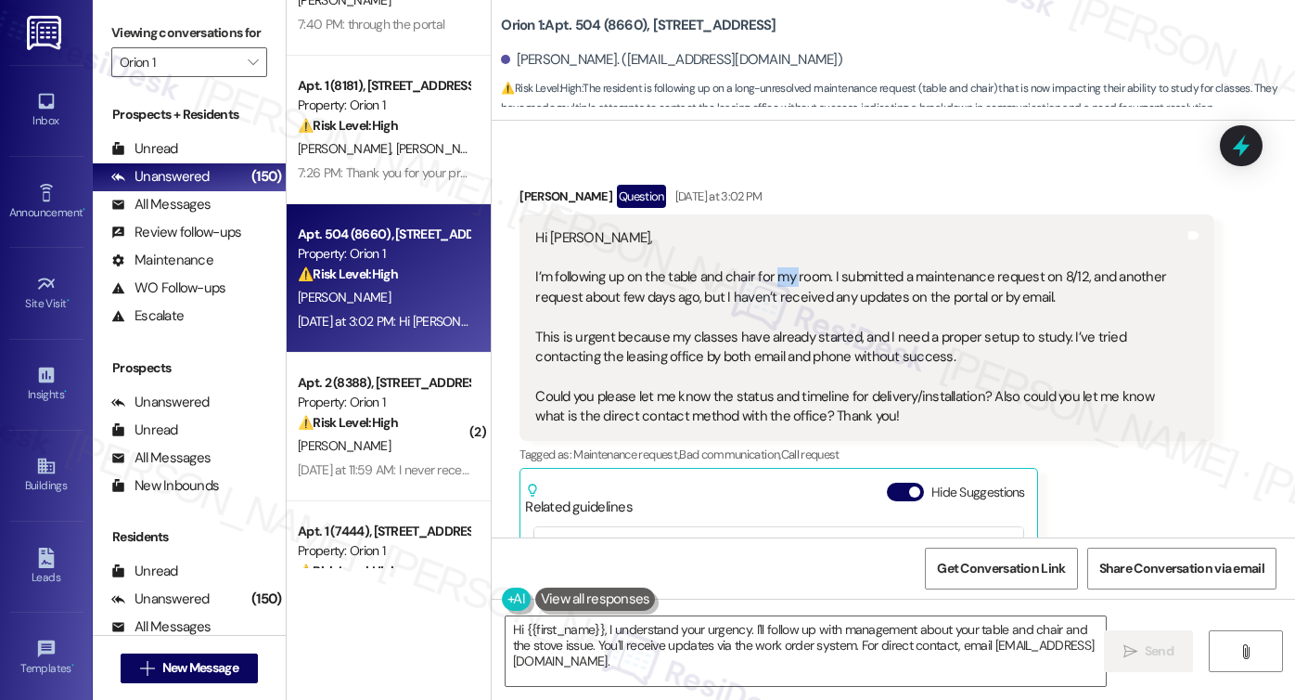
click at [777, 286] on div "Hi Sarah, I’m following up on the table and chair for my room. I submitted a ma…" at bounding box center [859, 327] width 649 height 199
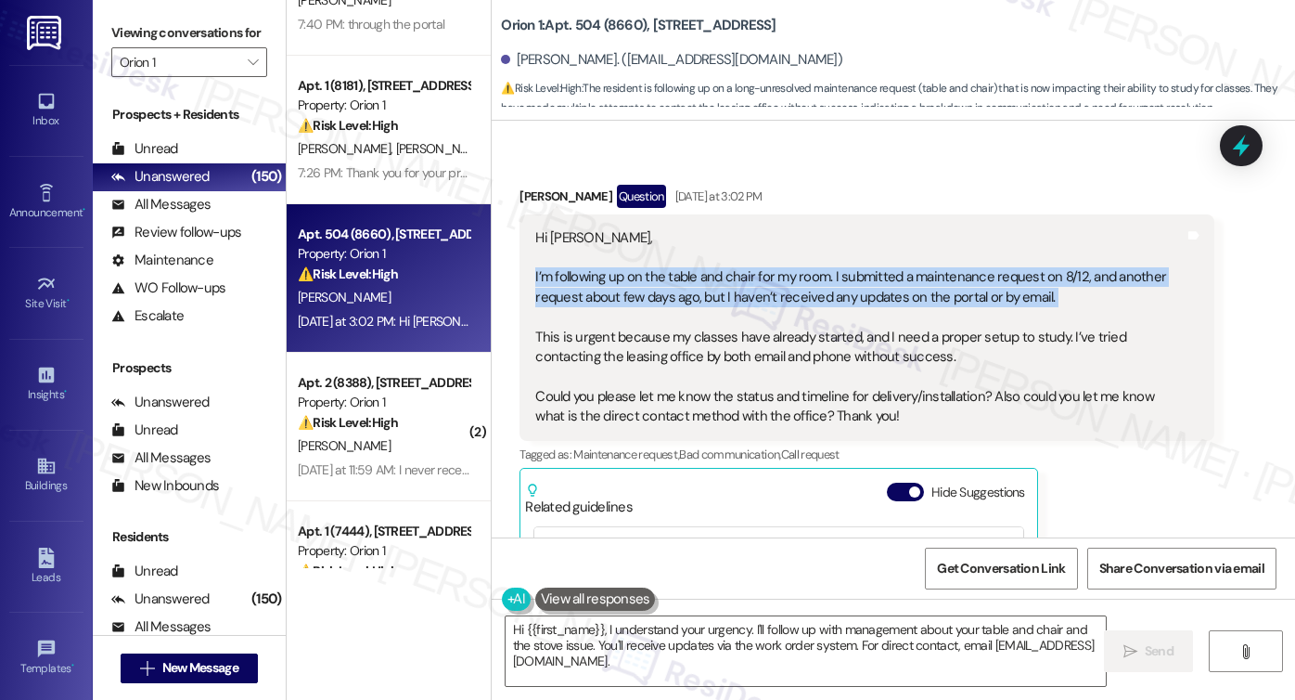
drag, startPoint x: 777, startPoint y: 286, endPoint x: 768, endPoint y: 294, distance: 12.5
click at [778, 286] on div "Hi Sarah, I’m following up on the table and chair for my room. I submitted a ma…" at bounding box center [859, 327] width 649 height 199
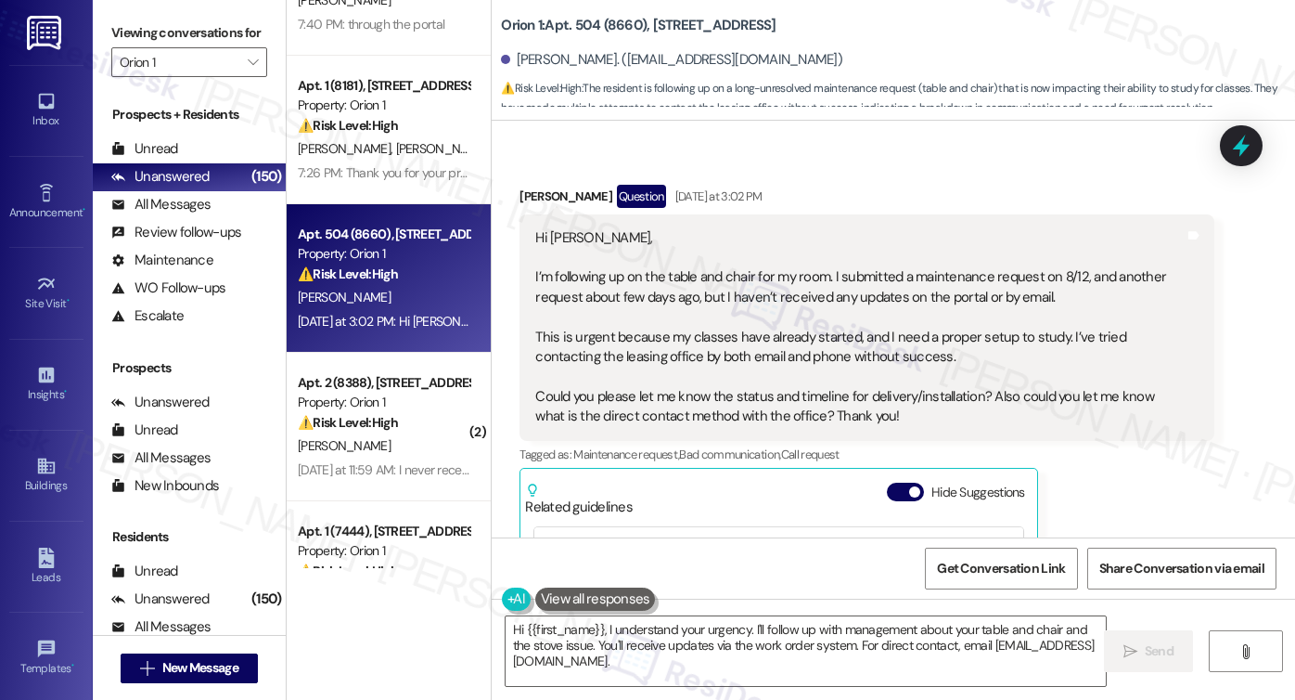
click at [561, 347] on div "Hi Sarah, I’m following up on the table and chair for my room. I submitted a ma…" at bounding box center [859, 327] width 649 height 199
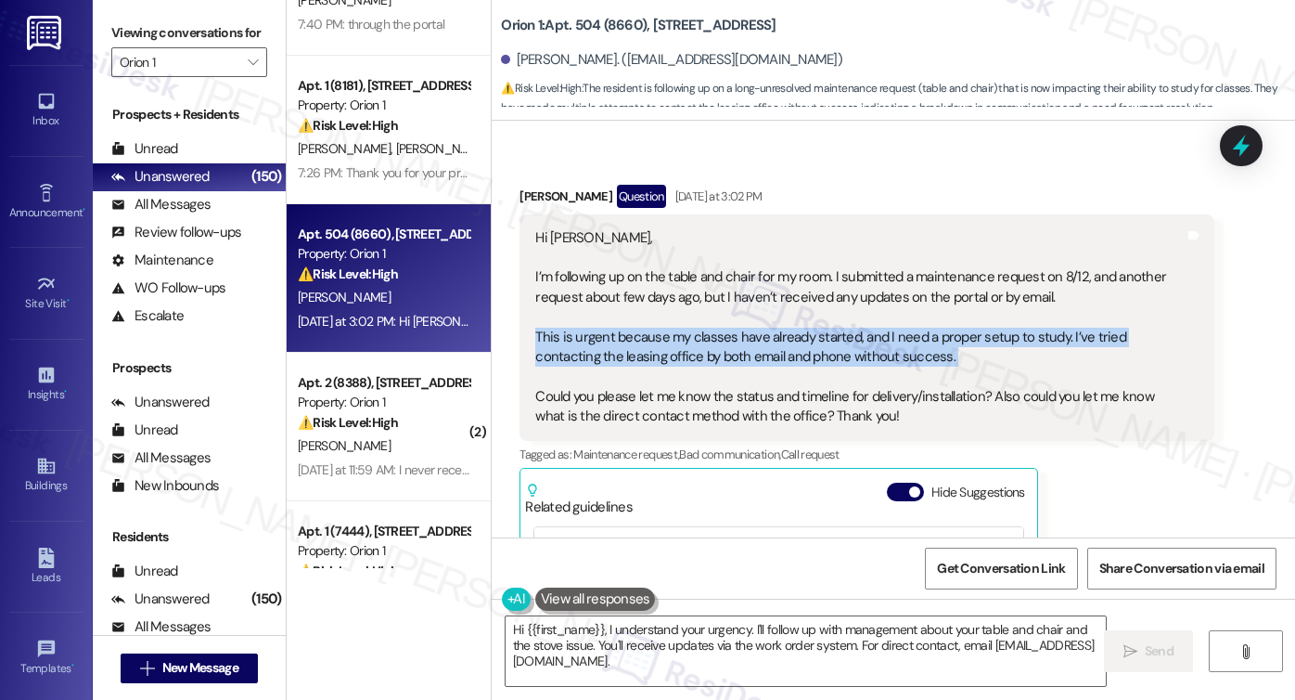
click at [561, 347] on div "Hi Sarah, I’m following up on the table and chair for my room. I submitted a ma…" at bounding box center [859, 327] width 649 height 199
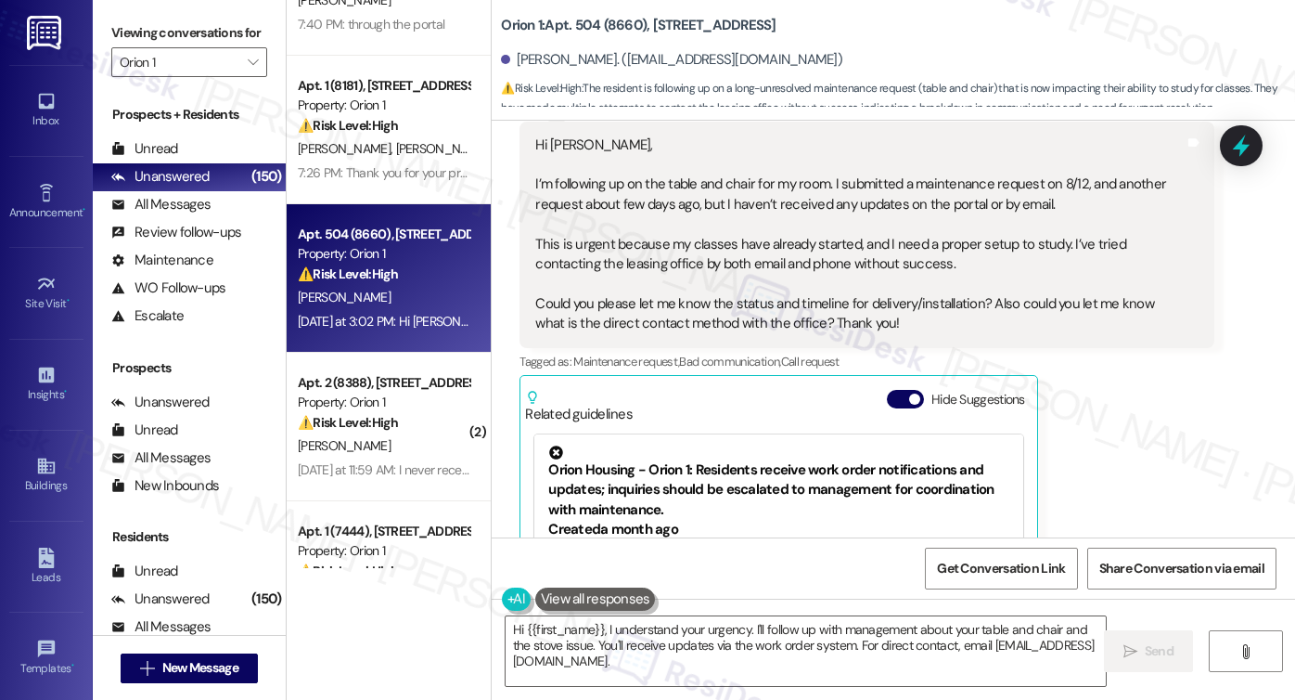
click at [690, 310] on div "Hi Sarah, I’m following up on the table and chair for my room. I submitted a ma…" at bounding box center [859, 234] width 649 height 199
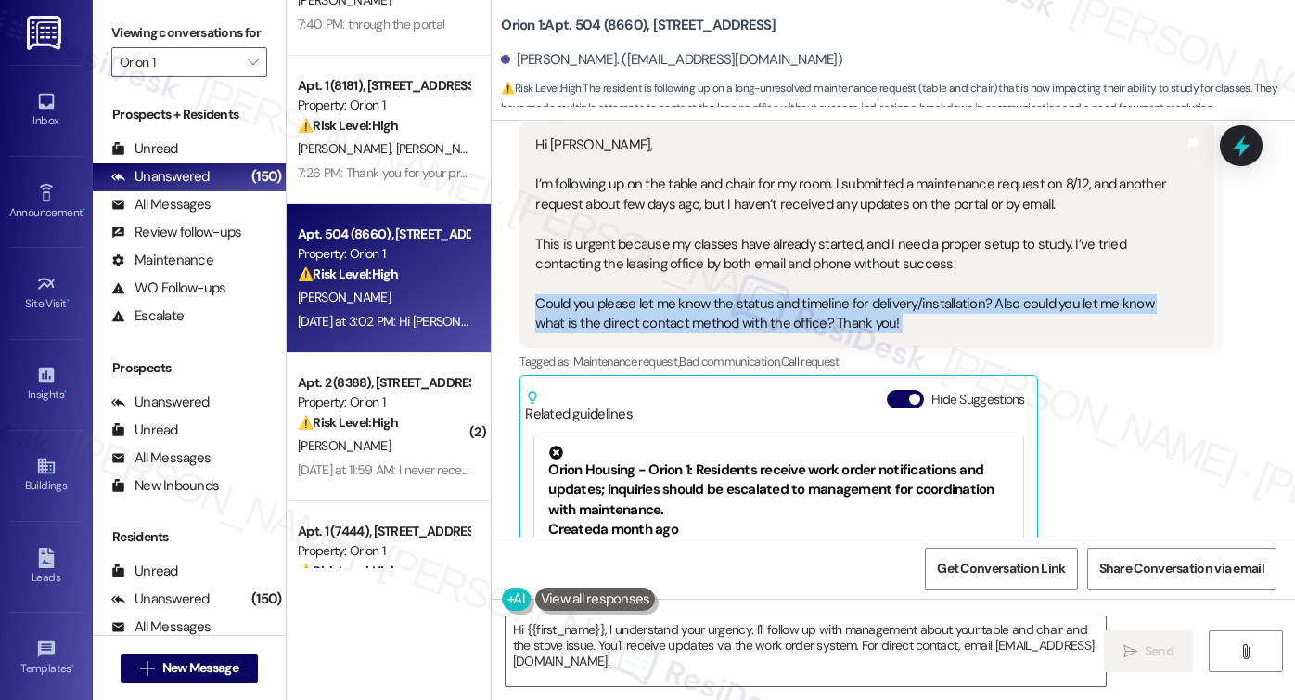
click at [690, 310] on div "Hi Sarah, I’m following up on the table and chair for my room. I submitted a ma…" at bounding box center [859, 234] width 649 height 199
click at [766, 314] on div "Hi Sarah, I’m following up on the table and chair for my room. I submitted a ma…" at bounding box center [859, 234] width 649 height 199
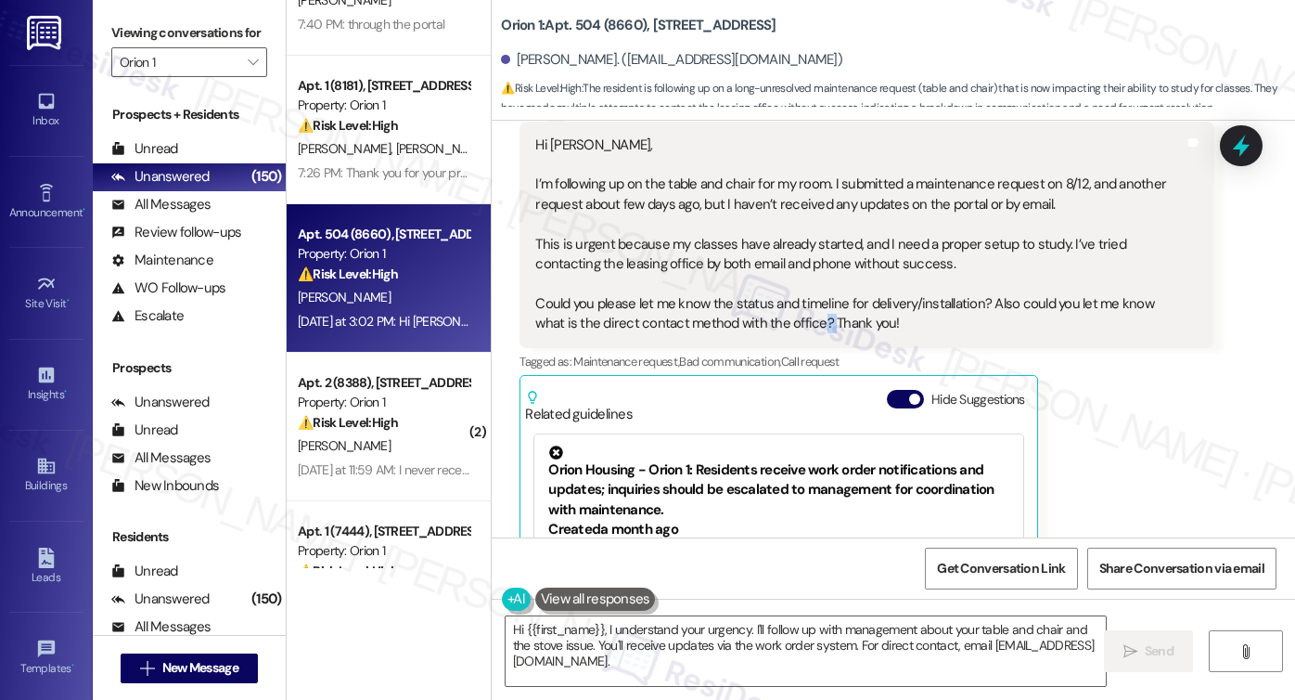
click at [766, 314] on div "Hi Sarah, I’m following up on the table and chair for my room. I submitted a ma…" at bounding box center [859, 234] width 649 height 199
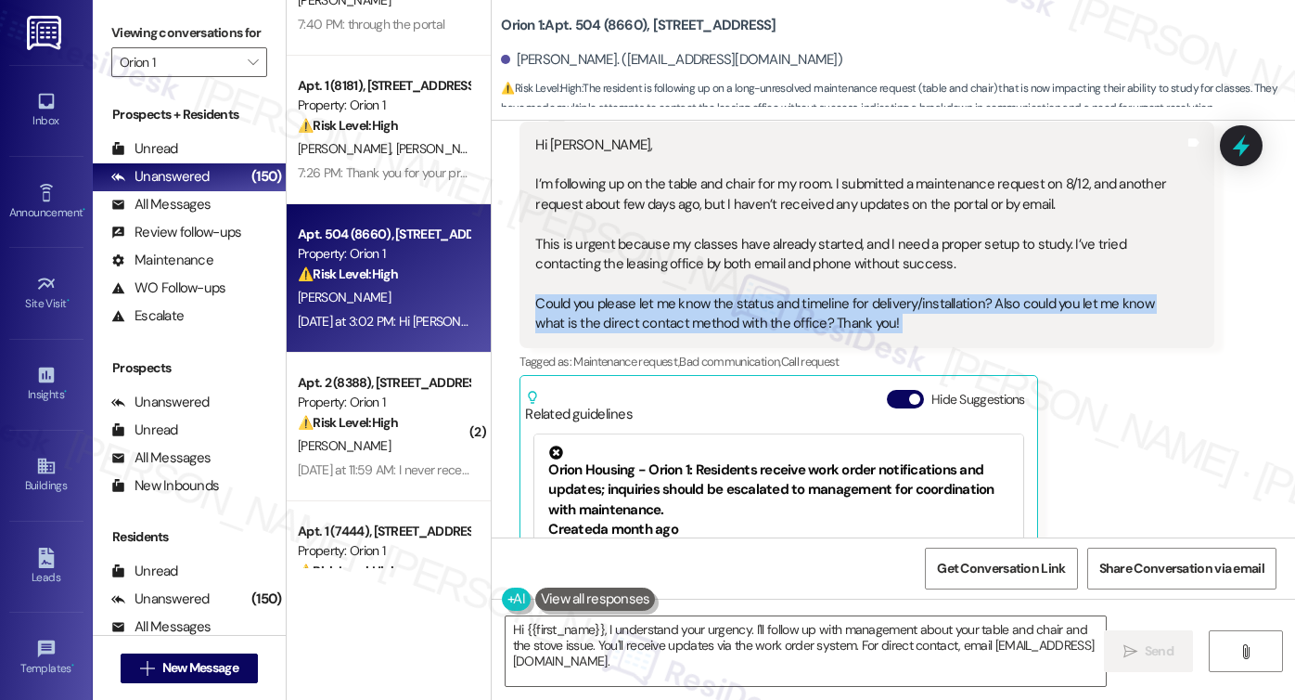
click at [766, 314] on div "Hi Sarah, I’m following up on the table and chair for my room. I submitted a ma…" at bounding box center [859, 234] width 649 height 199
click at [713, 626] on textarea "Hi {{first_name}}, I understand your urgency. I'll follow up with management ab…" at bounding box center [806, 651] width 600 height 70
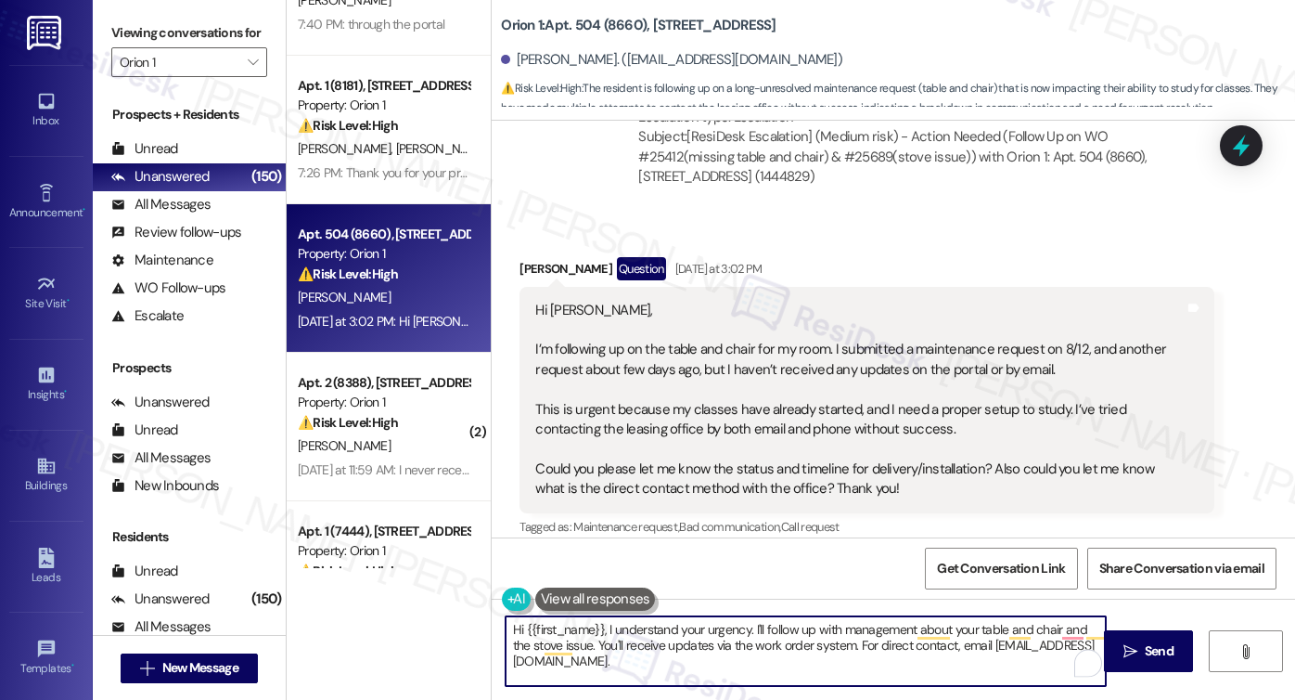
scroll to position [932, 0]
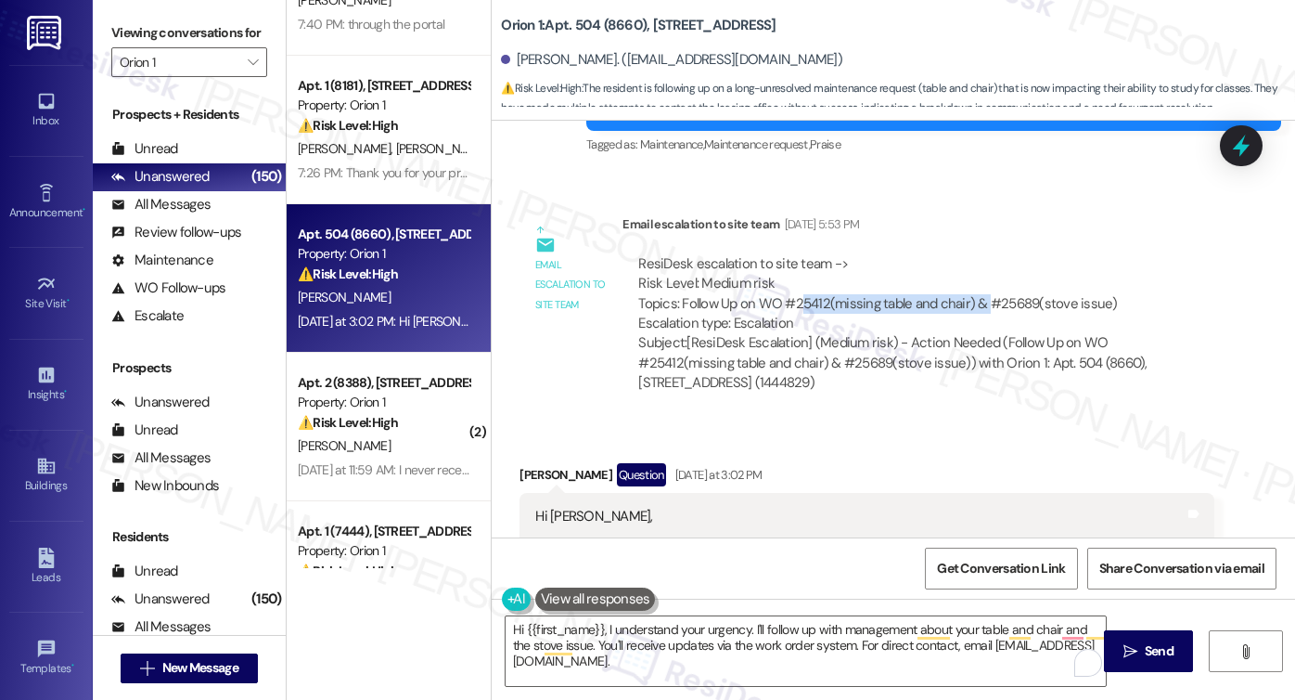
drag, startPoint x: 815, startPoint y: 299, endPoint x: 980, endPoint y: 299, distance: 165.1
click at [980, 299] on div "ResiDesk escalation to site team -> Risk Level: Medium risk Topics: Follow Up o…" at bounding box center [918, 294] width 560 height 80
click at [980, 300] on div "ResiDesk escalation to site team -> Risk Level: Medium risk Topics: Follow Up o…" at bounding box center [918, 294] width 560 height 80
click at [979, 300] on div "ResiDesk escalation to site team -> Risk Level: Medium risk Topics: Follow Up o…" at bounding box center [918, 294] width 560 height 80
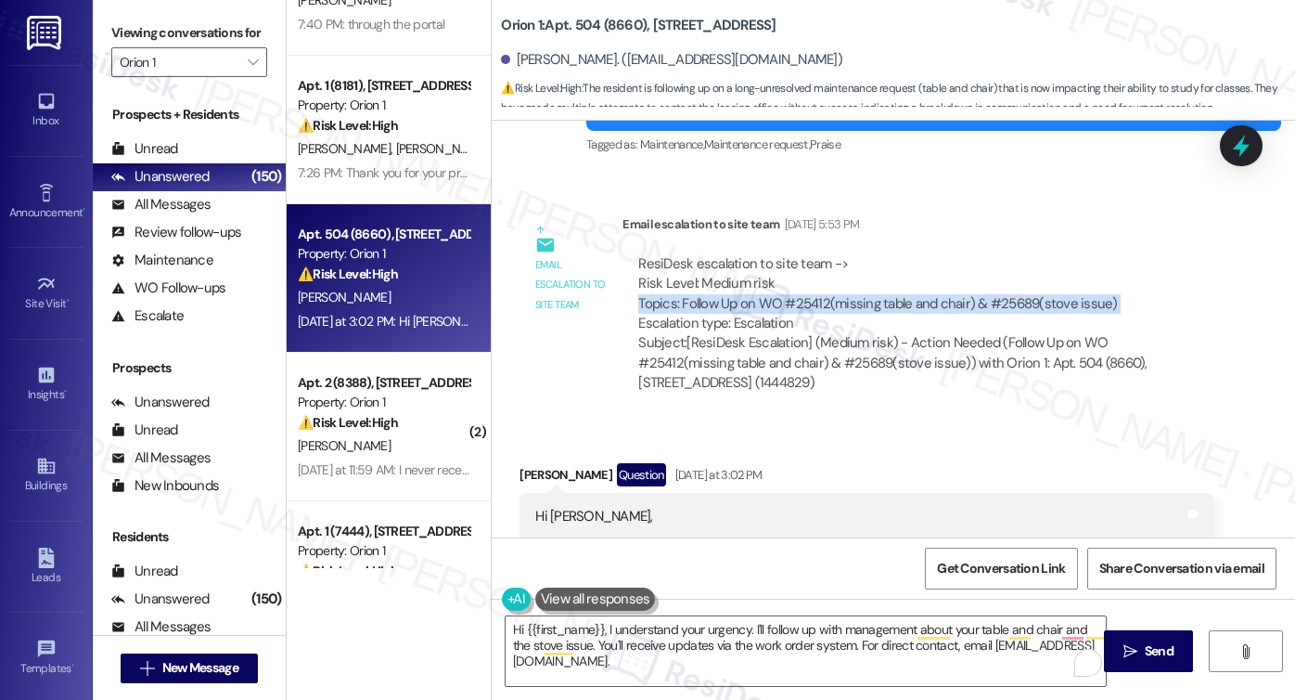
click at [780, 310] on div "ResiDesk escalation to site team -> Risk Level: Medium risk Topics: Follow Up o…" at bounding box center [918, 294] width 560 height 80
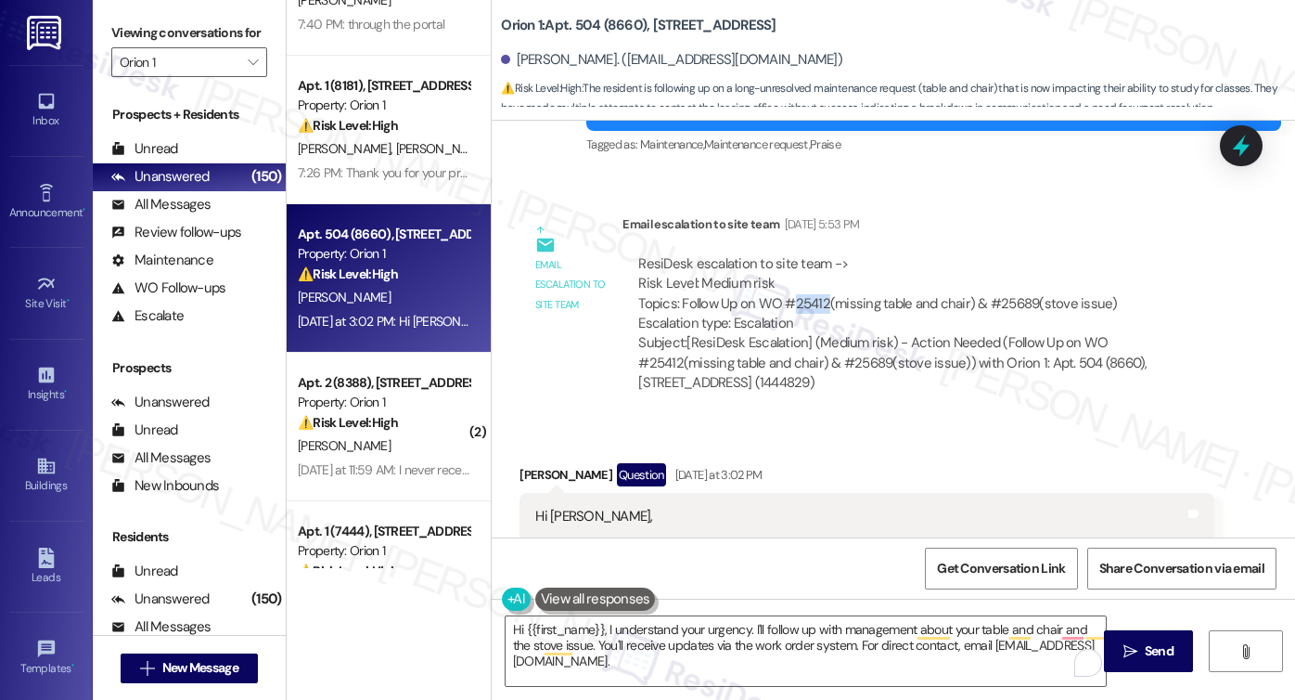
click at [780, 310] on div "ResiDesk escalation to site team -> Risk Level: Medium risk Topics: Follow Up o…" at bounding box center [918, 294] width 560 height 80
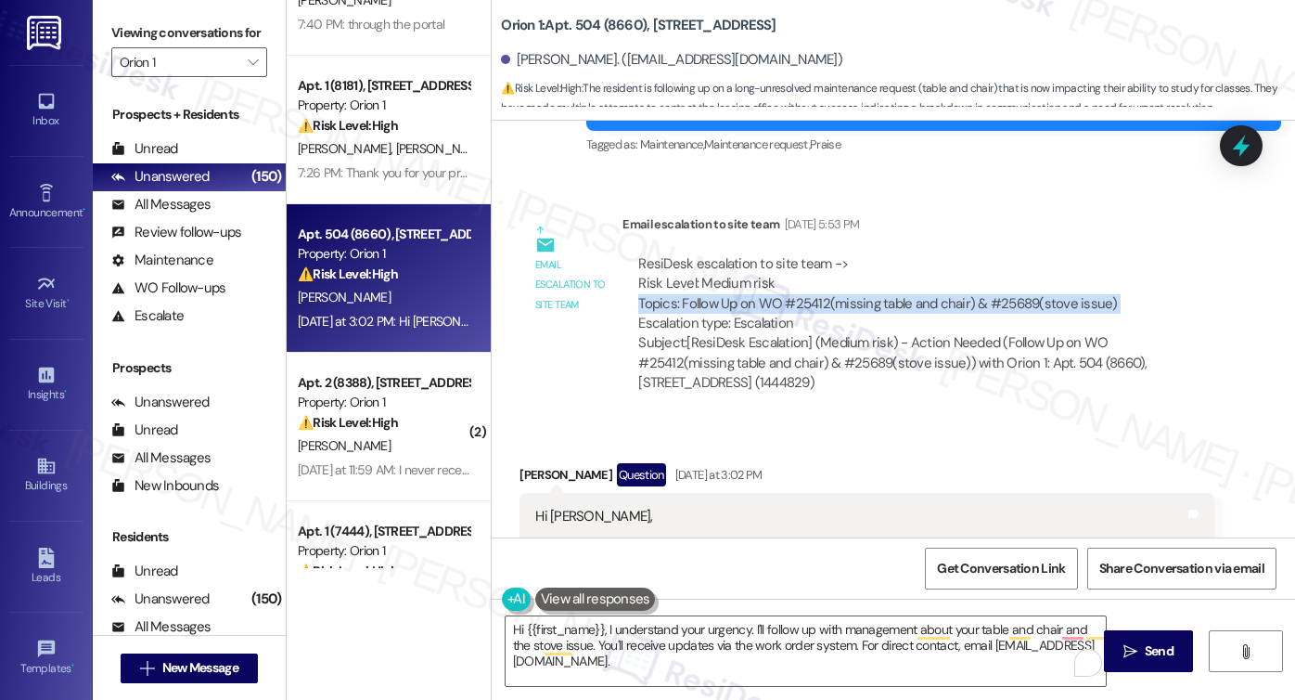
click at [780, 310] on div "ResiDesk escalation to site team -> Risk Level: Medium risk Topics: Follow Up o…" at bounding box center [918, 294] width 560 height 80
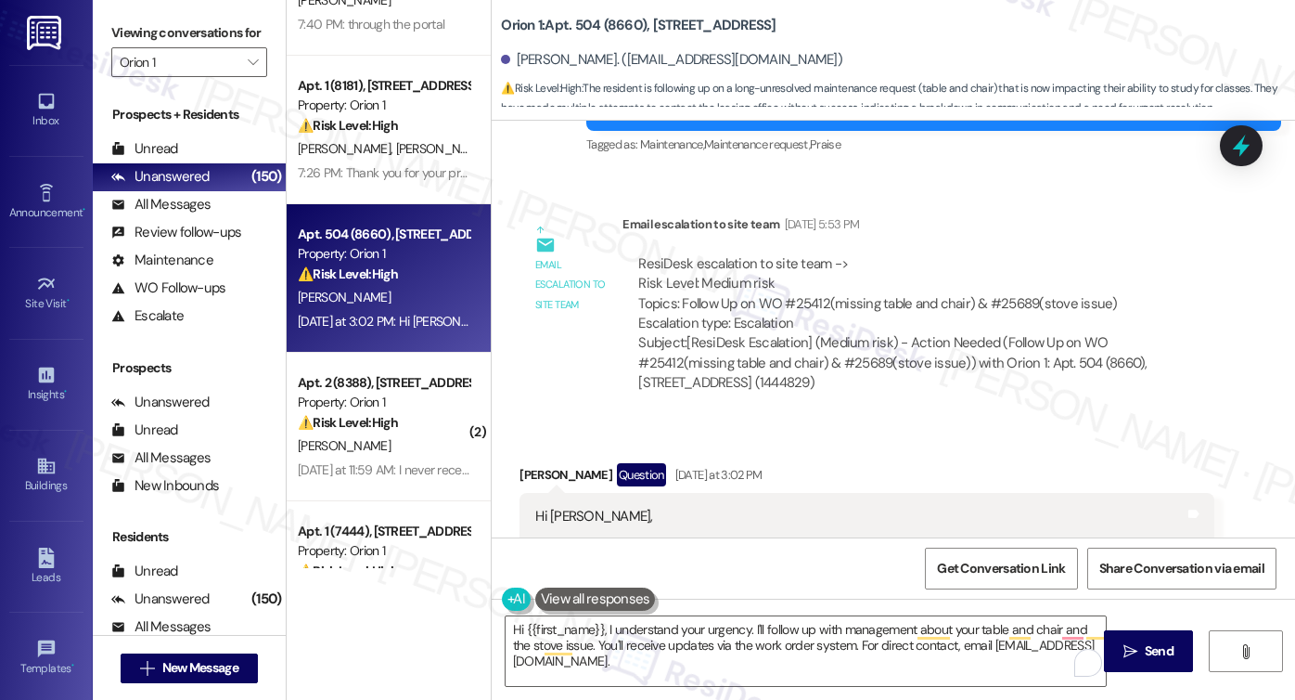
drag, startPoint x: 126, startPoint y: 25, endPoint x: 138, endPoint y: 3, distance: 25.3
click at [126, 25] on label "Viewing conversations for" at bounding box center [189, 33] width 156 height 29
drag, startPoint x: 508, startPoint y: 59, endPoint x: 587, endPoint y: 60, distance: 78.9
click at [587, 60] on div "Hsinpan Chen. (melody910325@gmail.com)" at bounding box center [671, 59] width 341 height 19
copy div "Hsinpan Chen"
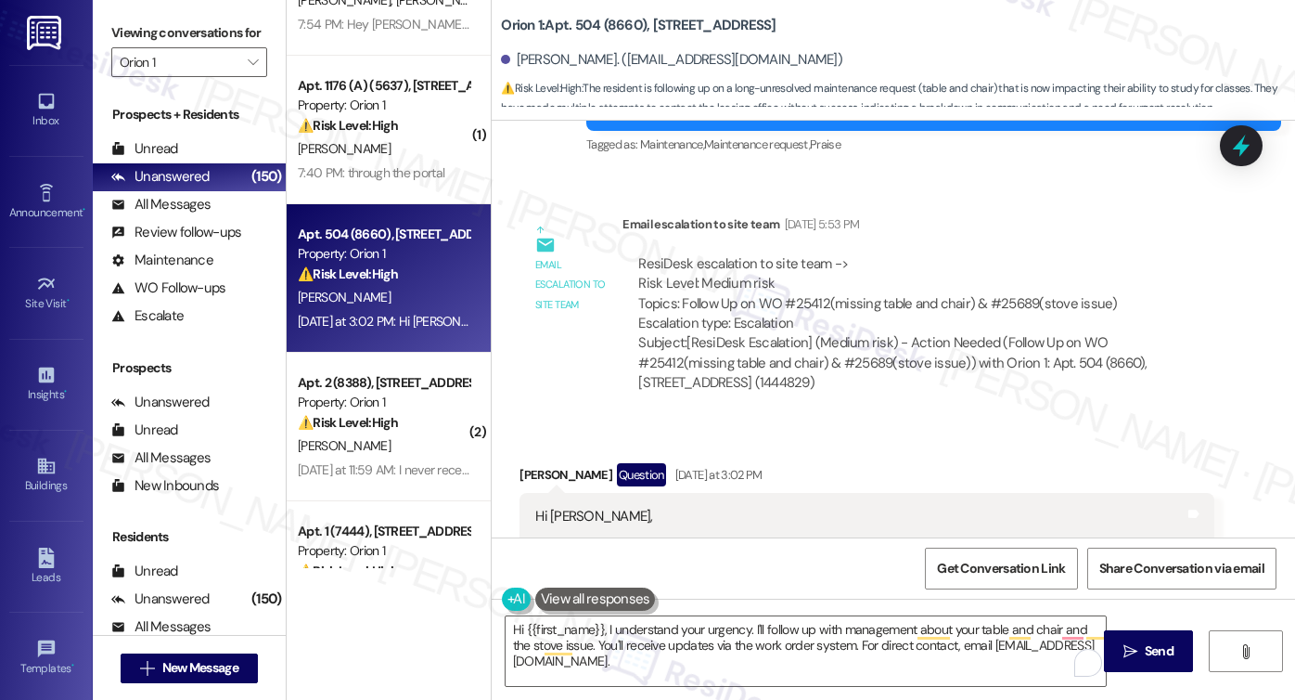
click at [161, 25] on label "Viewing conversations for" at bounding box center [189, 33] width 156 height 29
drag, startPoint x: 774, startPoint y: 309, endPoint x: 972, endPoint y: 302, distance: 198.7
click at [972, 302] on div "ResiDesk escalation to site team -> Risk Level: Medium risk Topics: Follow Up o…" at bounding box center [918, 294] width 560 height 80
click at [135, 37] on label "Viewing conversations for" at bounding box center [189, 33] width 156 height 29
click at [1017, 296] on div "ResiDesk escalation to site team -> Risk Level: Medium risk Topics: Follow Up o…" at bounding box center [918, 294] width 560 height 80
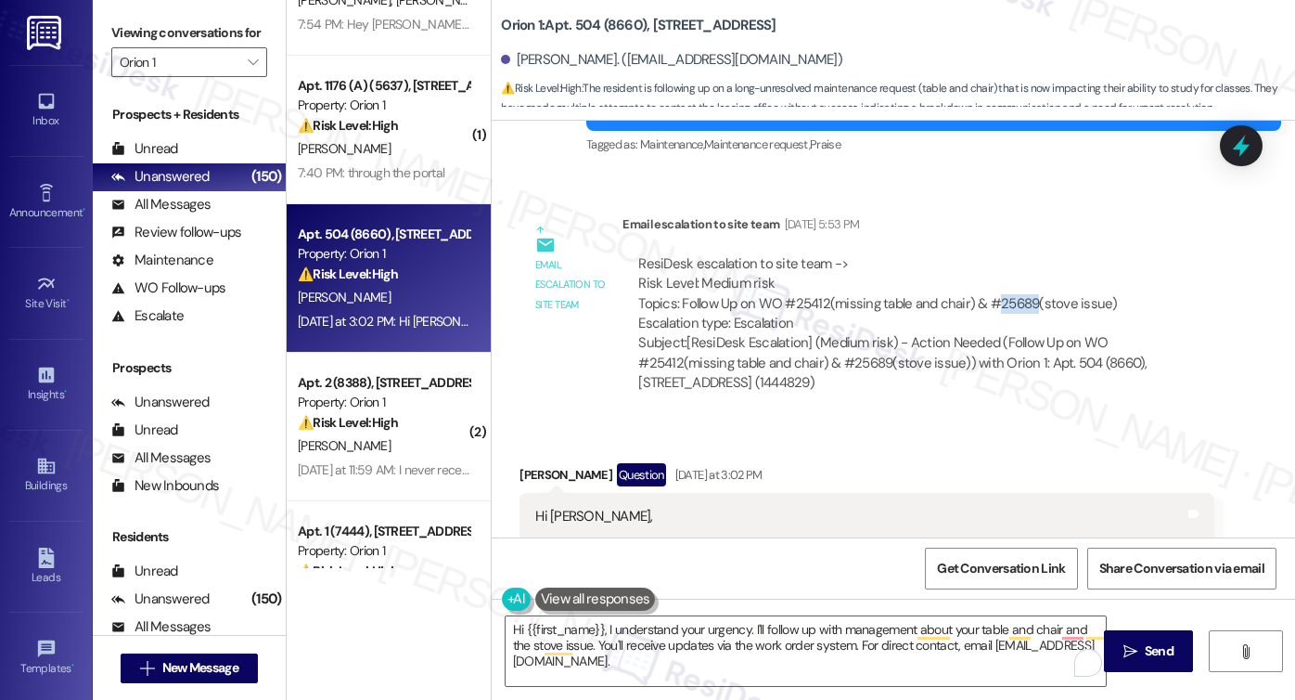
click at [1017, 296] on div "ResiDesk escalation to site team -> Risk Level: Medium risk Topics: Follow Up o…" at bounding box center [918, 294] width 560 height 80
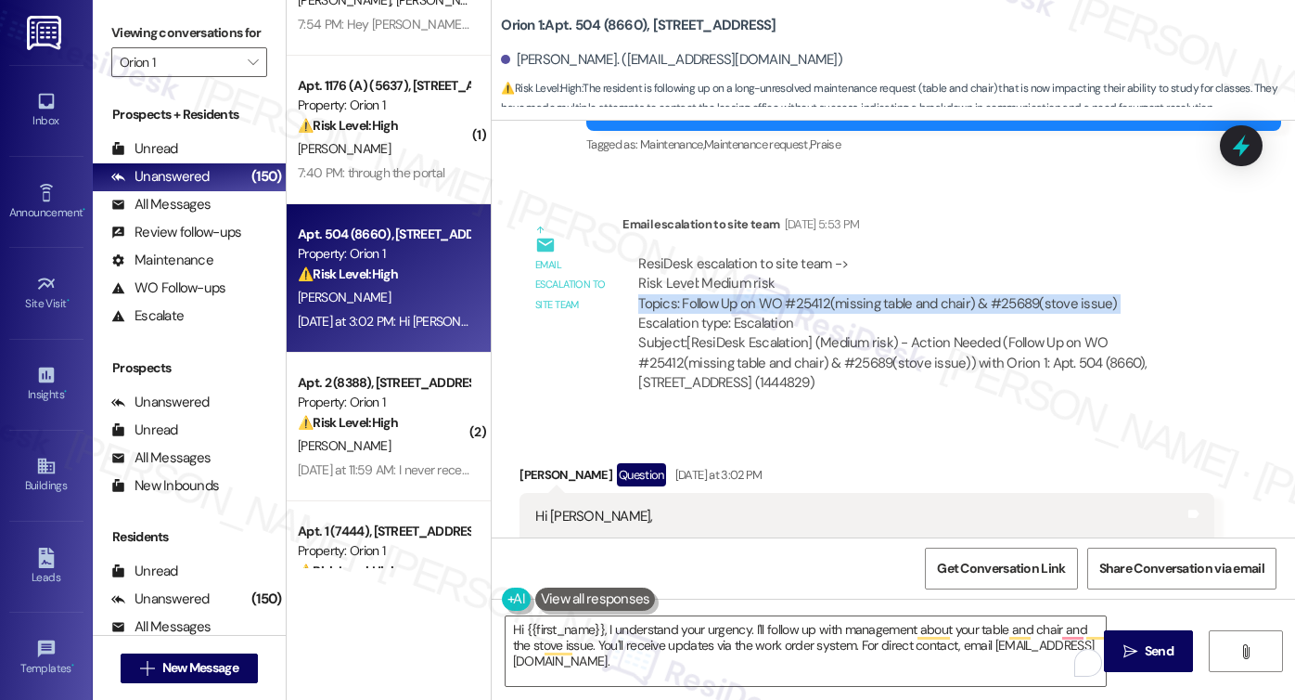
click at [1017, 296] on div "ResiDesk escalation to site team -> Risk Level: Medium risk Topics: Follow Up o…" at bounding box center [918, 294] width 560 height 80
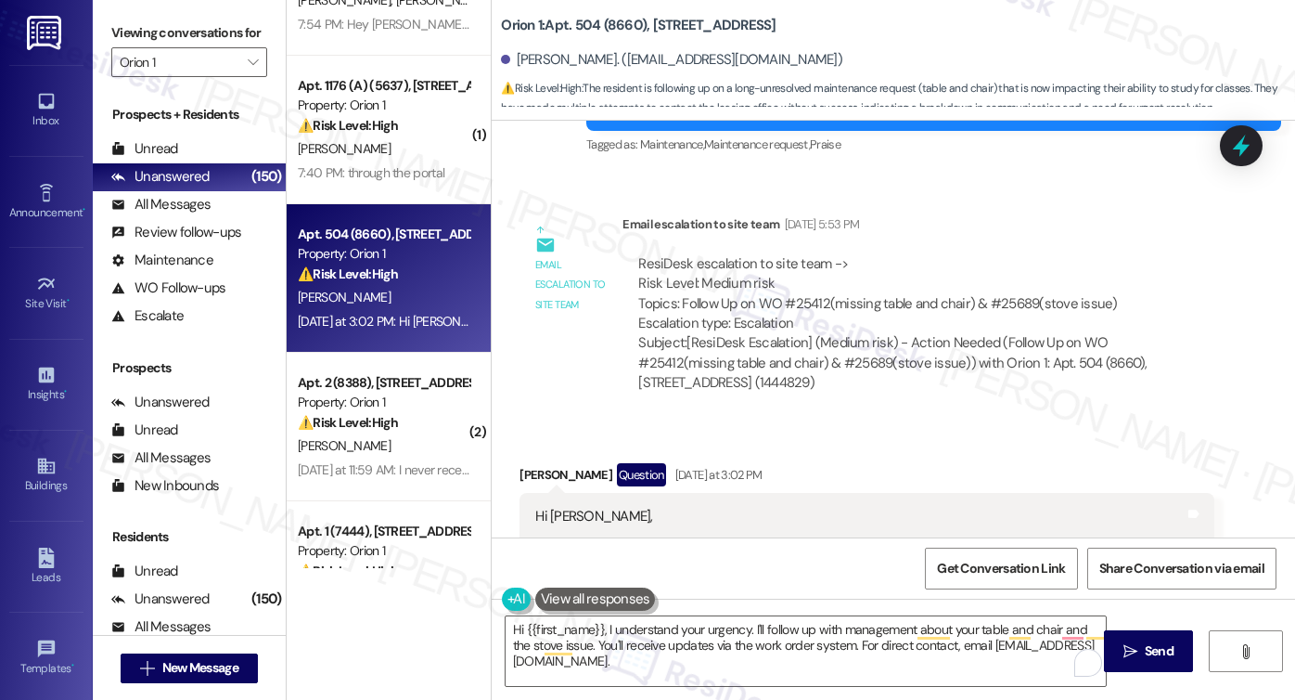
click at [803, 366] on div "Subject: [ResiDesk Escalation] (Medium risk) - Action Needed (Follow Up on WO #…" at bounding box center [918, 362] width 560 height 59
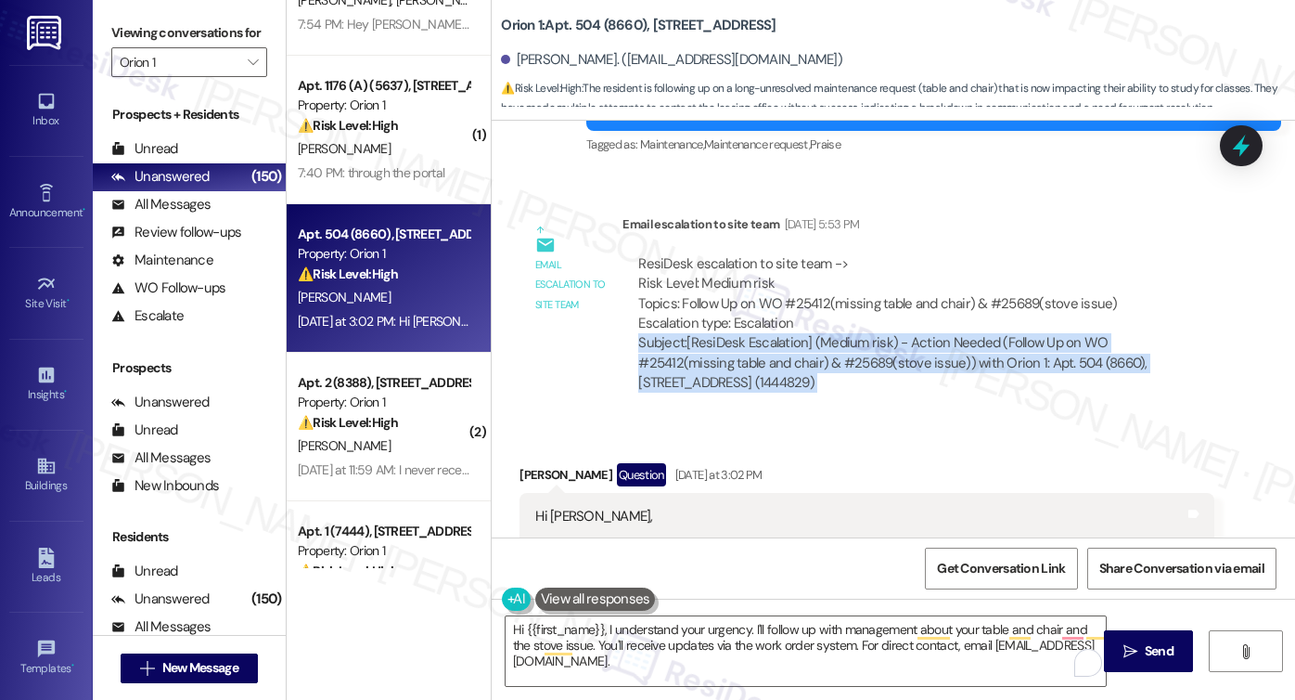
click at [803, 366] on div "Subject: [ResiDesk Escalation] (Medium risk) - Action Needed (Follow Up on WO #…" at bounding box center [918, 362] width 560 height 59
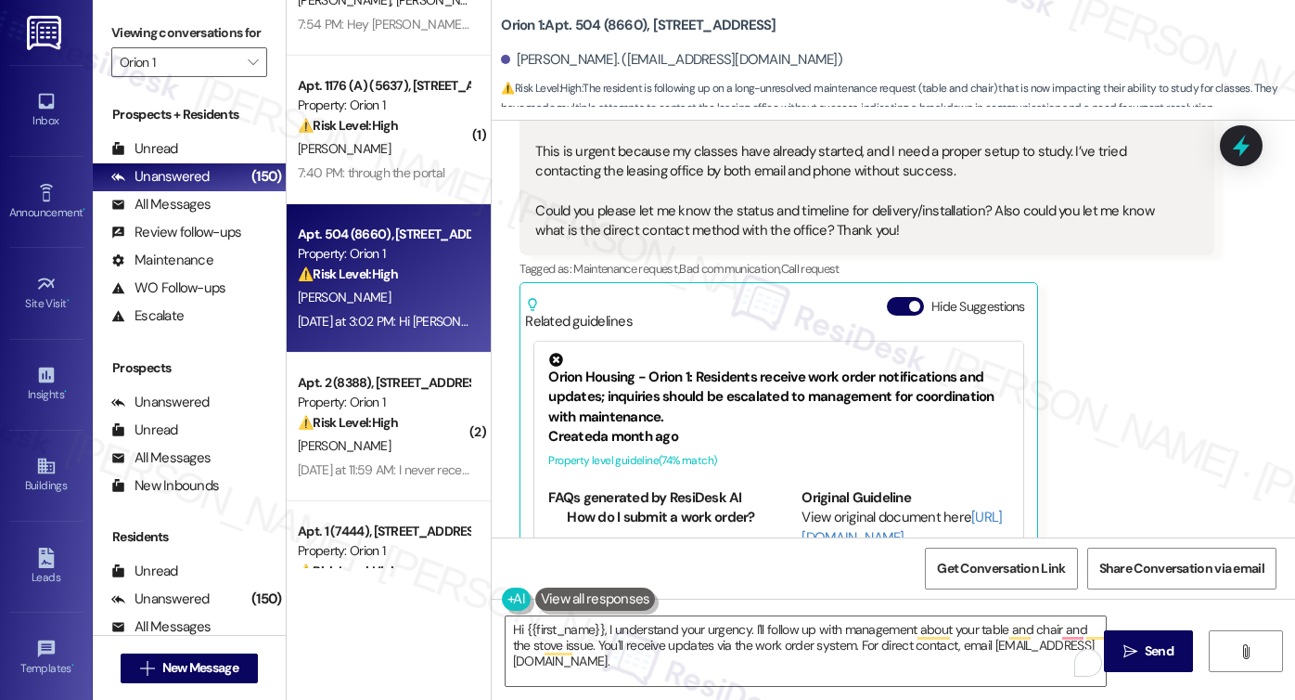
scroll to position [1211, 0]
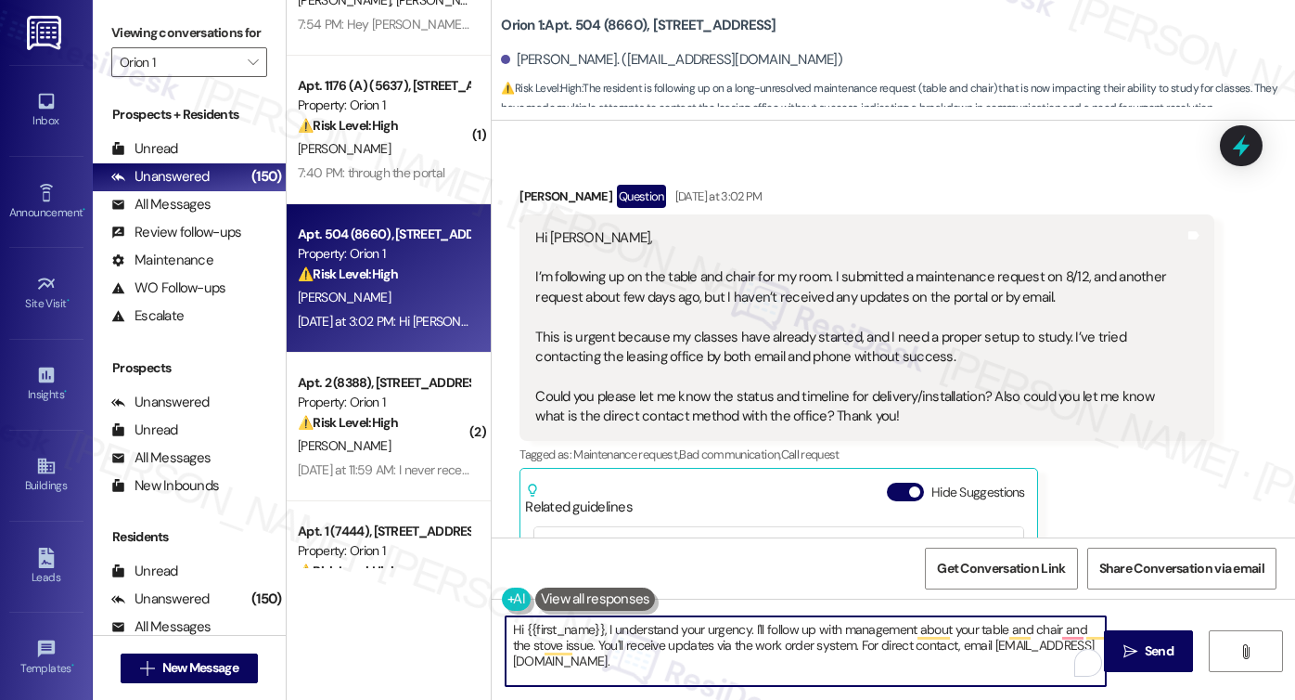
click at [565, 656] on textarea "Hi {{first_name}}, I understand your urgency. I'll follow up with management ab…" at bounding box center [806, 651] width 600 height 70
click at [714, 668] on textarea "Hi {{first_name}}, I understand your urgency. I'll follow up with management ab…" at bounding box center [806, 651] width 600 height 70
drag, startPoint x: 714, startPoint y: 666, endPoint x: 831, endPoint y: 649, distance: 118.1
click at [831, 649] on textarea "Hi {{first_name}}, I understand your urgency. I'll follow up with management ab…" at bounding box center [806, 651] width 600 height 70
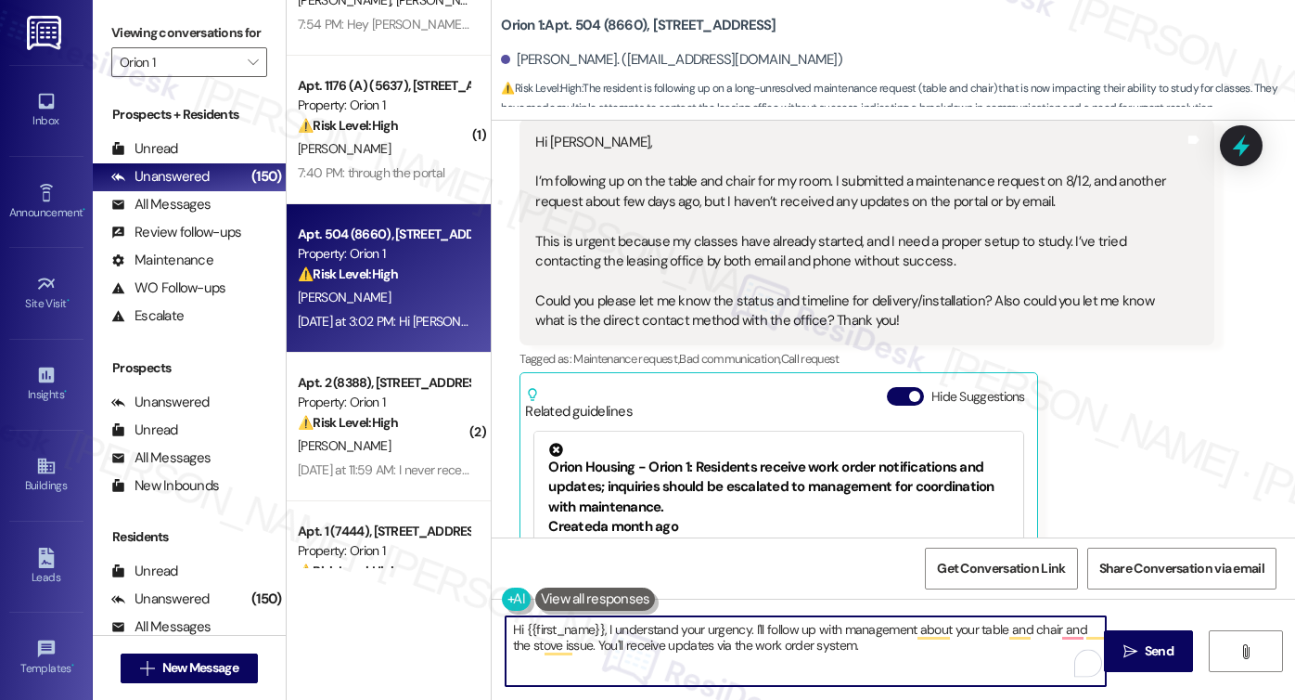
scroll to position [1304, 0]
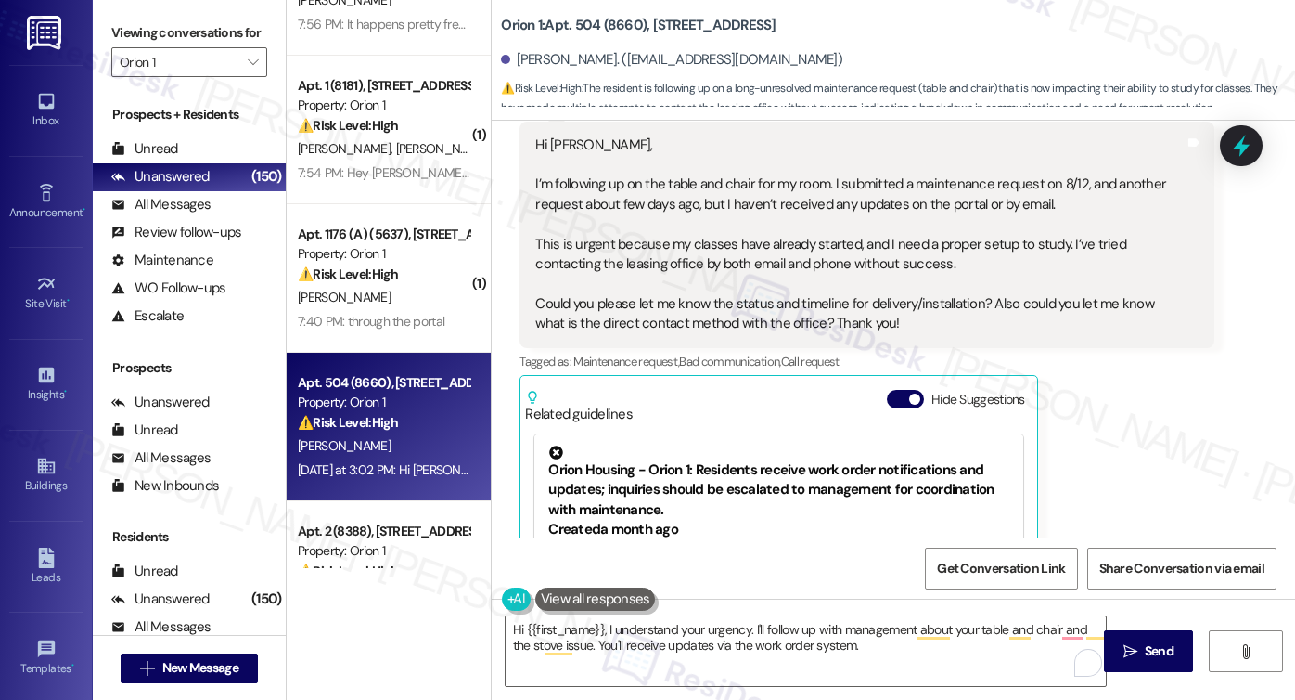
click at [161, 26] on label "Viewing conversations for" at bounding box center [189, 33] width 156 height 29
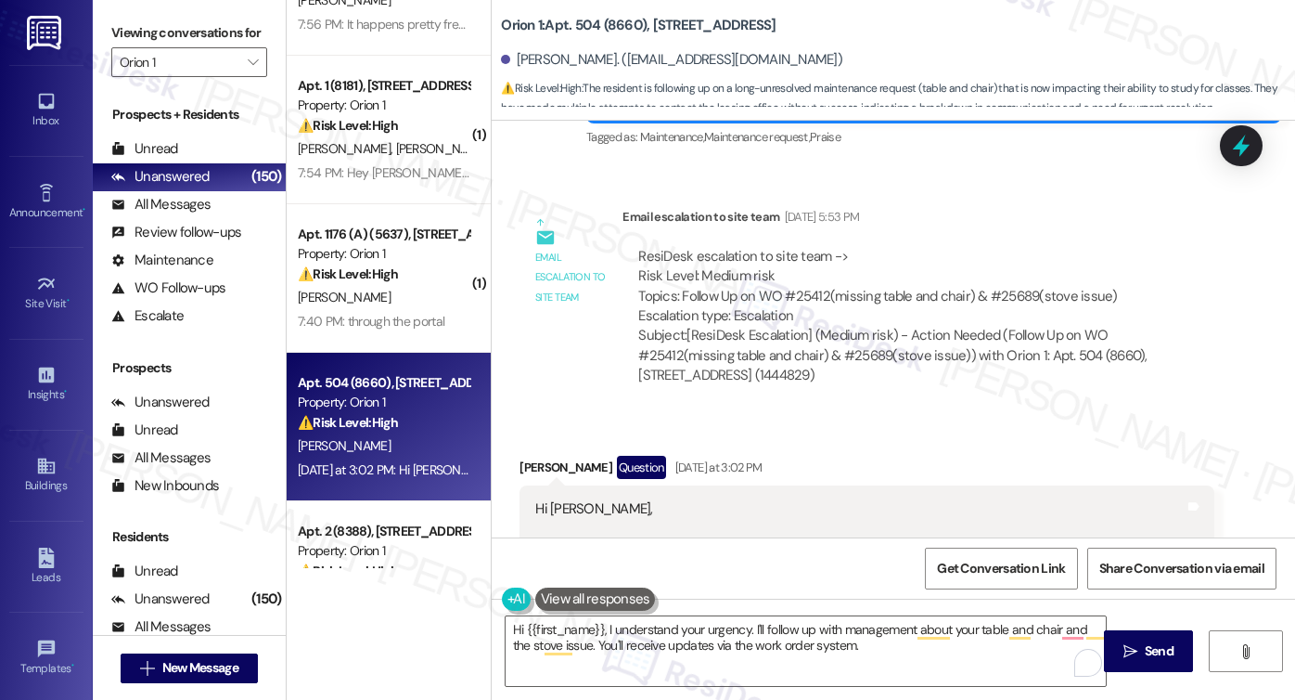
scroll to position [932, 0]
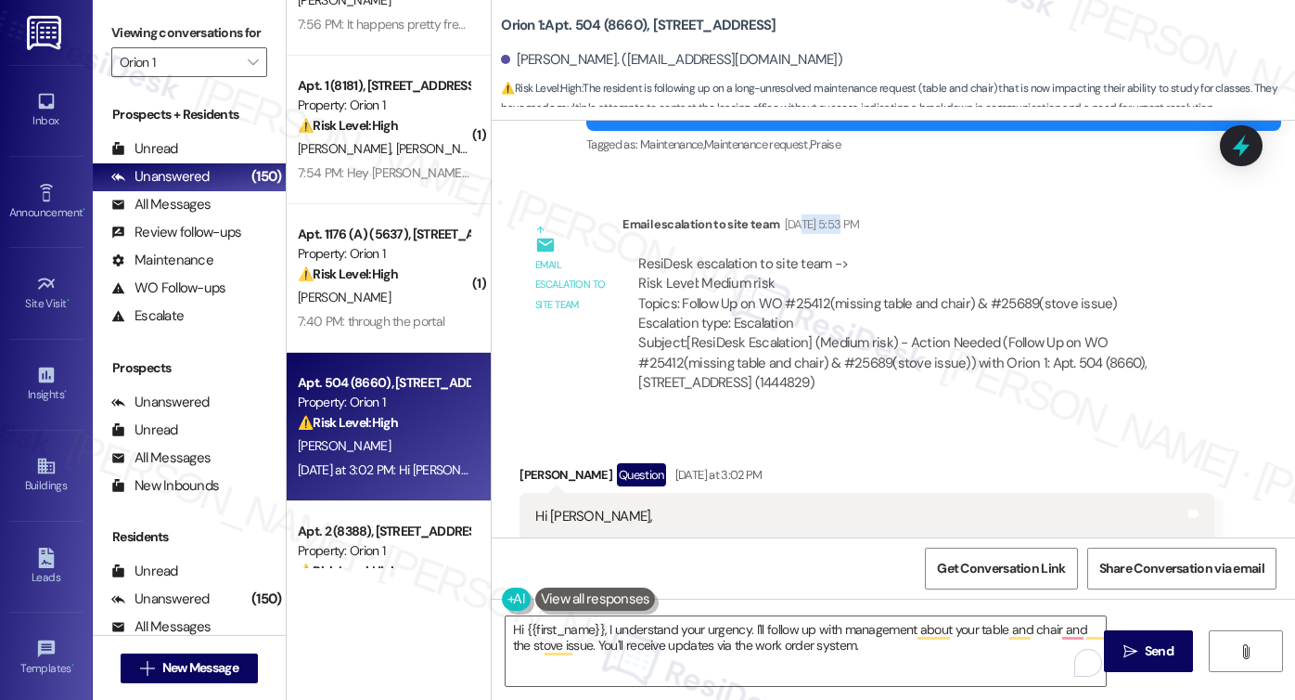
drag, startPoint x: 790, startPoint y: 214, endPoint x: 839, endPoint y: 219, distance: 49.4
click at [839, 219] on div "Aug 21, 2025 at 5:53 PM" at bounding box center [820, 223] width 80 height 19
click at [849, 314] on div "ResiDesk escalation to site team -> Risk Level: Medium risk Topics: Follow Up o…" at bounding box center [918, 294] width 560 height 80
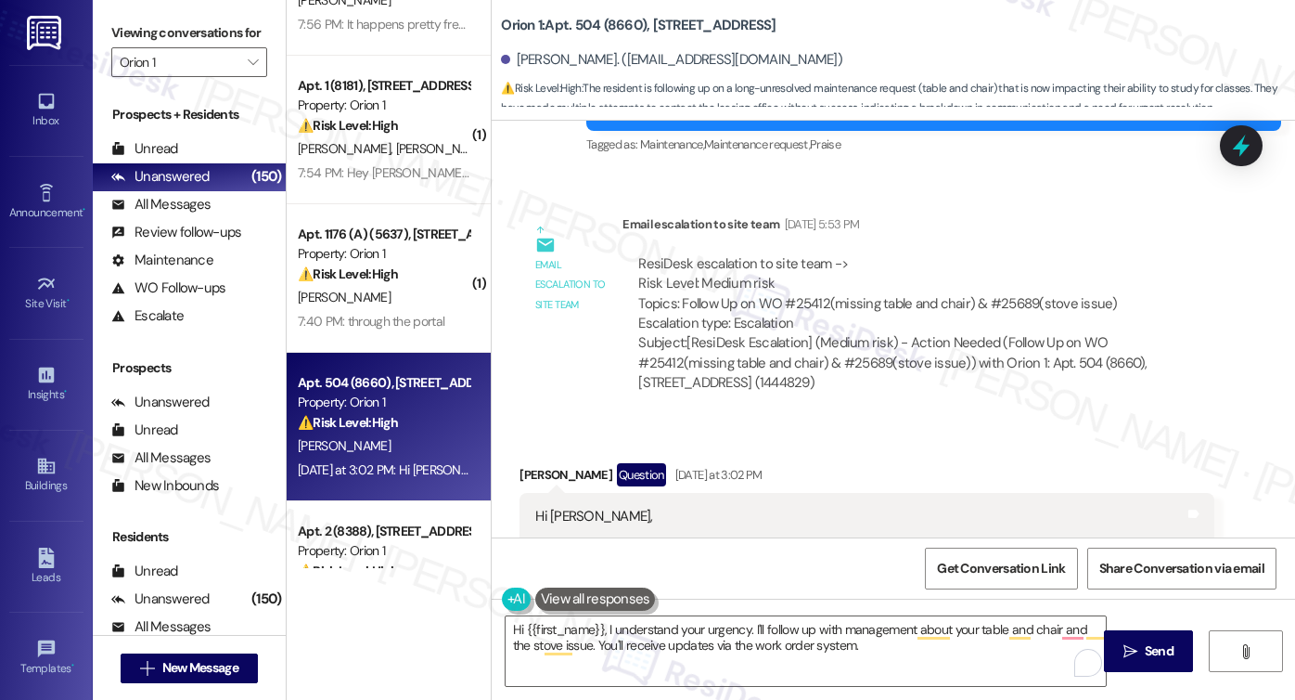
click at [849, 297] on div "ResiDesk escalation to site team -> Risk Level: Medium risk Topics: Follow Up o…" at bounding box center [918, 294] width 560 height 80
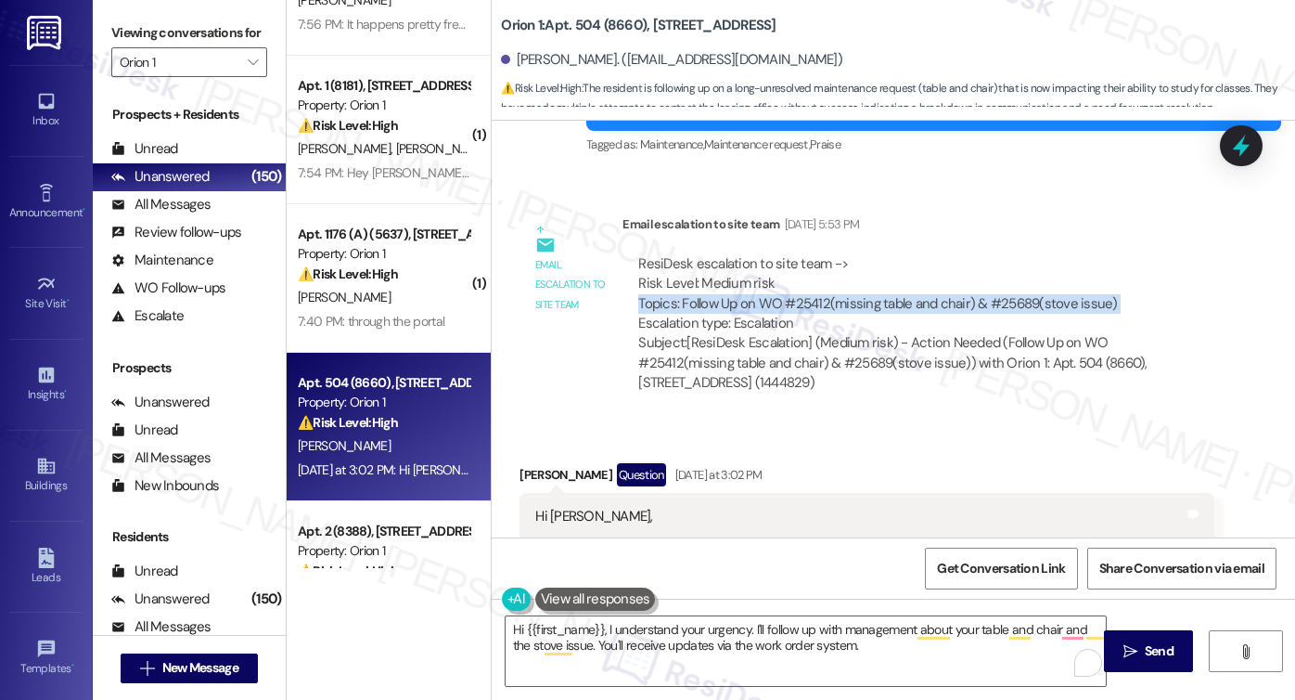
click at [849, 297] on div "ResiDesk escalation to site team -> Risk Level: Medium risk Topics: Follow Up o…" at bounding box center [918, 294] width 560 height 80
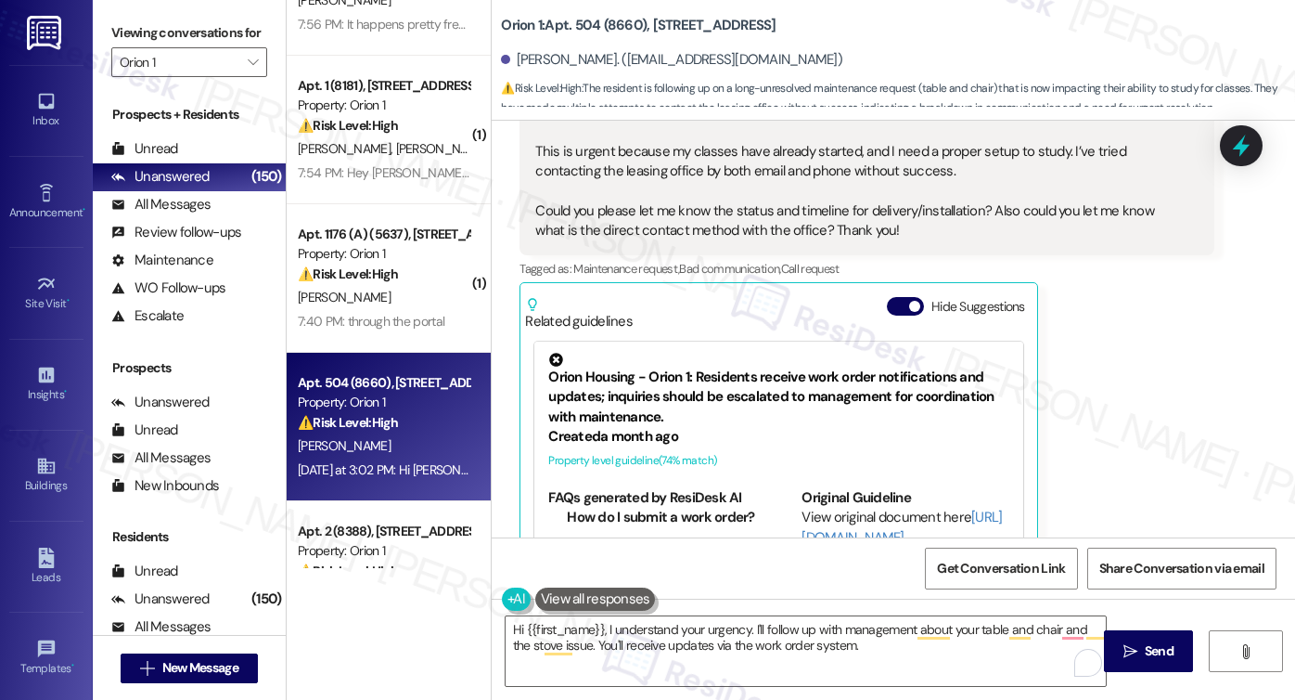
scroll to position [93, 0]
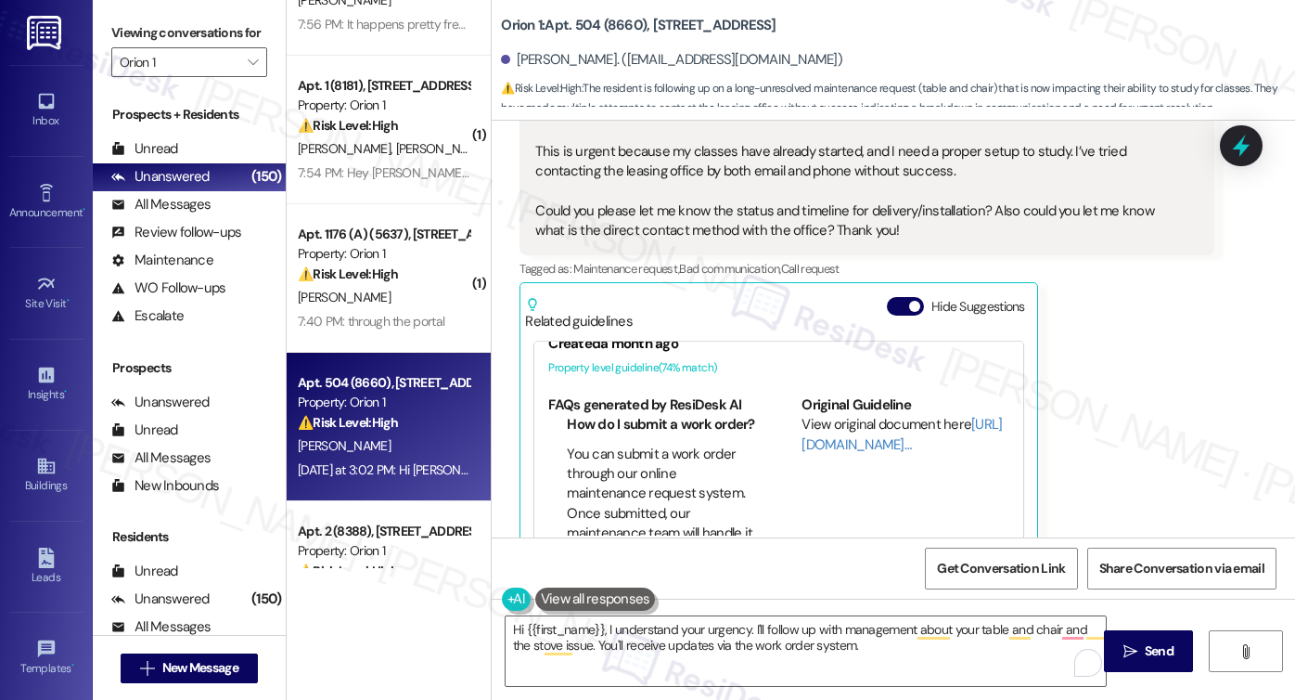
click at [700, 221] on div "Hi Sarah, I’m following up on the table and chair for my room. I submitted a ma…" at bounding box center [859, 142] width 649 height 199
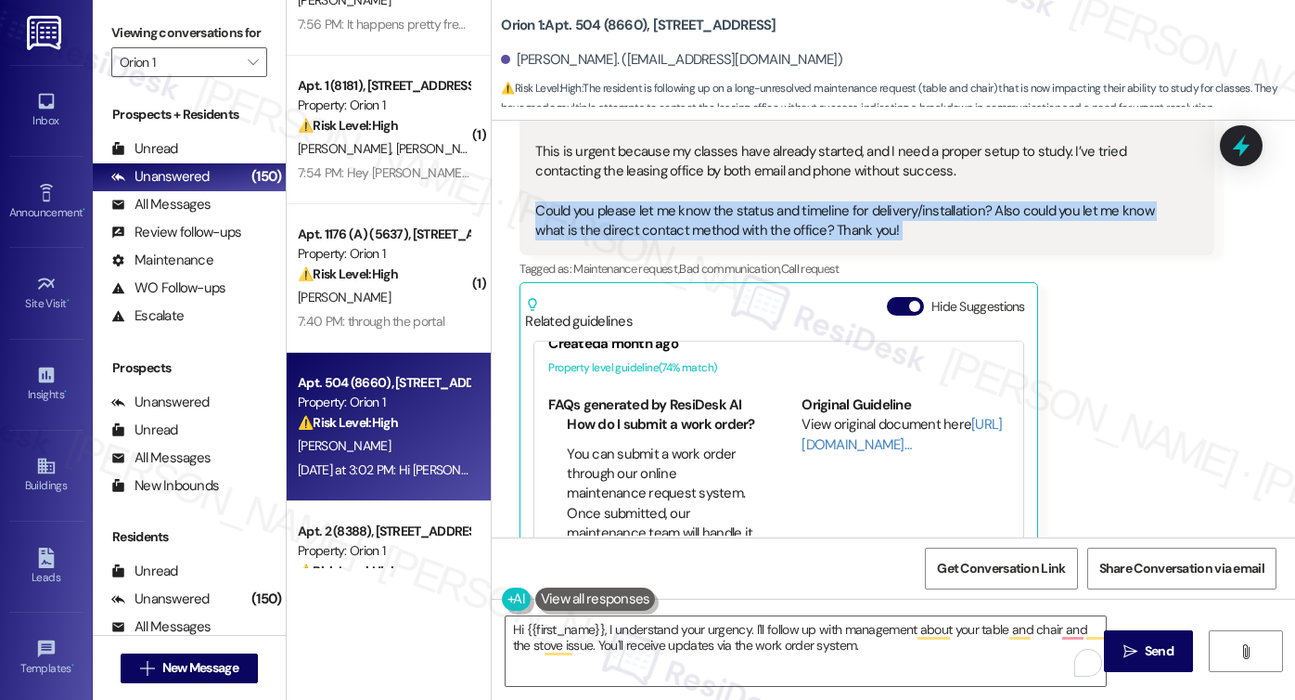
click at [700, 221] on div "Hi Sarah, I’m following up on the table and chair for my room. I submitted a ma…" at bounding box center [859, 142] width 649 height 199
click at [655, 211] on div "Hi Sarah, I’m following up on the table and chair for my room. I submitted a ma…" at bounding box center [859, 142] width 649 height 199
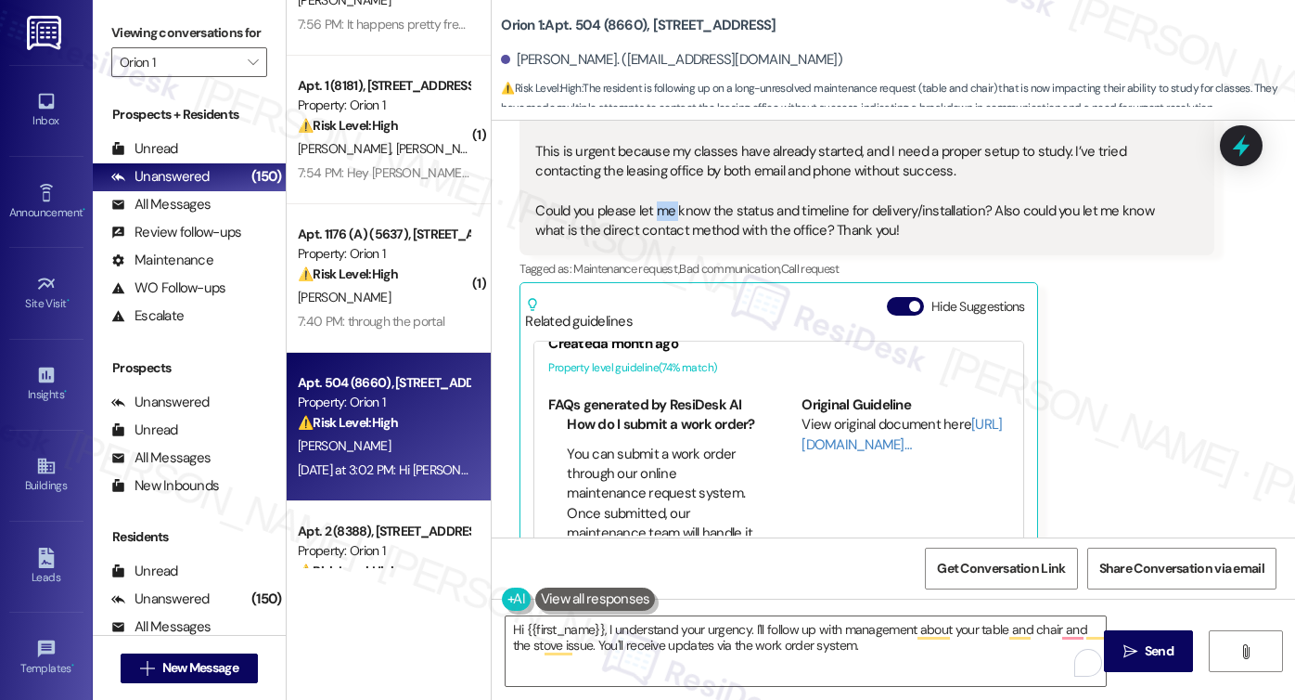
click at [655, 211] on div "Hi Sarah, I’m following up on the table and chair for my room. I submitted a ma…" at bounding box center [859, 142] width 649 height 199
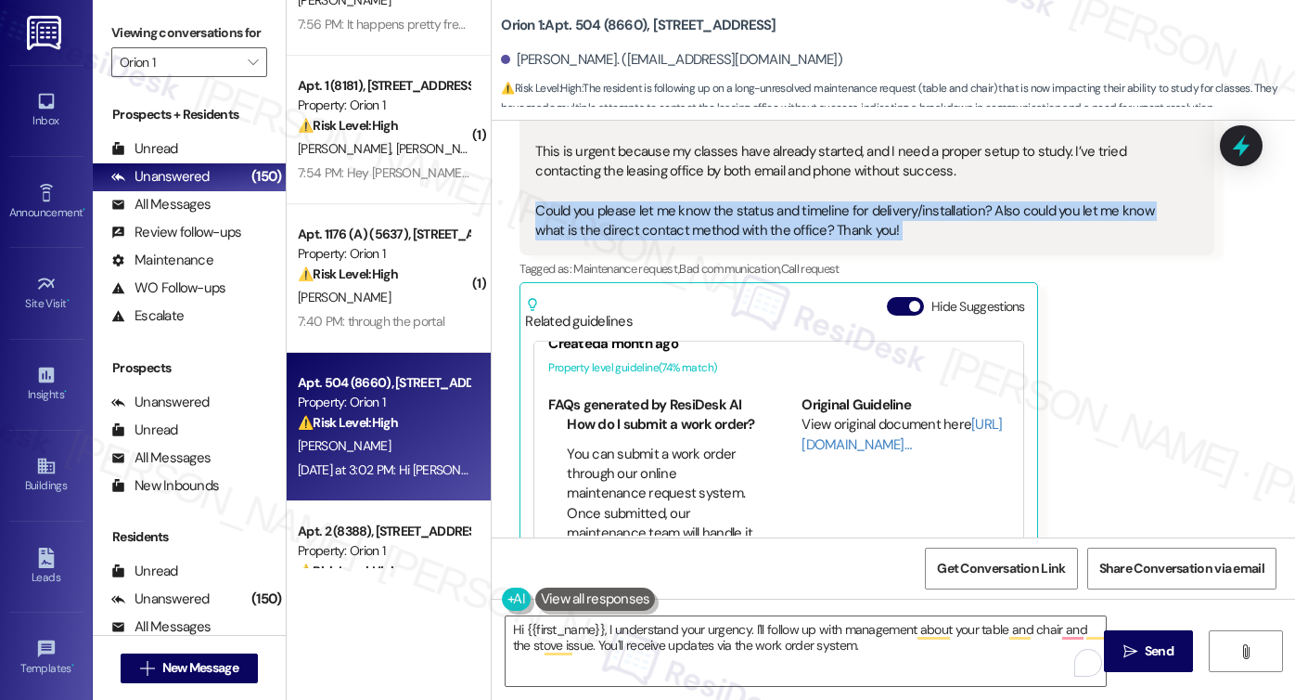
click at [655, 211] on div "Hi Sarah, I’m following up on the table and chair for my room. I submitted a ma…" at bounding box center [859, 142] width 649 height 199
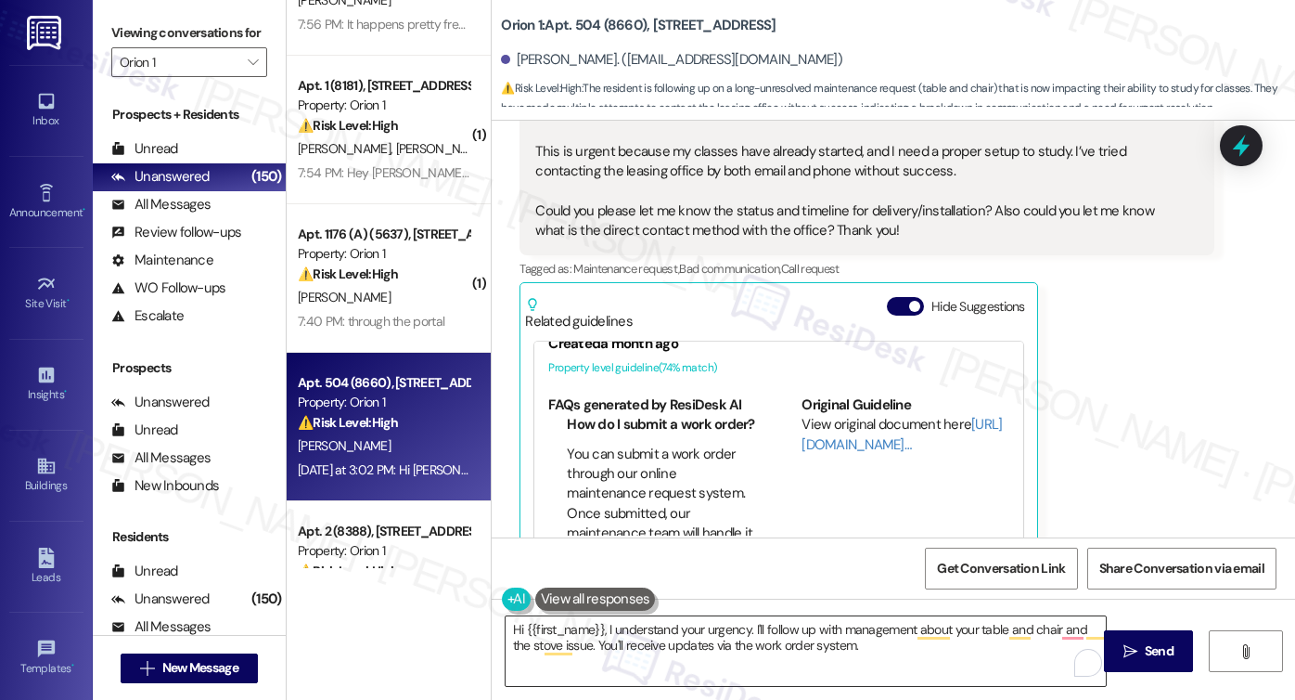
click at [855, 651] on textarea "Hi {{first_name}}, I understand your urgency. I'll follow up with management ab…" at bounding box center [806, 651] width 600 height 70
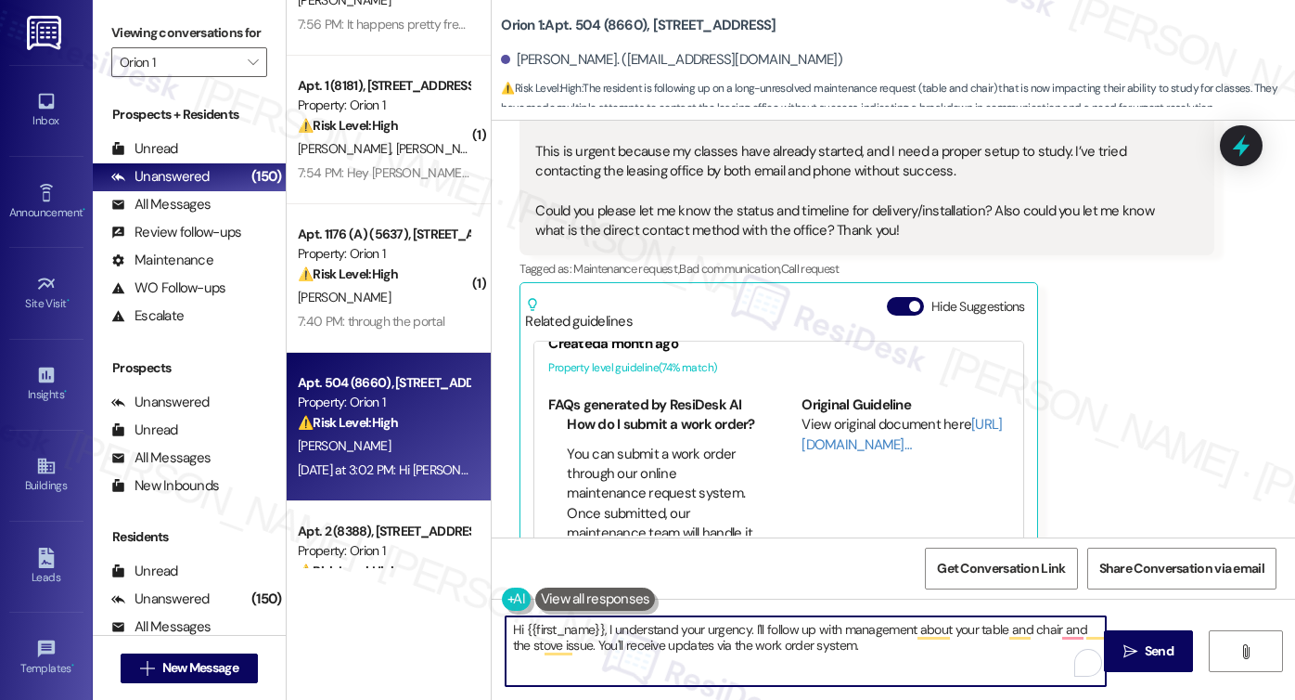
click at [837, 647] on textarea "Hi {{first_name}}, I understand your urgency. I'll follow up with management ab…" at bounding box center [806, 651] width 600 height 70
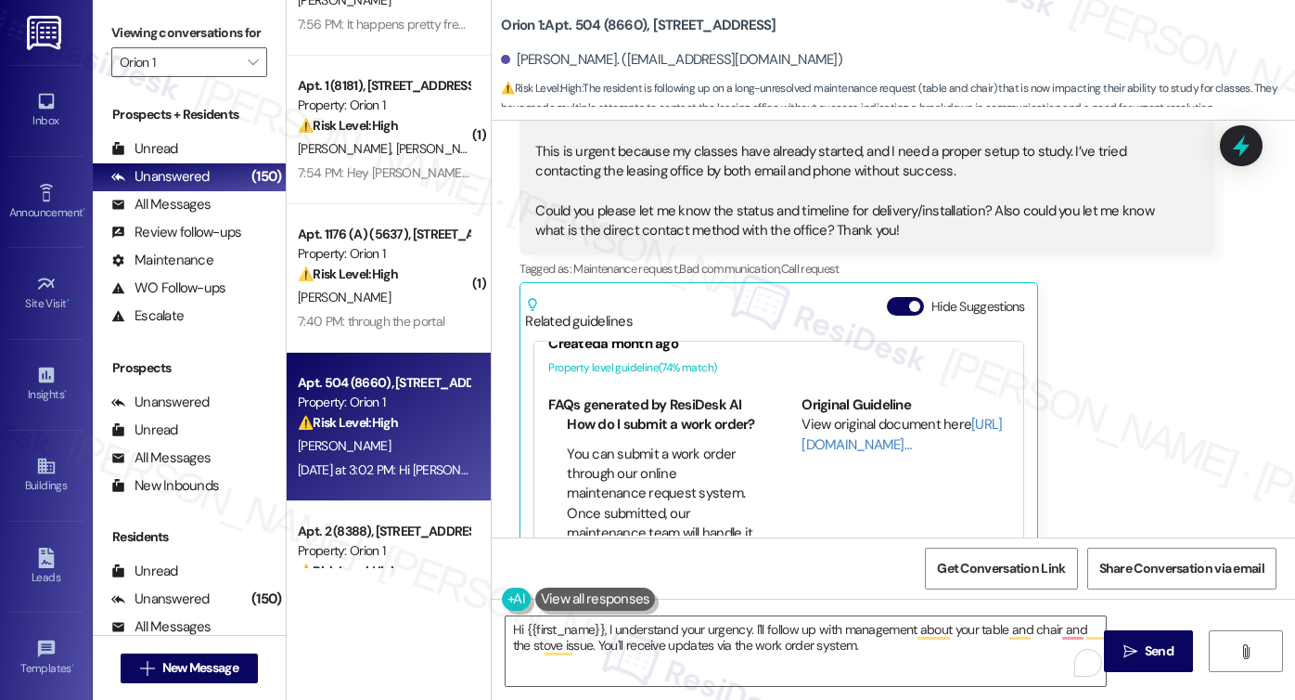
click at [116, 38] on label "Viewing conversations for" at bounding box center [189, 33] width 156 height 29
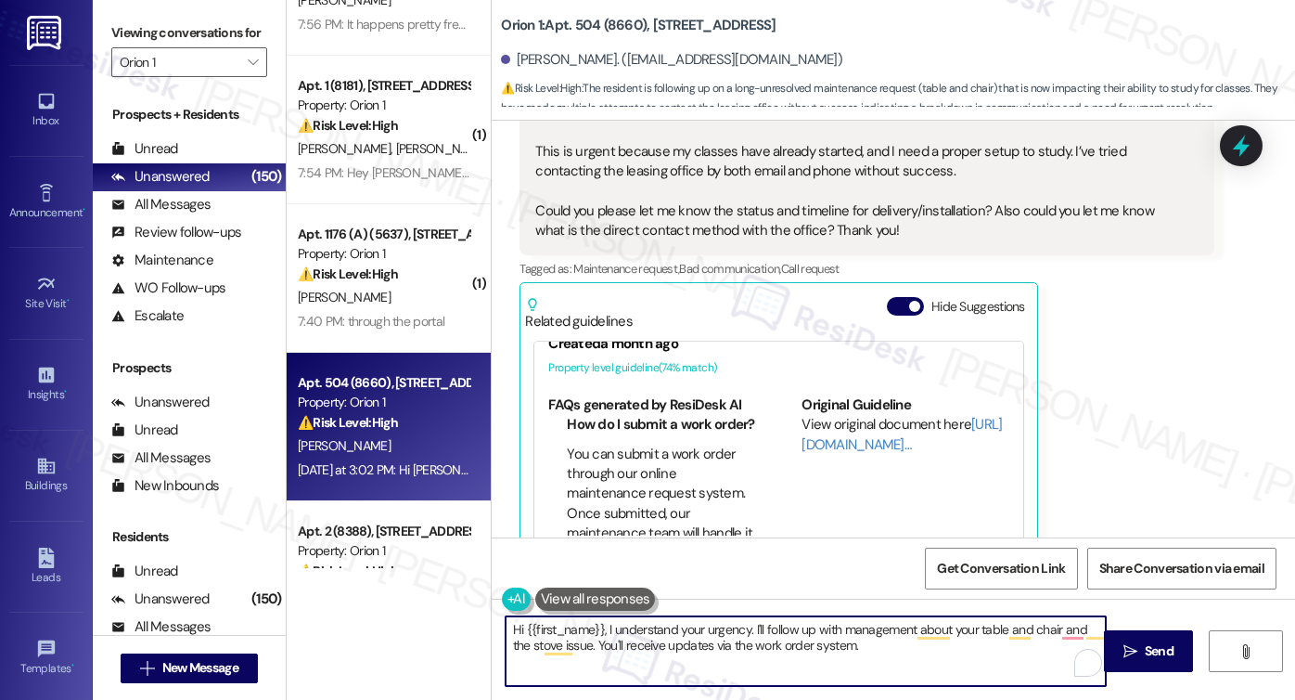
click at [885, 649] on textarea "Hi {{first_name}}, I understand your urgency. I'll follow up with management ab…" at bounding box center [806, 651] width 600 height 70
click at [868, 645] on textarea "Hi {{first_name}}, I understand your urgency. I'll follow up with management ab…" at bounding box center [806, 651] width 600 height 70
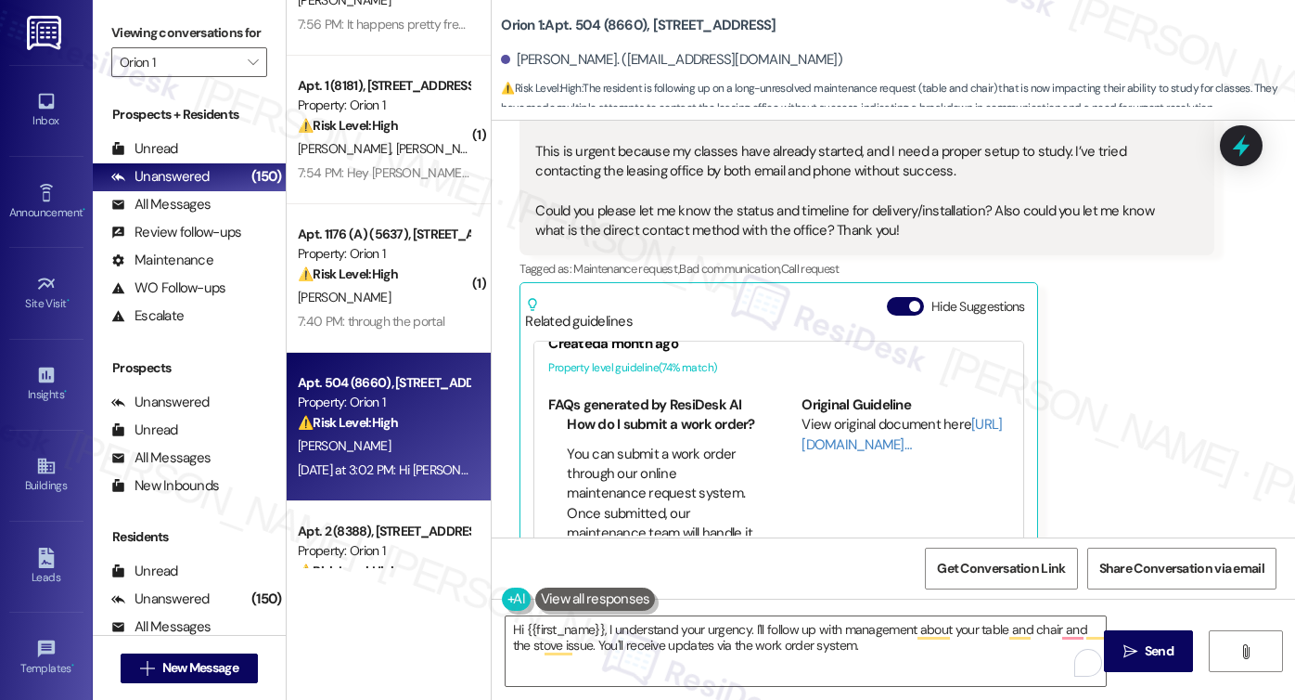
click at [139, 37] on label "Viewing conversations for" at bounding box center [189, 33] width 156 height 29
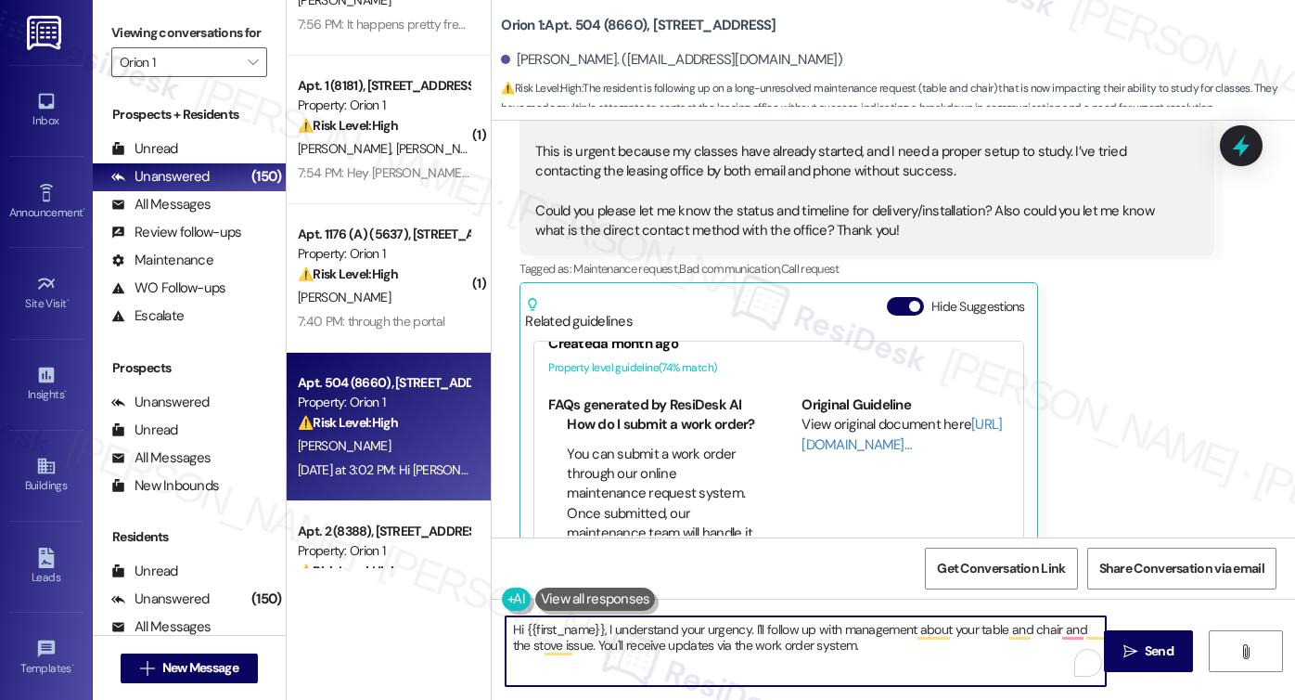
click at [874, 641] on textarea "Hi {{first_name}}, I understand your urgency. I'll follow up with management ab…" at bounding box center [806, 651] width 600 height 70
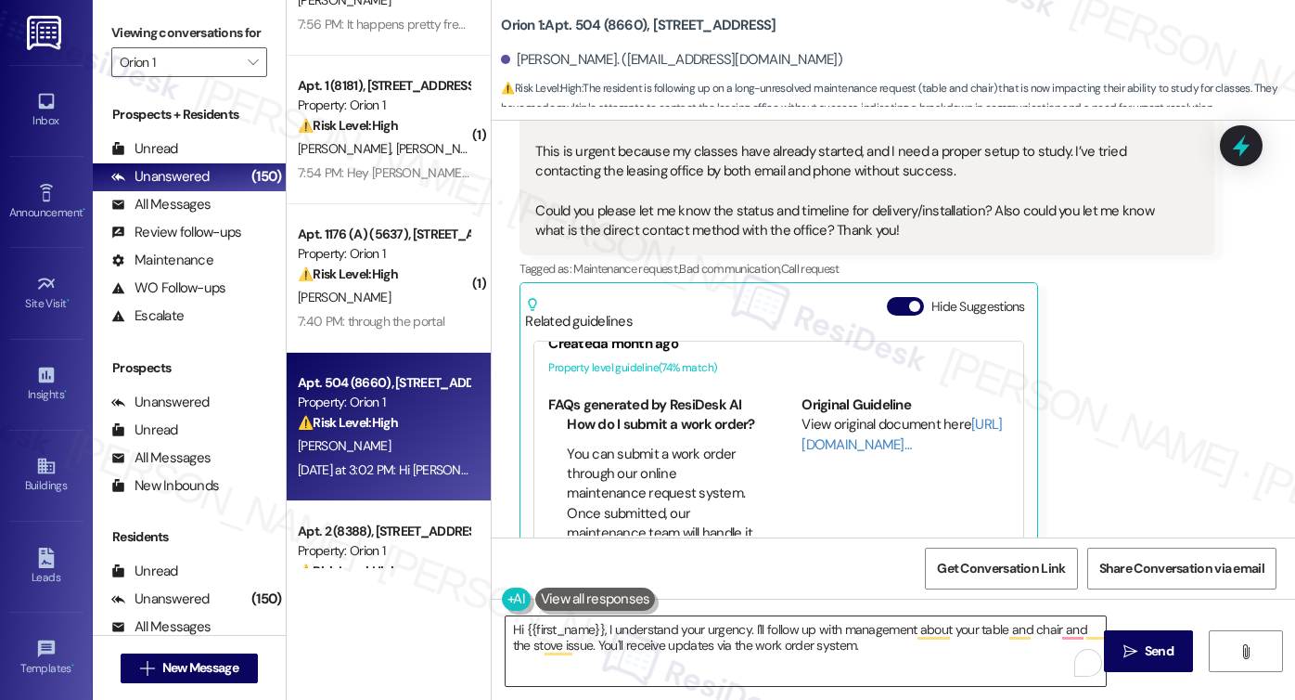
drag, startPoint x: 1122, startPoint y: 651, endPoint x: 962, endPoint y: 634, distance: 160.5
click at [962, 634] on div "Hi {{first_name}}, I understand your urgency. I'll follow up with management ab…" at bounding box center [893, 667] width 803 height 139
click at [1000, 601] on div "Hi {{first_name}}, I understand your urgency. I'll follow up with management ab…" at bounding box center [893, 667] width 803 height 139
click at [713, 649] on textarea "Hi {{first_name}}, I understand your urgency. I'll follow up with management ab…" at bounding box center [806, 651] width 600 height 70
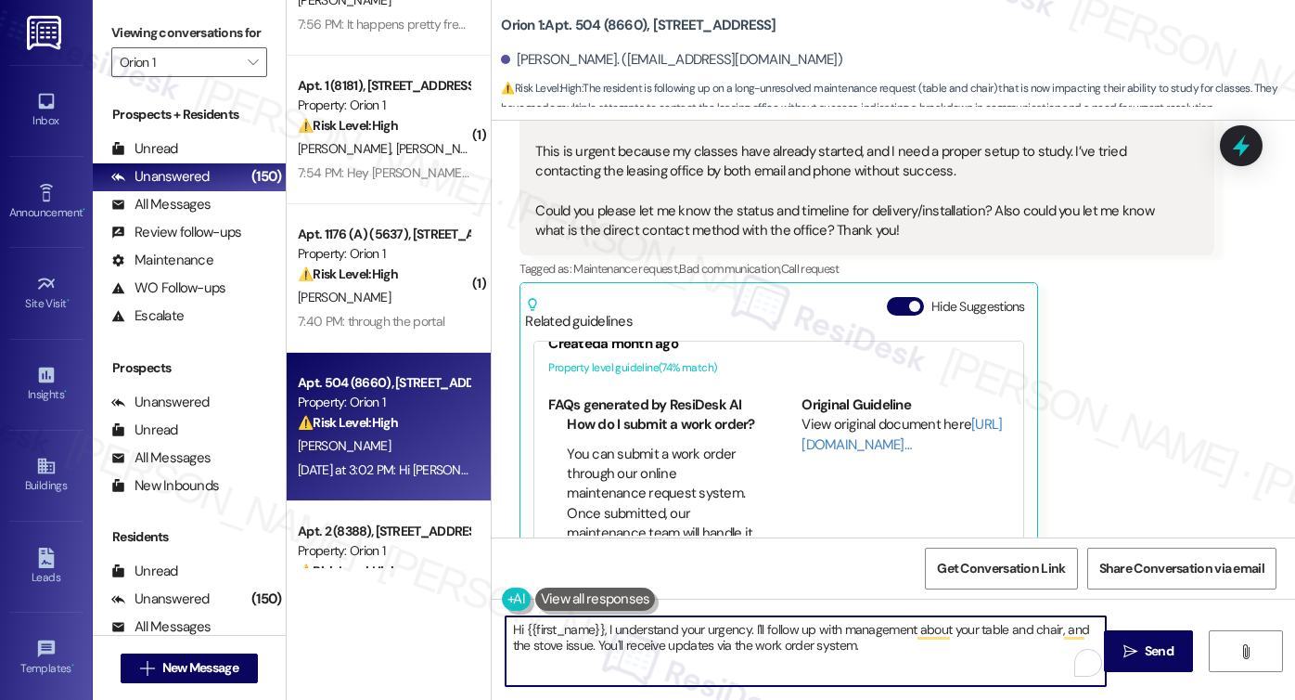
click at [713, 649] on textarea "Hi {{first_name}}, I understand your urgency. I'll follow up with management ab…" at bounding box center [806, 651] width 600 height 70
click at [850, 644] on textarea "Hi {{first_name}}, I understand your urgency. I'll follow up with management ab…" at bounding box center [806, 651] width 600 height 70
type textarea "Hi {{first_name}}, I understand your urgency. I'll follow up with management ab…"
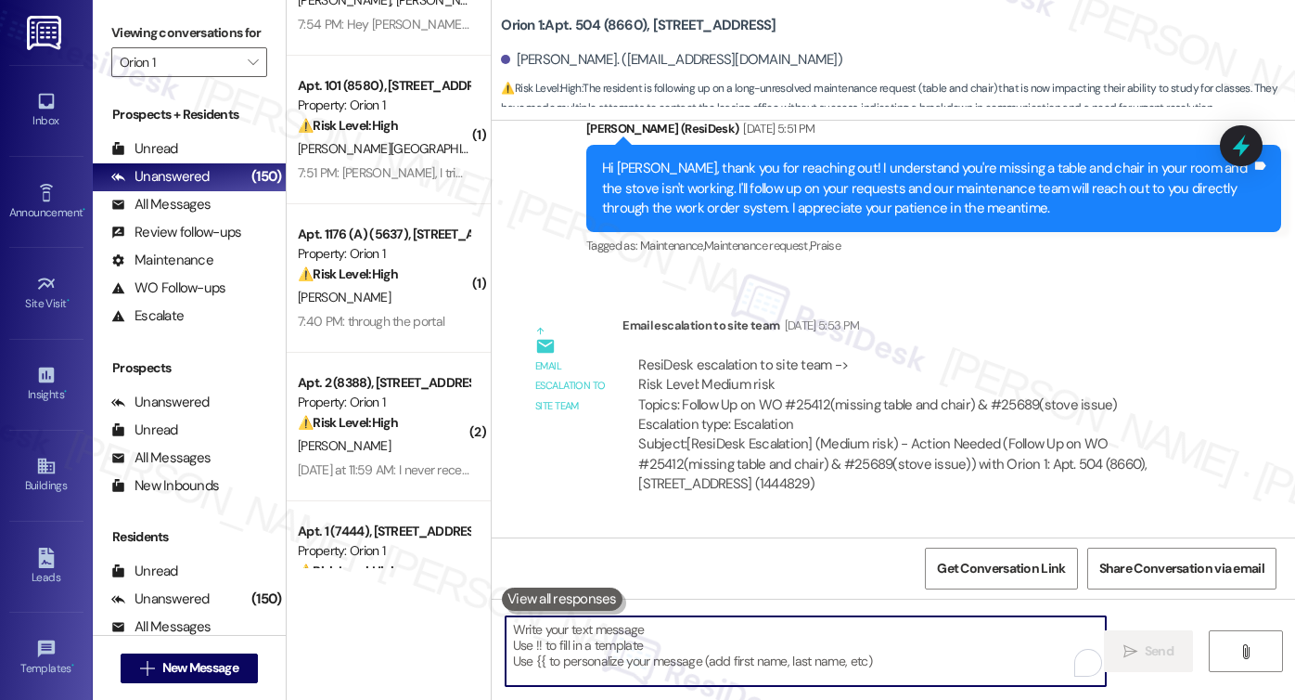
scroll to position [897, 0]
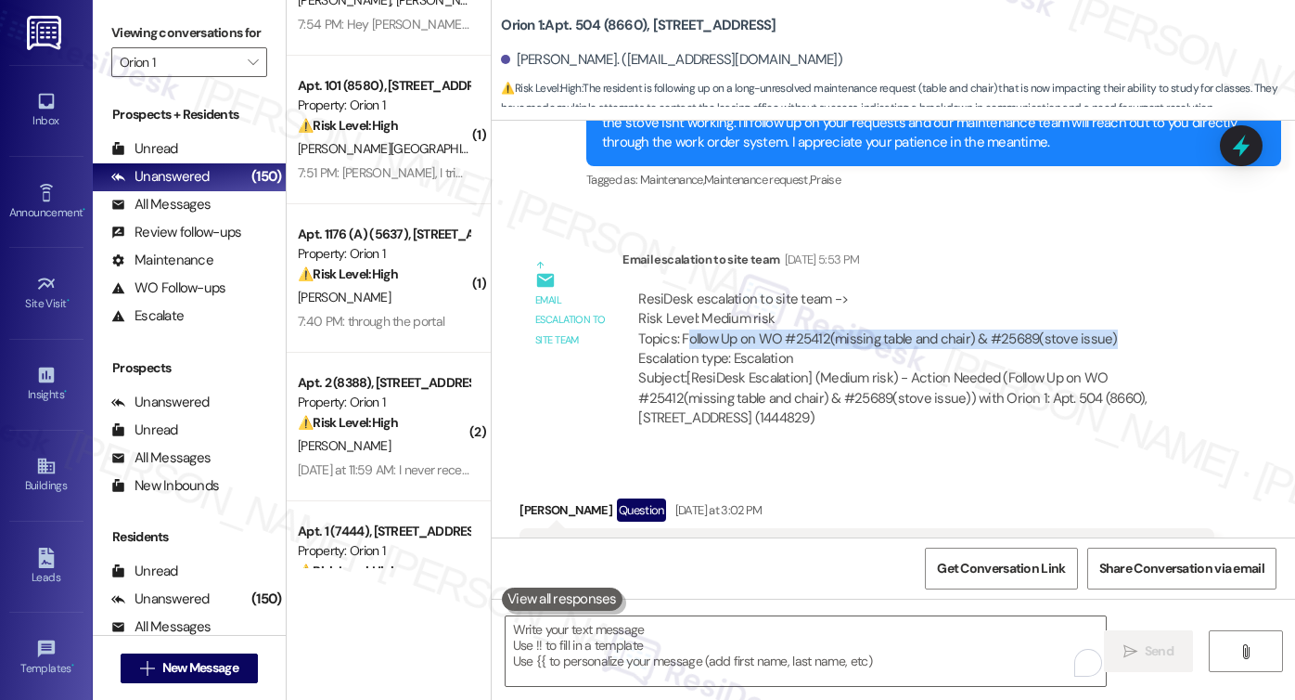
drag, startPoint x: 678, startPoint y: 336, endPoint x: 1115, endPoint y: 344, distance: 437.1
click at [1115, 344] on div "ResiDesk escalation to site team -> Risk Level: Medium risk Topics: Follow Up o…" at bounding box center [918, 329] width 560 height 80
click at [1111, 344] on div "ResiDesk escalation to site team -> Risk Level: Medium risk Topics: Follow Up o…" at bounding box center [918, 329] width 560 height 80
drag, startPoint x: 1121, startPoint y: 340, endPoint x: 672, endPoint y: 337, distance: 449.1
click at [672, 337] on div "ResiDesk escalation to site team -> Risk Level: Medium risk Topics: Follow Up o…" at bounding box center [918, 329] width 560 height 80
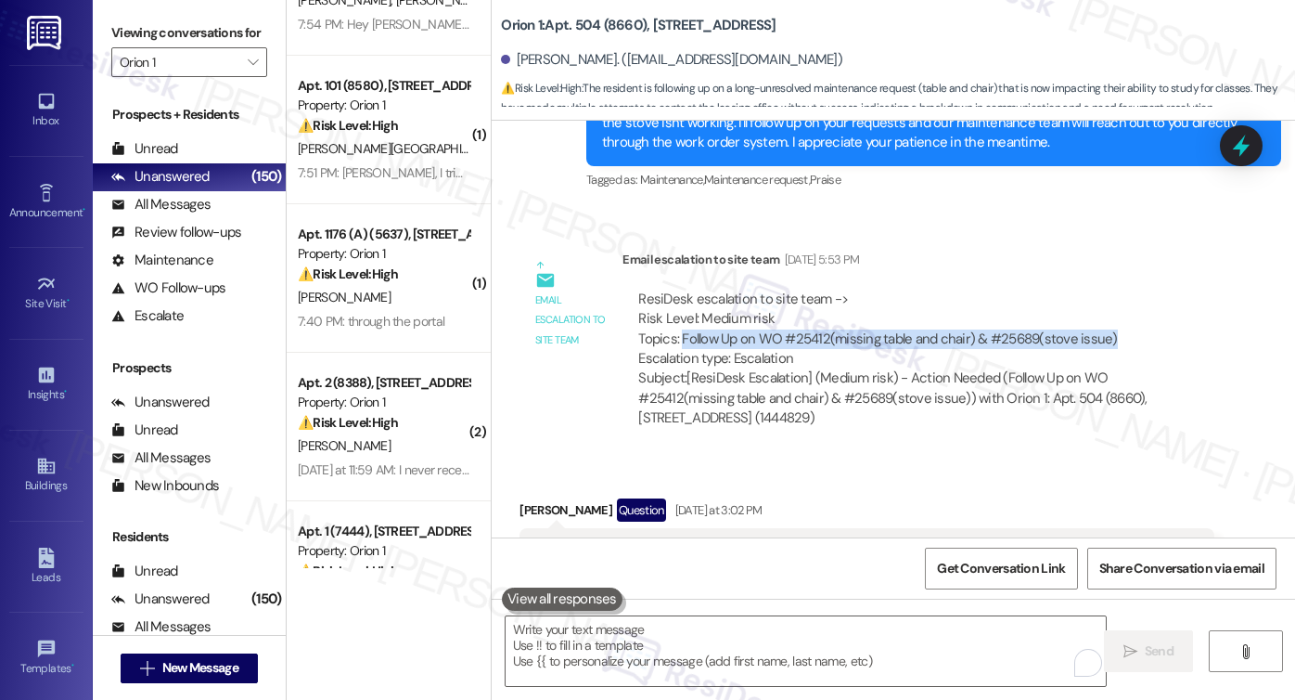
copy div "Follow Up on WO #25412(missing table and chair) & #25689(stove issue)"
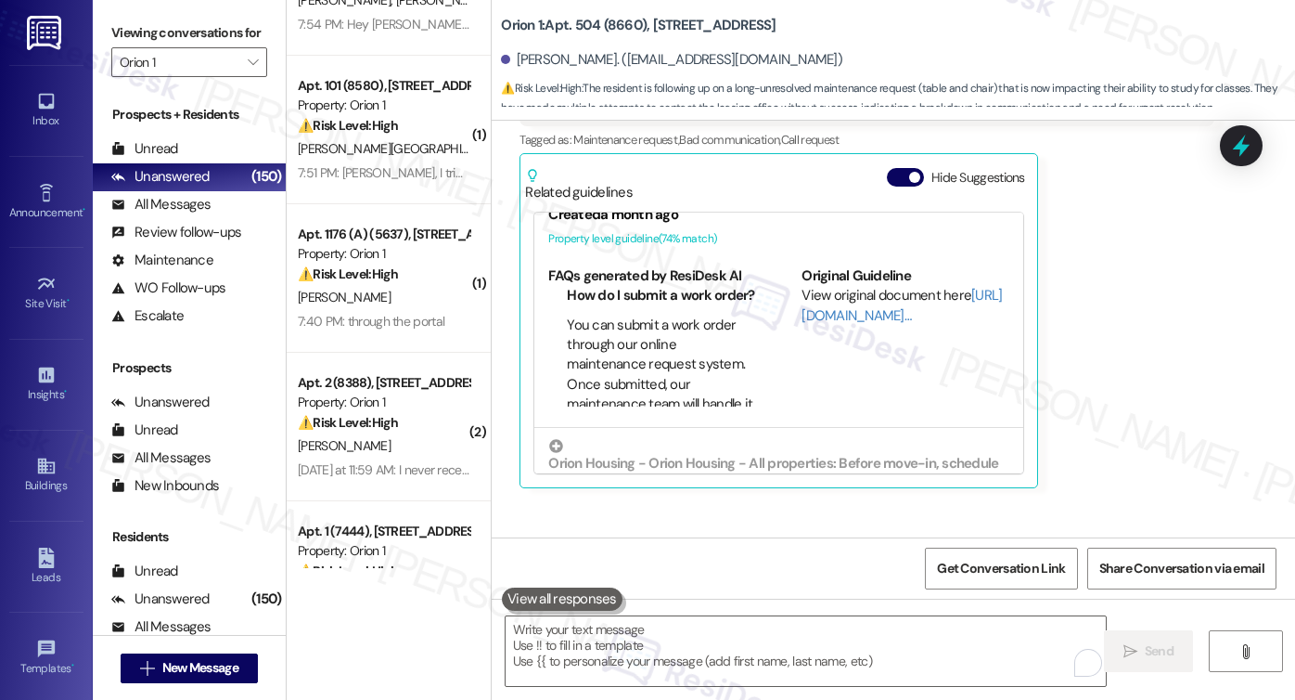
scroll to position [1639, 0]
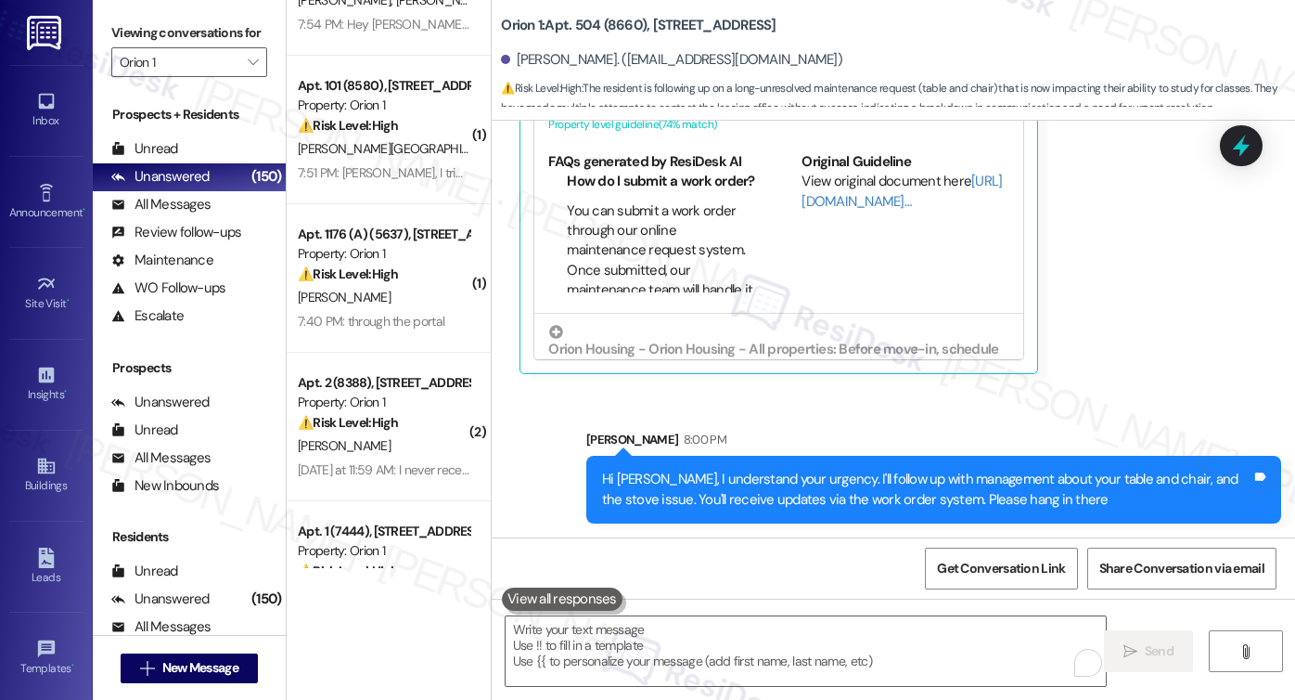
click at [1253, 149] on icon at bounding box center [1241, 146] width 24 height 24
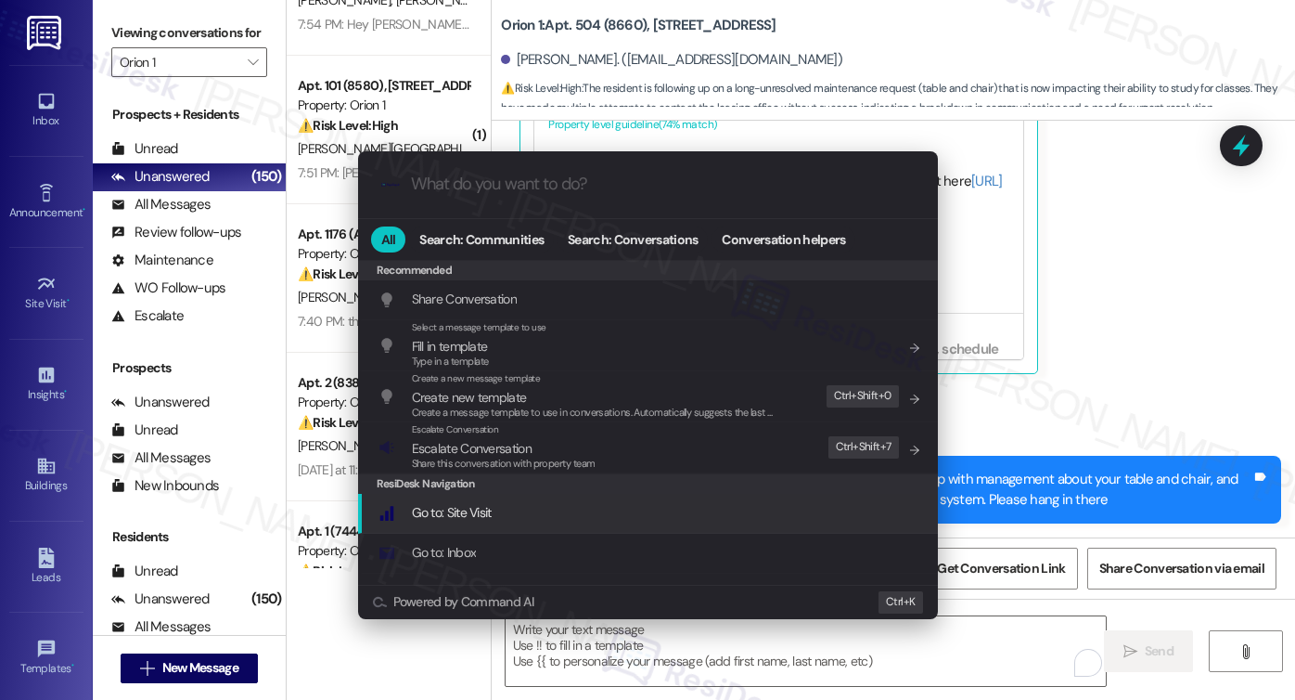
click at [519, 454] on span "Escalate Conversation" at bounding box center [472, 448] width 120 height 17
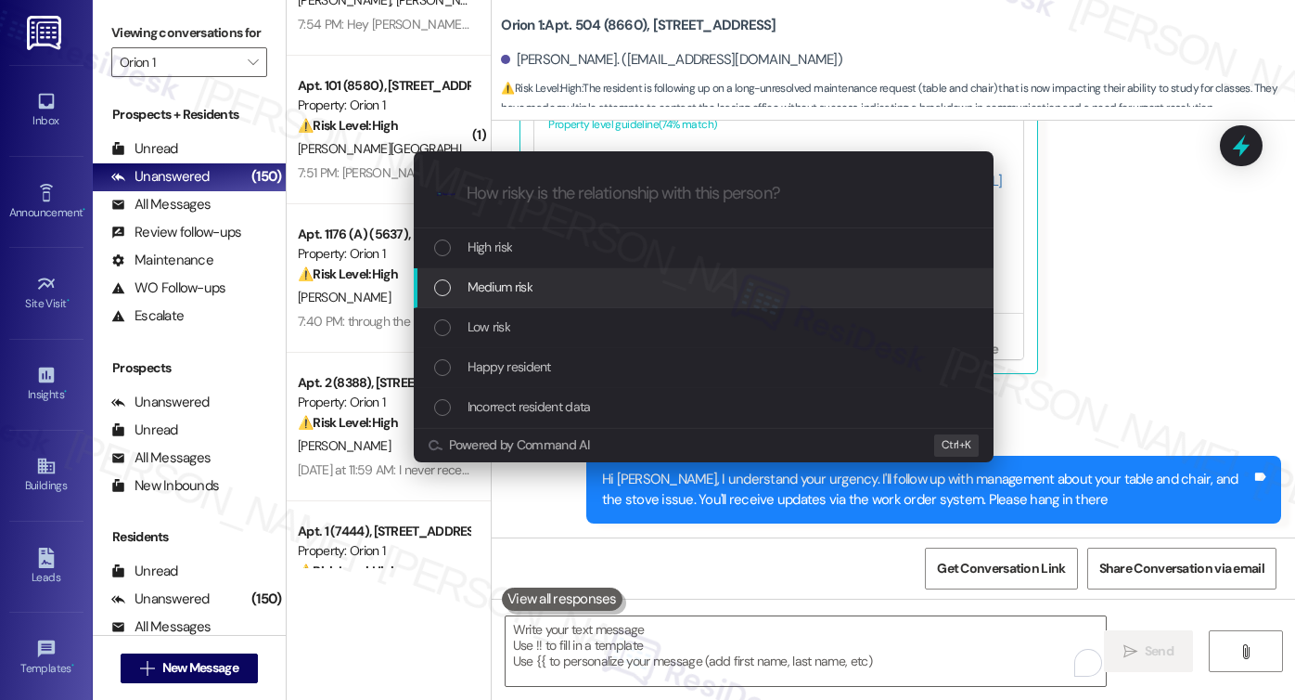
click at [523, 282] on span "Medium risk" at bounding box center [500, 286] width 65 height 20
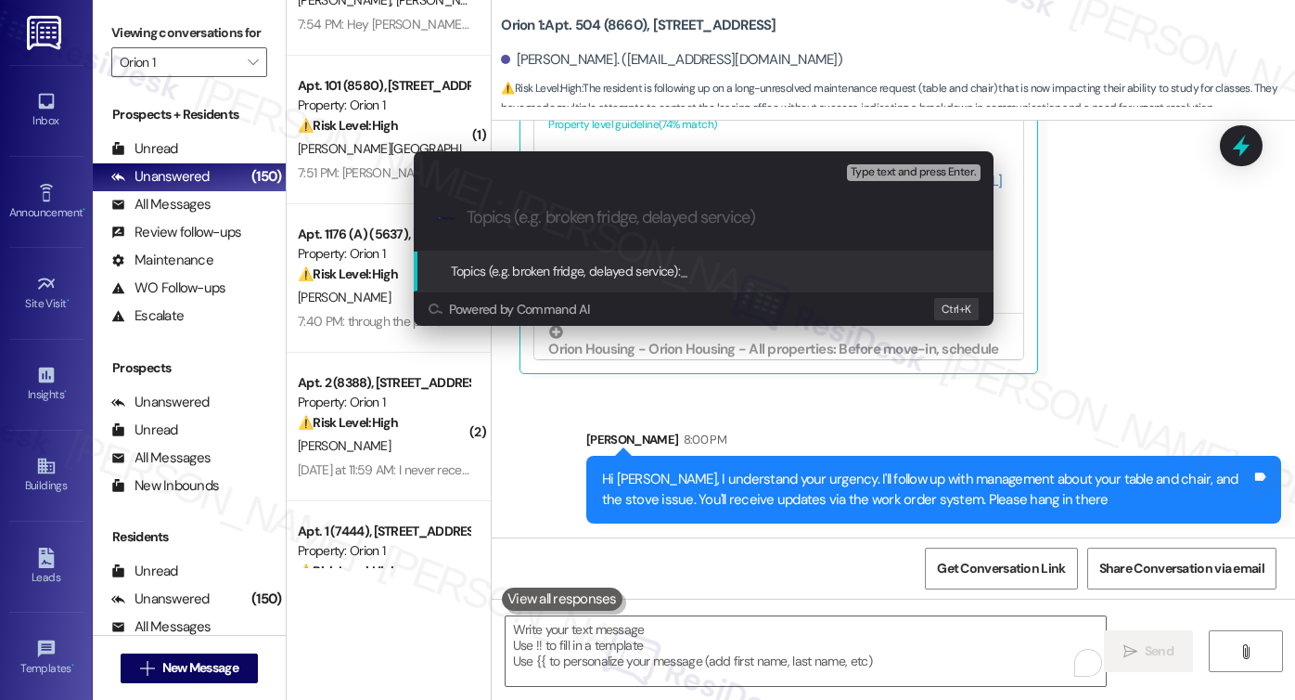
click at [1093, 181] on div "Escalate Conversation Medium risk Topics (e.g. broken fridge, delayed service) …" at bounding box center [647, 350] width 1295 height 700
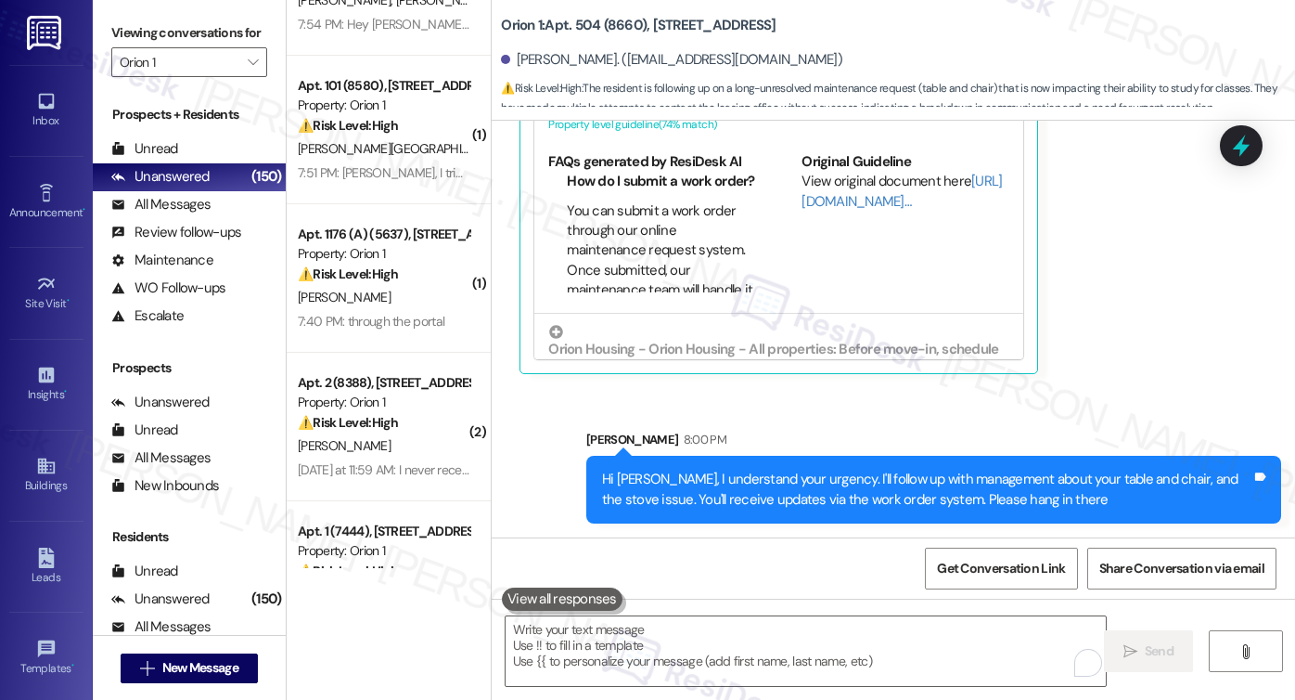
click at [1076, 374] on div "Received via SMS [PERSON_NAME] Question [DATE] at 3:02 PM Hi [PERSON_NAME], I’m…" at bounding box center [867, 65] width 723 height 647
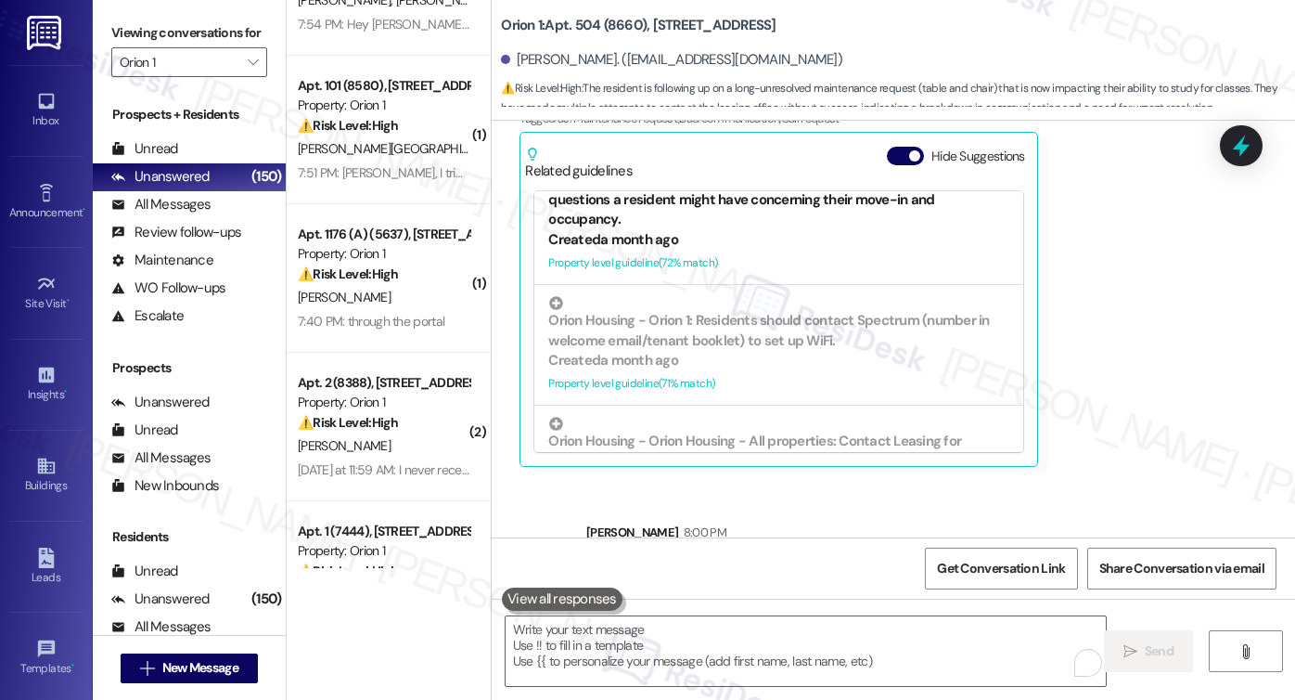
scroll to position [1299, 0]
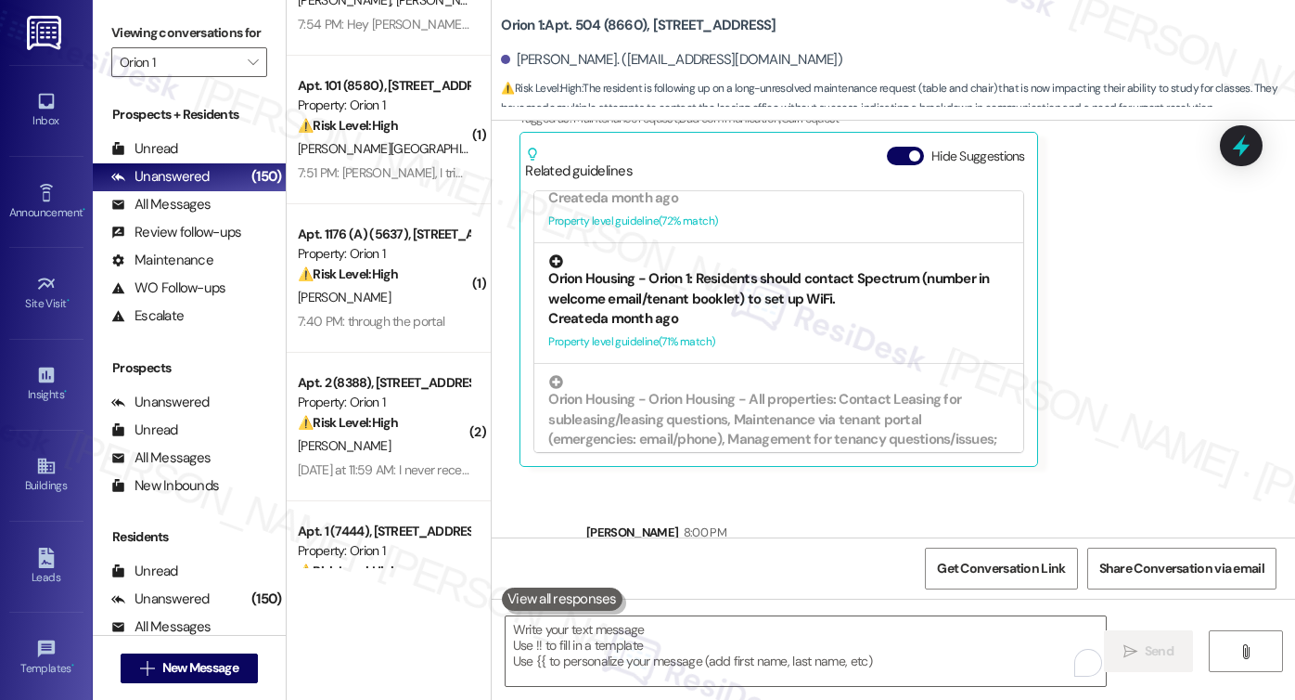
click at [712, 293] on div "Orion Housing - Orion 1: Residents should contact Spectrum (number in welcome e…" at bounding box center [778, 281] width 460 height 55
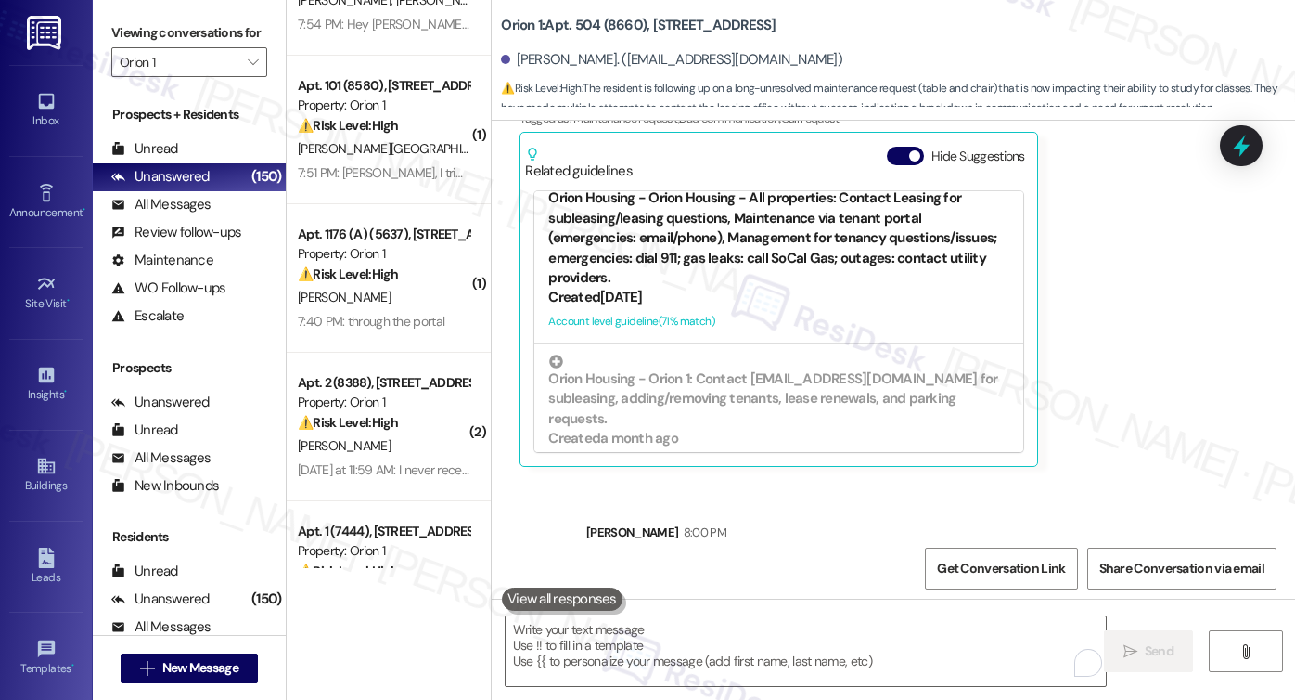
scroll to position [1502, 0]
click at [764, 213] on div "Orion Housing - Orion Housing - All properties: Contact Leasing for subleasing/…" at bounding box center [778, 229] width 460 height 114
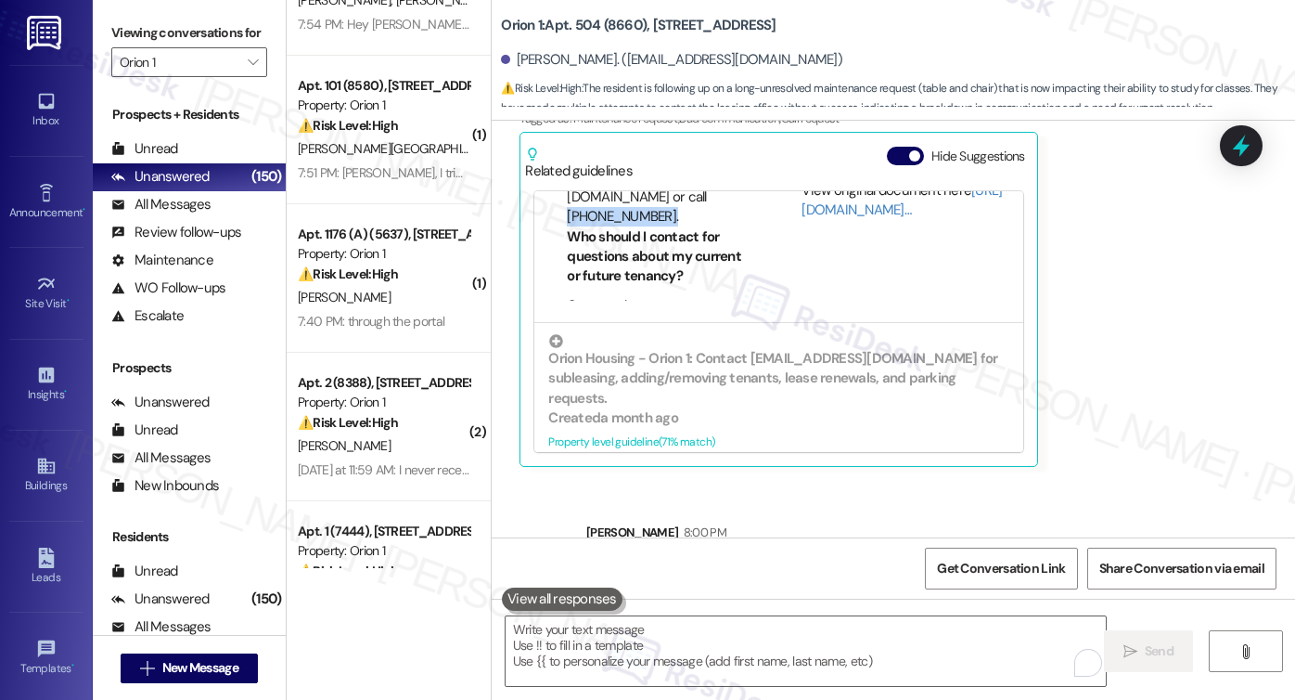
scroll to position [464, 0]
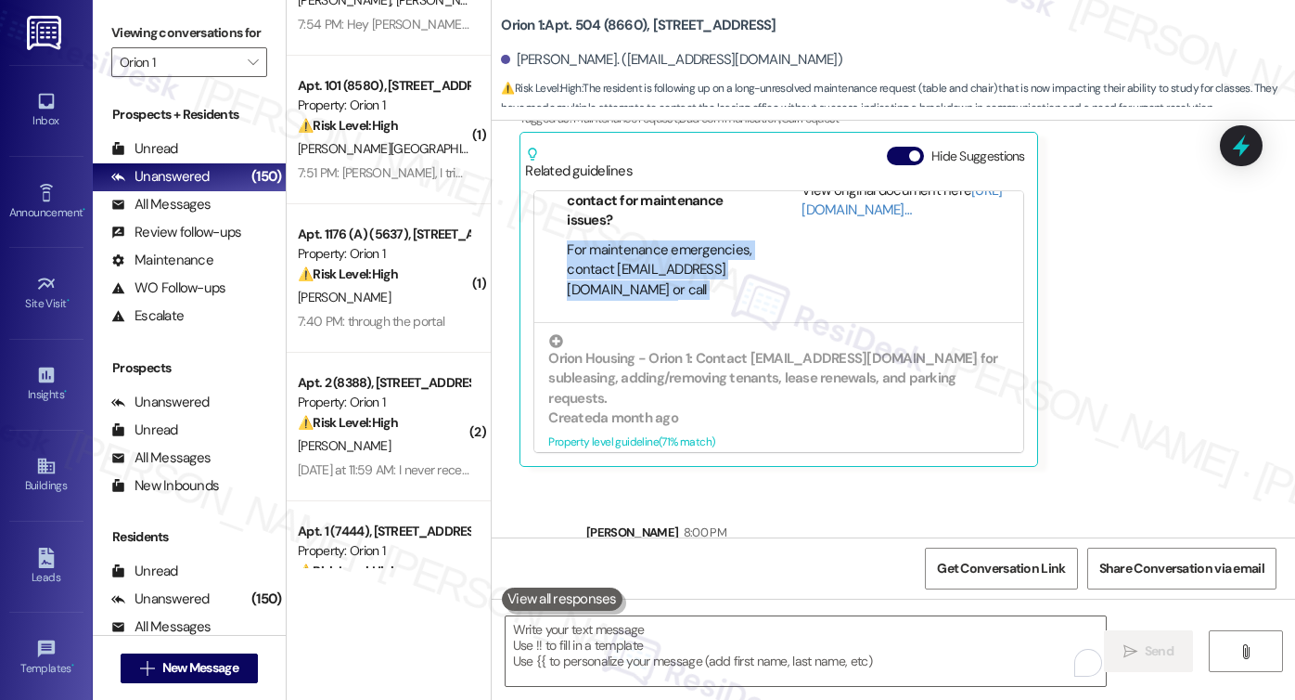
drag, startPoint x: 695, startPoint y: 213, endPoint x: 559, endPoint y: 248, distance: 139.7
click at [567, 248] on li "For maintenance emergencies, contact [EMAIL_ADDRESS][DOMAIN_NAME] or call [PHON…" at bounding box center [661, 280] width 188 height 80
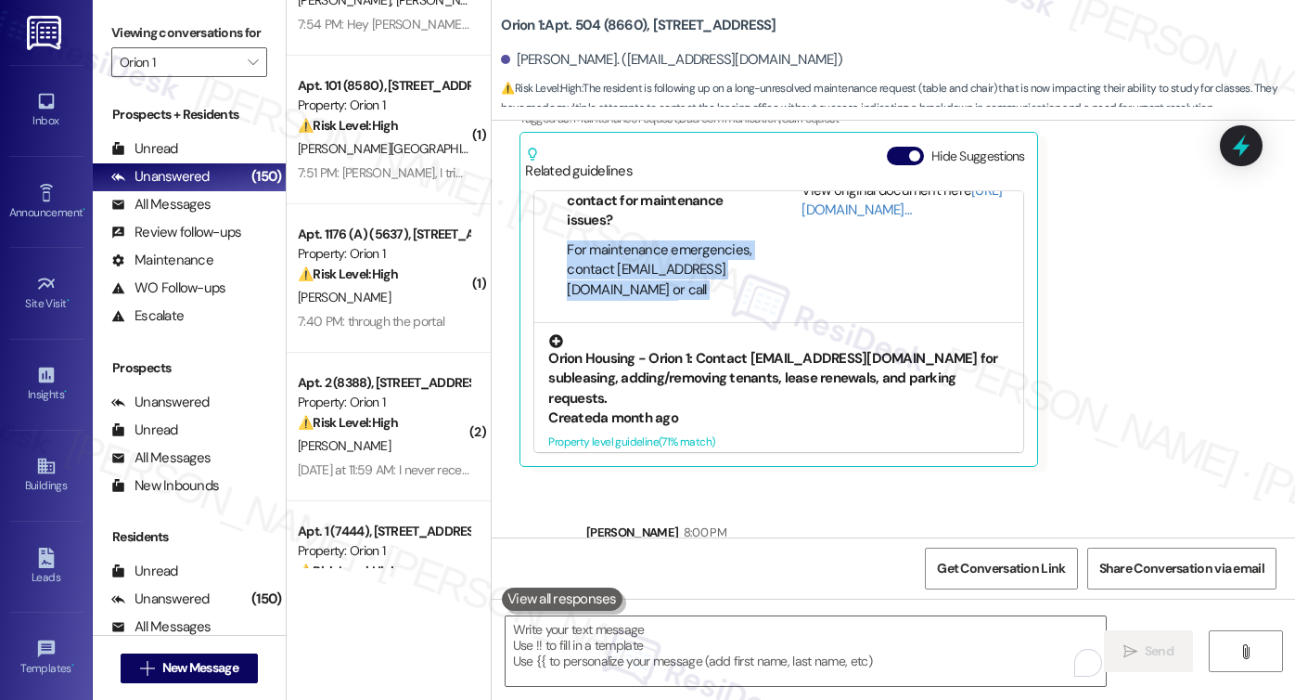
copy li "For maintenance emergencies, contact [EMAIL_ADDRESS][DOMAIN_NAME] or call [PHON…"
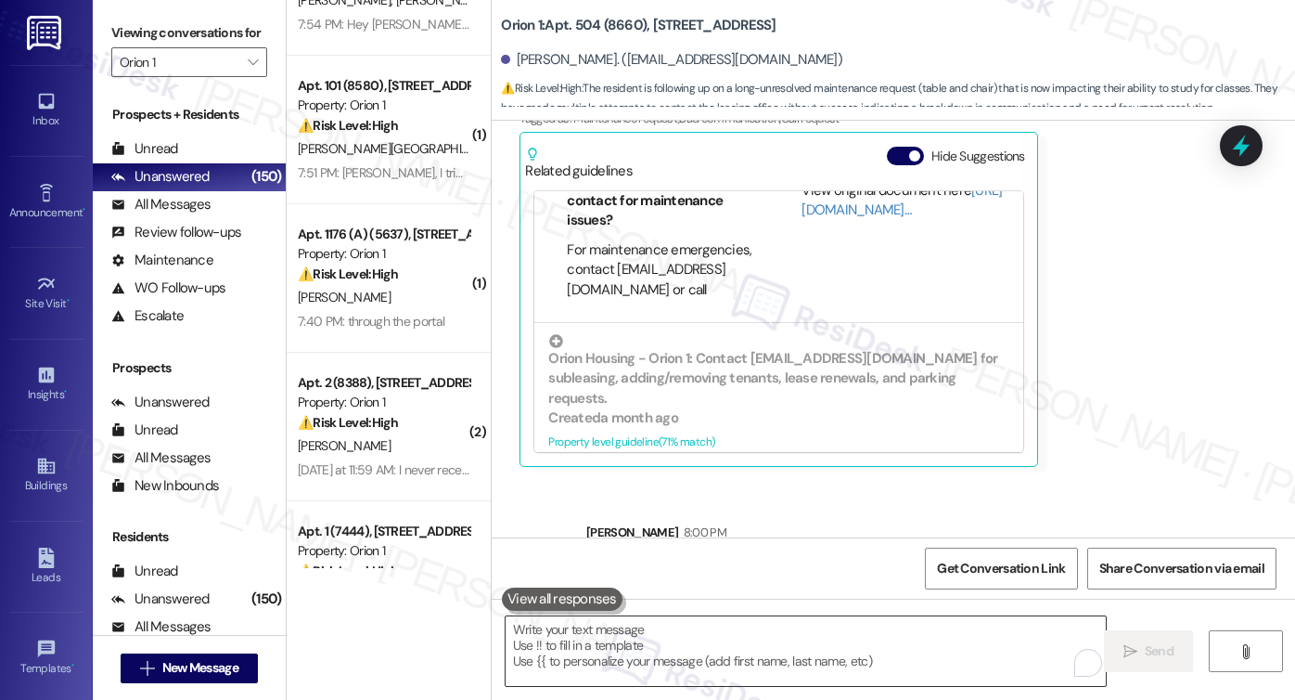
click at [635, 642] on textarea "To enrich screen reader interactions, please activate Accessibility in Grammarl…" at bounding box center [806, 651] width 600 height 70
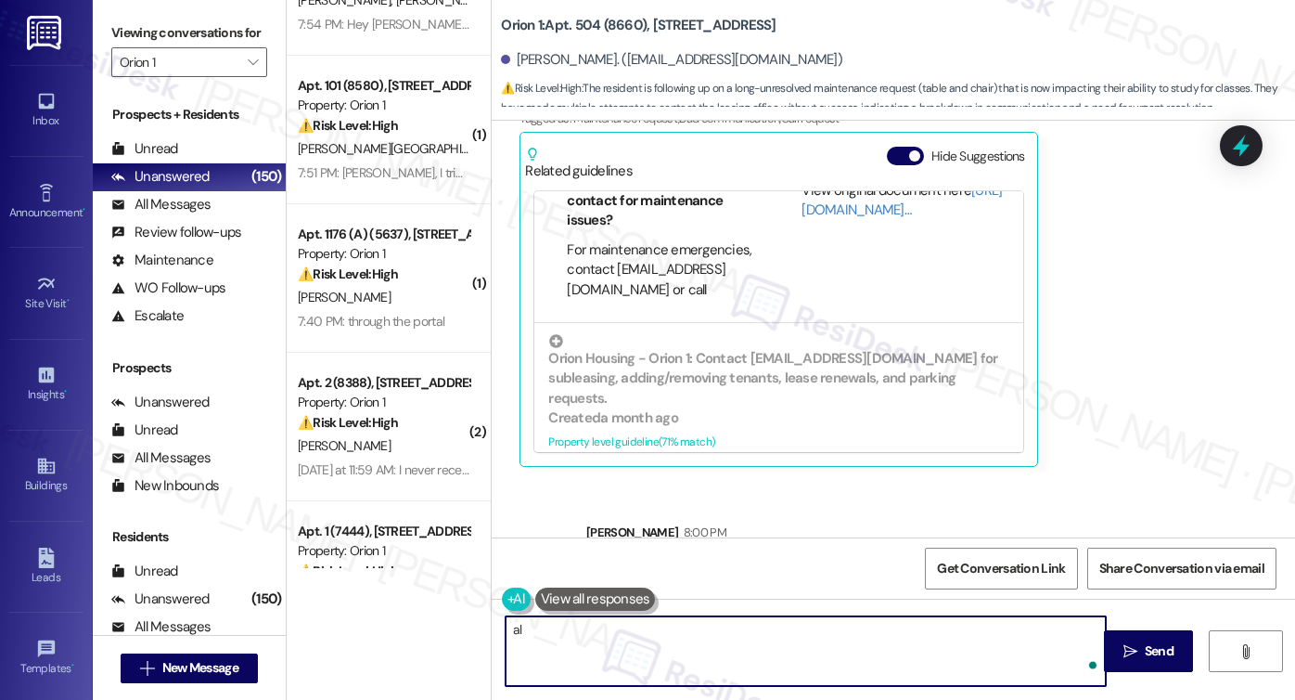
type textarea "a"
paste textarea "For maintenance emergencies, contact [EMAIL_ADDRESS][DOMAIN_NAME] or call [PHON…"
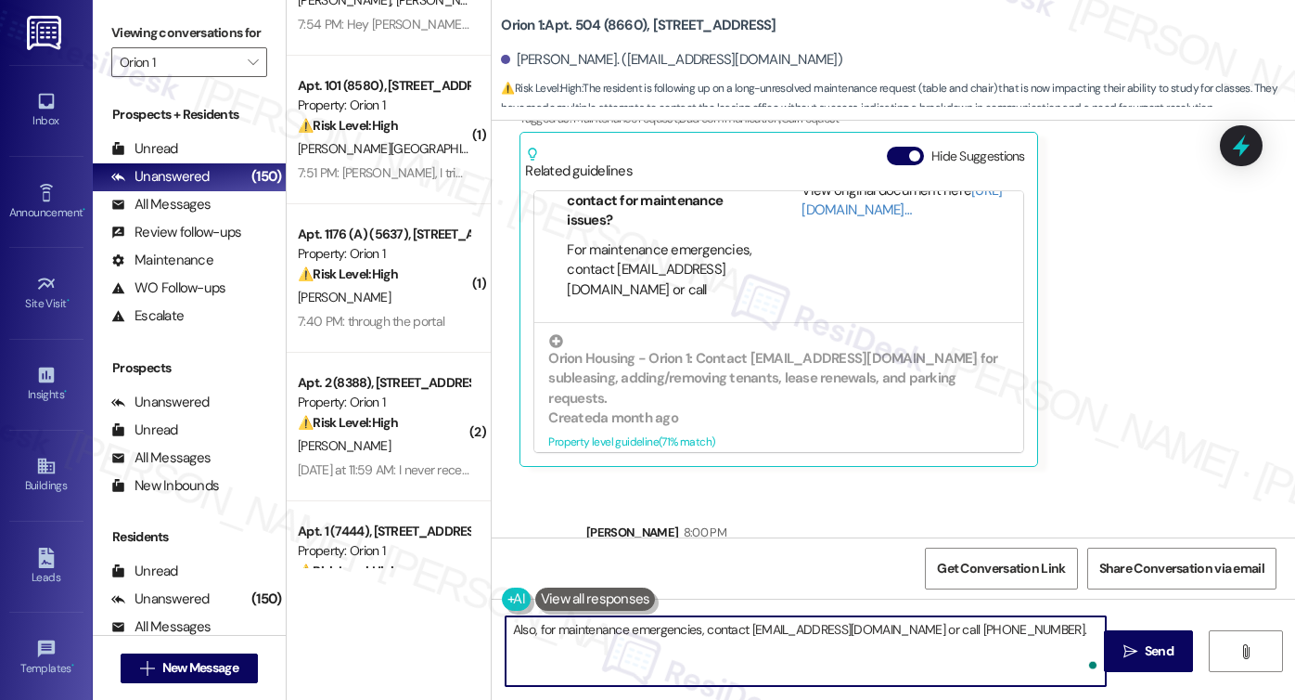
scroll to position [1639, 0]
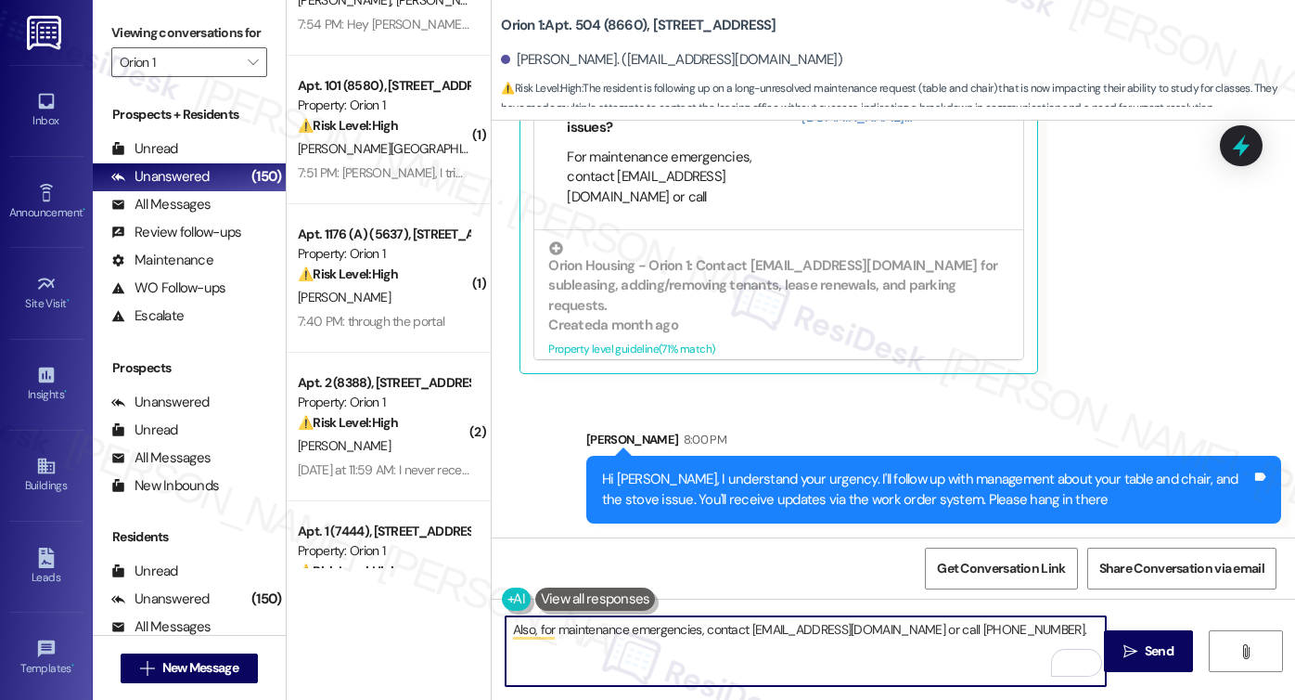
click at [696, 628] on textarea "Also, for maintenance emergencies, contact maintenance@orionhousing.com or call…" at bounding box center [806, 651] width 600 height 70
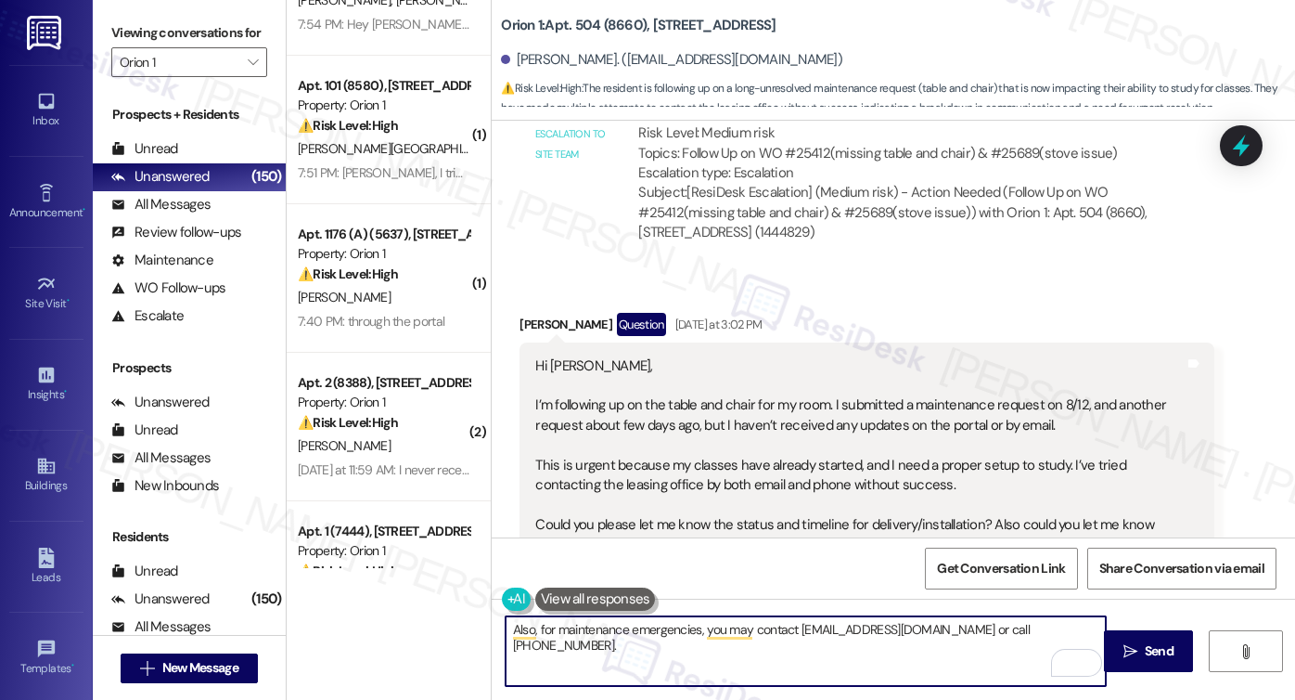
scroll to position [897, 0]
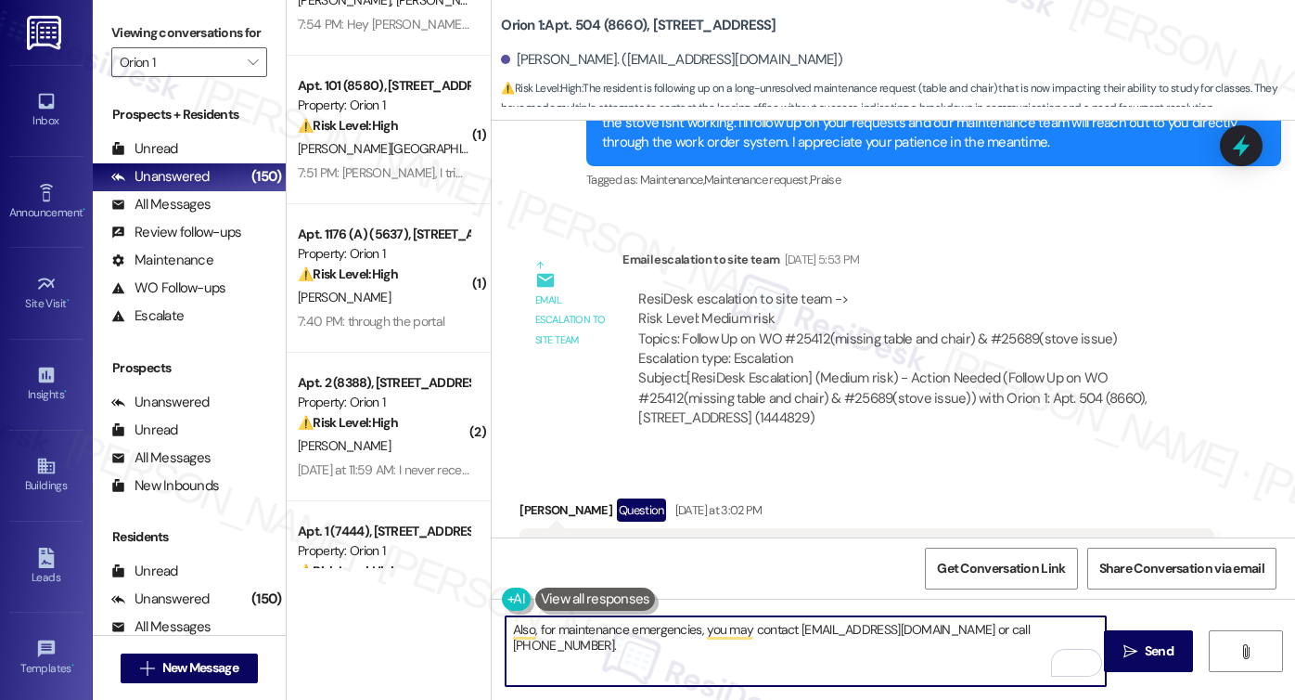
type textarea "Also, for maintenance emergencies, you may contact maintenance@orionhousing.com…"
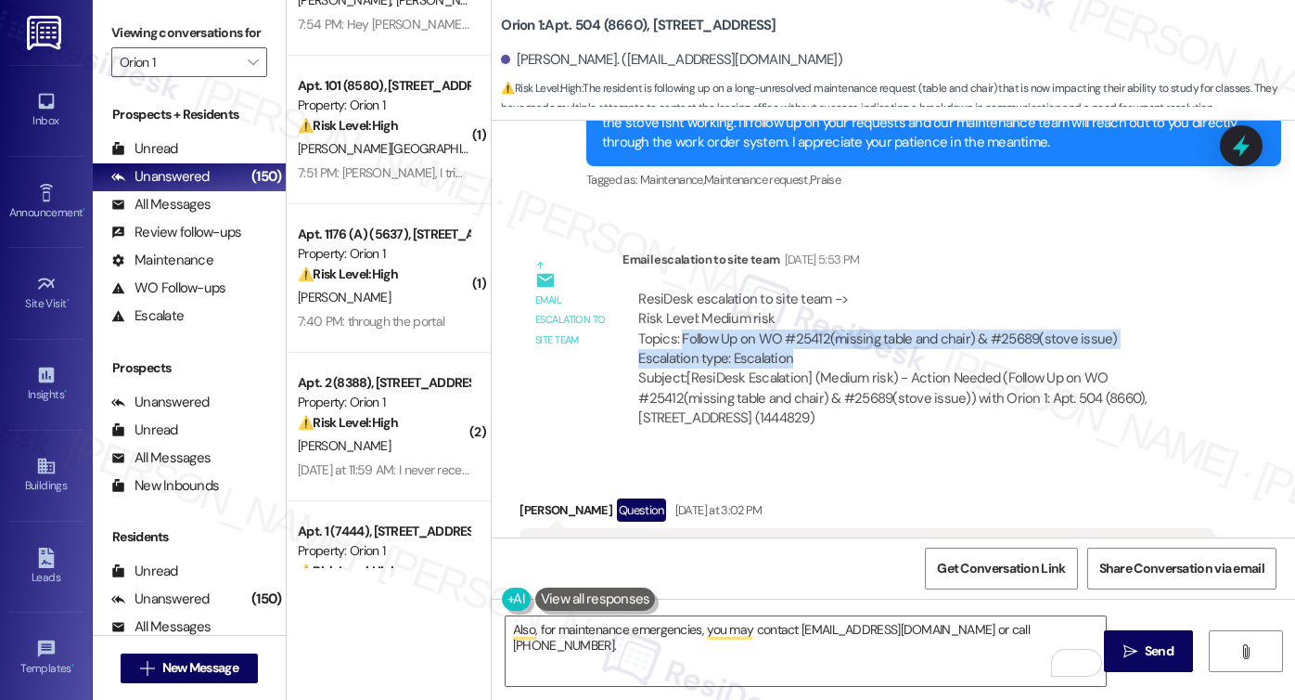
drag, startPoint x: 673, startPoint y: 333, endPoint x: 794, endPoint y: 355, distance: 123.6
click at [794, 355] on div "ResiDesk escalation to site team -> Risk Level: Medium risk Topics: Follow Up o…" at bounding box center [918, 329] width 560 height 80
copy div "Follow Up on WO #25412(missing table and chair) & #25689(stove issue) Escalatio…"
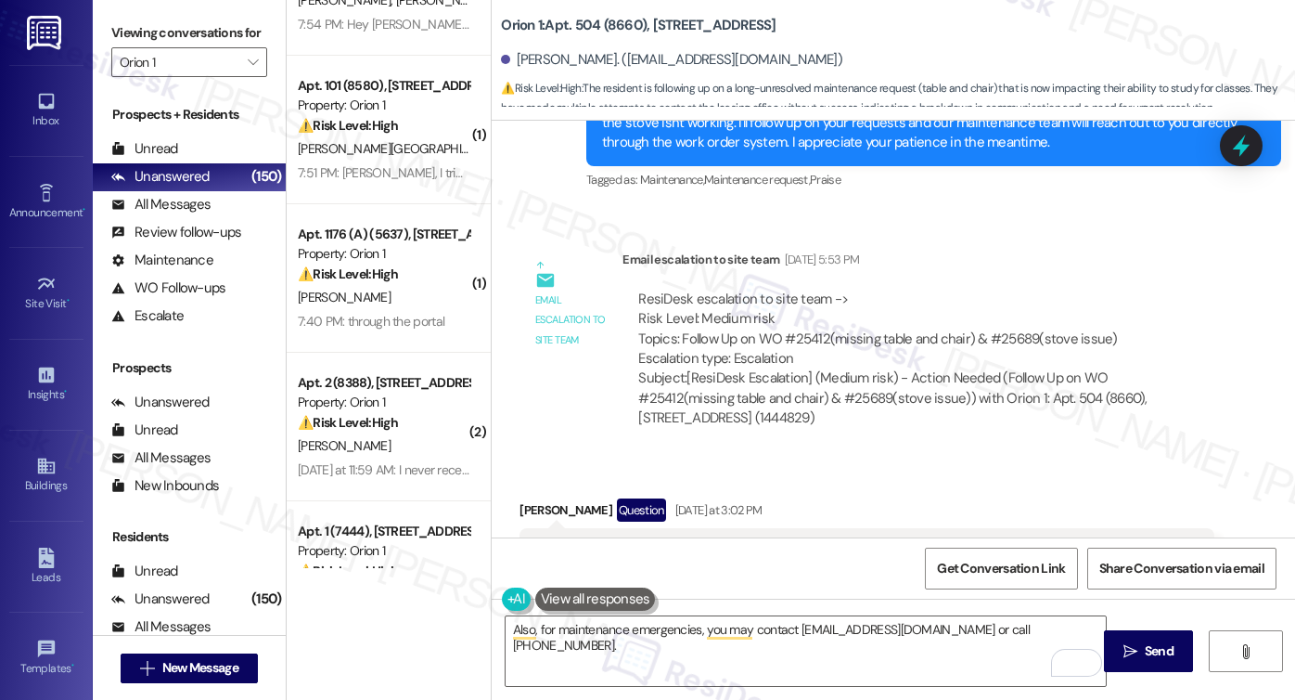
click at [851, 432] on div "ResiDesk escalation to site team -> Risk Level: Medium risk Topics: Follow Up o…" at bounding box center [919, 359] width 592 height 167
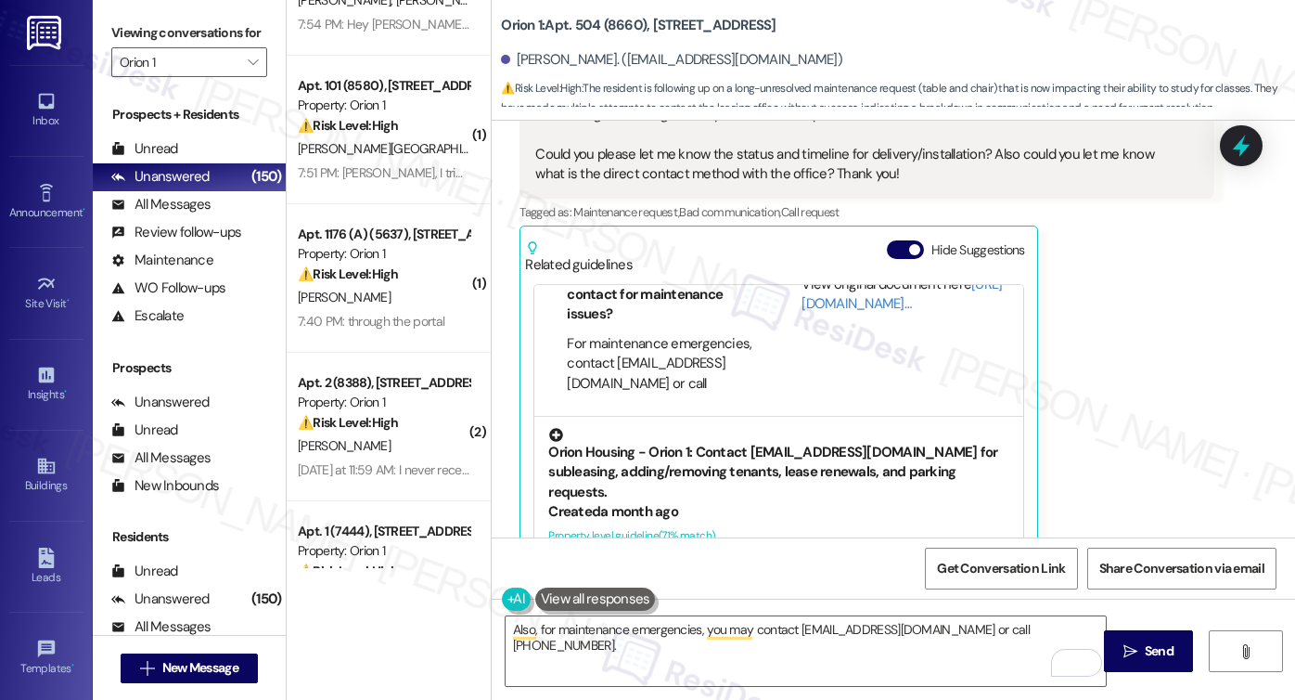
scroll to position [1454, 0]
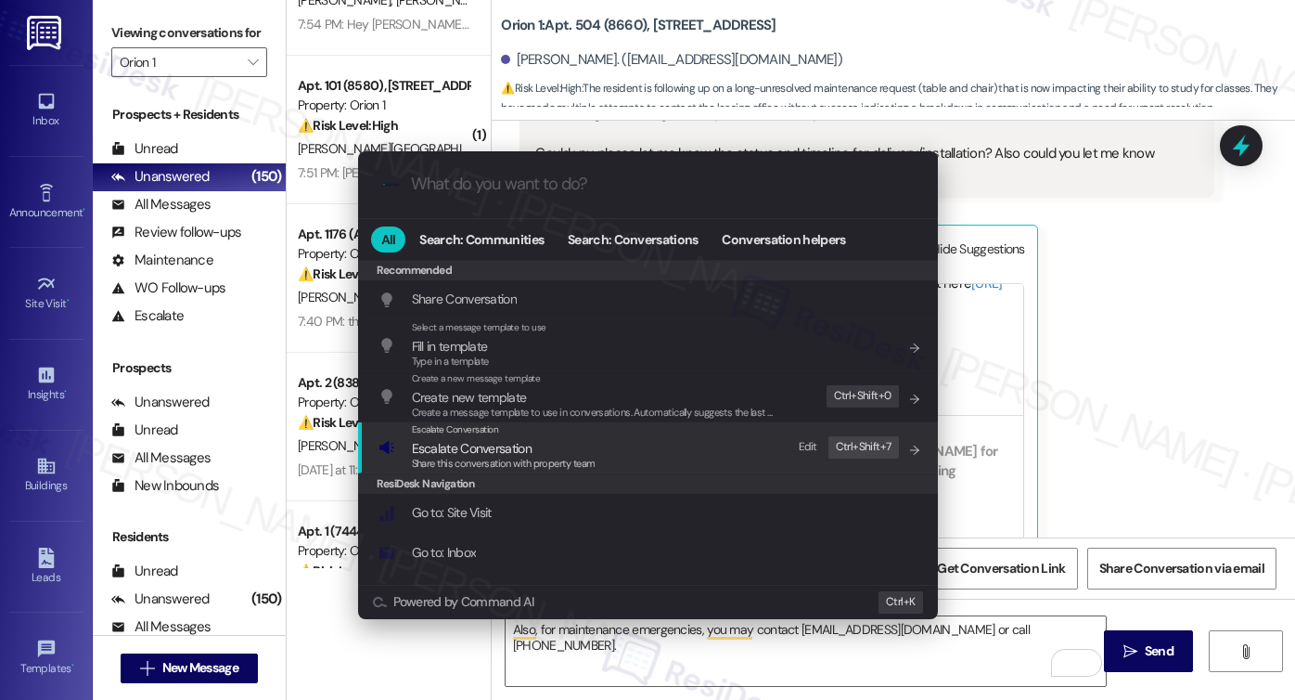
click at [541, 451] on span "Escalate Conversation" at bounding box center [504, 448] width 184 height 20
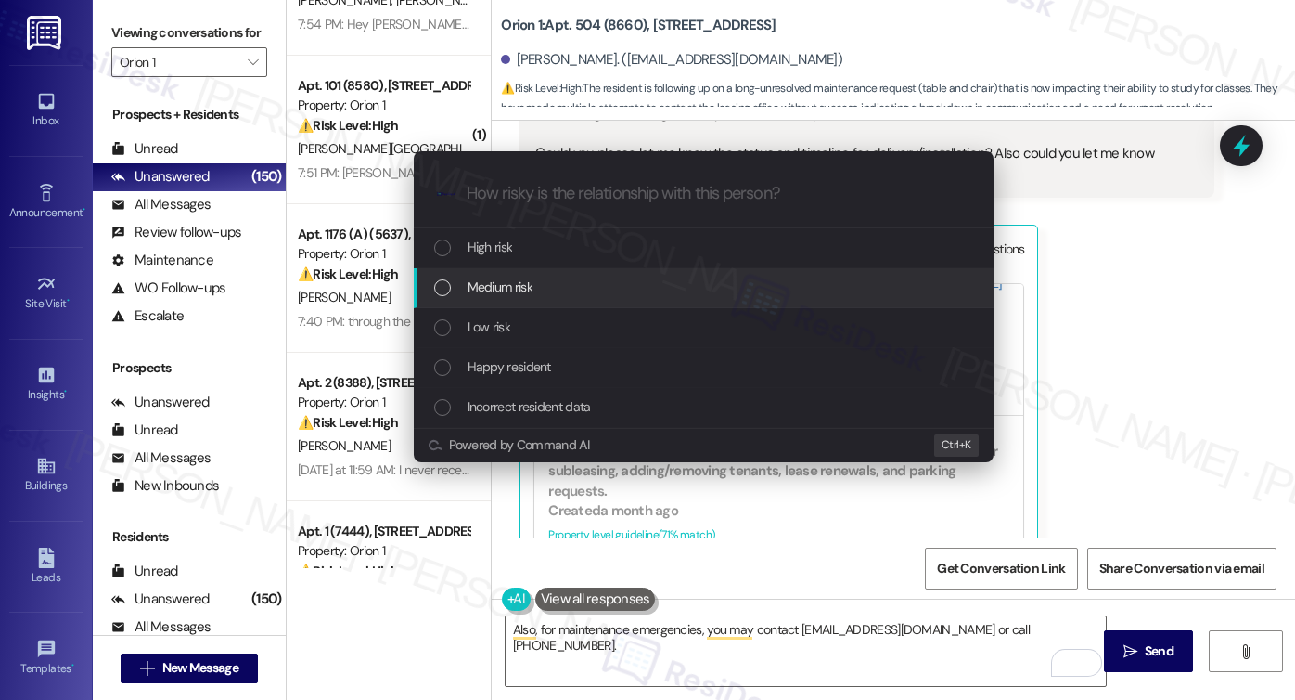
click at [496, 289] on span "Medium risk" at bounding box center [500, 286] width 65 height 20
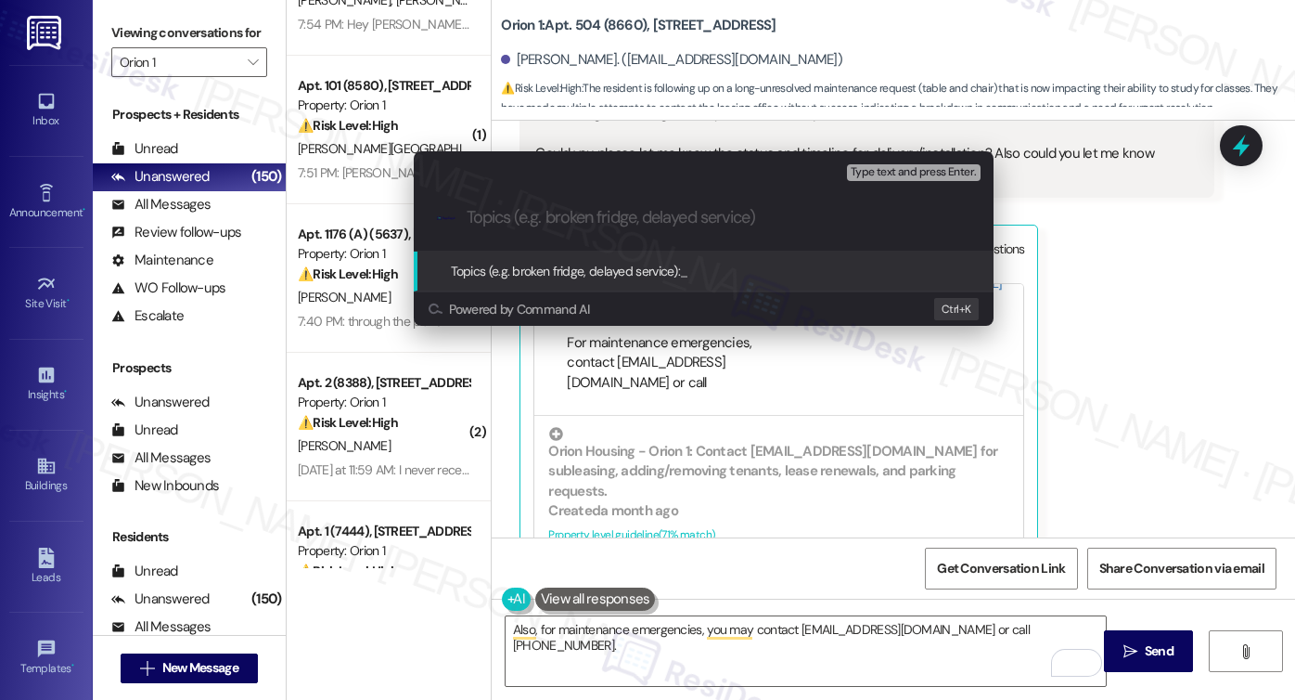
paste input "Follow Up on WO #25412(missing table and chair) & #25689(stove issue) Escalatio…"
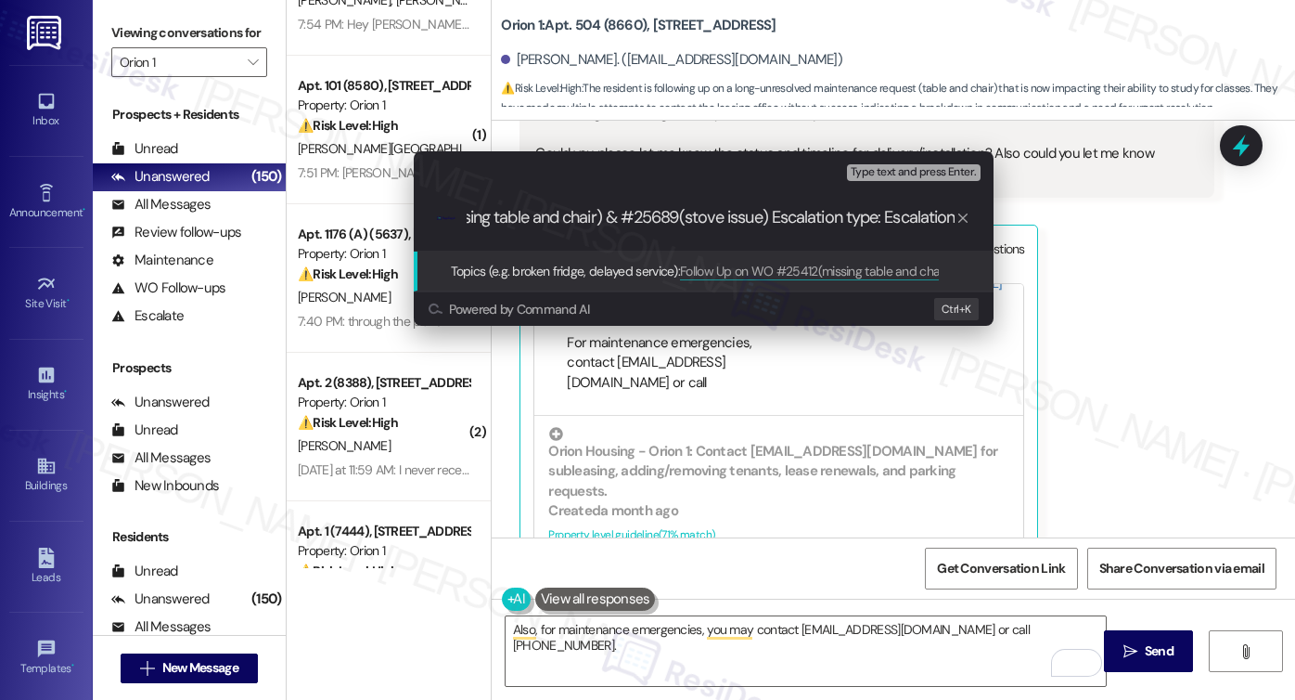
click at [836, 220] on input "Follow Up on WO #25412(missing table and chair) & #25689(stove issue) Escalatio…" at bounding box center [711, 217] width 489 height 19
drag, startPoint x: 768, startPoint y: 222, endPoint x: 1254, endPoint y: 213, distance: 486.2
click at [1254, 213] on div "Escalate Conversation Medium risk Topics (e.g. broken fridge, delayed service) …" at bounding box center [647, 350] width 1295 height 700
type input "Follow Up on WO #25412(missing table and chair) & #25689(stove issue)"
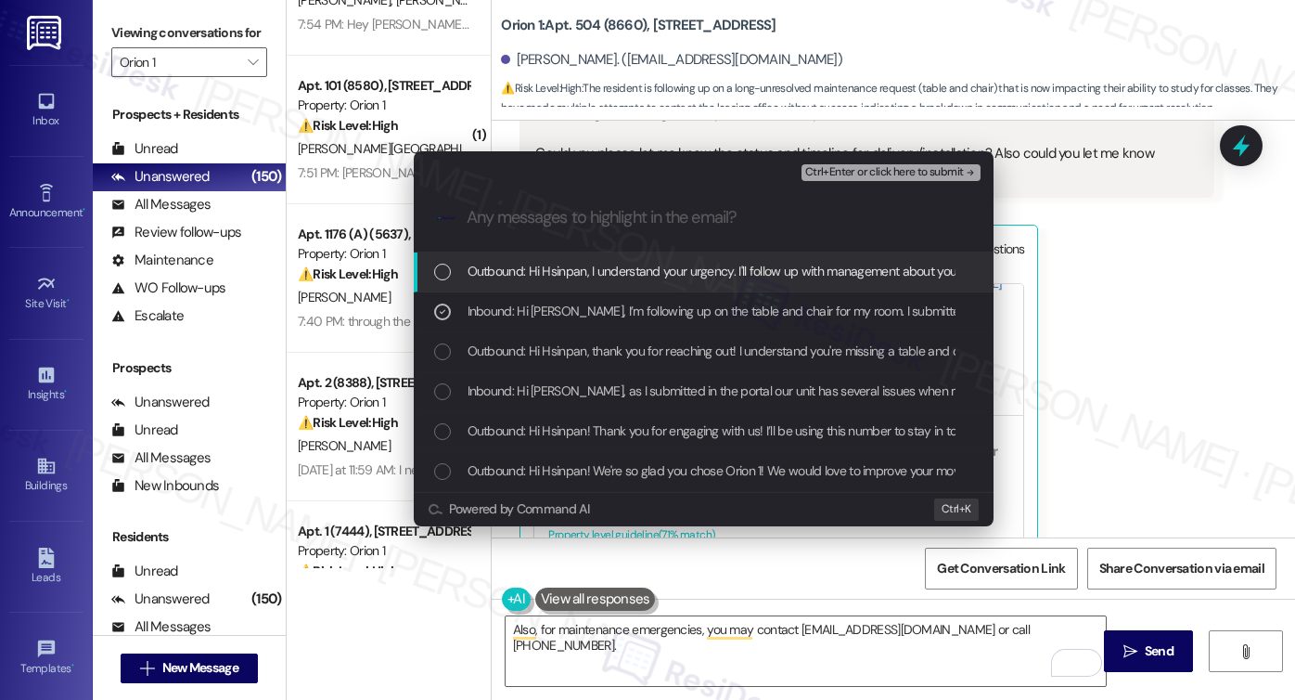
click at [857, 166] on span "Ctrl+Enter or click here to submit" at bounding box center [884, 172] width 159 height 13
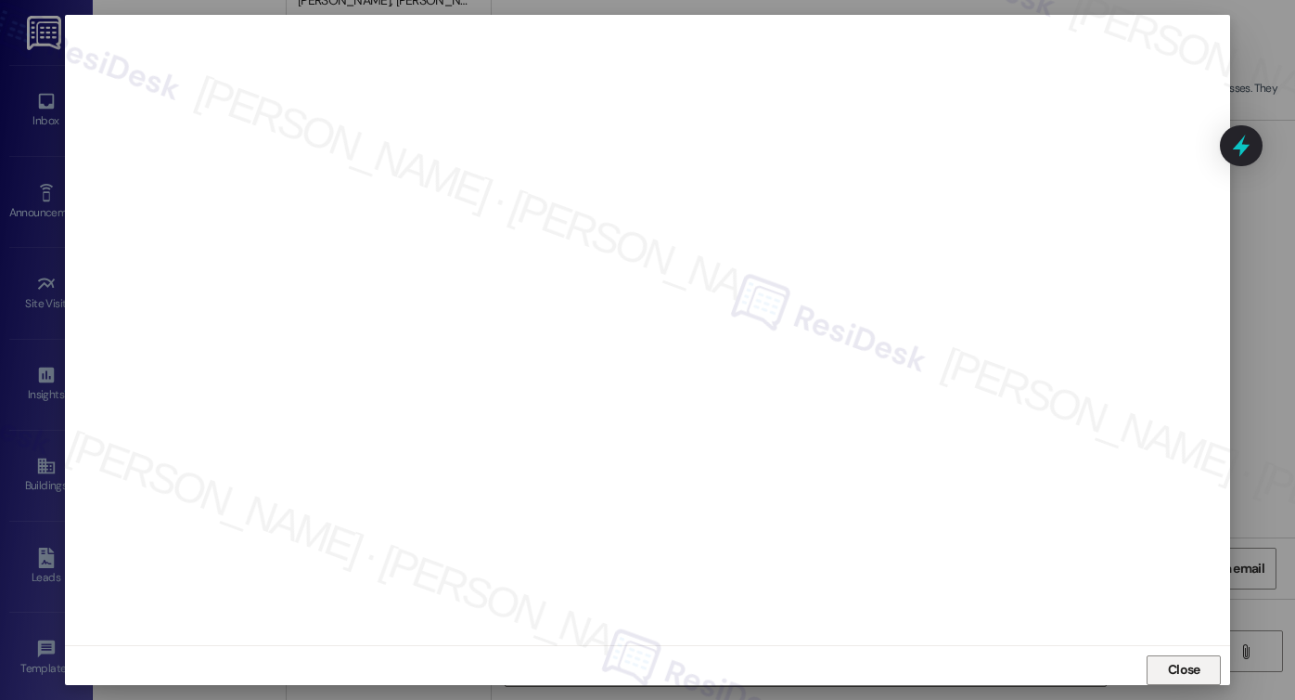
click at [1178, 660] on span "Close" at bounding box center [1184, 669] width 32 height 19
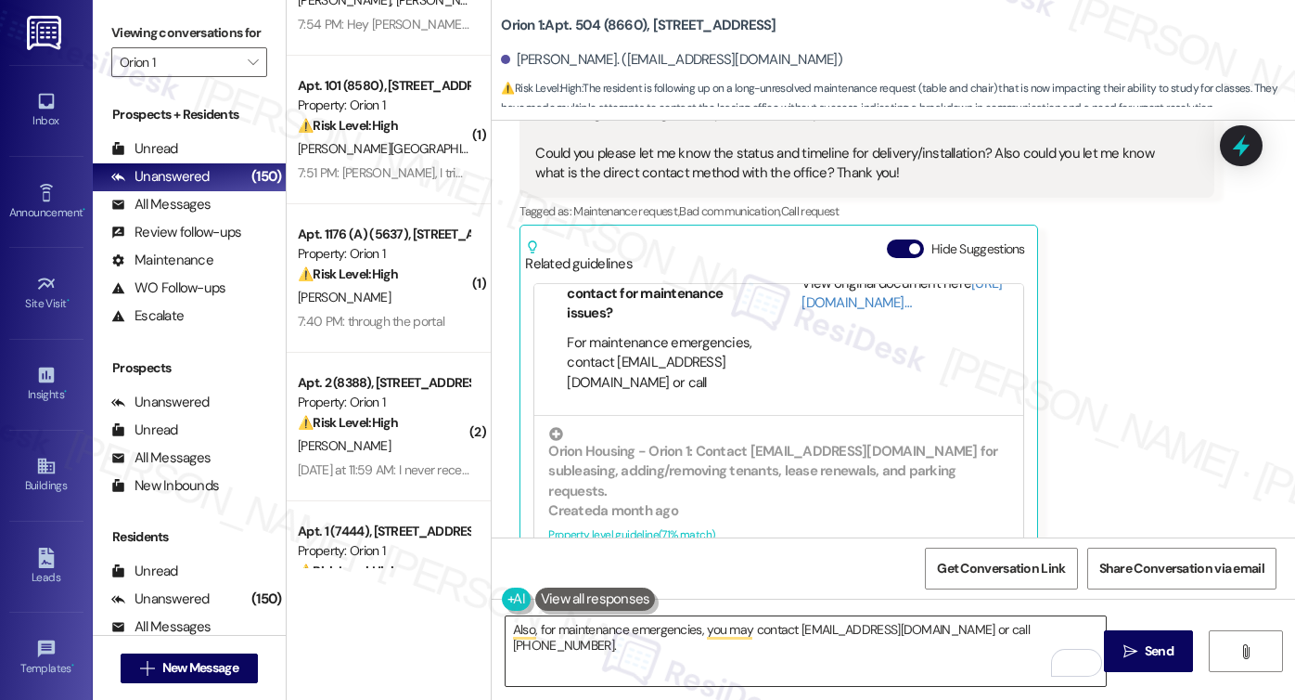
click at [659, 634] on textarea "Also, for maintenance emergencies, you may contact maintenance@orionhousing.com…" at bounding box center [806, 651] width 600 height 70
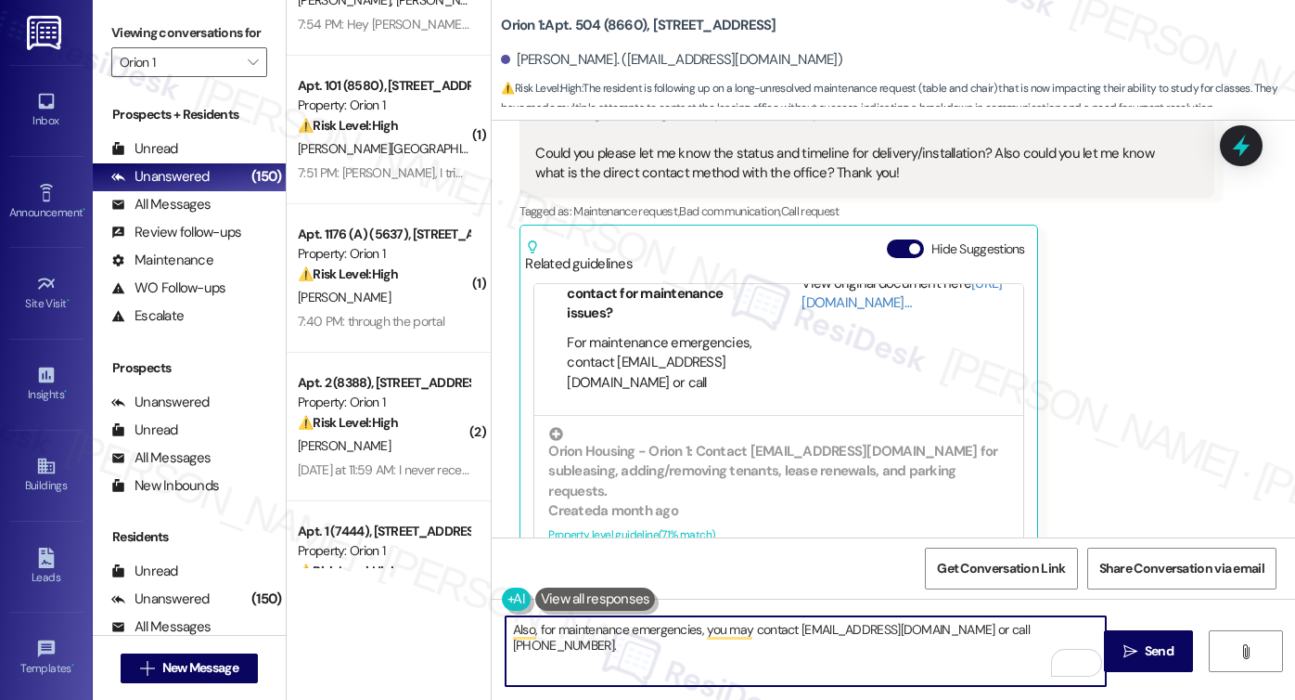
click at [659, 634] on textarea "Also, for maintenance emergencies, you may contact maintenance@orionhousing.com…" at bounding box center [806, 651] width 600 height 70
click at [716, 625] on textarea "Also, for maintenance, you may contact maintenance@orionhousing.com or call (31…" at bounding box center [806, 651] width 600 height 70
drag, startPoint x: 838, startPoint y: 656, endPoint x: 993, endPoint y: 626, distance: 157.8
click at [993, 626] on textarea "Also, for maintenance, you may contact them via email at maintenance@orionhousi…" at bounding box center [806, 651] width 600 height 70
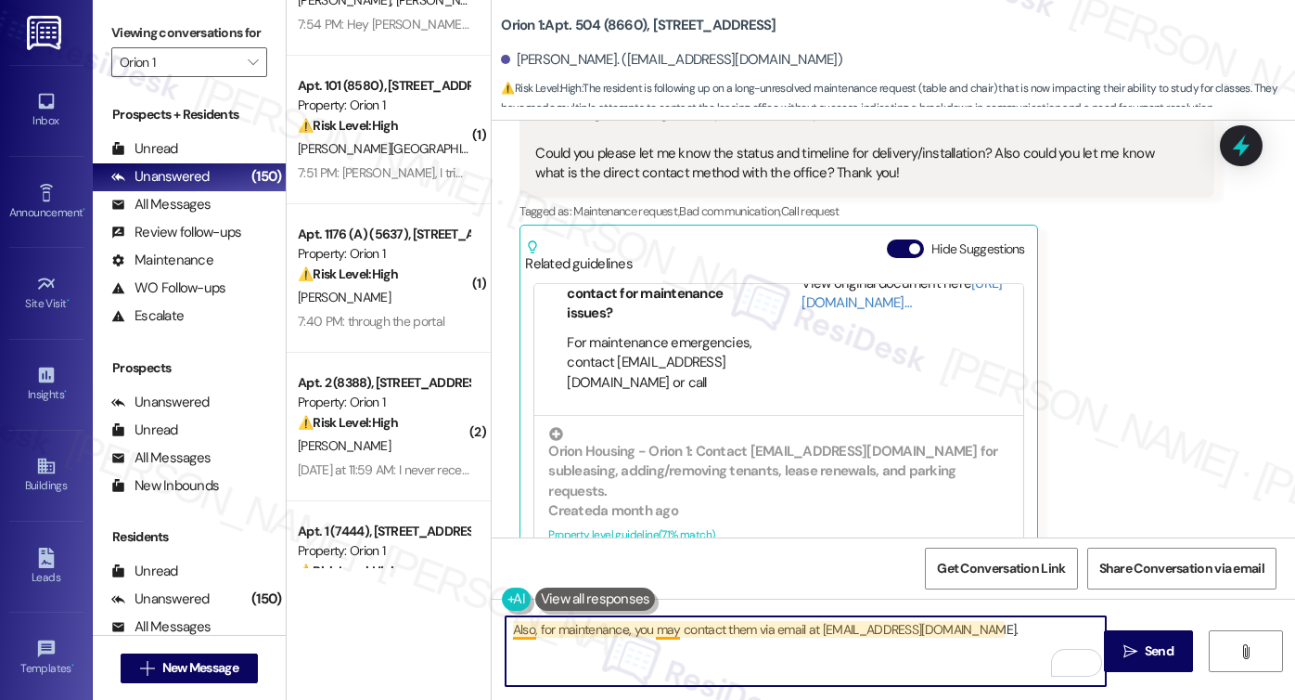
click at [662, 633] on textarea "Also, for maintenance, you may contact them via email at maintenance@orionhousi…" at bounding box center [806, 651] width 600 height 70
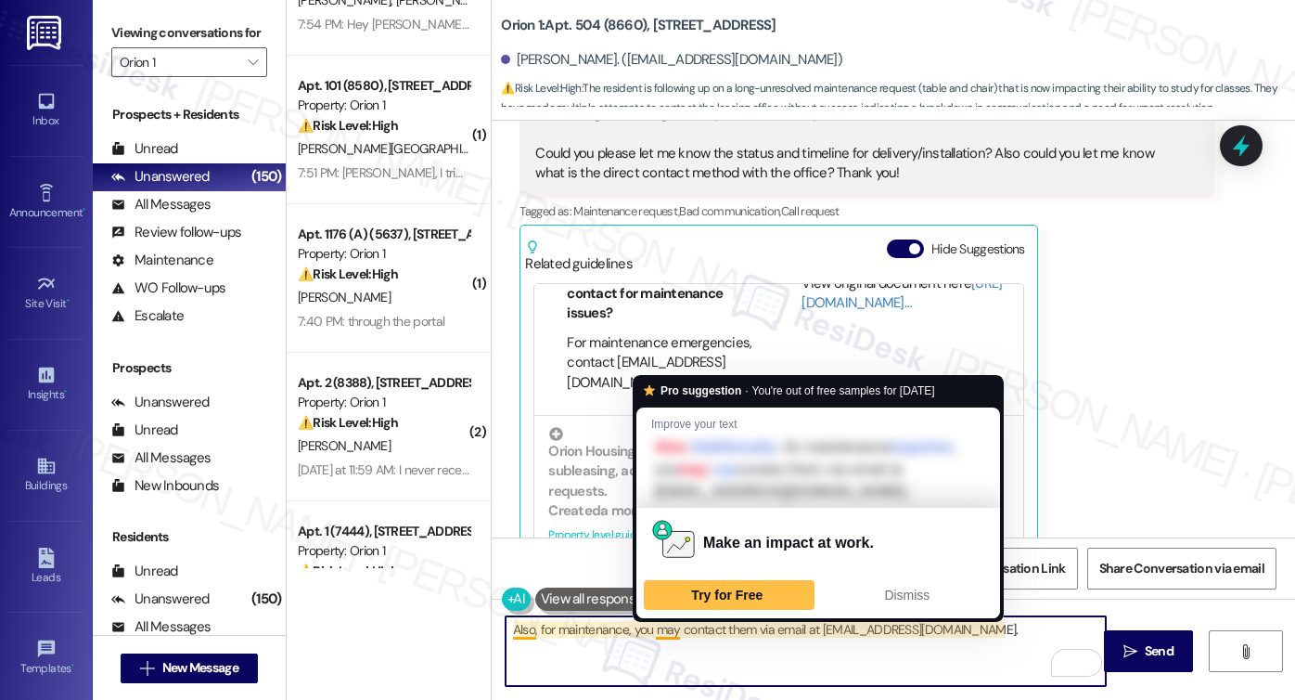
click at [662, 633] on textarea "Also, for maintenance, you may contact them via email at maintenance@orionhousi…" at bounding box center [806, 651] width 600 height 70
click at [679, 633] on textarea "Also, for maintenance, you may contact them via email at maintenance@orionhousi…" at bounding box center [806, 651] width 600 height 70
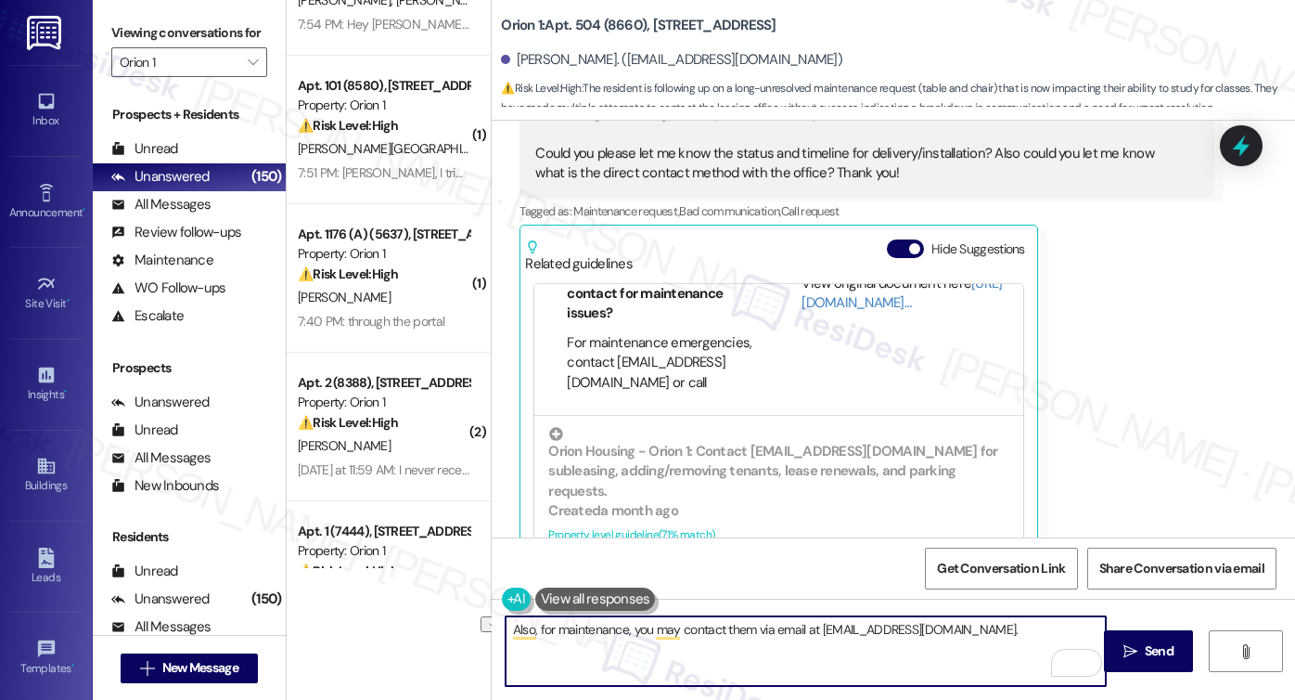
drag, startPoint x: 668, startPoint y: 633, endPoint x: 643, endPoint y: 610, distance: 34.1
click at [623, 623] on textarea "Also, for maintenance, you may contact them via email at maintenance@orionhousi…" at bounding box center [806, 651] width 600 height 70
type textarea "Also, for maintenance, you may contact them via email at maintenance@orionhousi…"
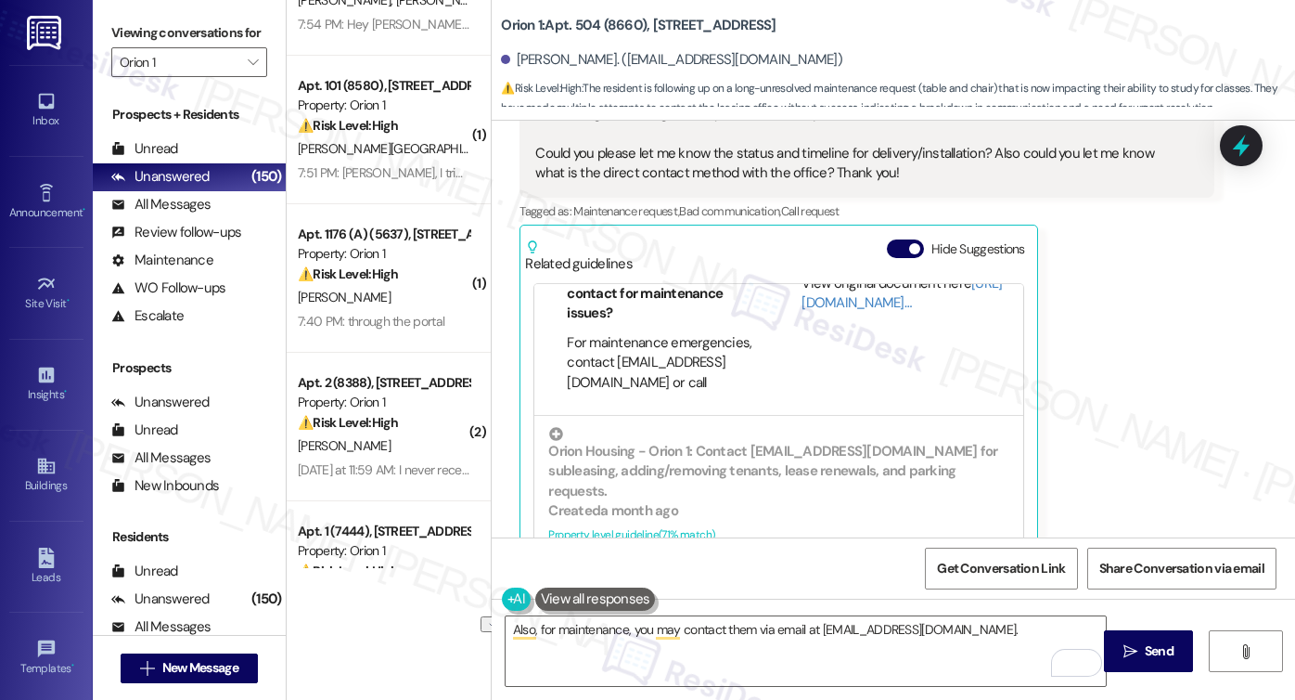
click at [141, 29] on label "Viewing conversations for" at bounding box center [189, 33] width 156 height 29
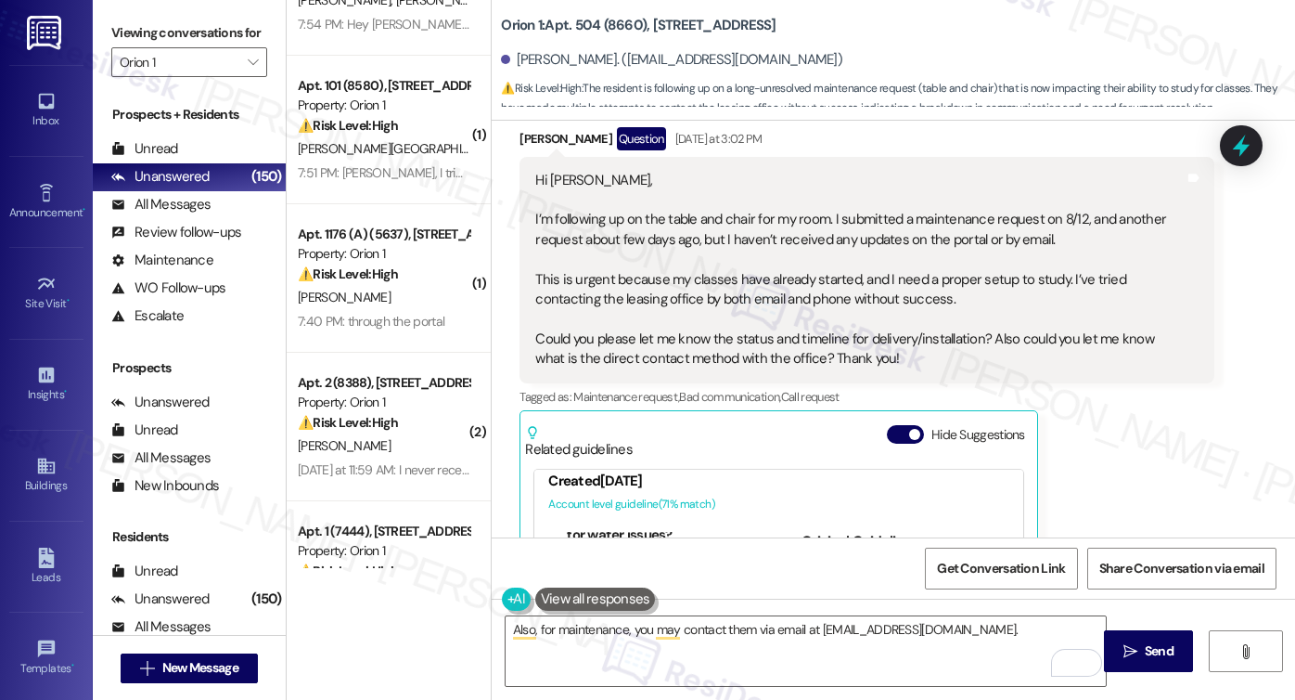
scroll to position [1521, 0]
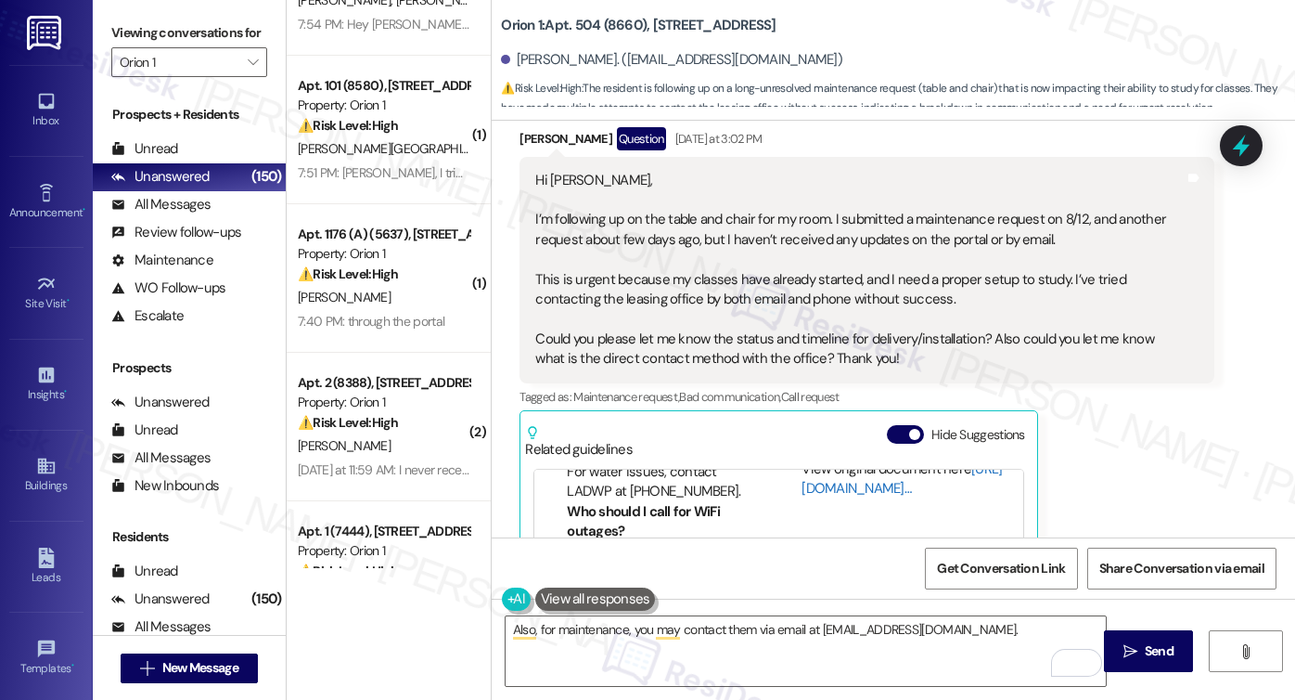
click at [829, 478] on link "[URL][DOMAIN_NAME]…" at bounding box center [902, 478] width 200 height 38
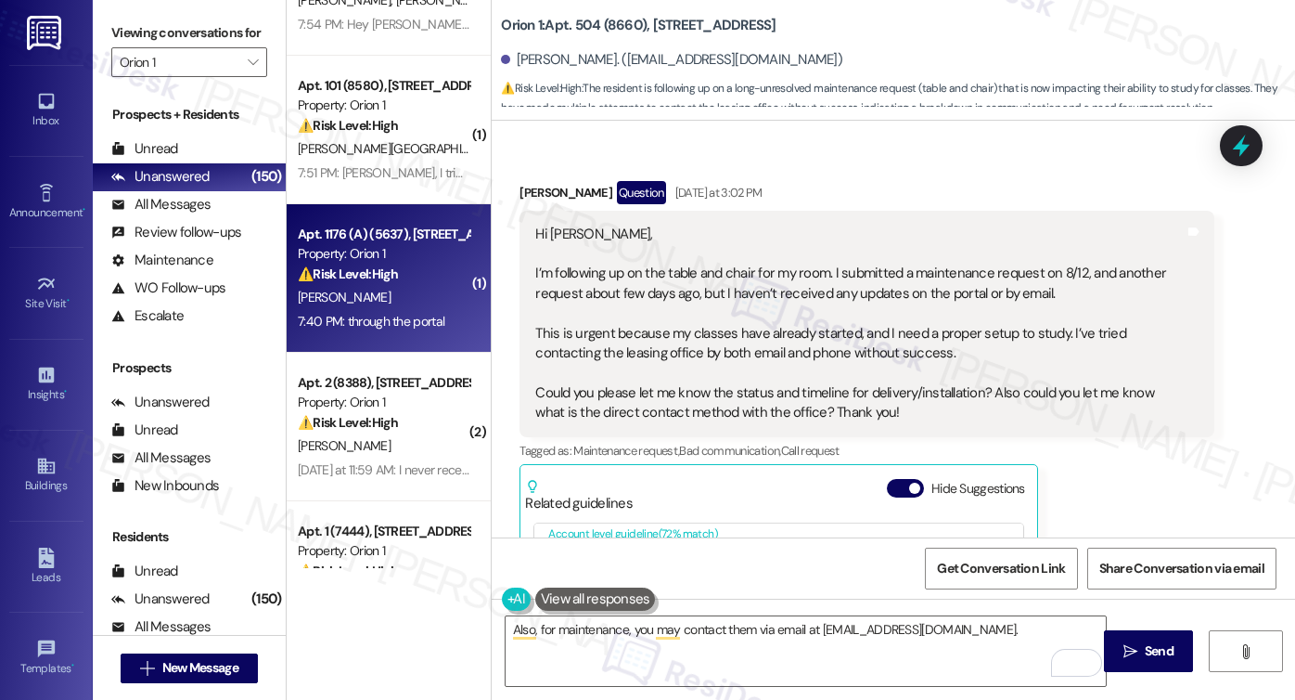
scroll to position [1084, 0]
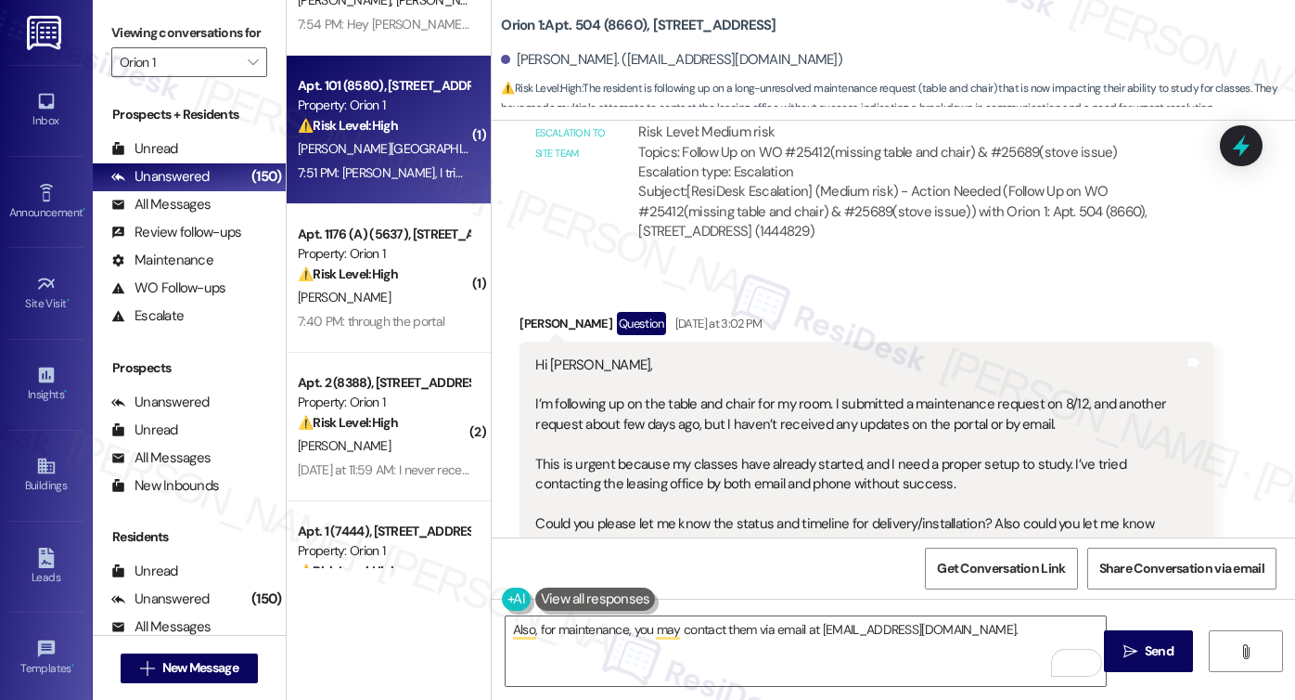
click at [393, 159] on div "Y. Xiong" at bounding box center [383, 148] width 175 height 23
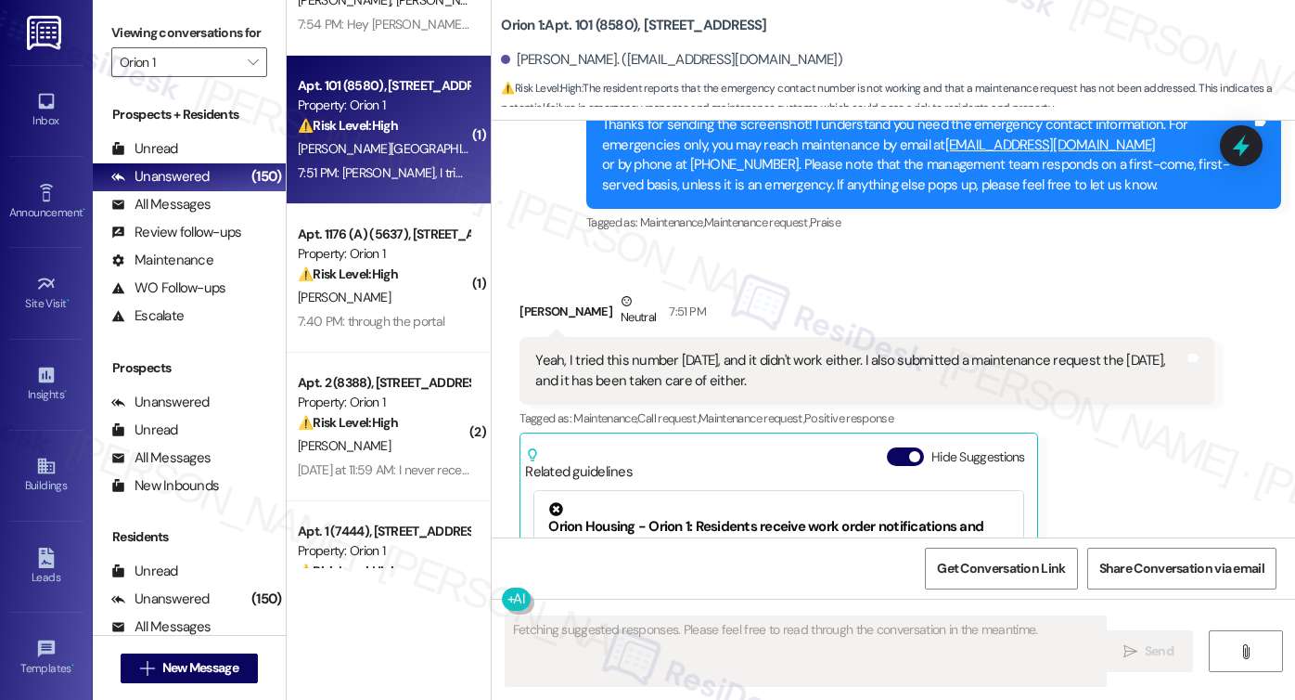
scroll to position [2625, 0]
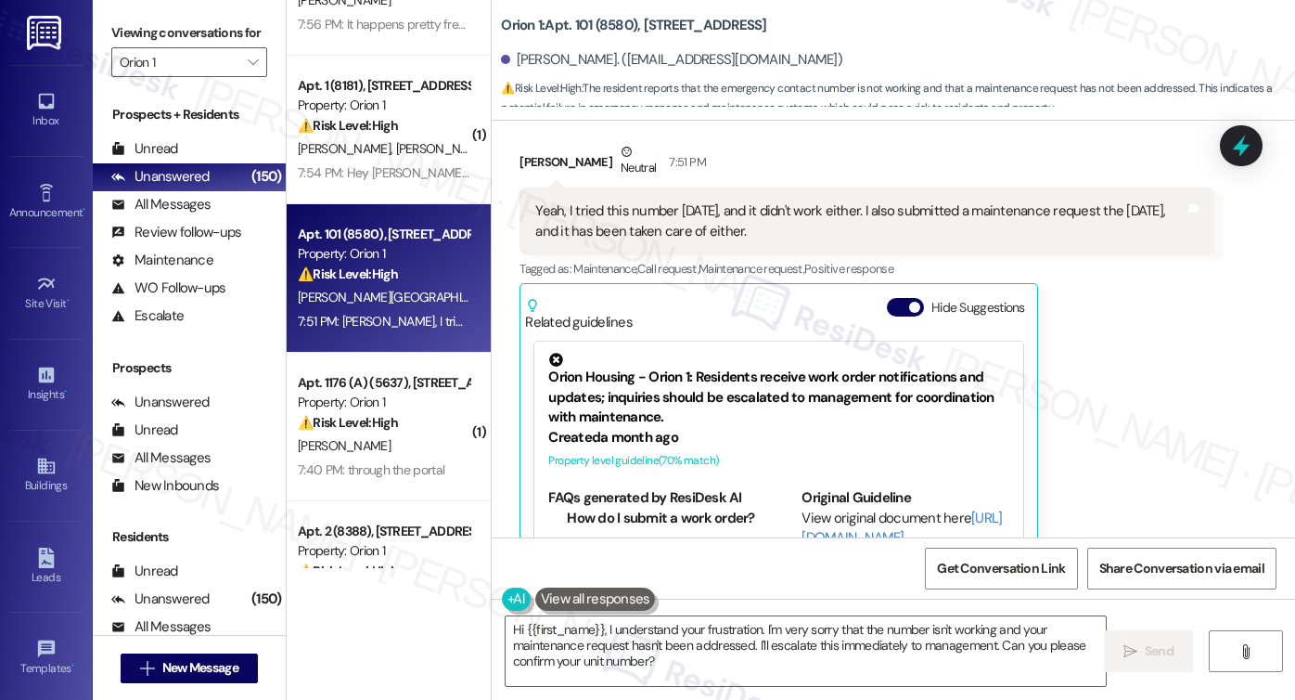
click at [843, 228] on div "Yeah, I tried this number yesterday, and it didn't work either. I also submitte…" at bounding box center [859, 221] width 649 height 40
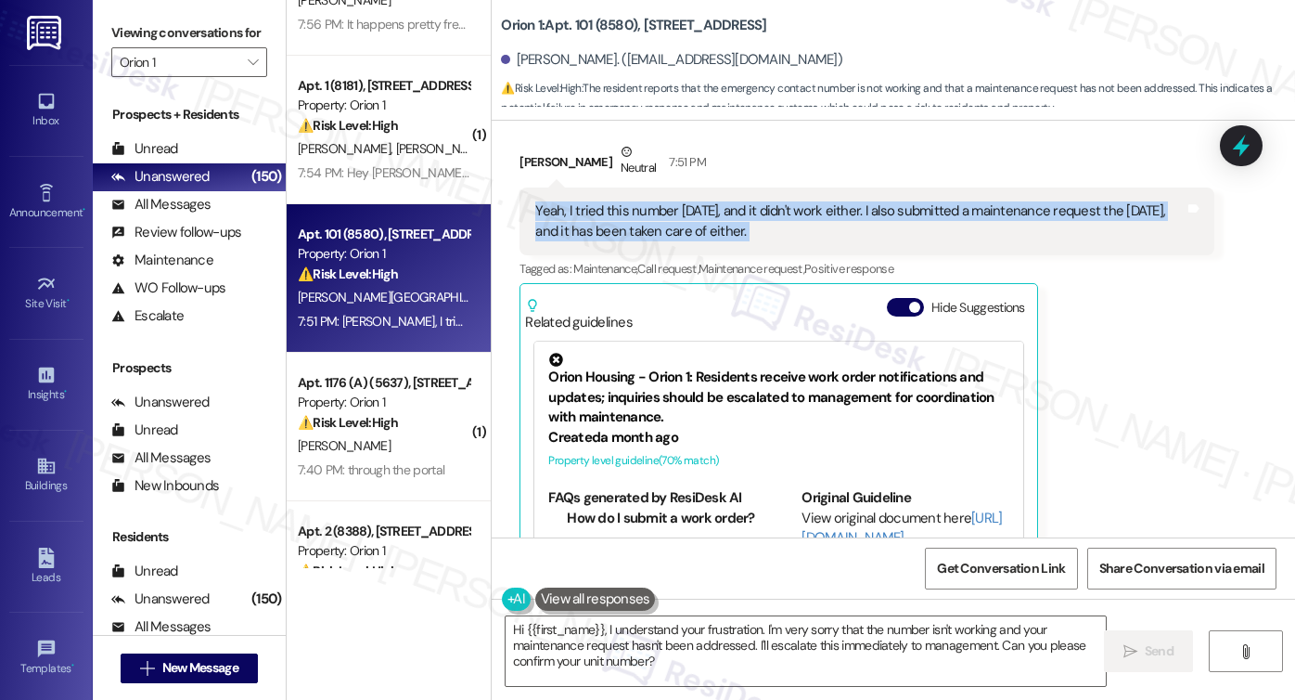
click at [843, 228] on div "Yeah, I tried this number yesterday, and it didn't work either. I also submitte…" at bounding box center [859, 221] width 649 height 40
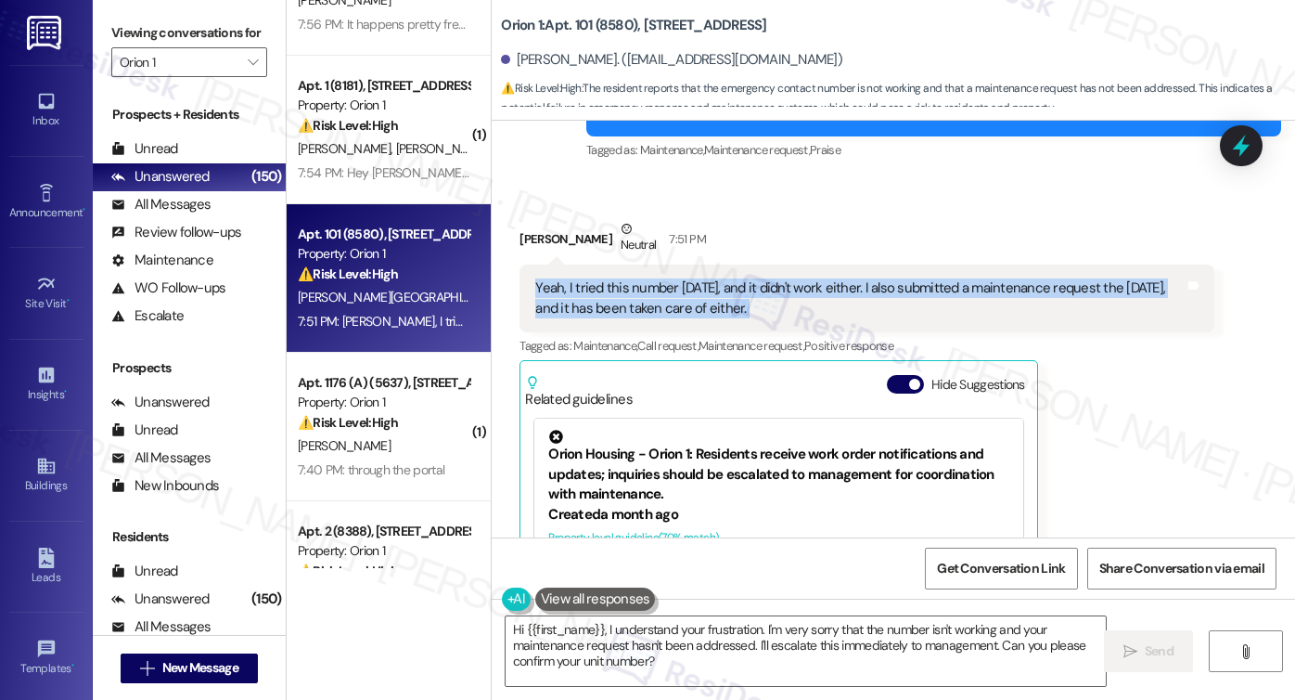
scroll to position [2439, 0]
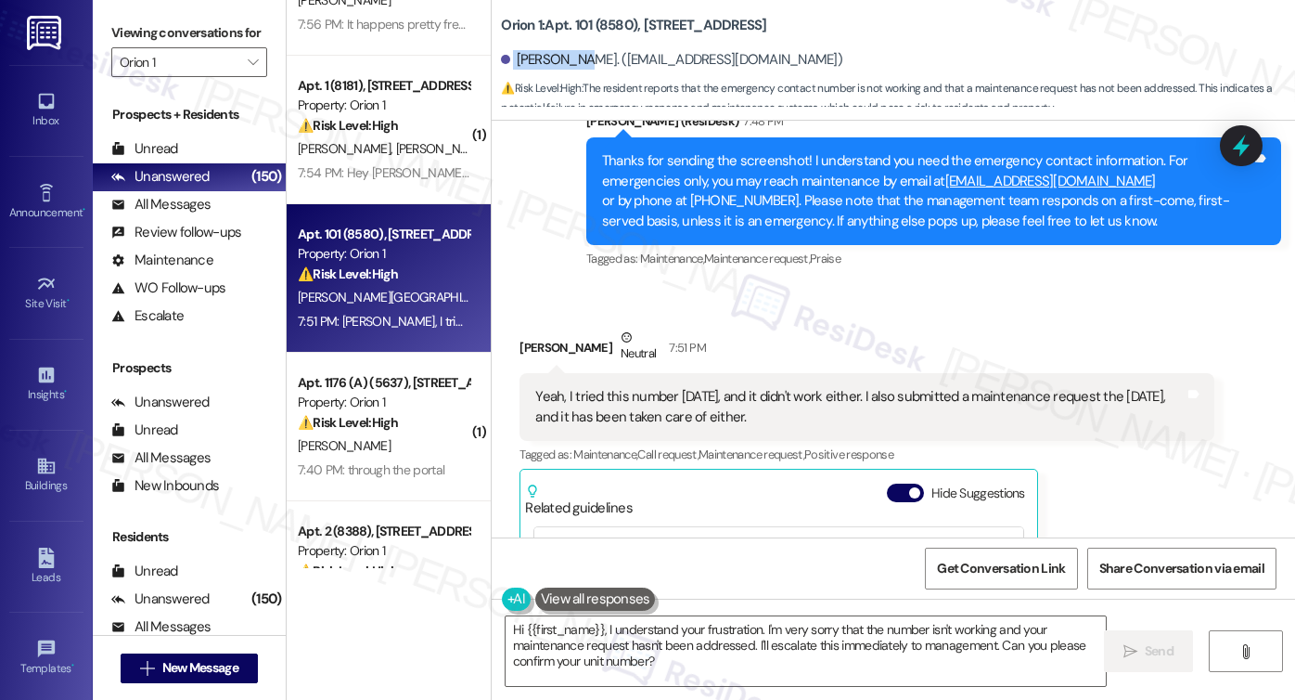
drag, startPoint x: 505, startPoint y: 55, endPoint x: 564, endPoint y: 59, distance: 59.6
click at [564, 59] on div "Ying Xiong. (xiongying0209@gmail.com)" at bounding box center [671, 59] width 341 height 19
copy div "Ying Xiong"
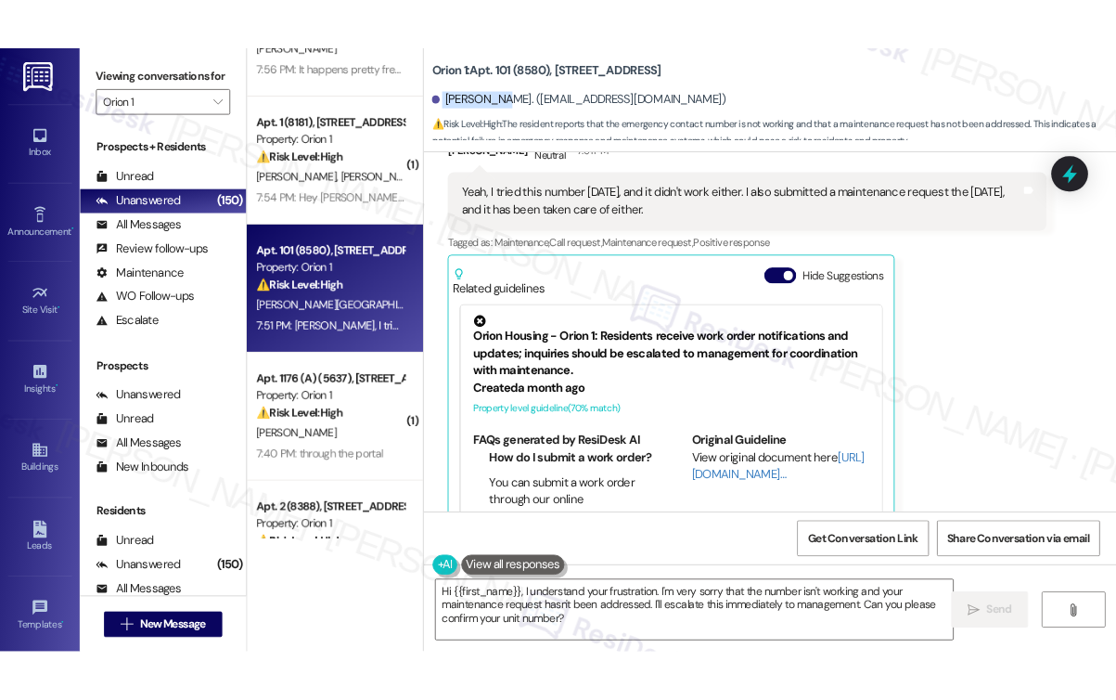
scroll to position [2625, 0]
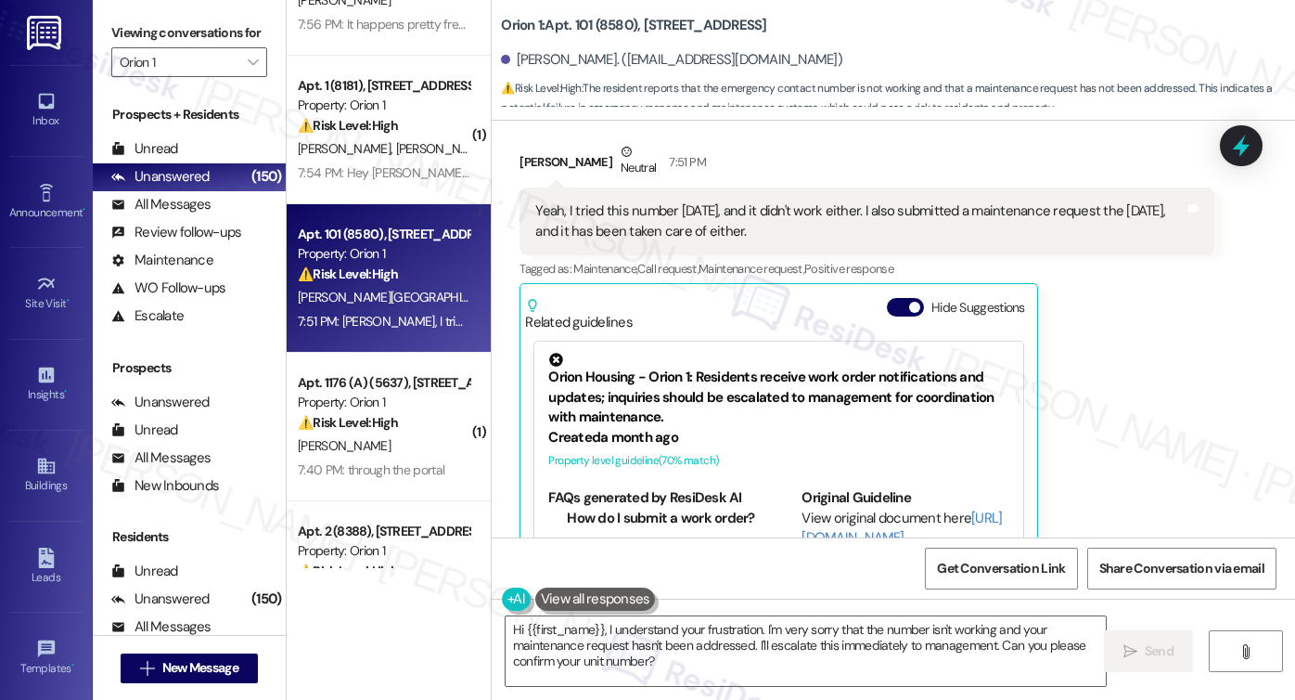
click at [761, 203] on div "Yeah, I tried this number yesterday, and it didn't work either. I also submitte…" at bounding box center [859, 221] width 649 height 40
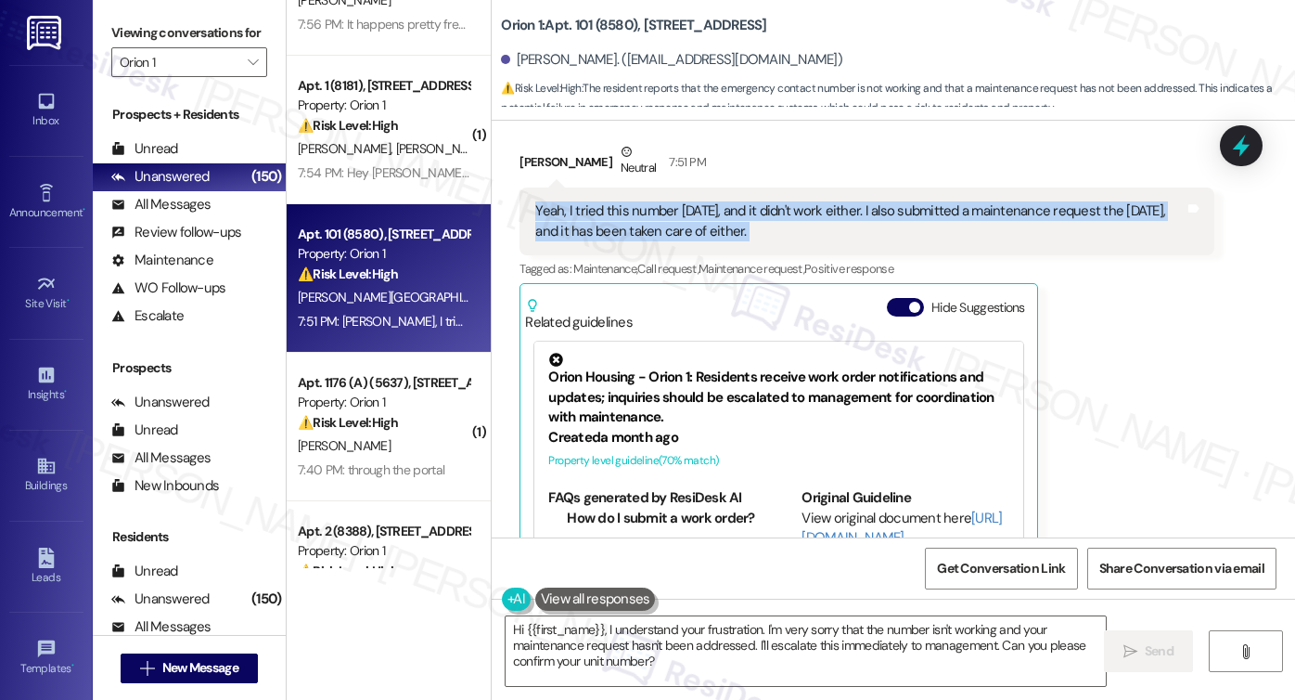
click at [761, 203] on div "Yeah, I tried this number yesterday, and it didn't work either. I also submitte…" at bounding box center [859, 221] width 649 height 40
click at [1019, 221] on div "Yeah, I tried this number yesterday, and it didn't work either. I also submitte…" at bounding box center [859, 221] width 649 height 40
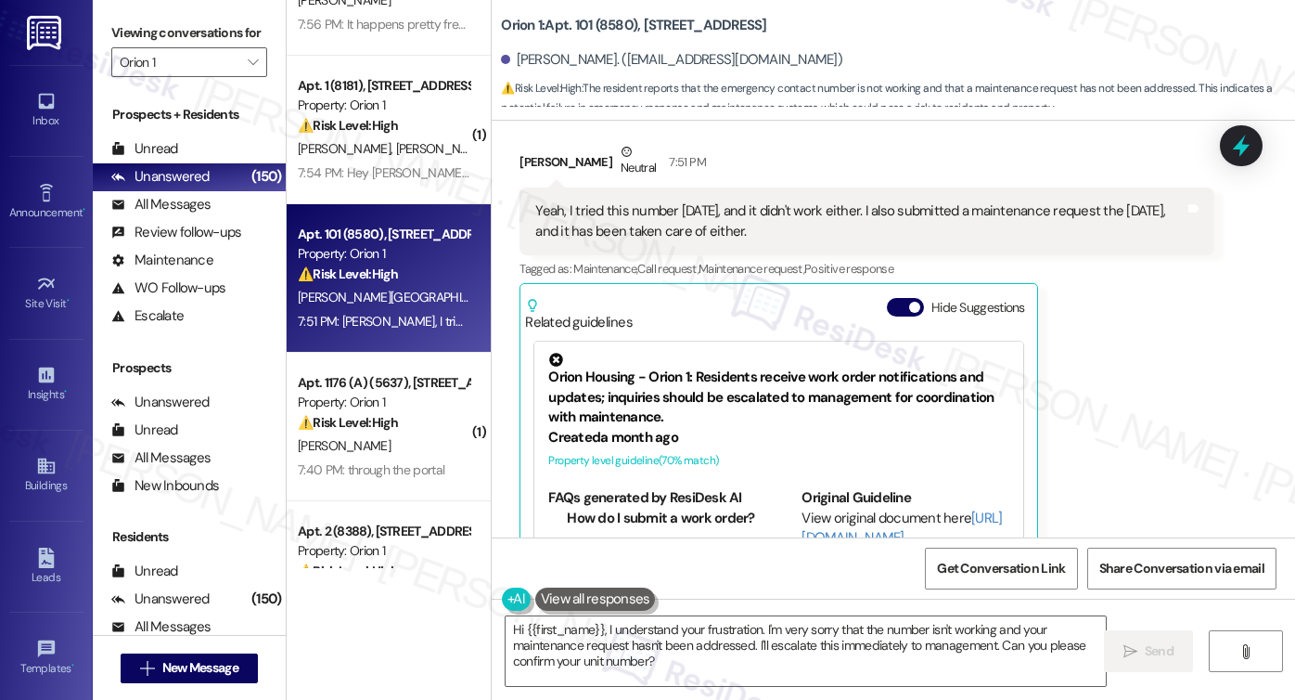
click at [1019, 221] on div "Yeah, I tried this number yesterday, and it didn't work either. I also submitte…" at bounding box center [859, 221] width 649 height 40
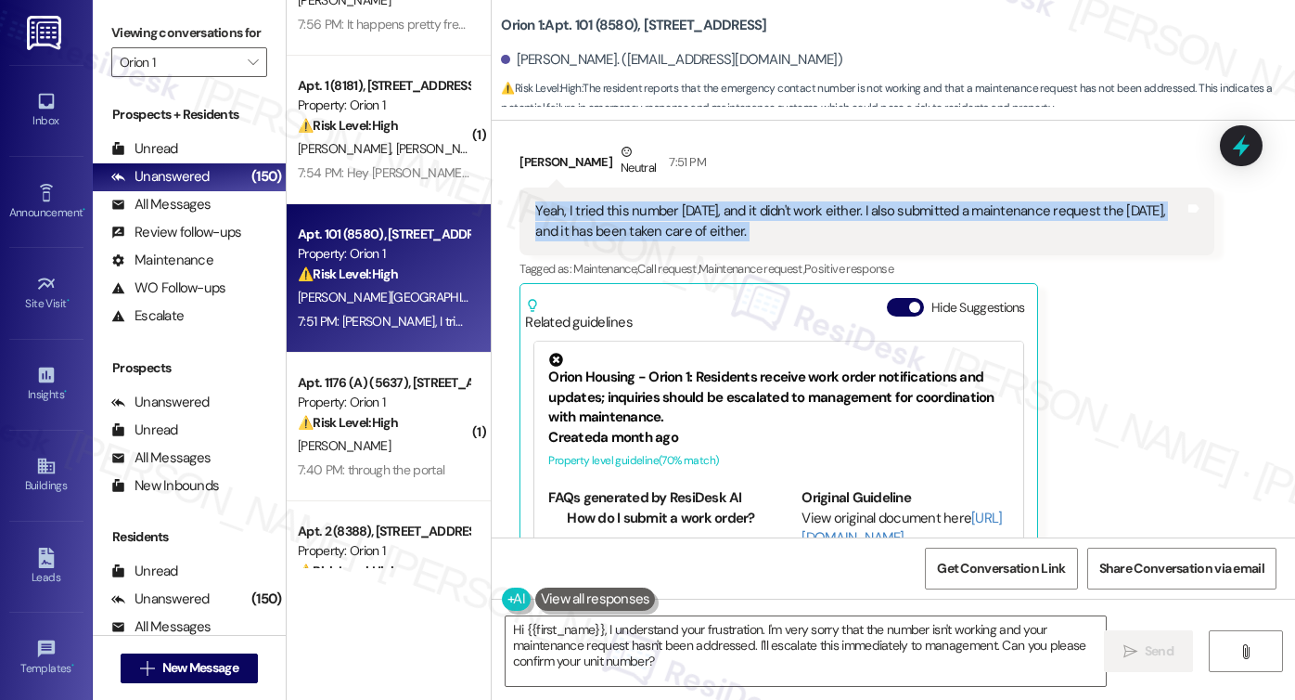
click at [1019, 221] on div "Yeah, I tried this number yesterday, and it didn't work either. I also submitte…" at bounding box center [859, 221] width 649 height 40
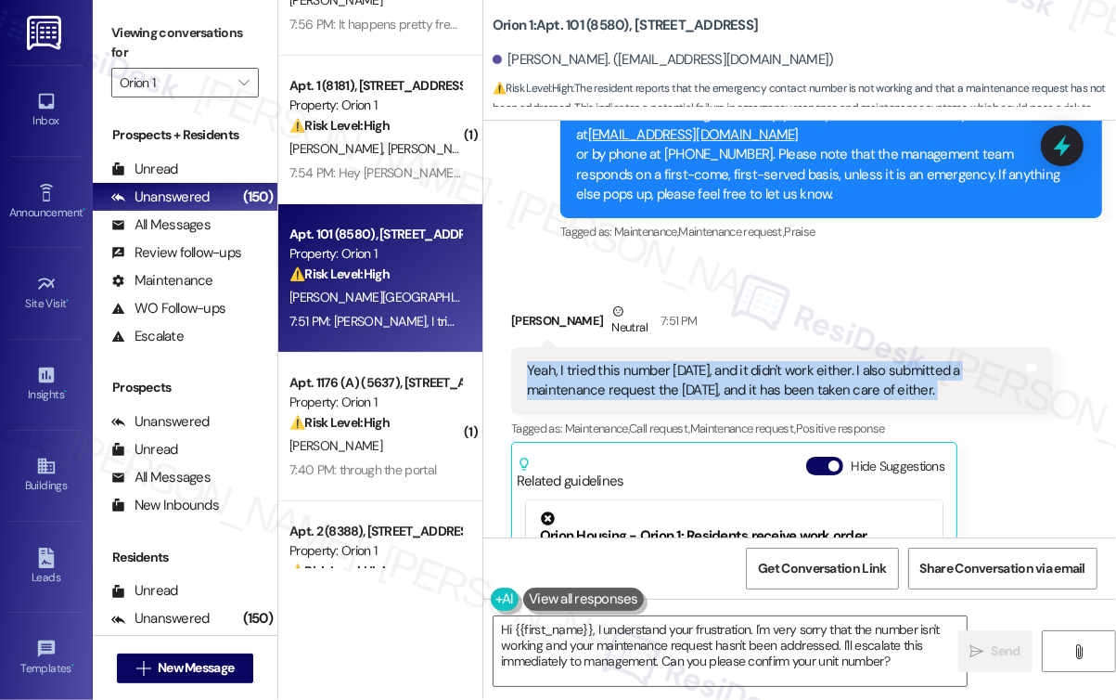
scroll to position [2764, 0]
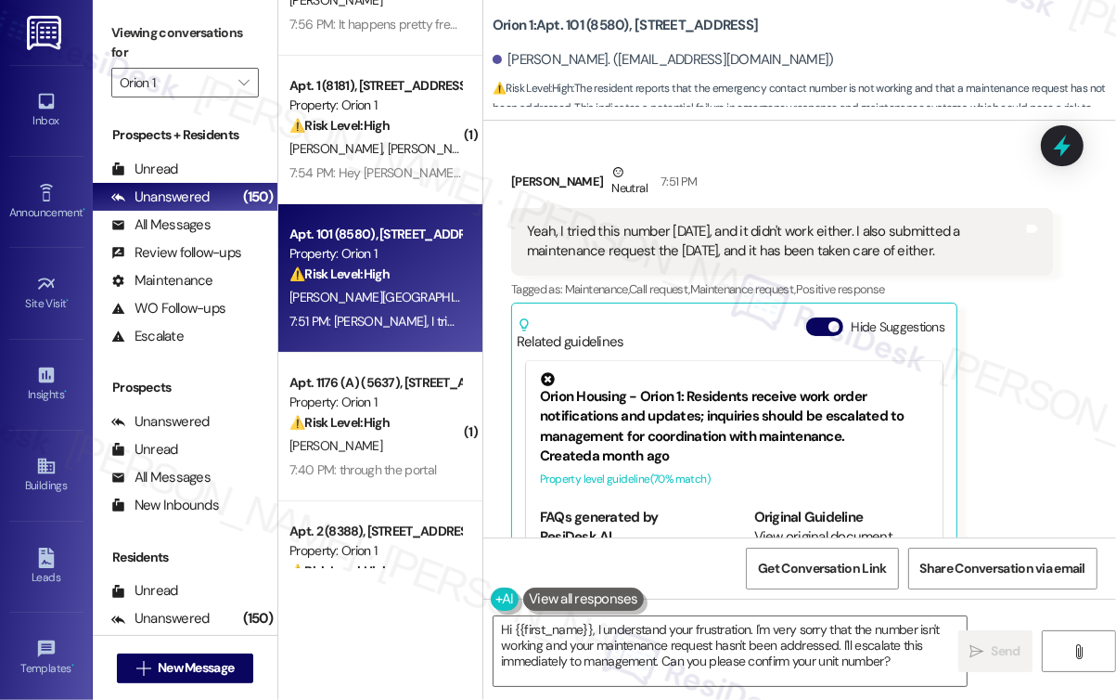
click at [231, 36] on label "Viewing conversations for" at bounding box center [185, 43] width 148 height 49
click at [531, 47] on div "Ying Xiong. (xiongying0209@gmail.com)" at bounding box center [804, 60] width 623 height 37
click at [564, 62] on div "Ying Xiong. (xiongying0209@gmail.com)" at bounding box center [663, 59] width 341 height 19
click at [526, 162] on div "Ying Xiong Neutral 7:51 PM" at bounding box center [782, 184] width 542 height 45
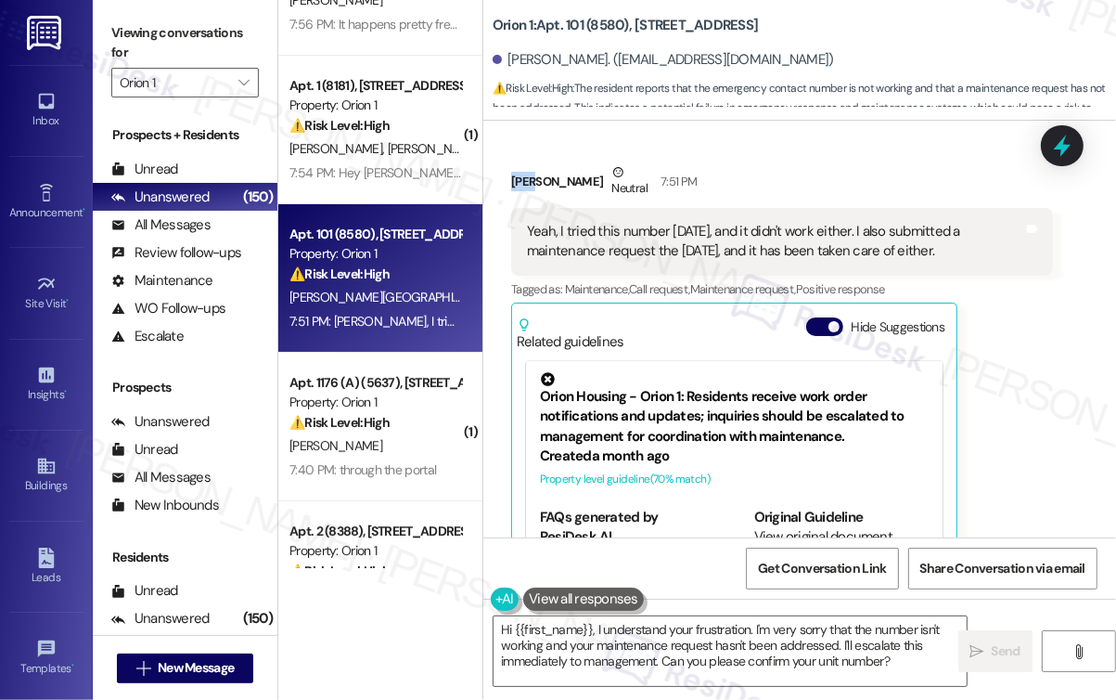
click at [526, 162] on div "Ying Xiong Neutral 7:51 PM" at bounding box center [782, 184] width 542 height 45
copy div "Ying Xiong"
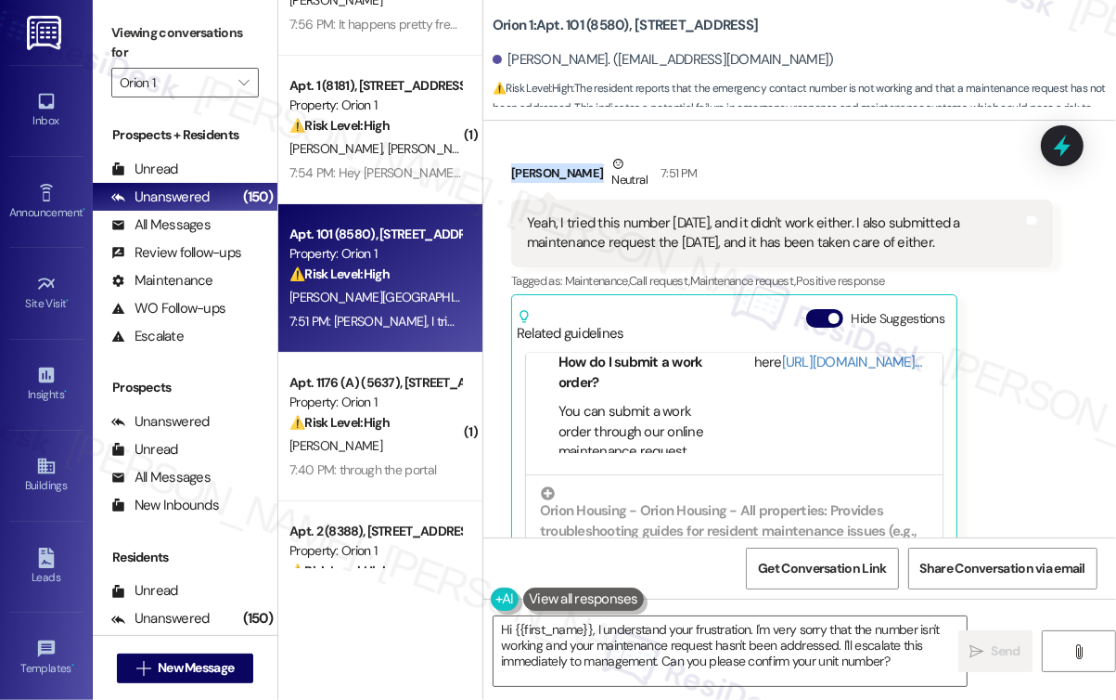
scroll to position [2672, 0]
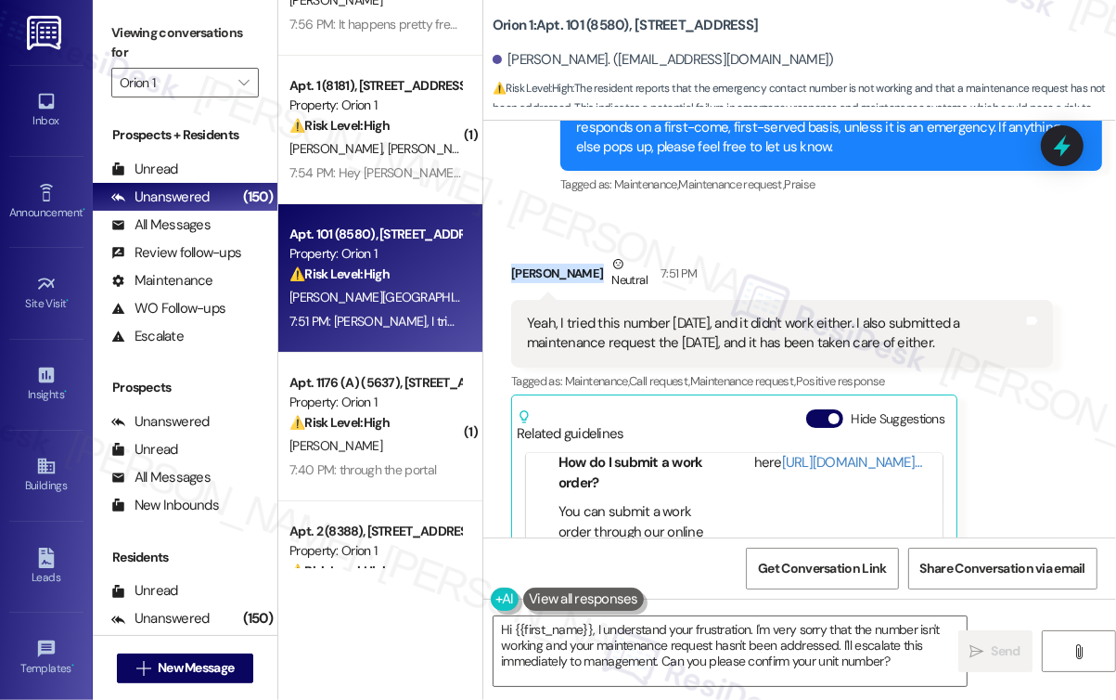
click at [819, 314] on div "Yeah, I tried this number yesterday, and it didn't work either. I also submitte…" at bounding box center [775, 334] width 496 height 40
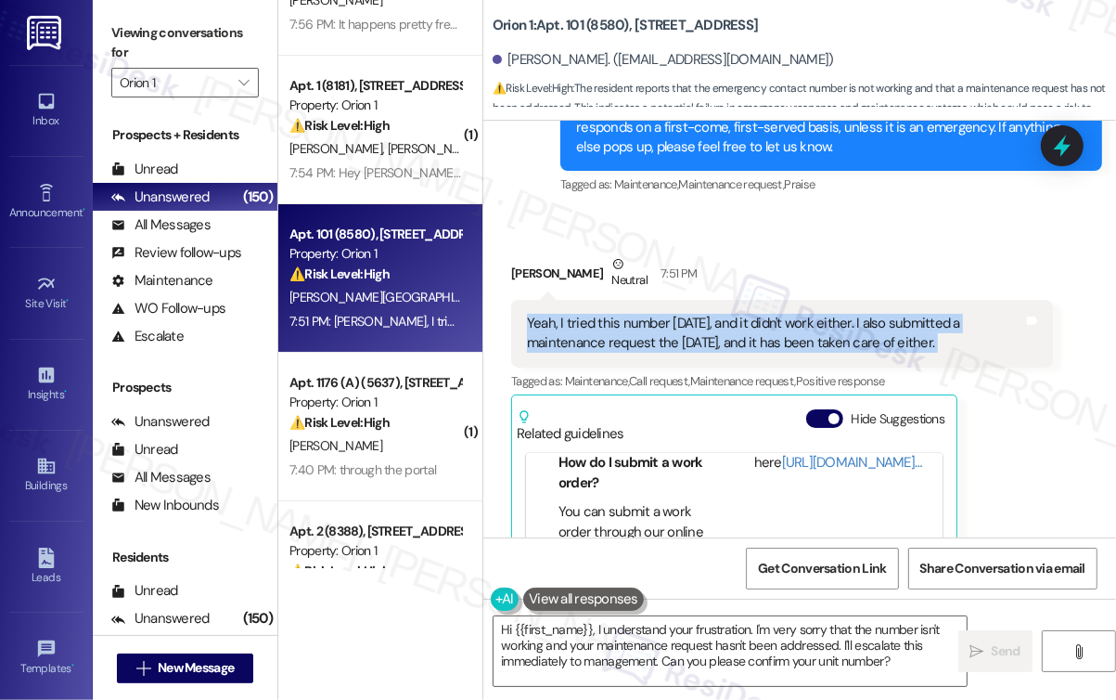
click at [819, 314] on div "Yeah, I tried this number yesterday, and it didn't work either. I also submitte…" at bounding box center [775, 334] width 496 height 40
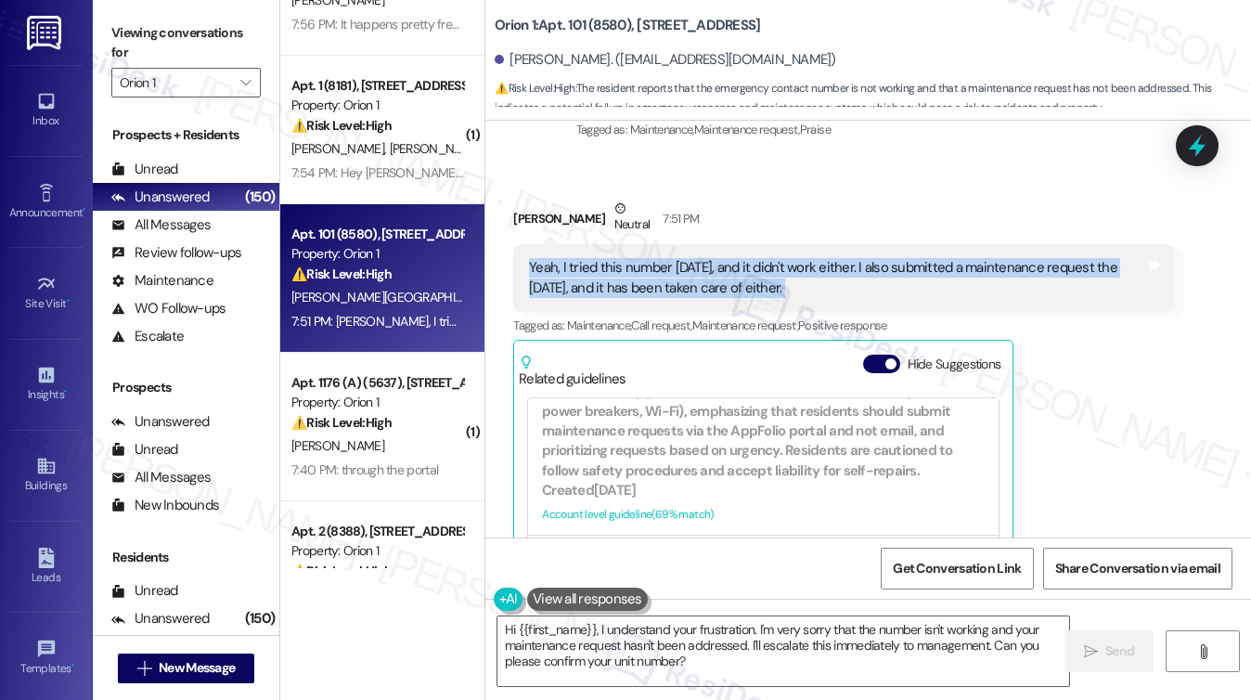
scroll to position [2441, 0]
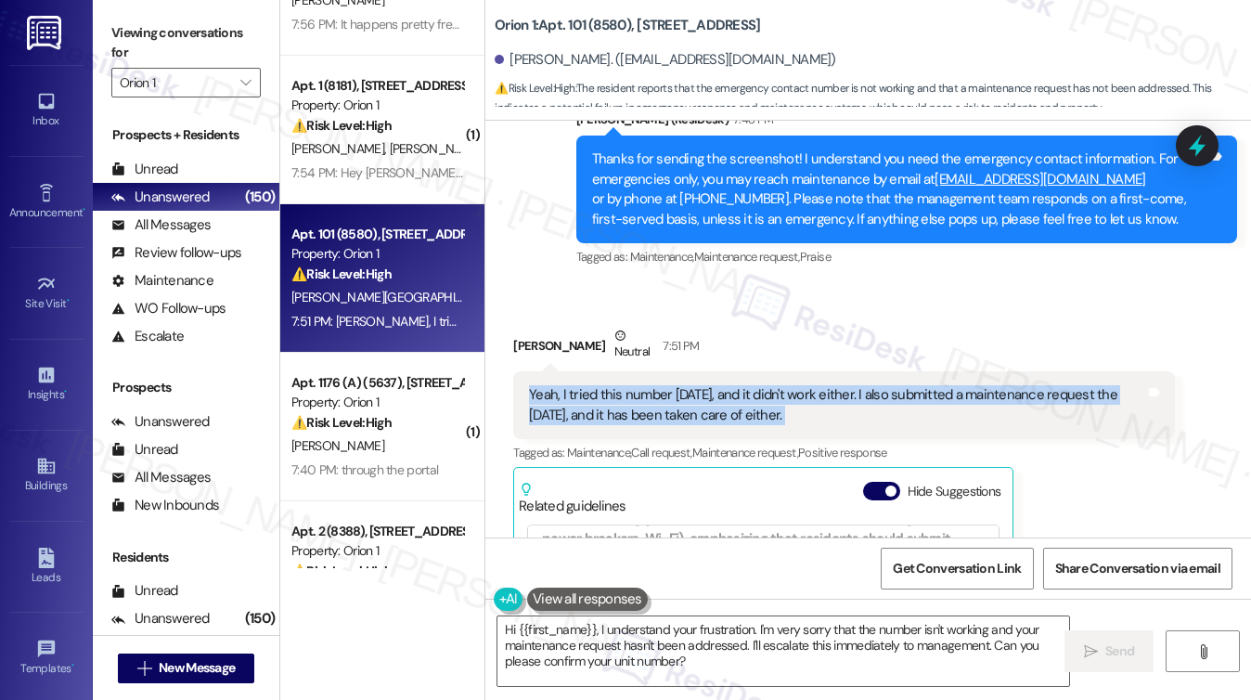
click at [757, 374] on div "Yeah, I tried this number yesterday, and it didn't work either. I also submitte…" at bounding box center [843, 405] width 661 height 68
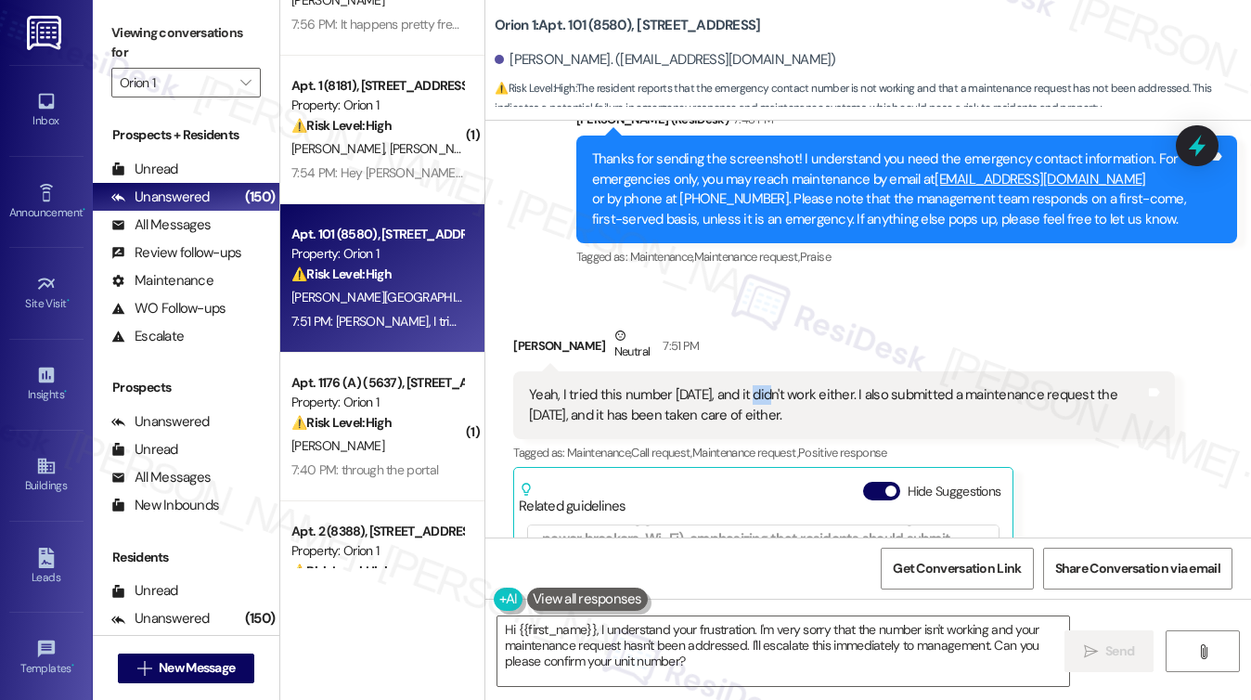
click at [757, 374] on div "Yeah, I tried this number yesterday, and it didn't work either. I also submitte…" at bounding box center [843, 405] width 661 height 68
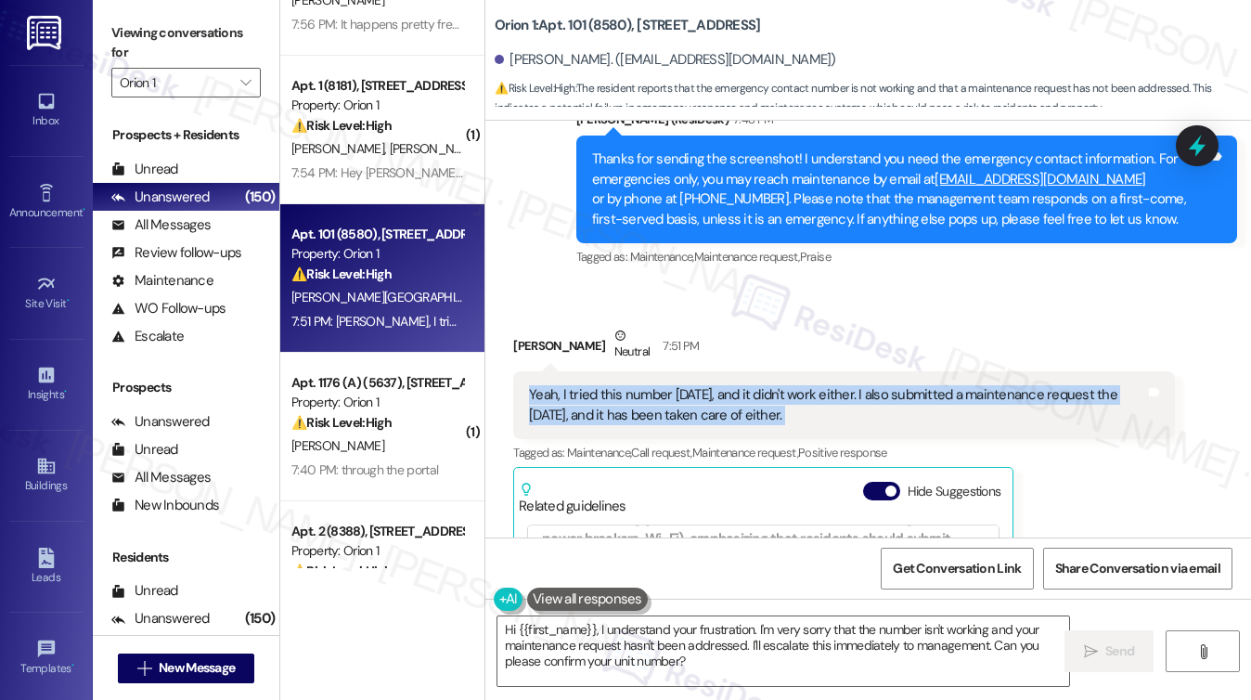
click at [757, 374] on div "Yeah, I tried this number yesterday, and it didn't work either. I also submitte…" at bounding box center [843, 405] width 661 height 68
click at [838, 403] on div "Yeah, I tried this number yesterday, and it didn't work either. I also submitte…" at bounding box center [836, 405] width 615 height 40
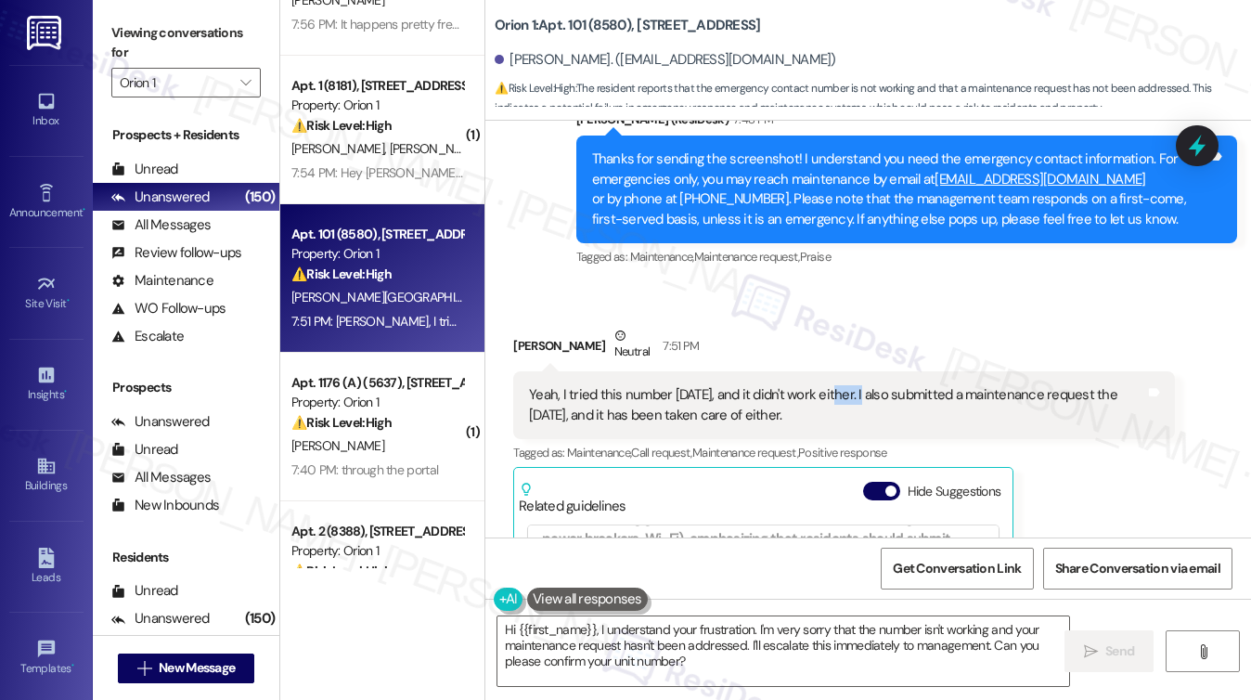
click at [838, 403] on div "Yeah, I tried this number yesterday, and it didn't work either. I also submitte…" at bounding box center [836, 405] width 615 height 40
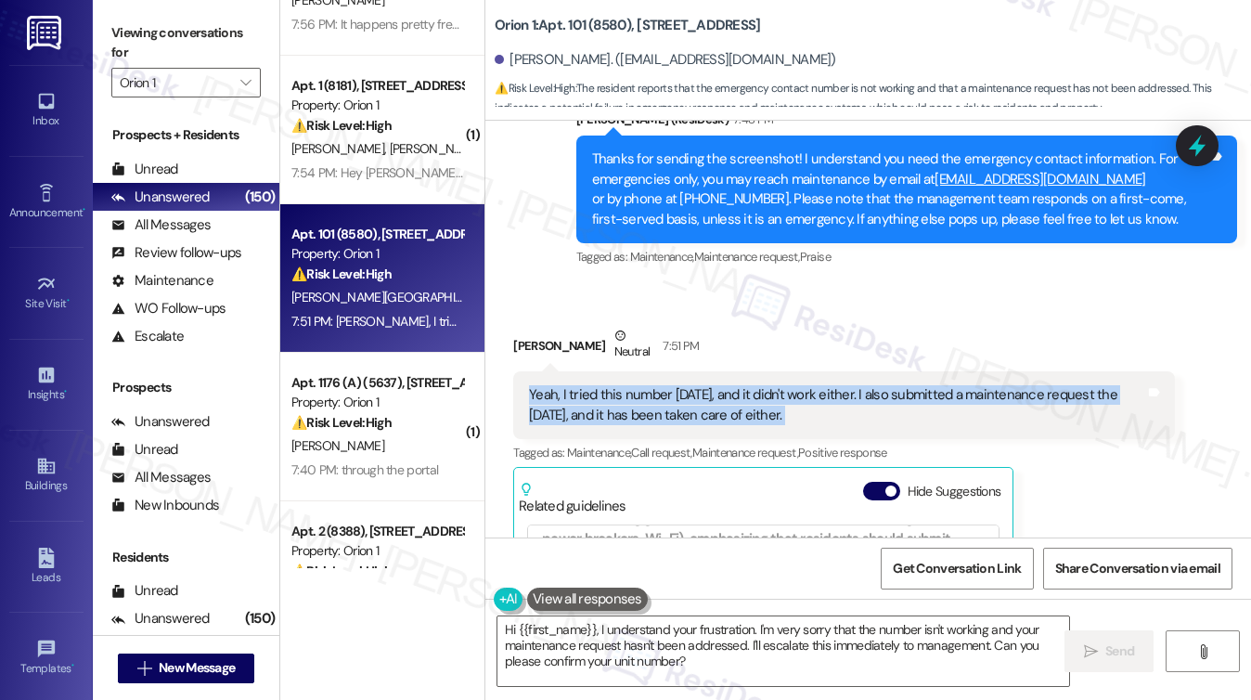
click at [838, 403] on div "Yeah, I tried this number yesterday, and it didn't work either. I also submitte…" at bounding box center [836, 405] width 615 height 40
click at [911, 398] on div "Yeah, I tried this number yesterday, and it didn't work either. I also submitte…" at bounding box center [836, 405] width 615 height 40
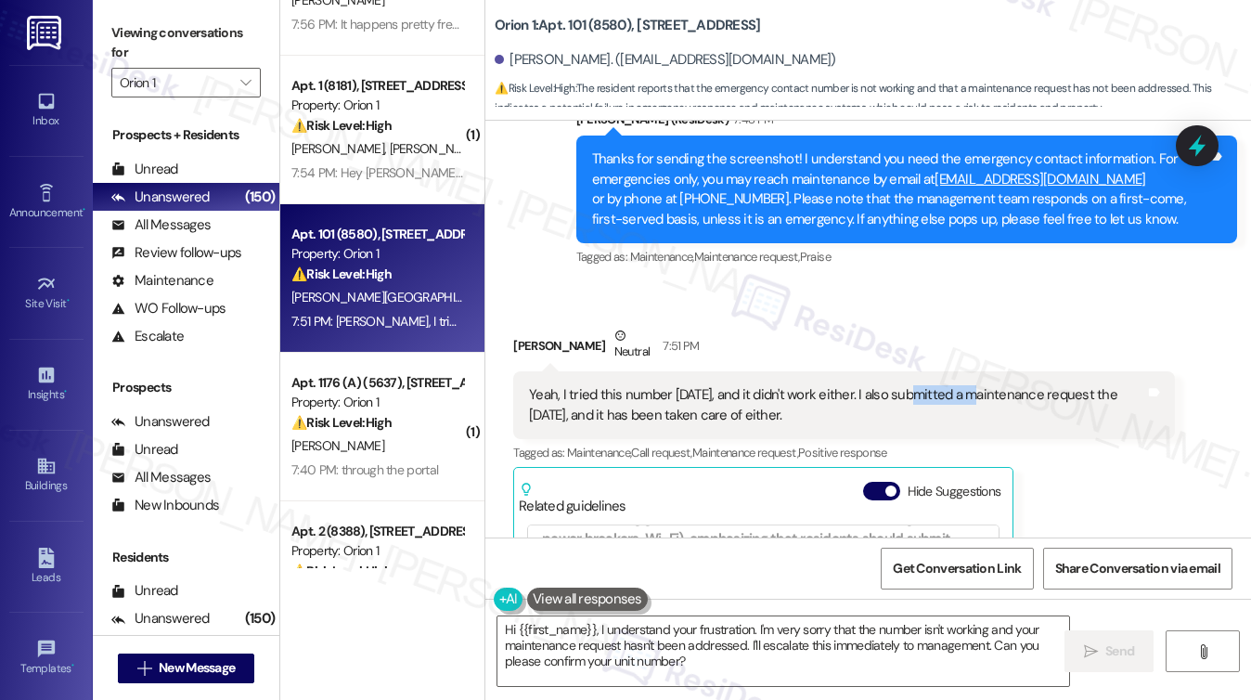
click at [911, 398] on div "Yeah, I tried this number yesterday, and it didn't work either. I also submitte…" at bounding box center [836, 405] width 615 height 40
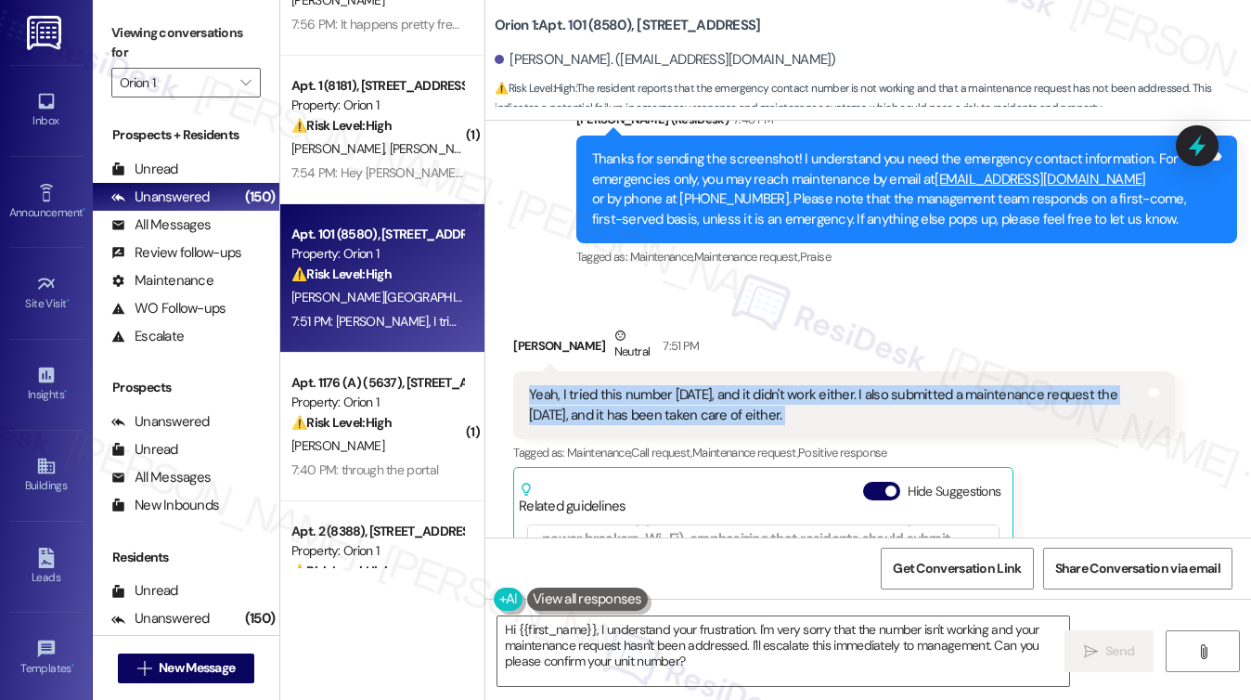
click at [911, 398] on div "Yeah, I tried this number yesterday, and it didn't work either. I also submitte…" at bounding box center [836, 405] width 615 height 40
click at [713, 399] on div "Yeah, I tried this number yesterday, and it didn't work either. I also submitte…" at bounding box center [836, 405] width 615 height 40
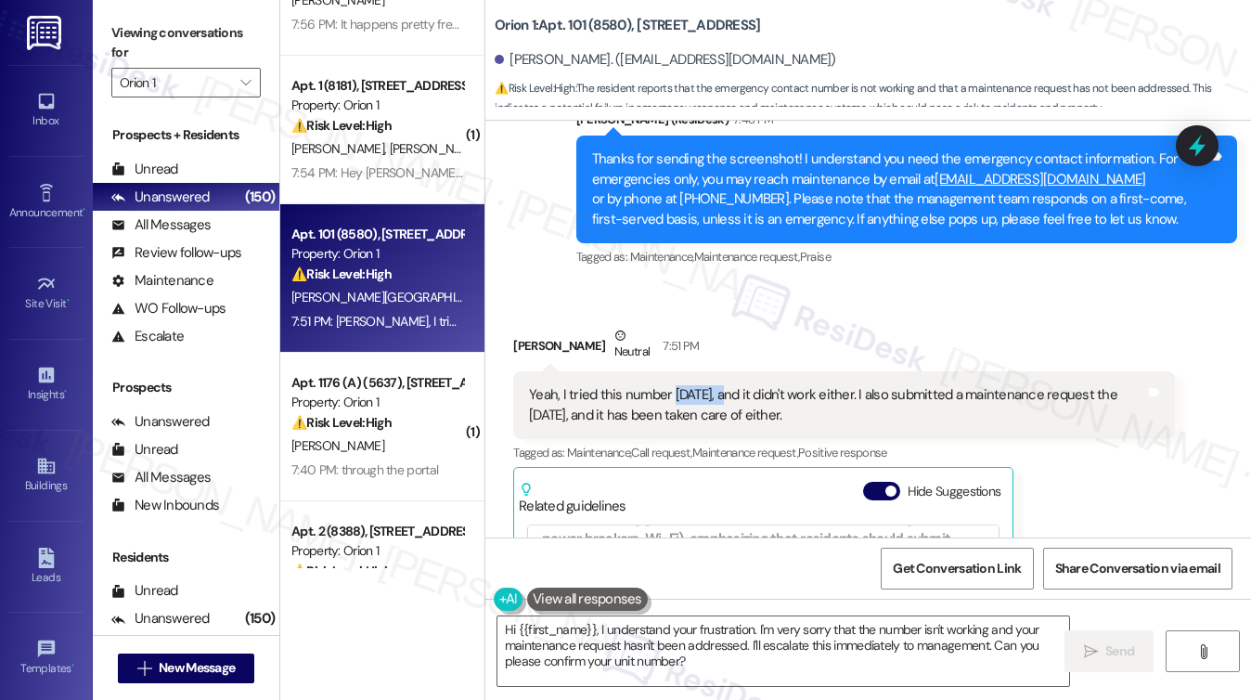
click at [713, 399] on div "Yeah, I tried this number yesterday, and it didn't work either. I also submitte…" at bounding box center [836, 405] width 615 height 40
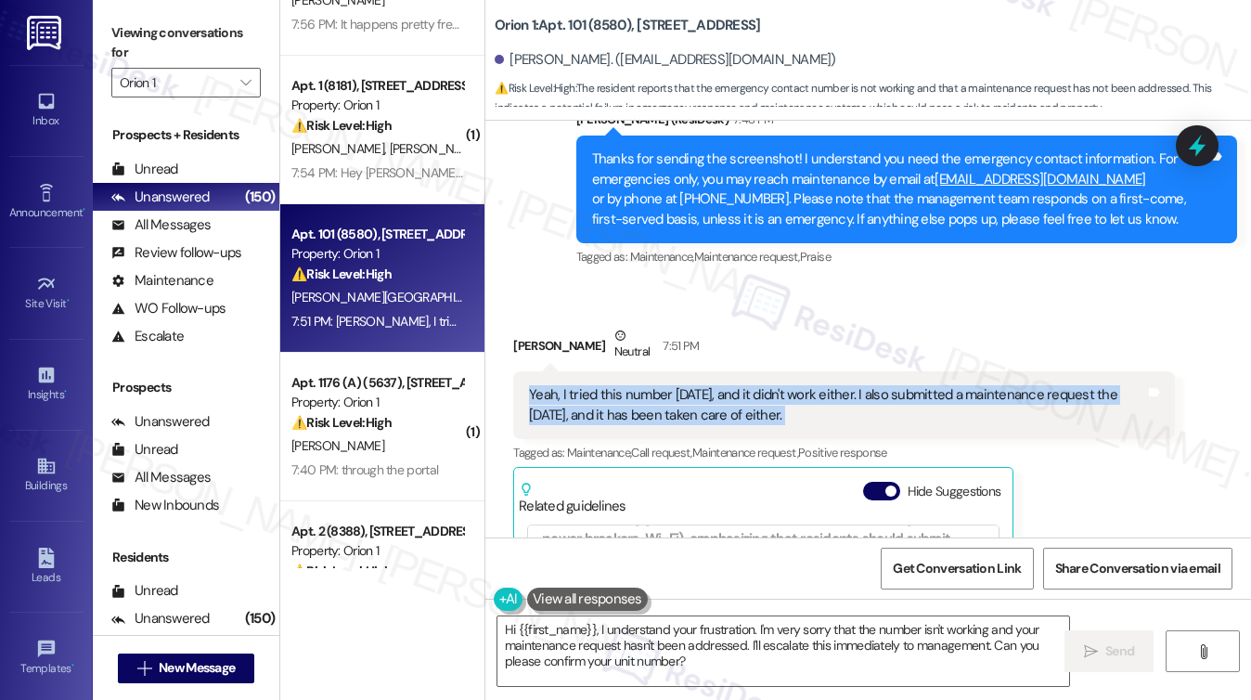
click at [713, 399] on div "Yeah, I tried this number yesterday, and it didn't work either. I also submitte…" at bounding box center [836, 405] width 615 height 40
click at [696, 395] on div "Yeah, I tried this number yesterday, and it didn't work either. I also submitte…" at bounding box center [836, 405] width 615 height 40
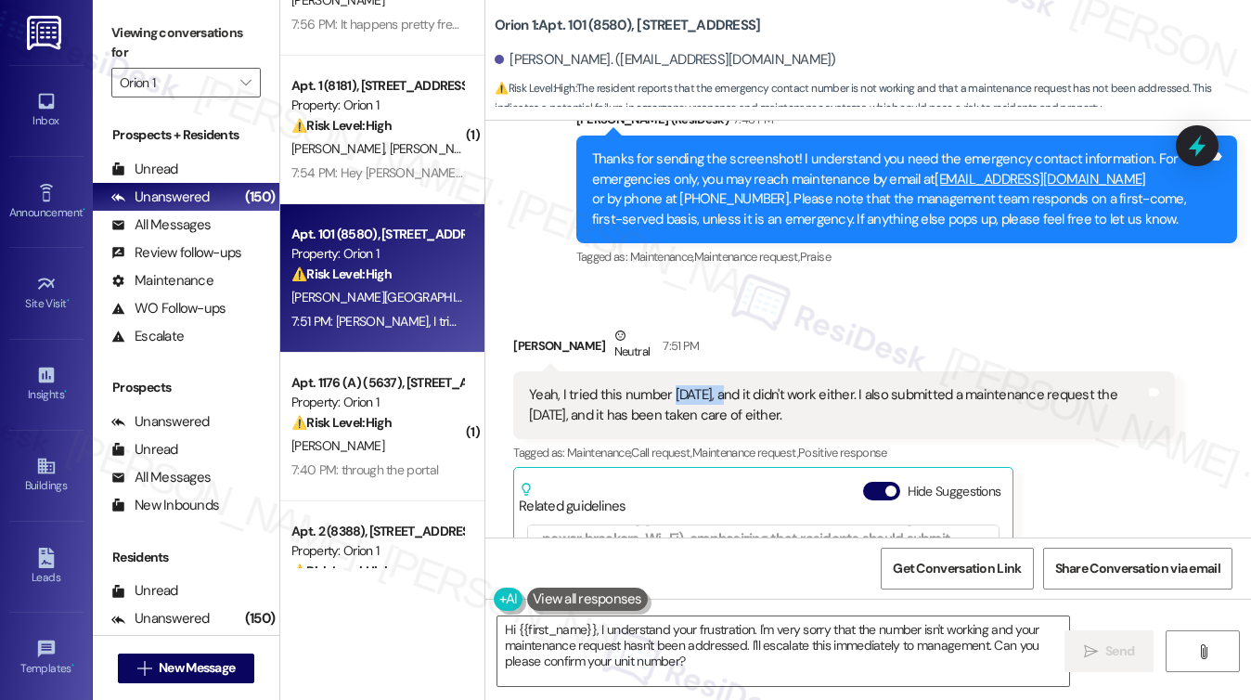
click at [696, 395] on div "Yeah, I tried this number yesterday, and it didn't work either. I also submitte…" at bounding box center [836, 405] width 615 height 40
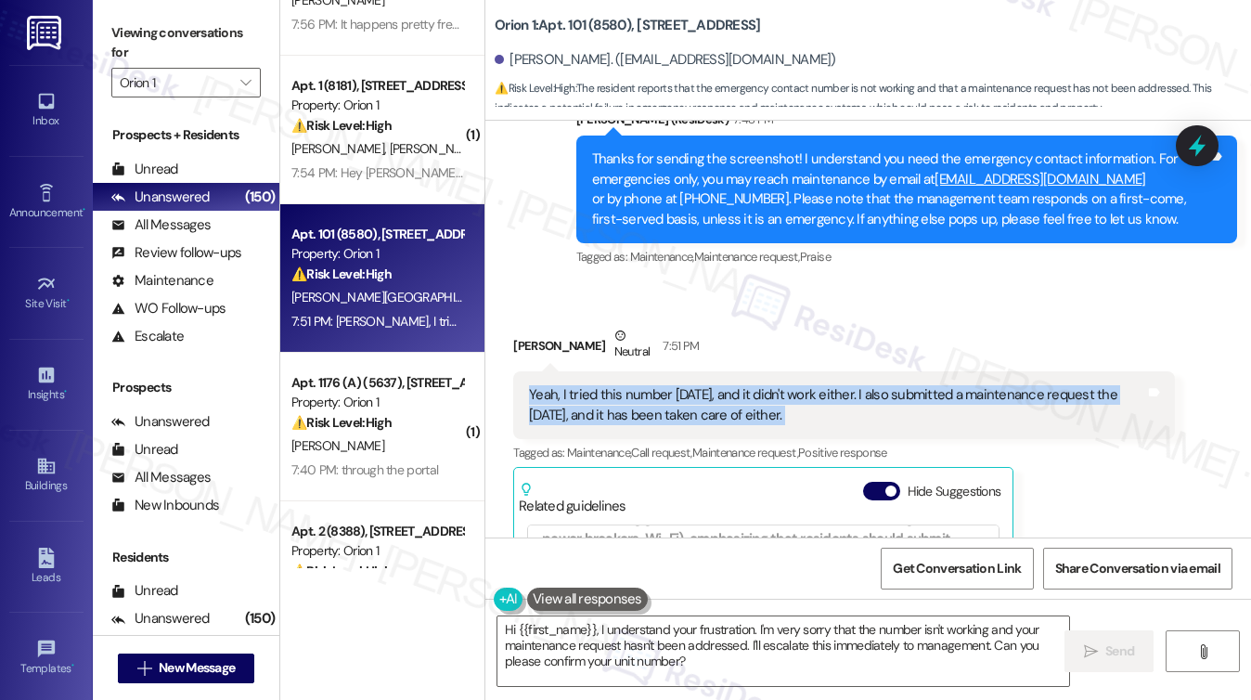
click at [696, 395] on div "Yeah, I tried this number yesterday, and it didn't work either. I also submitte…" at bounding box center [836, 405] width 615 height 40
click at [684, 401] on div "Yeah, I tried this number yesterday, and it didn't work either. I also submitte…" at bounding box center [836, 405] width 615 height 40
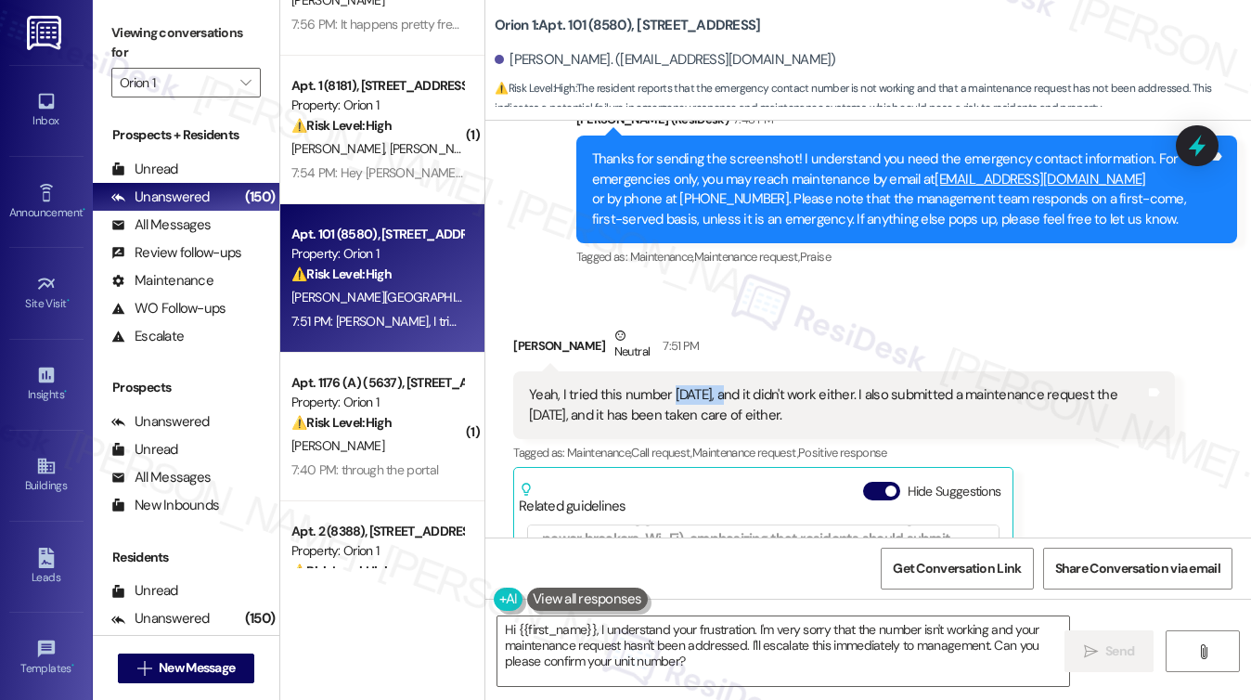
click at [684, 401] on div "Yeah, I tried this number yesterday, and it didn't work either. I also submitte…" at bounding box center [836, 405] width 615 height 40
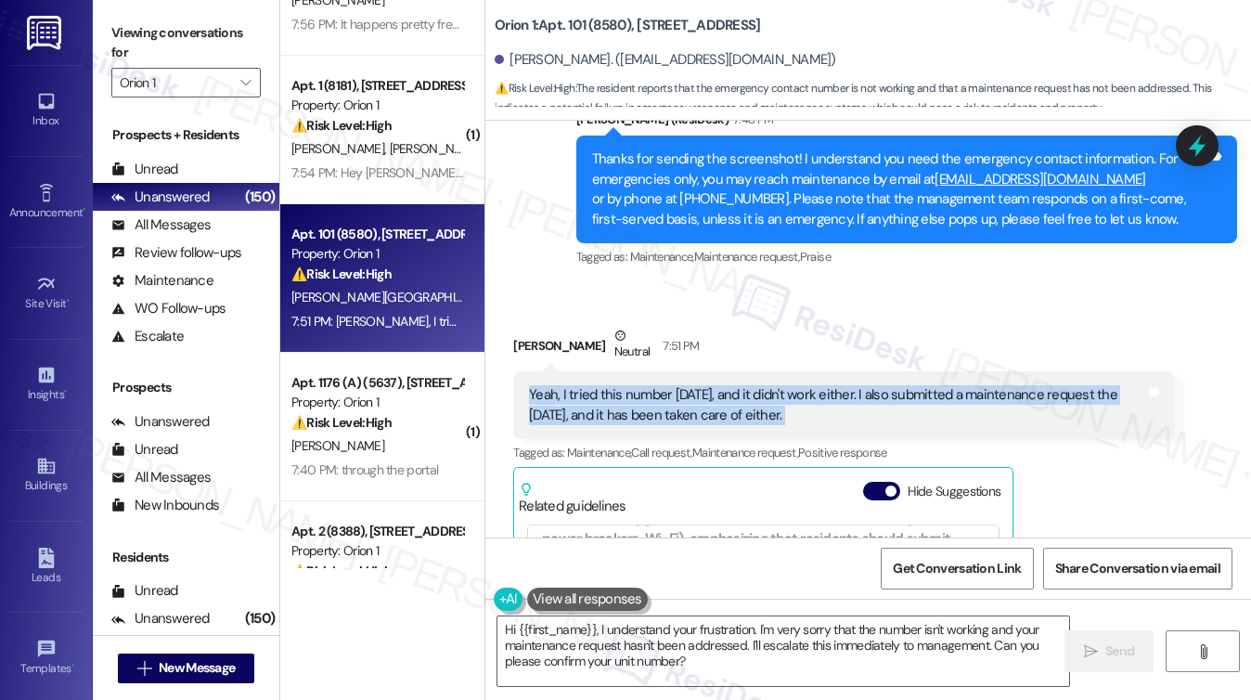
click at [684, 401] on div "Yeah, I tried this number yesterday, and it didn't work either. I also submitte…" at bounding box center [836, 405] width 615 height 40
click at [705, 645] on textarea "Hi {{first_name}}, I understand your frustration. I'm very sorry that the numbe…" at bounding box center [783, 651] width 572 height 70
click at [802, 663] on textarea "Hi {{first_name}}, I understand your frustration. I'm very sorry that the numbe…" at bounding box center [783, 651] width 572 height 70
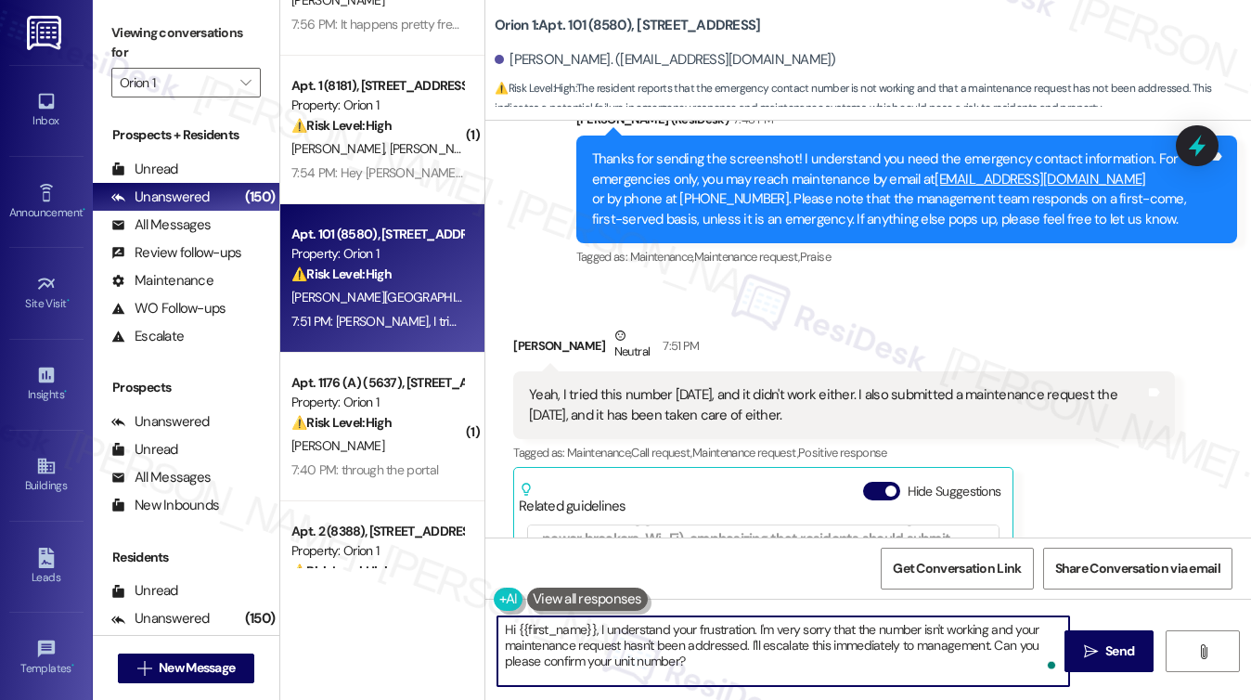
drag, startPoint x: 757, startPoint y: 625, endPoint x: 469, endPoint y: 596, distance: 289.1
click at [469, 596] on div "( 1 ) Apt. 202 (6586), 1881 Jefferson Blvd Property: Orion 1 ⚠️ Risk Level: Hig…" at bounding box center [765, 350] width 970 height 700
click at [512, 625] on textarea "I'm very sorry that the number isn't working and your maintenance request hasn'…" at bounding box center [783, 651] width 572 height 70
click at [527, 627] on textarea "I'm very sorry that the number isn't working and your maintenance request hasn'…" at bounding box center [783, 651] width 572 height 70
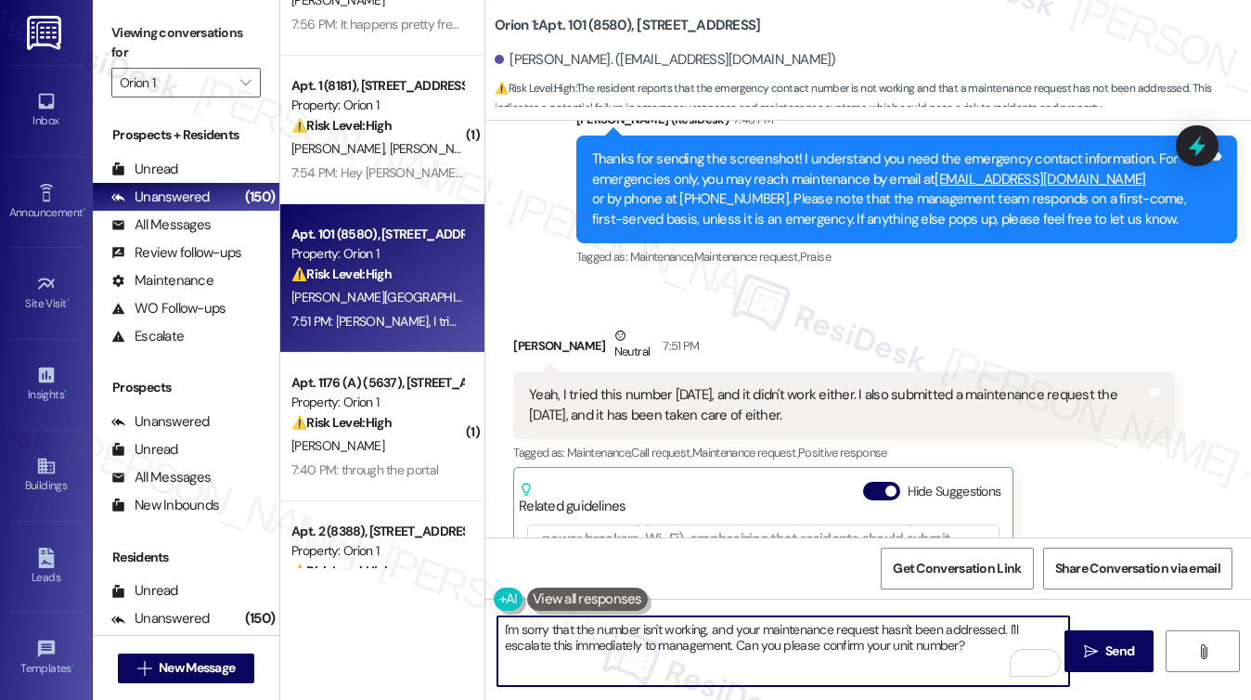
click at [720, 645] on textarea "I'm sorry that the number isn't working, and your maintenance request hasn't be…" at bounding box center [783, 651] width 572 height 70
drag, startPoint x: 969, startPoint y: 643, endPoint x: 497, endPoint y: 649, distance: 471.3
click at [497, 649] on textarea "I'm sorry that the number isn't working, and your maintenance request hasn't be…" at bounding box center [783, 651] width 572 height 70
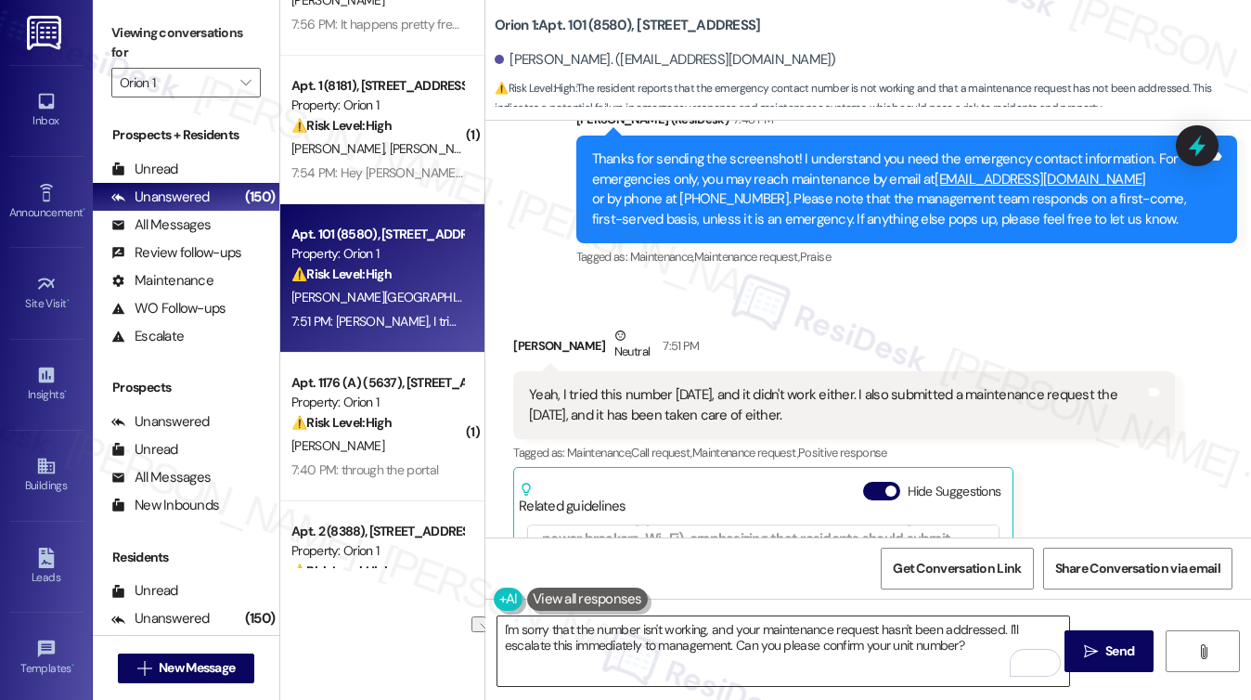
click at [618, 637] on textarea "I'm sorry that the number isn't working, and your maintenance request hasn't be…" at bounding box center [783, 651] width 572 height 70
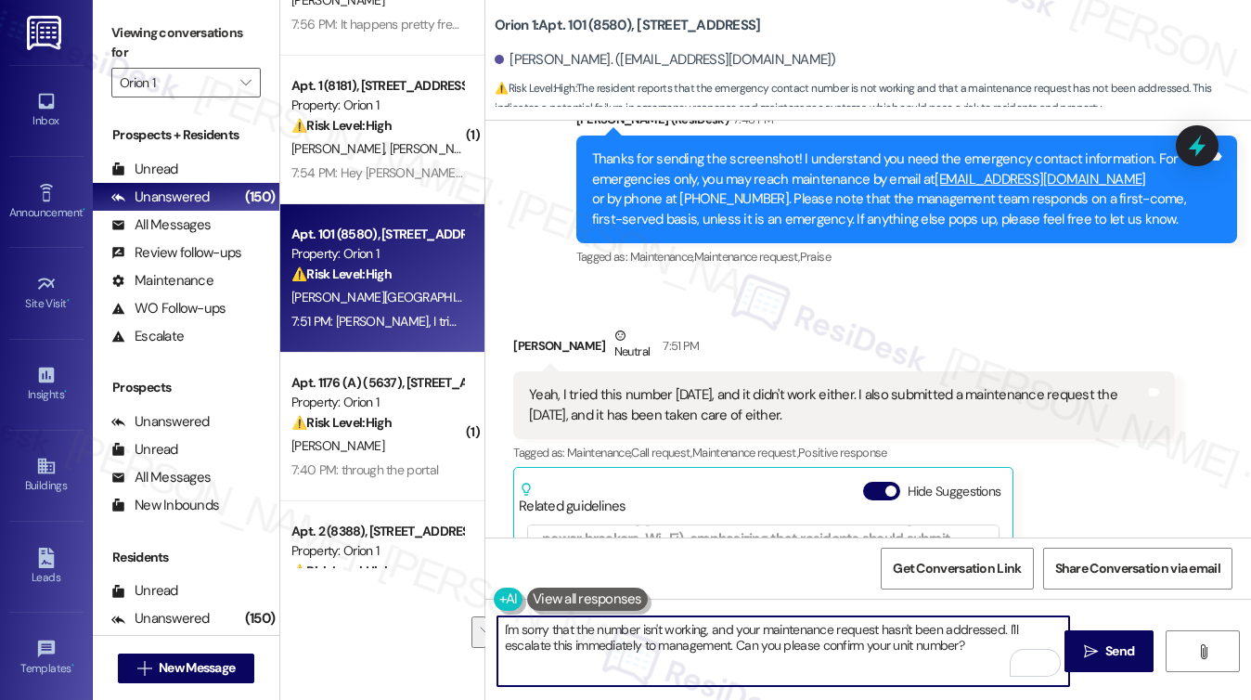
click at [930, 650] on textarea "I'm sorry that the number isn't working, and your maintenance request hasn't be…" at bounding box center [783, 651] width 572 height 70
drag, startPoint x: 988, startPoint y: 649, endPoint x: 1009, endPoint y: 623, distance: 33.0
click at [1009, 623] on textarea "I'm sorry that the number isn't working, and your maintenance request hasn't be…" at bounding box center [783, 651] width 572 height 70
click at [637, 634] on textarea "I'm sorry that the number isn't working, and your maintenance request hasn't be…" at bounding box center [783, 651] width 572 height 70
click at [951, 641] on textarea "I'm sorry that the number isn't working, and your maintenance request hasn't be…" at bounding box center [783, 651] width 572 height 70
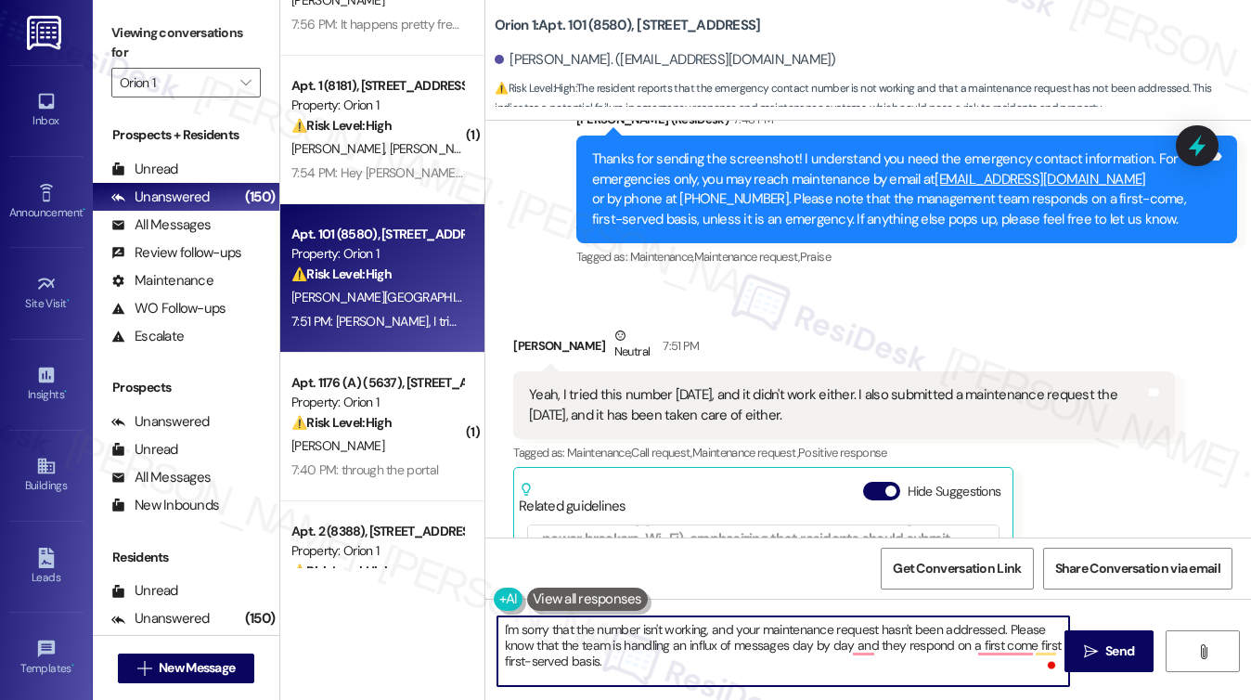
click at [644, 667] on textarea "I'm sorry that the number isn't working, and your maintenance request hasn't be…" at bounding box center [783, 651] width 572 height 70
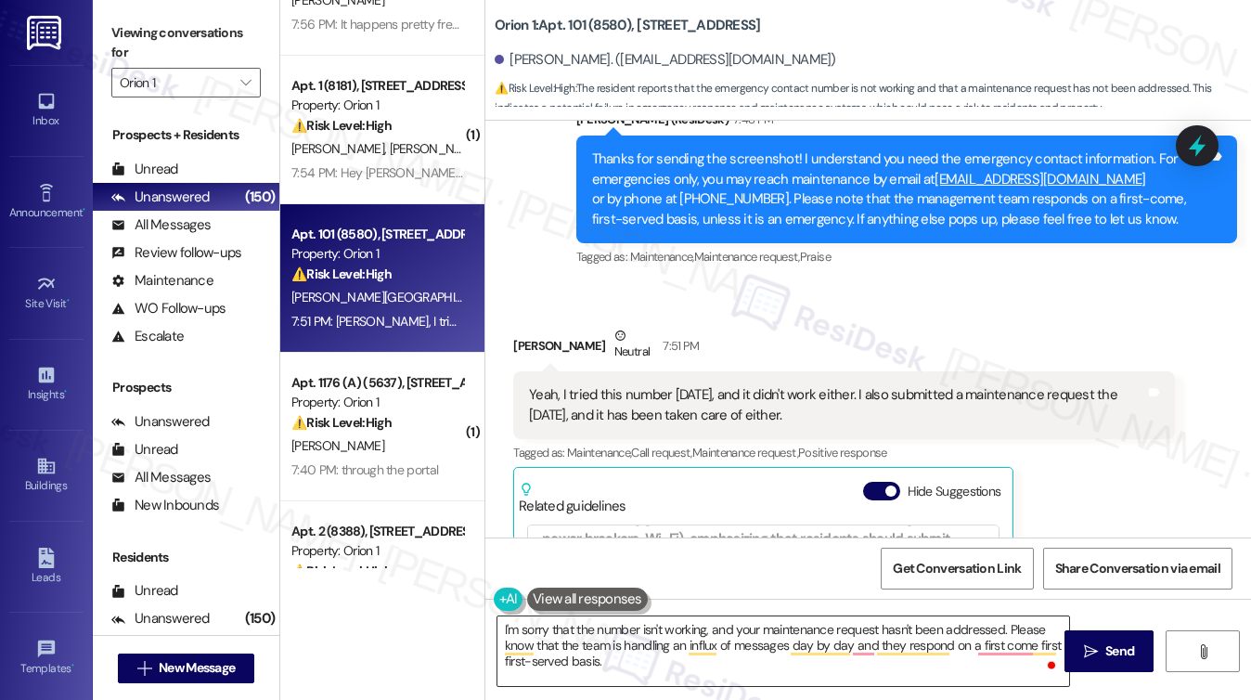
click at [868, 650] on textarea "I'm sorry that the number isn't working, and your maintenance request hasn't be…" at bounding box center [783, 651] width 572 height 70
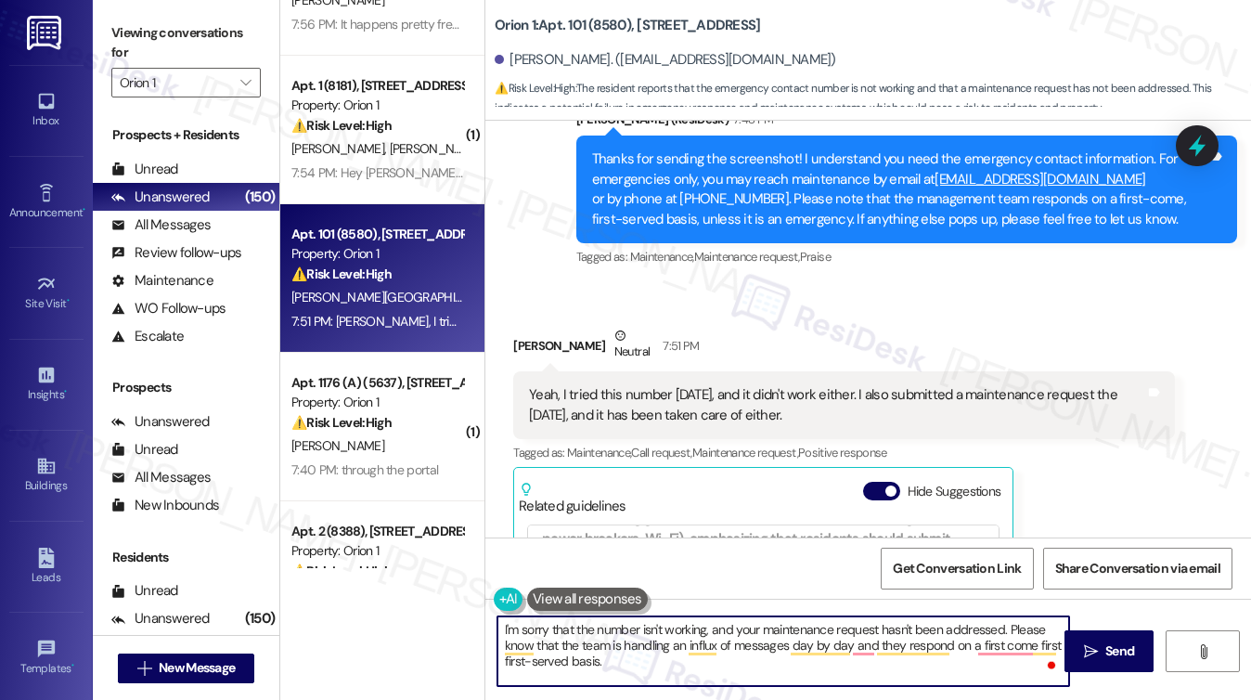
click at [636, 651] on textarea "I'm sorry that the number isn't working, and your maintenance request hasn't be…" at bounding box center [783, 651] width 572 height 70
click at [636, 662] on textarea "I'm sorry that the number isn't working, and your maintenance request hasn't be…" at bounding box center [783, 651] width 572 height 70
drag, startPoint x: 860, startPoint y: 662, endPoint x: 599, endPoint y: 658, distance: 260.7
click at [599, 658] on textarea "I'm sorry that the number isn't working, and your maintenance request hasn't be…" at bounding box center [783, 651] width 572 height 70
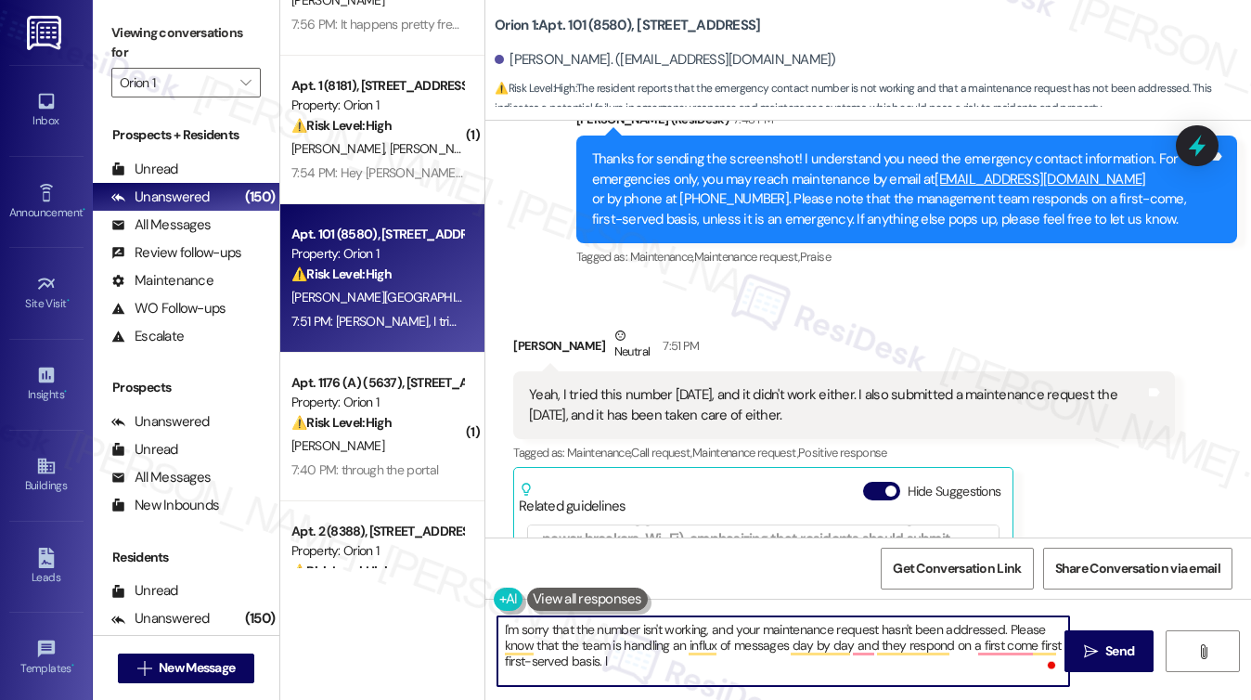
click at [662, 671] on textarea "I'm sorry that the number isn't working, and your maintenance request hasn't be…" at bounding box center [783, 651] width 572 height 70
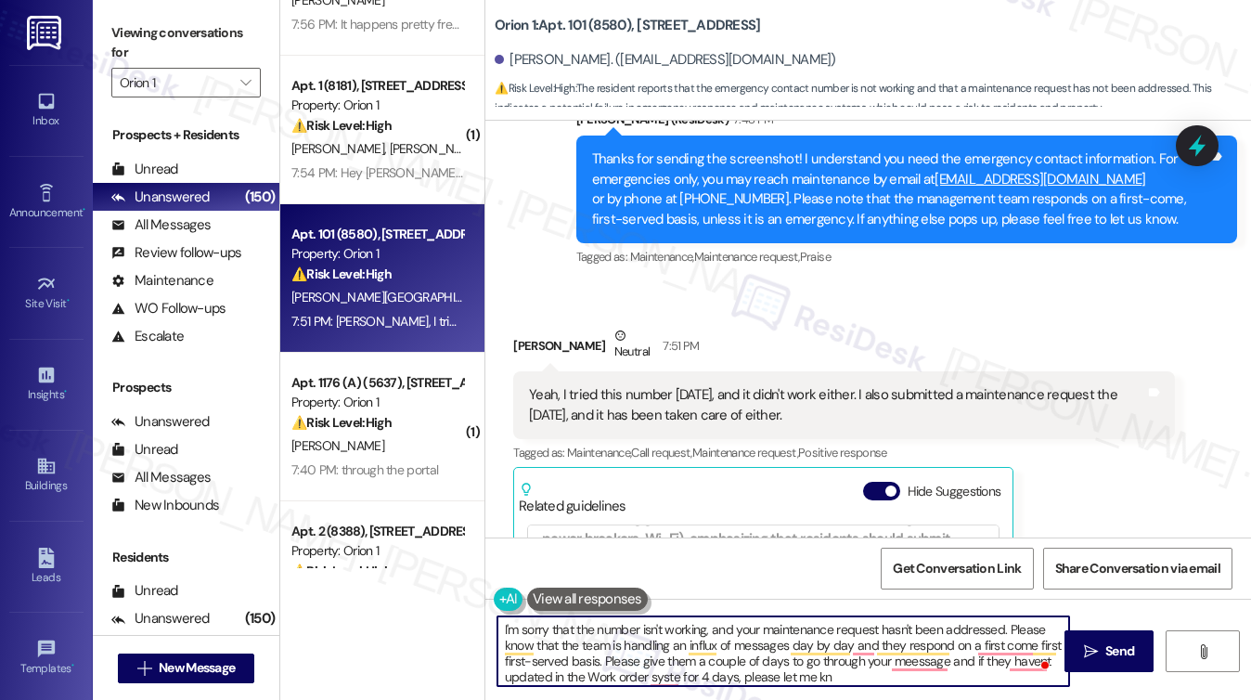
type textarea "I'm sorry that the number isn't working, and your maintenance request hasn't be…"
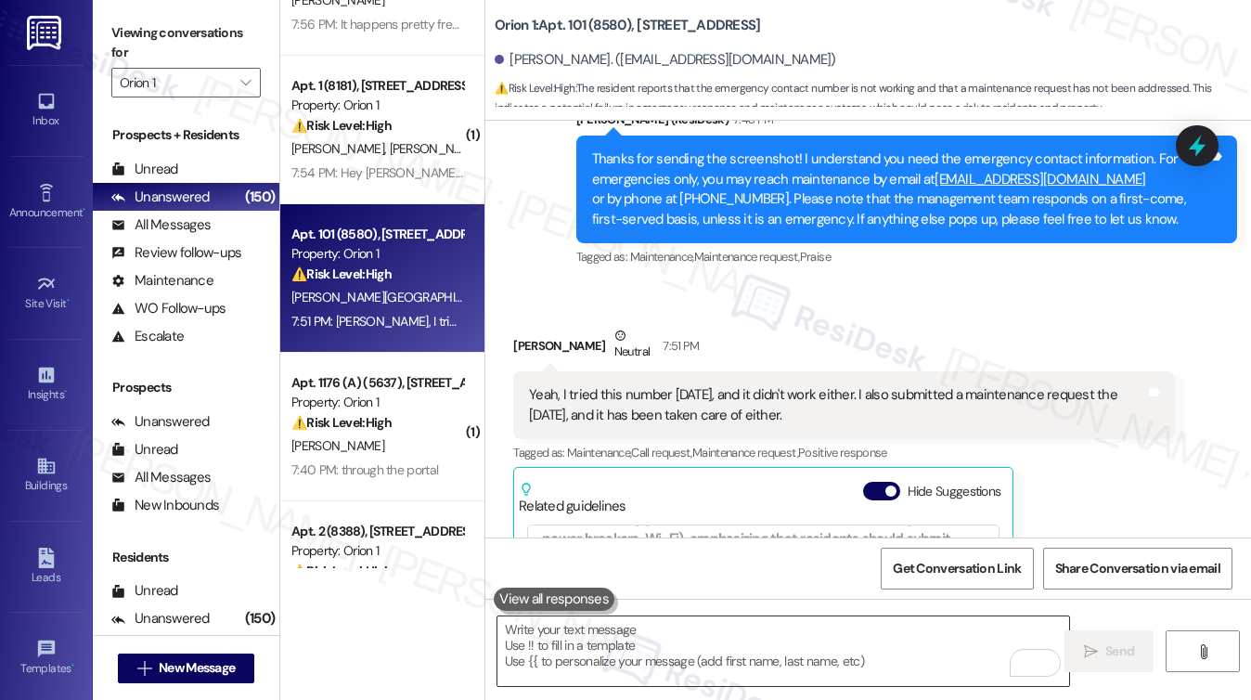
click at [675, 626] on textarea "To enrich screen reader interactions, please activate Accessibility in Grammarl…" at bounding box center [783, 651] width 572 height 70
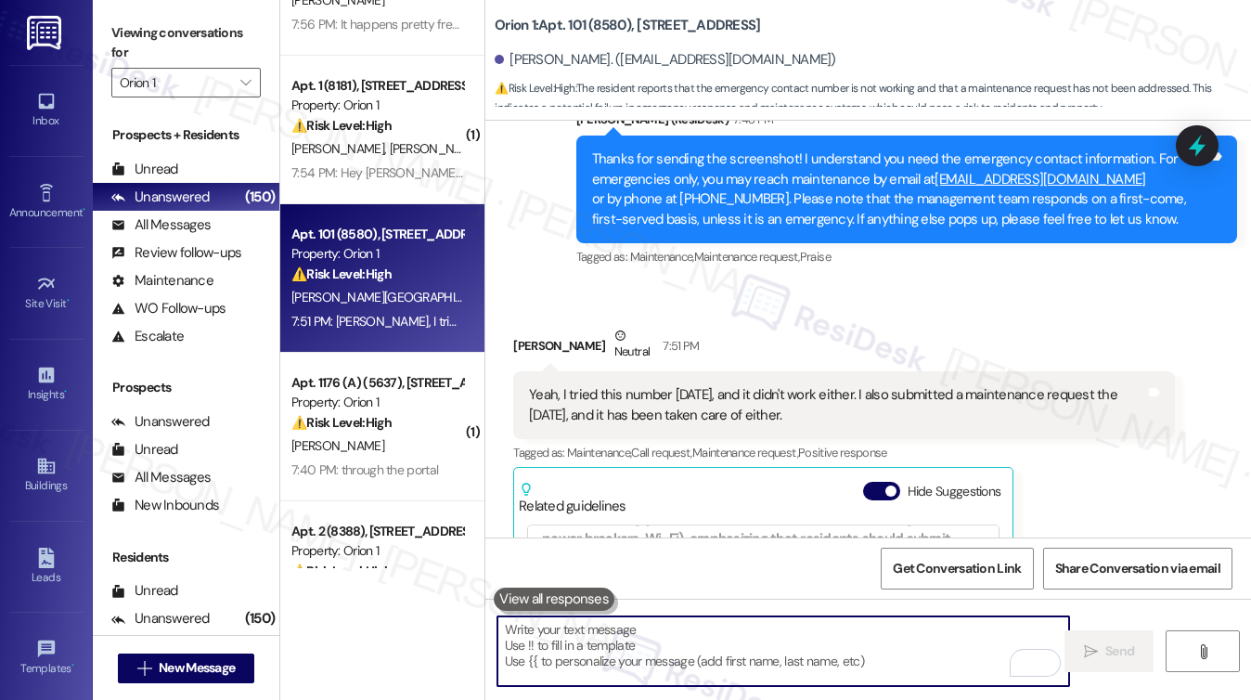
paste textarea "I’m sorry to hear that the number isn’t working and that your maintenance reque…"
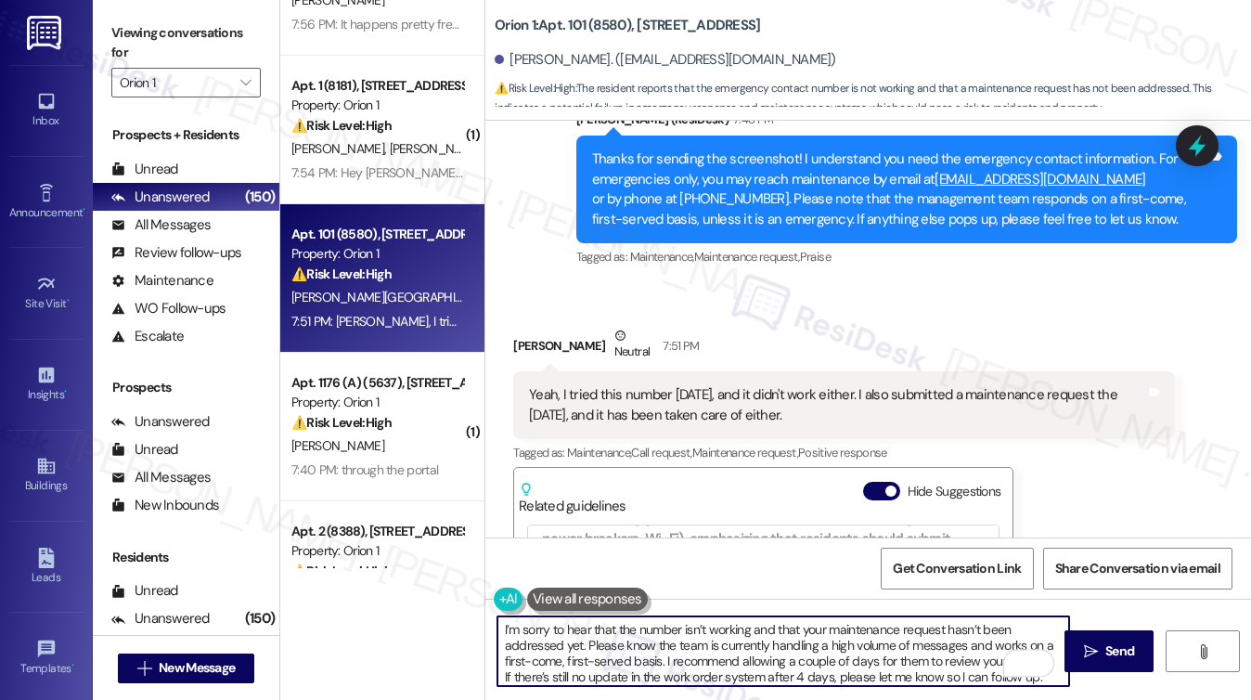
scroll to position [4, 0]
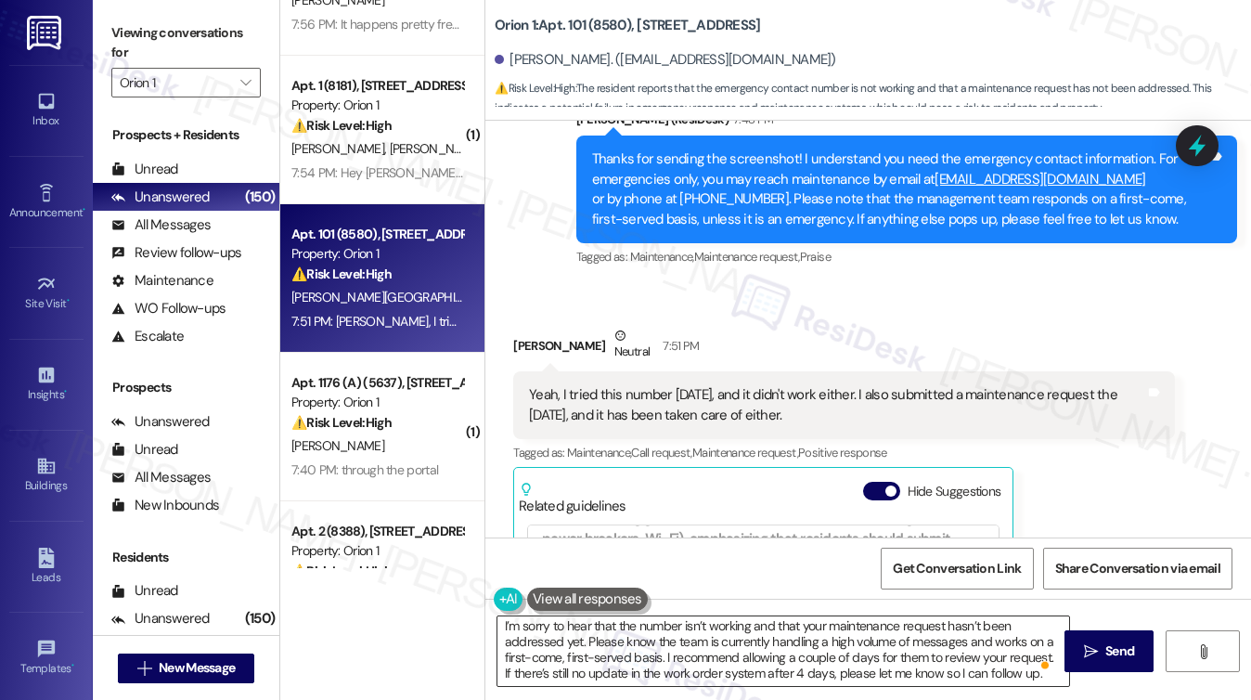
click at [660, 652] on textarea "I’m sorry to hear that the number isn’t working and that your maintenance reque…" at bounding box center [783, 651] width 572 height 70
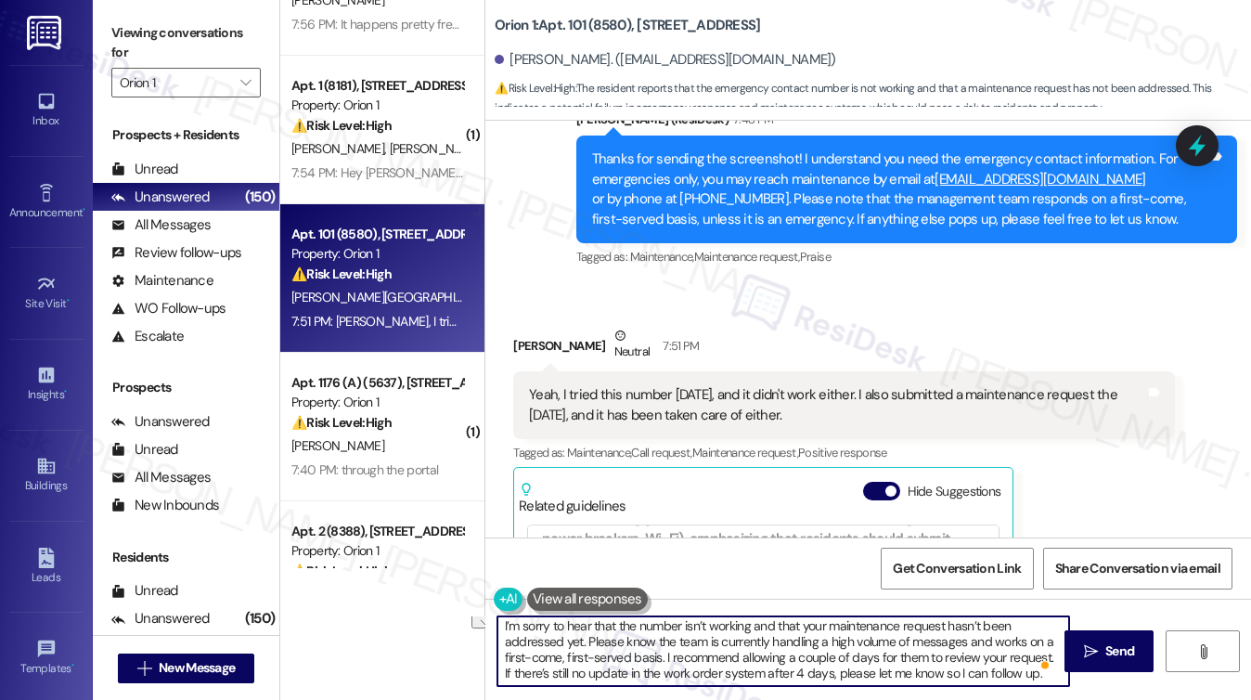
drag, startPoint x: 764, startPoint y: 669, endPoint x: 826, endPoint y: 664, distance: 62.3
click at [826, 664] on textarea "I’m sorry to hear that the number isn’t working and that your maintenance reque…" at bounding box center [783, 651] width 572 height 70
click at [1039, 675] on textarea "I’m sorry to hear that the number isn’t working and that your maintenance reque…" at bounding box center [783, 651] width 572 height 70
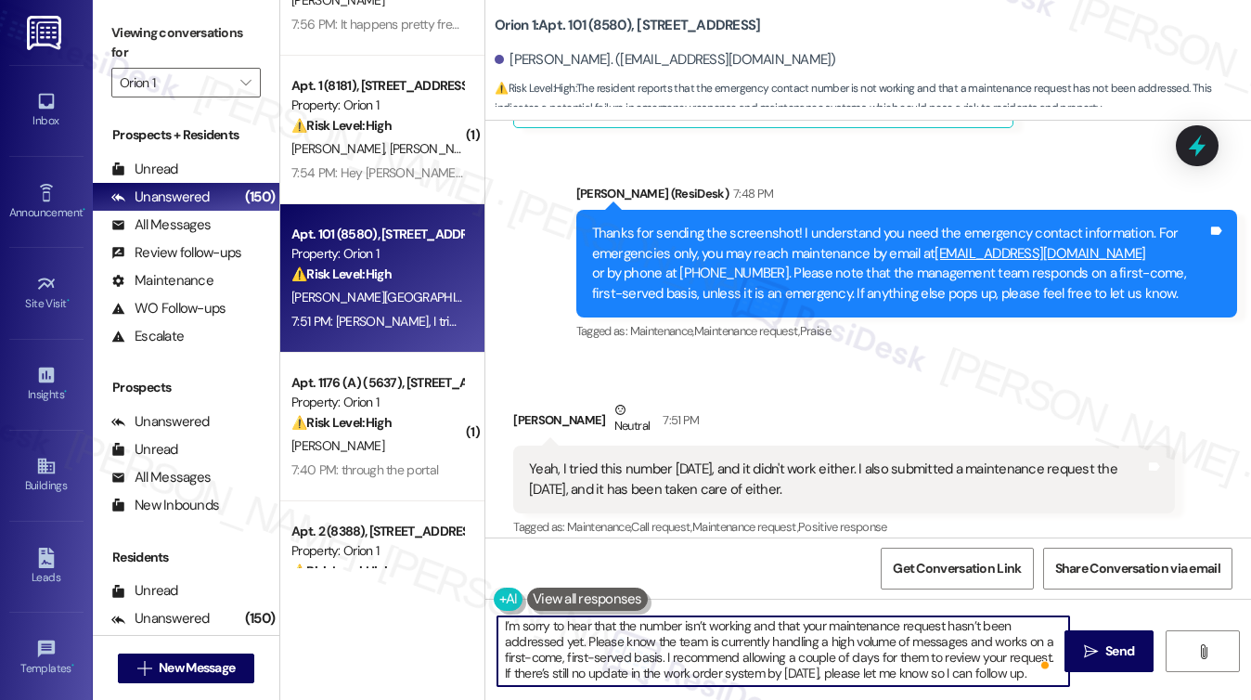
scroll to position [2162, 0]
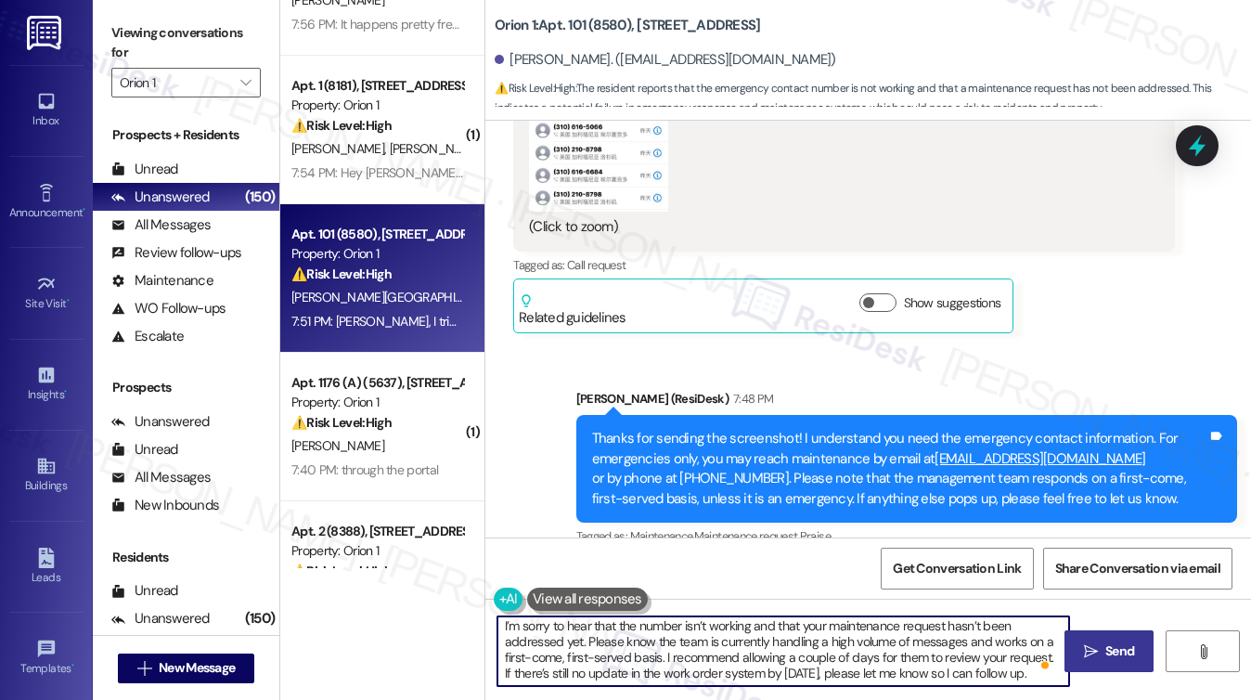
type textarea "I’m sorry to hear that the number isn’t working and that your maintenance reque…"
click at [1076, 630] on button " Send" at bounding box center [1109, 651] width 90 height 42
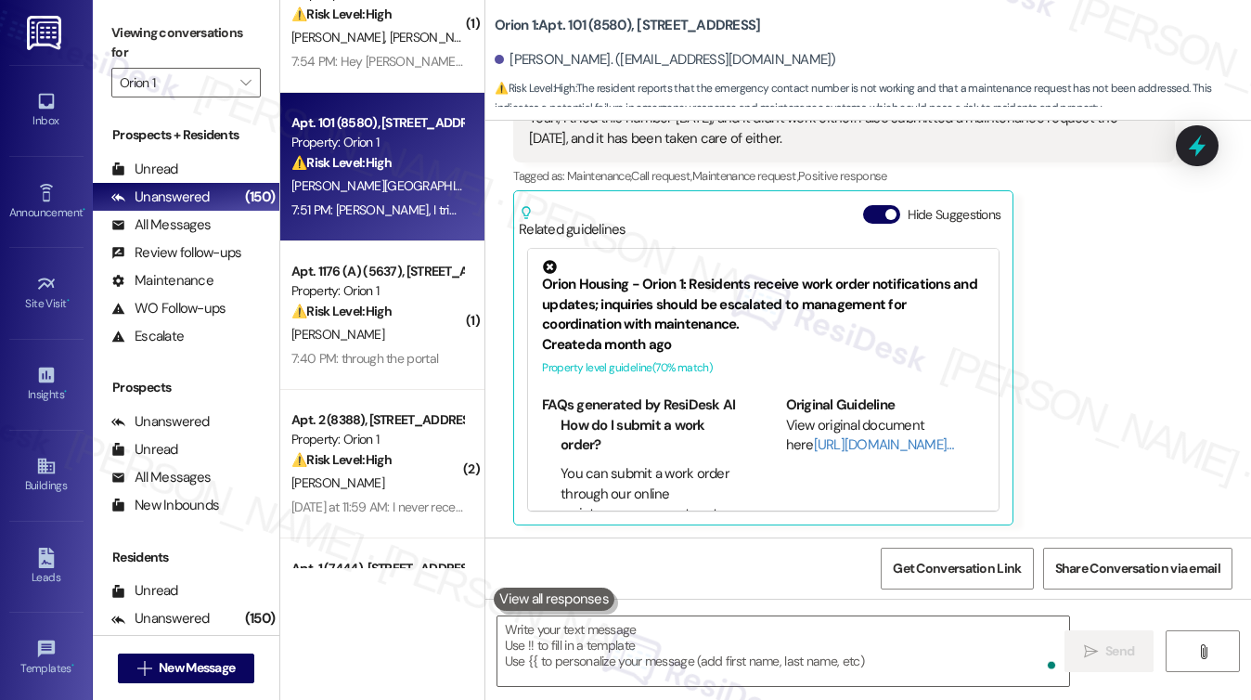
scroll to position [278, 0]
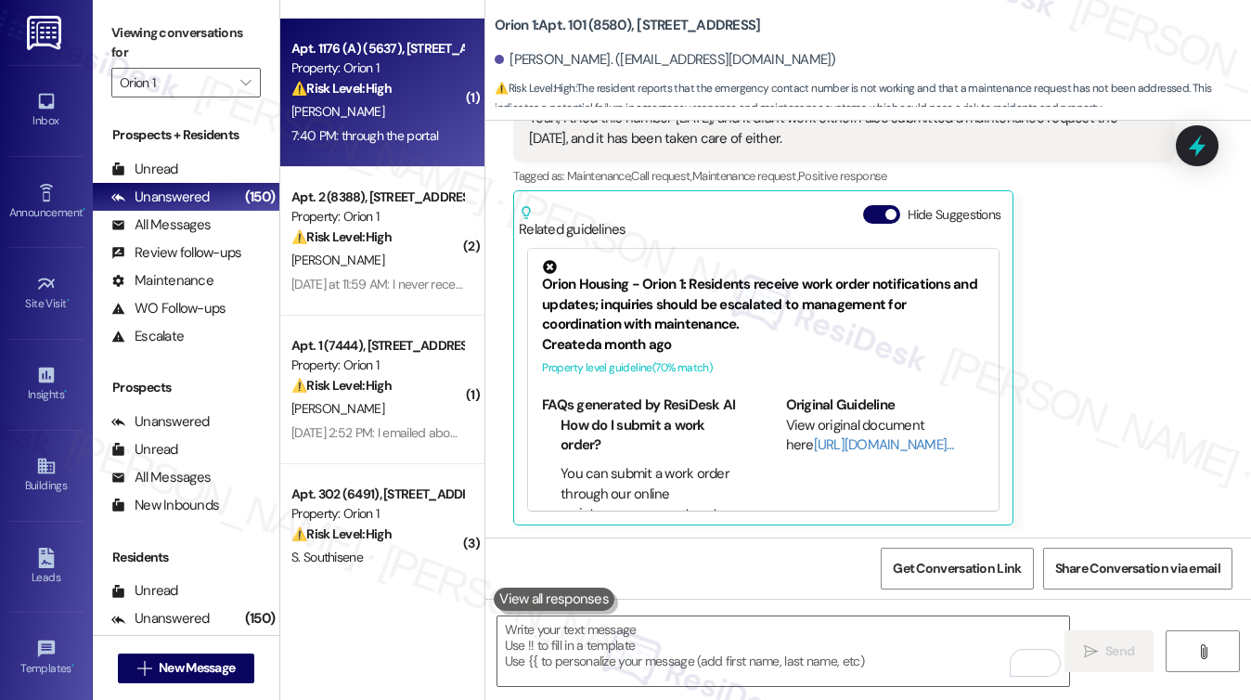
click at [410, 118] on div "J. Liu" at bounding box center [376, 111] width 175 height 23
type textarea "Fetching suggested responses. Please feel free to read through the conversation…"
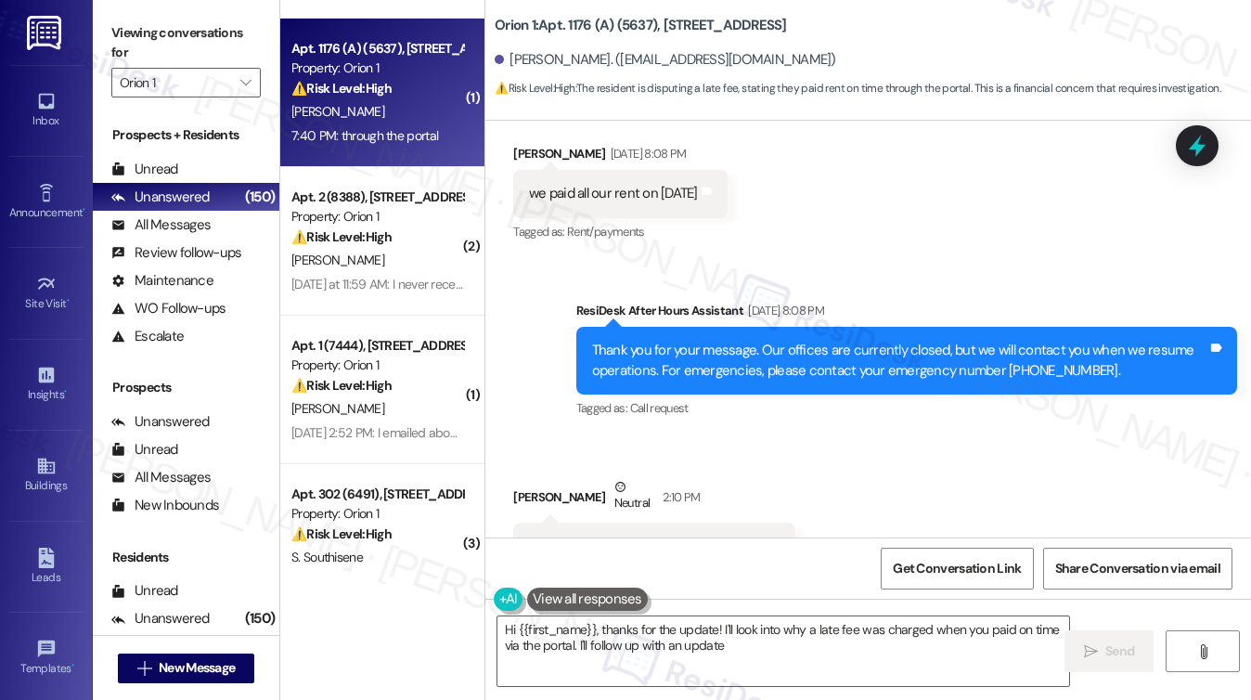
scroll to position [2723, 0]
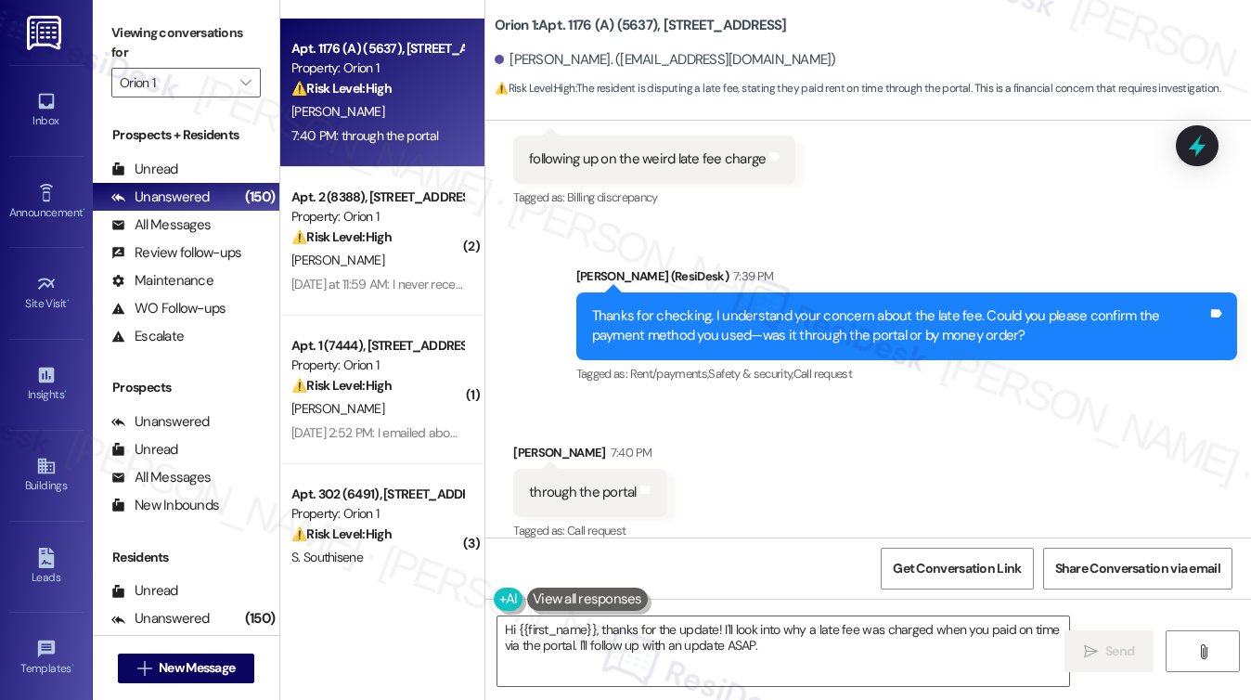
click at [748, 308] on div "Thanks for checking. I understand your concern about the late fee. Could you pl…" at bounding box center [899, 326] width 615 height 40
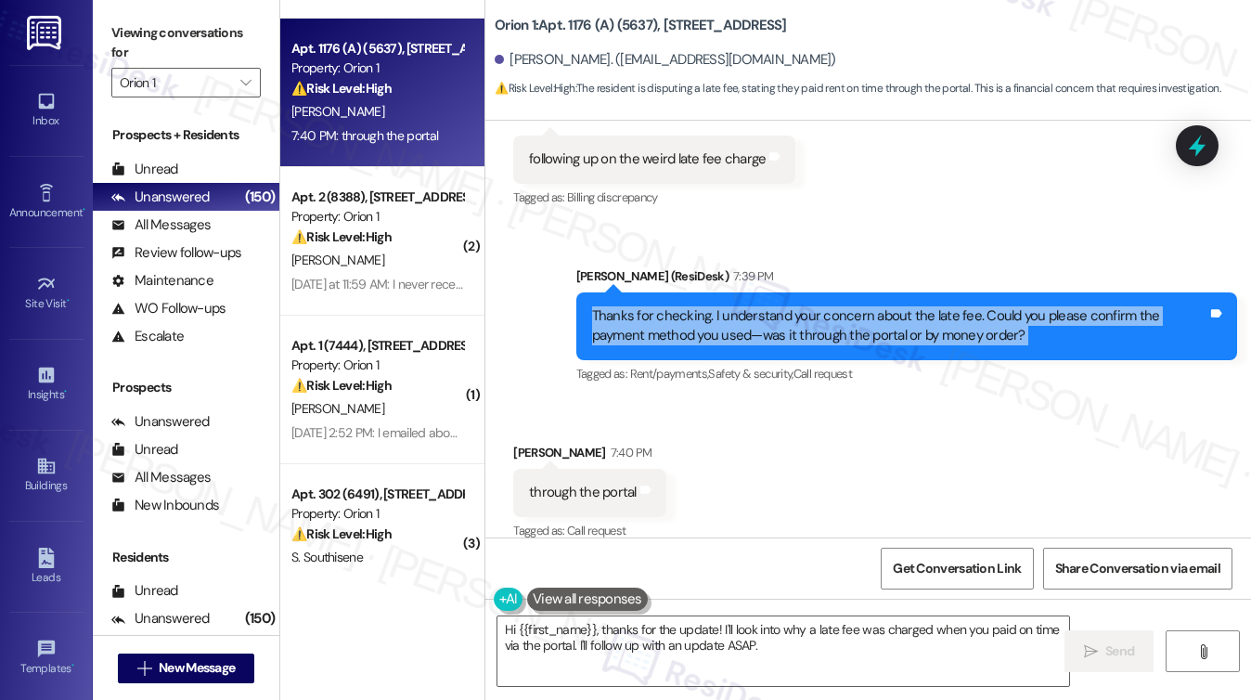
click at [748, 308] on div "Thanks for checking. I understand your concern about the late fee. Could you pl…" at bounding box center [899, 326] width 615 height 40
click at [744, 641] on textarea "Hi {{first_name}}, thanks for the update! I'll look into why a late fee was cha…" at bounding box center [783, 651] width 572 height 70
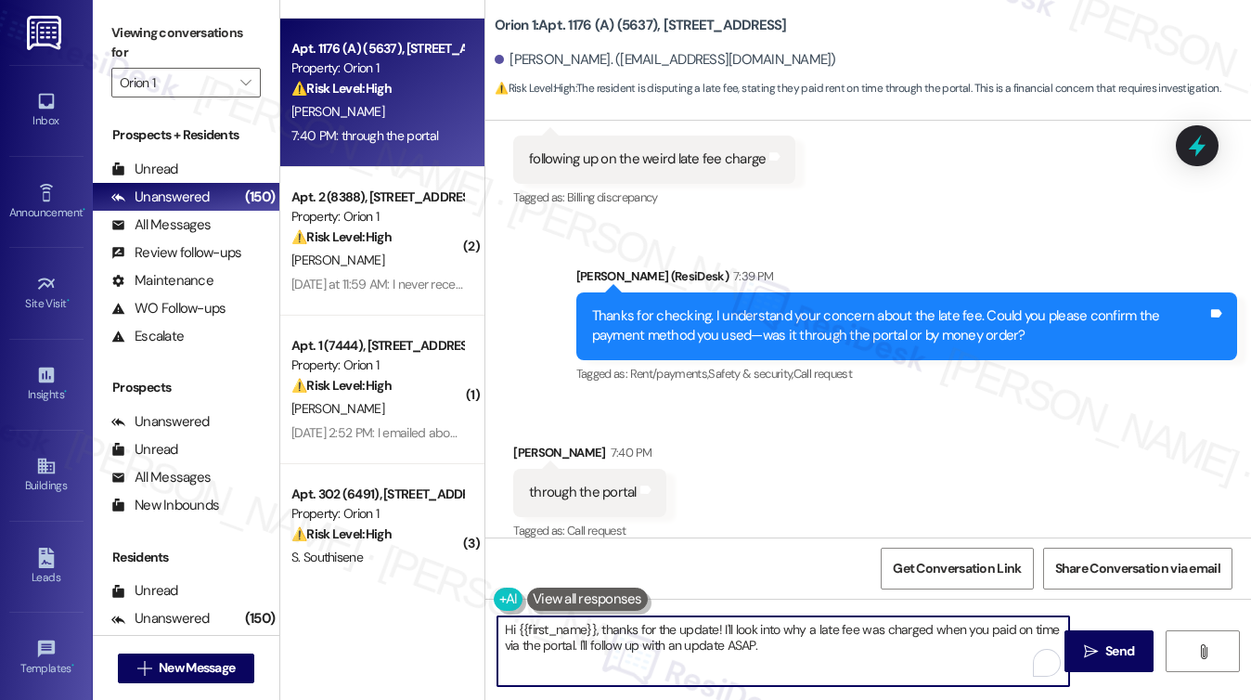
click at [744, 641] on textarea "Hi {{first_name}}, thanks for the update! I'll look into why a late fee was cha…" at bounding box center [783, 651] width 572 height 70
click at [745, 641] on textarea "Hi {{first_name}}, thanks for the update! I'll look into why a late fee was cha…" at bounding box center [783, 651] width 572 height 70
click at [743, 639] on textarea "Hi {{first_name}}, thanks for the update! I'll look into why a late fee was cha…" at bounding box center [783, 651] width 572 height 70
drag, startPoint x: 605, startPoint y: 623, endPoint x: 445, endPoint y: 606, distance: 160.5
click at [445, 606] on div "( 1 ) Apt. 202 (6586), 1881 Jefferson Blvd Property: Orion 1 ⚠️ Risk Level: Hig…" at bounding box center [765, 350] width 970 height 700
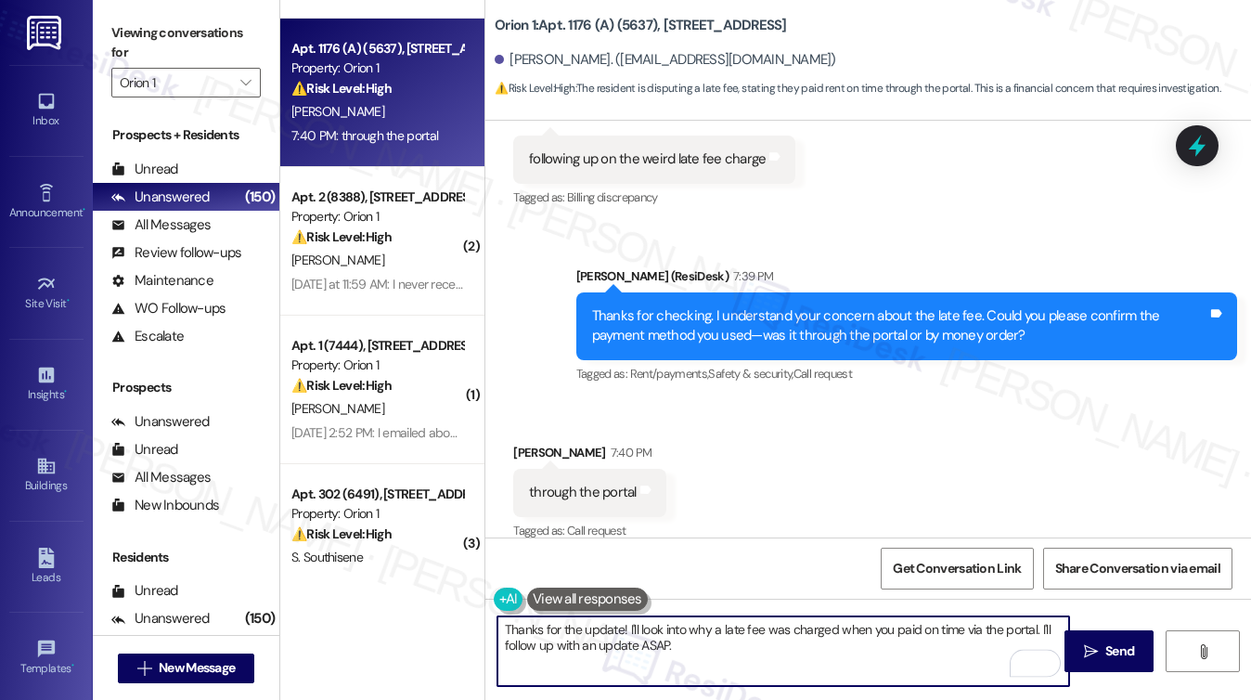
drag, startPoint x: 739, startPoint y: 652, endPoint x: 790, endPoint y: 630, distance: 56.5
click at [777, 631] on textarea "Thanks for the update! I'll look into why a late fee was charged when you paid …" at bounding box center [783, 651] width 572 height 70
click at [932, 649] on textarea "Thanks for the update! I'll look into why a late fee was charged when you paid …" at bounding box center [783, 651] width 572 height 70
drag, startPoint x: 816, startPoint y: 646, endPoint x: 1039, endPoint y: 610, distance: 226.4
click at [1039, 610] on div "Thanks for the update! I'll look into why a late fee was charged when you paid …" at bounding box center [867, 667] width 765 height 139
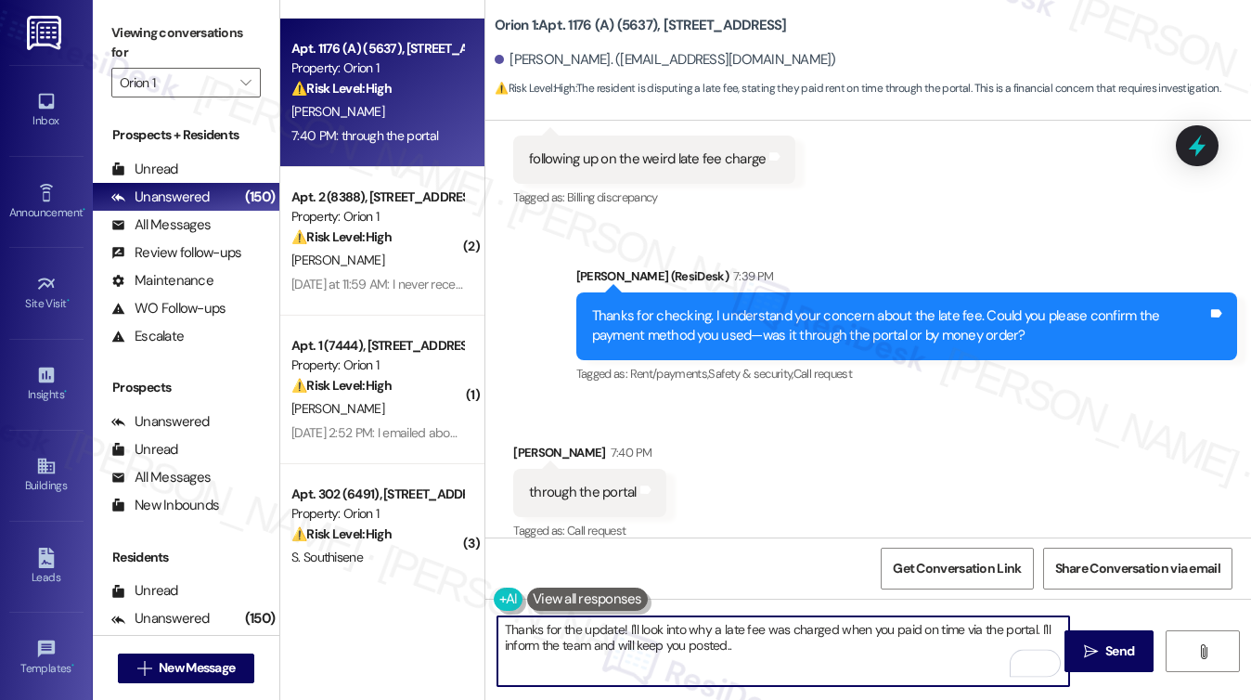
click at [704, 635] on textarea "Thanks for the update! I'll look into why a late fee was charged when you paid …" at bounding box center [783, 651] width 572 height 70
drag, startPoint x: 700, startPoint y: 649, endPoint x: 711, endPoint y: 649, distance: 10.2
click at [700, 649] on textarea "Thanks for the update! I'll look into why a late fee was charged when you paid …" at bounding box center [783, 651] width 572 height 70
click at [781, 656] on textarea "Thanks for the update! I'll look into why a late fee was charged when you paid …" at bounding box center [783, 651] width 572 height 70
click at [943, 635] on textarea "Thanks for the update! I'll look into why a late fee was charged when you paid …" at bounding box center [783, 651] width 572 height 70
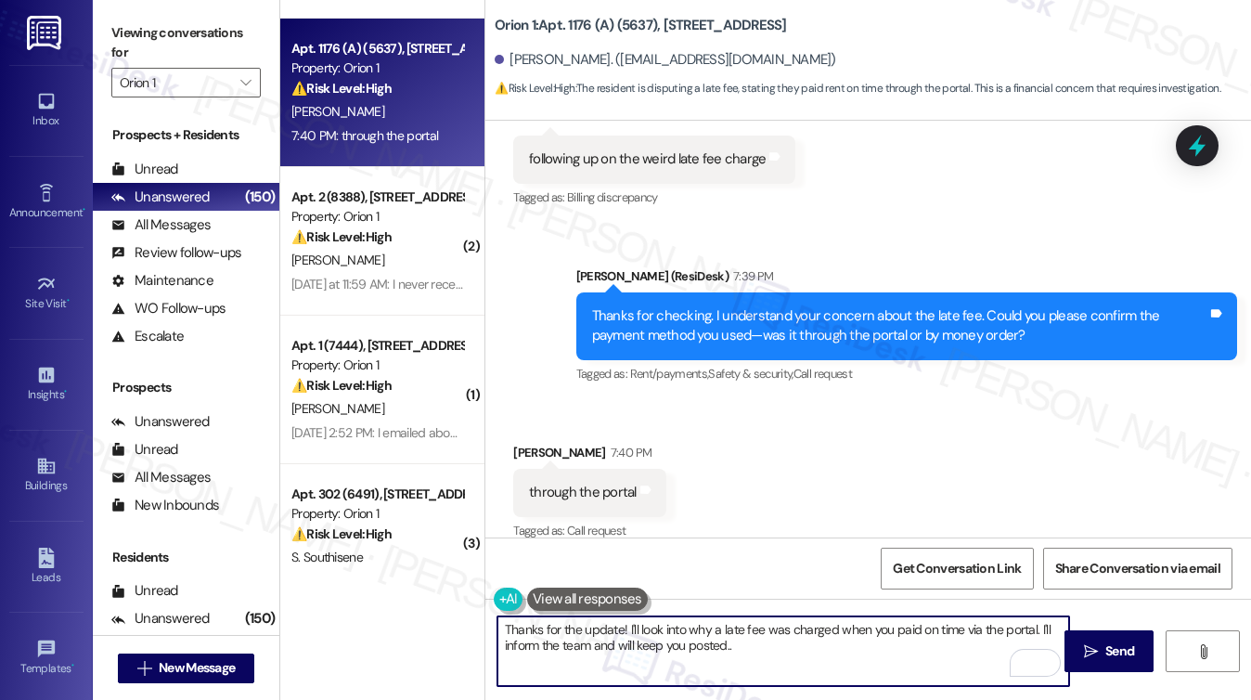
click at [943, 635] on textarea "Thanks for the update! I'll look into why a late fee was charged when you paid …" at bounding box center [783, 651] width 572 height 70
click at [1013, 628] on textarea "Thanks for the update! I'll look into why a late fee was charged when you paid …" at bounding box center [783, 651] width 572 height 70
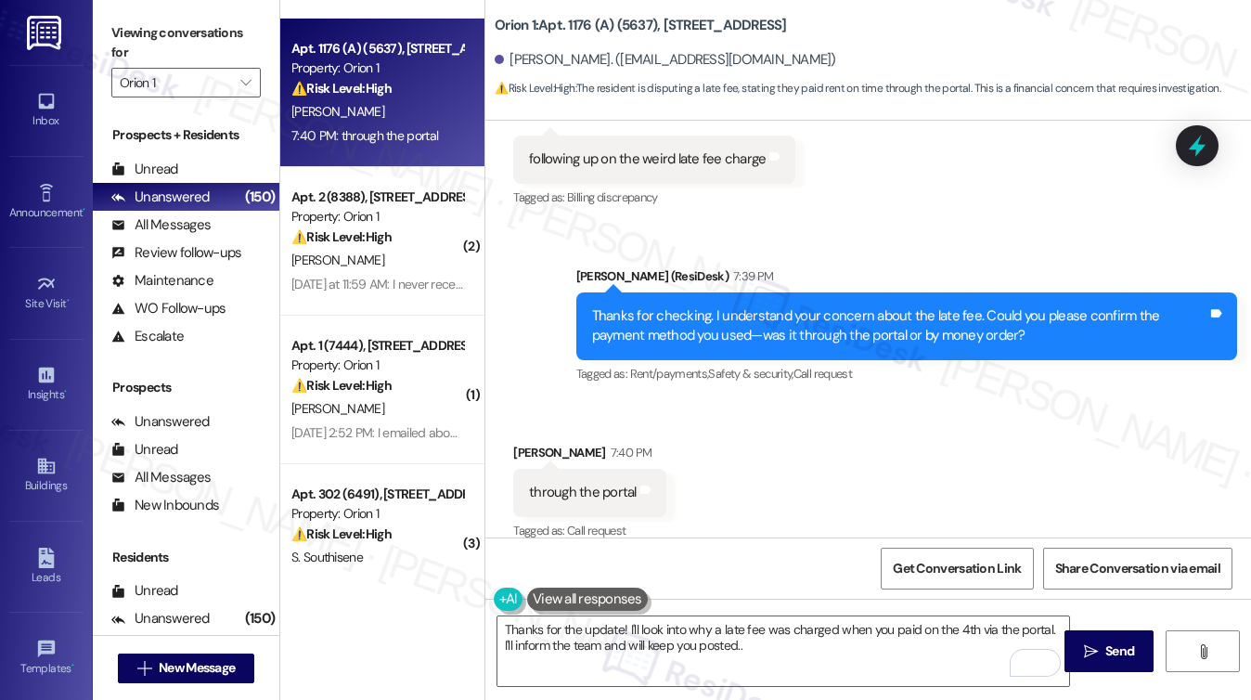
drag, startPoint x: 1143, startPoint y: 648, endPoint x: 783, endPoint y: 369, distance: 455.0
click at [783, 369] on div "WO Lease started Aug 09, 2024 at 8:00 PM Show details Announcement, sent via SM…" at bounding box center [867, 471] width 765 height 700
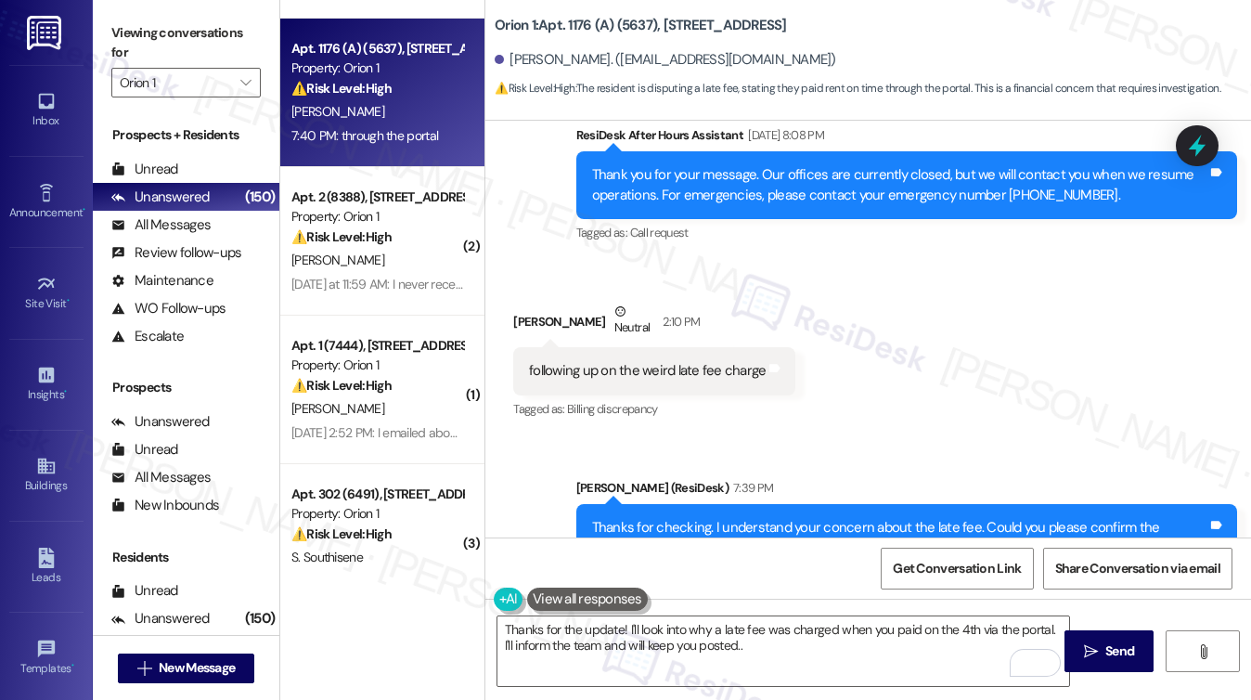
scroll to position [2259, 0]
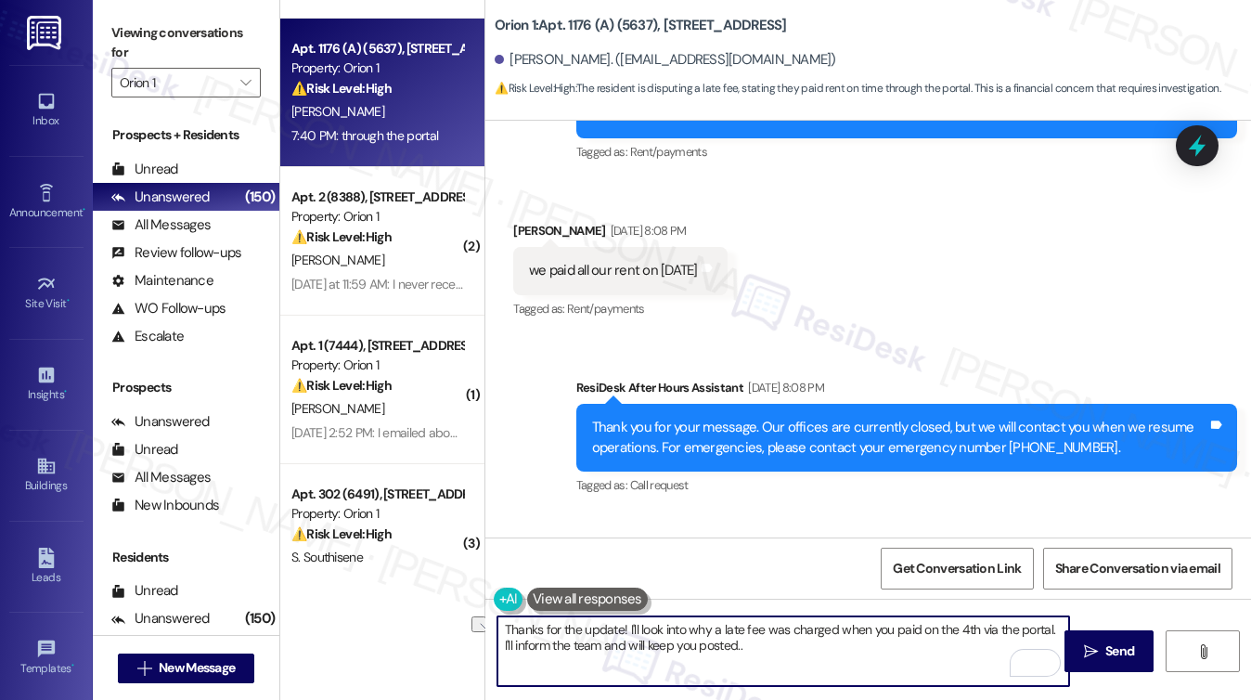
drag, startPoint x: 765, startPoint y: 649, endPoint x: 631, endPoint y: 644, distance: 134.6
click at [631, 644] on textarea "Thanks for the update! I'll look into why a late fee was charged when you paid …" at bounding box center [783, 651] width 572 height 70
drag, startPoint x: 620, startPoint y: 623, endPoint x: 542, endPoint y: 616, distance: 78.3
click at [542, 616] on textarea "Thanks for the update! I'll look into why a late fee was charged when you paid …" at bounding box center [783, 651] width 572 height 70
click at [890, 649] on textarea "Thanks for getting back to me! I'll look into why a late fee was charged when y…" at bounding box center [783, 651] width 572 height 70
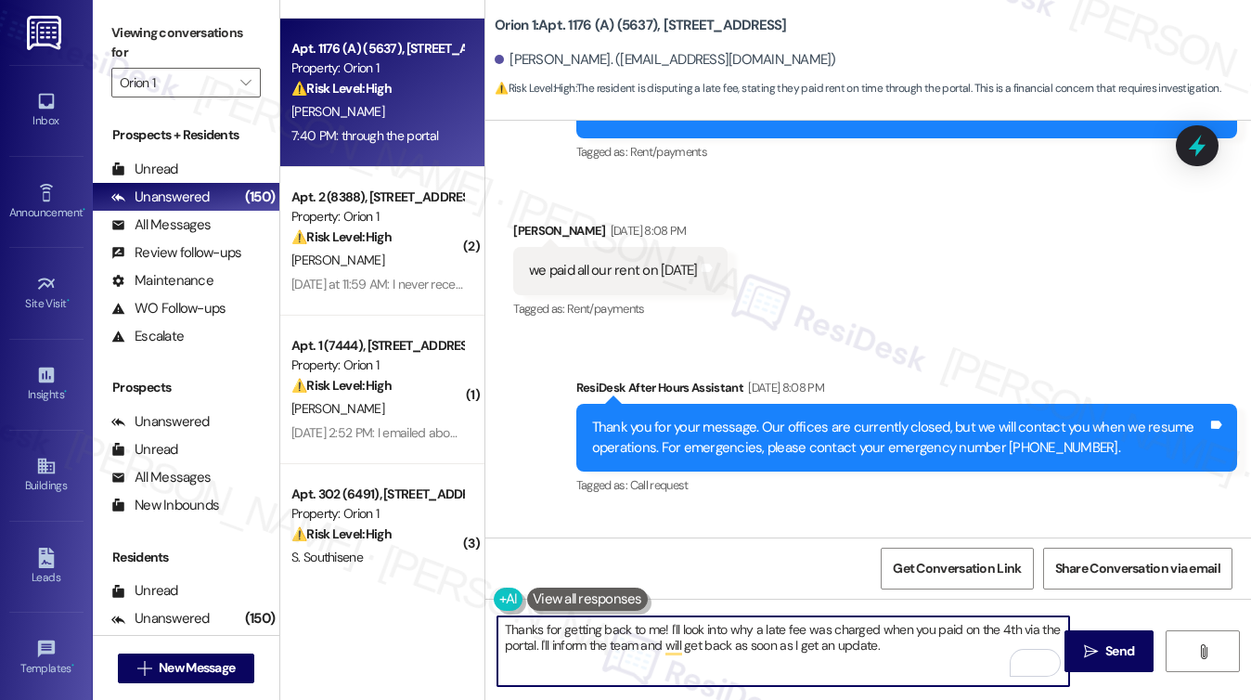
click at [919, 659] on textarea "Thanks for getting back to me! I'll look into why a late fee was charged when y…" at bounding box center [783, 651] width 572 height 70
type textarea "Thanks for getting back to me! I'll look into why a late fee was charged when y…"
click at [1095, 636] on button " Send" at bounding box center [1109, 651] width 90 height 42
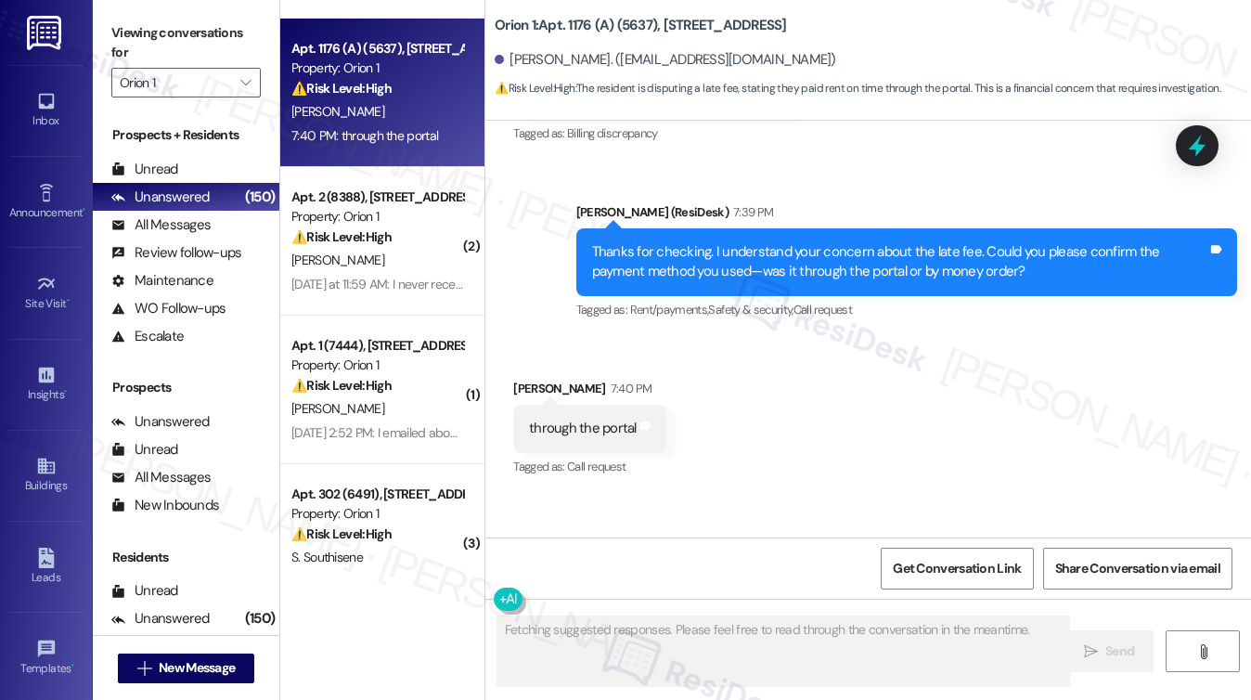
scroll to position [2872, 0]
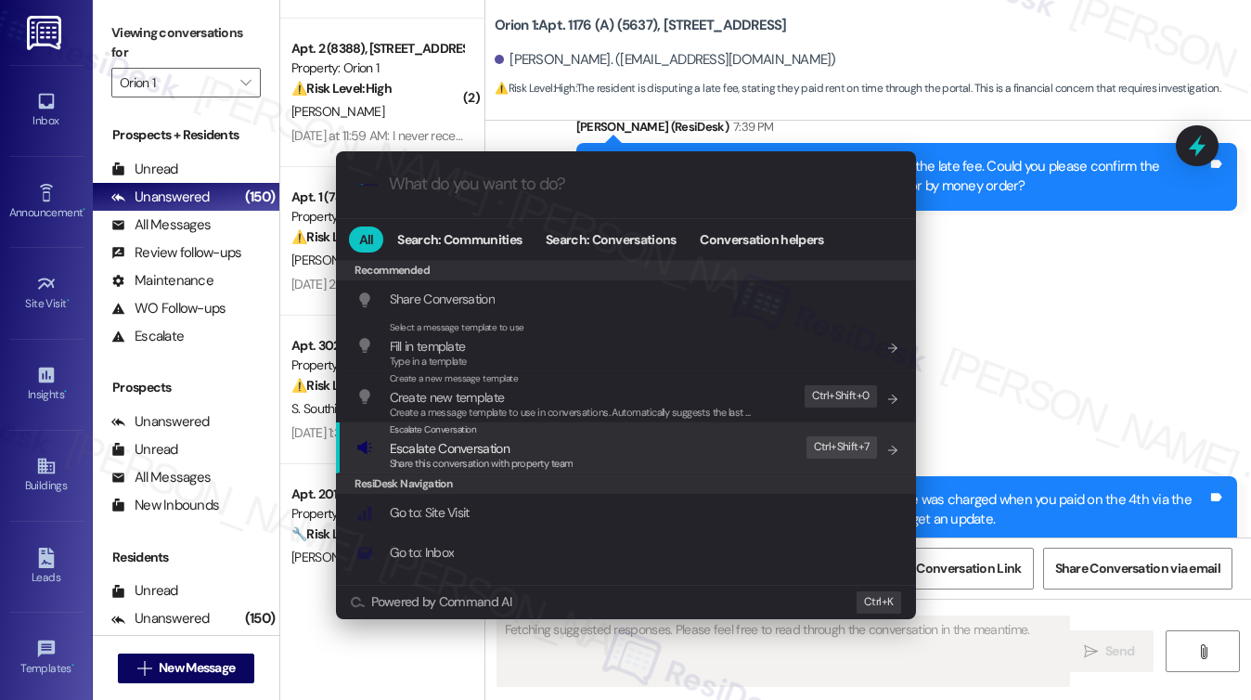
click at [610, 473] on div "ResiDesk Navigation" at bounding box center [626, 483] width 580 height 20
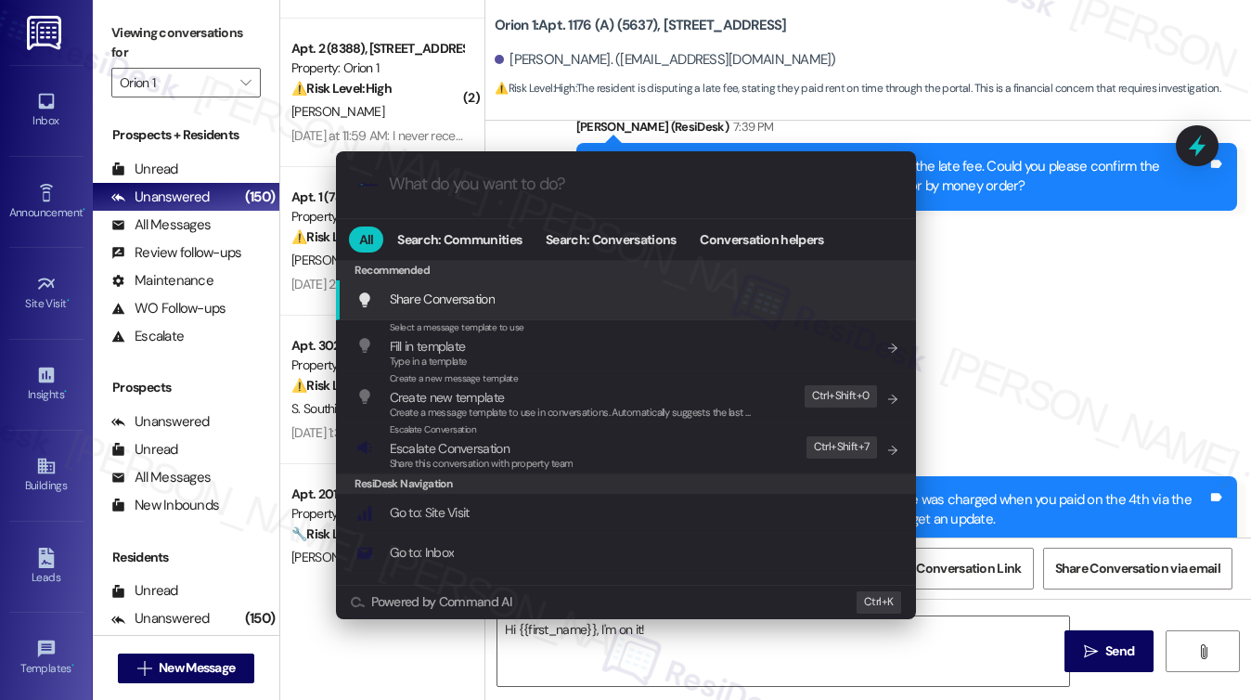
click at [1091, 374] on div ".cls-1{fill:#0a055f;}.cls-2{fill:#0cc4c4;} resideskLogoBlueOrange All Search: C…" at bounding box center [625, 350] width 1251 height 700
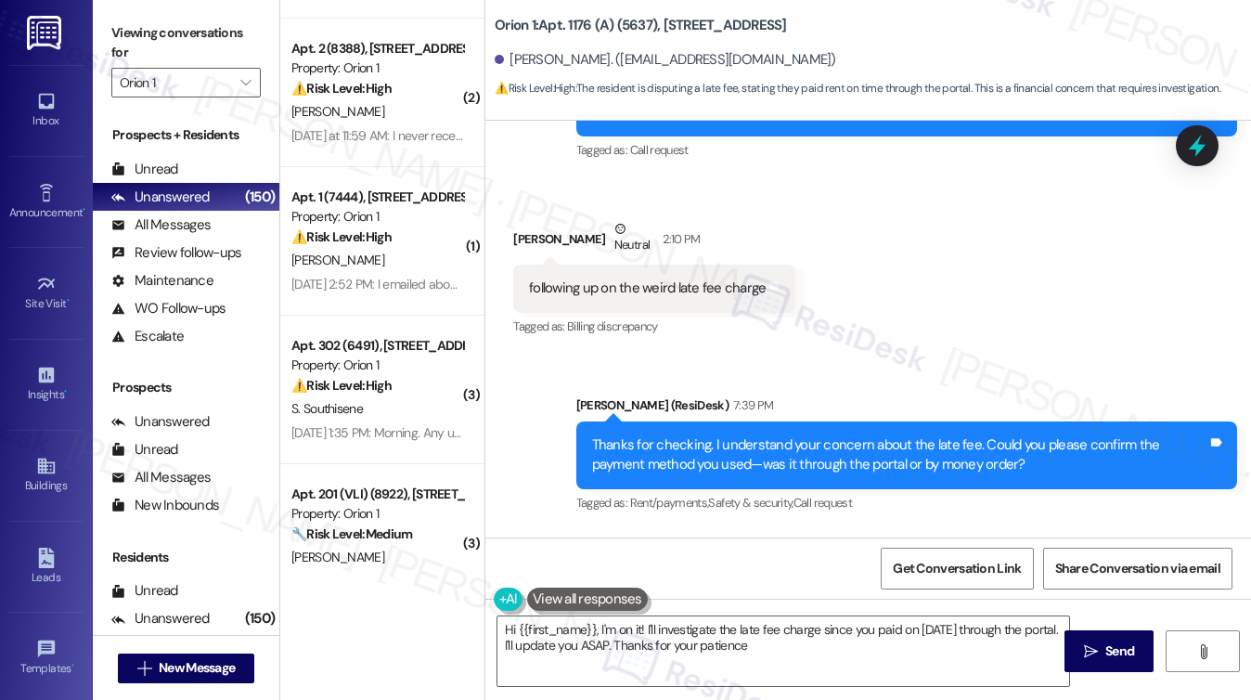
type textarea "Hi {{first_name}}, I'm on it! I'll investigate the late fee charge since you pa…"
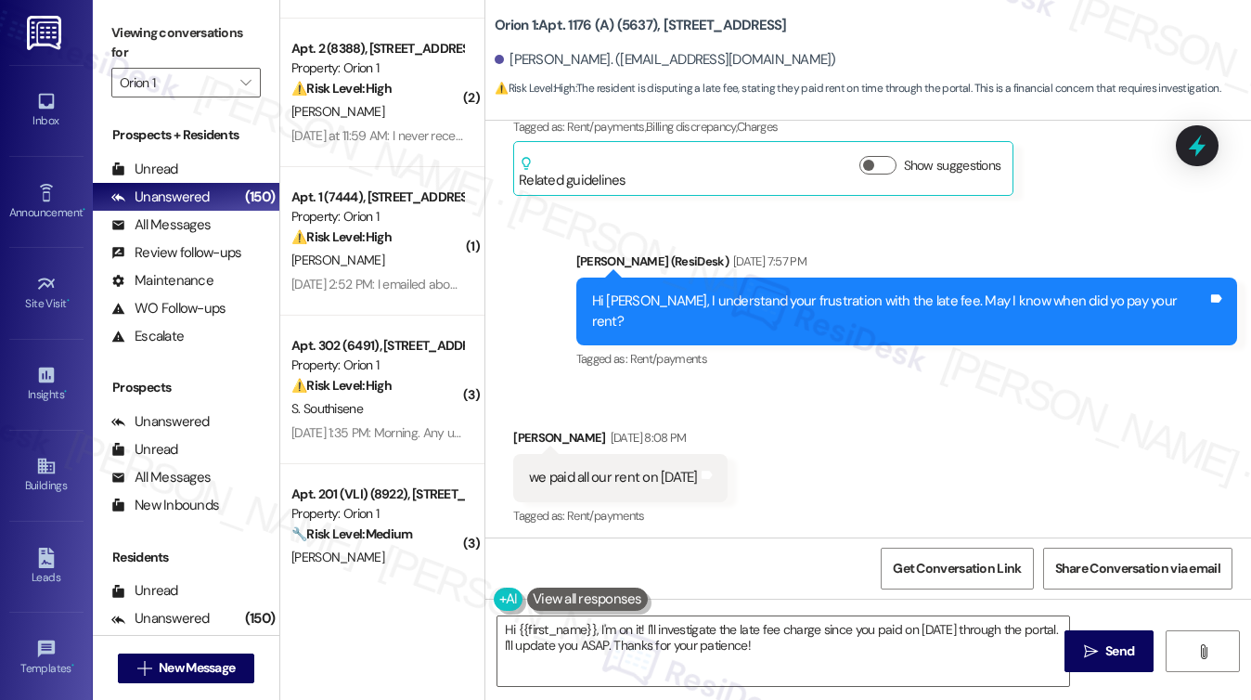
scroll to position [1852, 0]
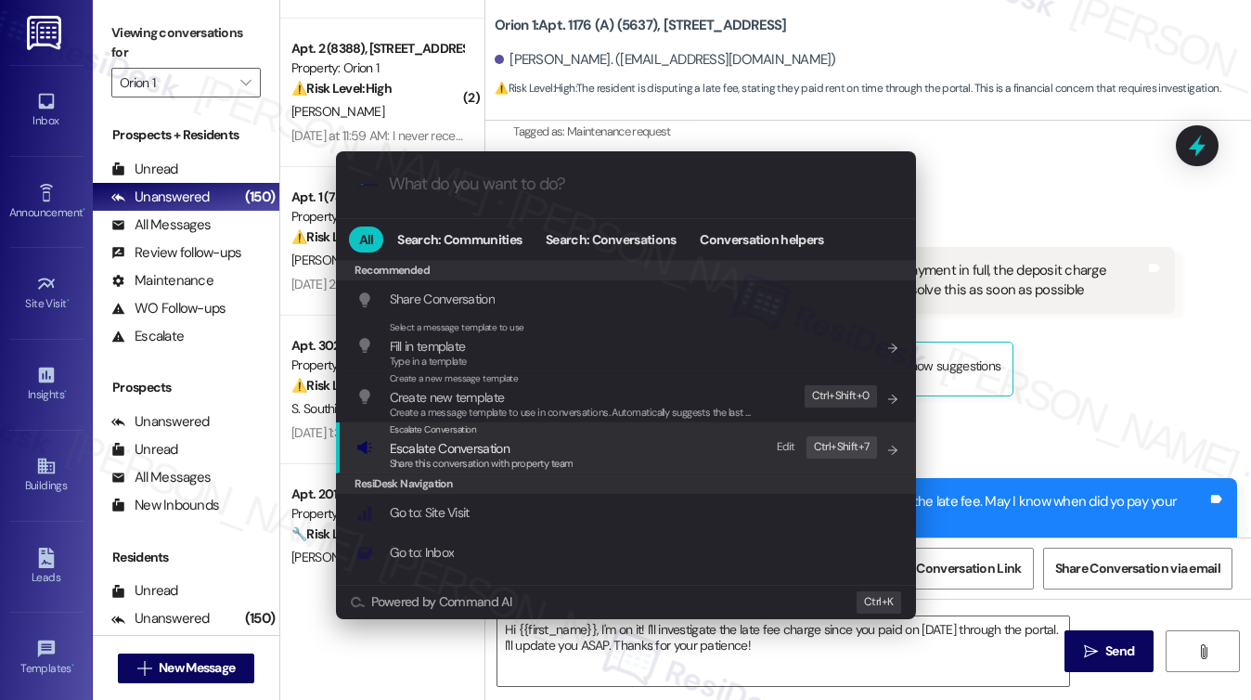
click at [516, 460] on span "Share this conversation with property team" at bounding box center [482, 462] width 184 height 13
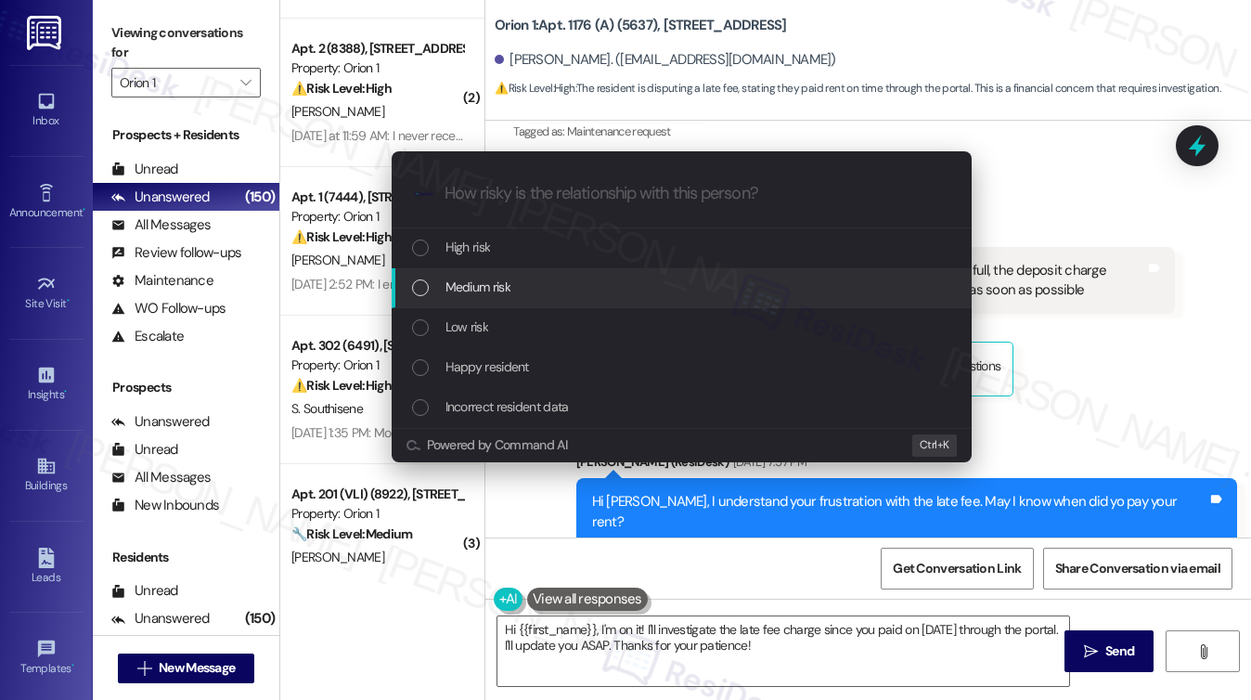
click at [555, 283] on div "Medium risk" at bounding box center [683, 286] width 543 height 20
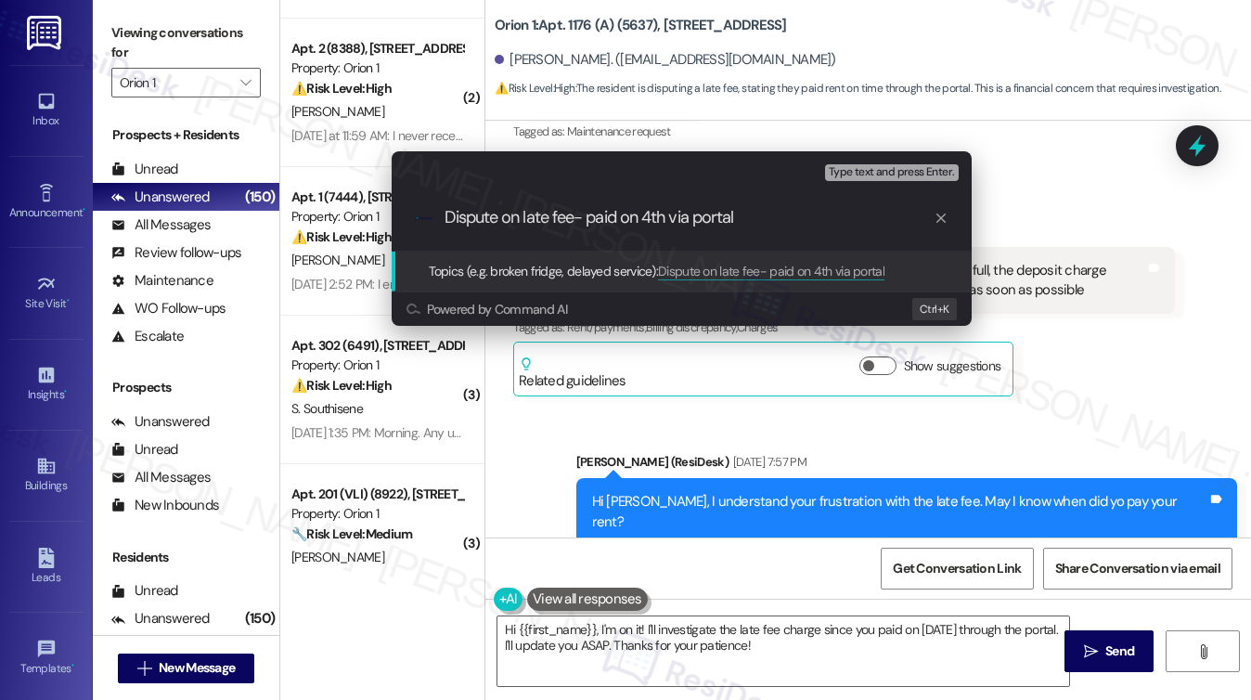
type input "Dispute on late fee- paid on 4th via portal"
click at [813, 669] on div "Escalate Conversation Medium risk Topics (e.g. broken fridge, delayed service) …" at bounding box center [625, 350] width 1251 height 700
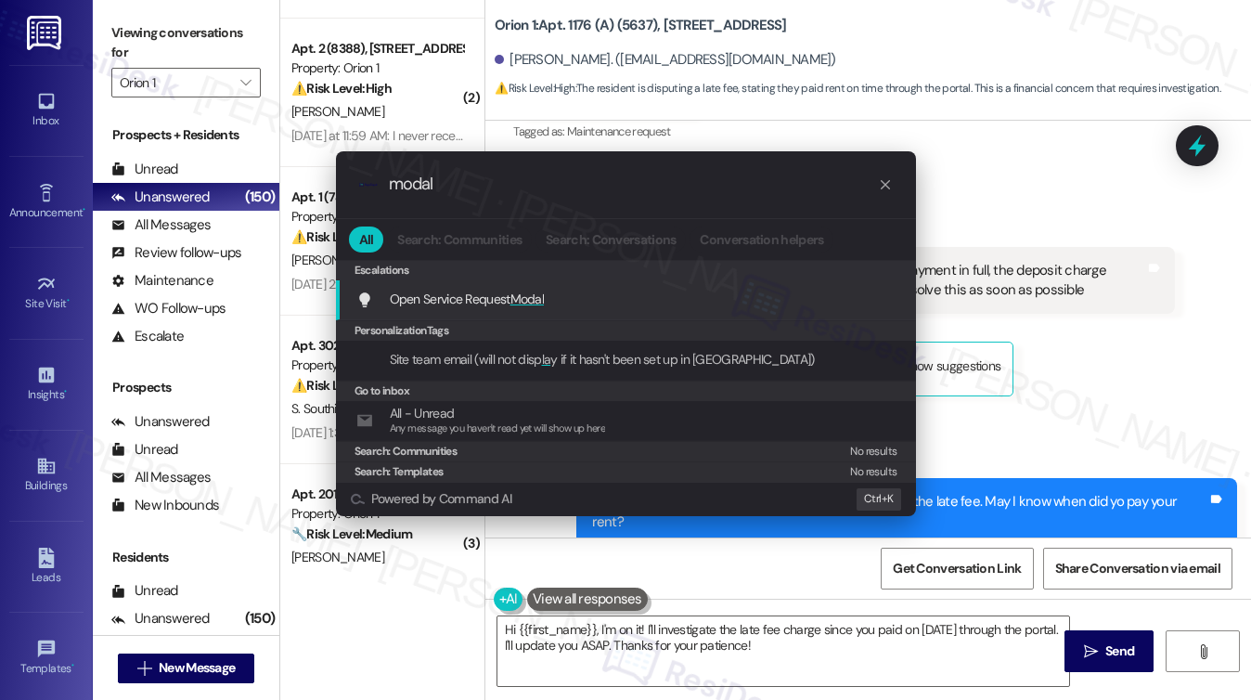
click at [759, 290] on div "Open Service Request Modal Add shortcut" at bounding box center [627, 299] width 543 height 20
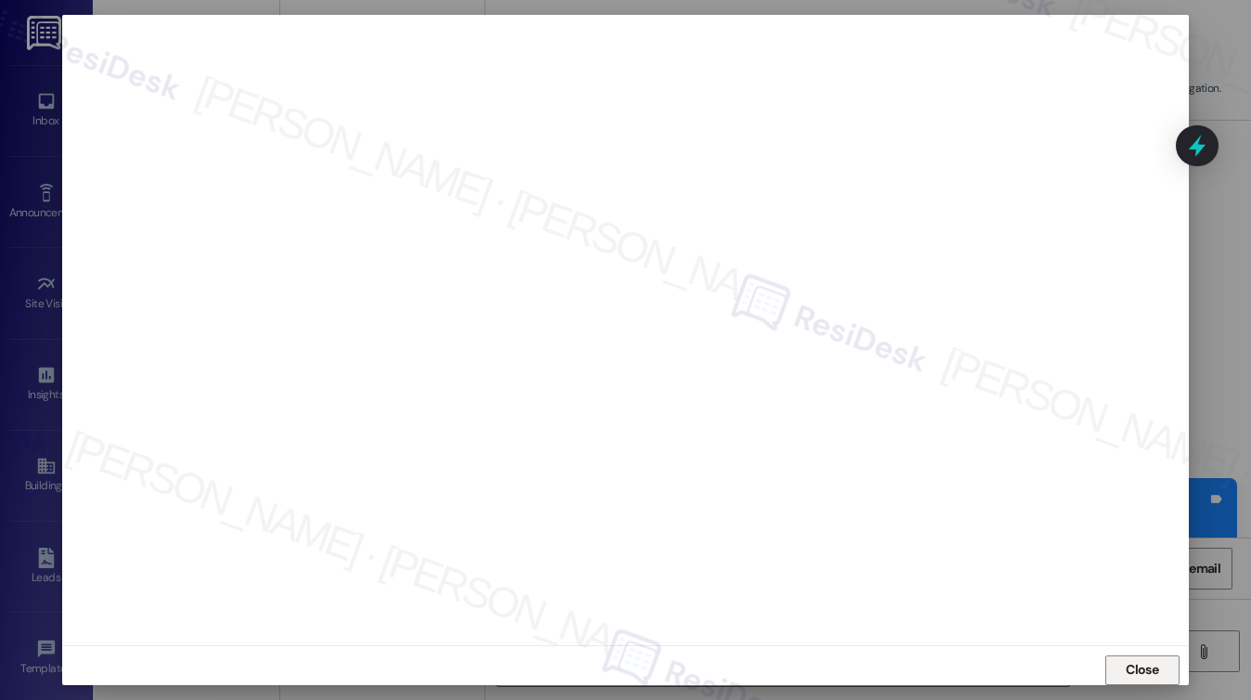
click at [1137, 660] on span "Close" at bounding box center [1141, 669] width 32 height 19
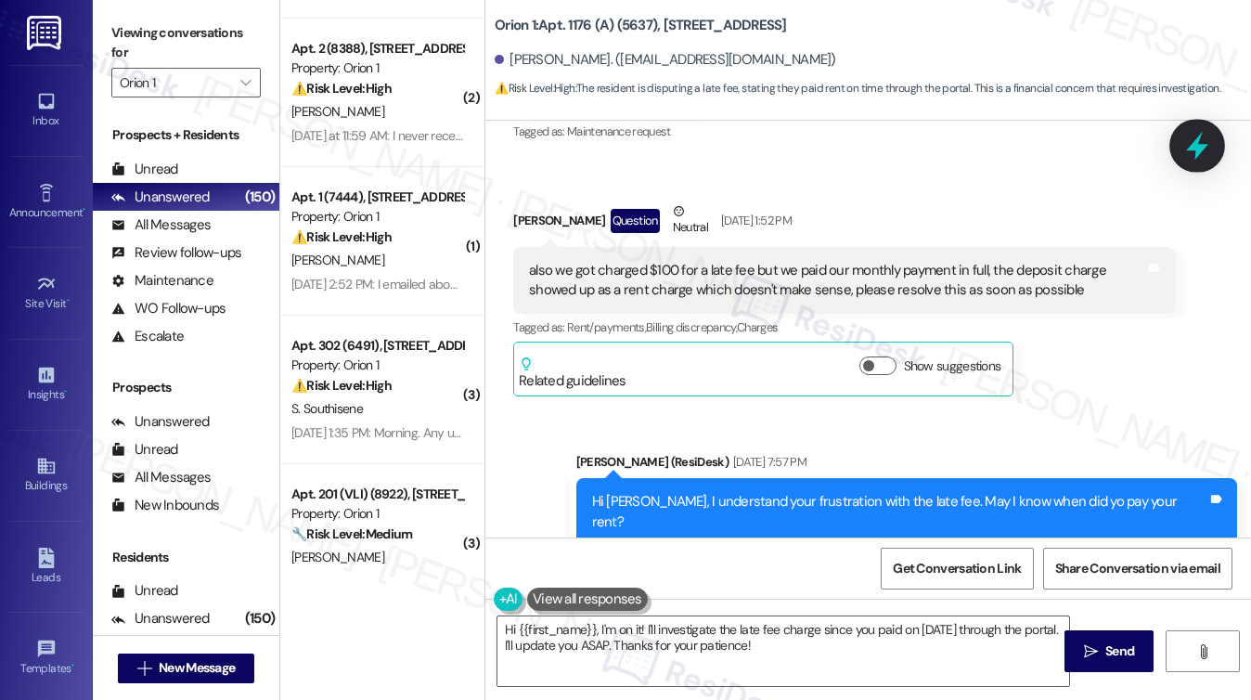
click at [1207, 140] on icon at bounding box center [1197, 146] width 32 height 32
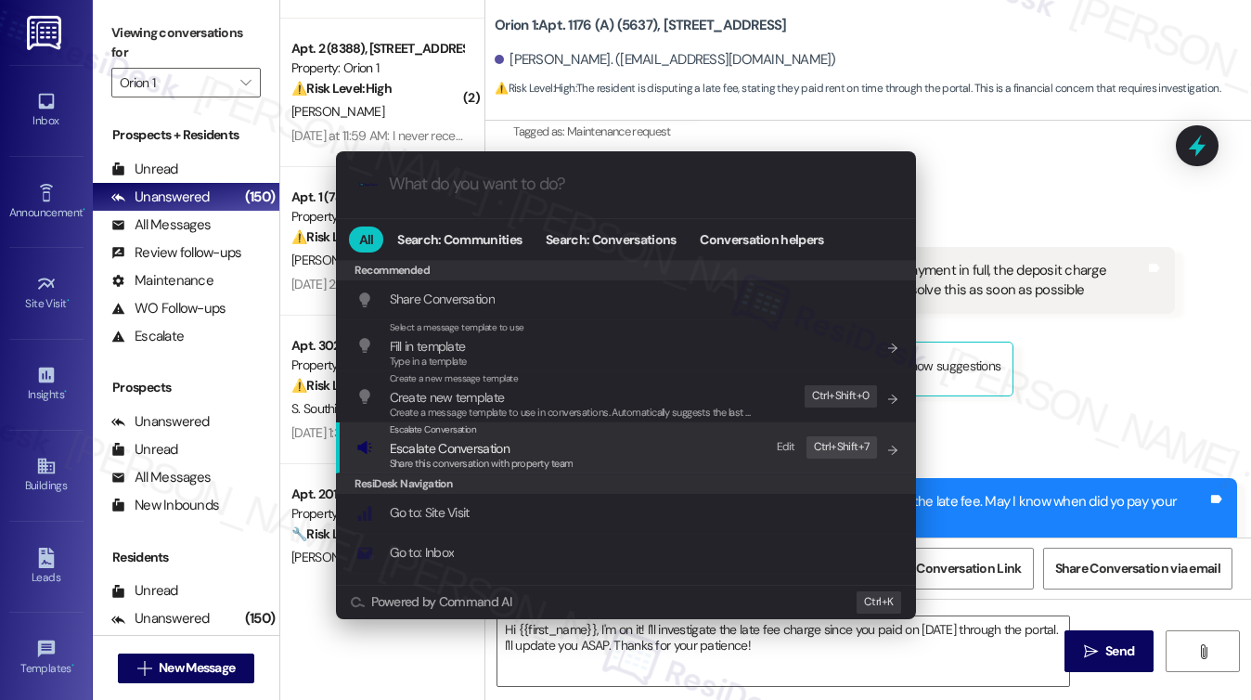
click at [520, 444] on span "Escalate Conversation" at bounding box center [482, 448] width 184 height 20
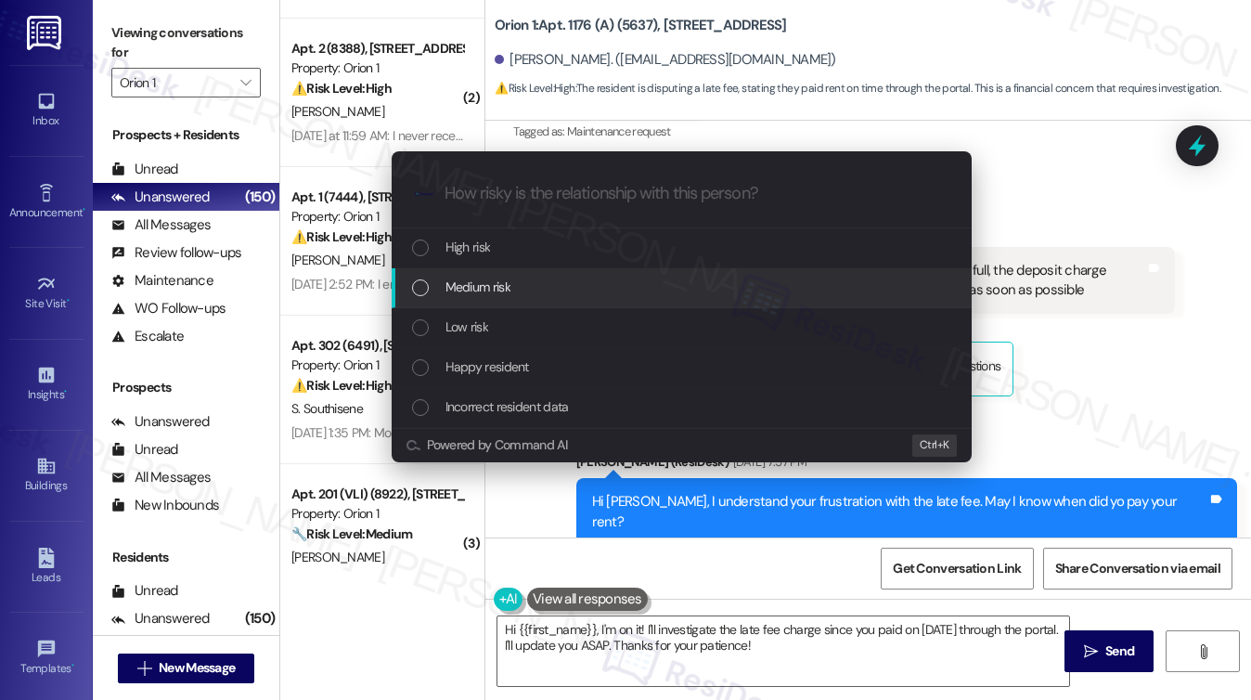
click at [523, 285] on div "Medium risk" at bounding box center [683, 286] width 543 height 20
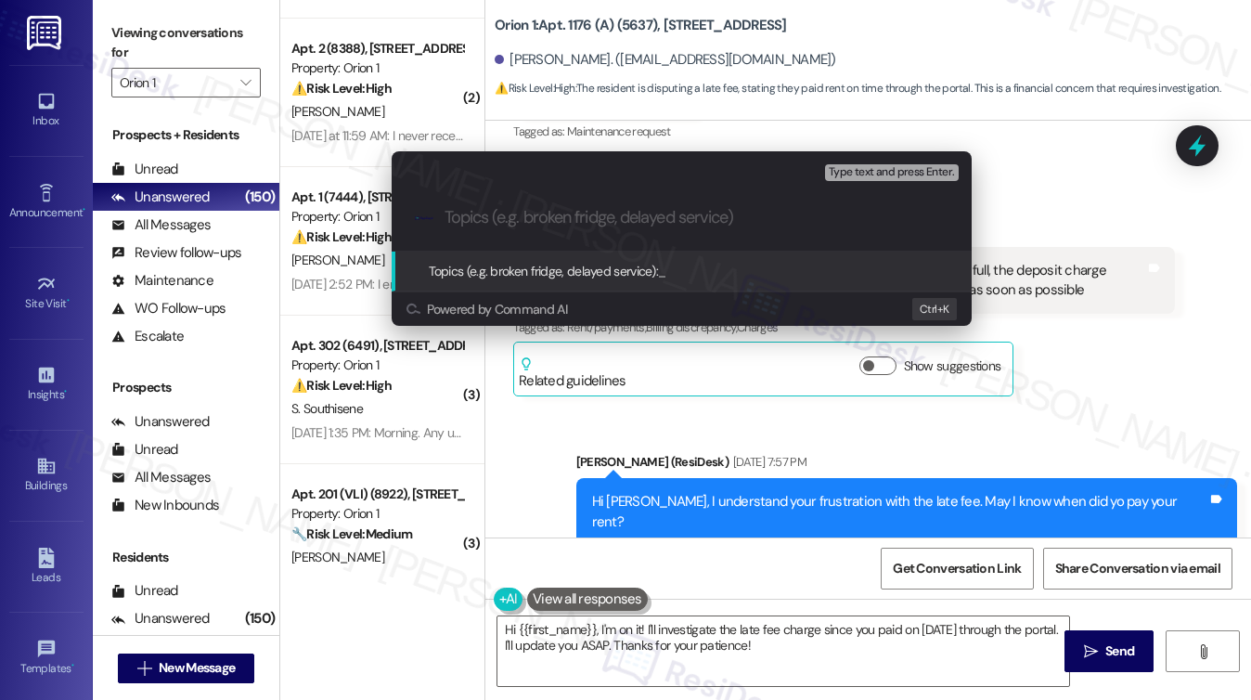
paste input "I’m sorry to hear that the number isn’t working and that your maintenance reque…"
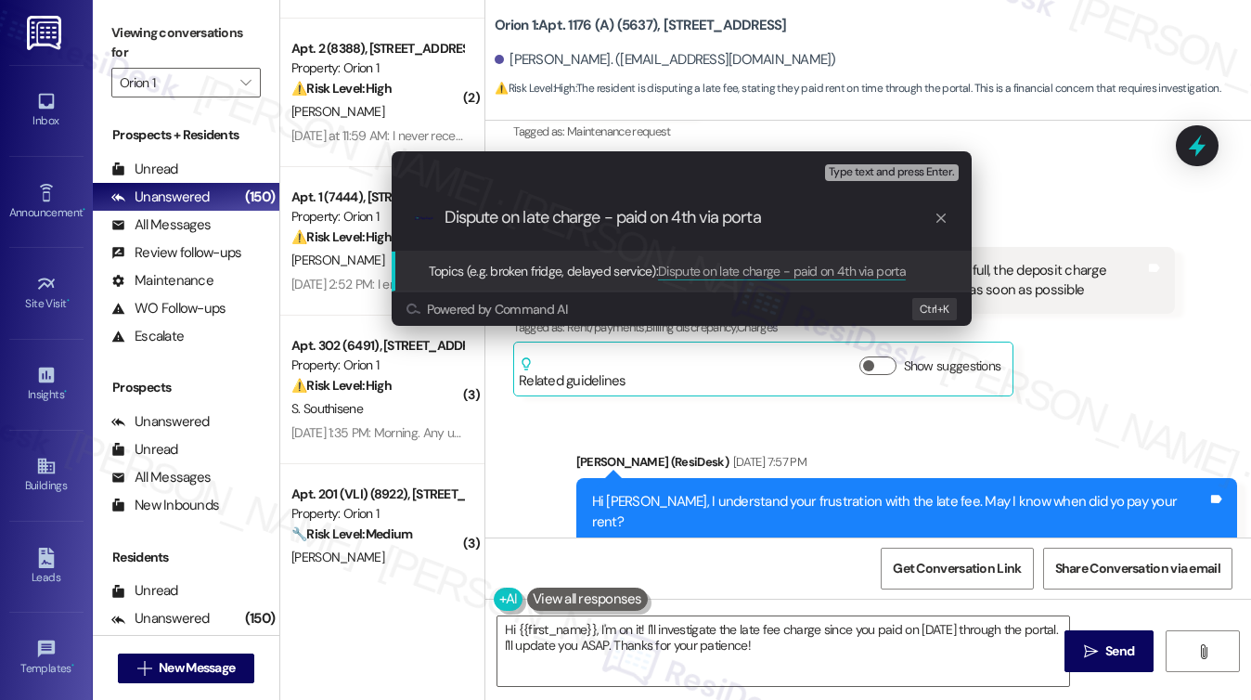
type input "Dispute on late charge - paid on 4th via portal"
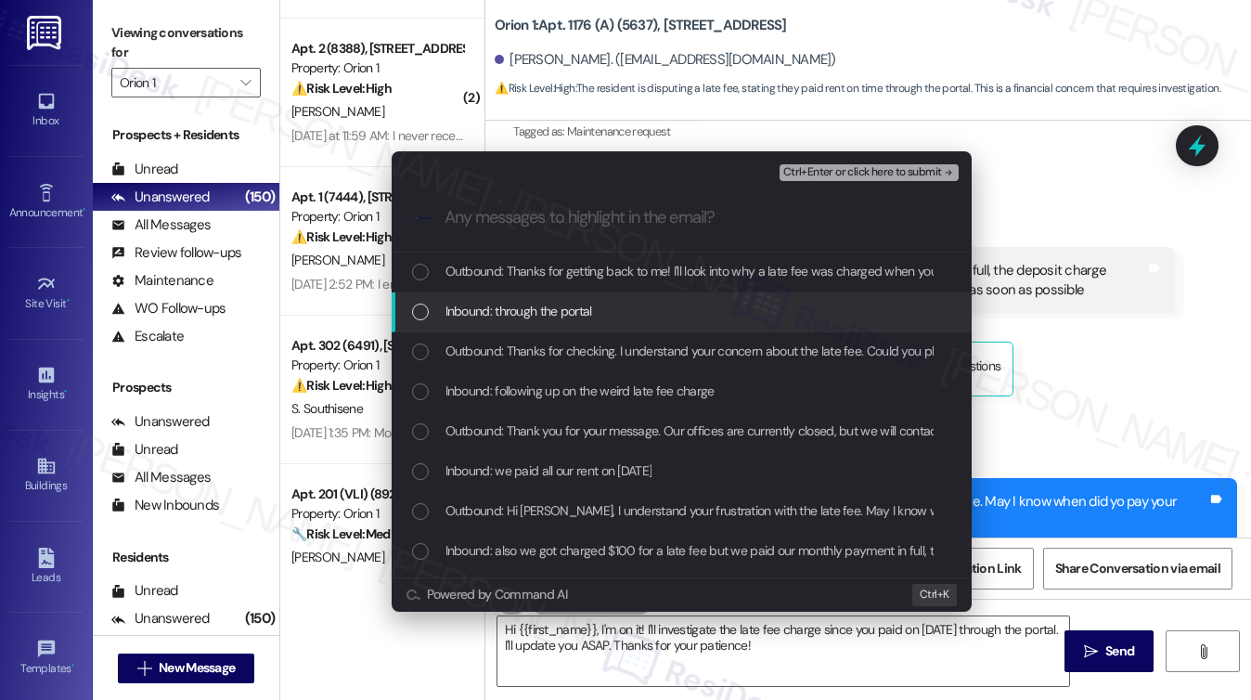
click at [520, 304] on span "Inbound: through the portal" at bounding box center [518, 311] width 147 height 20
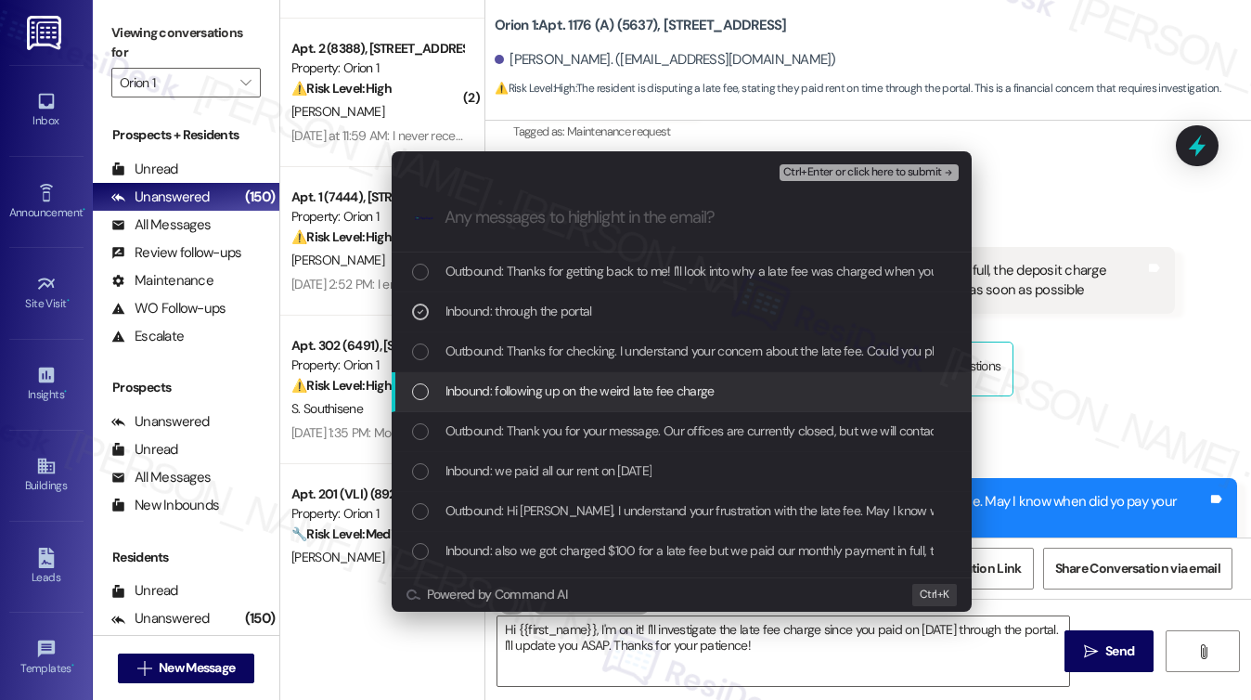
click at [523, 382] on span "Inbound: following up on the weird late fee charge" at bounding box center [579, 390] width 269 height 20
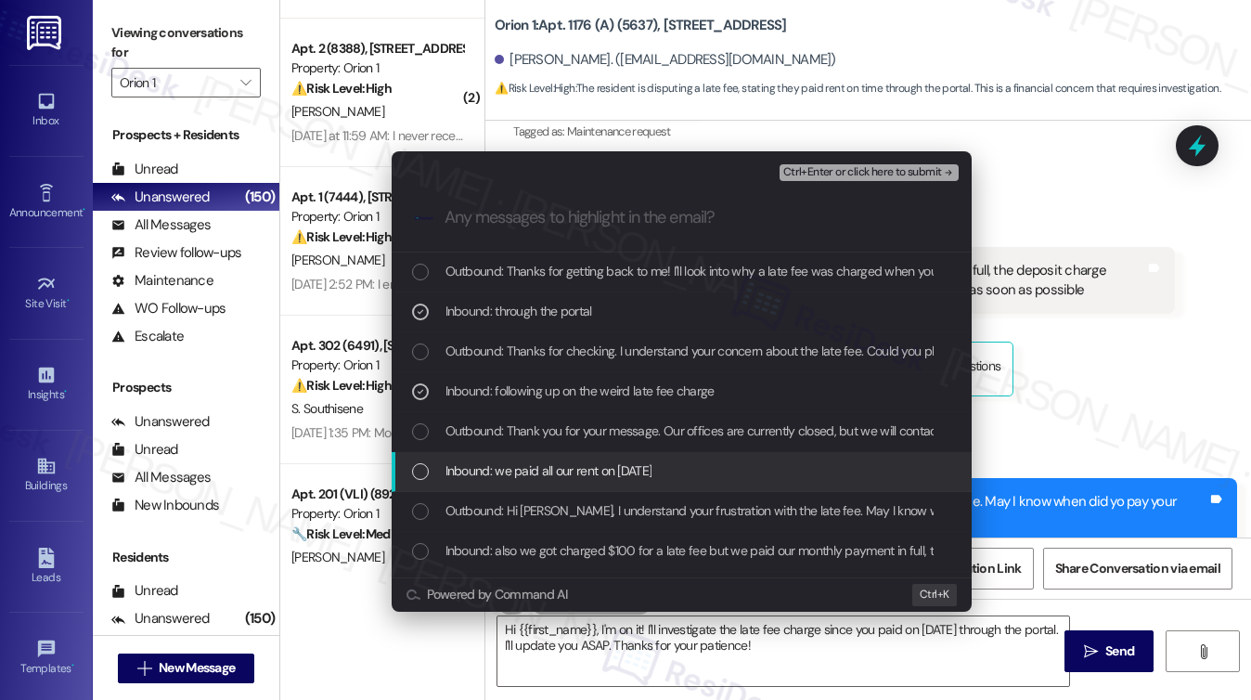
click at [598, 482] on div "Inbound: we paid all our rent on August 4th" at bounding box center [682, 472] width 580 height 40
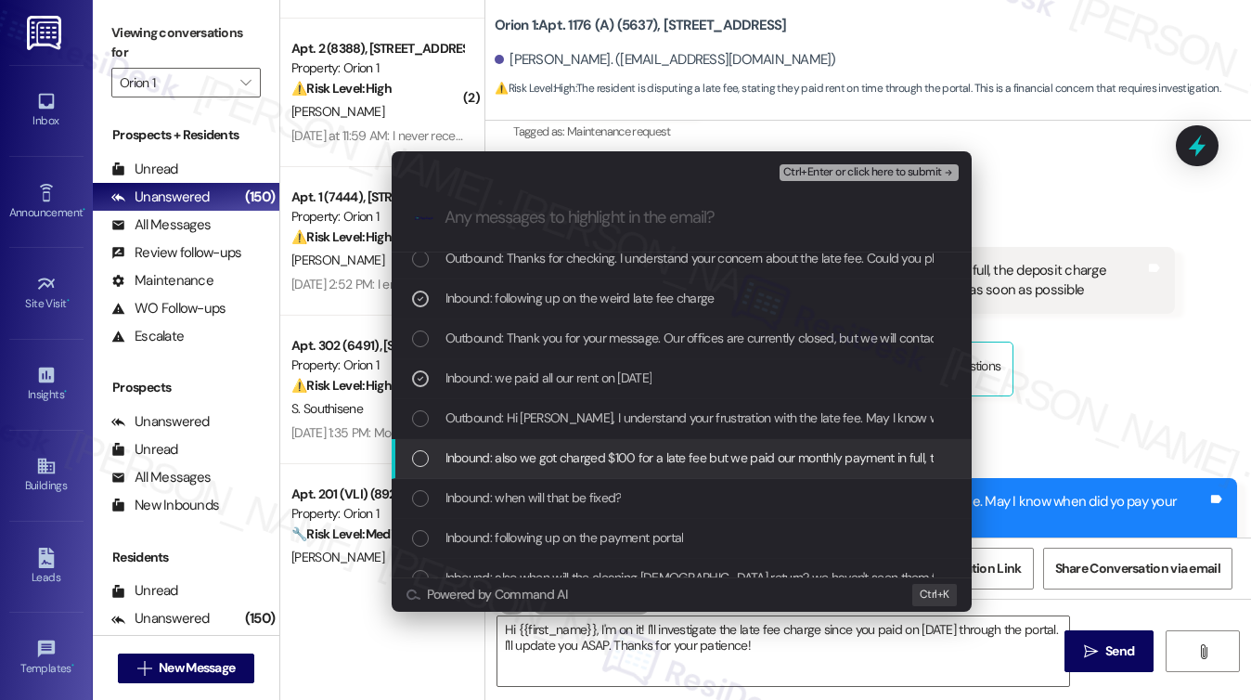
click at [553, 458] on span "Inbound: also we got charged $100 for a late fee but we paid our monthly paymen…" at bounding box center [994, 457] width 1098 height 20
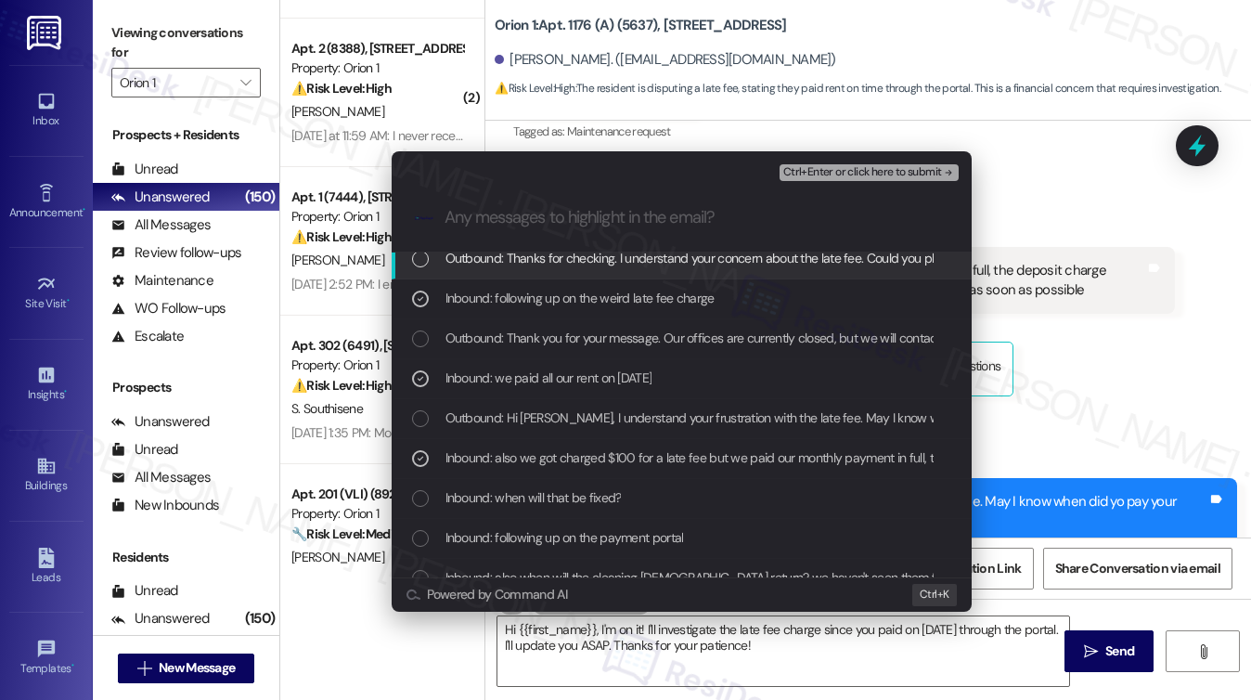
click at [831, 174] on span "Ctrl+Enter or click here to submit" at bounding box center [862, 172] width 159 height 13
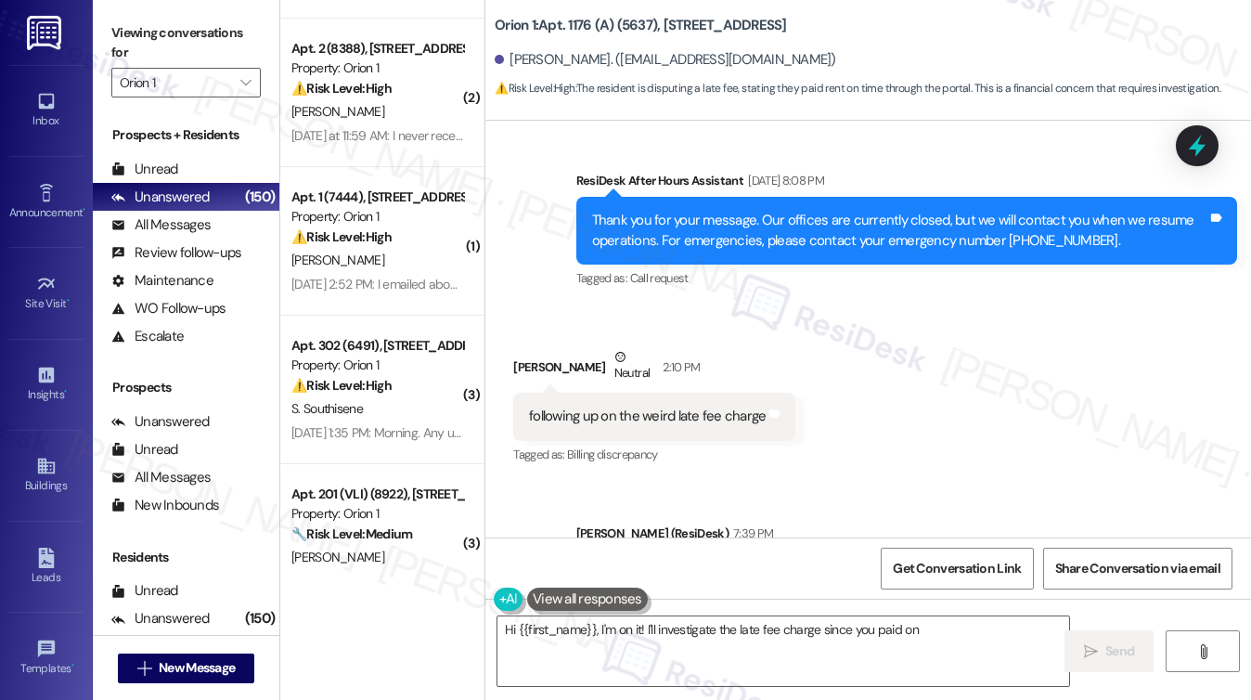
scroll to position [2723, 0]
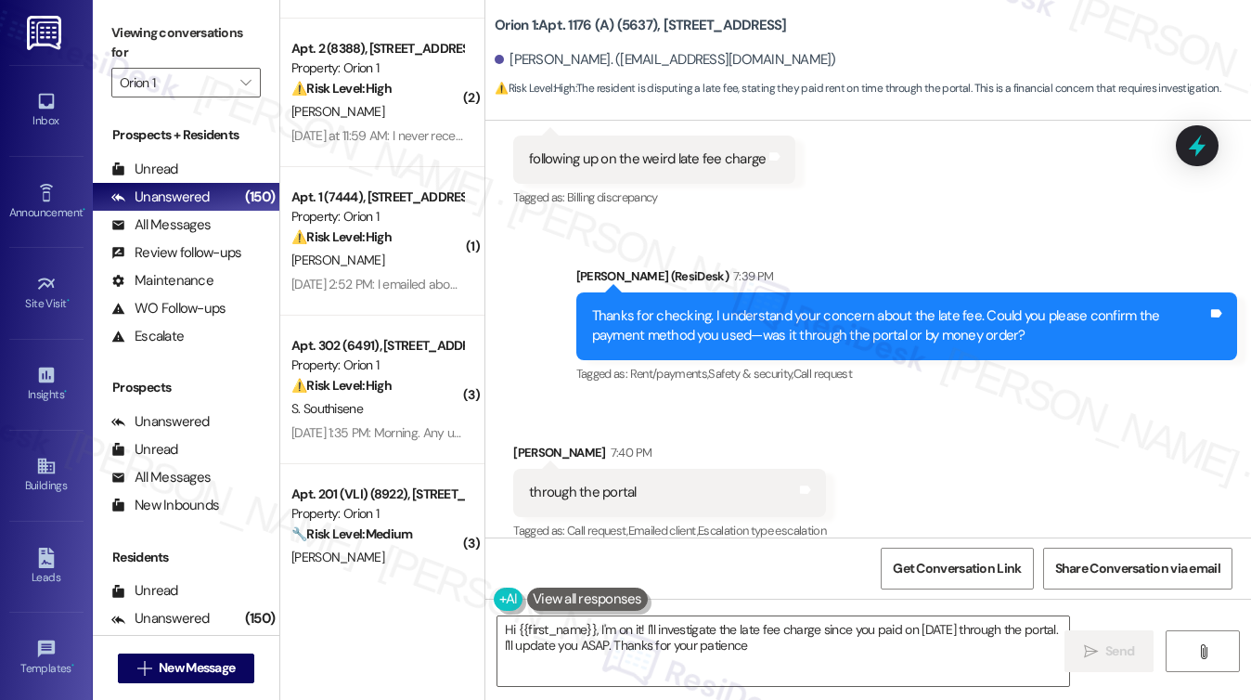
type textarea "Hi {{first_name}}, I'm on it! I'll investigate the late fee charge since you pa…"
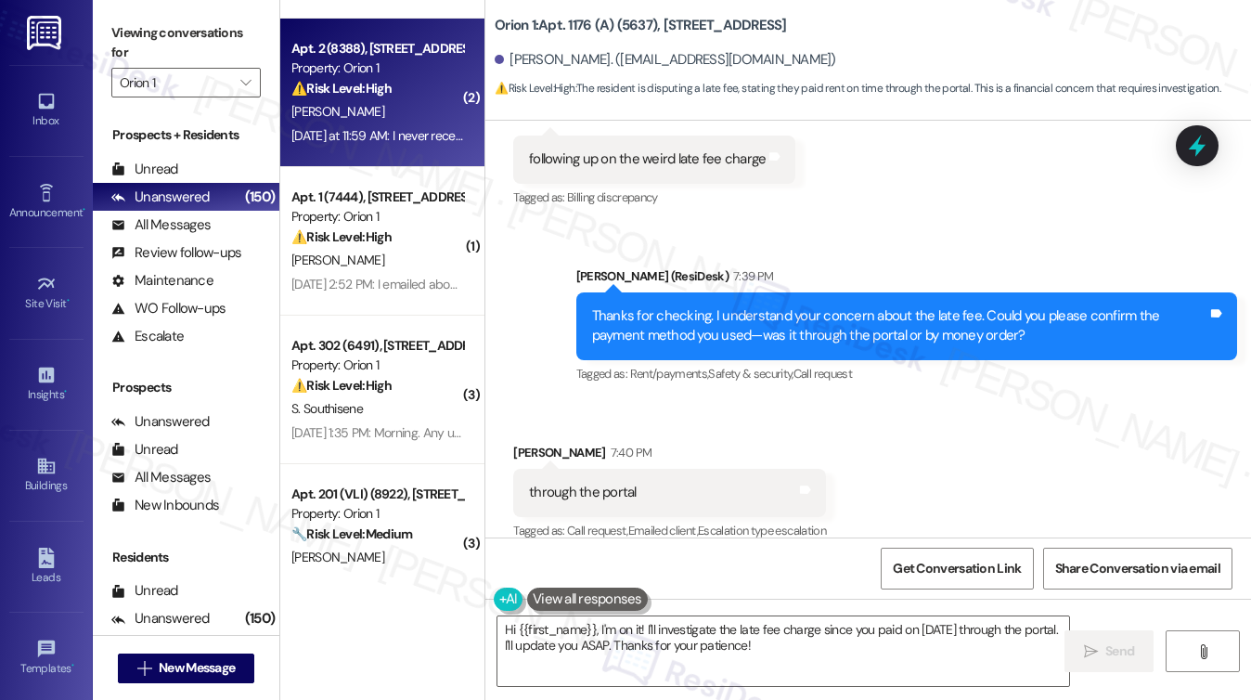
scroll to position [2900, 0]
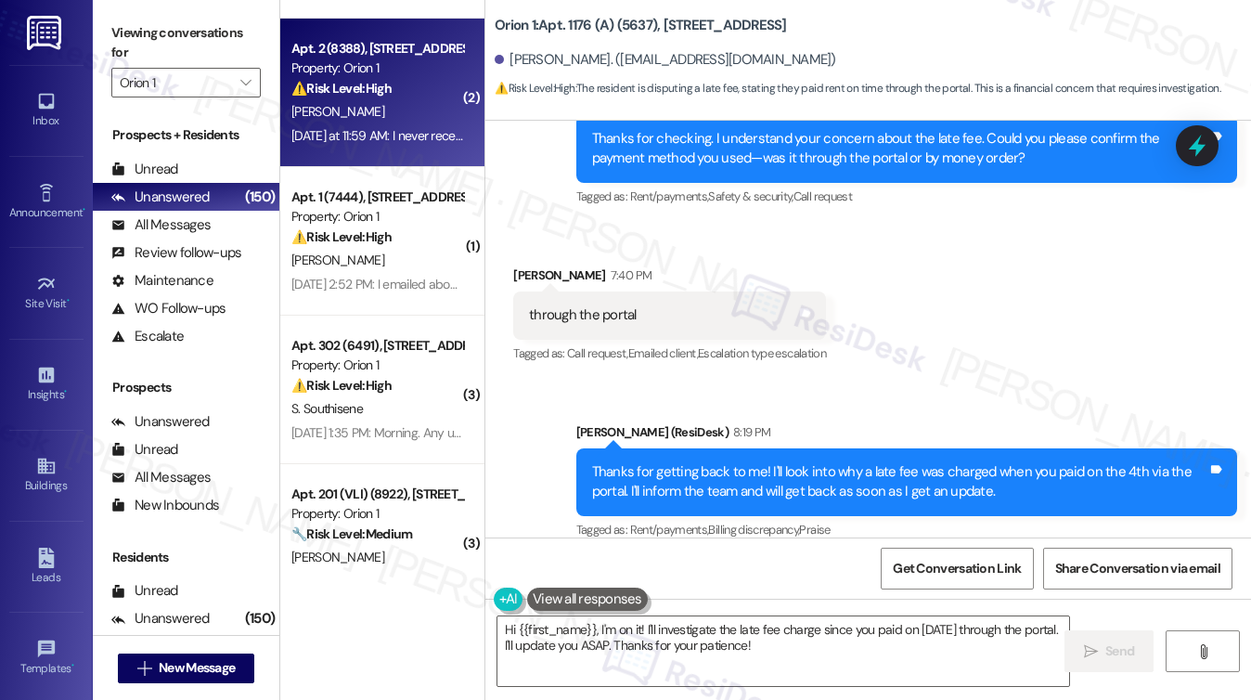
click at [444, 84] on div "⚠️ Risk Level: High The resident reports non-working lights in the kitchen and …" at bounding box center [377, 88] width 172 height 19
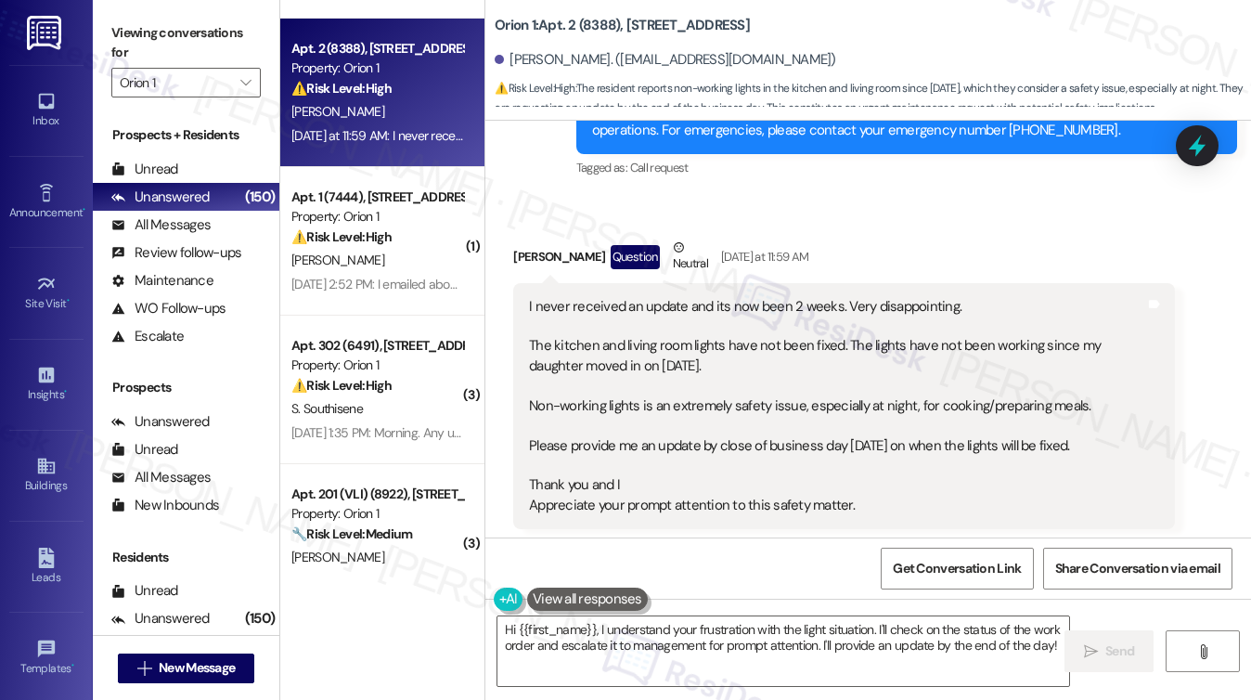
scroll to position [1079, 0]
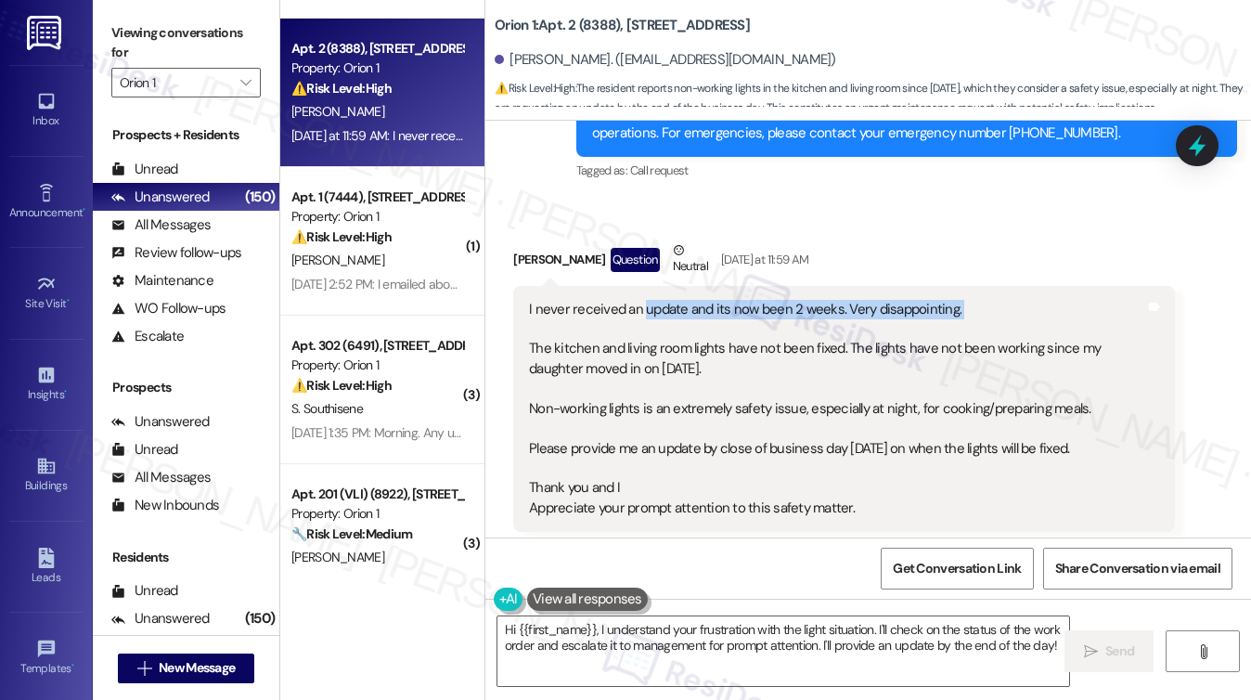
drag, startPoint x: 636, startPoint y: 300, endPoint x: 794, endPoint y: 329, distance: 160.5
click at [794, 329] on div "I never received an update and its now been 2 weeks. Very disappointing. The ki…" at bounding box center [836, 409] width 615 height 219
click at [827, 304] on div "I never received an update and its now been 2 weeks. Very disappointing. The ki…" at bounding box center [836, 409] width 615 height 219
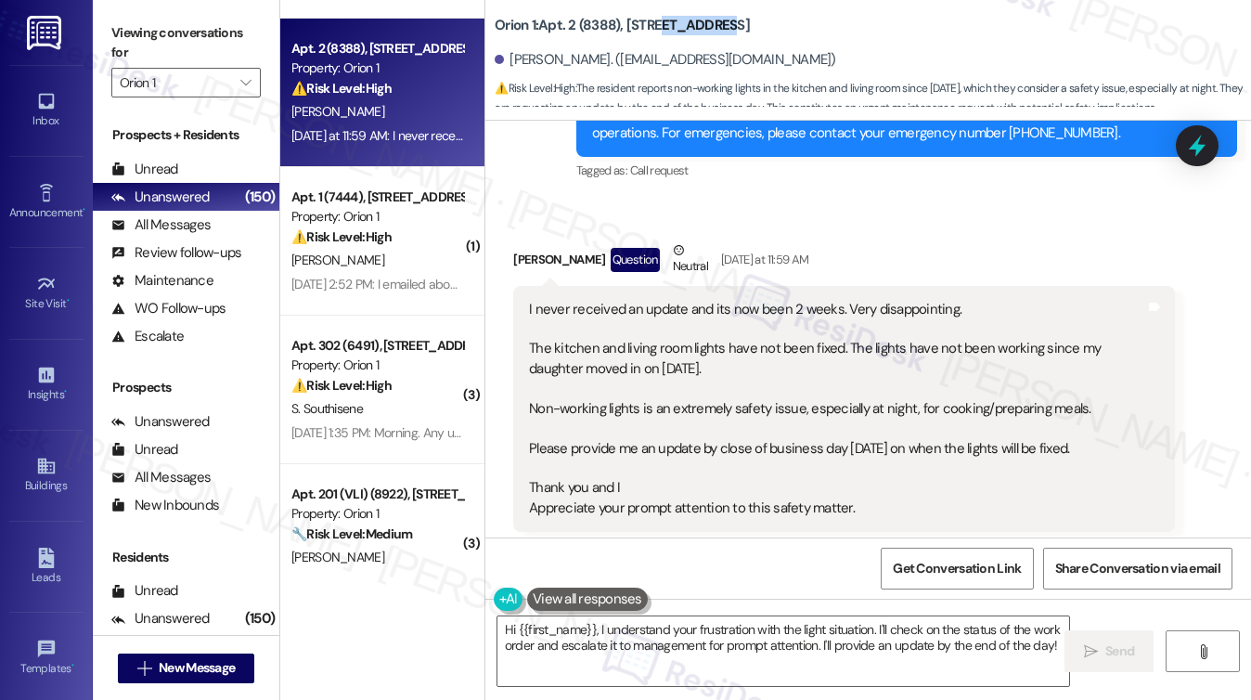
drag, startPoint x: 727, startPoint y: 21, endPoint x: 654, endPoint y: 21, distance: 73.3
click at [654, 21] on div "Orion 1: Apt. 2 (8388), 1155 W 36th Pl" at bounding box center [680, 25] width 371 height 23
click at [585, 24] on b "Orion 1: Apt. 2 (8388), 1155 W 36th Pl" at bounding box center [622, 25] width 255 height 19
copy b "8388"
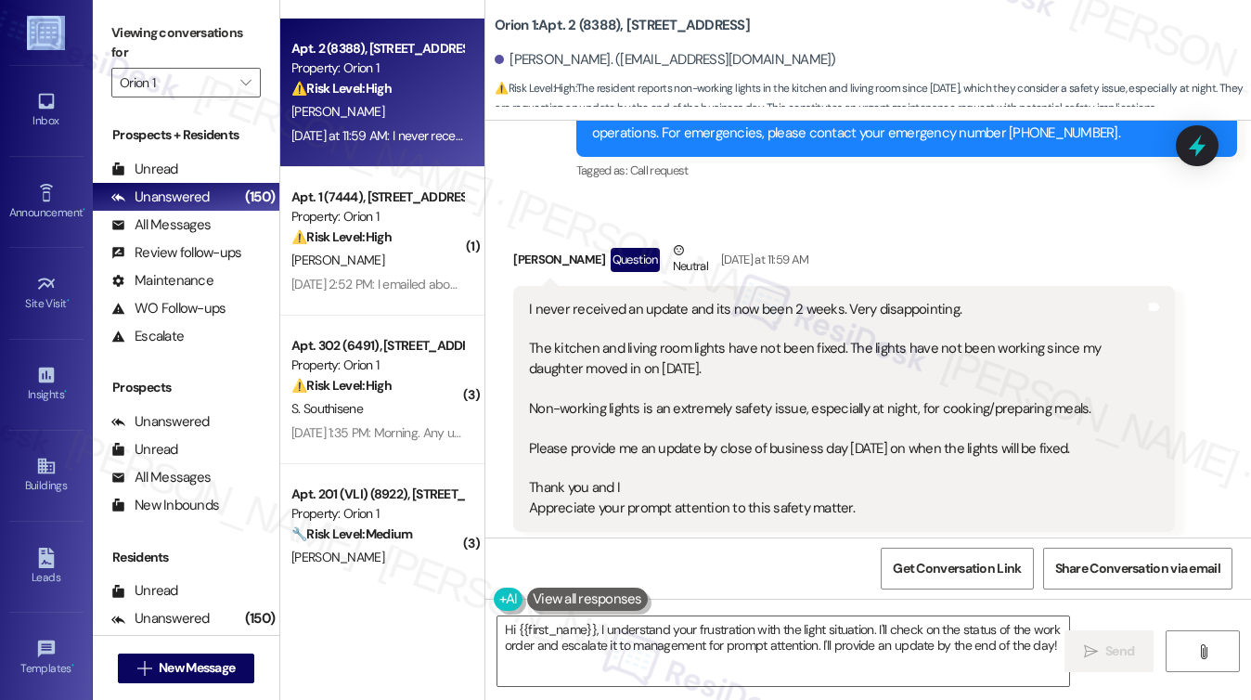
drag, startPoint x: 9, startPoint y: 69, endPoint x: -10, endPoint y: 66, distance: 19.7
click at [0, 66] on html "Inbox Go to Inbox Announcement • Send A Text Announcement Site Visit • Go to Si…" at bounding box center [625, 350] width 1251 height 700
click at [535, 65] on div "[PERSON_NAME]. ([EMAIL_ADDRESS][DOMAIN_NAME])" at bounding box center [665, 59] width 341 height 19
click at [555, 248] on div "Melody Habon Question Neutral Yesterday at 11:59 AM" at bounding box center [843, 262] width 661 height 45
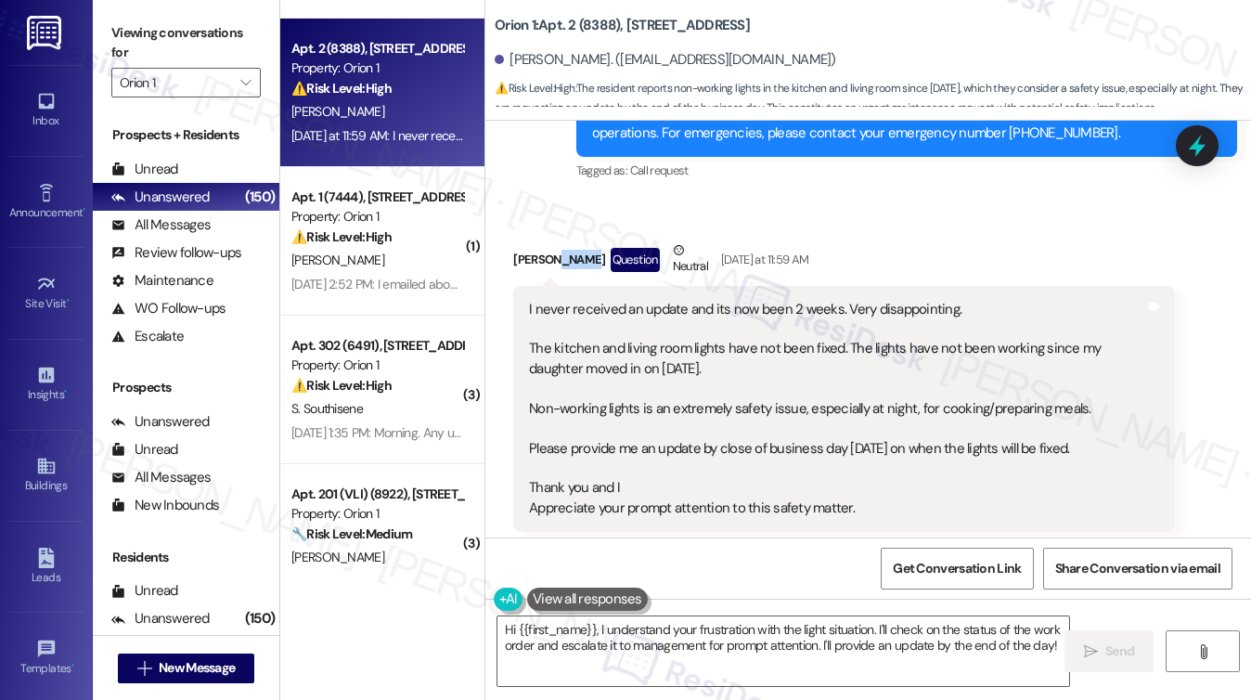
click at [555, 248] on div "Melody Habon Question Neutral Yesterday at 11:59 AM" at bounding box center [843, 262] width 661 height 45
copy div "[PERSON_NAME]"
click at [149, 26] on label "Viewing conversations for" at bounding box center [185, 43] width 149 height 49
drag, startPoint x: 677, startPoint y: 361, endPoint x: 776, endPoint y: 362, distance: 98.3
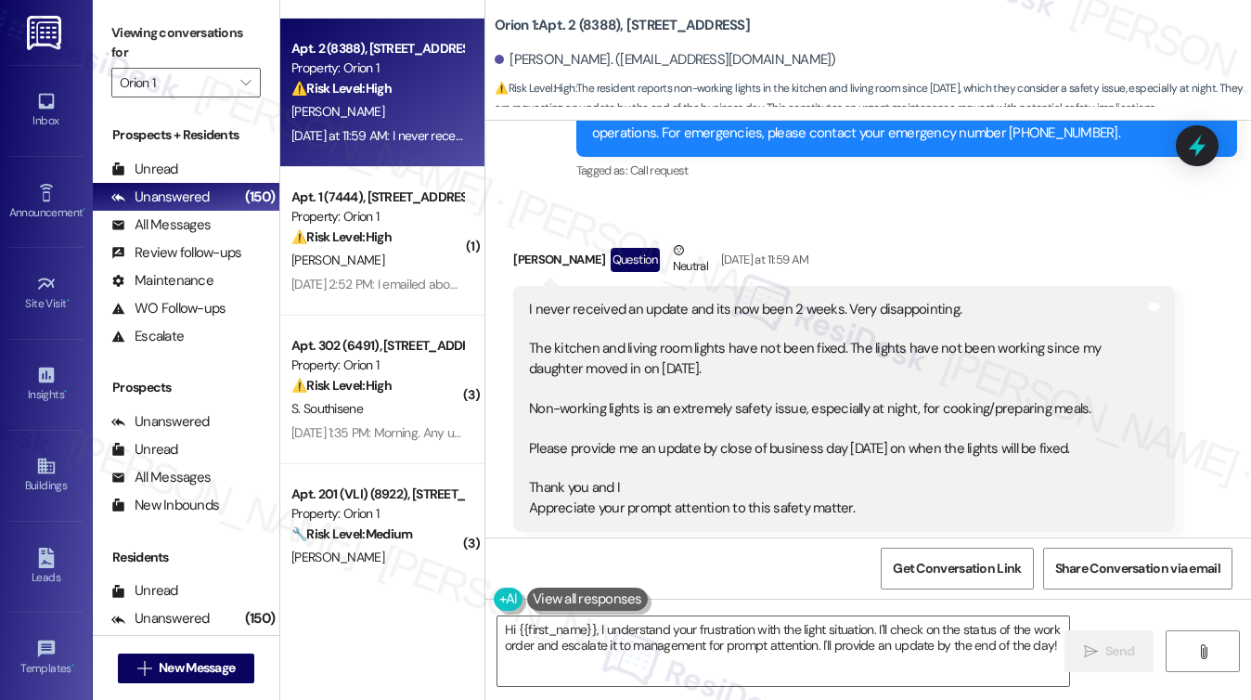
click at [776, 362] on div "I never received an update and its now been 2 weeks. Very disappointing. The ki…" at bounding box center [836, 409] width 615 height 219
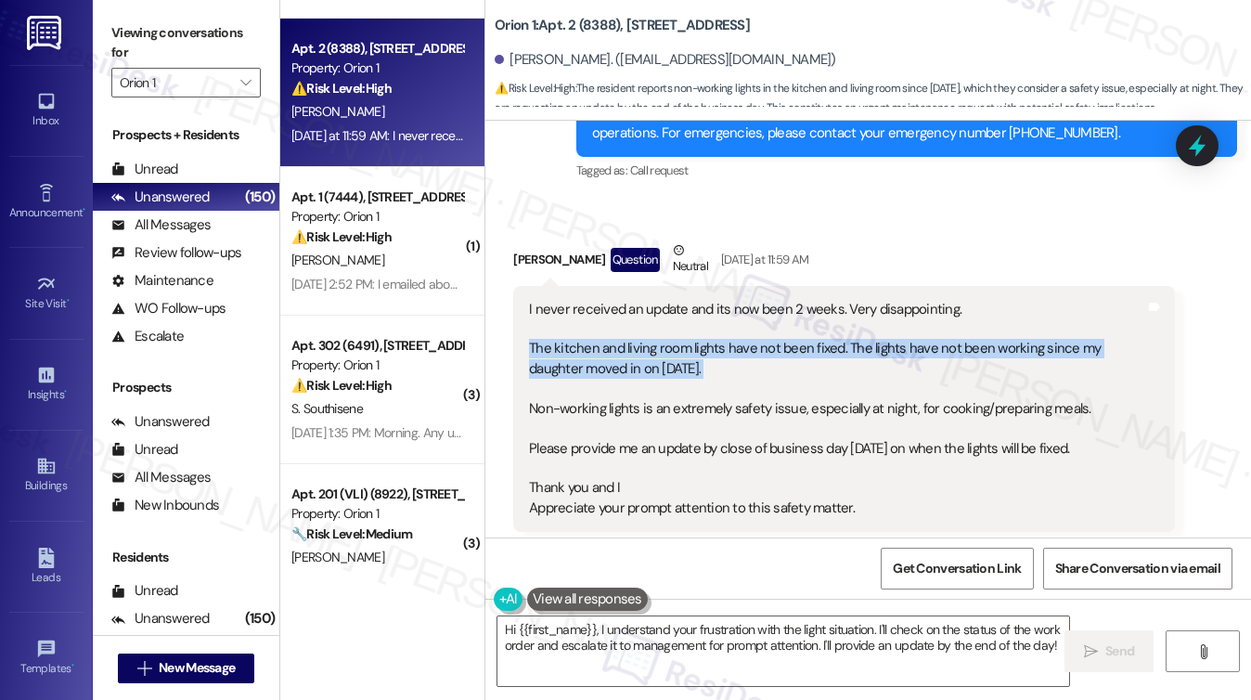
click at [776, 362] on div "I never received an update and its now been 2 weeks. Very disappointing. The ki…" at bounding box center [836, 409] width 615 height 219
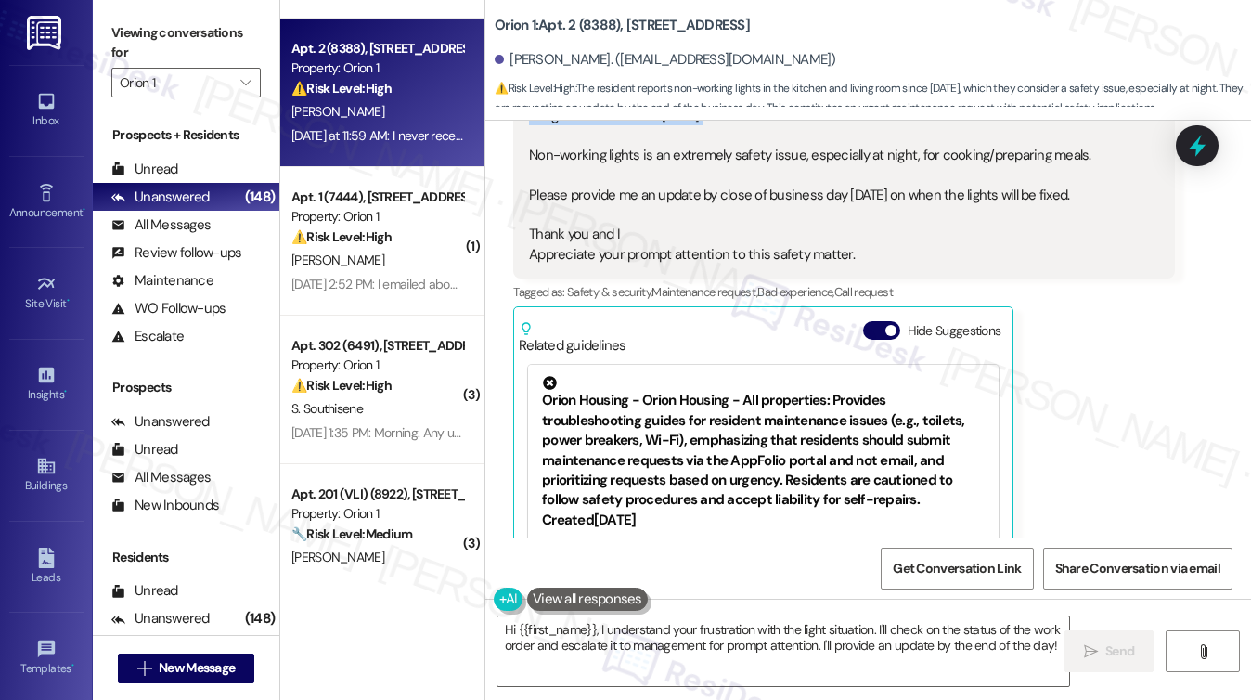
scroll to position [1450, 0]
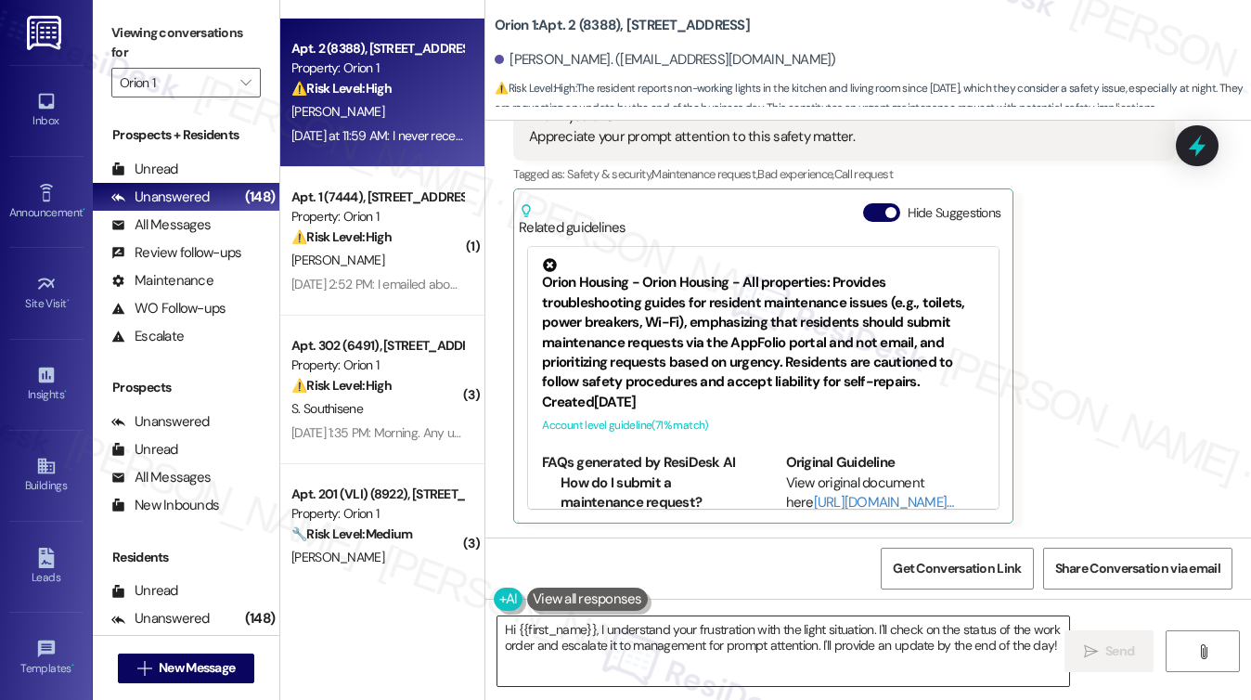
click at [699, 623] on textarea "Hi {{first_name}}, I understand your frustration with the light situation. I'll…" at bounding box center [783, 651] width 572 height 70
click at [723, 624] on textarea "Hi {{first_name}}, I understand your frustration with the light situation. I'll…" at bounding box center [783, 651] width 572 height 70
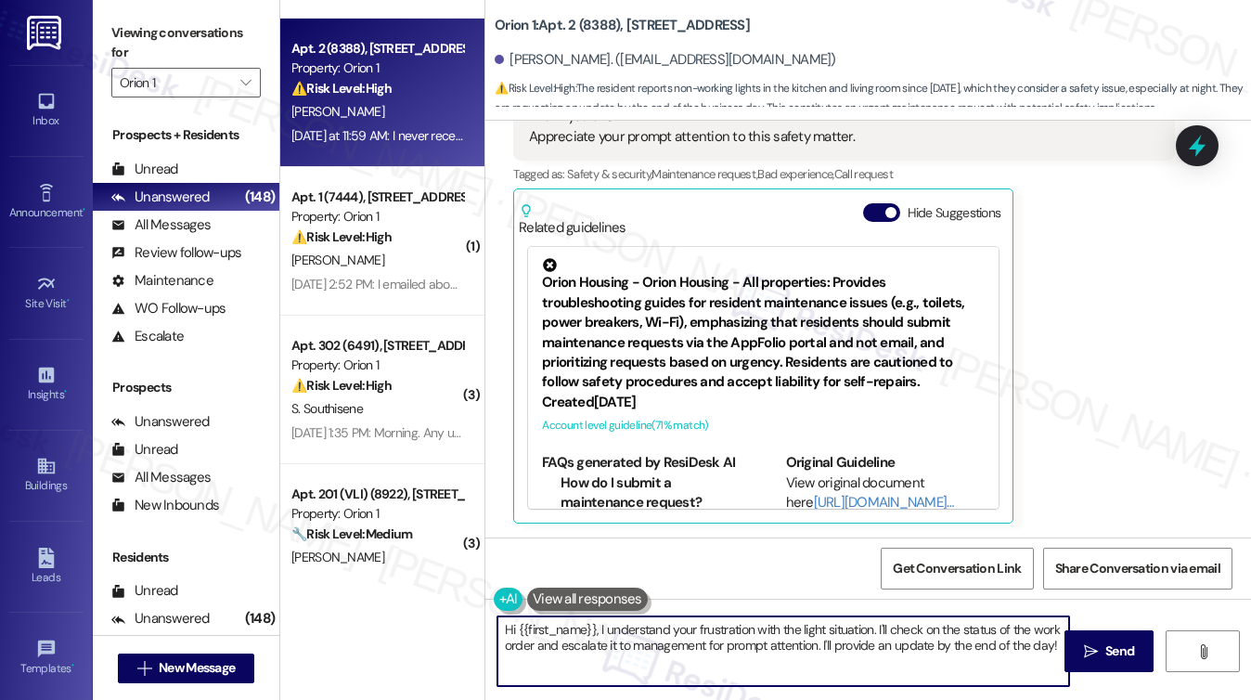
click at [723, 624] on textarea "Hi {{first_name}}, I understand your frustration with the light situation. I'll…" at bounding box center [783, 651] width 572 height 70
click at [573, 645] on textarea "Hi {{first_name}}, I understand your concern with the light situation. I'll che…" at bounding box center [783, 651] width 572 height 70
click at [572, 644] on textarea "Hi {{first_name}}, I understand your concern with the light situation. I'll che…" at bounding box center [783, 651] width 572 height 70
type textarea "Hi {{first_name}}, I understand your concern with the light situation. I'll che…"
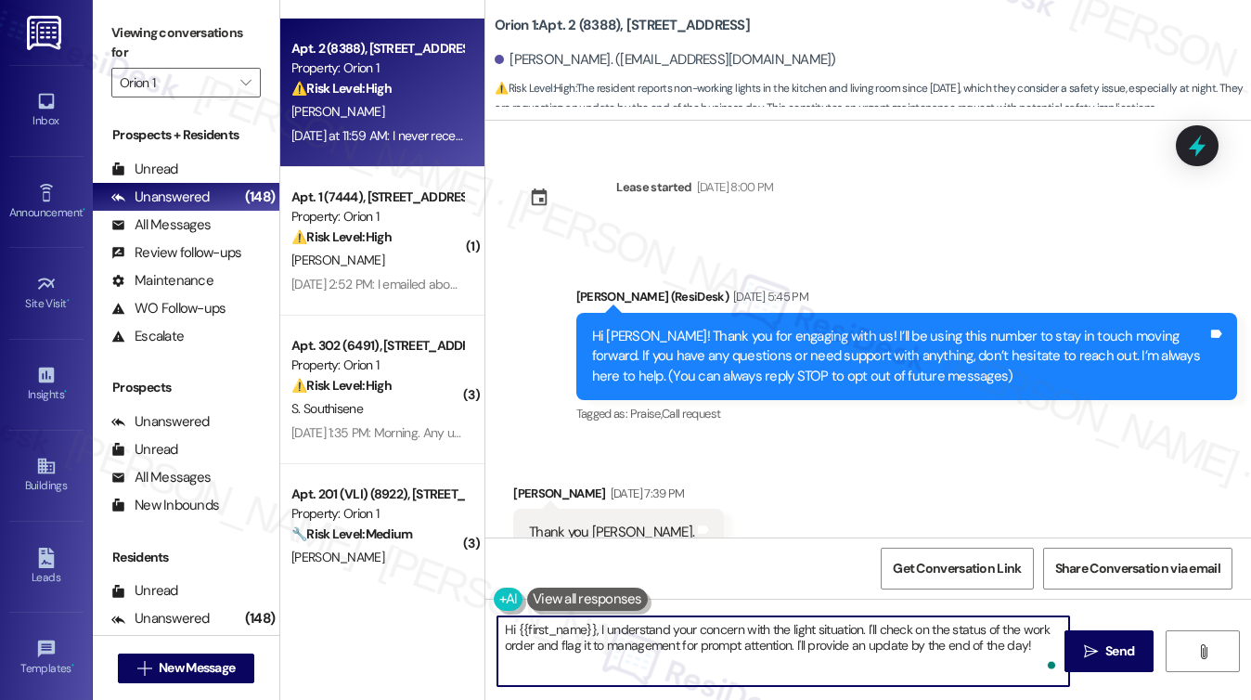
scroll to position [1450, 0]
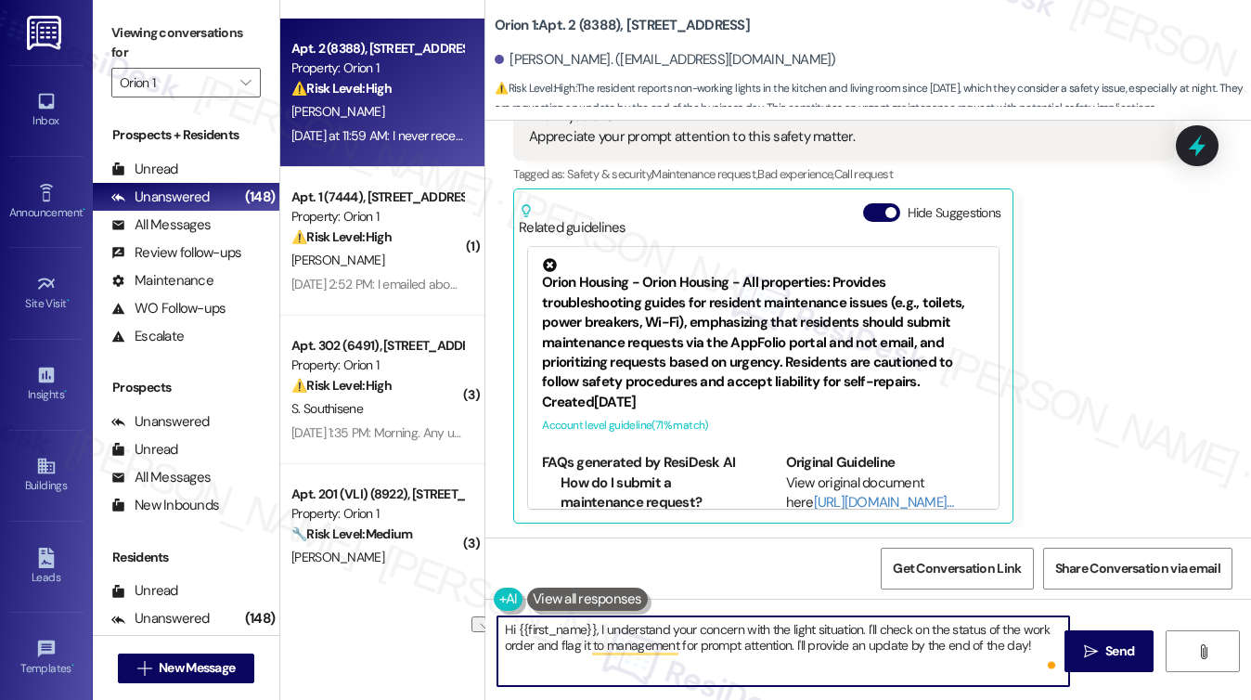
drag, startPoint x: 1028, startPoint y: 643, endPoint x: 795, endPoint y: 646, distance: 232.9
click at [795, 646] on textarea "Hi {{first_name}}, I understand your concern with the light situation. I'll che…" at bounding box center [783, 651] width 572 height 70
type textarea "Hi {{first_name}}, I understand your concern with the light situation. I'll che…"
